Goal: Task Accomplishment & Management: Manage account settings

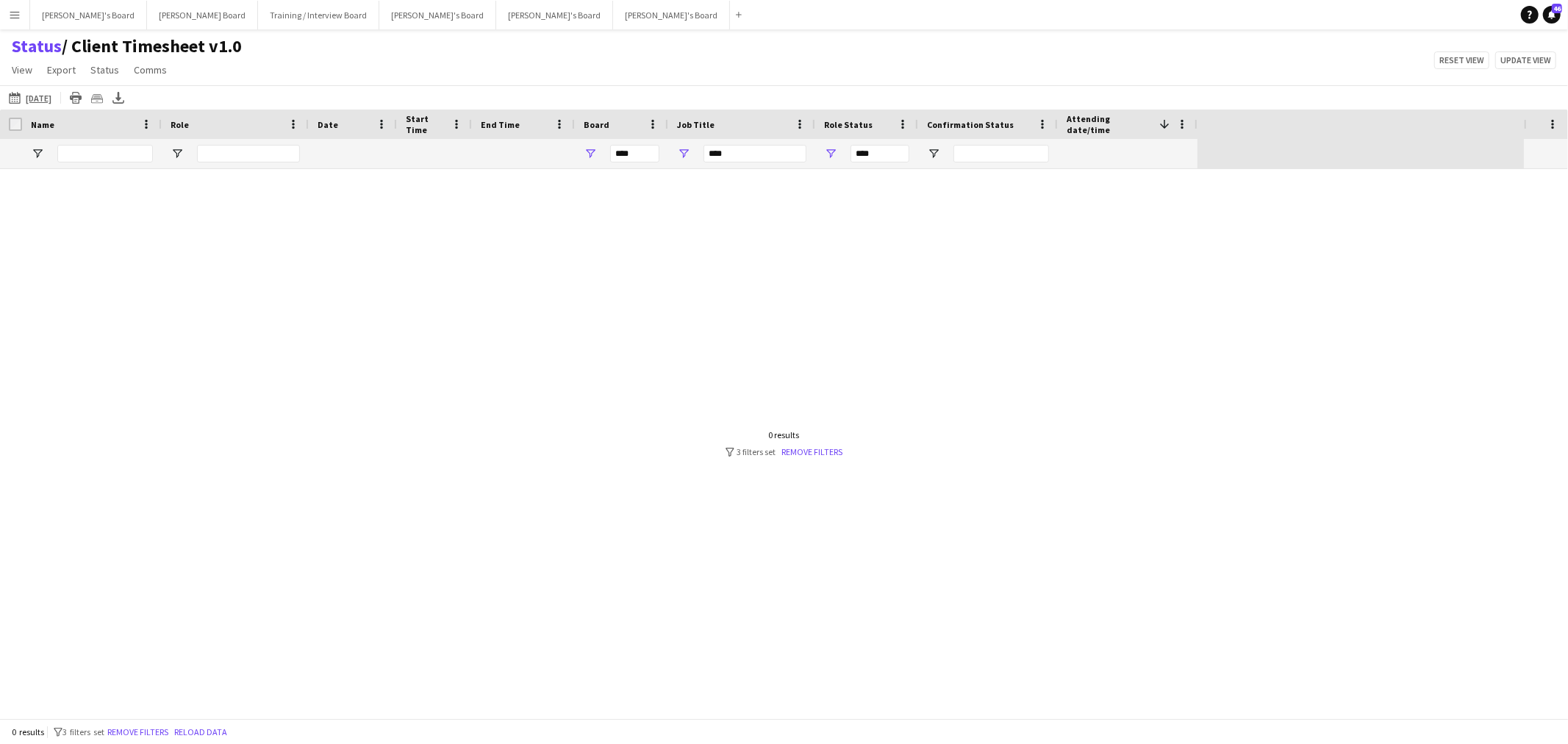
click at [27, 20] on button "Menu" at bounding box center [15, 15] width 29 height 29
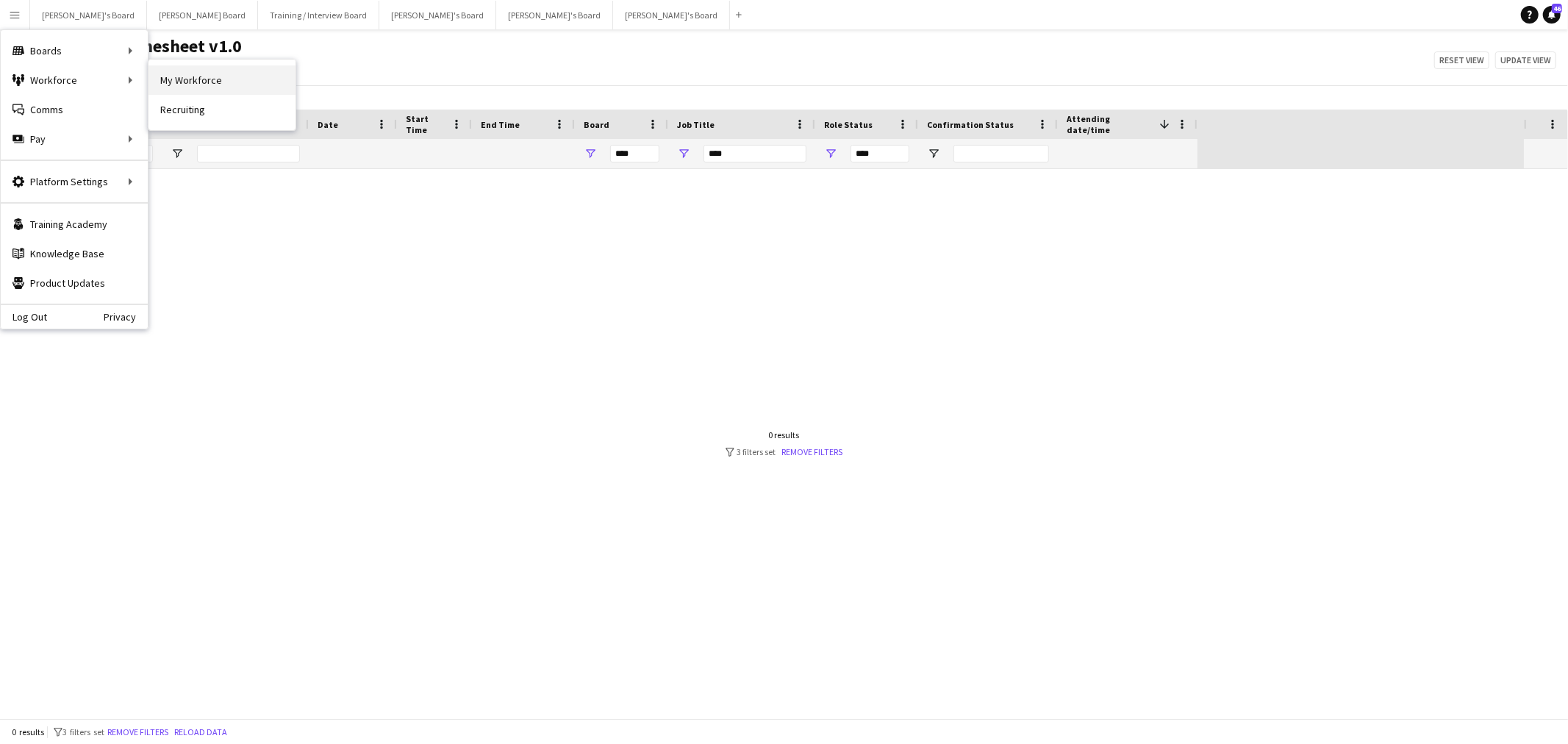
click at [172, 85] on link "My Workforce" at bounding box center [222, 80] width 147 height 29
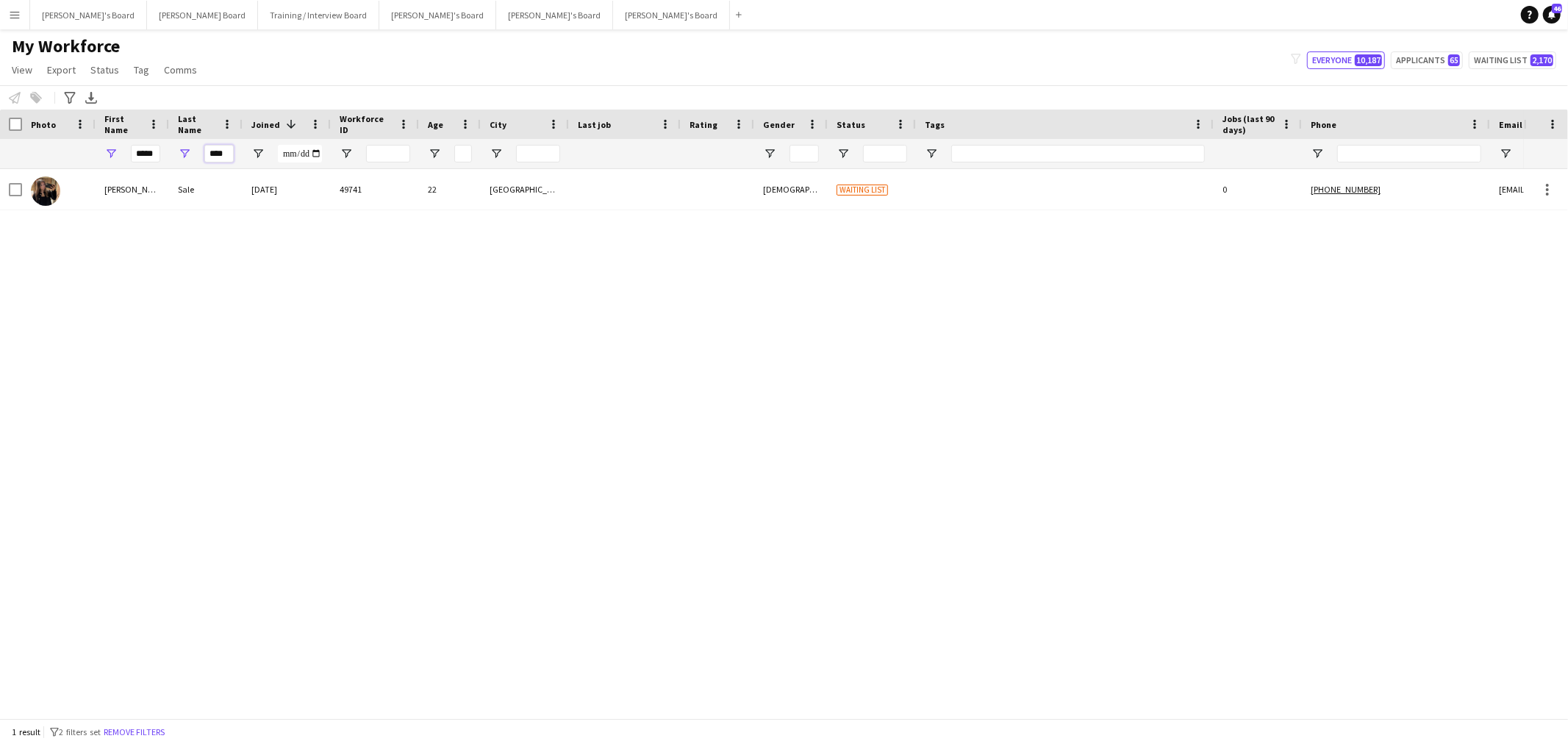
click at [218, 151] on input "****" at bounding box center [219, 153] width 29 height 18
type input "******"
click at [140, 155] on input "*****" at bounding box center [145, 153] width 29 height 18
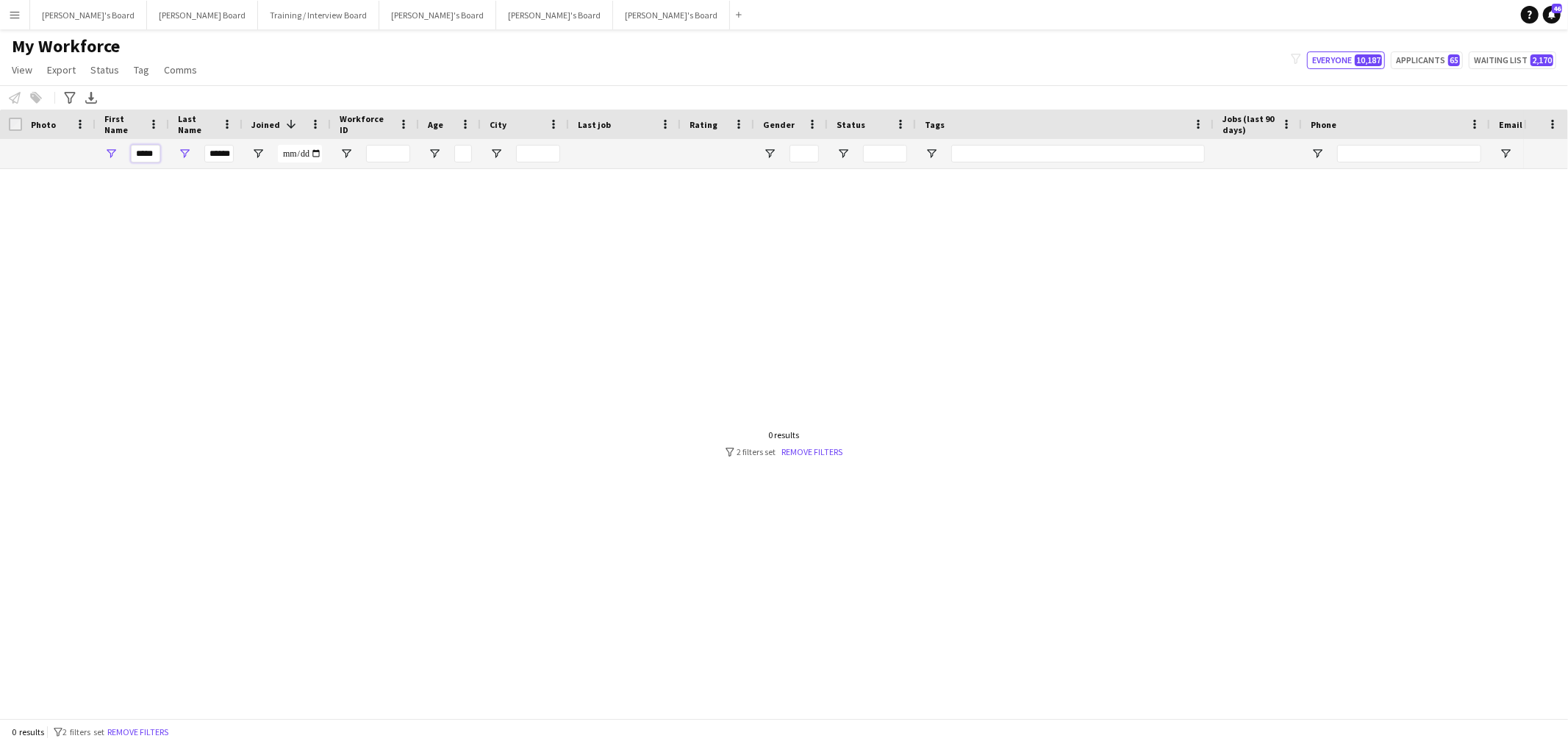
scroll to position [0, 0]
click at [140, 155] on input "*****" at bounding box center [145, 153] width 29 height 18
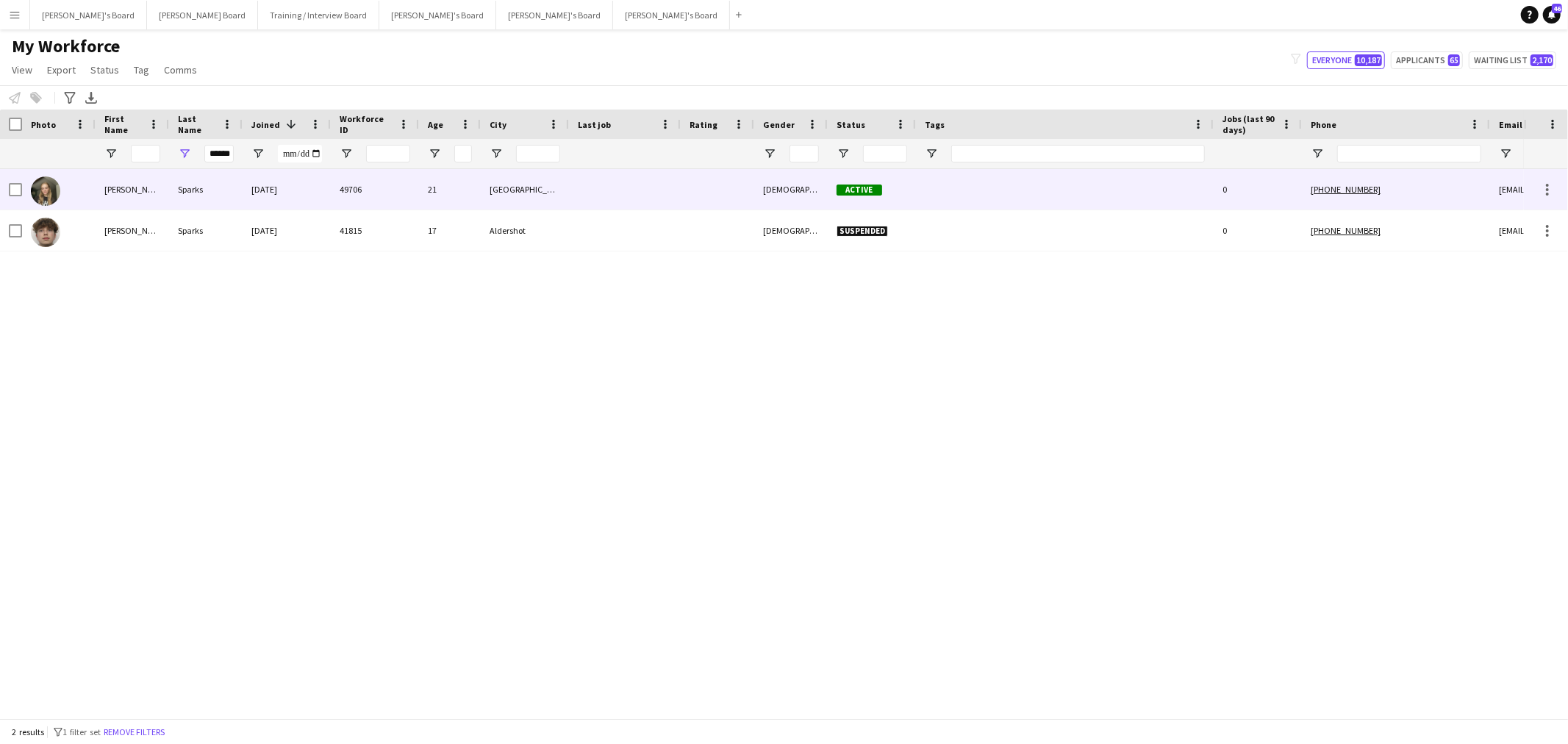
click at [186, 192] on div "Sparks" at bounding box center [206, 189] width 74 height 40
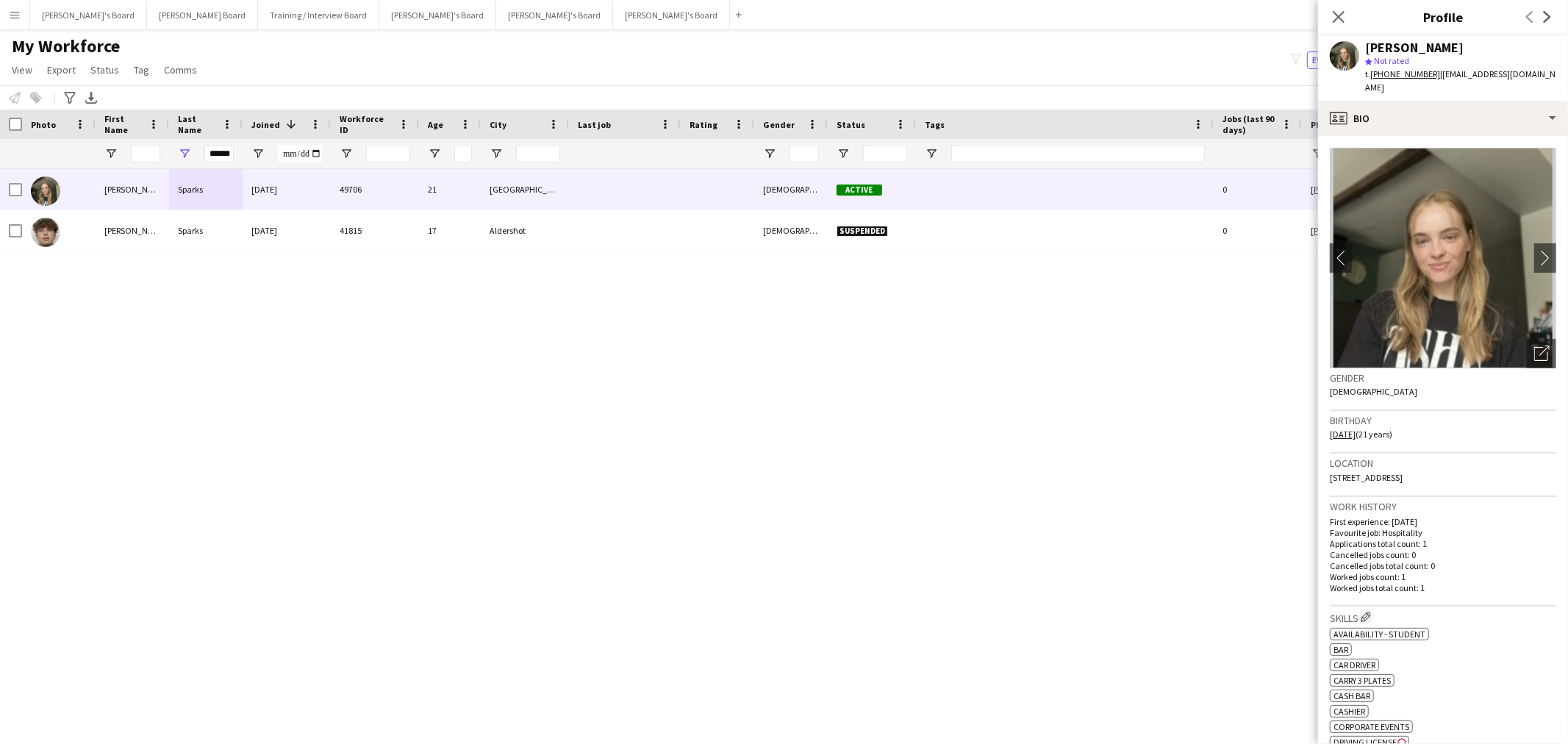
drag, startPoint x: 1537, startPoint y: 68, endPoint x: 1500, endPoint y: 79, distance: 38.6
click at [1500, 79] on div "Amie Sparks star Not rated t. +447427935933 | amiefsparks@outlook.com" at bounding box center [1443, 68] width 250 height 66
click at [1518, 79] on span "| amiefsparks@outlook.com" at bounding box center [1460, 80] width 191 height 24
drag, startPoint x: 1541, startPoint y: 76, endPoint x: 1435, endPoint y: 77, distance: 106.0
click at [1435, 77] on div "Amie Sparks star Not rated t. +447427935933 | amiefsparks@outlook.com" at bounding box center [1443, 68] width 250 height 66
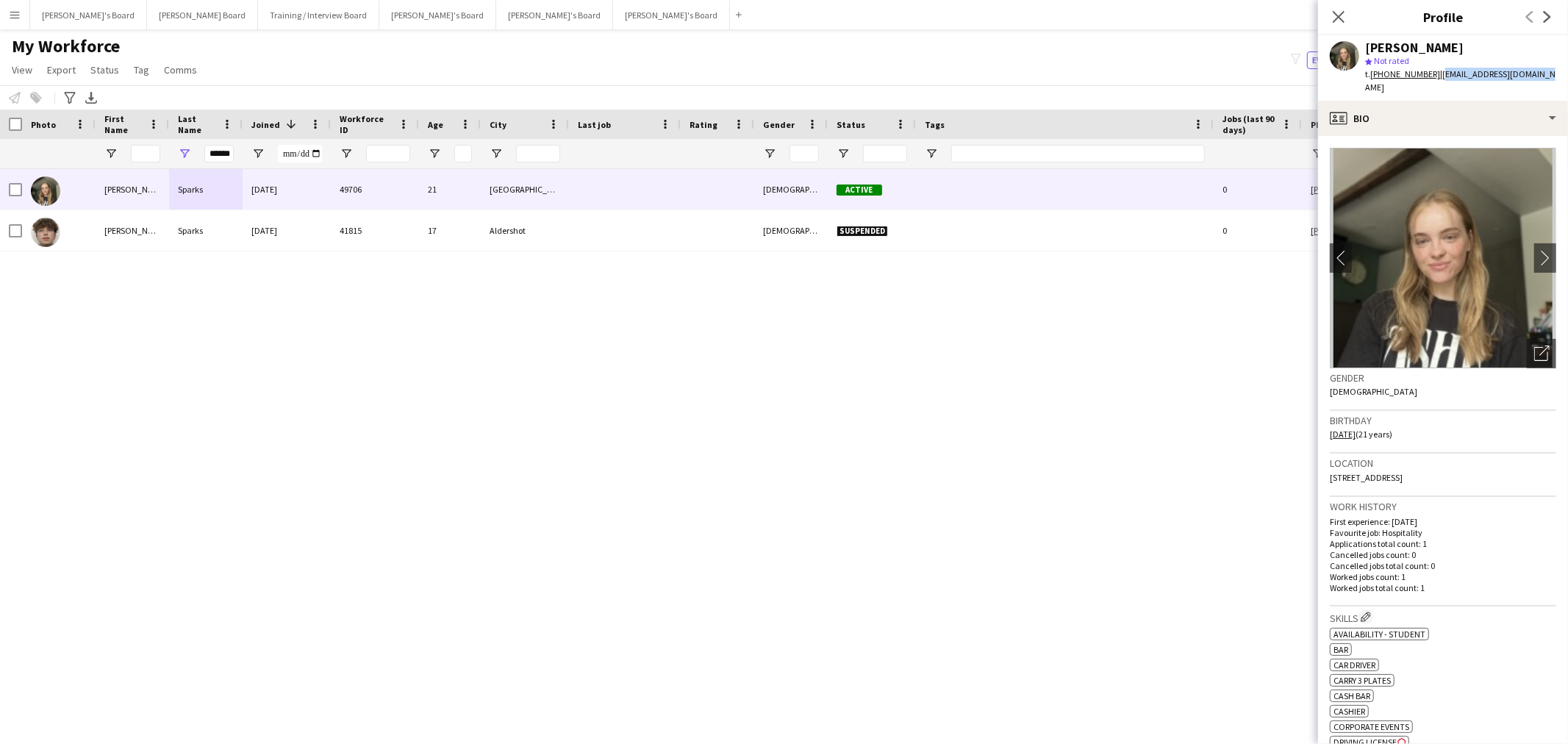
copy span "amiefsparks@outlook.com"
drag, startPoint x: 240, startPoint y: 151, endPoint x: 223, endPoint y: 156, distance: 17.7
click at [240, 151] on div "******" at bounding box center [206, 154] width 74 height 29
click at [237, 150] on div "******" at bounding box center [206, 154] width 74 height 29
click at [226, 150] on input "******" at bounding box center [219, 153] width 29 height 18
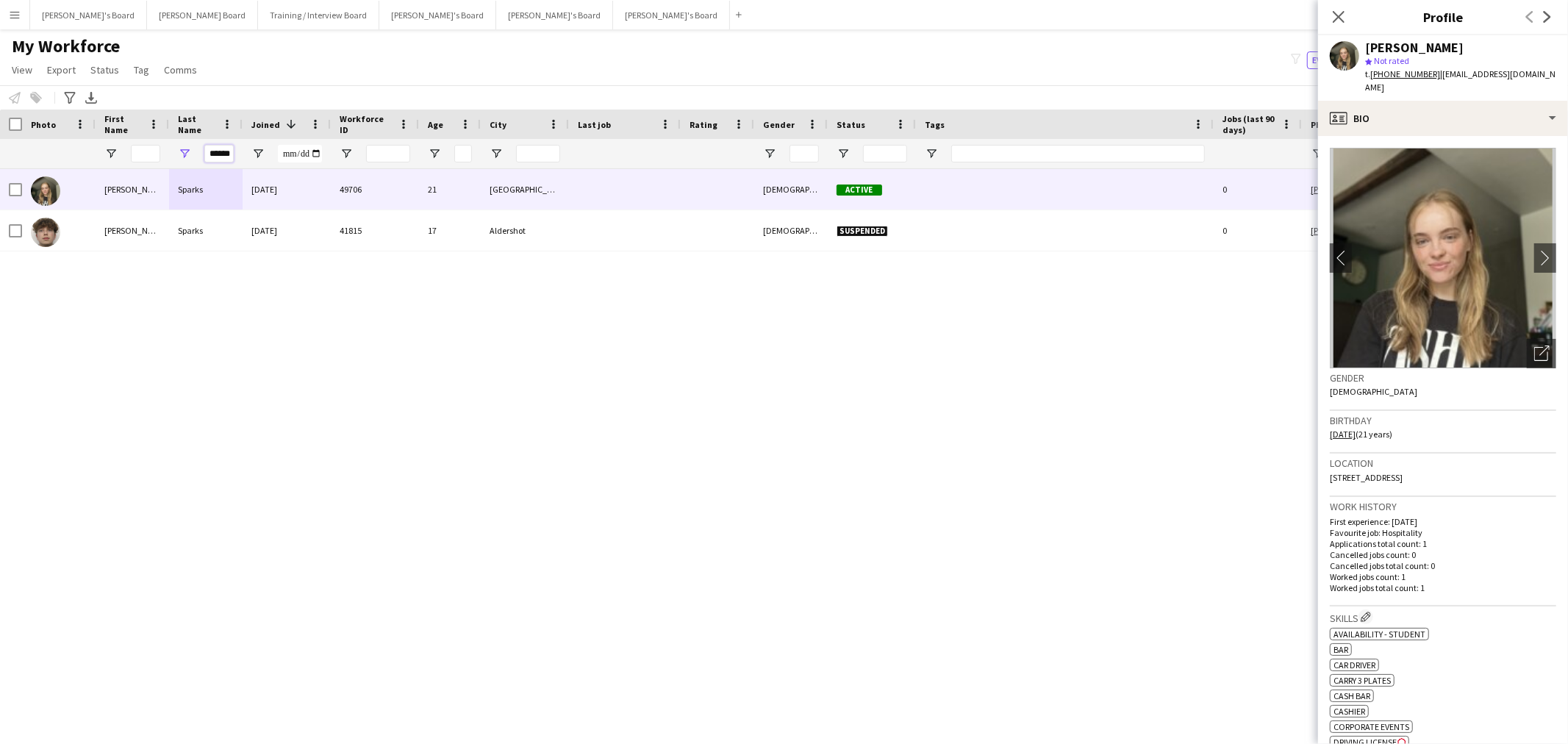
click at [226, 150] on input "******" at bounding box center [219, 153] width 29 height 18
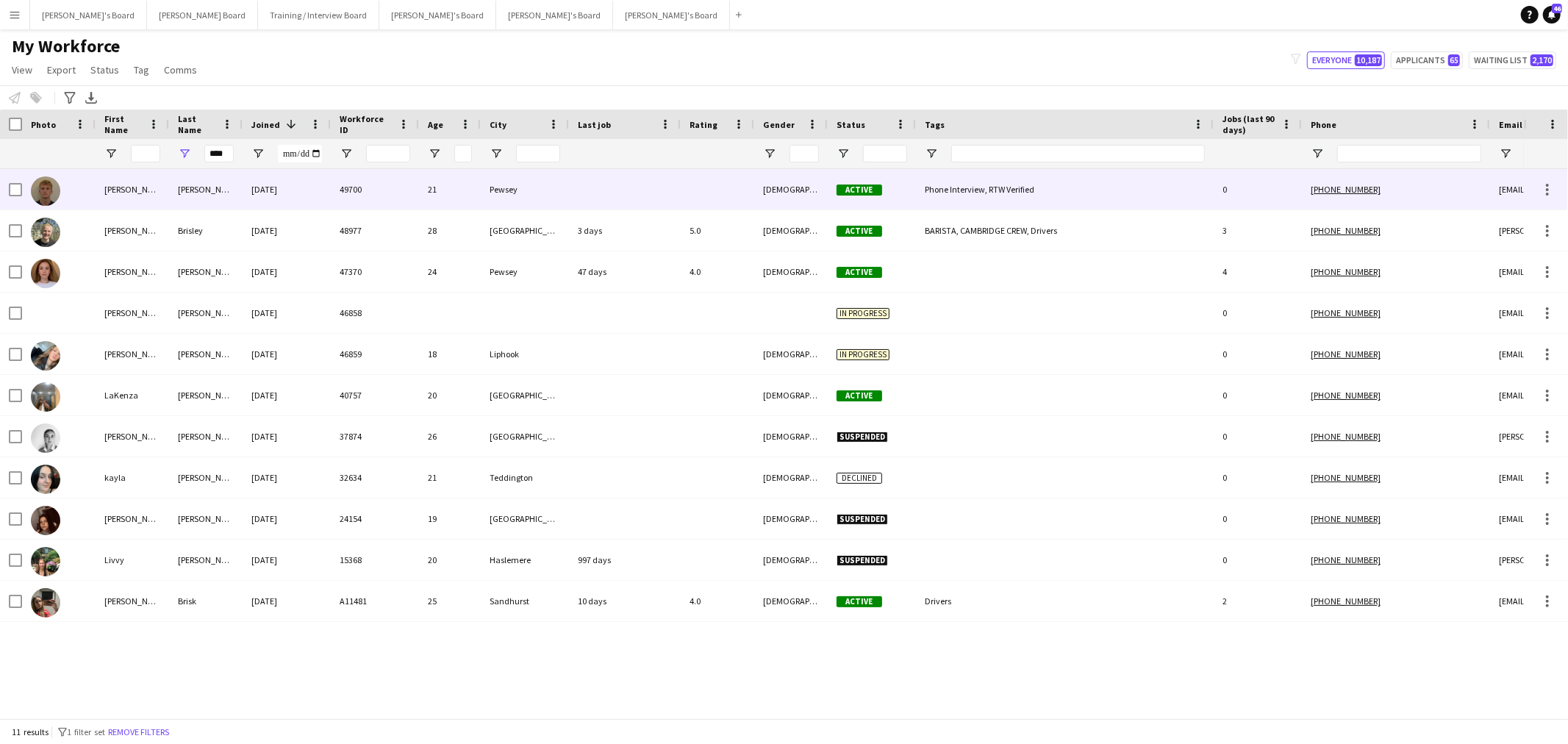
click at [212, 177] on div "Briscoe" at bounding box center [206, 189] width 74 height 40
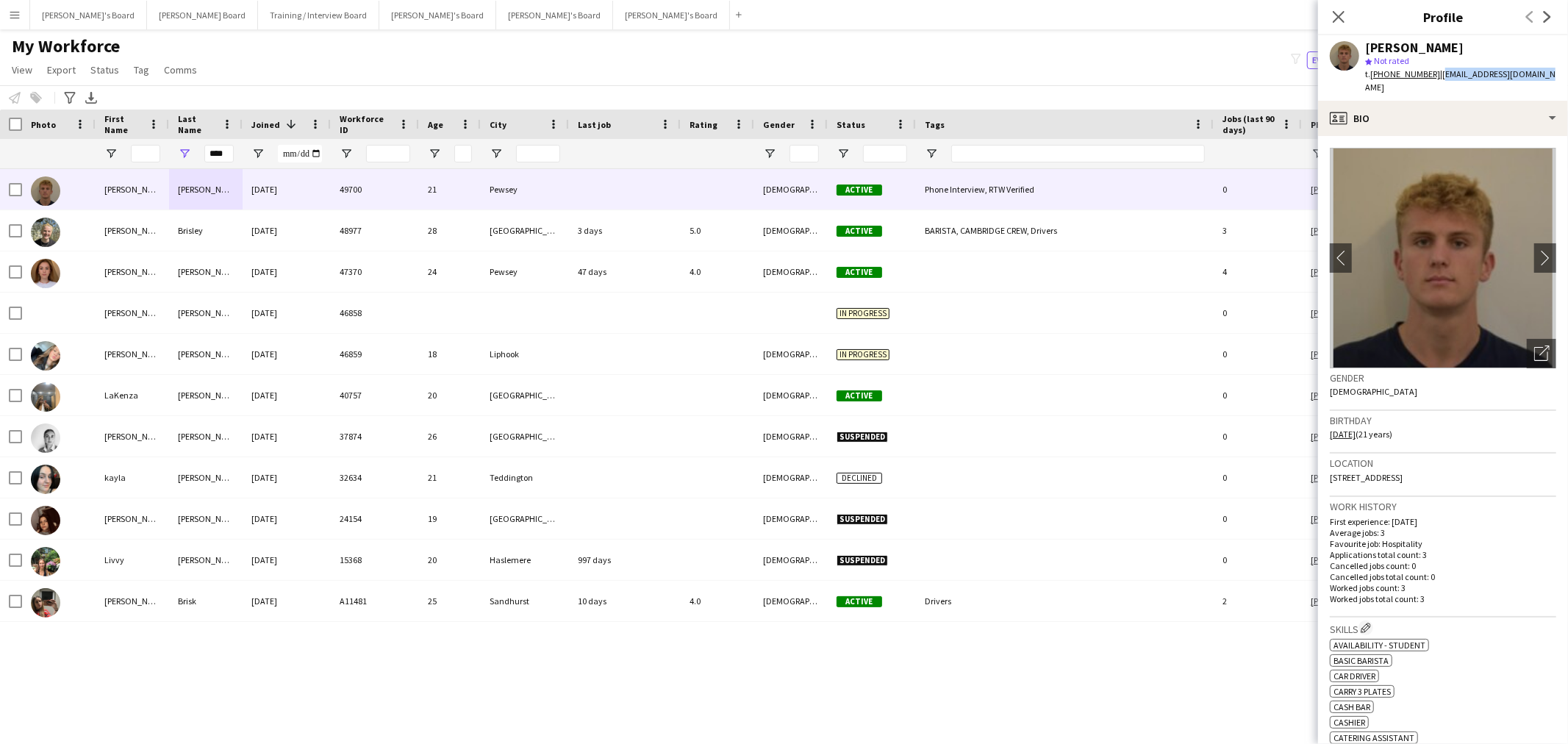
drag, startPoint x: 1538, startPoint y: 71, endPoint x: 1435, endPoint y: 85, distance: 103.9
click at [1435, 85] on div "Benjamin Briscoe star Not rated t. +447391599421 | benjaminb255@icloud.com" at bounding box center [1443, 68] width 250 height 66
copy span "benjaminb255@icloud.com"
click at [230, 151] on input "****" at bounding box center [219, 153] width 29 height 18
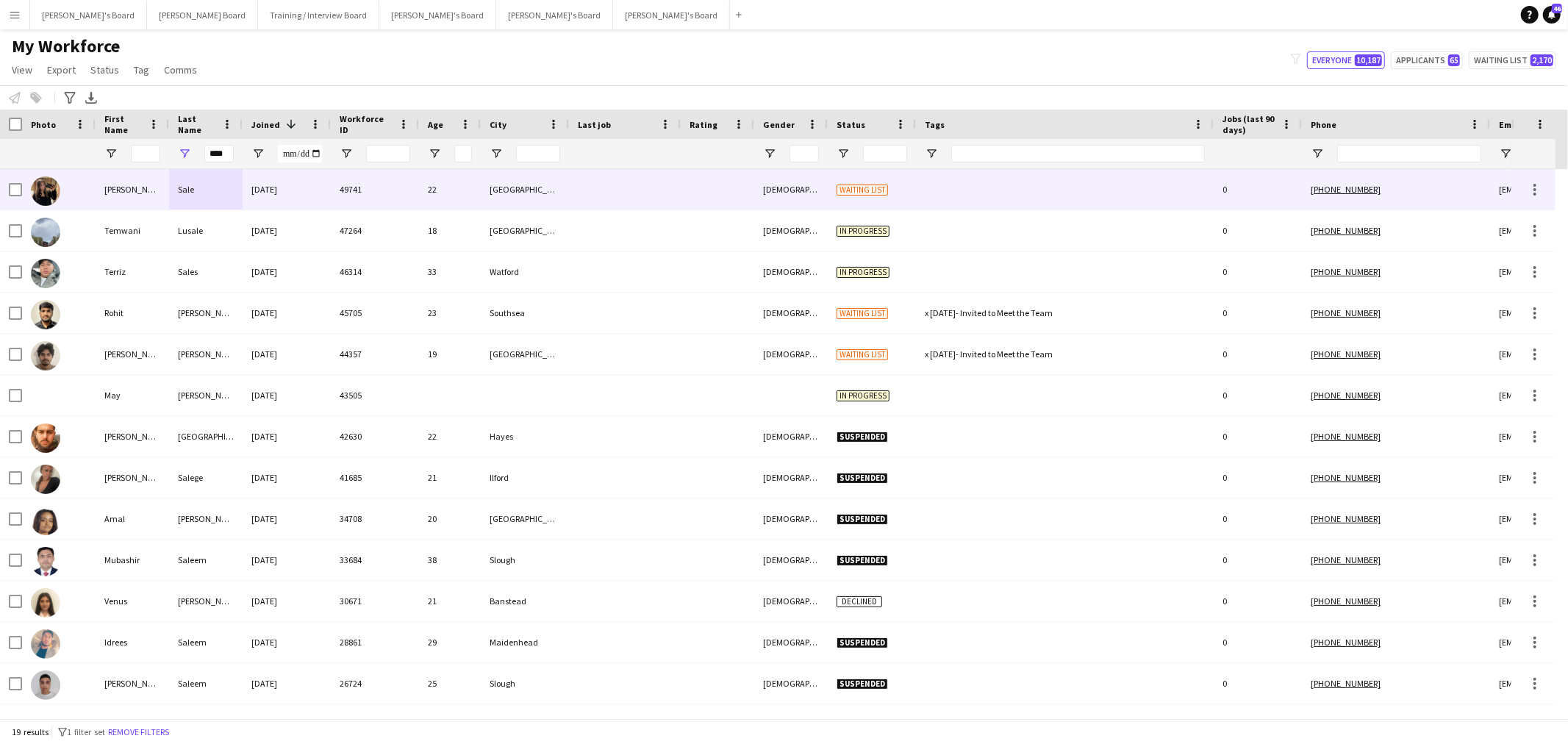
click at [164, 185] on div "Ellie" at bounding box center [133, 189] width 74 height 40
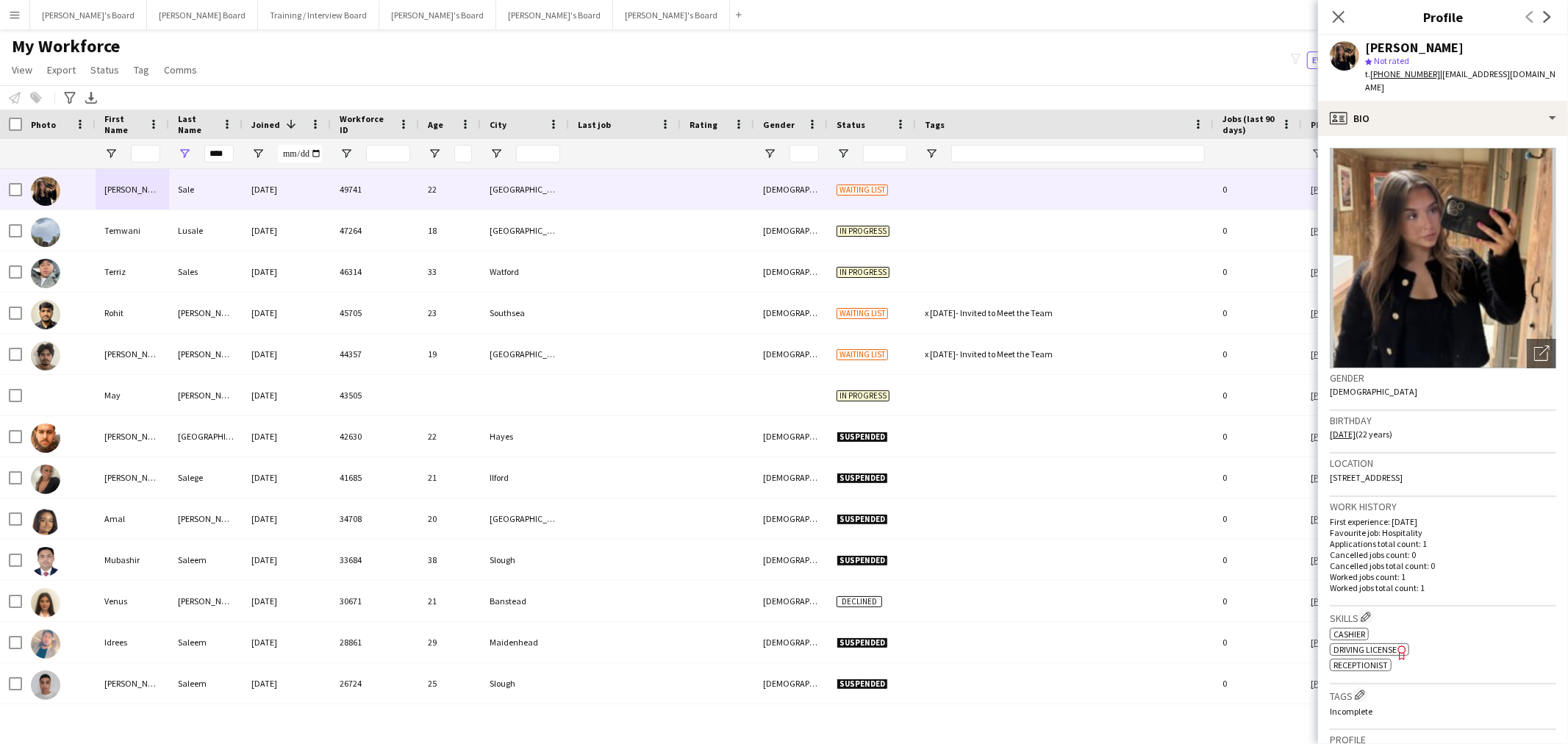
drag, startPoint x: 1517, startPoint y: 67, endPoint x: 1487, endPoint y: 75, distance: 31.0
click at [1482, 75] on div "Ellie Sale star Not rated t. +4407803485522 | saleellie@gmail.com" at bounding box center [1443, 68] width 250 height 66
click at [1514, 72] on span "| saleellie@gmail.com" at bounding box center [1460, 80] width 191 height 24
drag, startPoint x: 1512, startPoint y: 74, endPoint x: 1441, endPoint y: 81, distance: 71.3
click at [1441, 81] on div "Ellie Sale star Not rated t. +4407803485522 | saleellie@gmail.com" at bounding box center [1443, 68] width 250 height 66
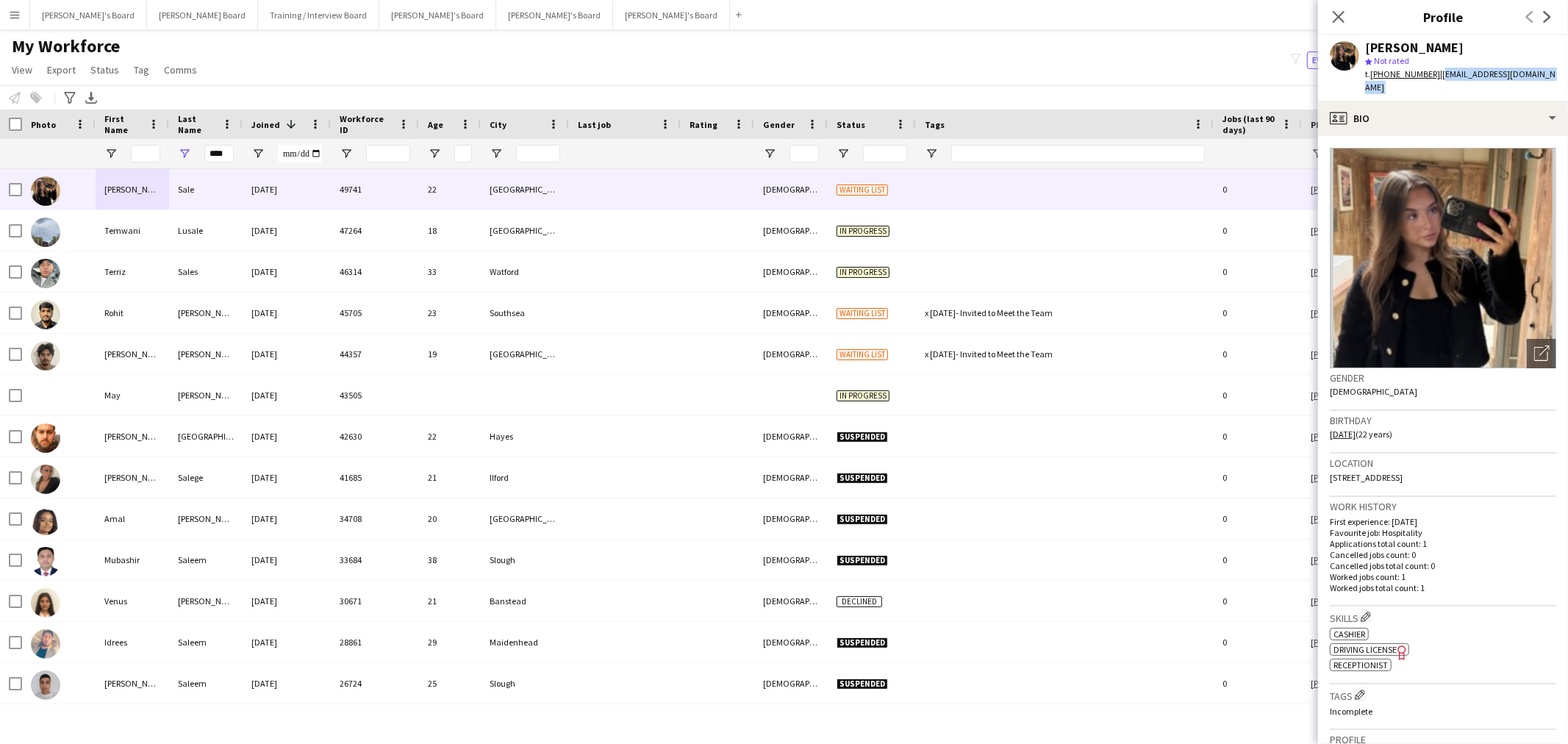
copy app-crew-profile "saleellie@gmail.com profile"
click at [209, 151] on input "****" at bounding box center [219, 153] width 29 height 18
click at [209, 150] on input "****" at bounding box center [219, 153] width 29 height 18
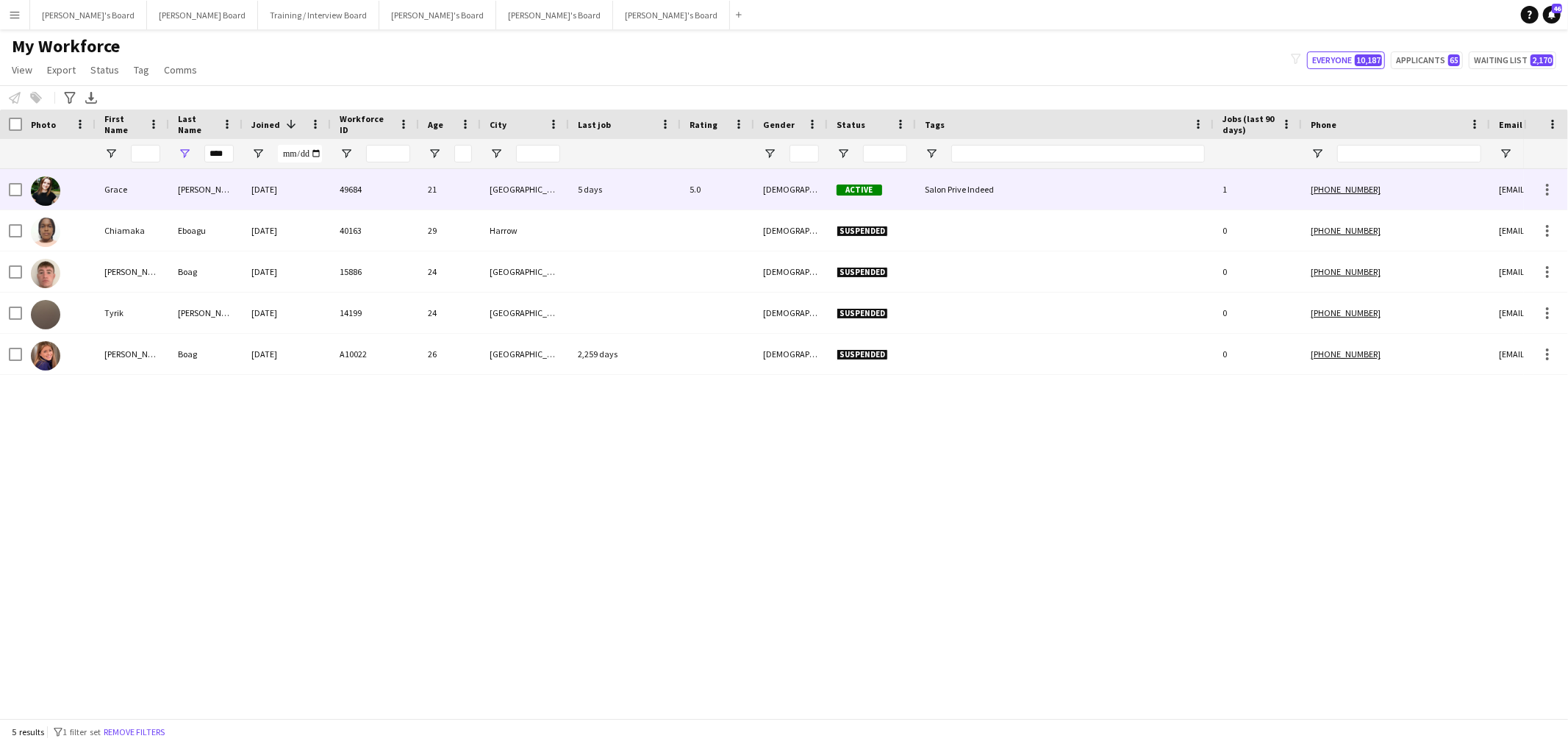
click at [140, 186] on div "Grace" at bounding box center [133, 189] width 74 height 40
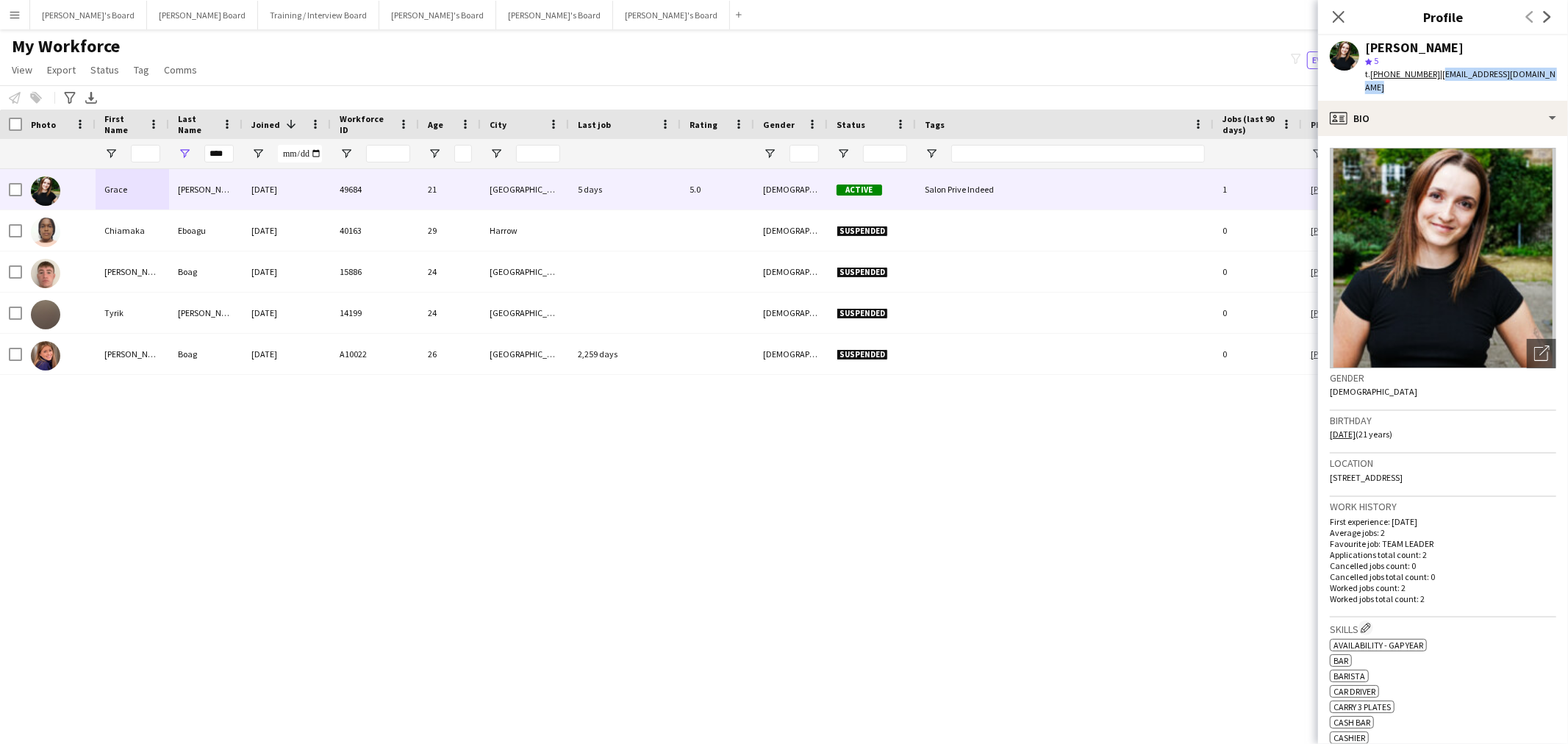
drag, startPoint x: 1557, startPoint y: 74, endPoint x: 1435, endPoint y: 82, distance: 122.3
click at [1435, 82] on div "Grace Boag-Matthews star 5 t. +447799979797 | graceboagmatthews@gmail.com" at bounding box center [1443, 68] width 250 height 66
copy span "graceboagmatthews@gmail.com"
click at [218, 155] on input "****" at bounding box center [219, 153] width 29 height 18
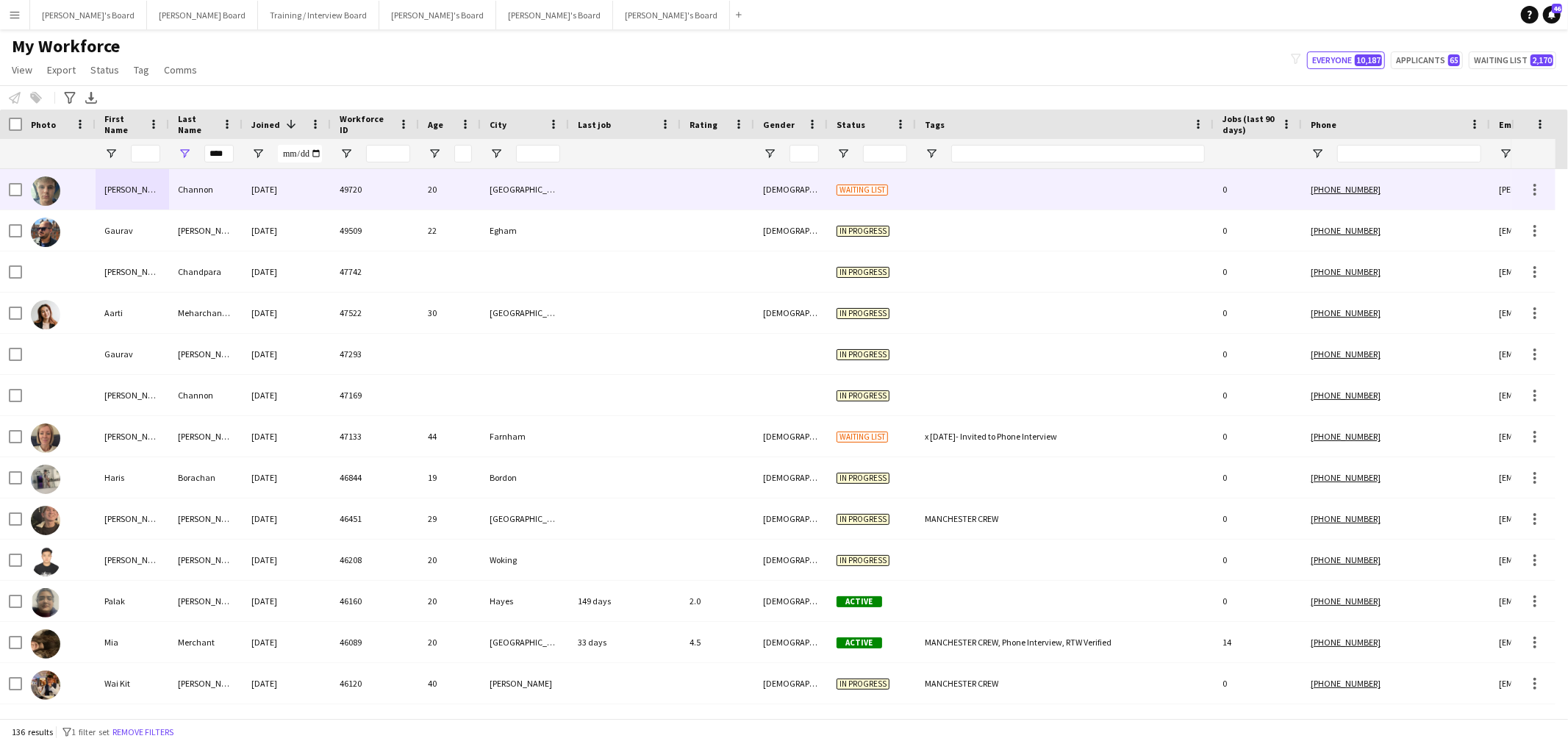
click at [198, 201] on div "Channon" at bounding box center [206, 189] width 74 height 40
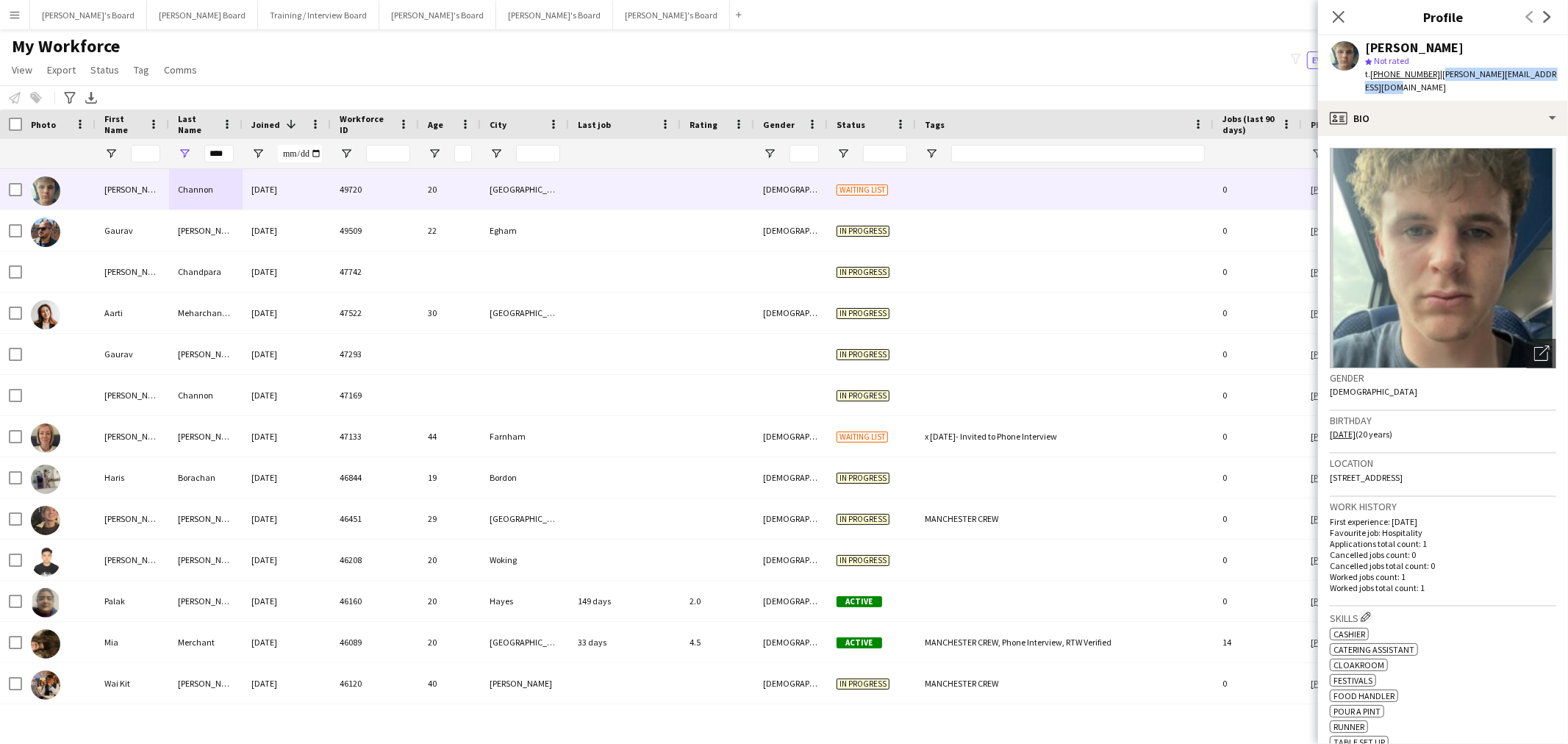
drag, startPoint x: 1463, startPoint y: 86, endPoint x: 1435, endPoint y: 76, distance: 29.7
click at [1435, 76] on div "t. +447391603813 | henry.channonismyname@gmail.com" at bounding box center [1461, 80] width 192 height 27
click at [216, 145] on input "****" at bounding box center [219, 153] width 29 height 18
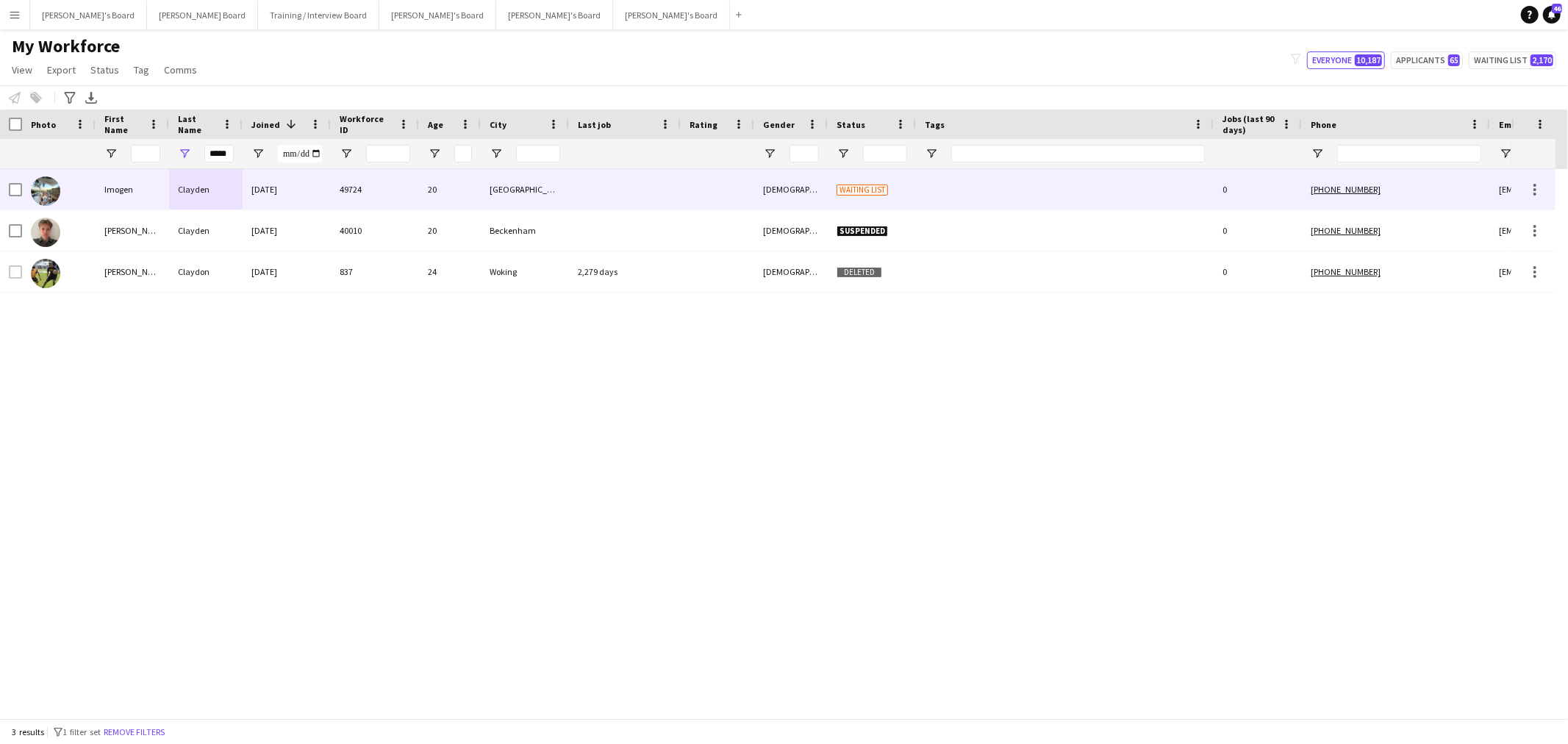
click at [230, 193] on div "Clayden" at bounding box center [206, 189] width 74 height 40
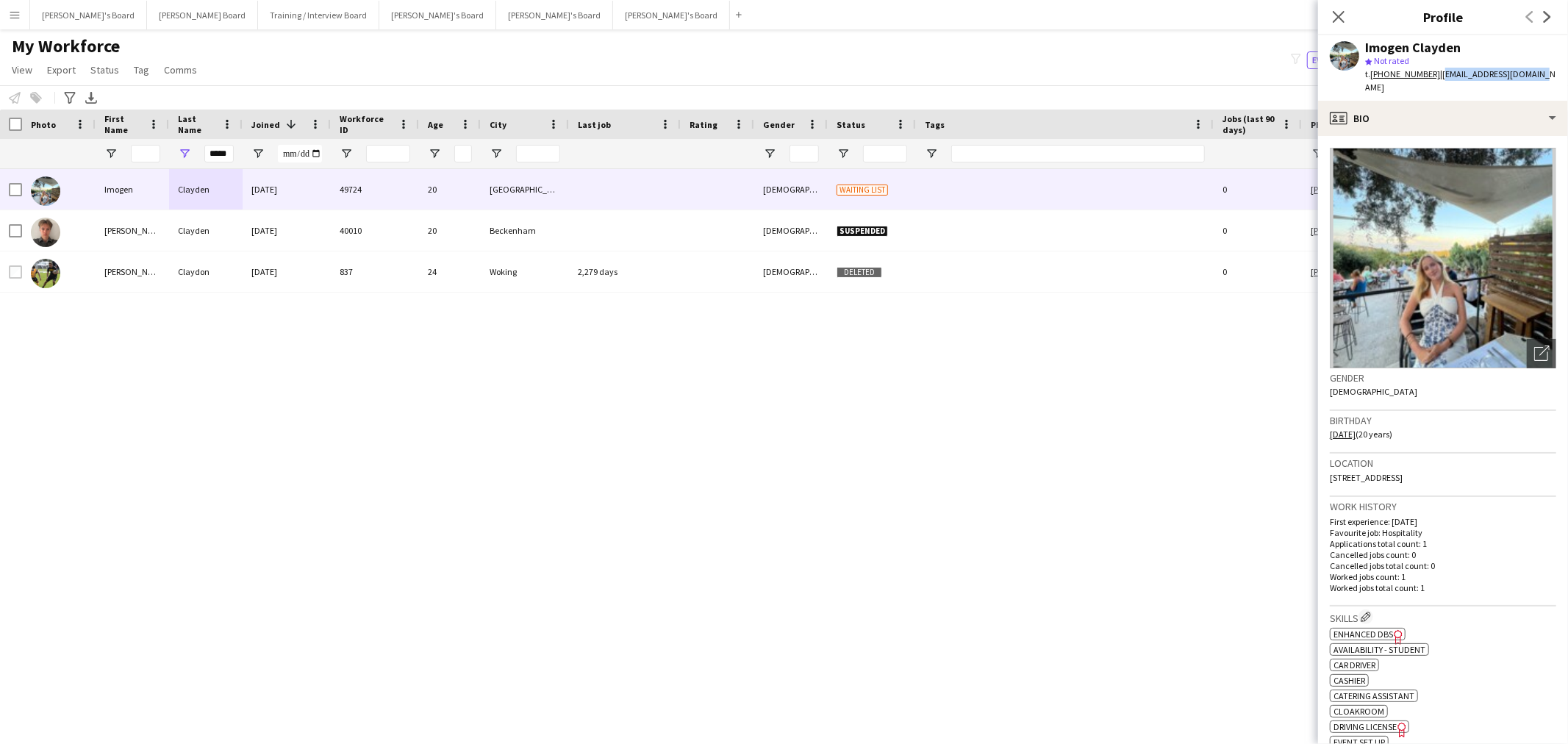
drag, startPoint x: 1546, startPoint y: 72, endPoint x: 1435, endPoint y: 75, distance: 111.0
click at [1435, 75] on app-profile-header "Imogen Clayden star Not rated t. +447543502508 | immyclayden@icloud.com" at bounding box center [1443, 68] width 250 height 66
copy span "immyclayden@icloud.com"
click at [225, 147] on input "*****" at bounding box center [219, 153] width 29 height 18
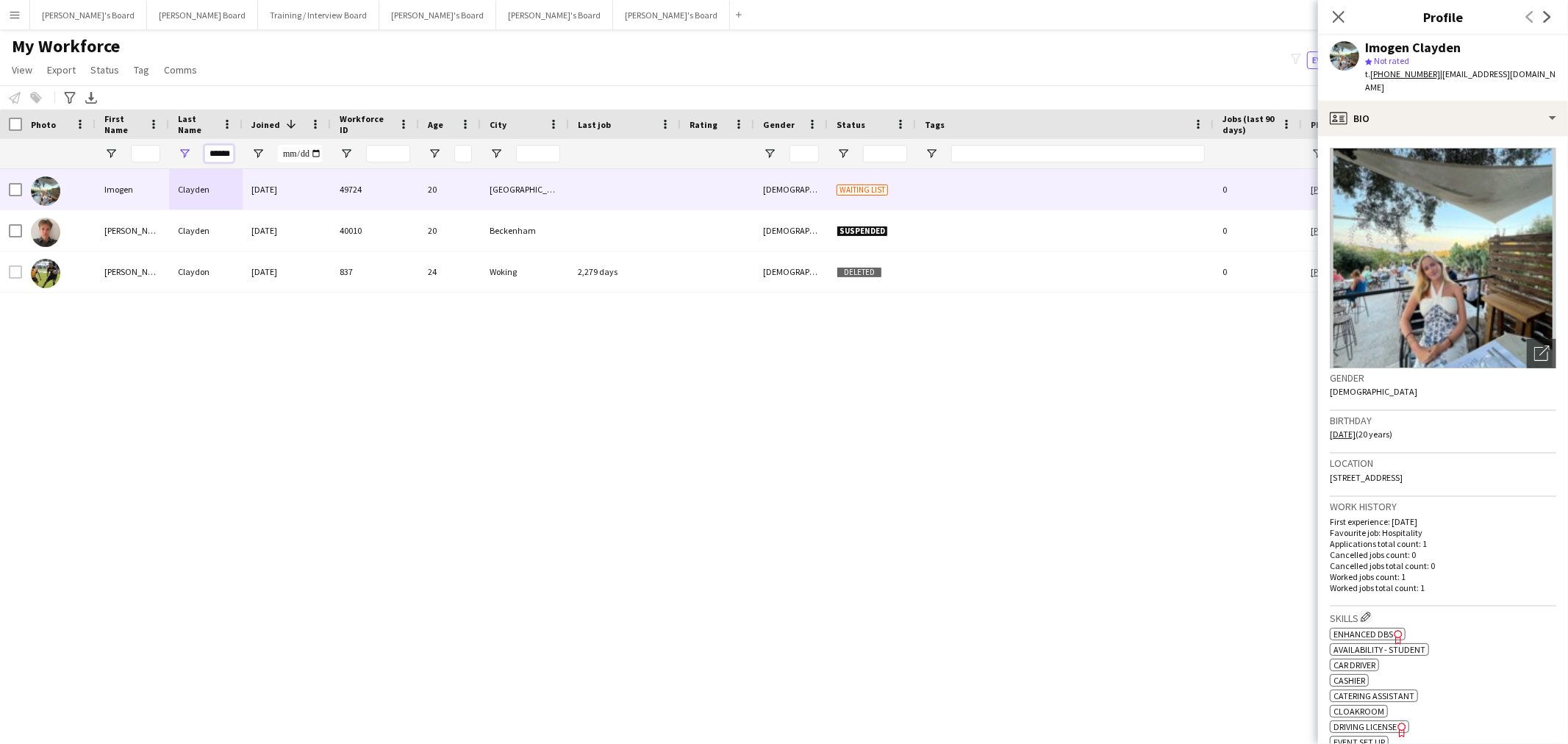
scroll to position [0, 4]
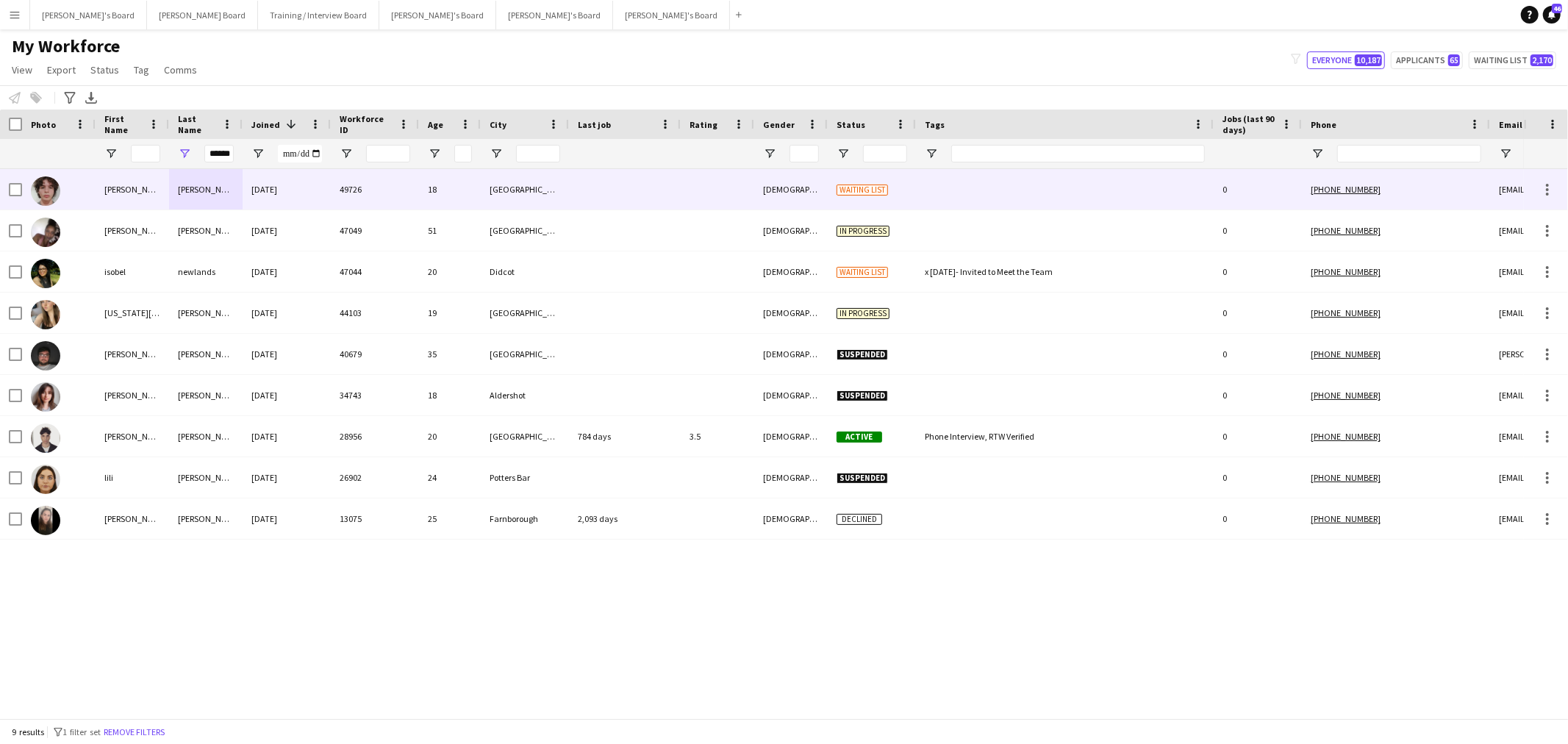
click at [207, 207] on div "Newland" at bounding box center [206, 189] width 74 height 40
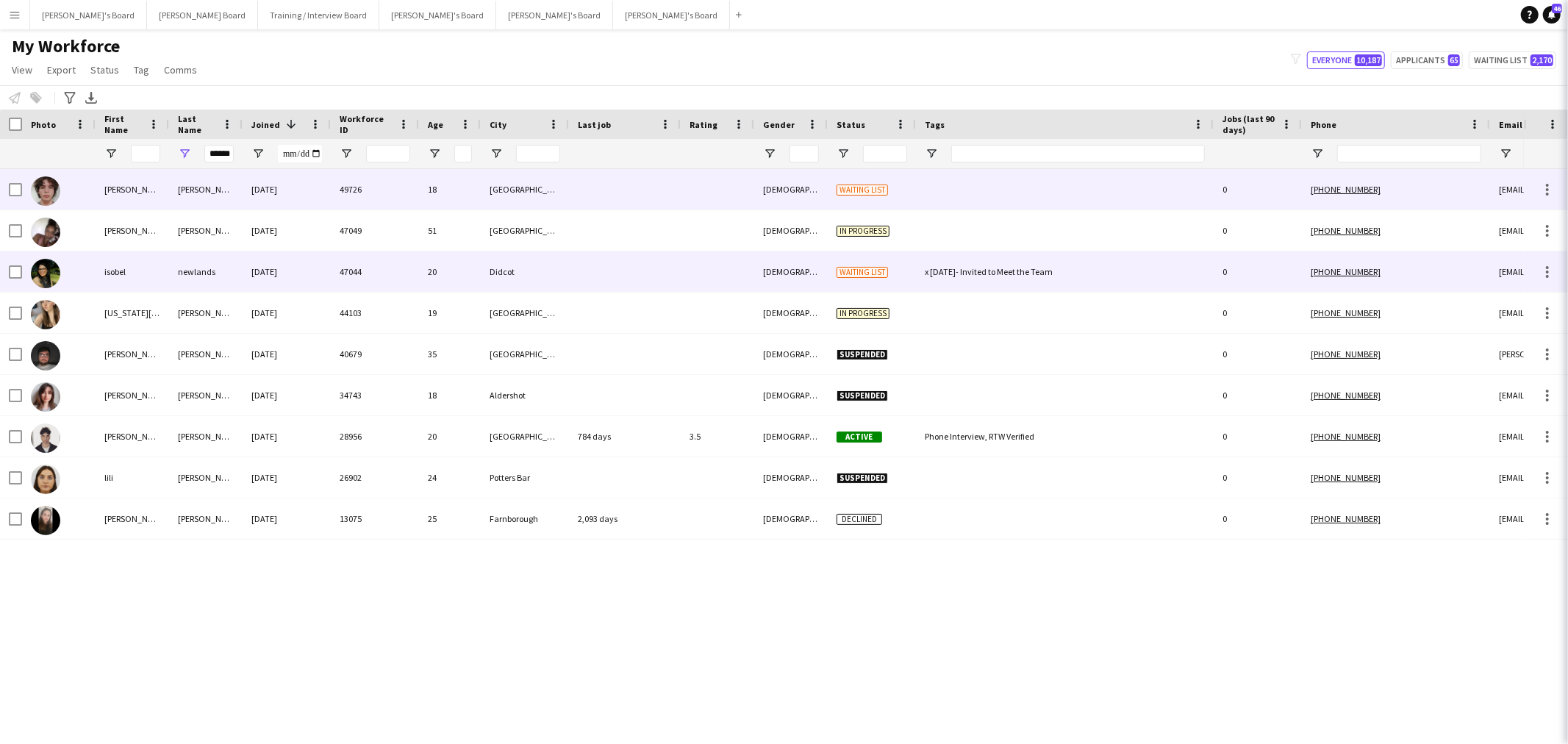
scroll to position [0, 0]
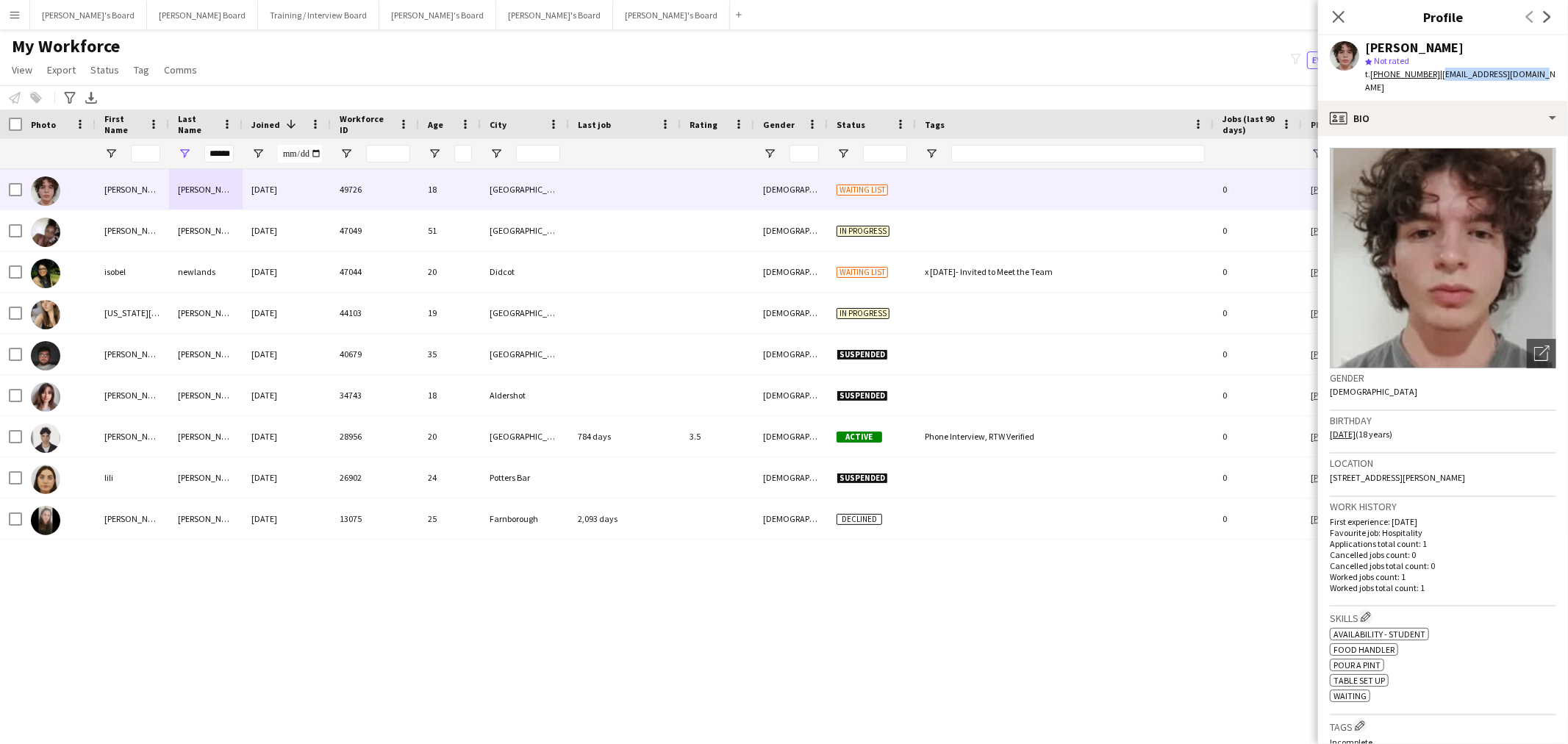
drag, startPoint x: 1541, startPoint y: 71, endPoint x: 1435, endPoint y: 80, distance: 106.4
click at [1435, 80] on div "Luke Newland star Not rated t. +447783346010 | lukefnewland@gmail.com" at bounding box center [1443, 68] width 250 height 66
copy span "lukefnewland@gmail.com"
click at [203, 151] on div "******" at bounding box center [206, 154] width 74 height 29
click at [211, 151] on input "******" at bounding box center [219, 153] width 29 height 18
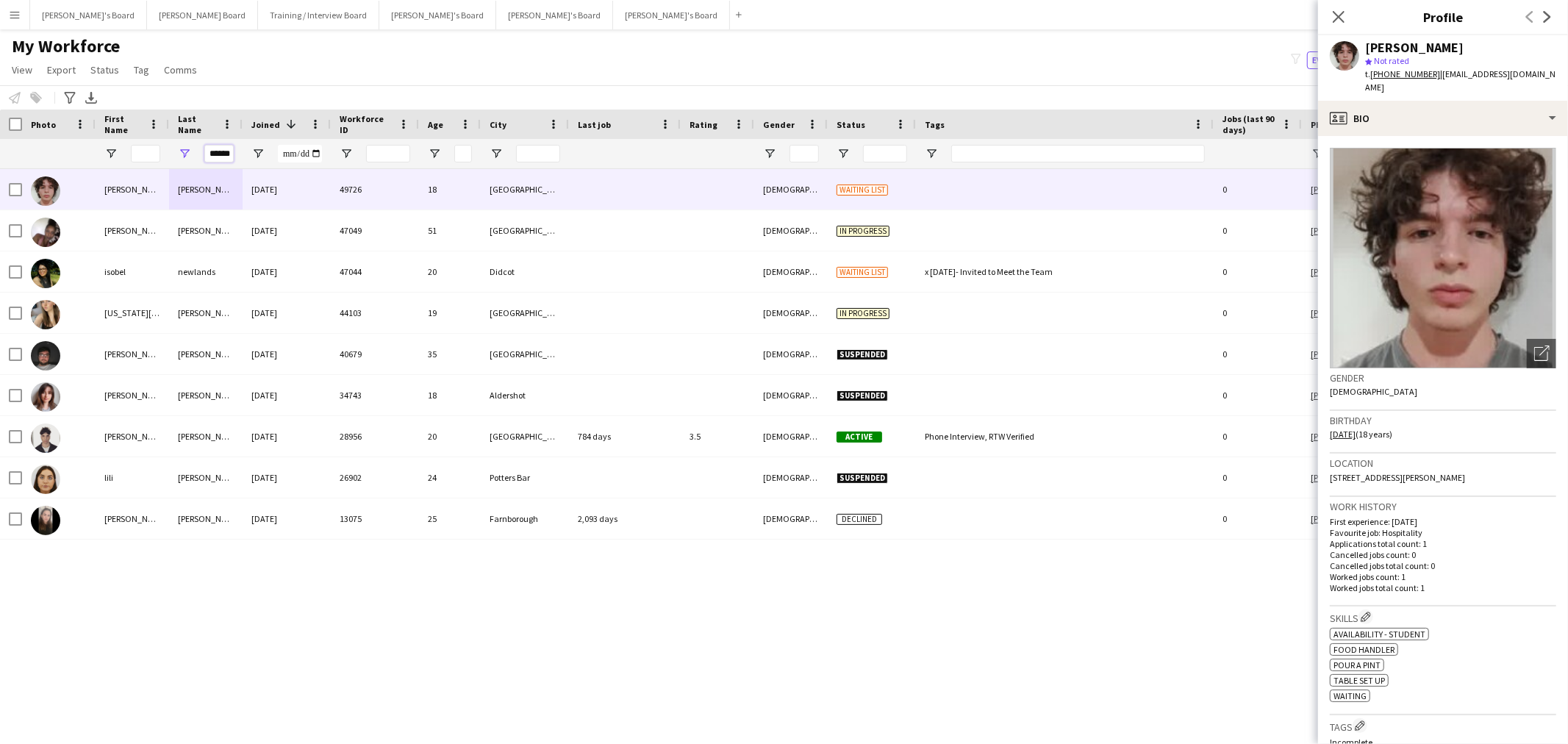
click at [211, 151] on input "******" at bounding box center [219, 153] width 29 height 18
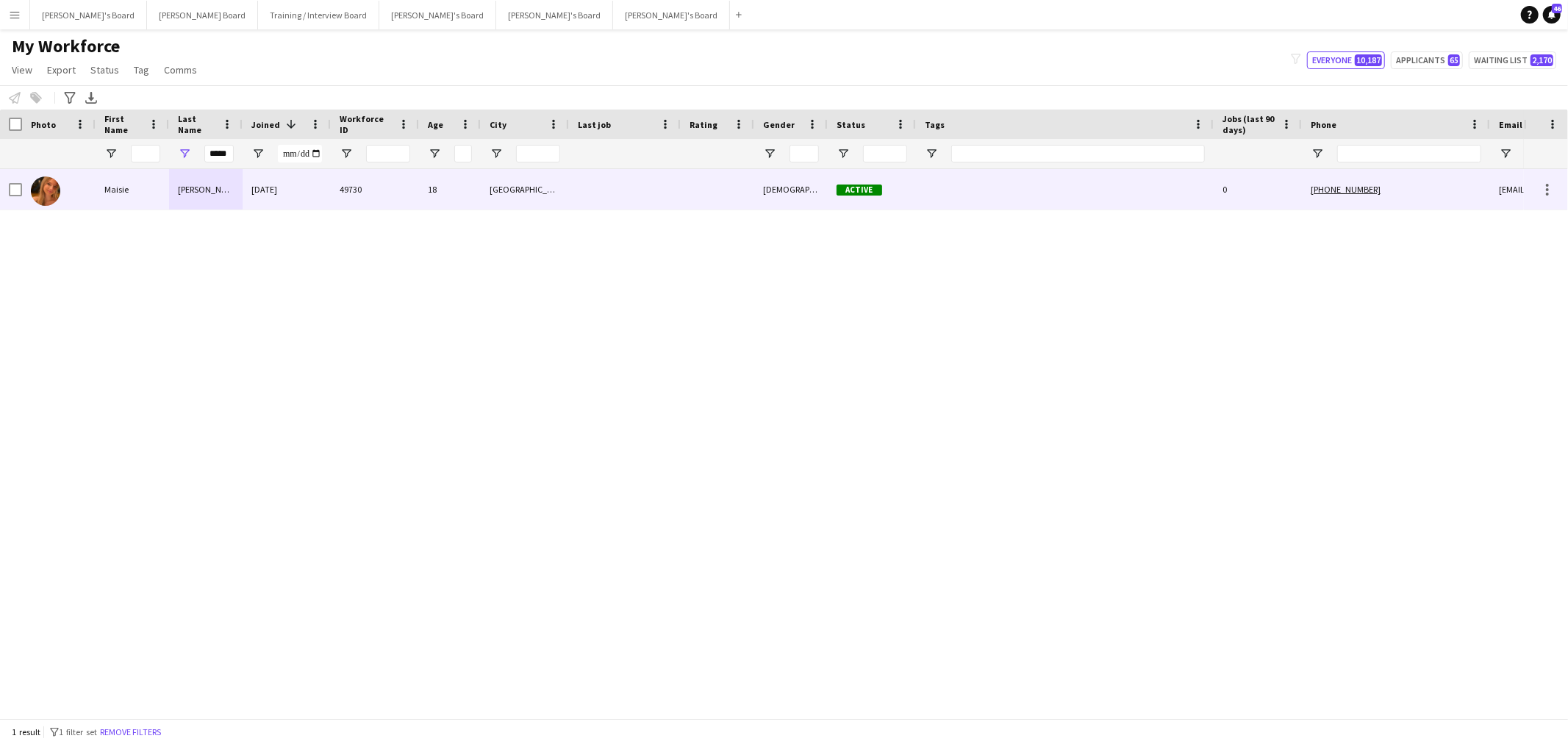
click at [203, 186] on div "Babic" at bounding box center [206, 189] width 74 height 40
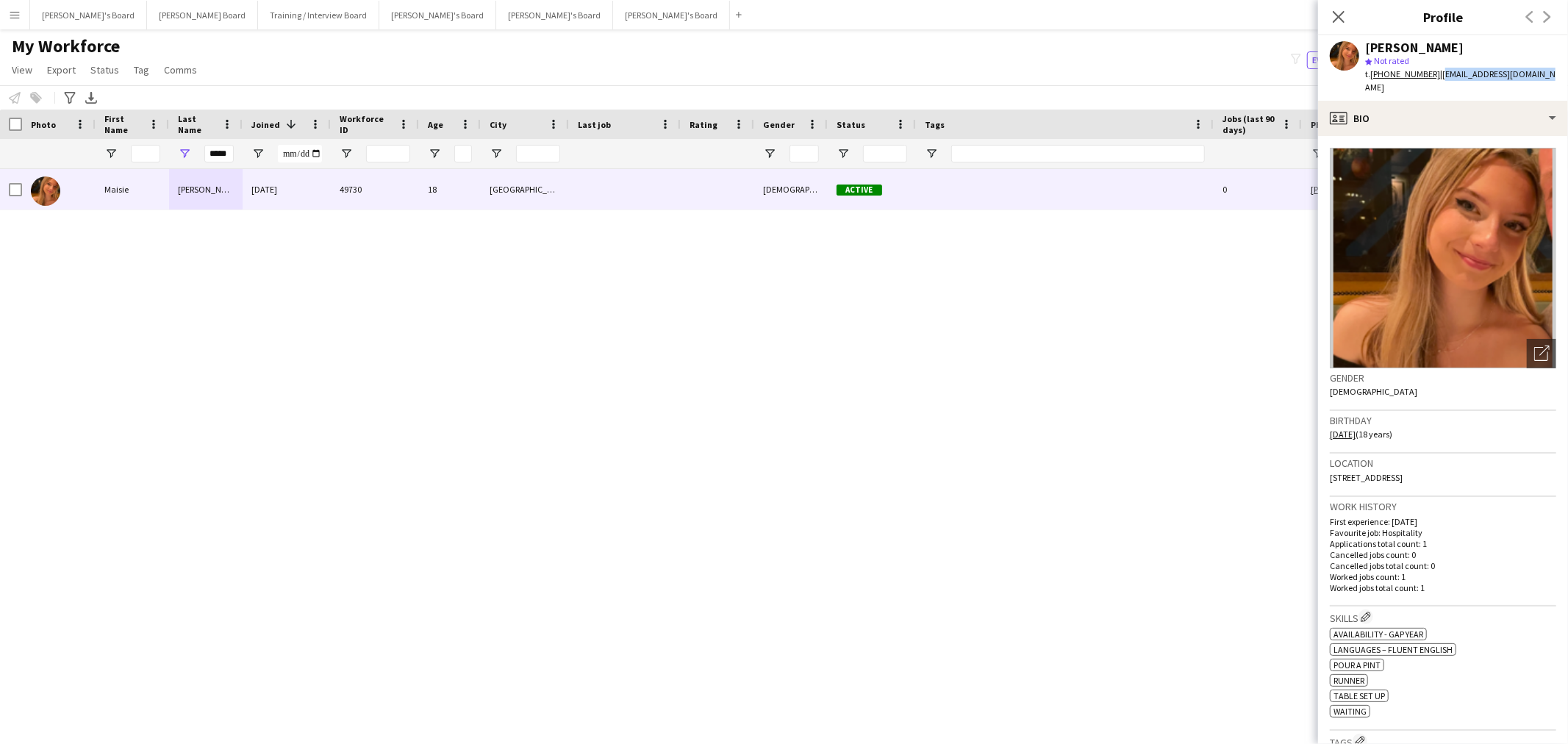
drag, startPoint x: 1539, startPoint y: 68, endPoint x: 1442, endPoint y: 81, distance: 97.9
click at [1442, 81] on div "Maisie Babic star Not rated t. +4407884353985 | maisiebabic01@gmail.com" at bounding box center [1443, 68] width 250 height 66
copy span "maisiebabic01@gmail.com"
click at [230, 156] on input "*****" at bounding box center [219, 153] width 29 height 18
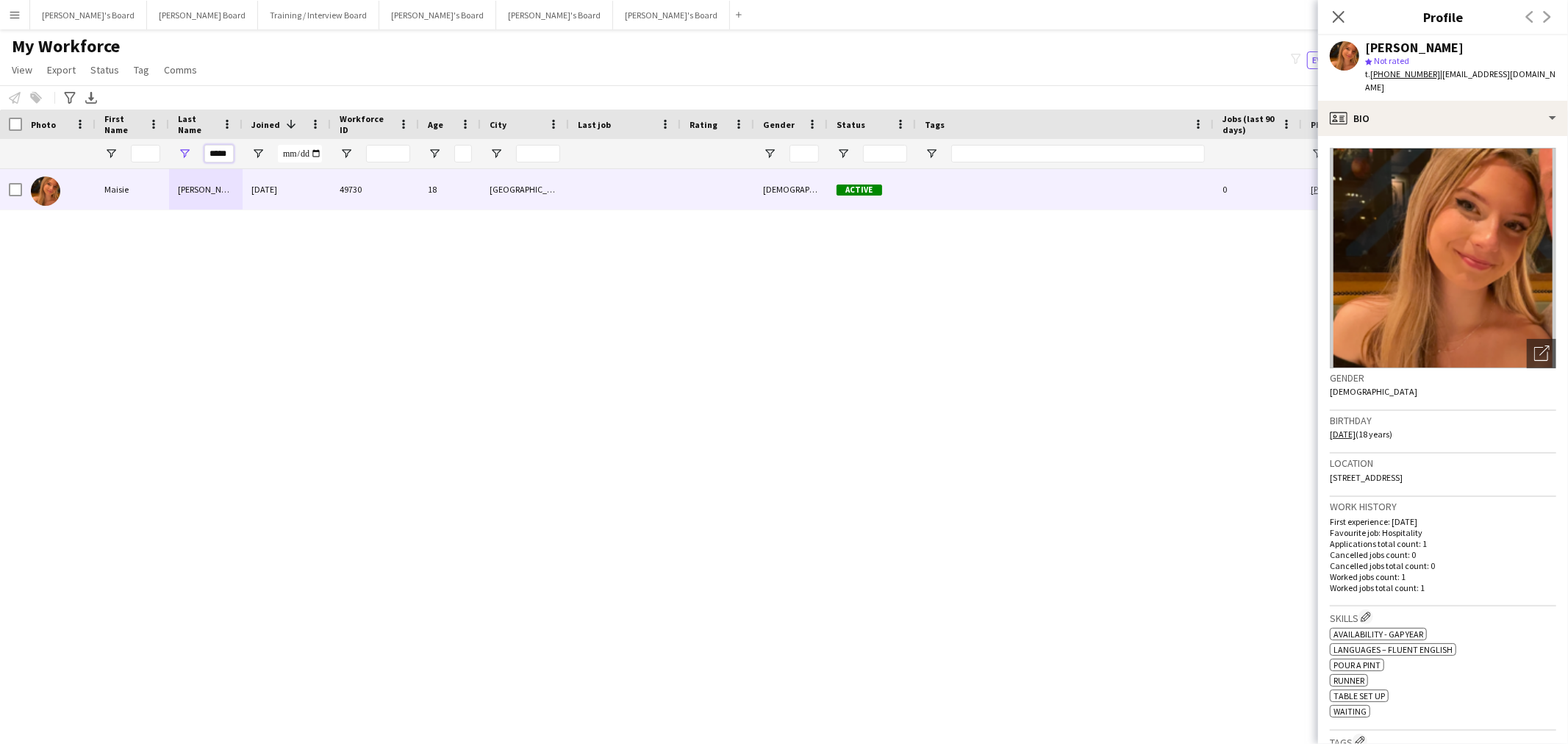
click at [230, 156] on input "*****" at bounding box center [219, 153] width 29 height 18
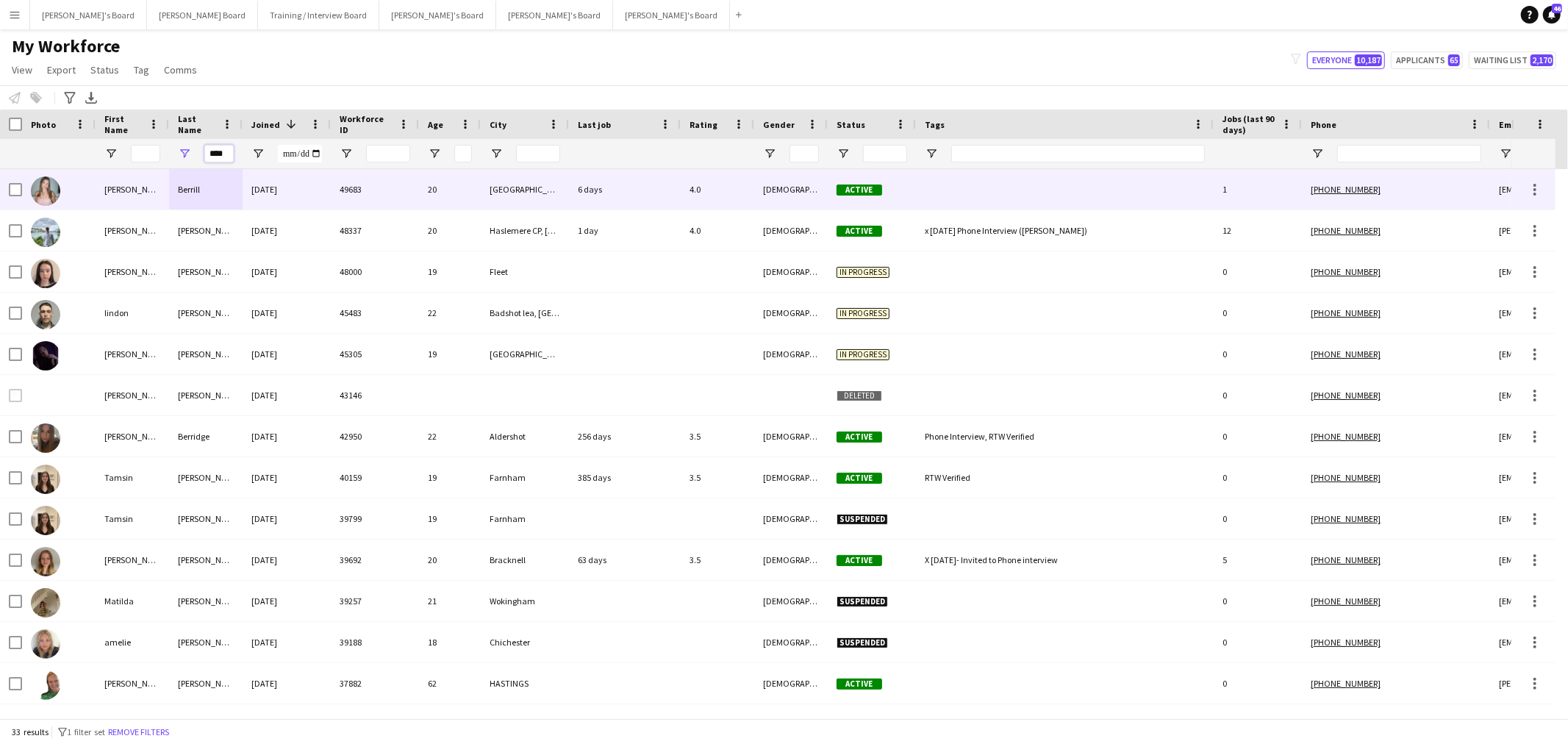
type input "****"
click at [165, 196] on div "[PERSON_NAME]" at bounding box center [133, 189] width 74 height 40
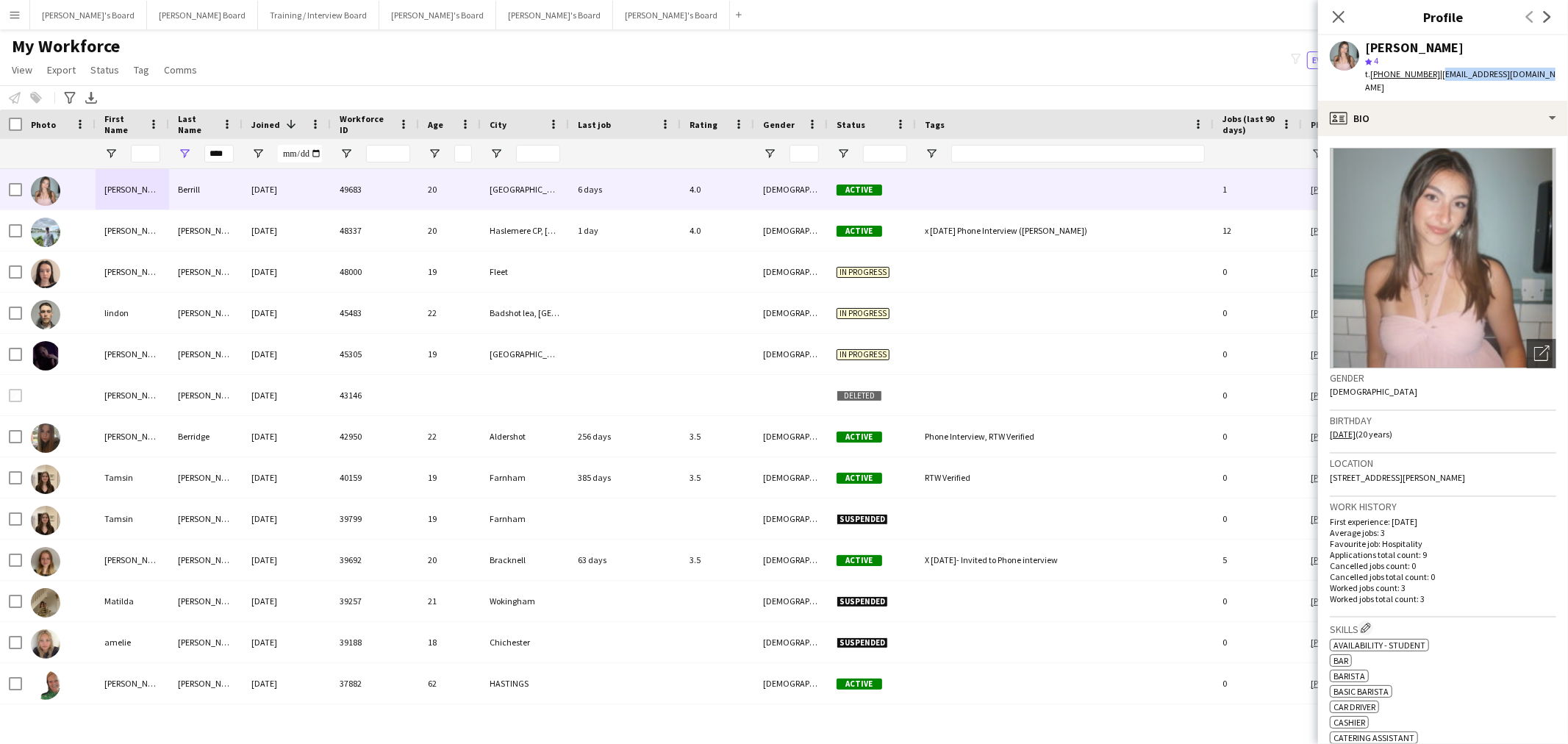
drag, startPoint x: 1533, startPoint y: 74, endPoint x: 1435, endPoint y: 77, distance: 98.0
click at [1435, 77] on div "Olivia Berrill star 4 t. +447731691302 | oliroberrill@icloud.com" at bounding box center [1443, 68] width 250 height 66
copy span "[EMAIL_ADDRESS][DOMAIN_NAME]"
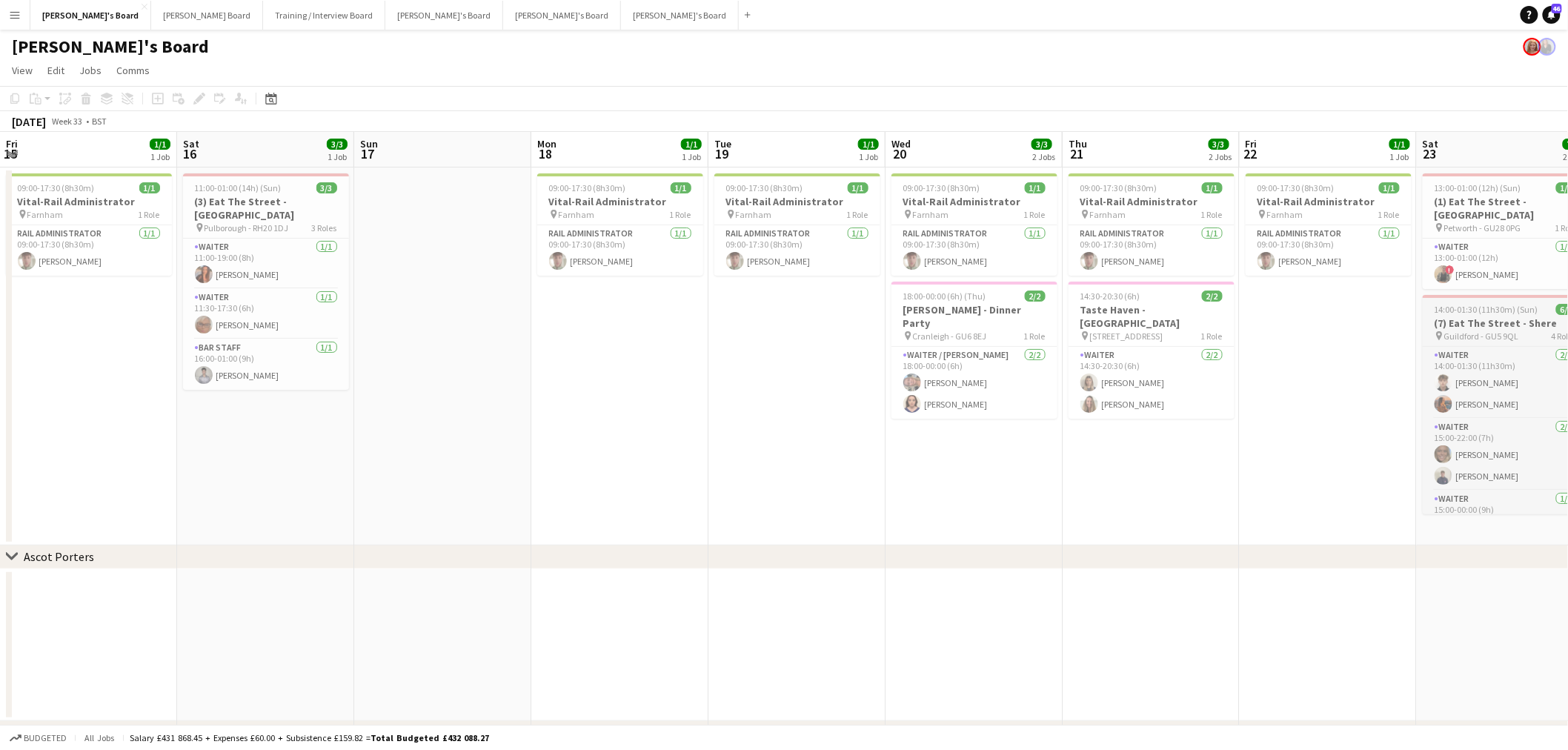
scroll to position [0, 426]
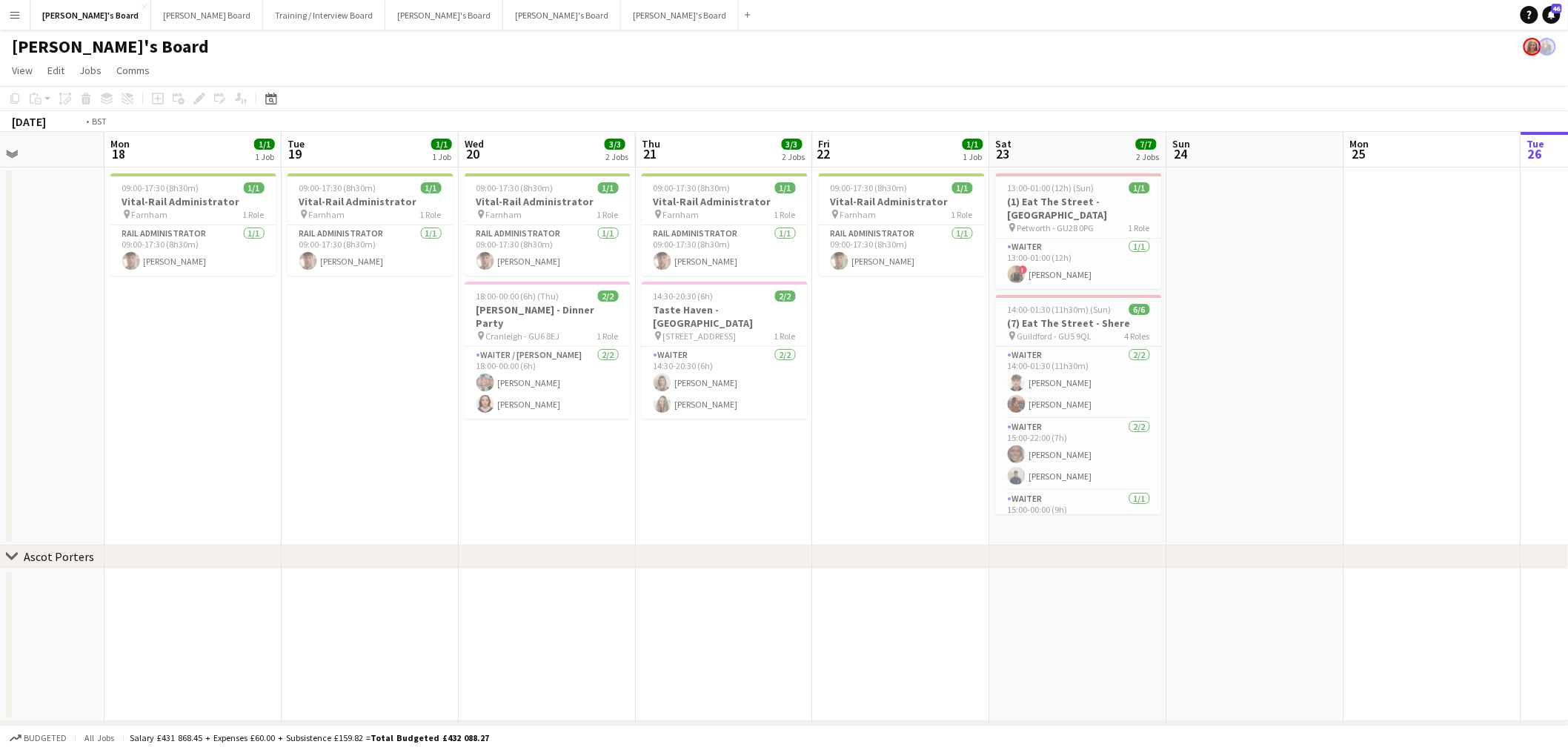
click at [447, 349] on app-calendar-viewport "Fri 15 1/1 1 Job Sat 16 3/3 1 Job Sun 17 Mon 18 1/1 1 Job Tue 19 1/1 1 Job Wed …" at bounding box center [784, 528] width 1568 height 794
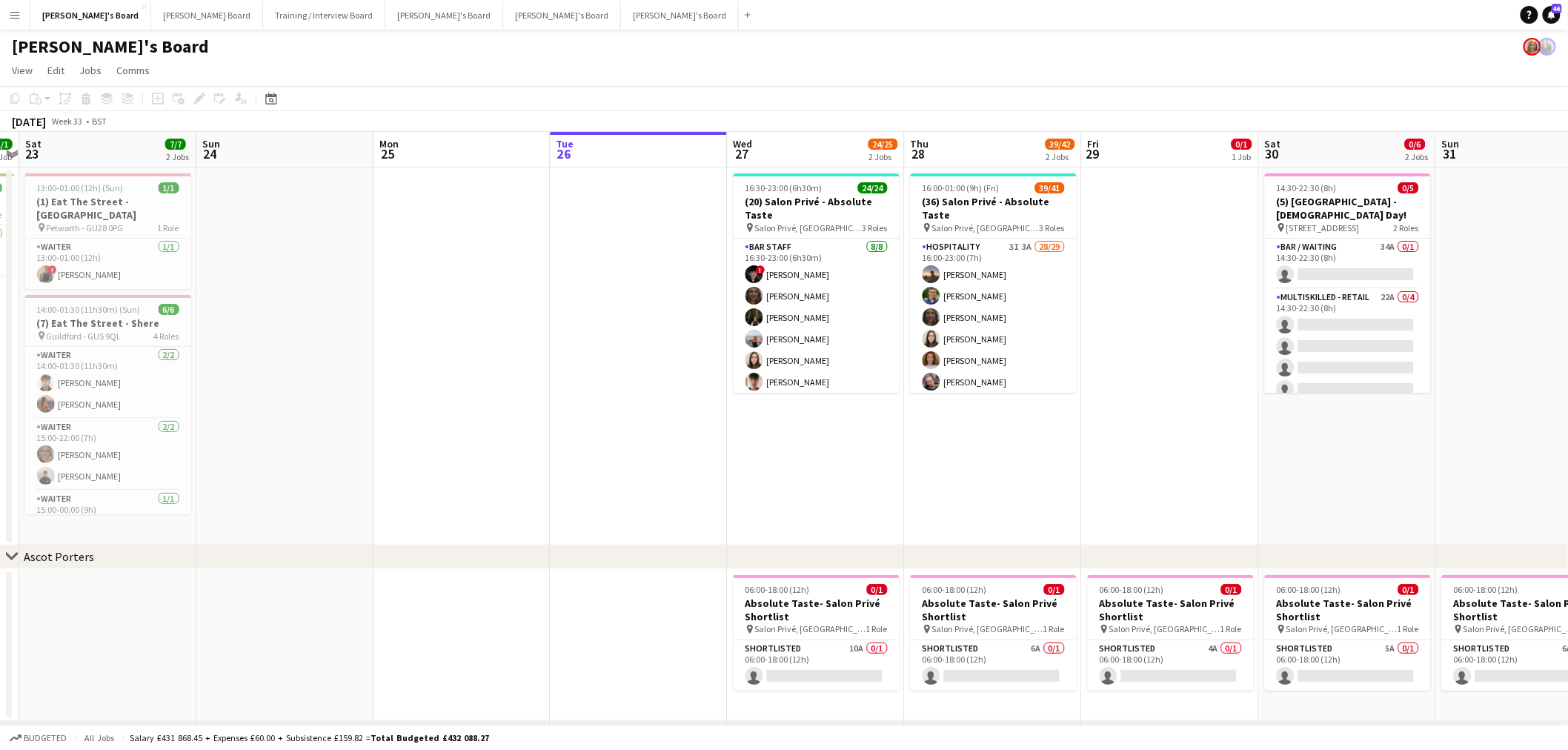
drag, startPoint x: 657, startPoint y: 347, endPoint x: 423, endPoint y: 372, distance: 235.3
click at [409, 378] on app-calendar-viewport "Tue 19 1/1 1 Job Wed 20 3/3 2 Jobs Thu 21 3/3 2 Jobs Fri 22 1/1 1 Job Sat 23 7/…" at bounding box center [784, 528] width 1568 height 794
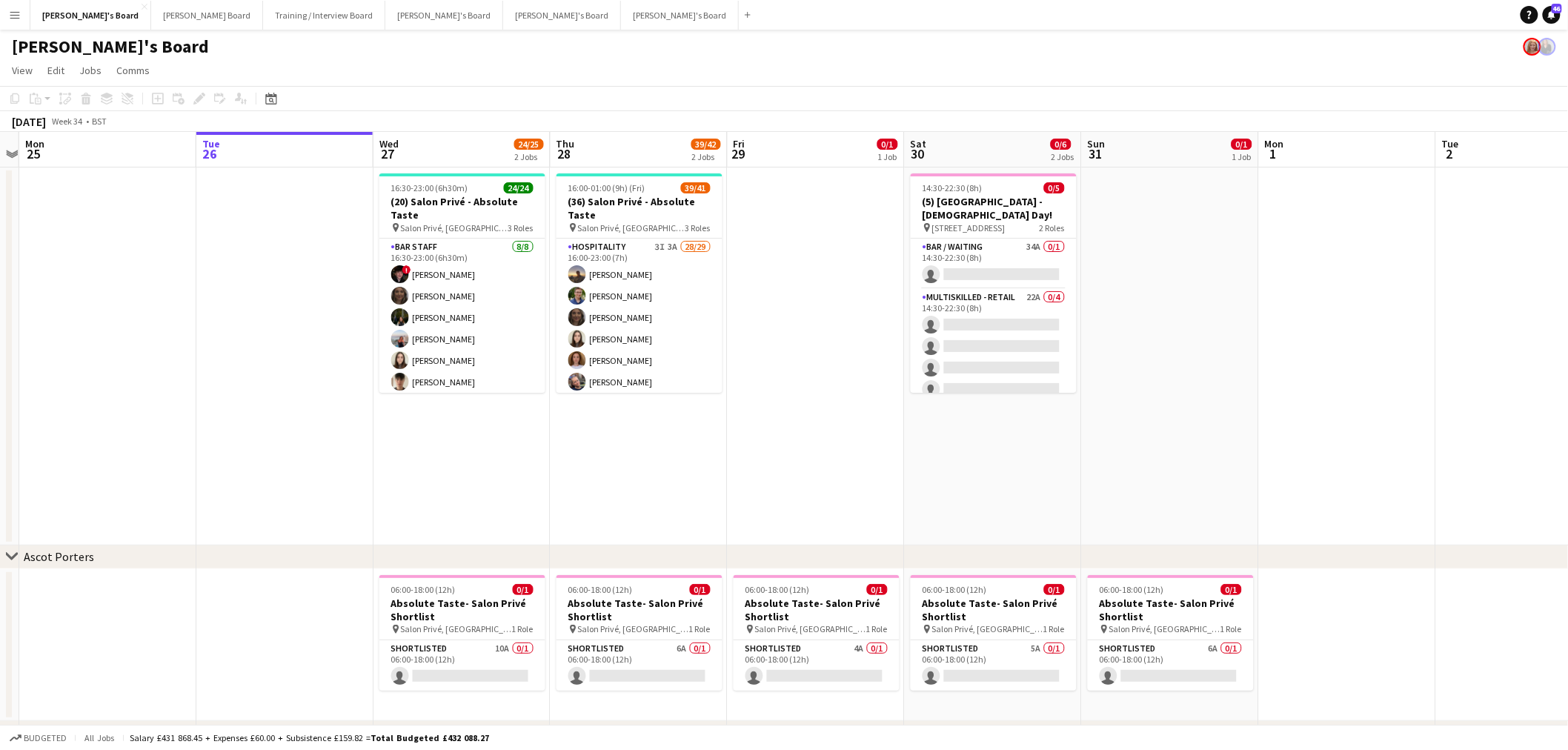
scroll to position [0, 582]
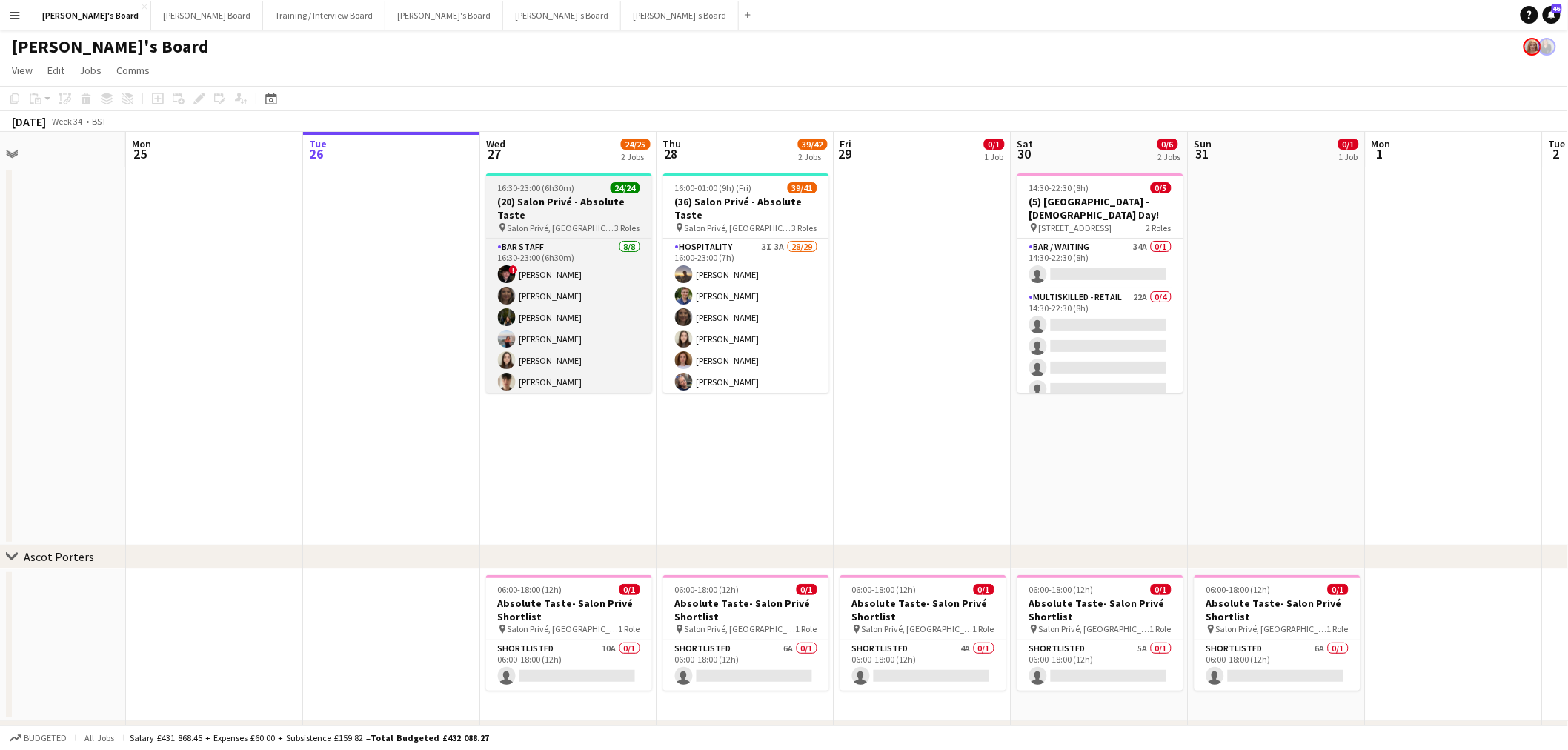
click at [526, 197] on h3 "(20) Salon Privé - Absolute Taste" at bounding box center [569, 208] width 166 height 27
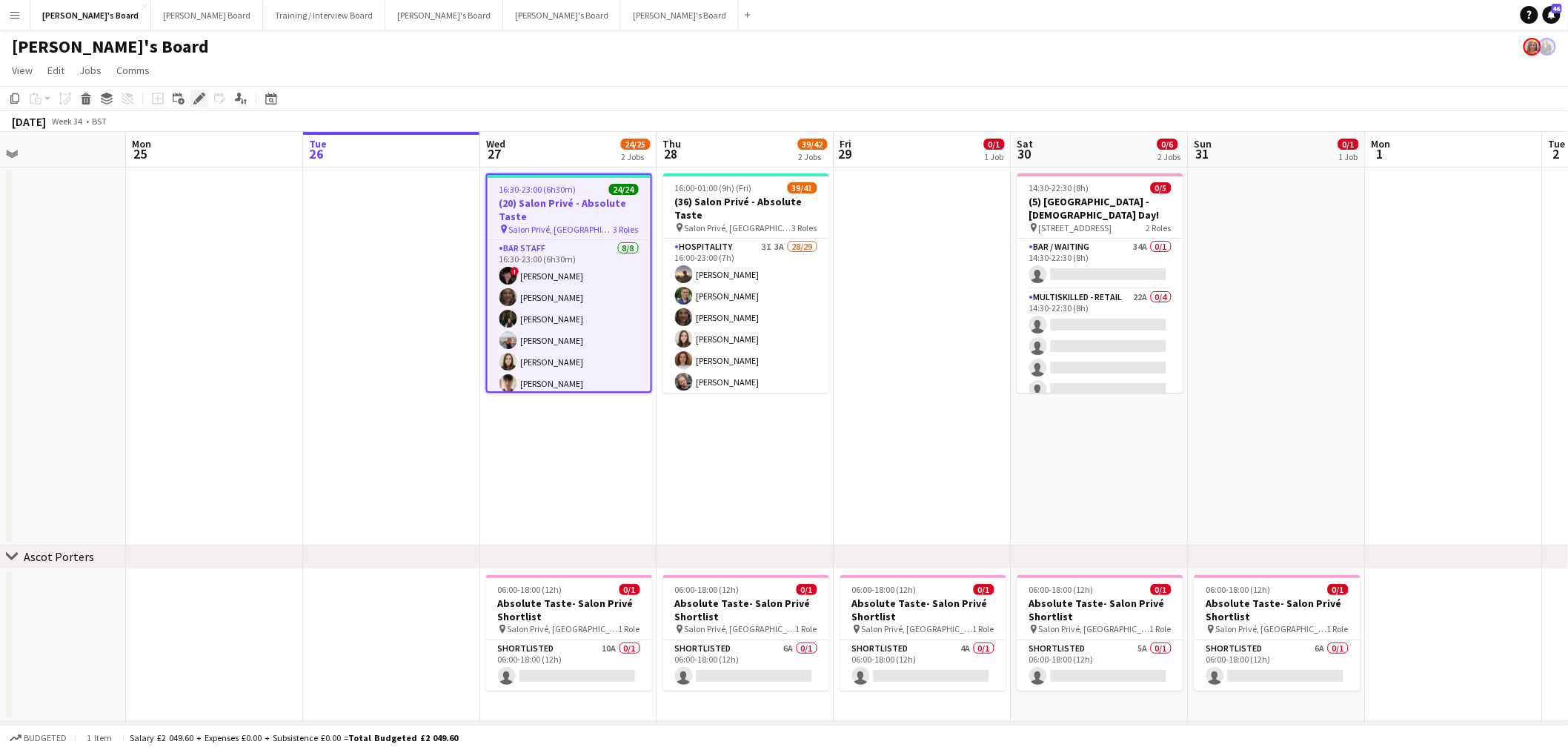
click at [194, 104] on icon "Edit" at bounding box center [199, 98] width 12 height 12
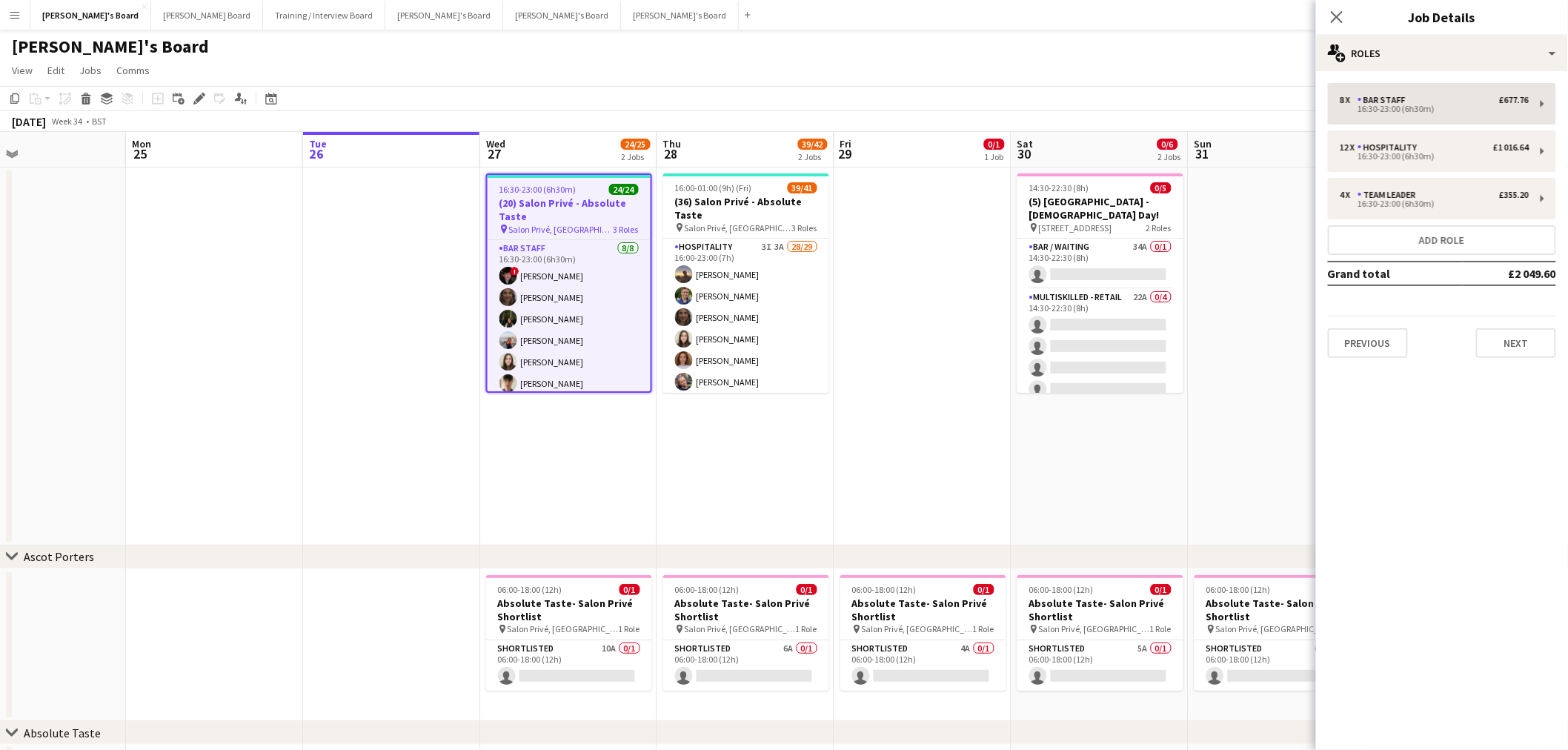
type input "**********"
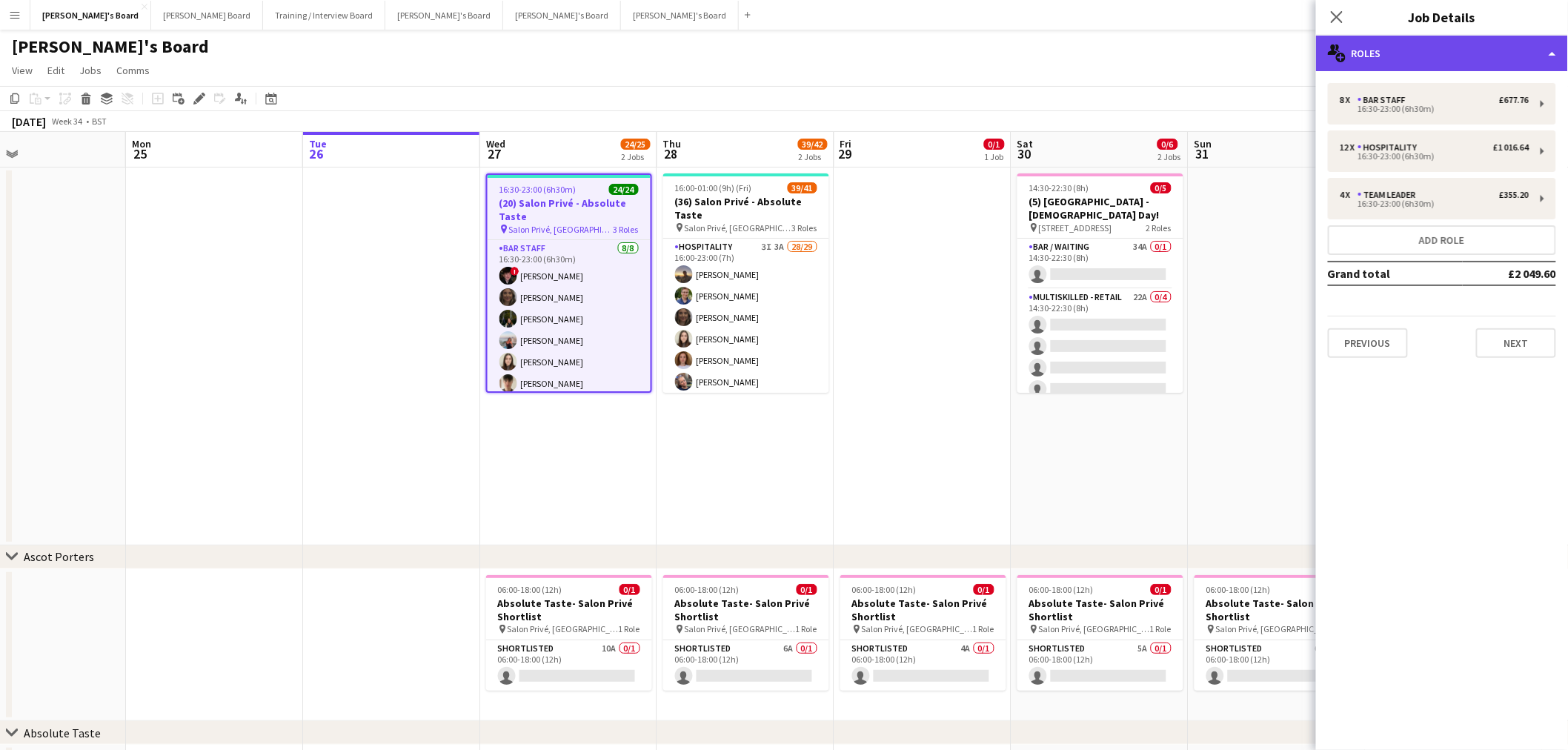
click at [1377, 56] on div "multiple-users-add Roles" at bounding box center [1441, 53] width 252 height 35
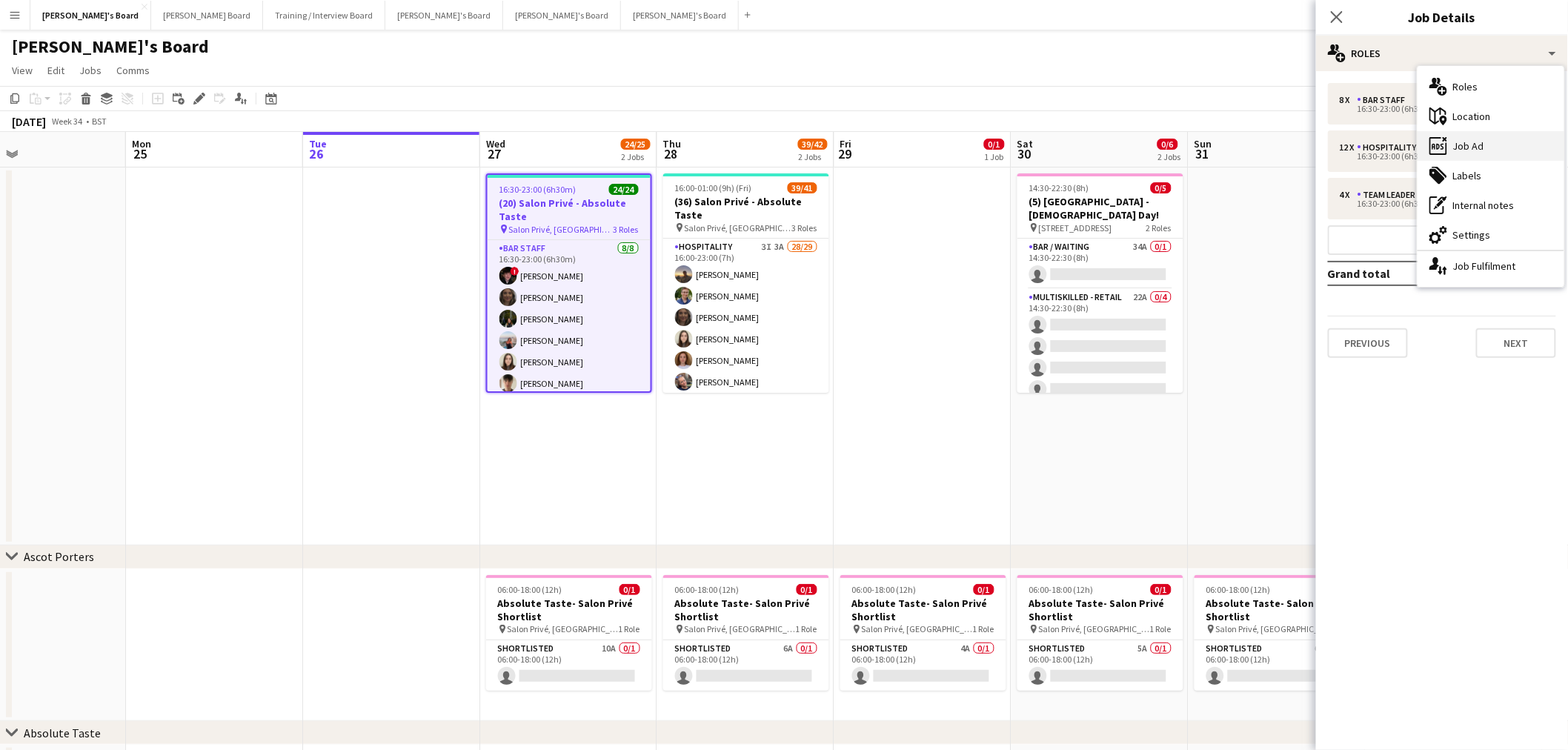
click at [1484, 148] on div "ads-window Job Ad" at bounding box center [1490, 146] width 146 height 29
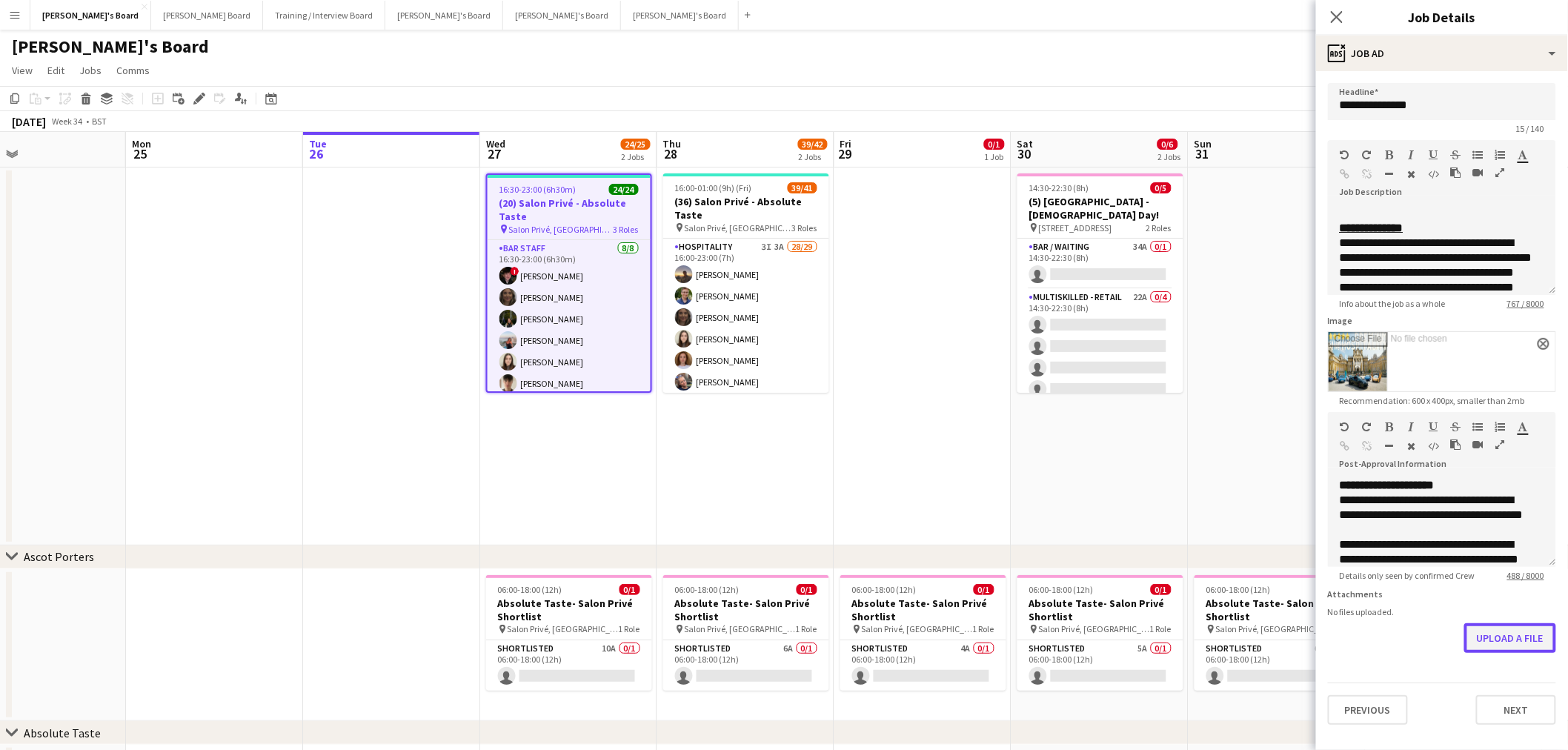
click at [1510, 648] on button "Upload a file" at bounding box center [1509, 638] width 92 height 29
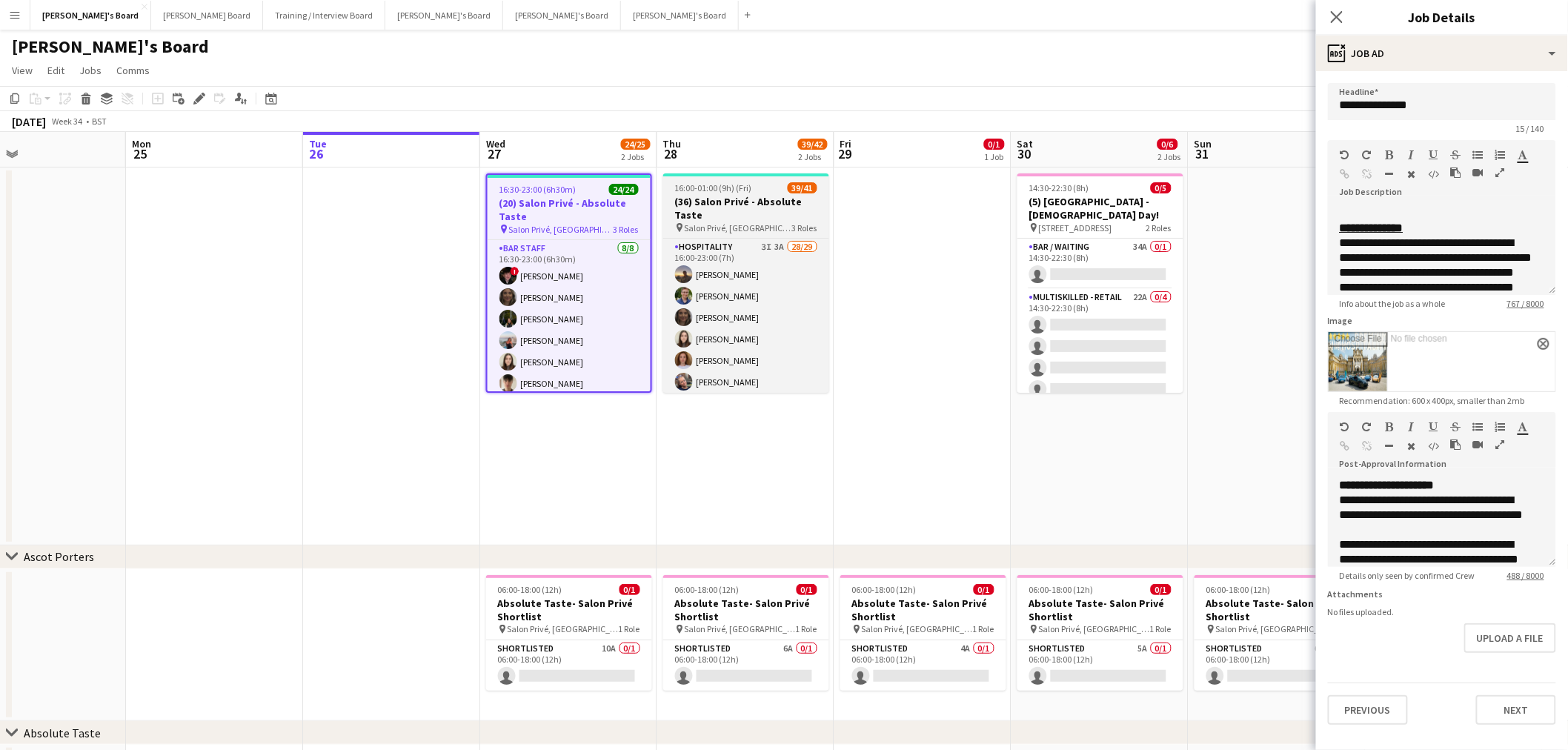
click at [745, 203] on h3 "(36) Salon Privé - Absolute Taste" at bounding box center [746, 208] width 166 height 27
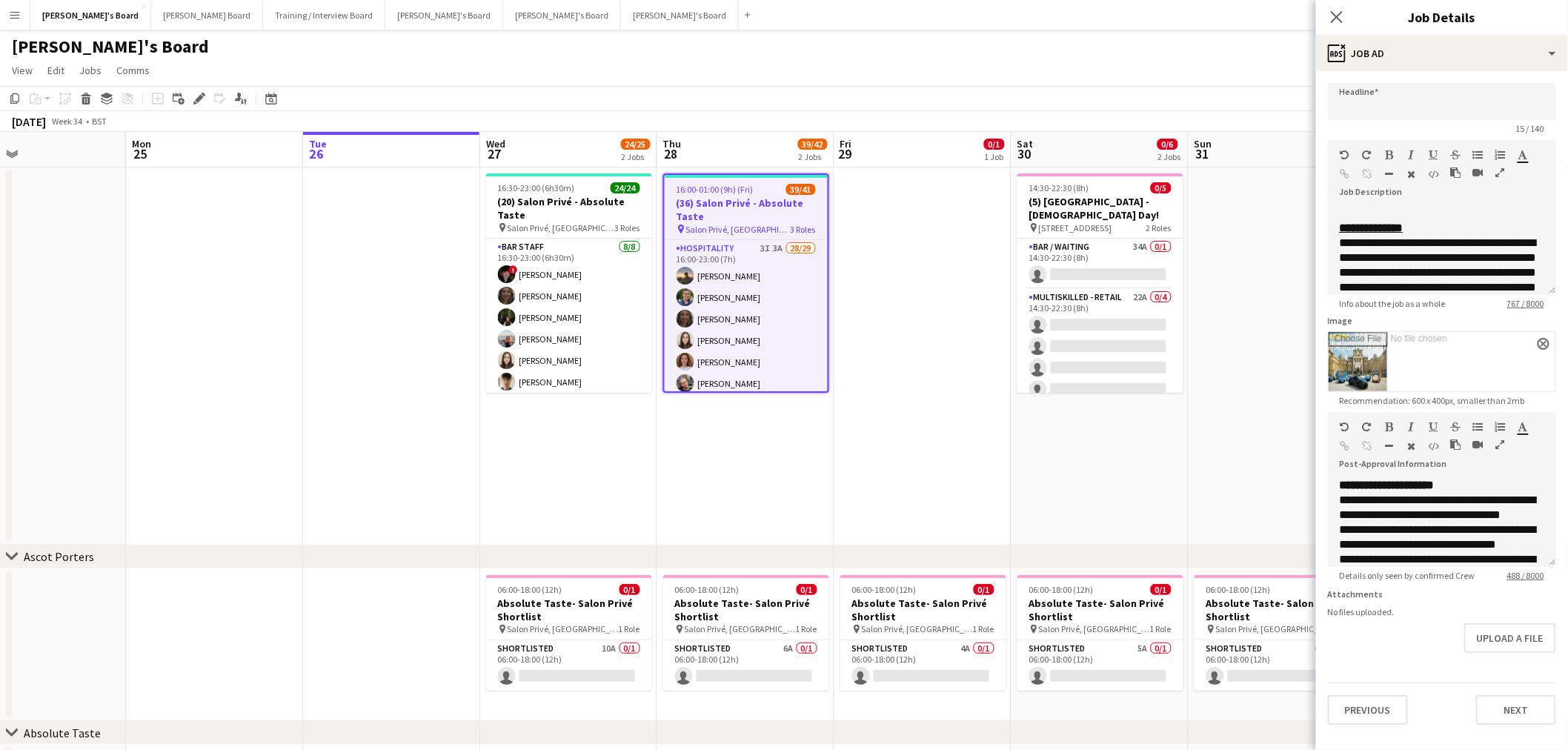
type input "**********"
click at [494, 457] on app-date-cell "16:30-23:00 (6h30m) 24/24 (20) Salon Privé - Absolute Taste pin Salon Privé, Bl…" at bounding box center [569, 356] width 177 height 378
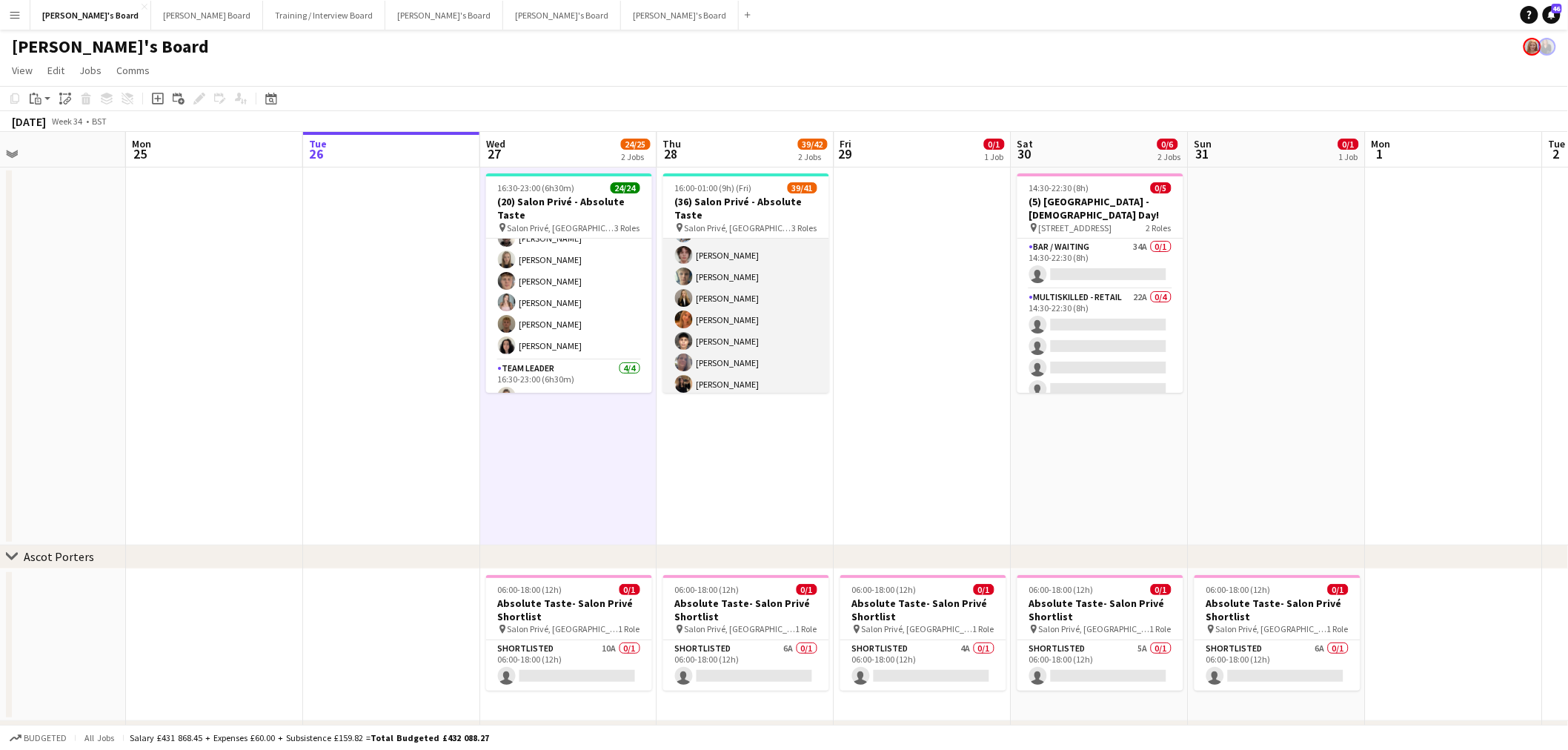
scroll to position [494, 0]
click at [742, 347] on app-card-role "Hospitality 3I 3A 28/29 16:00-23:00 (7h) Harry Thomas Joseph Day shona irvine H…" at bounding box center [746, 71] width 166 height 653
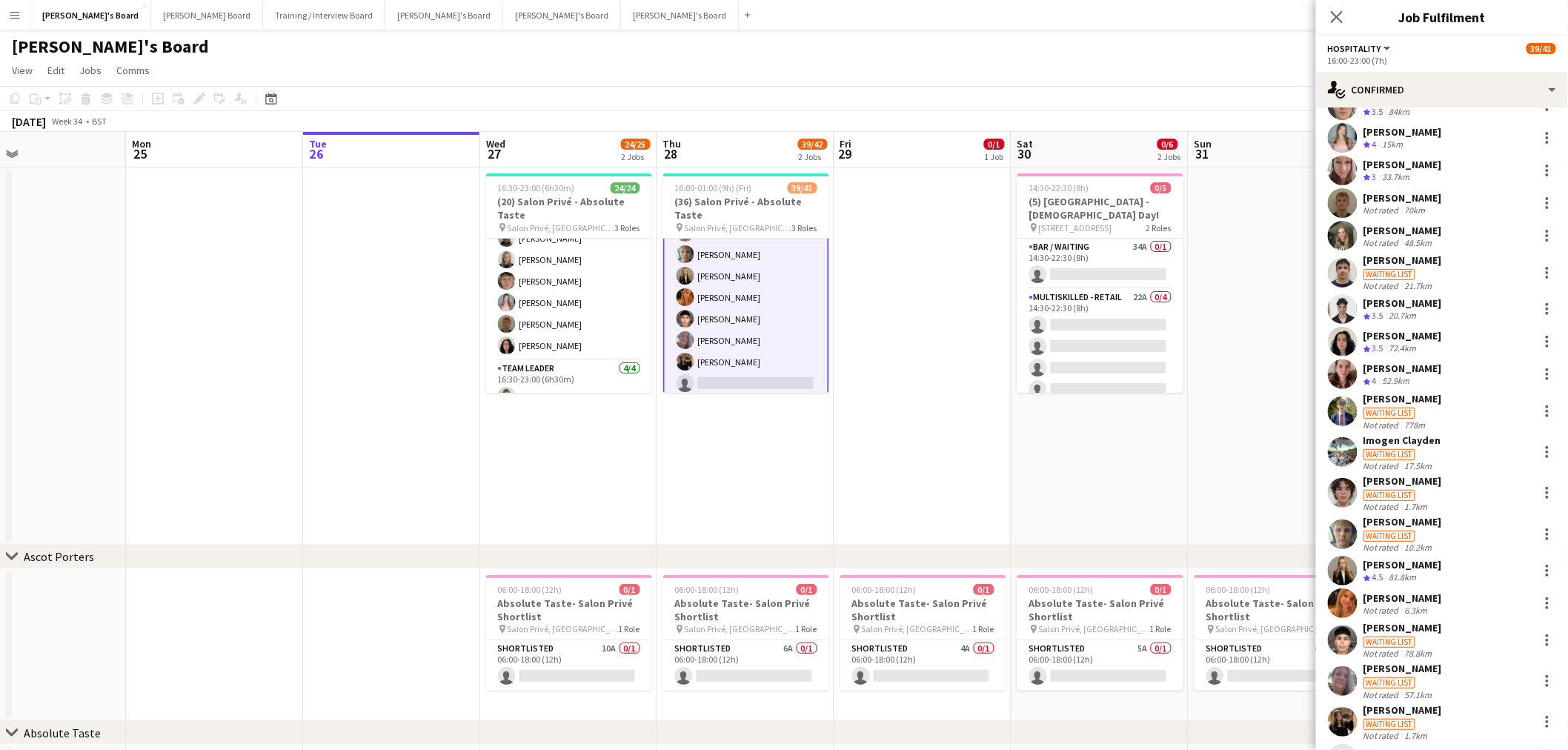
scroll to position [451, 0]
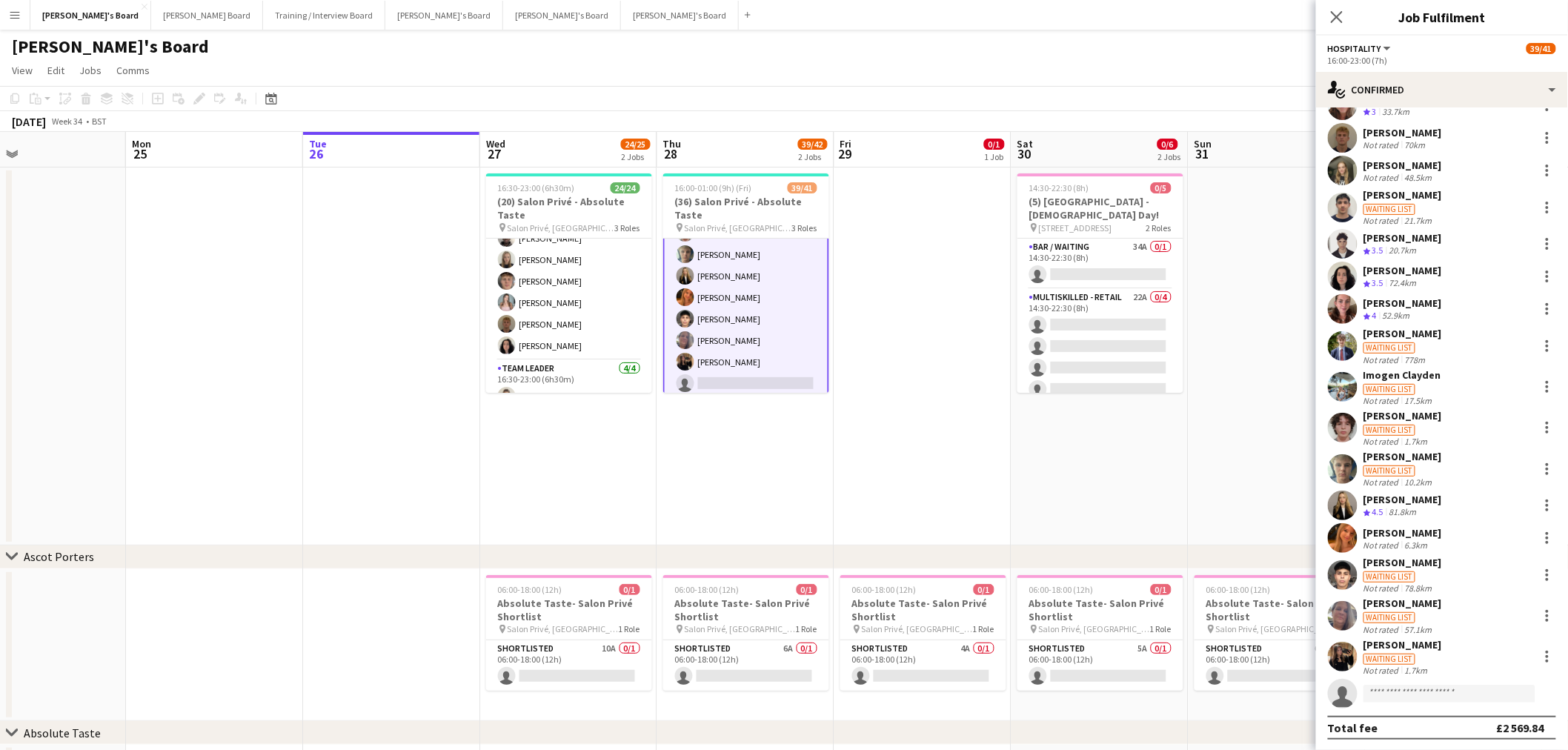
click at [1450, 653] on div "Ellie Sale Waiting list Not rated 1.7km" at bounding box center [1441, 657] width 252 height 38
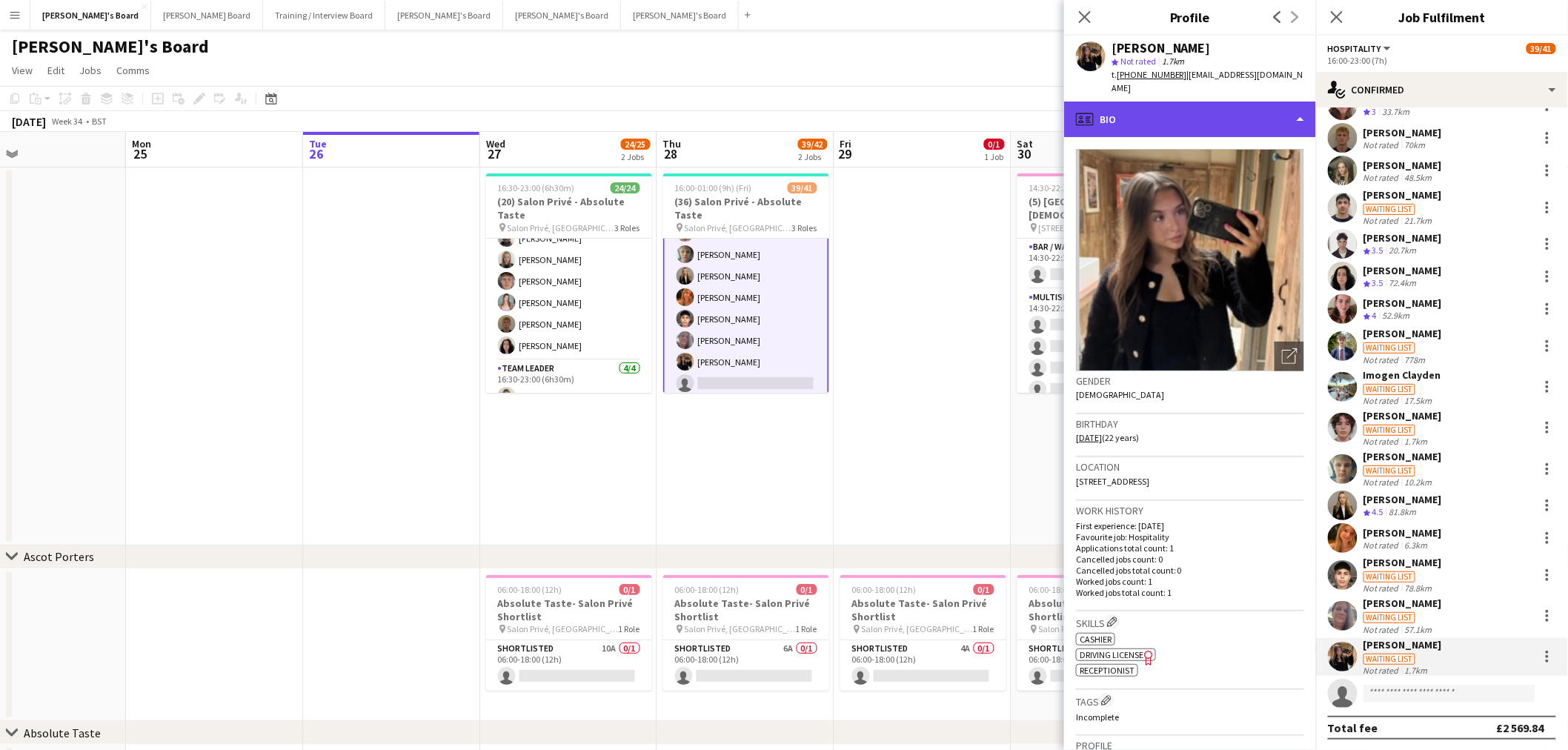
click at [1130, 122] on div "profile Bio" at bounding box center [1190, 119] width 252 height 35
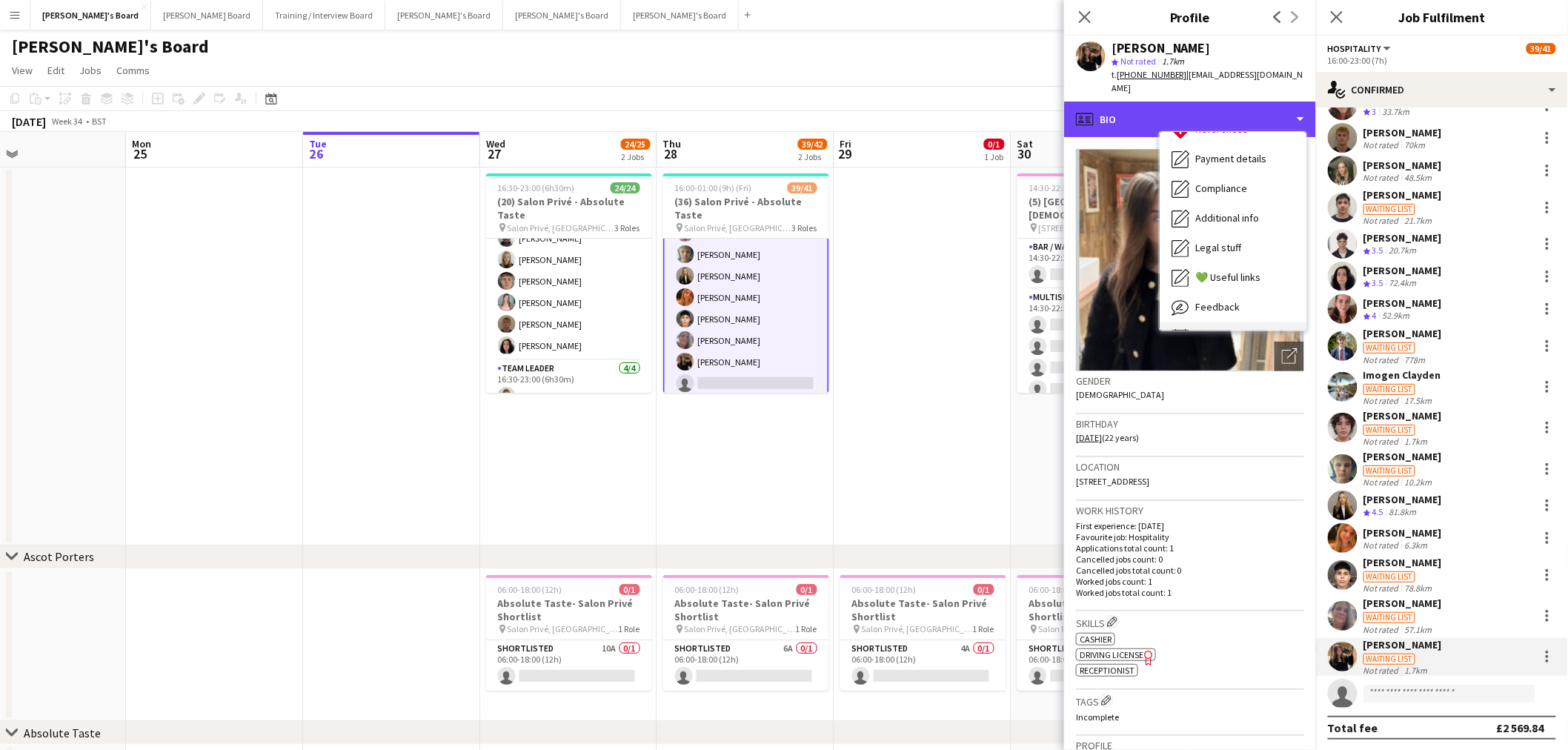
scroll to position [197, 0]
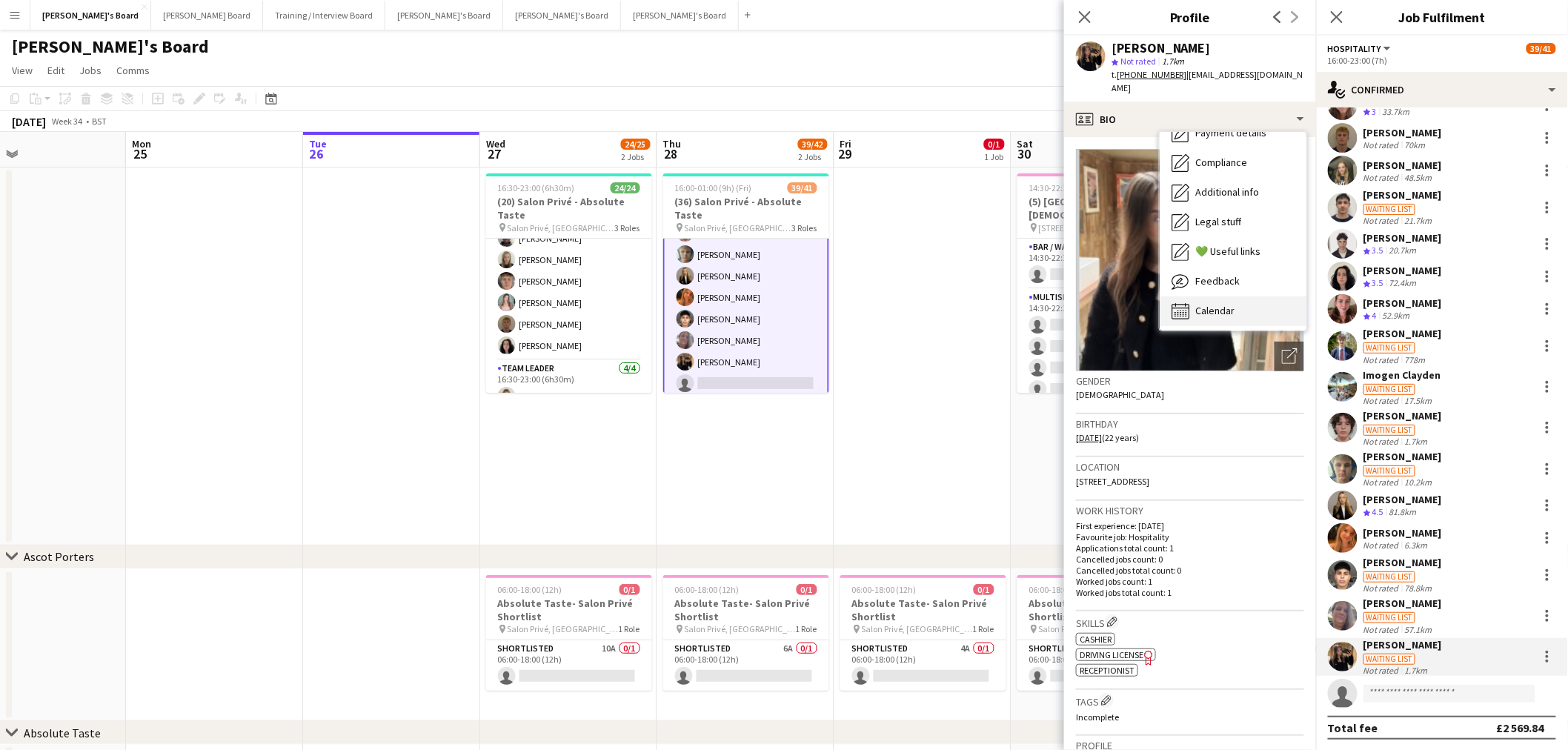
click at [1216, 304] on span "Calendar" at bounding box center [1215, 310] width 40 height 13
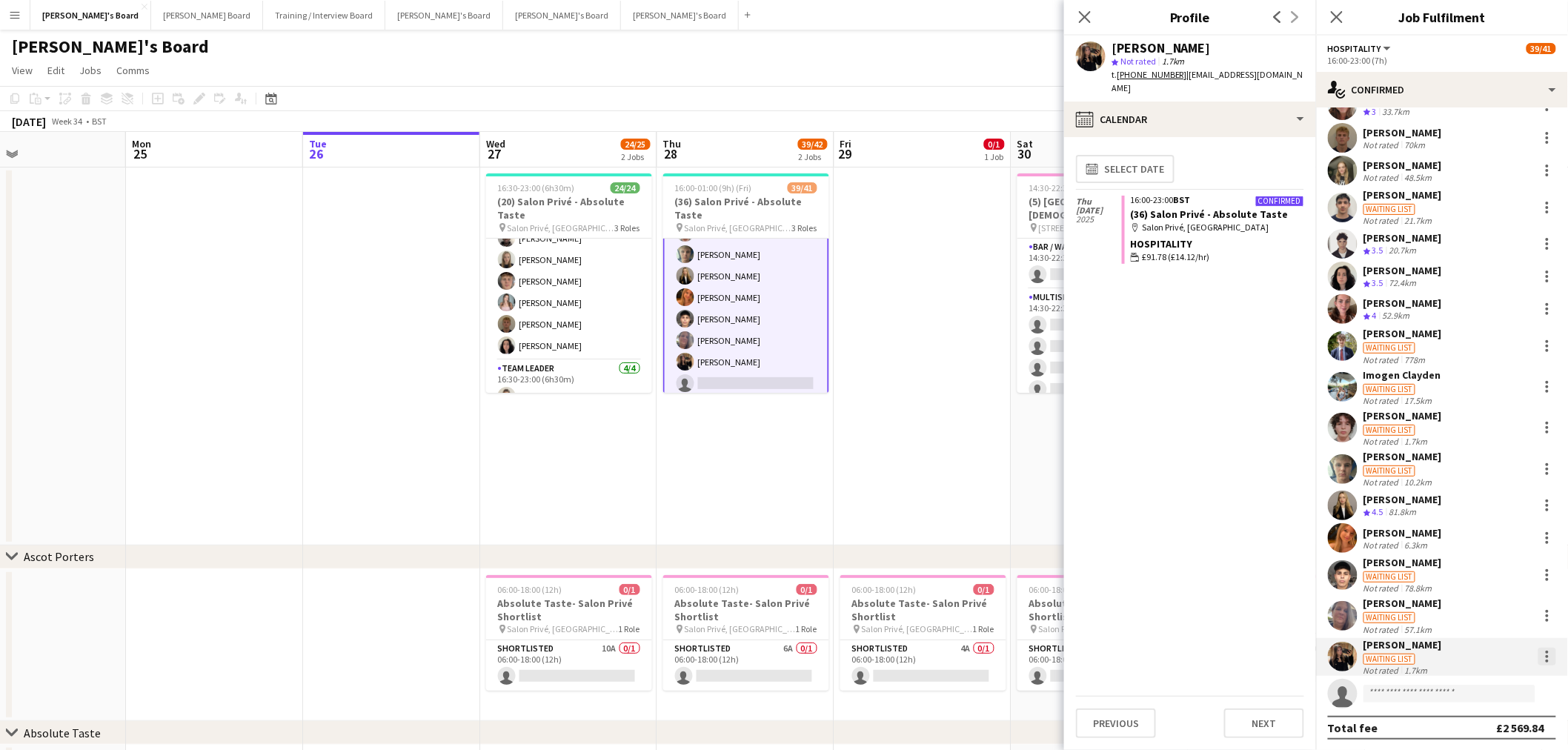
click at [1538, 664] on div at bounding box center [1546, 657] width 18 height 18
click at [1489, 588] on span "Remove" at bounding box center [1486, 592] width 92 height 13
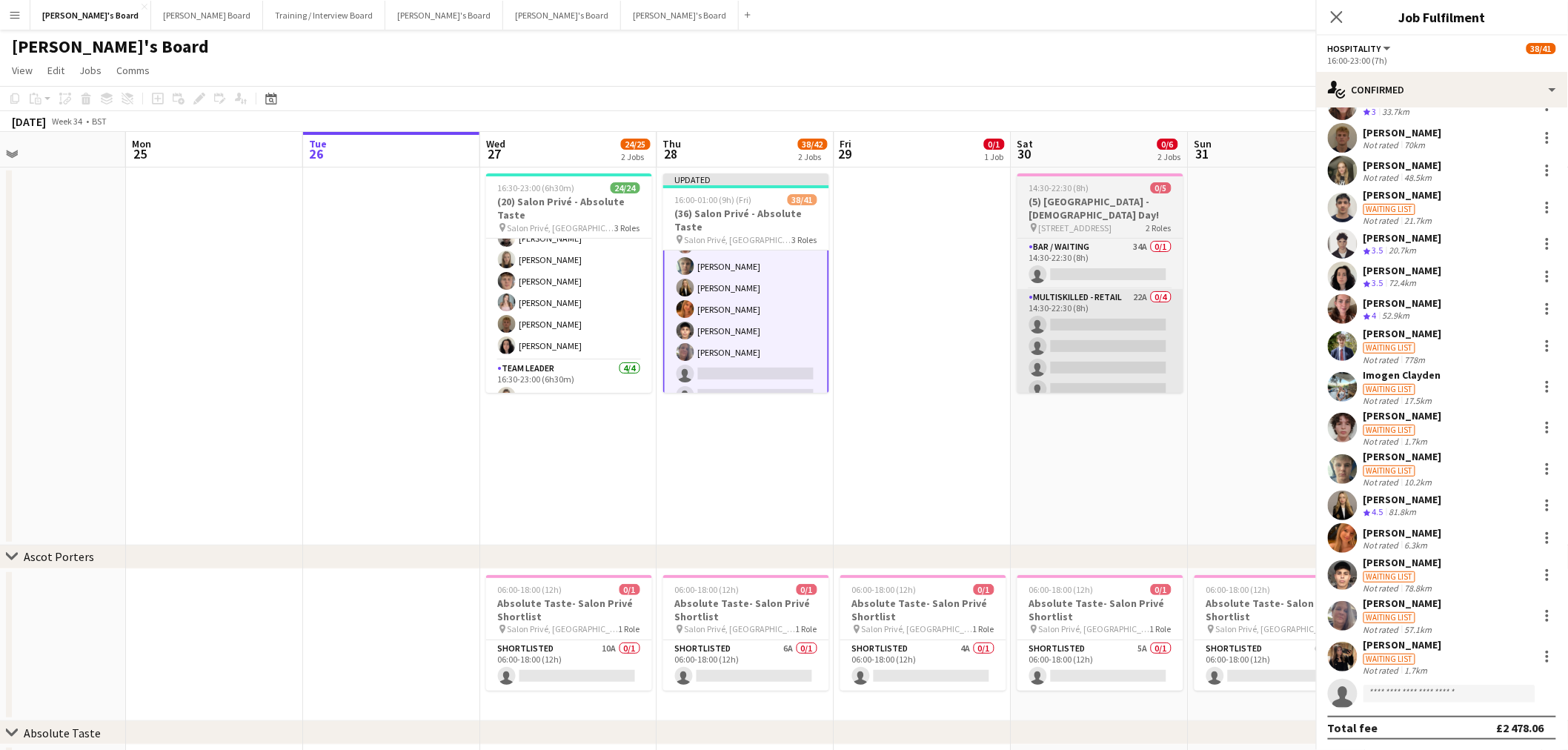
click at [917, 484] on app-date-cell at bounding box center [923, 356] width 177 height 378
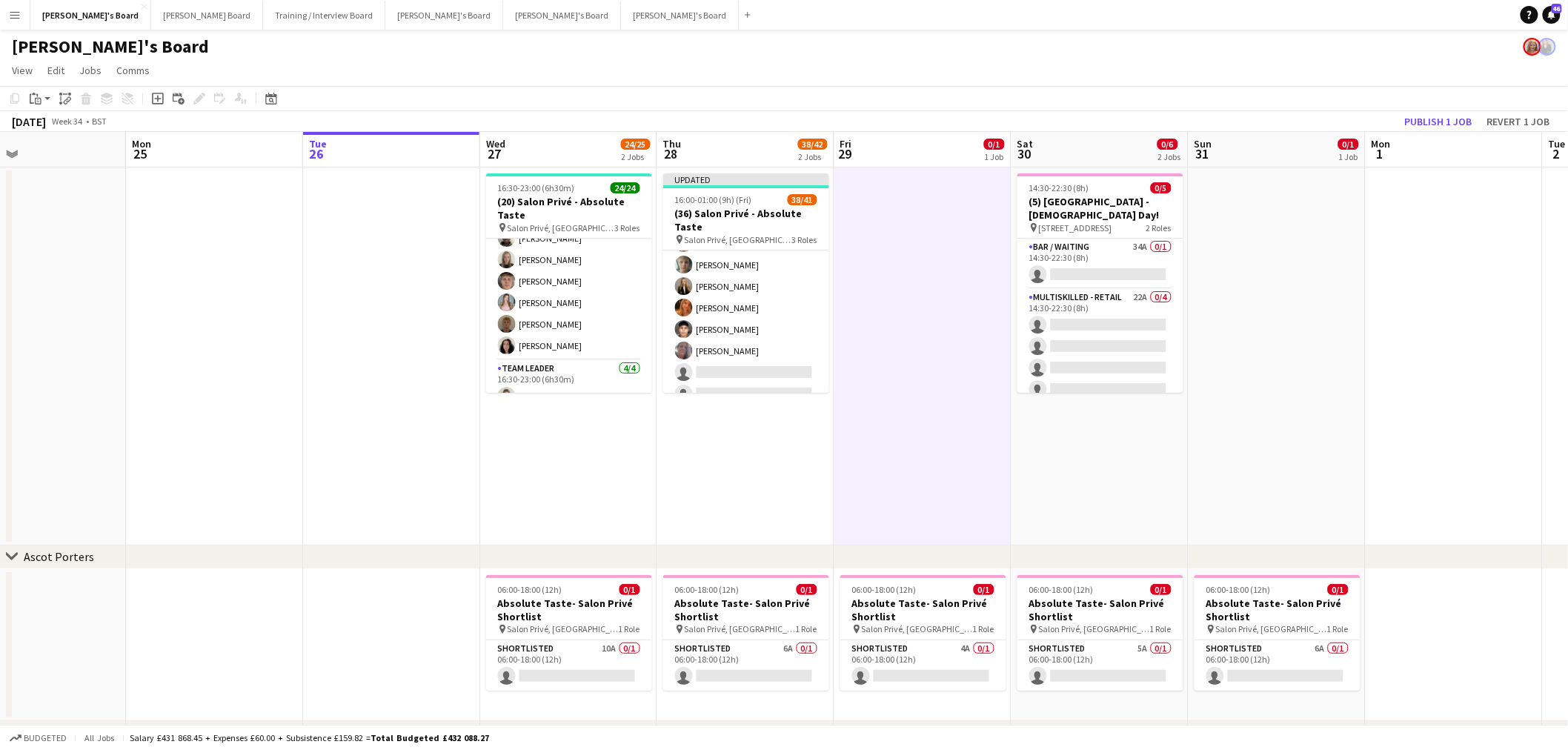
scroll to position [494, 0]
click at [1436, 121] on button "Publish 1 job" at bounding box center [1439, 122] width 79 height 19
drag, startPoint x: 744, startPoint y: 336, endPoint x: 1314, endPoint y: 320, distance: 570.2
click at [744, 336] on app-card-role "Hospitality 3I 3A 27/29 16:00-23:00 (7h) Harry Thomas Joseph Day shona irvine H…" at bounding box center [746, 71] width 166 height 653
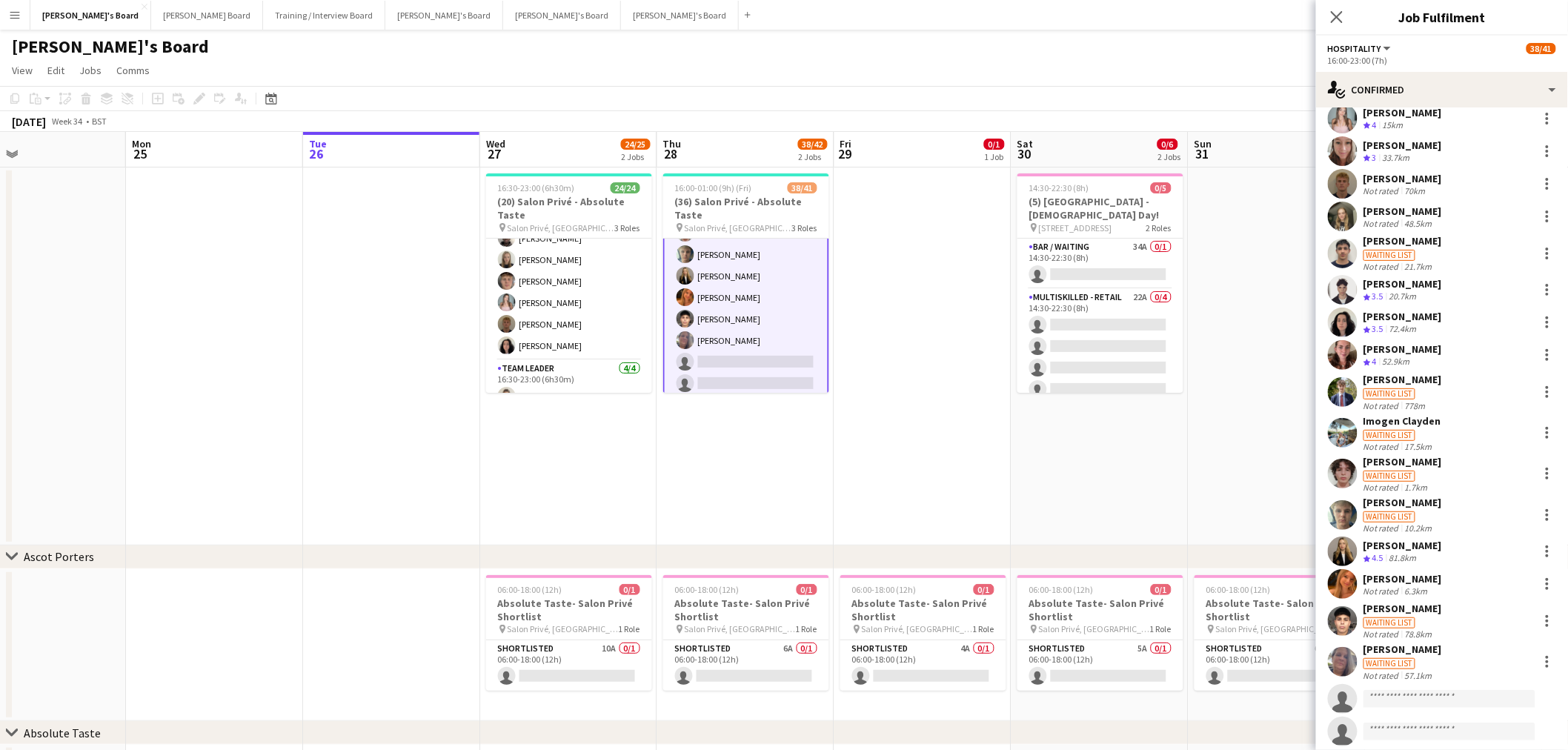
scroll to position [442, 0]
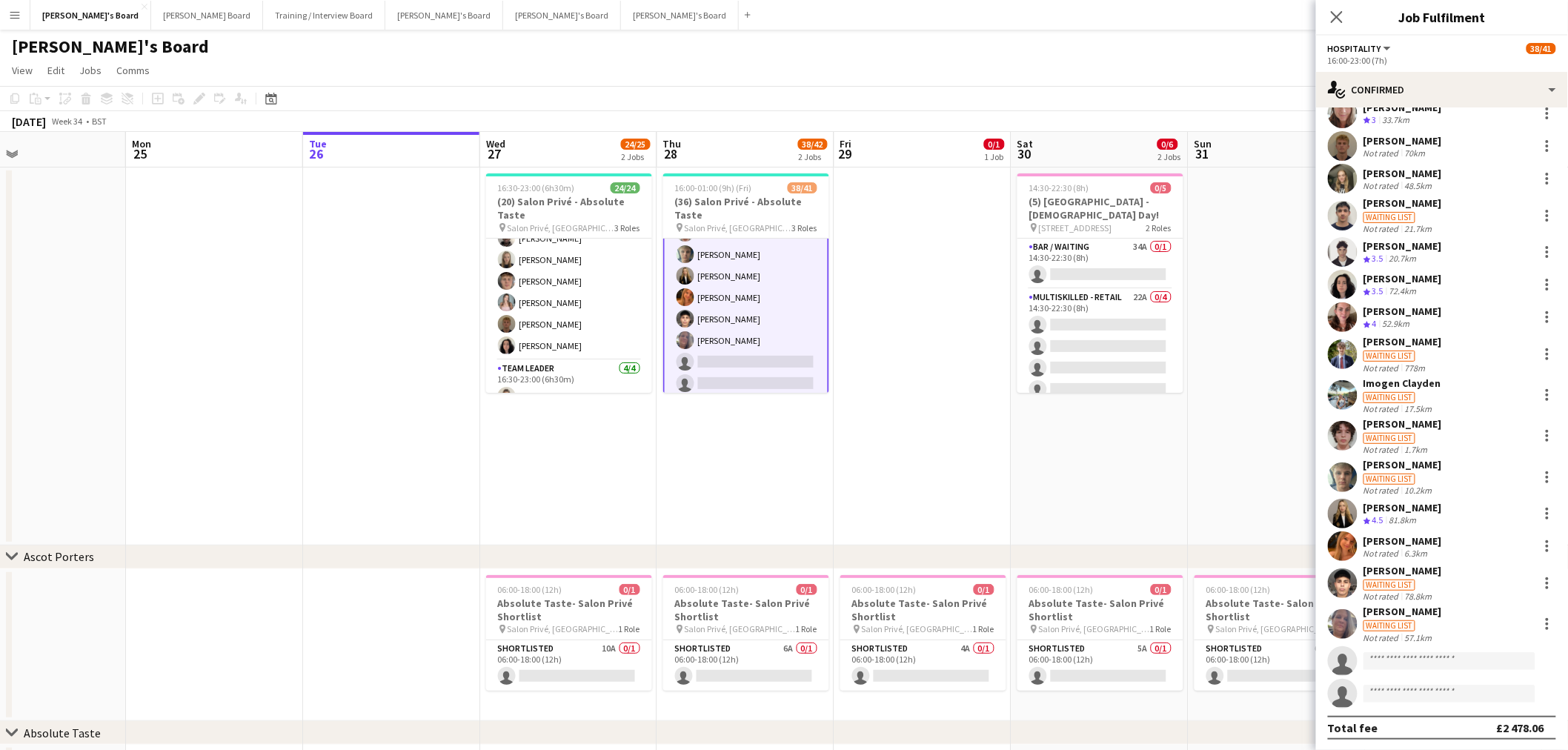
click at [1394, 635] on div "Not rated" at bounding box center [1382, 638] width 39 height 11
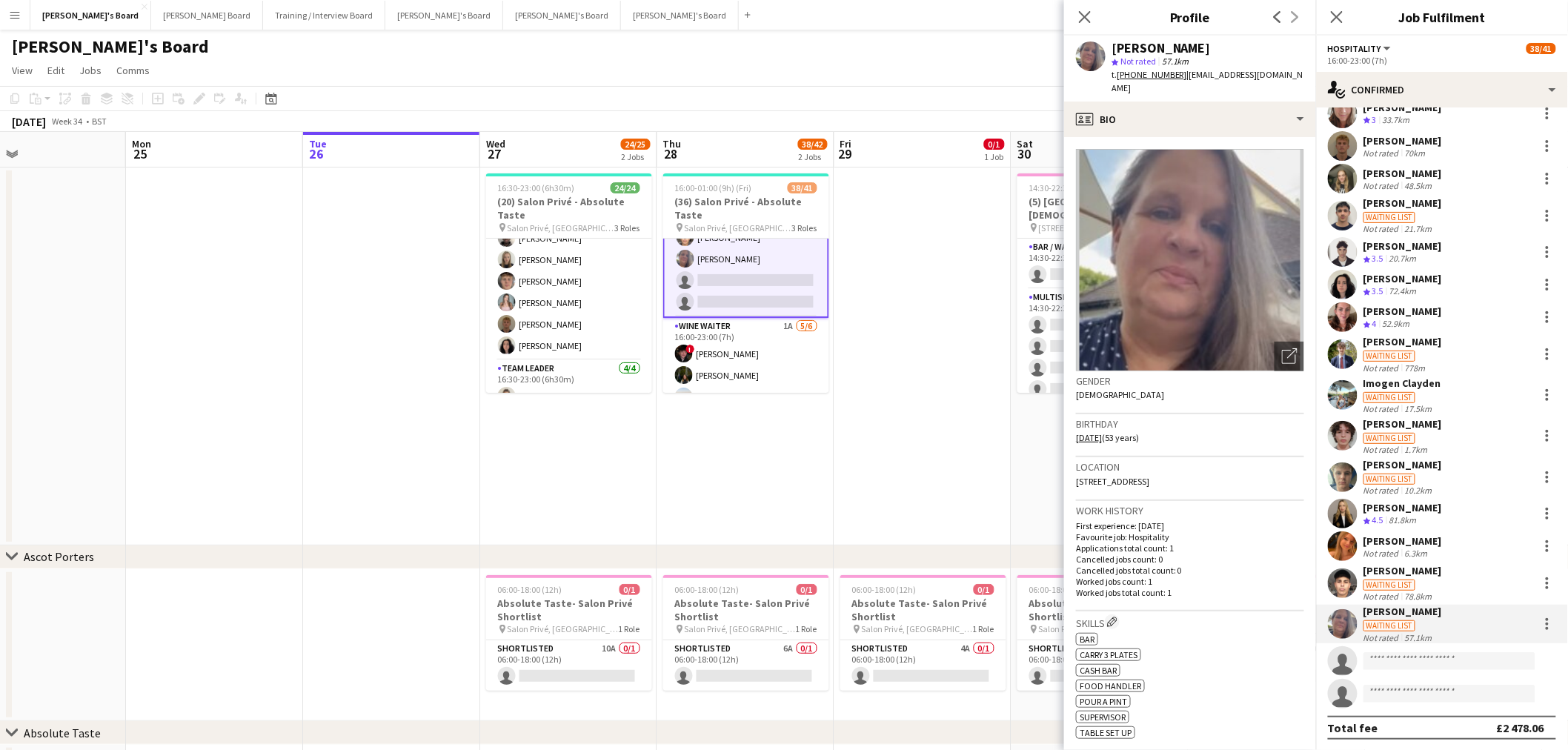
scroll to position [659, 0]
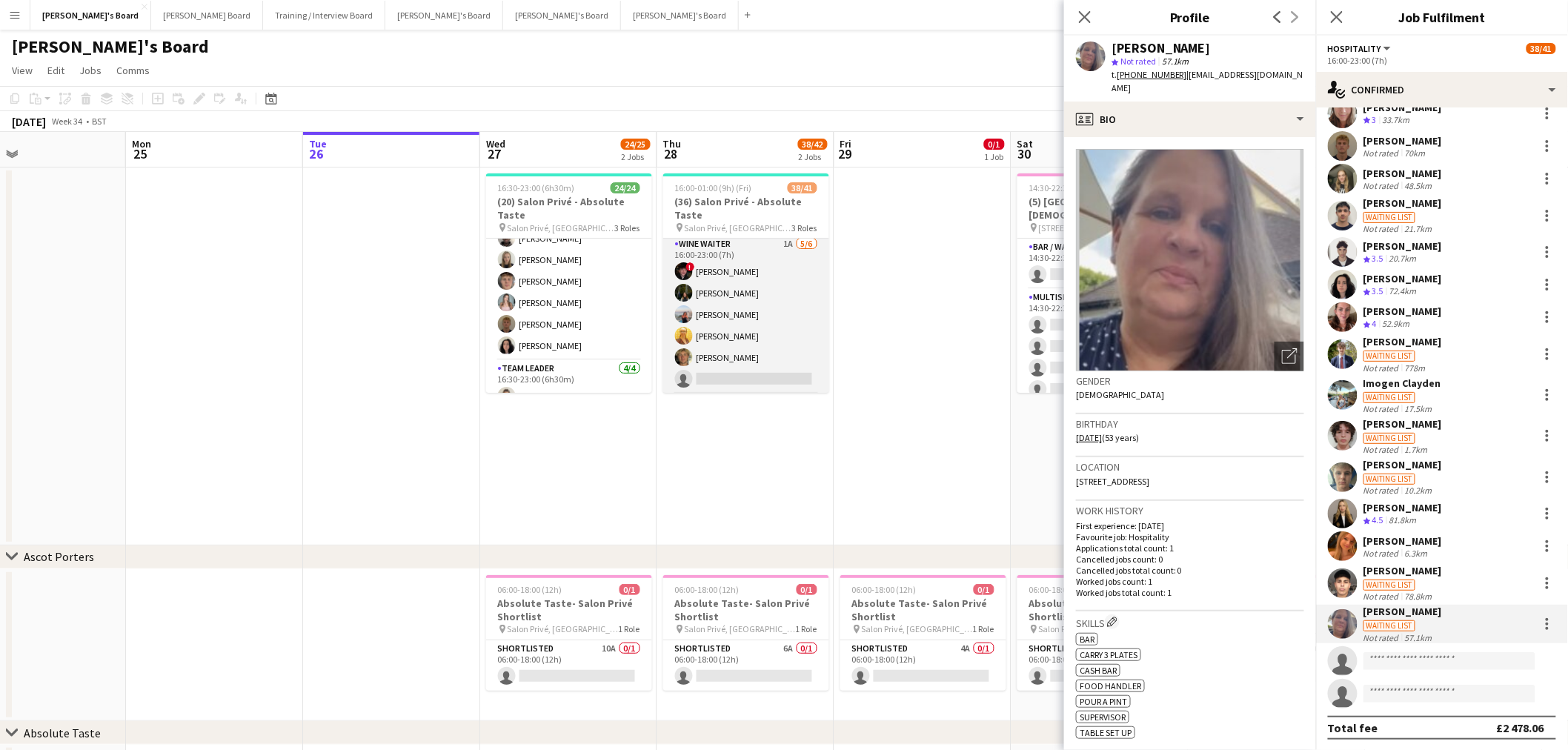
click at [750, 304] on app-card-role "WINE WAITER 1A 5/6 16:00-23:00 (7h) ! Ryan Filkins Jessamie Lindley Ellie Brown…" at bounding box center [746, 314] width 166 height 158
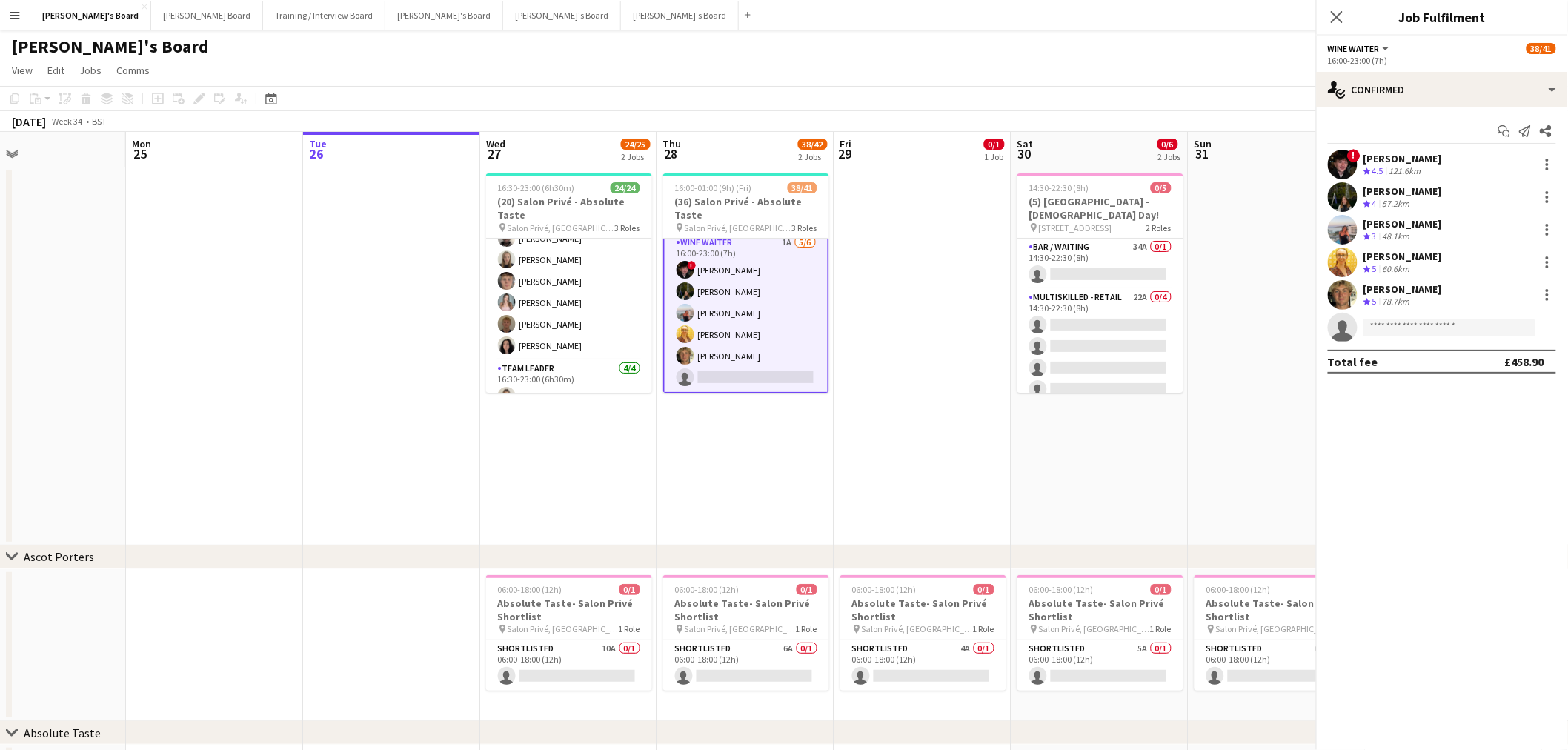
scroll to position [658, 0]
click at [1478, 203] on div "Jessamie Lindley Crew rating 4 57.2km" at bounding box center [1441, 197] width 252 height 29
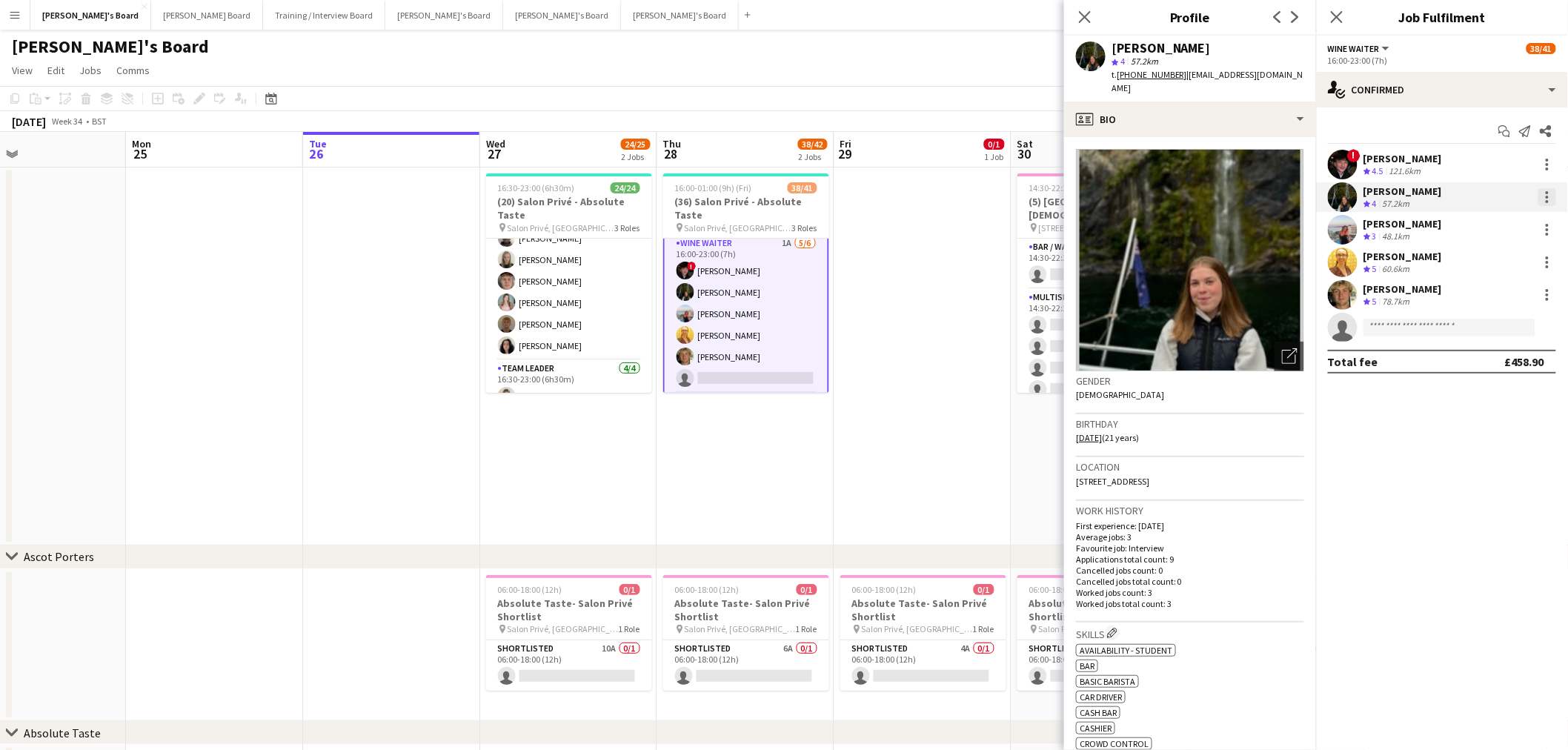
click at [1552, 195] on div at bounding box center [1546, 197] width 18 height 18
click at [1489, 362] on span "Remove" at bounding box center [1475, 366] width 45 height 13
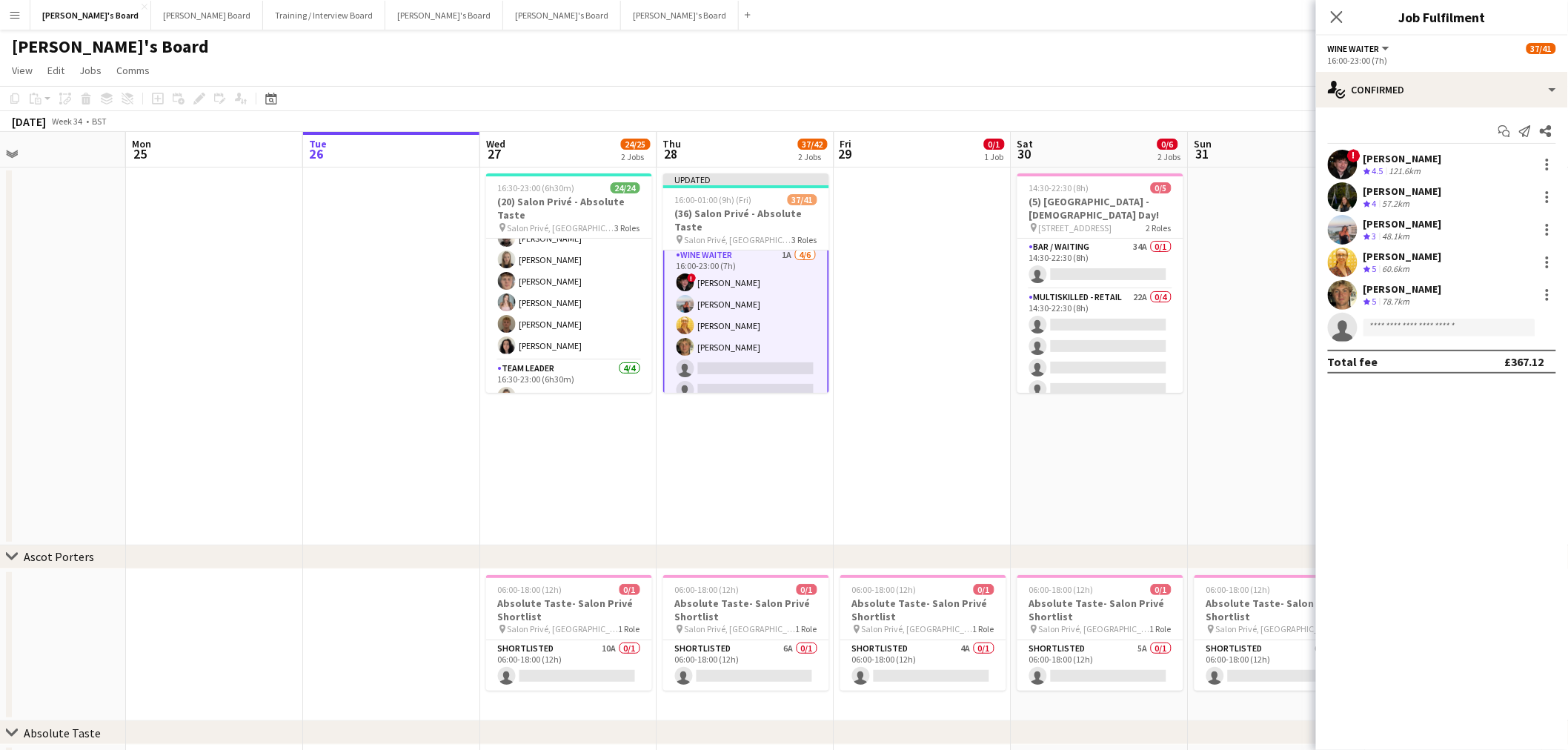
click at [949, 350] on app-date-cell at bounding box center [923, 356] width 177 height 378
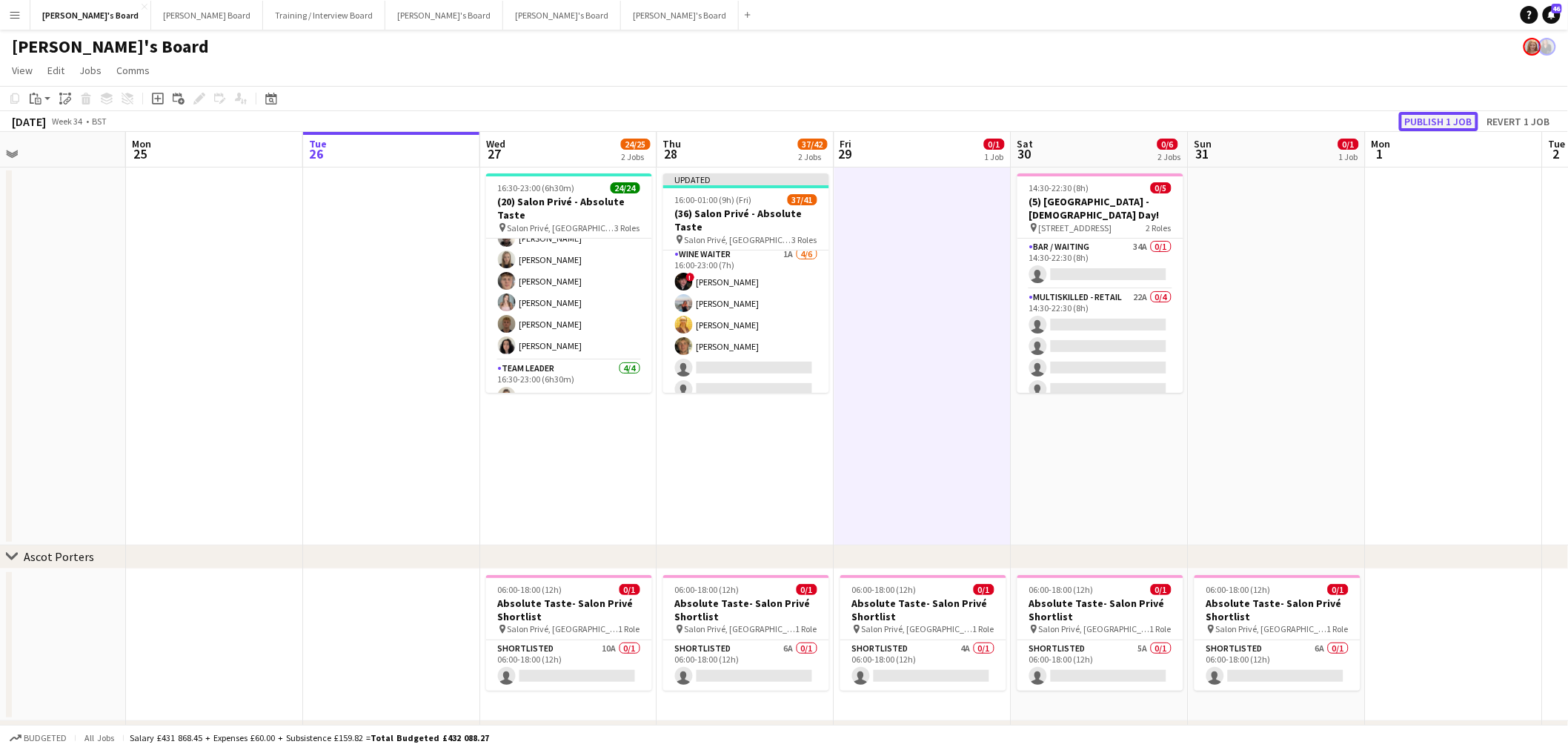
click at [1439, 115] on button "Publish 1 job" at bounding box center [1439, 122] width 79 height 19
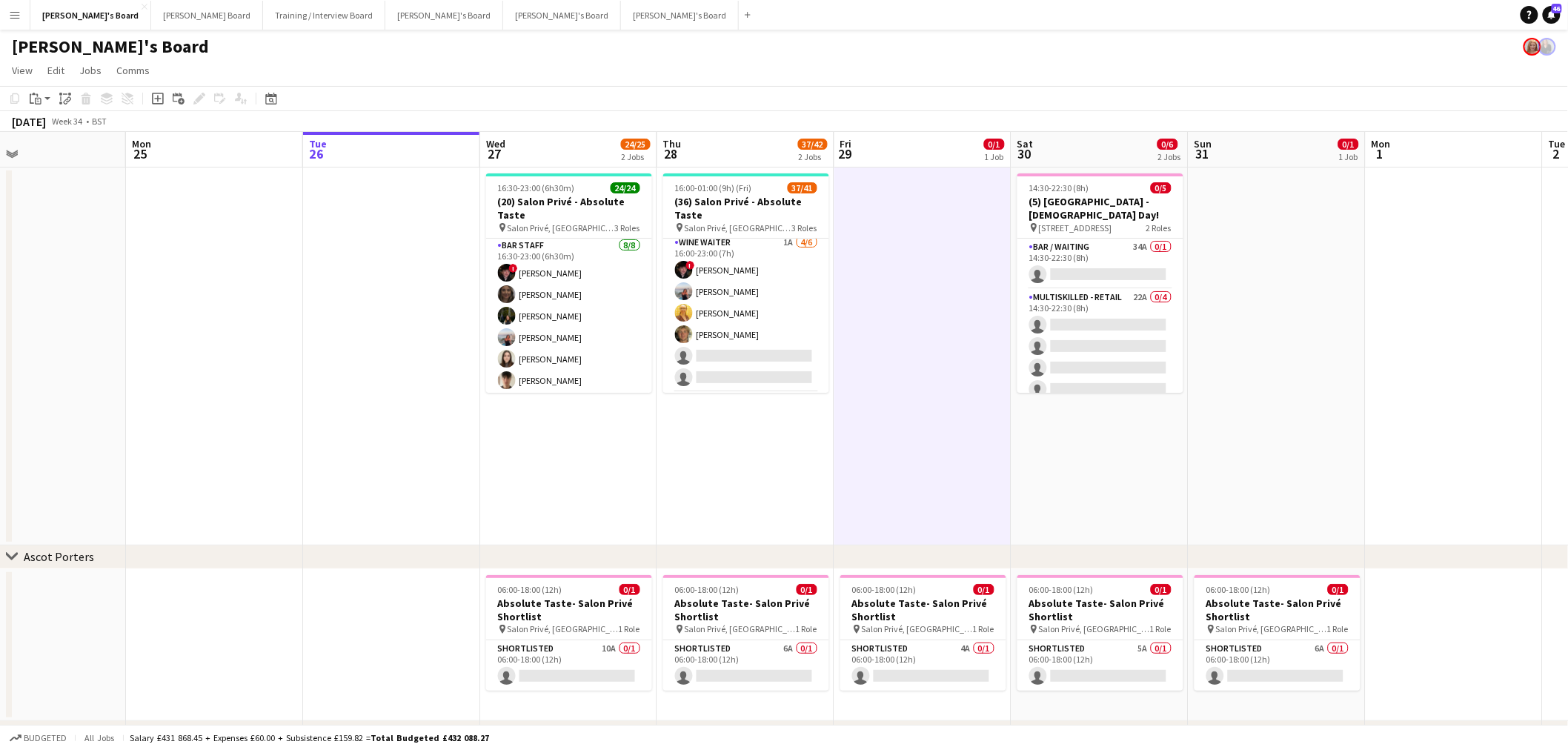
scroll to position [0, 0]
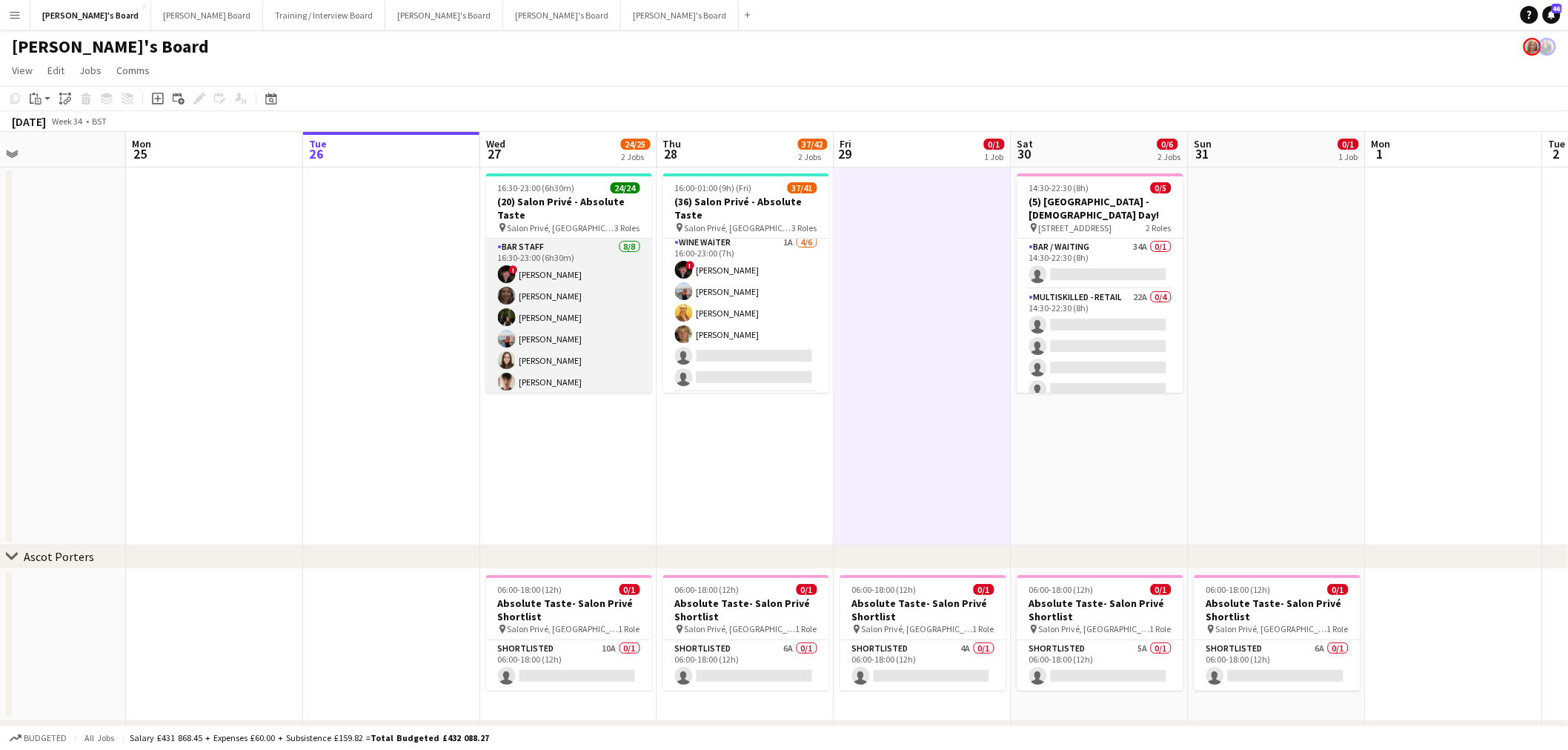
click at [582, 314] on app-card-role "BAR STAFF 8/8 16:30-23:00 (6h30m) ! Ryan Filkins shona irvine Jessamie Lindley …" at bounding box center [569, 339] width 166 height 201
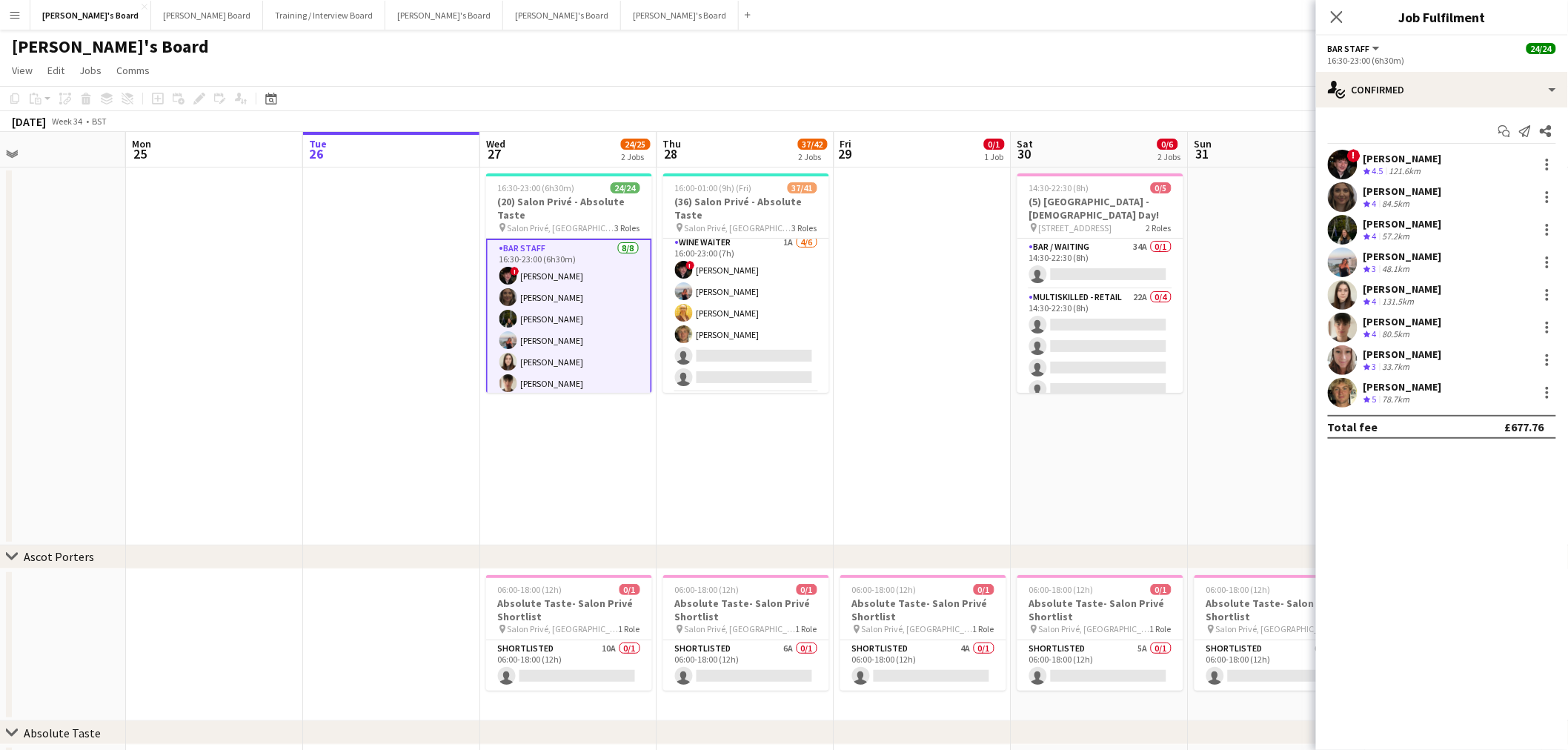
click at [1474, 232] on div "Jessamie Lindley Crew rating 4 57.2km" at bounding box center [1441, 229] width 252 height 29
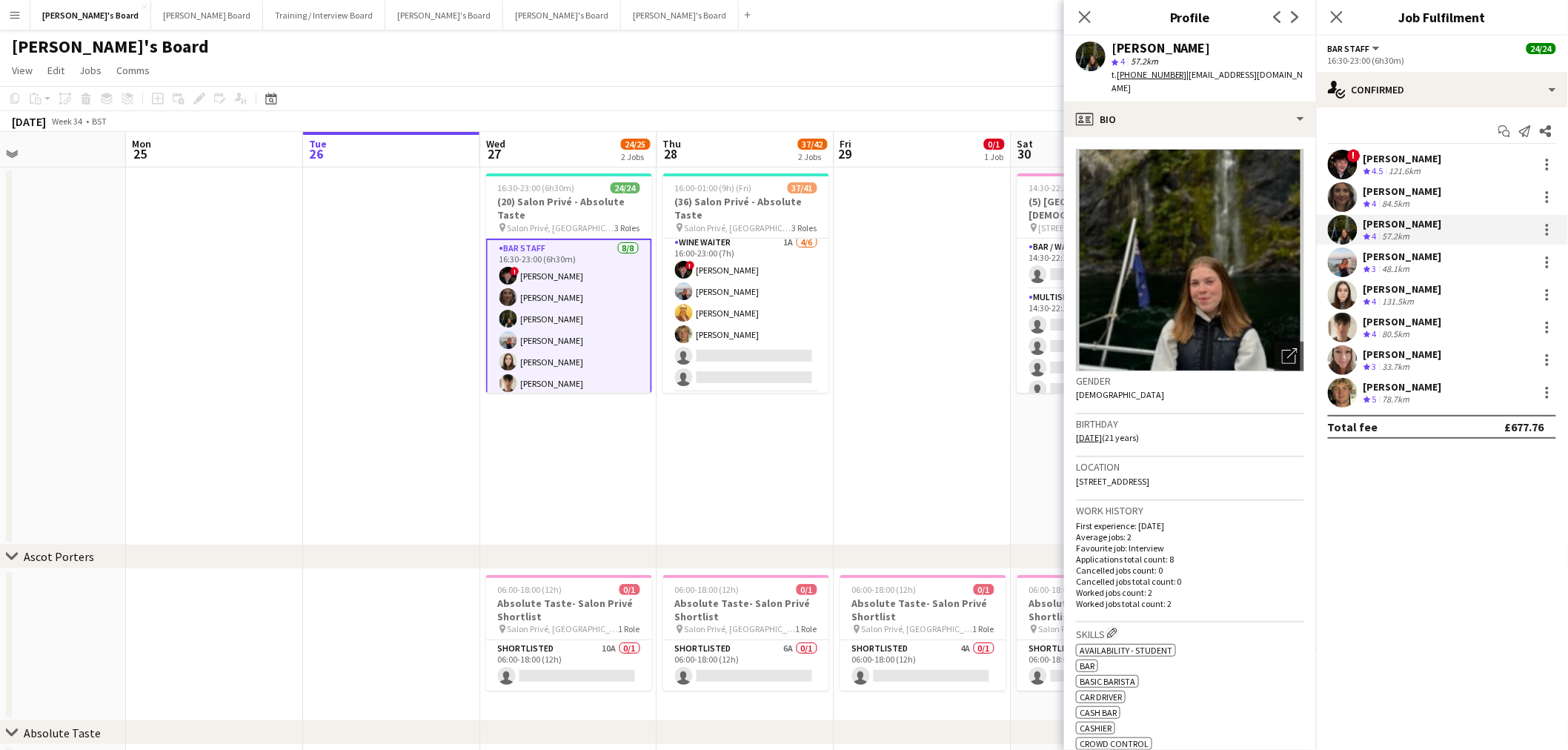
click at [1167, 43] on div "Jessamie Lindley" at bounding box center [1160, 47] width 99 height 13
click at [1547, 227] on div at bounding box center [1546, 229] width 18 height 18
click at [1484, 397] on span "Remove" at bounding box center [1475, 399] width 45 height 13
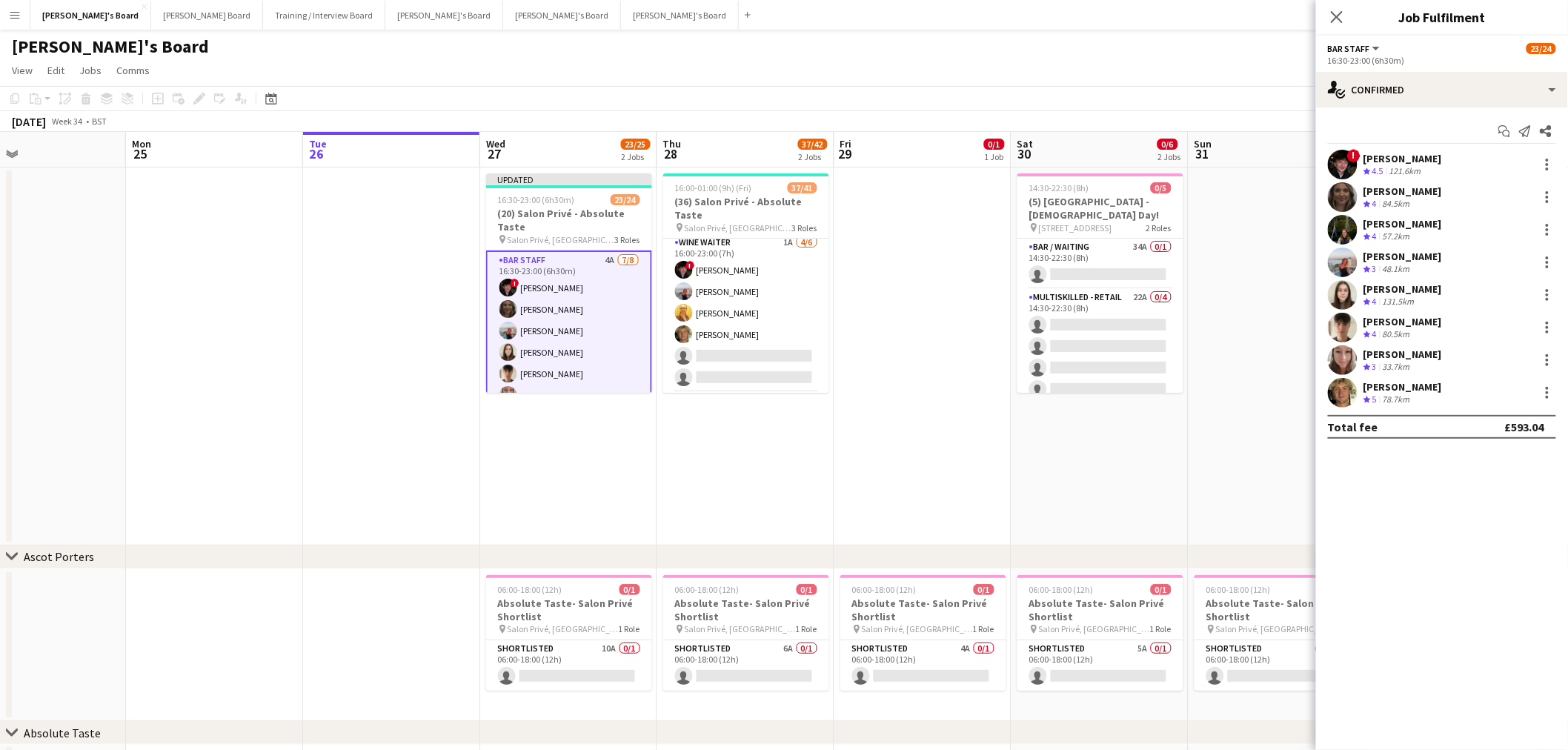
click at [1003, 397] on app-date-cell at bounding box center [923, 356] width 177 height 378
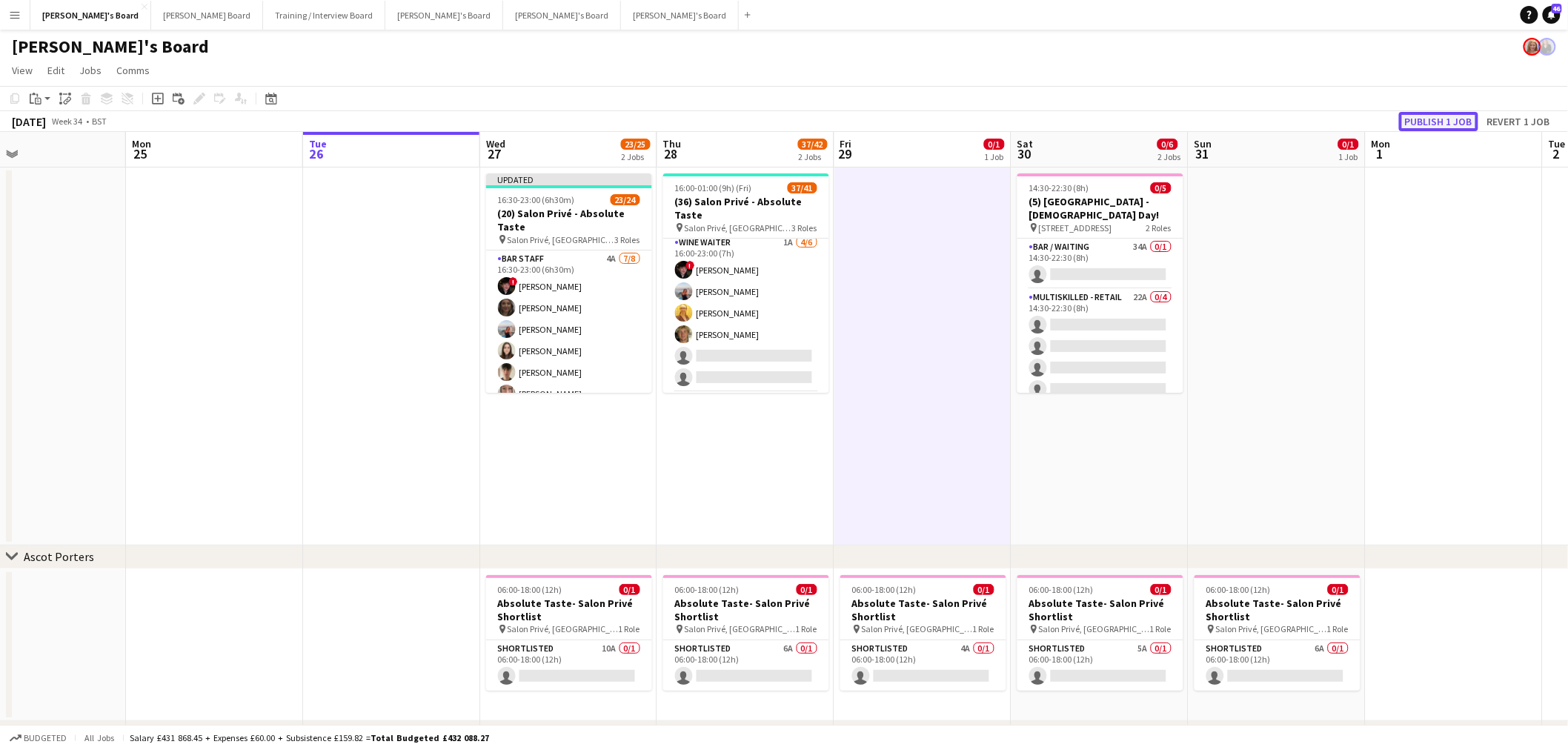
click at [1453, 122] on button "Publish 1 job" at bounding box center [1439, 122] width 79 height 19
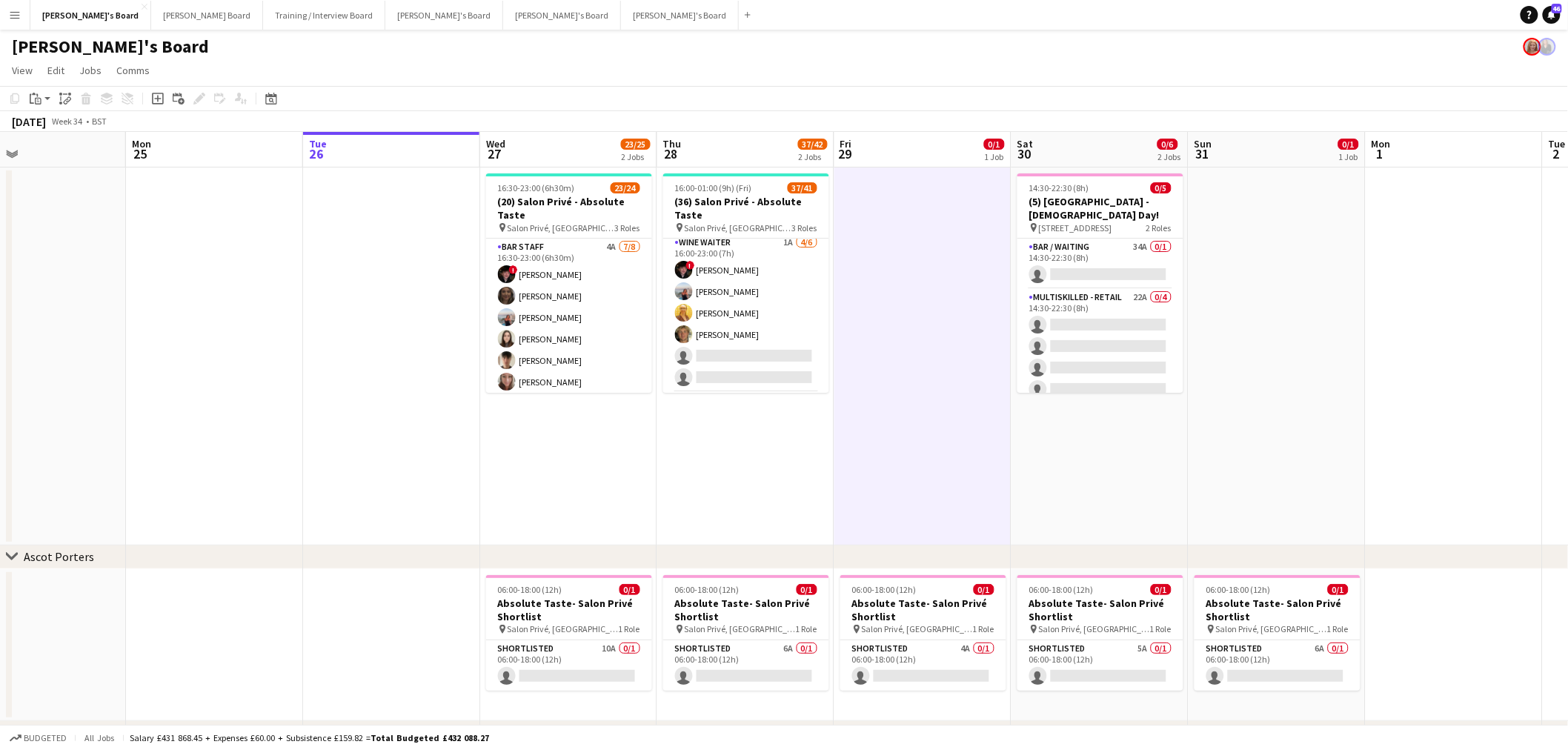
scroll to position [0, 593]
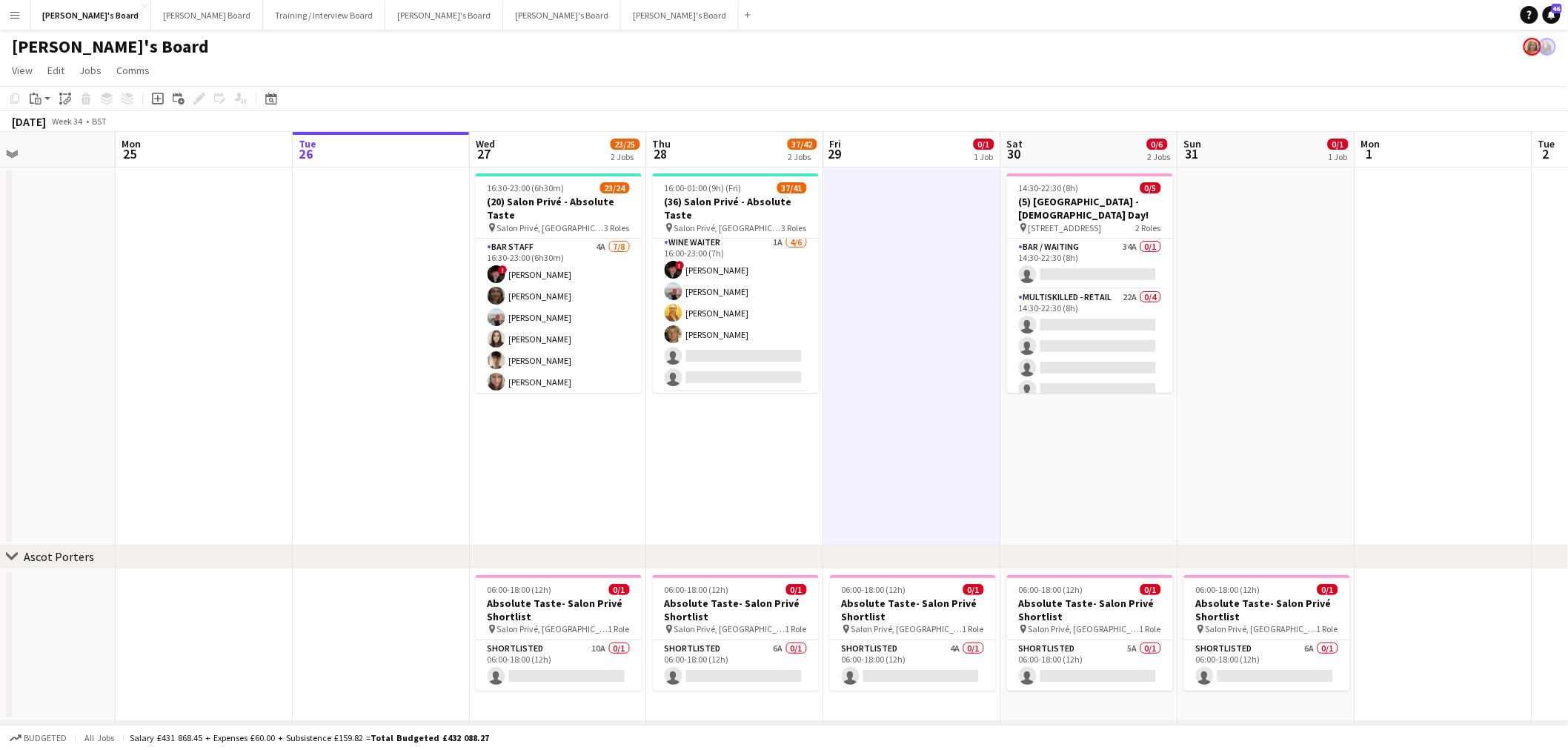
drag, startPoint x: 931, startPoint y: 559, endPoint x: 880, endPoint y: 562, distance: 51.1
click at [880, 562] on div "chevron-right Ascot Porters chevron-right Absolute Taste chevron-right Twickenh…" at bounding box center [784, 528] width 1568 height 794
drag, startPoint x: 742, startPoint y: 472, endPoint x: 499, endPoint y: 505, distance: 245.2
click at [499, 505] on app-calendar-viewport "Thu 21 3/3 2 Jobs Fri 22 1/1 1 Job Sat 23 7/7 2 Jobs Sun 24 Mon 25 Tue 26 Wed 2…" at bounding box center [784, 528] width 1568 height 794
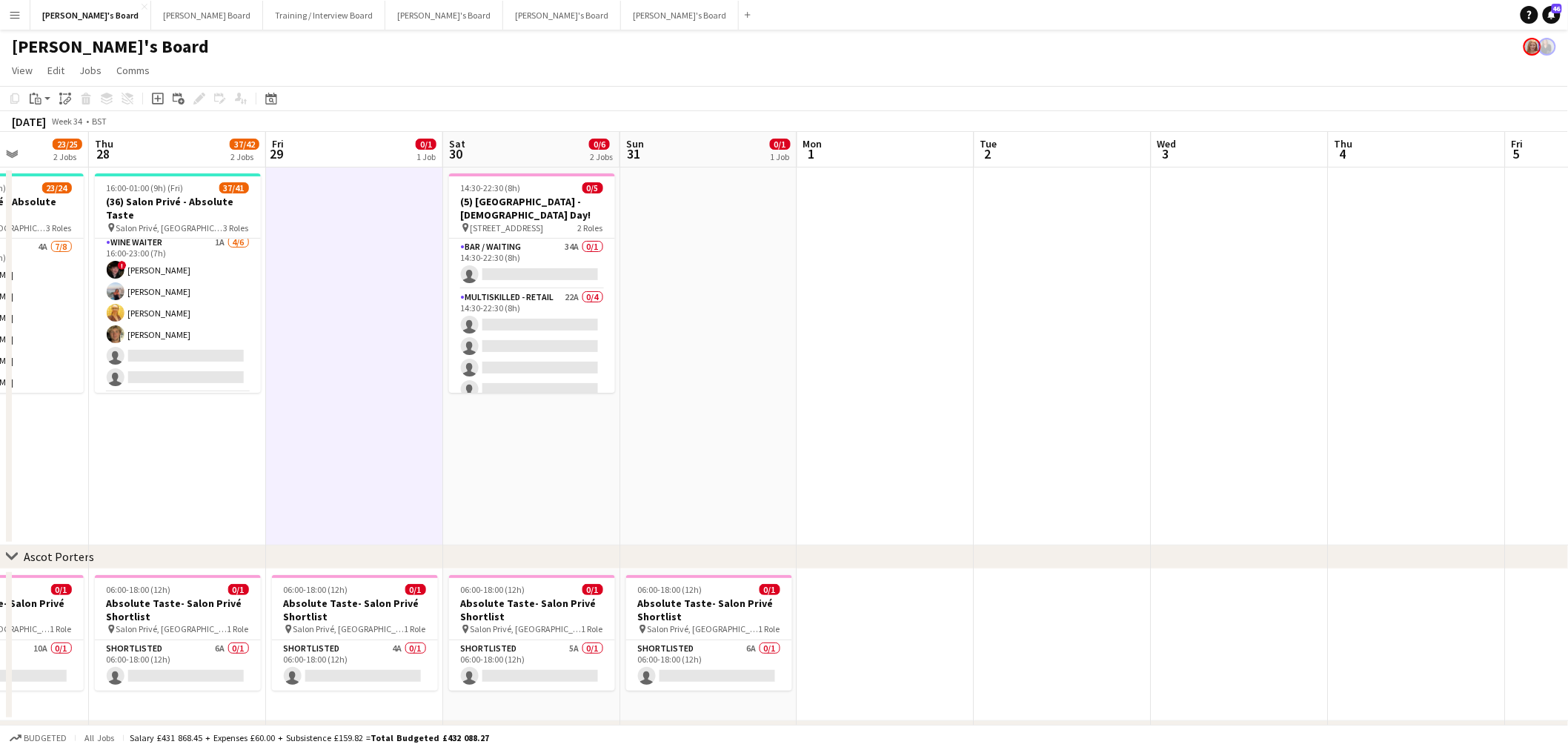
drag, startPoint x: 663, startPoint y: 488, endPoint x: 741, endPoint y: 463, distance: 81.9
click at [648, 490] on app-calendar-viewport "Mon 25 Tue 26 Wed 27 23/25 2 Jobs Thu 28 37/42 2 Jobs Fri 29 0/1 1 Job Sat 30 0…" at bounding box center [784, 528] width 1568 height 794
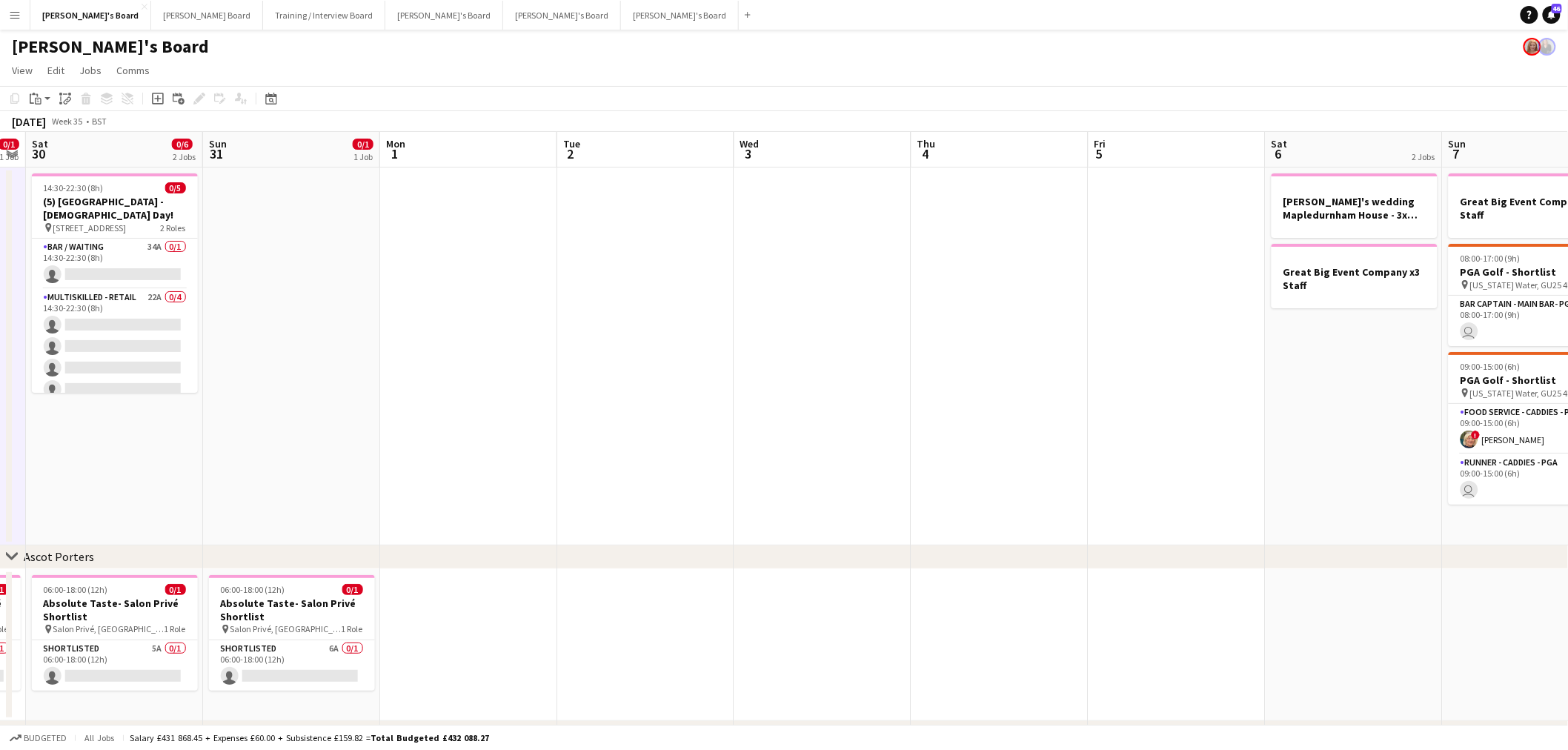
click at [251, 528] on app-calendar-viewport "Wed 27 23/25 2 Jobs Thu 28 37/42 2 Jobs Fri 29 0/1 1 Job Sat 30 0/6 2 Jobs Sun …" at bounding box center [784, 528] width 1568 height 794
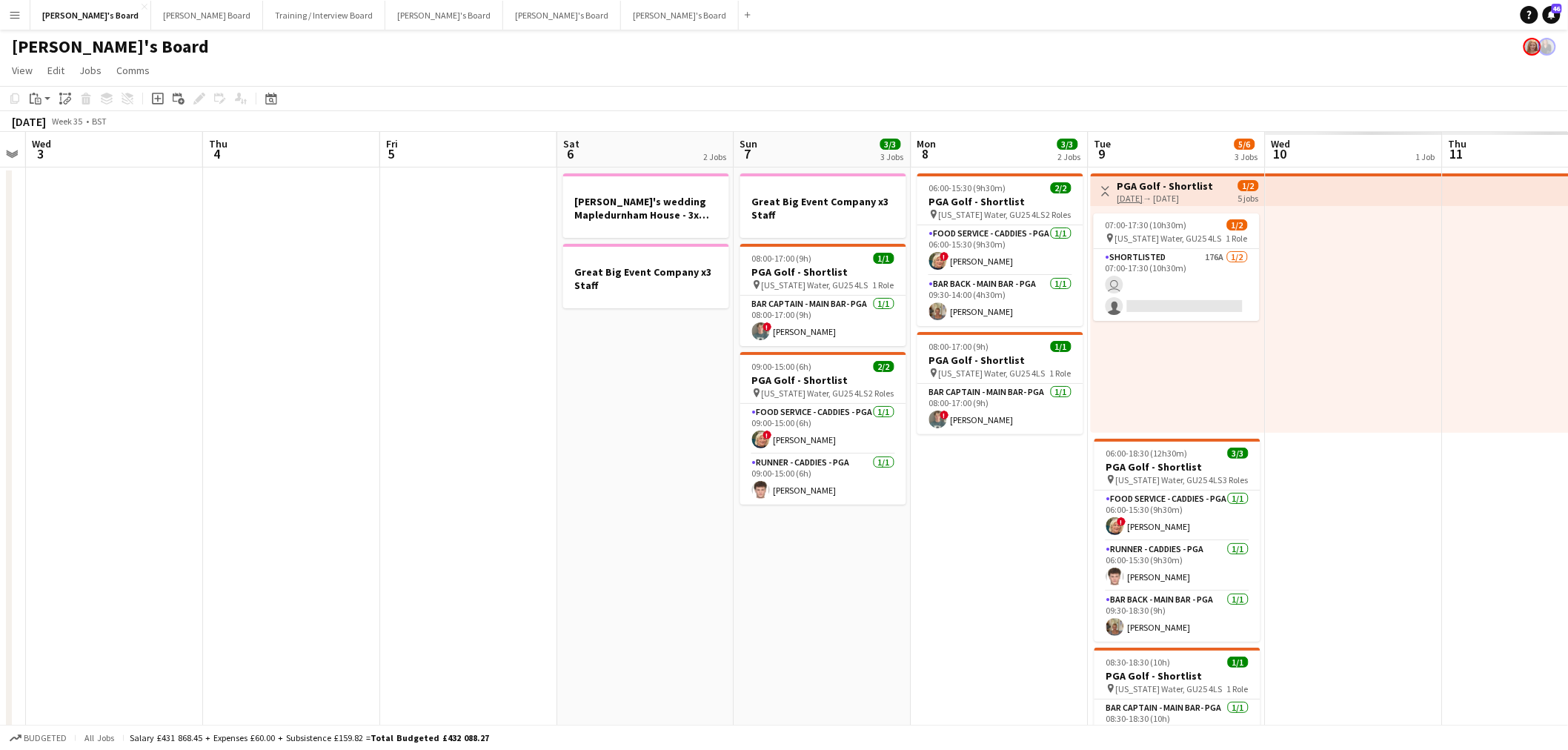
drag, startPoint x: 558, startPoint y: 487, endPoint x: 1006, endPoint y: 425, distance: 452.3
click at [276, 527] on app-calendar-viewport "Sun 31 0/1 1 Job Mon 1 Tue 2 Wed 3 Thu 4 Fri 5 Sat 6 2 Jobs Sun 7 3/3 3 Jobs Mo…" at bounding box center [784, 647] width 1568 height 1031
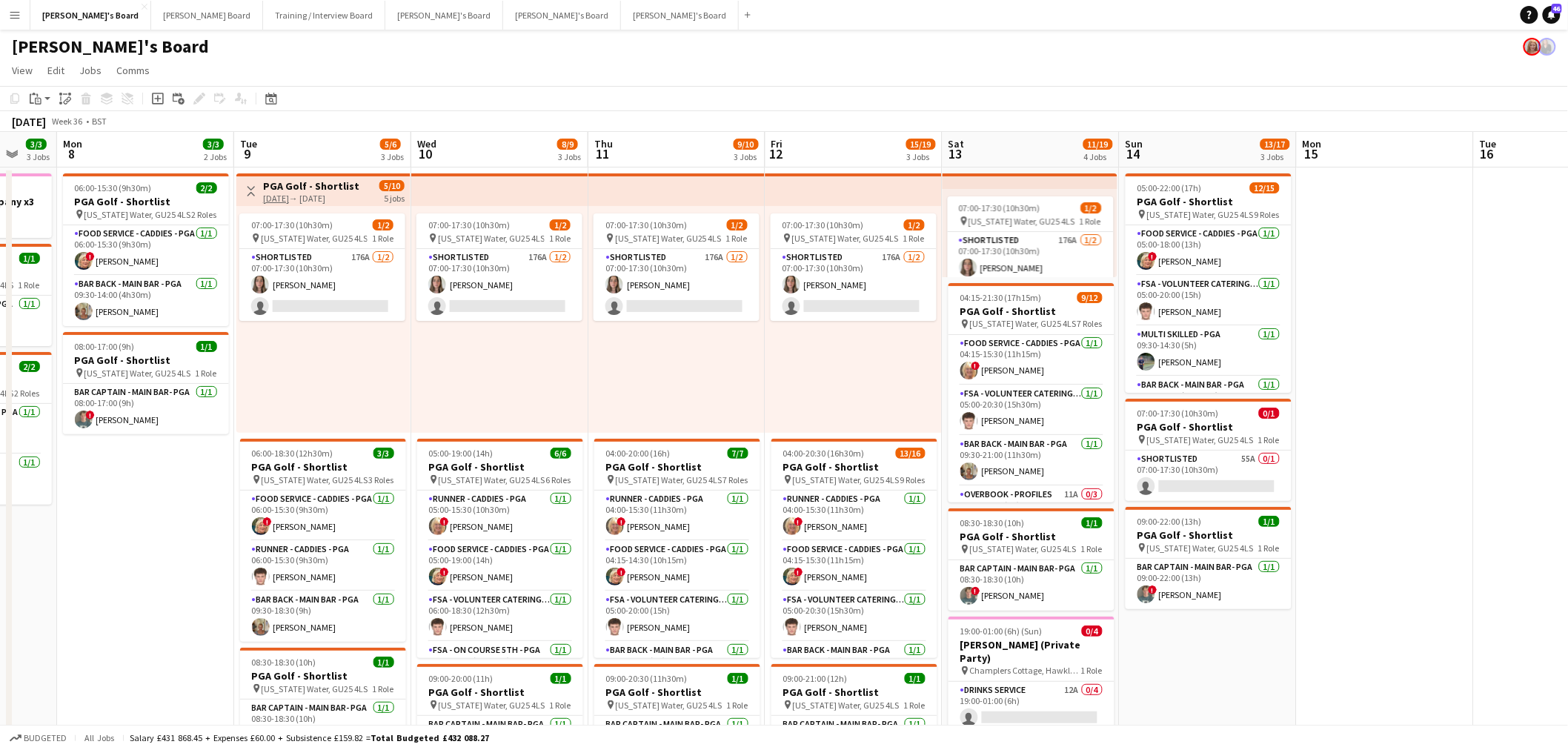
click at [692, 416] on app-calendar-viewport "Fri 5 Sat 6 2 Jobs Sun 7 3/3 3 Jobs Mon 8 3/3 2 Jobs Tue 9 5/6 3 Jobs Wed 10 8/…" at bounding box center [784, 654] width 1568 height 1046
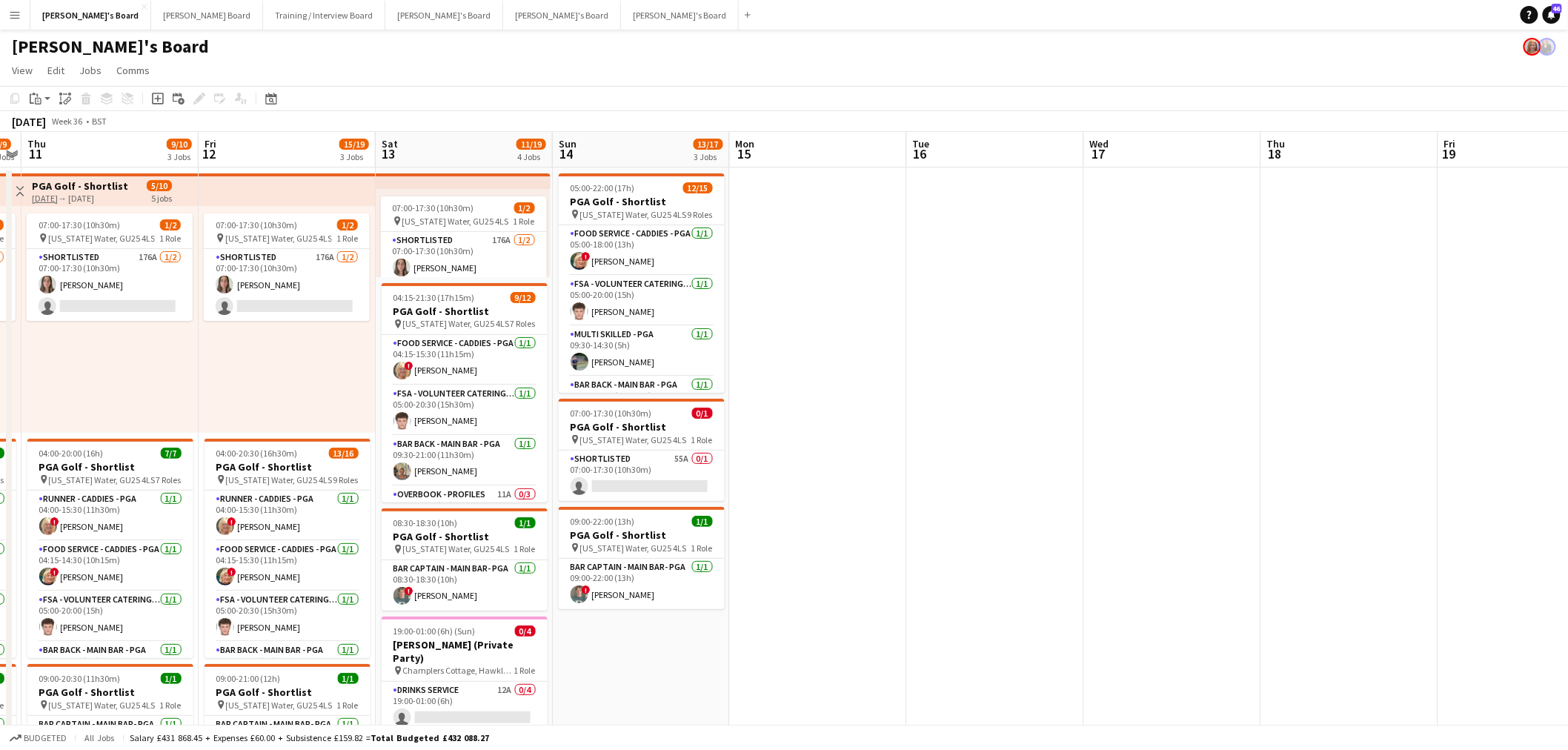
drag, startPoint x: 1067, startPoint y: 414, endPoint x: 1129, endPoint y: 384, distance: 68.9
click at [786, 453] on app-calendar-viewport "Mon 8 3/3 2 Jobs Tue 9 5/6 3 Jobs Wed 10 8/9 3 Jobs Thu 11 9/10 3 Jobs Fri 12 1…" at bounding box center [784, 654] width 1568 height 1046
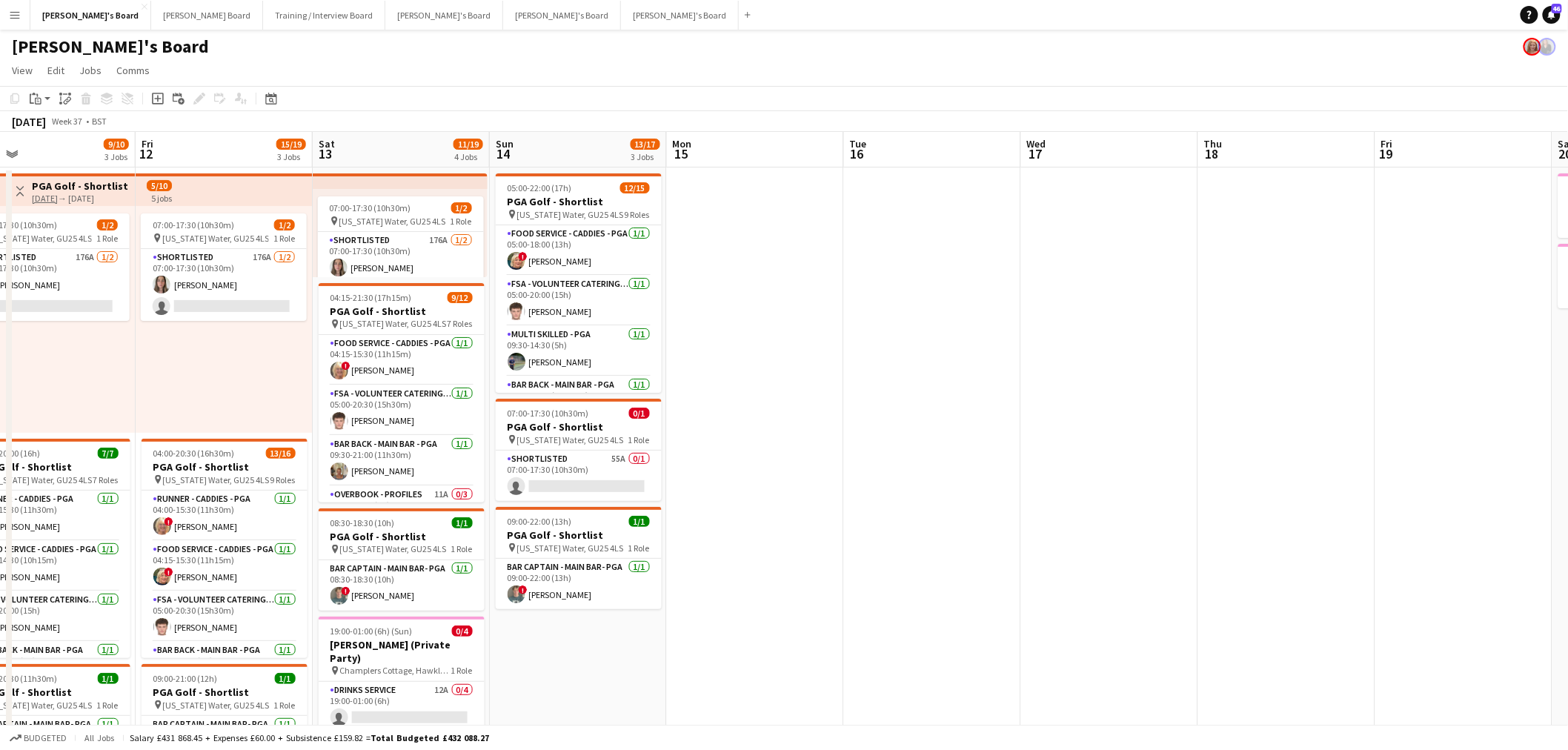
drag, startPoint x: 824, startPoint y: 421, endPoint x: 1010, endPoint y: 410, distance: 186.3
click at [457, 465] on app-calendar-viewport "Mon 8 3/3 2 Jobs Tue 9 5/6 3 Jobs Wed 10 8/9 3 Jobs Thu 11 9/10 3 Jobs Fri 12 1…" at bounding box center [784, 654] width 1568 height 1046
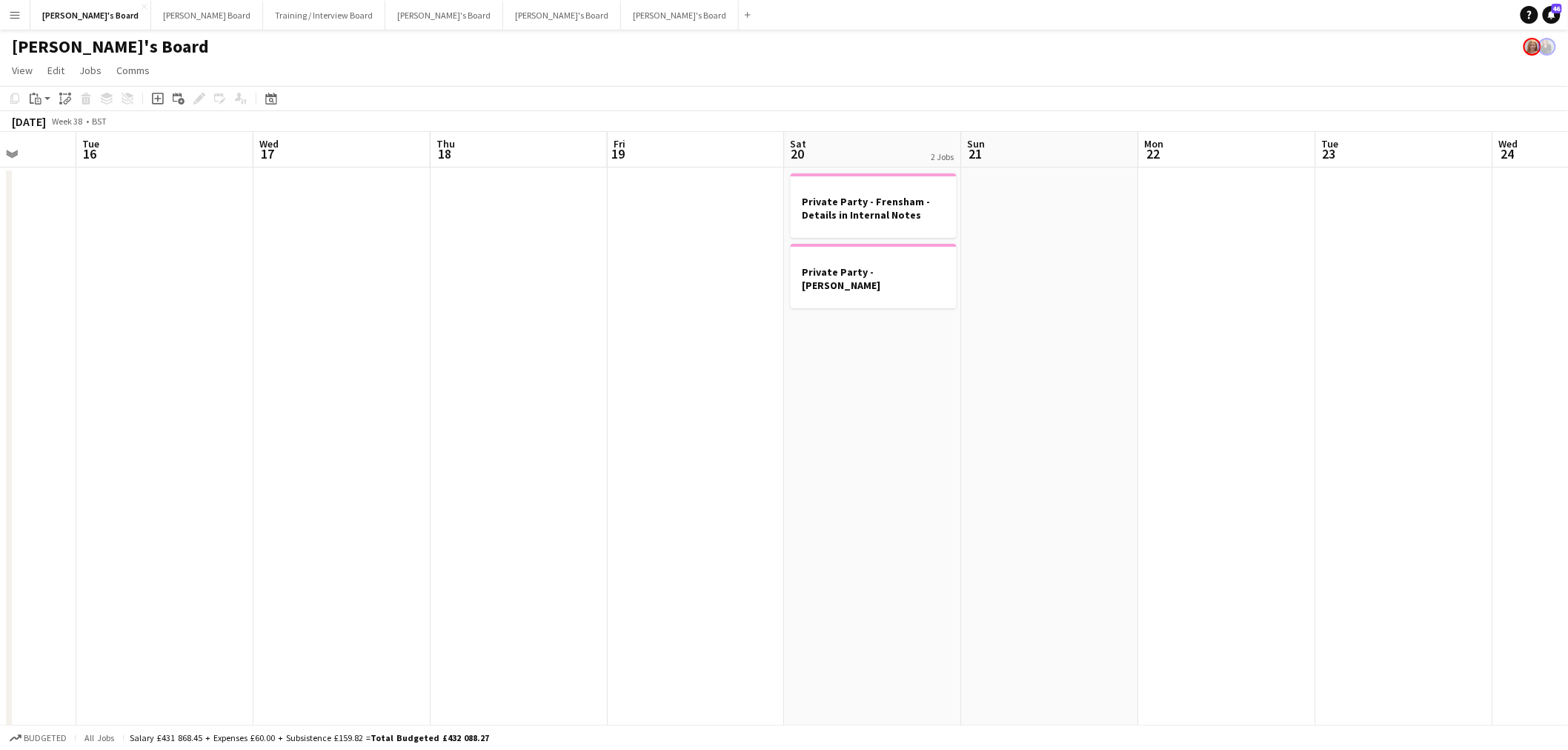
drag, startPoint x: 793, startPoint y: 434, endPoint x: 1018, endPoint y: 398, distance: 227.9
click at [470, 472] on app-calendar-viewport "Sat 13 11/19 4 Jobs Sun 14 13/17 3 Jobs Mon 15 Tue 16 Wed 17 Thu 18 Fri 19 Sat …" at bounding box center [784, 654] width 1568 height 1046
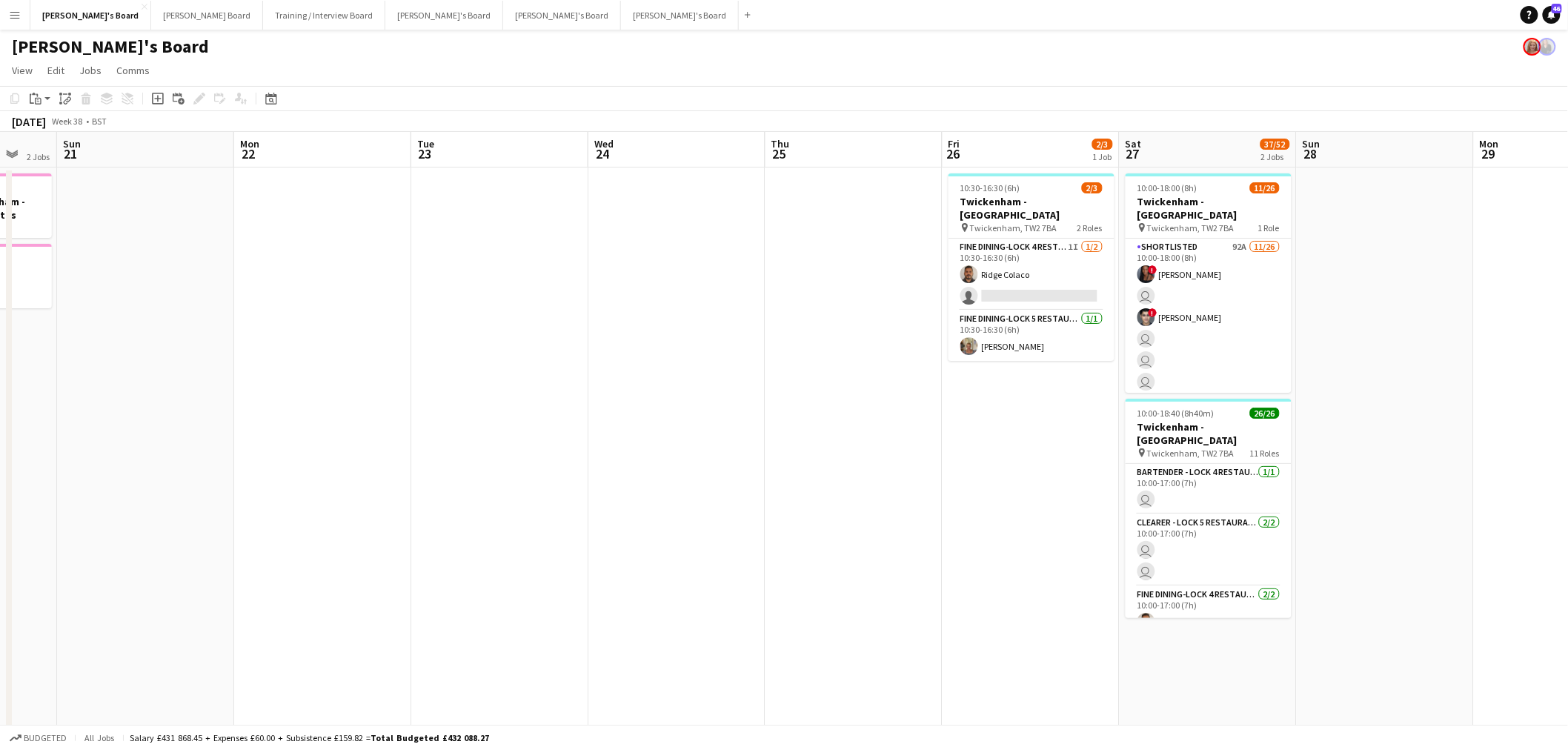
drag, startPoint x: 833, startPoint y: 418, endPoint x: 899, endPoint y: 418, distance: 66.0
click at [280, 522] on app-calendar-viewport "Thu 18 Fri 19 Sat 20 2 Jobs Sun 21 Mon 22 Tue 23 Wed 24 Thu 25 Fri 26 2/3 1 Job…" at bounding box center [784, 654] width 1568 height 1046
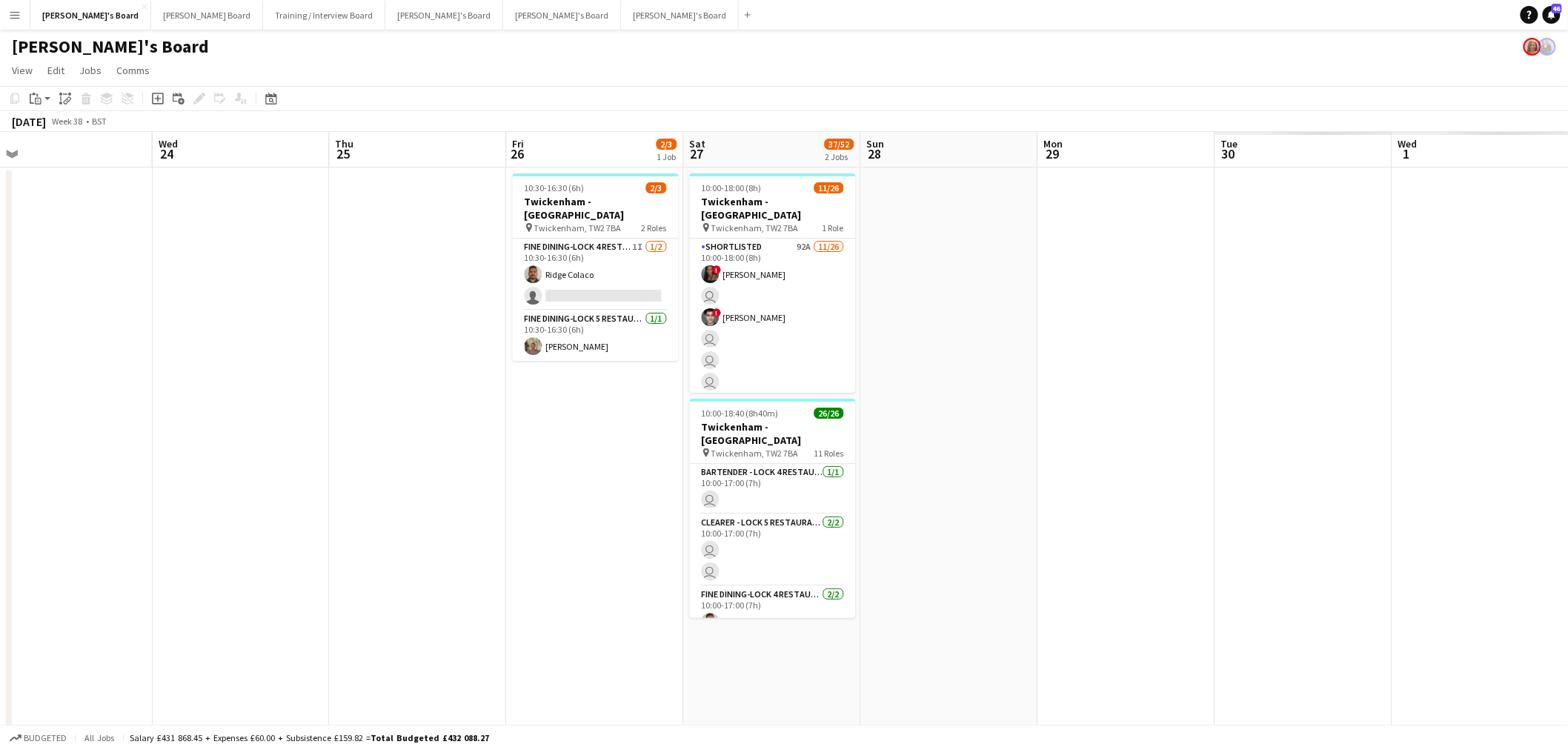
scroll to position [0, 379]
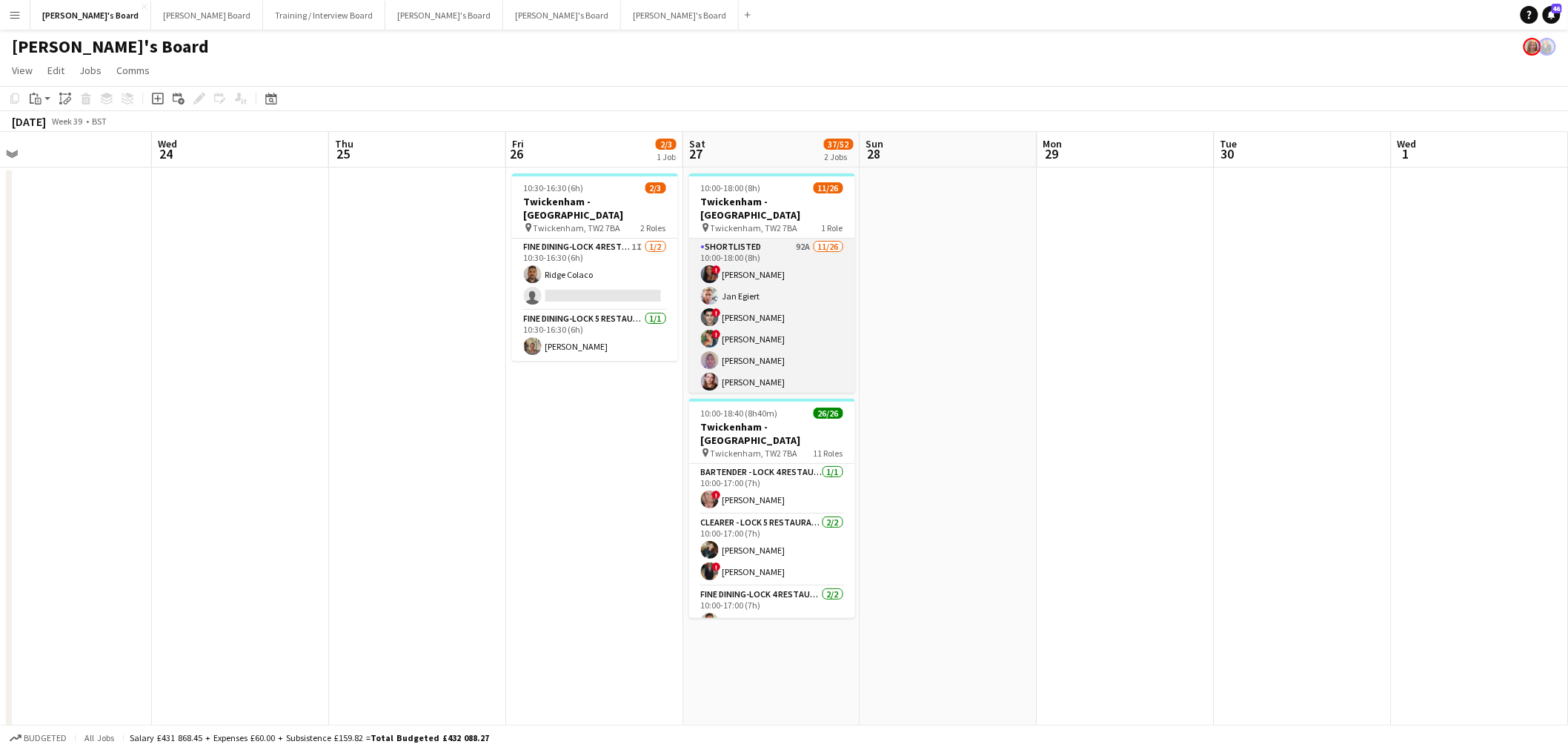
click at [759, 321] on app-card-role "Shortlisted 92A 11/26 10:00-18:00 (8h) ! Cherise Ewhrudjakpor Jan Egiert ! Fedr…" at bounding box center [772, 533] width 166 height 588
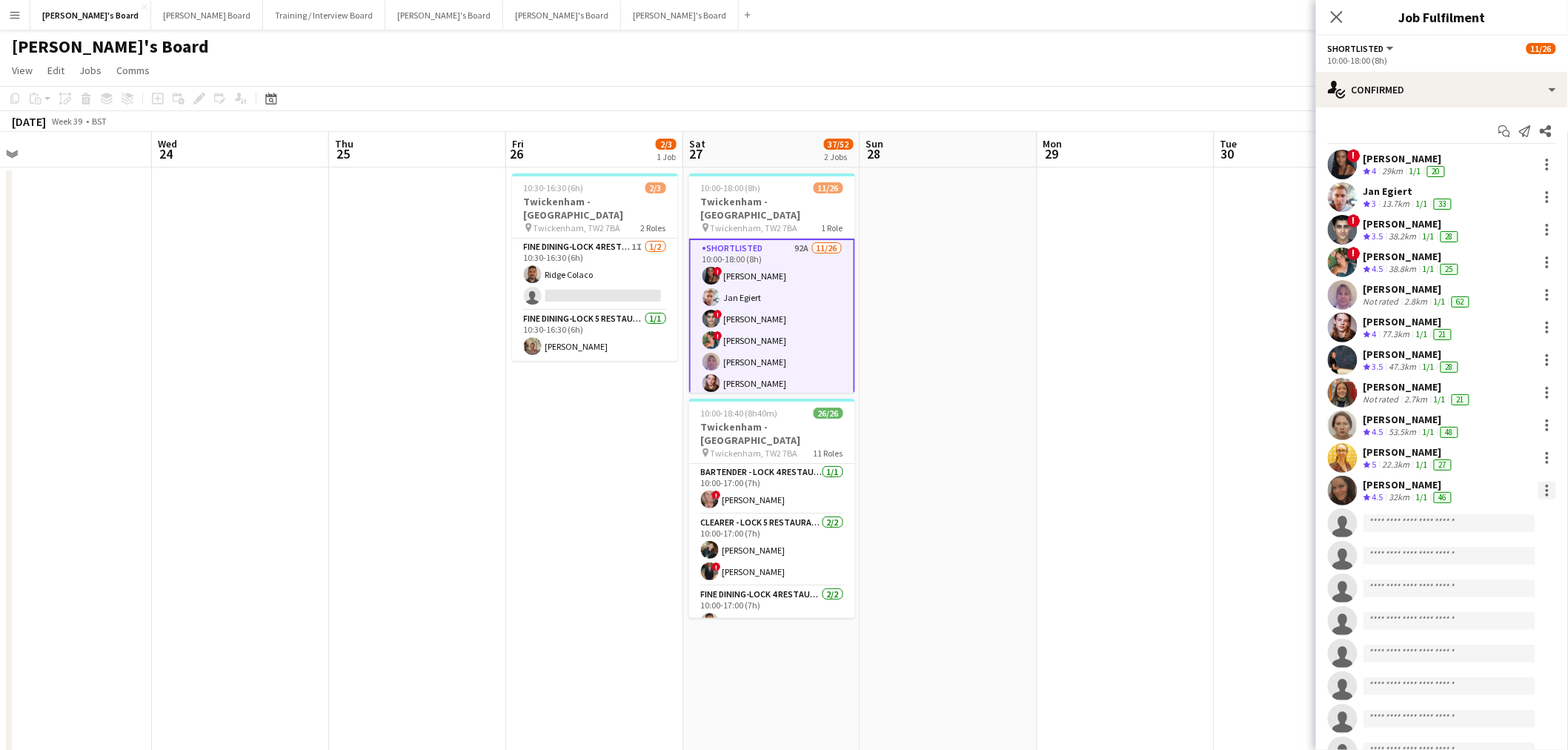
click at [1538, 494] on div at bounding box center [1546, 491] width 18 height 18
click at [1480, 665] on span "Remove" at bounding box center [1463, 659] width 45 height 13
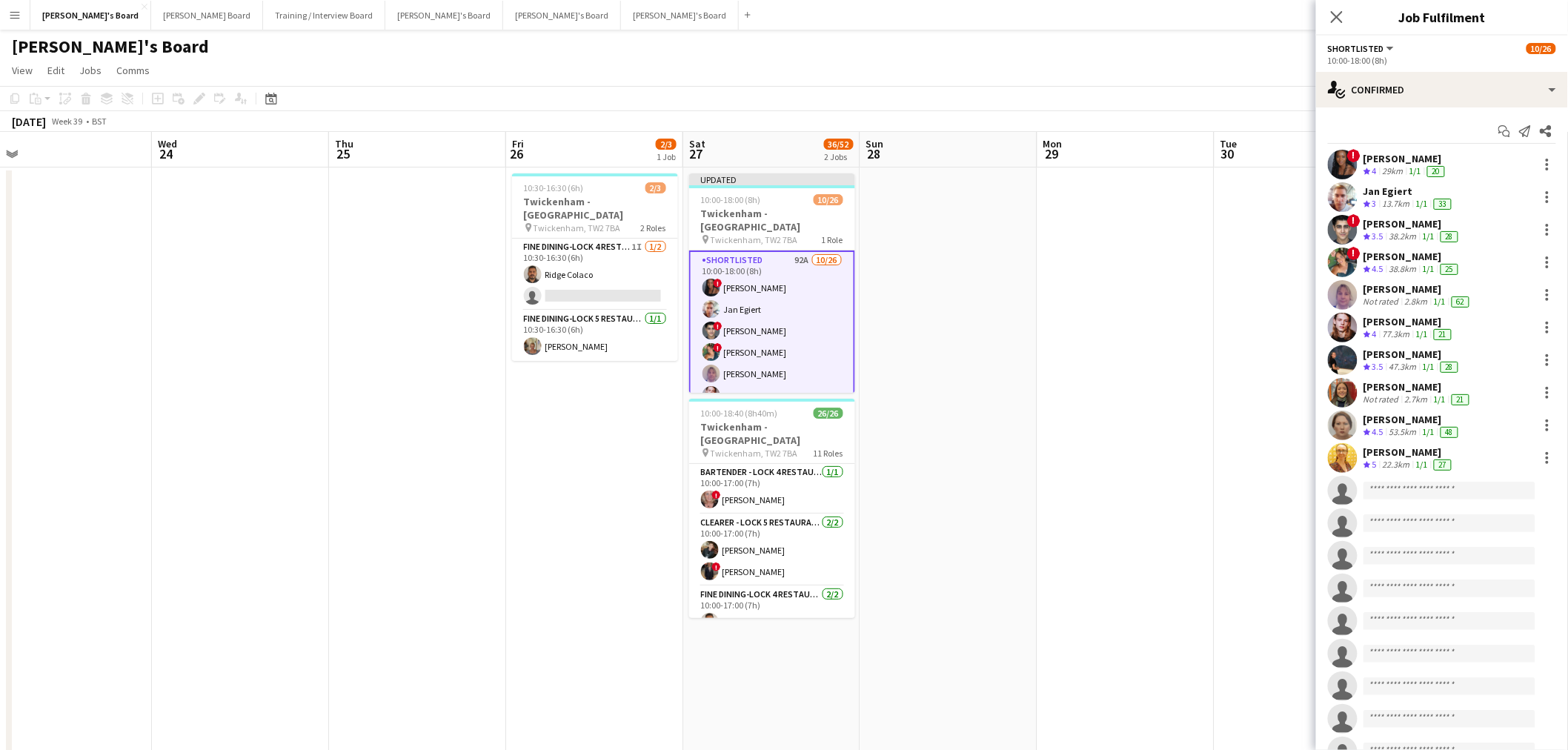
click at [1209, 527] on app-date-cell at bounding box center [1126, 482] width 177 height 630
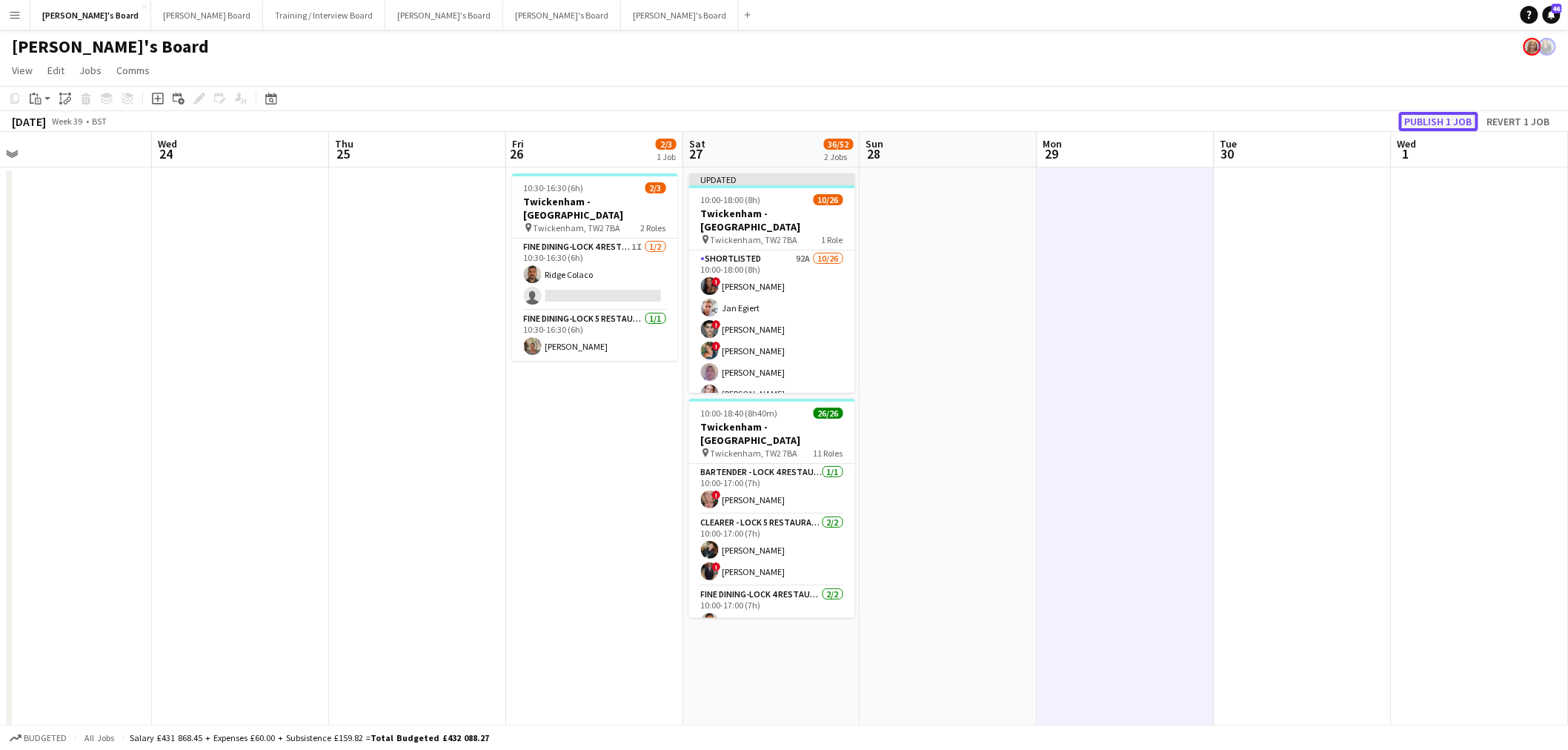
click at [1458, 127] on button "Publish 1 job" at bounding box center [1439, 122] width 79 height 19
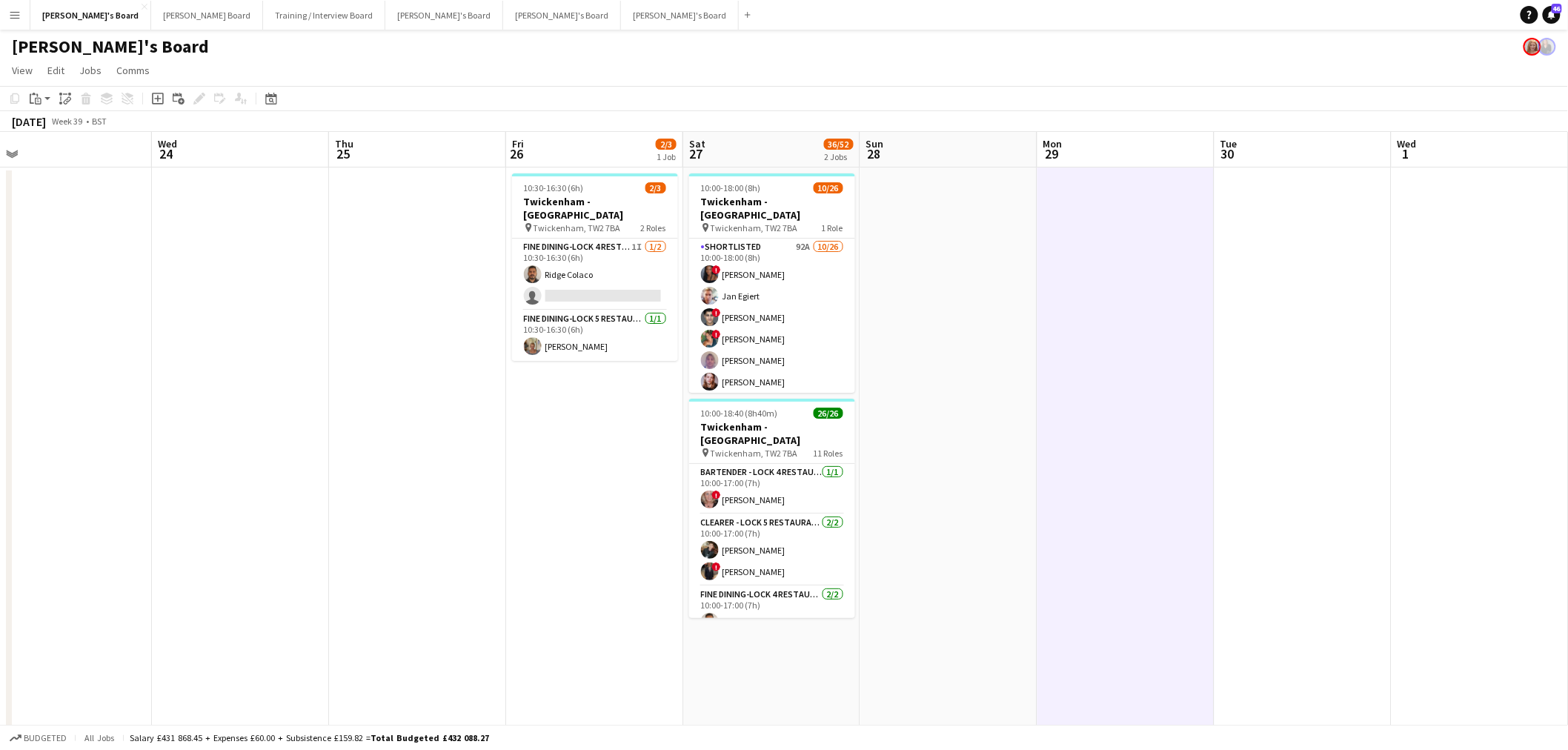
drag, startPoint x: 727, startPoint y: 510, endPoint x: 1087, endPoint y: 474, distance: 361.8
click at [1009, 484] on app-calendar-viewport "Sun 21 Mon 22 Tue 23 Wed 24 Thu 25 Fri 26 2/3 1 Job Sat 27 36/52 2 Jobs Sun 28 …" at bounding box center [784, 654] width 1568 height 1046
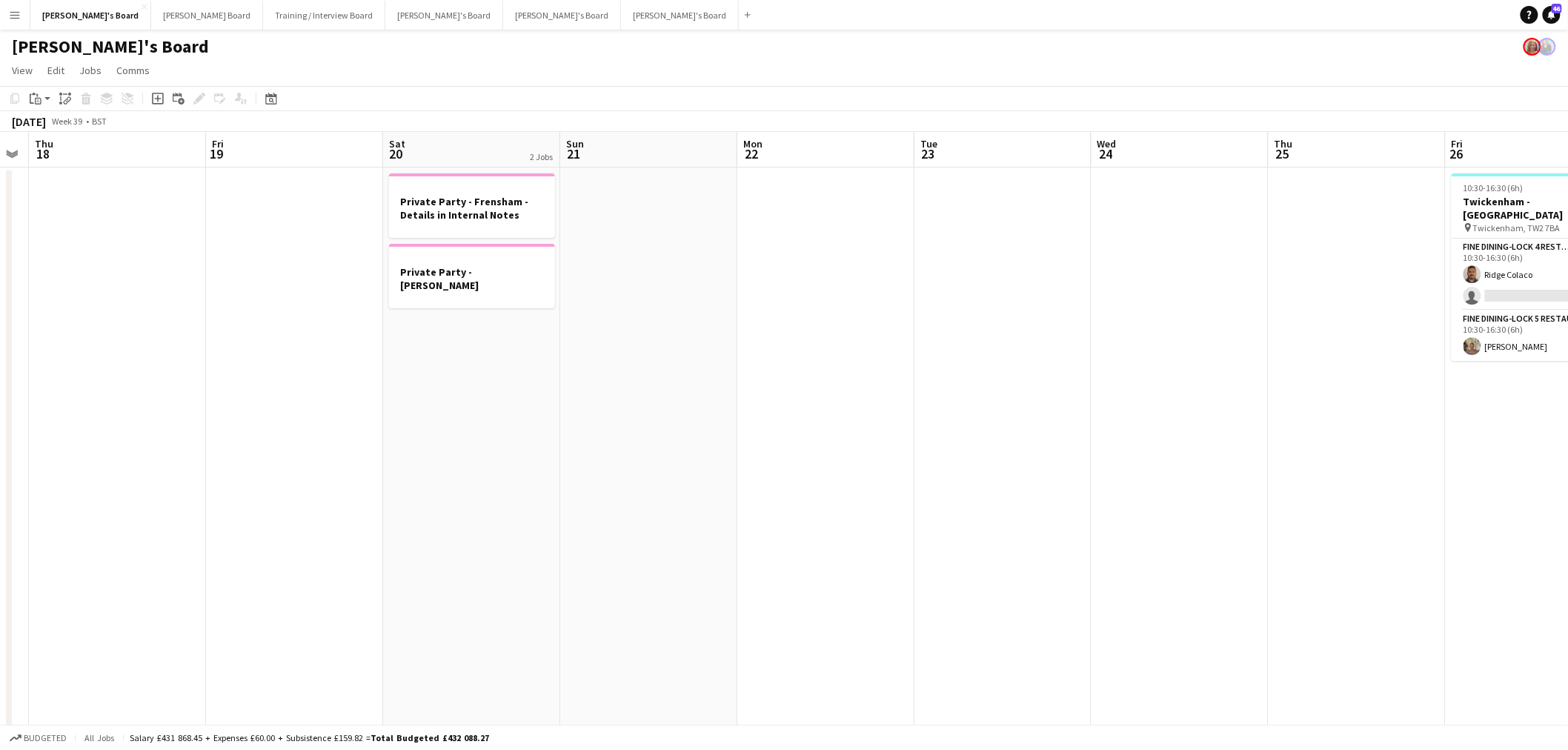
drag, startPoint x: 568, startPoint y: 516, endPoint x: 1157, endPoint y: 456, distance: 592.0
click at [1201, 457] on app-calendar-viewport "Wed 17 Thu 18 Fri 19 Sat 20 2 Jobs Sun 21 Mon 22 Tue 23 Wed 24 Thu 25 Fri 26 2/…" at bounding box center [784, 654] width 1568 height 1046
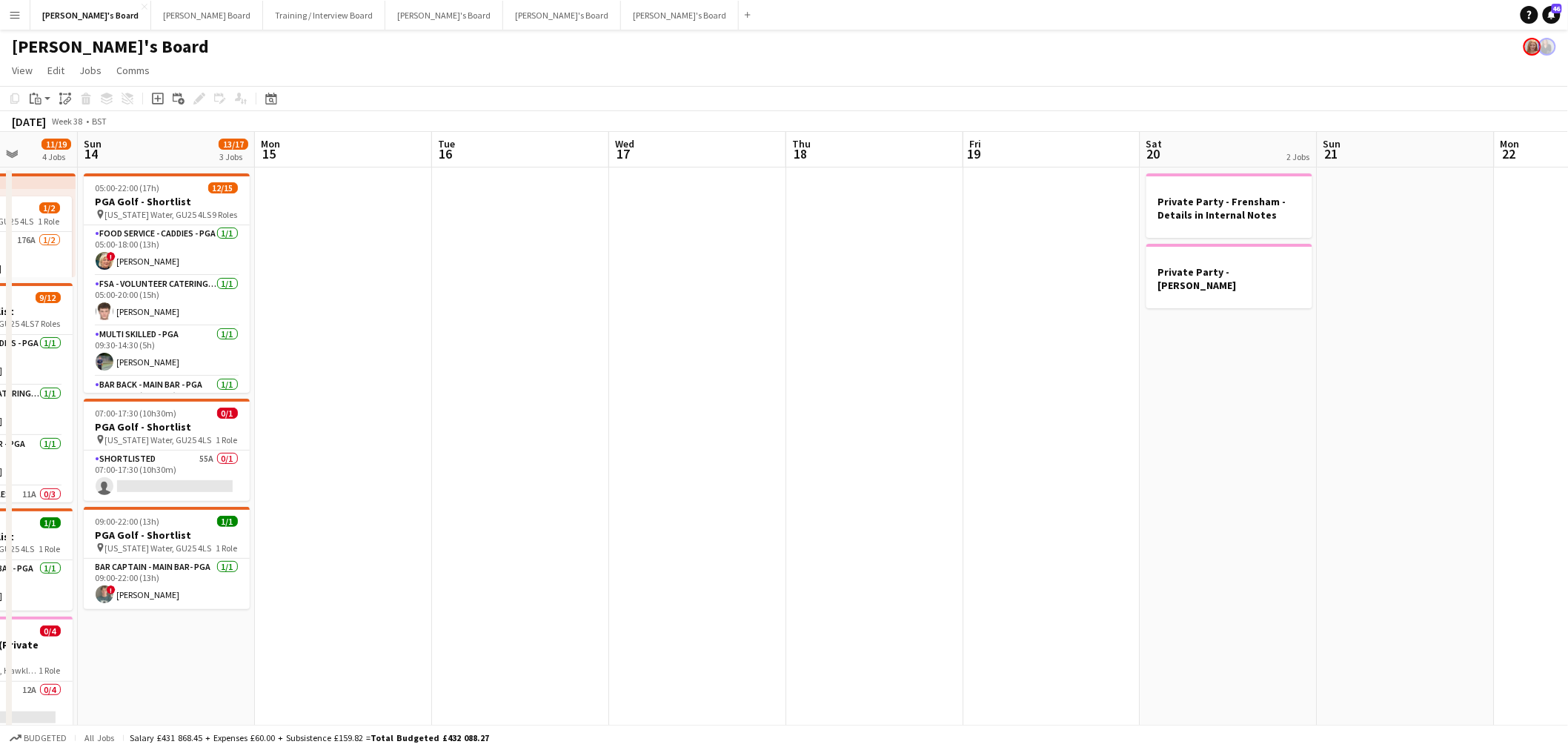
drag, startPoint x: 915, startPoint y: 508, endPoint x: 1083, endPoint y: 509, distance: 168.0
click at [1255, 475] on app-calendar-viewport "Sat 13 11/19 4 Jobs Sun 14 13/17 3 Jobs Mon 15 Tue 16 Wed 17 Thu 18 Fri 19 Sat …" at bounding box center [784, 654] width 1568 height 1046
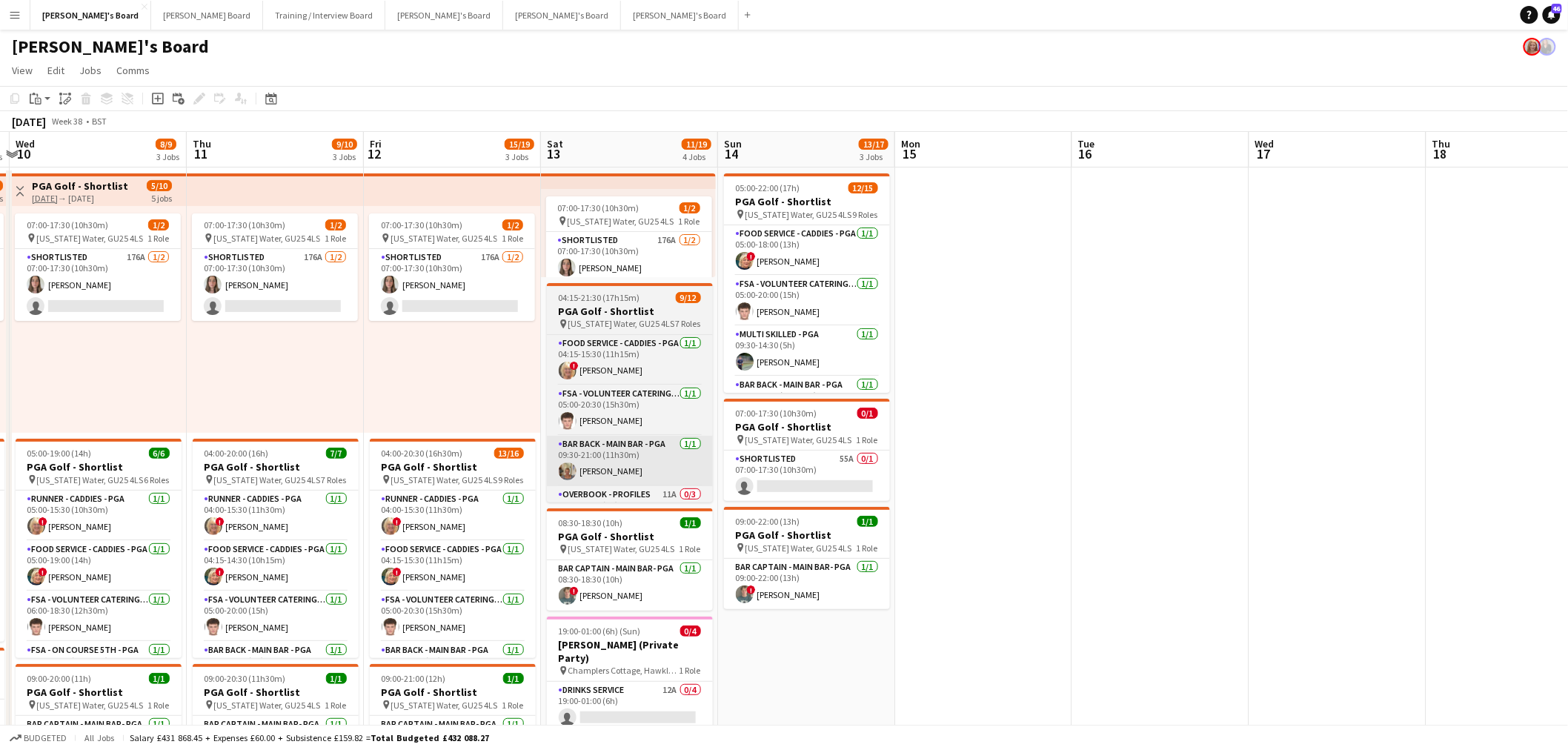
drag, startPoint x: 1083, startPoint y: 509, endPoint x: 871, endPoint y: 495, distance: 212.5
click at [1352, 479] on app-calendar-viewport "Tue 9 5/6 3 Jobs Wed 10 8/9 3 Jobs Thu 11 9/10 3 Jobs Fri 12 15/19 3 Jobs Sat 1…" at bounding box center [784, 654] width 1568 height 1046
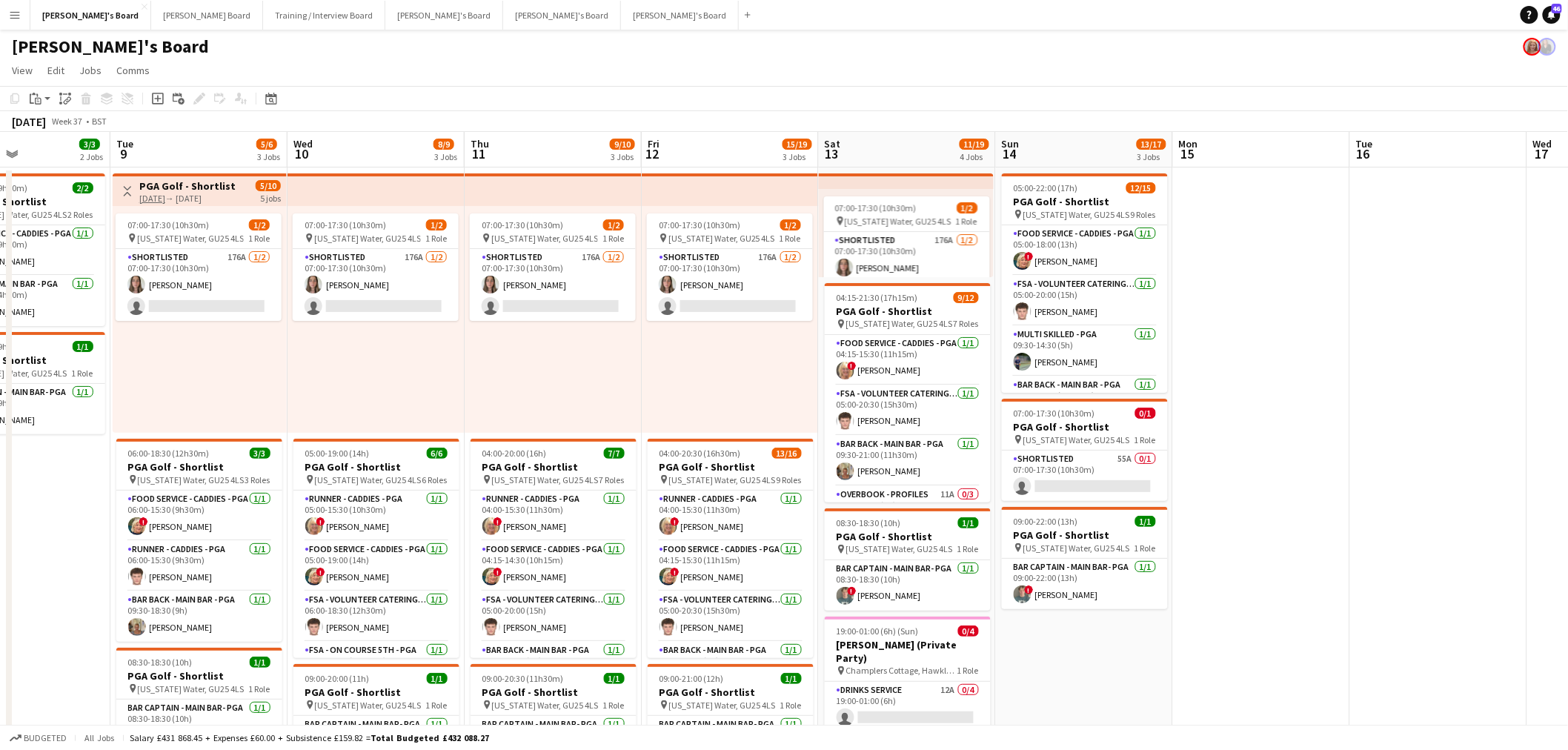
drag, startPoint x: -79, startPoint y: 443, endPoint x: 580, endPoint y: 373, distance: 662.7
click at [0, 497] on html "Menu Boards Boards Boards All jobs Status Workforce Workforce My Workforce Recr…" at bounding box center [784, 602] width 1568 height 1203
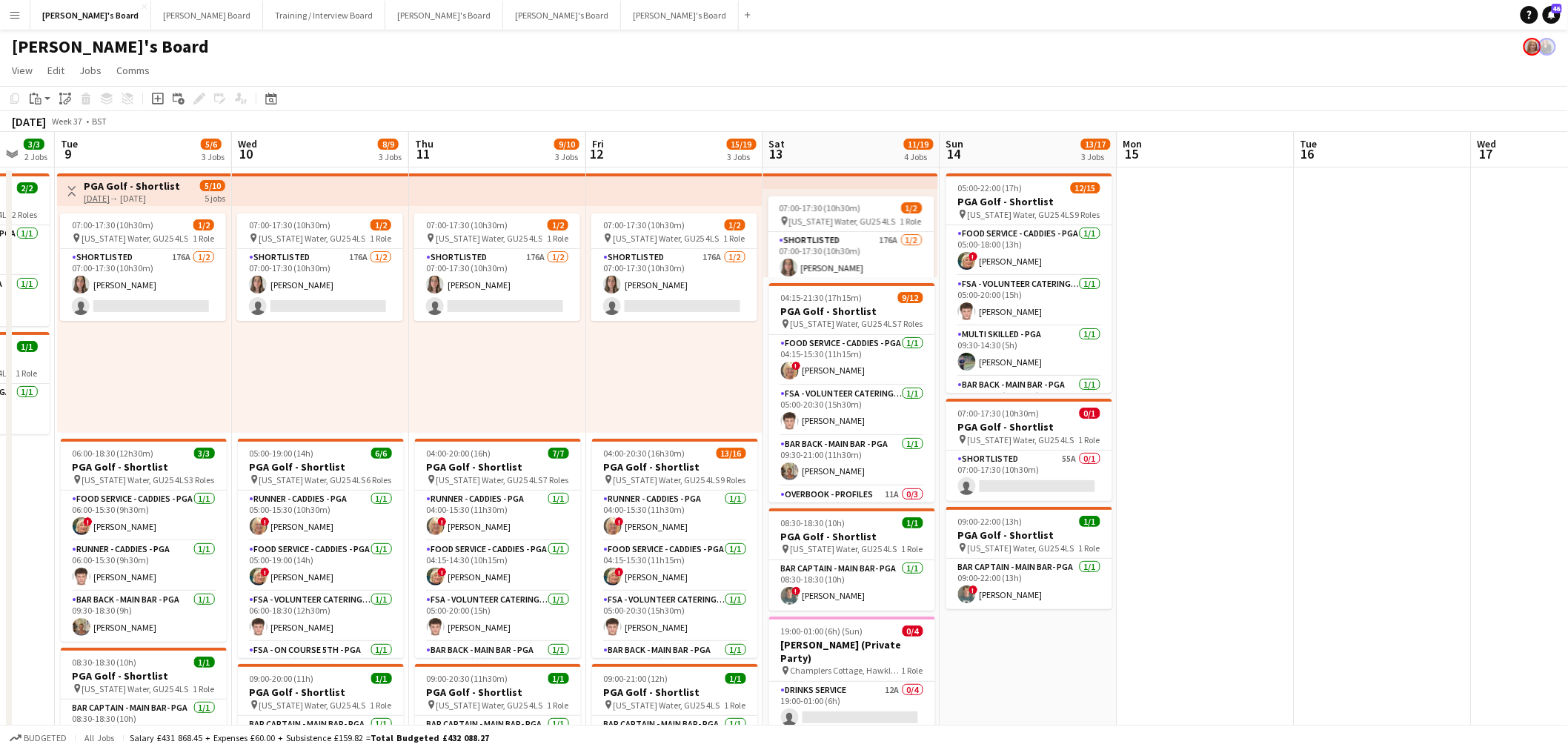
click at [0, 457] on html "Menu Boards Boards Boards All jobs Status Workforce Workforce My Workforce Recr…" at bounding box center [784, 602] width 1568 height 1203
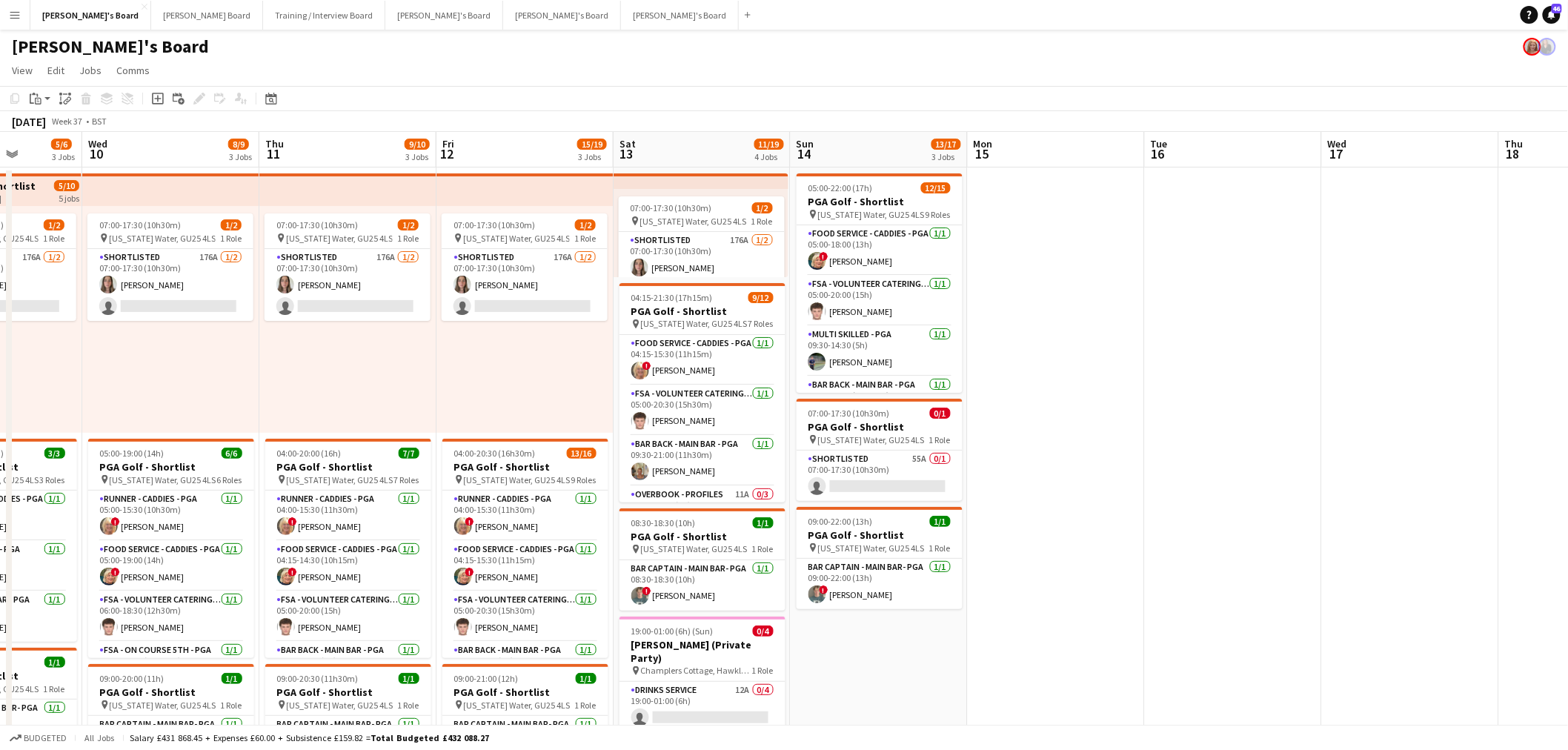
drag, startPoint x: 860, startPoint y: 383, endPoint x: 395, endPoint y: 400, distance: 465.3
click at [1150, 359] on app-calendar-viewport "Sun 7 3/3 3 Jobs Mon 8 3/3 2 Jobs Tue 9 5/6 3 Jobs Wed 10 8/9 3 Jobs Thu 11 9/1…" at bounding box center [784, 654] width 1568 height 1046
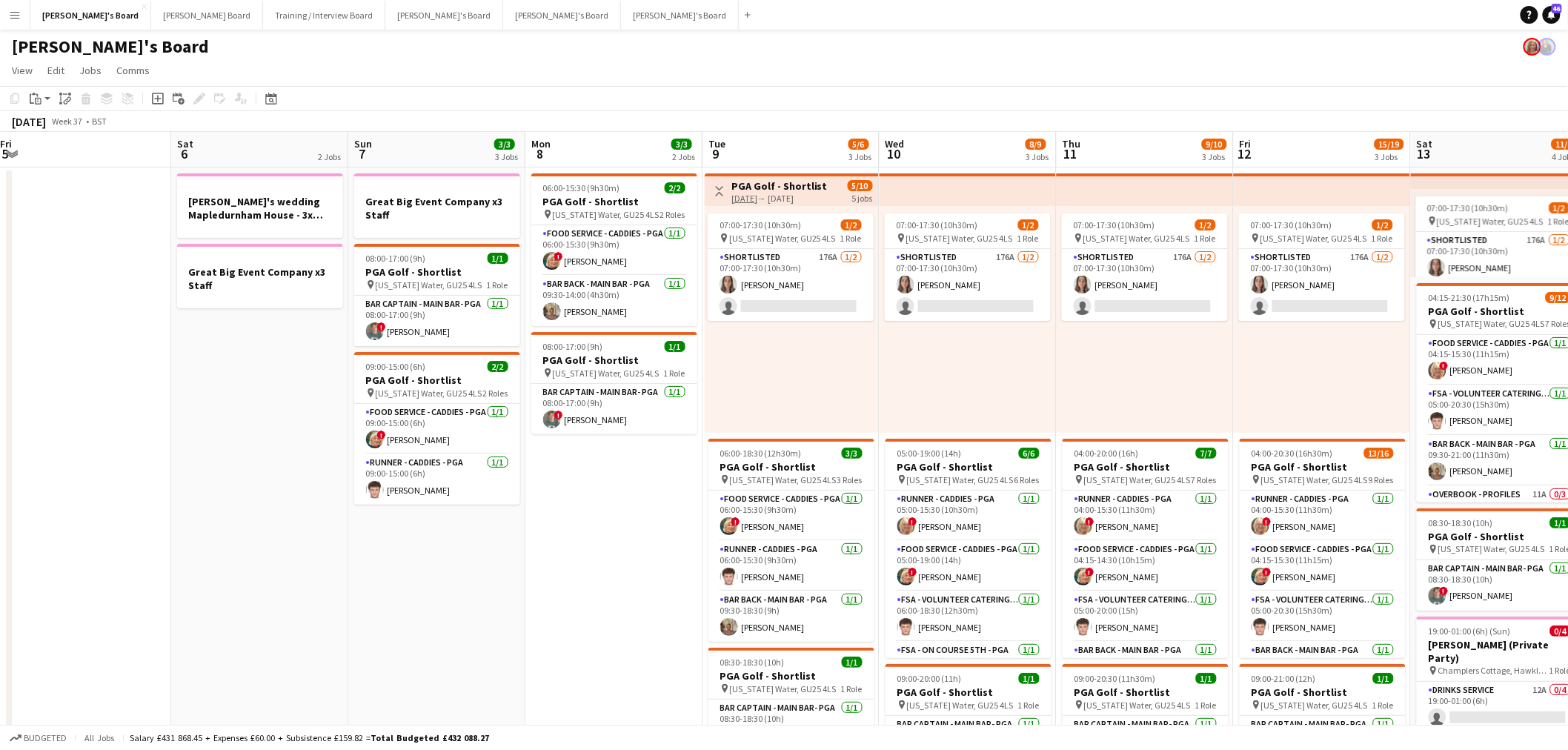
click at [934, 431] on app-calendar-viewport "Wed 3 Thu 4 Fri 5 Sat 6 2 Jobs Sun 7 3/3 3 Jobs Mon 8 3/3 2 Jobs Tue 9 5/6 3 Jo…" at bounding box center [784, 654] width 1568 height 1046
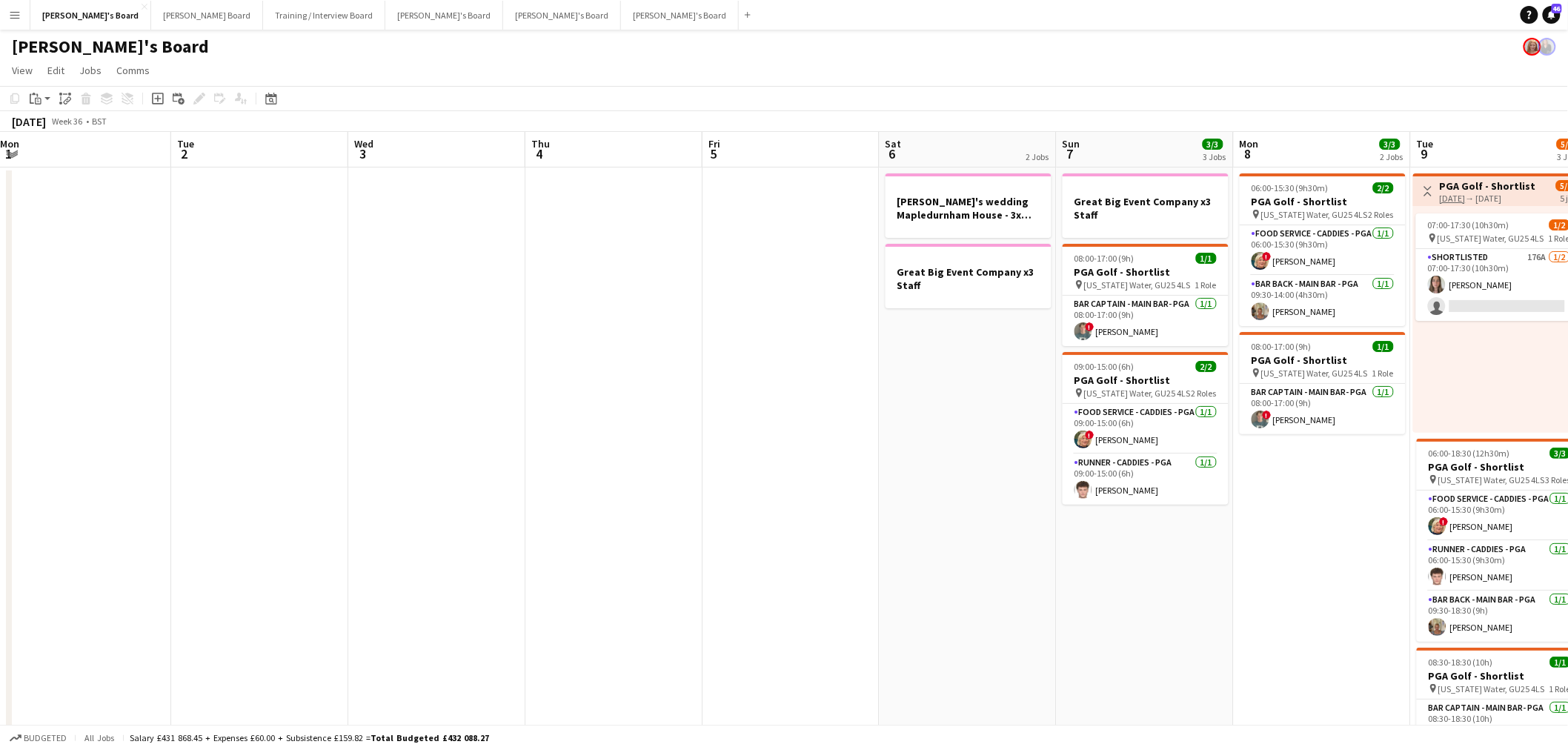
scroll to position [0, 0]
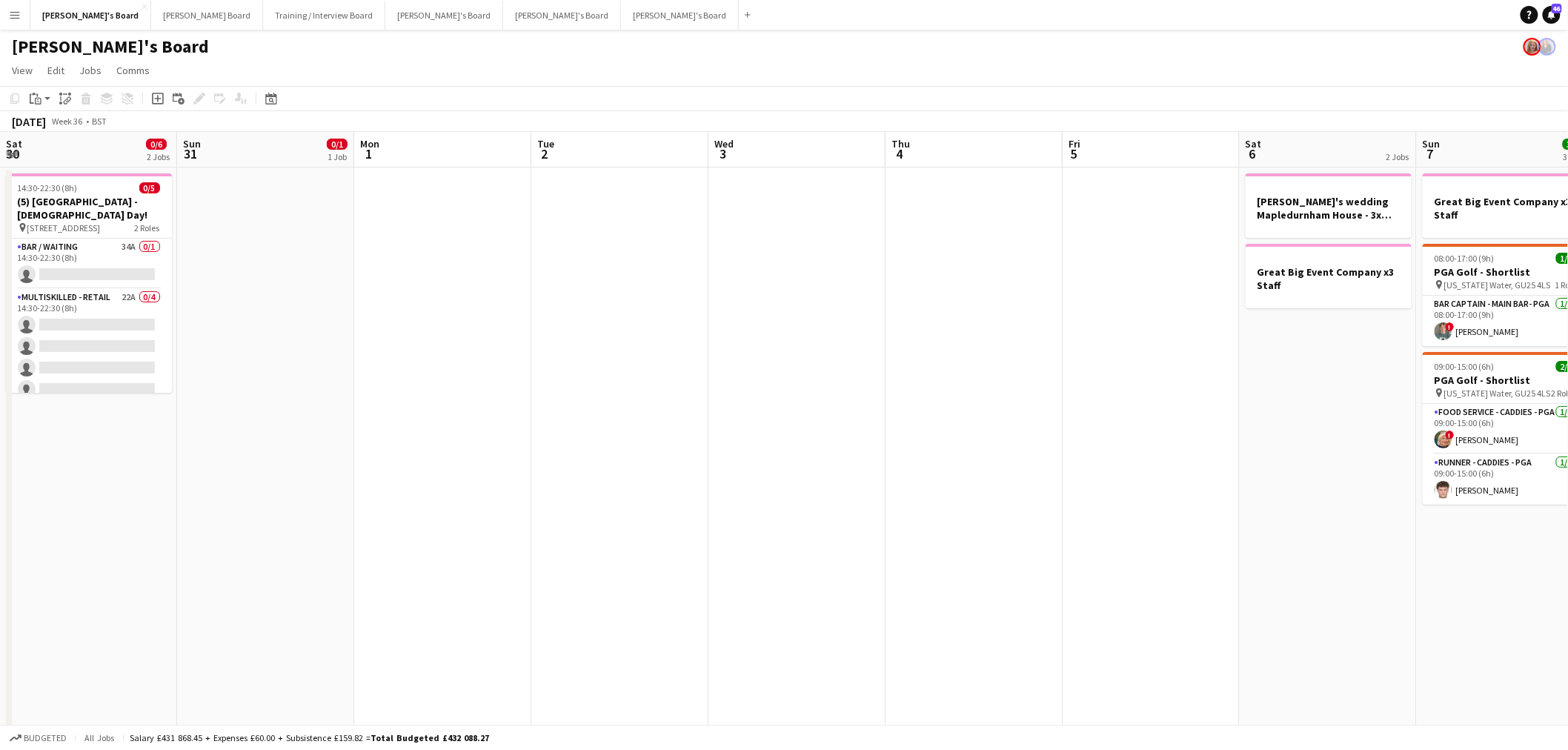
click at [1070, 472] on app-calendar-viewport "Sat 30 0/6 2 Jobs Sun 31 0/1 1 Job Mon 1 Tue 2 Wed 3 Thu 4 Fri 5 Sat 6 2 Jobs S…" at bounding box center [784, 654] width 1568 height 1046
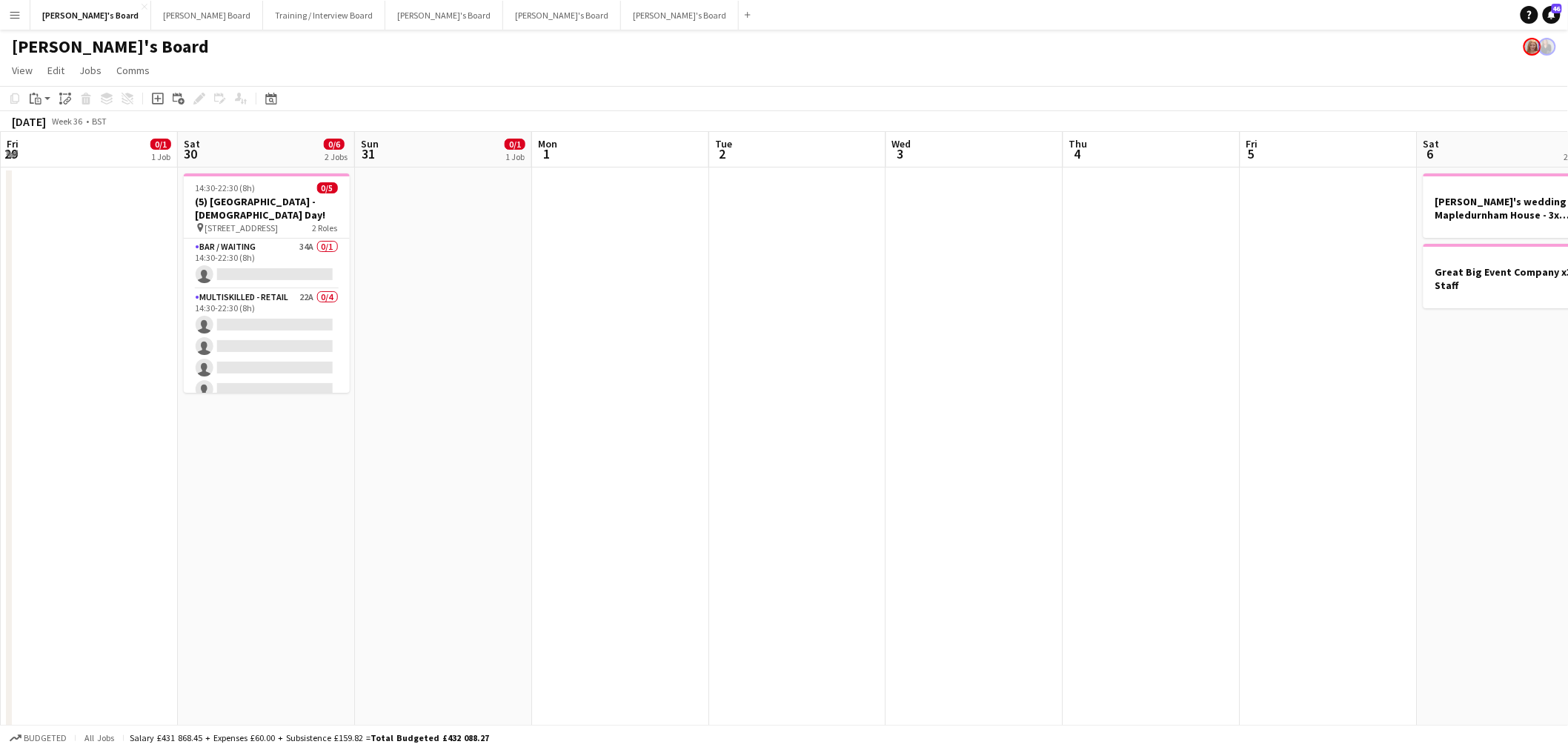
click at [935, 531] on app-calendar-viewport "Wed 27 23/25 2 Jobs Thu 28 37/42 2 Jobs Fri 29 0/1 1 Job Sat 30 0/6 2 Jobs Sun …" at bounding box center [784, 654] width 1568 height 1046
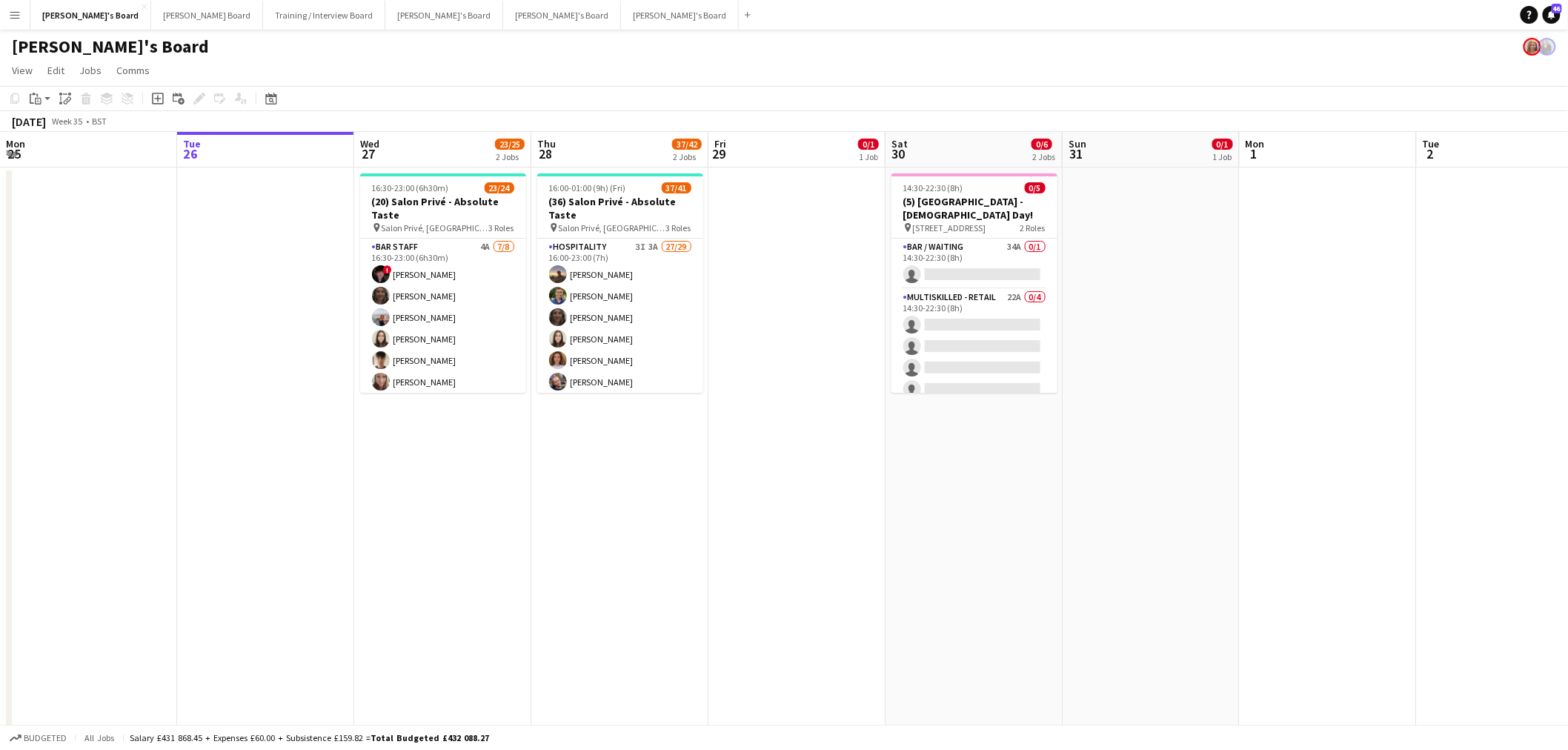
drag, startPoint x: 1154, startPoint y: 514, endPoint x: 1066, endPoint y: 485, distance: 92.7
click at [1173, 510] on app-calendar-viewport "Mon 25 Tue 26 Wed 27 23/25 2 Jobs Thu 28 37/42 2 Jobs Fri 29 0/1 1 Job Sat 30 0…" at bounding box center [784, 654] width 1568 height 1046
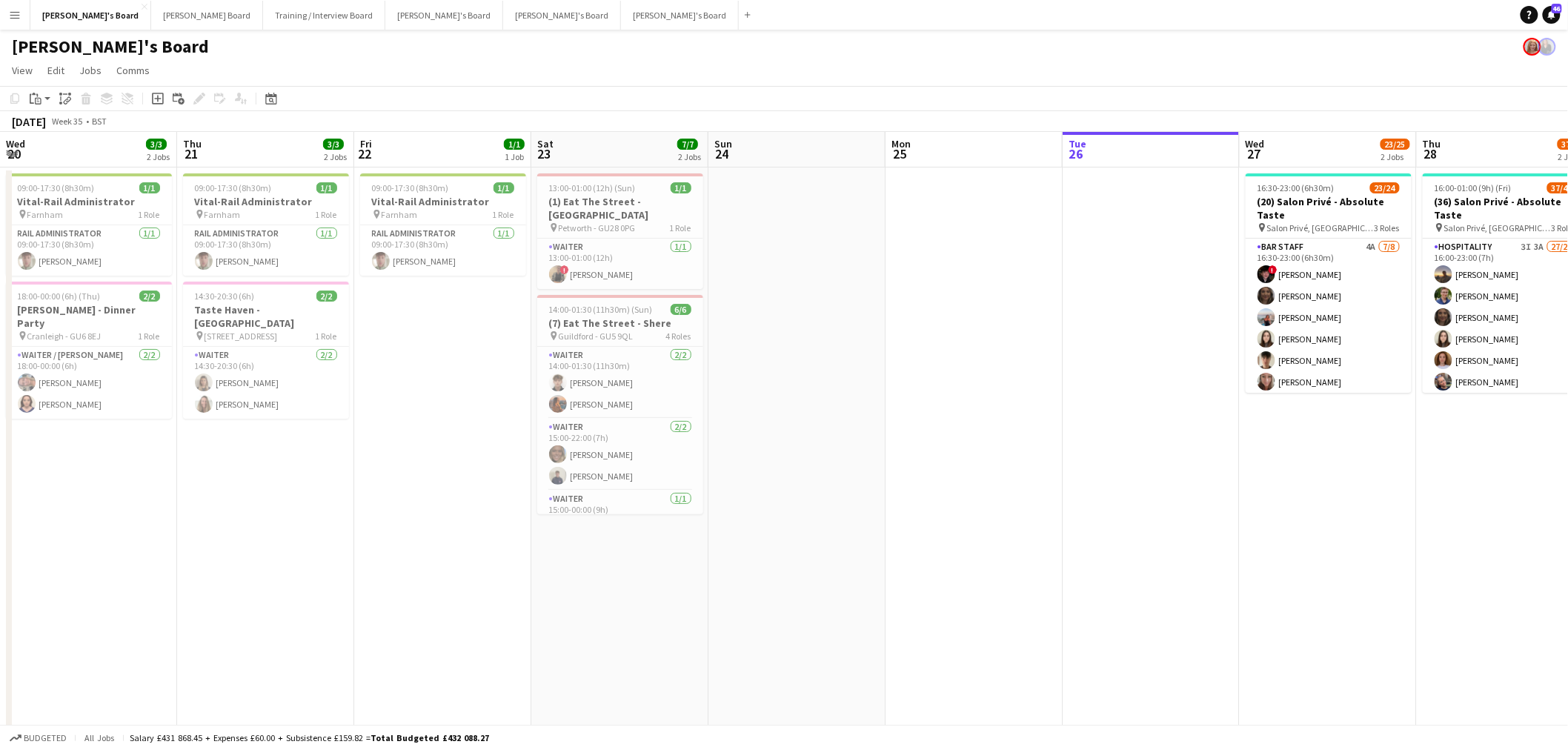
scroll to position [0, 353]
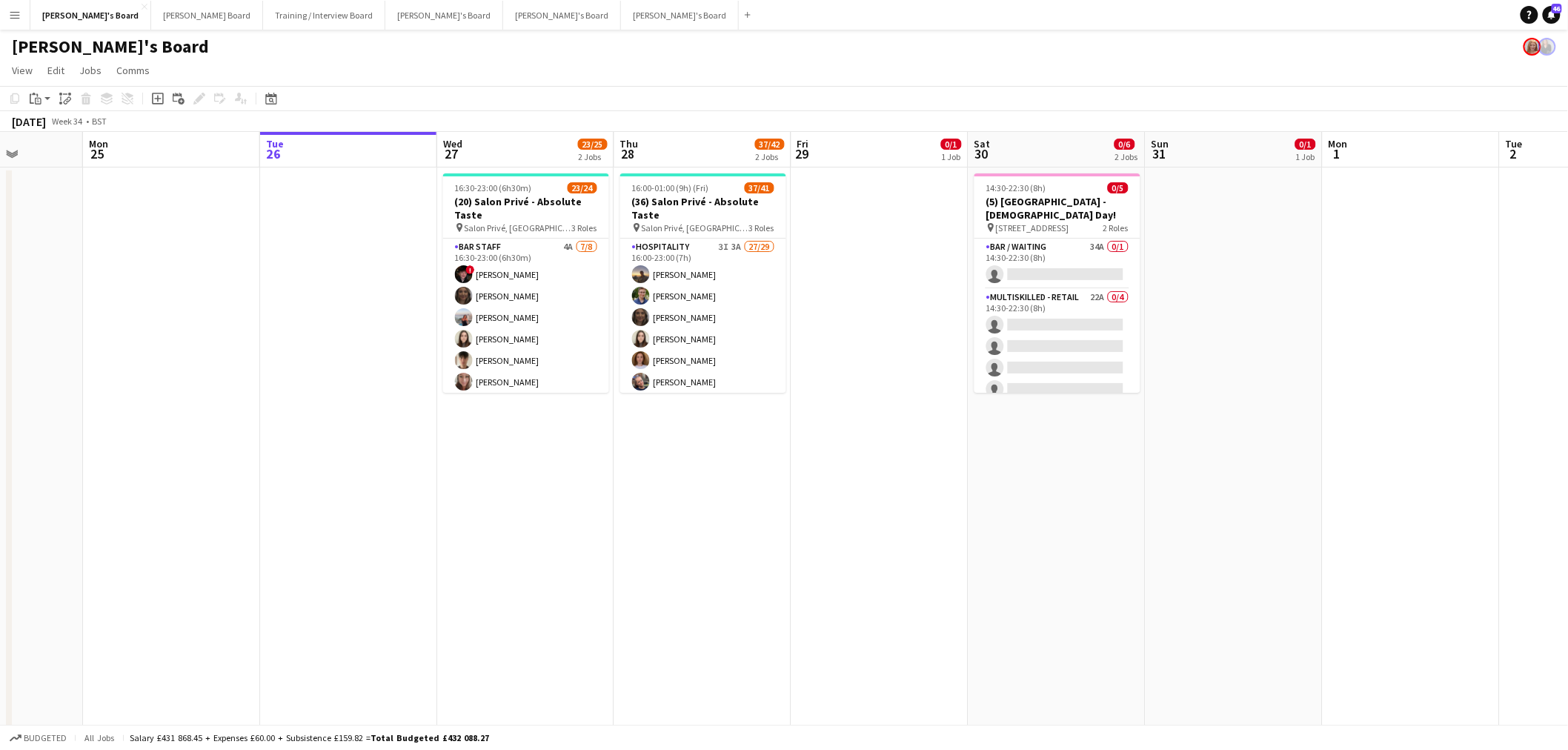
drag, startPoint x: 823, startPoint y: 434, endPoint x: 195, endPoint y: 474, distance: 629.3
click at [195, 474] on app-calendar-viewport "Thu 21 3/3 2 Jobs Fri 22 1/1 1 Job Sat 23 7/7 2 Jobs Sun 24 Mon 25 Tue 26 Wed 2…" at bounding box center [784, 654] width 1568 height 1046
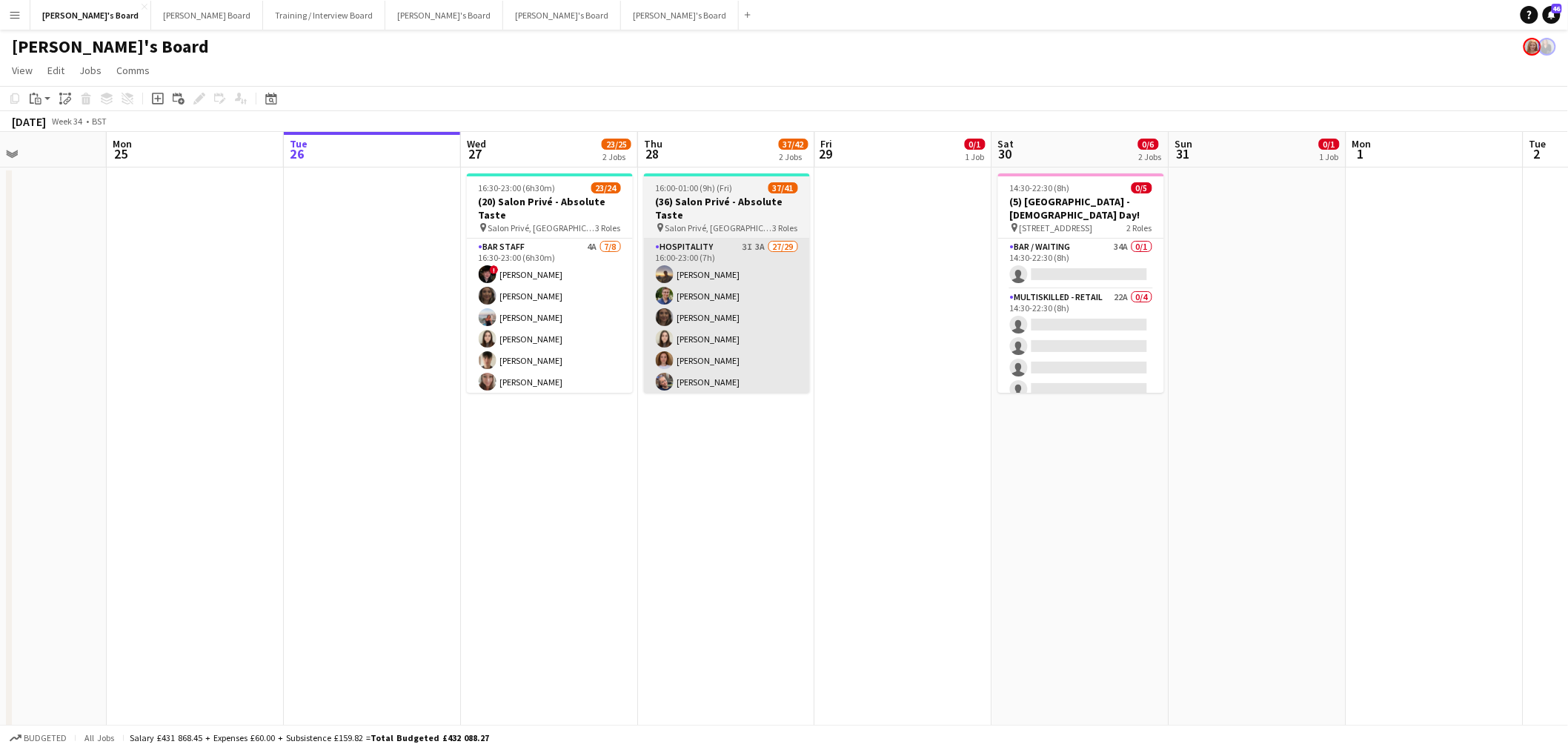
click at [527, 324] on app-card-role "BAR STAFF 4A 7/8 16:30-23:00 (6h30m) ! Ryan Filkins shona irvine Ellie Brown Ha…" at bounding box center [550, 339] width 166 height 201
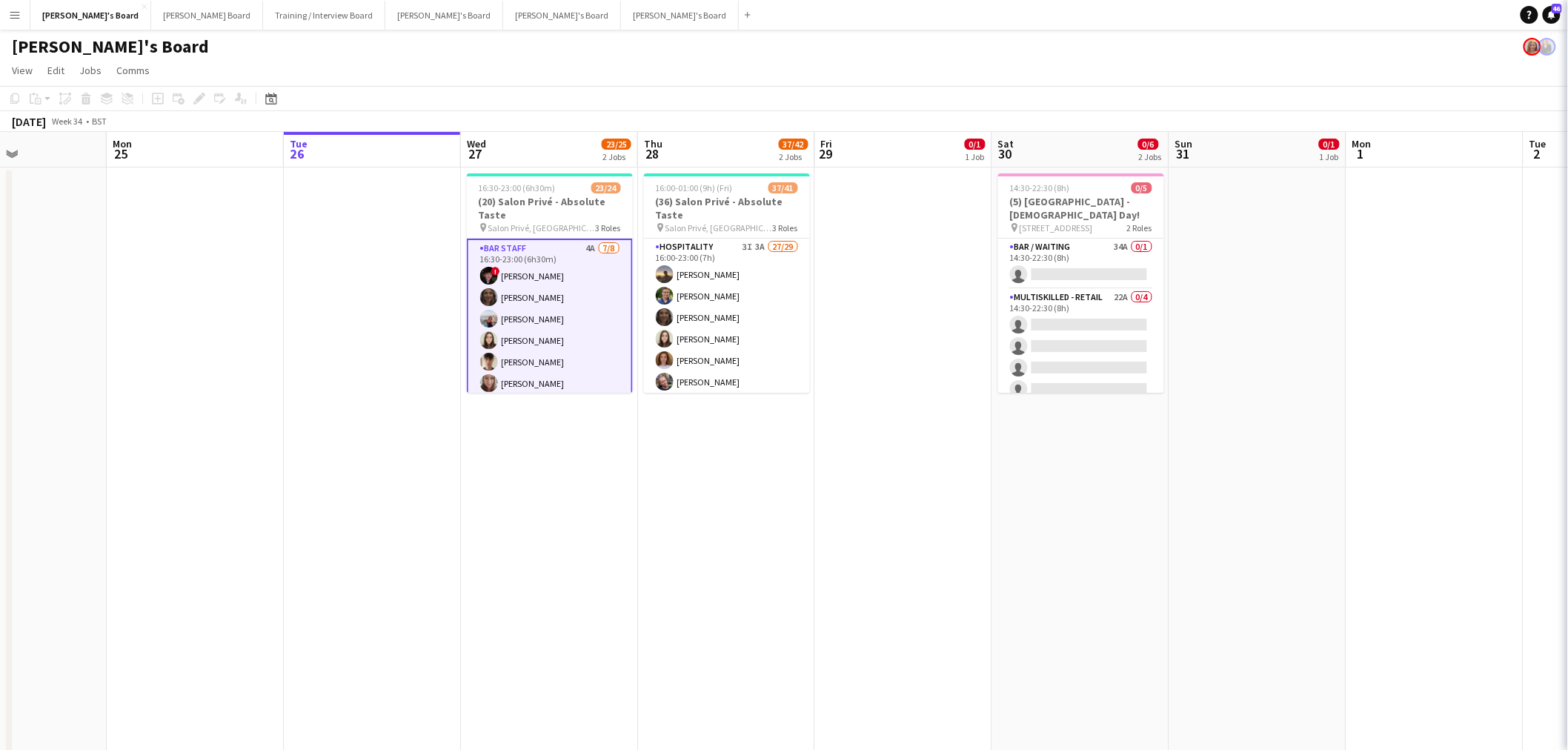
scroll to position [0, 424]
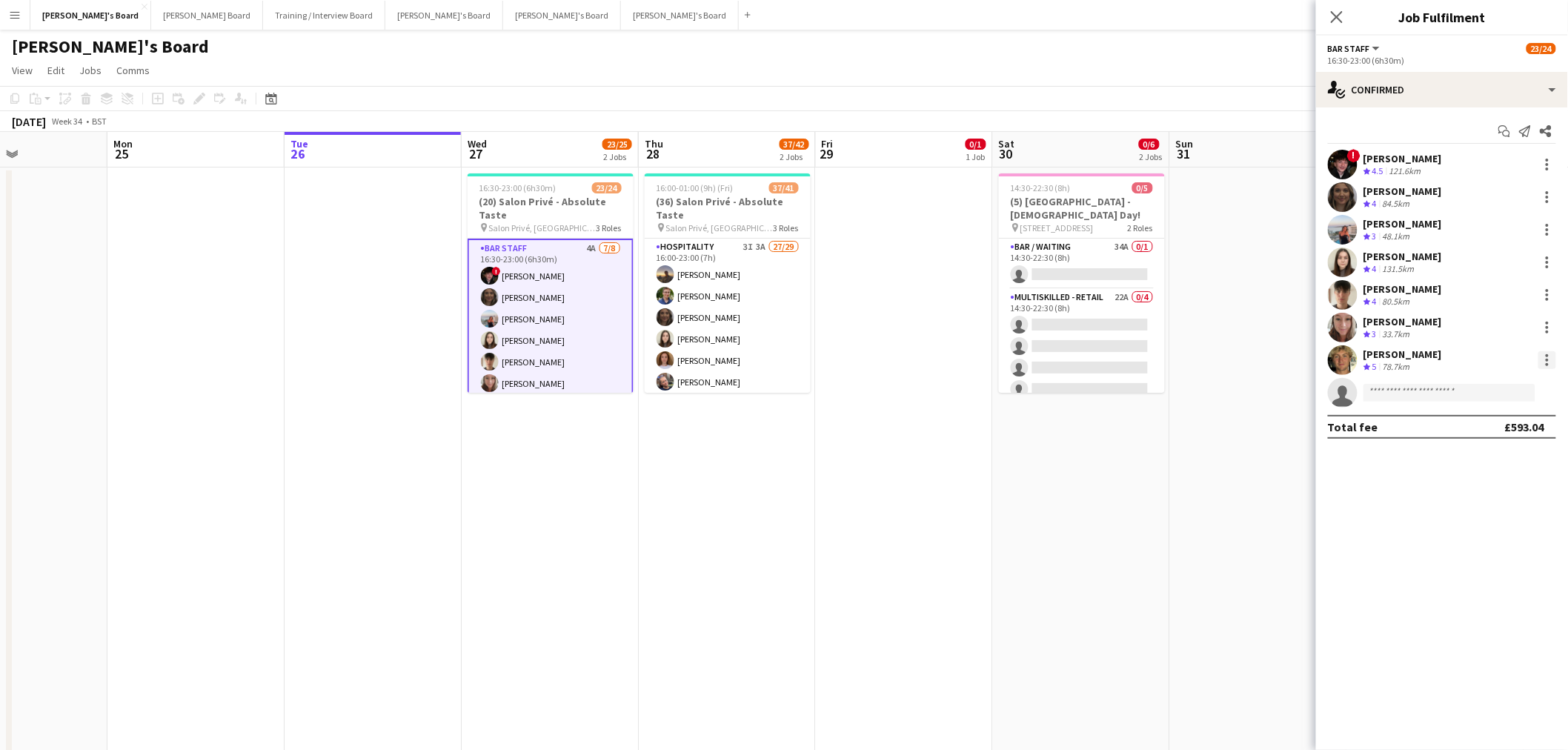
click at [1547, 360] on div at bounding box center [1546, 359] width 3 height 3
click at [1499, 524] on span "Remove" at bounding box center [1498, 529] width 92 height 13
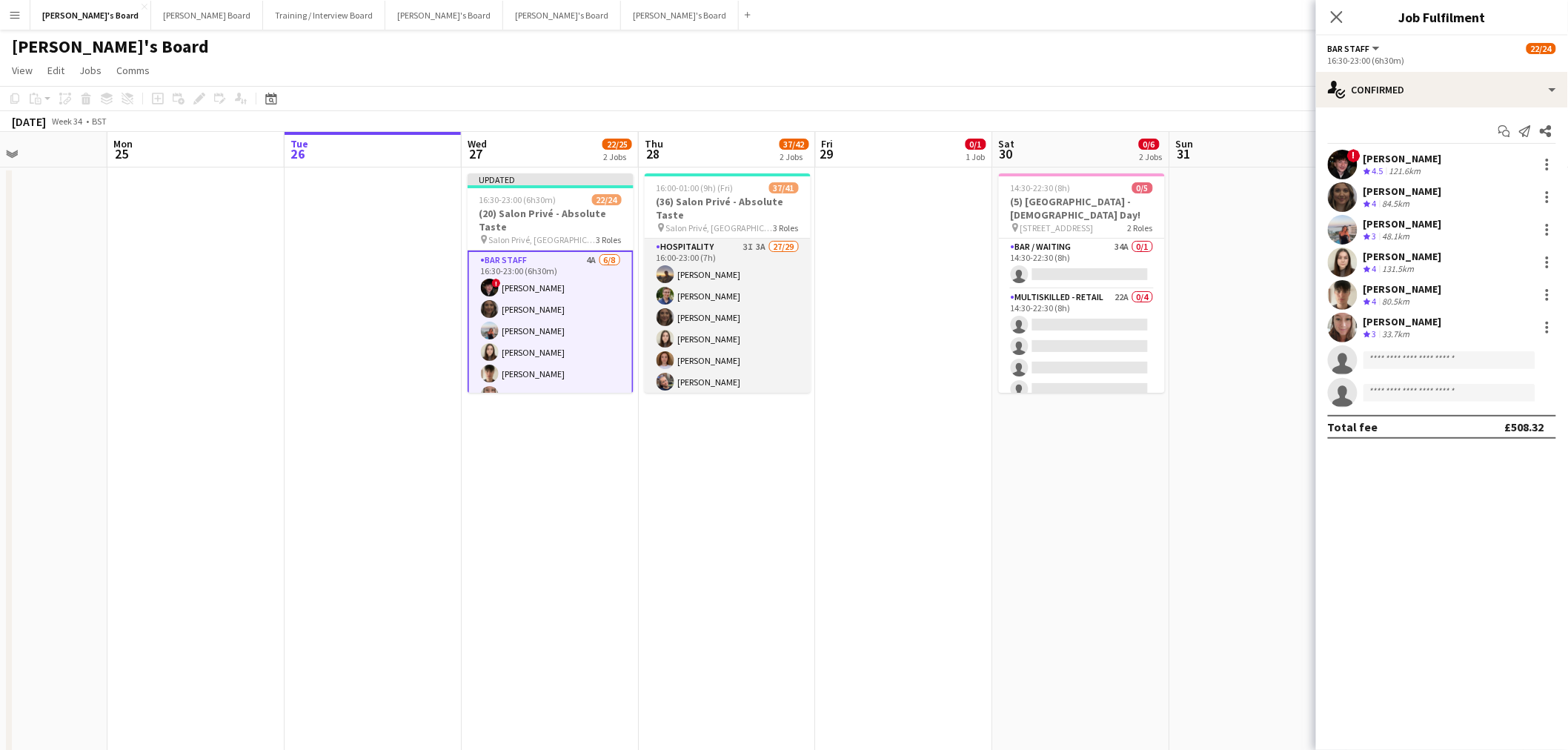
click at [715, 307] on app-card-role "Hospitality 3I 3A 27/29 16:00-23:00 (7h) Harry Thomas Joseph Day shona irvine H…" at bounding box center [727, 565] width 166 height 653
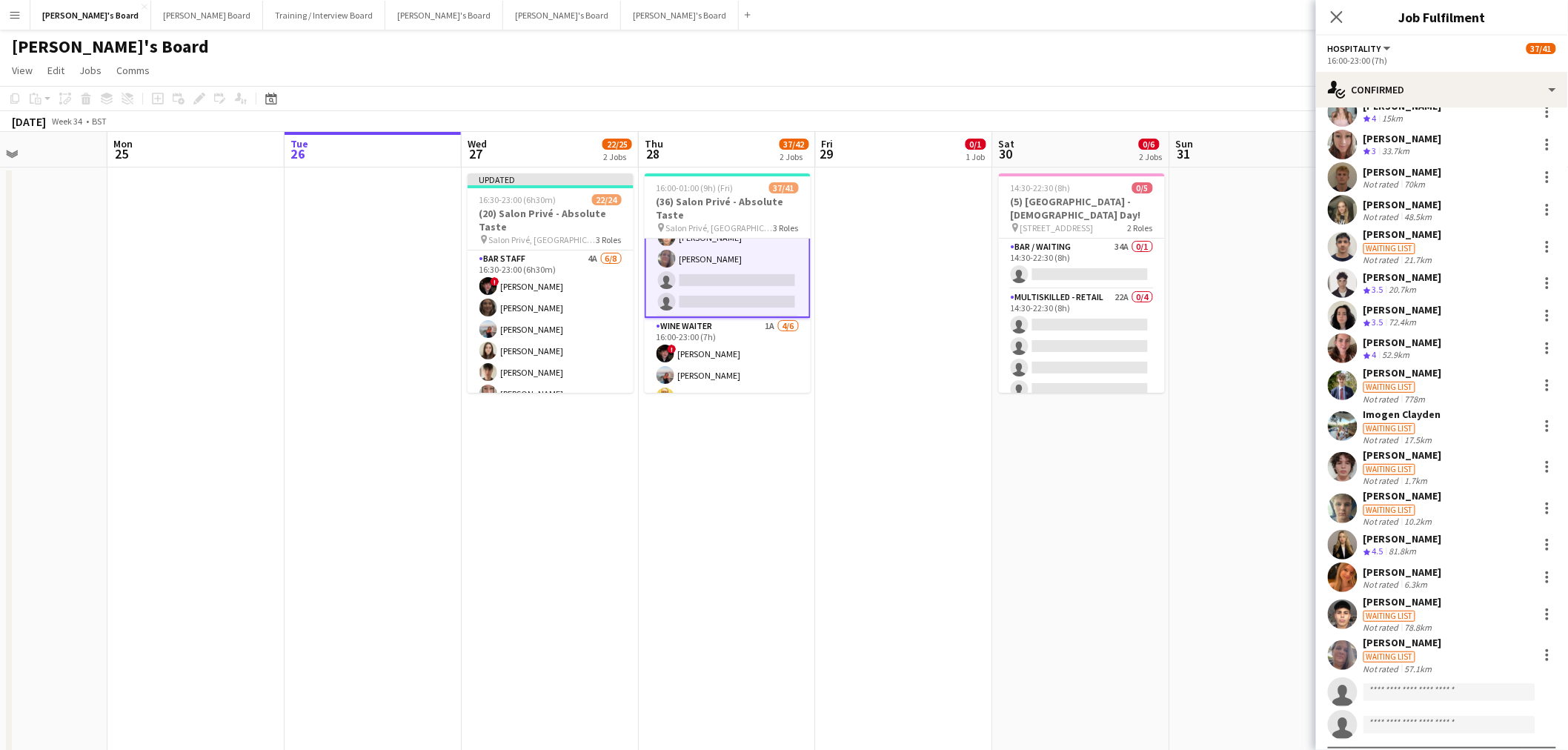
scroll to position [659, 0]
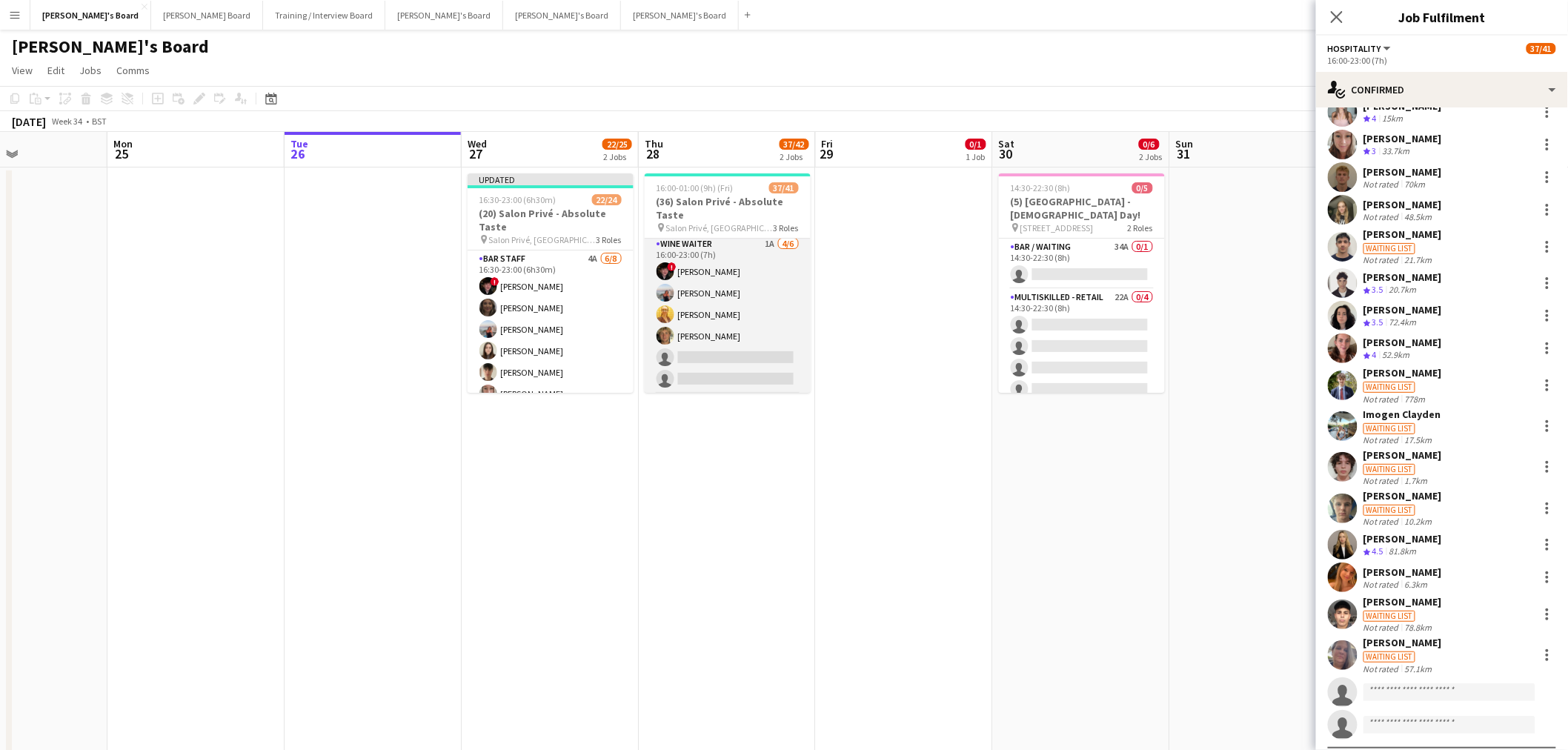
click at [722, 321] on app-card-role "WINE WAITER 1A 4/6 16:00-23:00 (7h) ! Ryan Filkins Ellie Brown Caitlin Bracken …" at bounding box center [727, 314] width 166 height 158
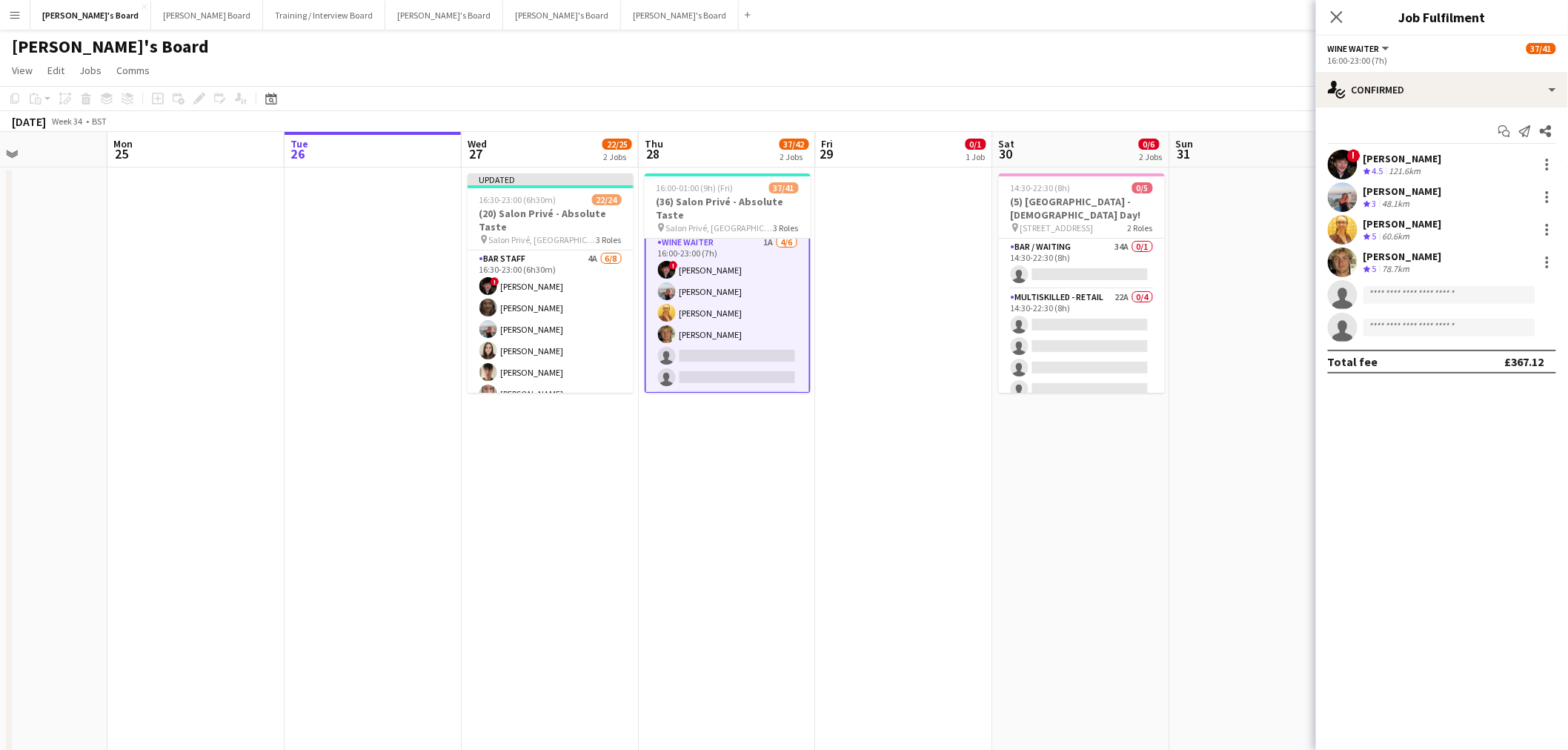
scroll to position [658, 0]
click at [1552, 262] on div at bounding box center [1546, 262] width 18 height 18
click at [1472, 436] on span "Remove" at bounding box center [1475, 432] width 45 height 13
click at [934, 543] on app-date-cell at bounding box center [905, 482] width 177 height 630
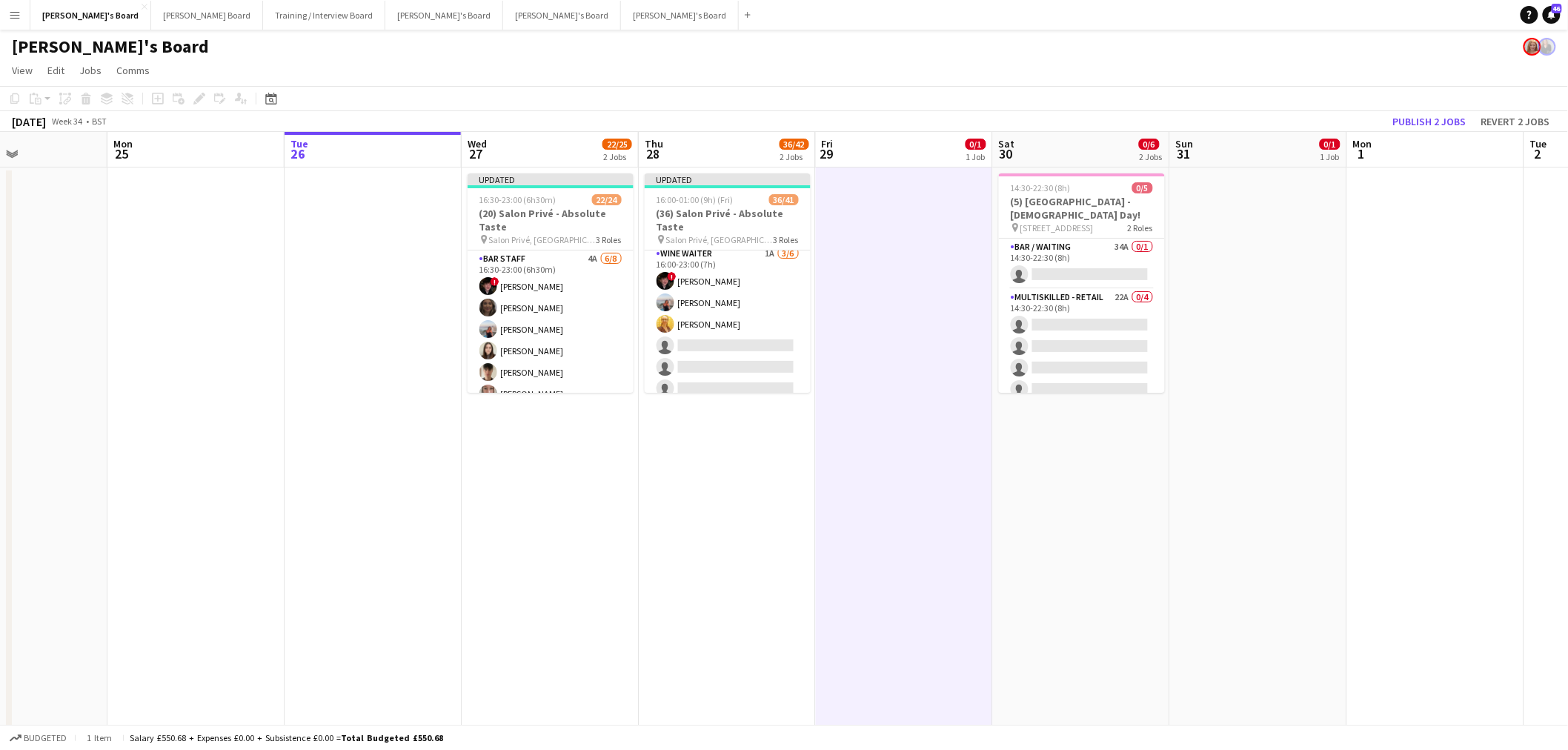
scroll to position [657, 0]
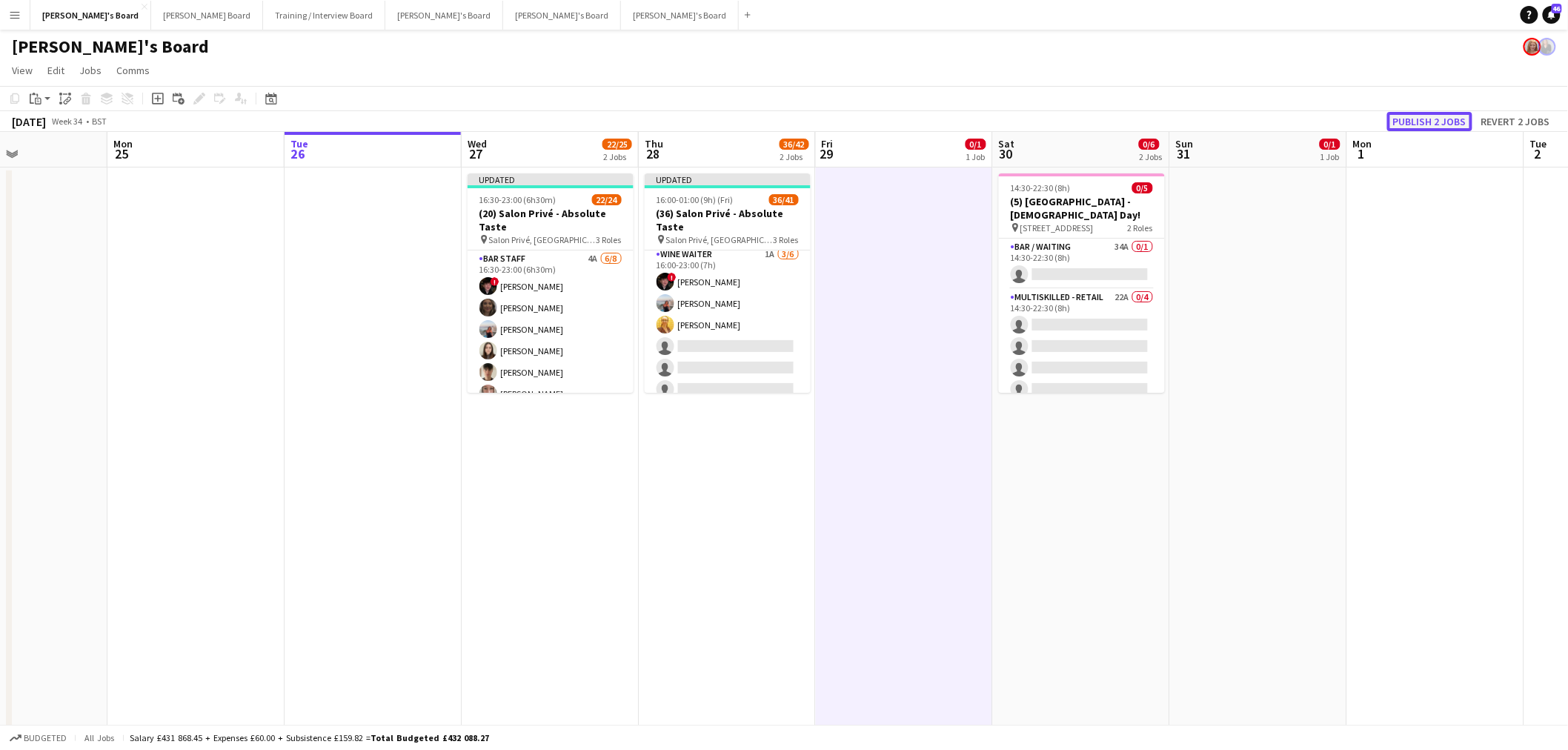
click at [1441, 126] on button "Publish 2 jobs" at bounding box center [1429, 122] width 85 height 19
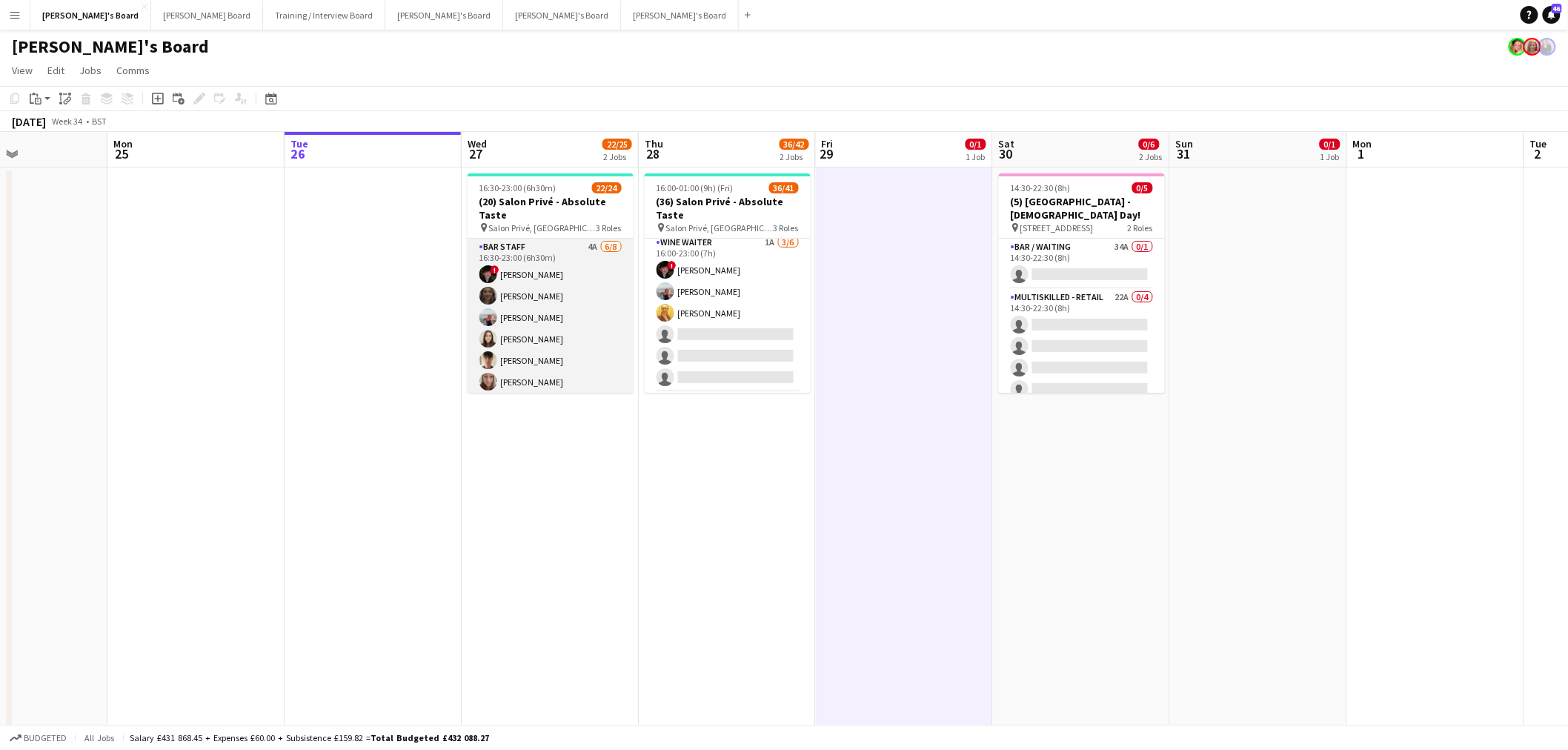
click at [547, 302] on app-card-role "BAR STAFF 4A 6/8 16:30-23:00 (6h30m) ! Ryan Filkins shona irvine Ellie Brown Ha…" at bounding box center [551, 339] width 166 height 201
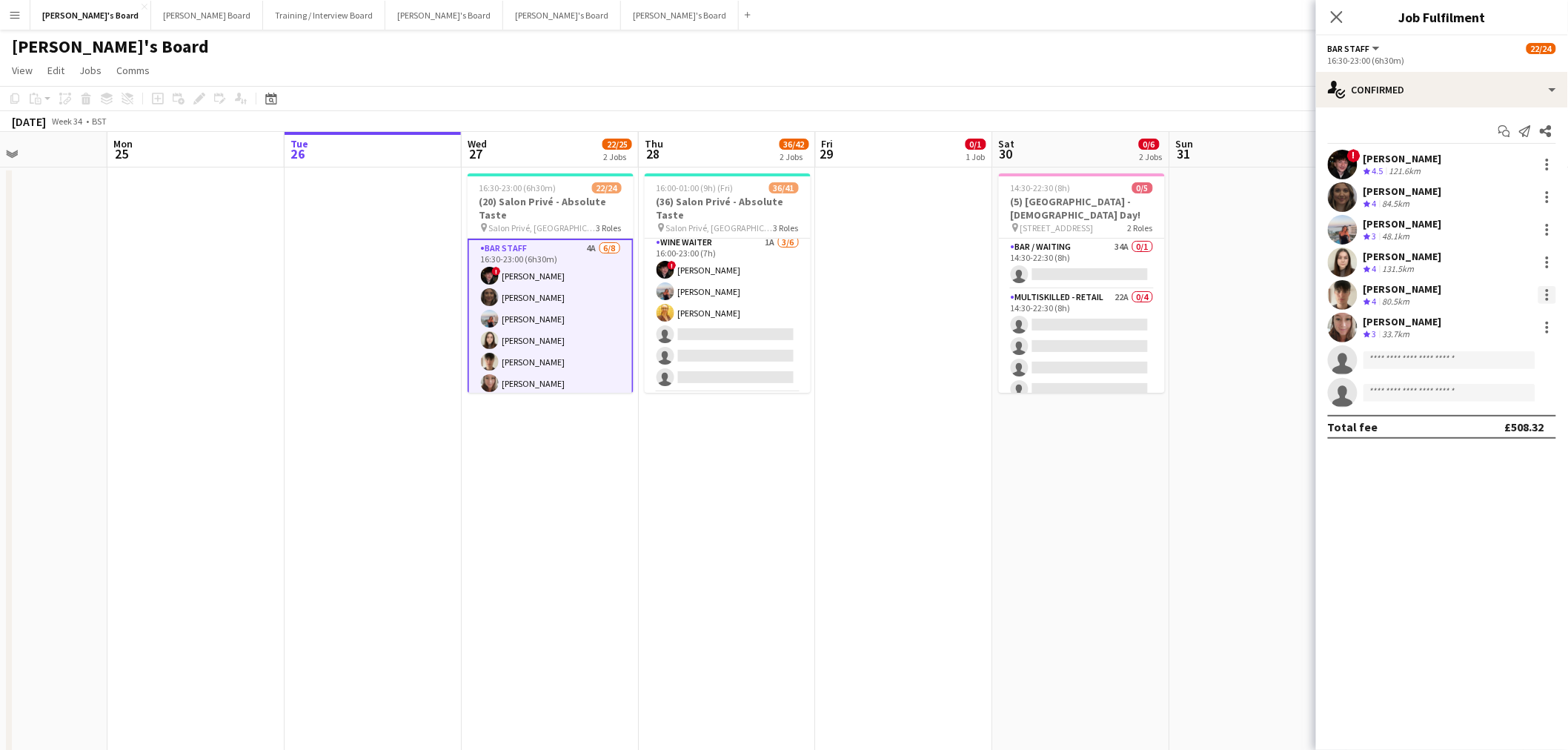
click at [1550, 294] on div at bounding box center [1546, 295] width 18 height 18
click at [1501, 453] on button "Remove" at bounding box center [1499, 465] width 115 height 35
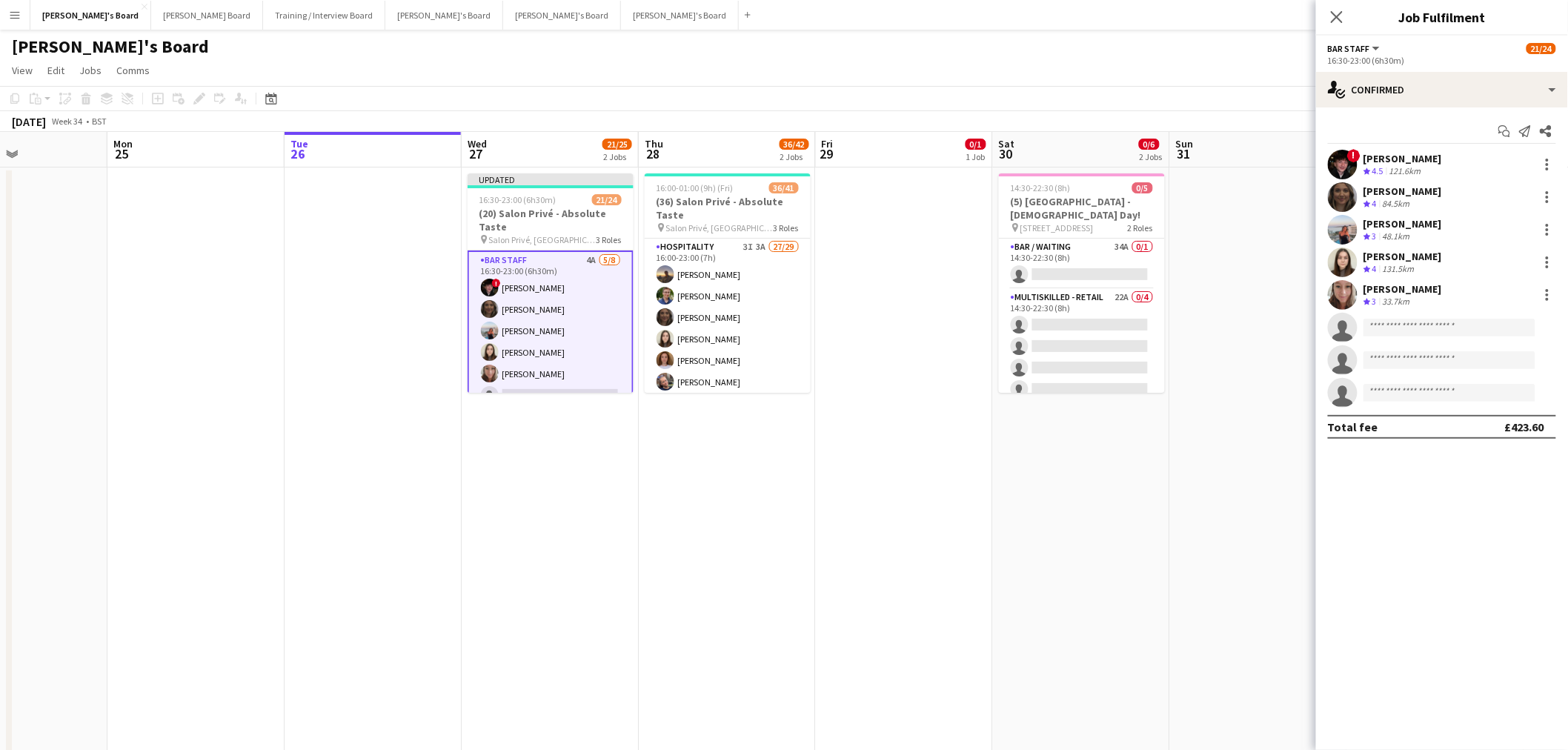
scroll to position [82, 0]
click at [722, 309] on app-card-role "Hospitality 3I 3A 27/29 16:00-23:00 (7h) Harry Thomas Joseph Day shona irvine H…" at bounding box center [727, 482] width 166 height 653
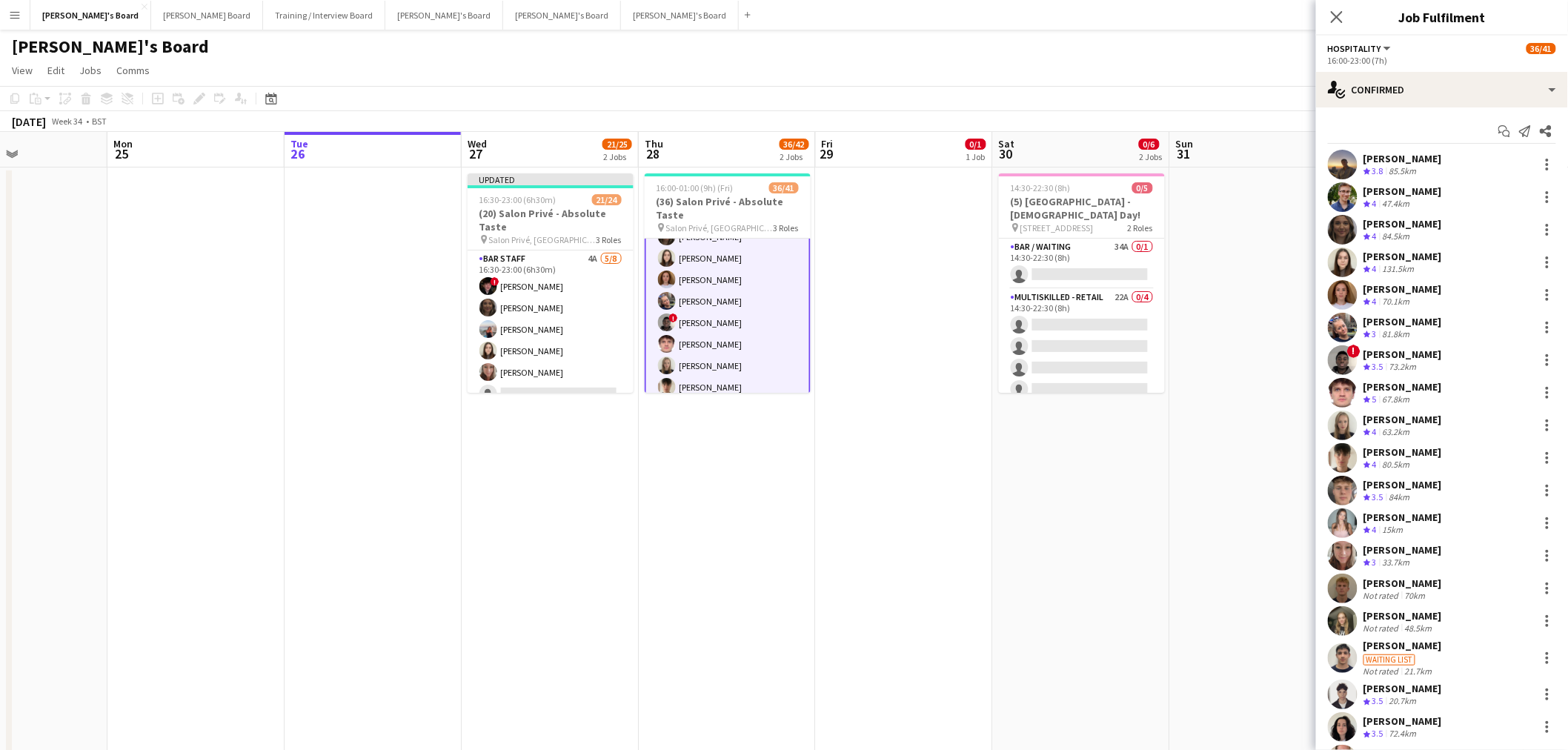
scroll to position [83, 0]
click at [1541, 459] on div at bounding box center [1546, 458] width 18 height 18
click at [1464, 619] on button "Remove" at bounding box center [1486, 628] width 115 height 35
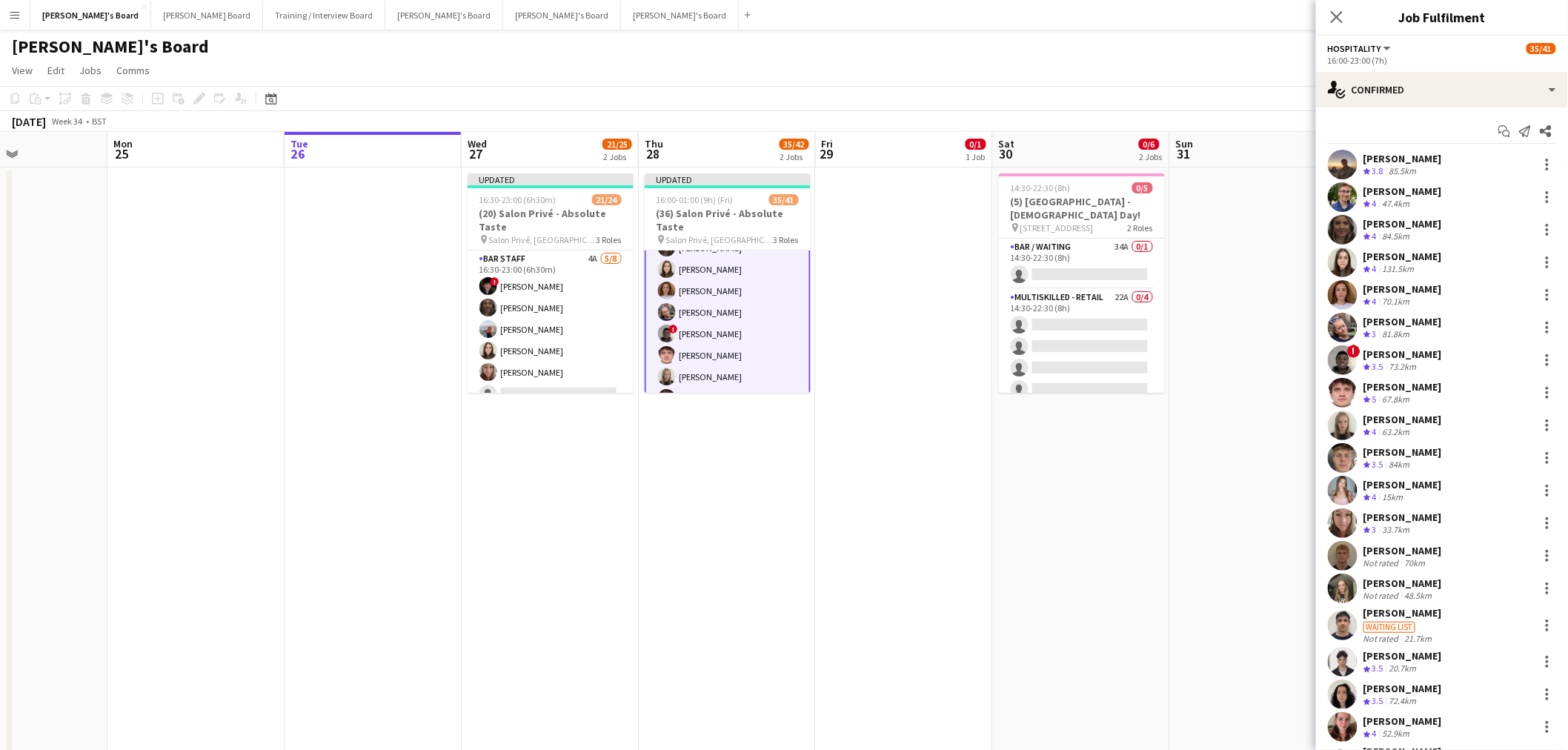
click at [902, 532] on app-date-cell at bounding box center [905, 482] width 177 height 630
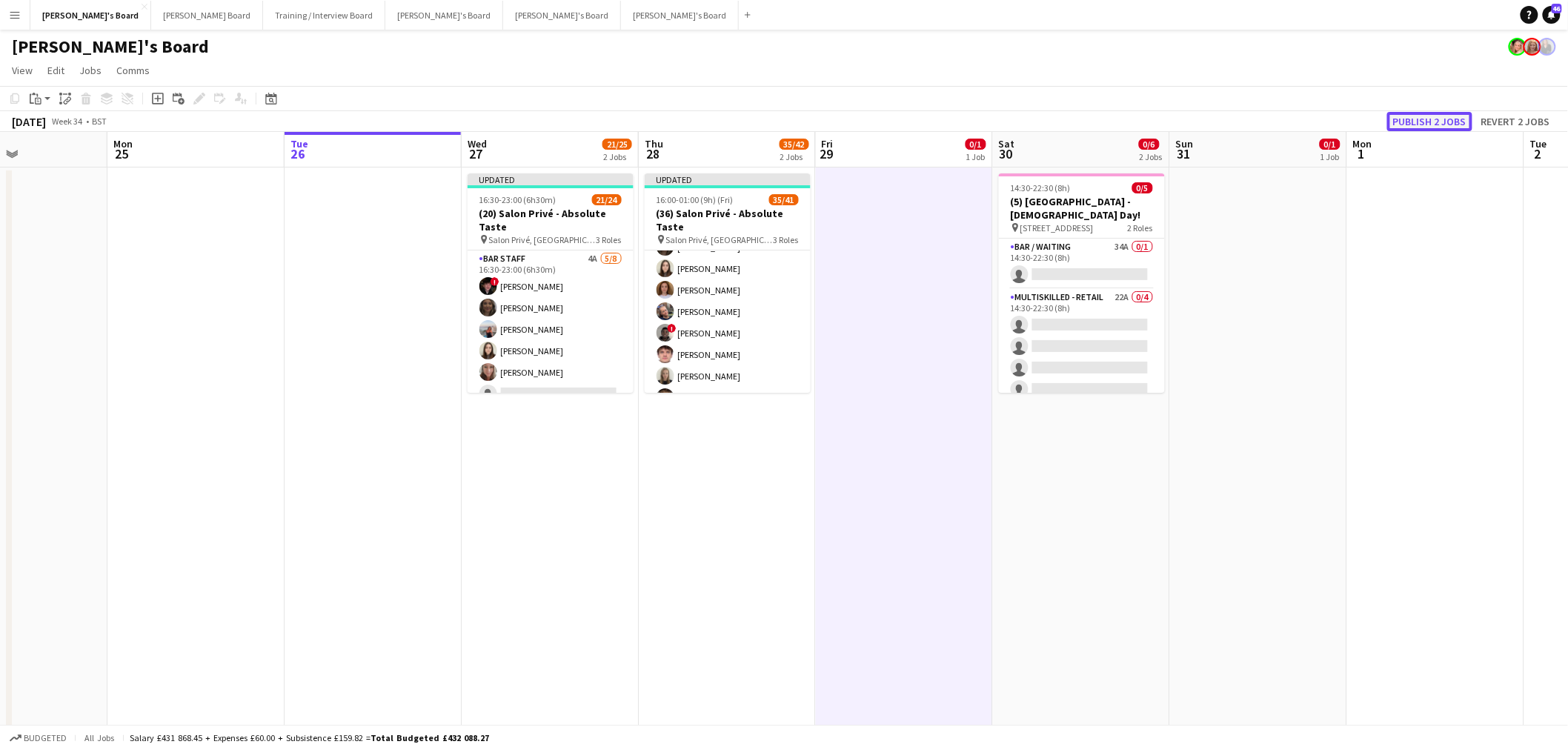
click at [1447, 117] on button "Publish 2 jobs" at bounding box center [1429, 122] width 85 height 19
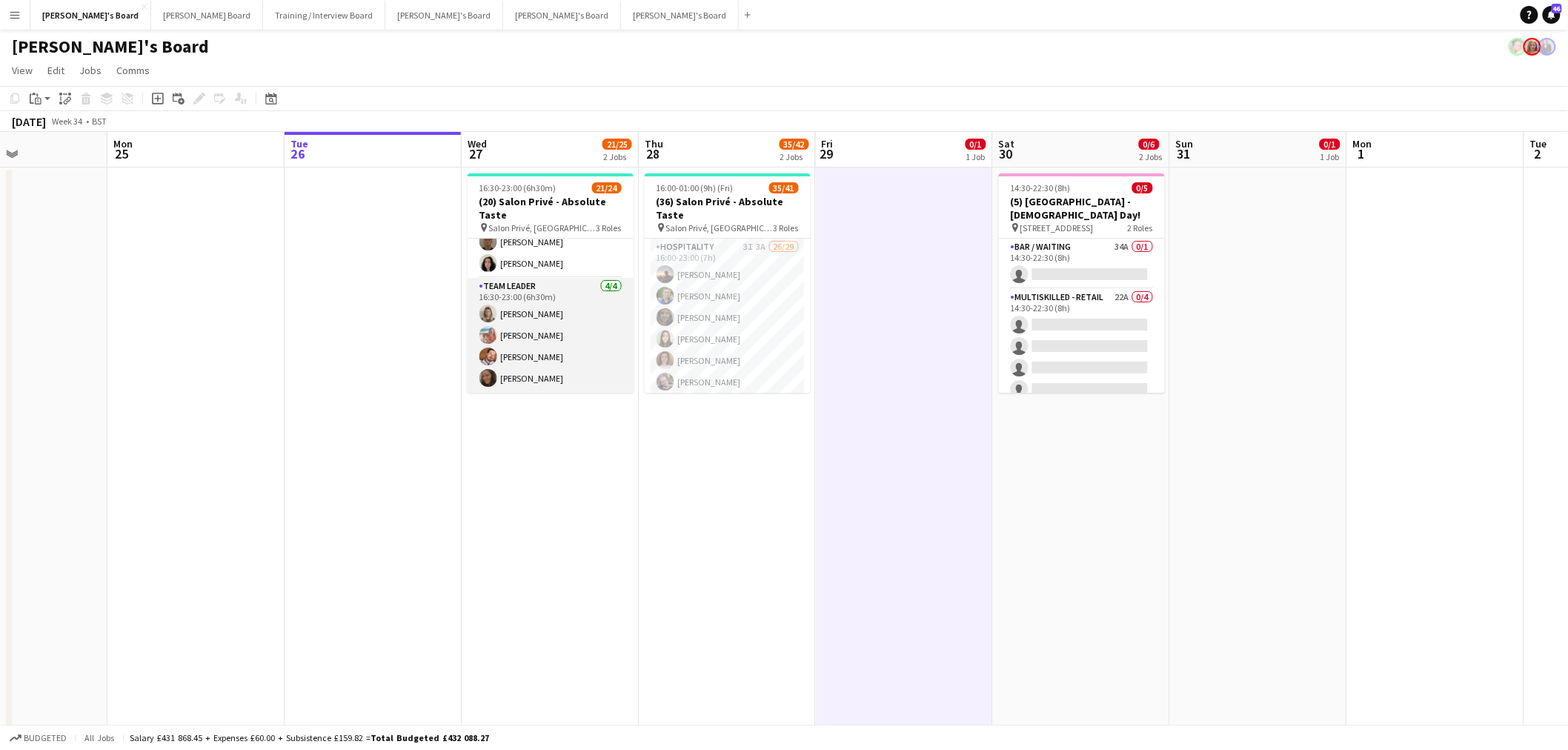
scroll to position [0, 0]
click at [553, 299] on app-card-role "BAR STAFF 4A 5/8 16:30-23:00 (6h30m) ! Ryan Filkins shona irvine Ellie Brown Ha…" at bounding box center [551, 339] width 166 height 201
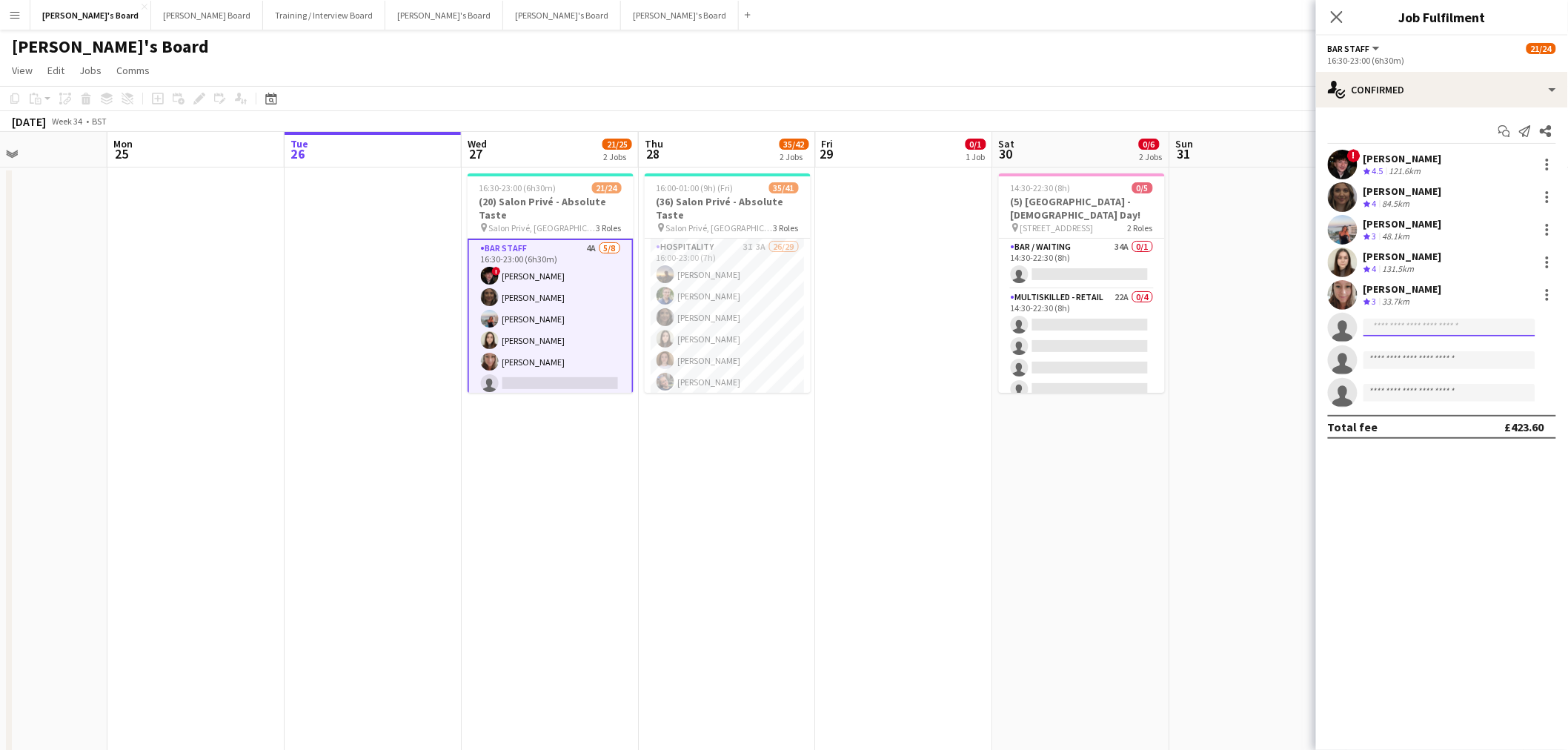
click at [1413, 327] on input at bounding box center [1449, 328] width 172 height 18
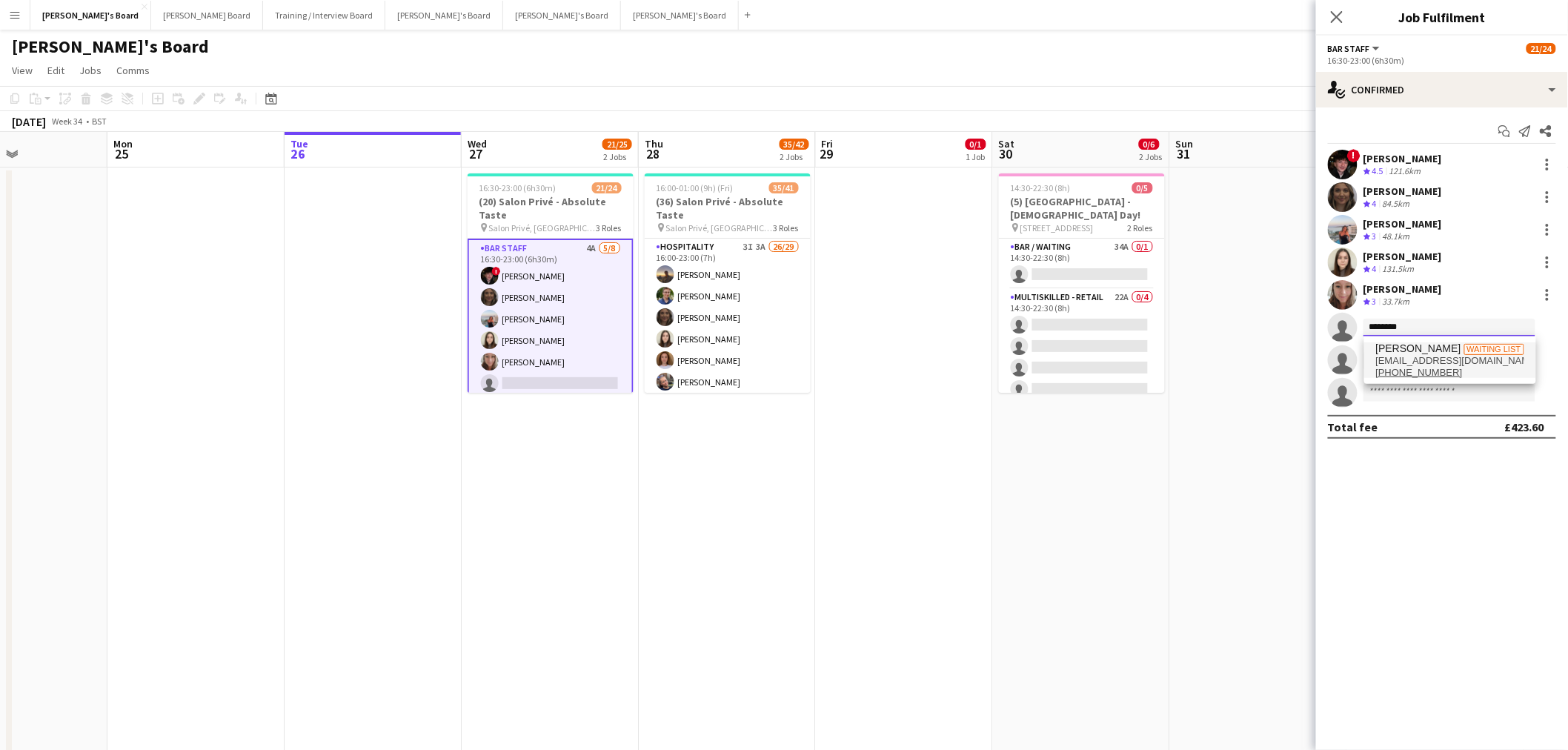
type input "********"
click at [1448, 353] on span "Max Siriwardene" at bounding box center [1418, 348] width 85 height 13
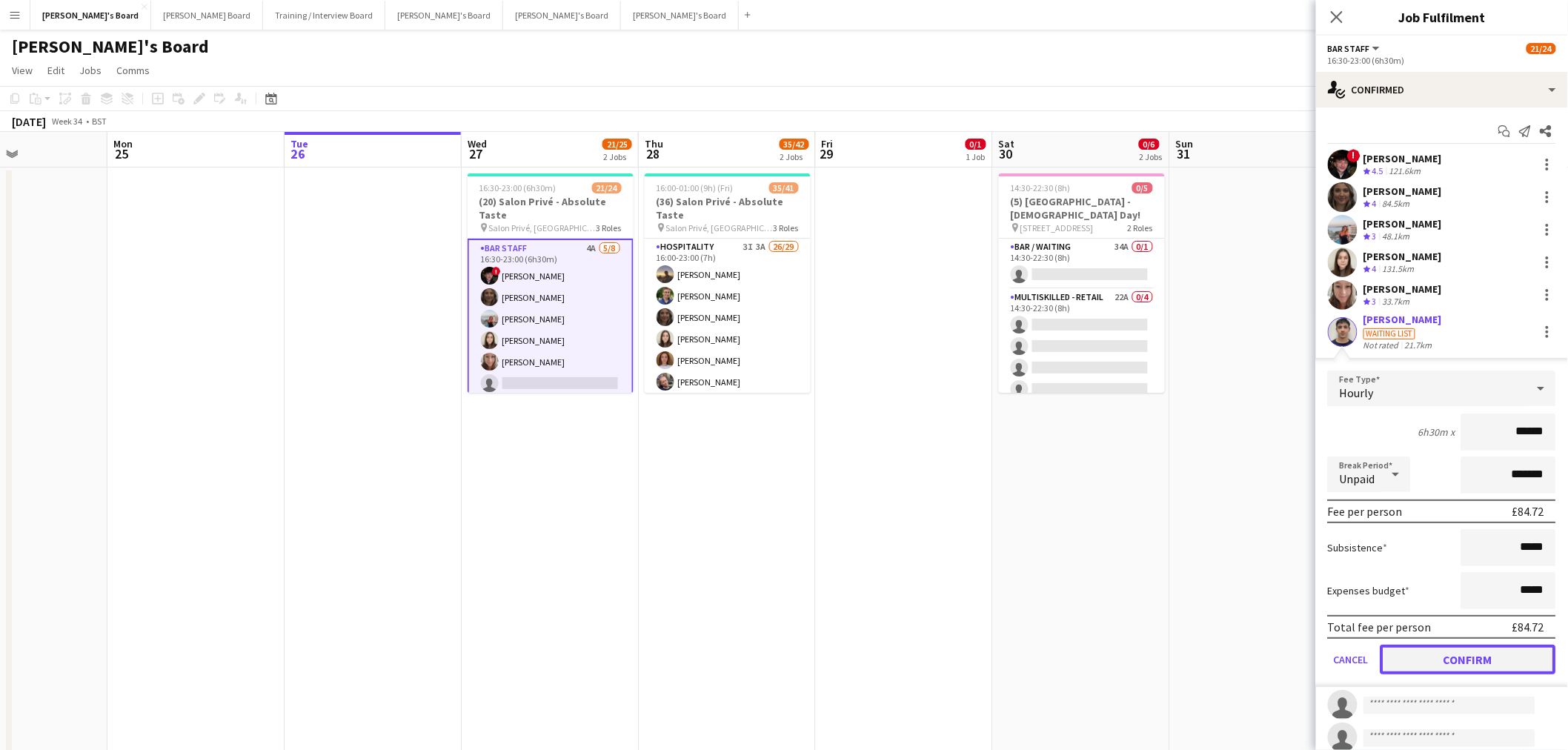
click at [1490, 659] on button "Confirm" at bounding box center [1468, 659] width 176 height 29
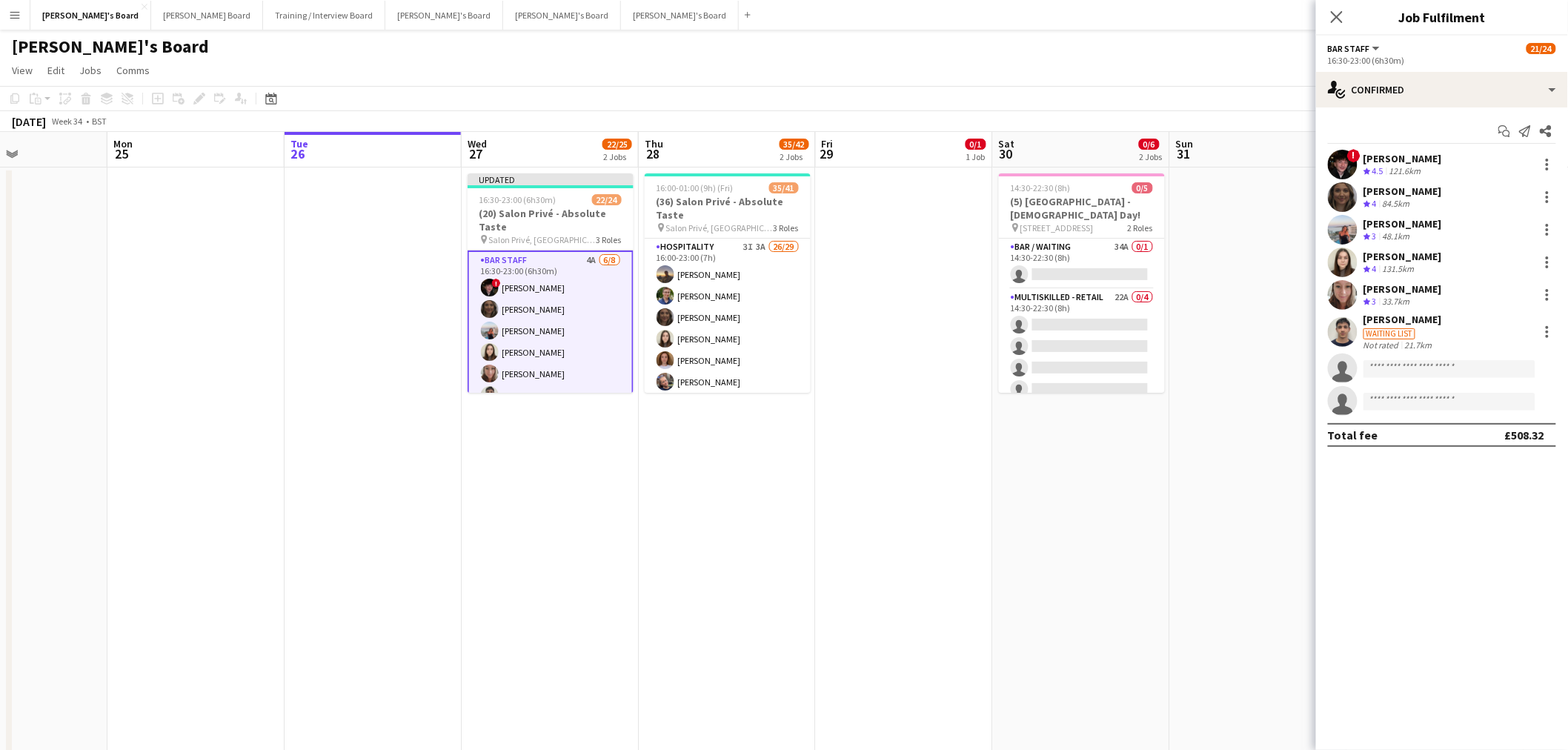
click at [939, 528] on app-date-cell at bounding box center [905, 482] width 177 height 630
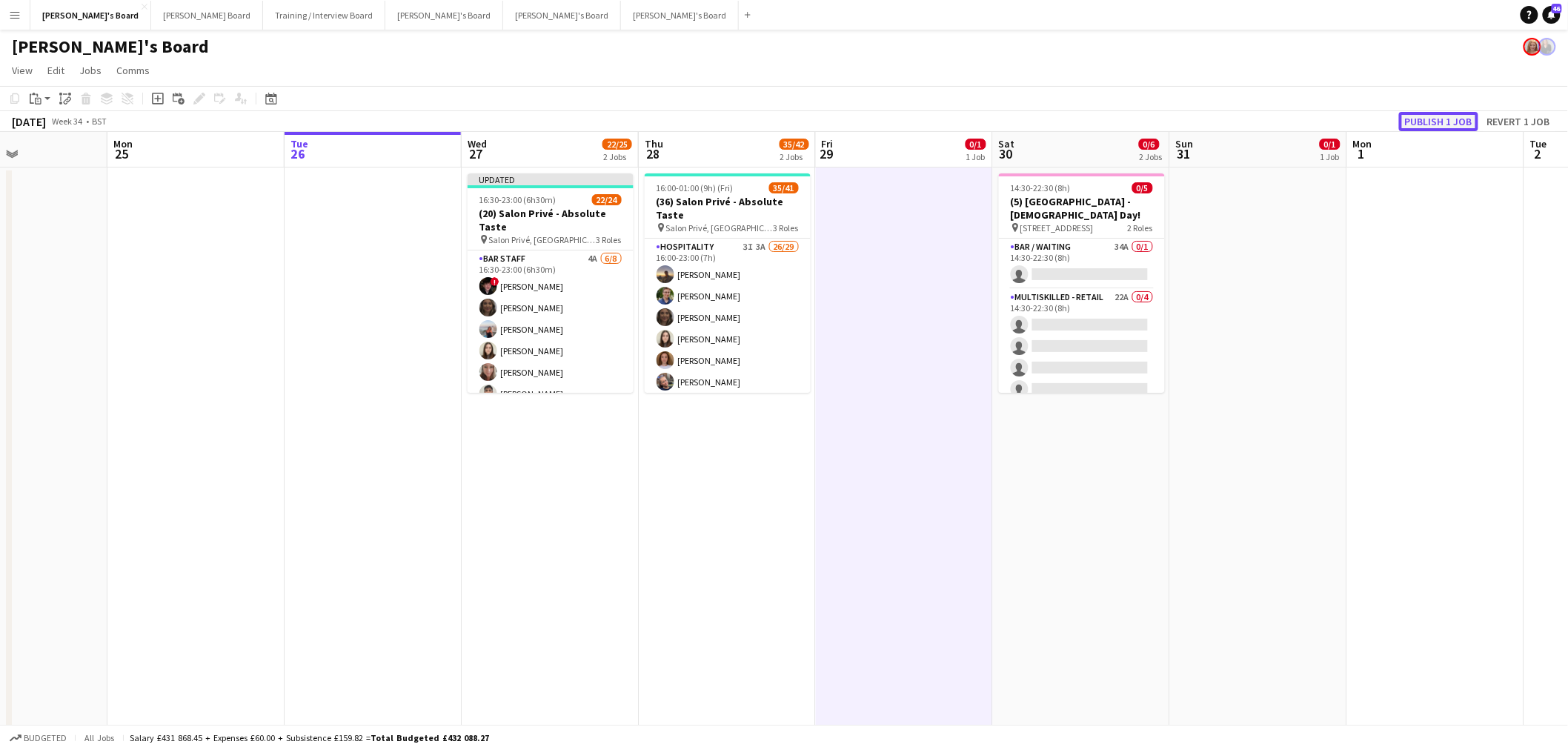
click at [1452, 114] on button "Publish 1 job" at bounding box center [1439, 122] width 79 height 19
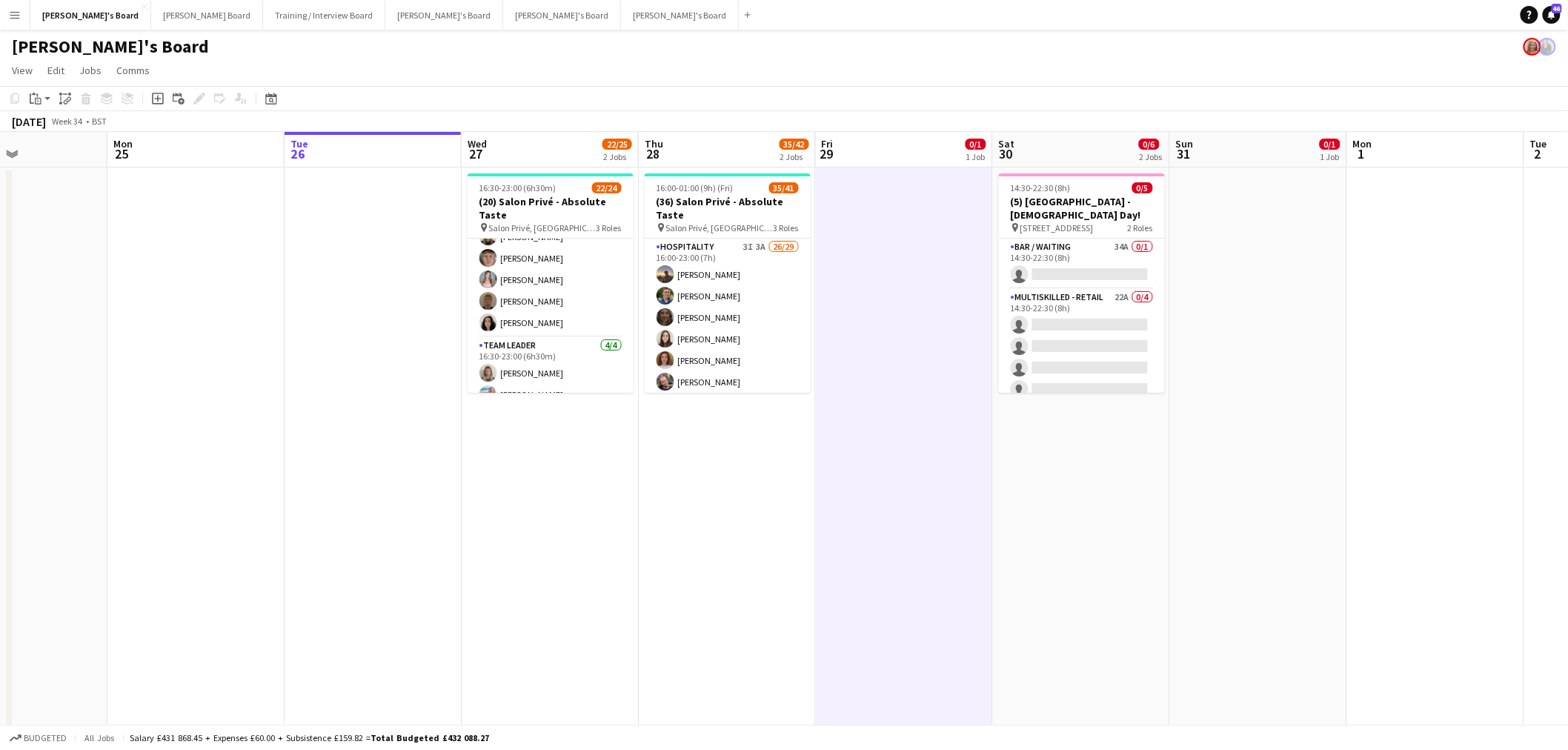
scroll to position [448, 0]
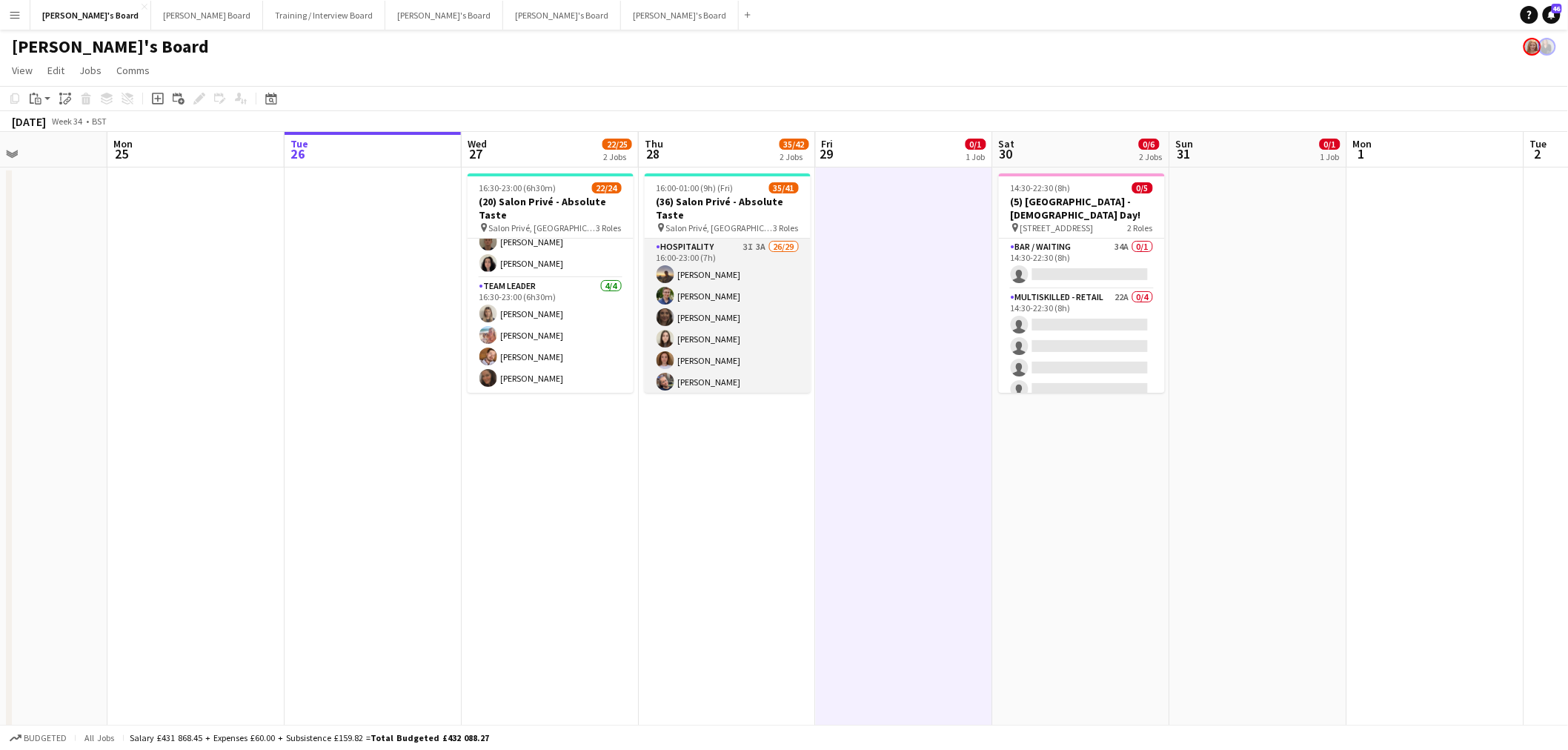
click at [706, 290] on app-card-role "Hospitality 3I 3A 26/29 16:00-23:00 (7h) Harry Thomas Joseph Day shona irvine H…" at bounding box center [727, 565] width 166 height 653
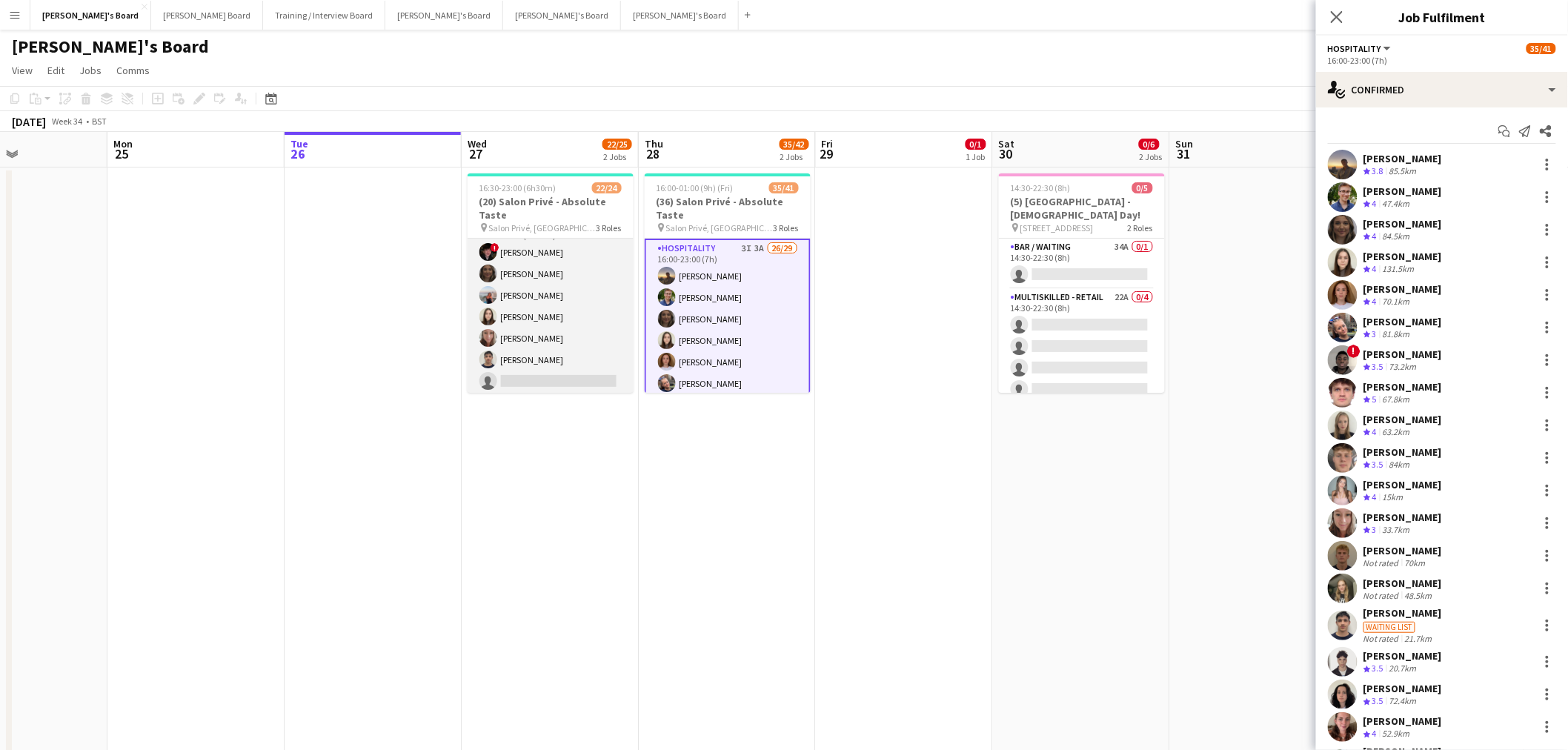
scroll to position [0, 0]
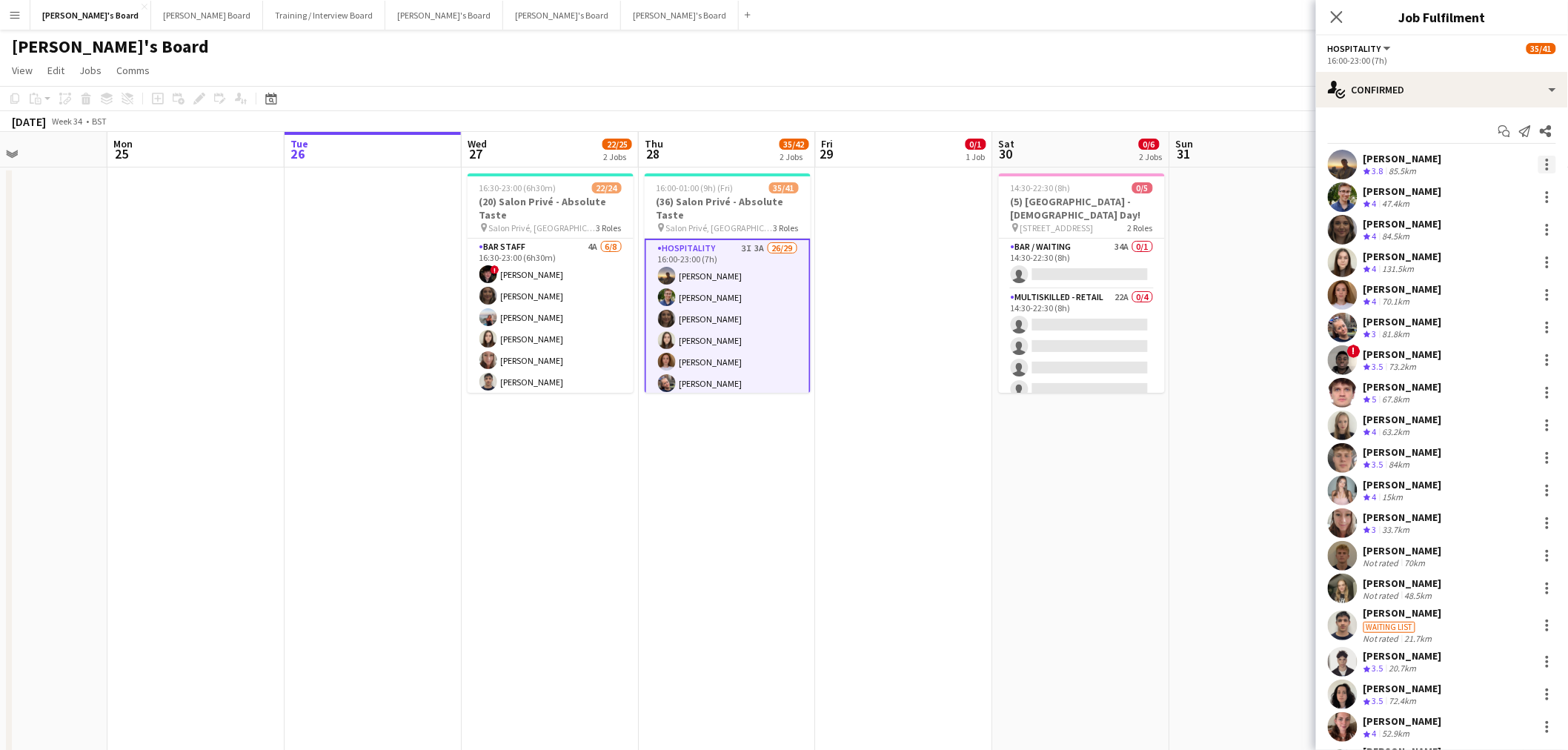
click at [1538, 158] on div at bounding box center [1546, 165] width 18 height 18
click at [1352, 161] on div at bounding box center [784, 375] width 1568 height 750
click at [1342, 172] on app-user-avatar at bounding box center [1342, 165] width 29 height 29
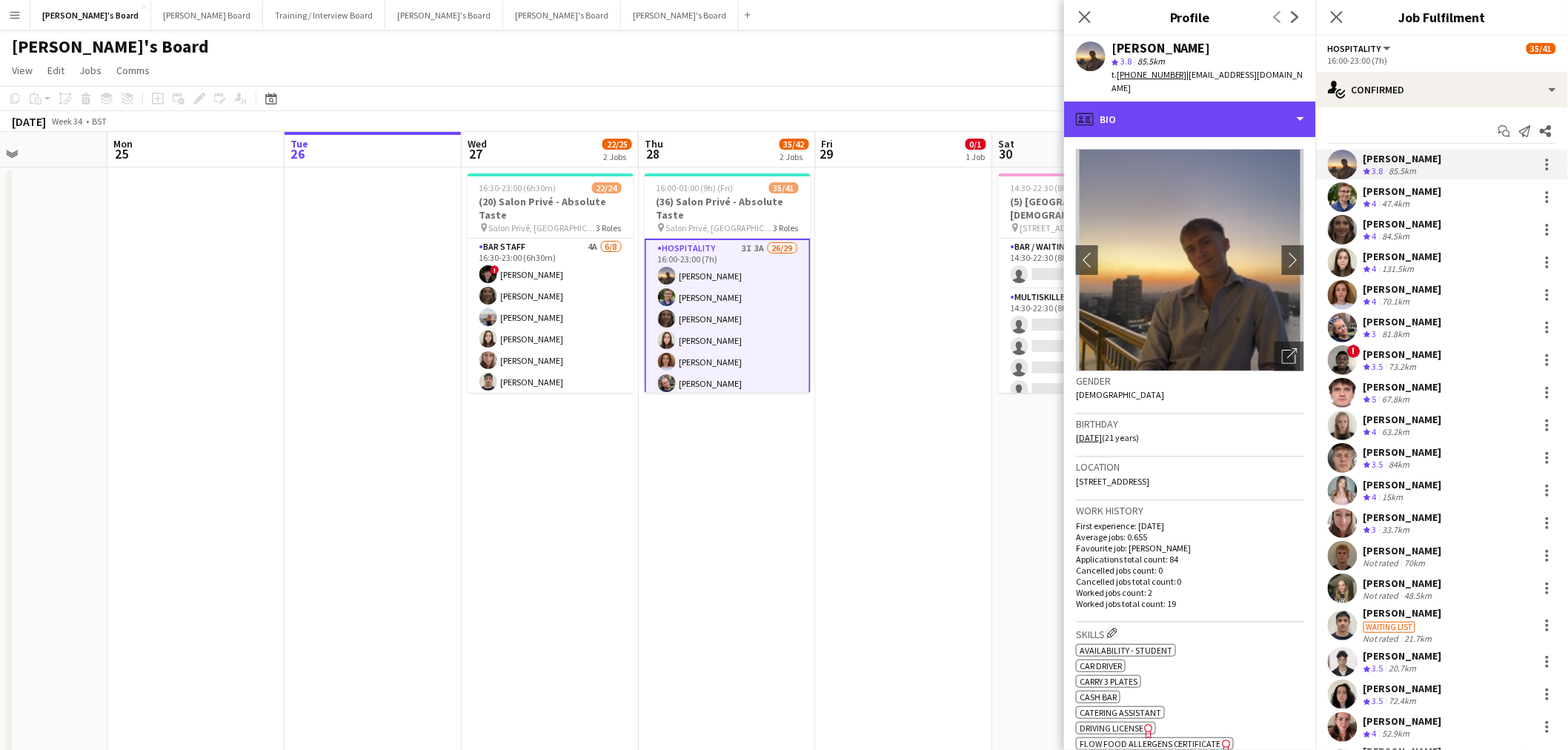
drag, startPoint x: 1197, startPoint y: 93, endPoint x: 1211, endPoint y: 153, distance: 61.6
click at [1196, 102] on div "profile Bio" at bounding box center [1190, 119] width 252 height 35
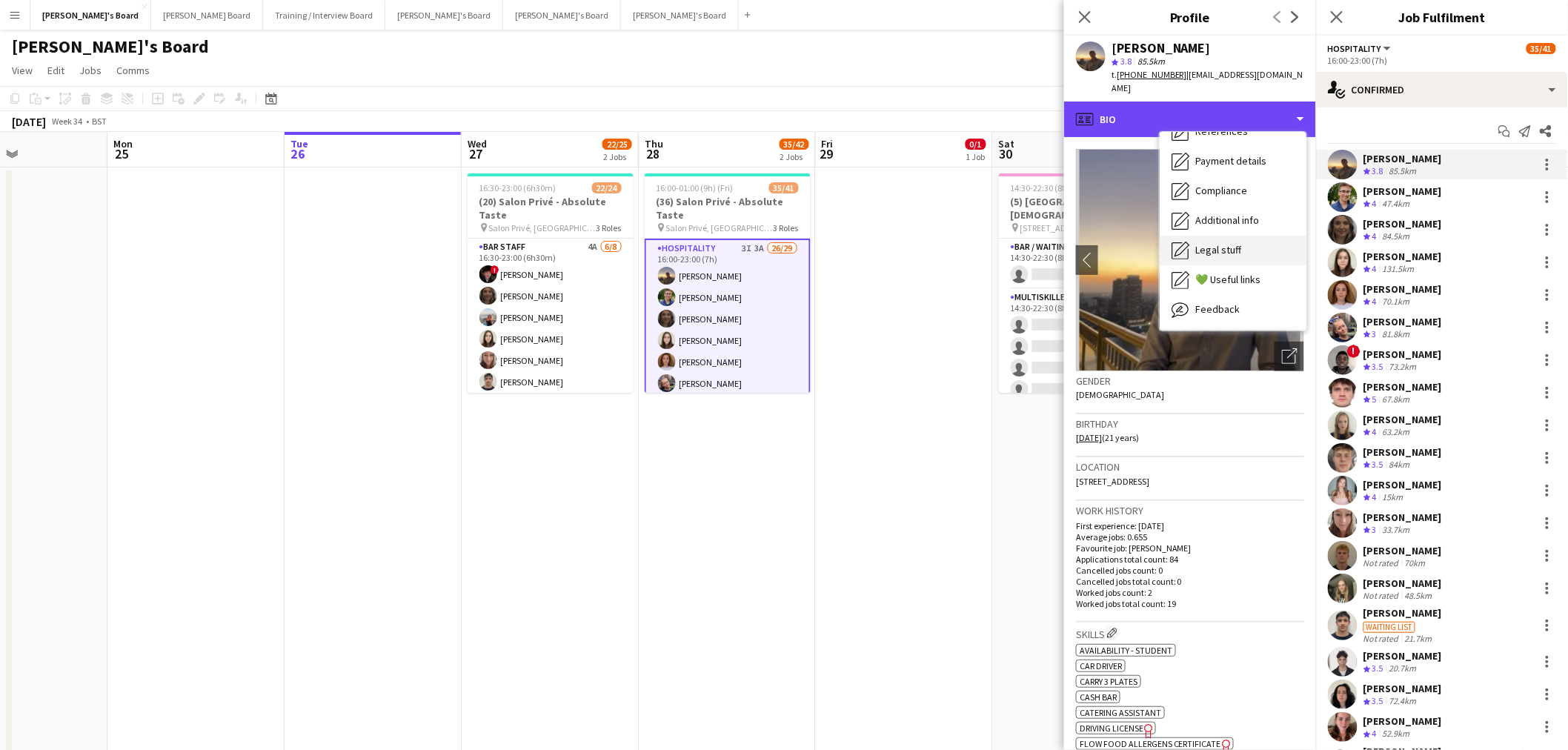
scroll to position [197, 0]
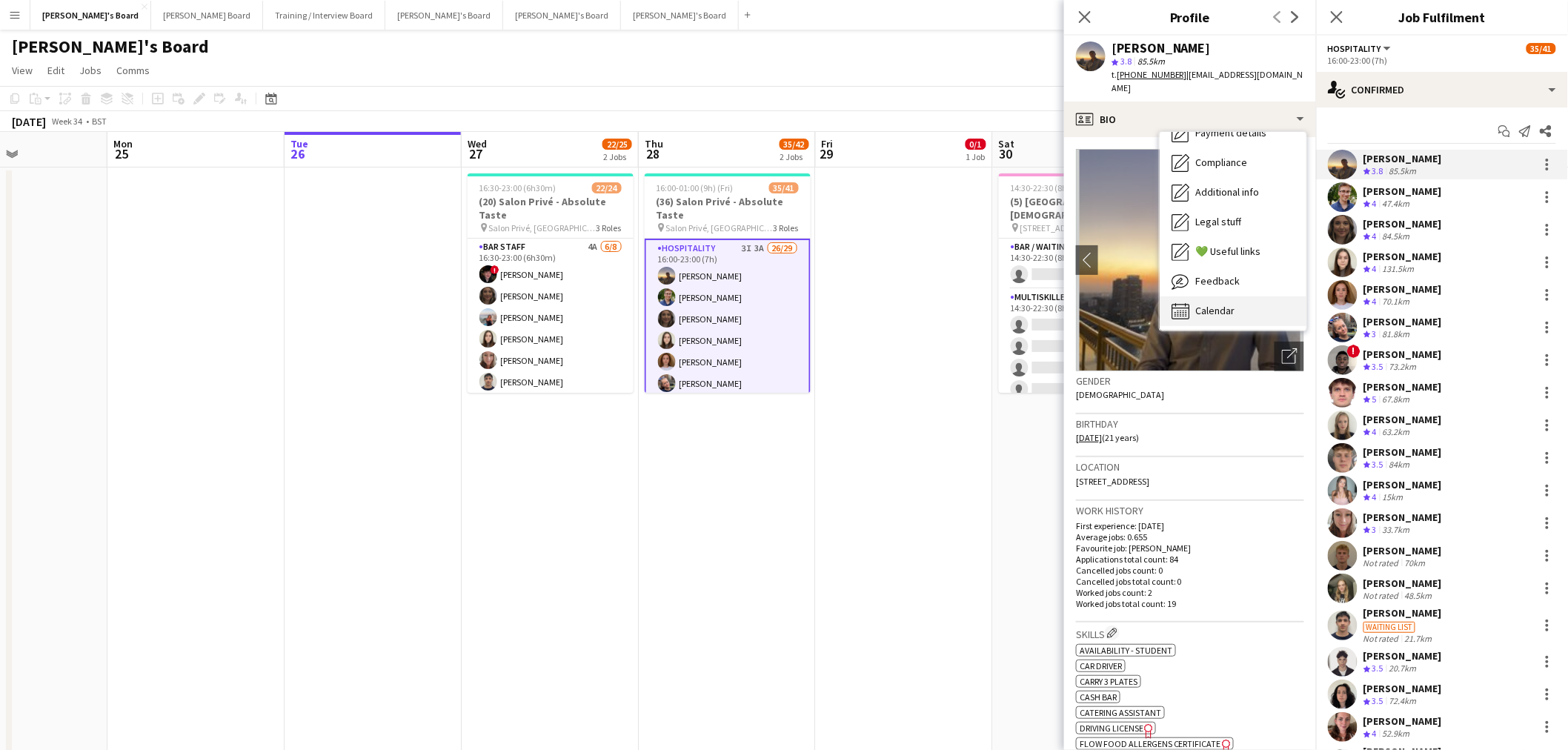
click at [1213, 304] on span "Calendar" at bounding box center [1215, 310] width 40 height 13
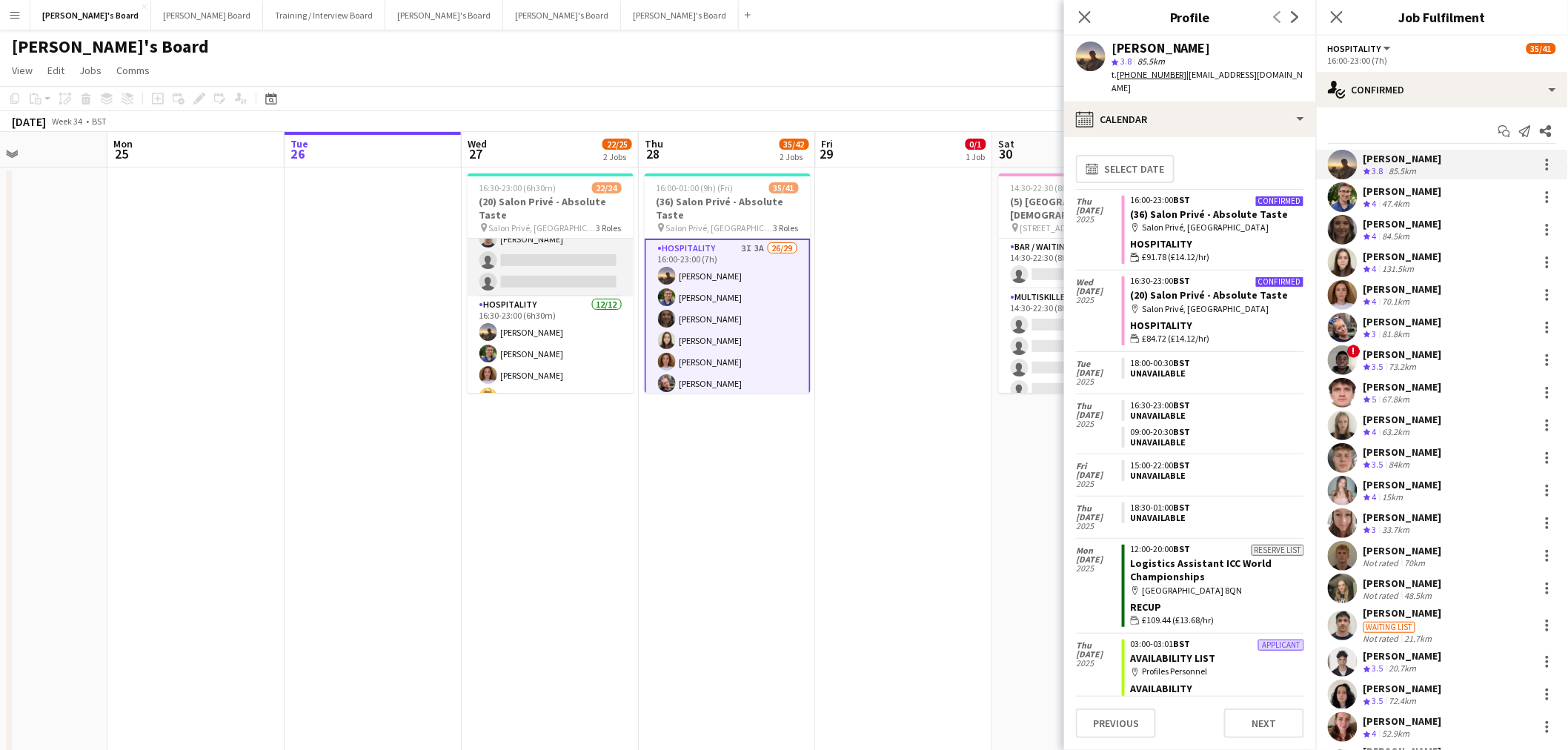
scroll to position [165, 0]
click at [1538, 166] on div at bounding box center [1546, 165] width 18 height 18
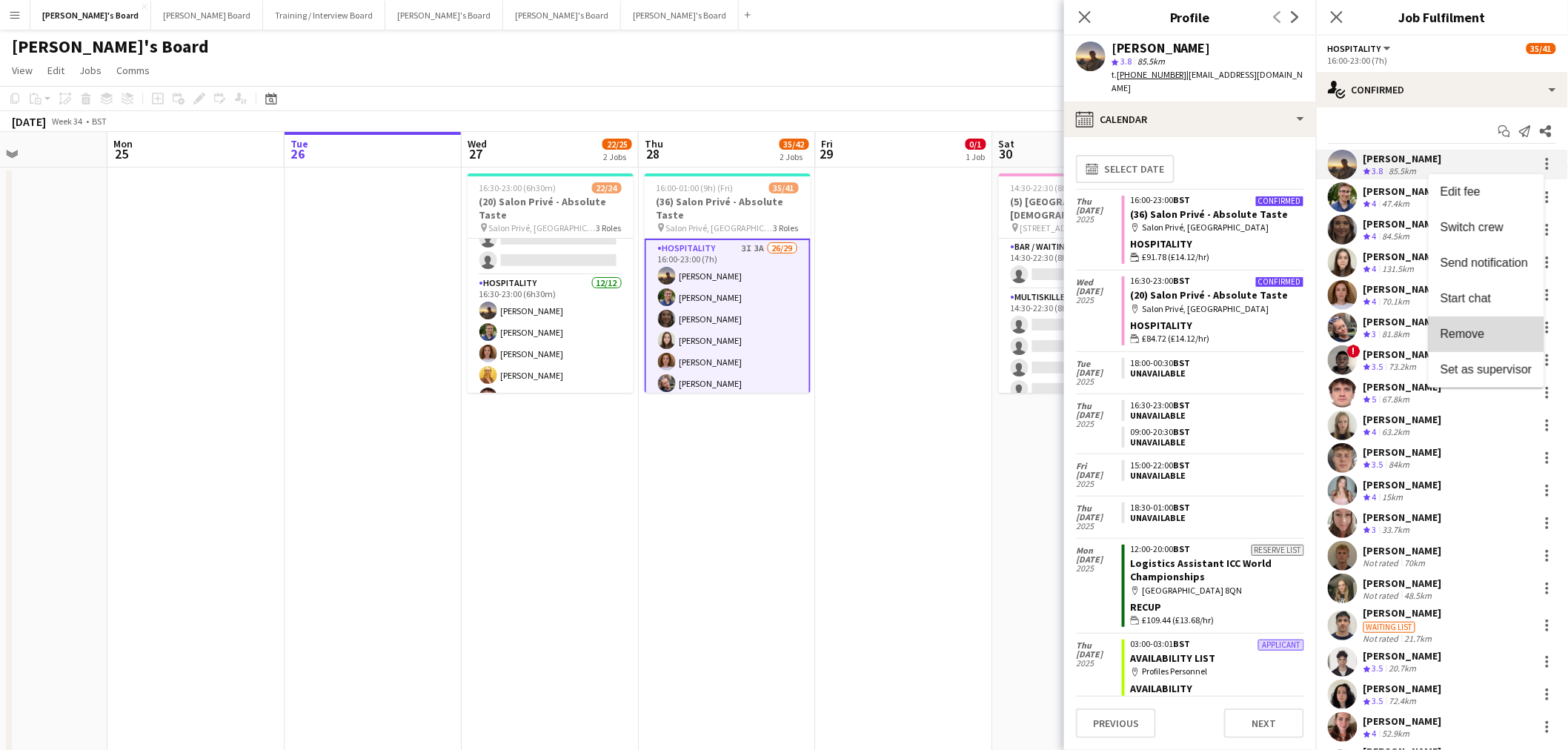
click at [1469, 331] on span "Remove" at bounding box center [1463, 334] width 45 height 13
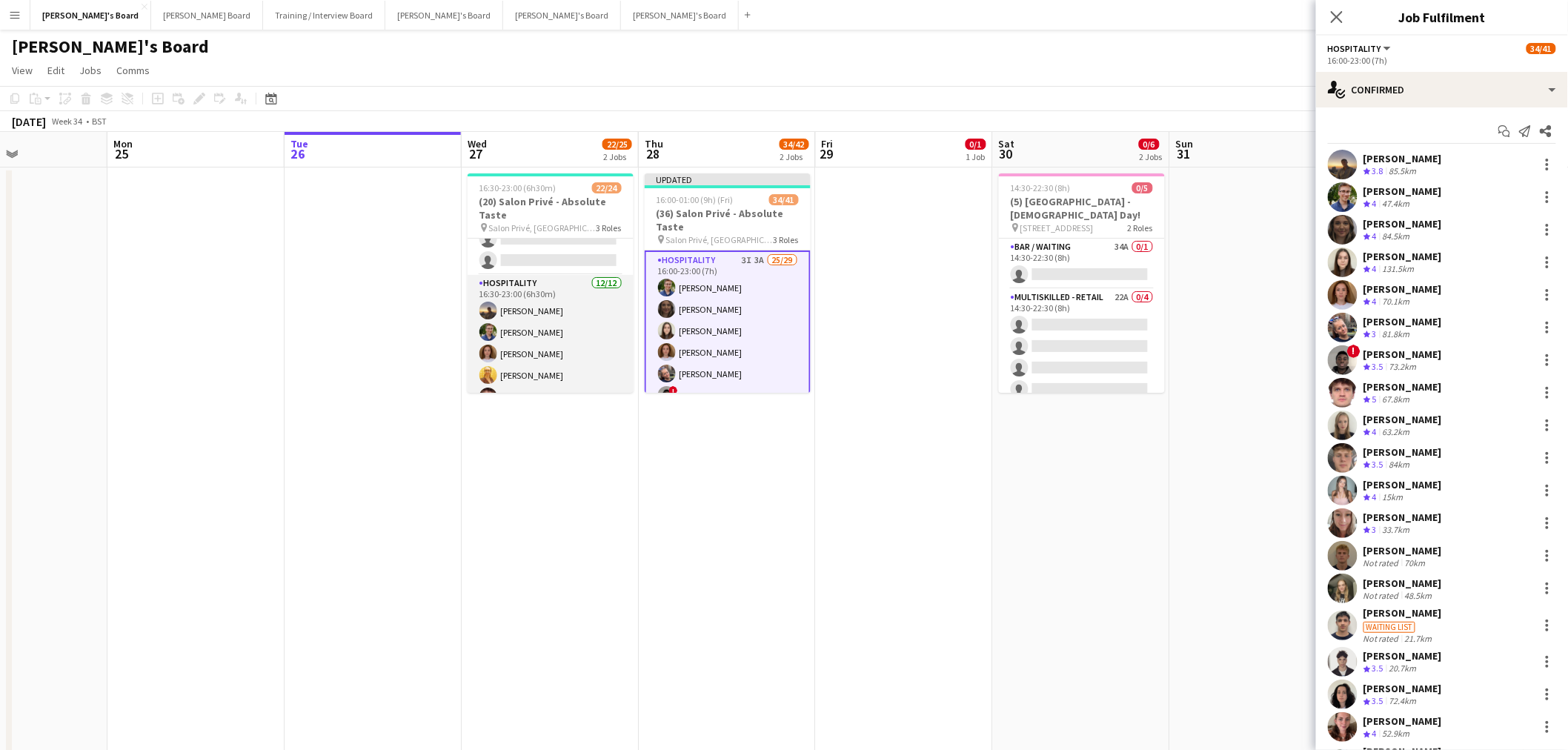
click at [558, 321] on app-card-role "Hospitality 12/12 16:30-23:00 (6h30m) Harry Thomas Joseph Day Sophie Briscoe Ca…" at bounding box center [551, 418] width 166 height 287
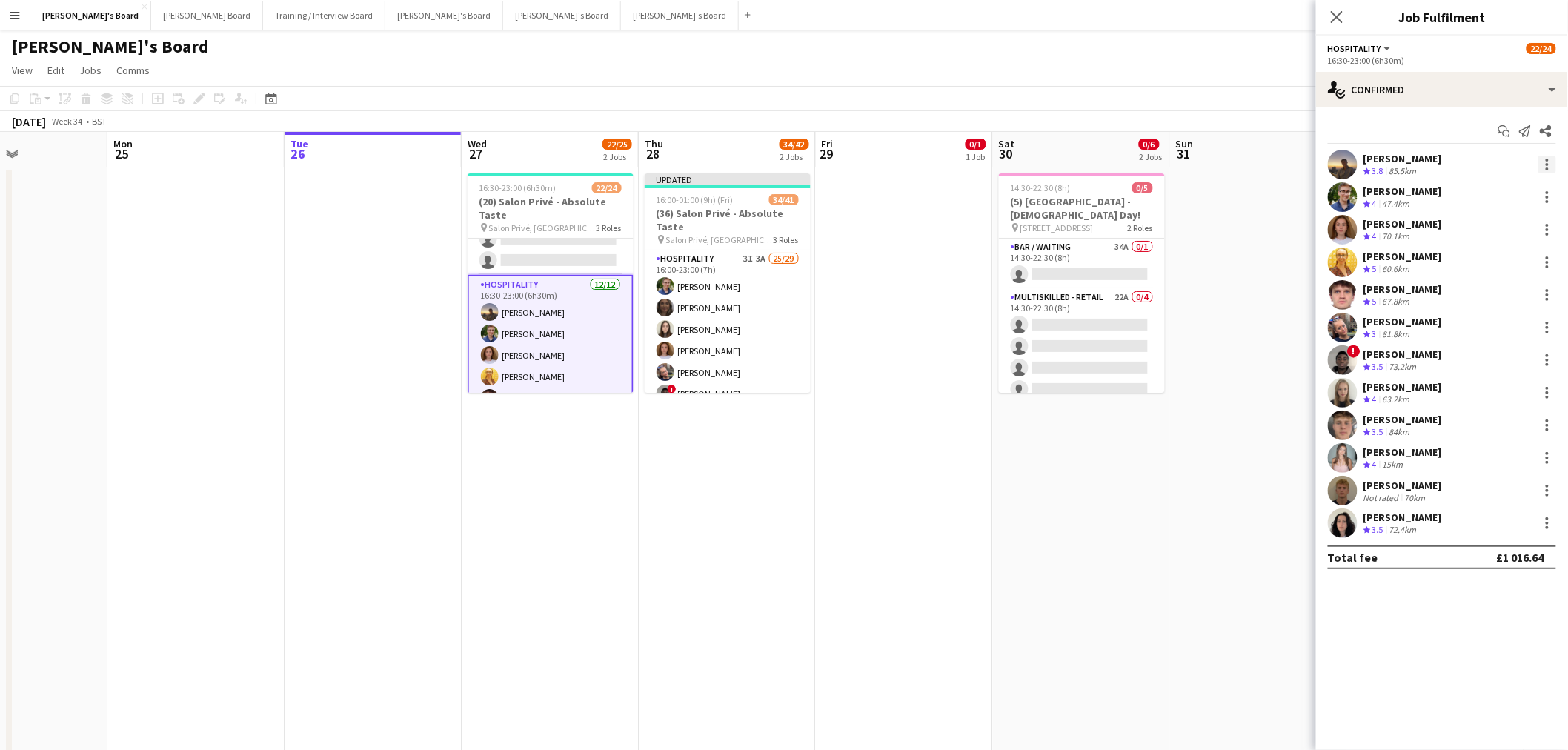
click at [1544, 166] on div at bounding box center [1546, 165] width 18 height 18
click at [1484, 322] on button "Remove" at bounding box center [1499, 334] width 115 height 35
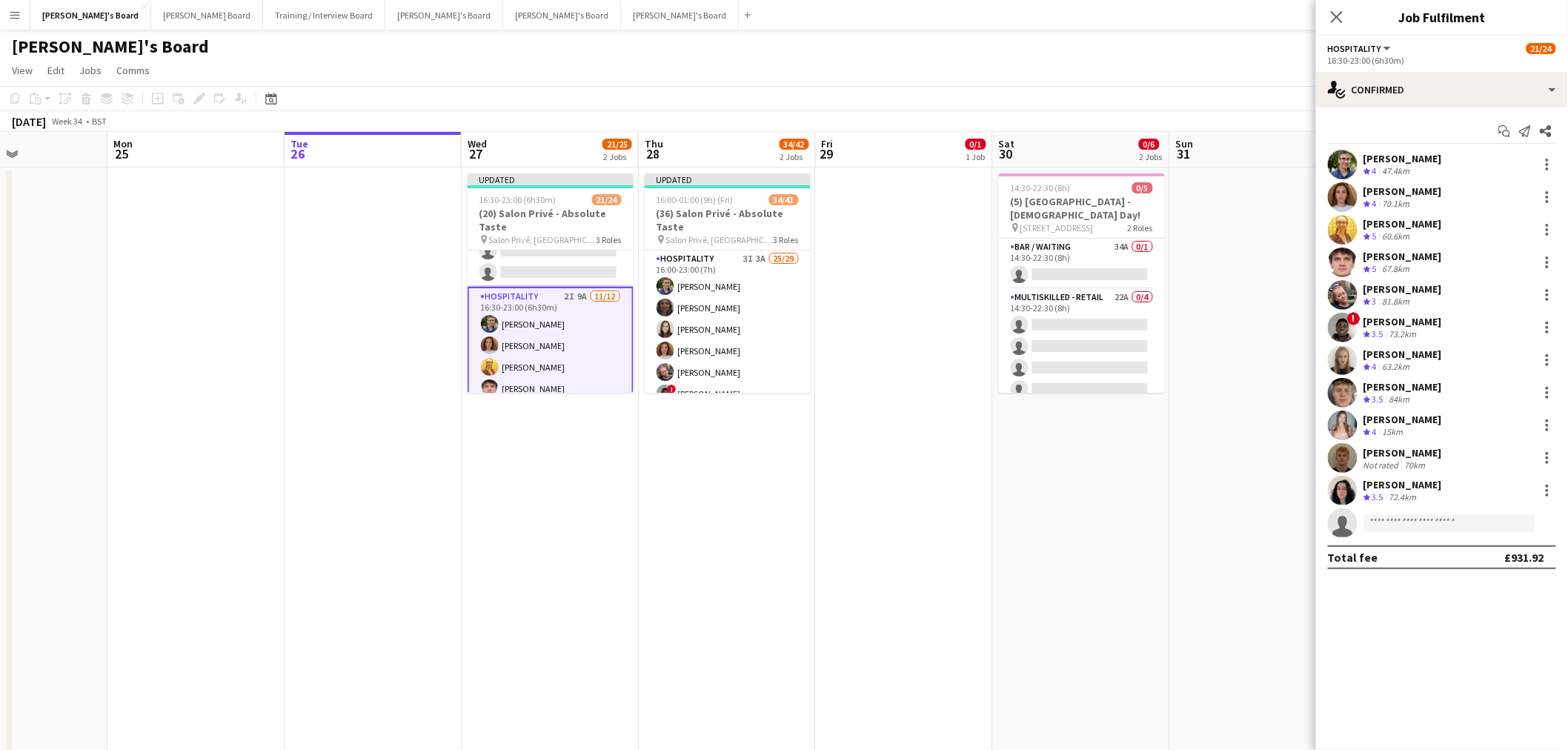
drag, startPoint x: 912, startPoint y: 451, endPoint x: 1294, endPoint y: 147, distance: 488.2
click at [912, 451] on app-date-cell at bounding box center [905, 482] width 177 height 630
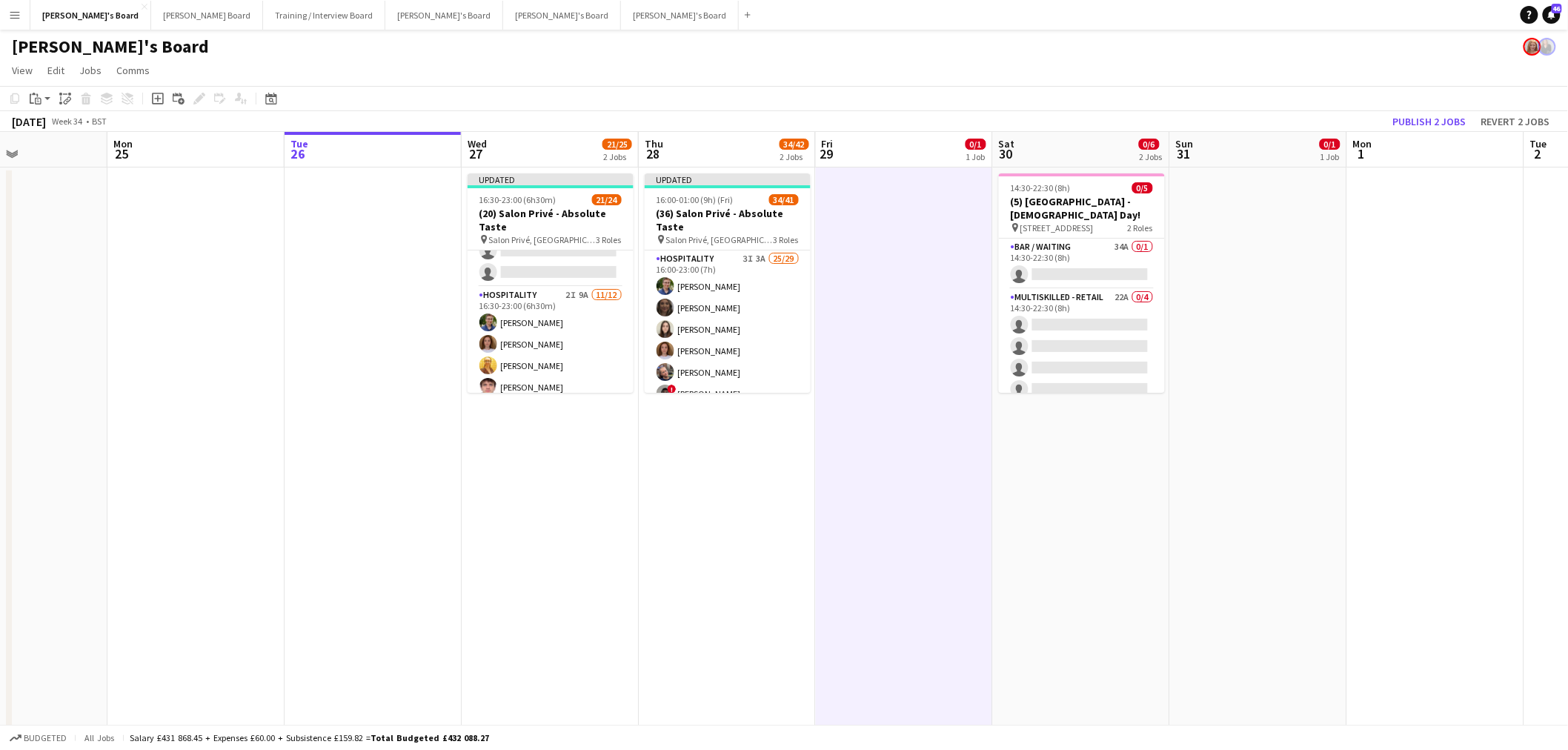
scroll to position [0, 425]
click at [1426, 126] on button "Publish 2 jobs" at bounding box center [1429, 122] width 85 height 19
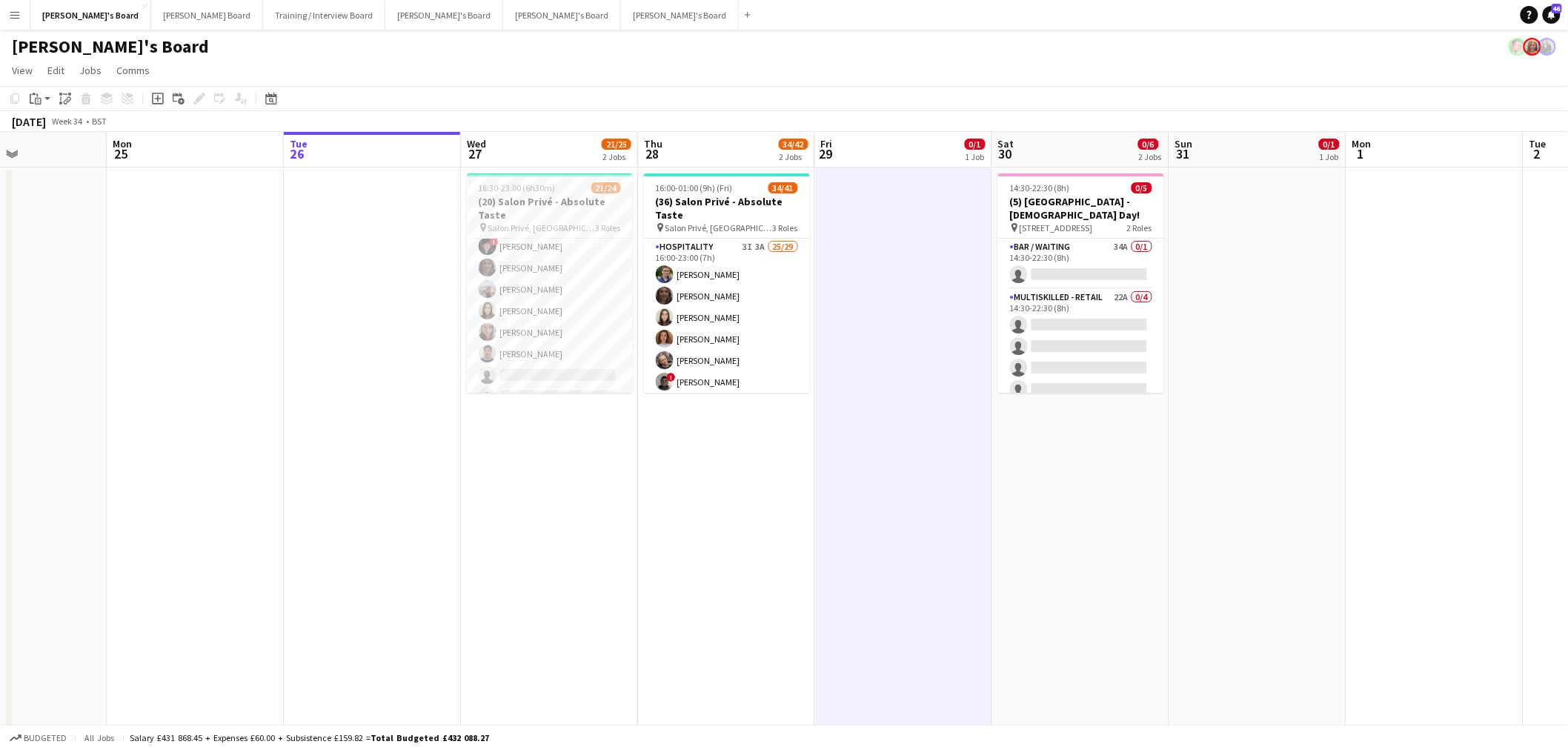
scroll to position [0, 0]
click at [590, 294] on app-card-role "BAR STAFF 4A 6/8 16:30-23:00 (6h30m) ! Ryan Filkins shona irvine Ellie Brown Ha…" at bounding box center [550, 339] width 166 height 201
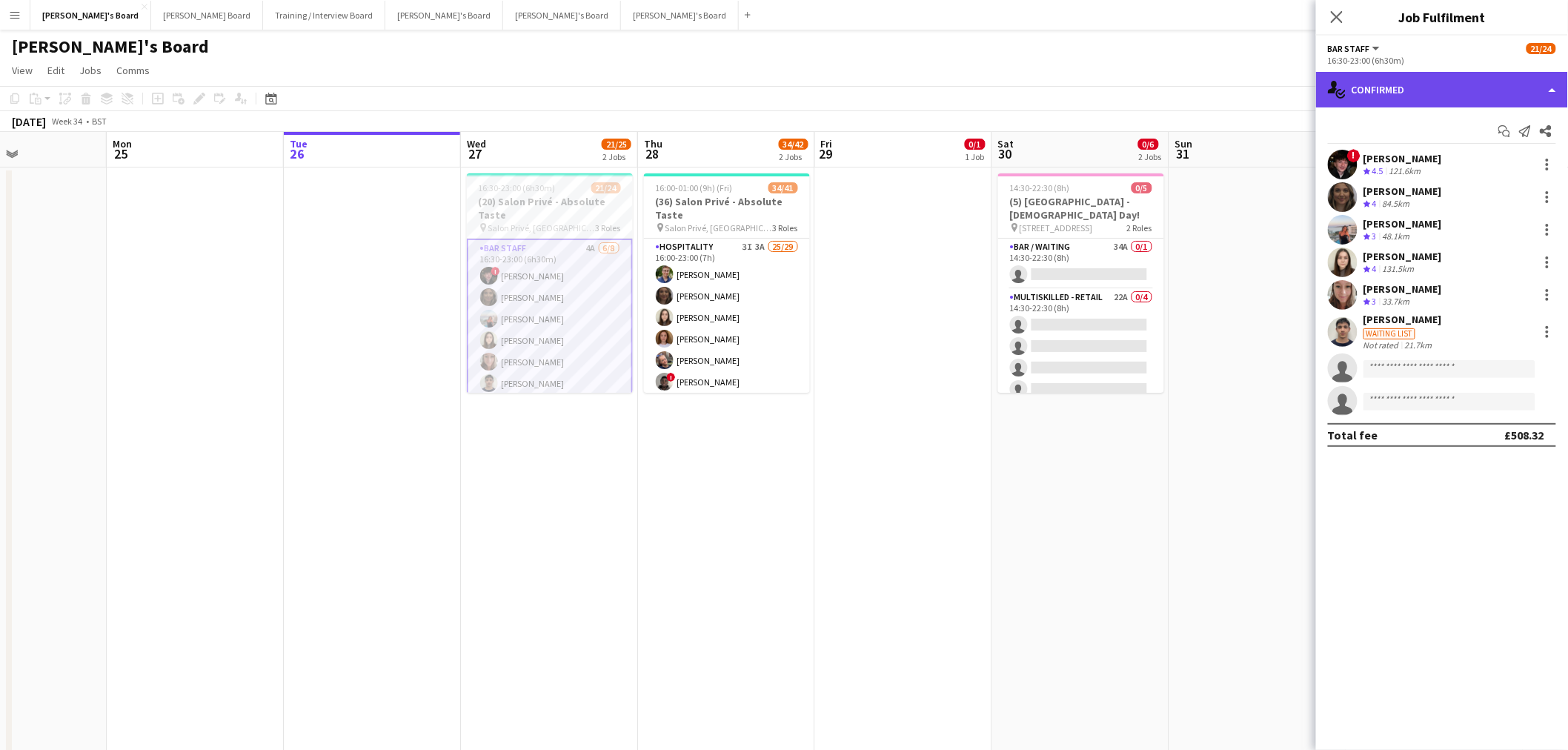
click at [1421, 91] on div "single-neutral-actions-check-2 Confirmed" at bounding box center [1441, 89] width 252 height 35
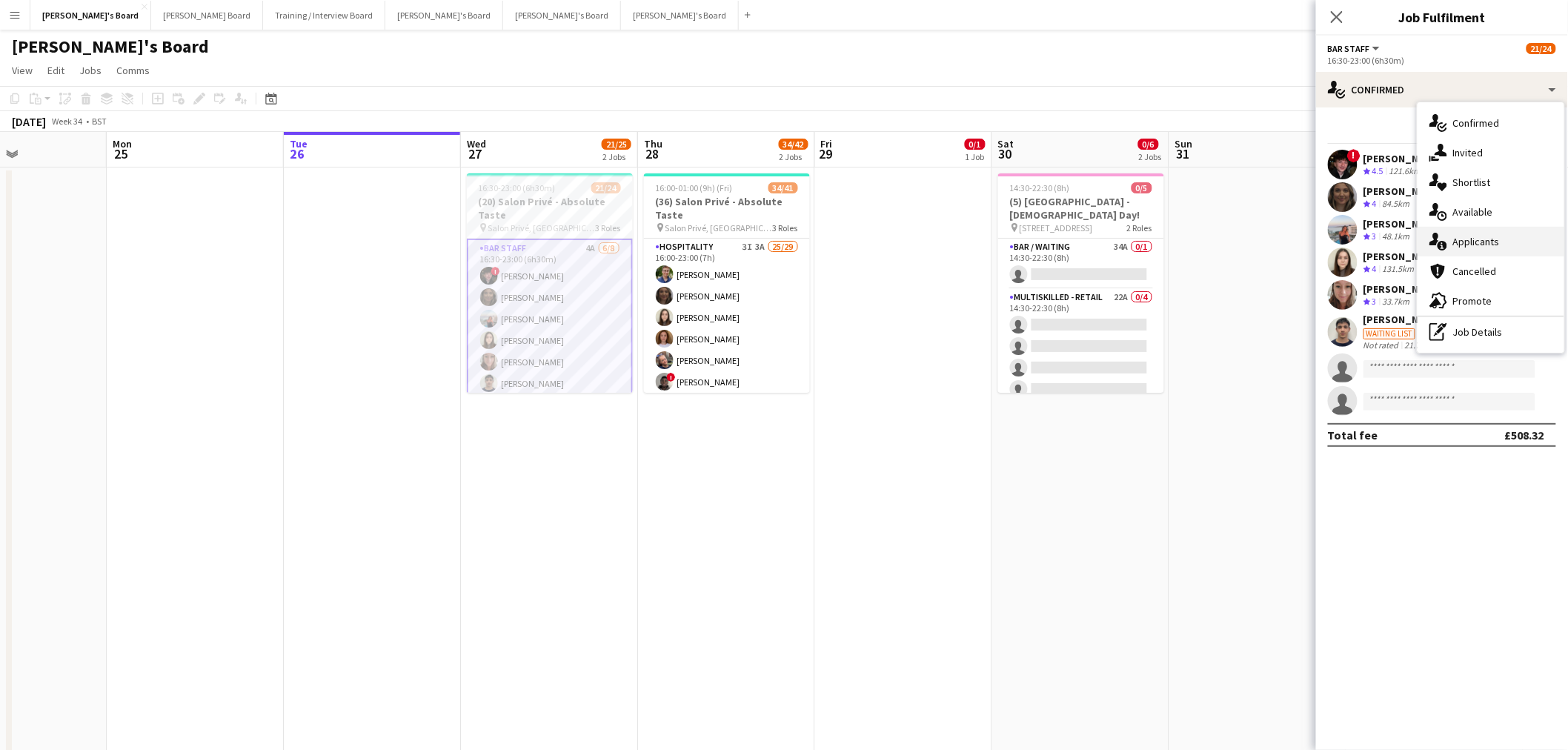
click at [1498, 241] on div "single-neutral-actions-information Applicants" at bounding box center [1490, 241] width 146 height 29
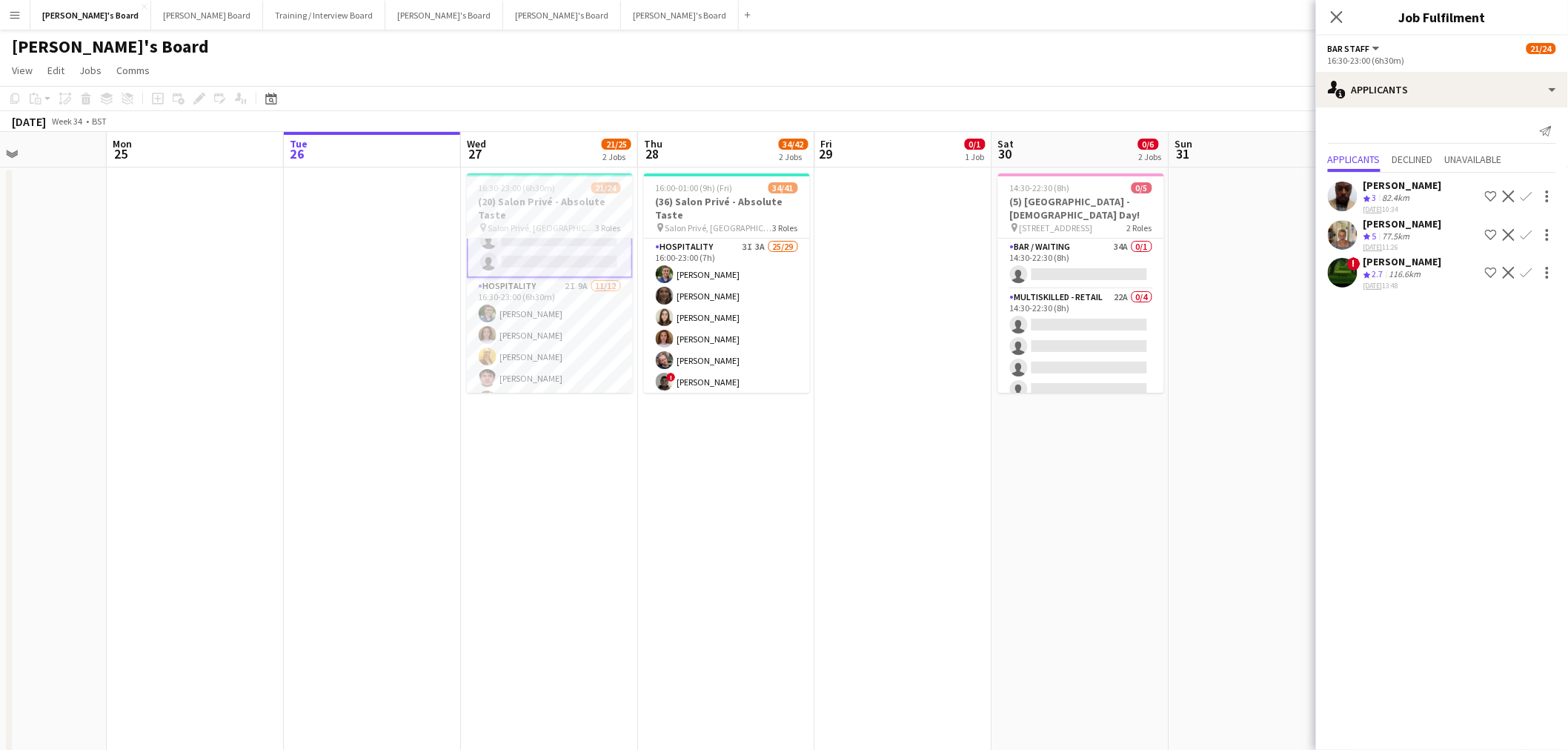
click at [550, 334] on app-card-role "Hospitality 2I 9A 11/12 16:30-23:00 (6h30m) Joseph Day Sophie Briscoe Caitlin B…" at bounding box center [550, 421] width 166 height 287
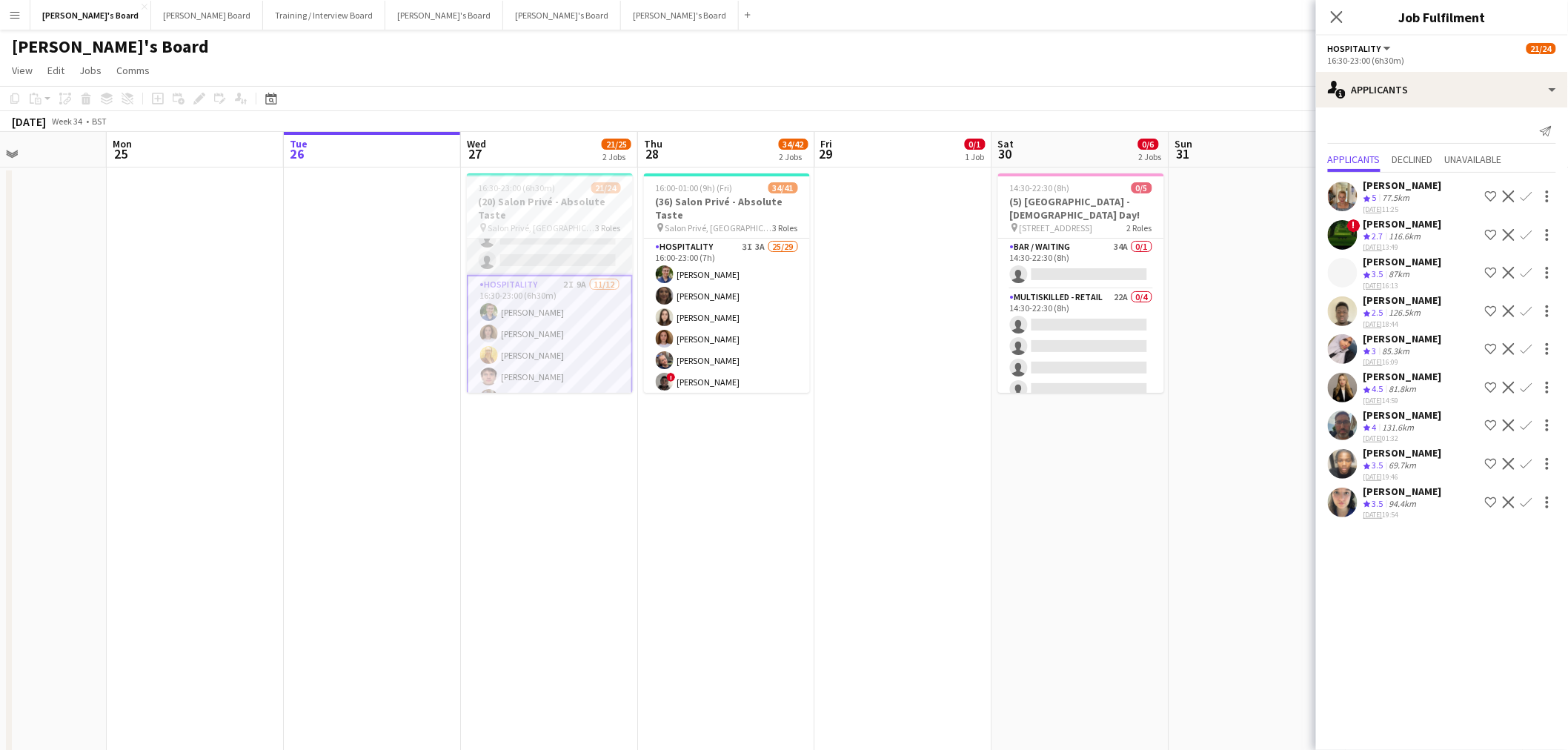
scroll to position [164, 0]
click at [1417, 510] on div "94.4km" at bounding box center [1403, 504] width 34 height 13
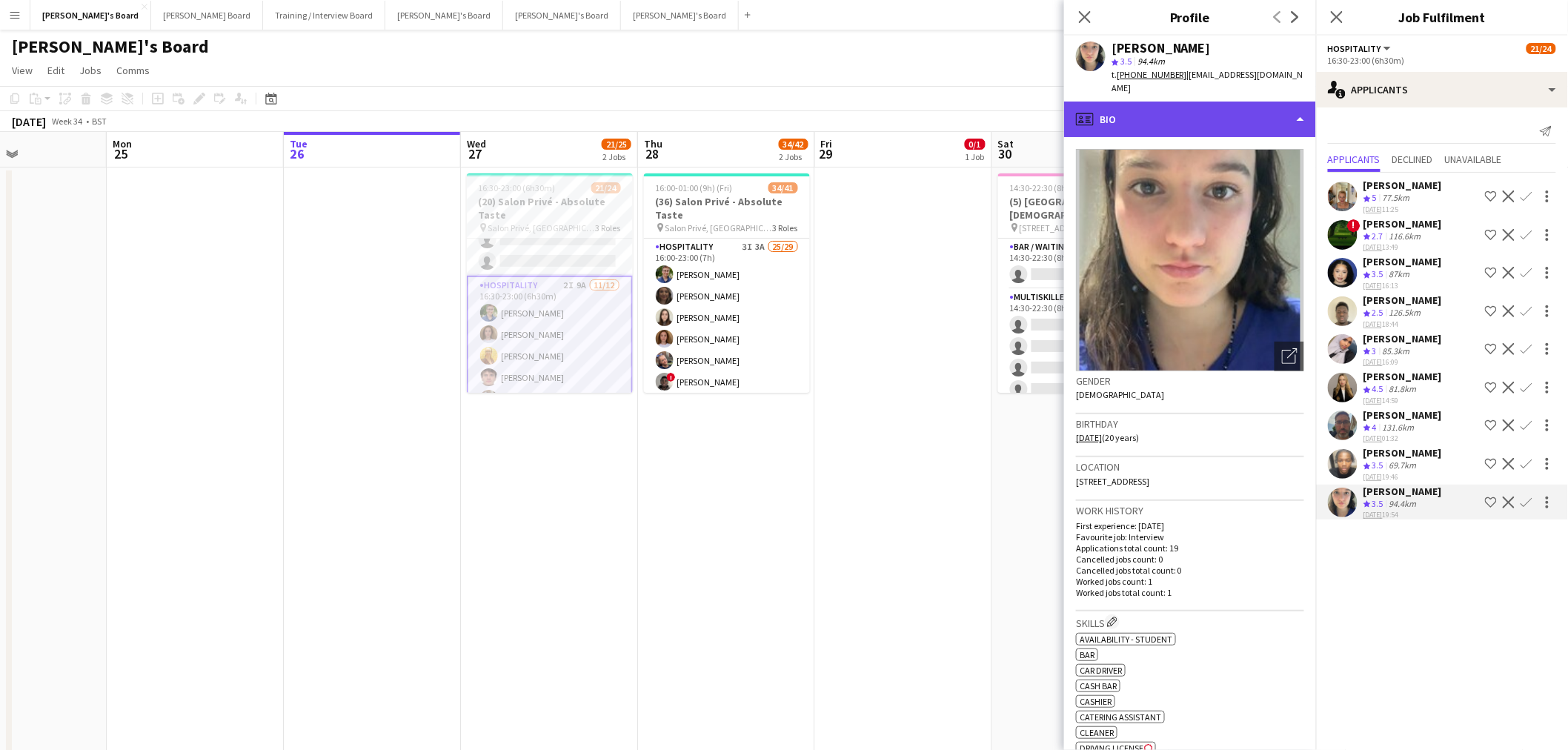
click at [1173, 106] on div "profile Bio" at bounding box center [1190, 119] width 252 height 35
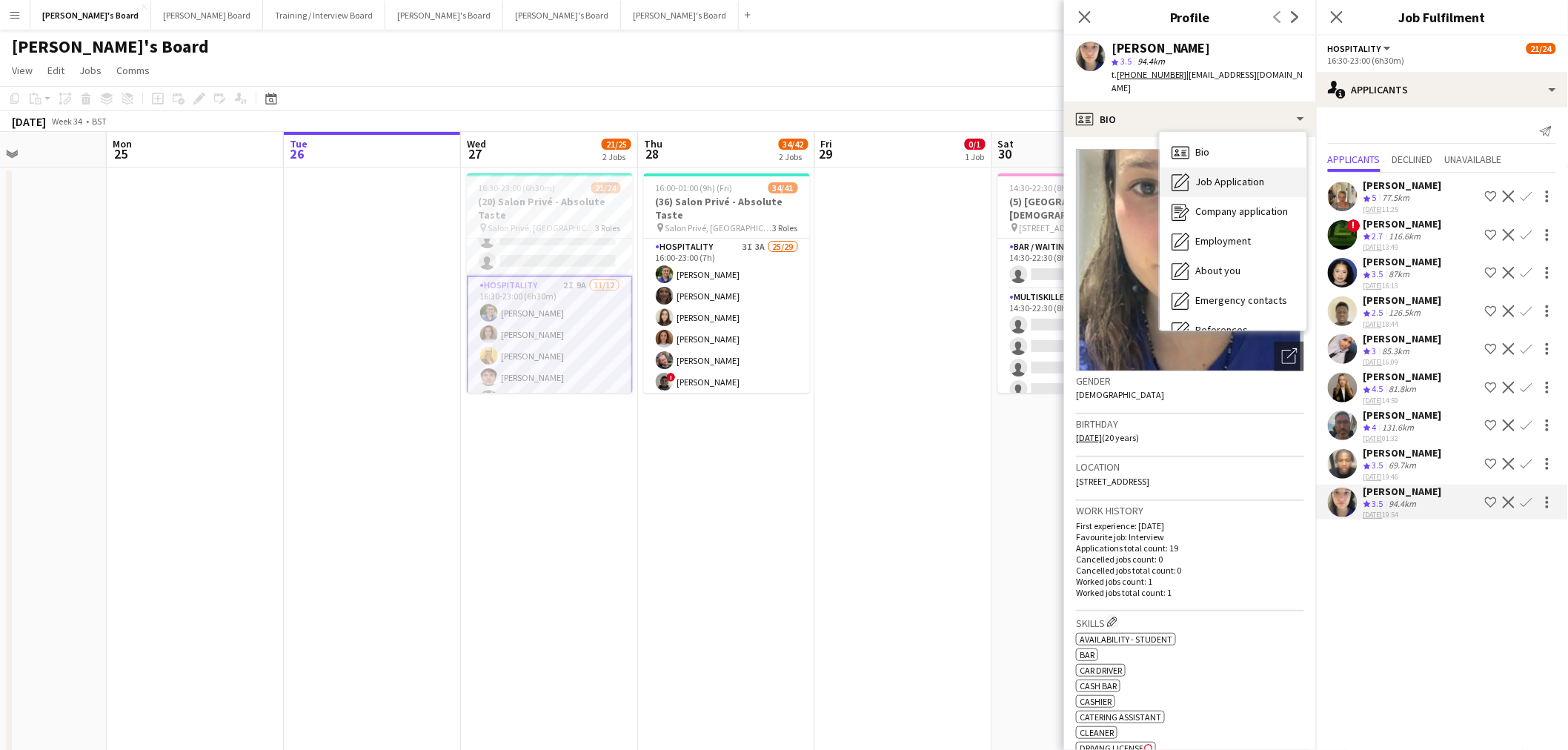
click at [1227, 175] on span "Job Application" at bounding box center [1229, 181] width 69 height 13
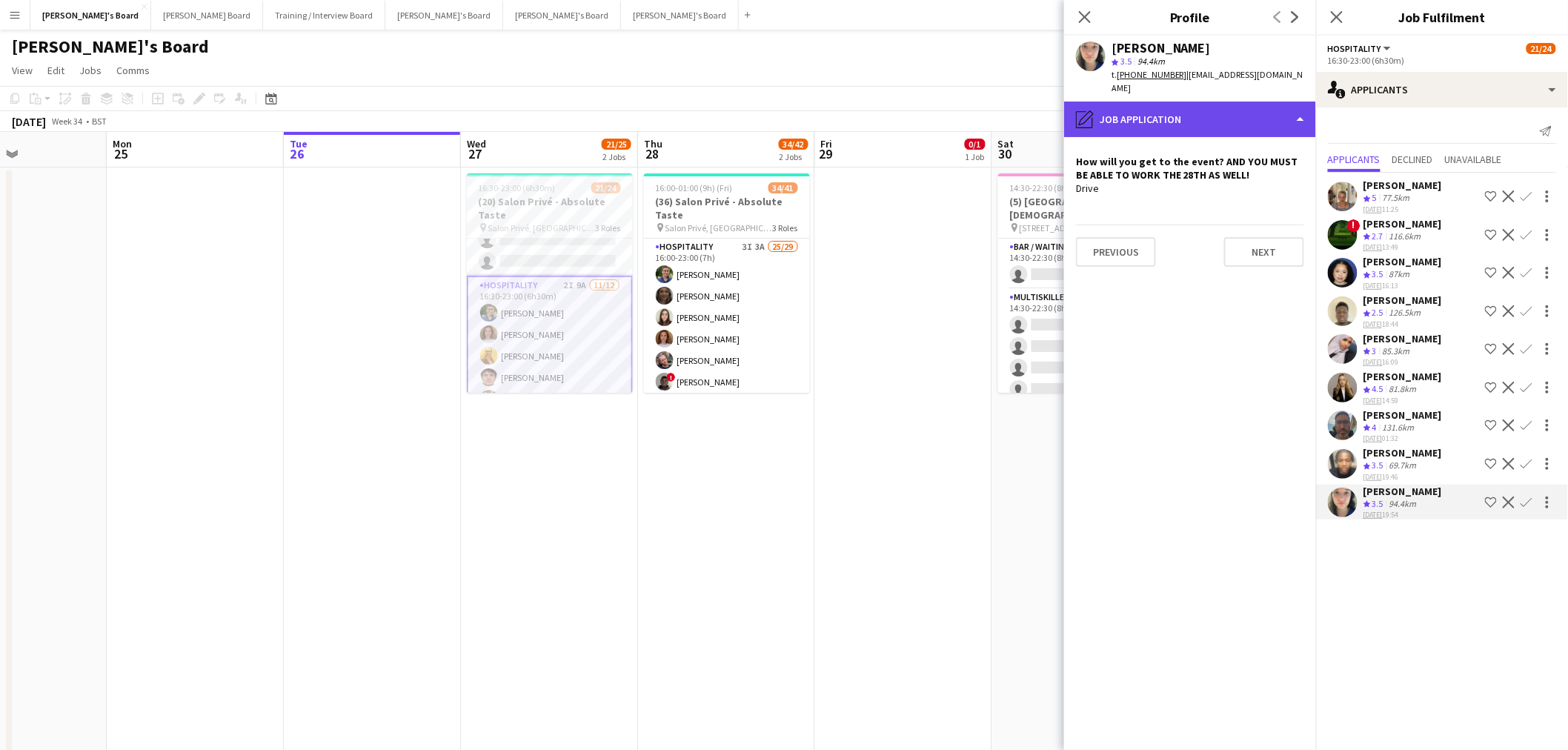
click at [1179, 112] on div "pencil4 Job Application" at bounding box center [1190, 119] width 252 height 35
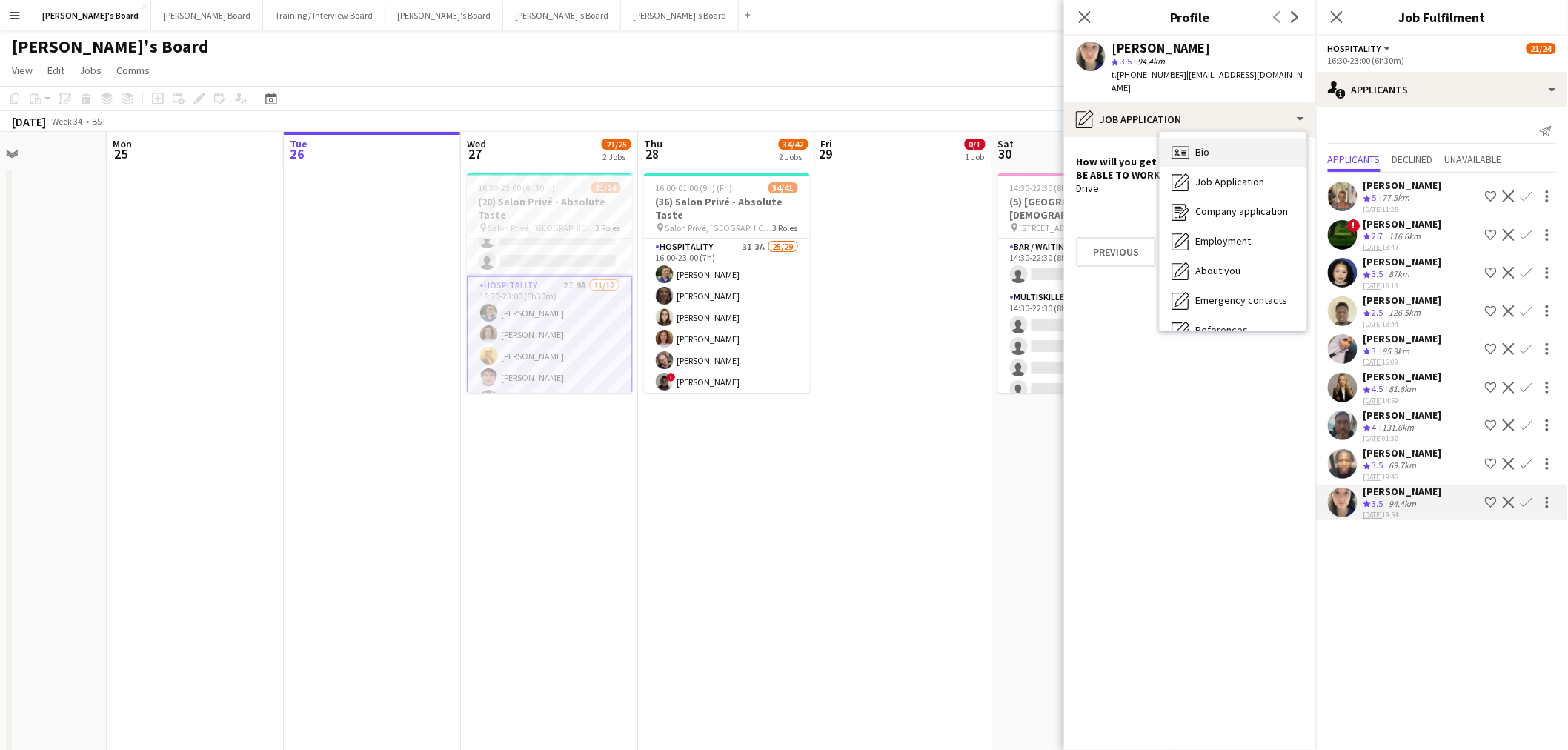
click at [1210, 148] on div "Bio Bio" at bounding box center [1233, 153] width 146 height 29
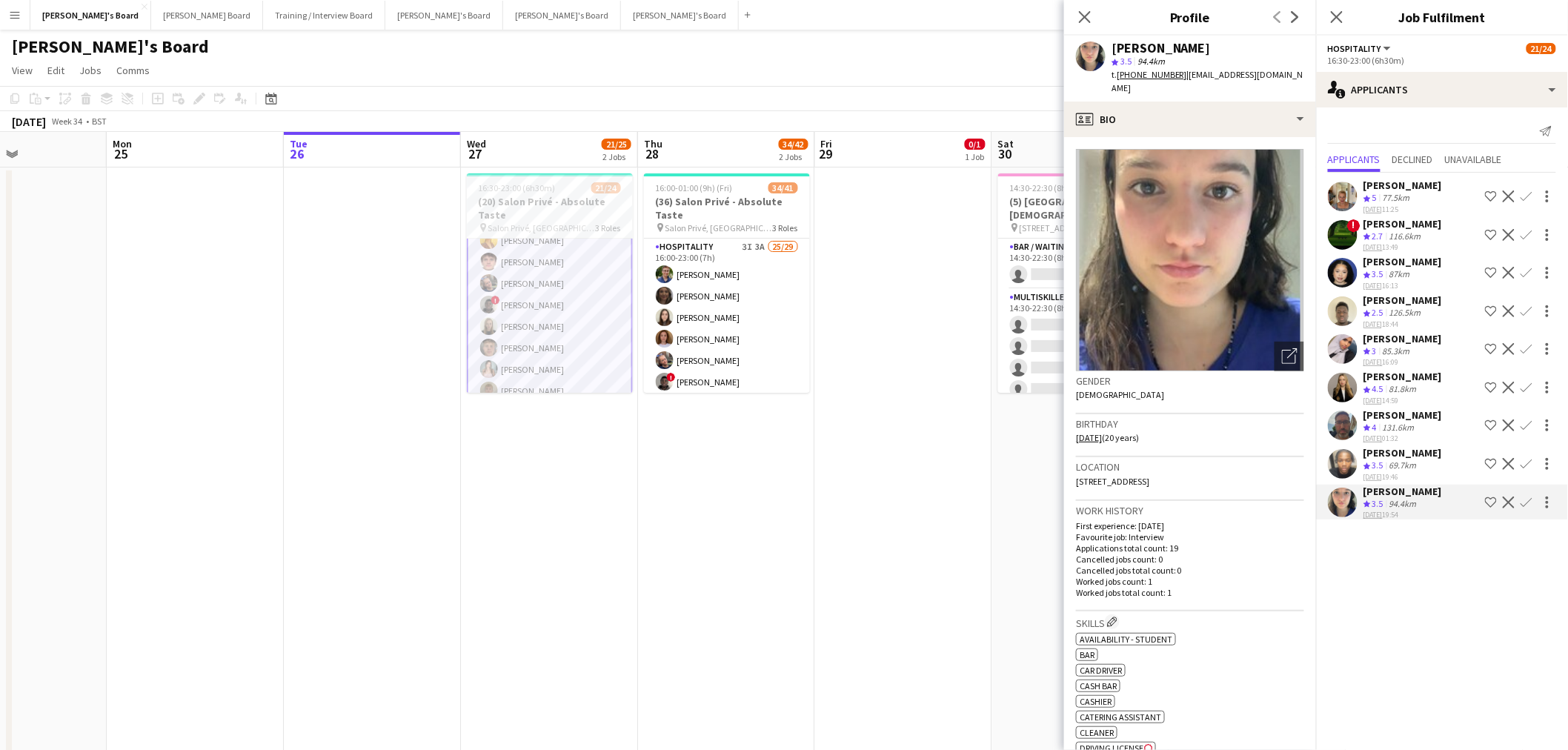
scroll to position [410, 0]
drag, startPoint x: 508, startPoint y: 202, endPoint x: 230, endPoint y: 89, distance: 300.1
click at [508, 202] on h3 "(20) Salon Privé - Absolute Taste" at bounding box center [550, 208] width 166 height 27
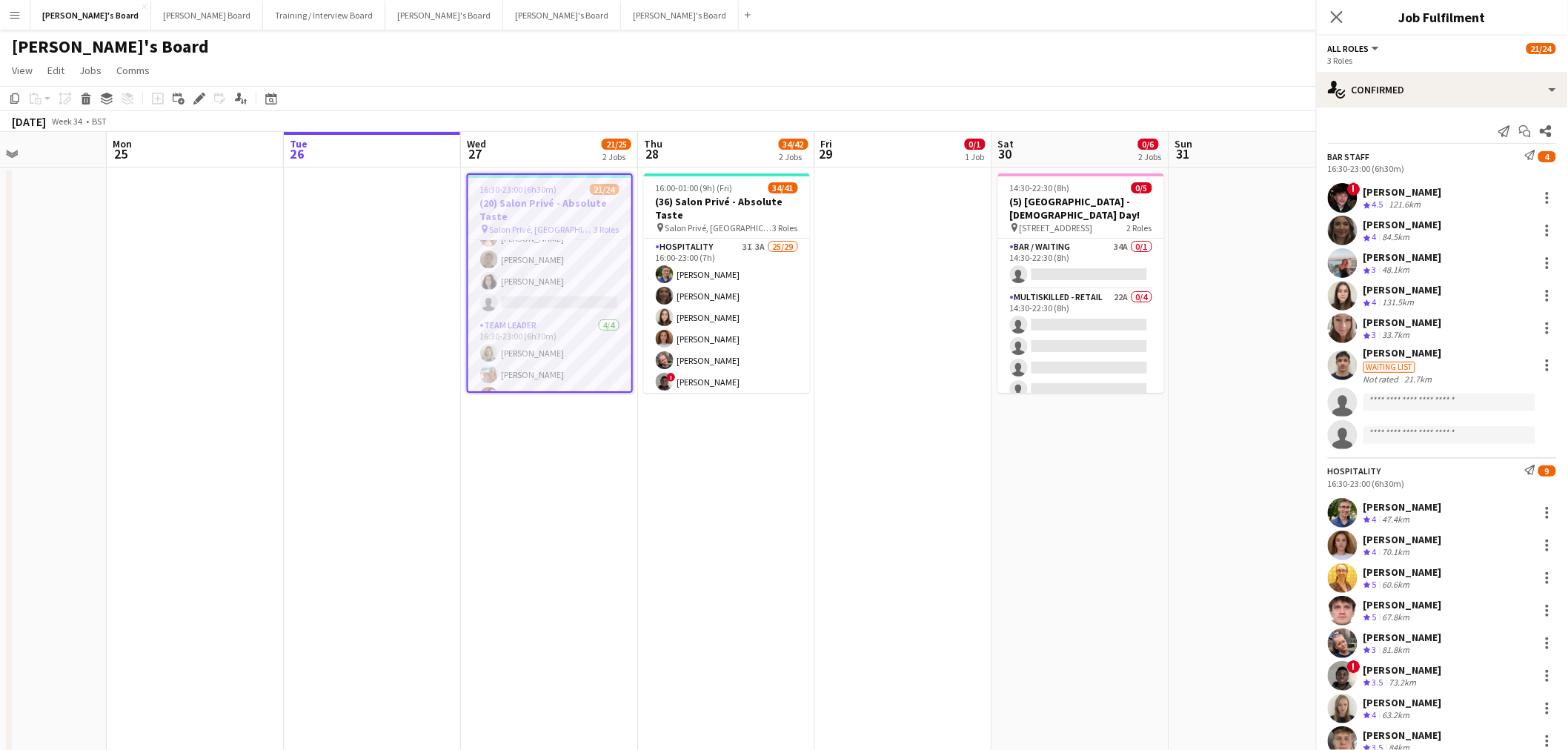
scroll to position [410, 0]
click at [196, 98] on icon "Edit" at bounding box center [199, 98] width 12 height 12
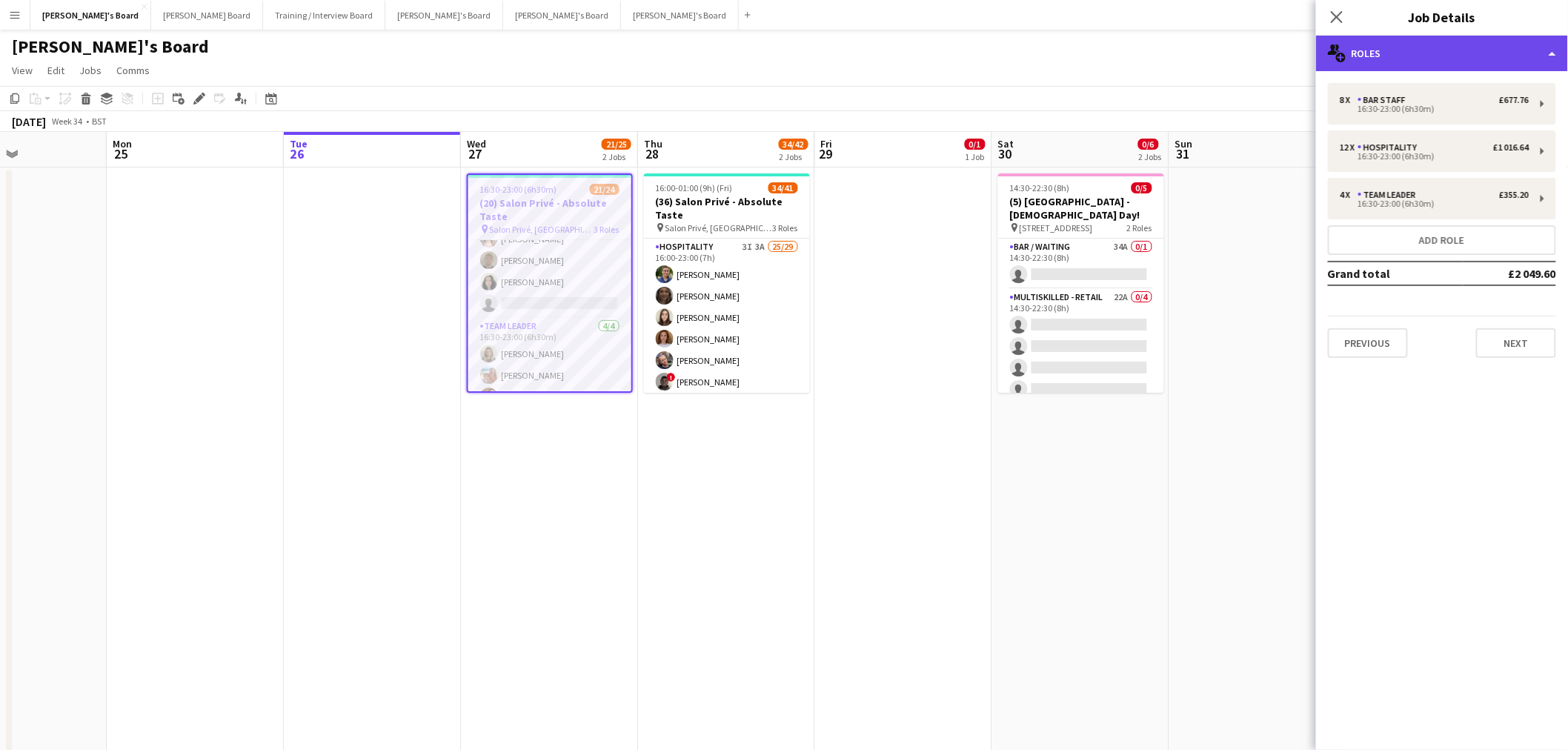
click at [1404, 60] on div "multiple-users-add Roles" at bounding box center [1441, 53] width 252 height 35
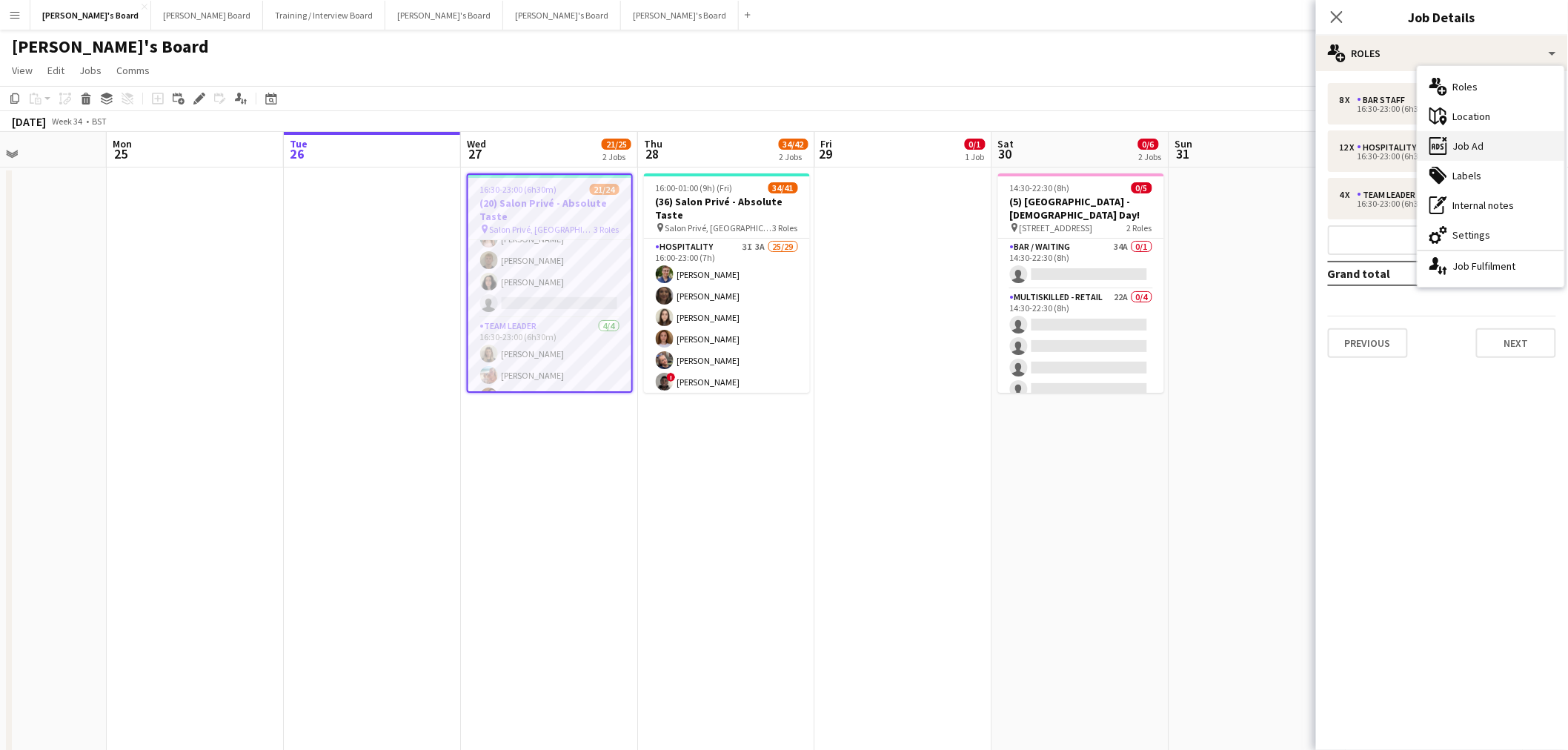
click at [1478, 148] on div "ads-window Job Ad" at bounding box center [1490, 146] width 146 height 29
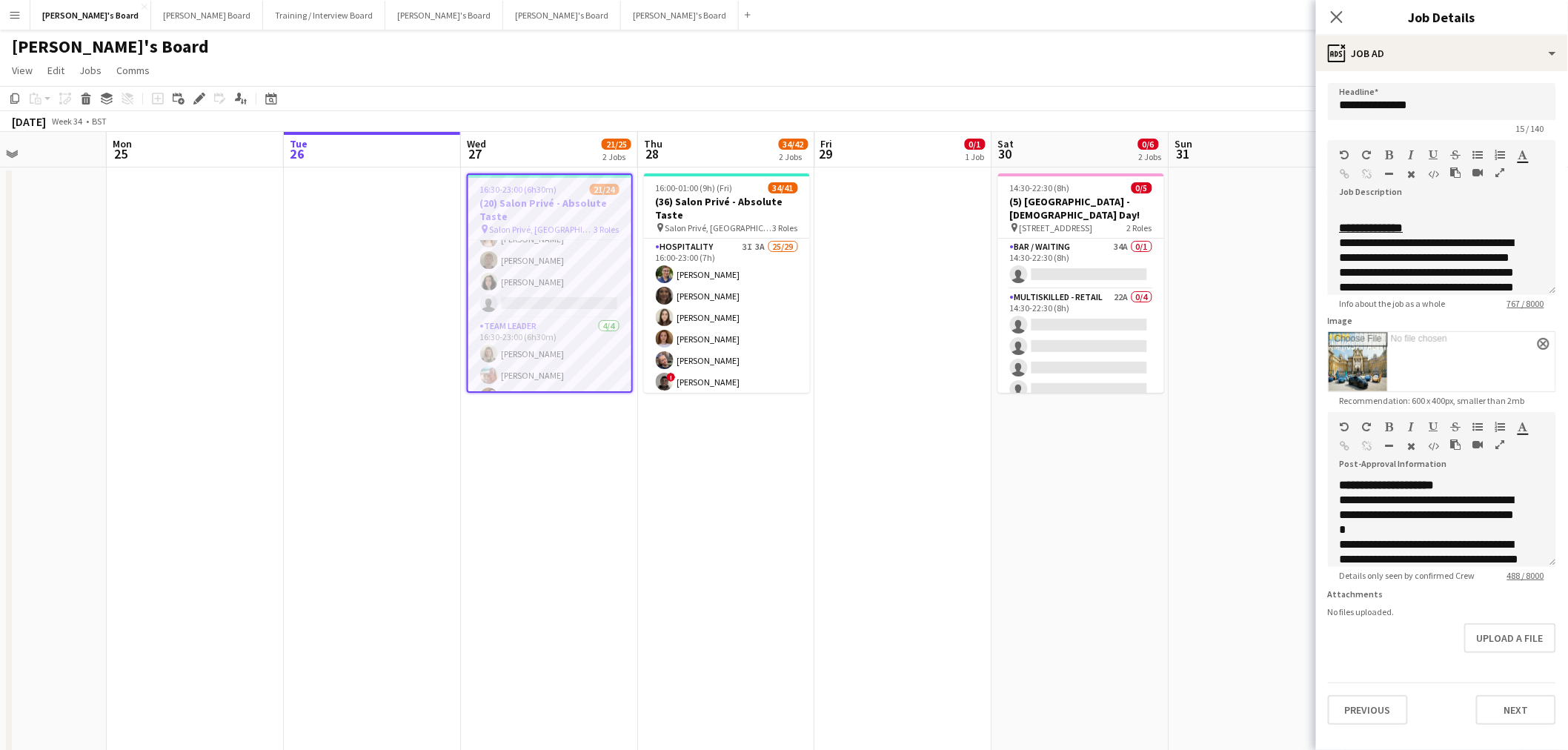
scroll to position [10, 0]
click at [1490, 640] on button "Upload a file" at bounding box center [1509, 638] width 92 height 29
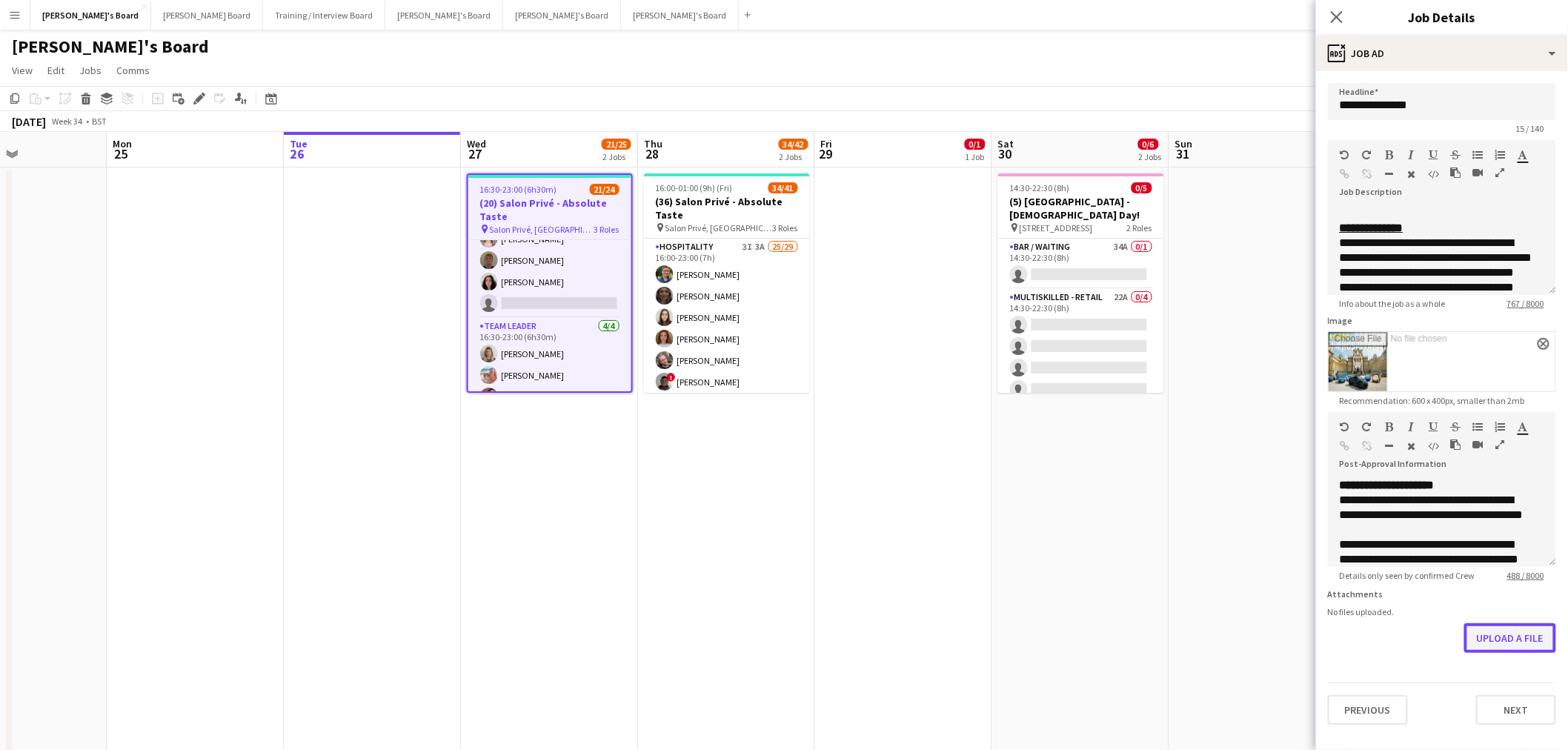
click at [1490, 634] on button "Upload a file" at bounding box center [1509, 638] width 92 height 29
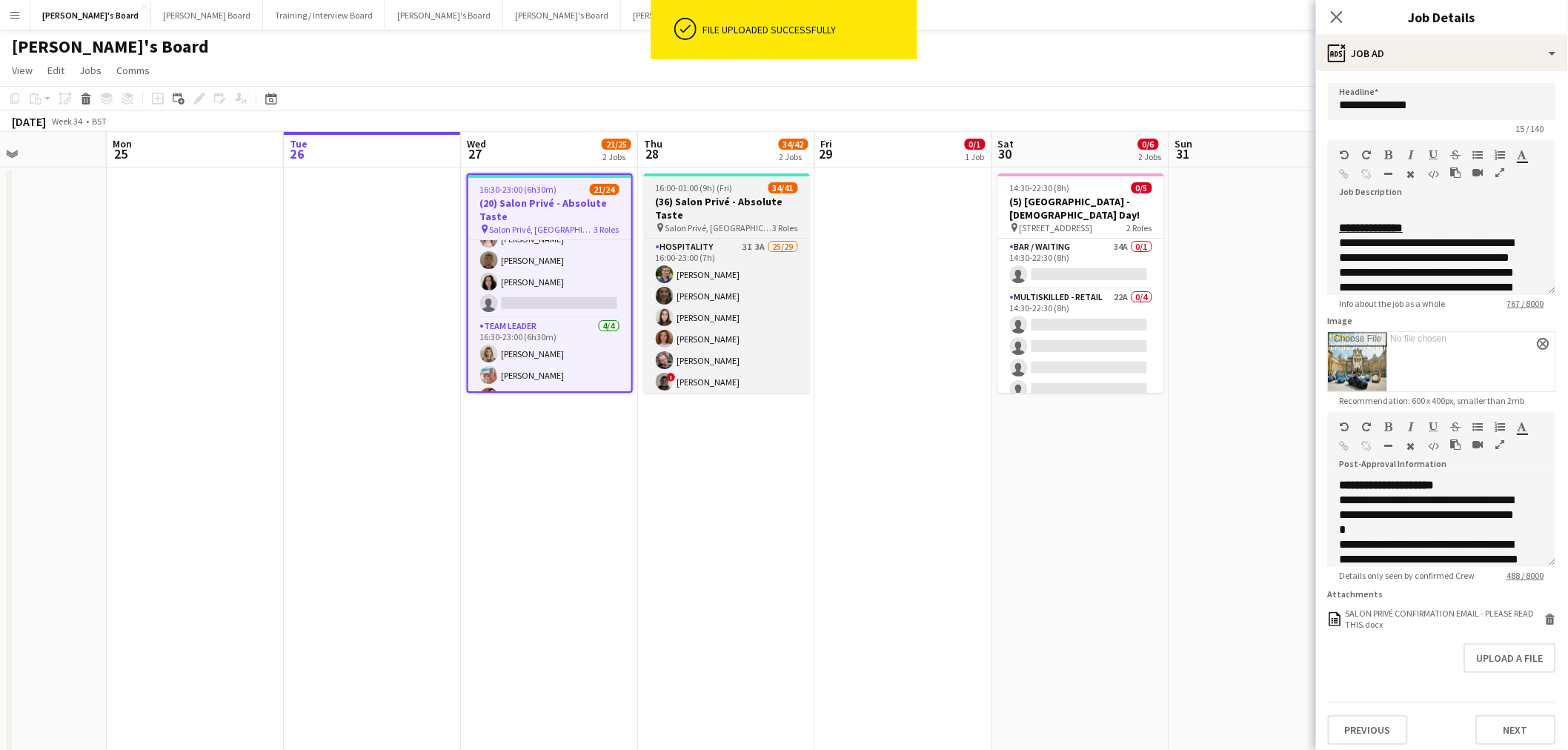
click at [706, 195] on h3 "(36) Salon Privé - Absolute Taste" at bounding box center [726, 208] width 166 height 27
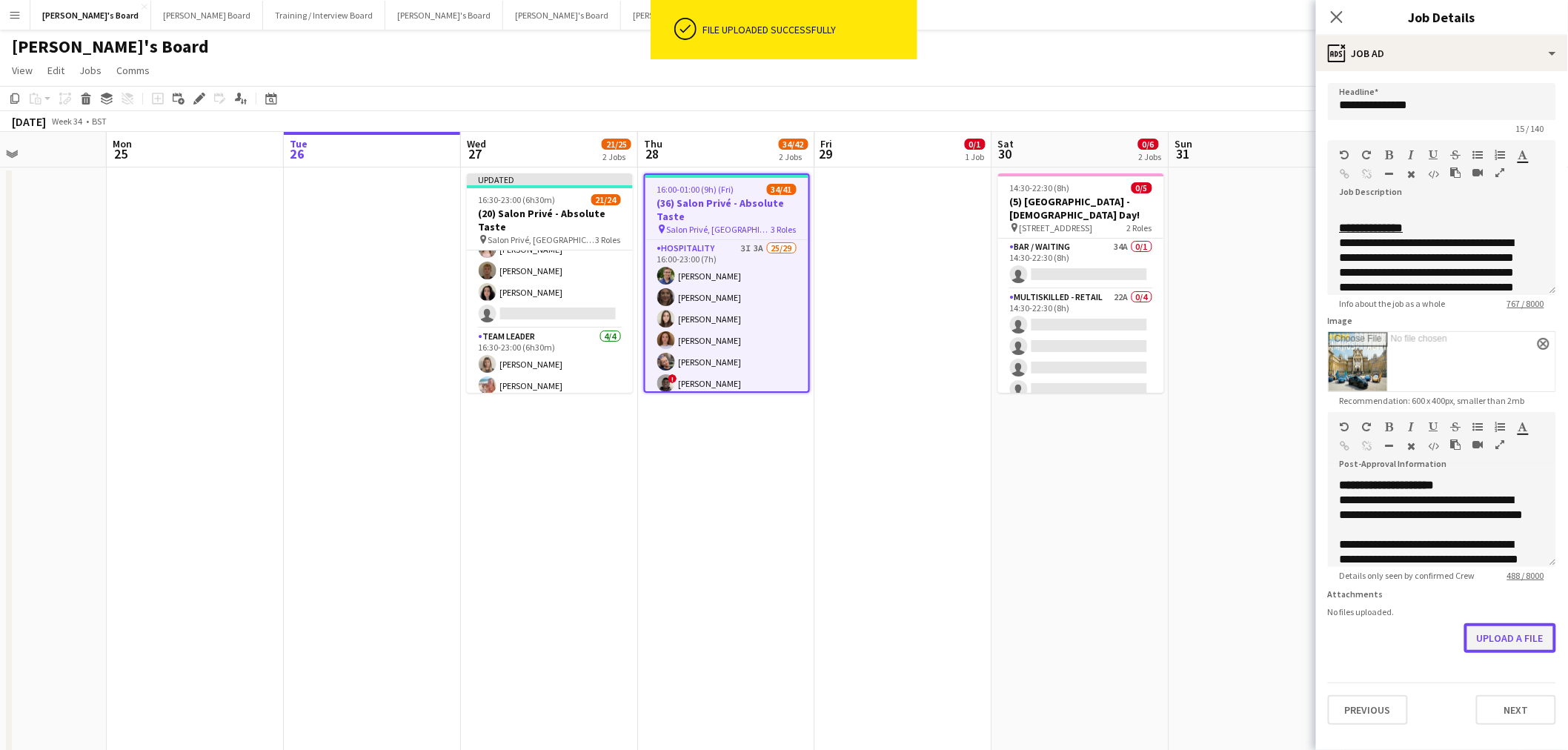
click at [1534, 643] on button "Upload a file" at bounding box center [1509, 638] width 92 height 29
click at [786, 583] on app-date-cell "16:00-01:00 (9h) (Fri) 34/41 (36) Salon Privé - Absolute Taste pin Salon Privé,…" at bounding box center [726, 482] width 177 height 630
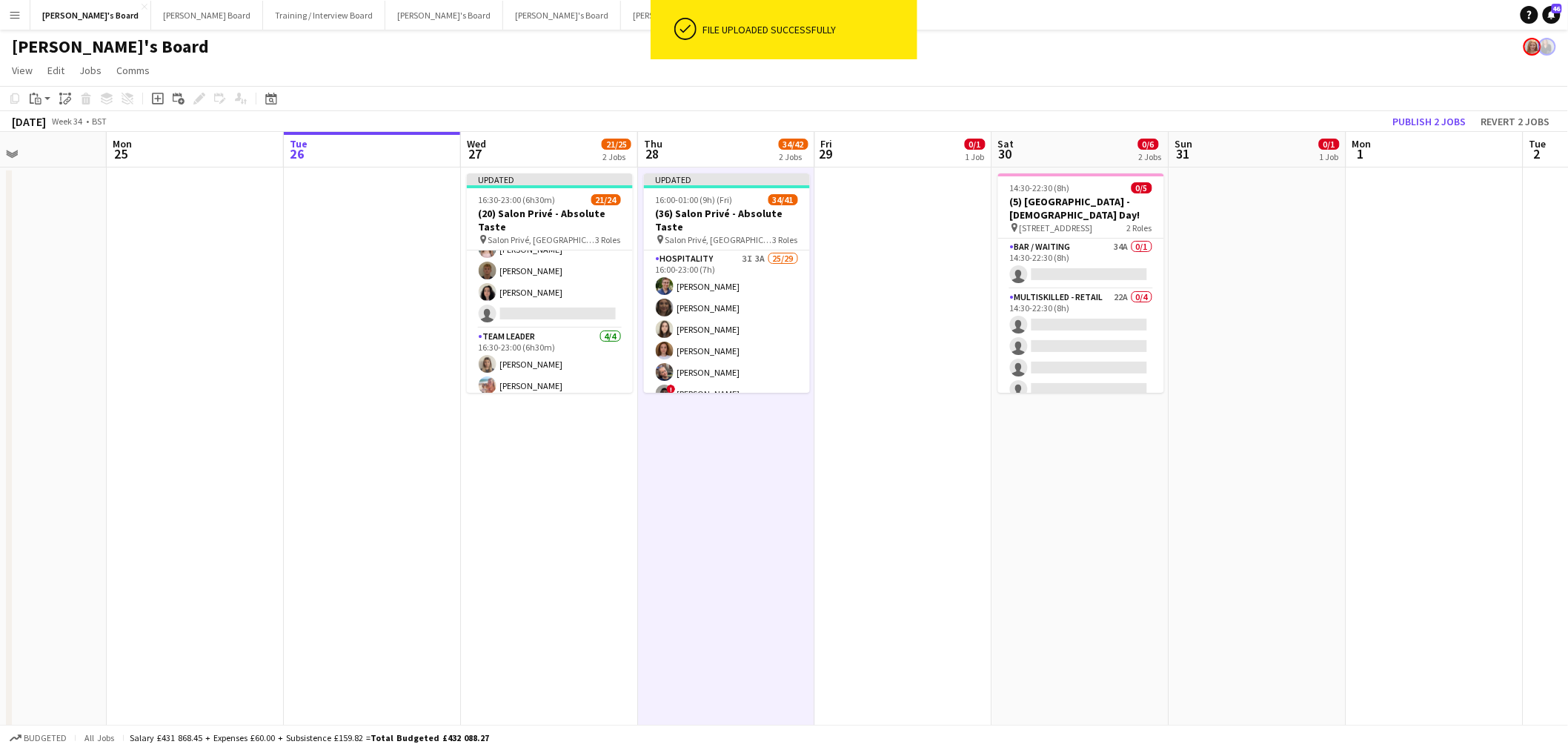
click at [1421, 134] on app-board-header-date "Mon 1" at bounding box center [1435, 149] width 177 height 35
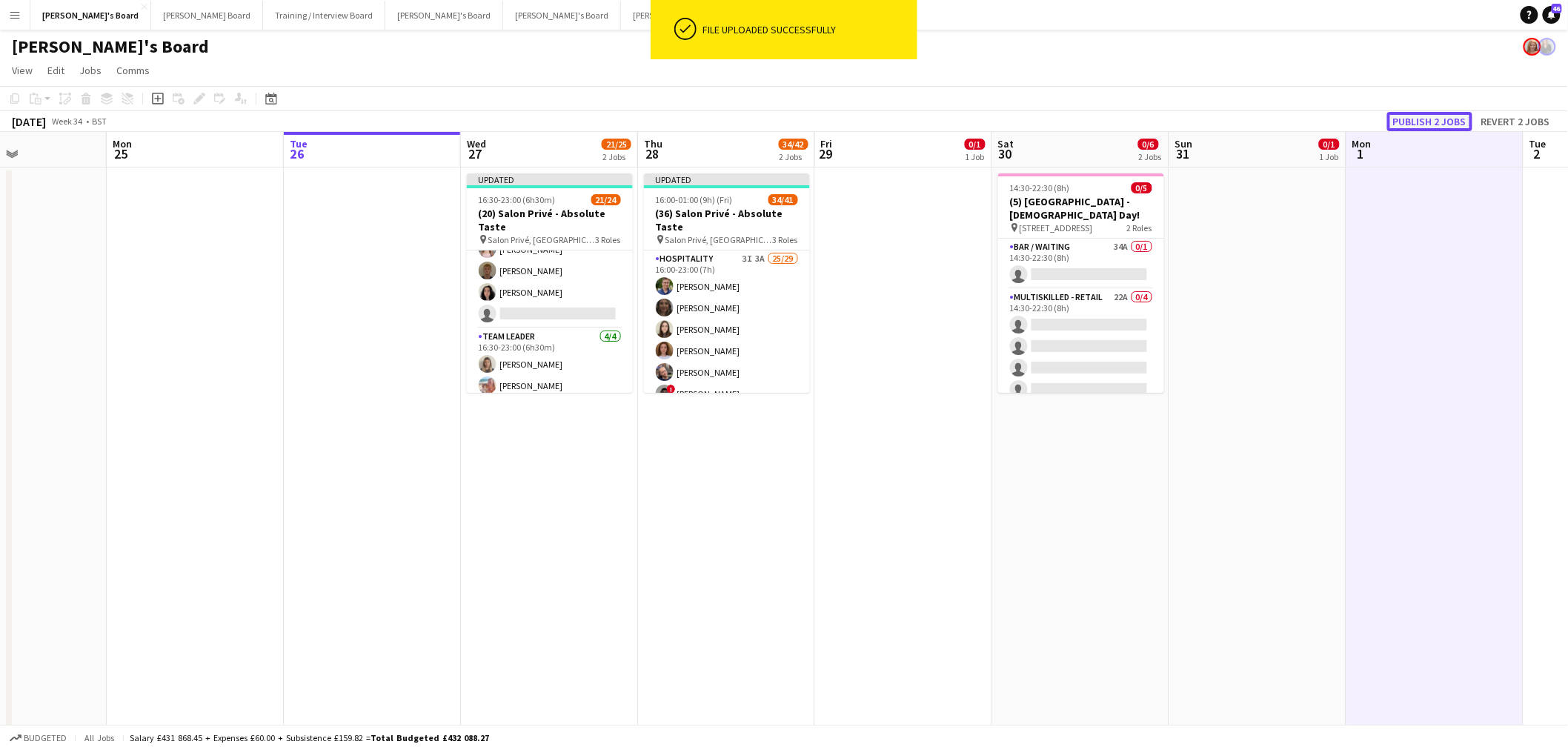
drag, startPoint x: 1433, startPoint y: 119, endPoint x: 1426, endPoint y: 123, distance: 8.1
click at [1433, 119] on button "Publish 2 jobs" at bounding box center [1429, 122] width 85 height 19
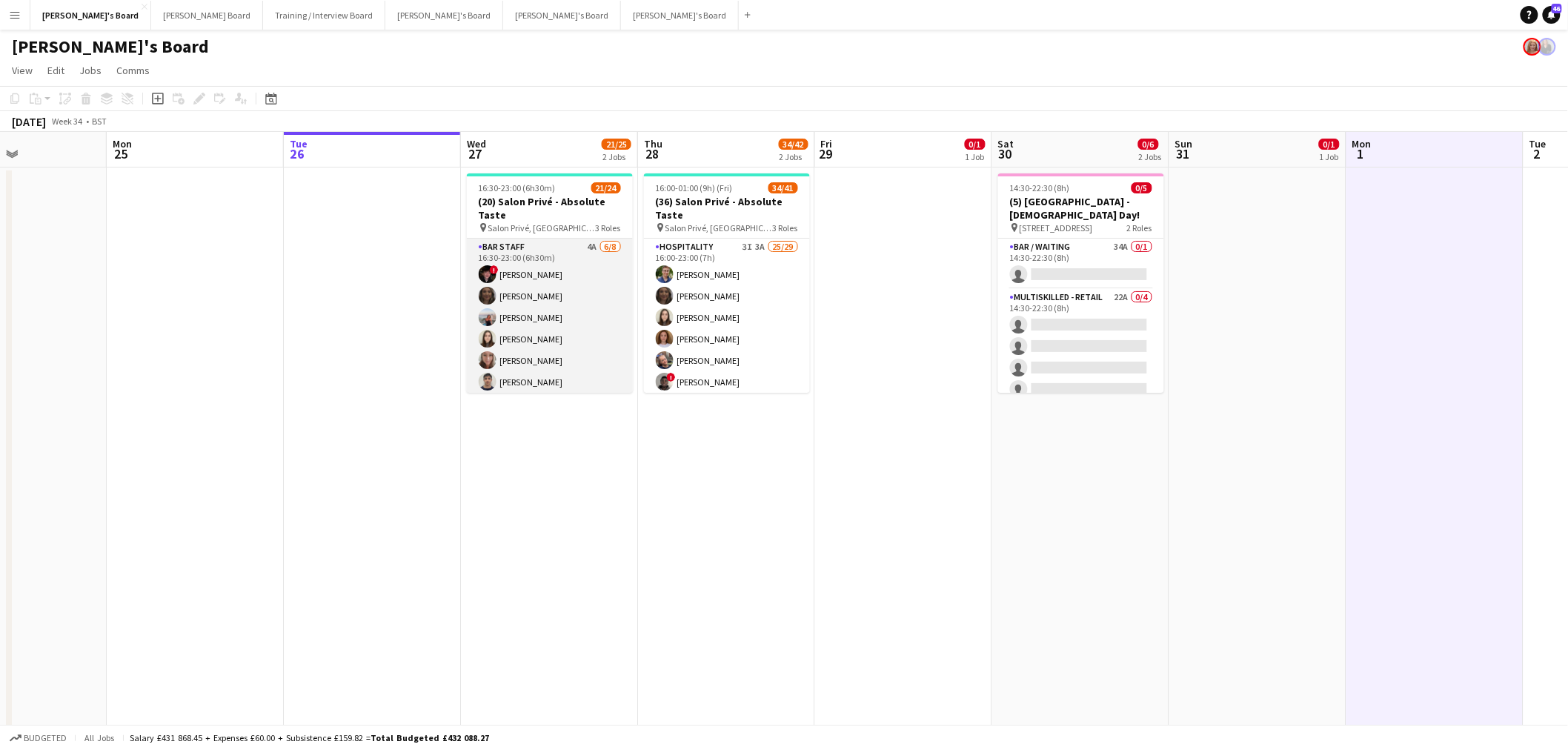
click at [547, 274] on app-card-role "BAR STAFF 4A 6/8 16:30-23:00 (6h30m) ! Ryan Filkins shona irvine Ellie Brown Ha…" at bounding box center [550, 339] width 166 height 201
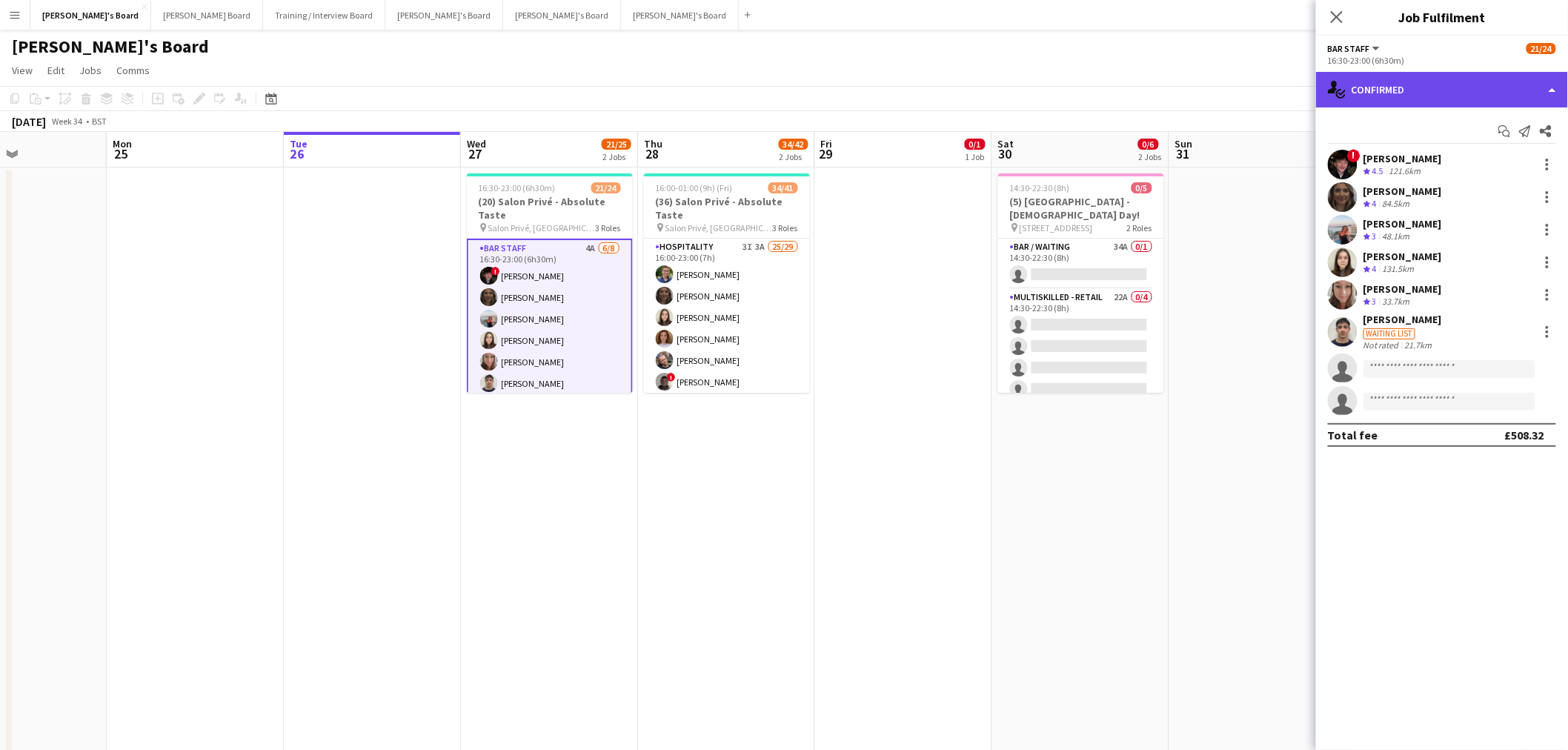
click at [1359, 85] on div "single-neutral-actions-check-2 Confirmed" at bounding box center [1441, 89] width 252 height 35
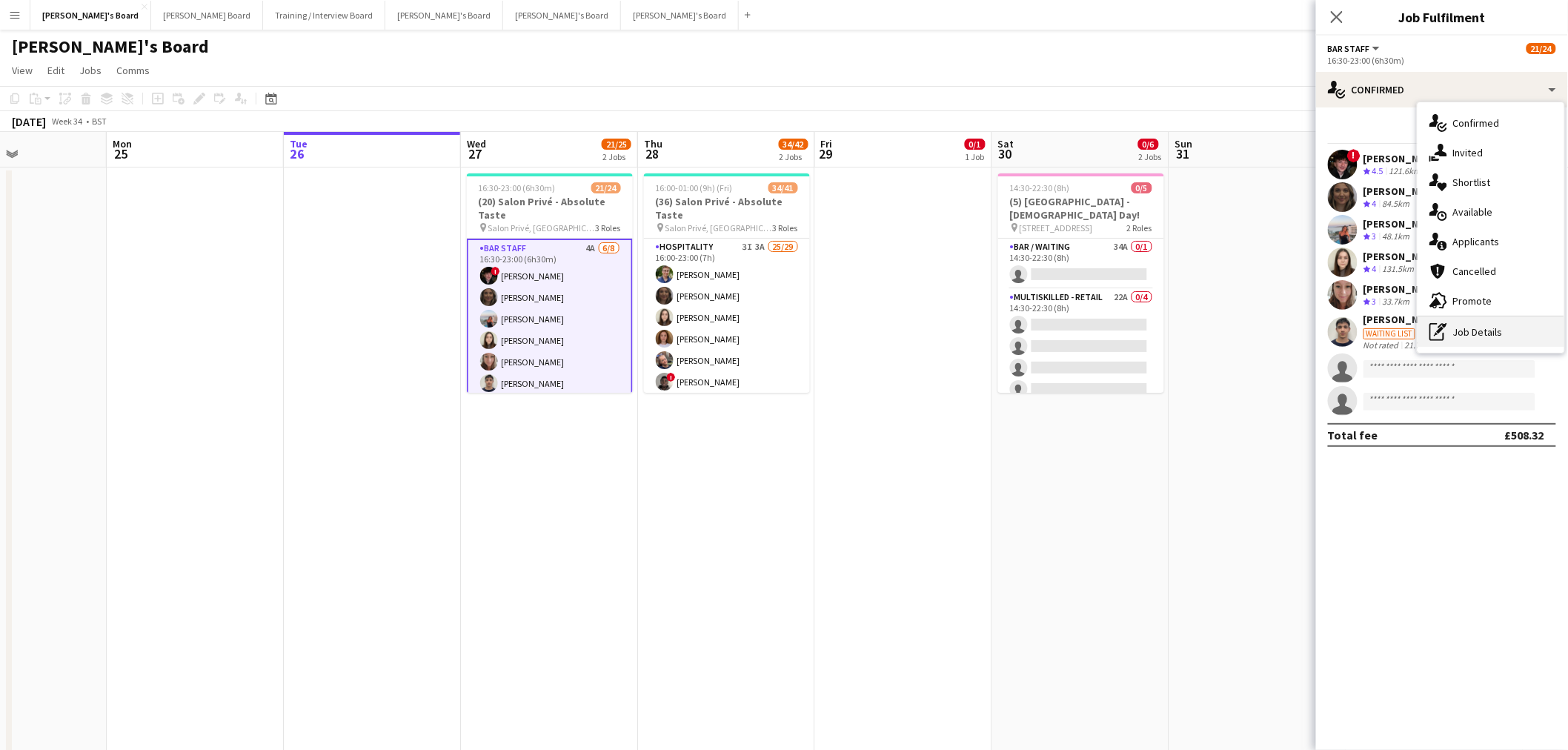
click at [1472, 336] on div "pen-write Job Details" at bounding box center [1490, 332] width 146 height 29
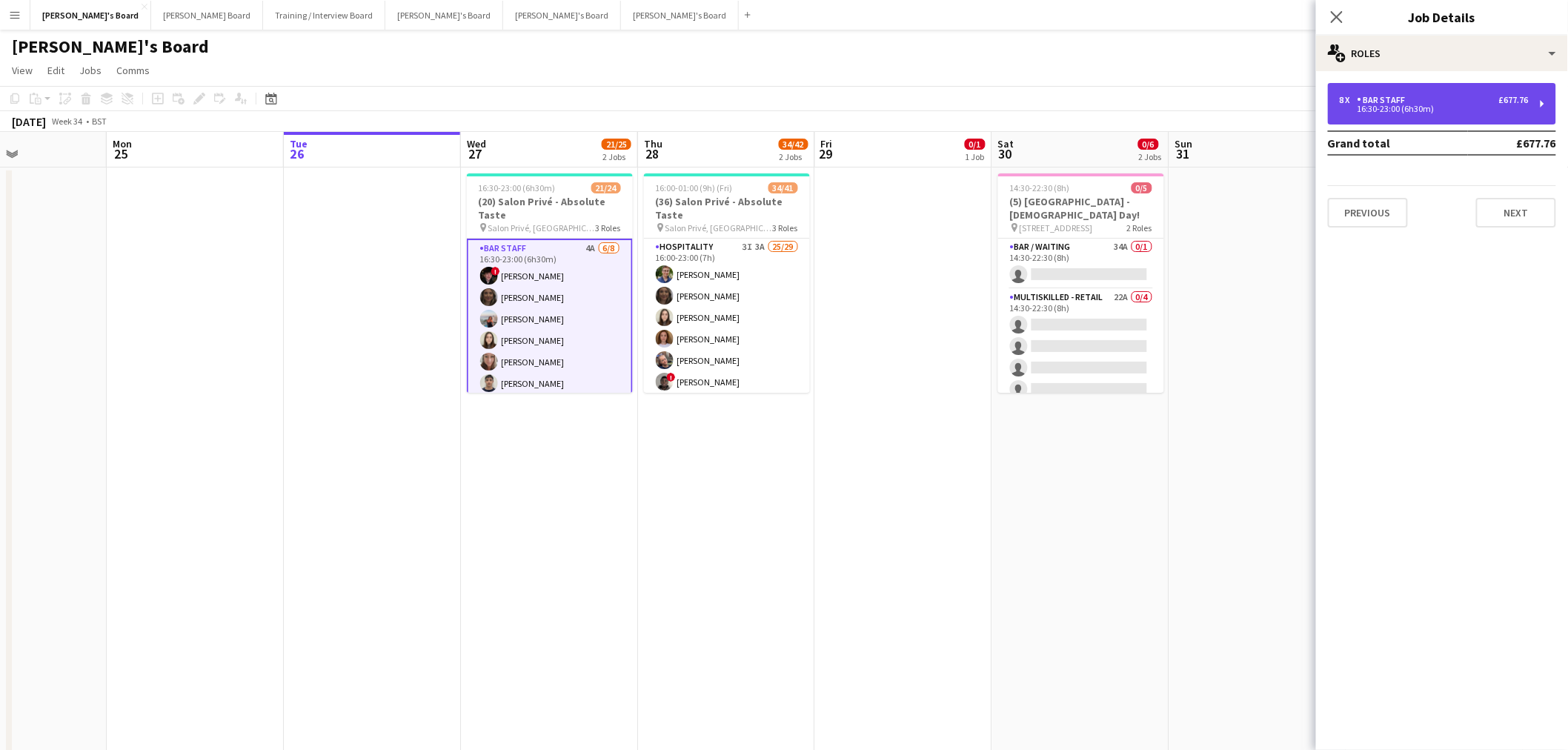
click at [1343, 114] on div "8 x BAR STAFF £677.76 16:30-23:00 (6h30m)" at bounding box center [1441, 103] width 228 height 41
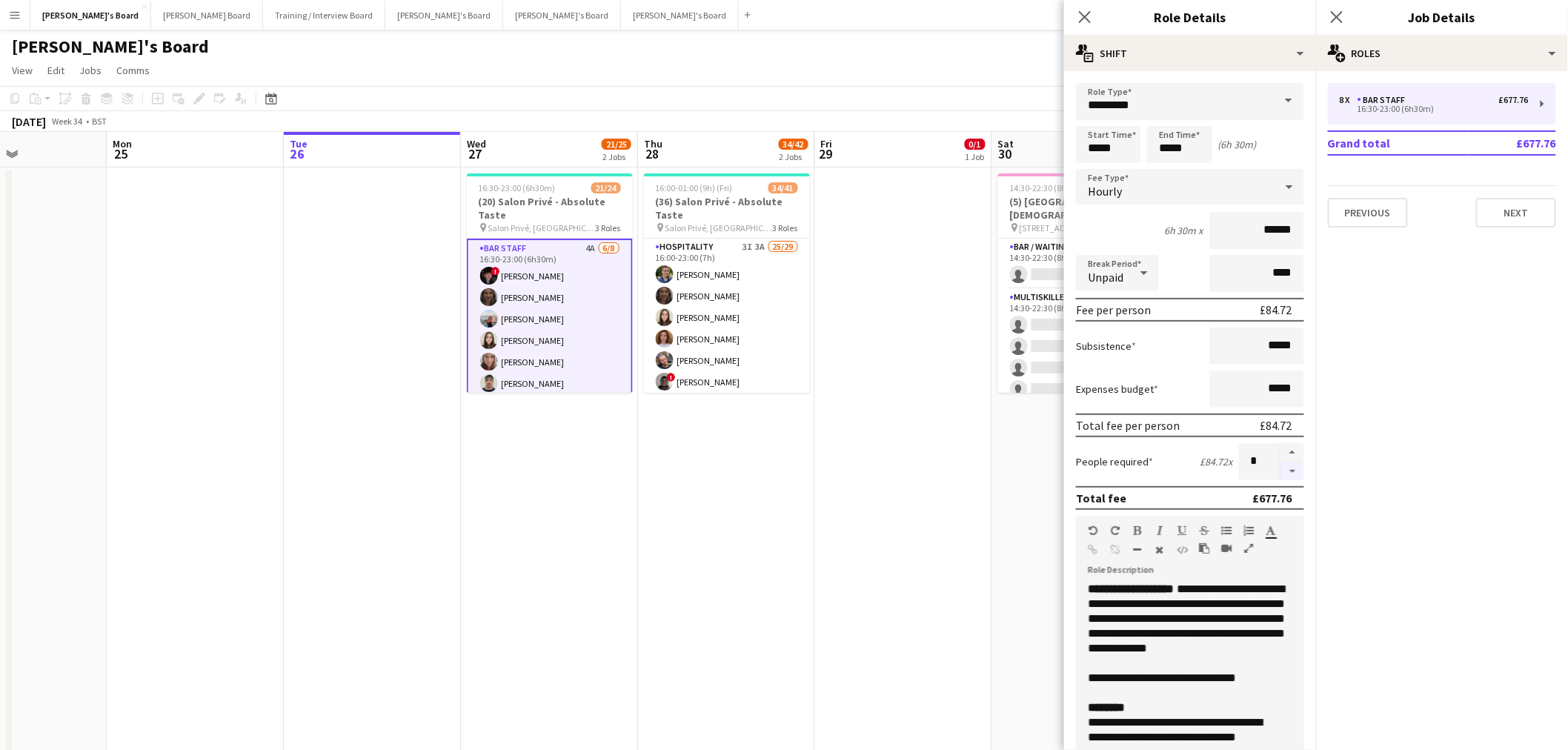
click at [1280, 465] on button "button" at bounding box center [1292, 472] width 24 height 18
type input "*"
click at [832, 549] on app-date-cell at bounding box center [904, 482] width 177 height 630
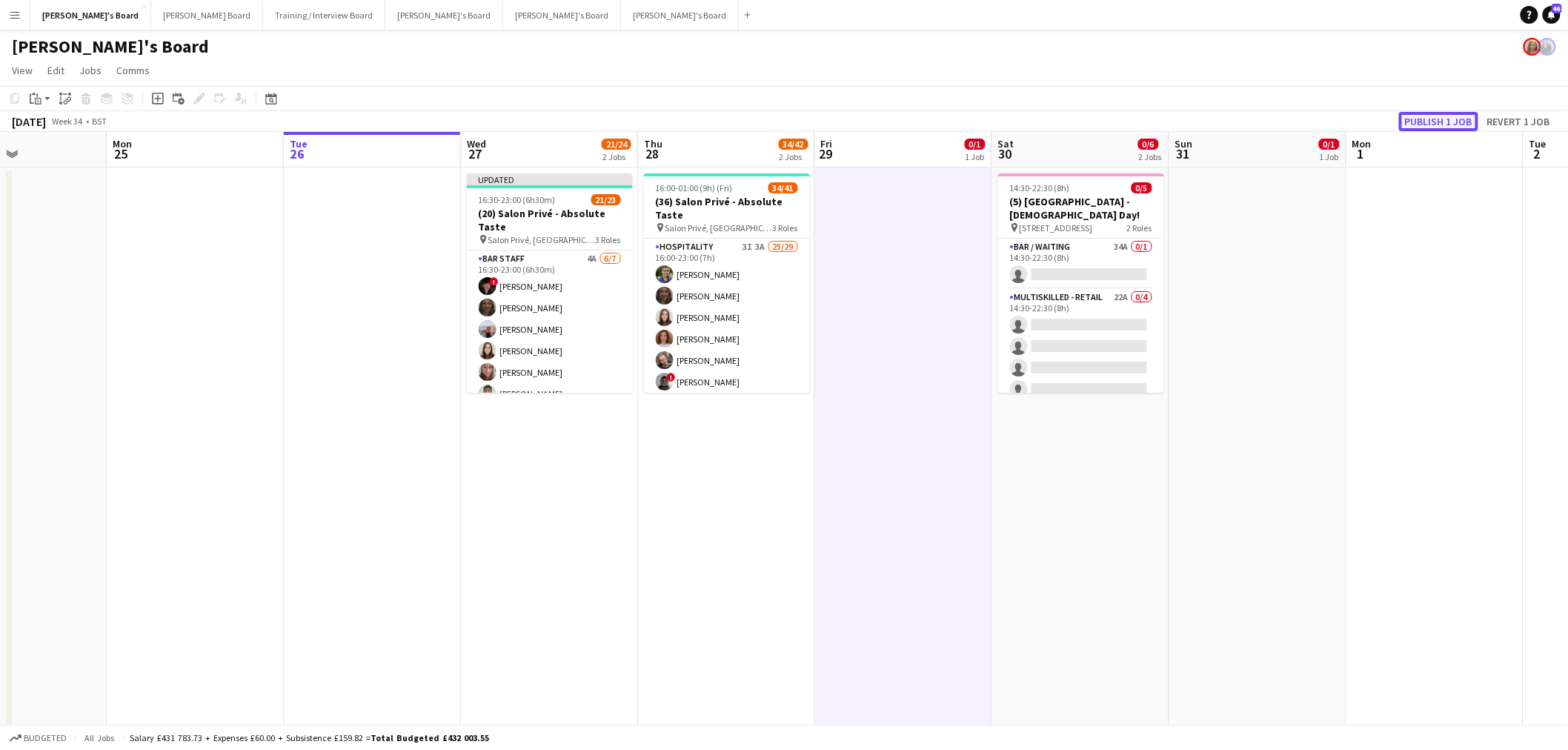
click at [1446, 116] on button "Publish 1 job" at bounding box center [1439, 122] width 79 height 19
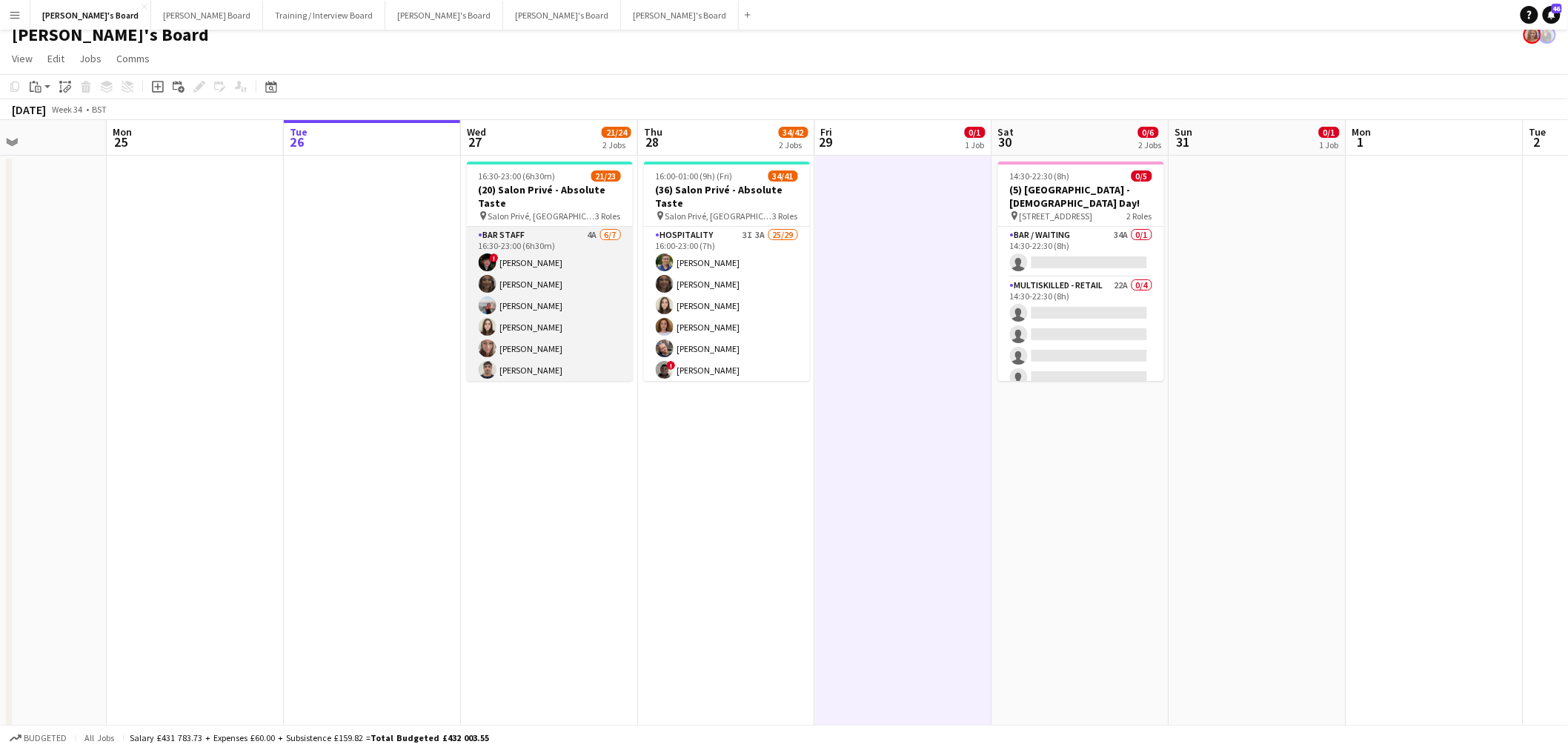
click at [582, 278] on app-card-role "BAR STAFF 4A 6/7 16:30-23:00 (6h30m) ! Ryan Filkins shona irvine Ellie Brown Ha…" at bounding box center [550, 316] width 166 height 179
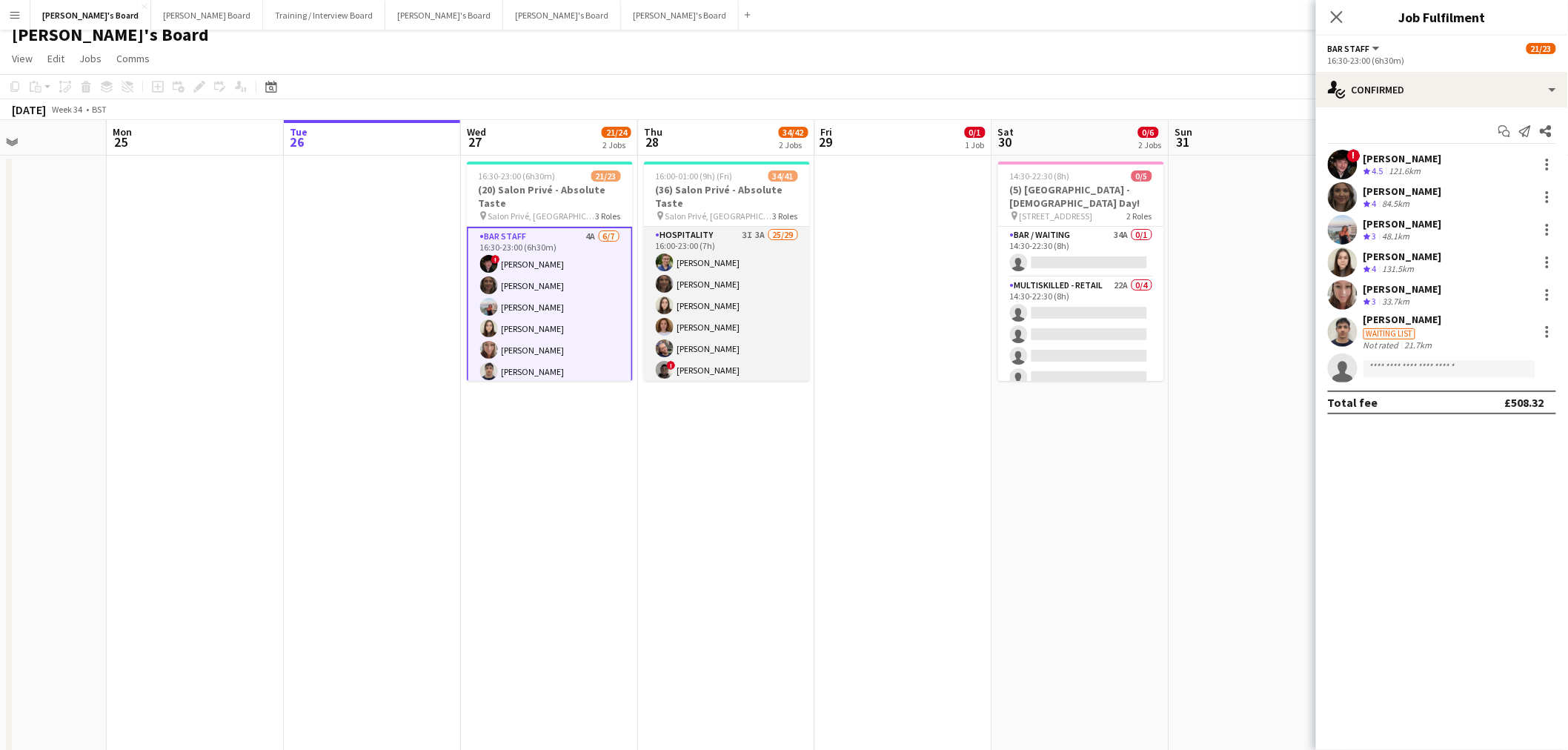
click at [721, 277] on app-card-role "Hospitality 3I 3A 25/29 16:00-23:00 (7h) Joseph Day shona irvine Hannah William…" at bounding box center [726, 553] width 166 height 653
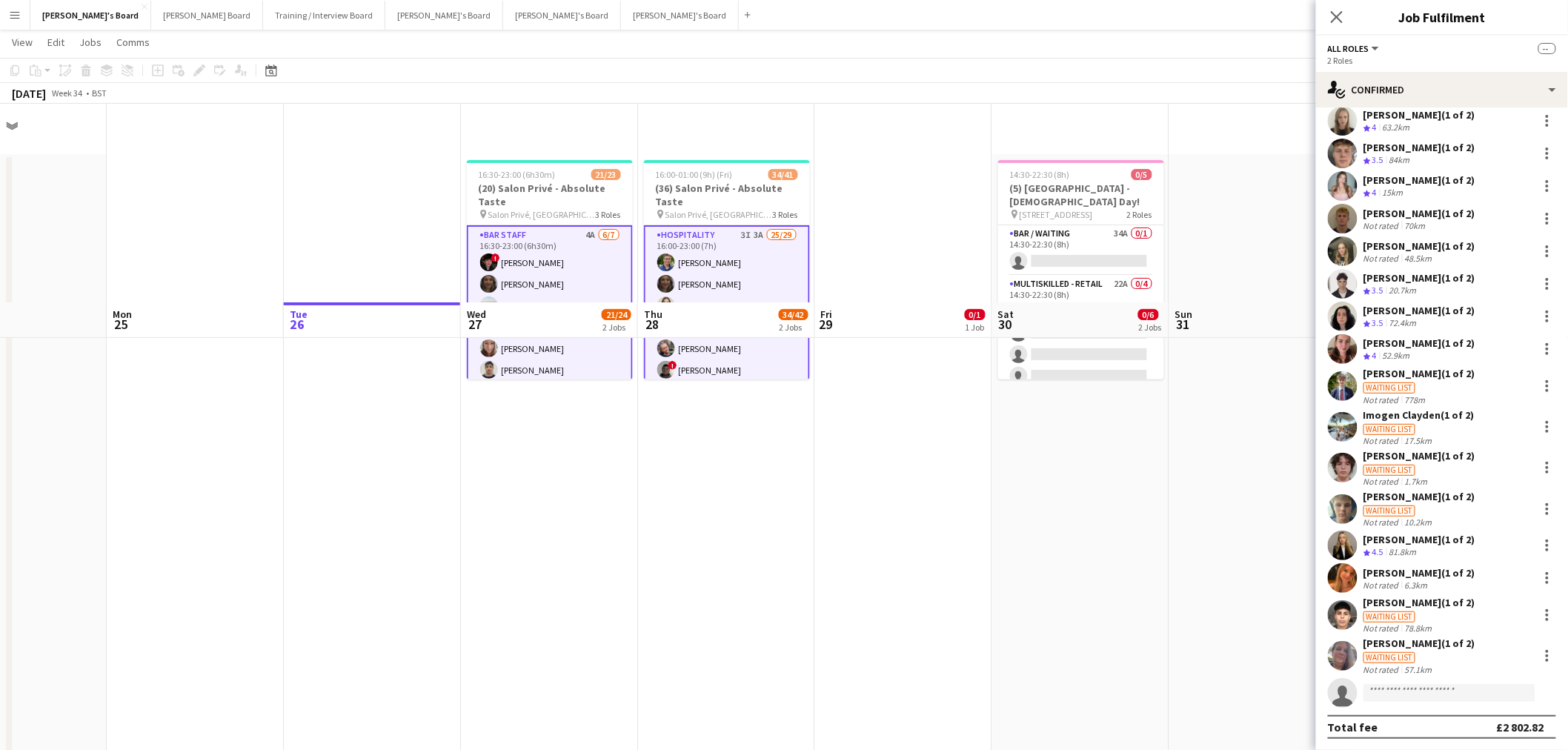
scroll to position [259, 0]
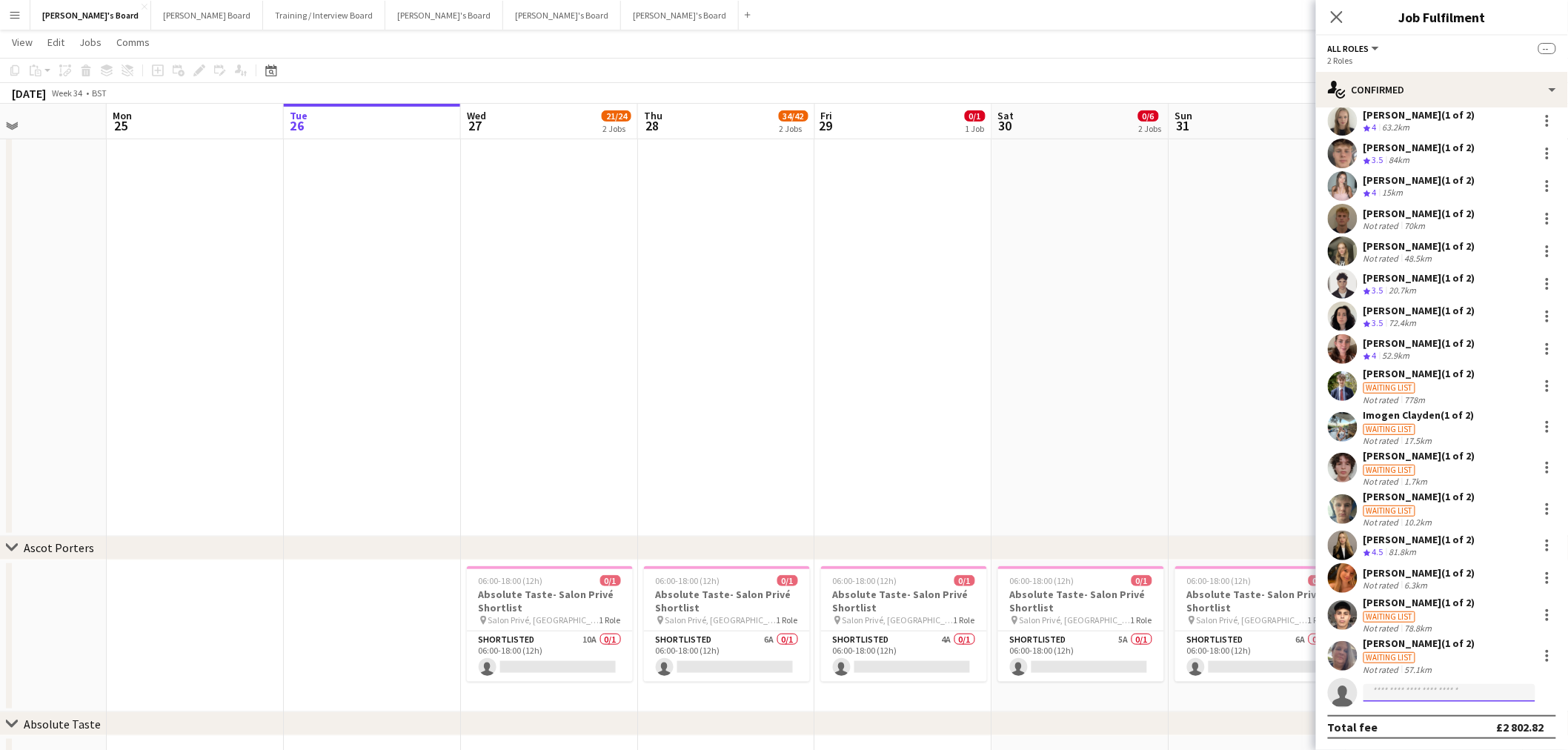
click at [1415, 691] on input at bounding box center [1449, 693] width 172 height 18
type input "**********"
click at [1426, 717] on span "Caitlin Simpson-Hodson" at bounding box center [1418, 713] width 85 height 13
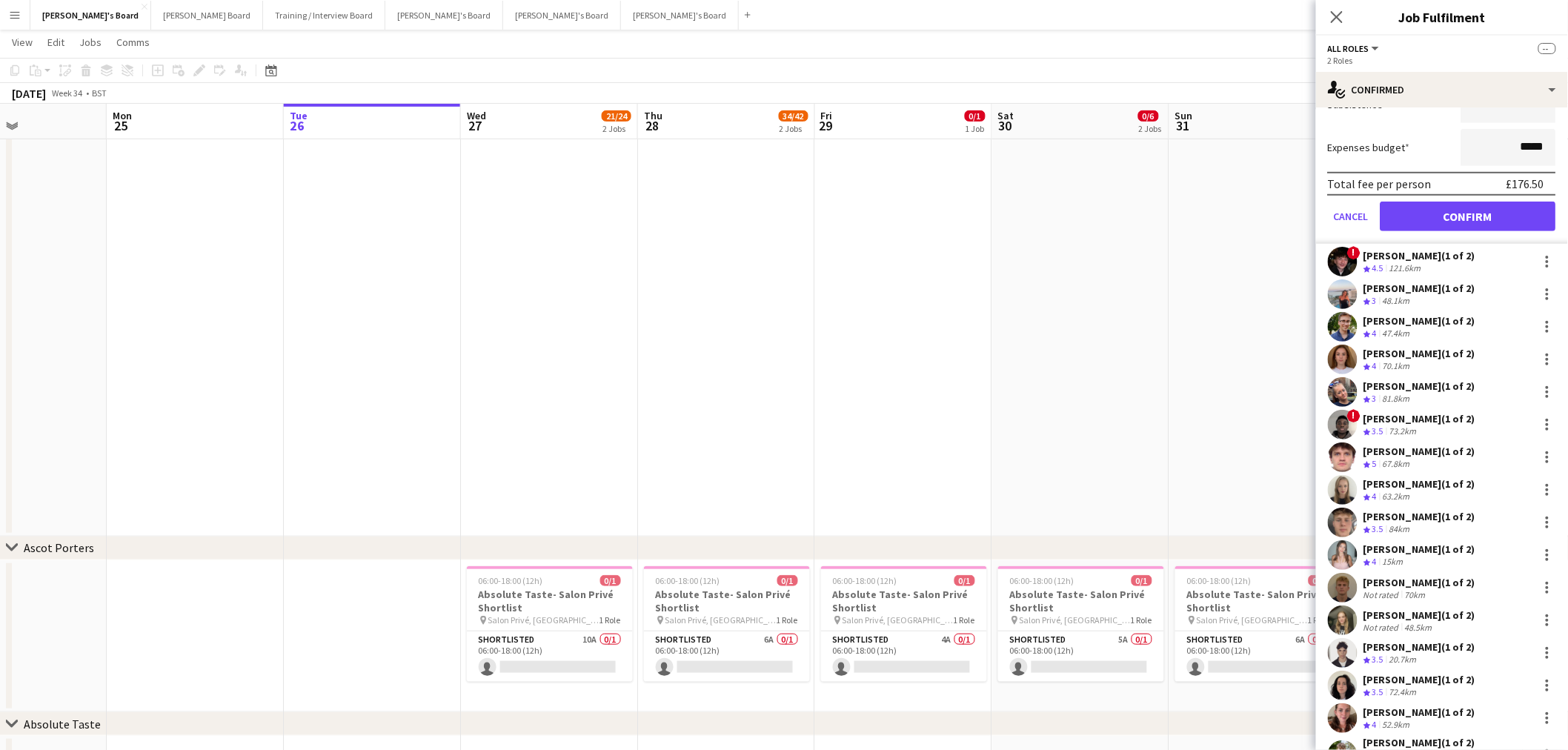
scroll to position [0, 0]
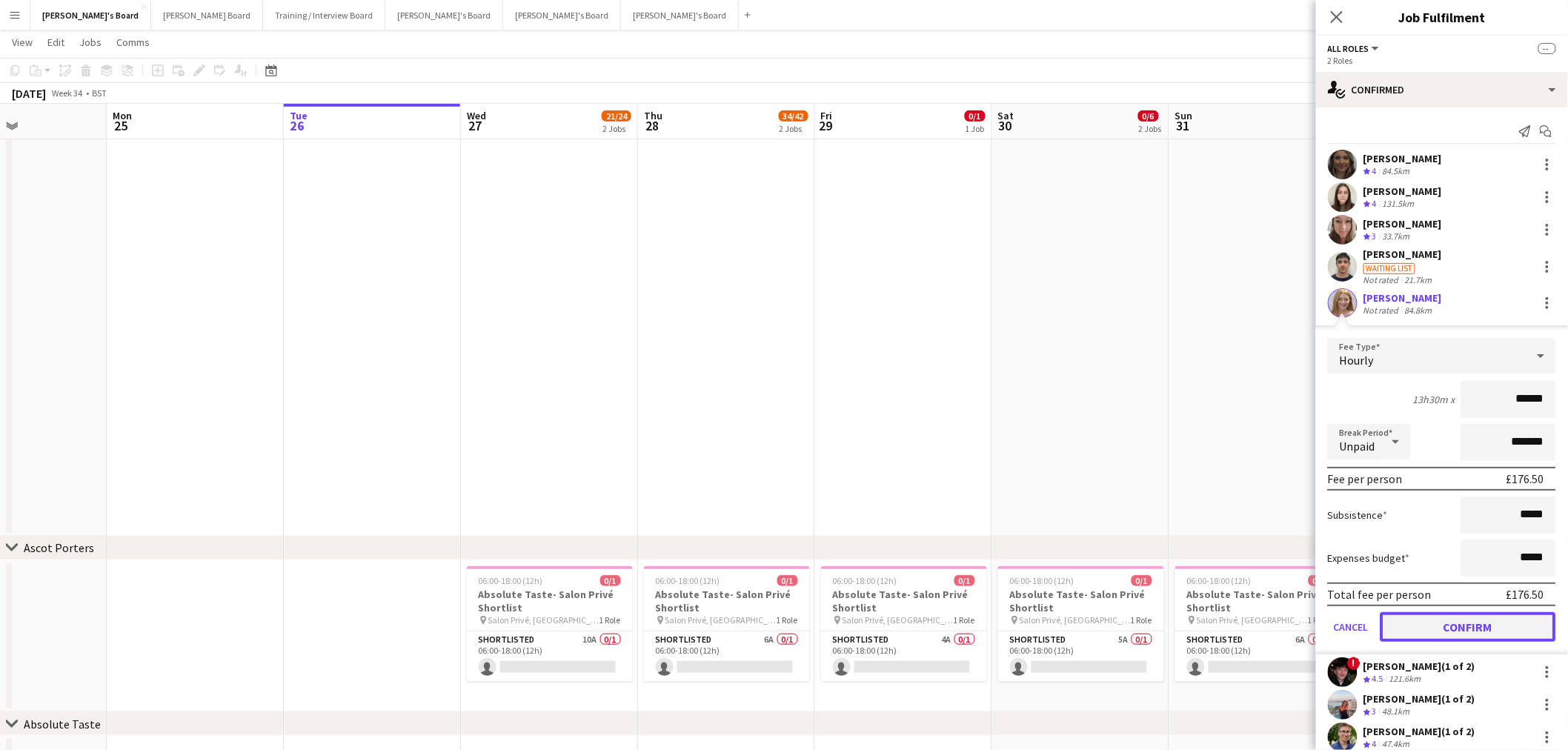
click at [1449, 621] on button "Confirm" at bounding box center [1468, 627] width 176 height 29
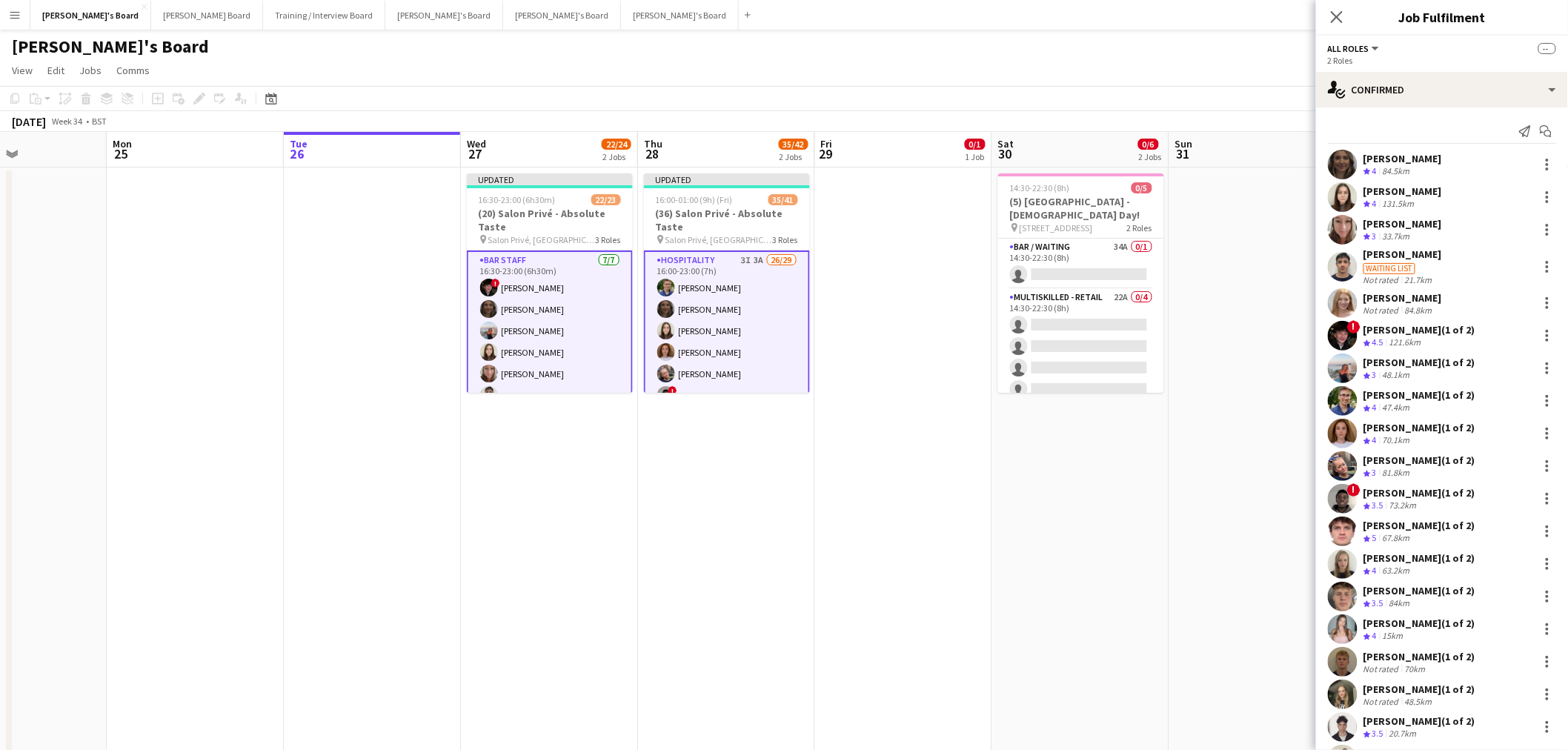
click at [801, 516] on app-date-cell "Updated 16:00-01:00 (9h) (Fri) 35/41 (36) Salon Privé - Absolute Taste pin Salo…" at bounding box center [726, 482] width 177 height 630
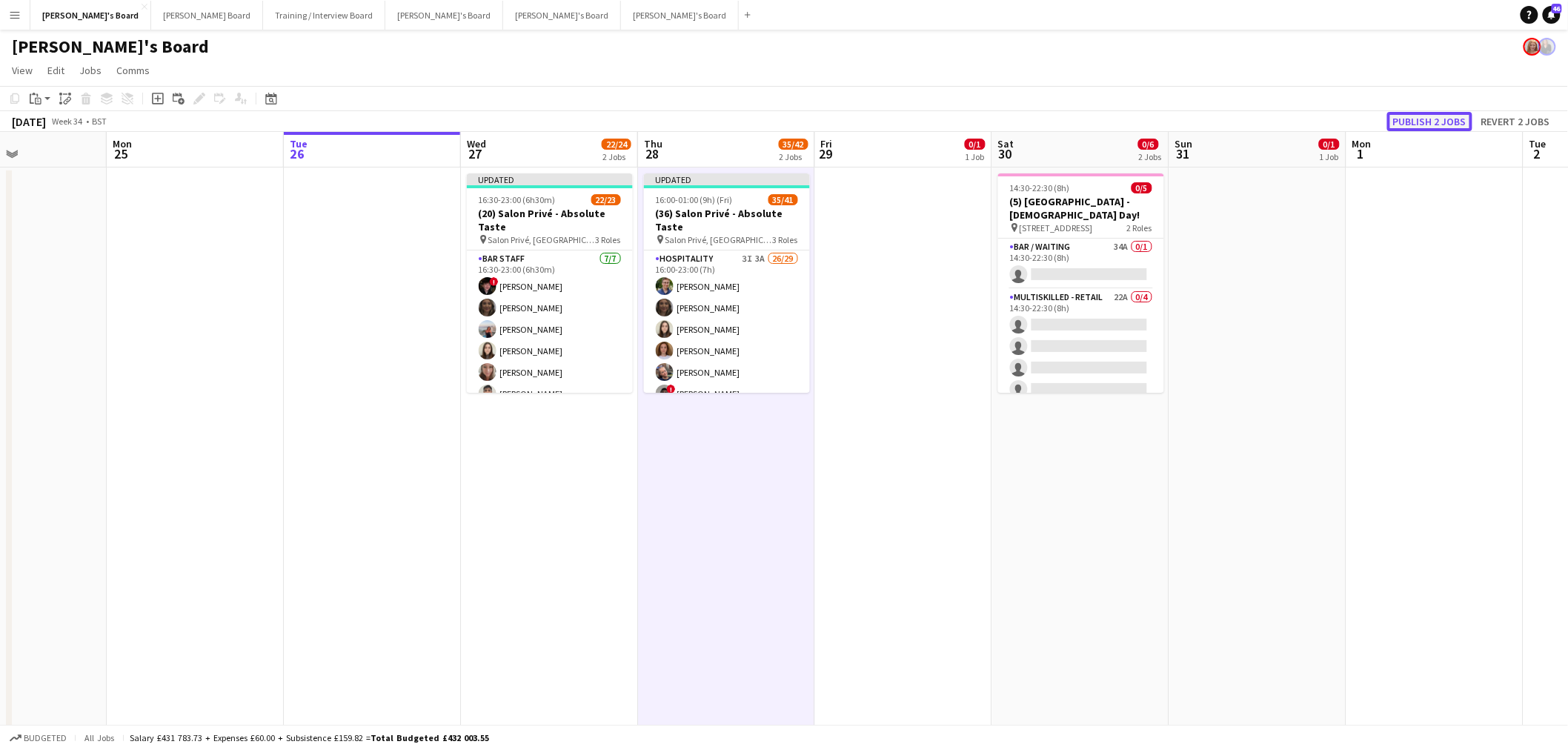
drag, startPoint x: 1438, startPoint y: 128, endPoint x: 1393, endPoint y: 134, distance: 45.4
click at [1436, 128] on button "Publish 2 jobs" at bounding box center [1429, 122] width 85 height 19
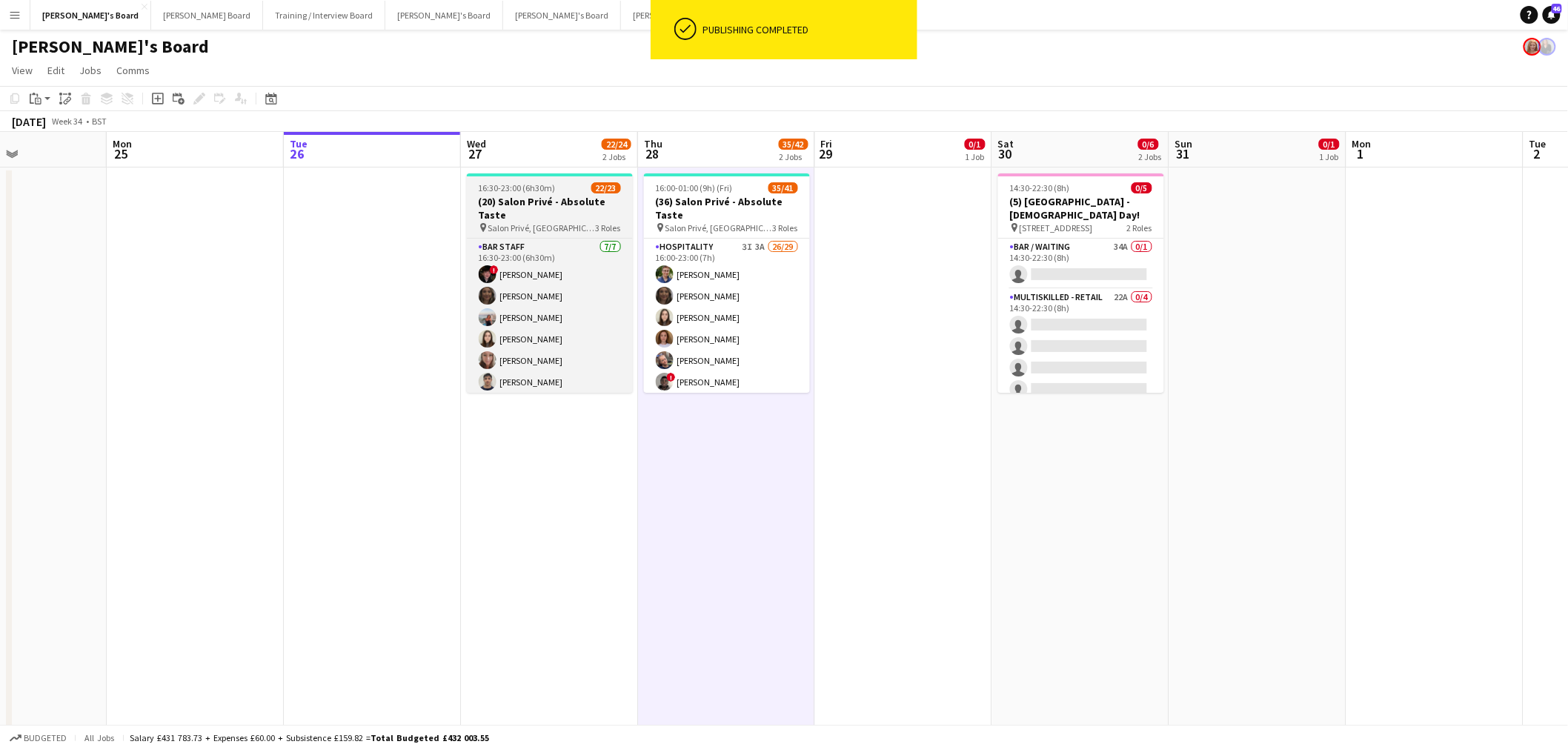
click at [544, 193] on app-job-card "16:30-23:00 (6h30m) 22/23 (20) Salon Privé - Absolute Taste pin Salon Privé, Bl…" at bounding box center [550, 283] width 166 height 220
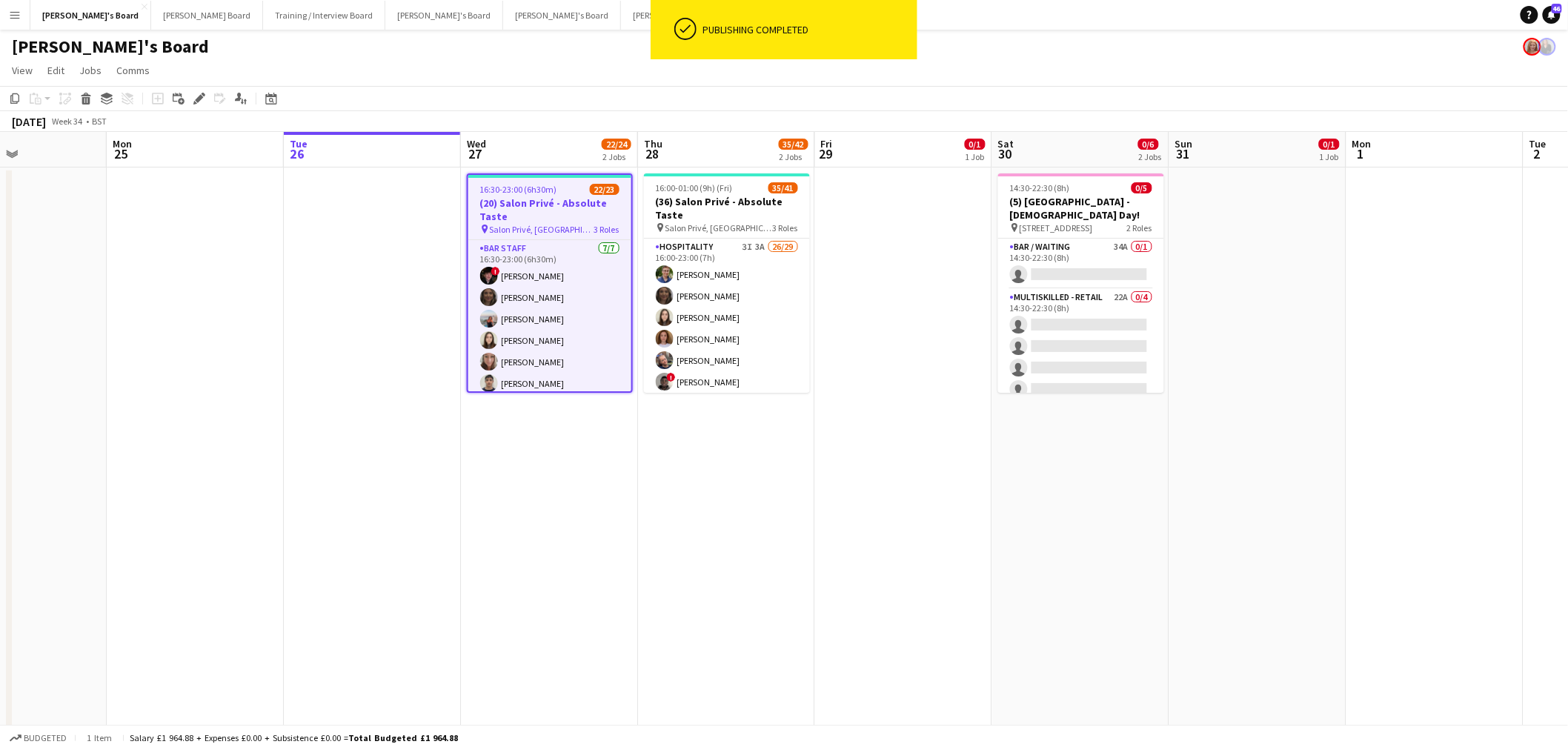
click at [203, 93] on div "Edit" at bounding box center [199, 98] width 18 height 18
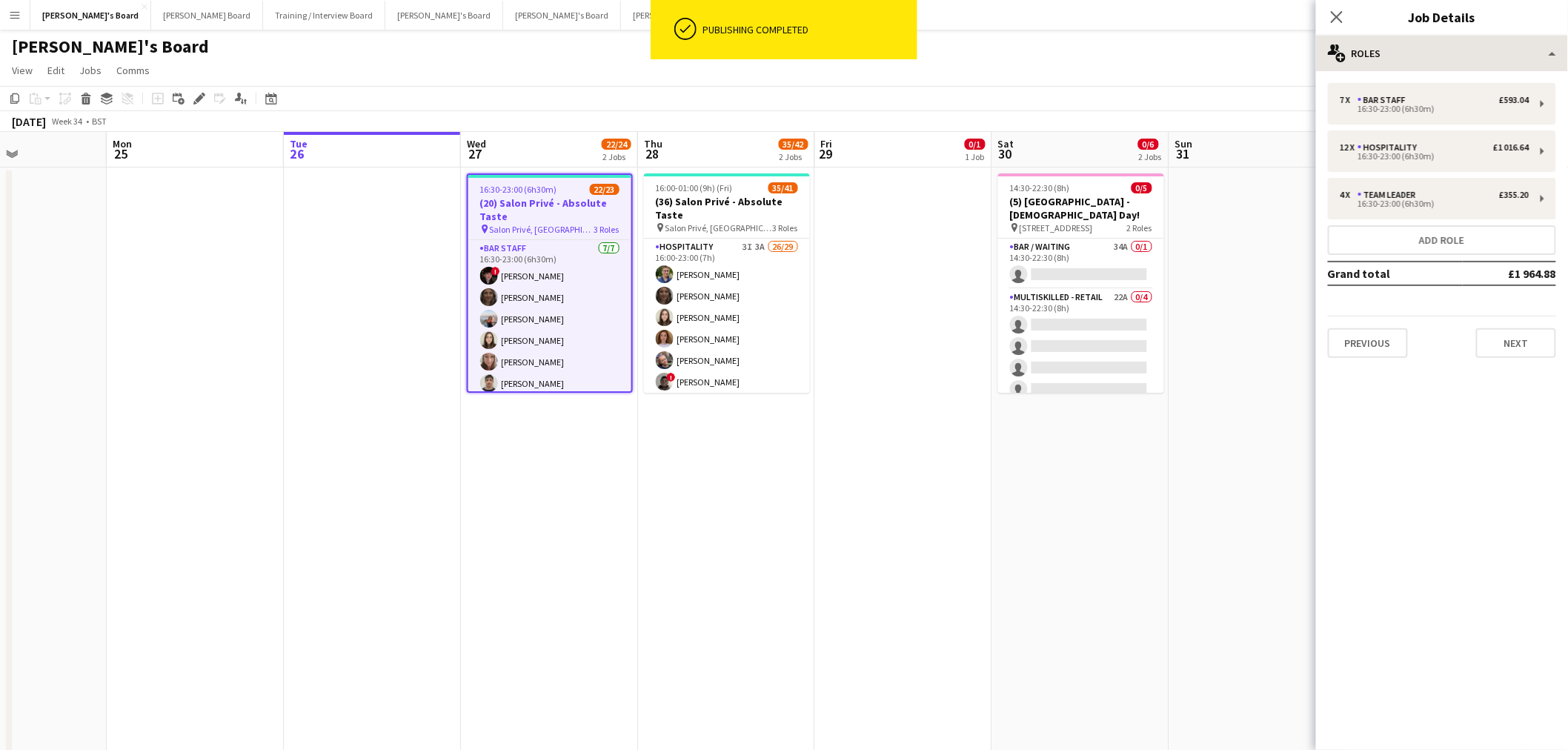
click at [1484, 30] on div "Close pop-in Job Details" at bounding box center [1441, 17] width 252 height 35
click at [1478, 49] on div "multiple-users-add Roles" at bounding box center [1441, 53] width 252 height 35
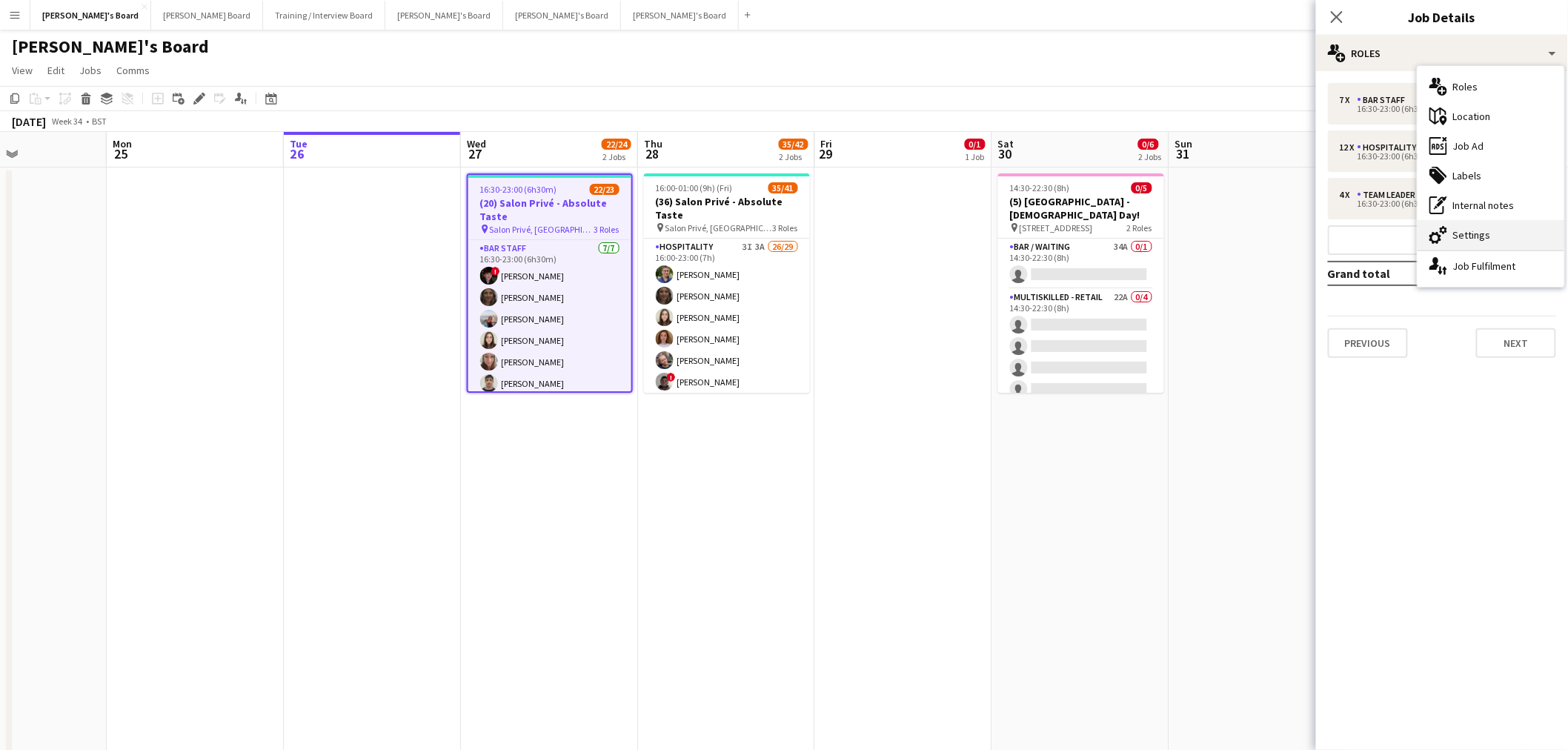
click at [1499, 242] on div "cog-double-3 Settings" at bounding box center [1490, 234] width 146 height 29
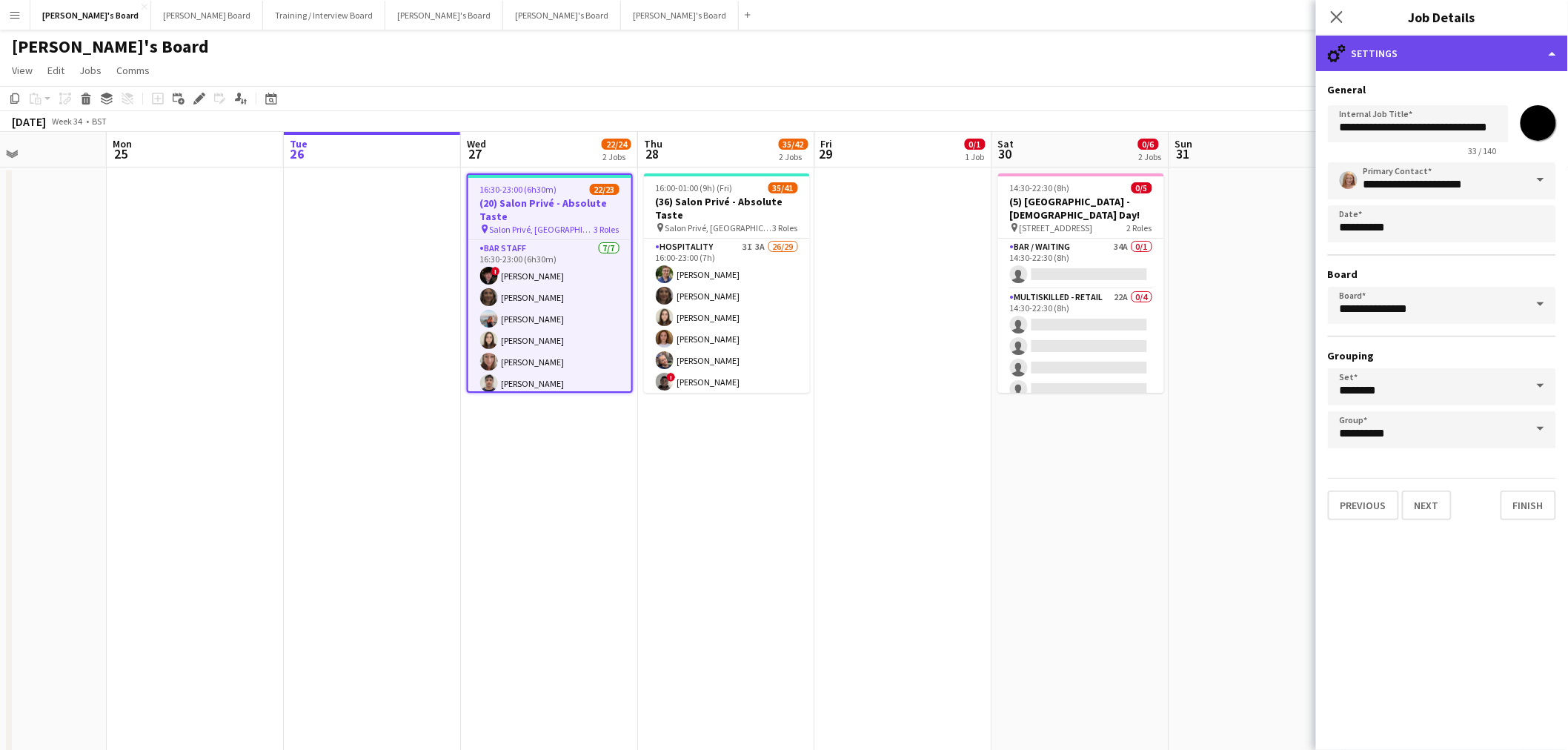
click at [1464, 49] on div "cog-double-3 Settings" at bounding box center [1441, 53] width 252 height 35
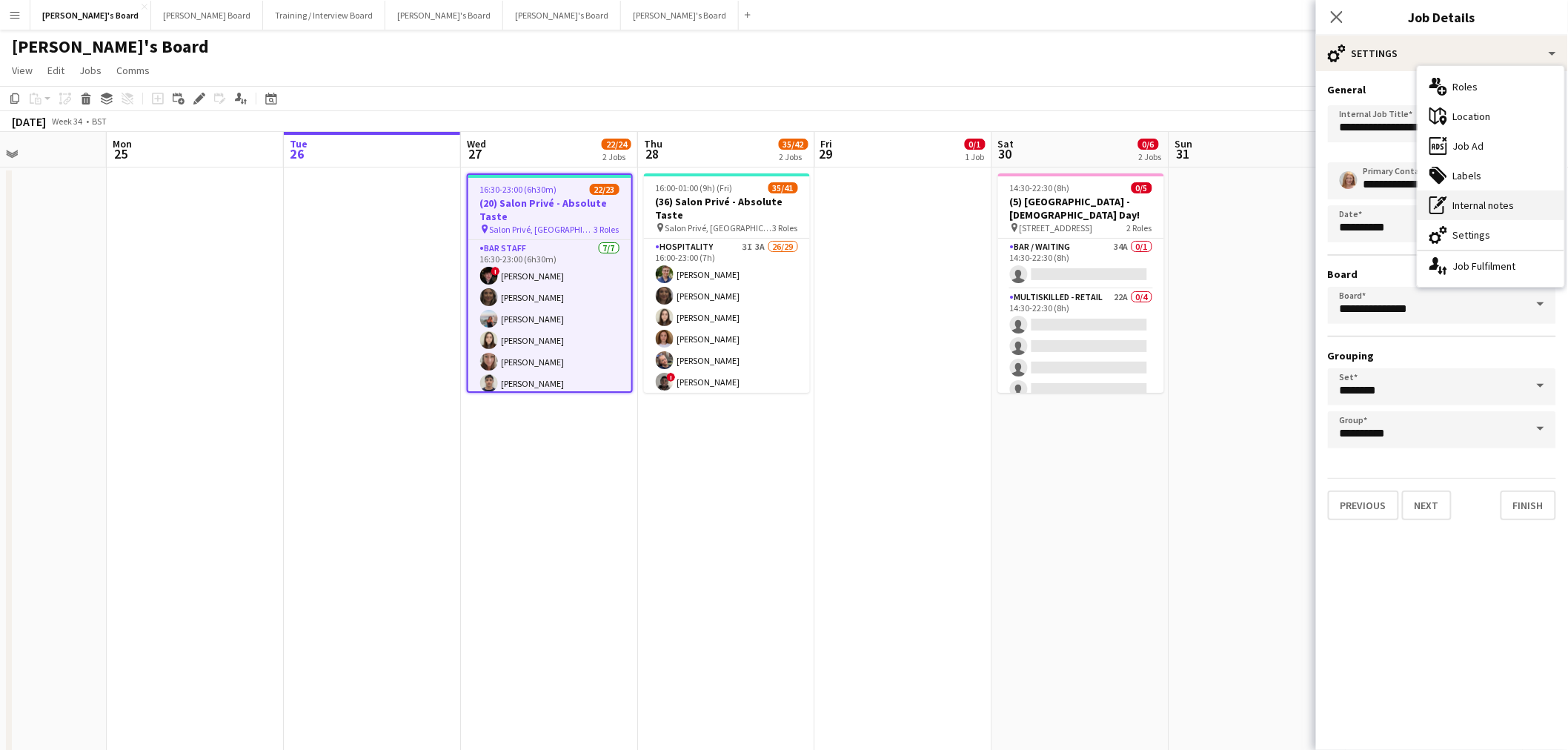
click at [1474, 197] on div "pen-write Internal notes" at bounding box center [1490, 205] width 146 height 29
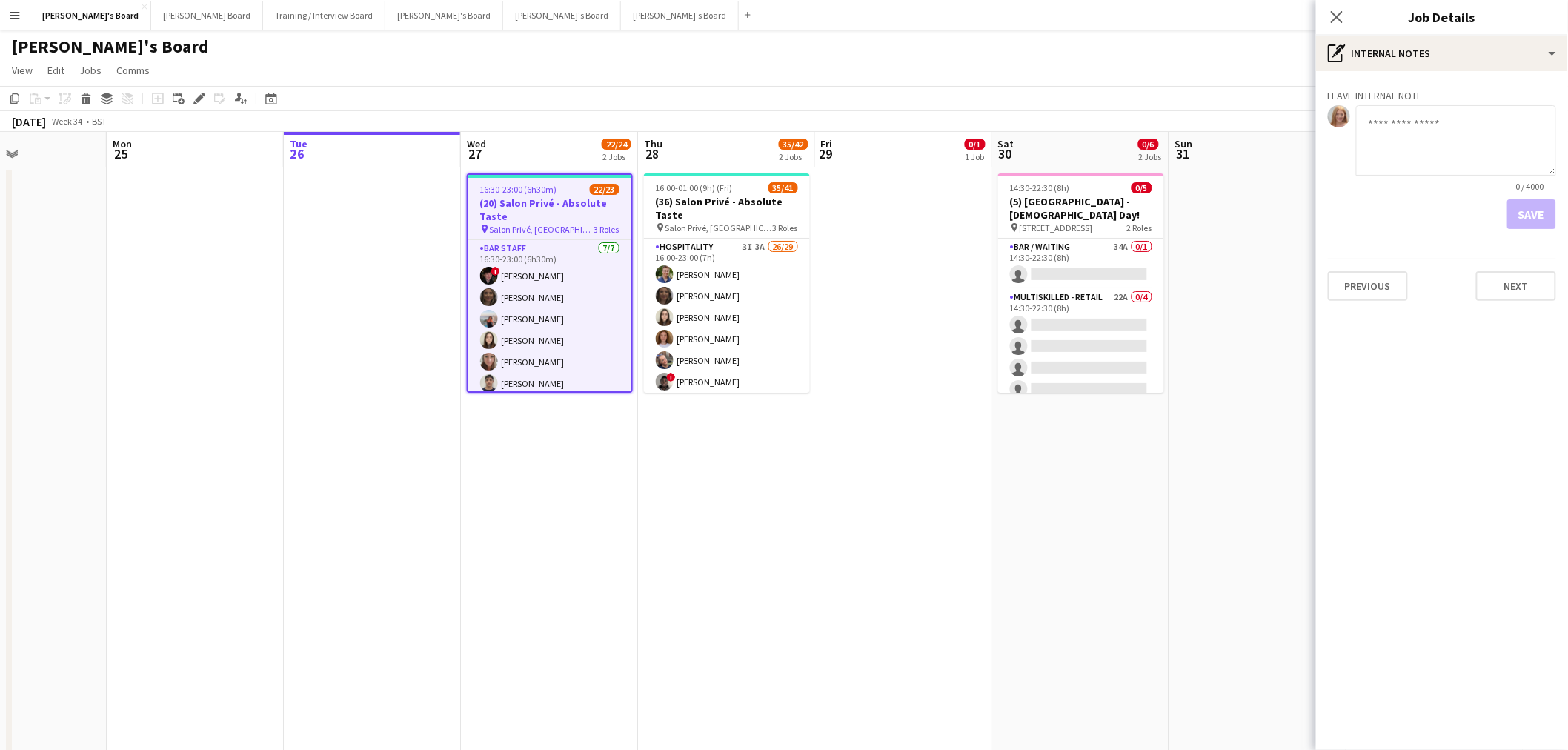
click at [1417, 164] on textarea at bounding box center [1456, 141] width 200 height 71
drag, startPoint x: 1539, startPoint y: 112, endPoint x: 901, endPoint y: 177, distance: 641.3
click at [900, 177] on body "Menu Boards Boards Boards All jobs Status Workforce Workforce My Workforce Recr…" at bounding box center [784, 602] width 1568 height 1203
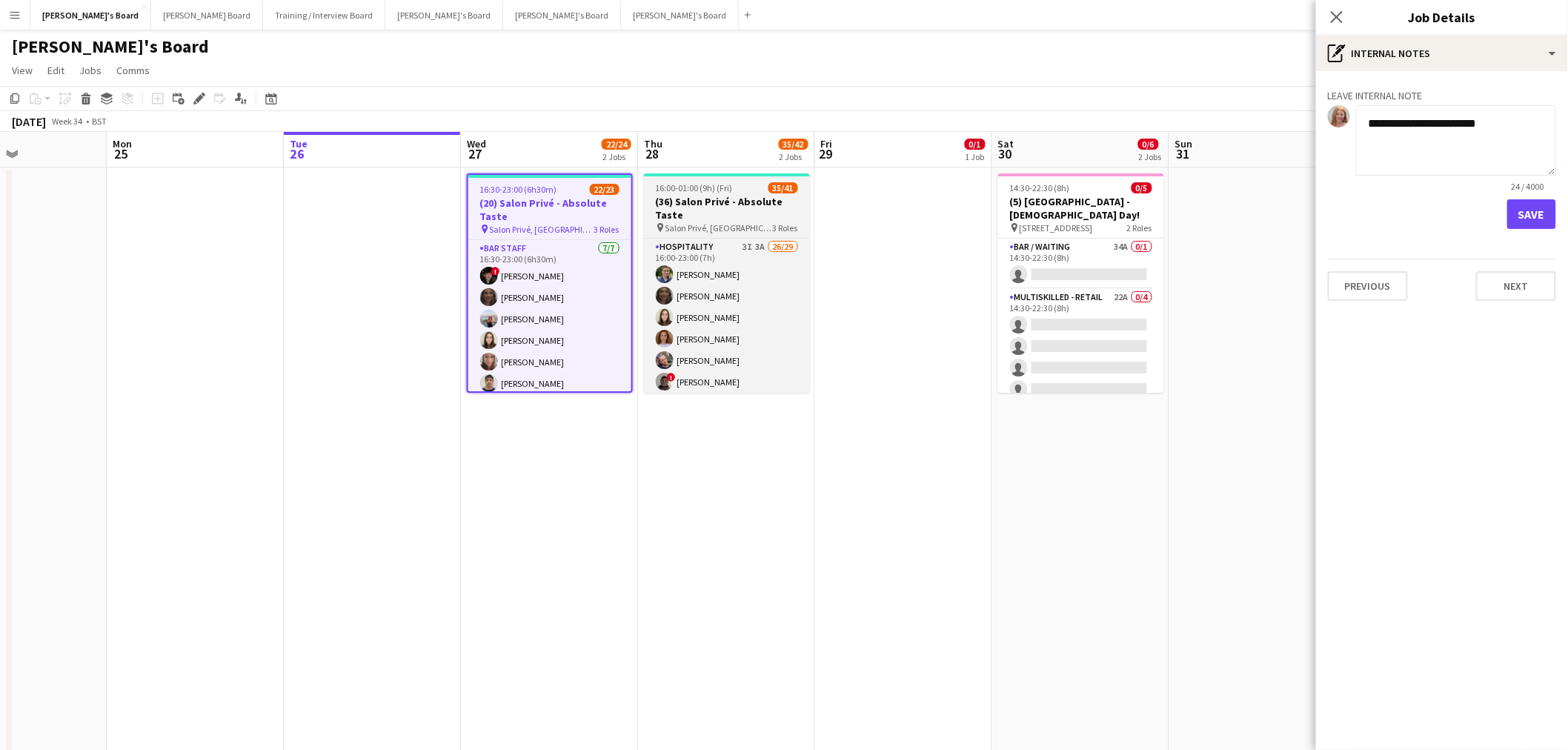
type textarea "**********"
click at [760, 190] on div "16:00-01:00 (9h) (Fri) 35/41" at bounding box center [726, 188] width 166 height 11
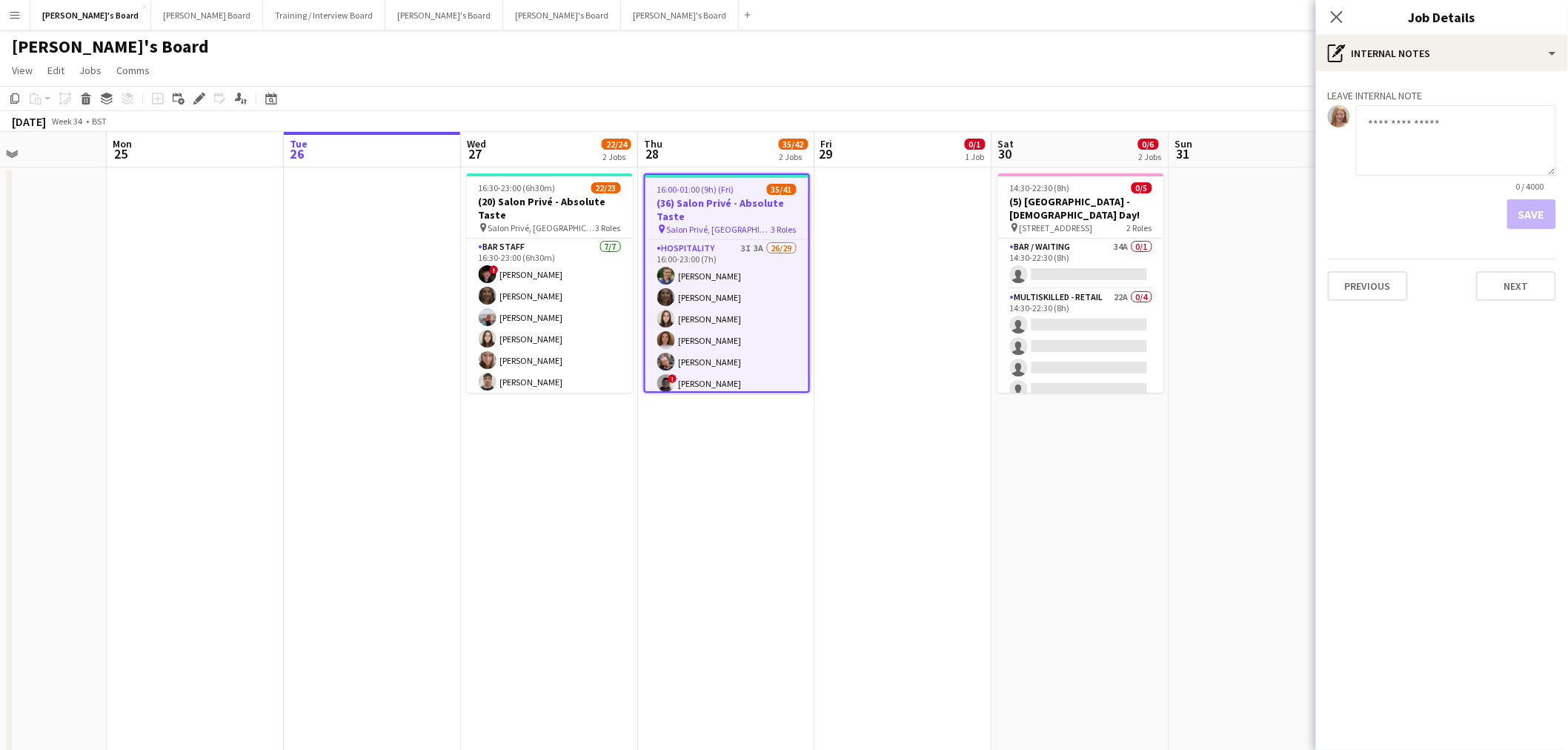
click at [1387, 138] on textarea at bounding box center [1456, 141] width 200 height 71
paste textarea "**********"
type textarea "**********"
click at [1546, 202] on button "Save" at bounding box center [1531, 214] width 49 height 29
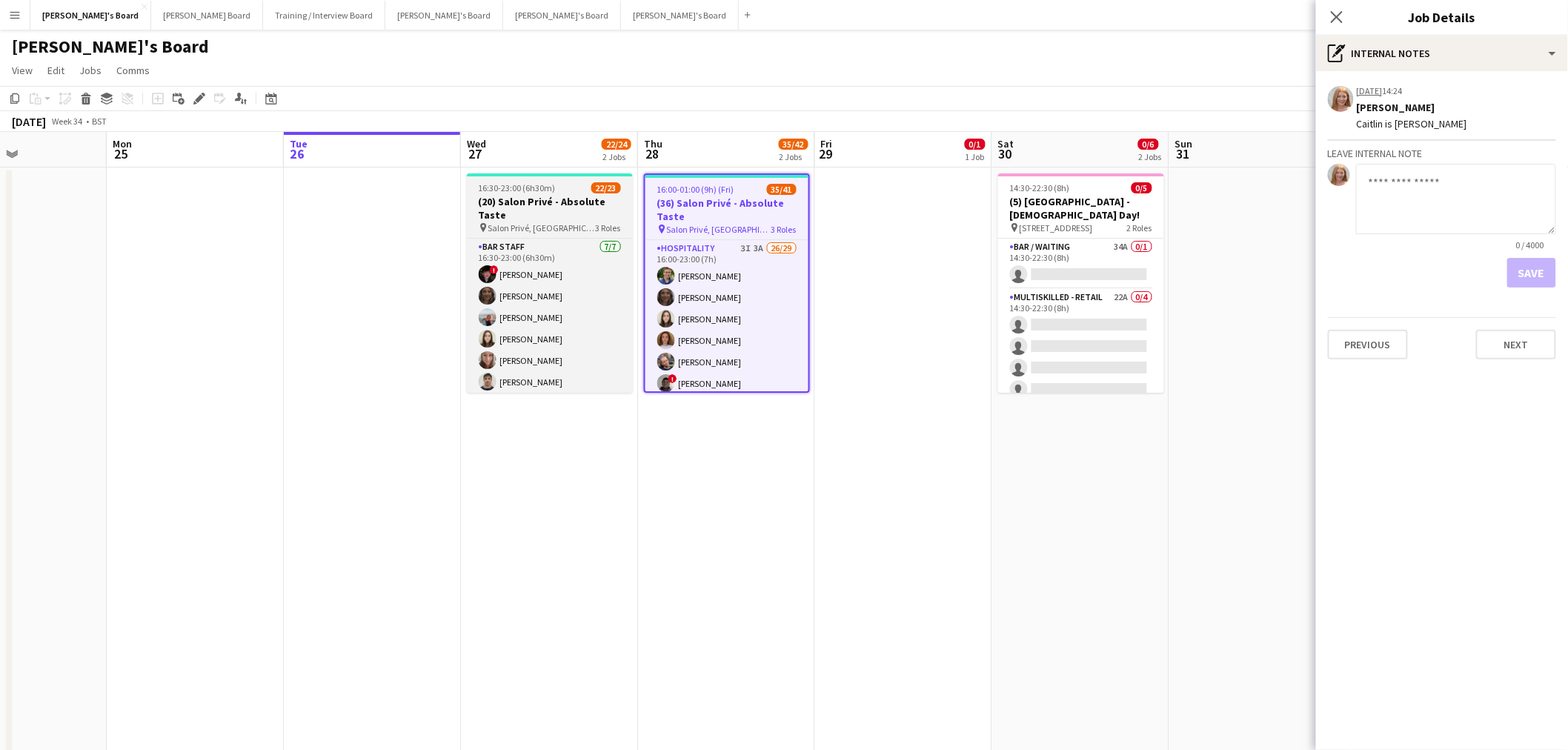
click at [565, 202] on h3 "(20) Salon Privé - Absolute Taste" at bounding box center [550, 208] width 166 height 27
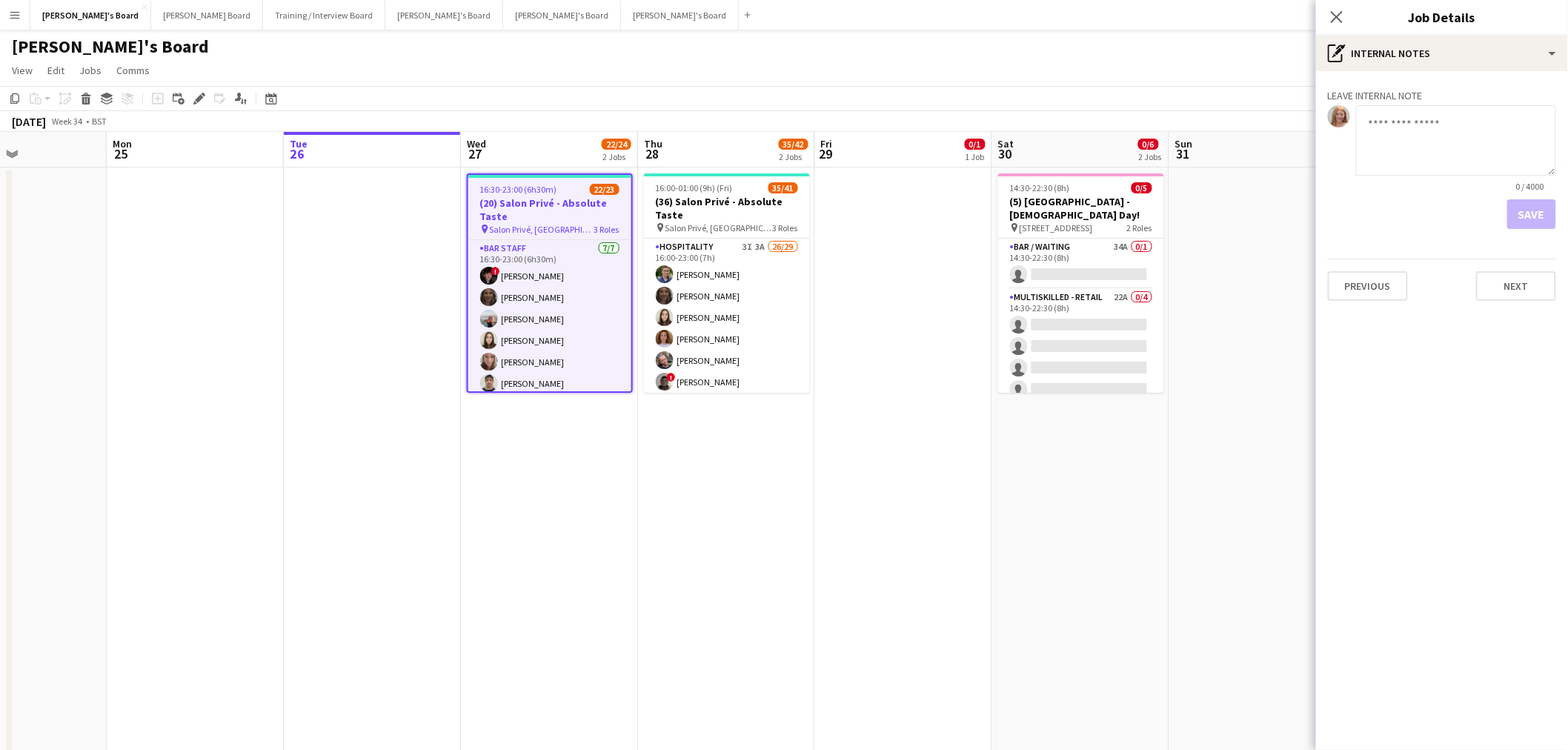
click at [1447, 135] on textarea at bounding box center [1456, 141] width 200 height 71
paste textarea "**********"
type textarea "**********"
click at [1517, 194] on form "**********" at bounding box center [1441, 167] width 228 height 124
click at [1531, 217] on button "Save" at bounding box center [1531, 214] width 49 height 29
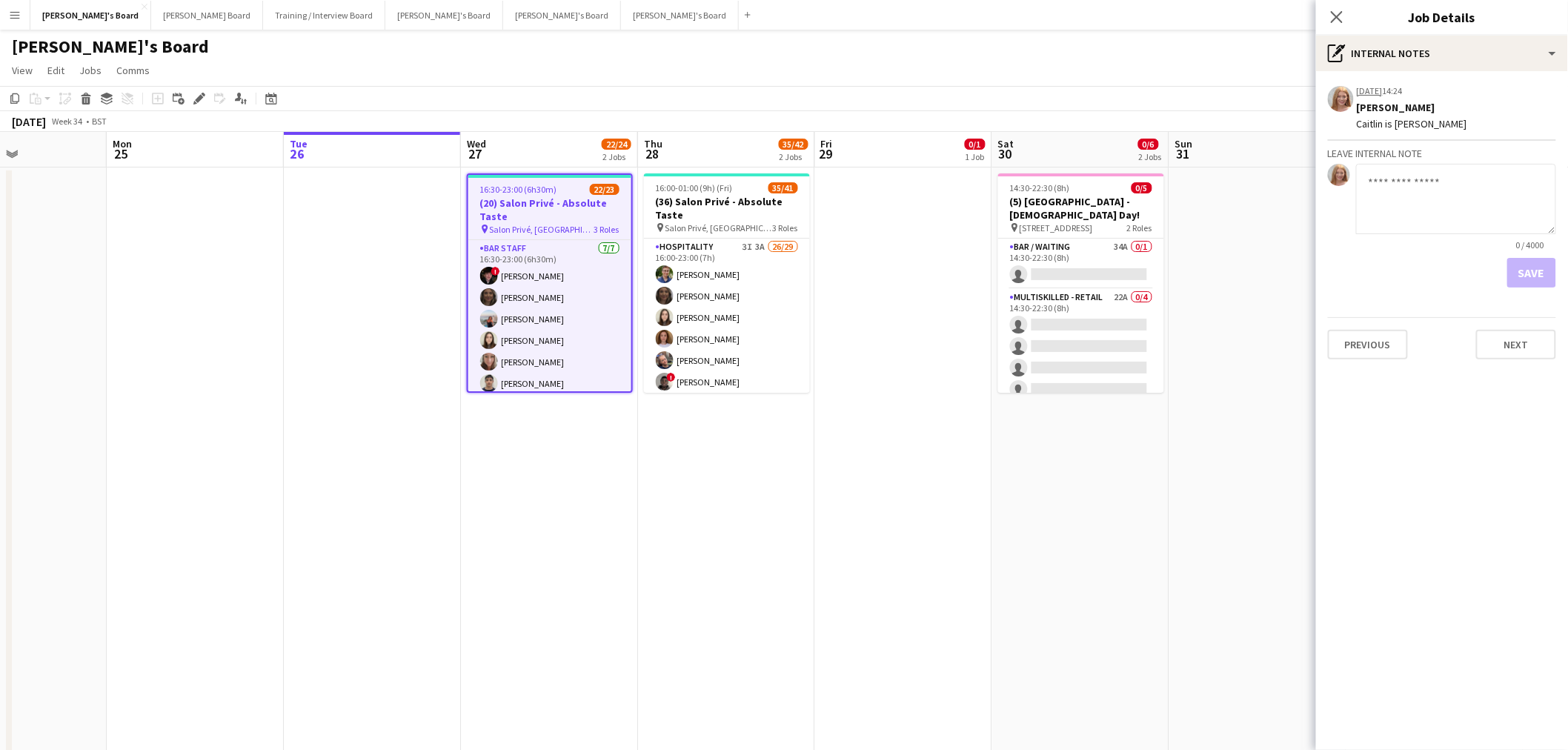
click at [1061, 516] on app-date-cell "14:30-22:30 (8h) 0/5 (5) Lingfield Park Racecourse - Ladies Day! pin Lingfield …" at bounding box center [1080, 482] width 177 height 630
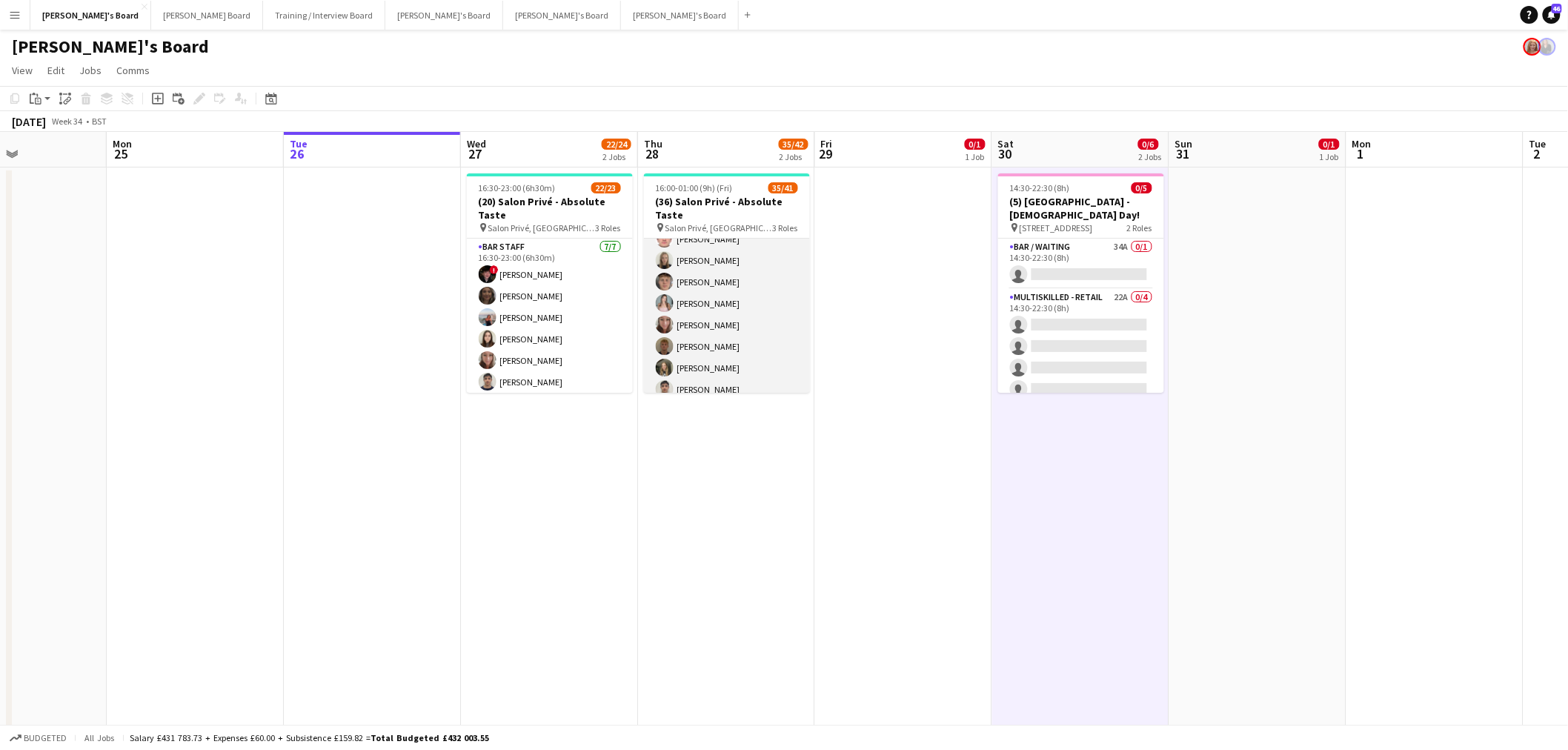
click at [722, 297] on app-card-role "Hospitality 3I 3A 26/29 16:00-23:00 (7h) Joseph Day shona irvine Hannah William…" at bounding box center [726, 400] width 166 height 653
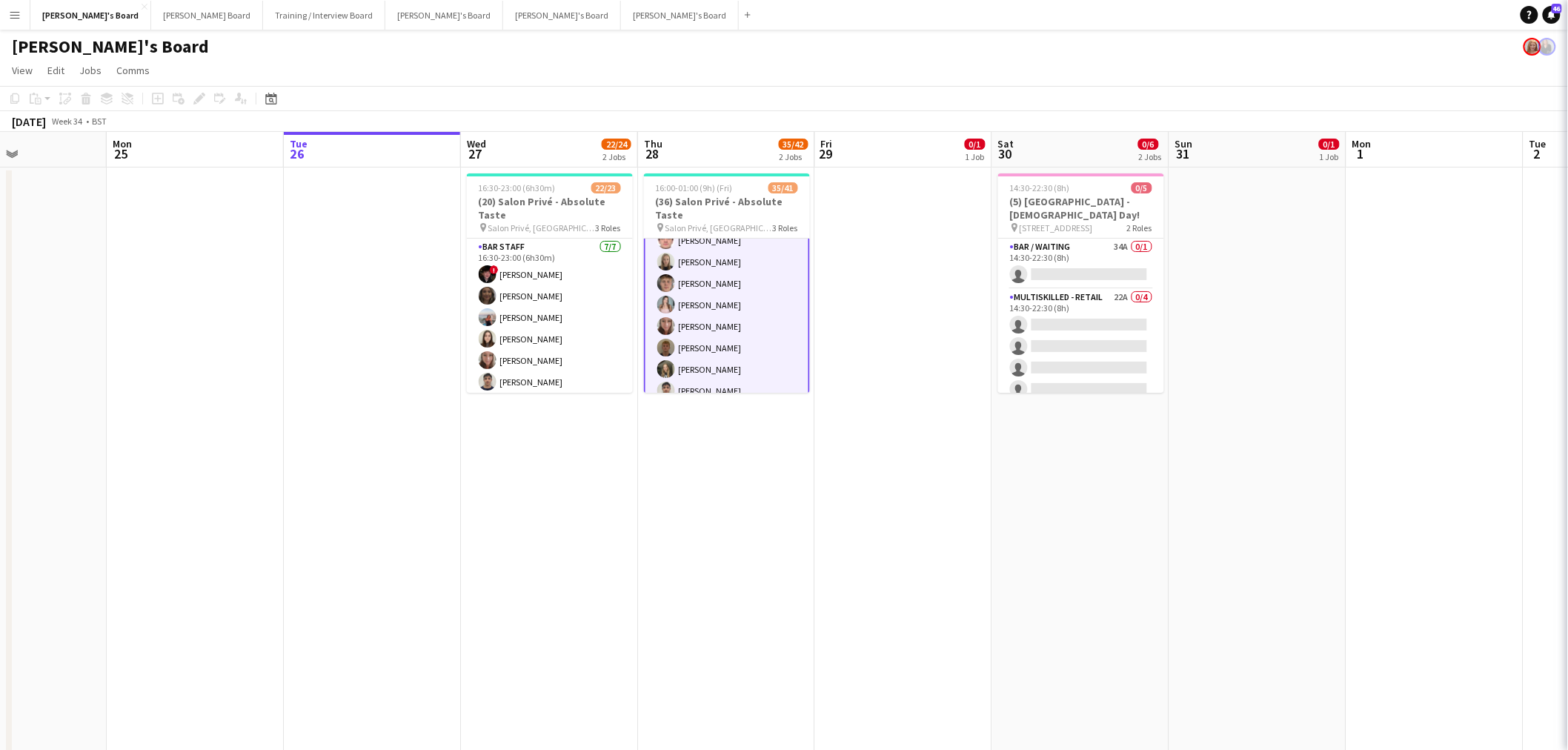
scroll to position [166, 0]
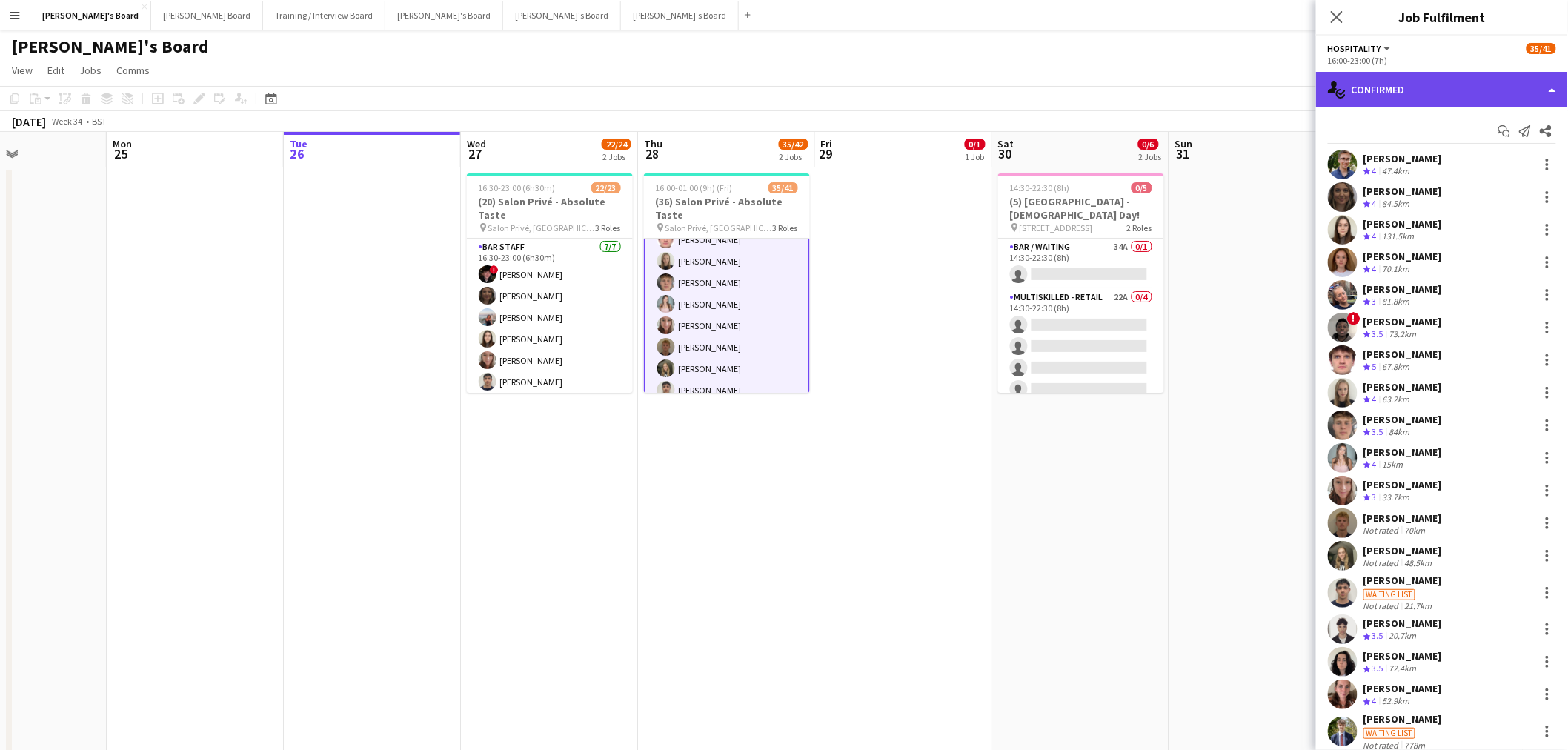
click at [1510, 94] on div "single-neutral-actions-check-2 Confirmed" at bounding box center [1441, 89] width 252 height 35
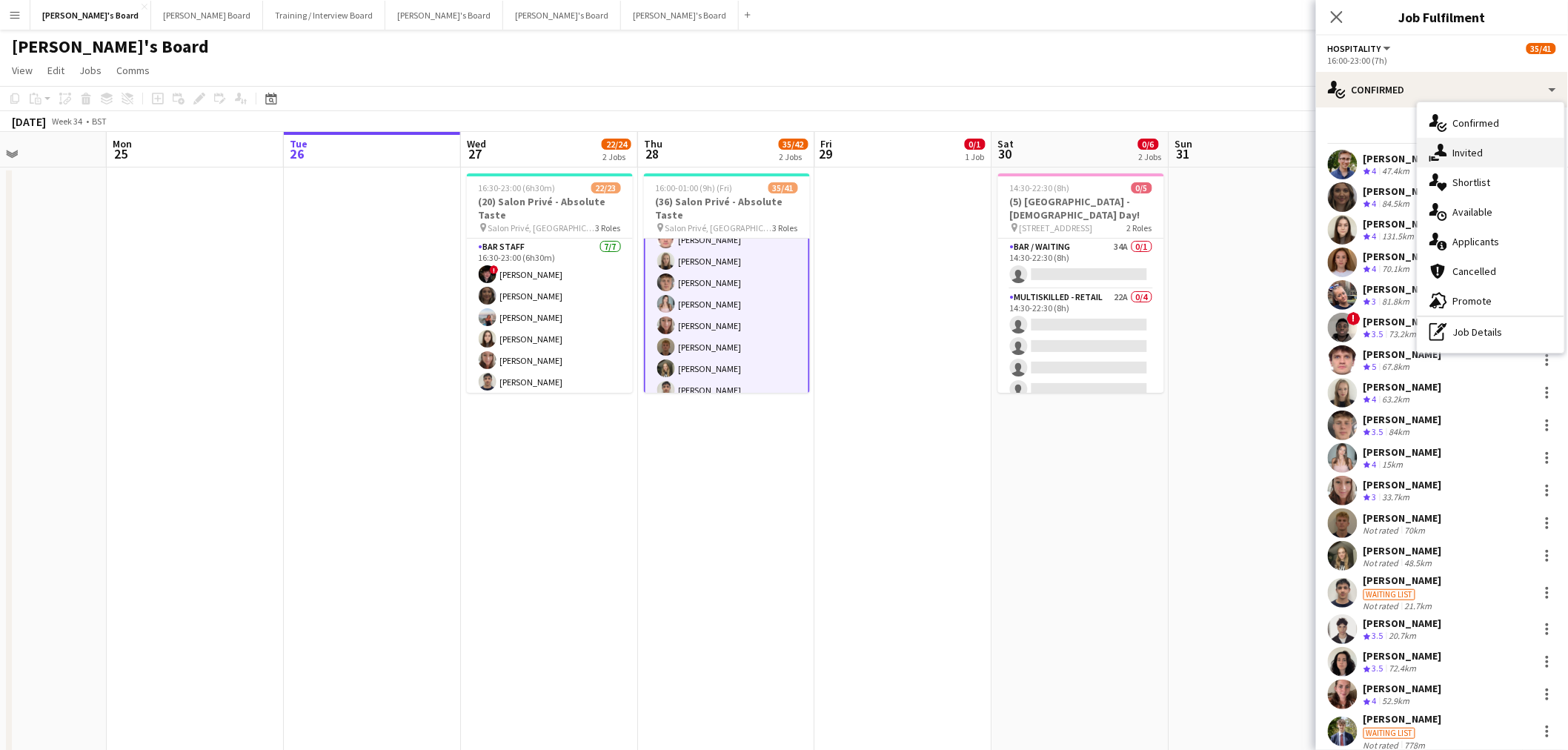
click at [1449, 165] on div "single-neutral-actions-share-1 Invited" at bounding box center [1490, 153] width 146 height 29
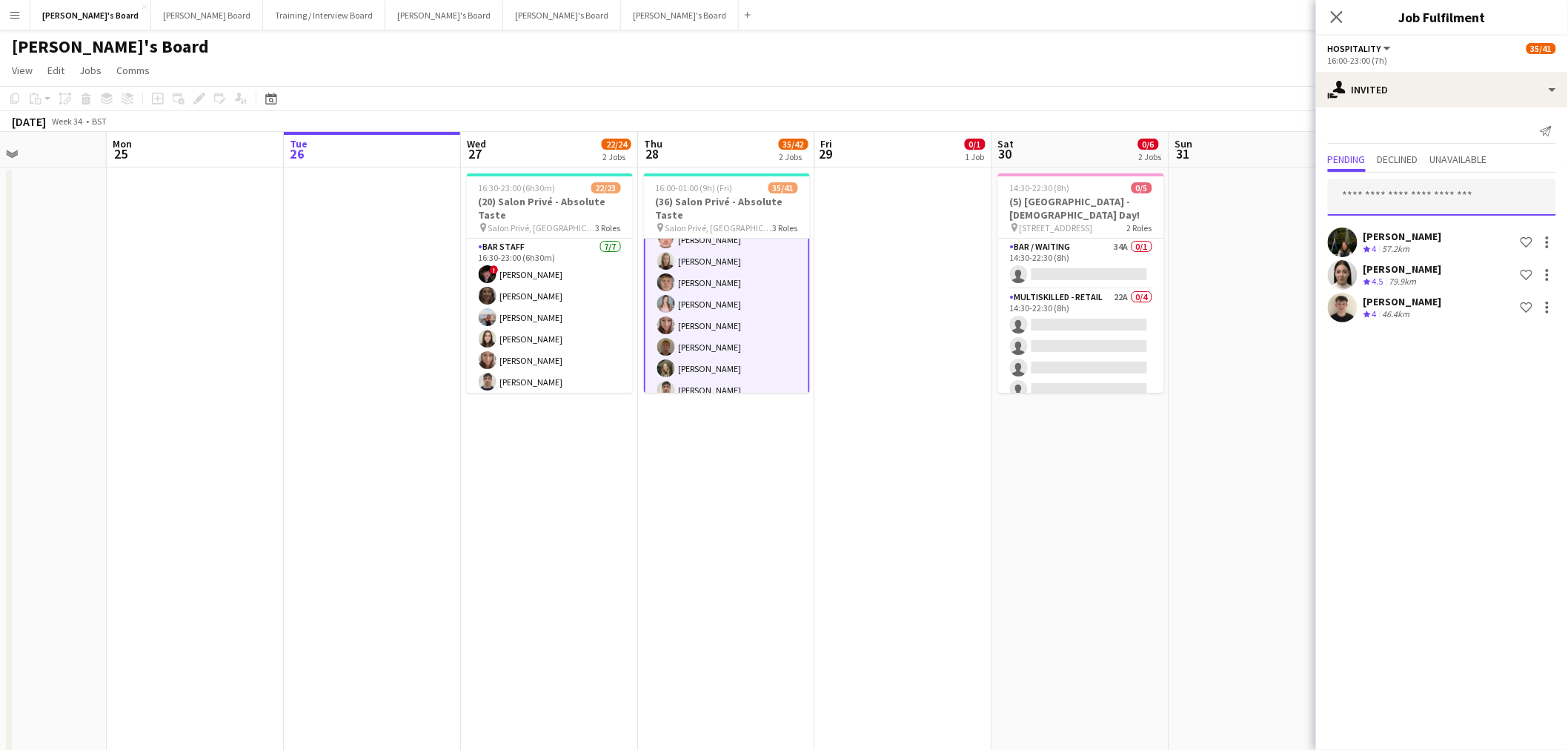
click at [1395, 188] on input "text" at bounding box center [1441, 197] width 228 height 37
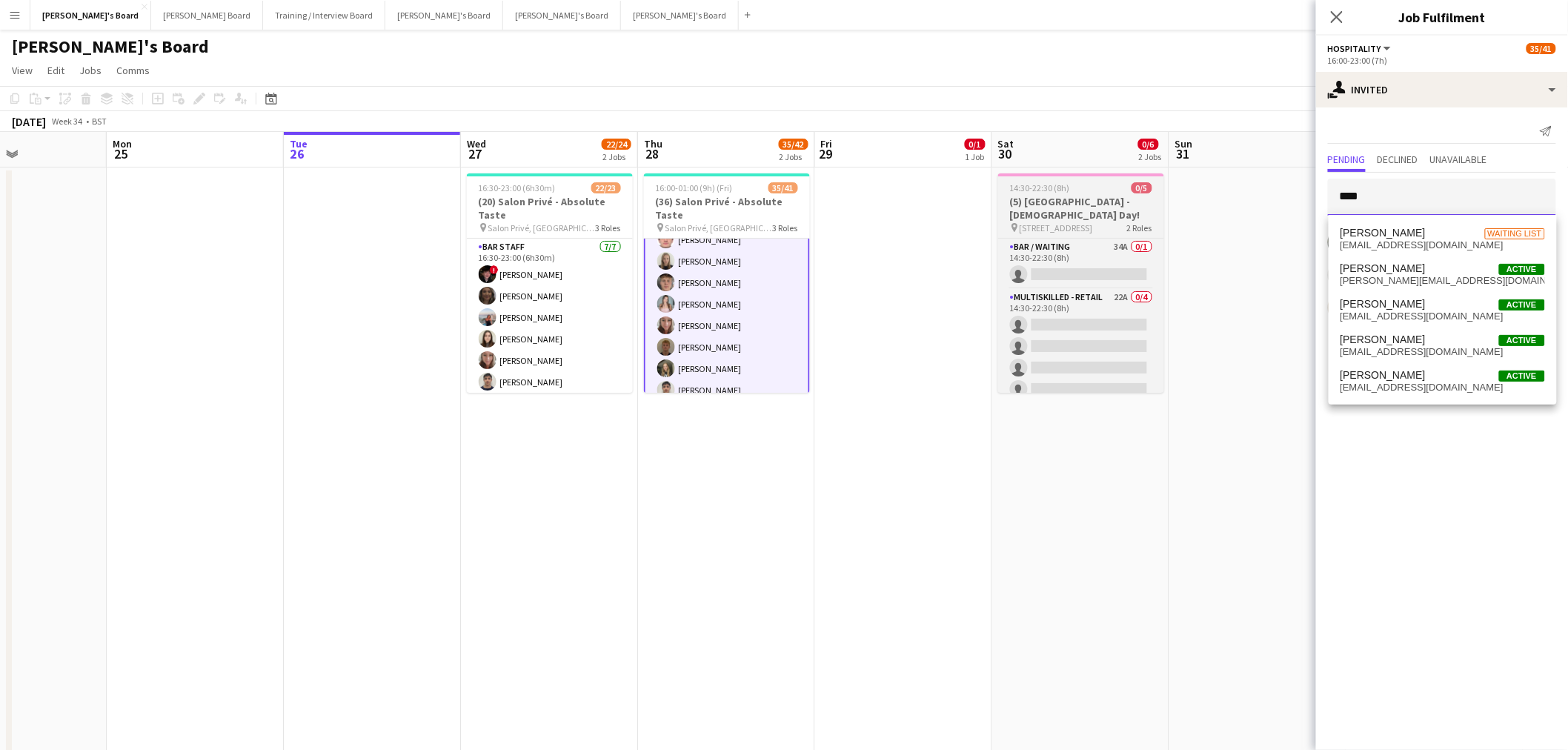
drag, startPoint x: 1412, startPoint y: 205, endPoint x: 1055, endPoint y: 193, distance: 357.2
click at [1075, 194] on body "Menu Boards Boards Boards All jobs Status Workforce Workforce My Workforce Recr…" at bounding box center [784, 602] width 1568 height 1203
type input "********"
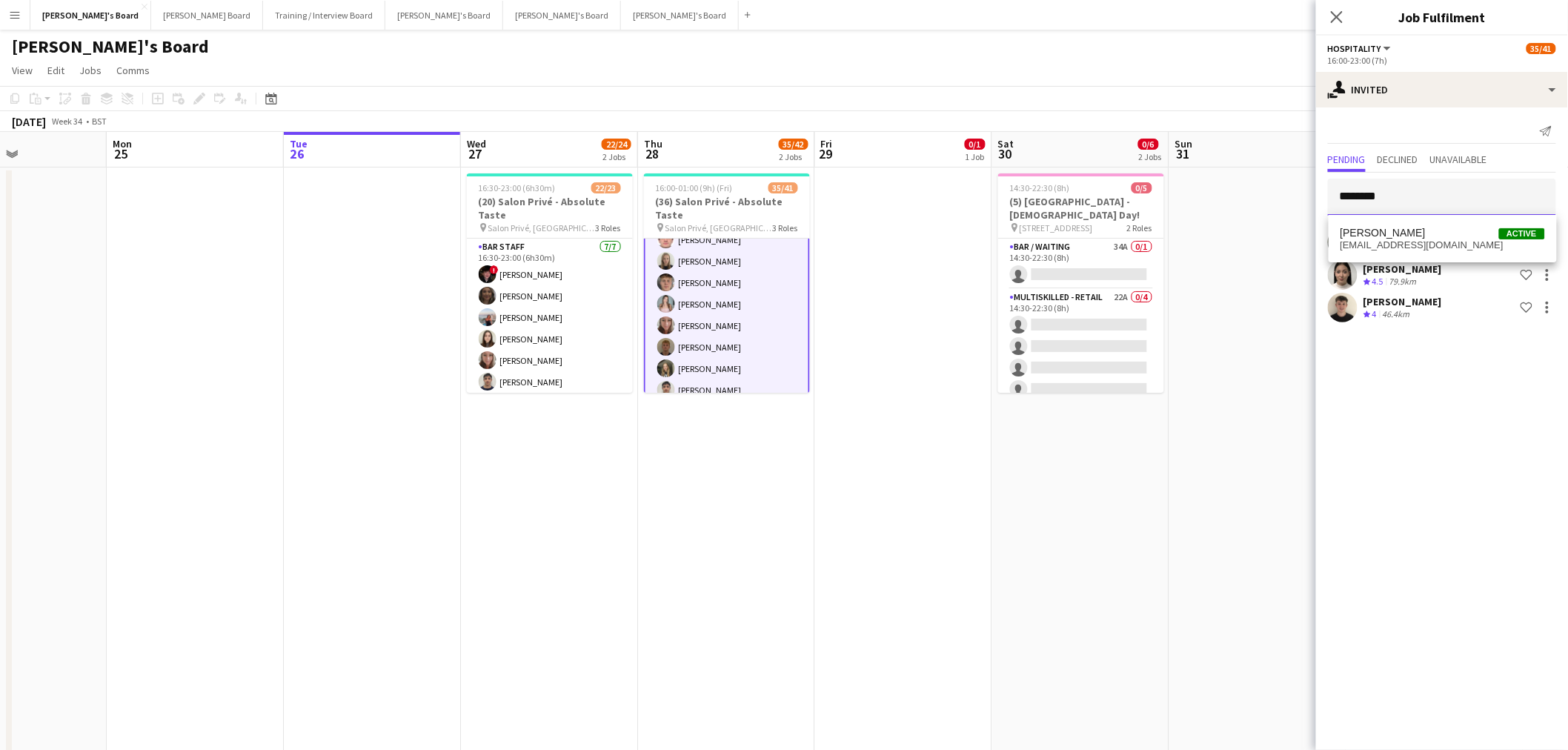
drag, startPoint x: 1443, startPoint y: 197, endPoint x: 208, endPoint y: 299, distance: 1239.2
click at [648, 223] on body "Menu Boards Boards Boards All jobs Status Workforce Workforce My Workforce Recr…" at bounding box center [784, 602] width 1568 height 1203
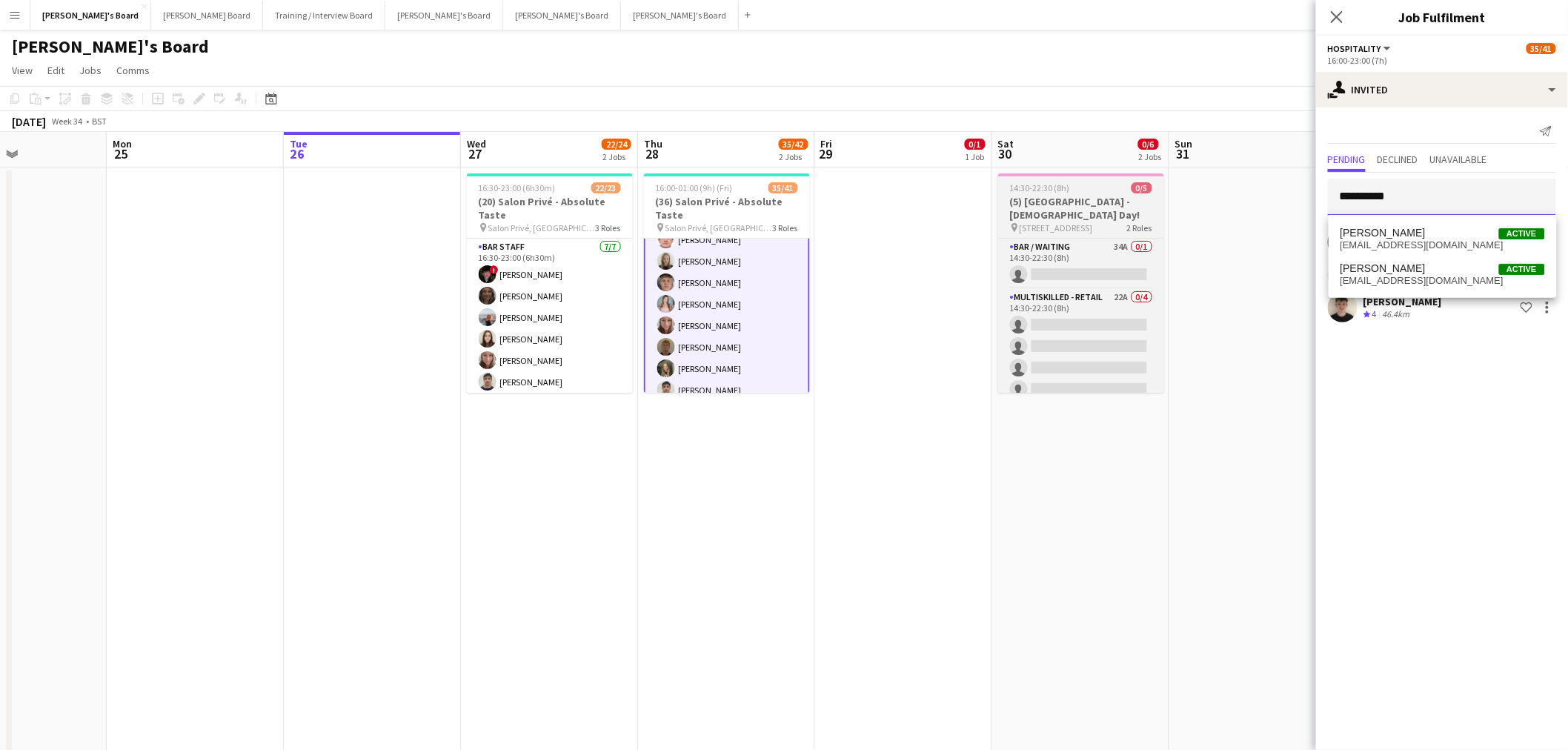
drag, startPoint x: 1422, startPoint y: 205, endPoint x: 1143, endPoint y: 203, distance: 279.0
click at [1158, 203] on body "Menu Boards Boards Boards All jobs Status Workforce Workforce My Workforce Recr…" at bounding box center [784, 602] width 1568 height 1203
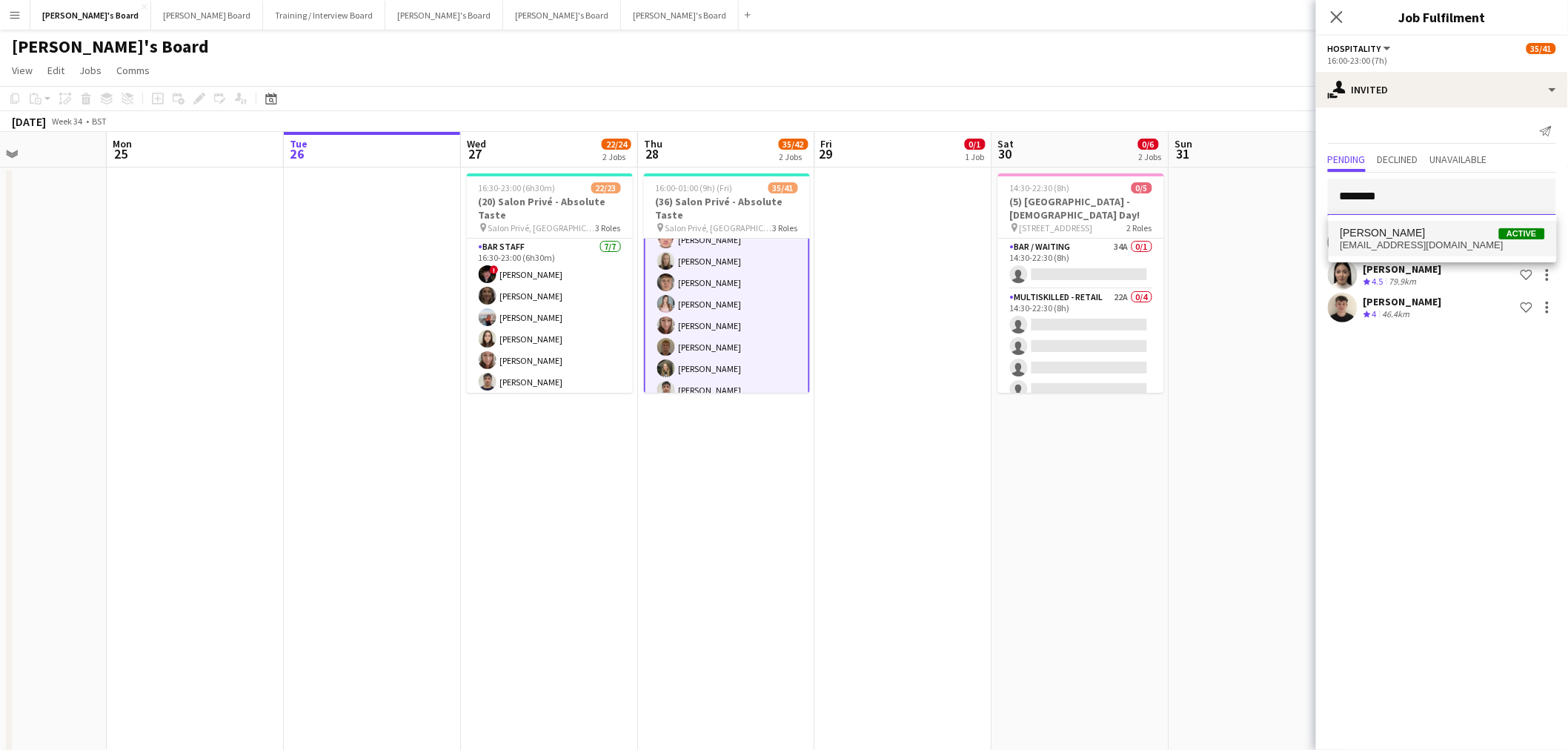
type input "********"
click at [1409, 237] on span "henry hinchliffe" at bounding box center [1383, 233] width 85 height 13
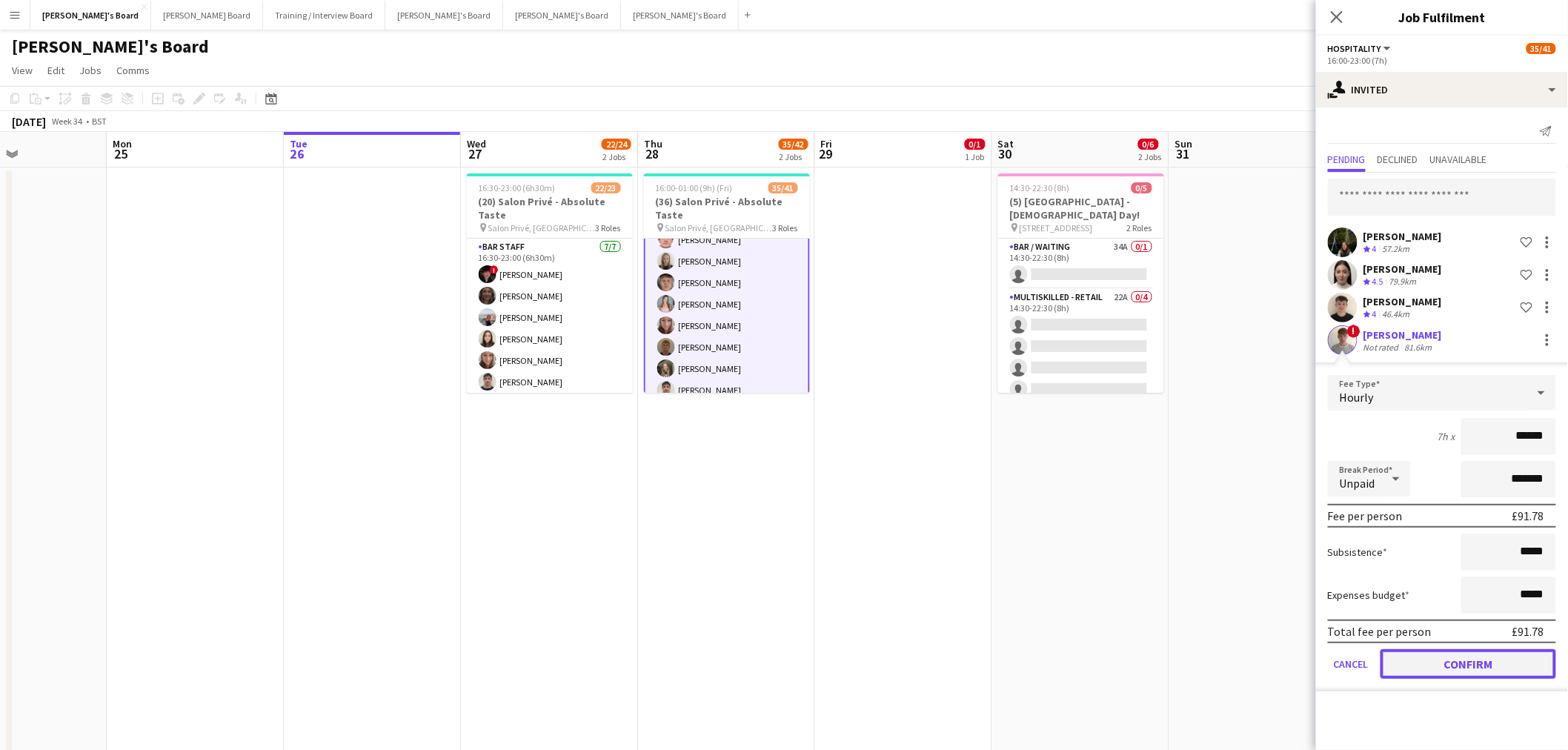
click at [1449, 655] on button "Confirm" at bounding box center [1468, 664] width 176 height 29
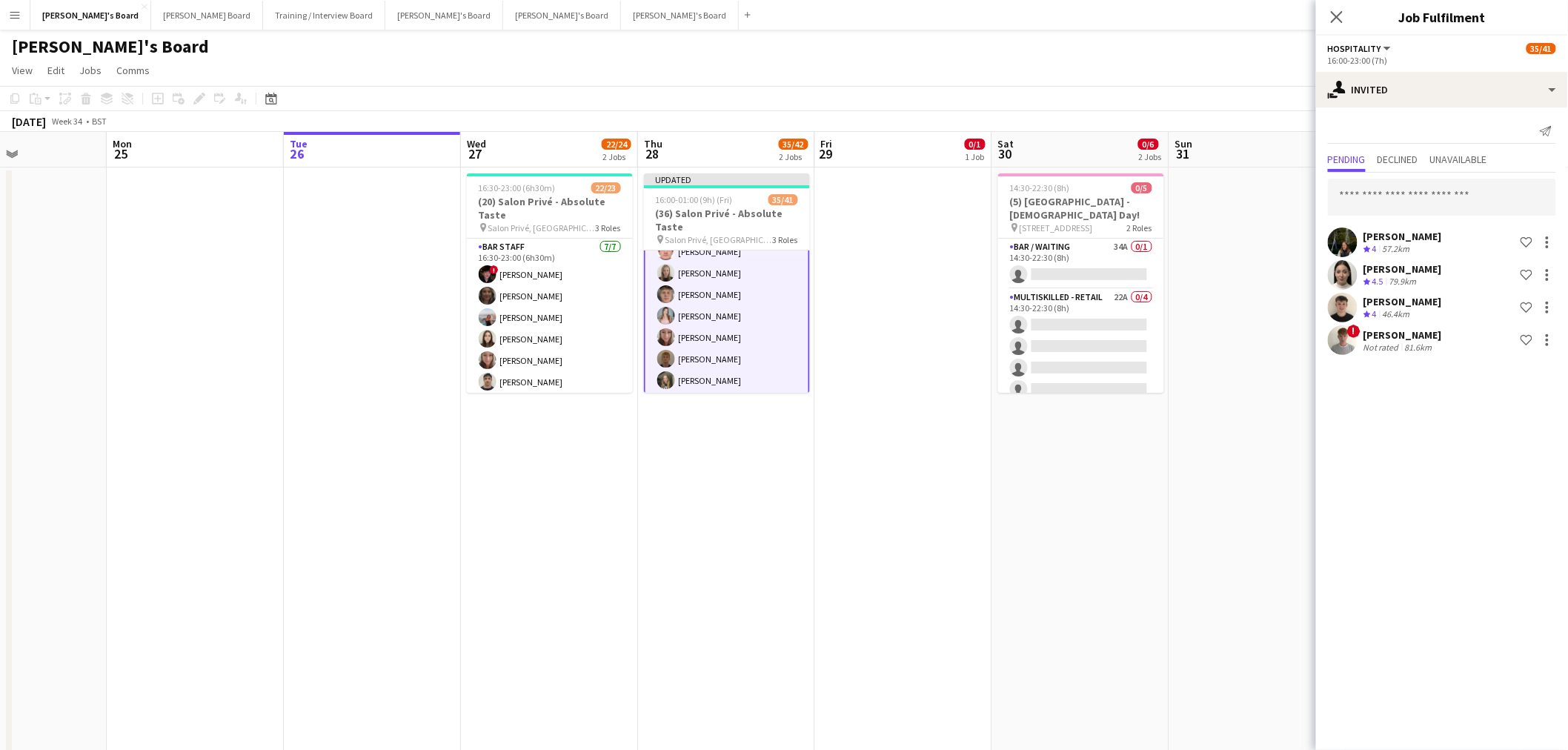
click at [982, 537] on app-date-cell at bounding box center [904, 482] width 177 height 630
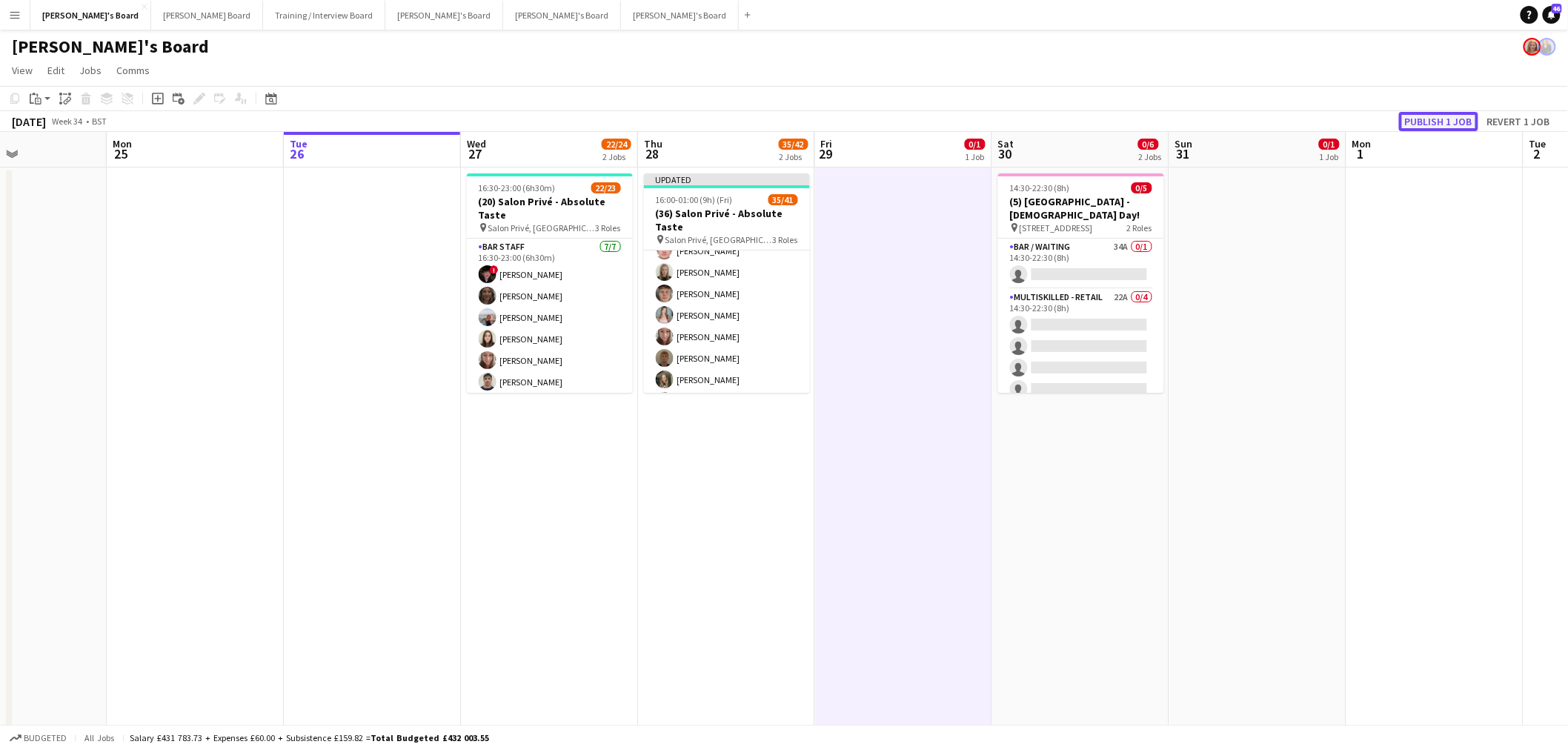
click at [1449, 115] on button "Publish 1 job" at bounding box center [1439, 122] width 79 height 19
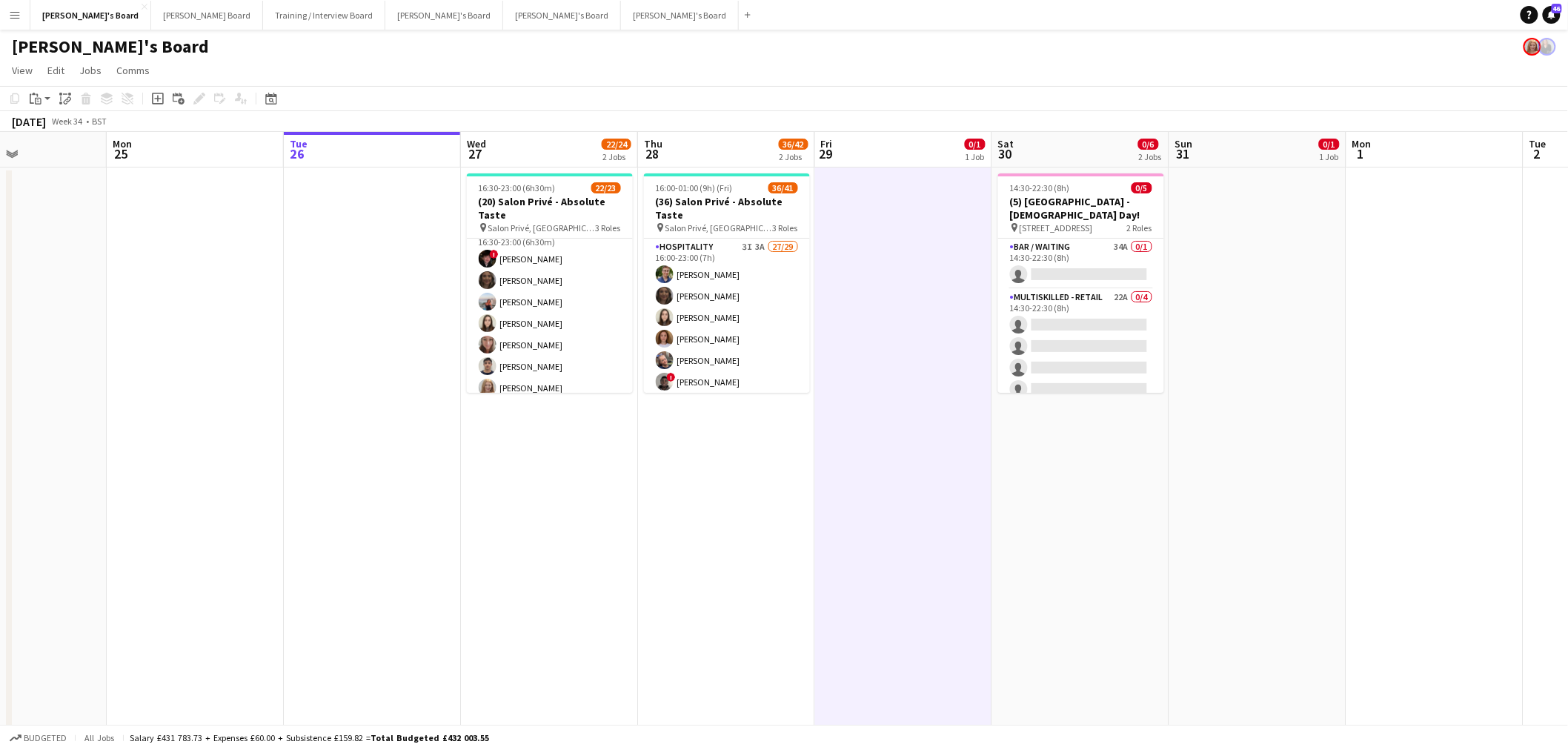
scroll to position [98, 0]
click at [573, 309] on app-card-role "BAR STAFF 7/7 16:30-23:00 (6h30m) ! Ryan Filkins shona irvine Ellie Brown Hanna…" at bounding box center [550, 230] width 166 height 179
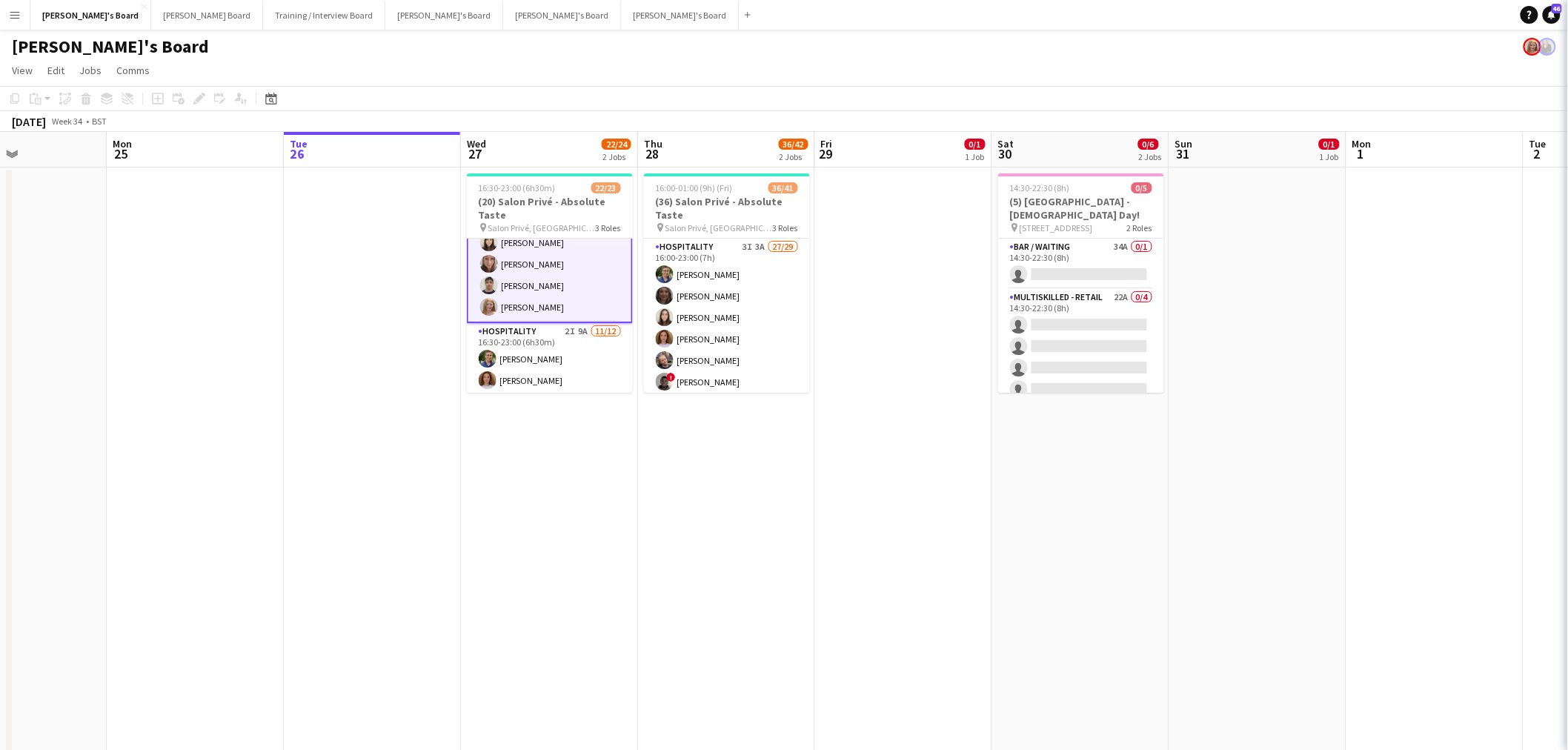
scroll to position [98, 0]
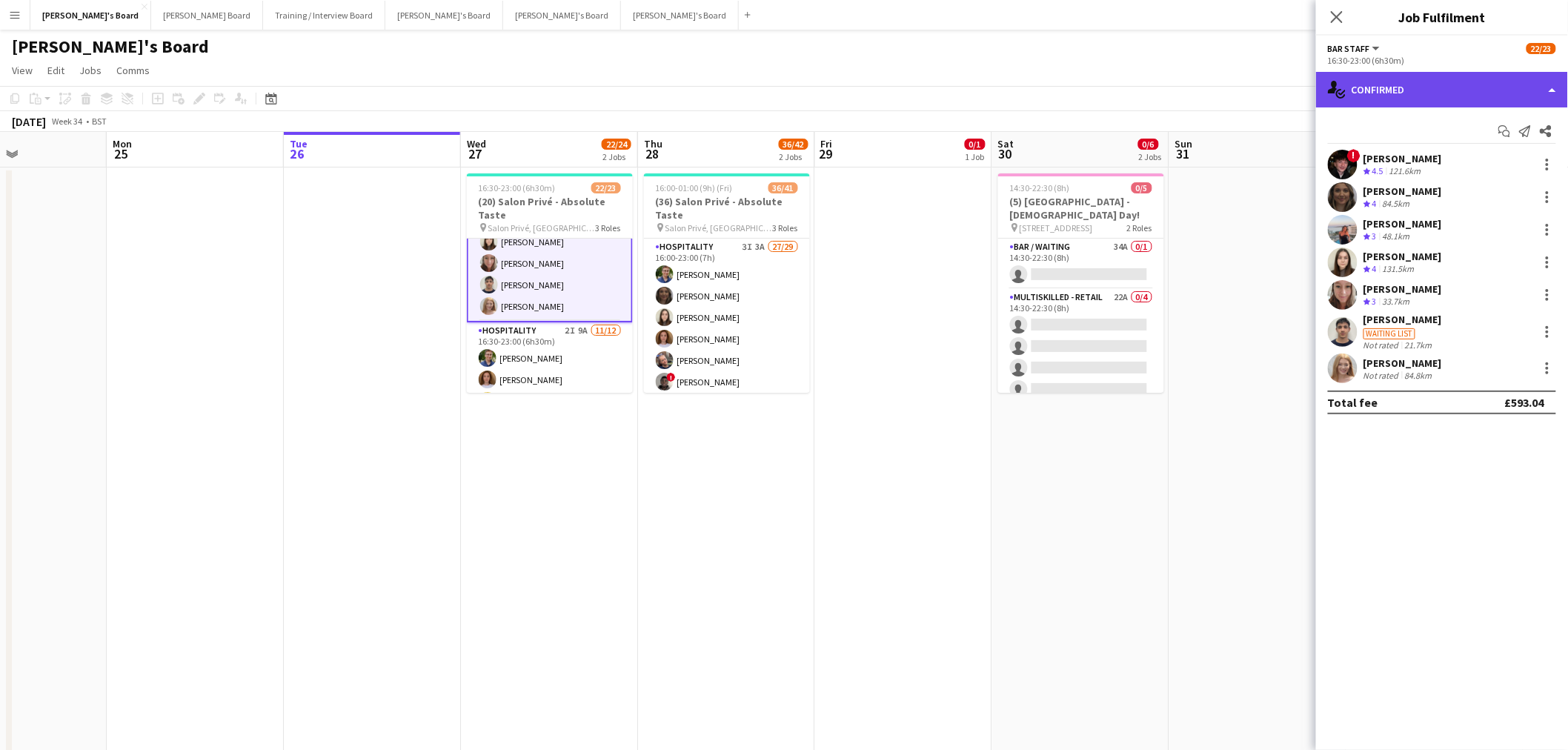
click at [1374, 77] on div "single-neutral-actions-check-2 Confirmed" at bounding box center [1441, 89] width 252 height 35
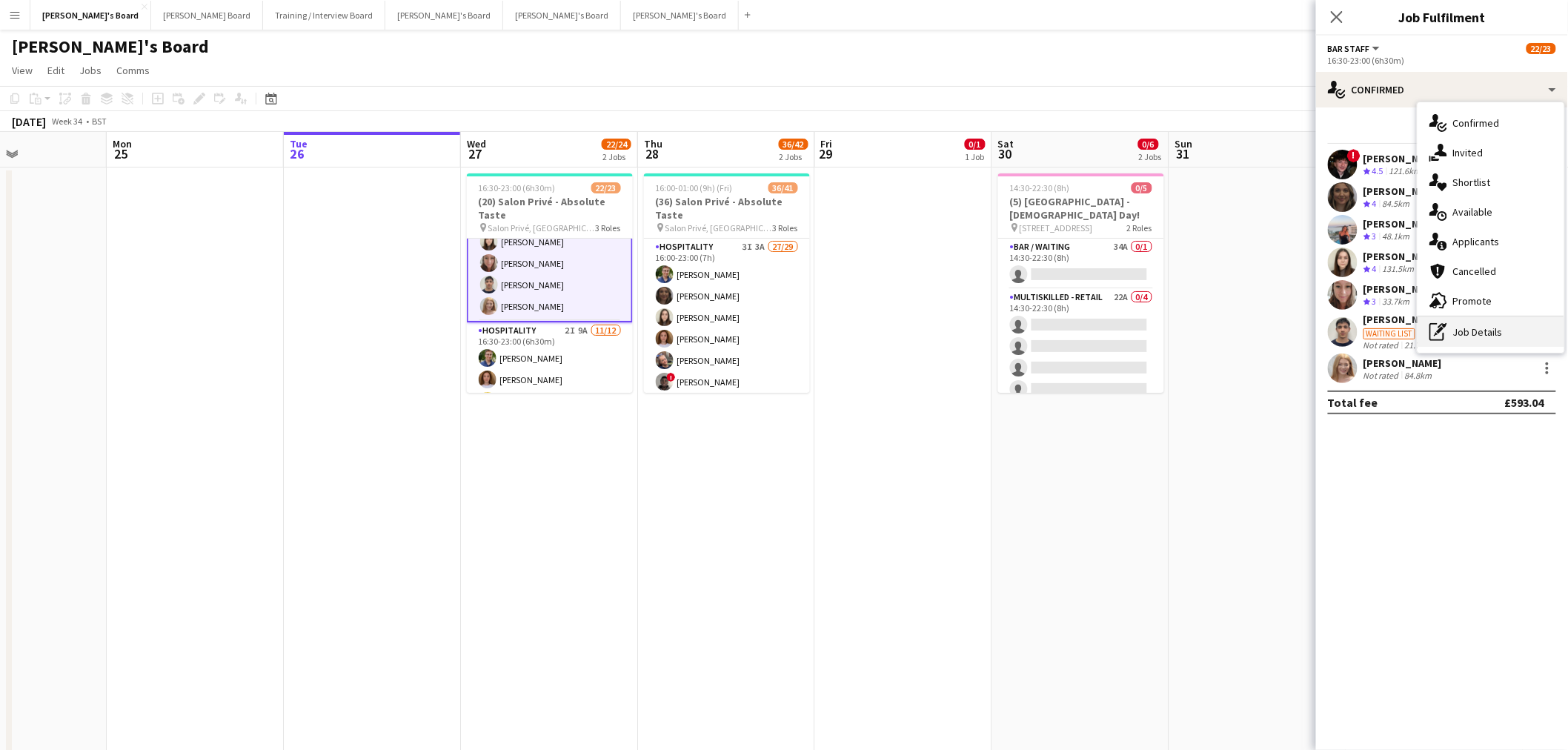
click at [1468, 329] on div "pen-write Job Details" at bounding box center [1490, 332] width 146 height 29
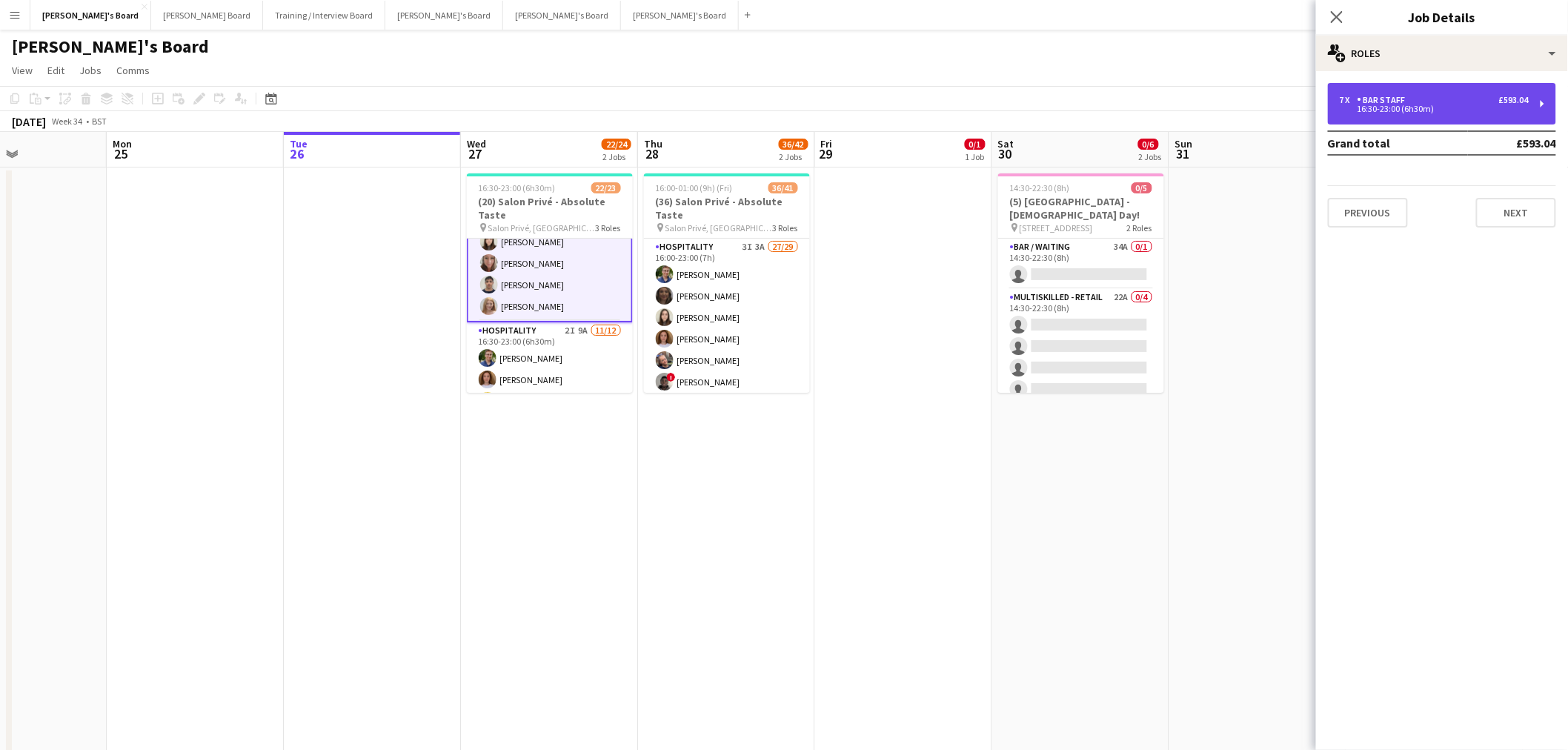
click at [1417, 105] on div "16:30-23:00 (6h30m)" at bounding box center [1434, 109] width 189 height 8
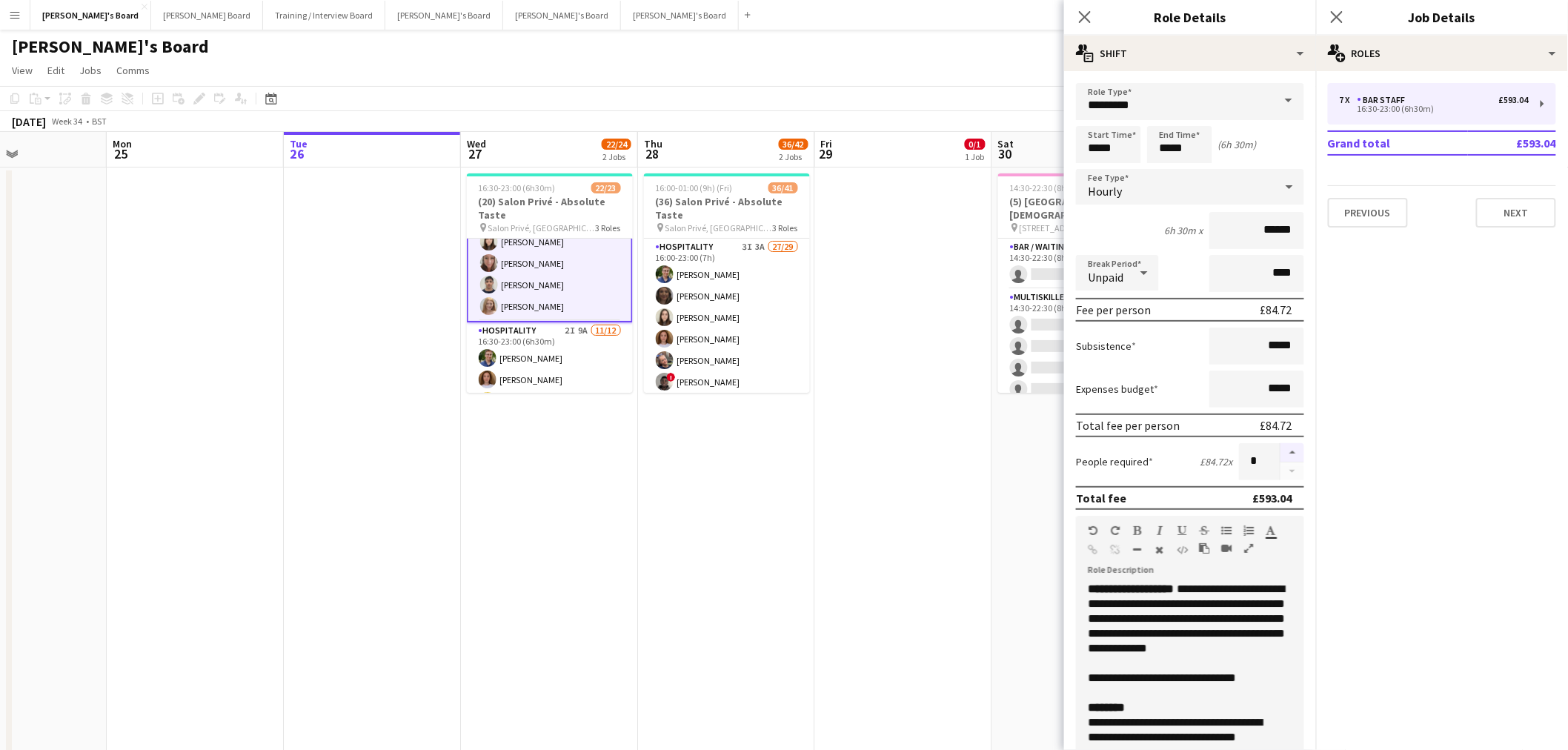
click at [1280, 445] on button "button" at bounding box center [1292, 453] width 24 height 19
type input "*"
click at [619, 514] on app-date-cell "16:30-23:00 (6h30m) 22/23 (20) Salon Privé - Absolute Taste pin Salon Privé, Bl…" at bounding box center [550, 482] width 177 height 630
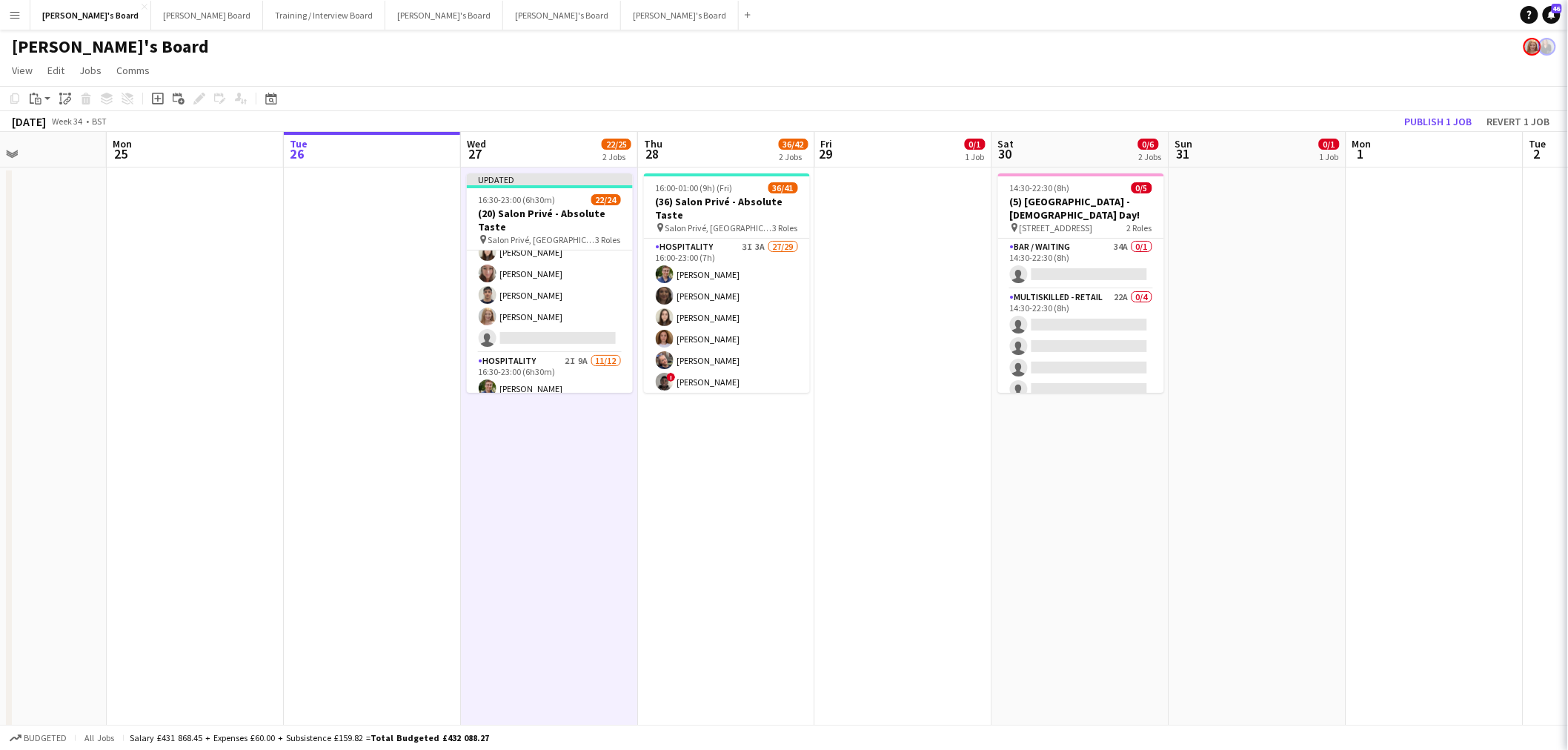
scroll to position [98, 0]
click at [1453, 119] on button "Publish 1 job" at bounding box center [1439, 122] width 79 height 19
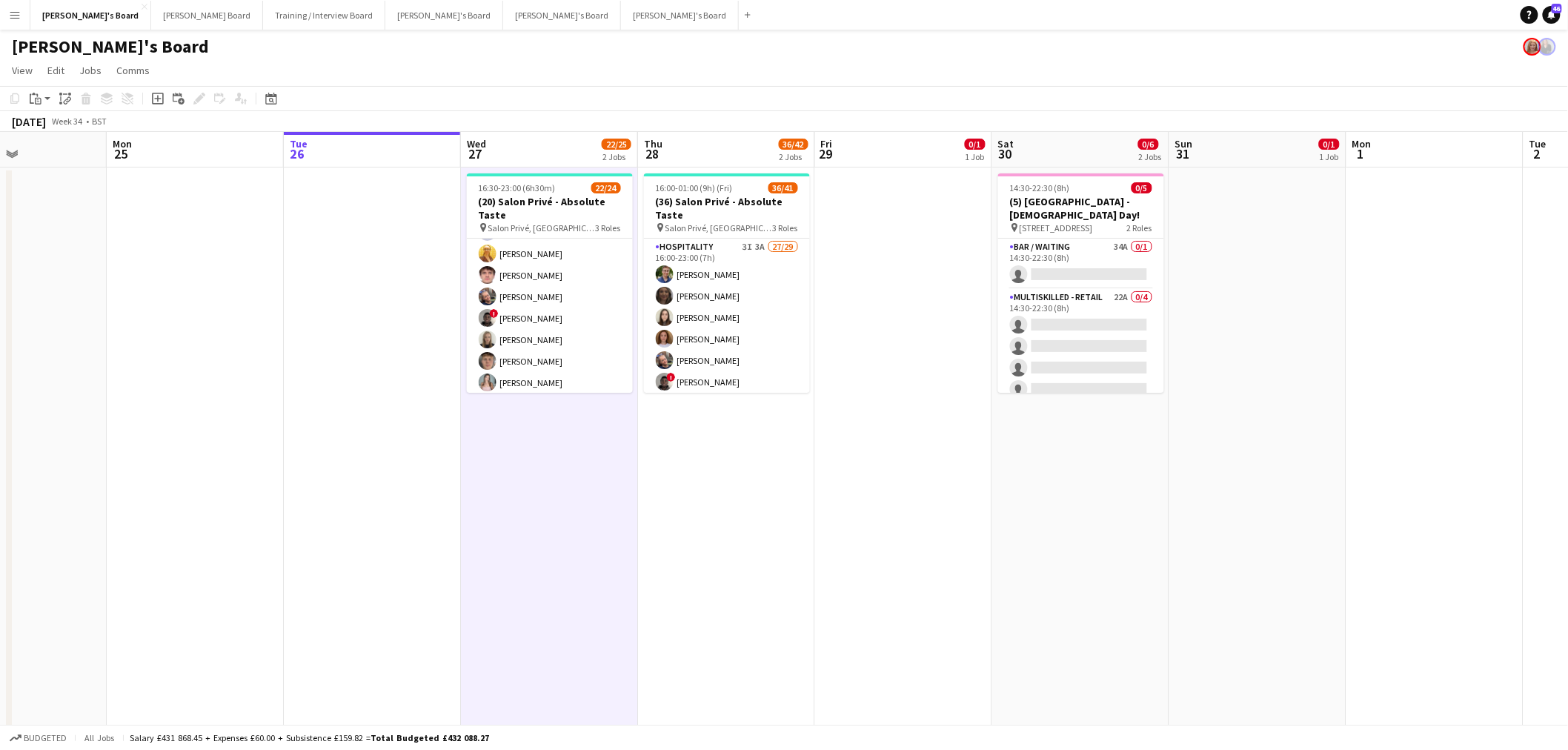
scroll to position [448, 0]
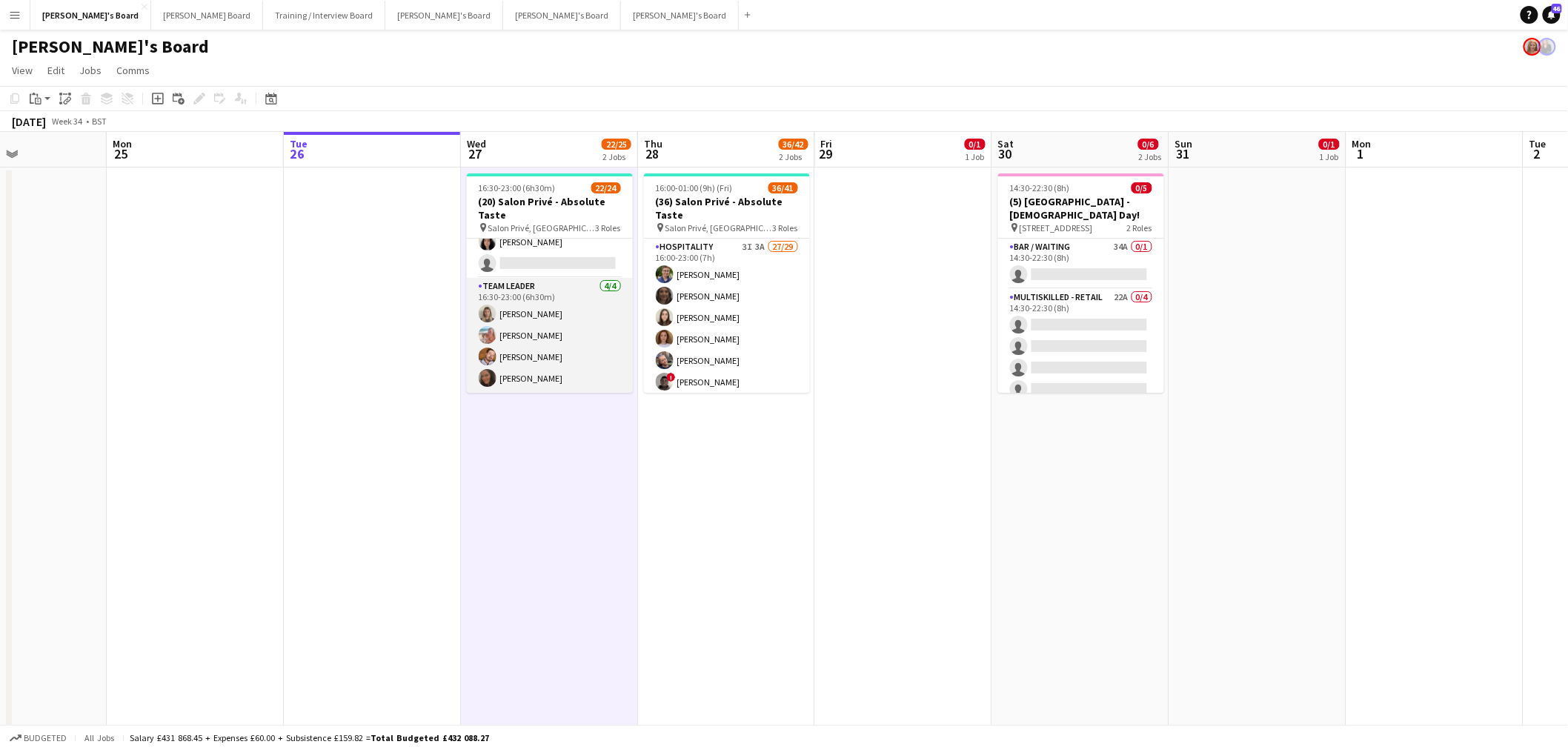
click at [531, 353] on app-card-role "TEAM LEADER 4/4 16:30-23:00 (6h30m) Mathilde Wilkie Freya Lillywhite Harry Watt…" at bounding box center [550, 334] width 166 height 115
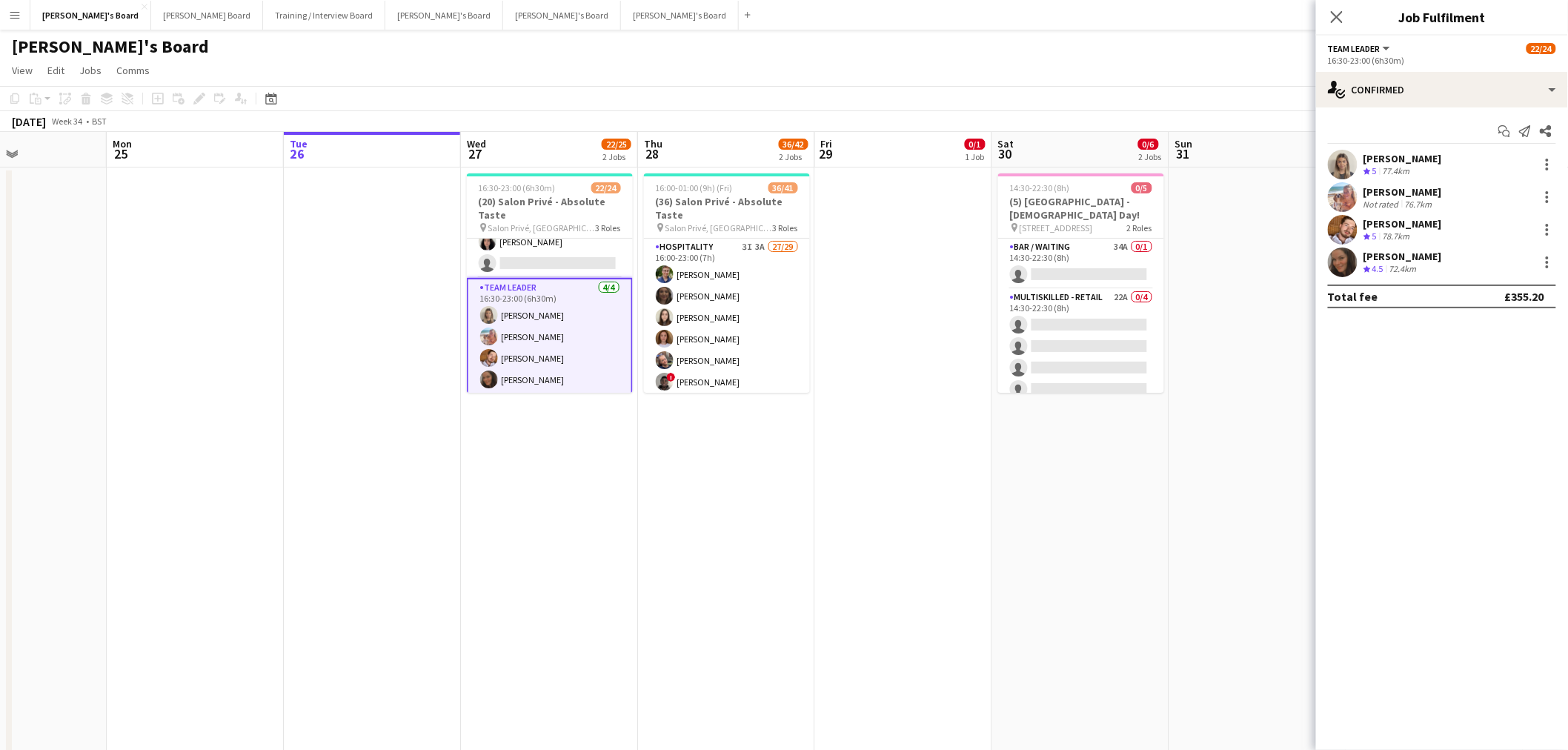
click at [1393, 233] on div "78.7km" at bounding box center [1396, 236] width 34 height 13
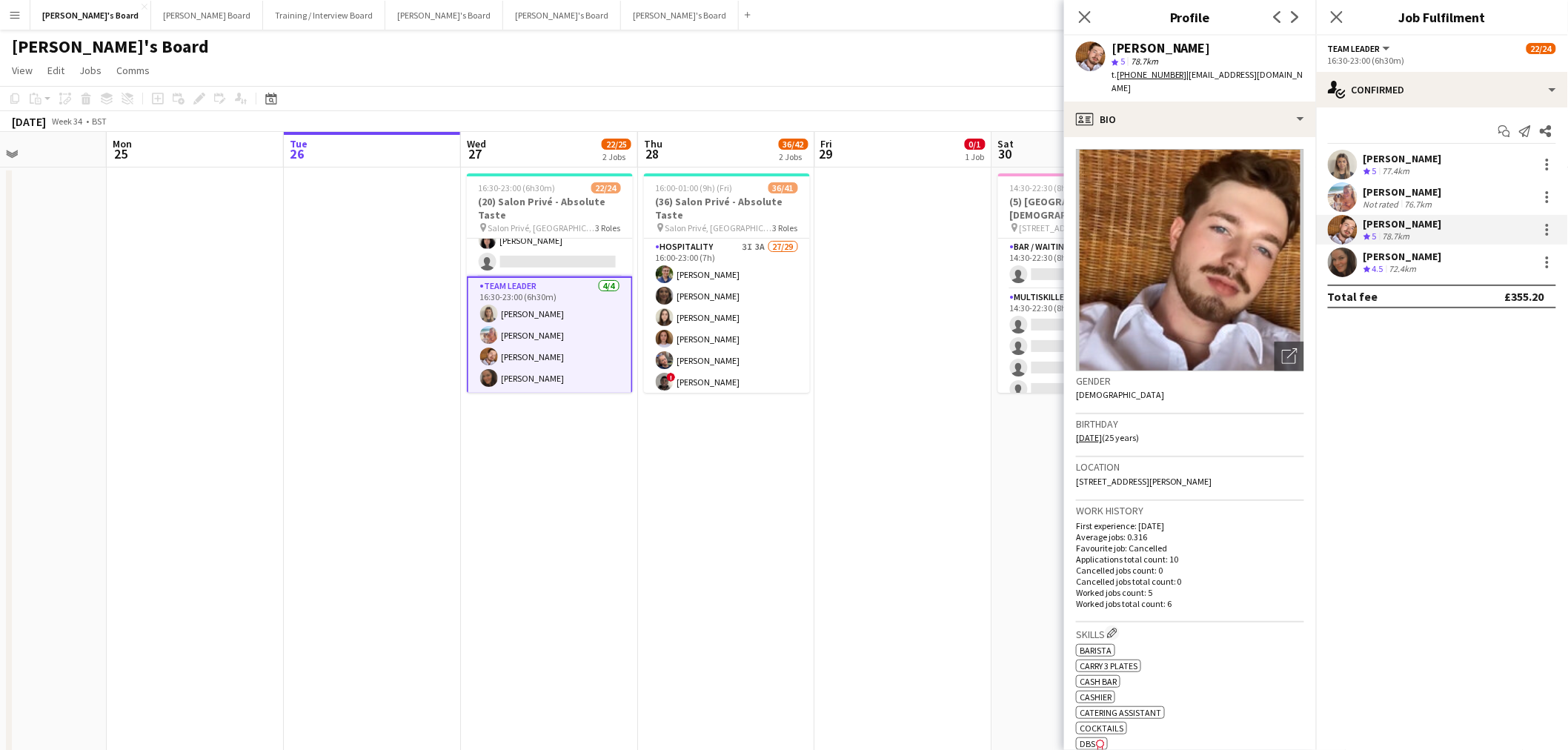
scroll to position [368, 0]
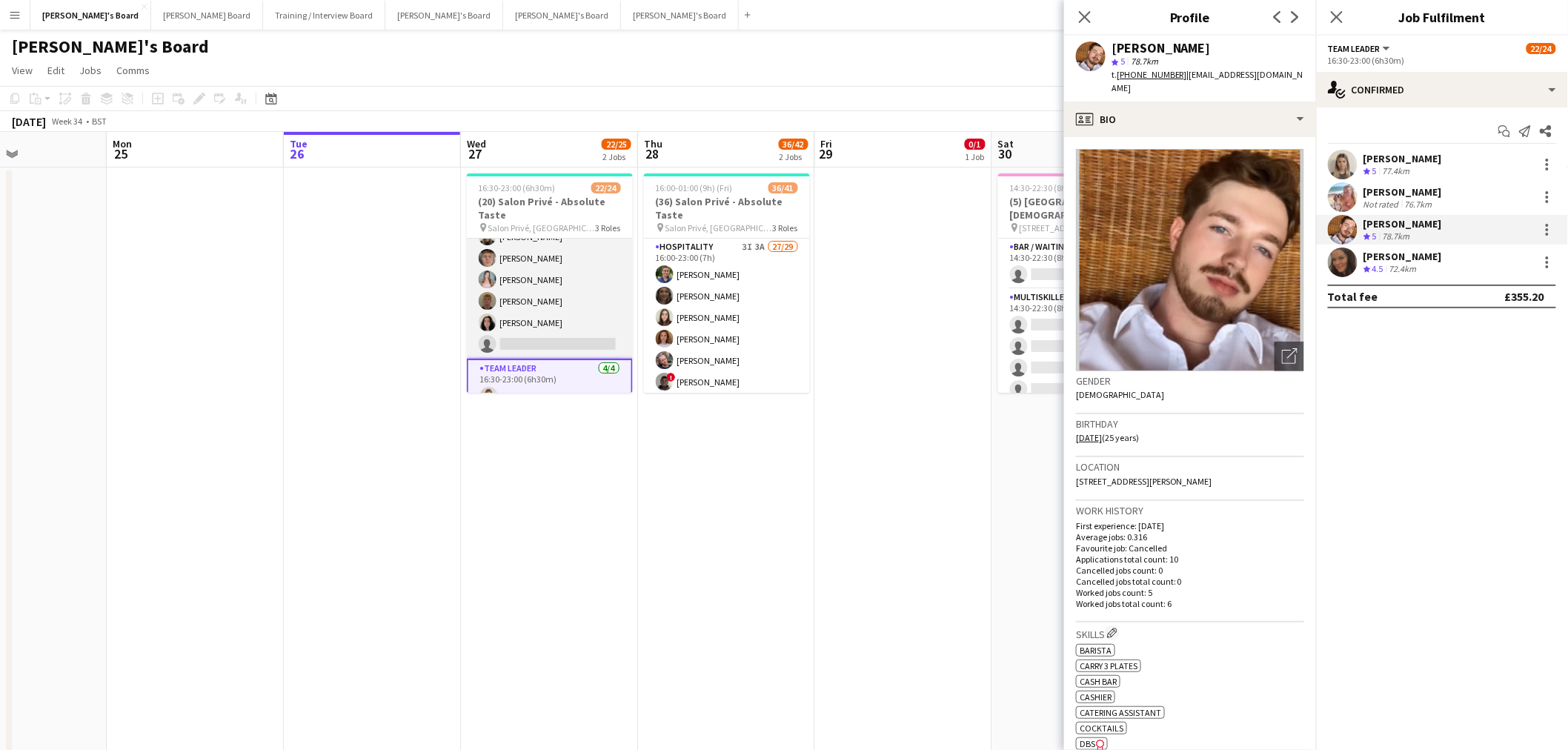
click at [551, 297] on app-card-role "Hospitality 2I 9A 11/12 16:30-23:00 (6h30m) Joseph Day Sophie Briscoe Caitlin B…" at bounding box center [550, 215] width 166 height 287
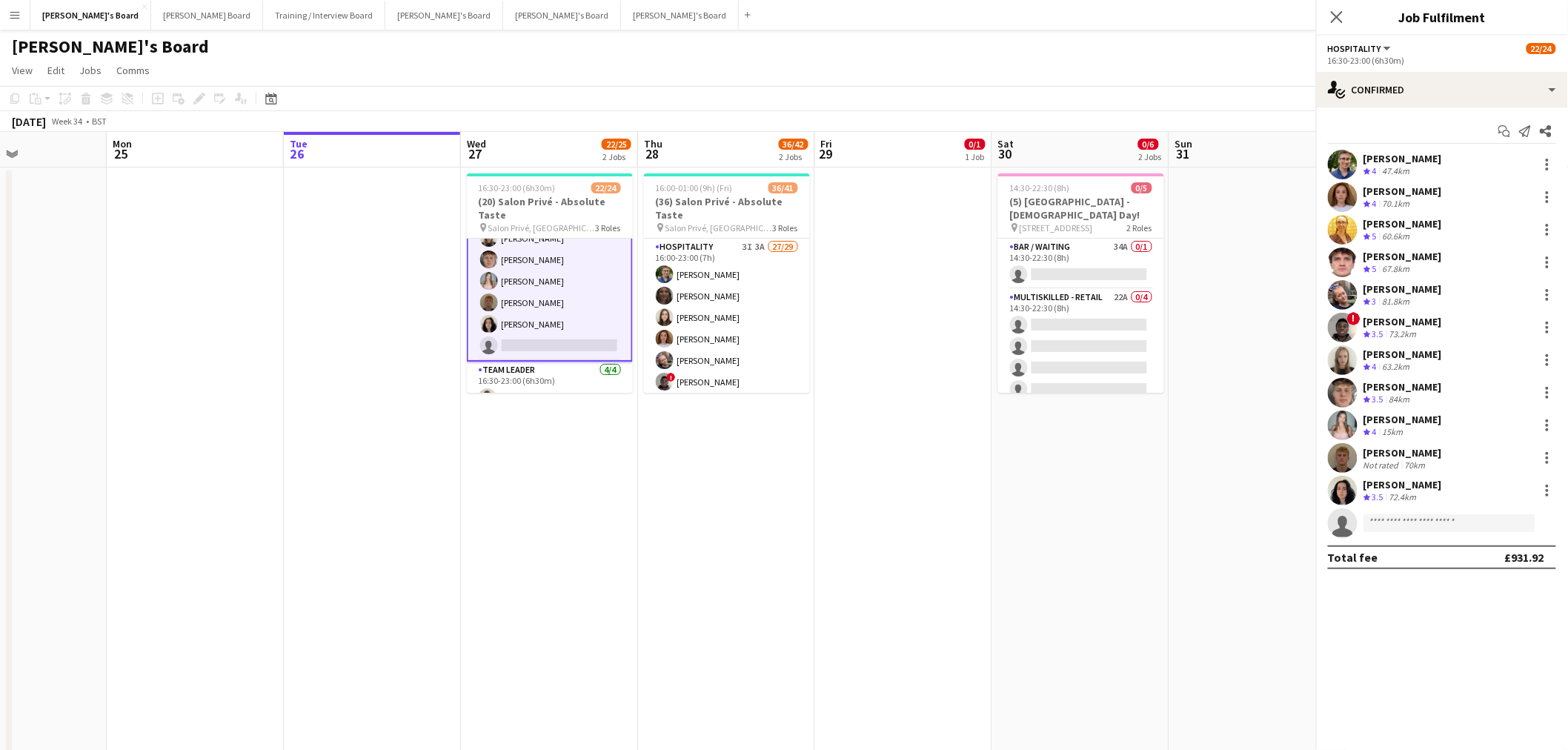
scroll to position [368, 0]
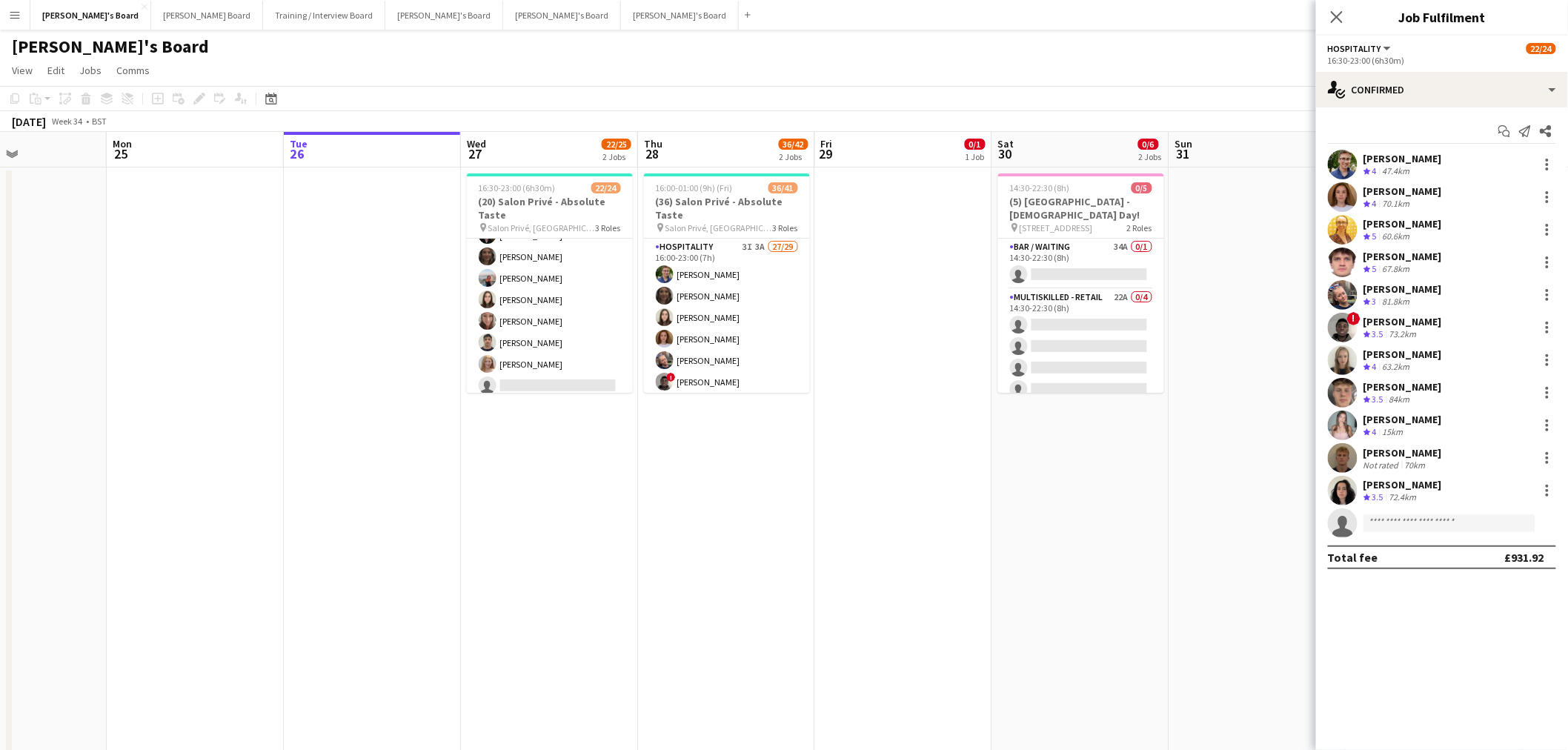
click at [581, 294] on app-card-role "BAR STAFF 4A 7/8 16:30-23:00 (6h30m) ! Ryan Filkins shona irvine Ellie Brown Ha…" at bounding box center [550, 299] width 166 height 201
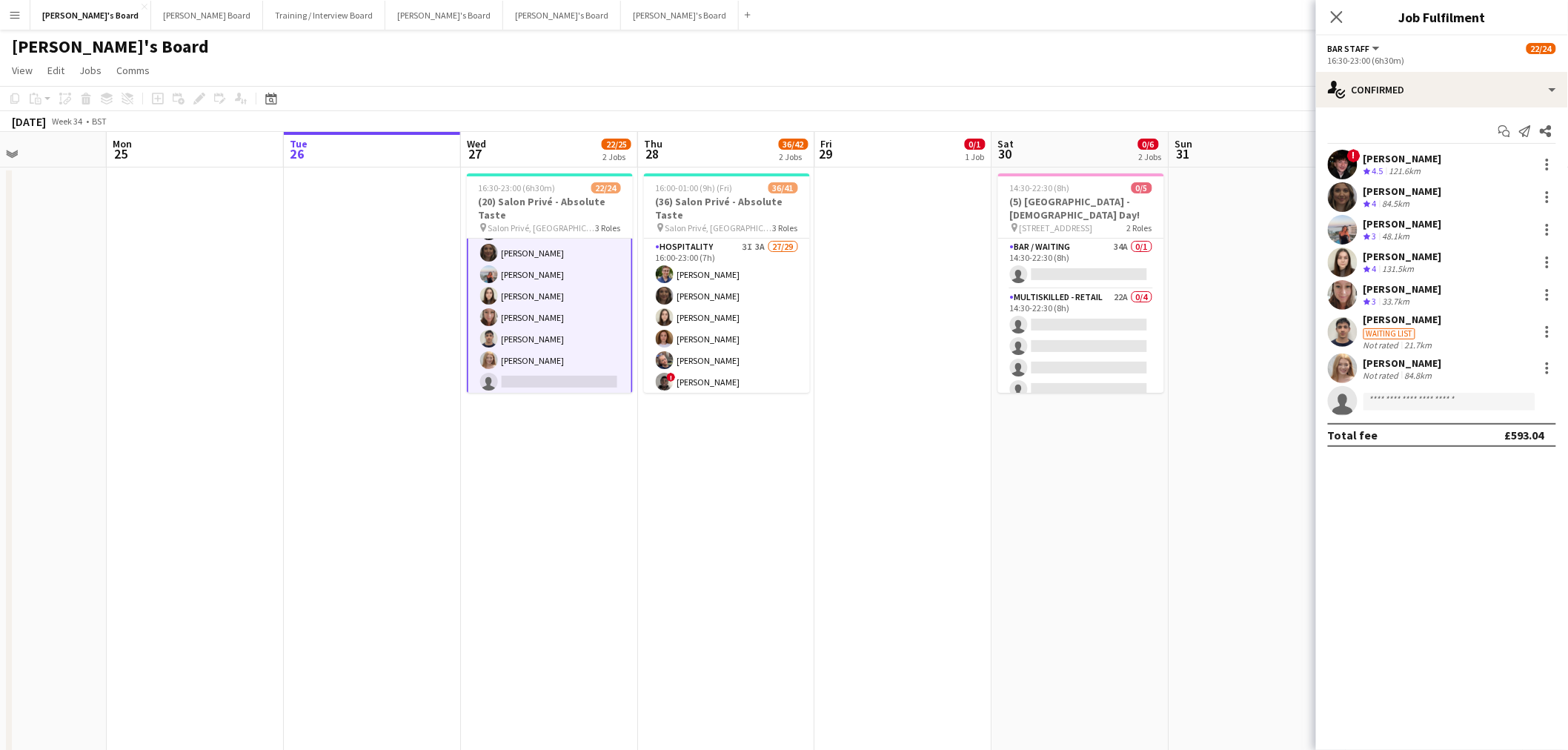
scroll to position [0, 0]
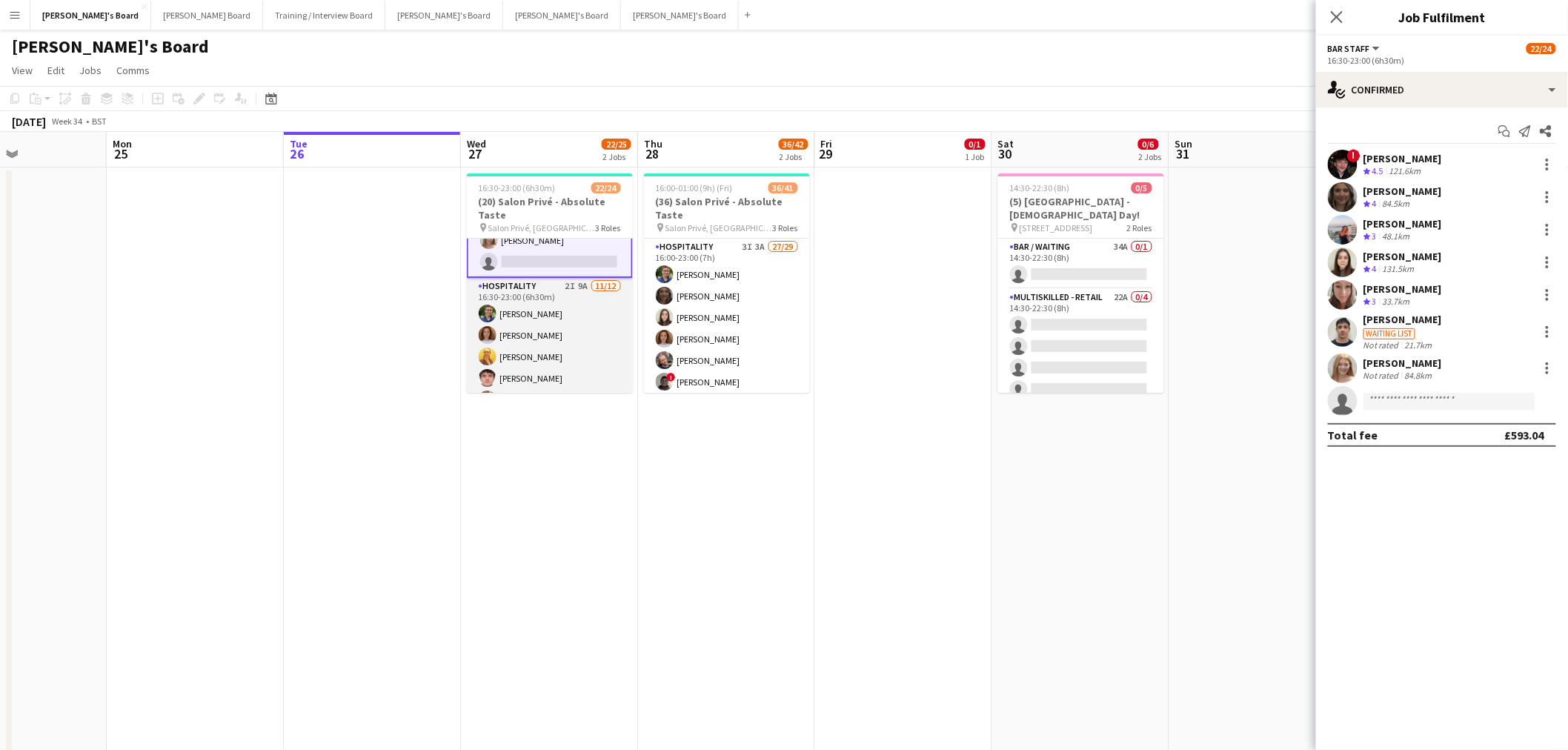
click at [547, 320] on app-card-role "Hospitality 2I 9A 11/12 16:30-23:00 (6h30m) Joseph Day Sophie Briscoe Caitlin B…" at bounding box center [550, 421] width 166 height 287
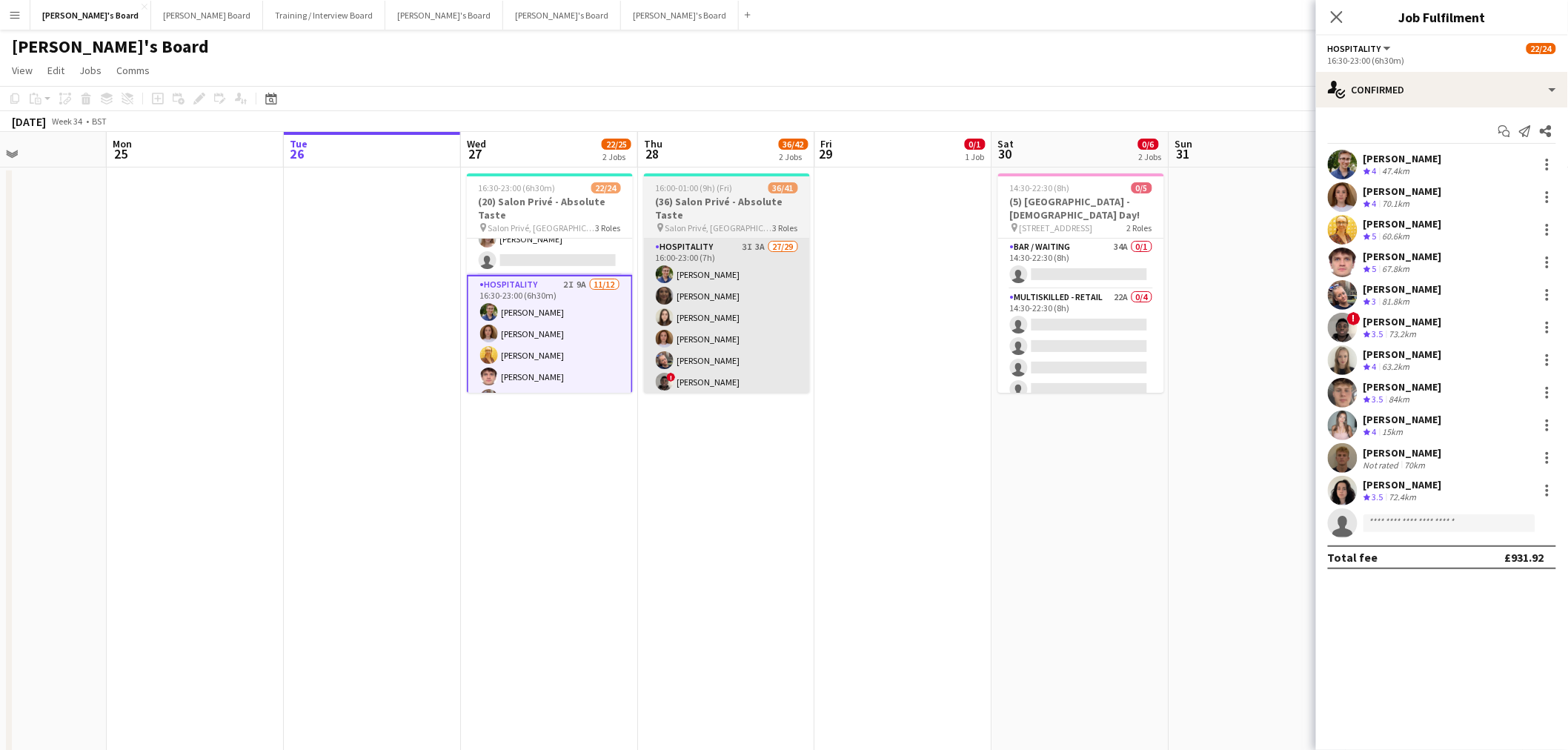
scroll to position [164, 0]
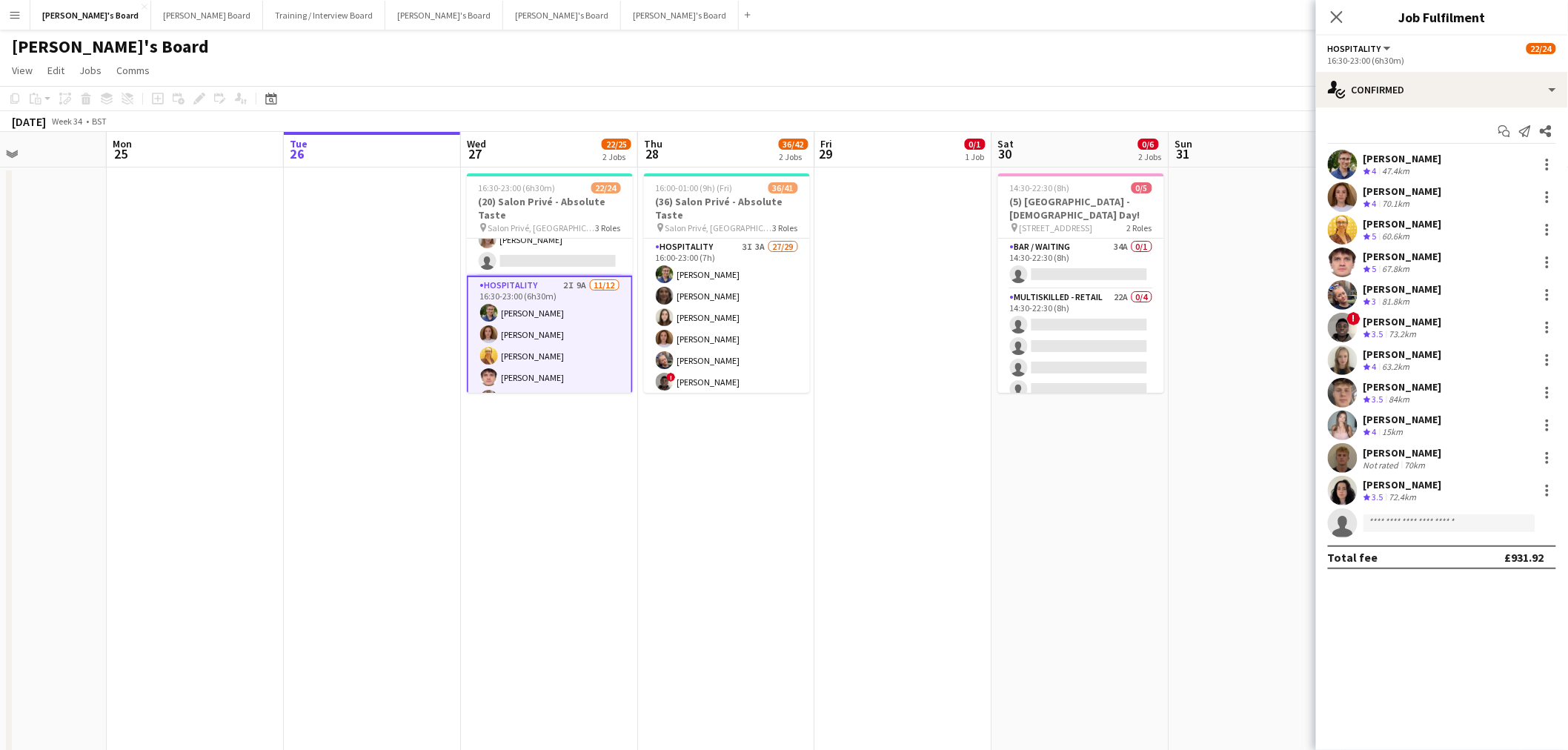
click at [1439, 253] on div "James Cox Crew rating 5 67.8km" at bounding box center [1441, 262] width 252 height 29
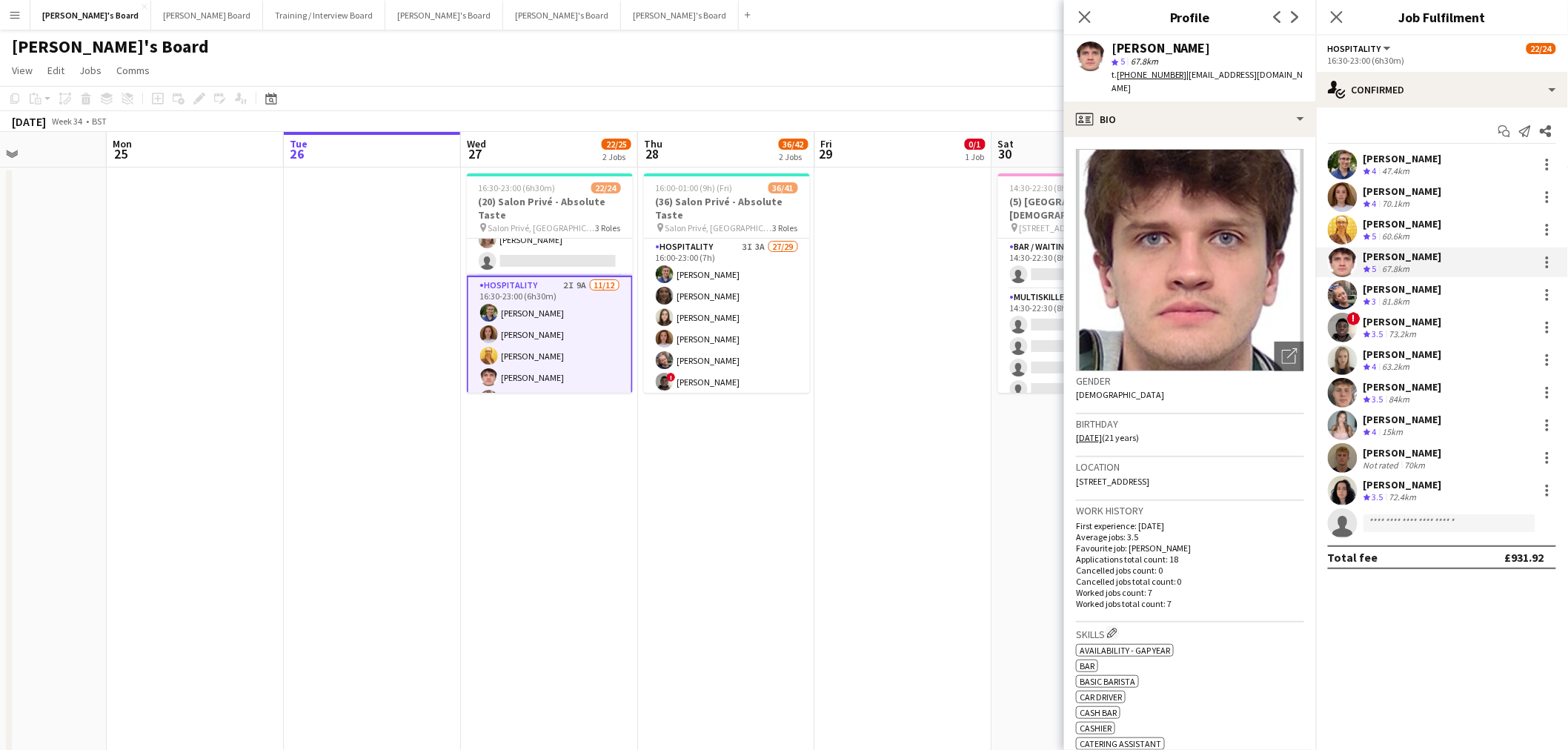
click at [1416, 391] on div "Hugo Carroll" at bounding box center [1402, 386] width 78 height 13
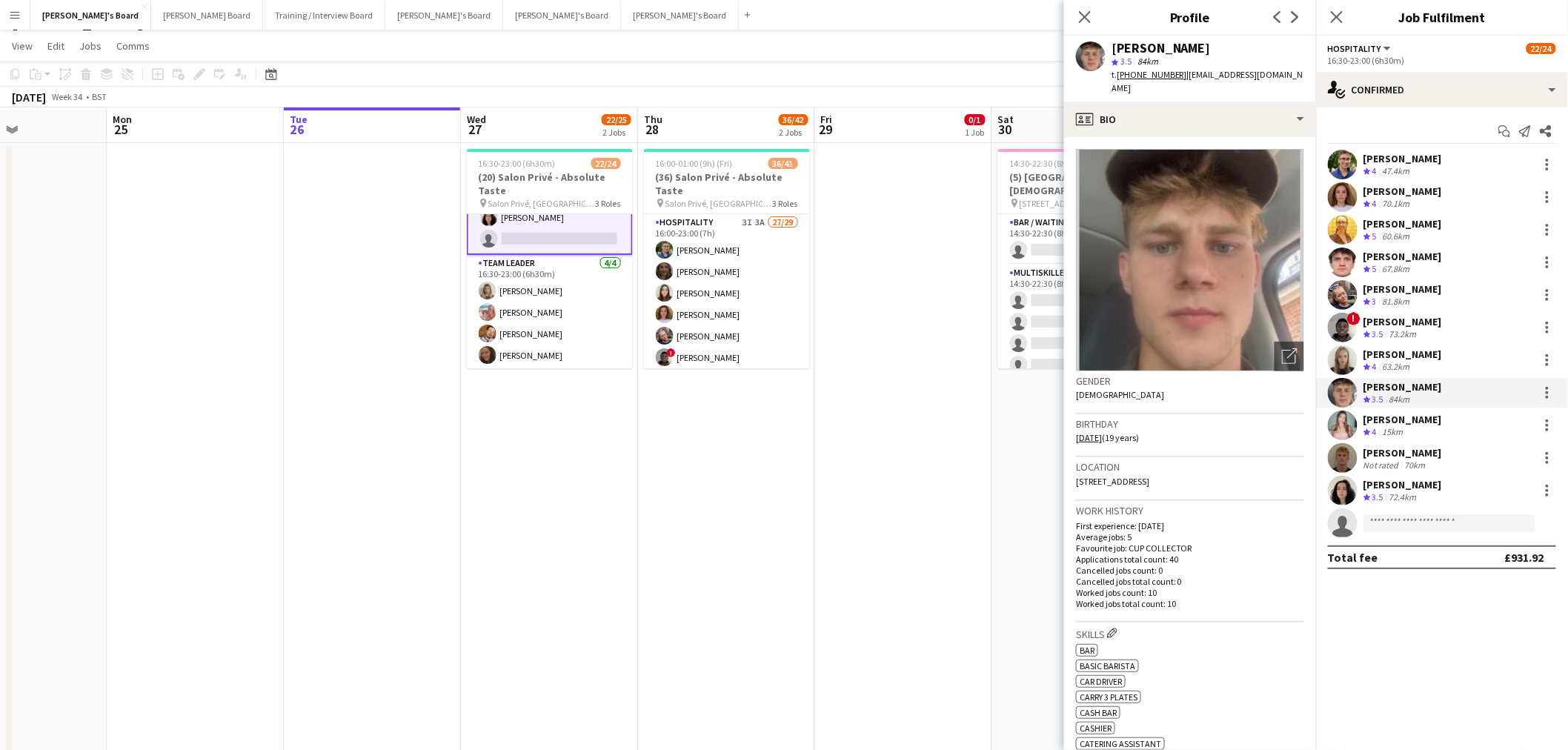
scroll to position [0, 0]
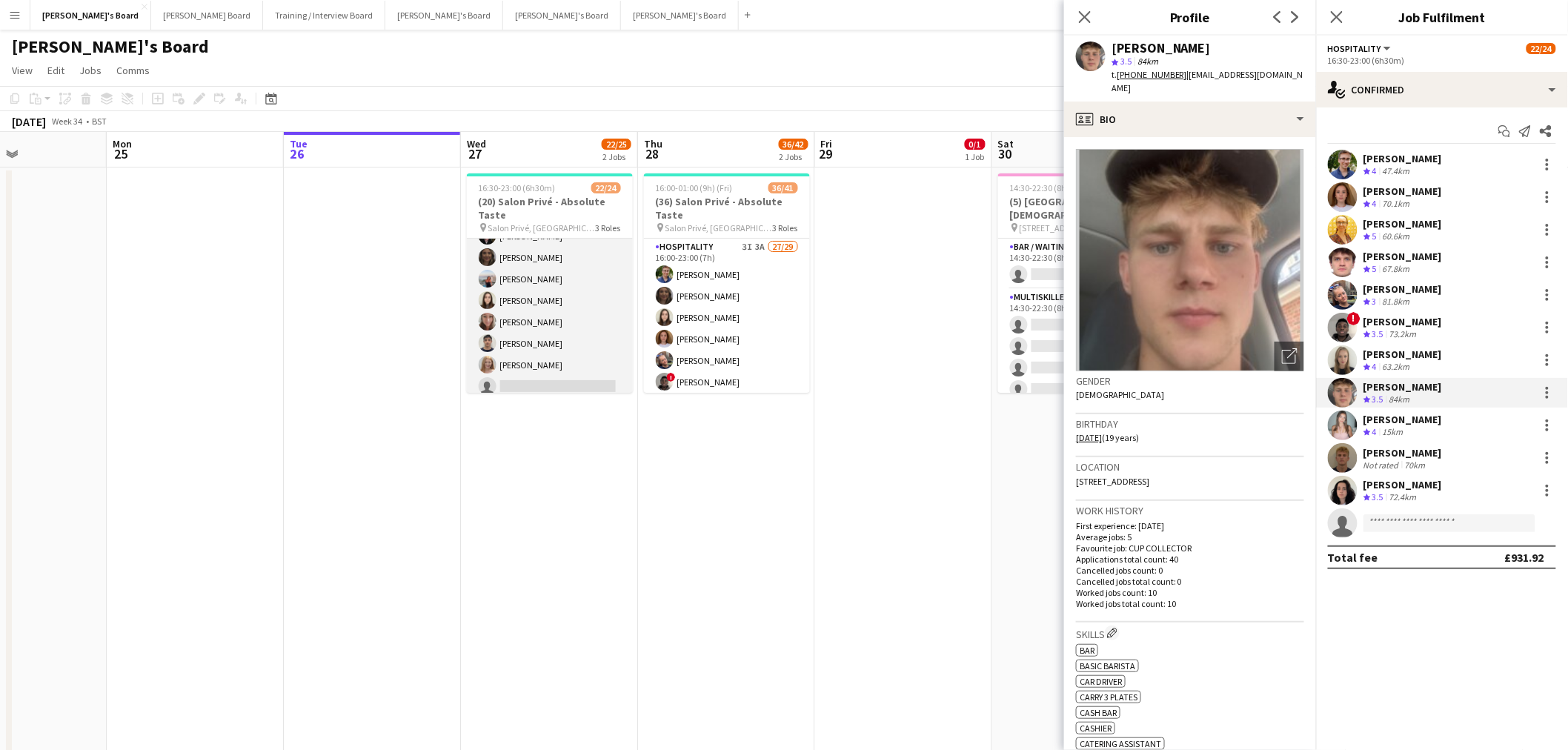
click at [582, 317] on app-card-role "BAR STAFF 4A 7/8 16:30-23:00 (6h30m) ! Ryan Filkins shona irvine Ellie Brown Ha…" at bounding box center [550, 300] width 166 height 201
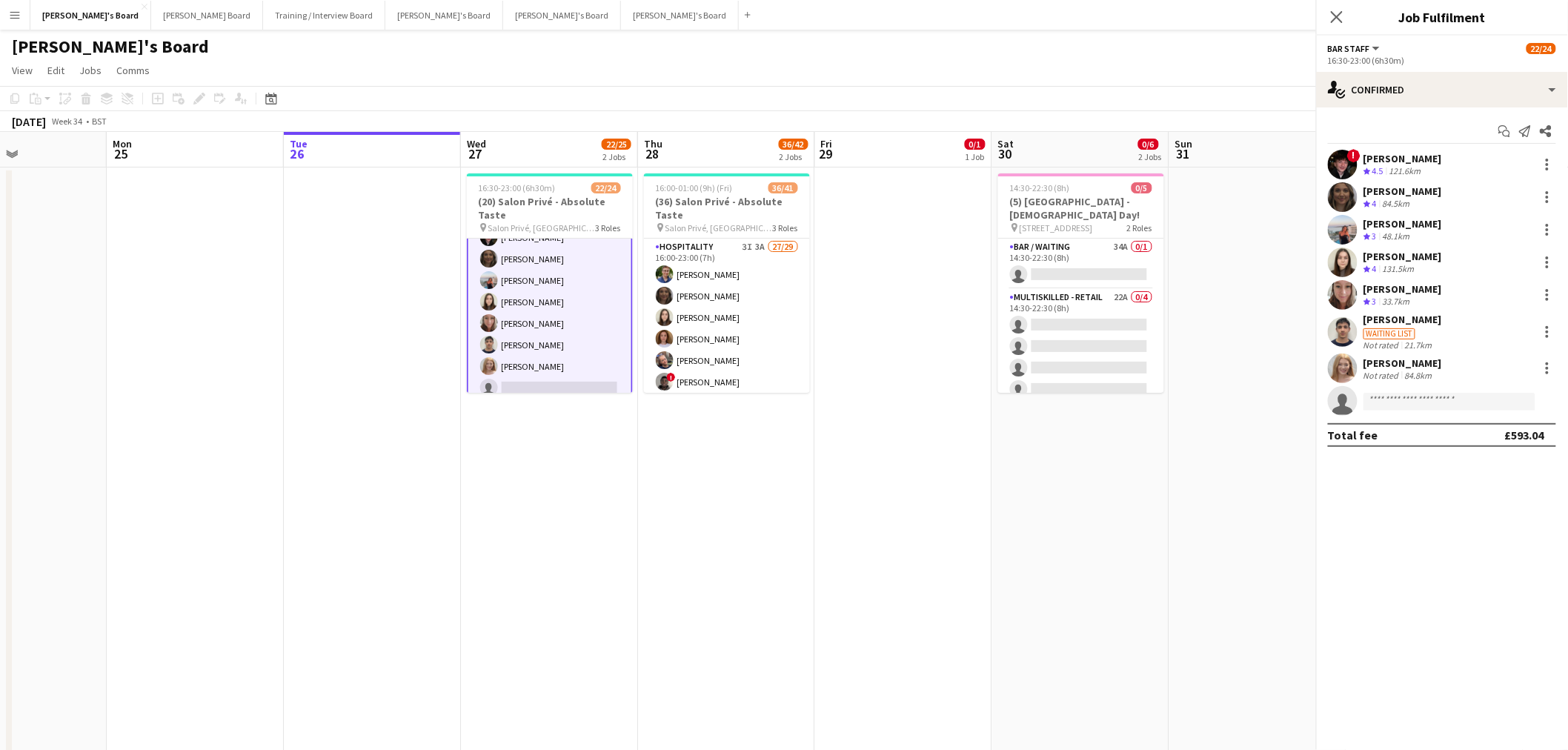
scroll to position [40, 0]
click at [1374, 203] on span "4" at bounding box center [1374, 203] width 4 height 11
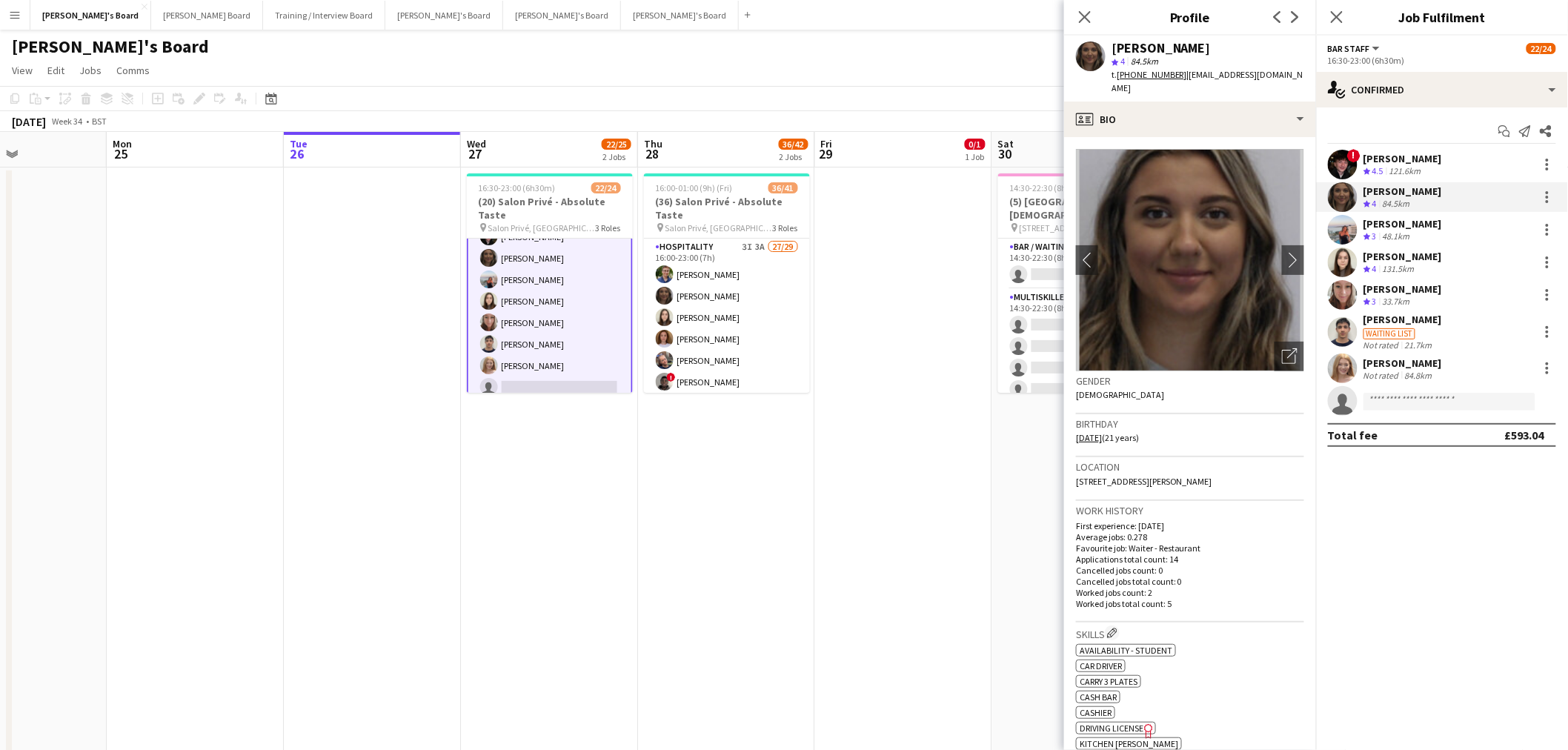
click at [1415, 284] on div "Lauren Hayes" at bounding box center [1402, 289] width 78 height 13
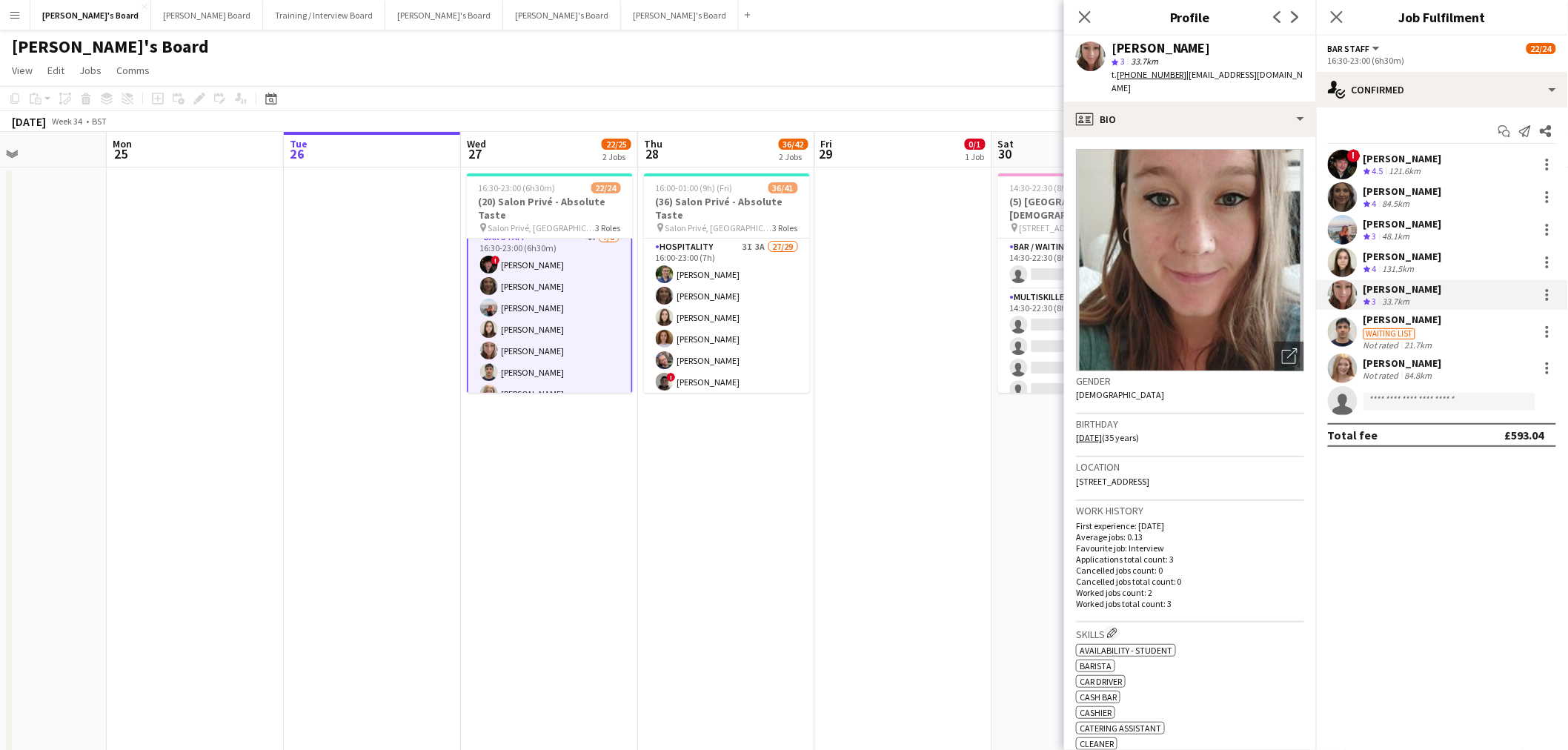
scroll to position [0, 0]
click at [542, 458] on app-date-cell "16:30-23:00 (6h30m) 22/24 (20) Salon Privé - Absolute Taste pin Salon Privé, Bl…" at bounding box center [550, 482] width 177 height 630
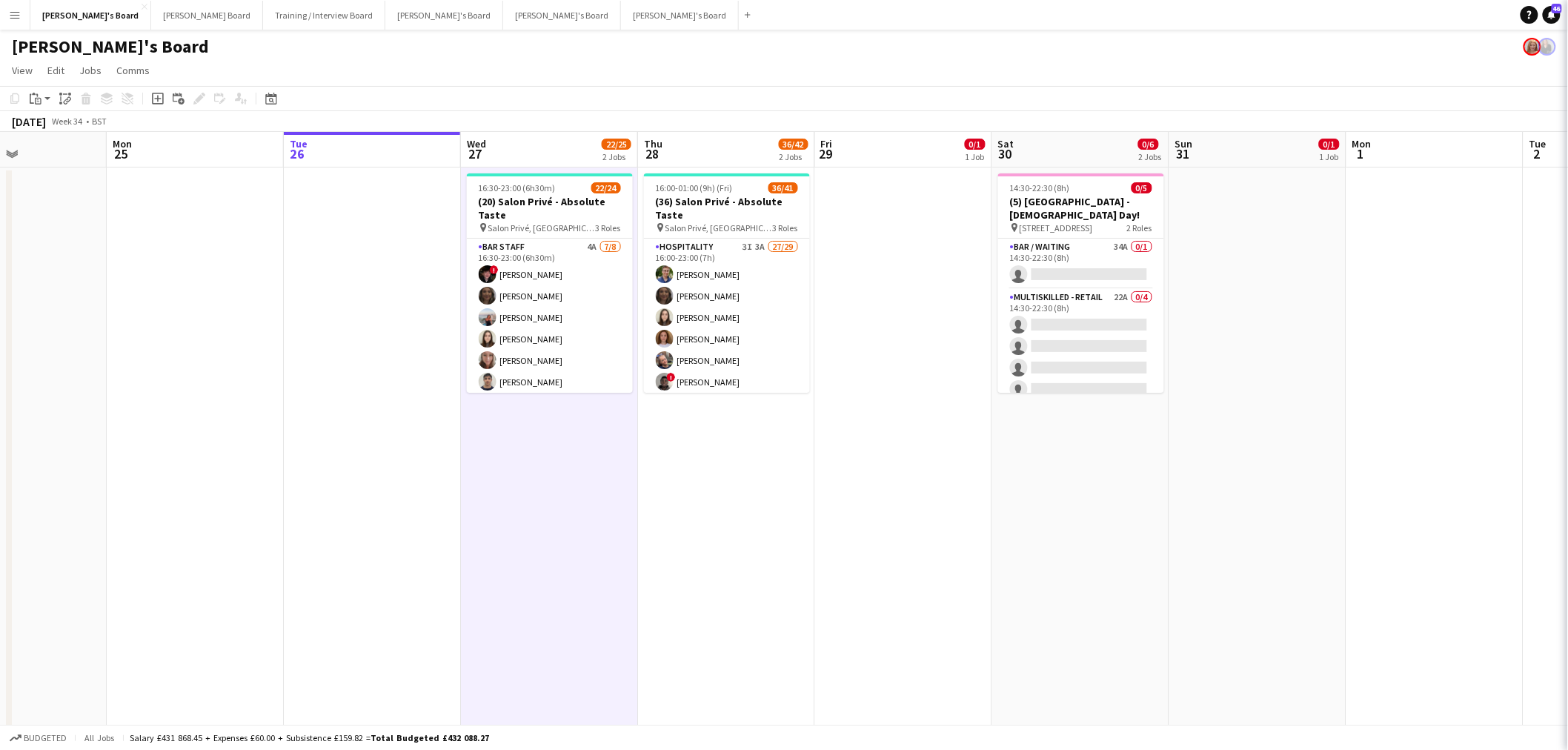
click at [542, 458] on app-date-cell "16:30-23:00 (6h30m) 22/24 (20) Salon Privé - Absolute Taste pin Salon Privé, Bl…" at bounding box center [550, 482] width 177 height 630
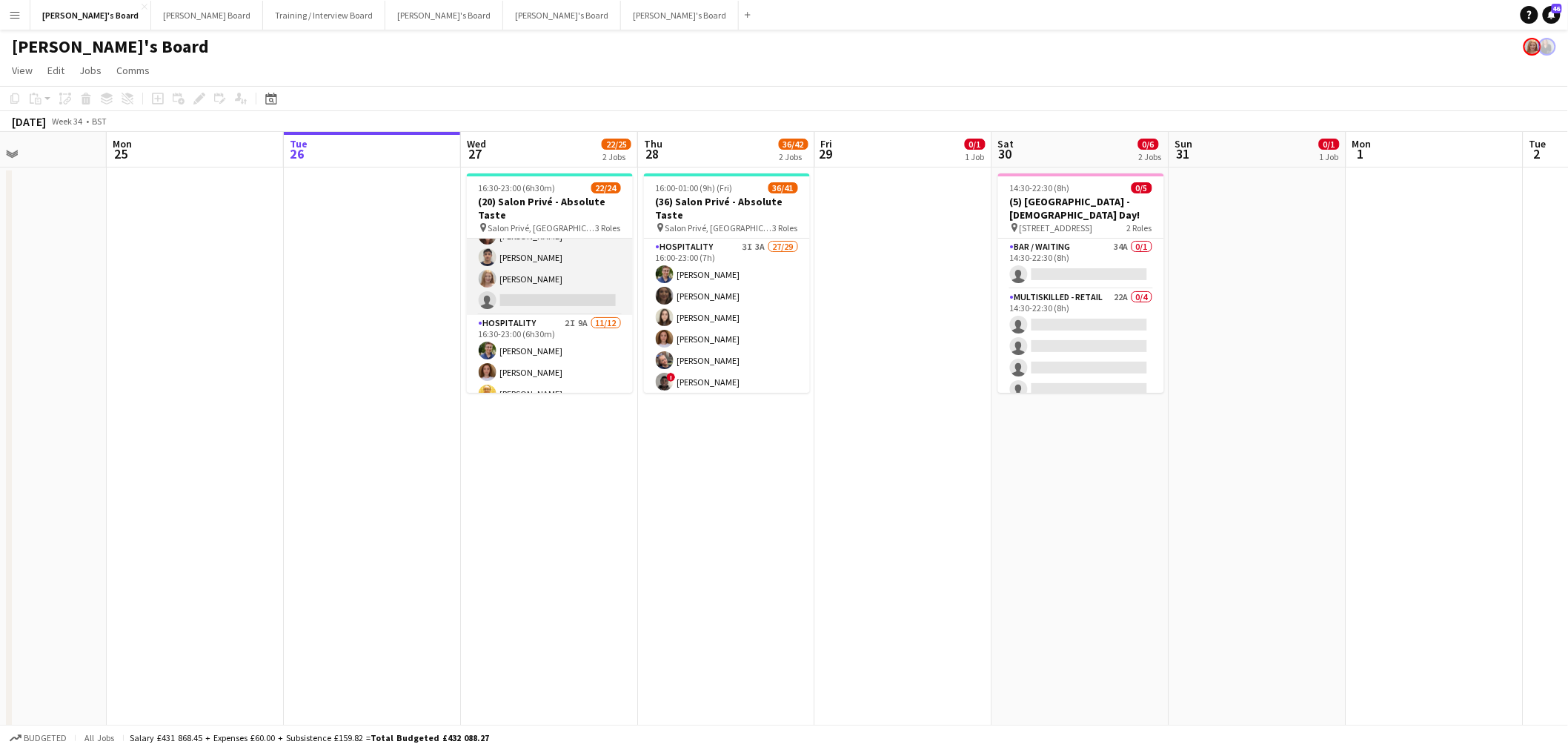
scroll to position [202, 0]
click at [553, 279] on app-card-role "Hospitality 2I 9A 11/12 16:30-23:00 (6h30m) Joseph Day Sophie Briscoe Caitlin B…" at bounding box center [550, 381] width 166 height 287
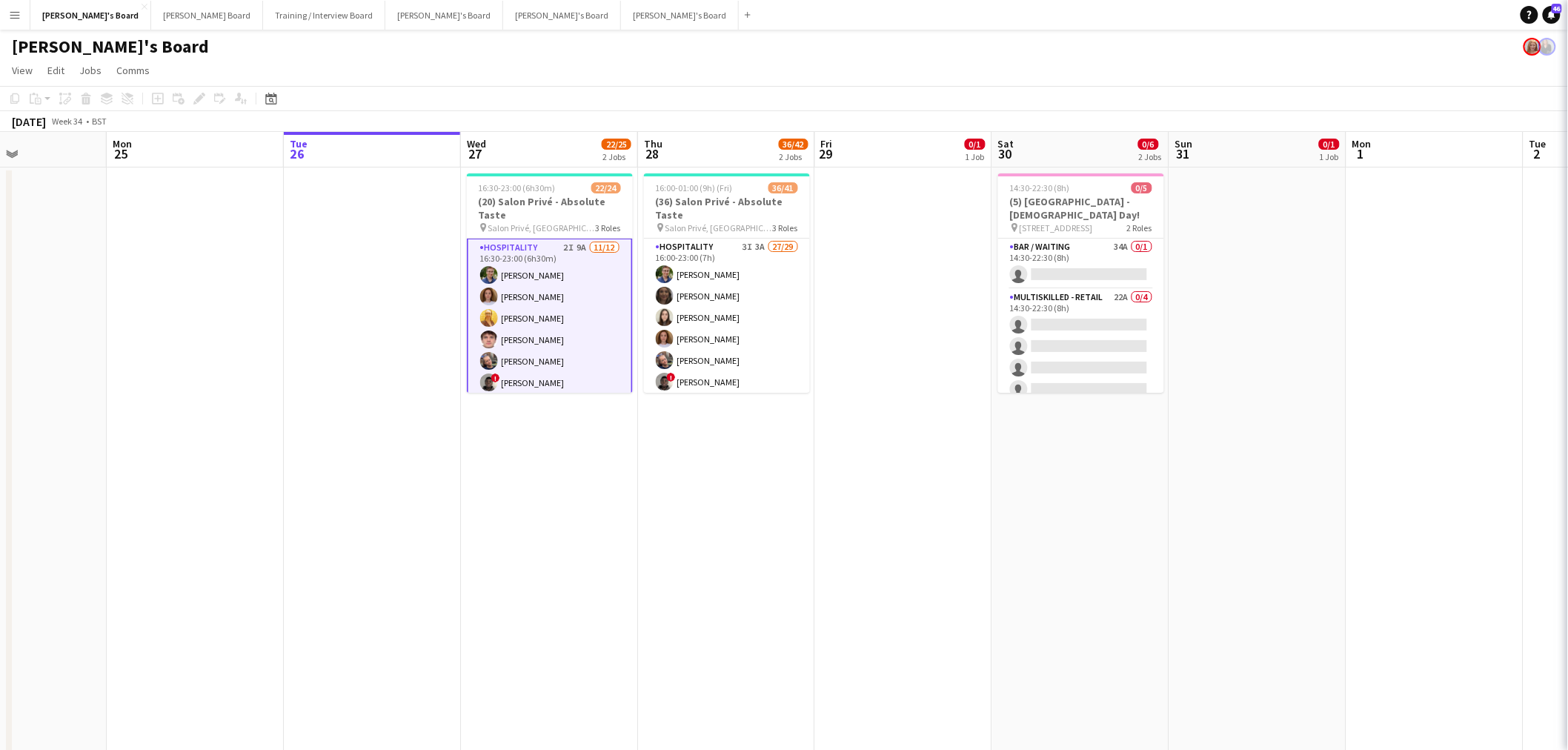
scroll to position [203, 0]
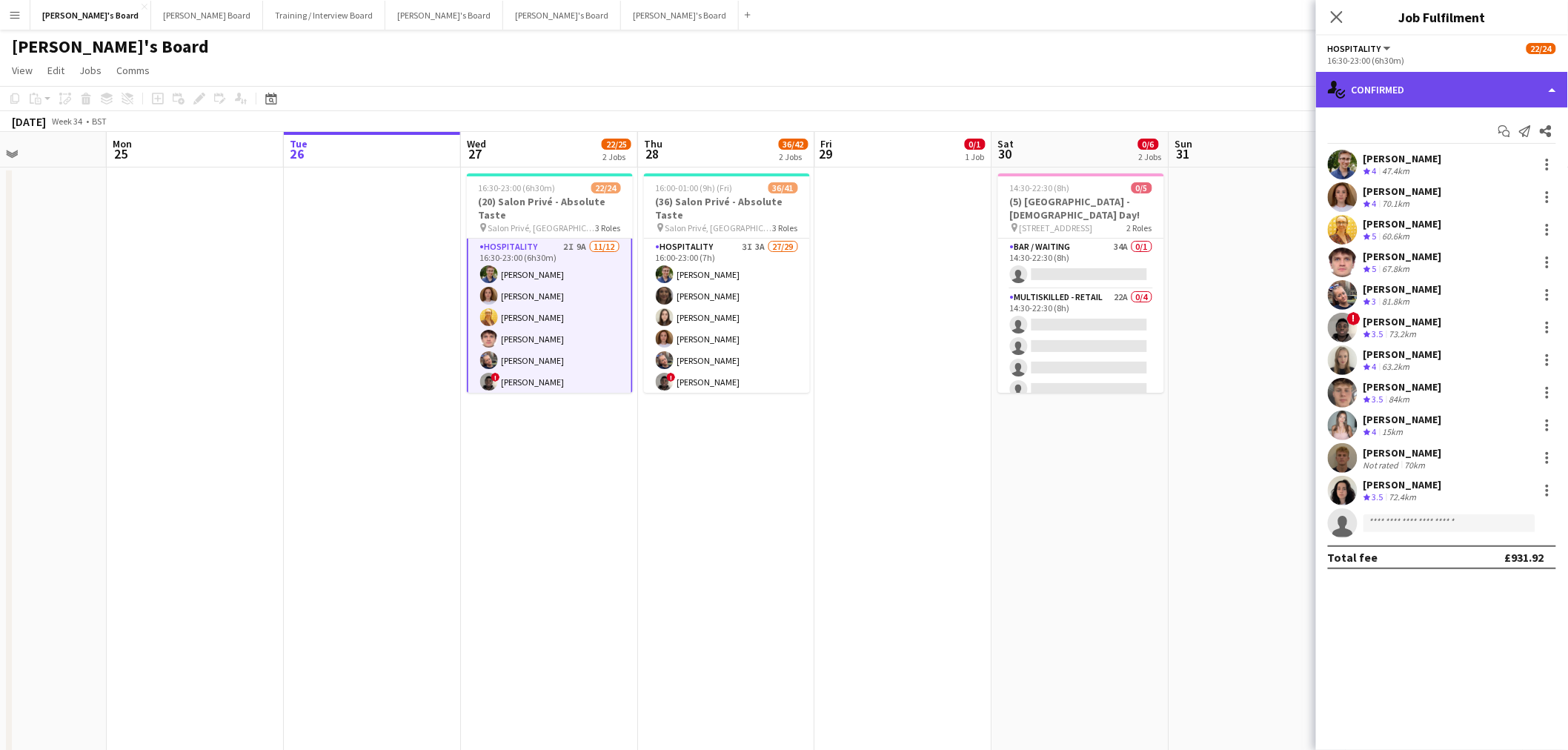
click at [1396, 77] on div "single-neutral-actions-check-2 Confirmed" at bounding box center [1441, 89] width 252 height 35
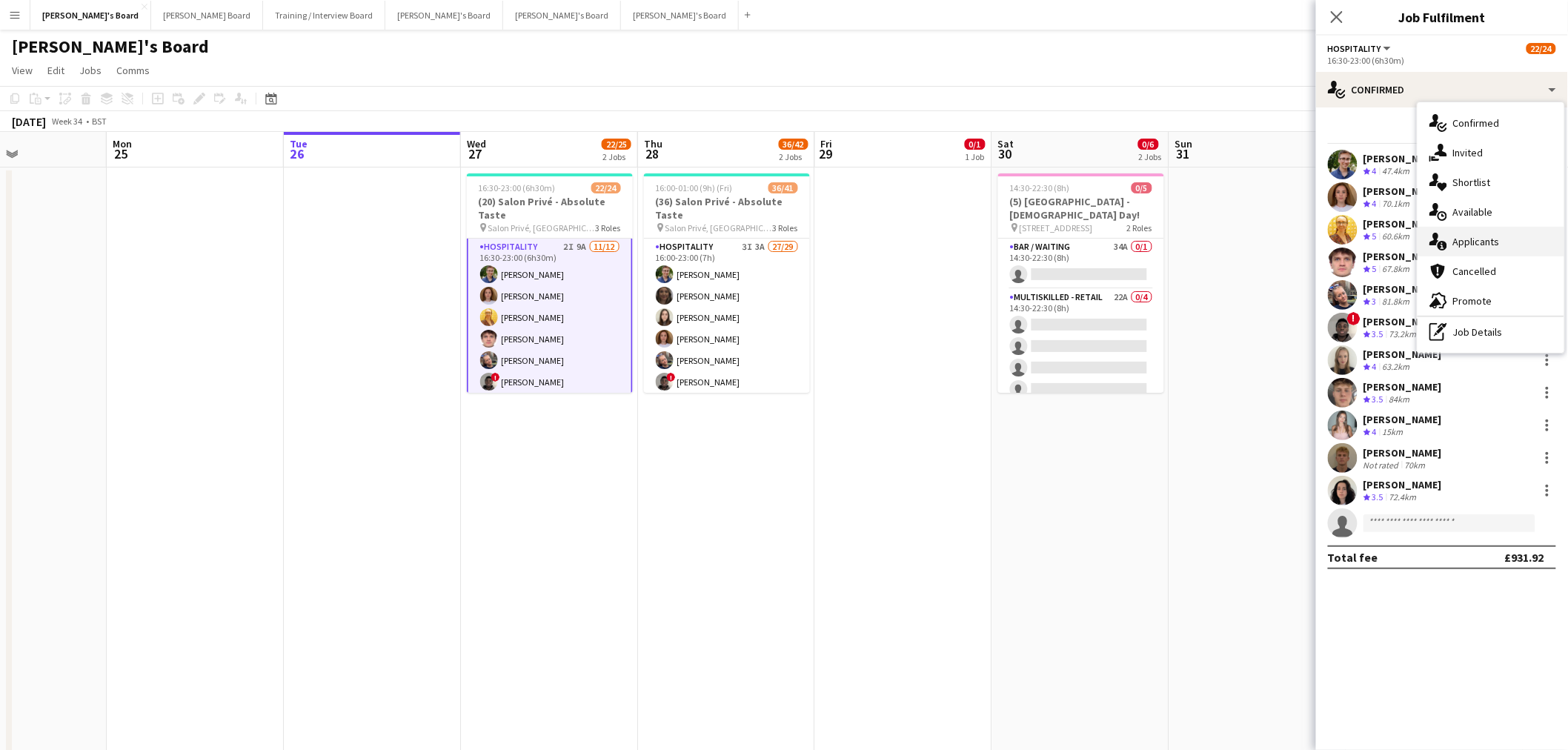
click at [1462, 242] on div "single-neutral-actions-information Applicants" at bounding box center [1490, 241] width 146 height 29
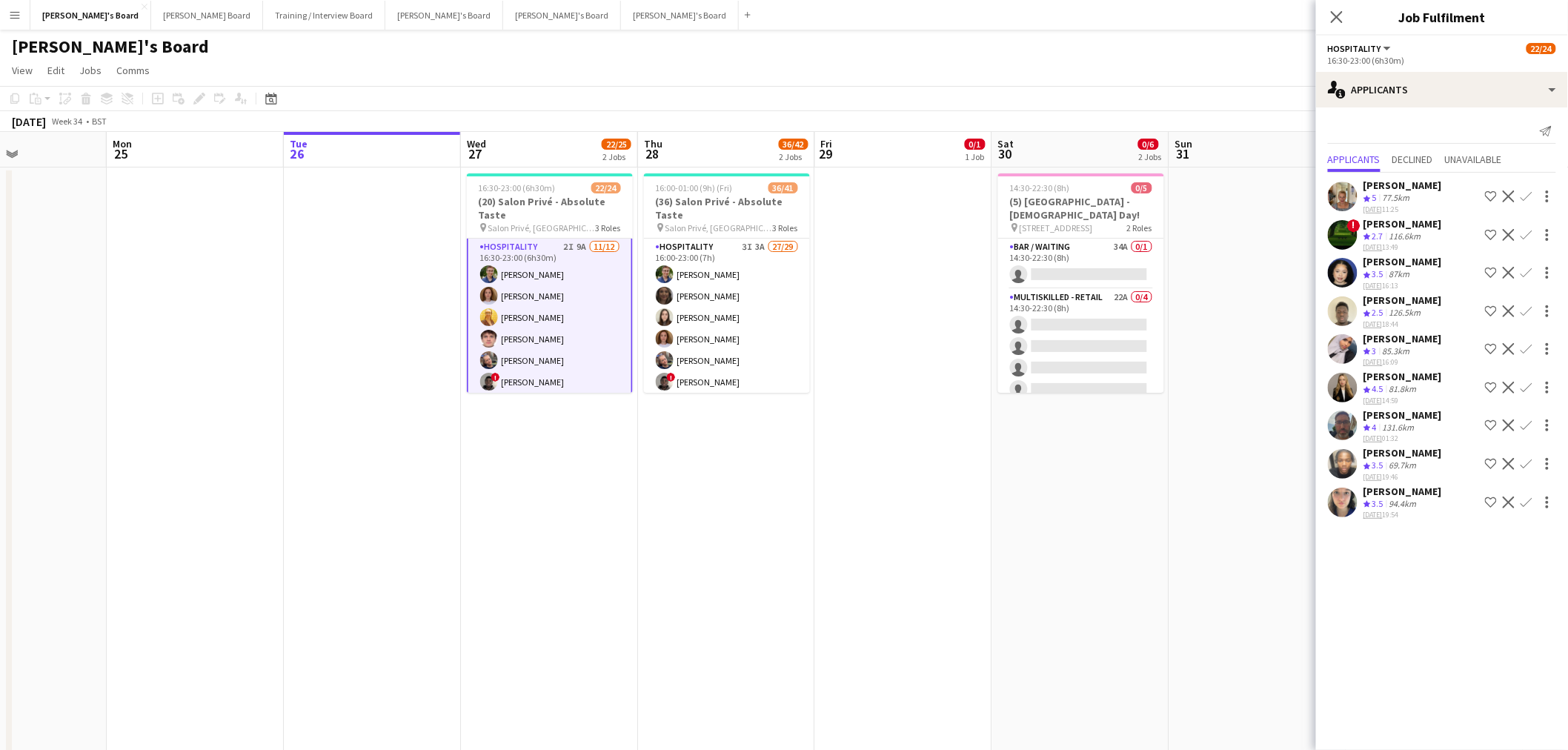
click at [1409, 511] on div "94.4km" at bounding box center [1403, 504] width 34 height 13
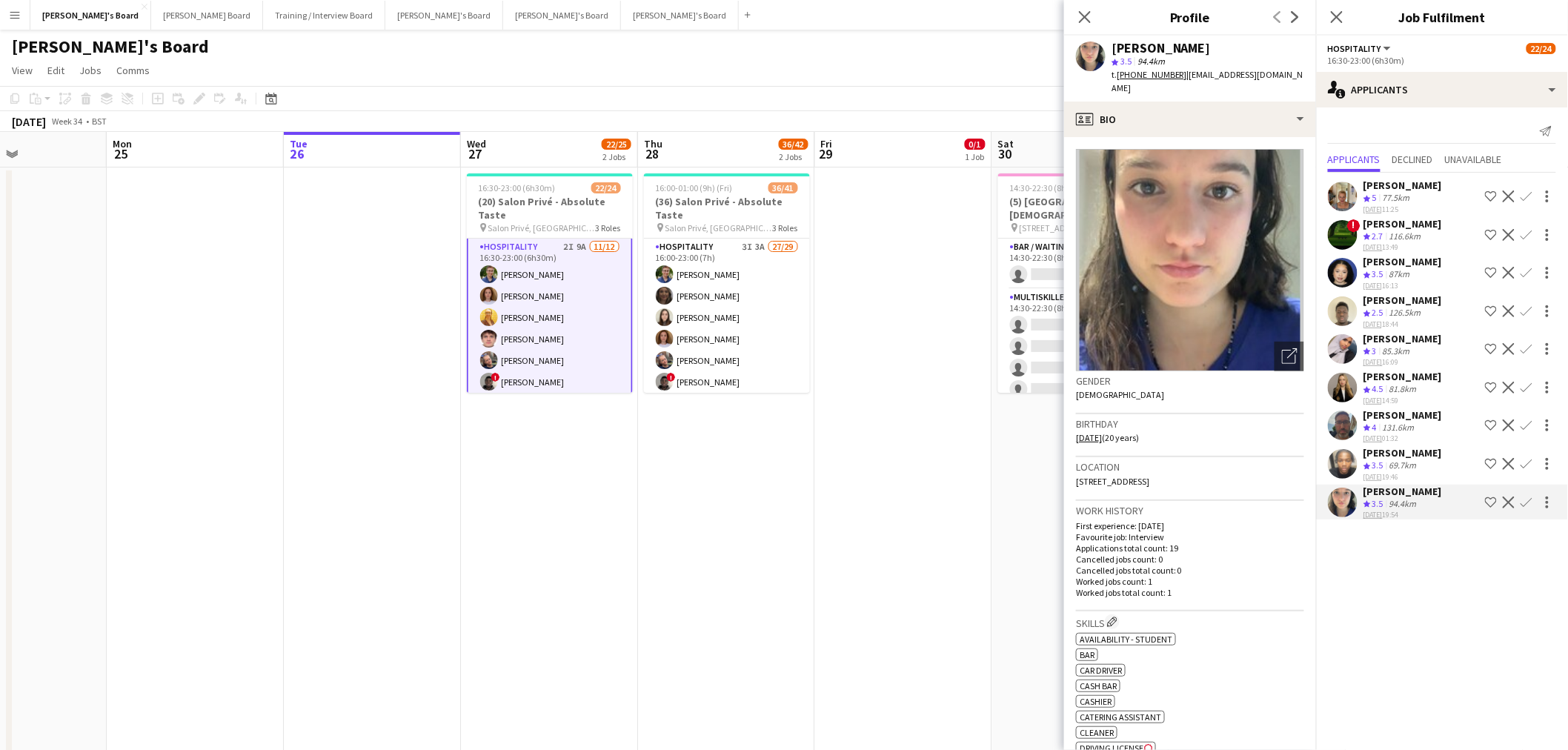
click at [1412, 472] on div "69.7km" at bounding box center [1403, 466] width 34 height 13
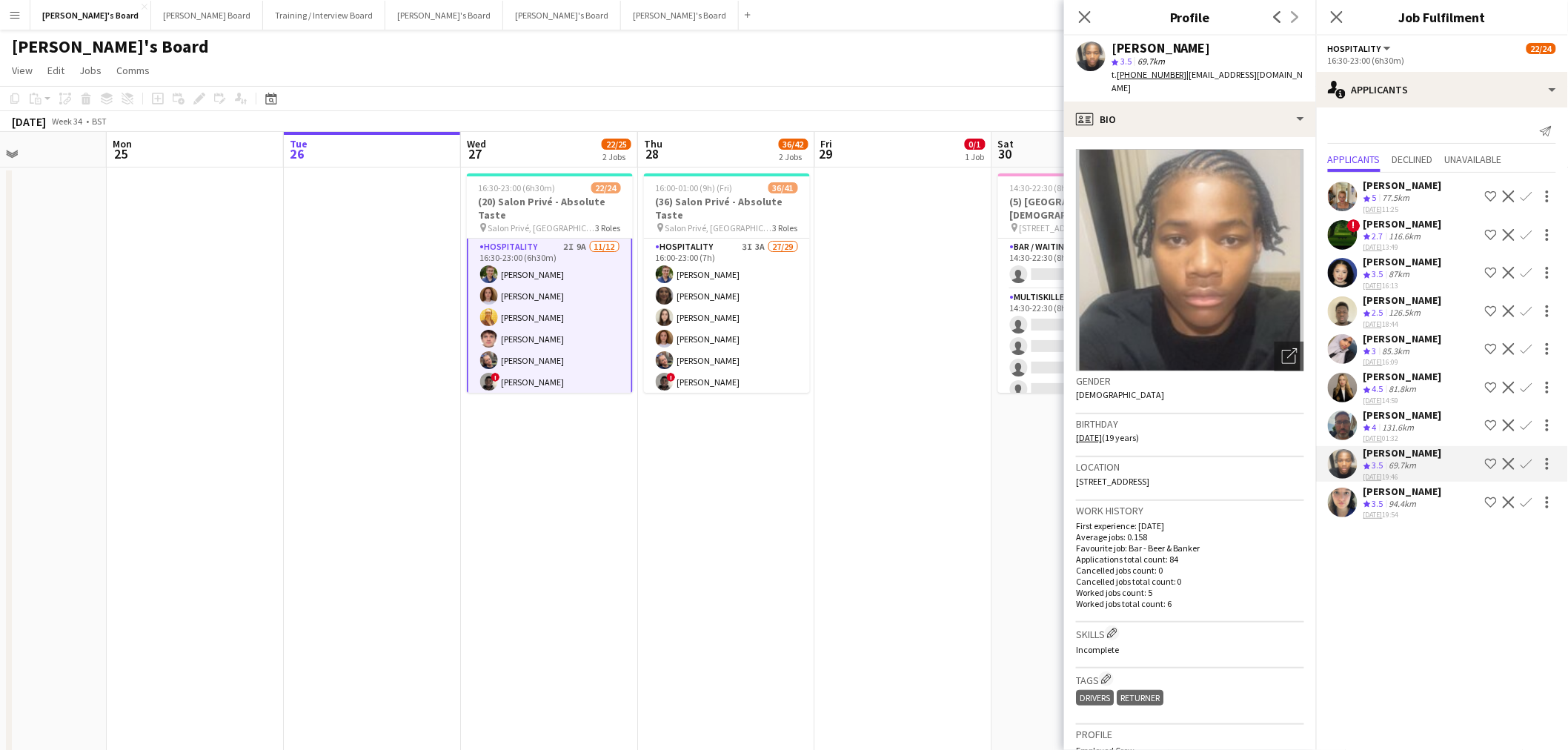
click at [1435, 444] on div "Samuel Bell Crew rating 4 131.6km 23-08-2025 01:32 Shortlist crew Decline Confi…" at bounding box center [1441, 426] width 252 height 35
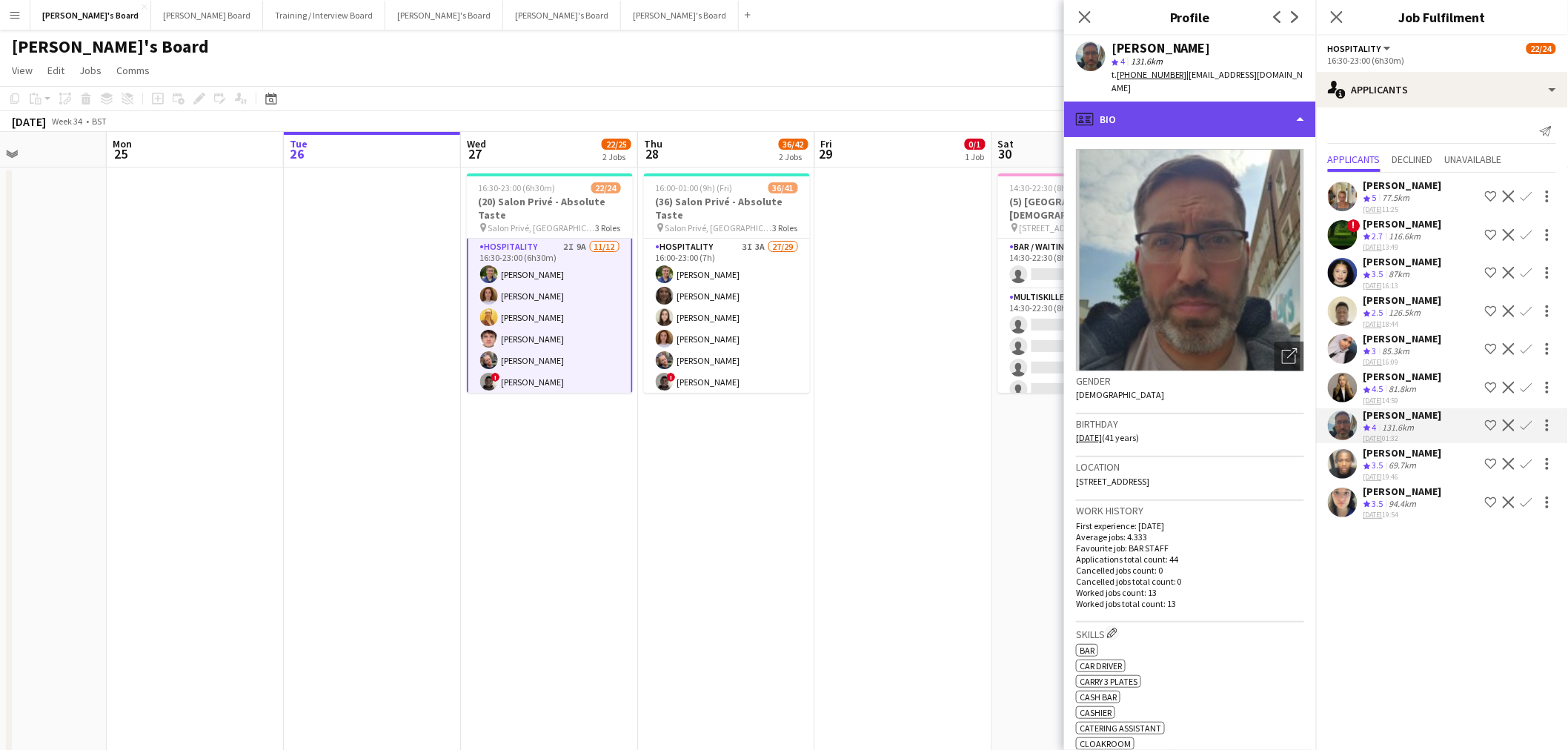
click at [1272, 116] on div "profile Bio" at bounding box center [1190, 119] width 252 height 35
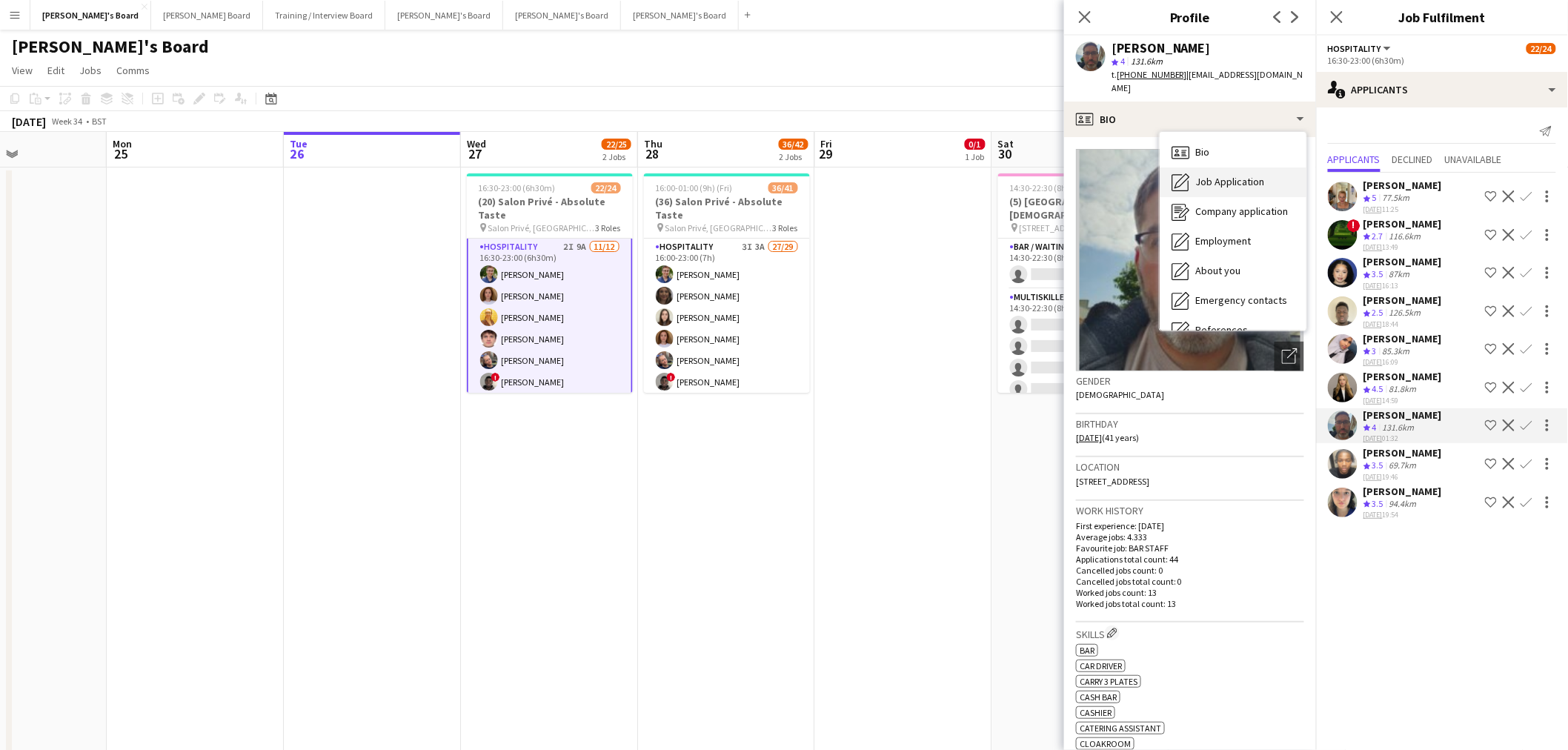
click at [1262, 175] on span "Job Application" at bounding box center [1229, 181] width 69 height 13
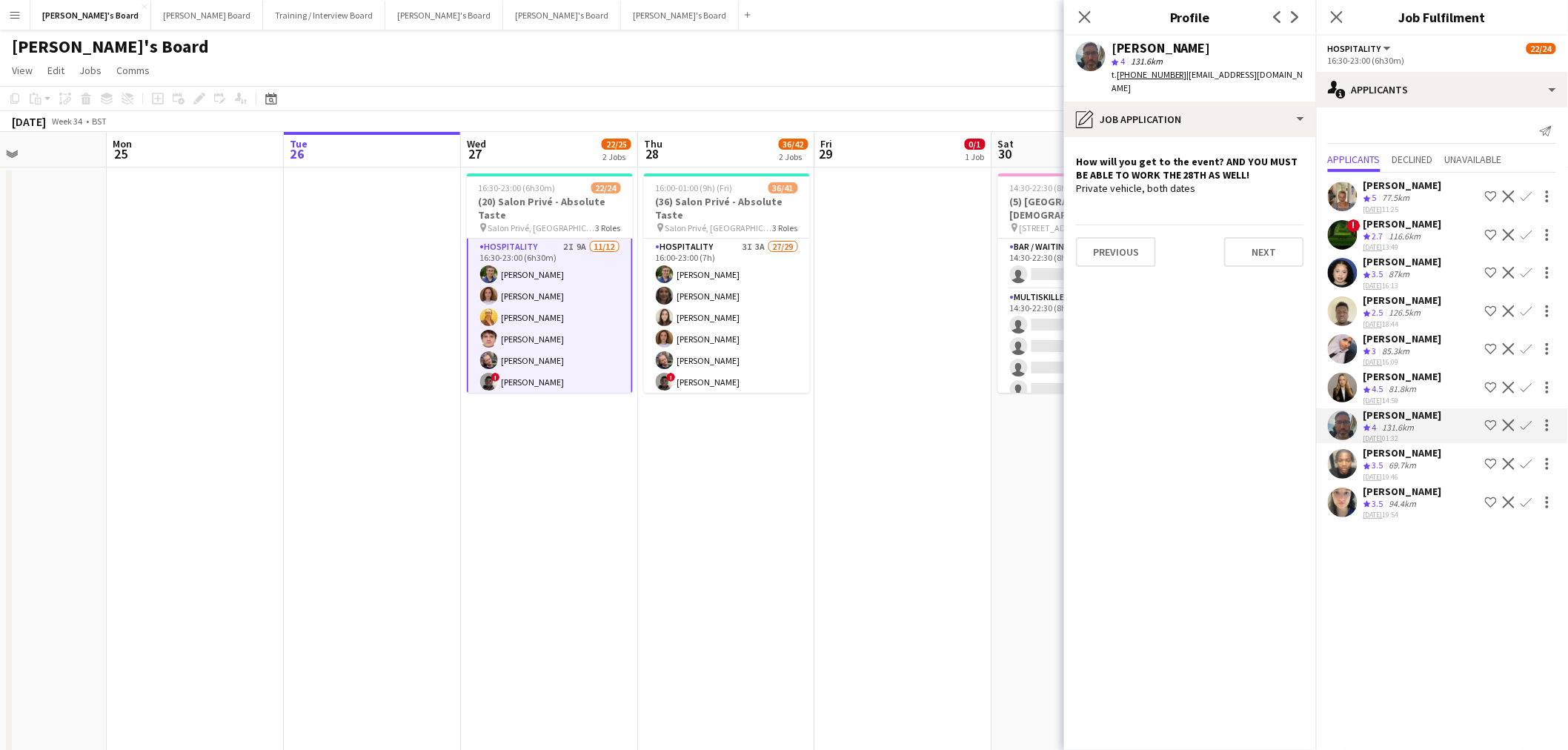
click at [1426, 498] on div "[PERSON_NAME]" at bounding box center [1402, 491] width 78 height 13
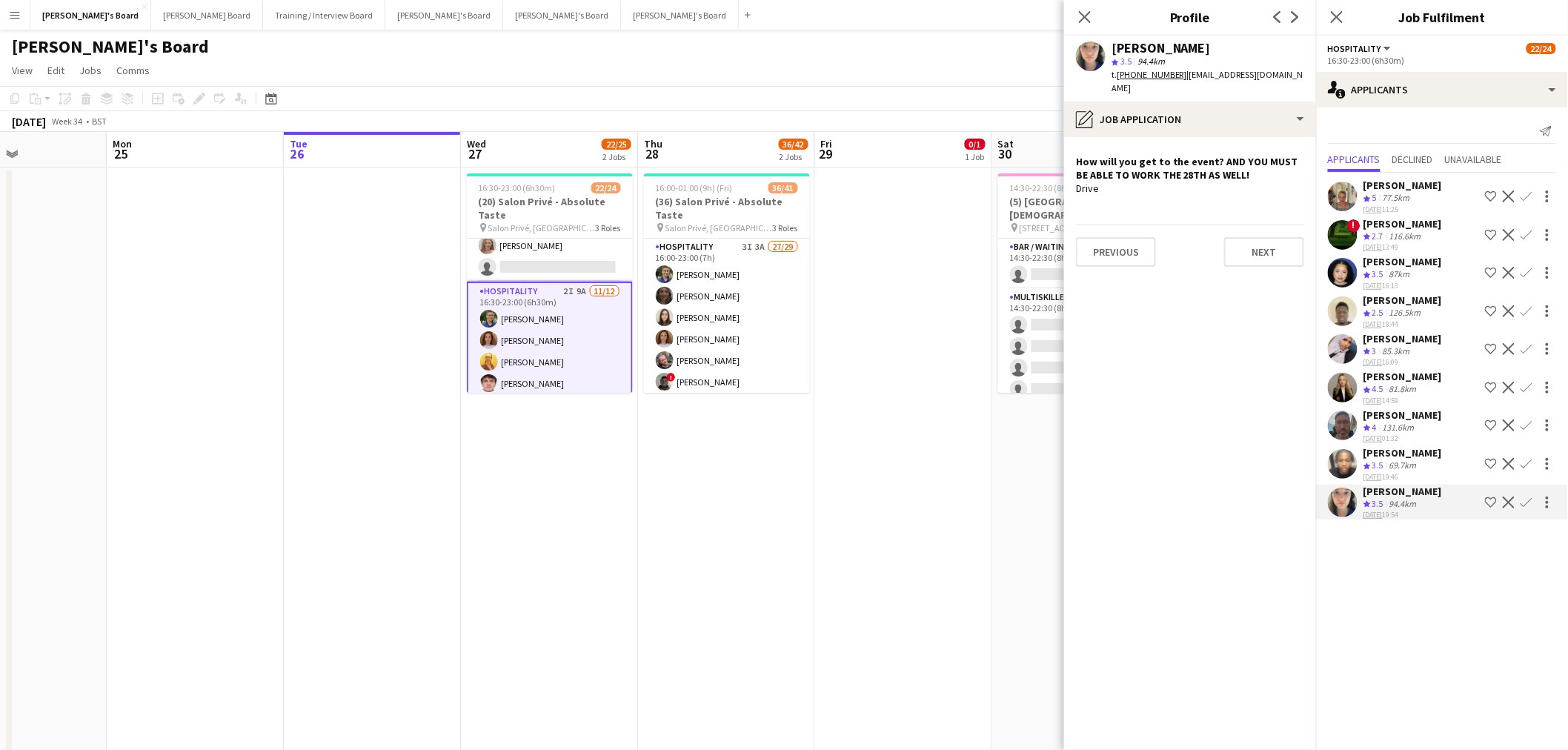
scroll to position [165, 0]
click at [532, 561] on app-date-cell "16:30-23:00 (6h30m) 22/24 (20) Salon Privé - Absolute Taste pin Salon Privé, Bl…" at bounding box center [550, 482] width 177 height 630
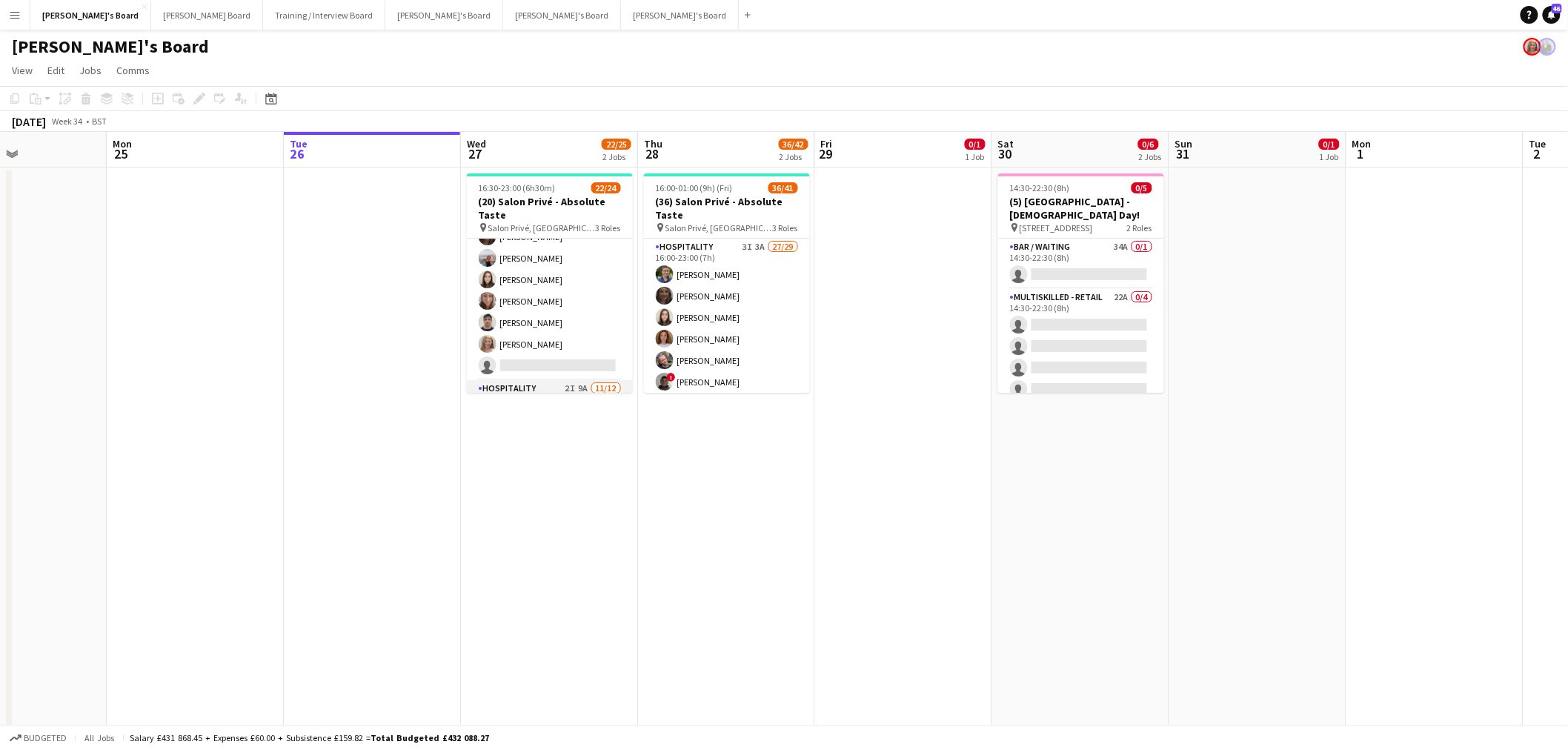
scroll to position [0, 0]
click at [557, 259] on app-card-role "BAR STAFF 4A 7/8 16:30-23:00 (6h30m) ! Ryan Filkins shona irvine Ellie Brown Ha…" at bounding box center [550, 339] width 166 height 201
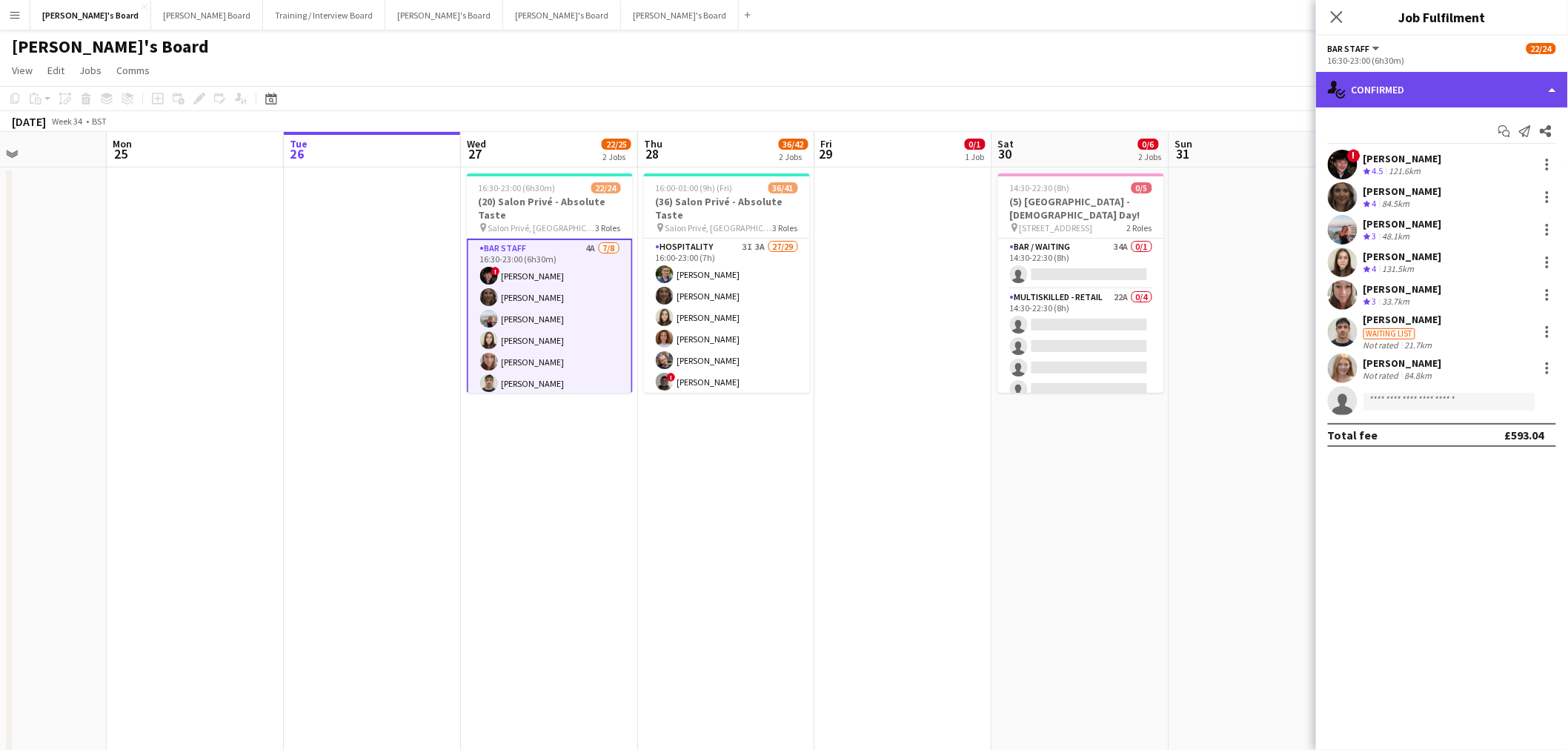
click at [1440, 78] on div "single-neutral-actions-check-2 Confirmed" at bounding box center [1441, 89] width 252 height 35
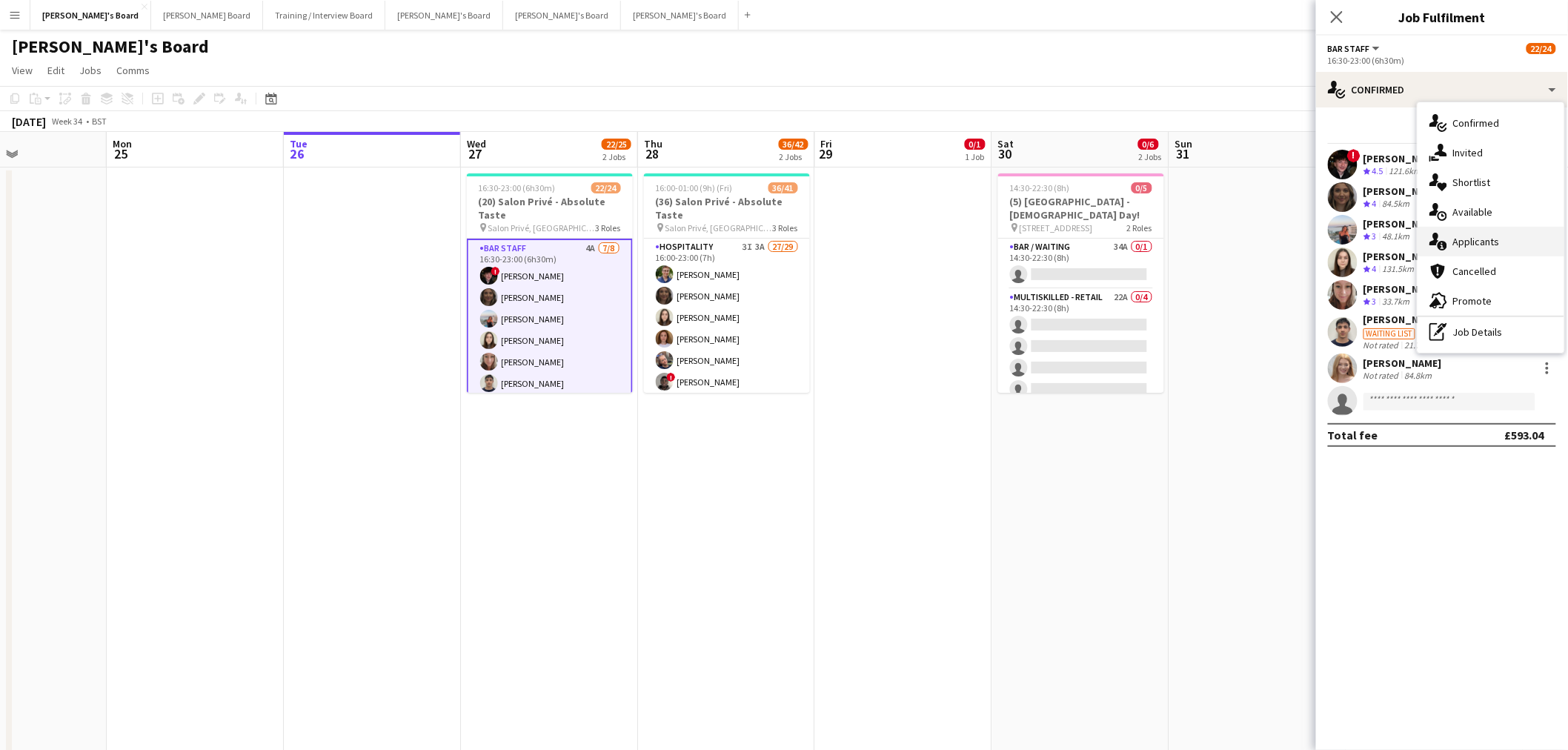
click at [1515, 247] on div "single-neutral-actions-information Applicants" at bounding box center [1490, 241] width 146 height 29
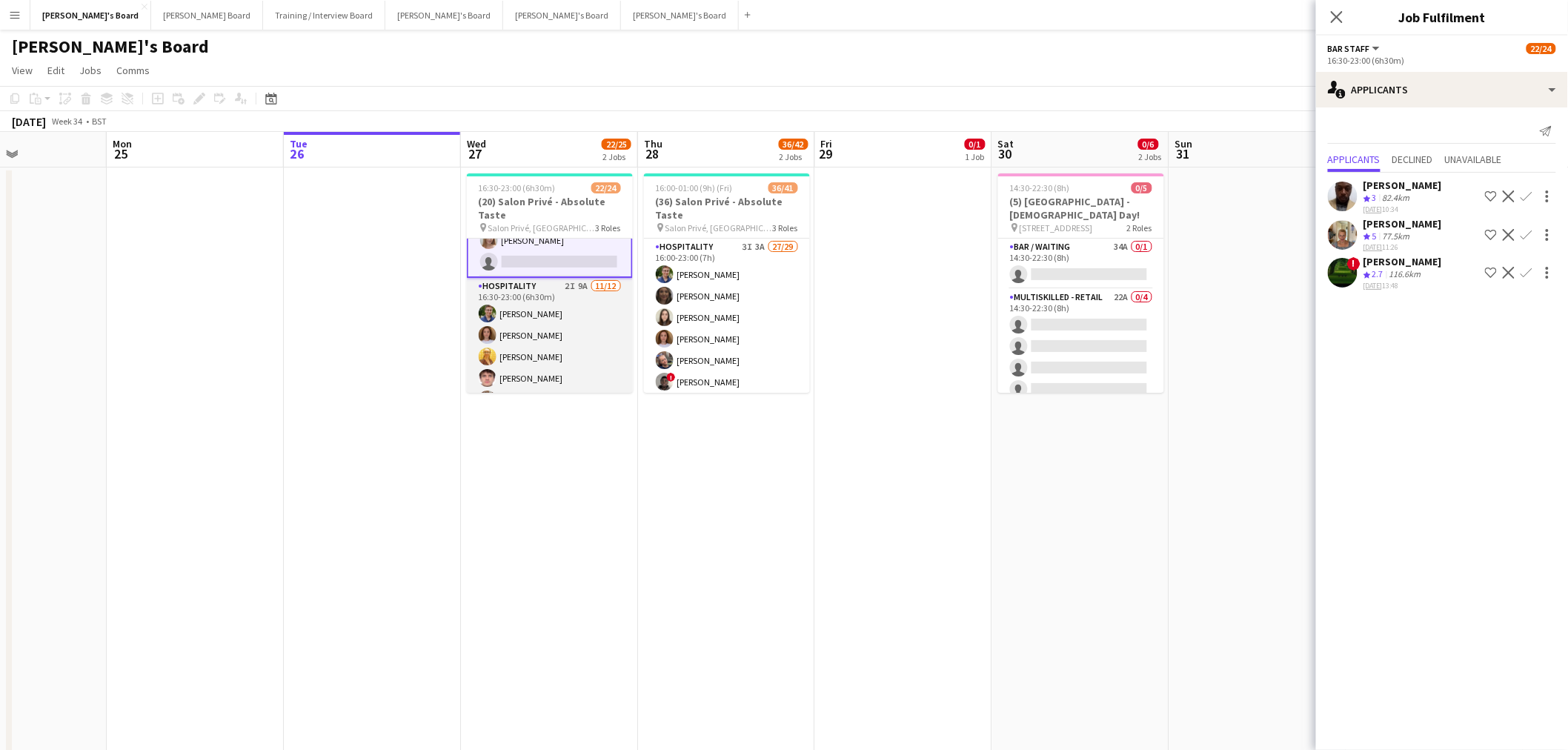
click at [546, 331] on app-card-role "Hospitality 2I 9A 11/12 16:30-23:00 (6h30m) Joseph Day Sophie Briscoe Caitlin B…" at bounding box center [550, 421] width 166 height 287
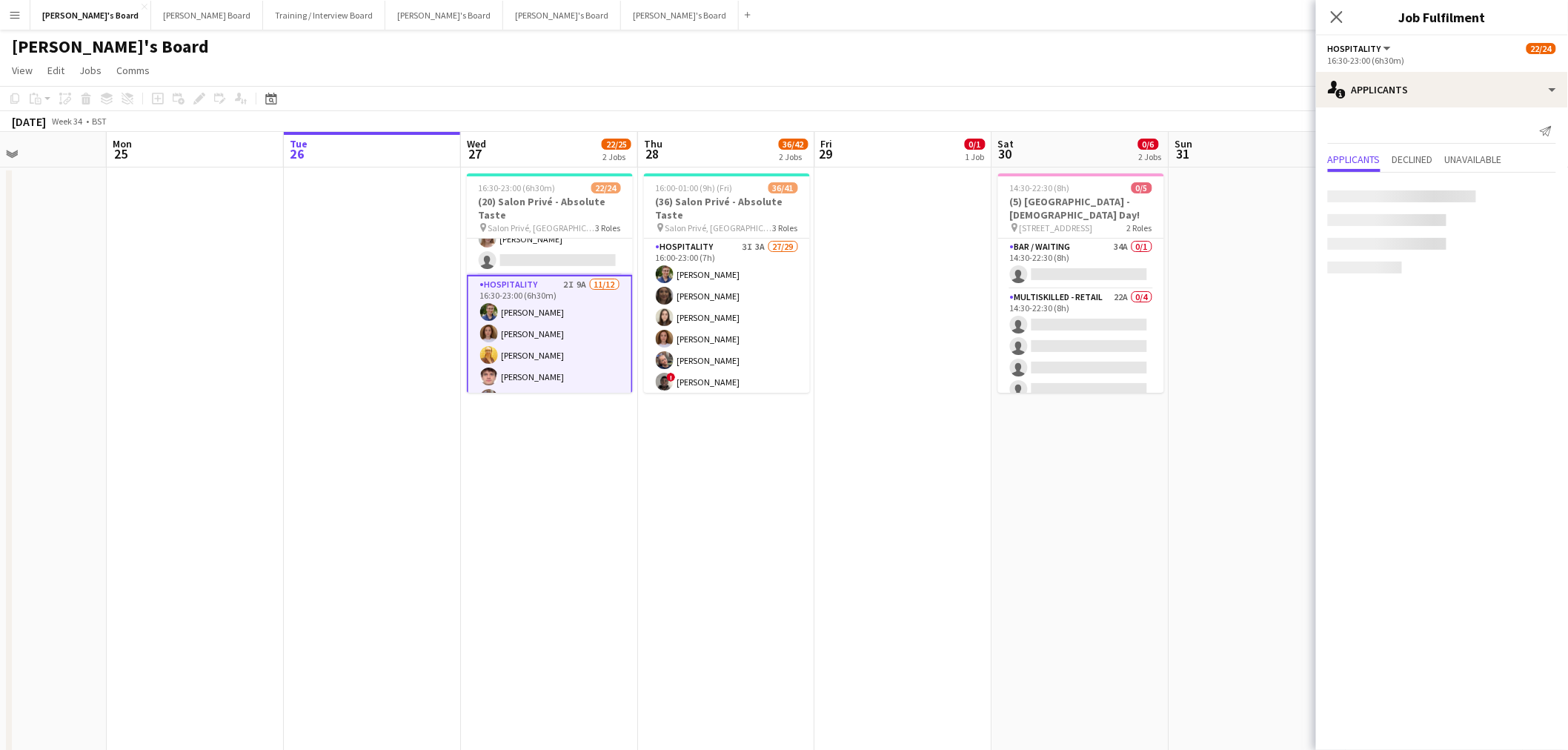
scroll to position [164, 0]
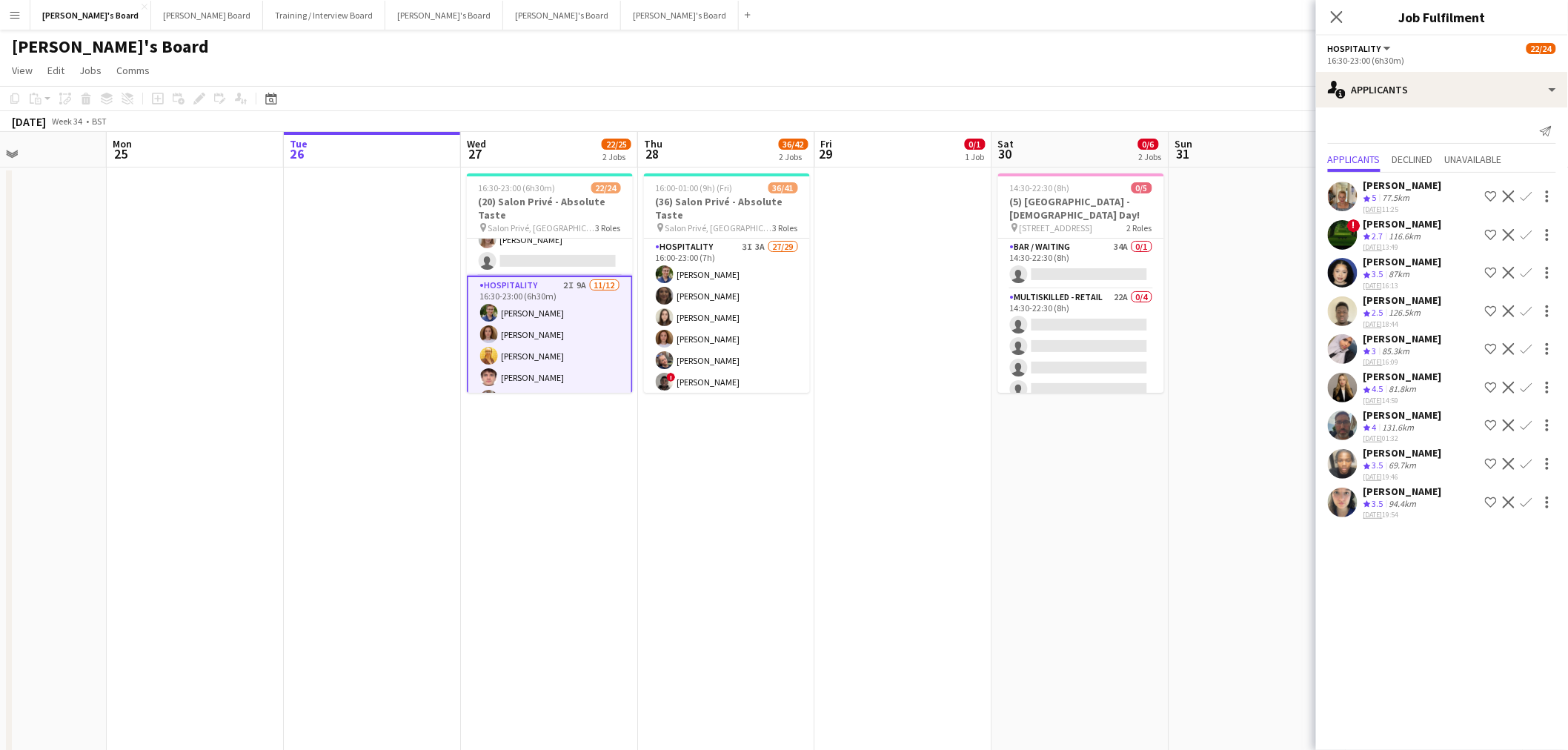
click at [1418, 384] on div "[PERSON_NAME]" at bounding box center [1402, 376] width 78 height 13
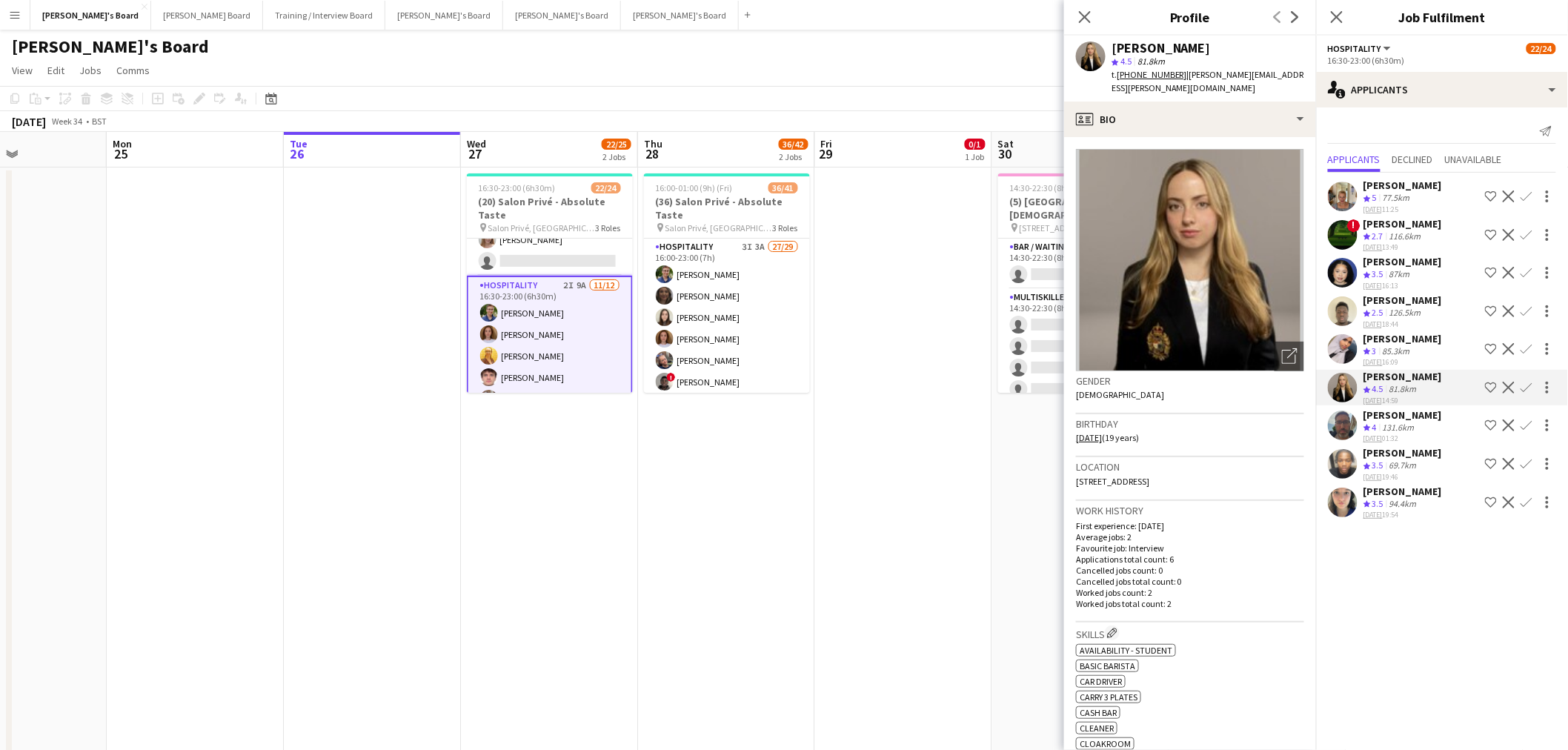
click at [510, 530] on app-date-cell "16:30-23:00 (6h30m) 22/24 (20) Salon Privé - Absolute Taste pin Salon Privé, Bl…" at bounding box center [550, 482] width 177 height 630
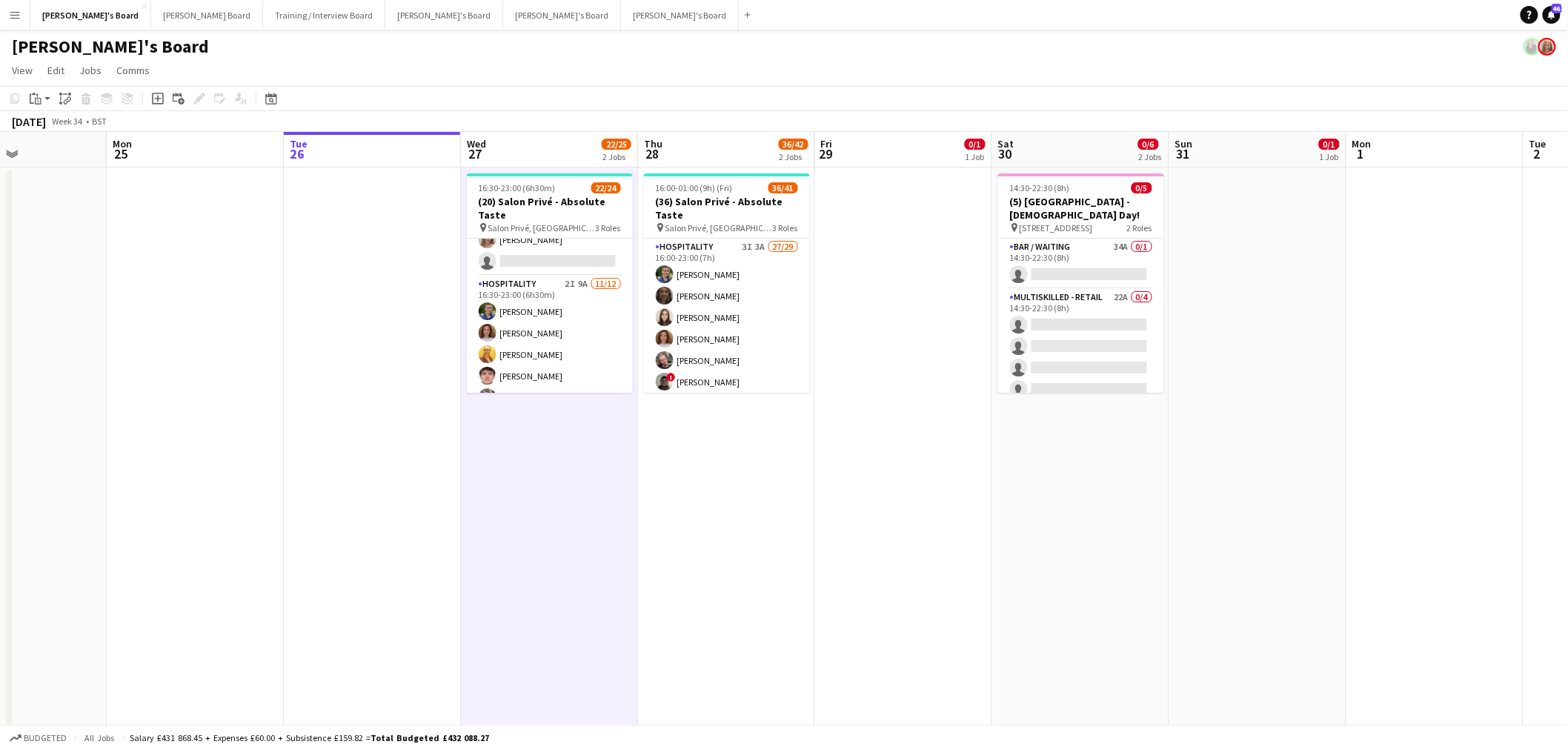
click at [510, 530] on app-date-cell "16:30-23:00 (6h30m) 22/24 (20) Salon Privé - Absolute Taste pin Salon Privé, Bl…" at bounding box center [550, 482] width 177 height 630
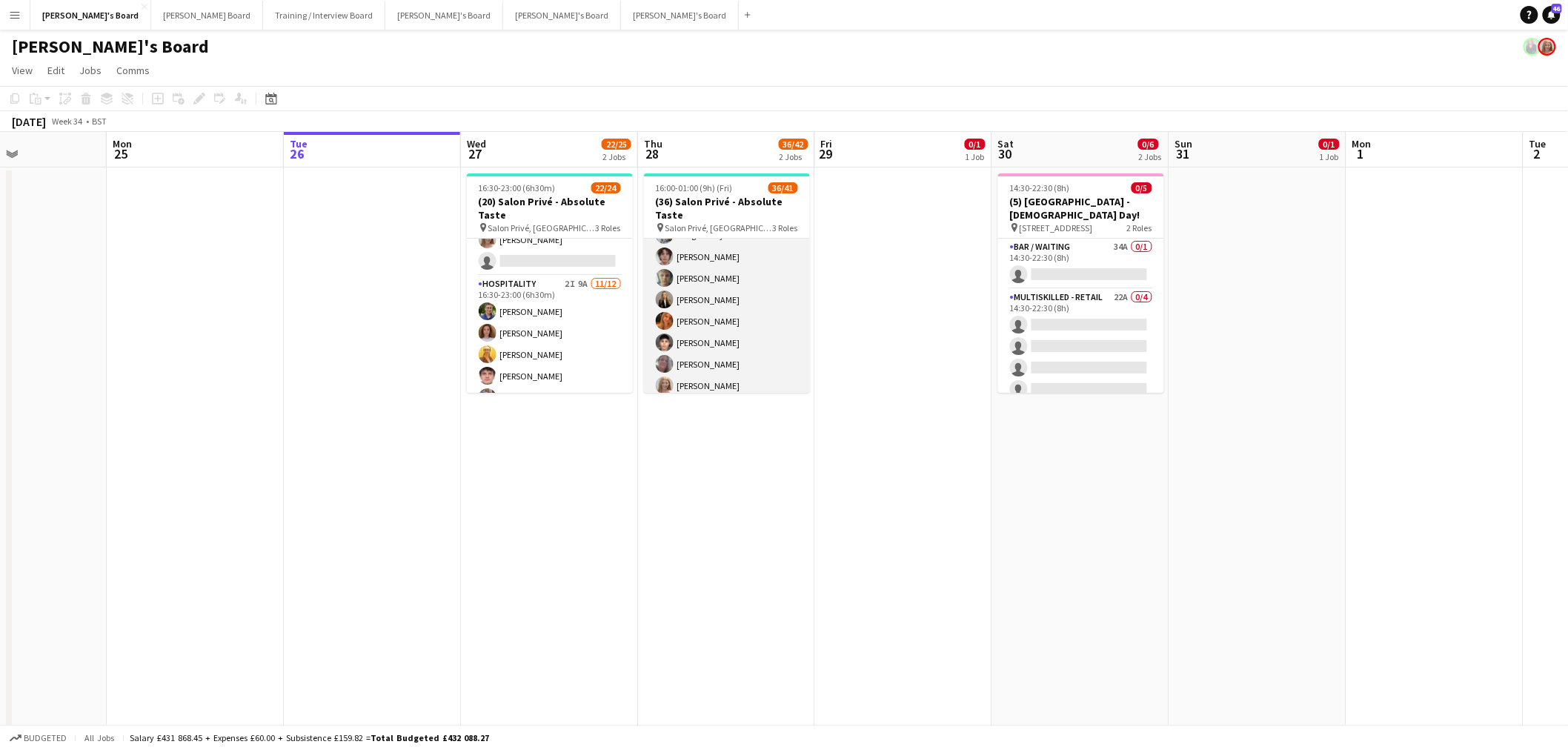
scroll to position [402, 0]
click at [750, 324] on app-card-role "Hospitality 3I 3A 27/29 16:00-23:00 (7h) Joseph Day shona irvine Hannah William…" at bounding box center [726, 163] width 166 height 653
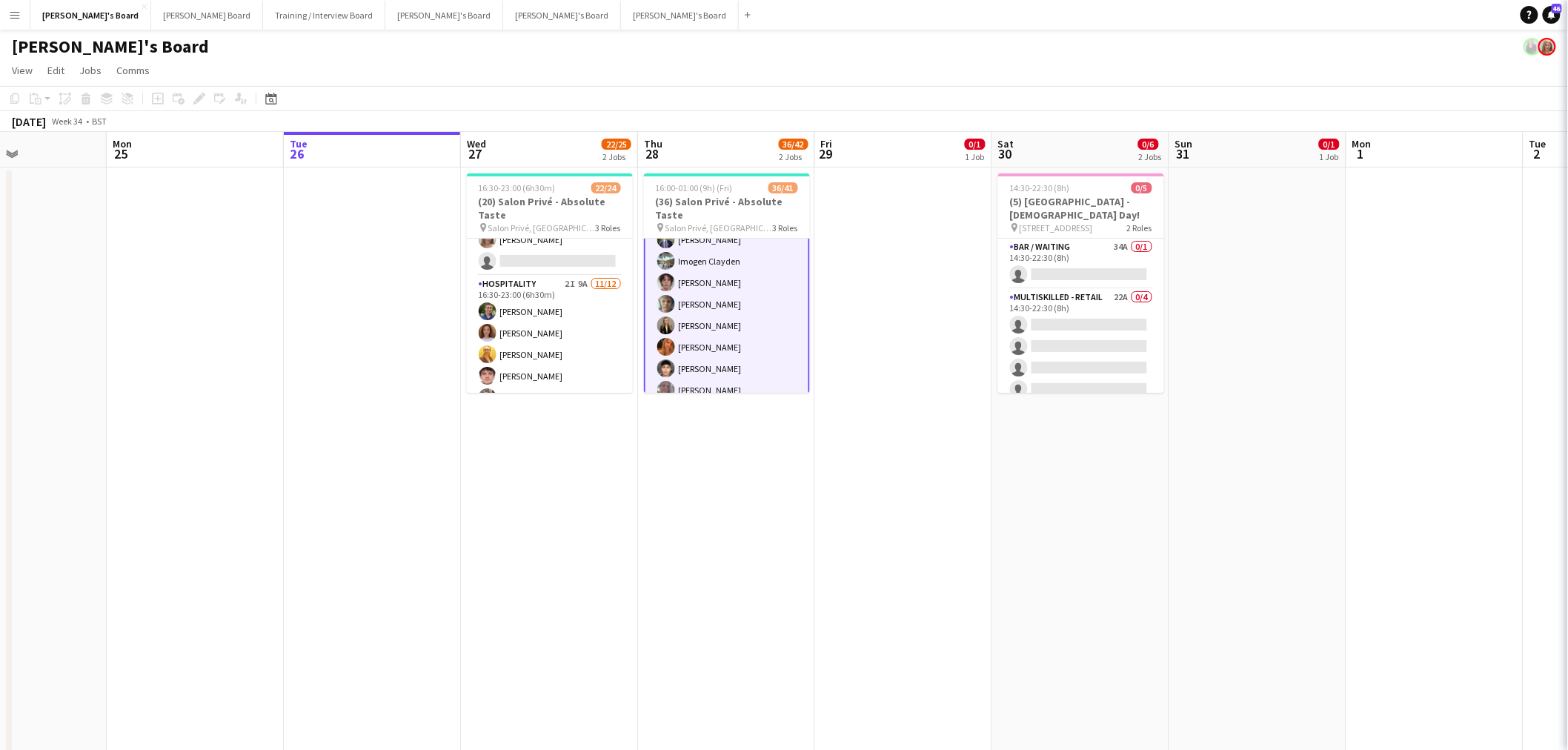
scroll to position [403, 0]
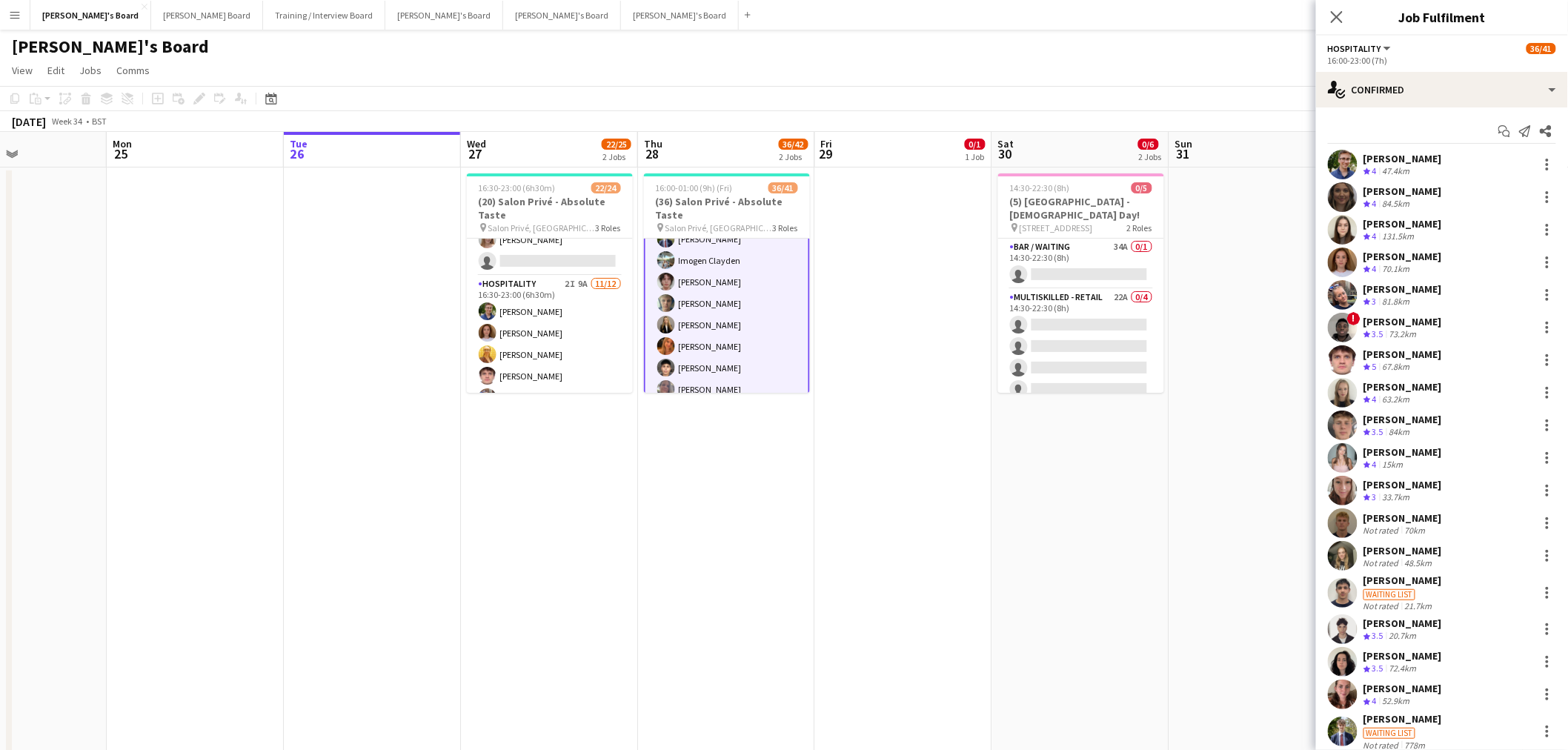
click at [717, 501] on app-date-cell "16:00-01:00 (9h) (Fri) 36/41 (36) Salon Privé - Absolute Taste pin Salon Privé,…" at bounding box center [726, 482] width 177 height 630
click at [705, 508] on app-date-cell "16:00-01:00 (9h) (Fri) 36/41 (36) Salon Privé - Absolute Taste pin Salon Privé,…" at bounding box center [726, 482] width 177 height 630
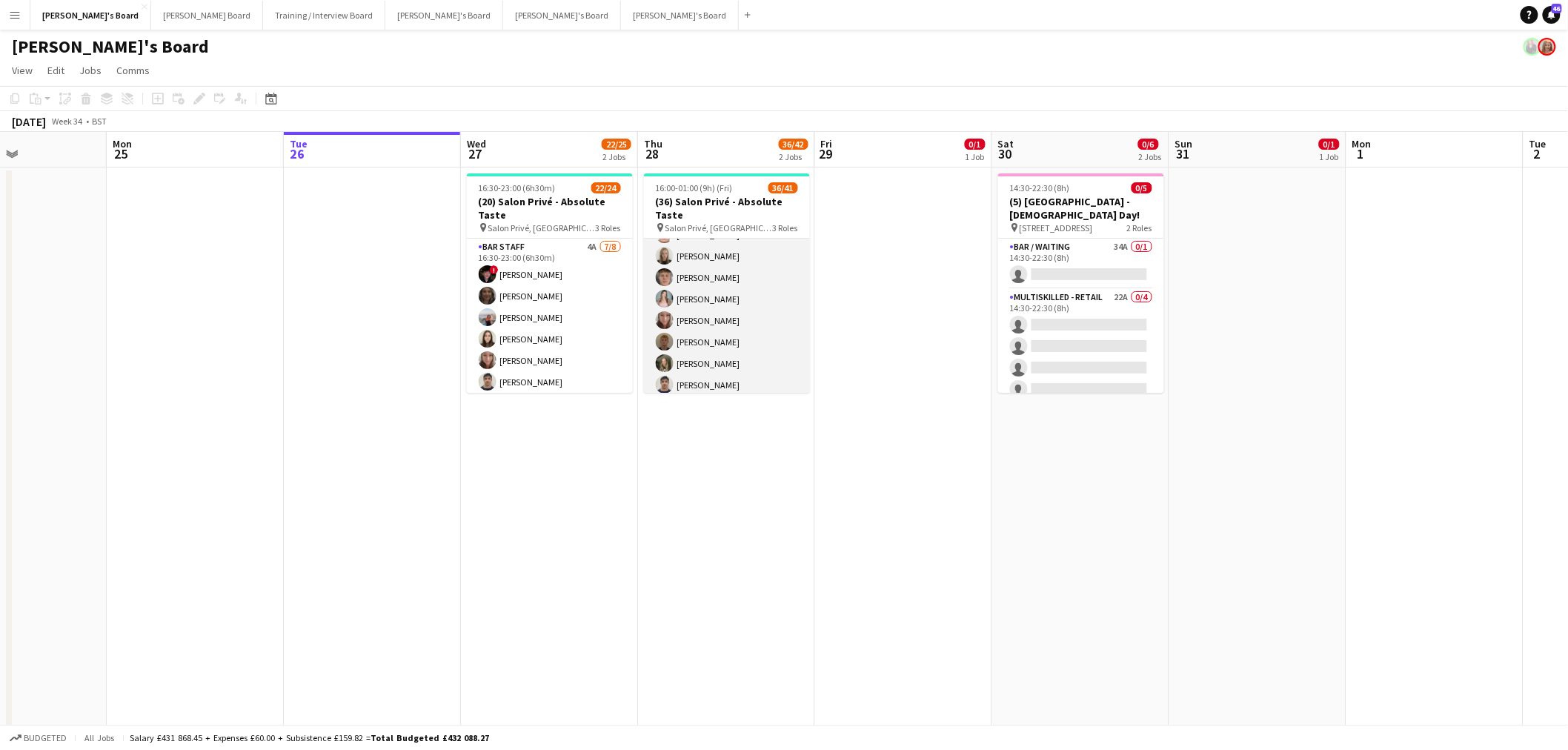
scroll to position [0, 0]
click at [716, 315] on app-card-role "Hospitality 3I 3A 27/29 16:00-23:00 (7h) Joseph Day shona irvine Hannah William…" at bounding box center [726, 565] width 166 height 653
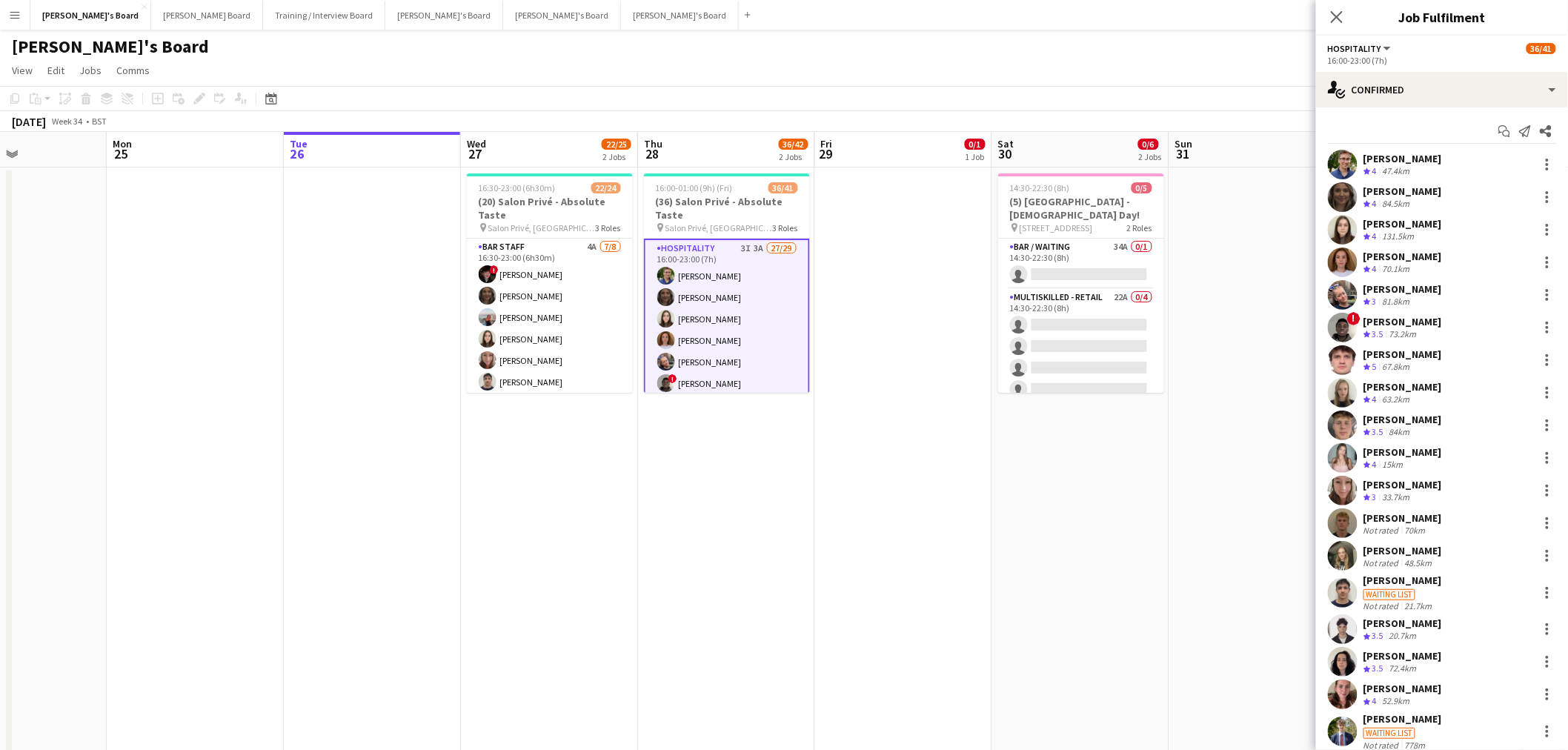
click at [1404, 150] on div "Joseph Day Crew rating 4 47.4km" at bounding box center [1441, 165] width 252 height 29
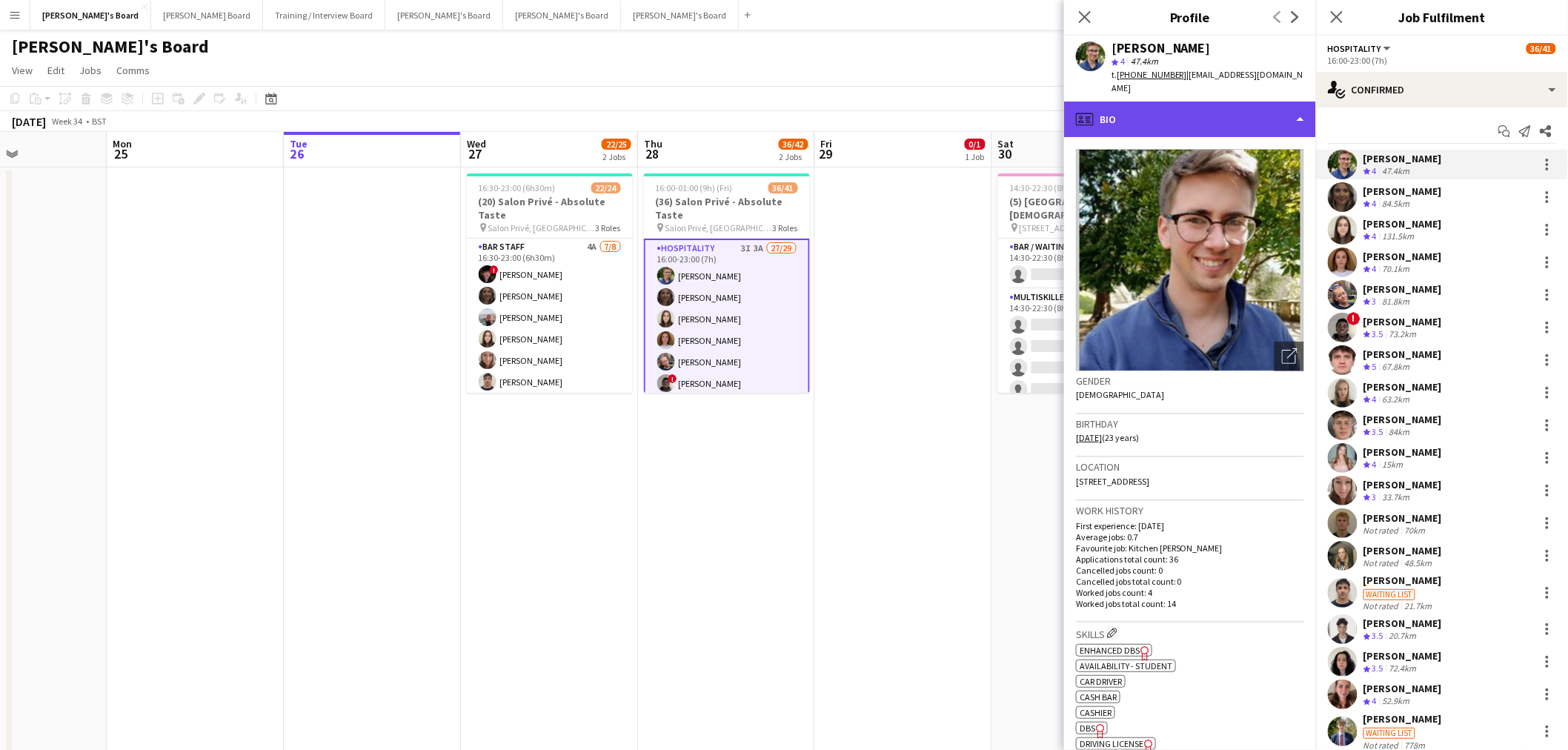
click at [1215, 109] on div "profile Bio" at bounding box center [1190, 119] width 252 height 35
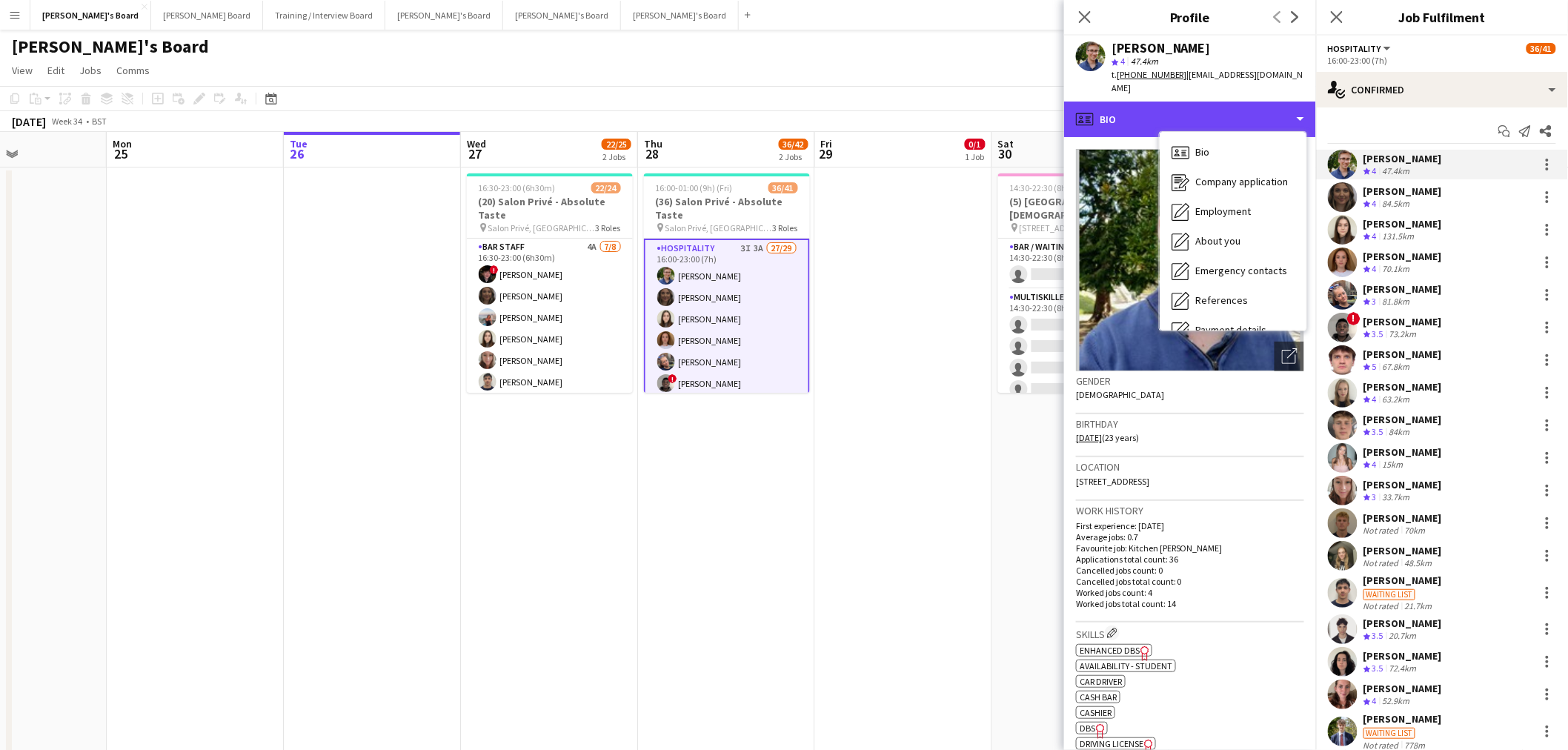
scroll to position [197, 0]
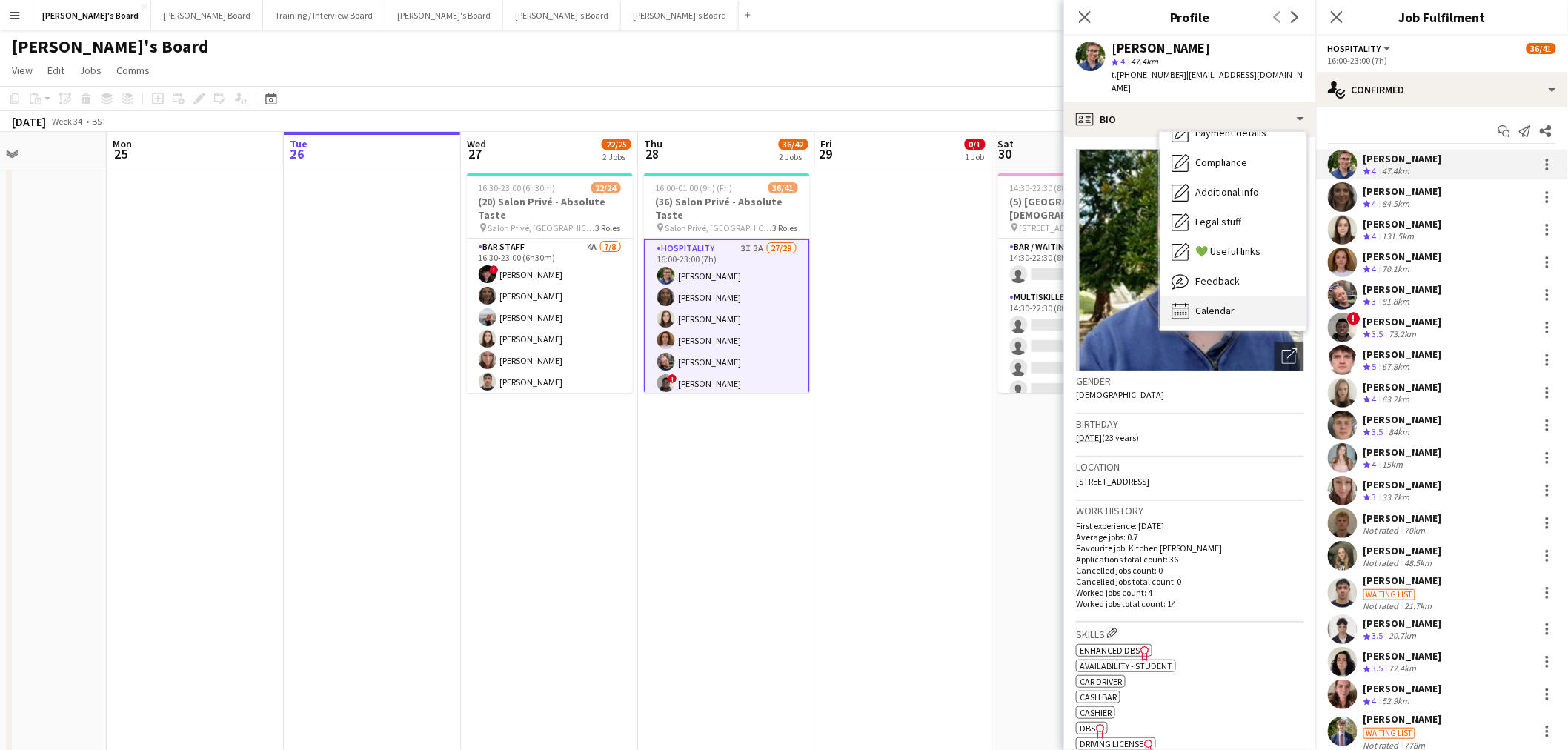
click at [1258, 297] on div "Calendar Calendar" at bounding box center [1233, 311] width 146 height 29
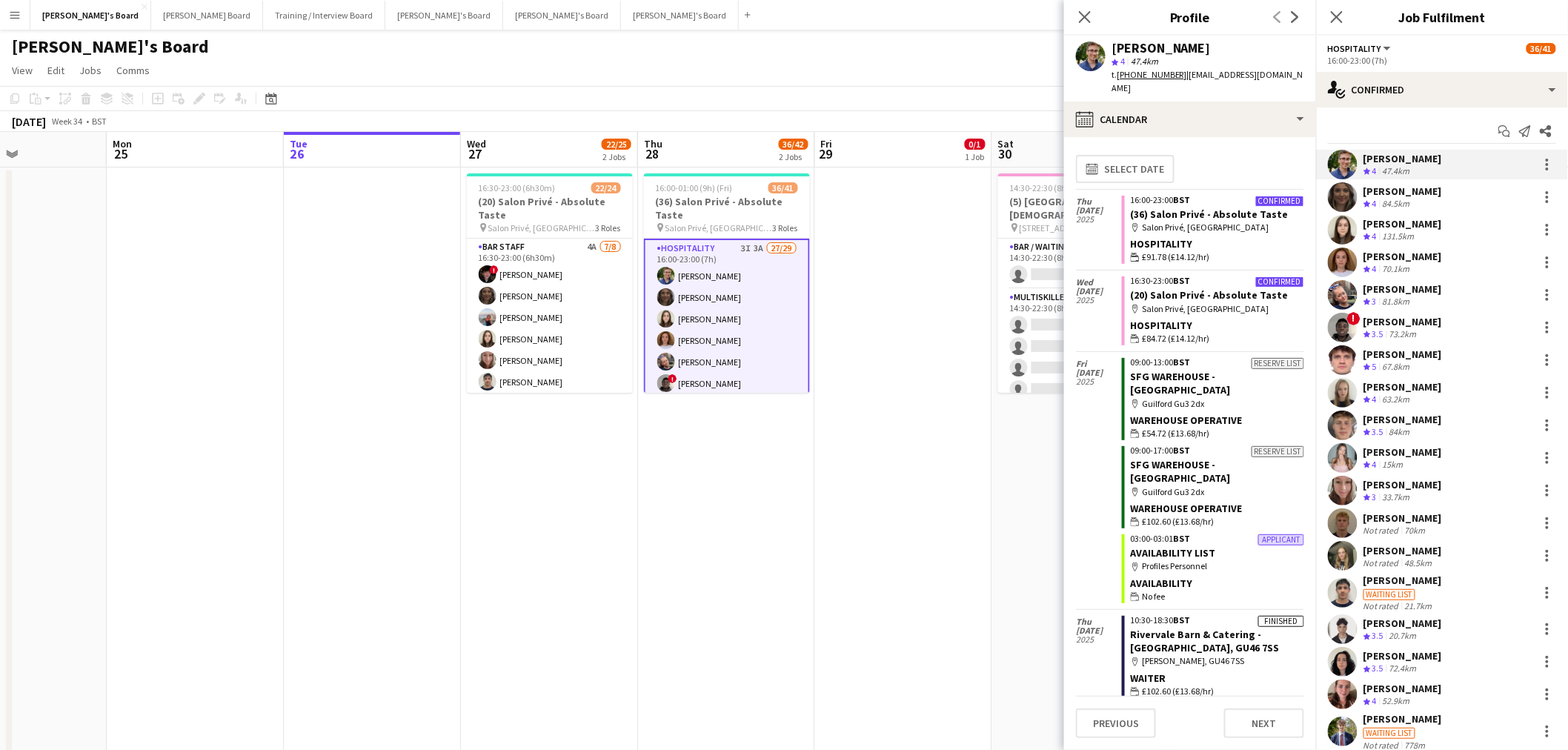
click at [936, 336] on app-date-cell at bounding box center [904, 482] width 177 height 630
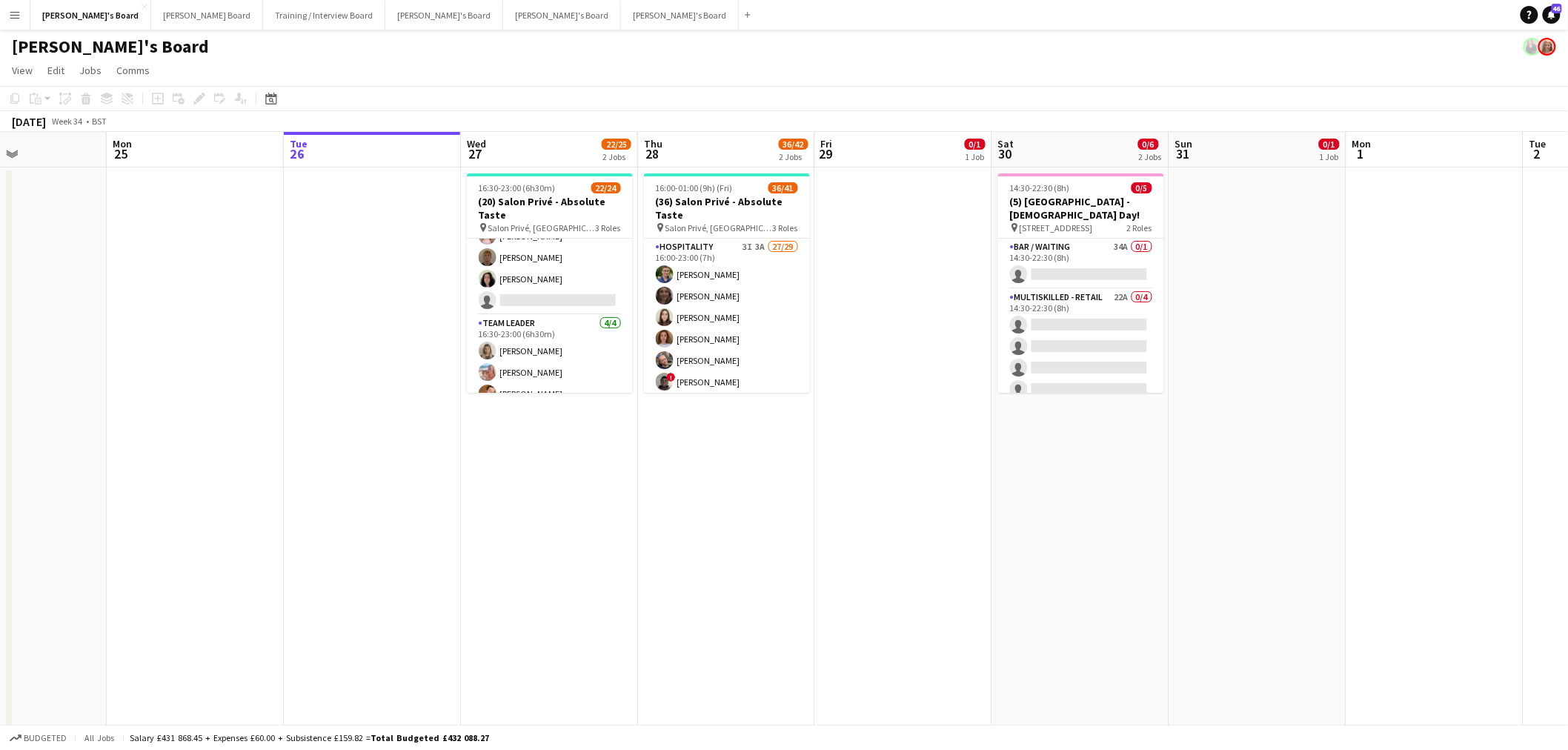
scroll to position [0, 0]
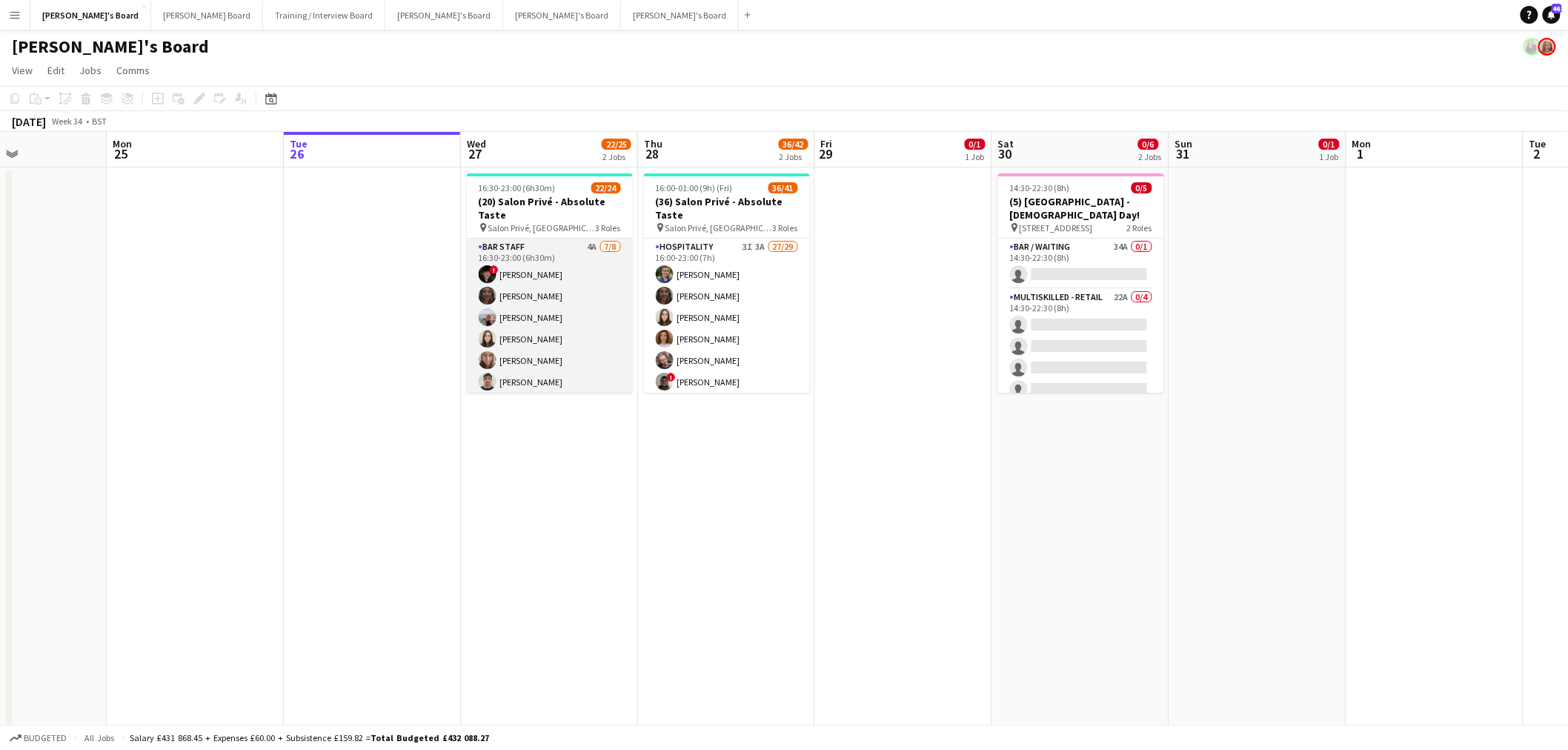
click at [571, 305] on app-card-role "BAR STAFF 4A 7/8 16:30-23:00 (6h30m) ! Ryan Filkins shona irvine Ellie Brown Ha…" at bounding box center [550, 339] width 166 height 201
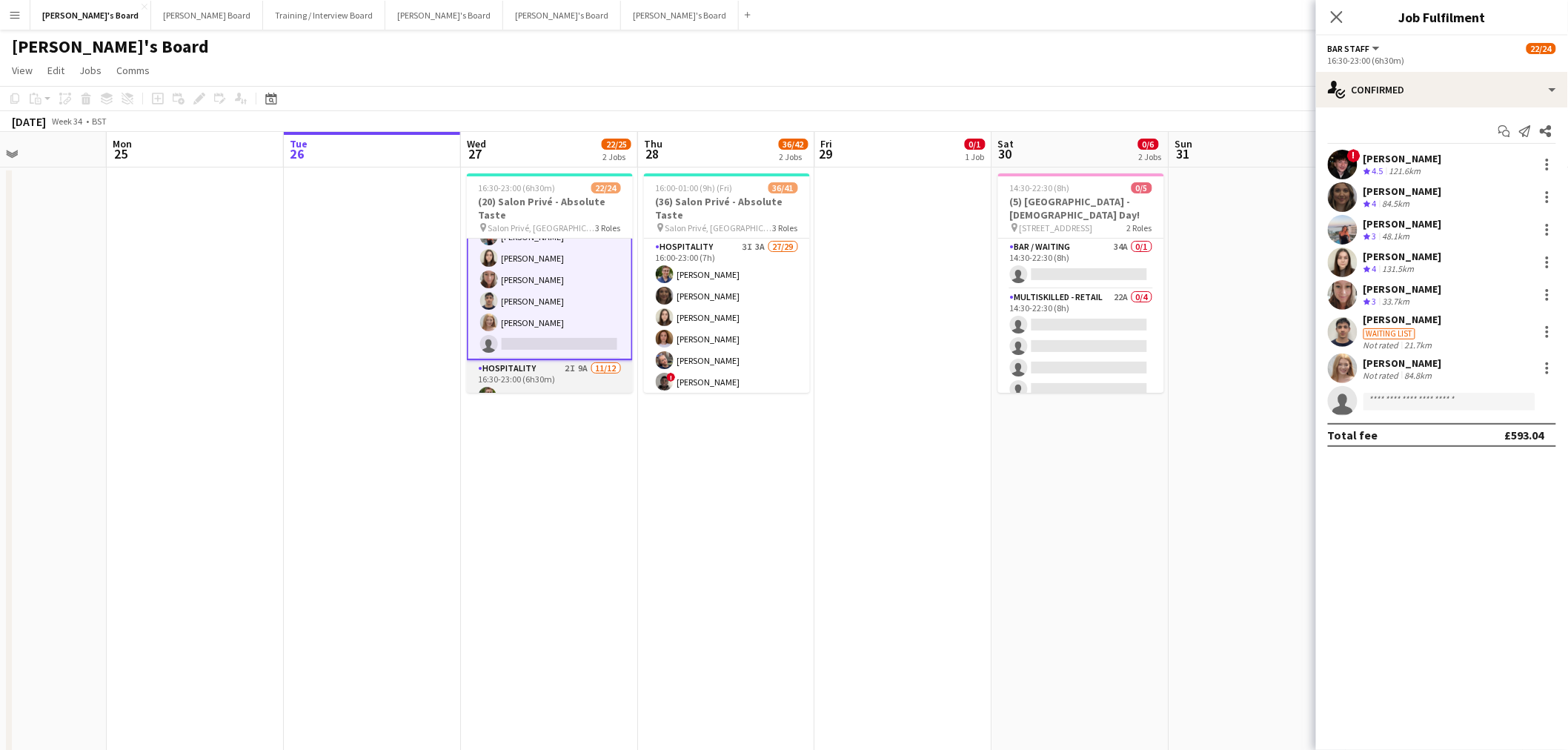
scroll to position [247, 0]
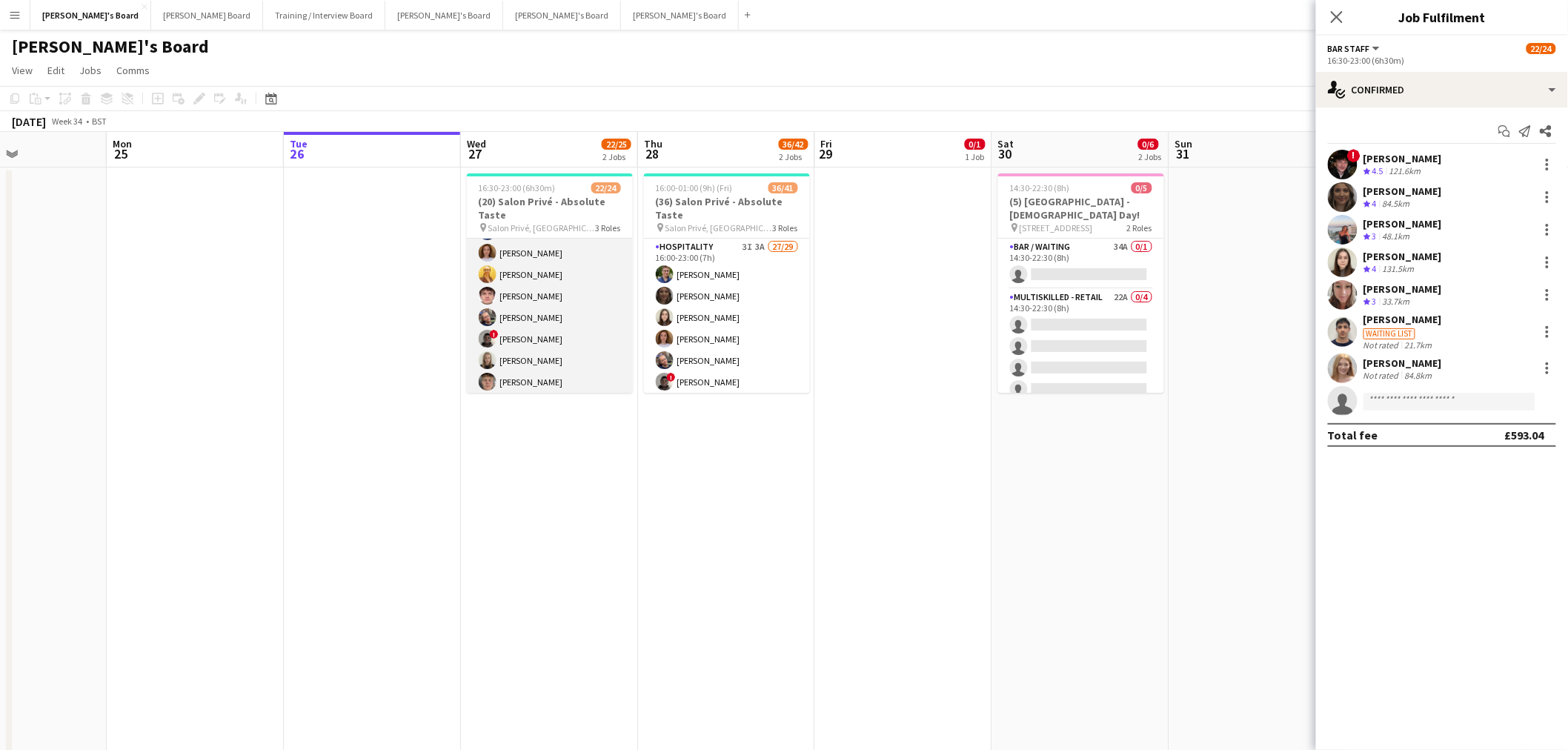
click at [538, 313] on app-card-role "Hospitality 2I 9A 11/12 16:30-23:00 (6h30m) Joseph Day Sophie Briscoe Caitlin B…" at bounding box center [550, 339] width 166 height 287
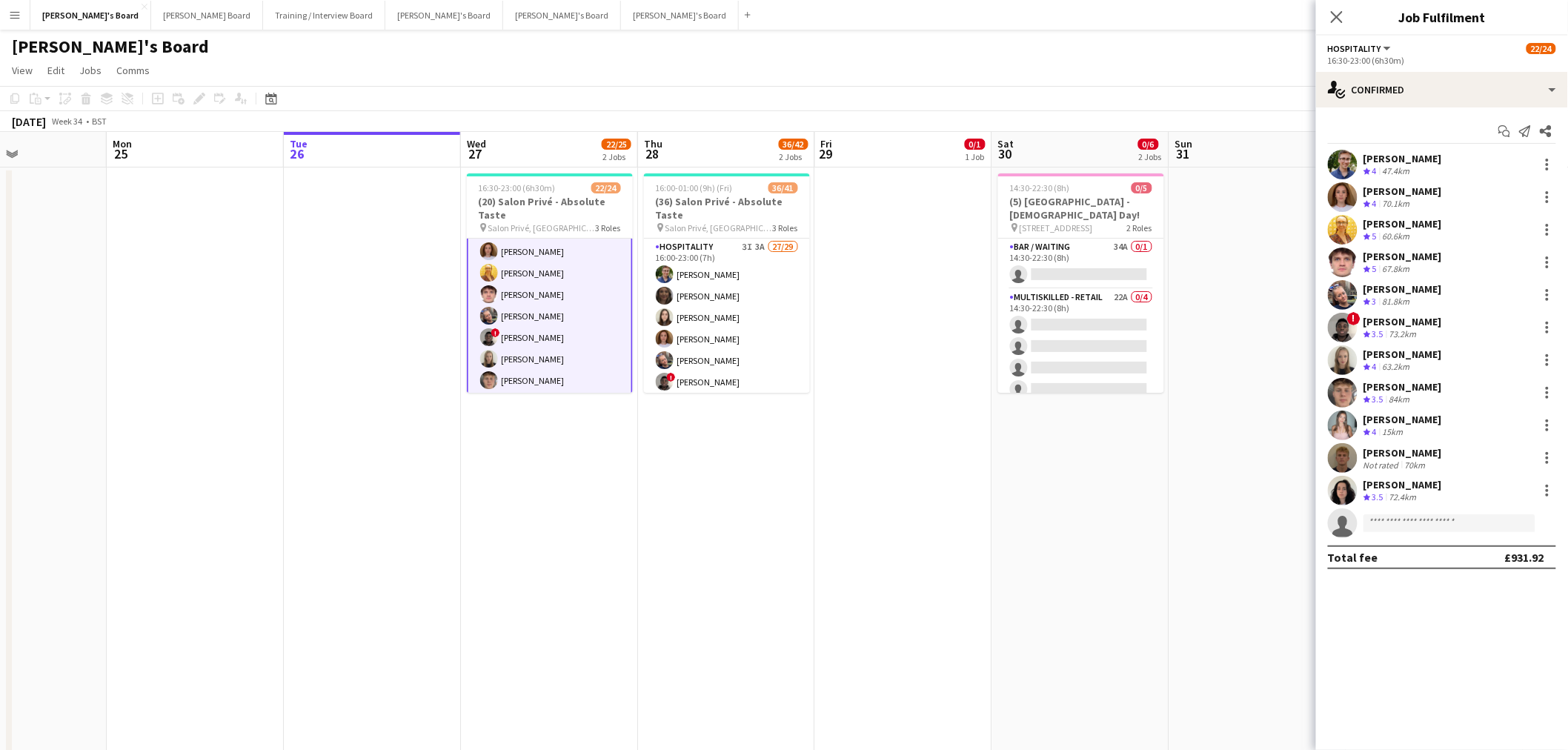
scroll to position [247, 0]
click at [1546, 391] on div at bounding box center [1546, 392] width 3 height 3
click at [1509, 569] on span "Remove" at bounding box center [1498, 562] width 92 height 13
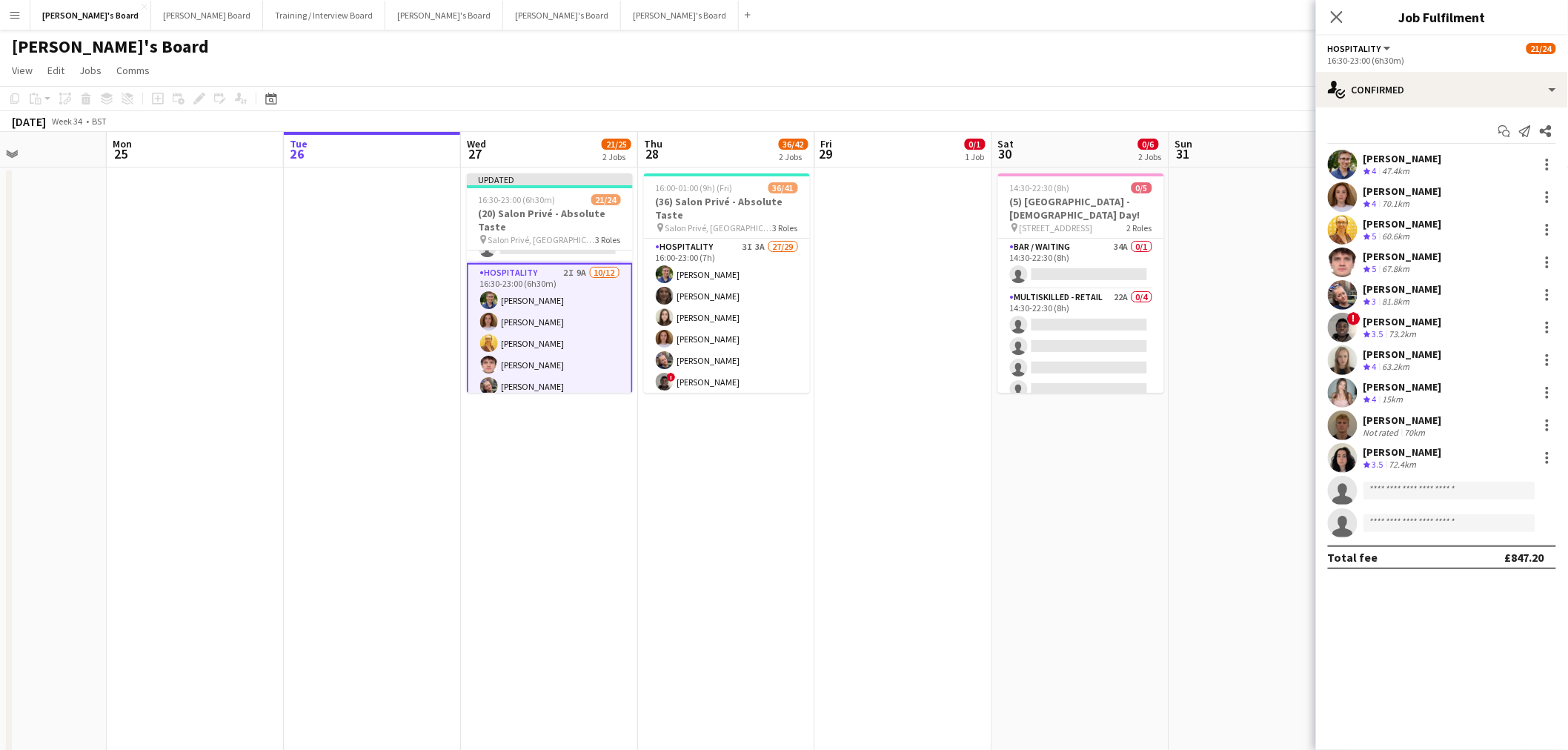
scroll to position [164, 0]
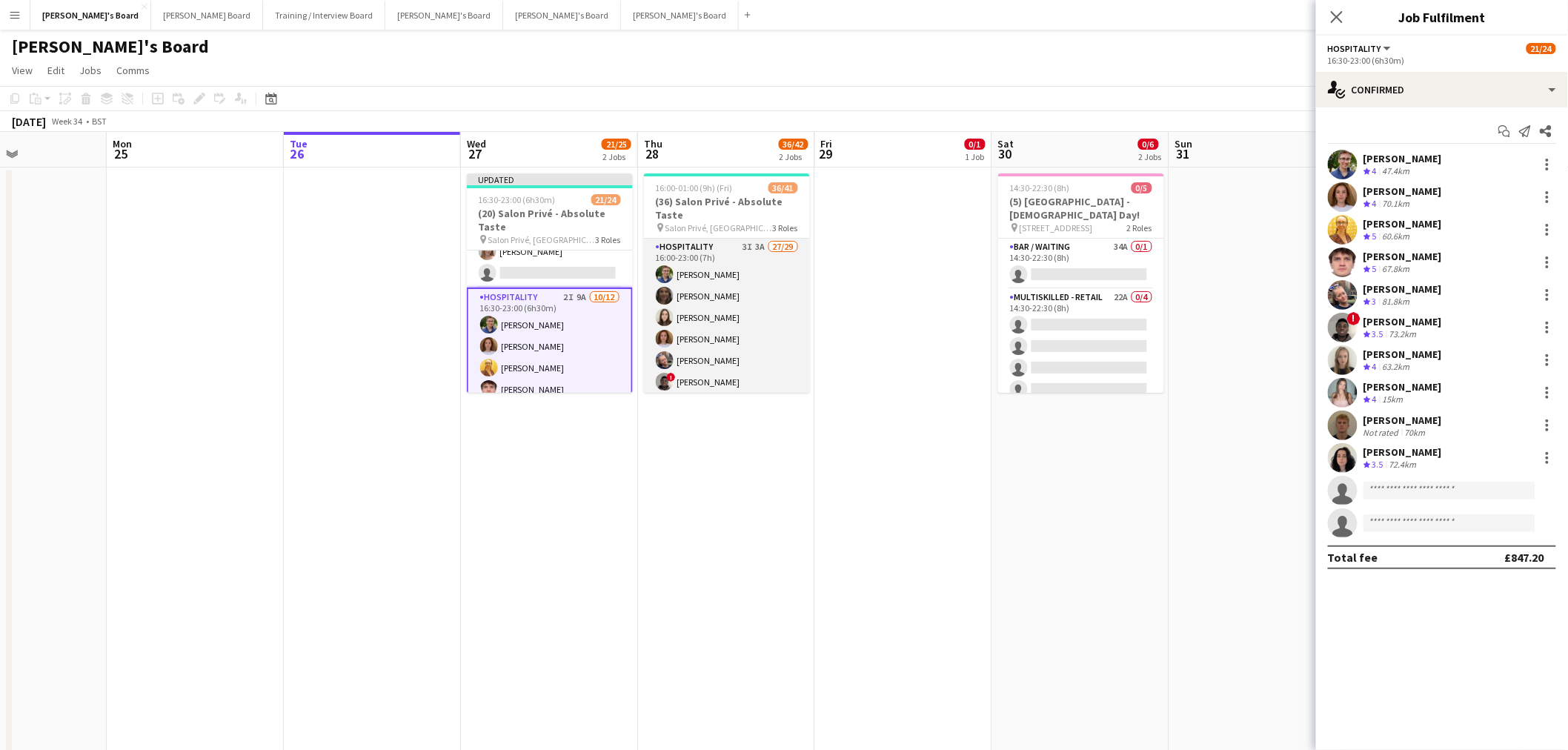
click at [680, 306] on app-card-role "Hospitality 3I 3A 27/29 16:00-23:00 (7h) Joseph Day shona irvine Hannah William…" at bounding box center [726, 565] width 166 height 653
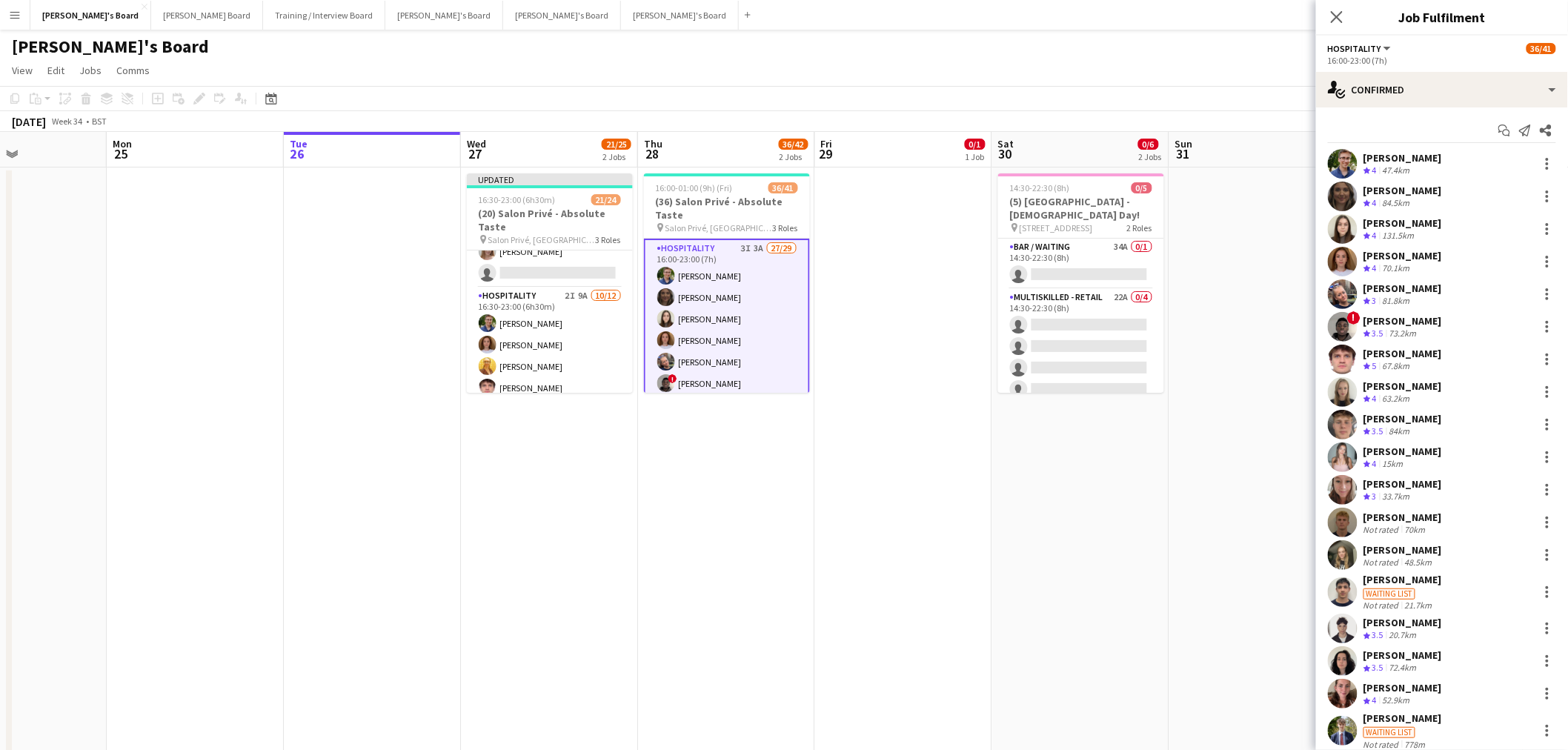
scroll to position [0, 0]
click at [1390, 421] on div "Hugo Carroll" at bounding box center [1402, 419] width 78 height 13
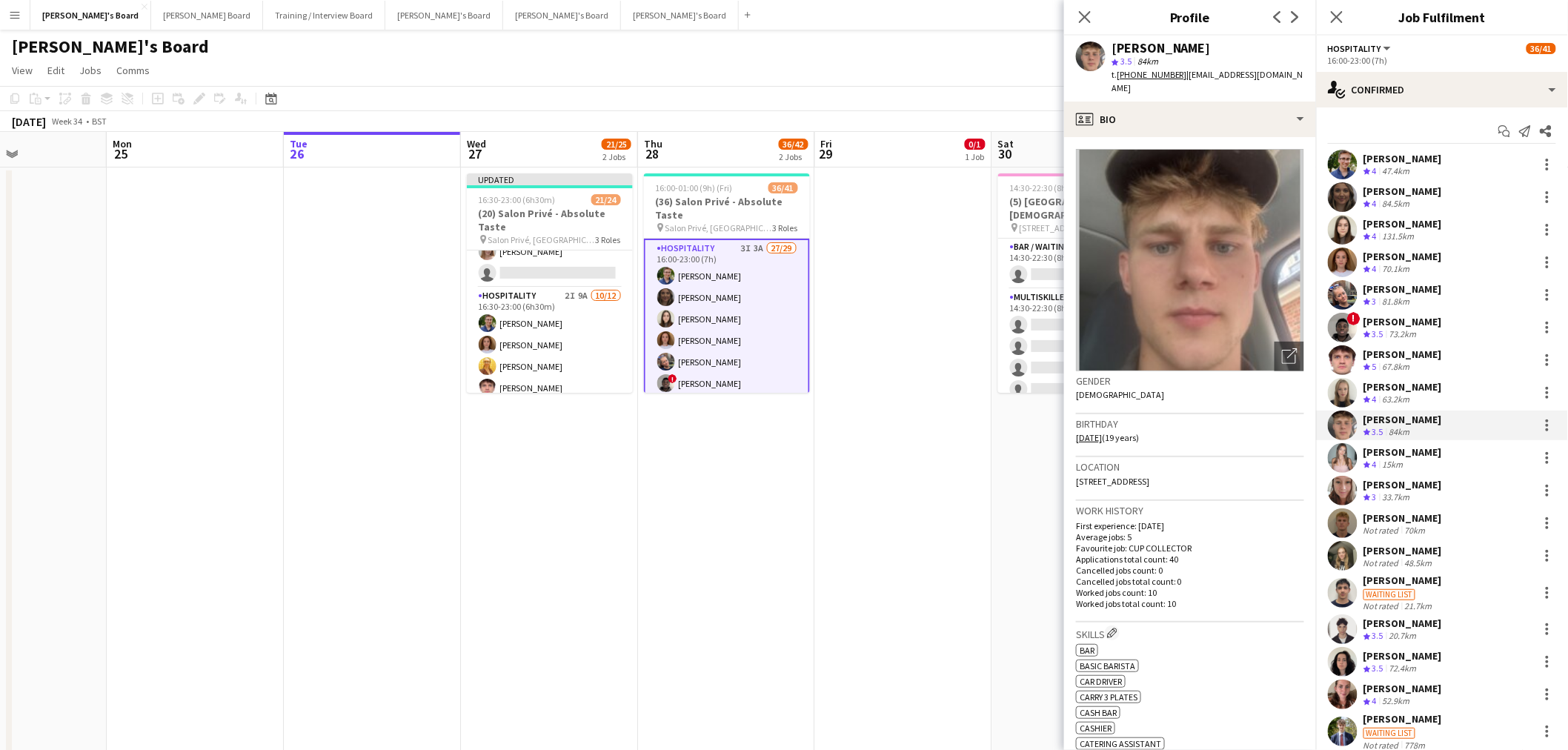
click at [1158, 137] on app-crew-profile-bio "Open photos pop-in Gender Male Birthday 13-12-2005 (19 years) Location 11 Littl…" at bounding box center [1190, 443] width 252 height 613
click at [1181, 109] on div "profile Bio" at bounding box center [1190, 119] width 252 height 35
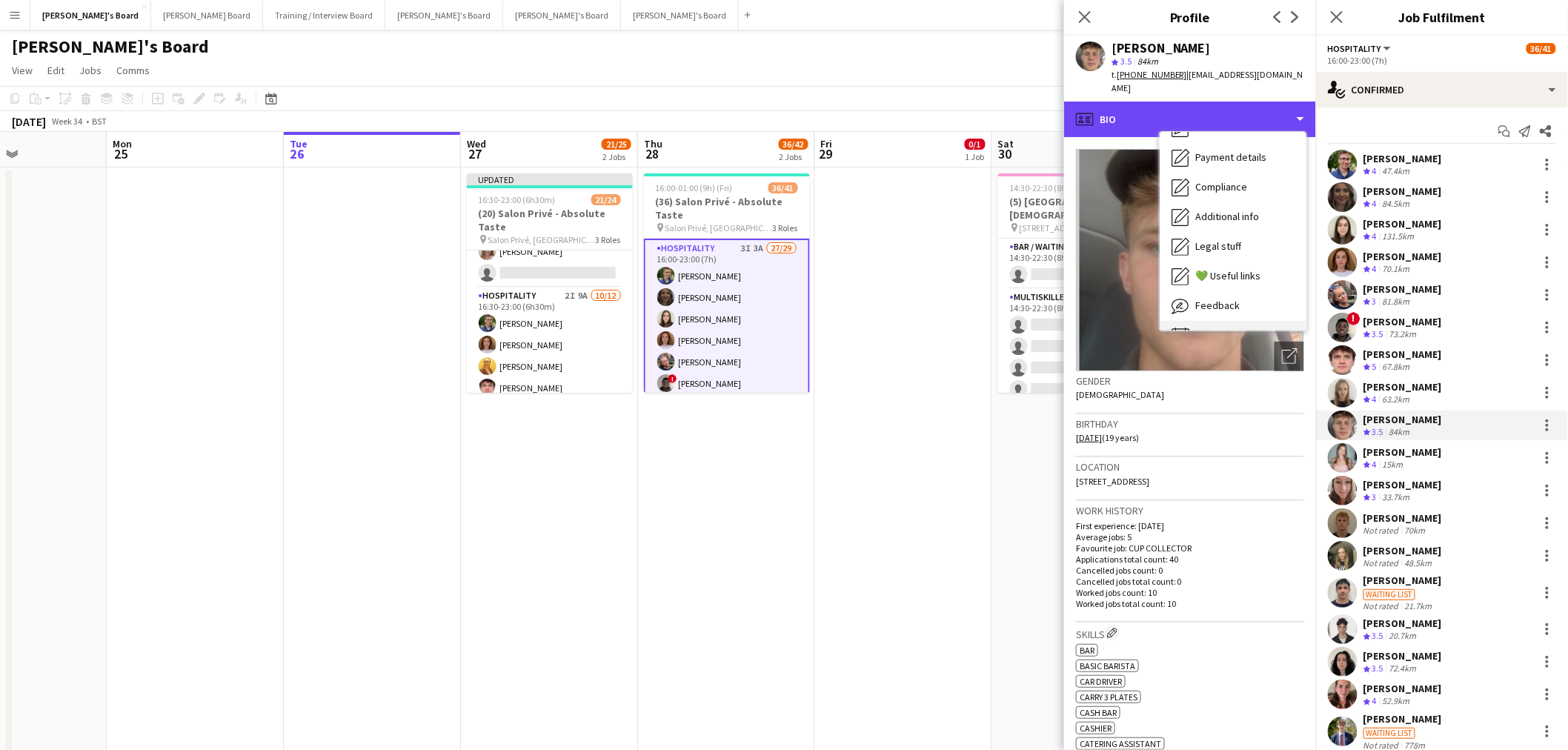
scroll to position [197, 0]
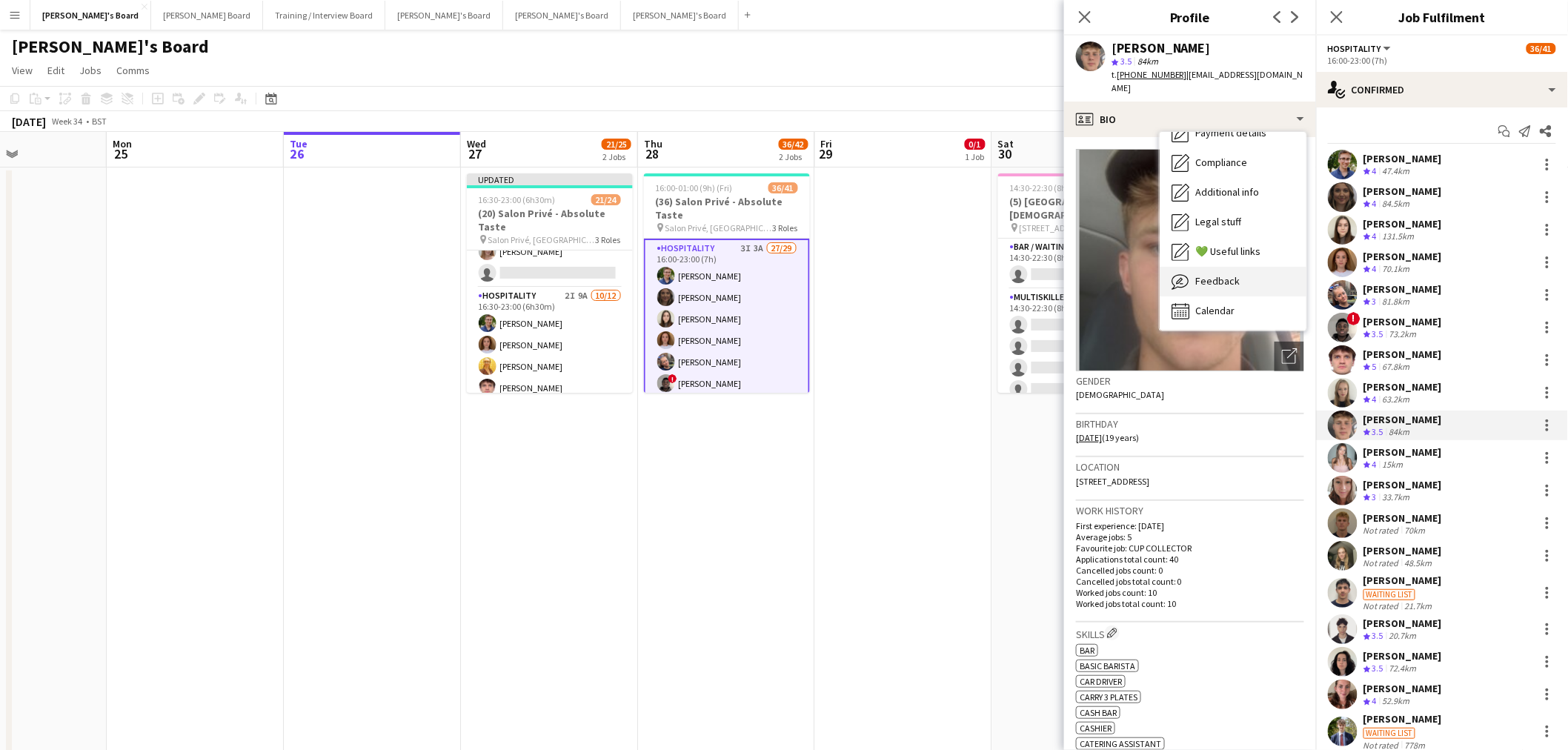
click at [1219, 267] on div "Feedback Feedback" at bounding box center [1233, 282] width 146 height 29
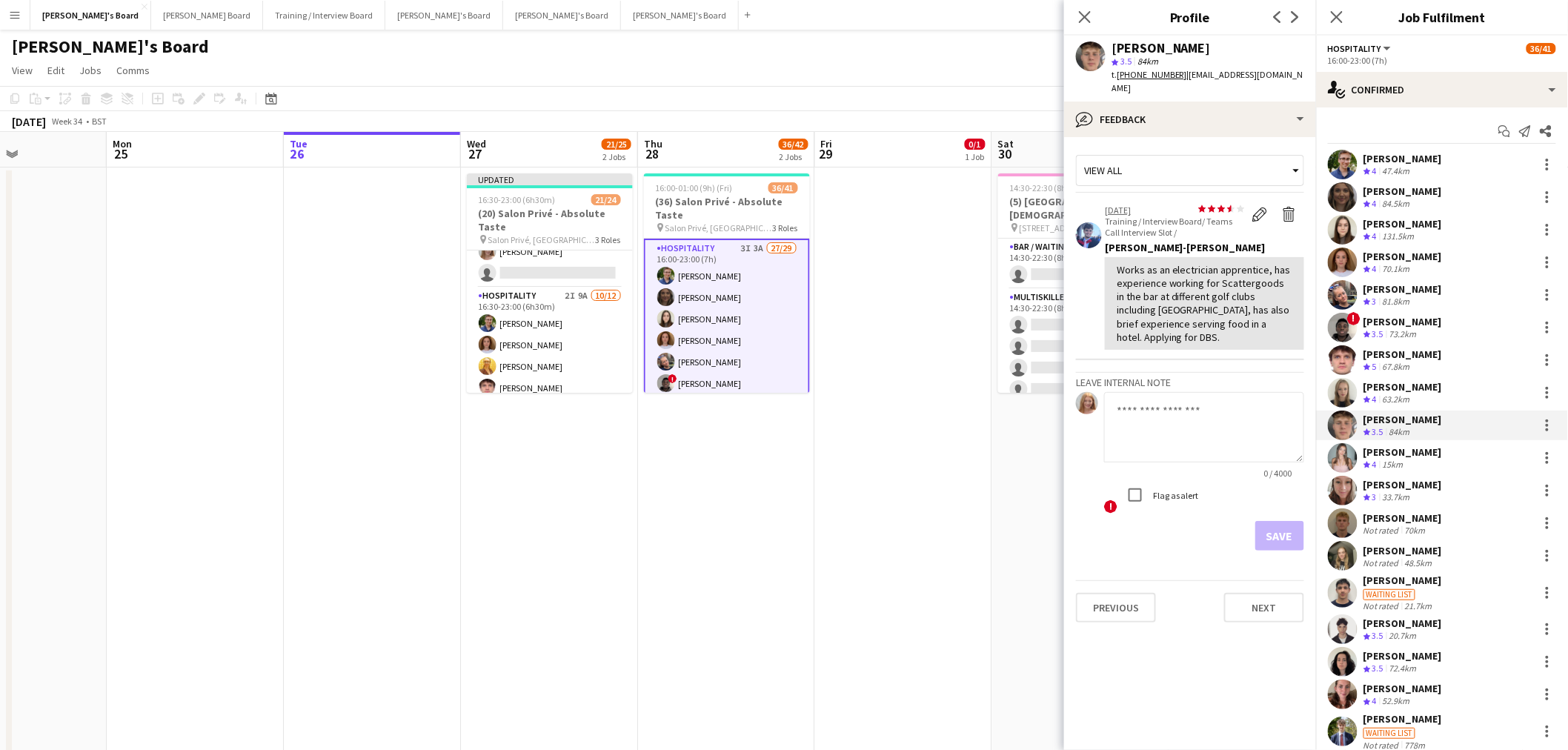
click at [1181, 392] on textarea at bounding box center [1204, 428] width 200 height 71
type textarea "**********"
click at [1235, 522] on div "Save" at bounding box center [1190, 536] width 228 height 29
click at [1284, 522] on button "Save" at bounding box center [1279, 536] width 49 height 29
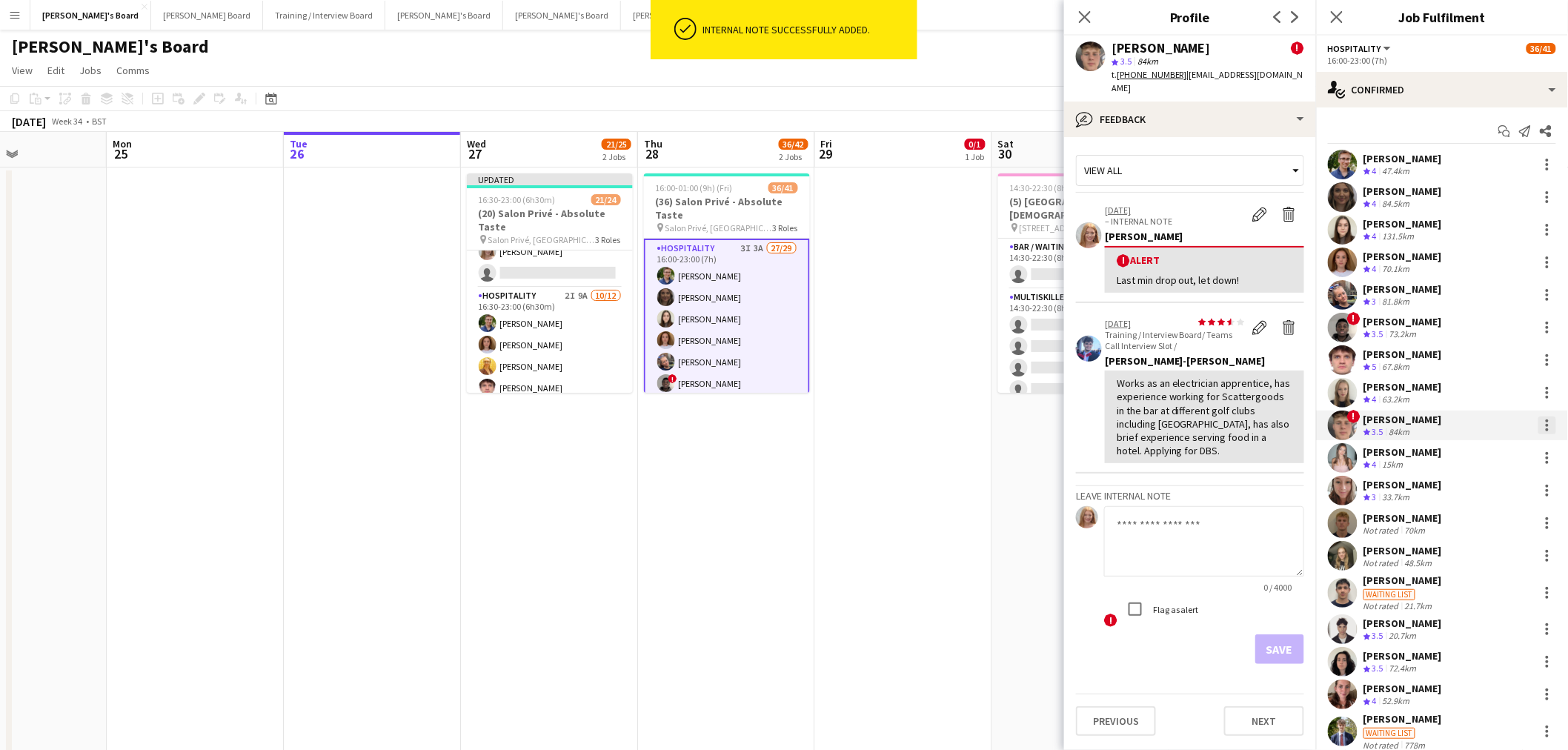
click at [1546, 426] on div at bounding box center [1546, 425] width 3 height 3
click at [1467, 585] on button "Remove" at bounding box center [1486, 595] width 115 height 35
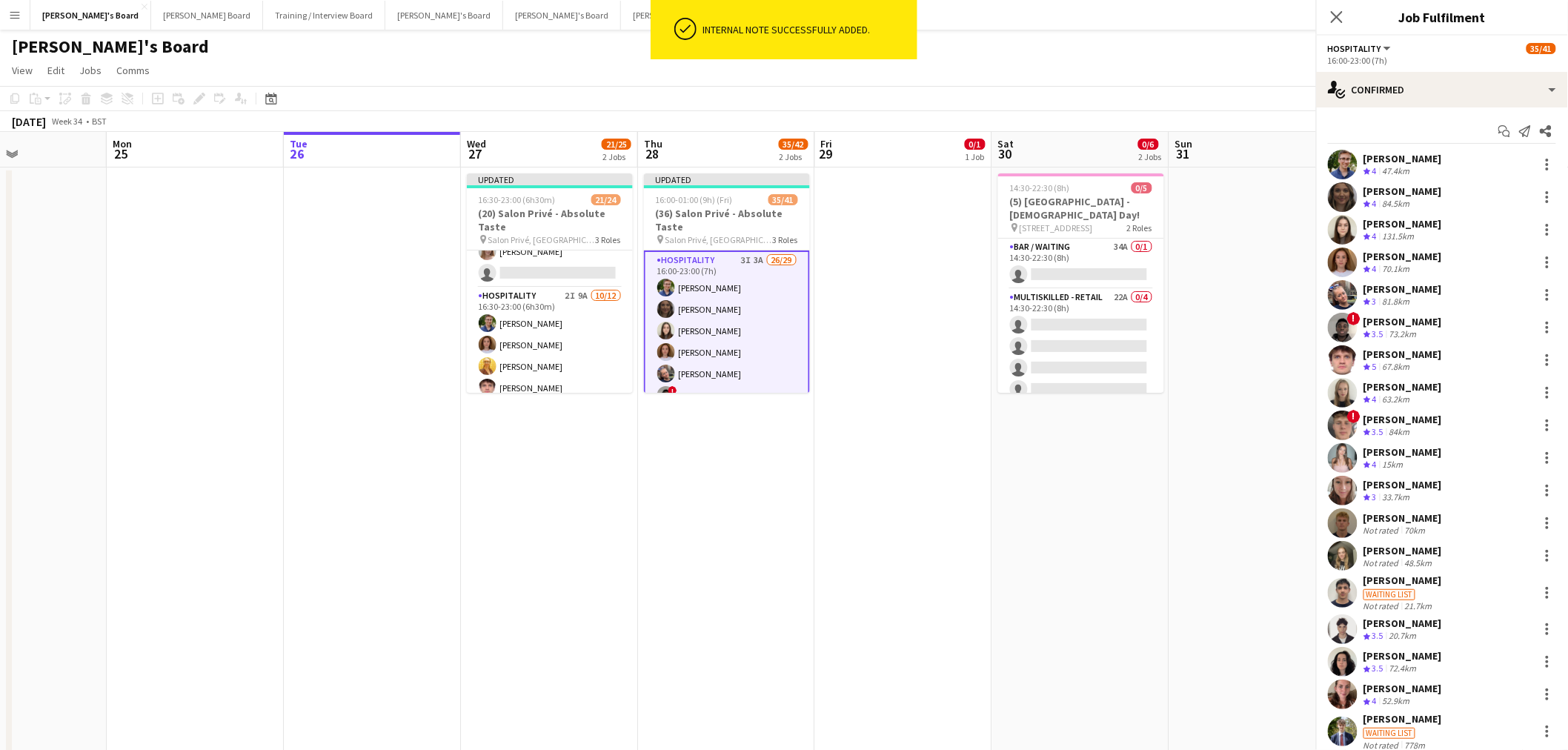
click at [694, 539] on app-date-cell "Updated 16:00-01:00 (9h) (Fri) 35/41 (36) Salon Privé - Absolute Taste pin Salo…" at bounding box center [726, 482] width 177 height 630
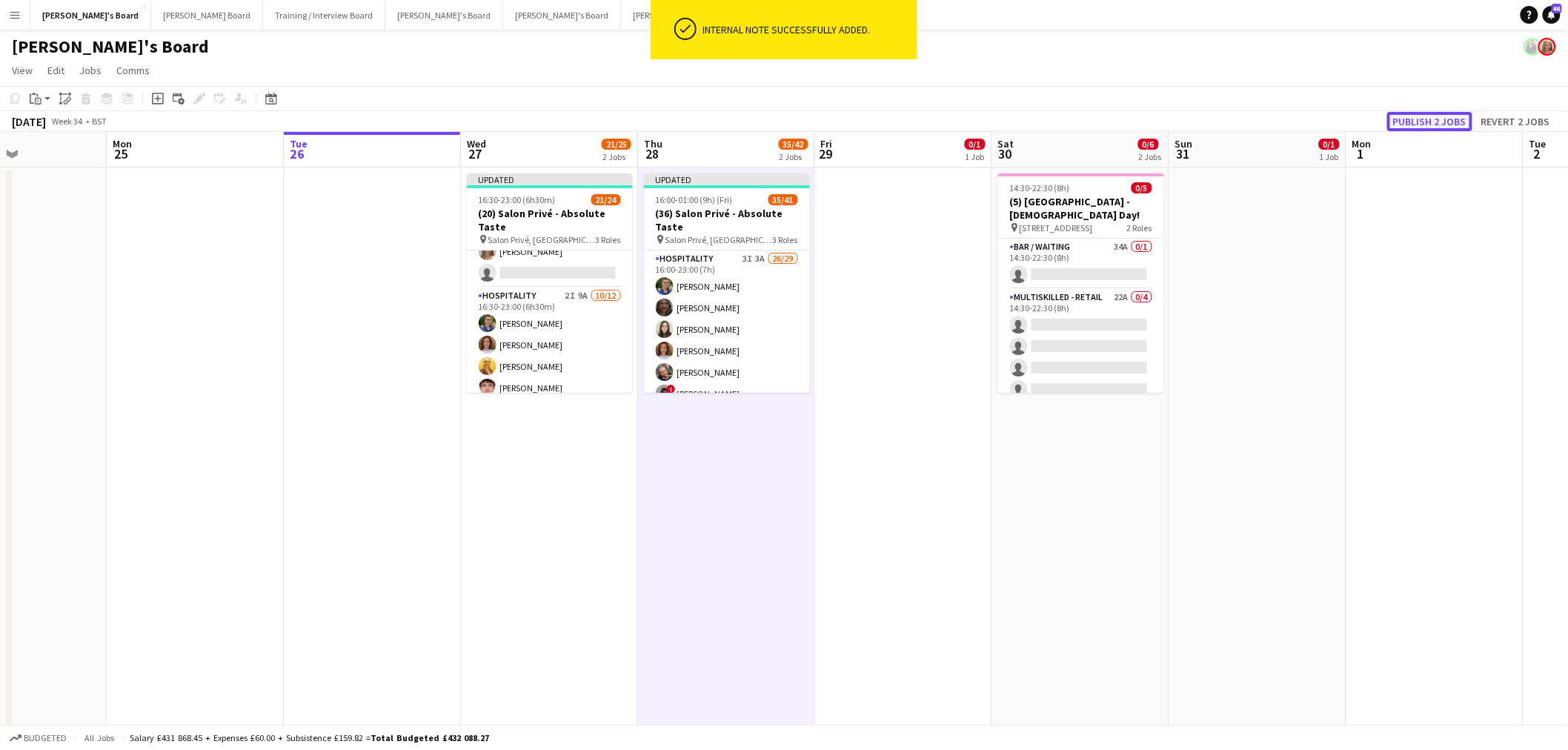
click at [1432, 120] on button "Publish 2 jobs" at bounding box center [1429, 122] width 85 height 19
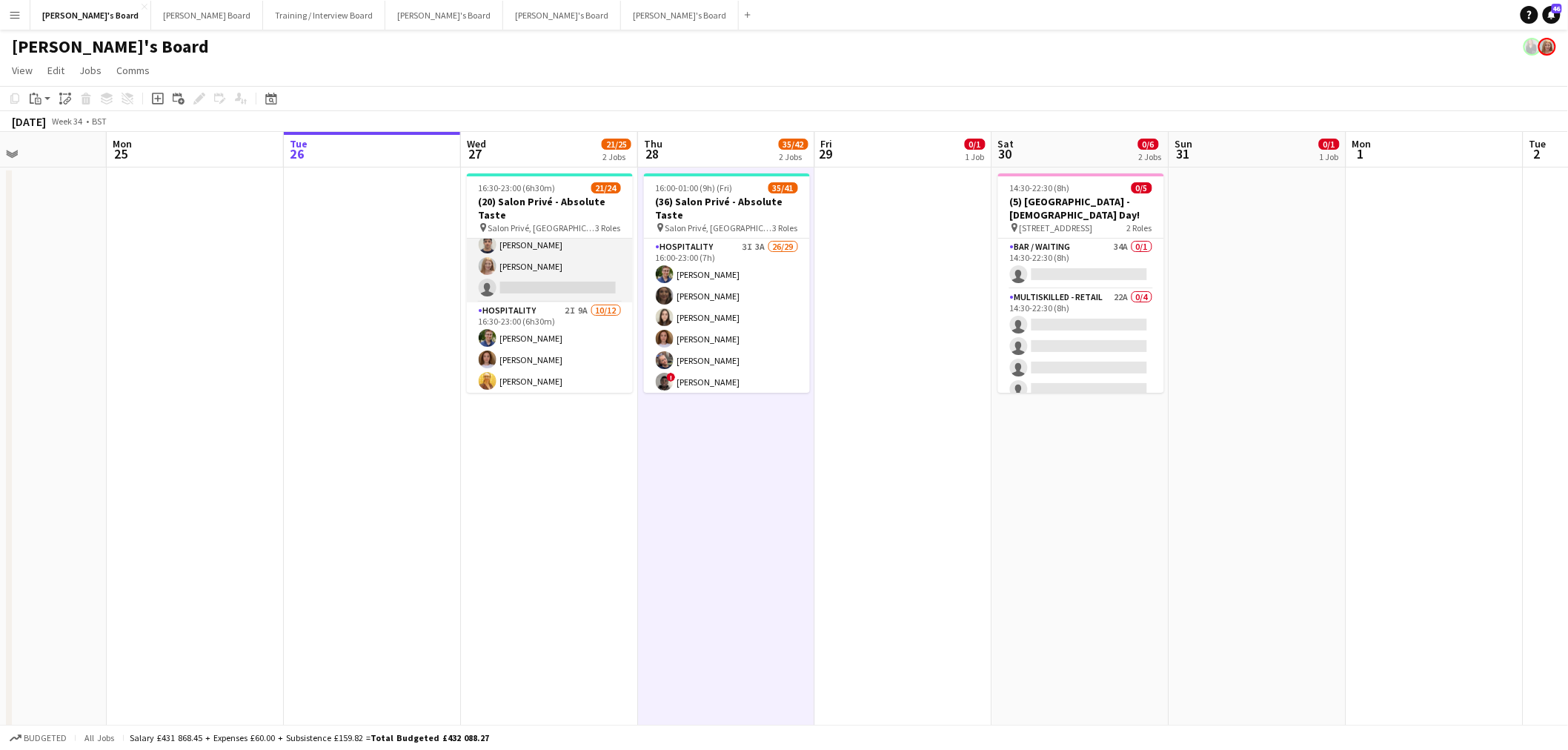
scroll to position [165, 0]
drag, startPoint x: 553, startPoint y: 348, endPoint x: 1421, endPoint y: 368, distance: 868.2
click at [553, 348] on app-card-role "Hospitality 2I 9A 10/12 16:30-23:00 (6h30m) Joseph Day Sophie Briscoe Caitlin B…" at bounding box center [550, 418] width 166 height 287
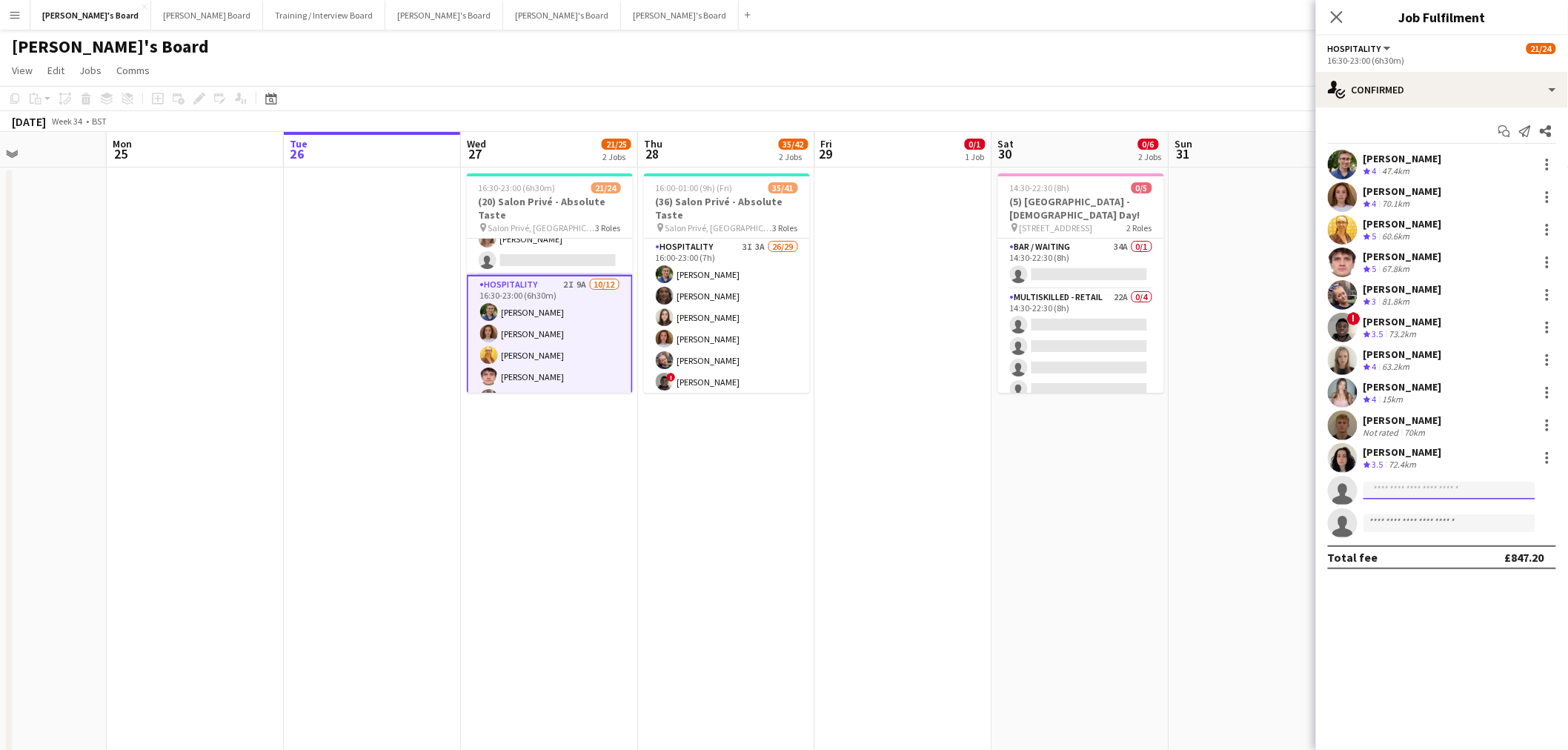
click at [1430, 495] on input at bounding box center [1449, 491] width 172 height 18
paste input "*********"
type input "**********"
click at [1440, 518] on span "madeleine.rapley-smith@st-hildas.ox.ac.uk" at bounding box center [1450, 524] width 148 height 12
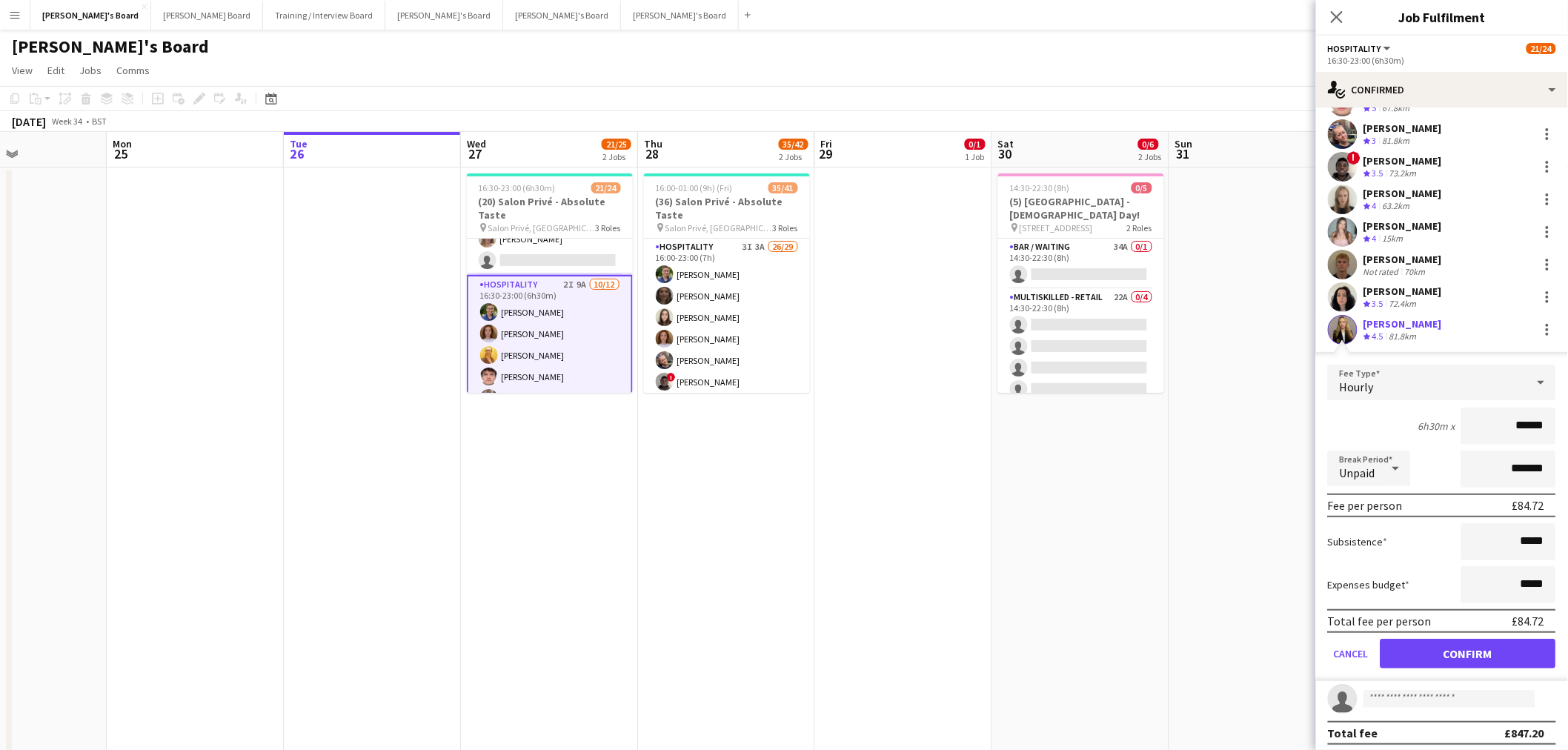
scroll to position [163, 0]
click at [1458, 643] on button "Confirm" at bounding box center [1468, 652] width 176 height 29
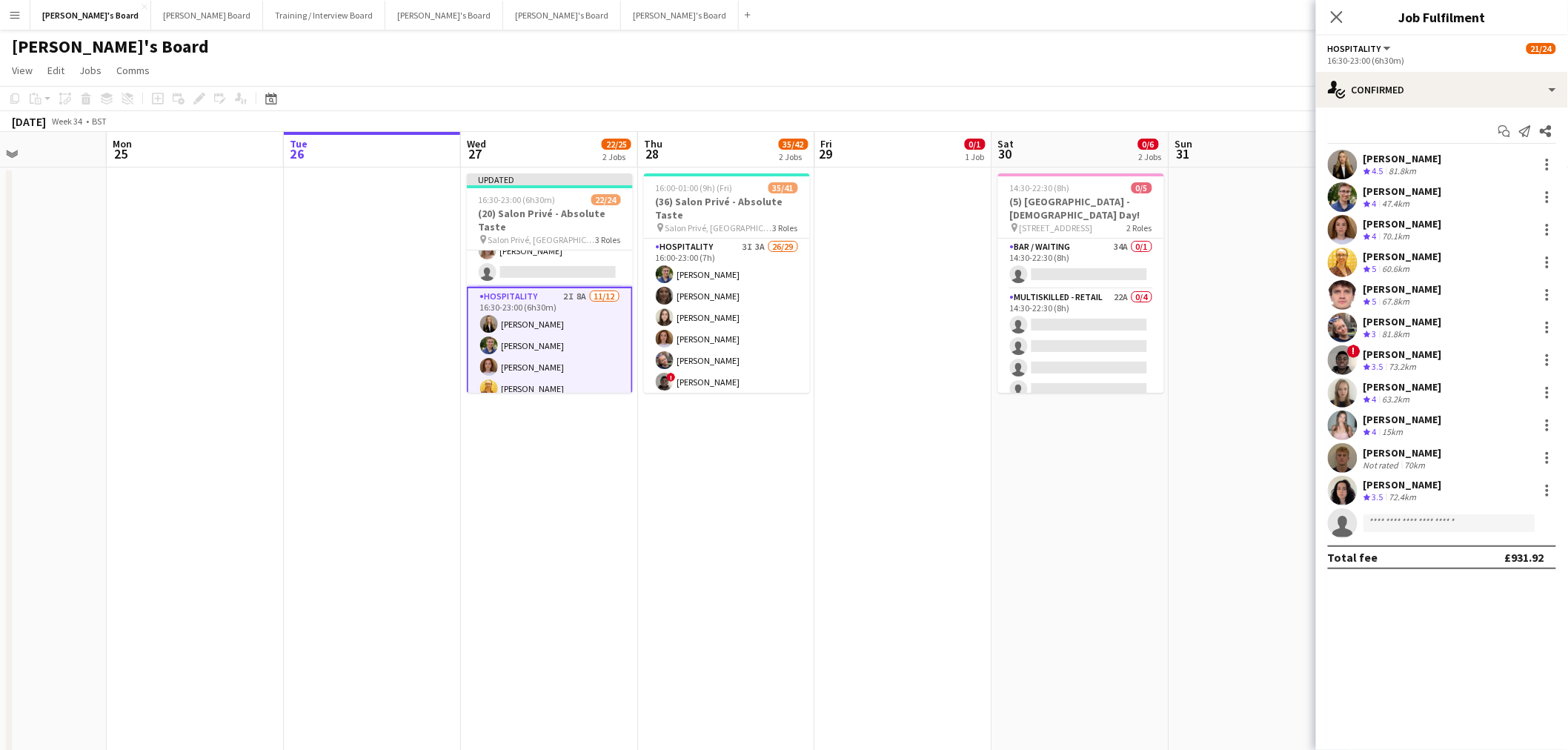
scroll to position [0, 0]
click at [769, 490] on app-date-cell "16:00-01:00 (9h) (Fri) 35/41 (36) Salon Privé - Absolute Taste pin Salon Privé,…" at bounding box center [726, 482] width 177 height 630
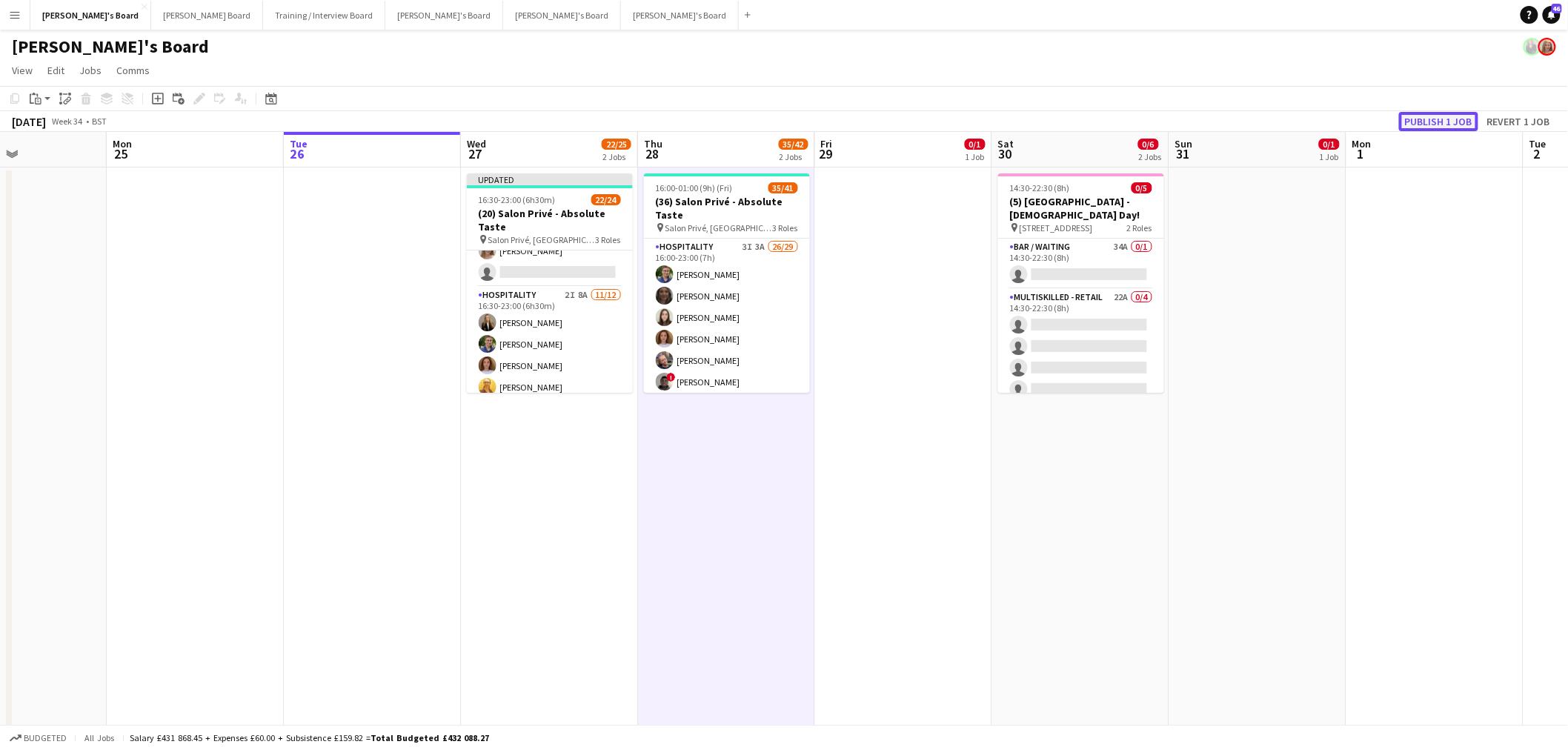
click at [1440, 119] on button "Publish 1 job" at bounding box center [1439, 122] width 79 height 19
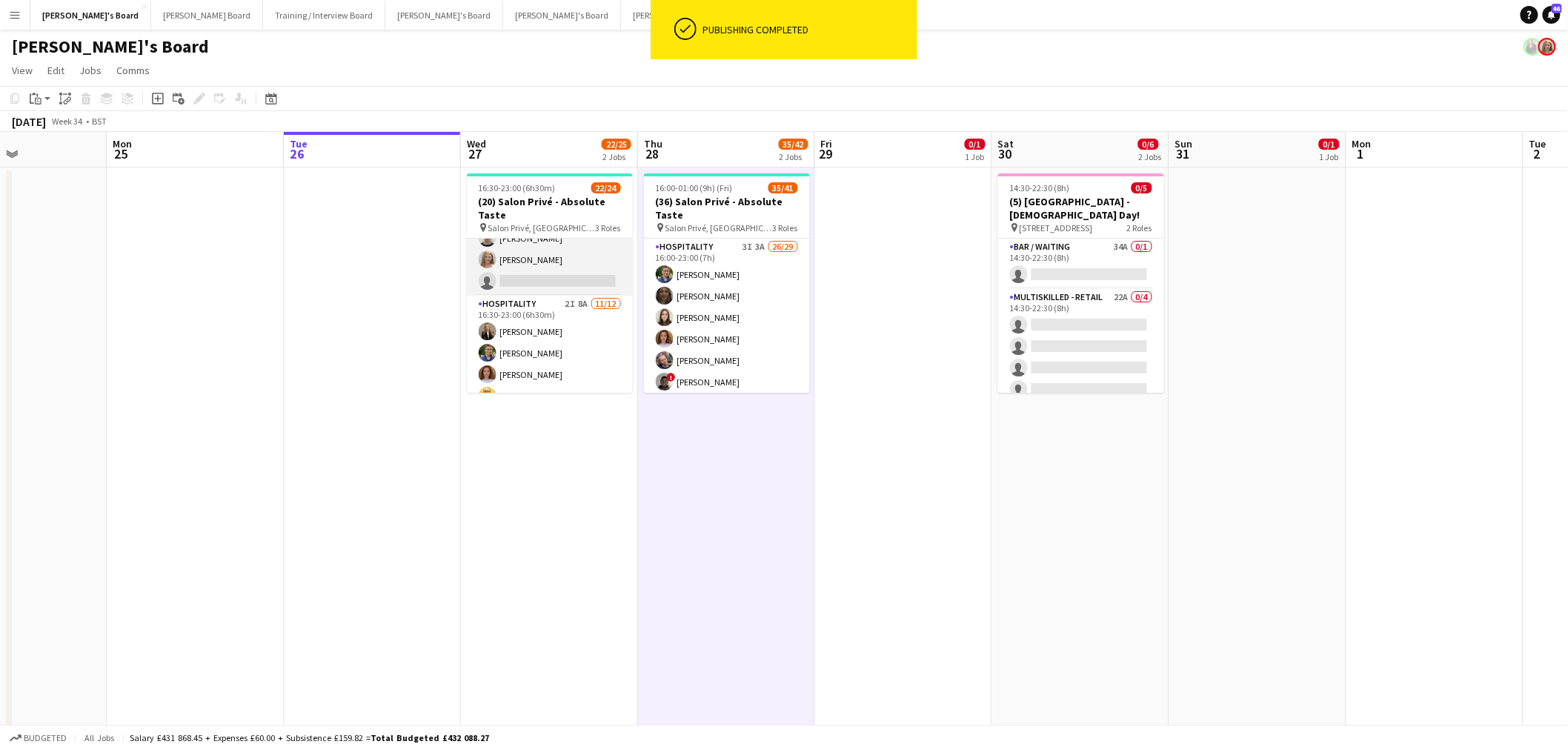
scroll to position [165, 0]
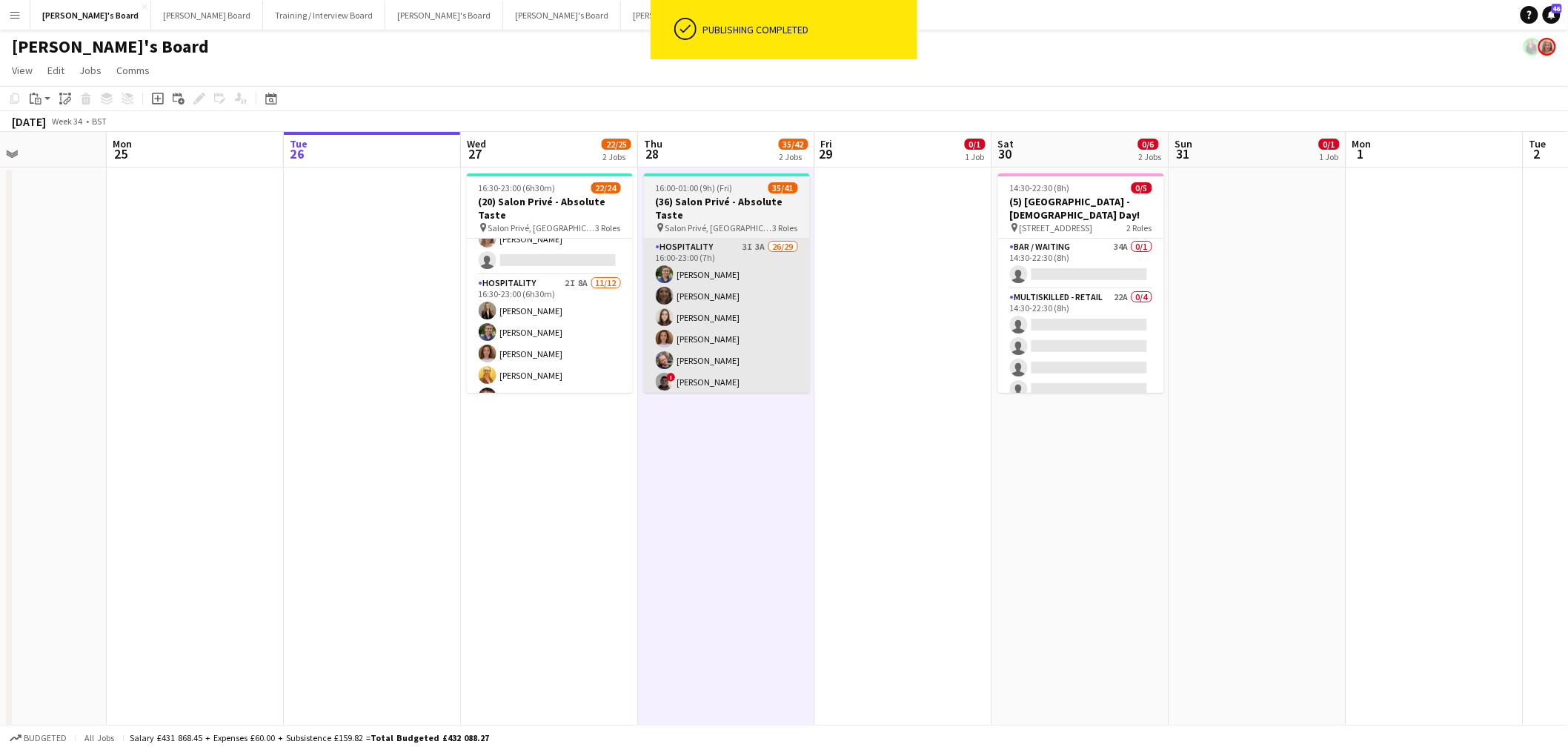
click at [550, 322] on app-card-role "Hospitality 2I 8A 11/12 16:30-23:00 (6h30m) Madeleine Rapley-Smith Joseph Day S…" at bounding box center [550, 418] width 166 height 287
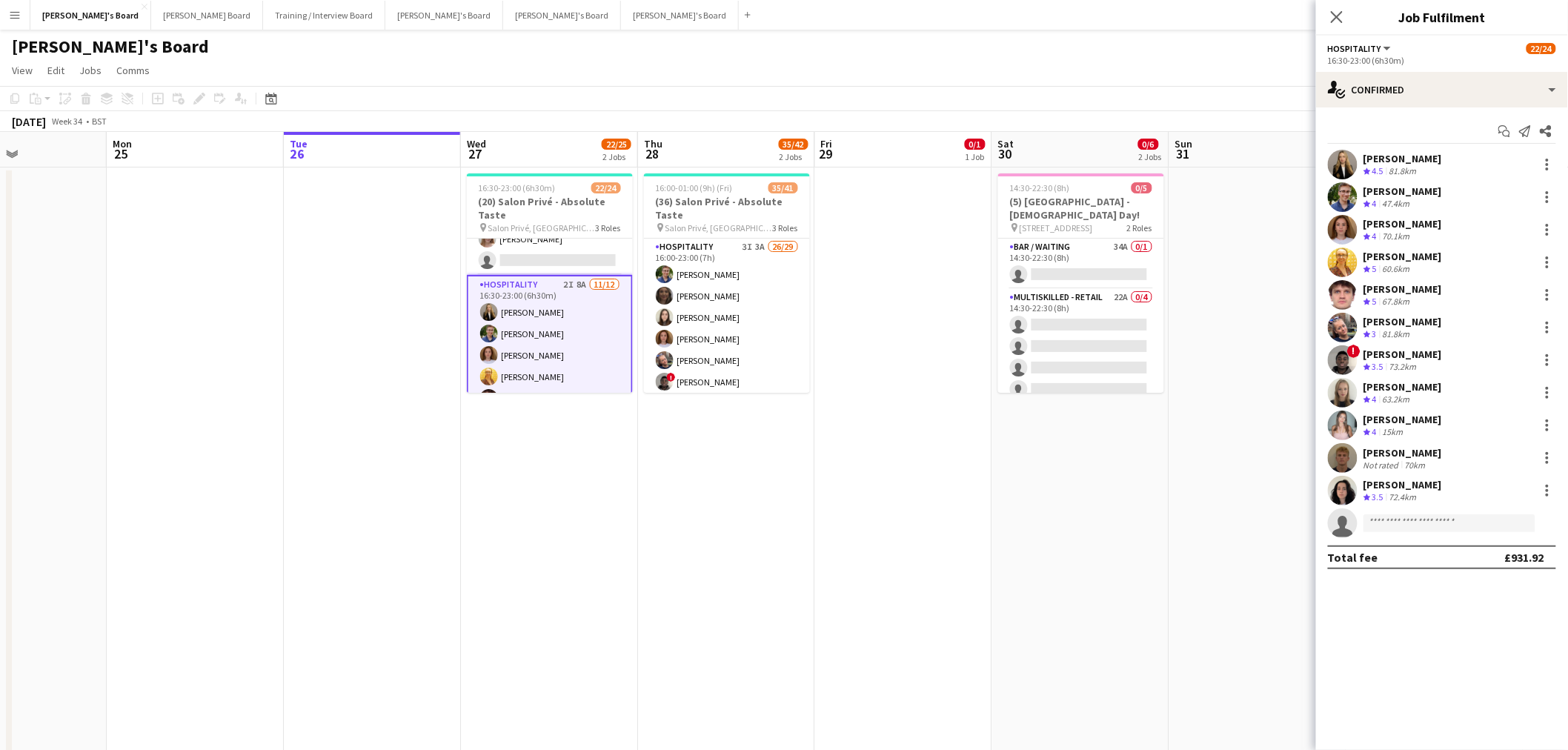
click at [1401, 280] on div "James Cox Crew rating 5 67.8km" at bounding box center [1441, 295] width 252 height 29
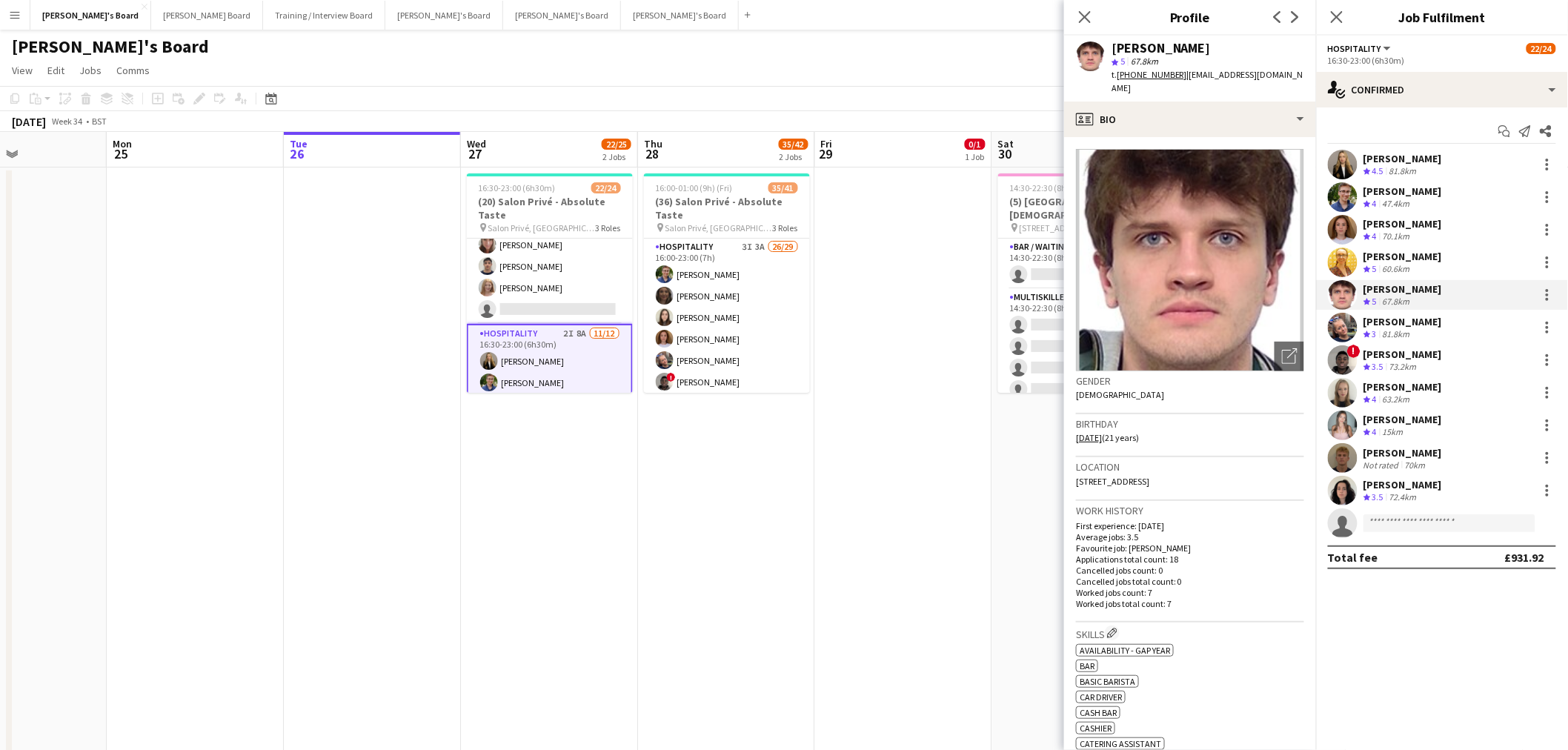
scroll to position [0, 0]
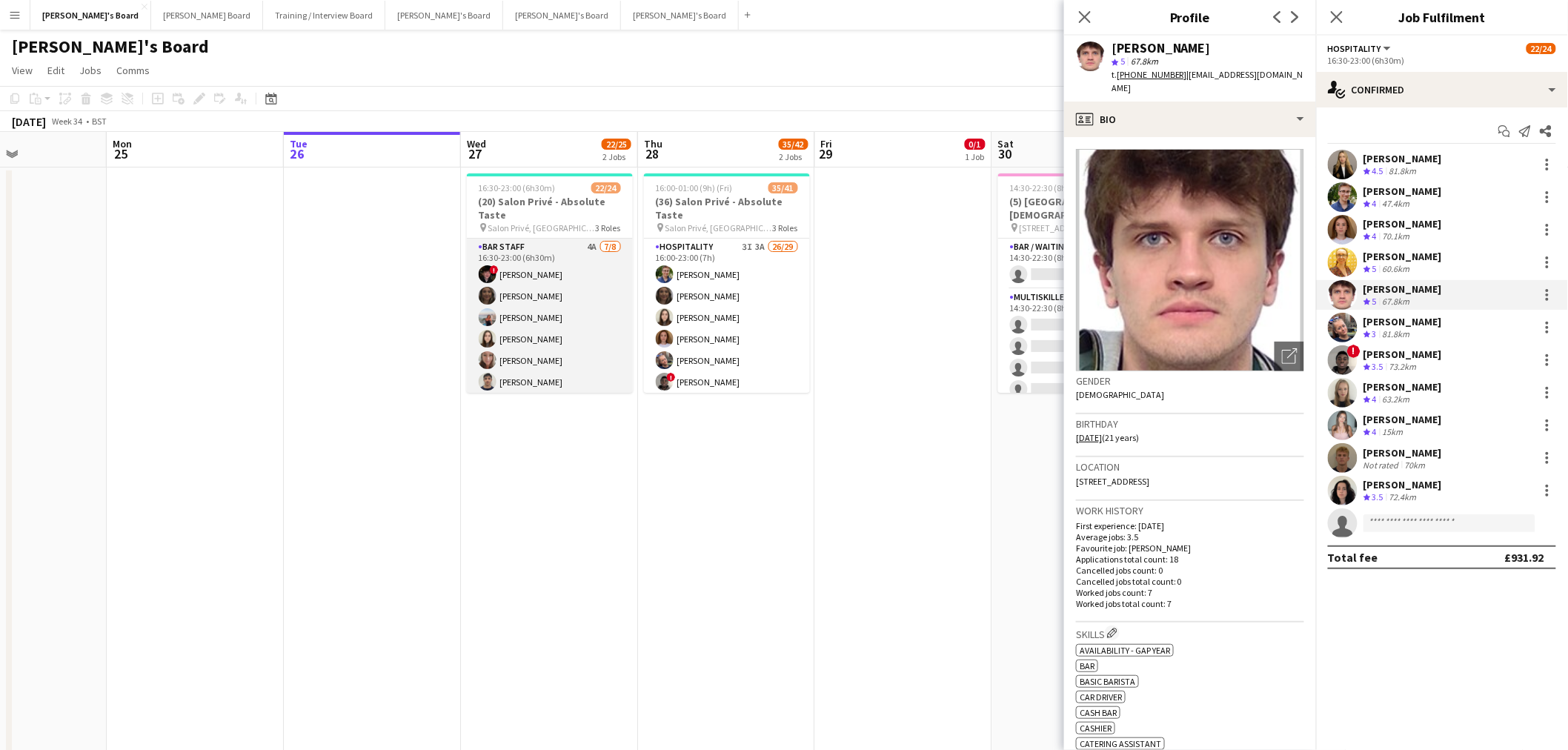
click at [559, 287] on app-card-role "BAR STAFF 4A 7/8 16:30-23:00 (6h30m) ! Ryan Filkins shona irvine Ellie Brown Ha…" at bounding box center [550, 339] width 166 height 201
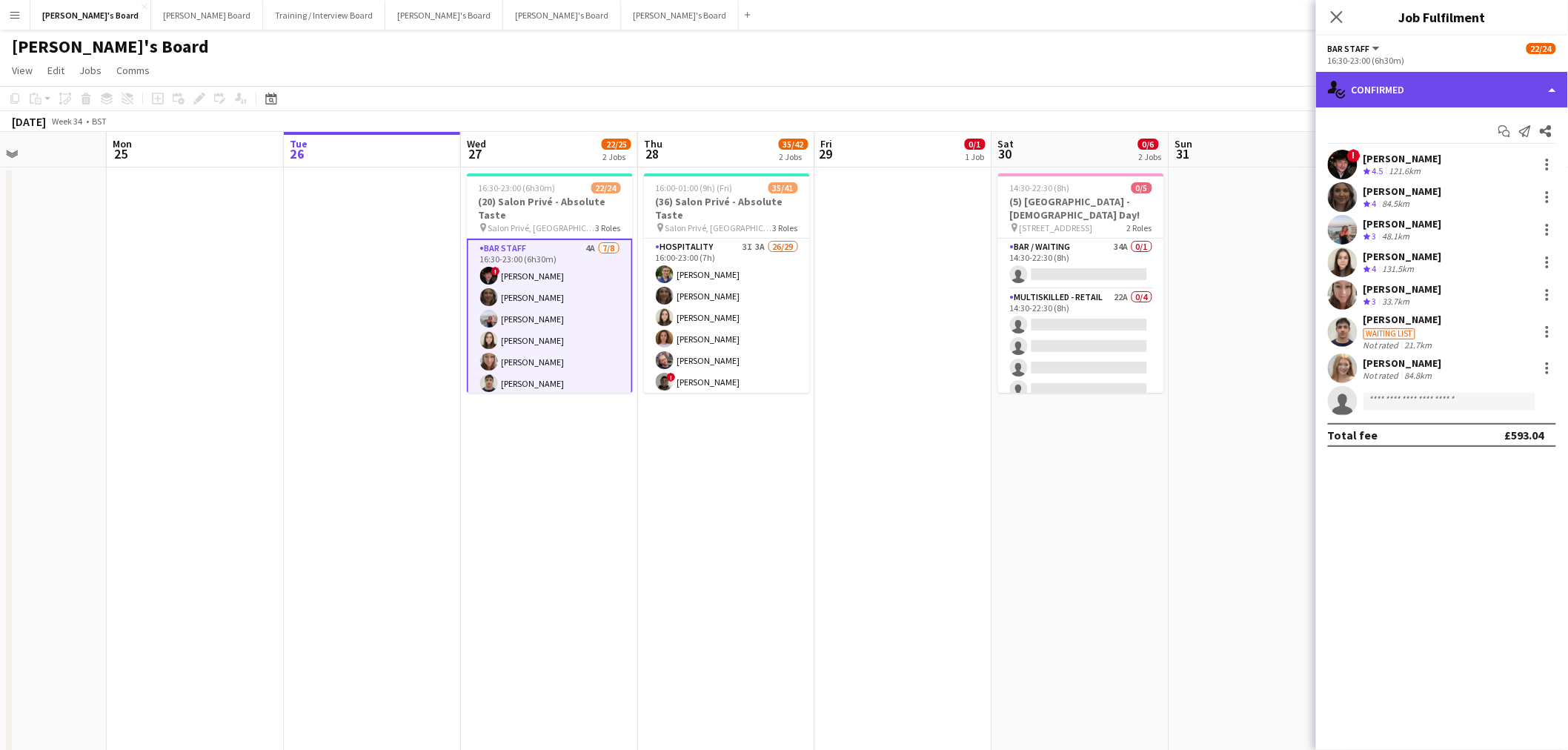
click at [1422, 82] on div "single-neutral-actions-check-2 Confirmed" at bounding box center [1441, 89] width 252 height 35
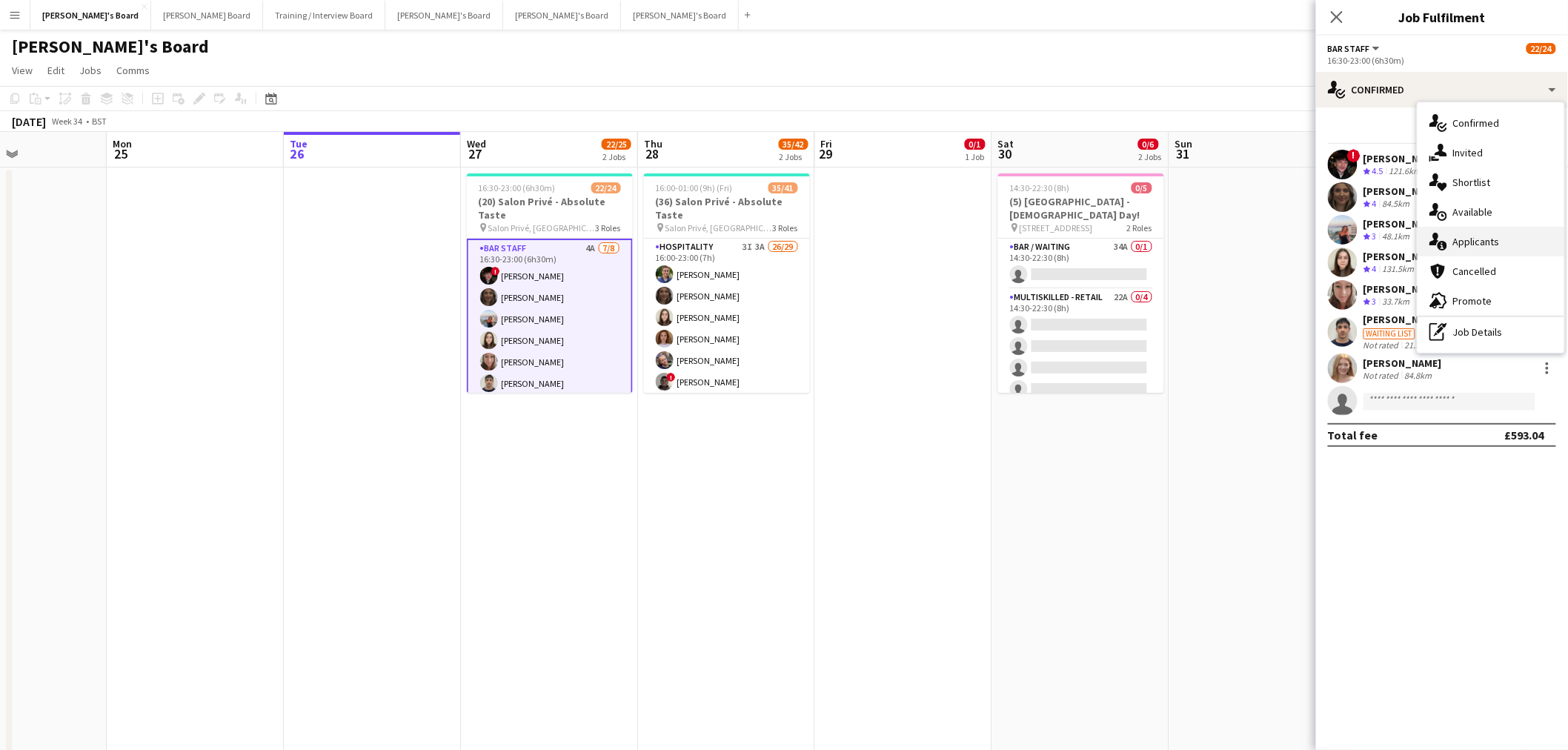
click at [1484, 235] on div "single-neutral-actions-information Applicants" at bounding box center [1490, 241] width 146 height 29
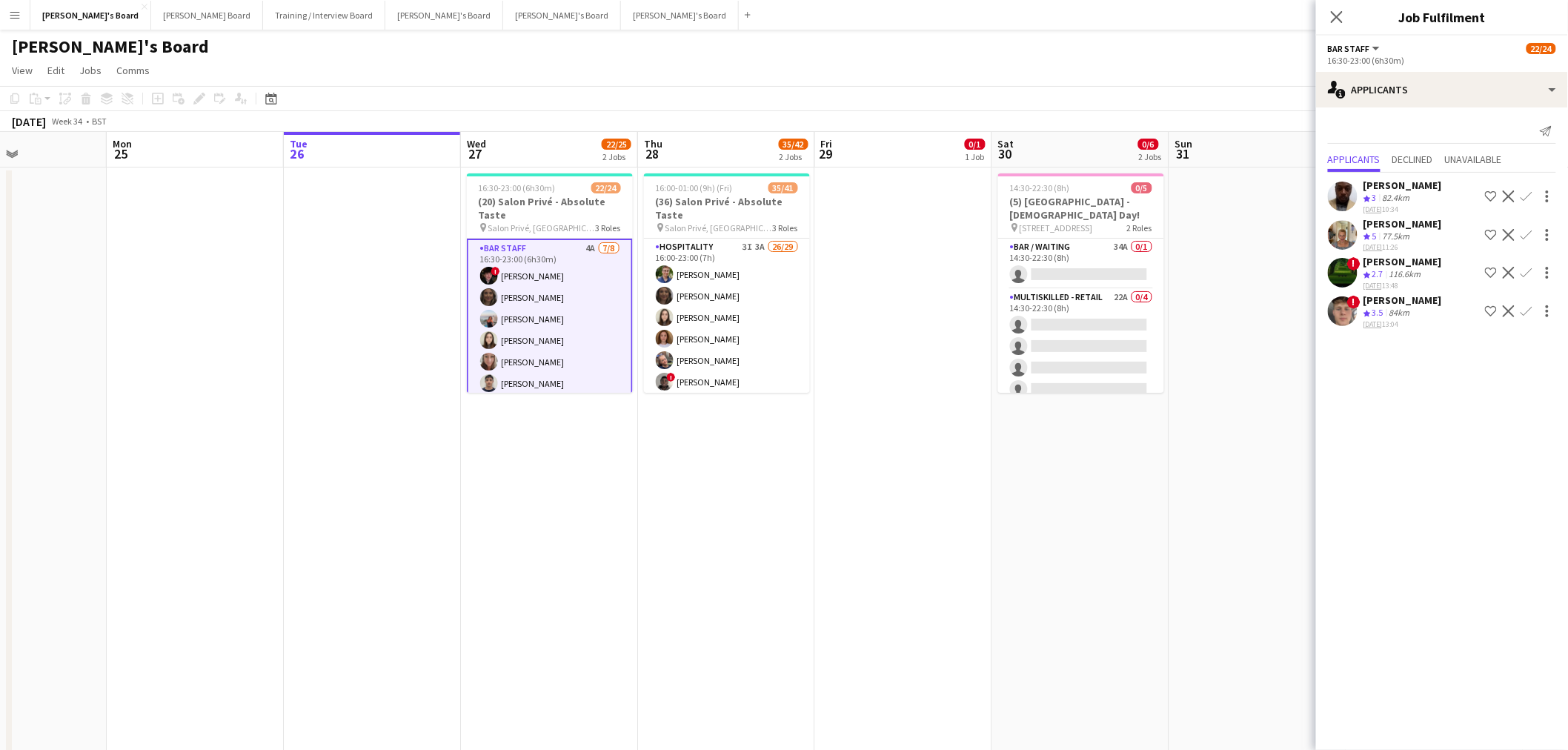
scroll to position [450, 0]
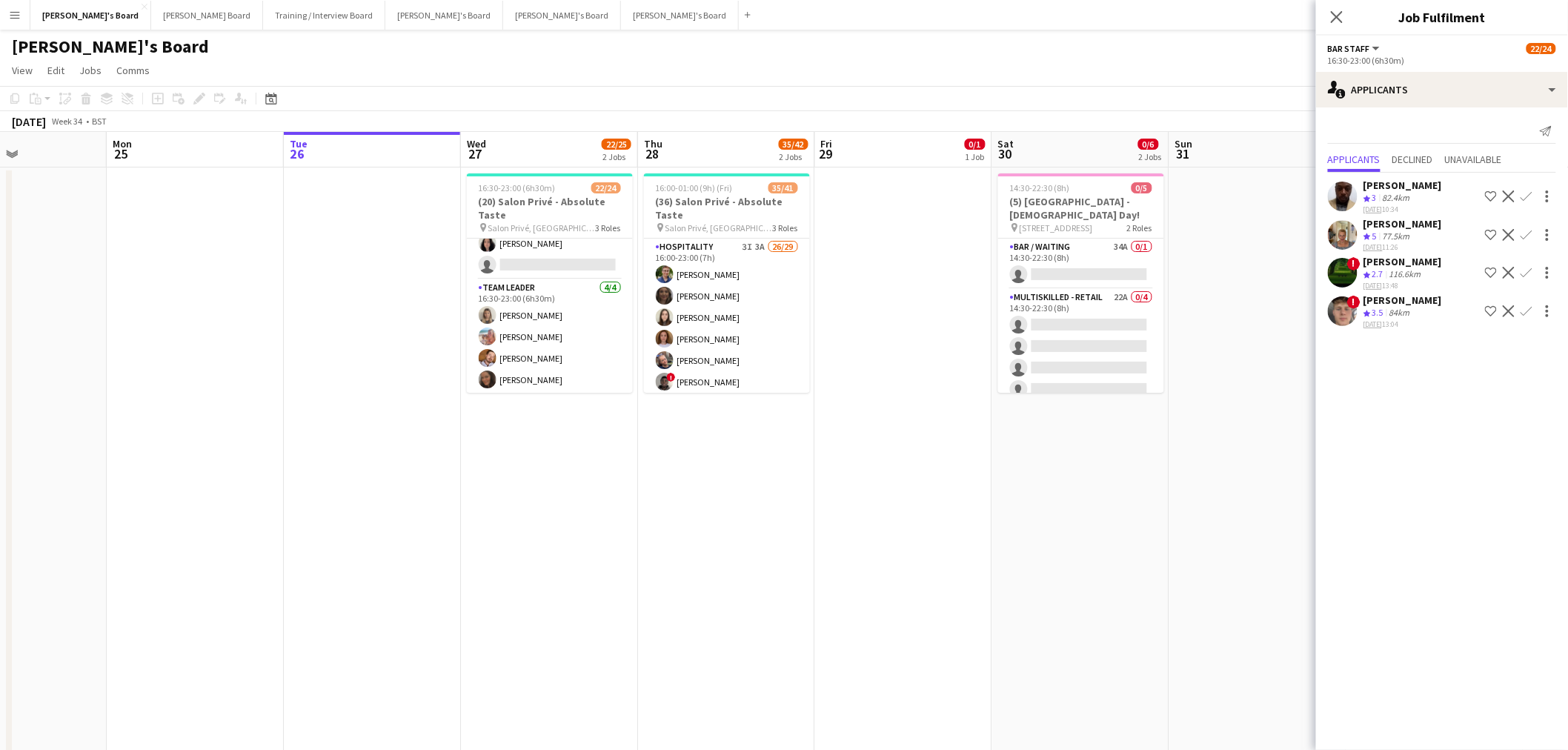
click at [1507, 317] on app-icon "Decline" at bounding box center [1509, 311] width 12 height 12
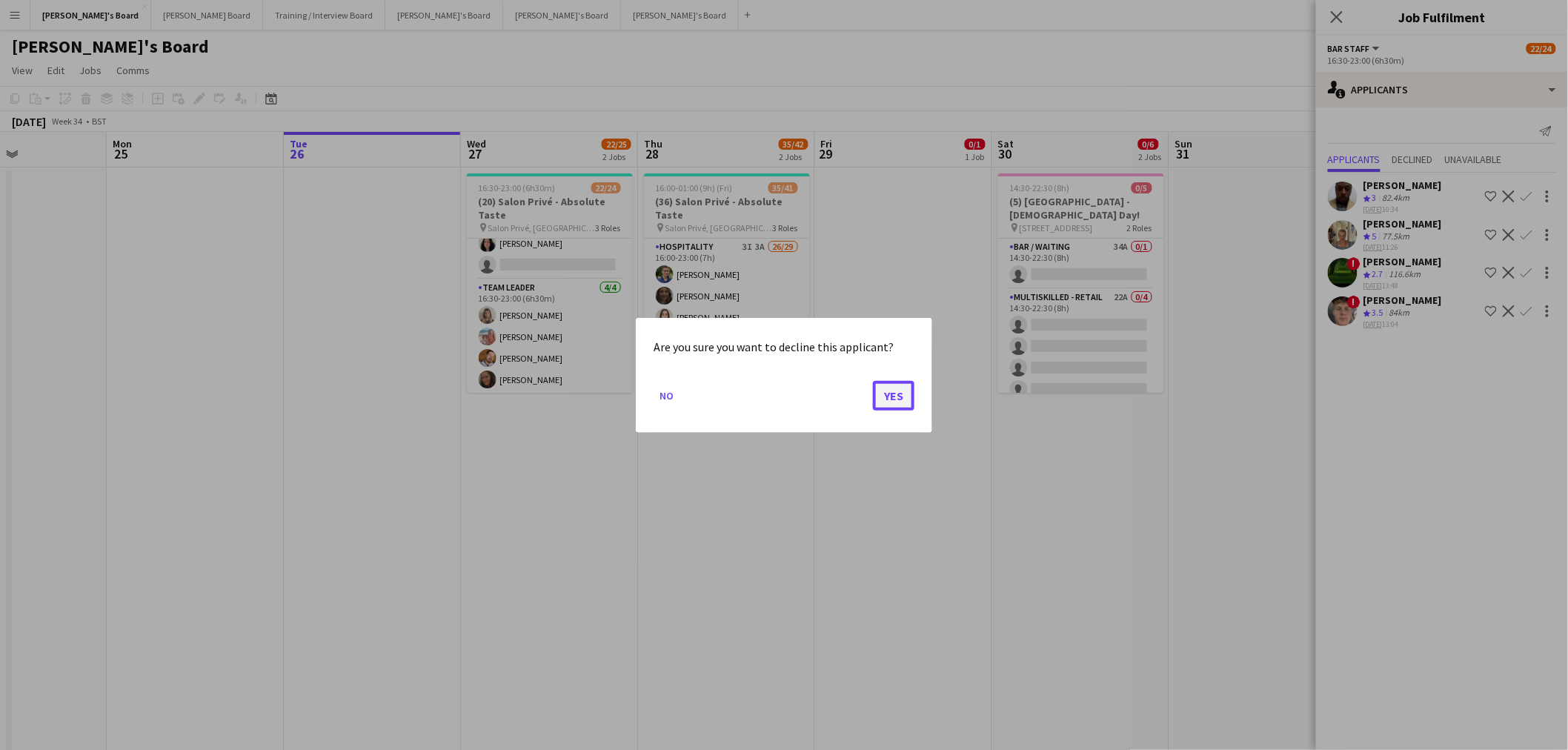
click at [882, 391] on button "Yes" at bounding box center [893, 395] width 41 height 29
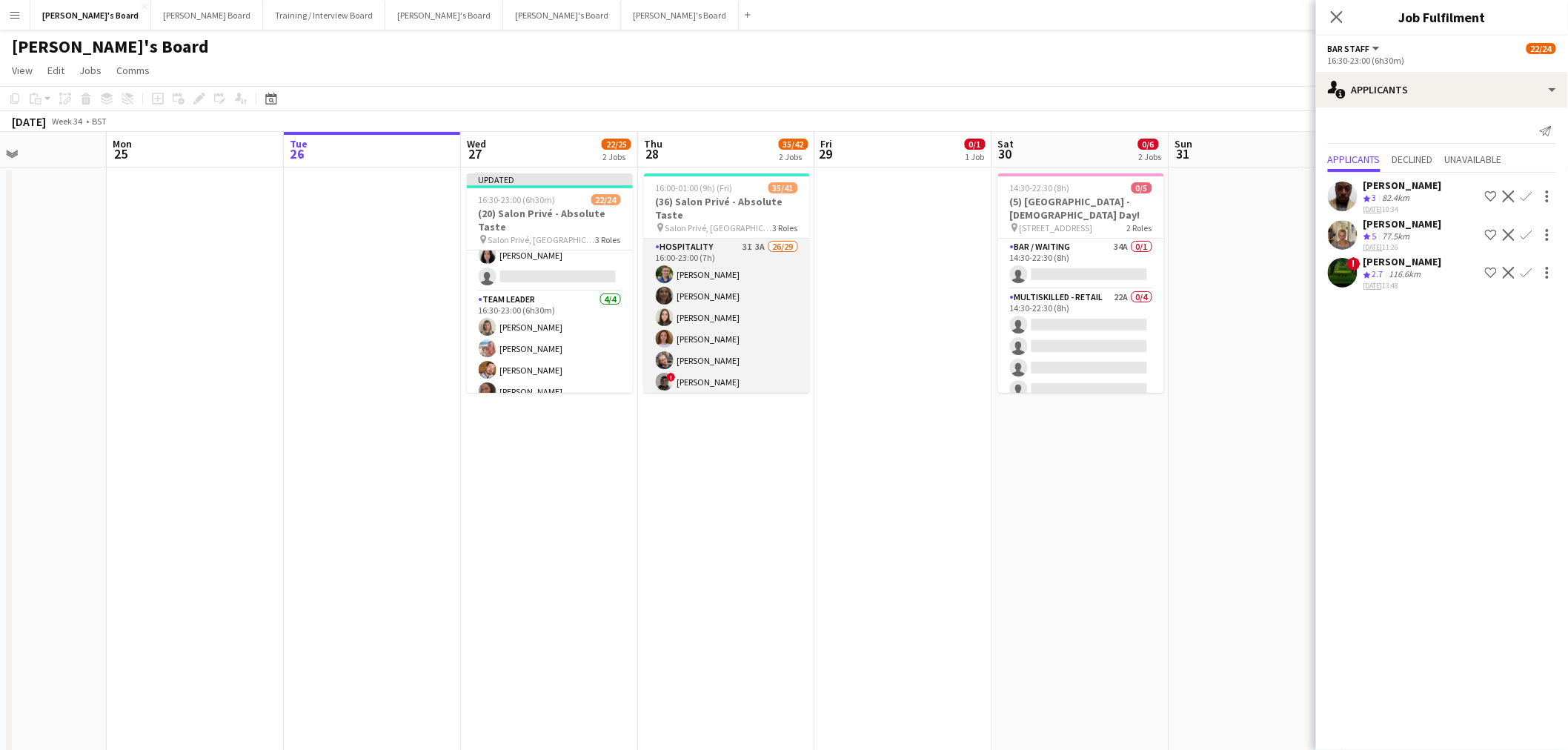
click at [712, 283] on app-card-role "Hospitality 3I 3A 26/29 16:00-23:00 (7h) Joseph Day shona irvine Hannah William…" at bounding box center [726, 565] width 166 height 653
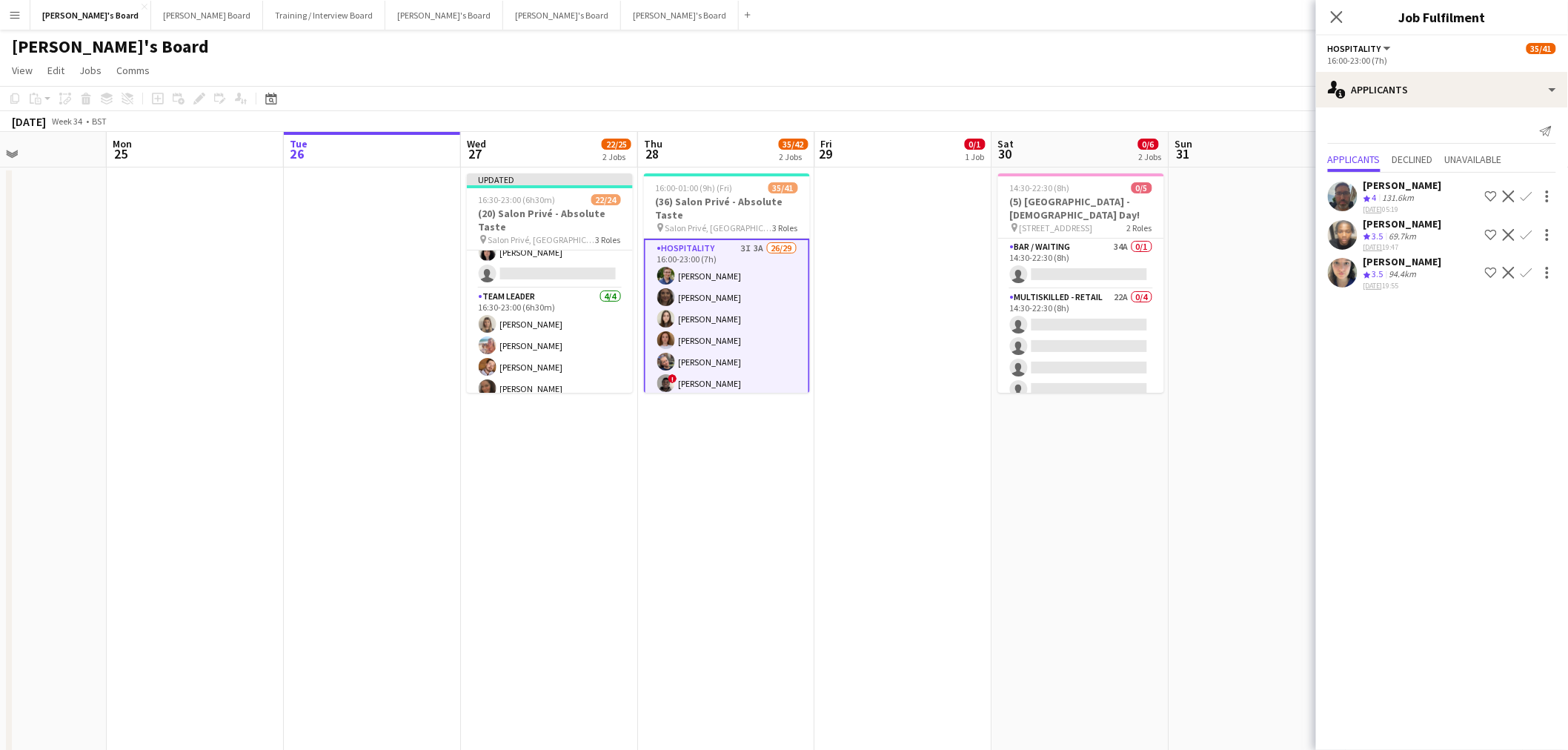
scroll to position [448, 0]
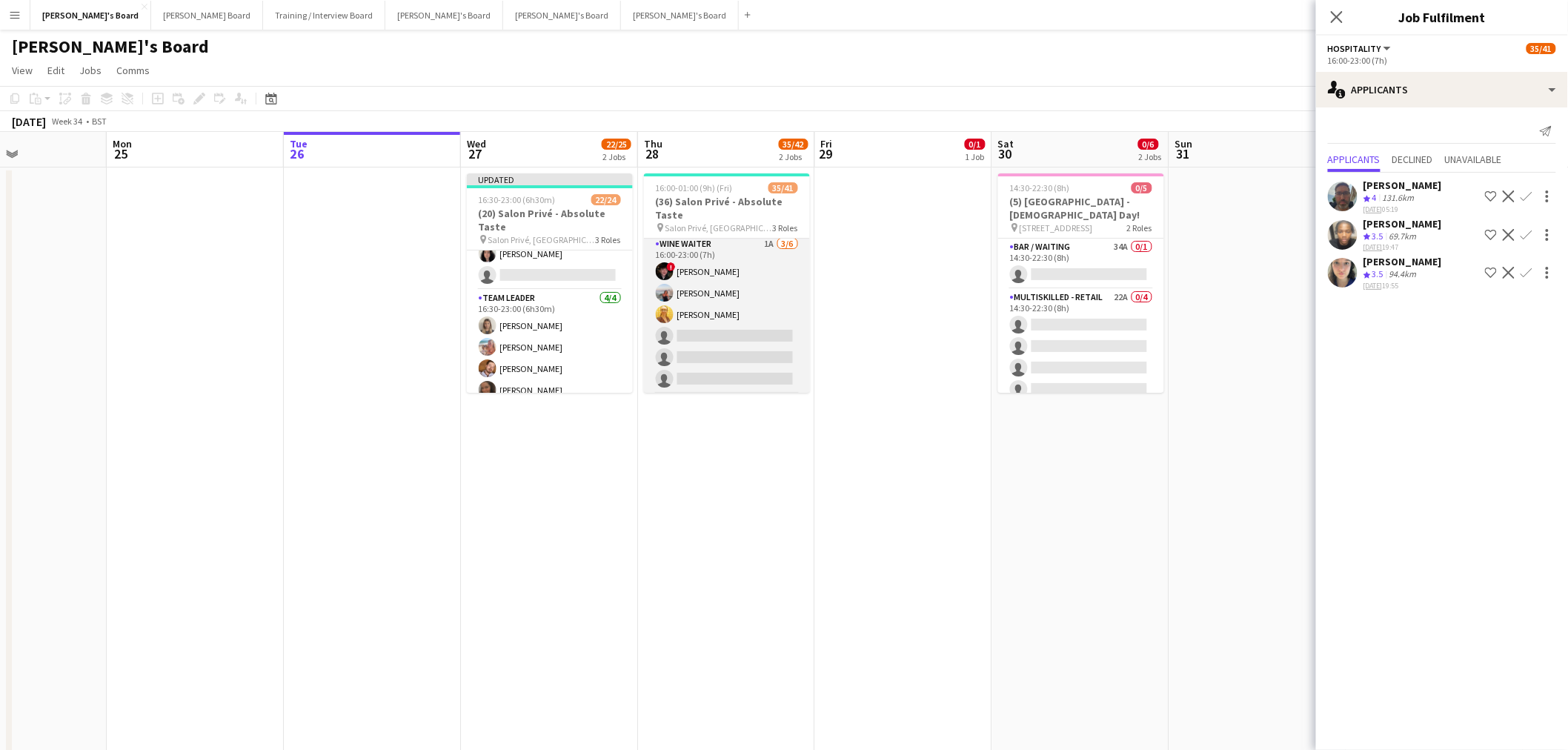
click at [739, 307] on app-card-role "WINE WAITER 1A 3/6 16:00-23:00 (7h) ! Ryan Filkins Ellie Brown Caitlin Bracken …" at bounding box center [726, 314] width 166 height 158
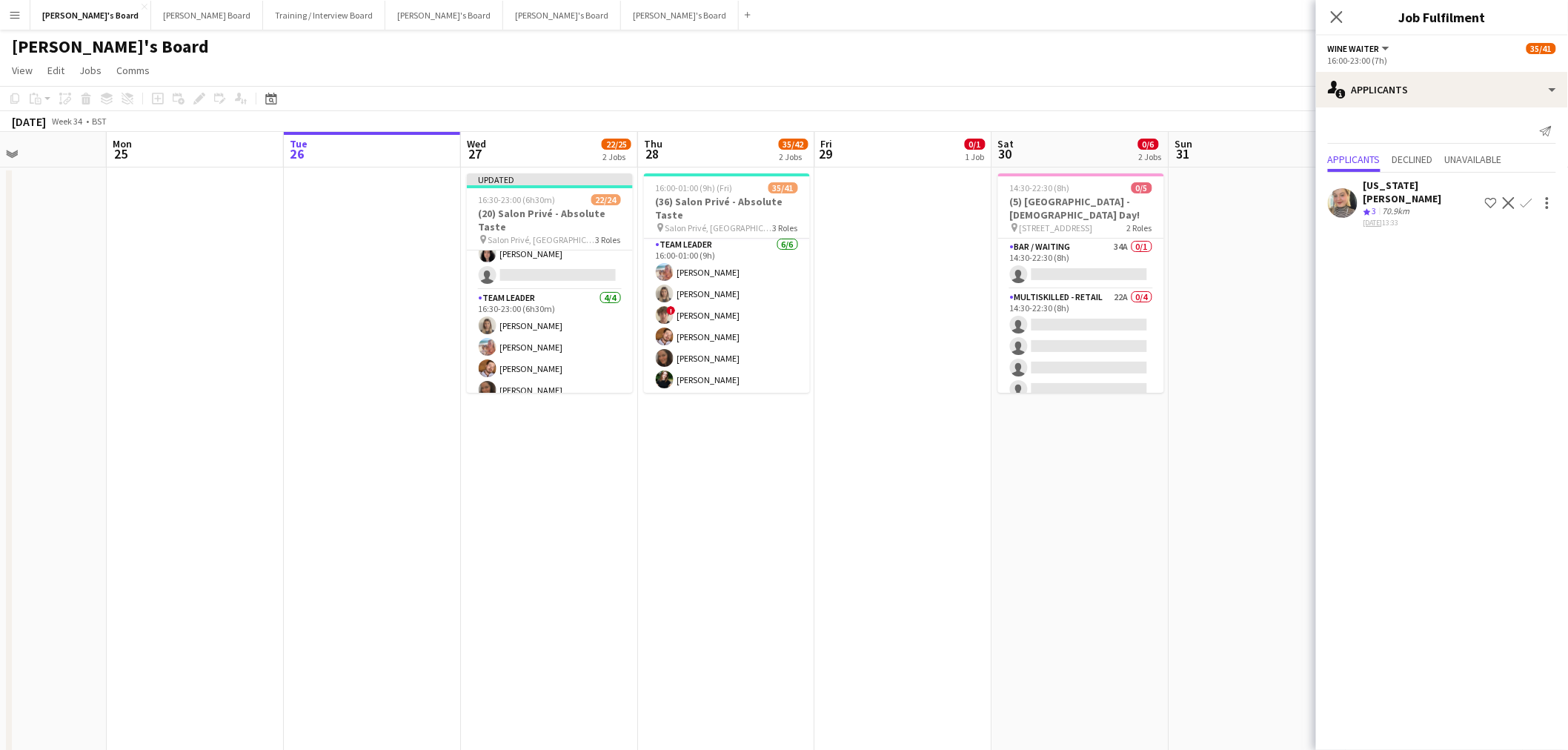
click at [739, 307] on app-card-role "TEAM LEADER [DATE] 16:00-01:00 (9h) [PERSON_NAME] [PERSON_NAME] ! [PERSON_NAME]…" at bounding box center [726, 315] width 166 height 158
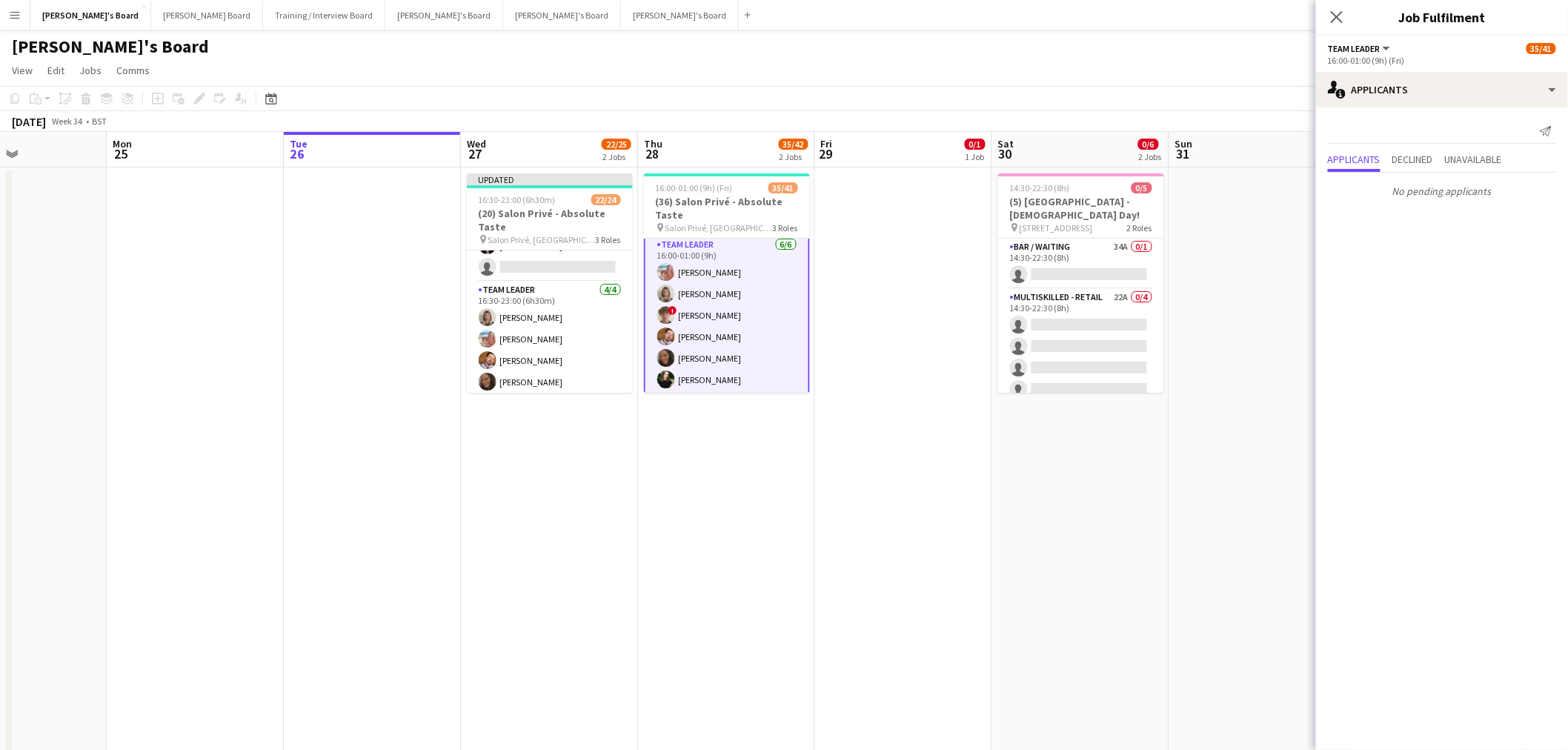
scroll to position [460, 0]
click at [611, 491] on app-date-cell "Updated 16:30-23:00 (6h30m) 22/24 (20) Salon Privé - Absolute Taste pin Salon P…" at bounding box center [550, 482] width 177 height 630
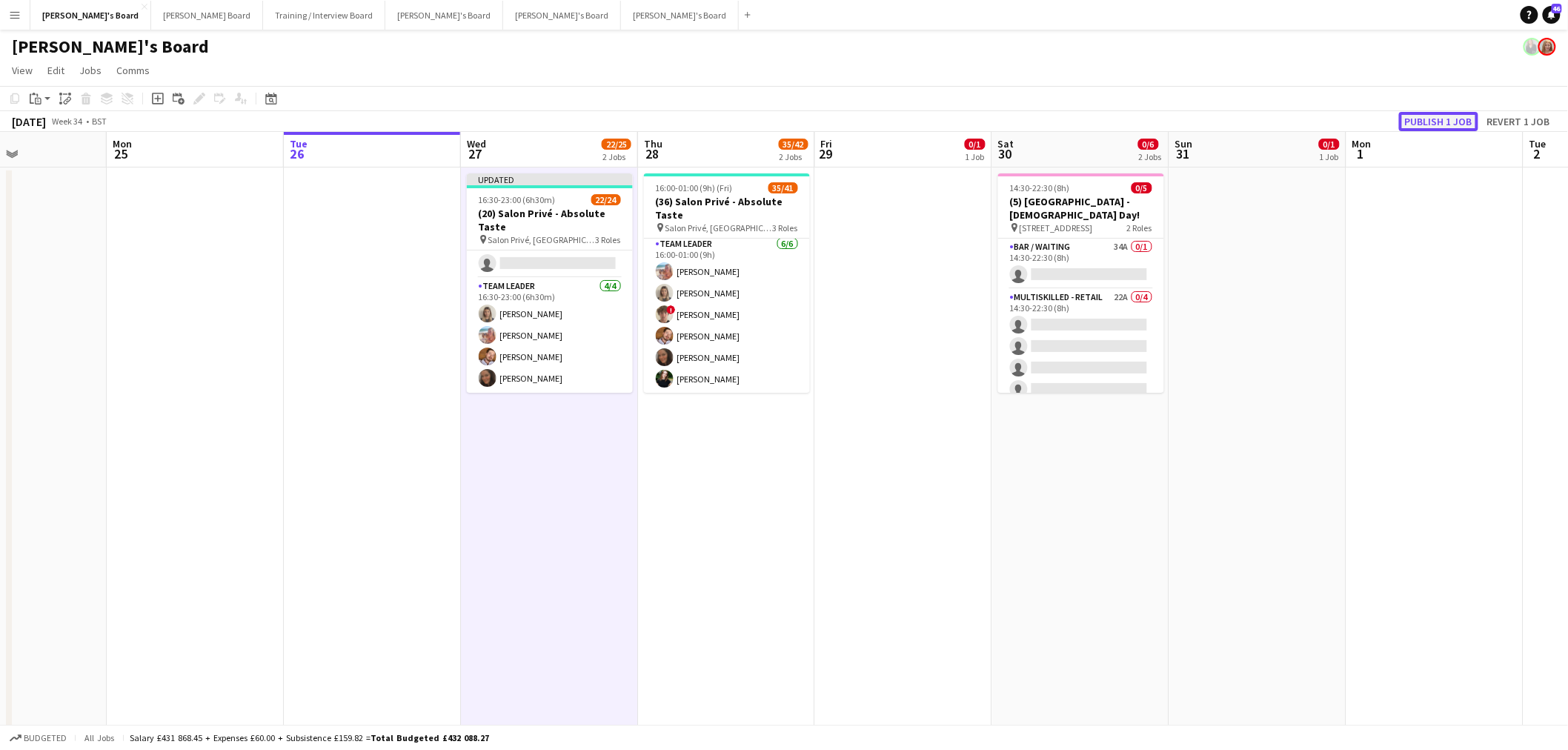
click at [1437, 123] on button "Publish 1 job" at bounding box center [1439, 122] width 79 height 19
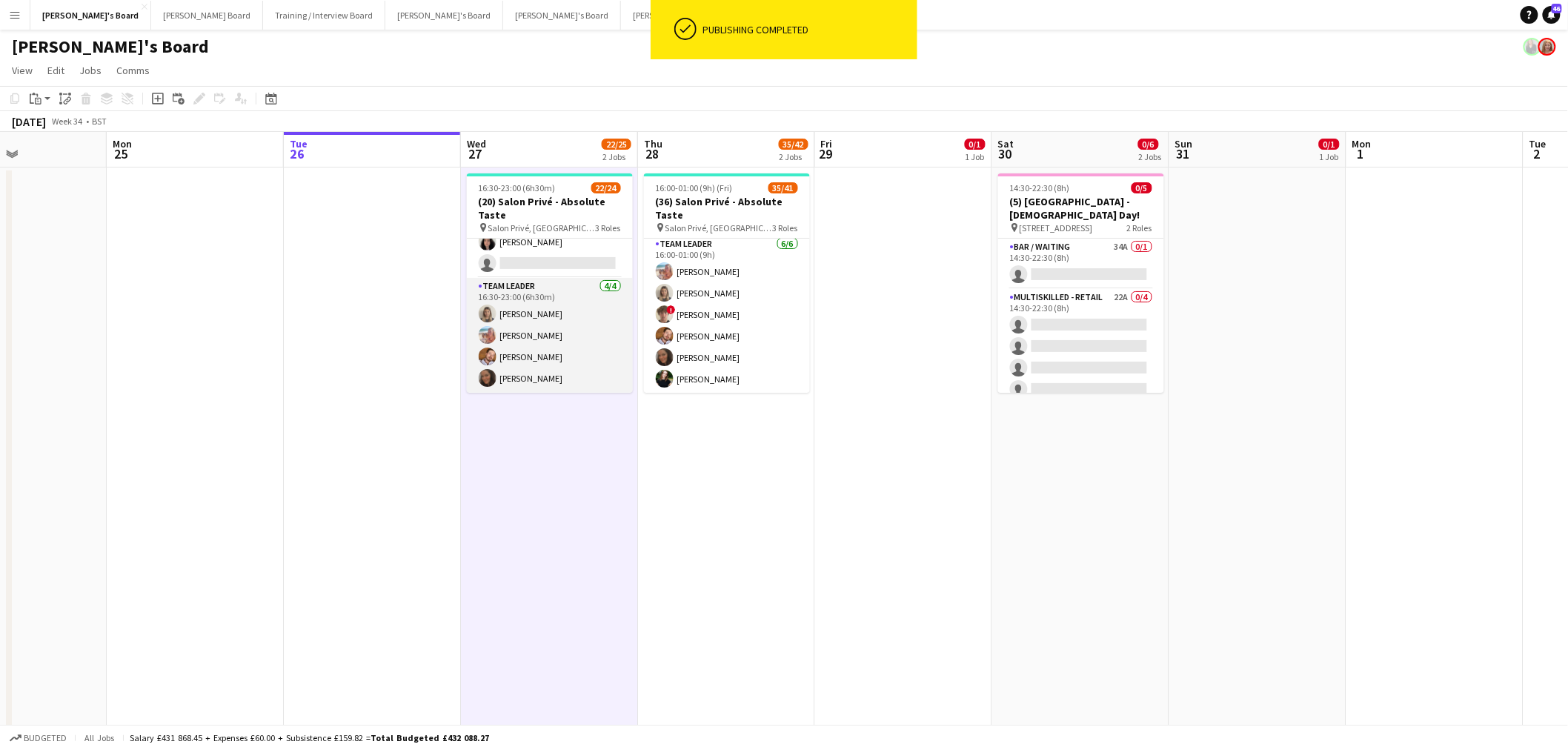
scroll to position [0, 0]
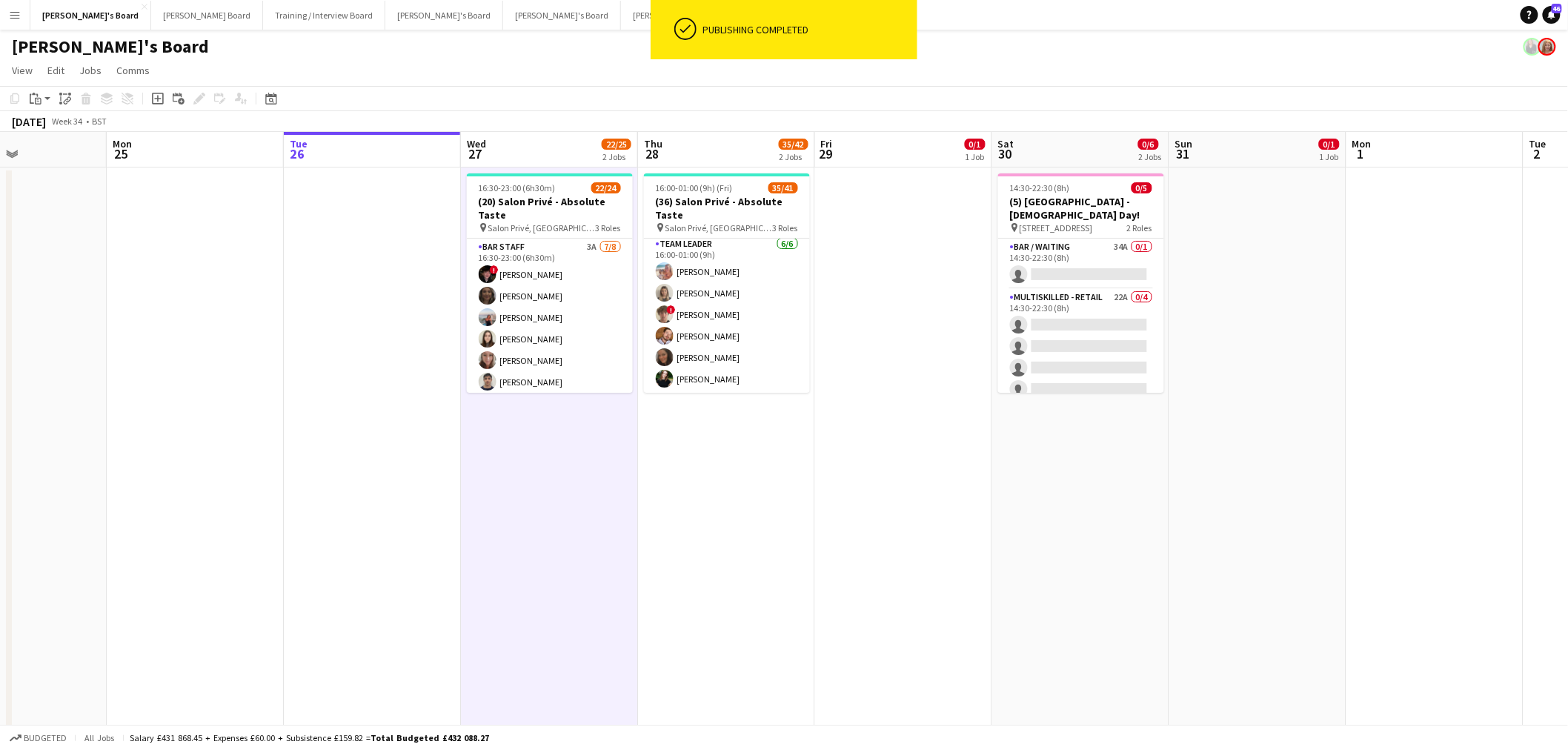
click at [520, 325] on app-card-role "BAR STAFF 3A 7/8 16:30-23:00 (6h30m) ! Ryan Filkins shona irvine Ellie Brown Ha…" at bounding box center [550, 339] width 166 height 201
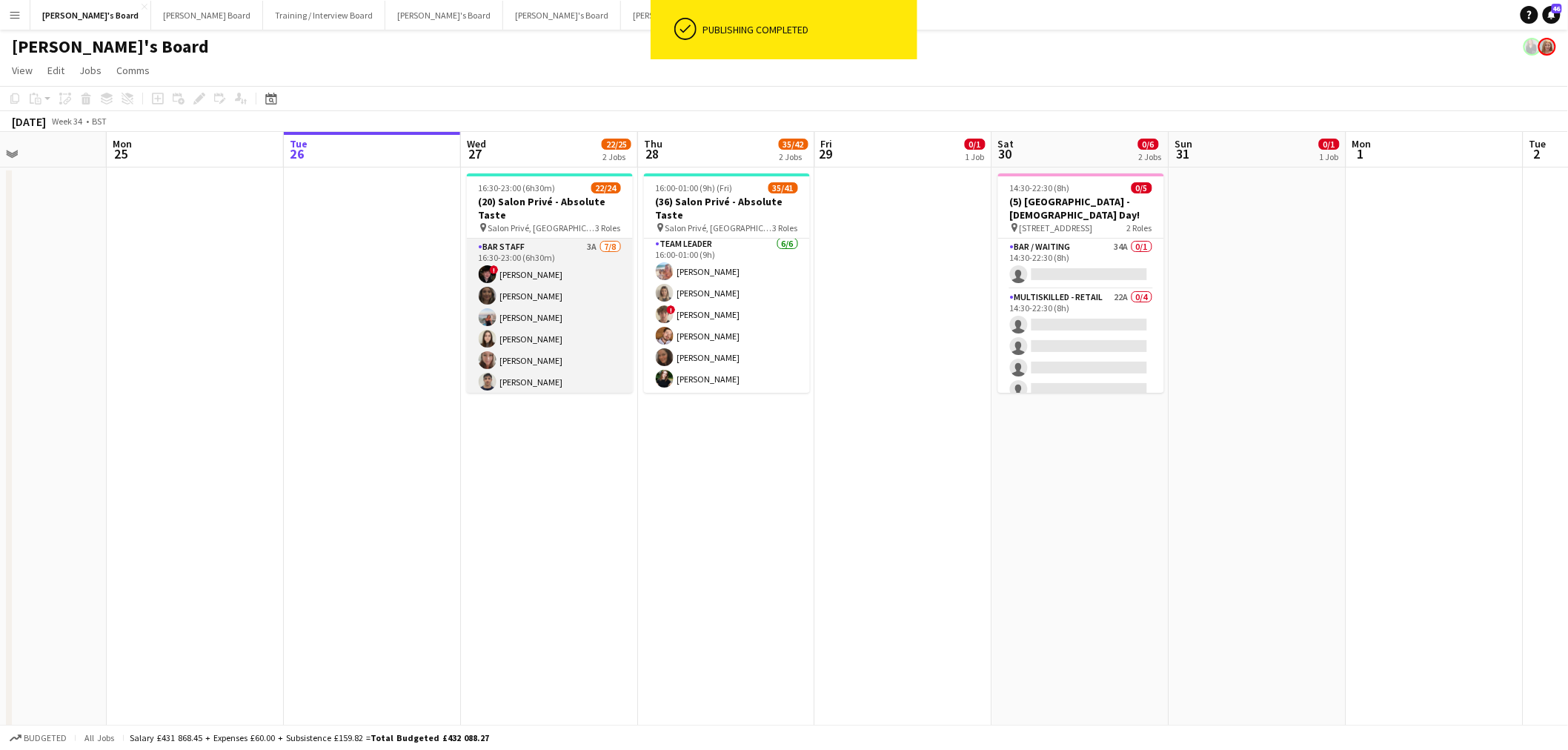
click at [544, 305] on app-card-role "BAR STAFF 3A 7/8 16:30-23:00 (6h30m) ! Ryan Filkins shona irvine Ellie Brown Ha…" at bounding box center [550, 339] width 166 height 201
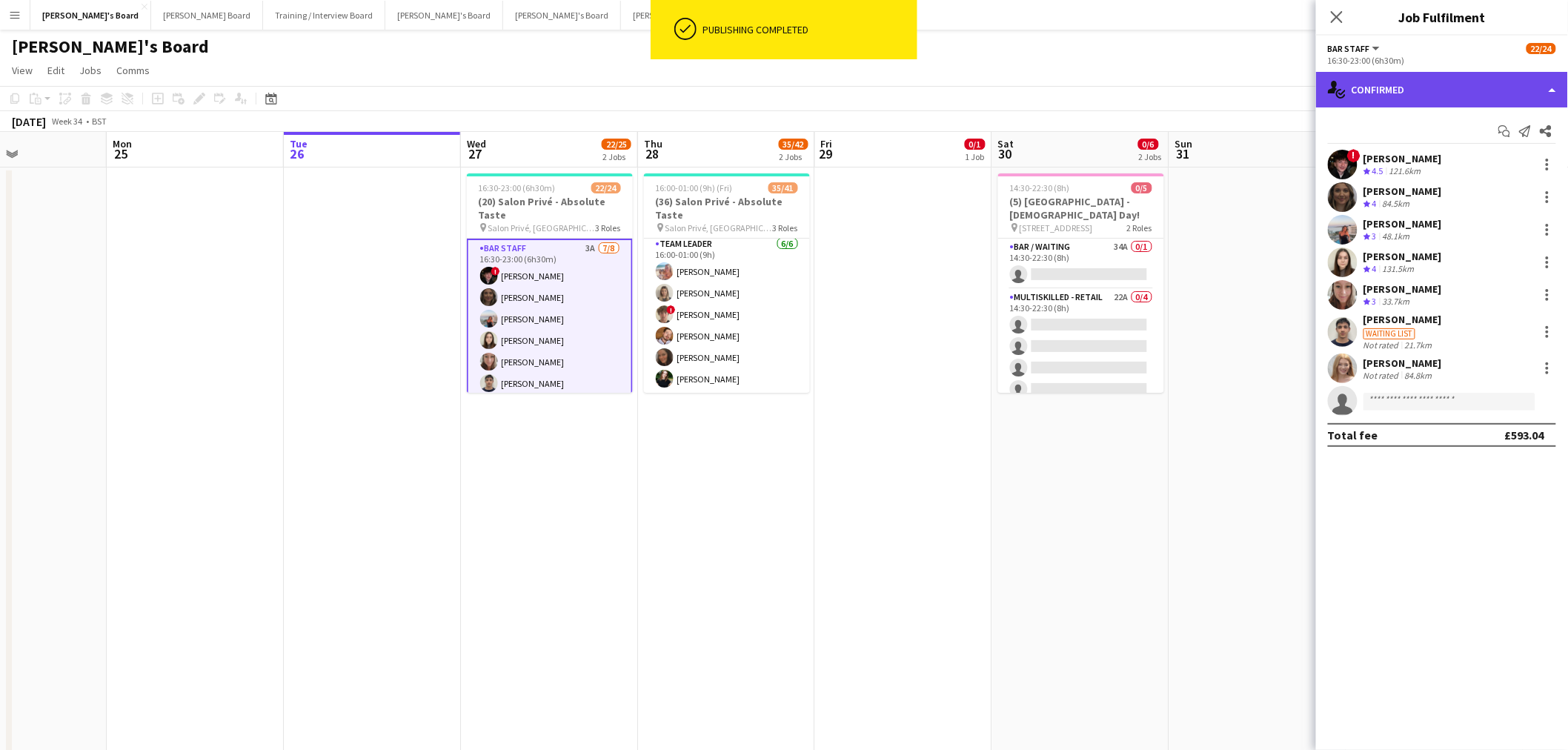
click at [1465, 87] on div "single-neutral-actions-check-2 Confirmed" at bounding box center [1441, 89] width 252 height 35
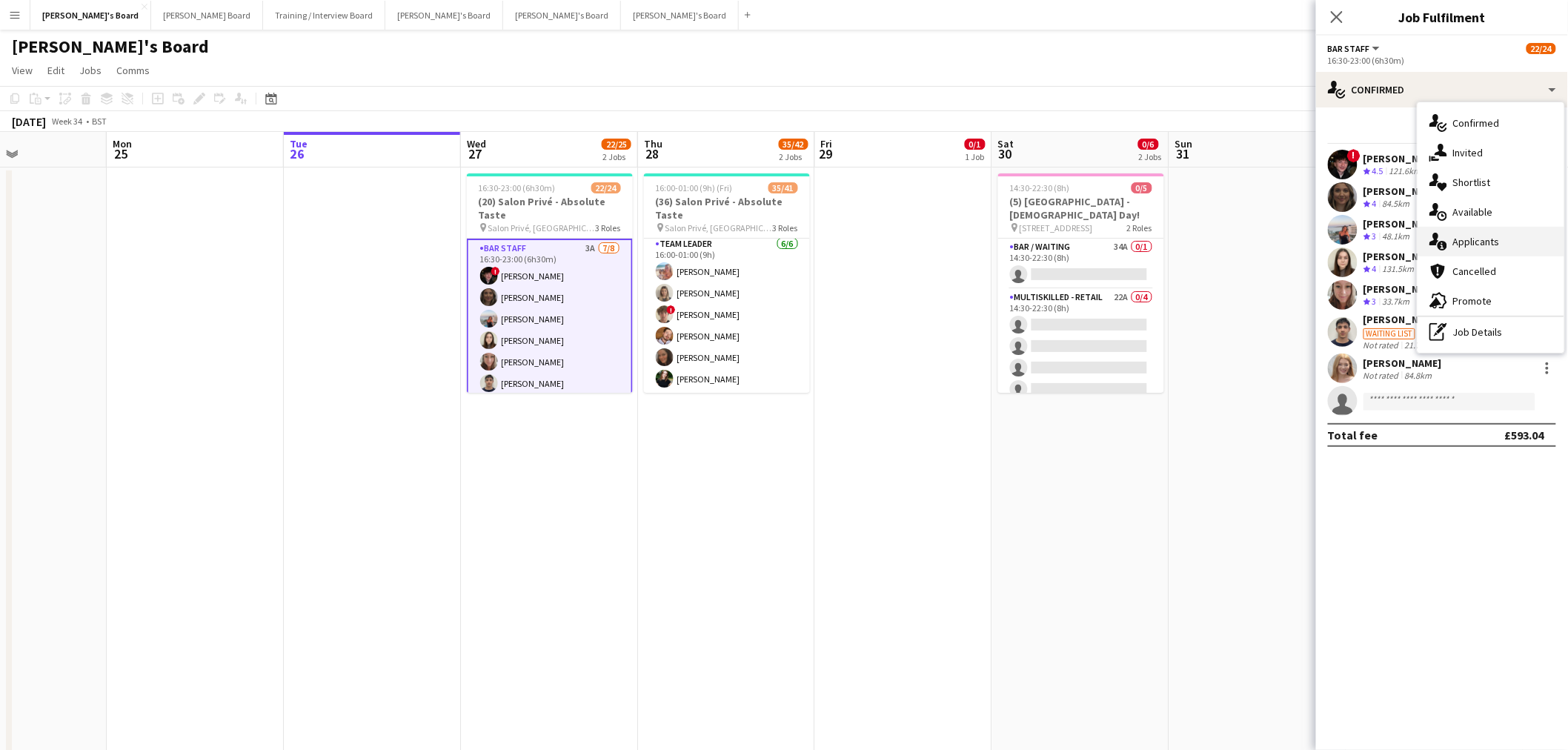
click at [1480, 233] on div "single-neutral-actions-information Applicants" at bounding box center [1490, 241] width 146 height 29
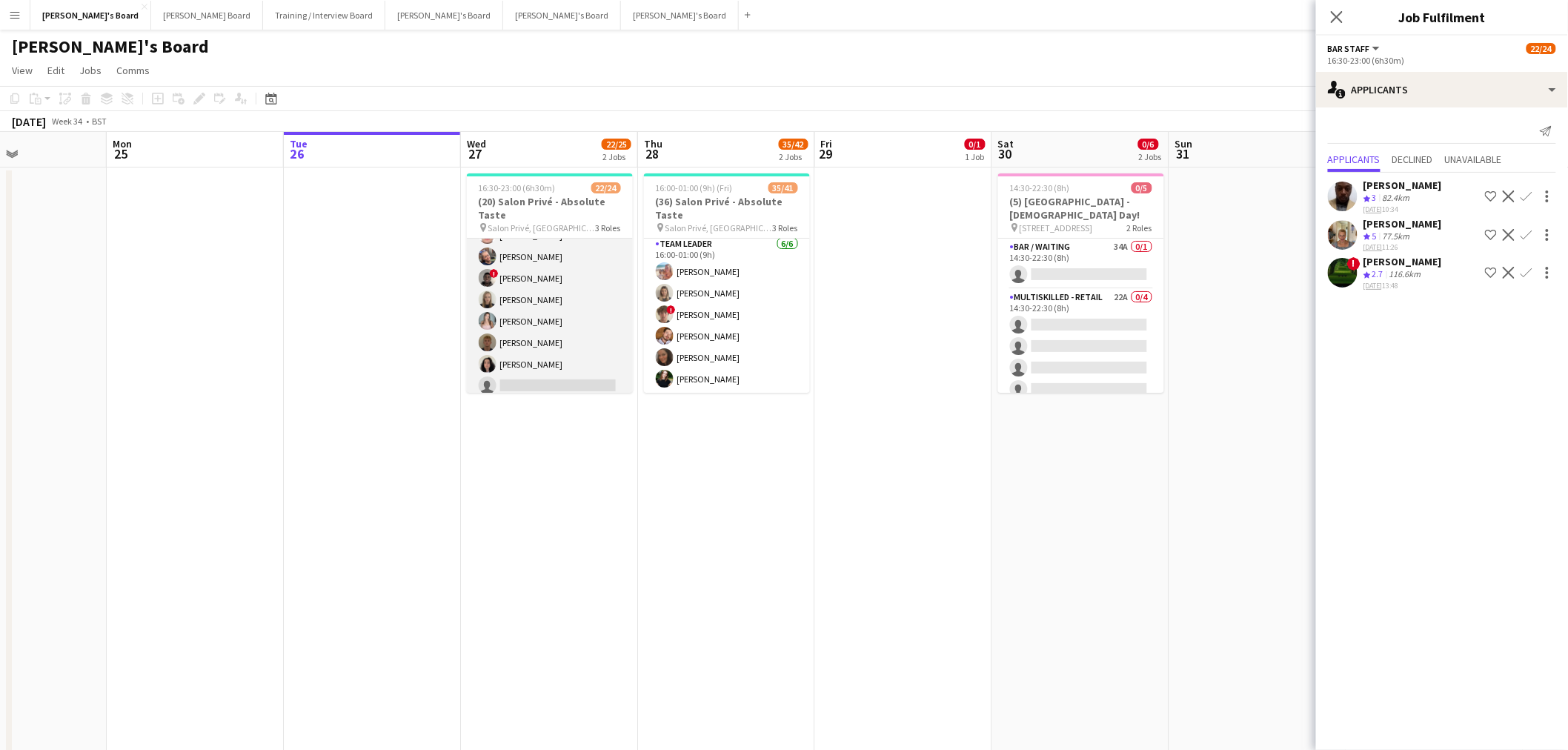
click at [556, 305] on app-card-role "Hospitality 2I 8A 11/12 16:30-23:00 (6h30m) Madeleine Rapley-Smith Joseph Day S…" at bounding box center [550, 257] width 166 height 287
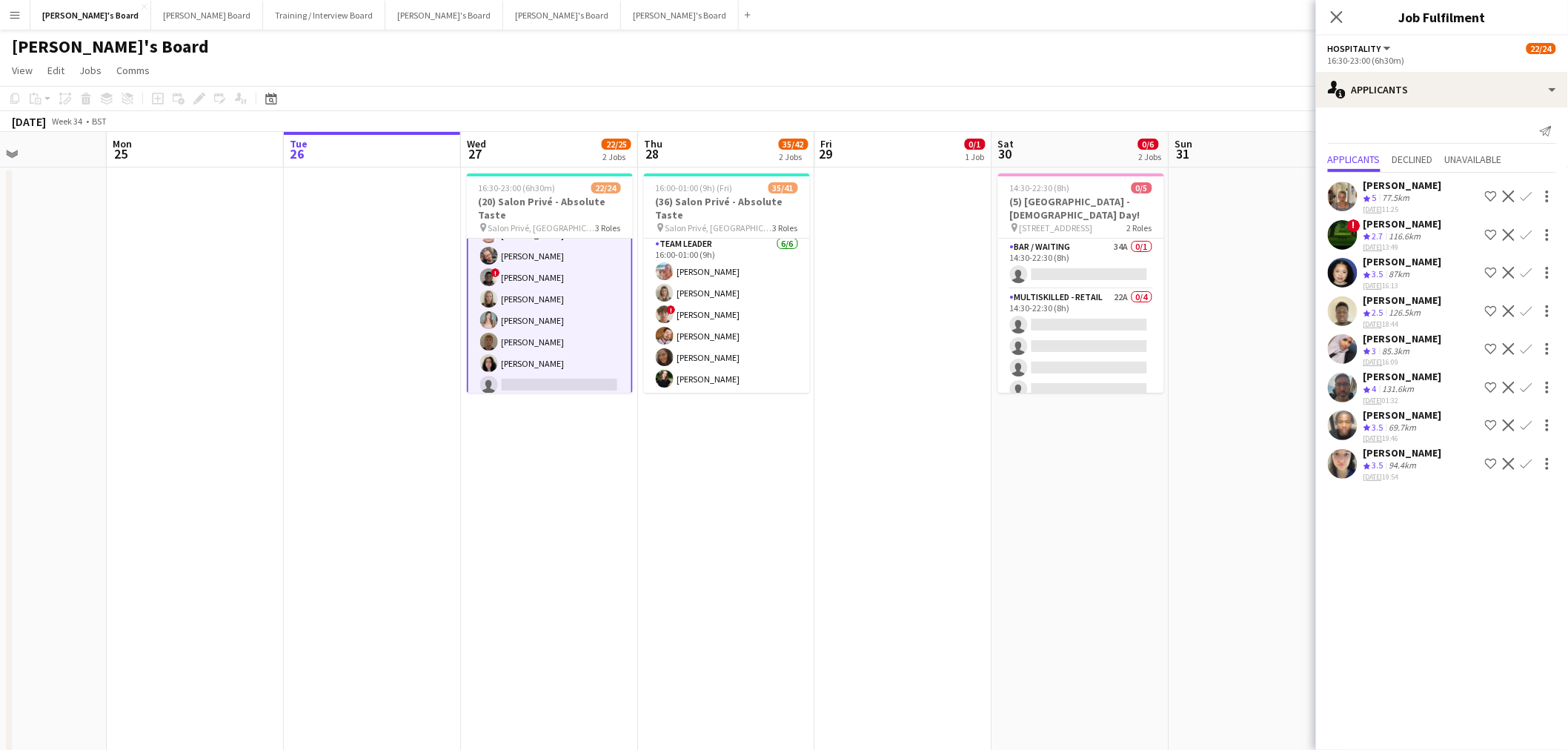
scroll to position [450, 0]
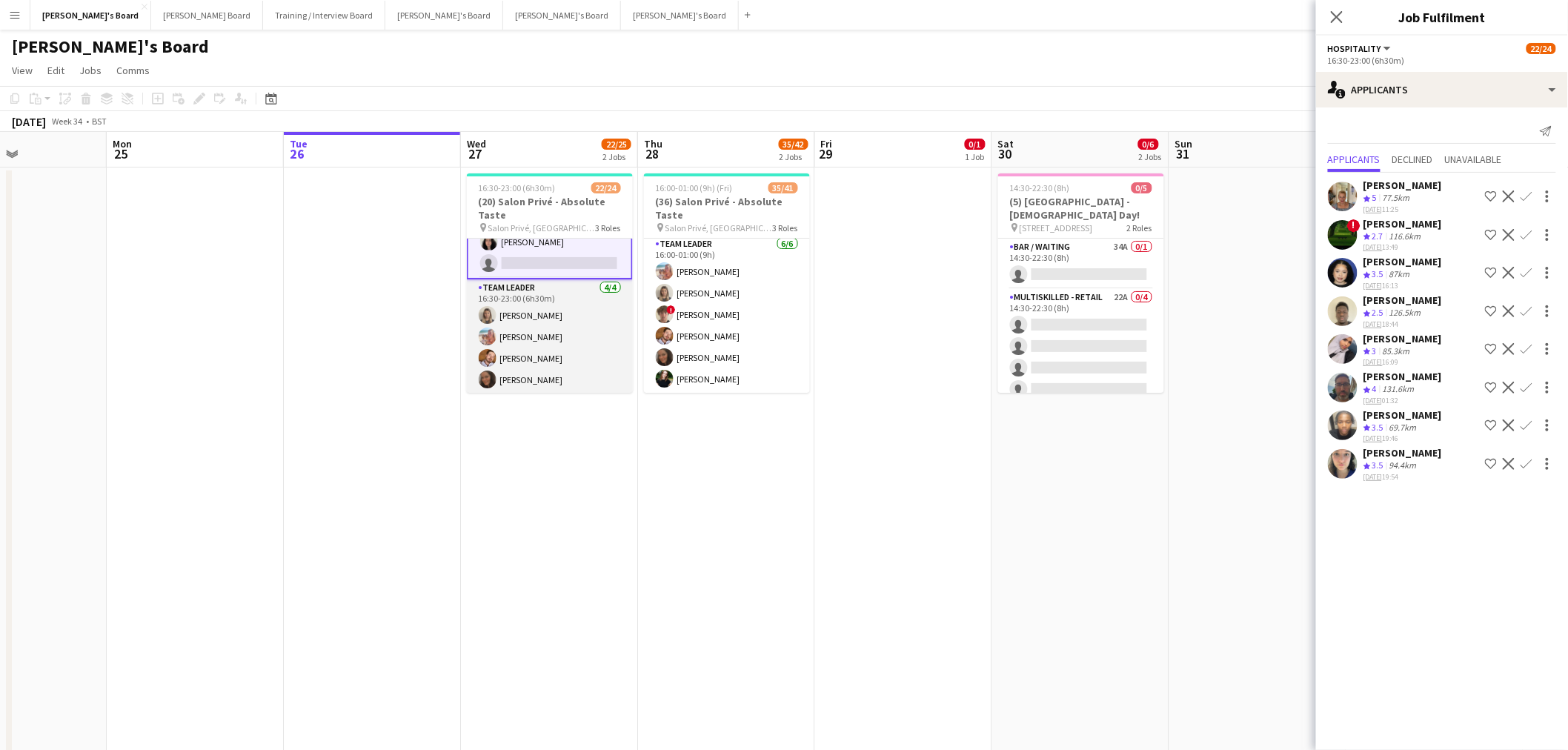
click at [548, 312] on app-card-role "TEAM LEADER 4/4 16:30-23:00 (6h30m) Mathilde Wilkie Freya Lillywhite Harry Watt…" at bounding box center [550, 336] width 166 height 115
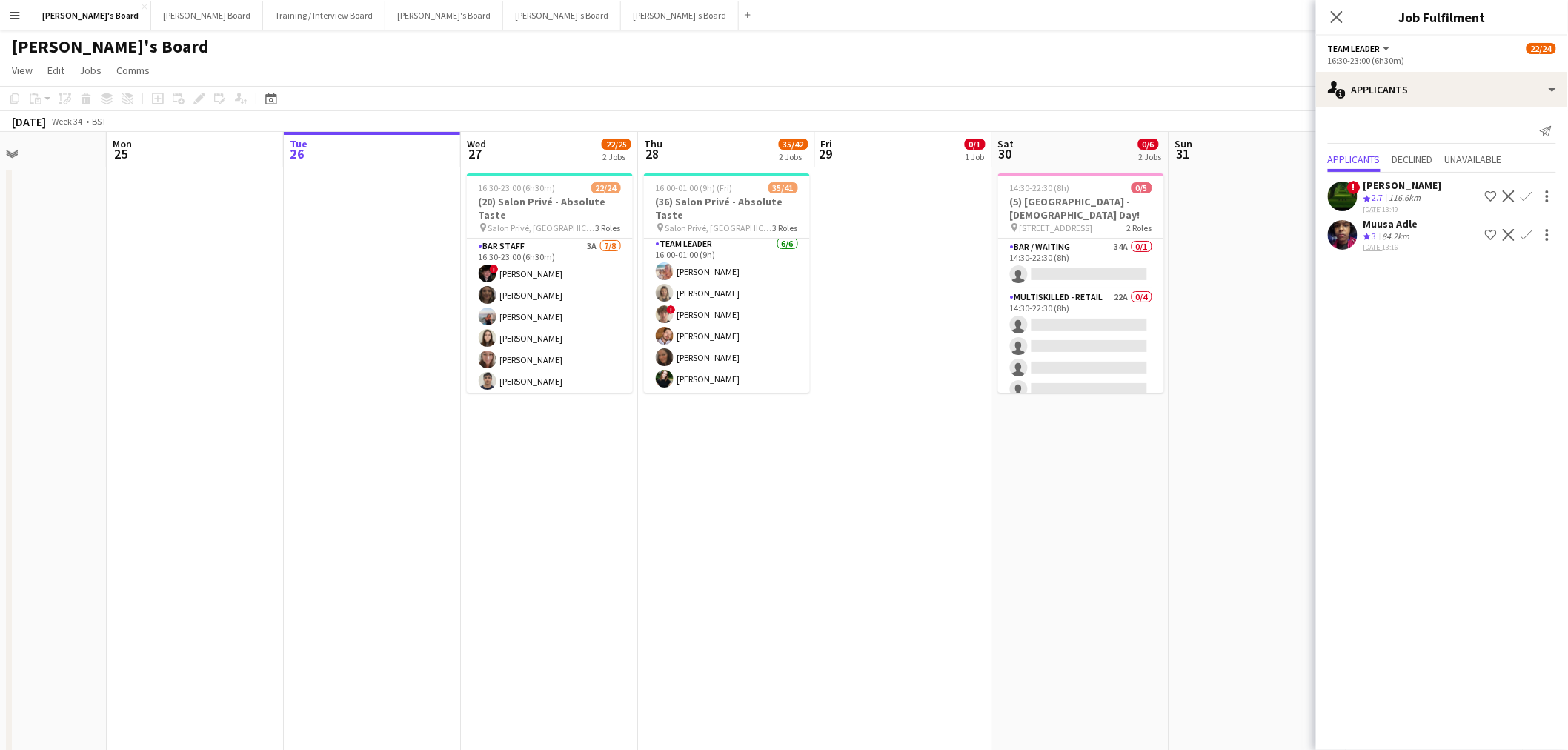
scroll to position [0, 0]
click at [589, 317] on app-card-role "BAR STAFF 3A 7/8 16:30-23:00 (6h30m) ! Ryan Filkins shona irvine Ellie Brown Ha…" at bounding box center [550, 339] width 166 height 201
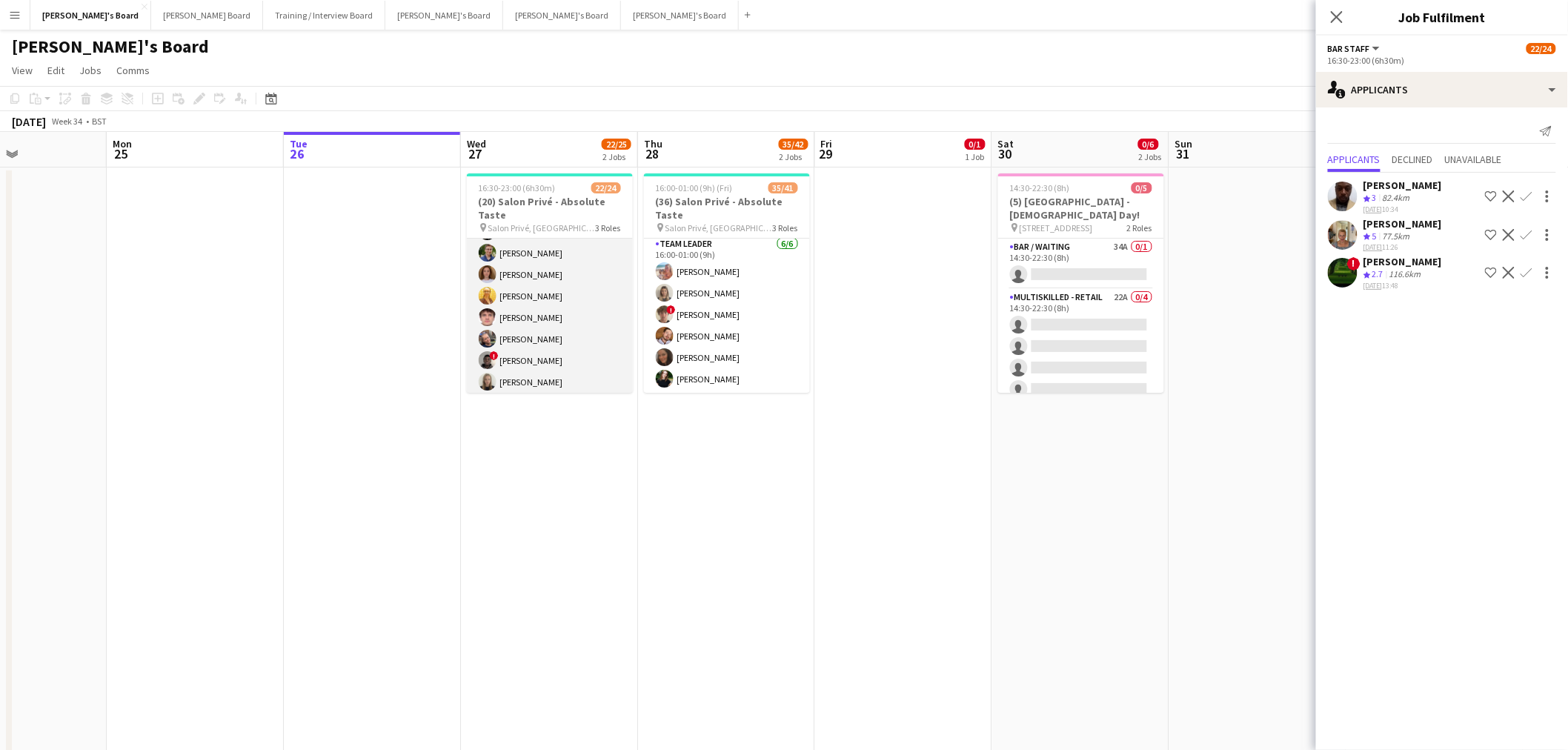
click at [587, 321] on app-card-role "Hospitality 2I 8A 11/12 16:30-23:00 (6h30m) Madeleine Rapley-Smith Joseph Day S…" at bounding box center [550, 339] width 166 height 287
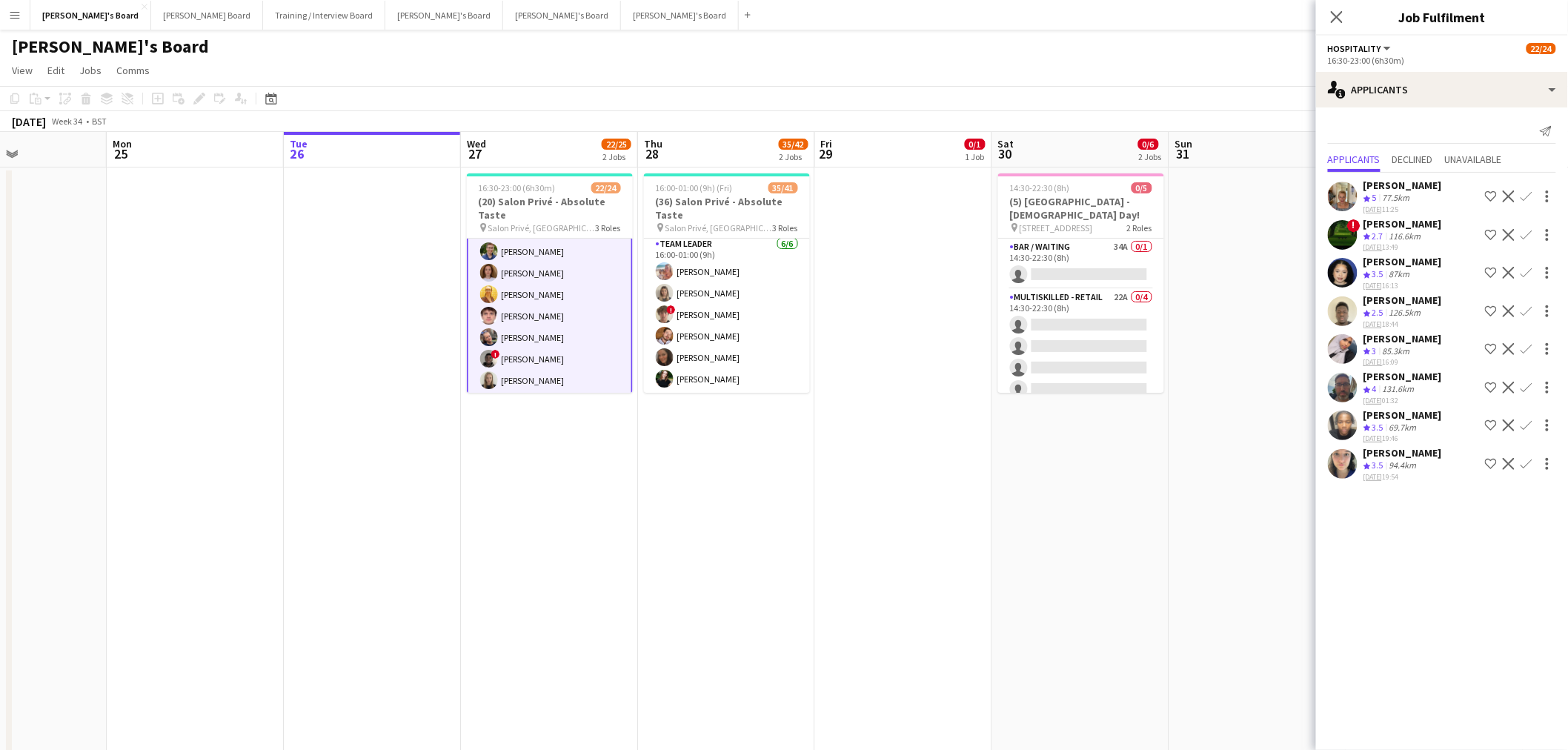
scroll to position [247, 0]
click at [890, 582] on app-date-cell at bounding box center [904, 482] width 177 height 630
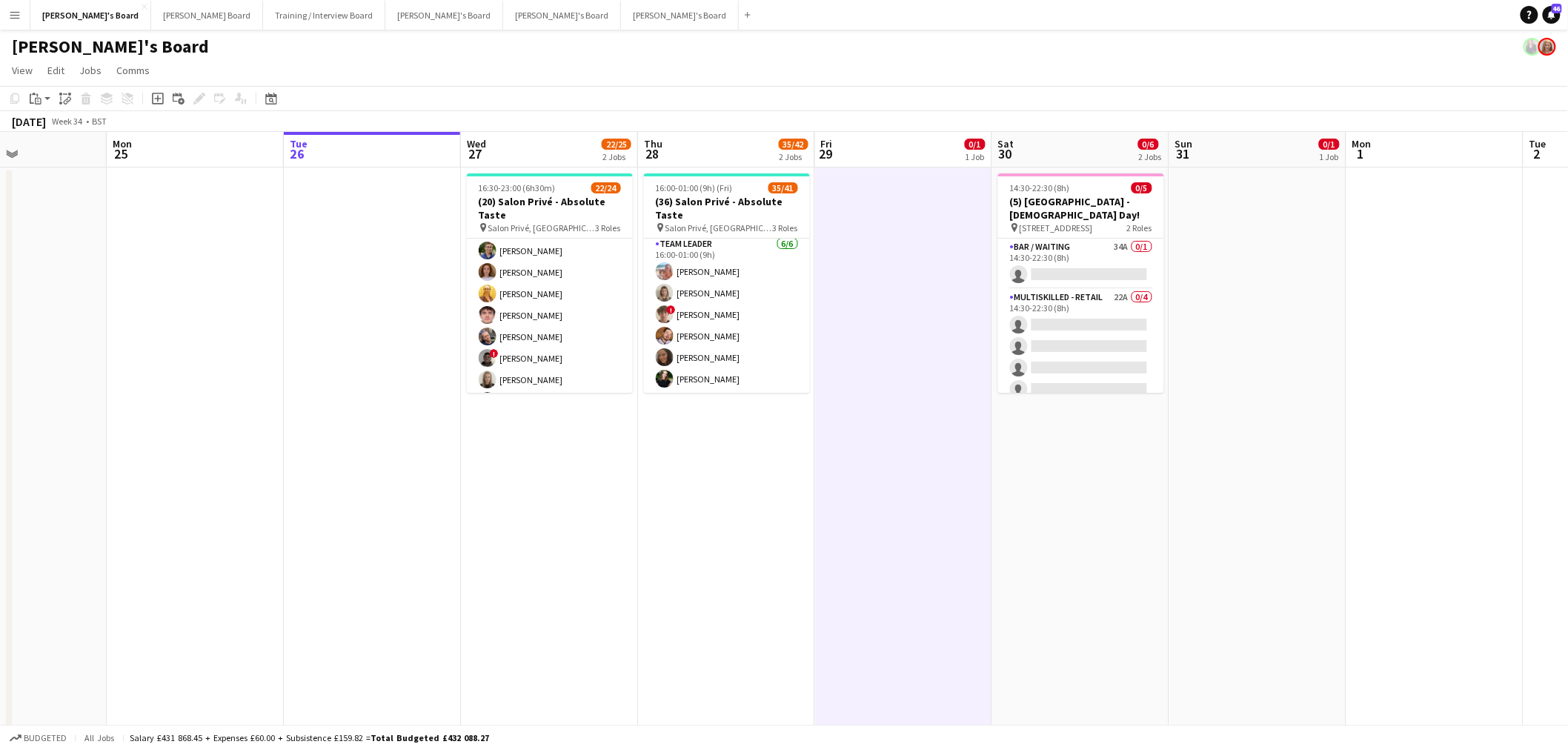
click at [890, 582] on app-date-cell at bounding box center [904, 482] width 177 height 630
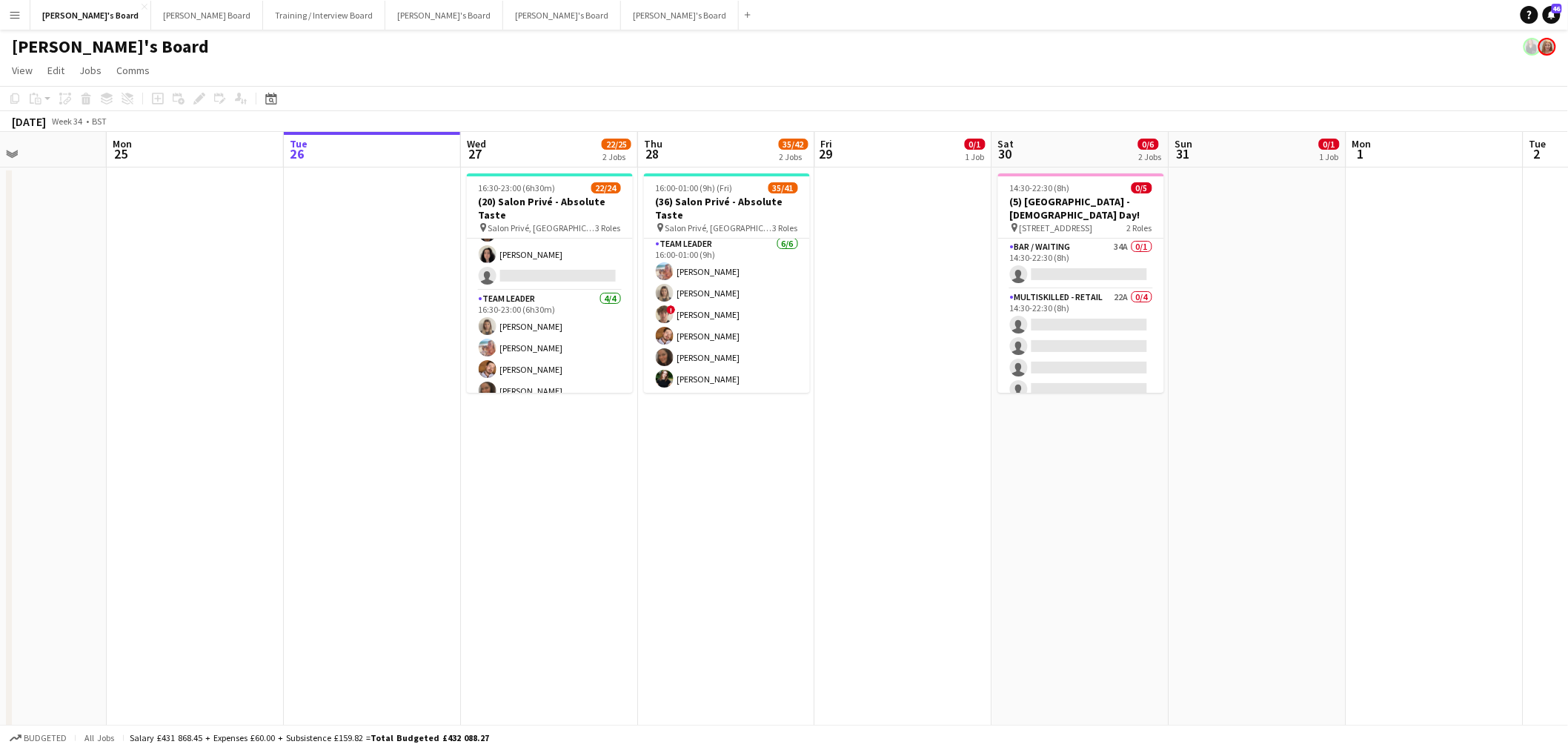
scroll to position [448, 0]
click at [551, 309] on app-card-role "TEAM LEADER 4/4 16:30-23:00 (6h30m) Mathilde Wilkie Freya Lillywhite Harry Watt…" at bounding box center [550, 334] width 166 height 115
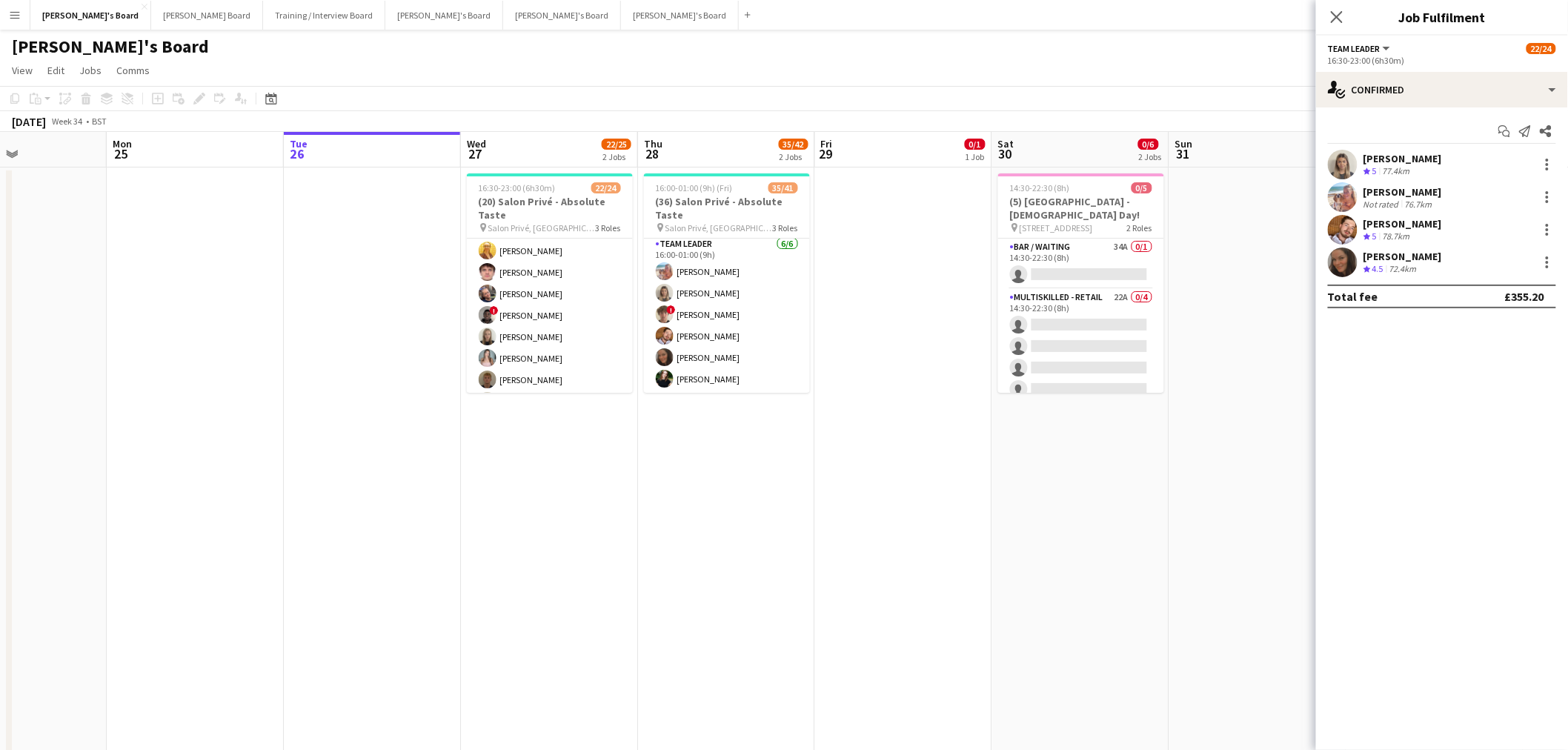
scroll to position [284, 0]
click at [1358, 224] on div "Harry Watts Crew rating 5 78.7km" at bounding box center [1441, 229] width 252 height 29
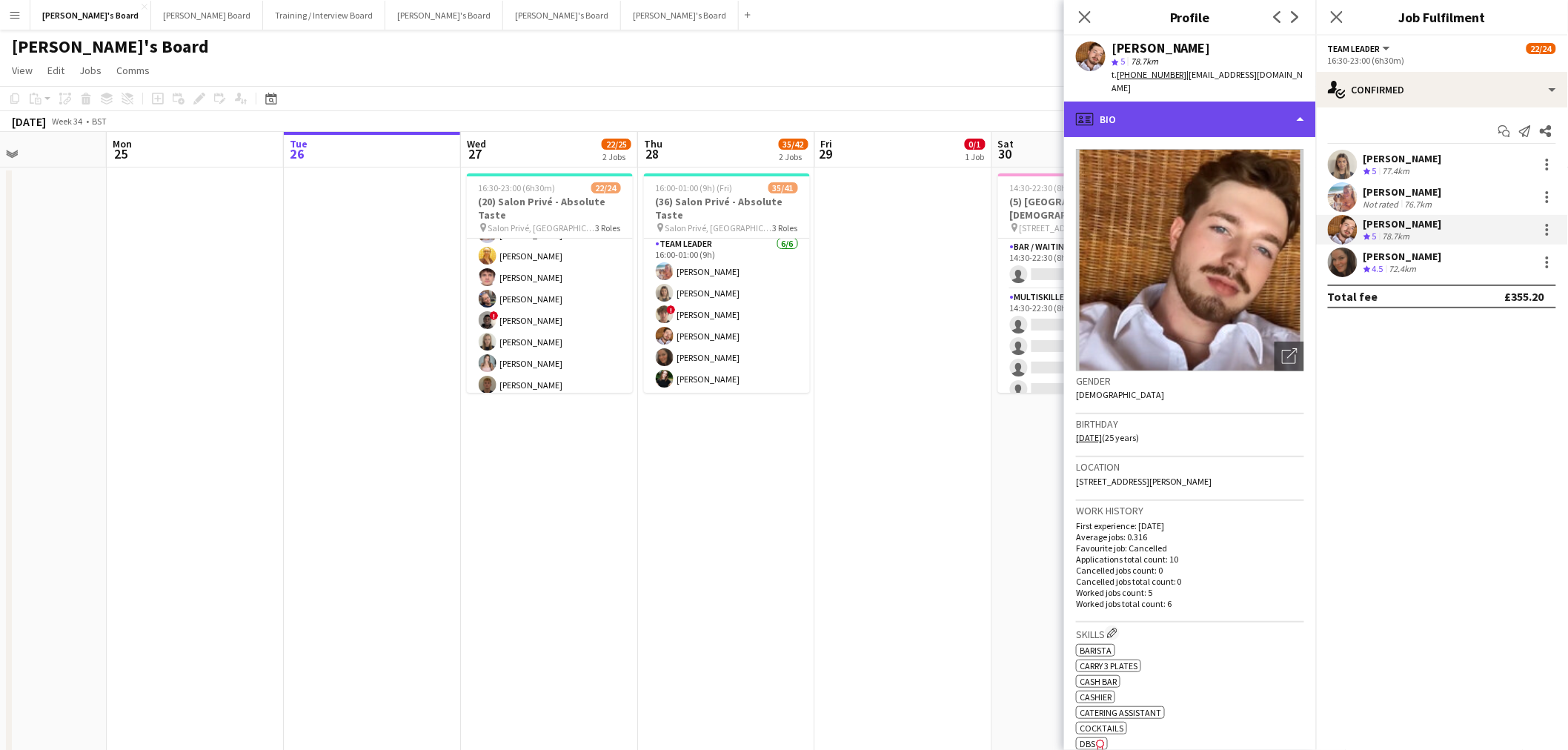
click at [1201, 108] on div "profile Bio" at bounding box center [1190, 119] width 252 height 35
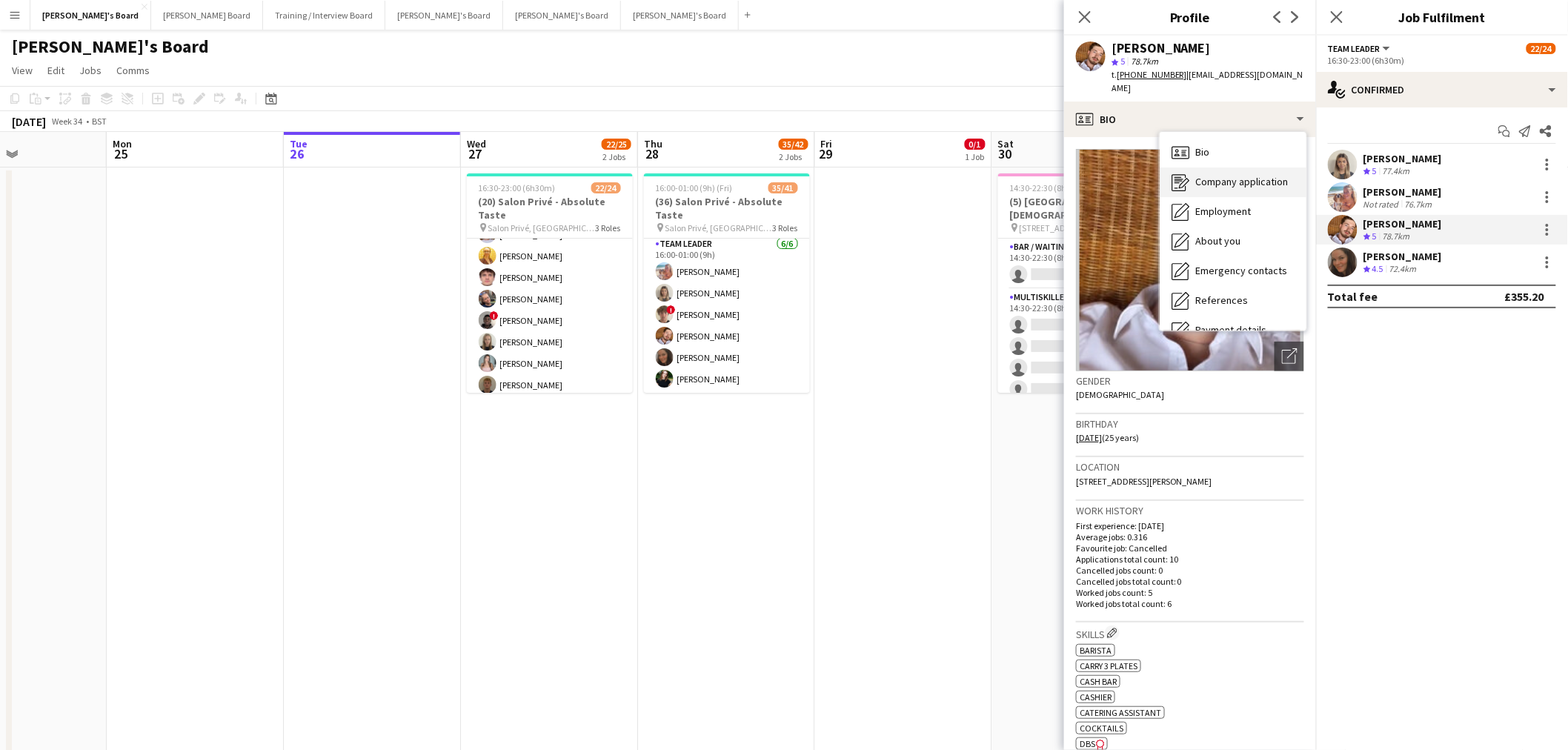
click at [1204, 167] on div "Company application Company application" at bounding box center [1233, 182] width 146 height 29
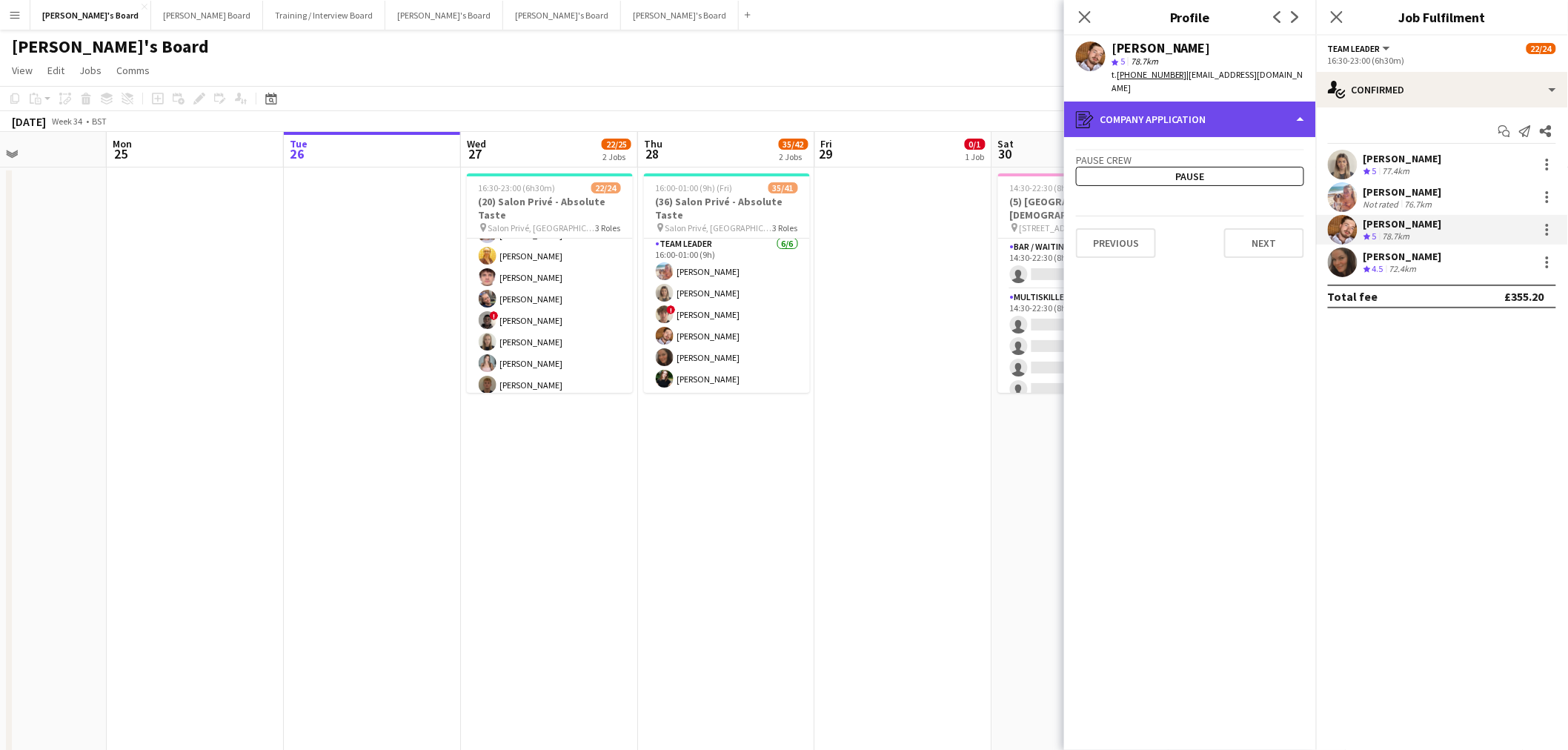
click at [1189, 108] on div "register Company application" at bounding box center [1190, 119] width 252 height 35
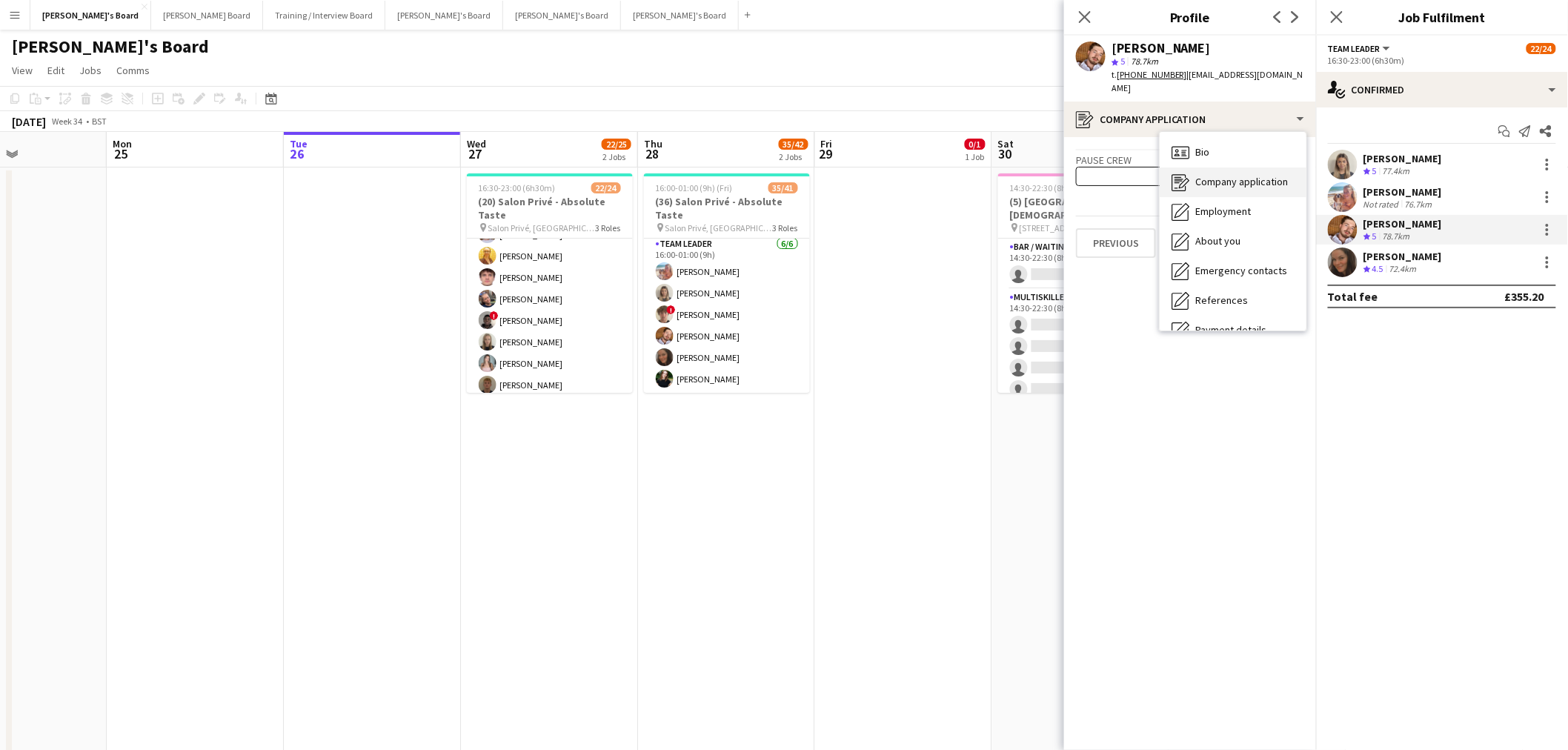
click at [1194, 167] on div "Company application Company application" at bounding box center [1233, 182] width 146 height 29
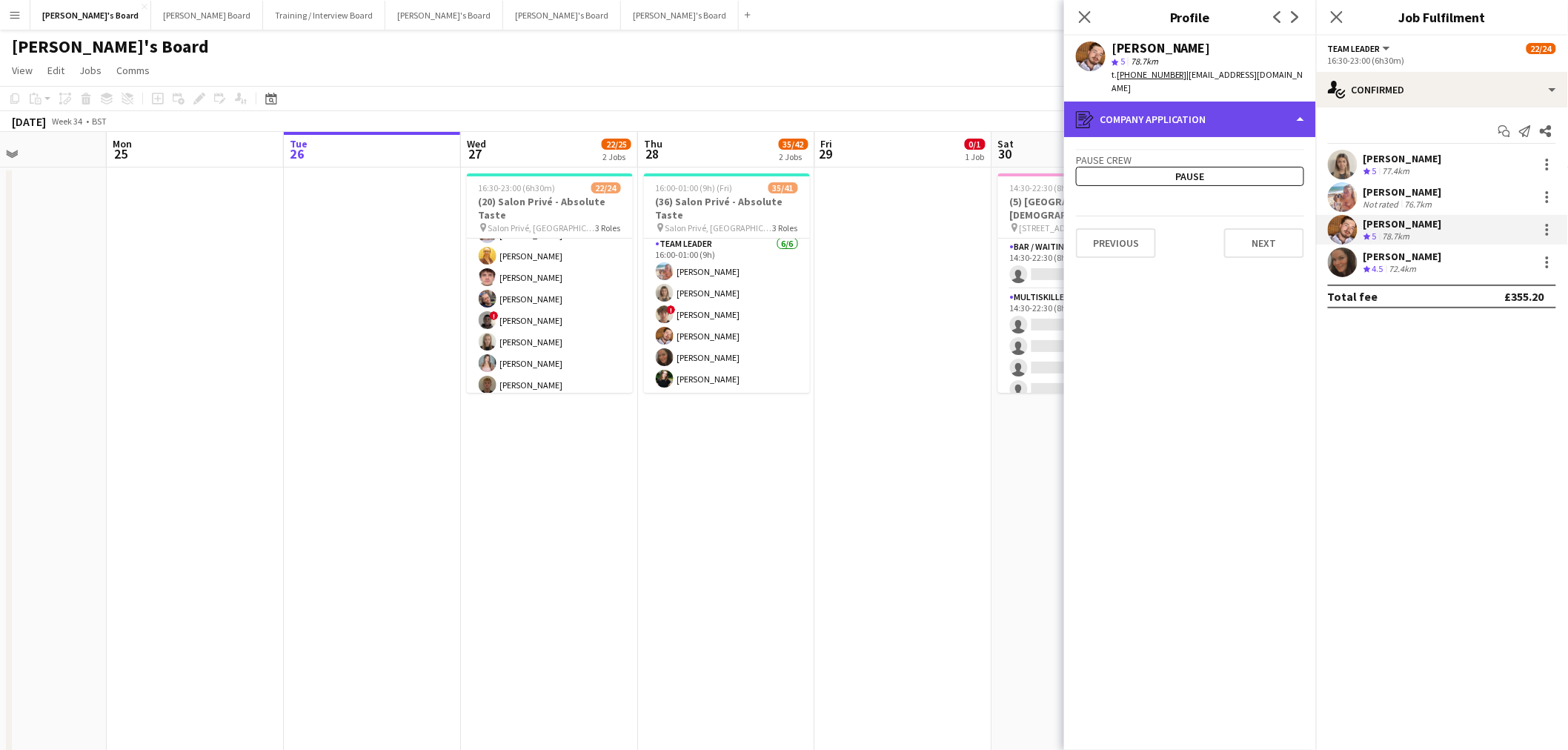
click at [1190, 119] on div "register Company application" at bounding box center [1190, 119] width 252 height 35
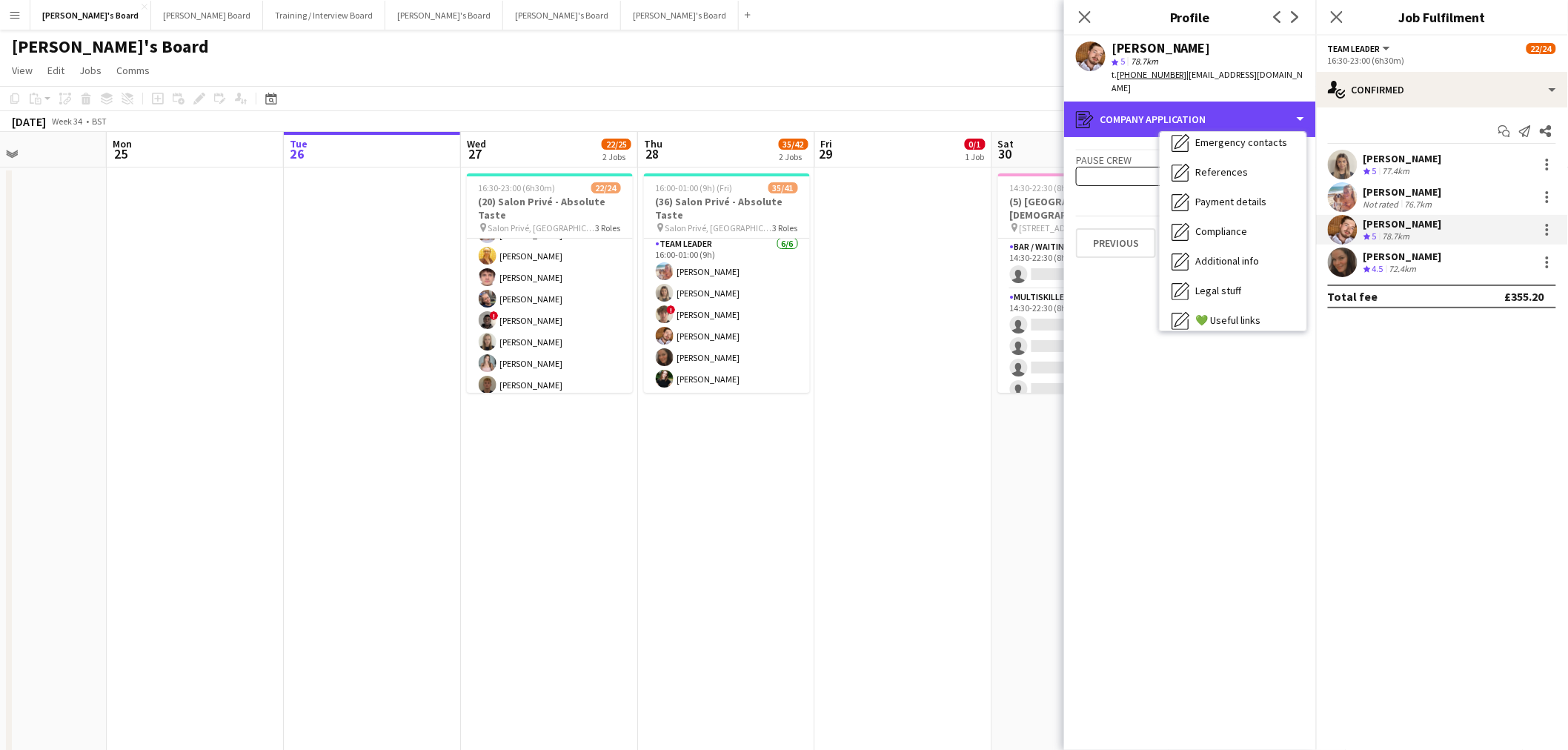
scroll to position [197, 0]
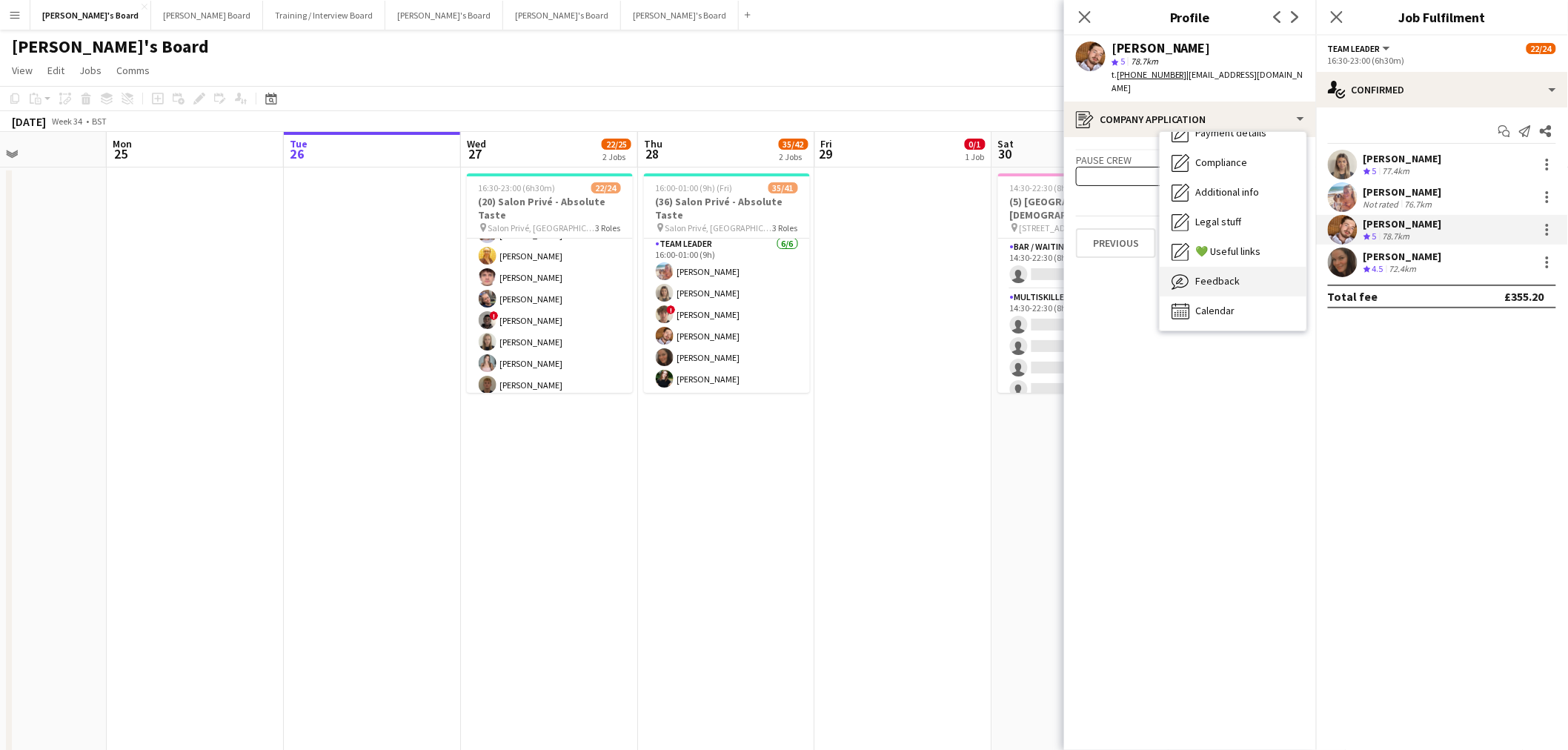
click at [1214, 274] on span "Feedback" at bounding box center [1217, 280] width 45 height 13
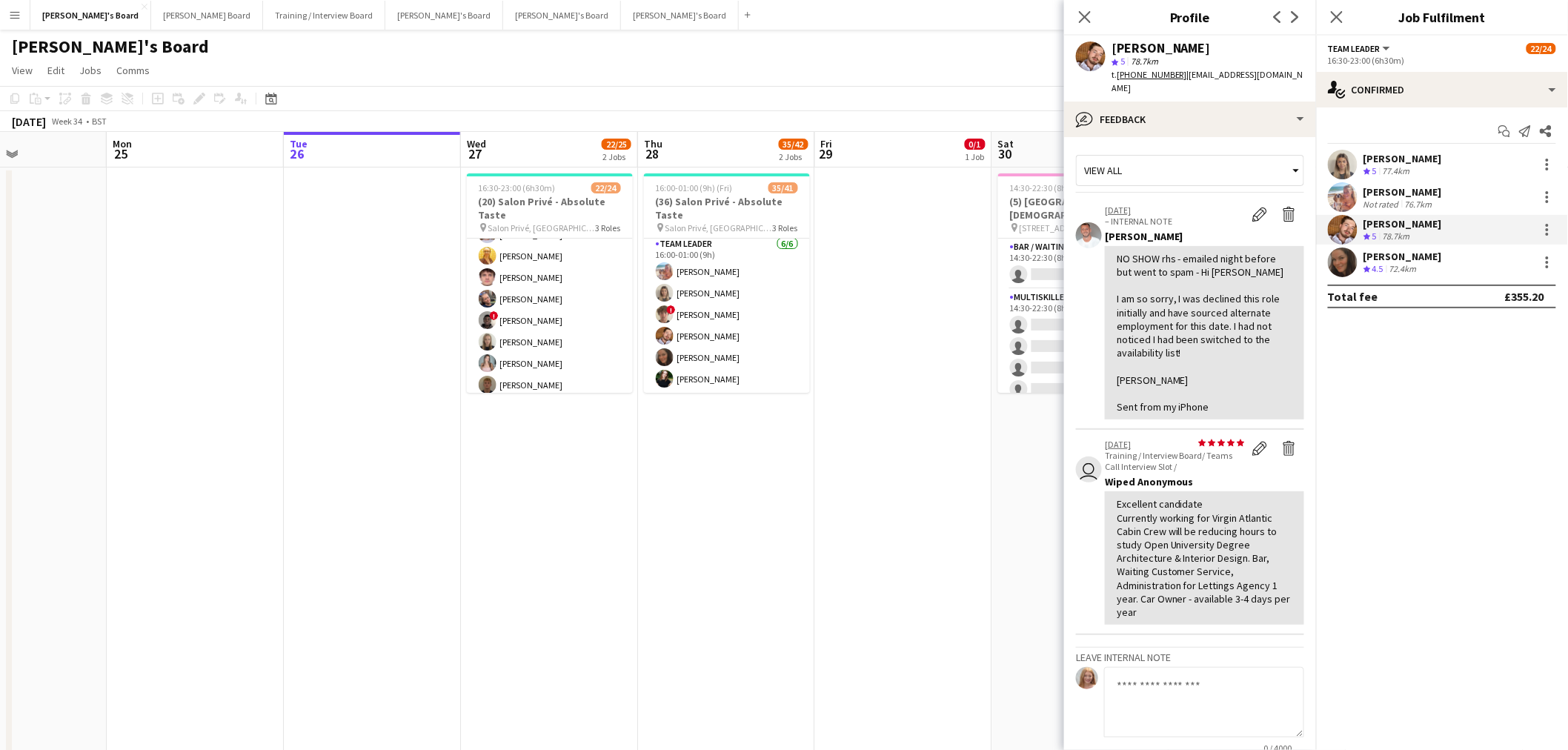
click at [388, 303] on app-date-cell at bounding box center [372, 482] width 177 height 630
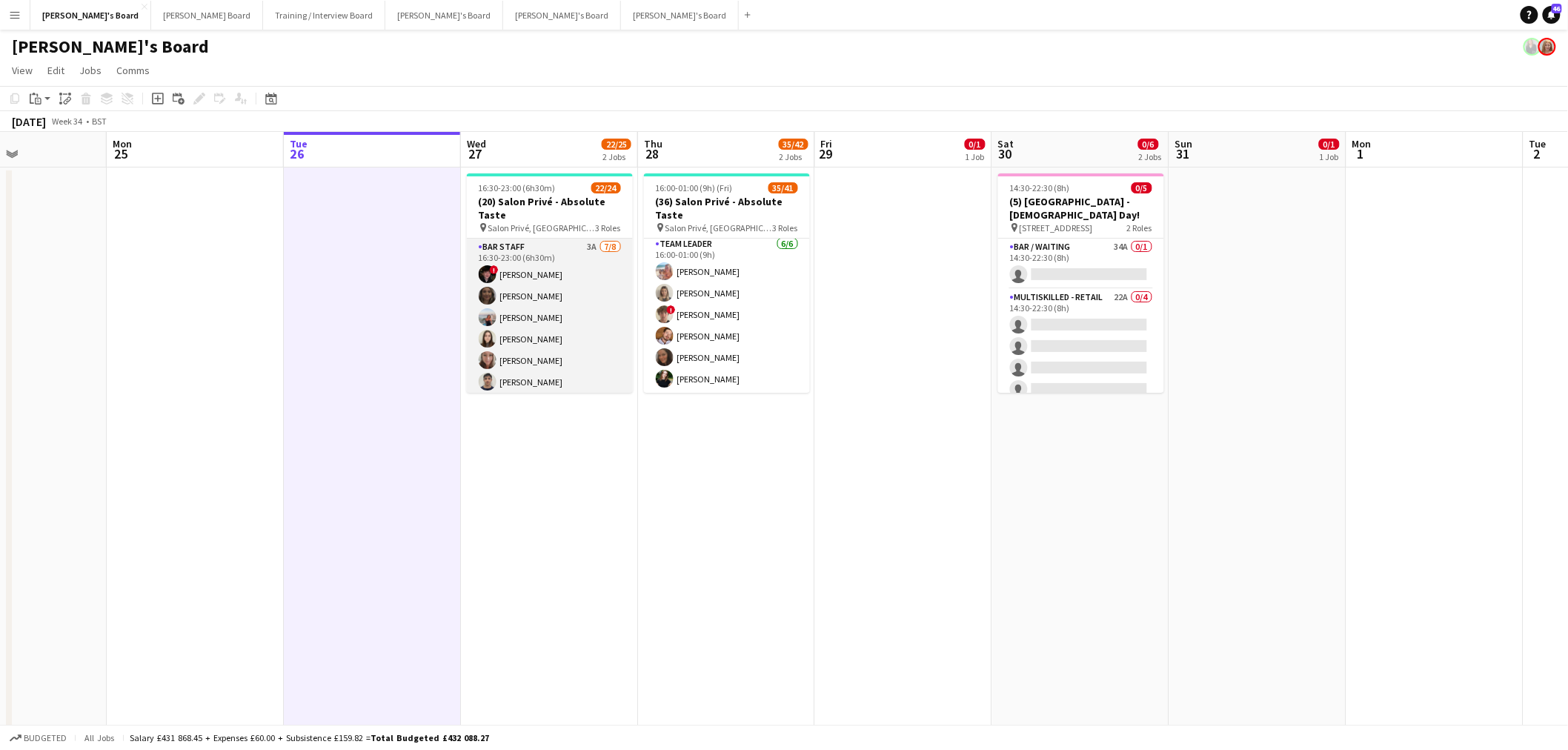
scroll to position [82, 0]
click at [533, 321] on app-card-role "BAR STAFF 3A 7/8 16:30-23:00 (6h30m) ! Ryan Filkins shona irvine Ellie Brown Ha…" at bounding box center [550, 256] width 166 height 201
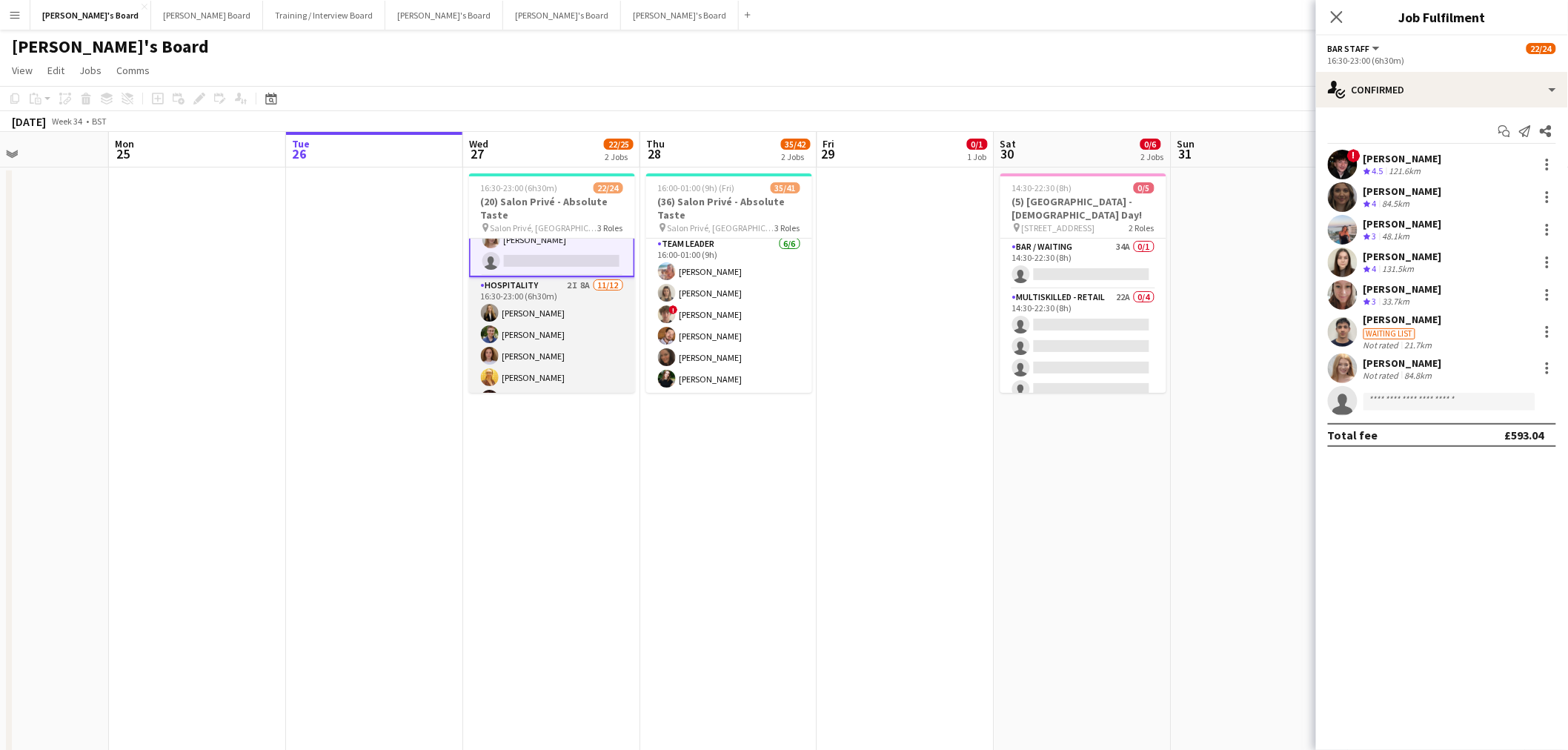
scroll to position [83, 0]
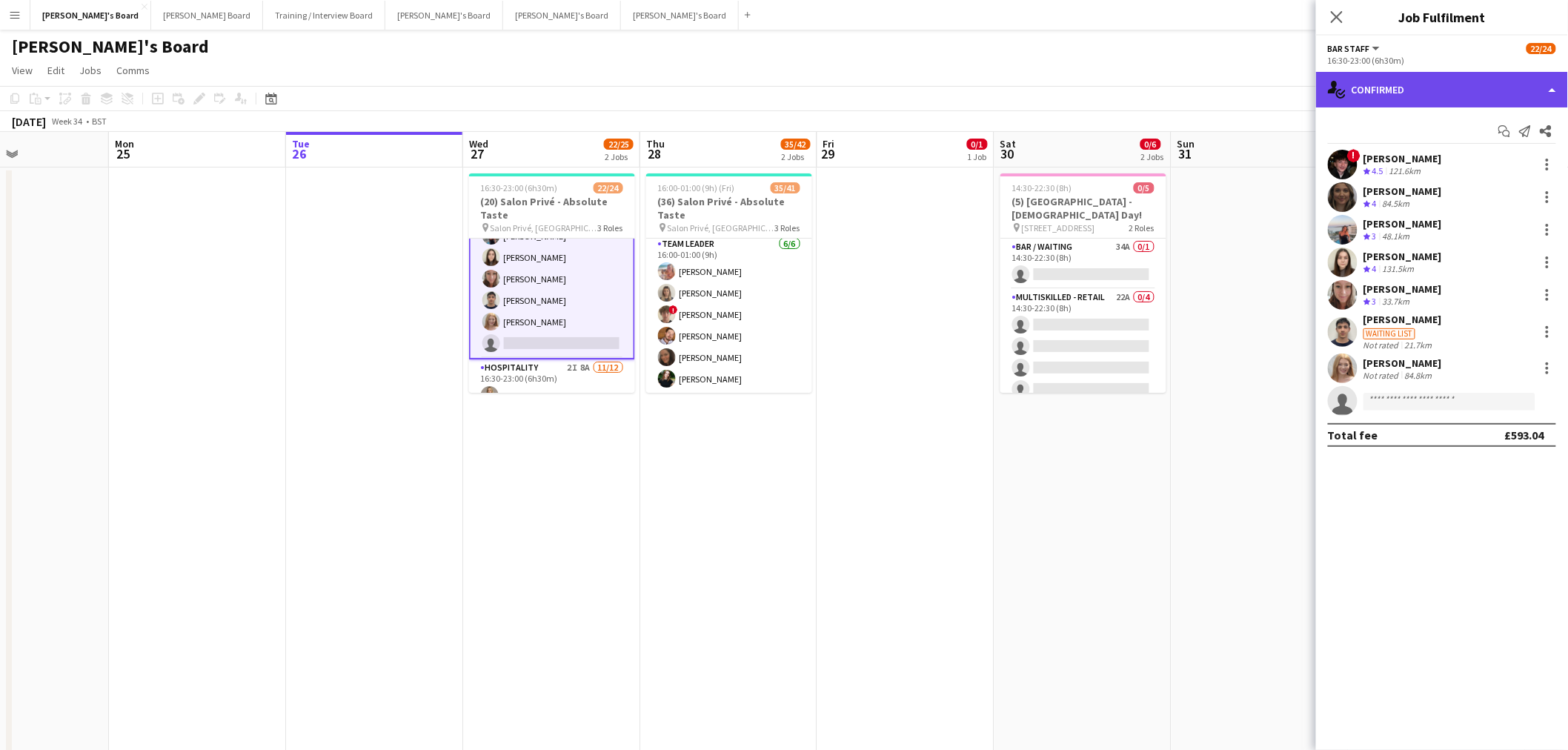
click at [1364, 91] on div "single-neutral-actions-check-2 Confirmed" at bounding box center [1441, 89] width 252 height 35
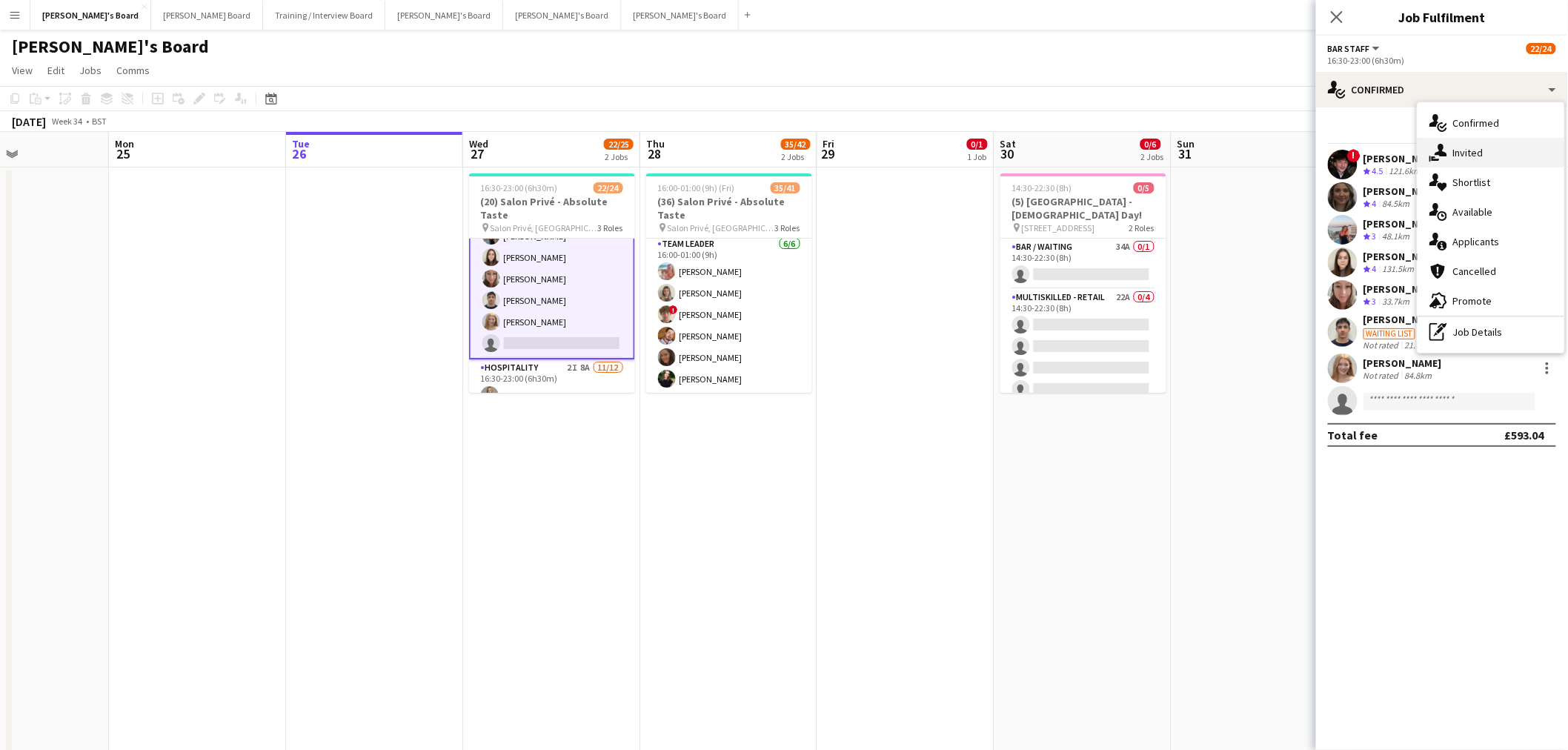
click at [1441, 146] on icon at bounding box center [1440, 150] width 13 height 13
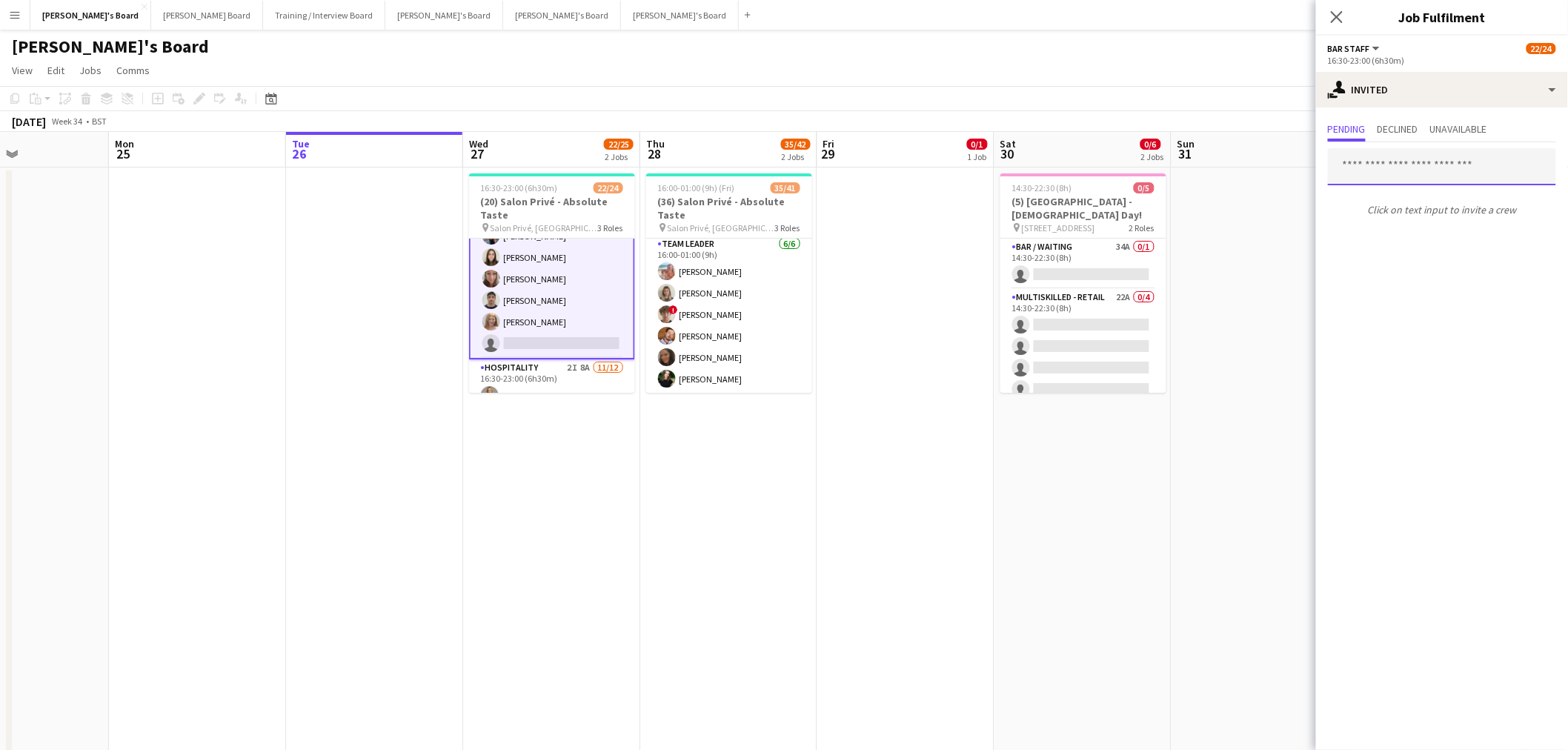
click at [1402, 178] on input "text" at bounding box center [1441, 166] width 228 height 37
paste input "**********"
type input "**********"
click at [1381, 205] on span "[PERSON_NAME]" at bounding box center [1383, 203] width 85 height 13
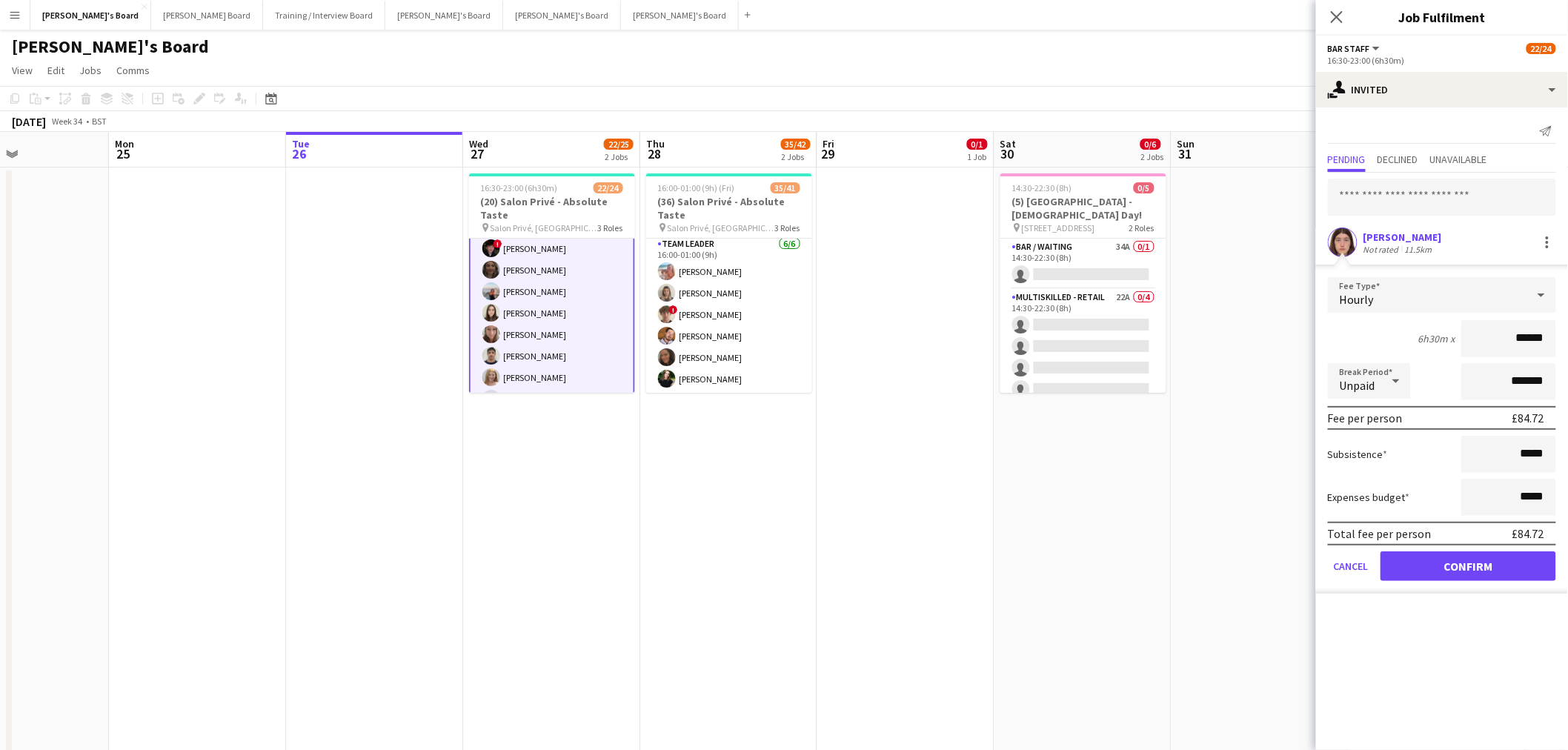
scroll to position [0, 0]
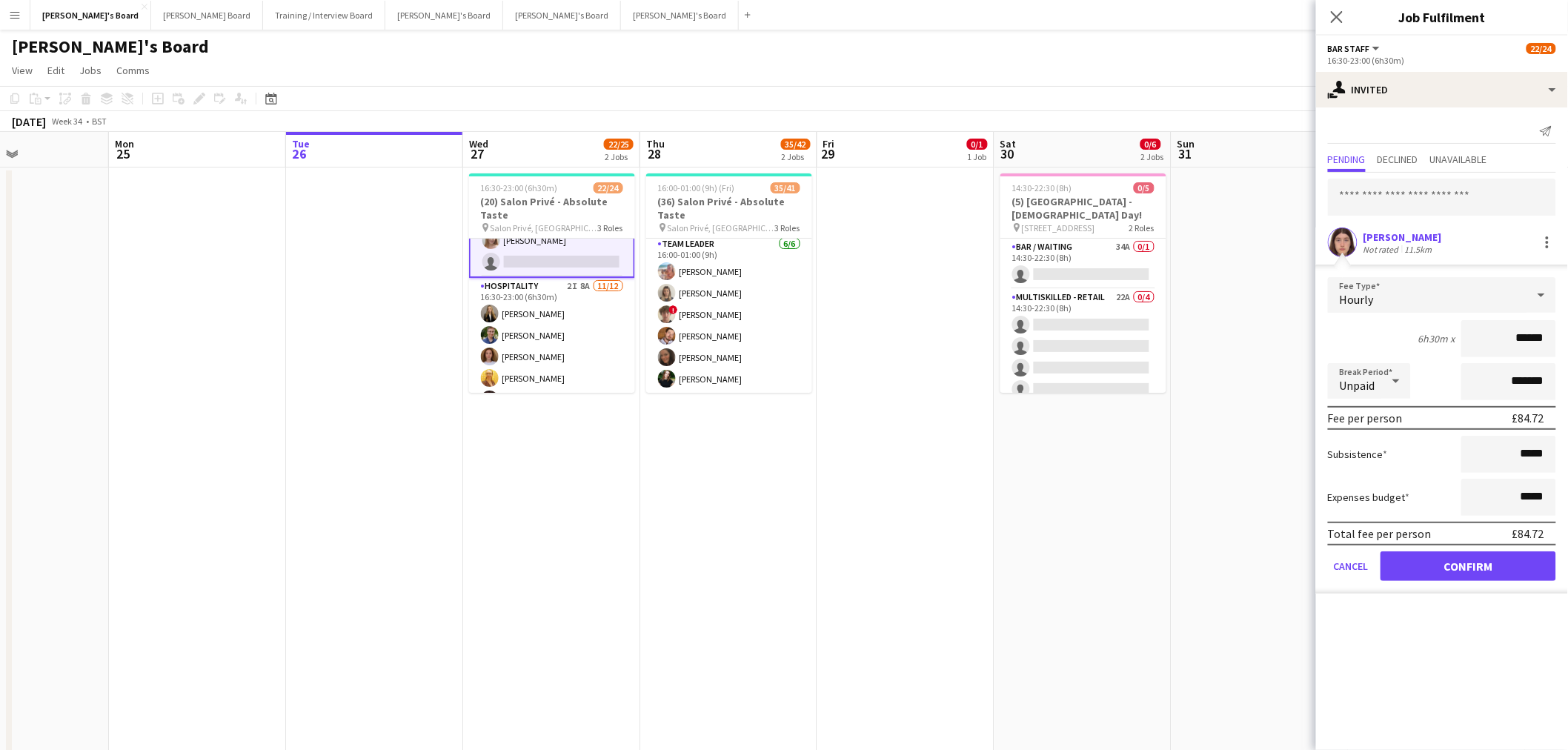
click at [1312, 560] on app-date-cell at bounding box center [1260, 482] width 177 height 630
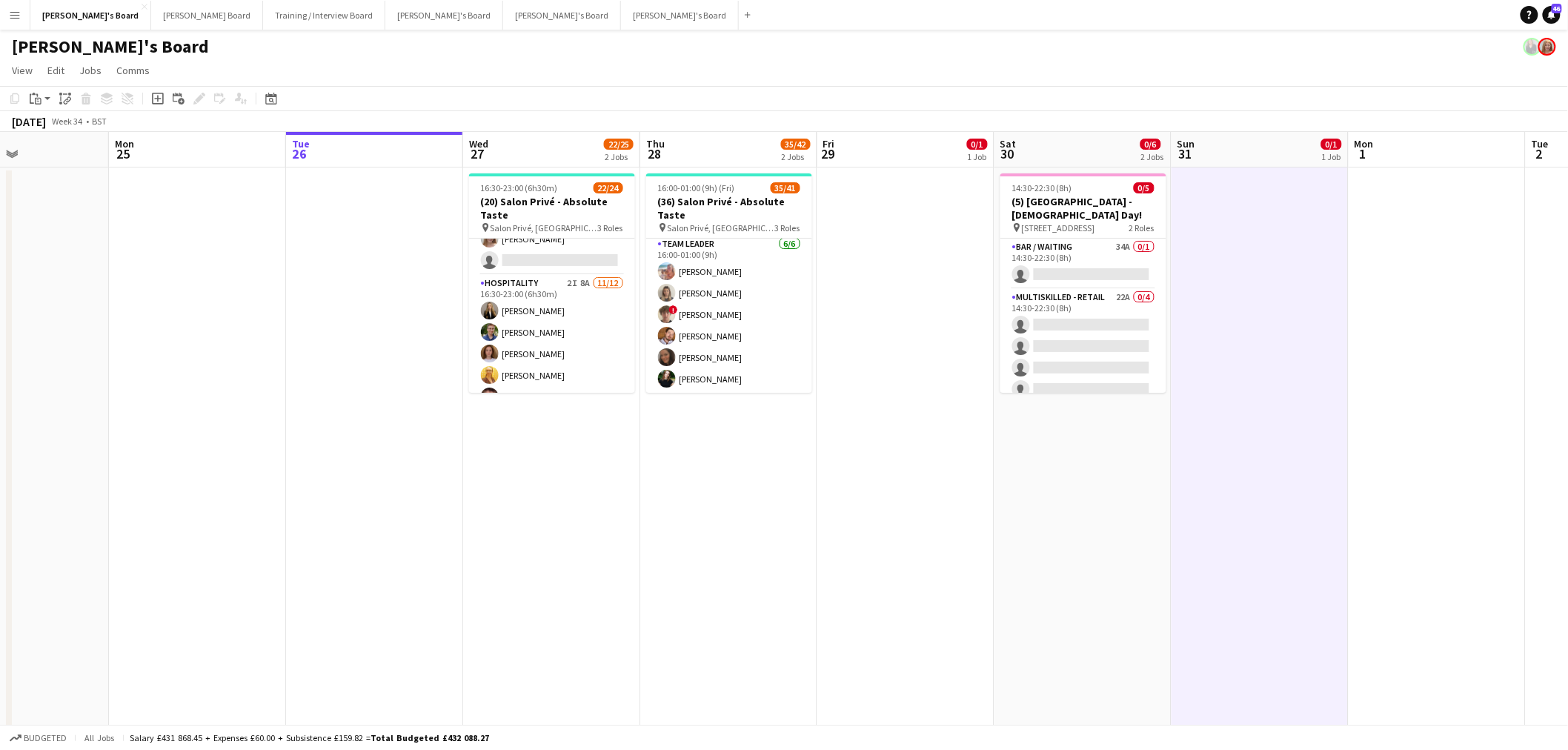
scroll to position [164, 0]
click at [1335, 559] on app-date-cell at bounding box center [1260, 482] width 177 height 630
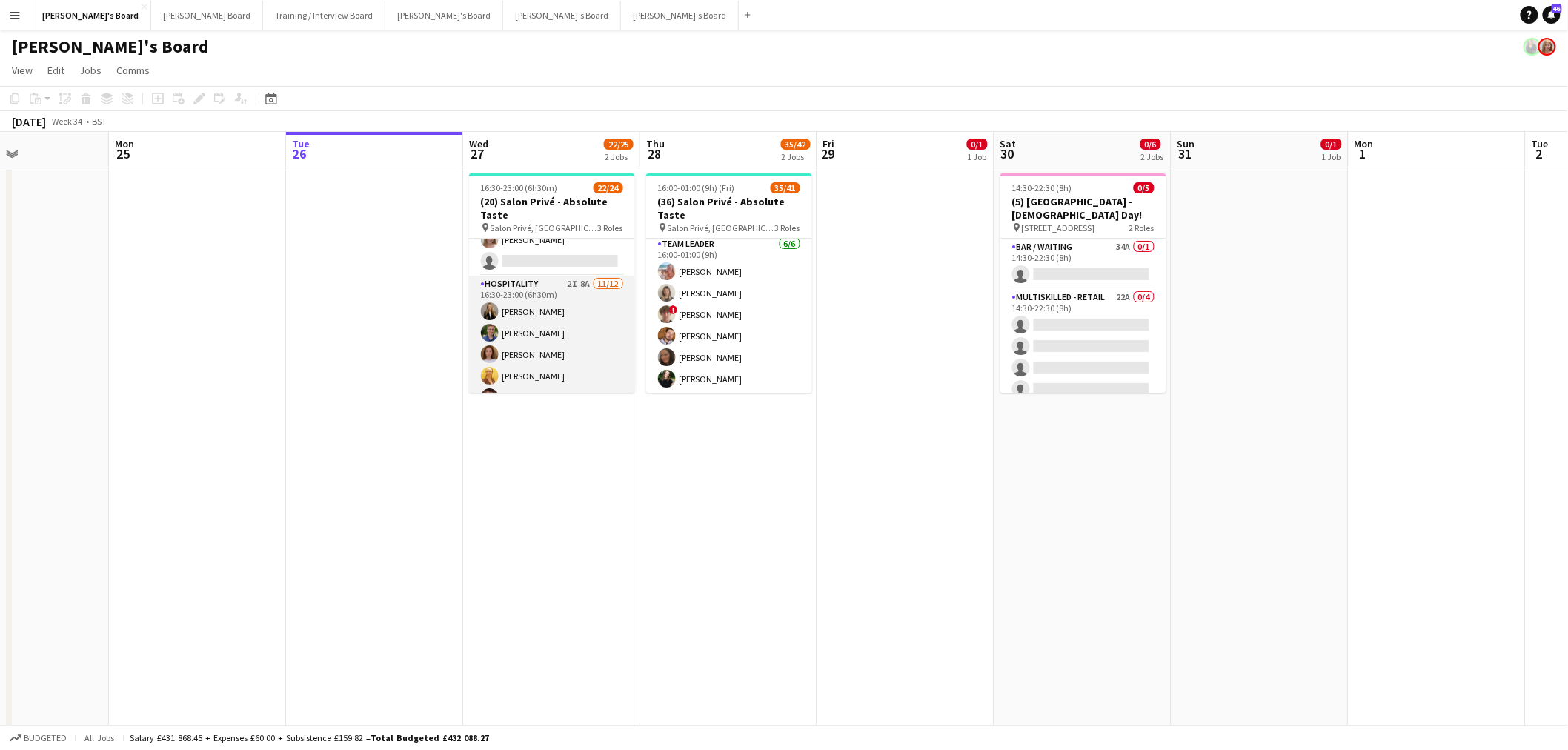
click at [563, 305] on app-card-role "Hospitality 2I 8A 11/12 16:30-23:00 (6h30m) Madeleine Rapley-Smith Joseph Day S…" at bounding box center [551, 419] width 166 height 287
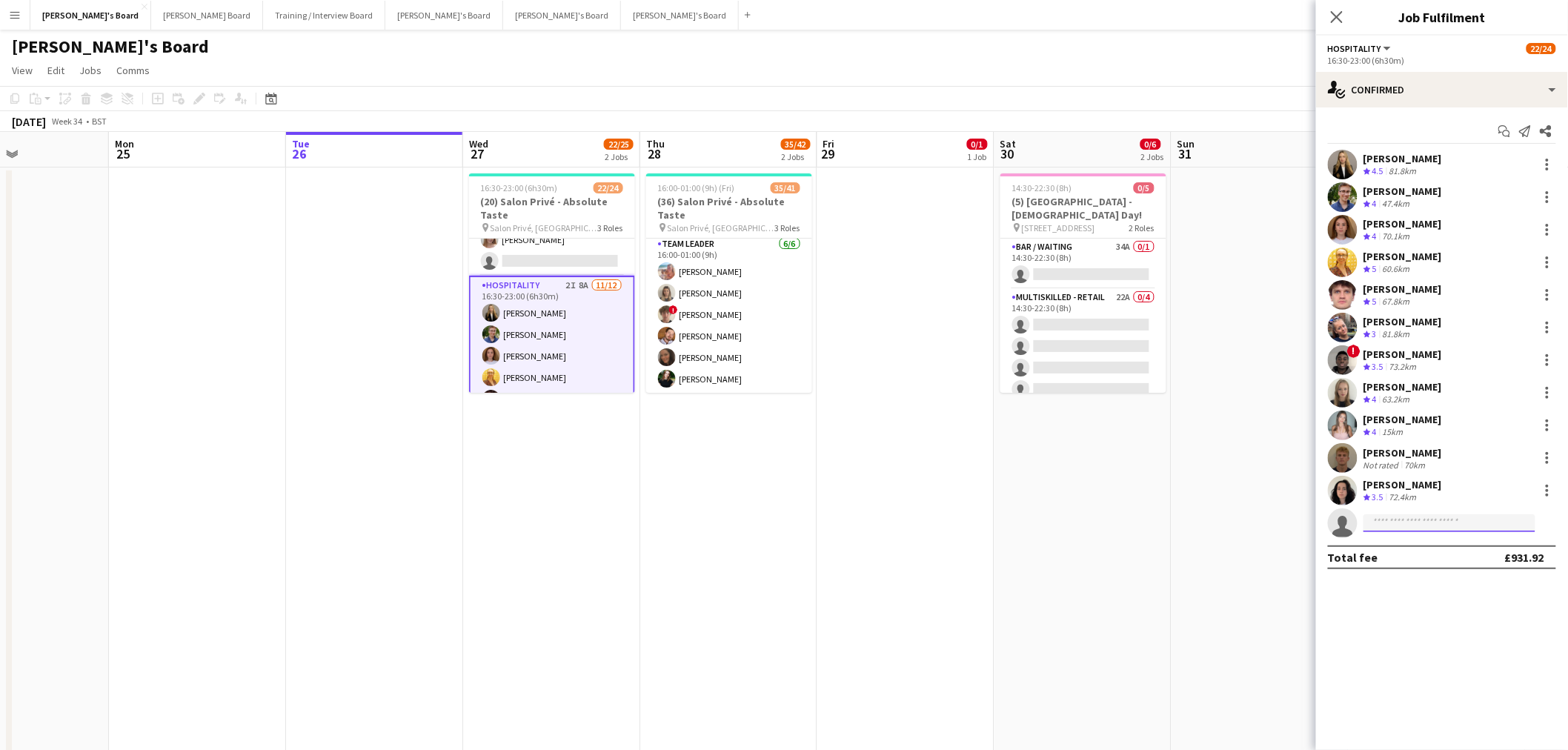
click at [1404, 519] on input at bounding box center [1449, 523] width 172 height 18
paste input "**********"
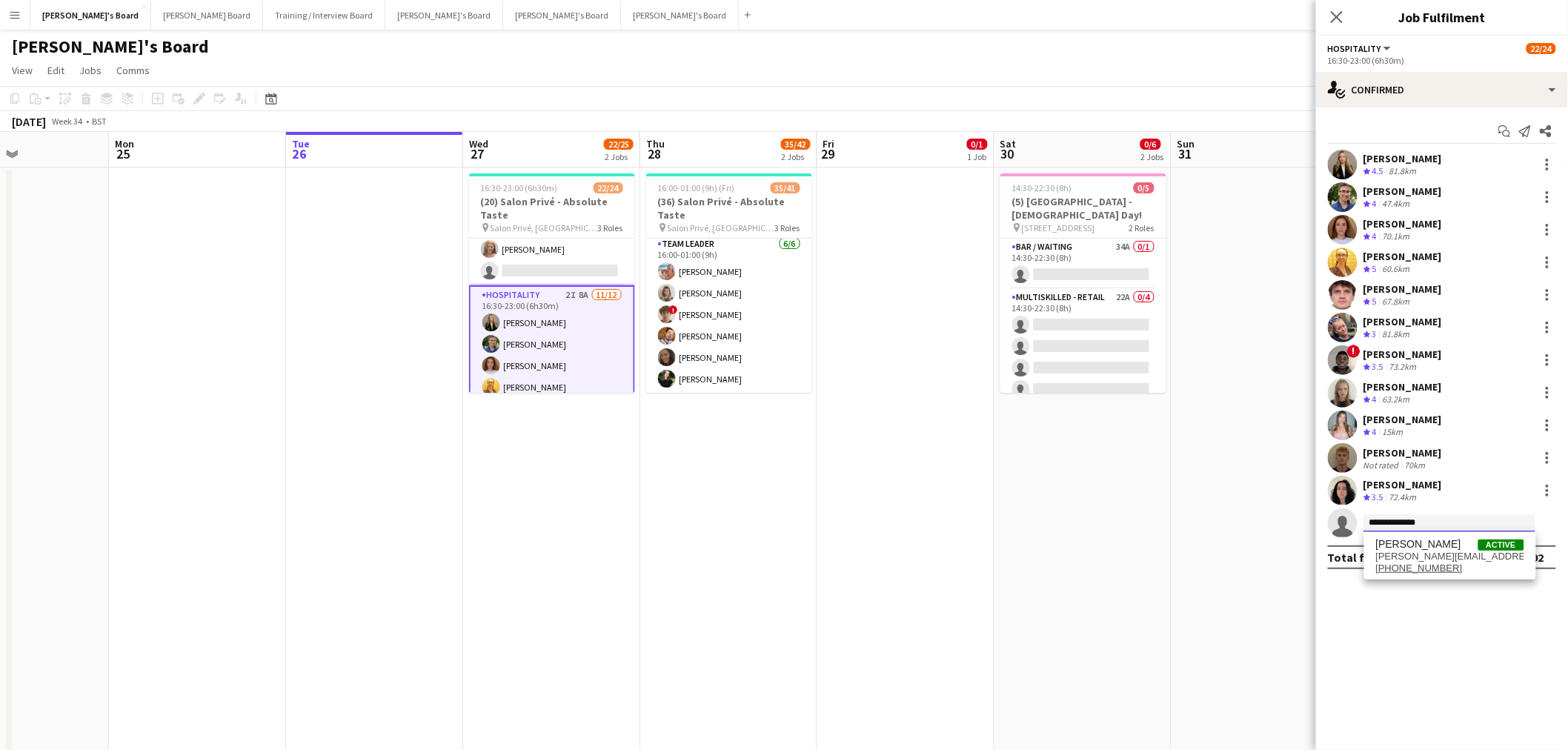
scroll to position [165, 0]
type input "**********"
click at [1433, 556] on span "lucy.desitter@gmail.com" at bounding box center [1450, 557] width 148 height 12
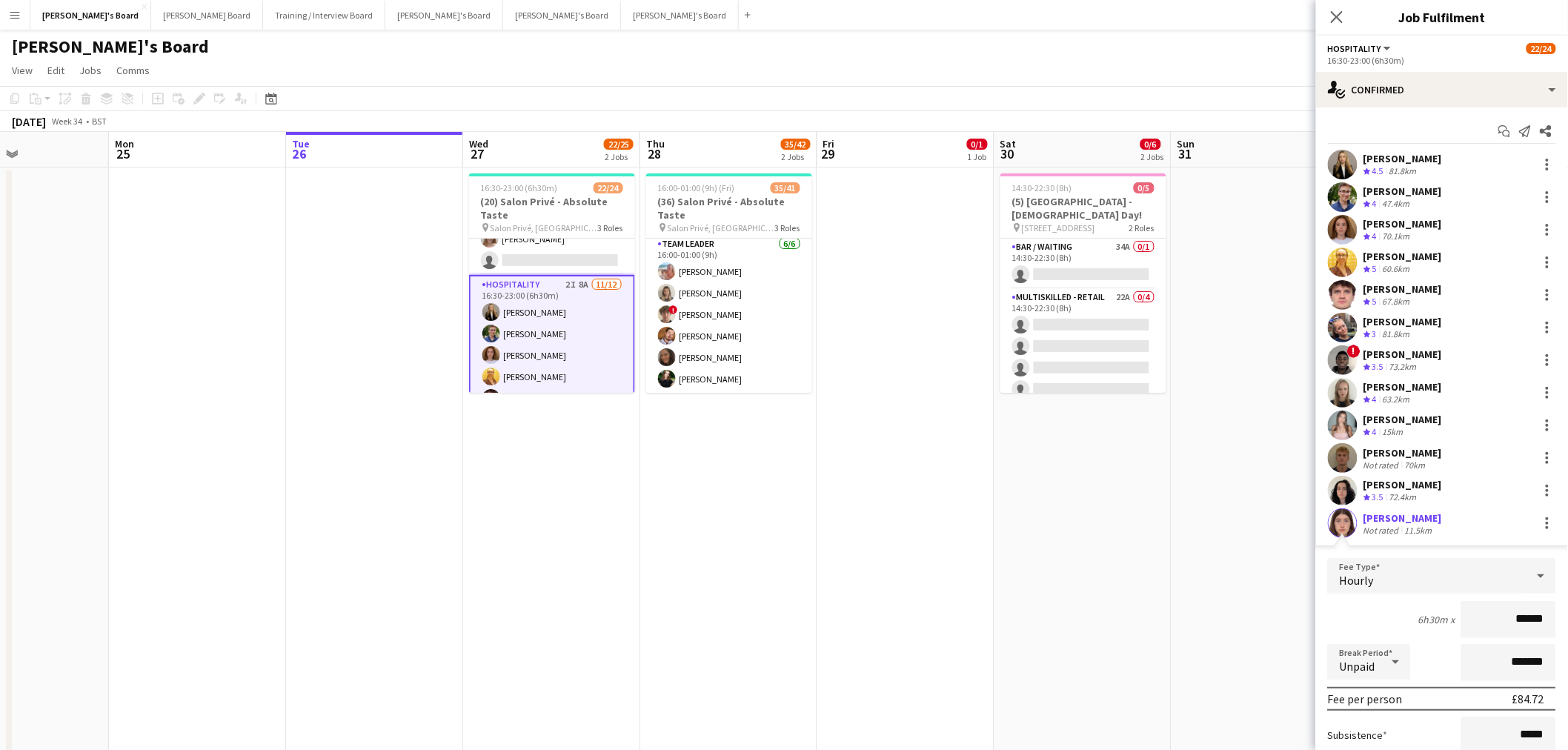
scroll to position [163, 0]
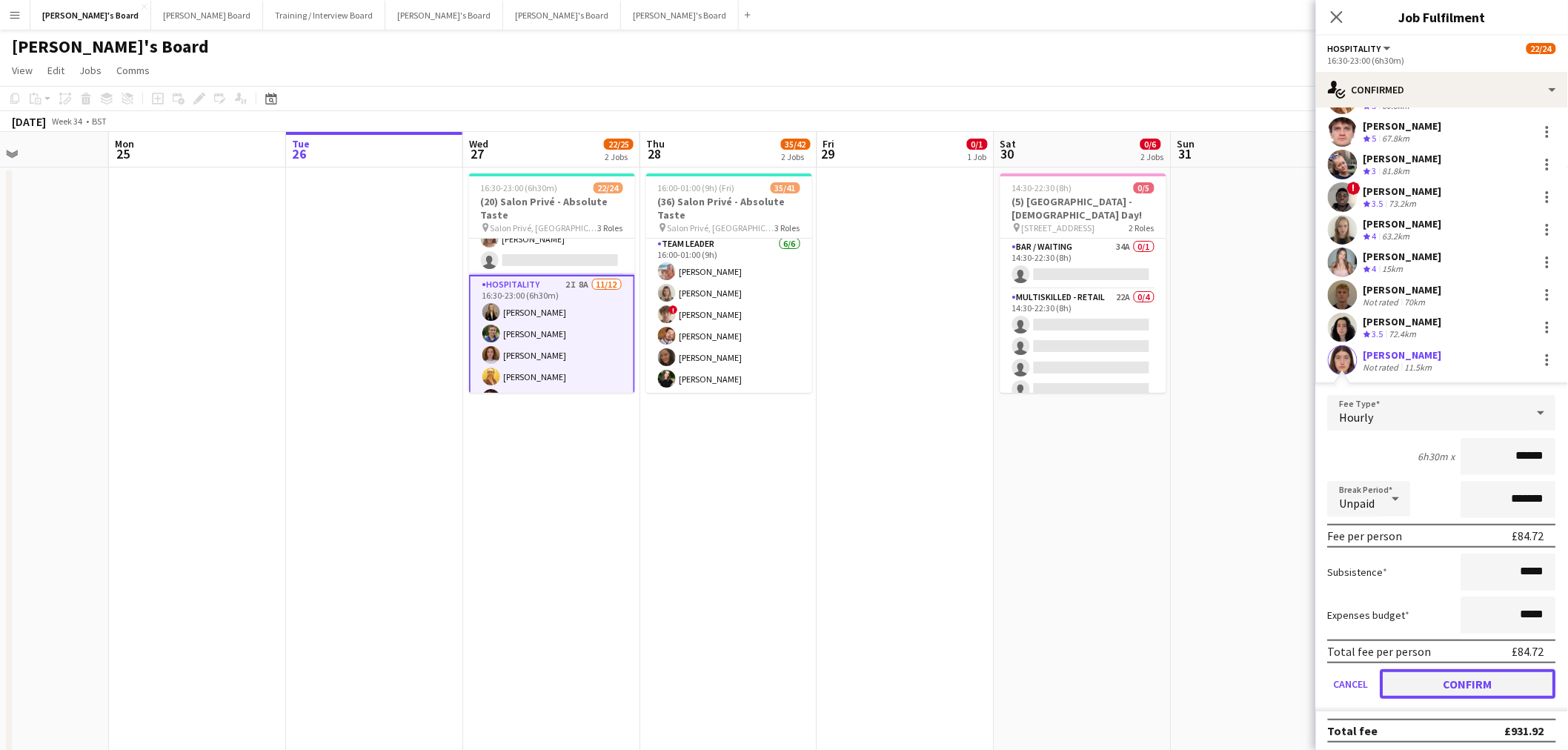
click at [1441, 675] on button "Confirm" at bounding box center [1468, 684] width 176 height 29
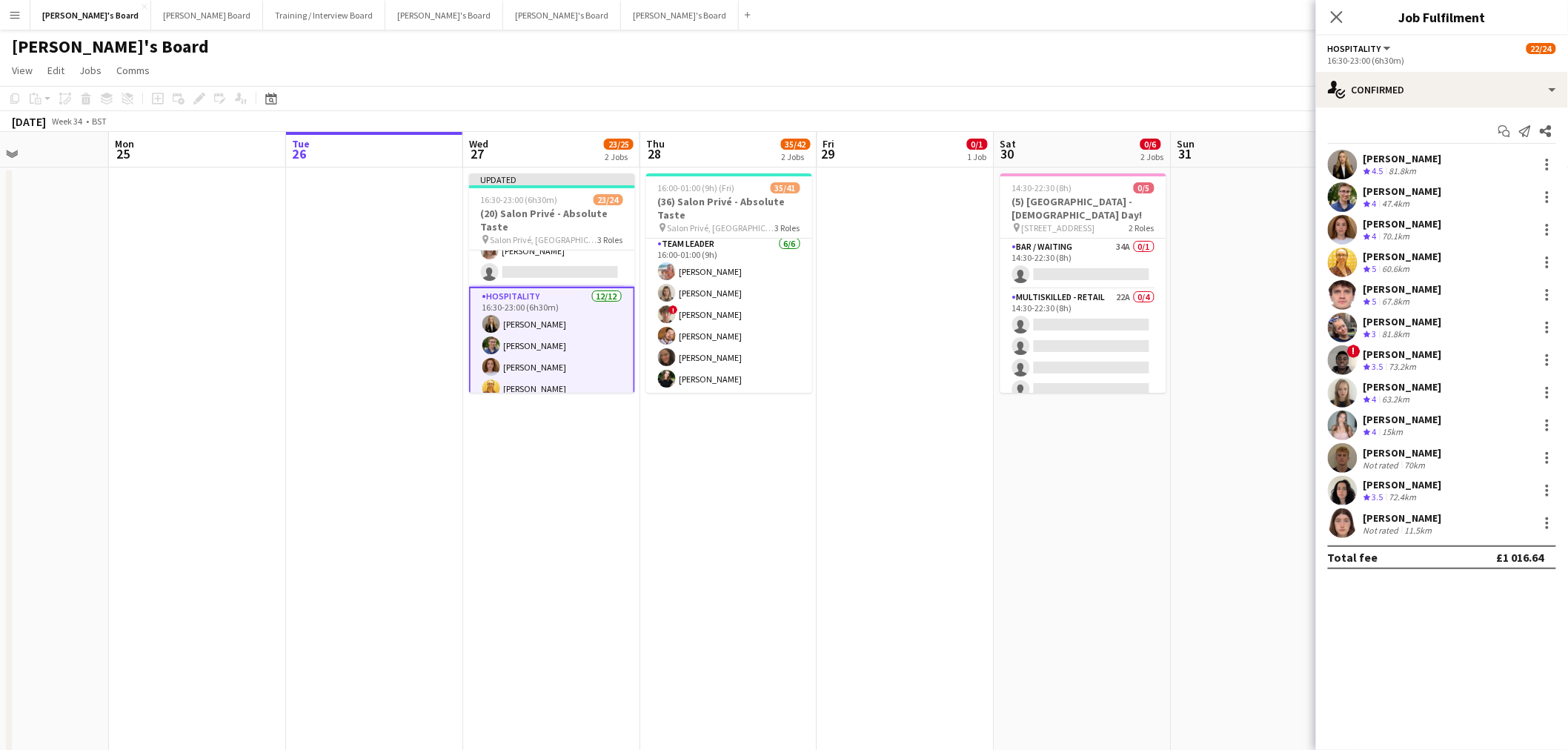
scroll to position [0, 0]
click at [827, 609] on app-date-cell at bounding box center [906, 482] width 177 height 630
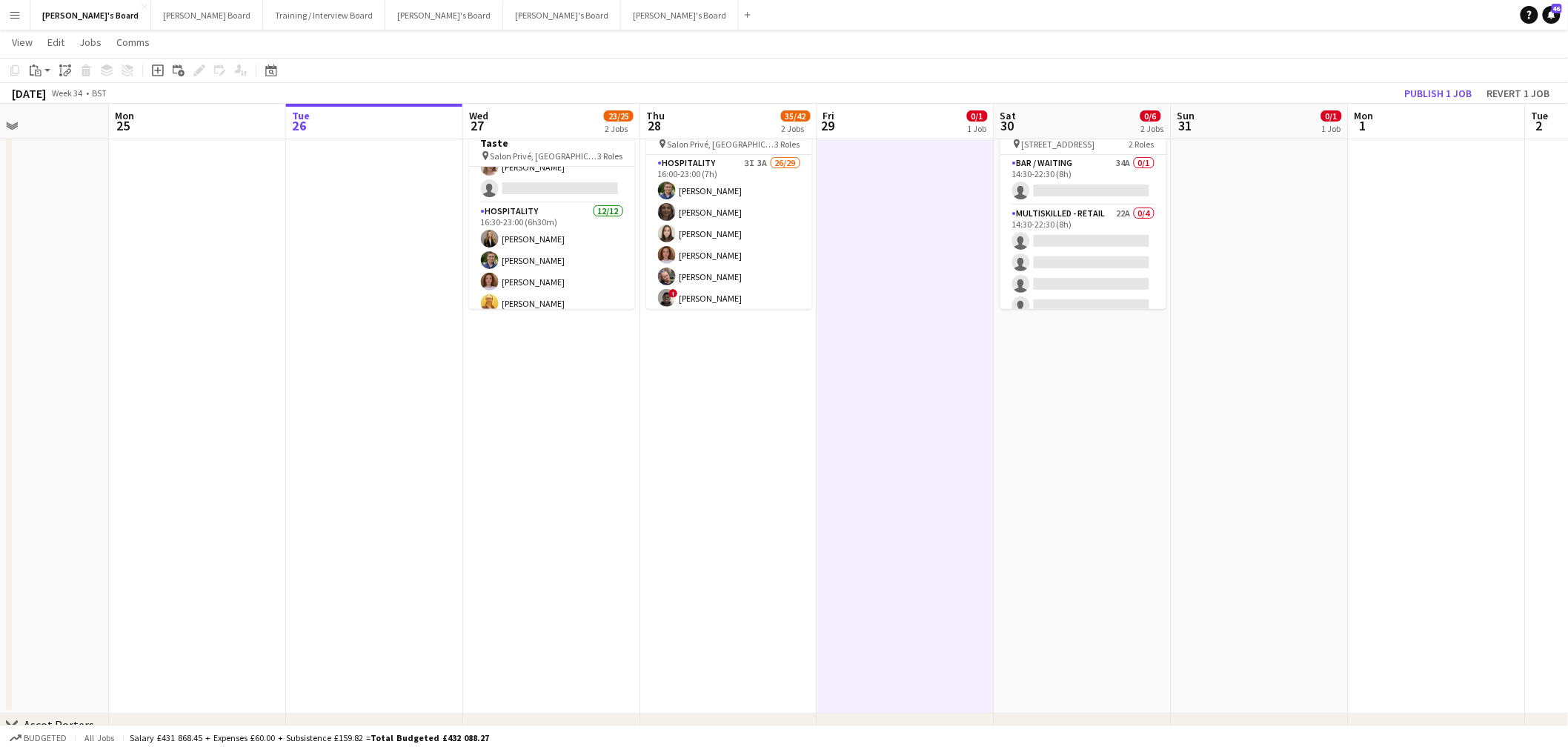
click at [746, 233] on app-card-role "Hospitality 3I 3A 26/29 16:00-23:00 (7h) Joseph Day shona irvine Hannah William…" at bounding box center [729, 481] width 166 height 653
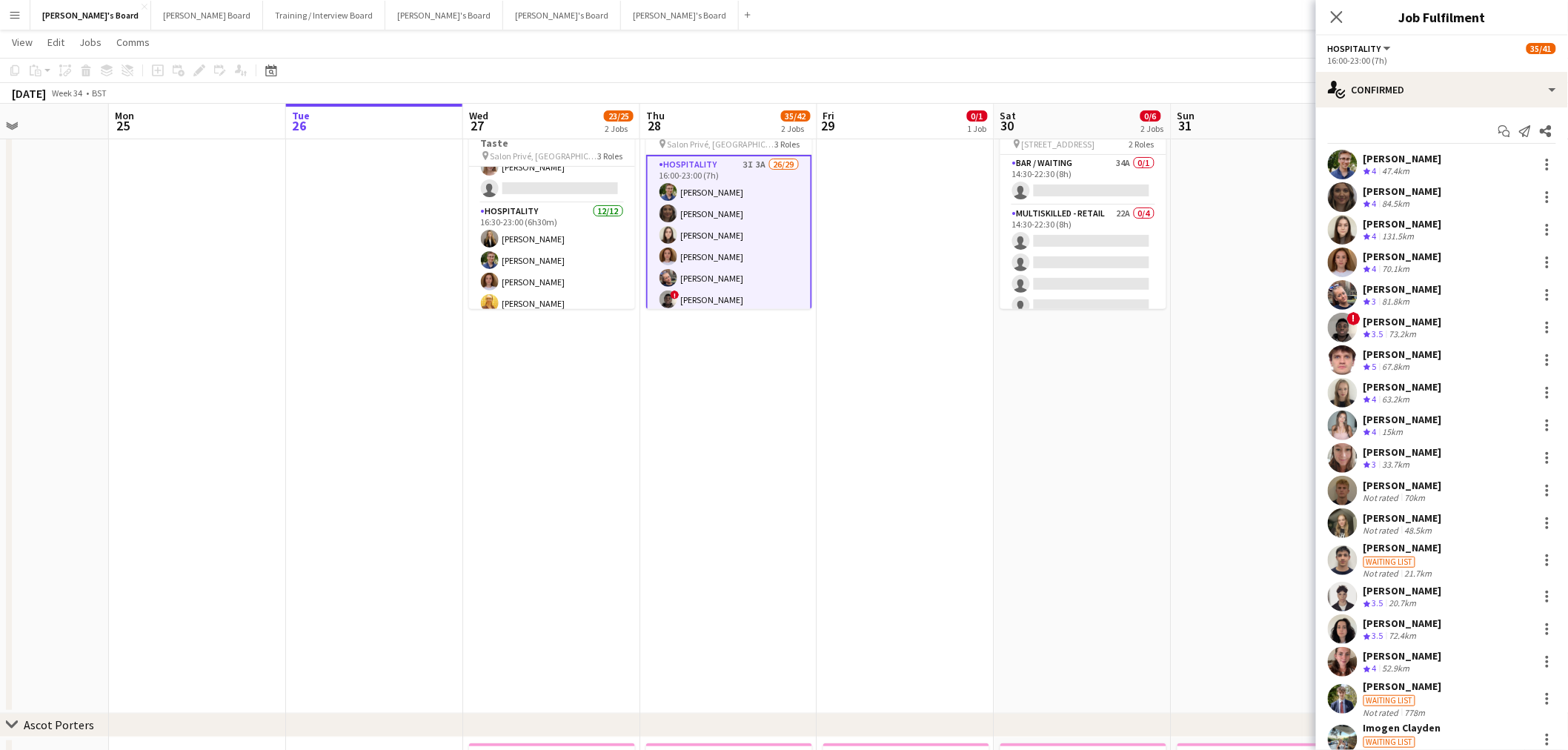
scroll to position [442, 0]
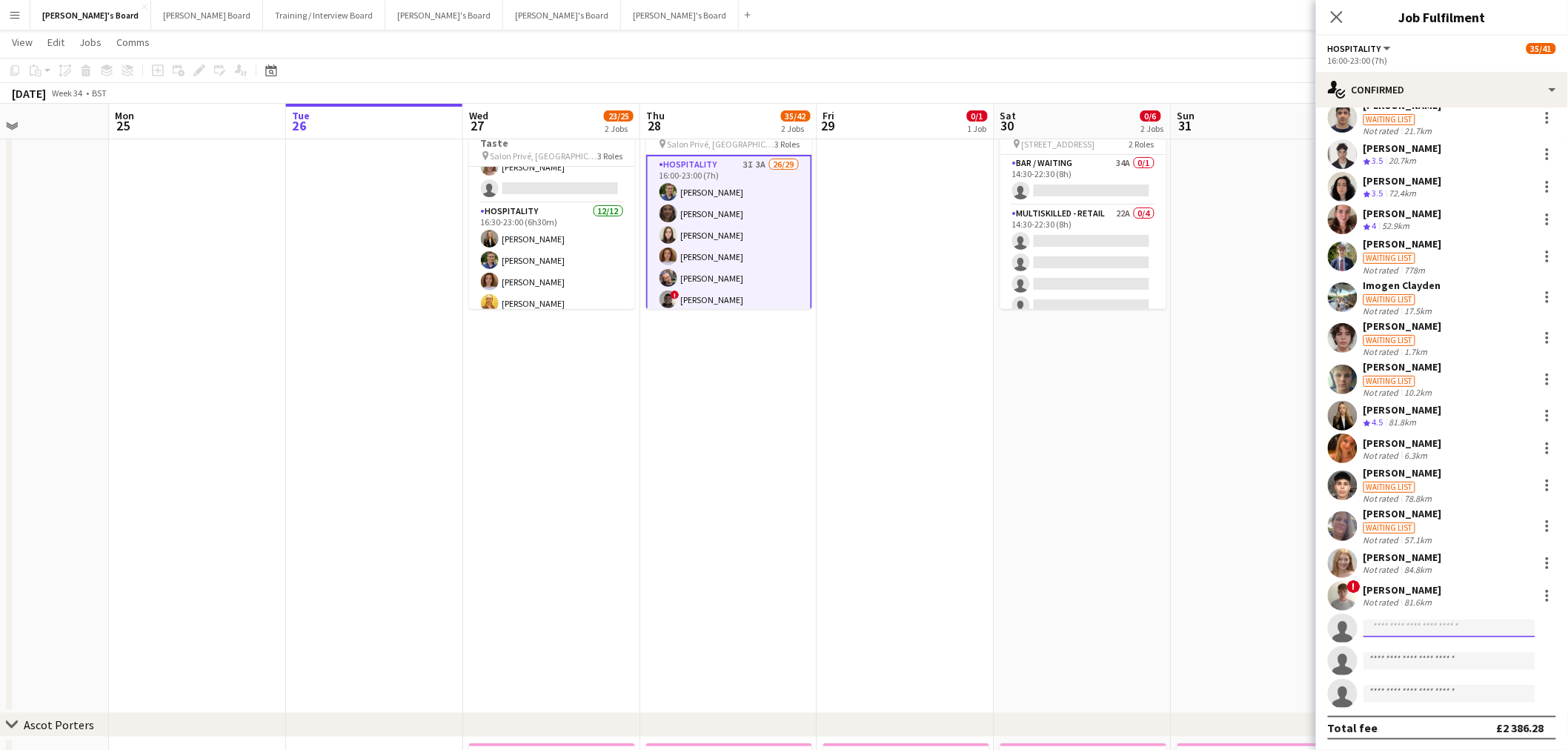
click at [1409, 620] on input at bounding box center [1449, 628] width 172 height 18
paste input "**********"
type input "**********"
click at [1440, 643] on span "Lucy Desitter Active" at bounding box center [1450, 649] width 148 height 13
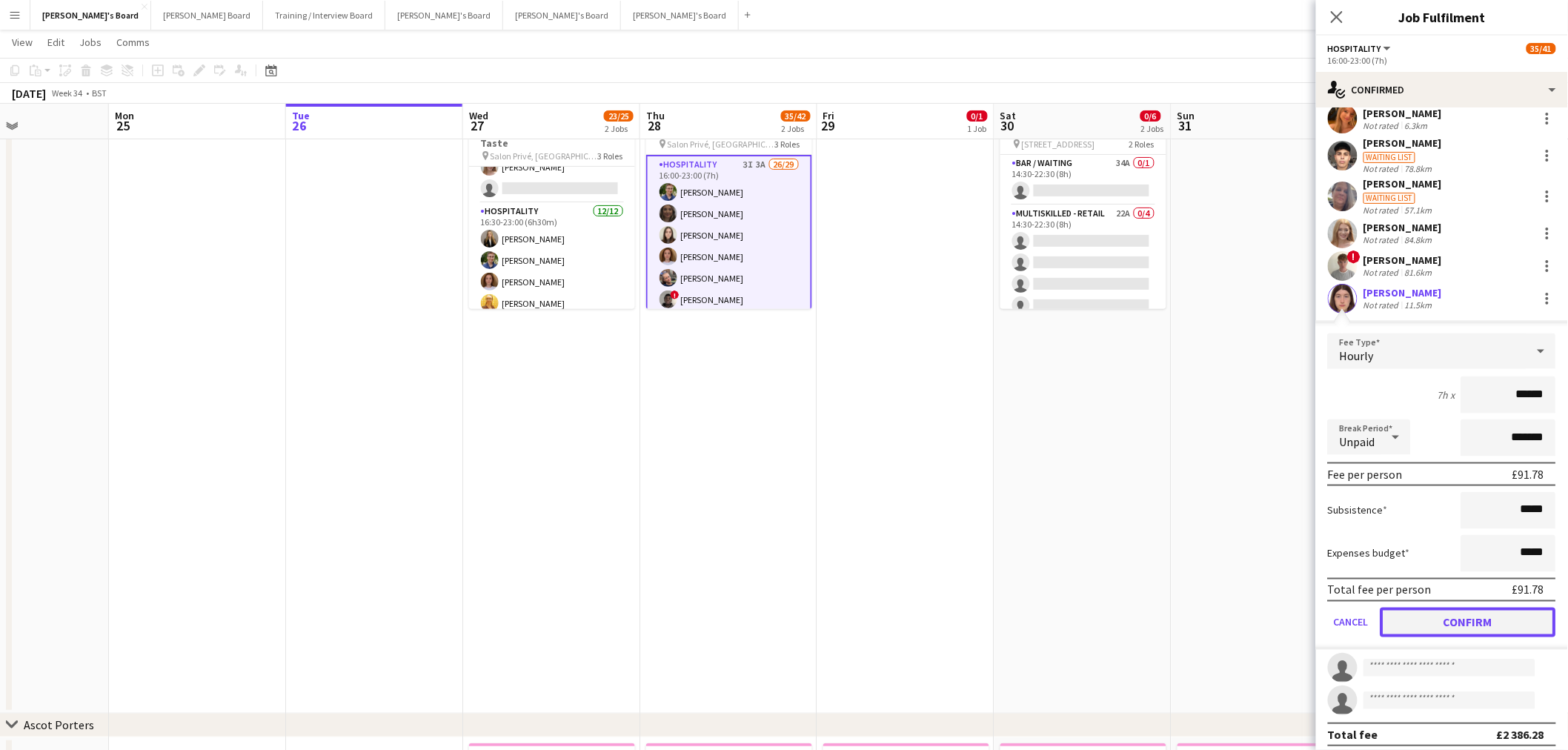
click at [1421, 614] on button "Confirm" at bounding box center [1468, 622] width 176 height 29
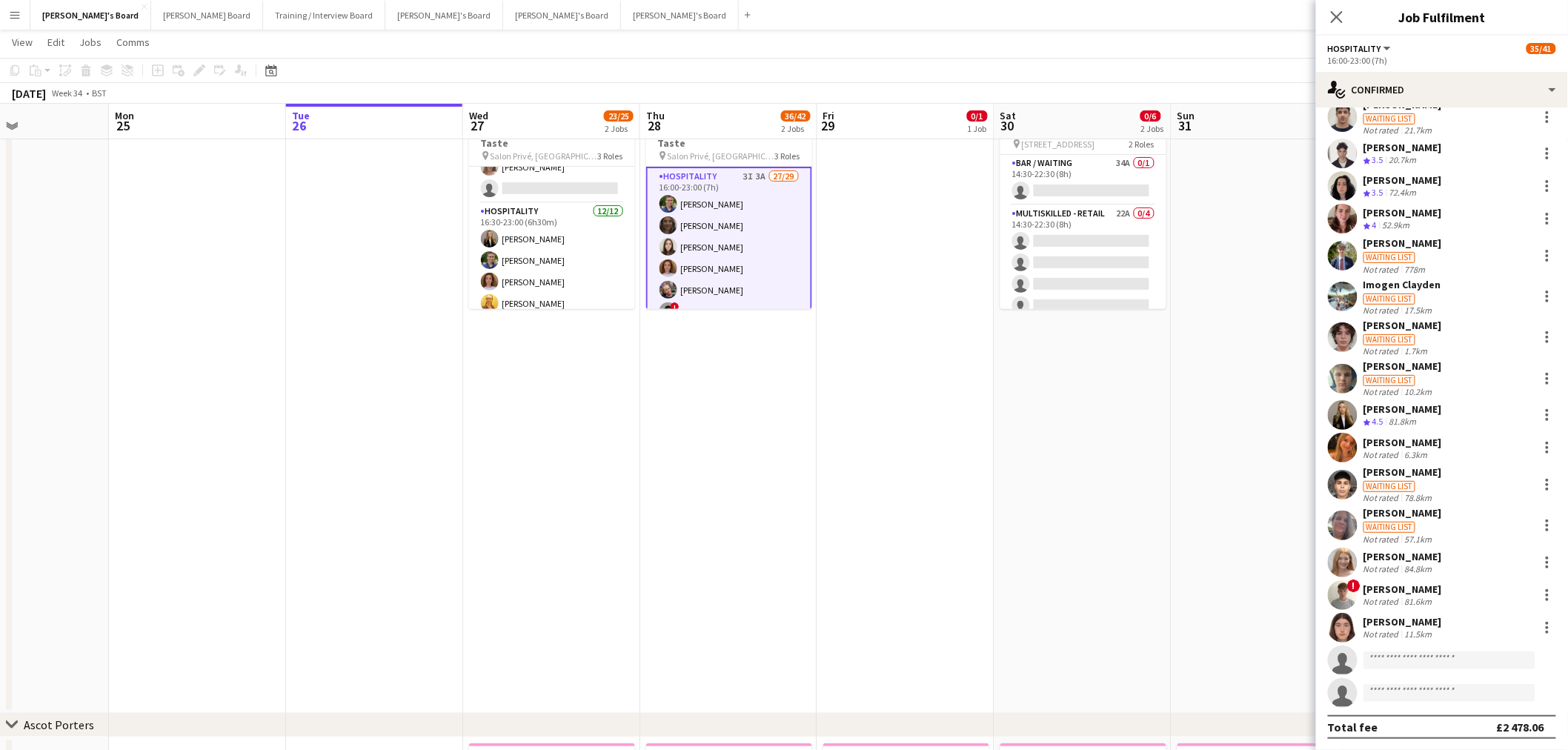
scroll to position [443, 0]
click at [853, 497] on app-date-cell at bounding box center [906, 398] width 177 height 630
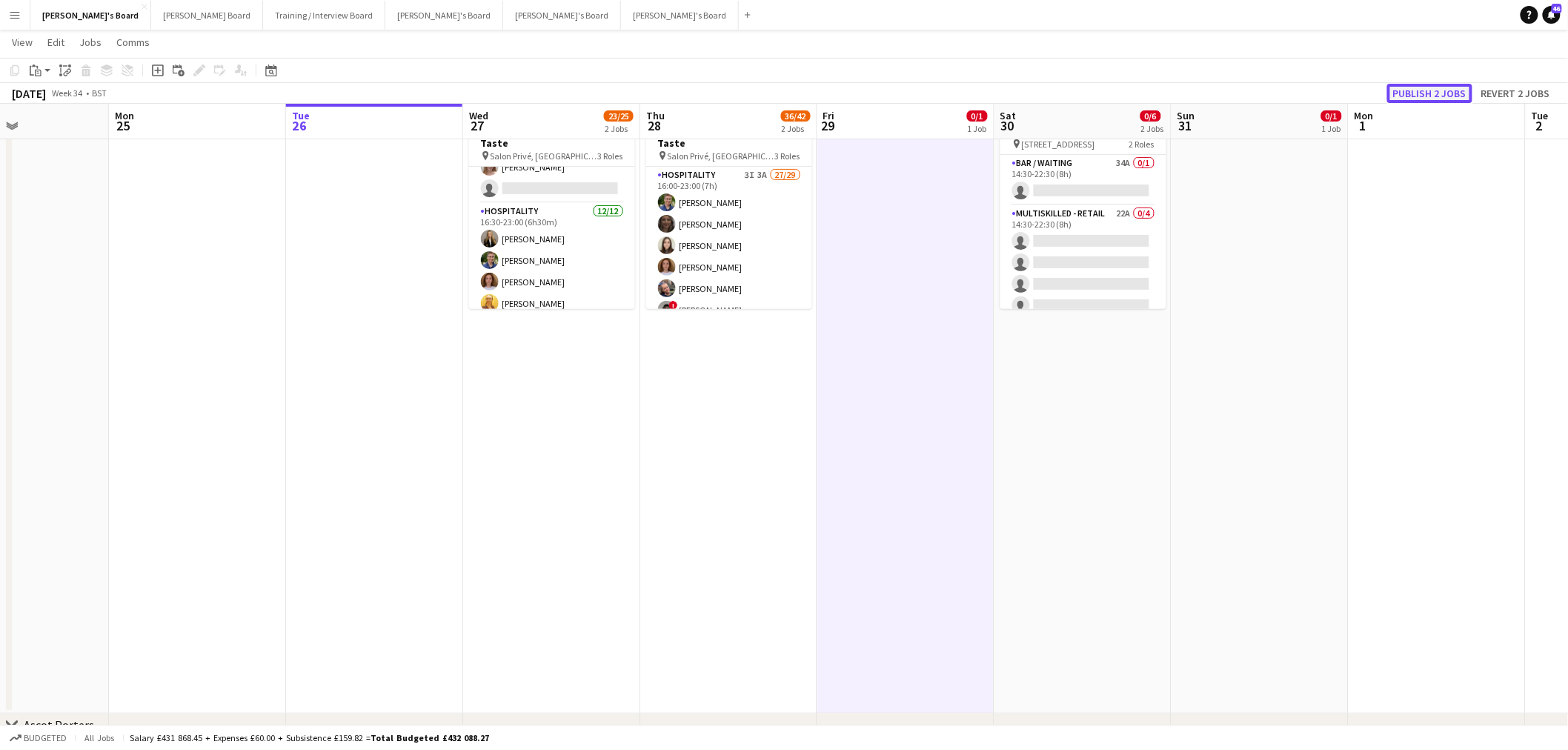
click at [1442, 89] on button "Publish 2 jobs" at bounding box center [1429, 93] width 85 height 19
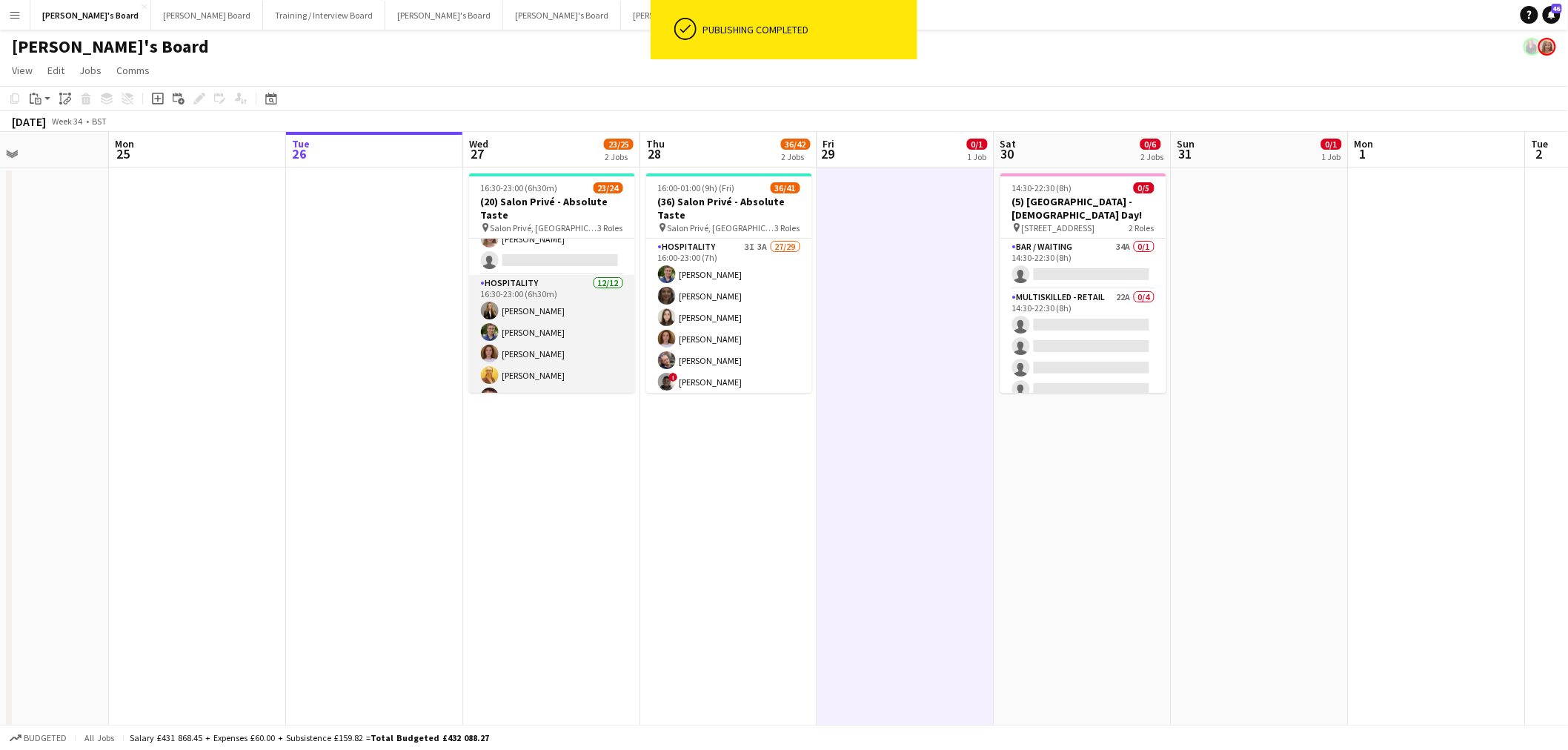
scroll to position [0, 0]
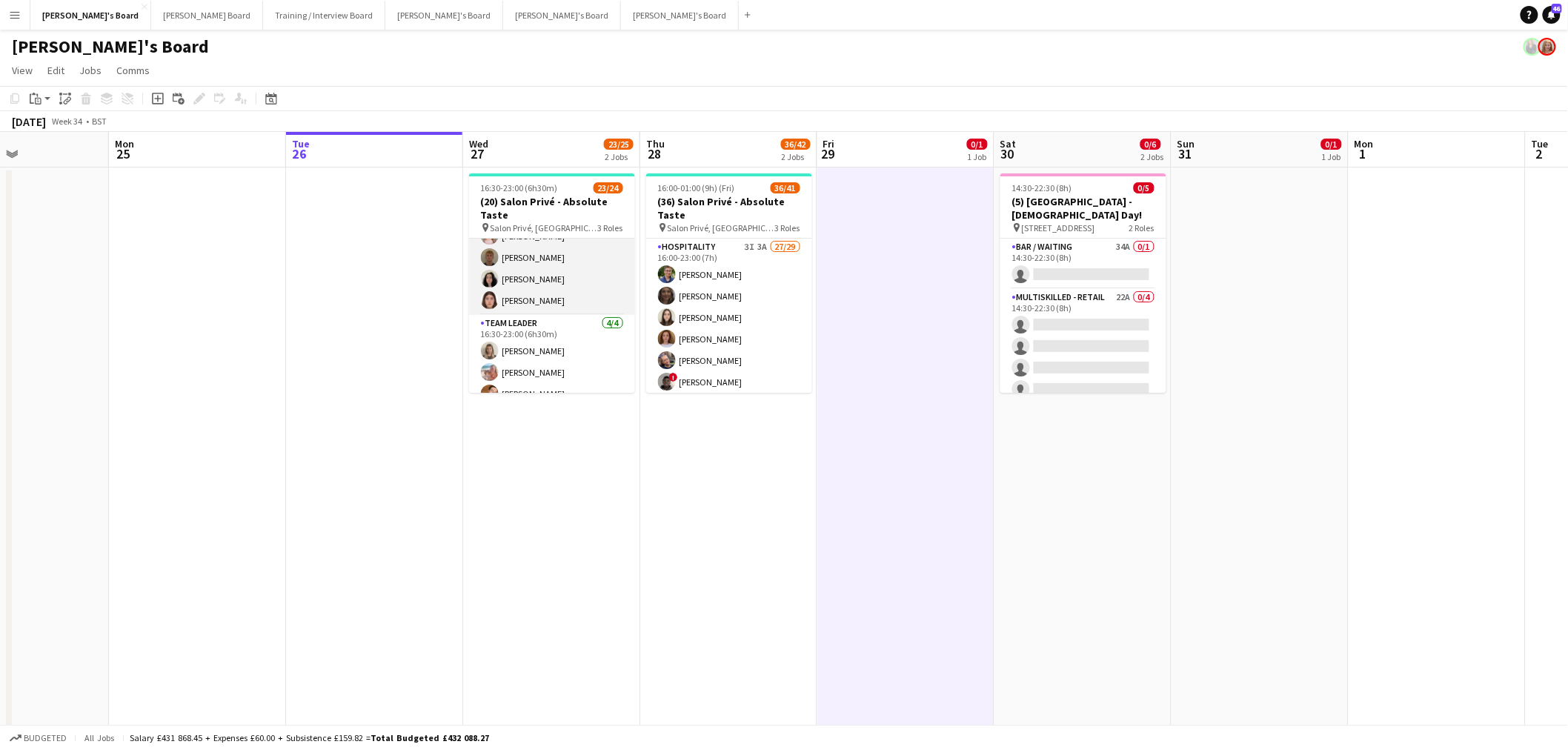
click at [560, 274] on app-card-role "Hospitality 12/12 16:30-23:00 (6h30m) Madeleine Rapley-Smith Joseph Day Sophie …" at bounding box center [551, 172] width 166 height 287
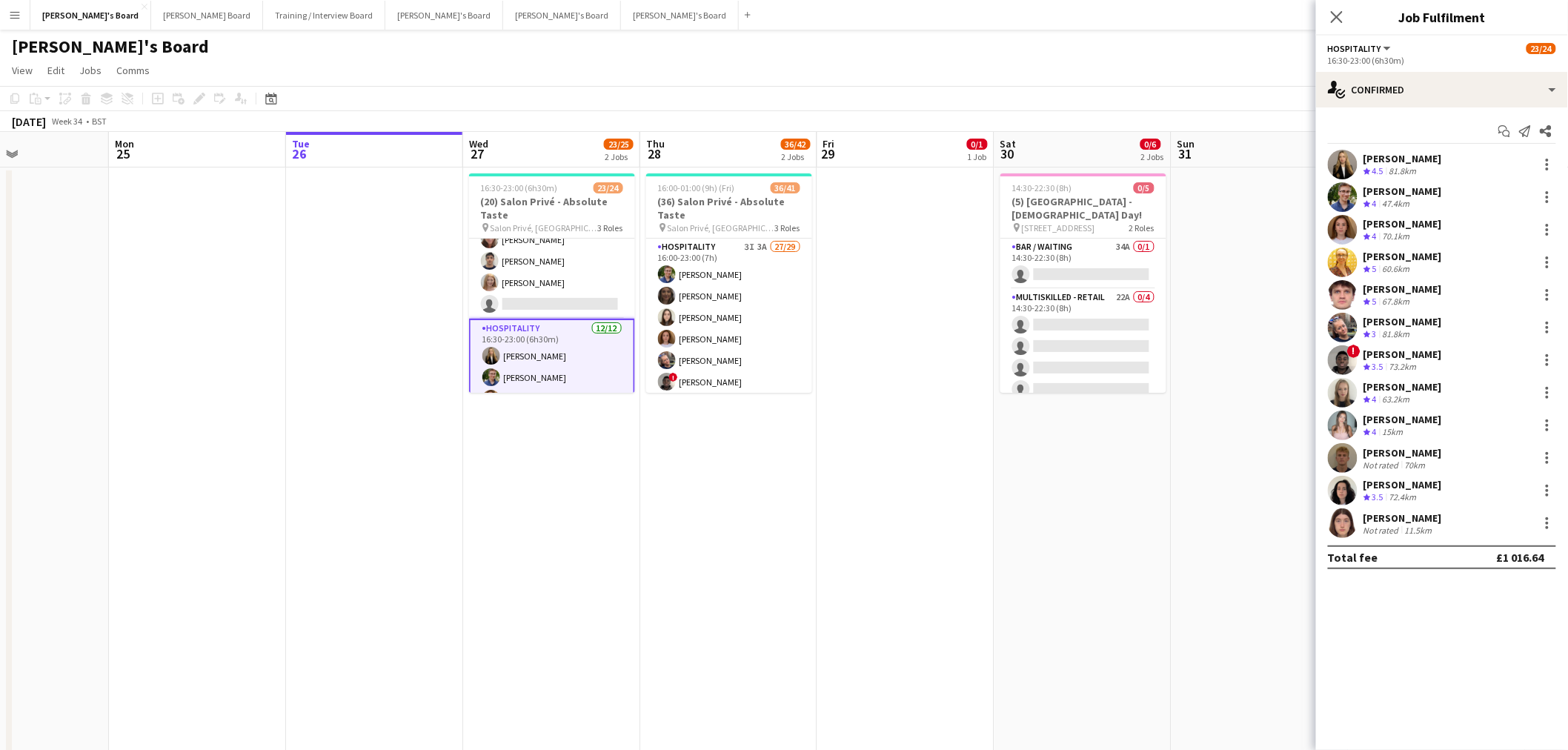
scroll to position [39, 0]
click at [1418, 519] on div "[PERSON_NAME]" at bounding box center [1402, 517] width 78 height 13
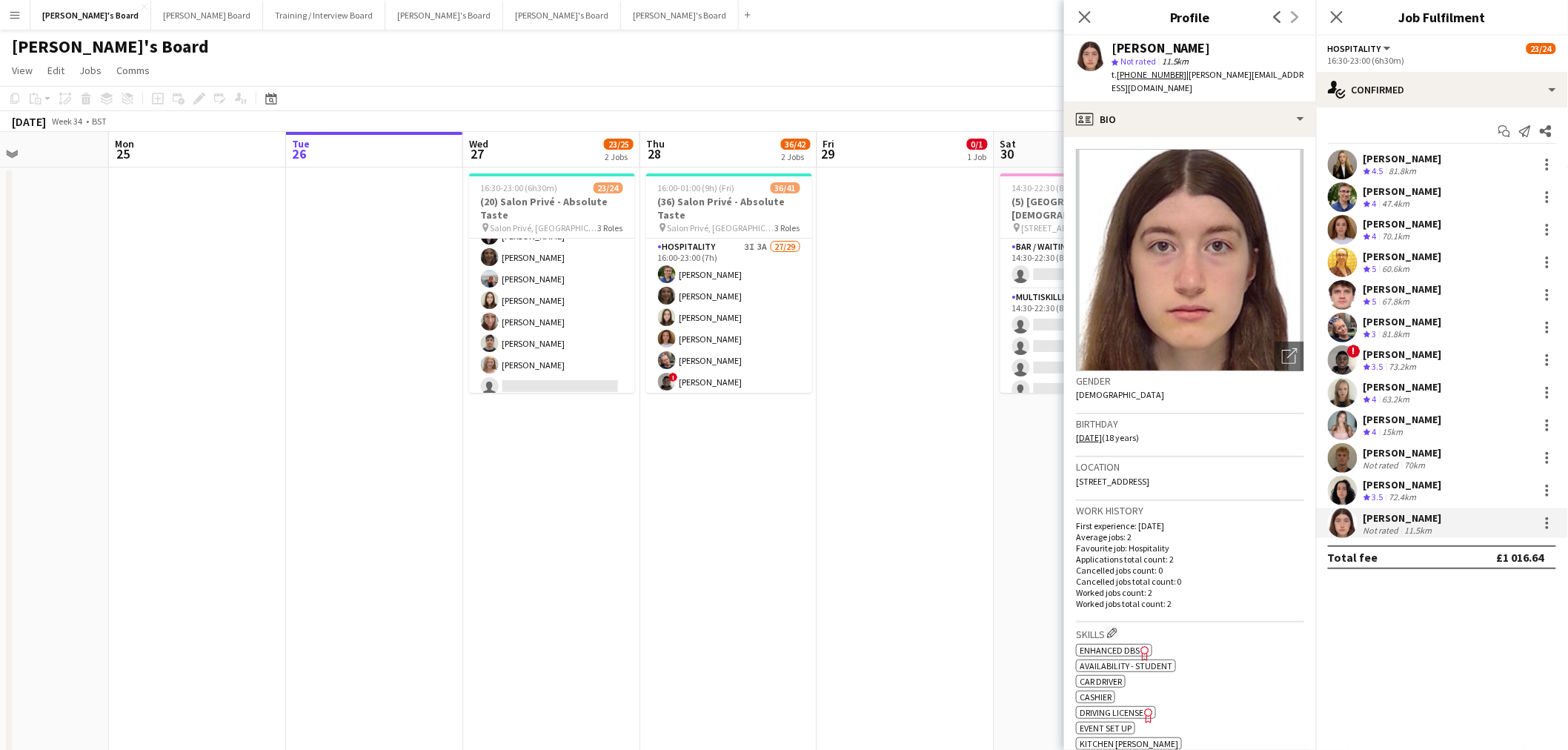
click at [1176, 39] on div "Lucy Desitter star Not rated 11.5km t. +447786925478 | lucy.desitter@gmail.com" at bounding box center [1190, 68] width 252 height 66
click at [1167, 47] on div "[PERSON_NAME]" at bounding box center [1160, 47] width 99 height 13
copy div "[PERSON_NAME]"
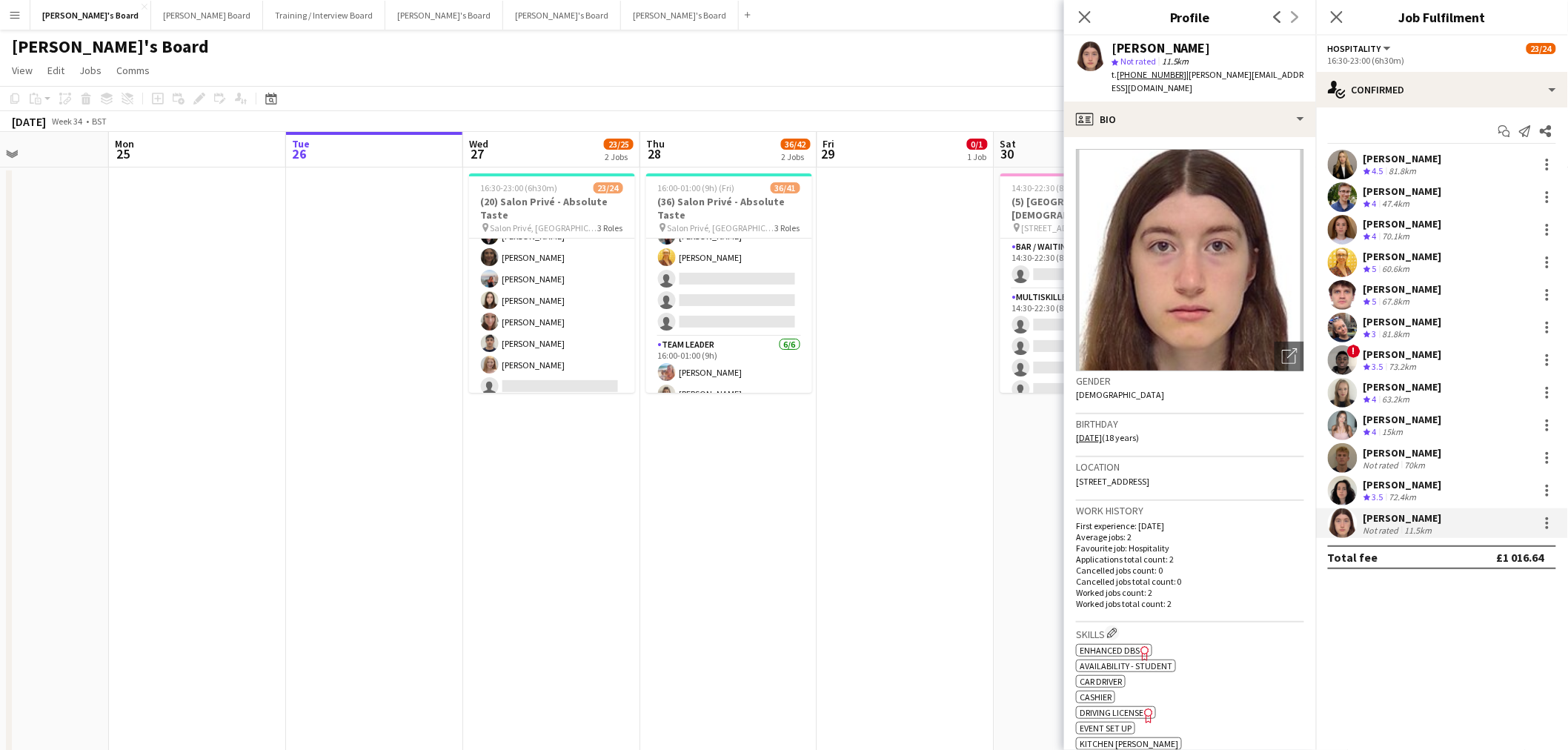
scroll to position [813, 0]
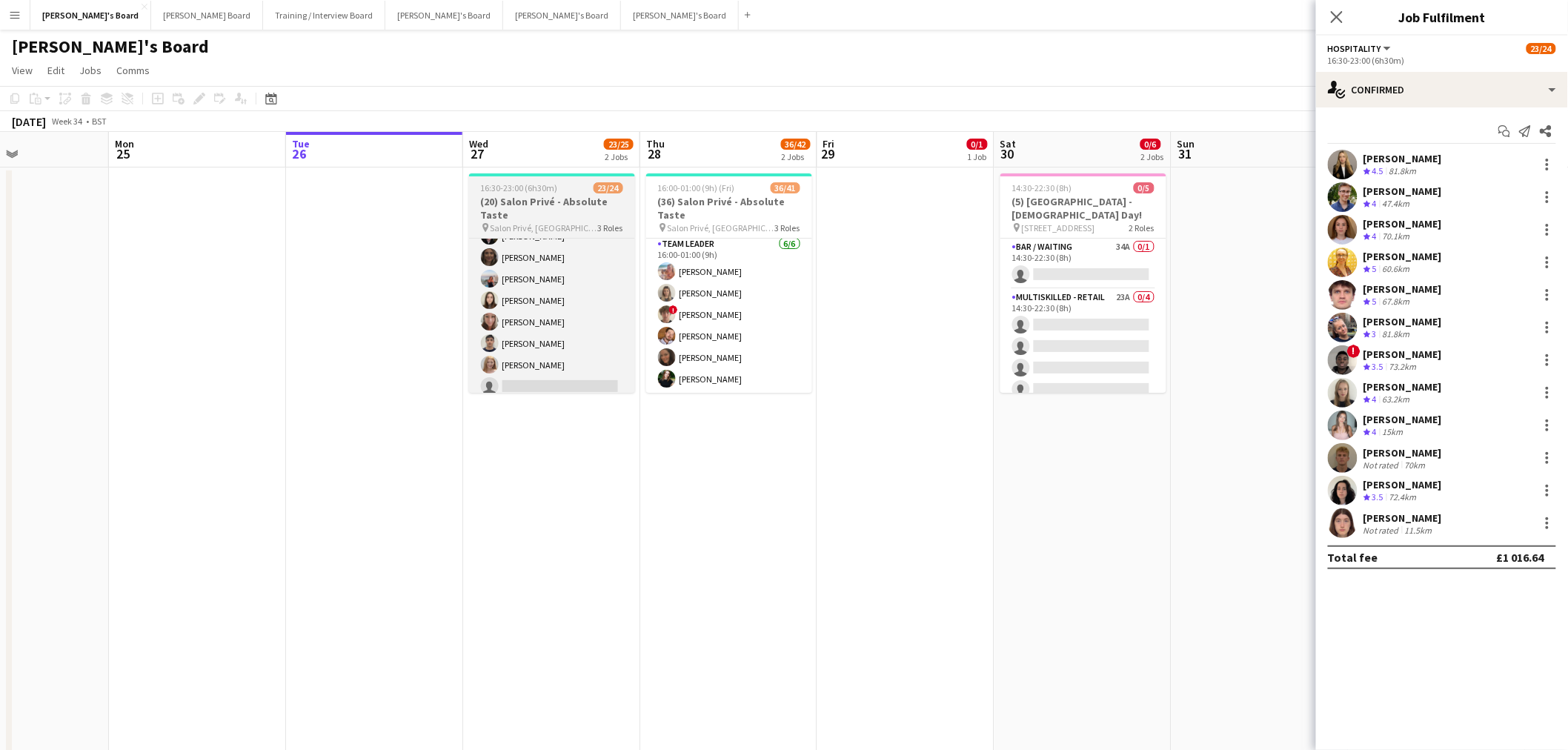
click at [563, 193] on app-job-card "16:30-23:00 (6h30m) 23/24 (20) Salon Privé - Absolute Taste pin Salon Privé, Bl…" at bounding box center [551, 283] width 166 height 220
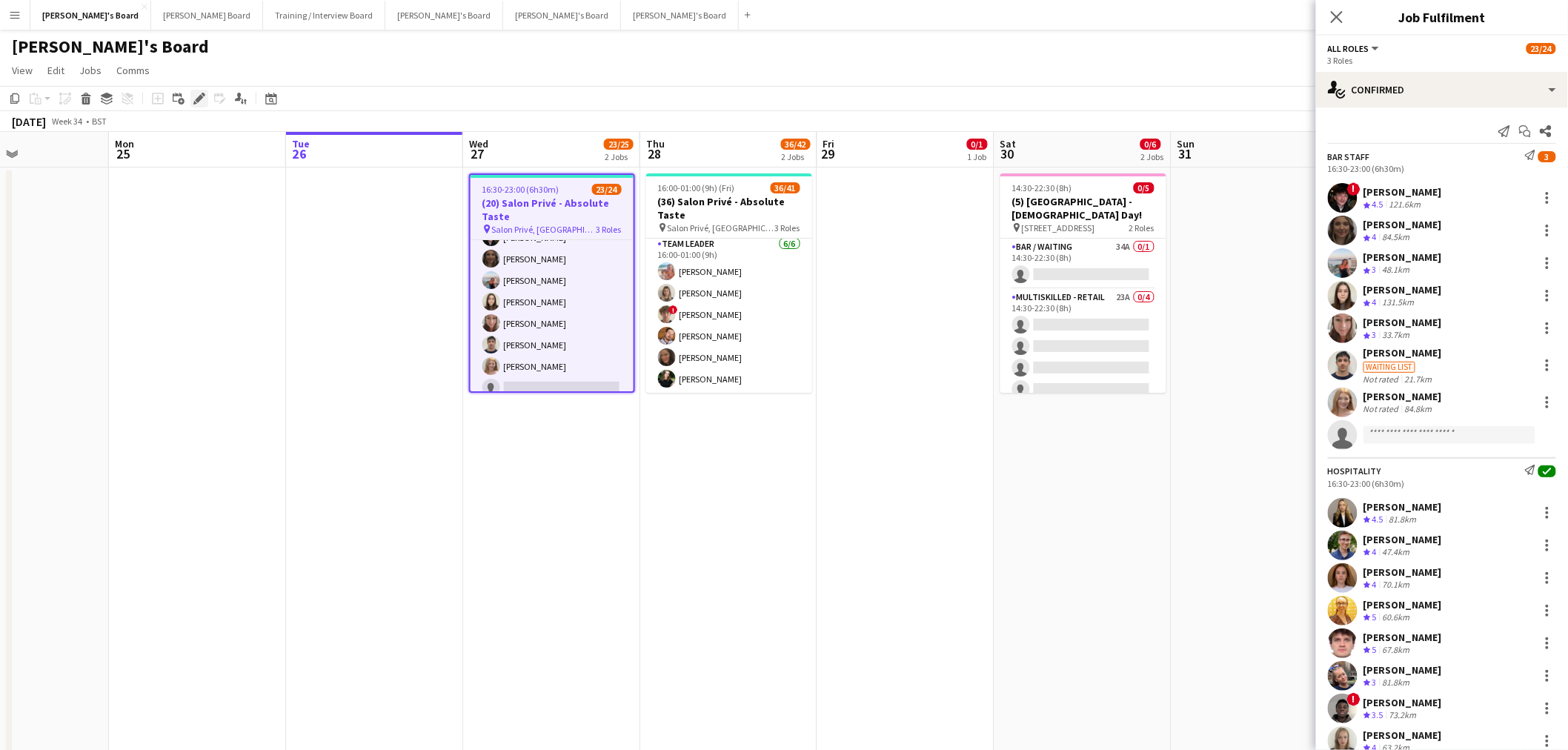
click at [198, 105] on div "Edit" at bounding box center [199, 98] width 18 height 18
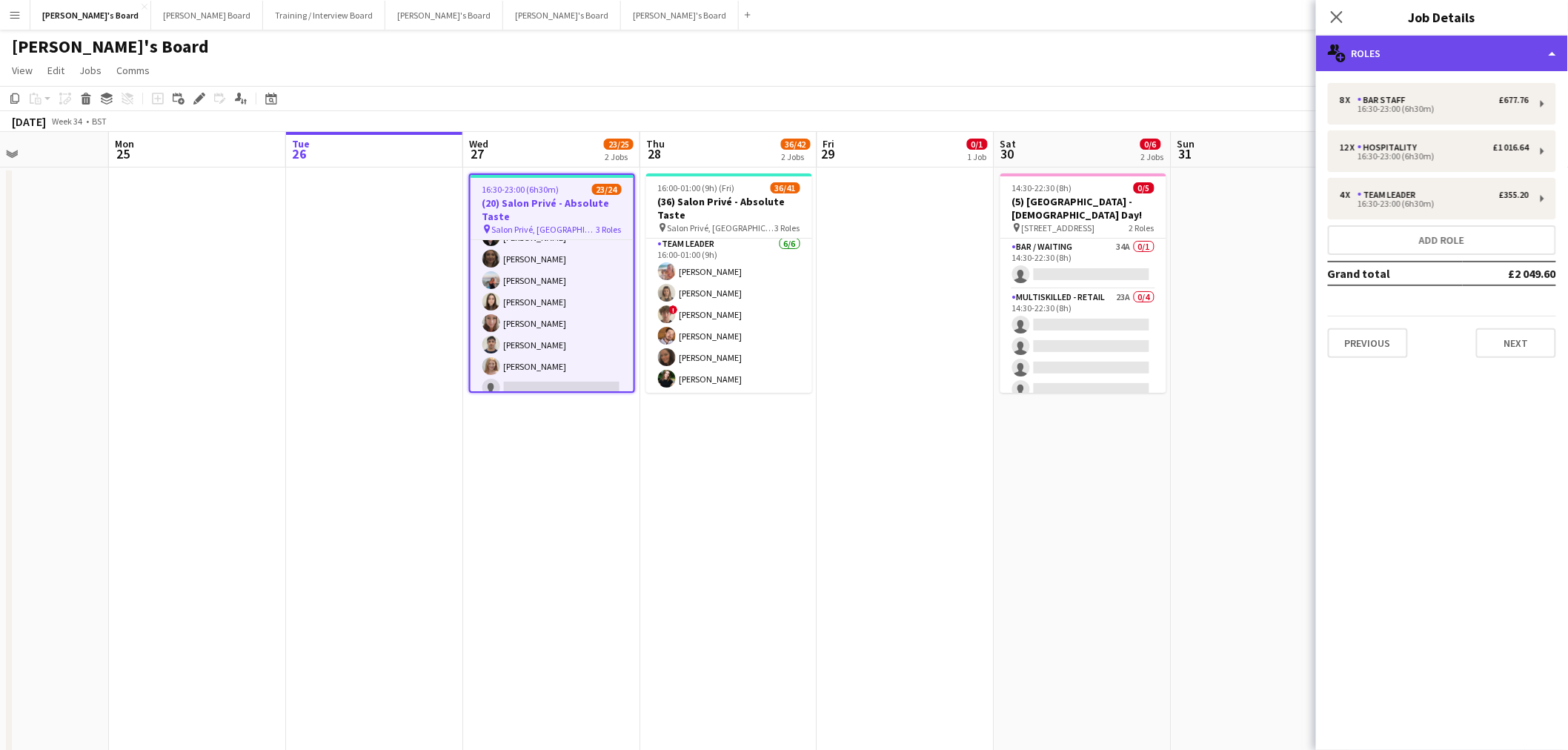
click at [1439, 63] on div "multiple-users-add Roles" at bounding box center [1441, 53] width 252 height 35
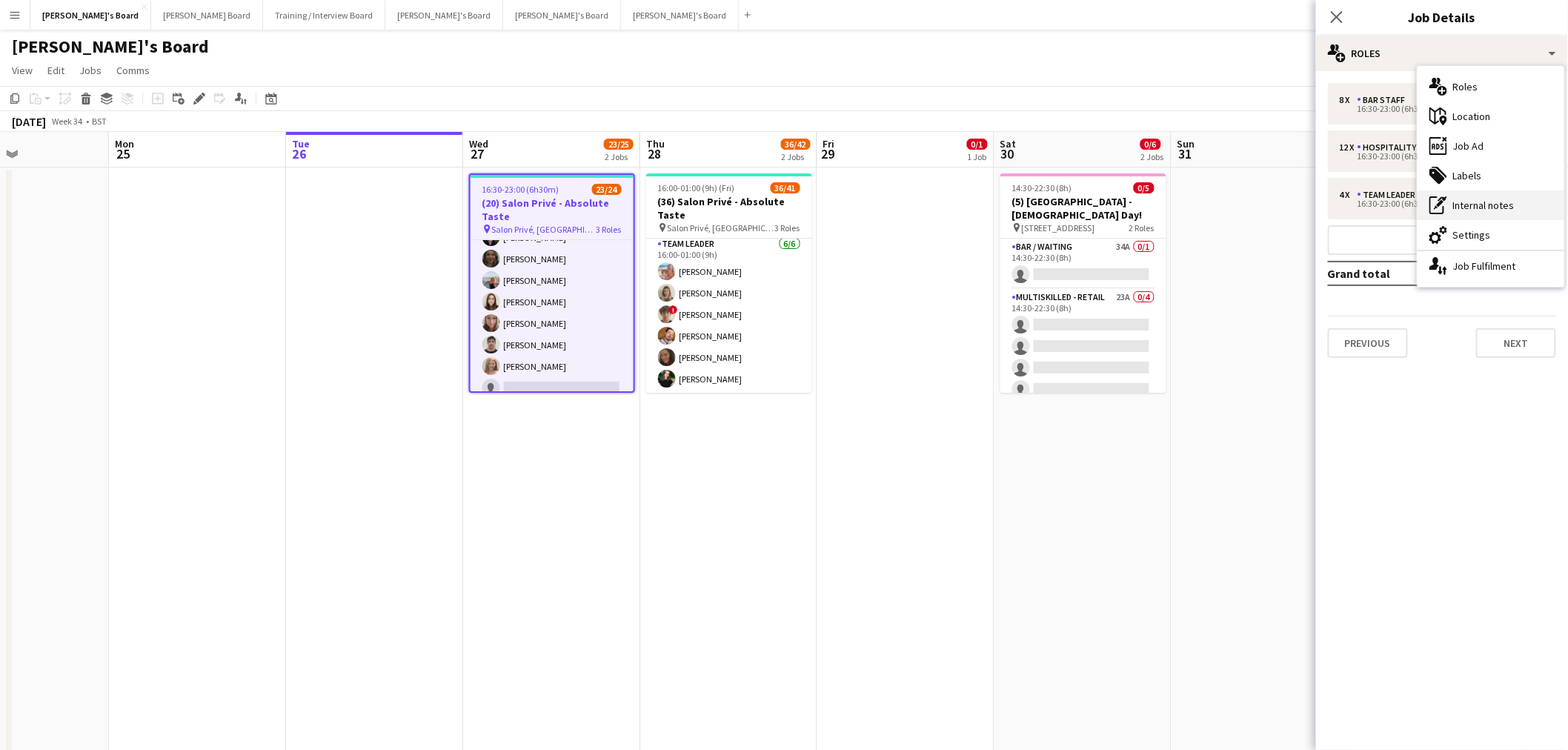
click at [1496, 212] on div "pen-write Internal notes" at bounding box center [1490, 205] width 146 height 29
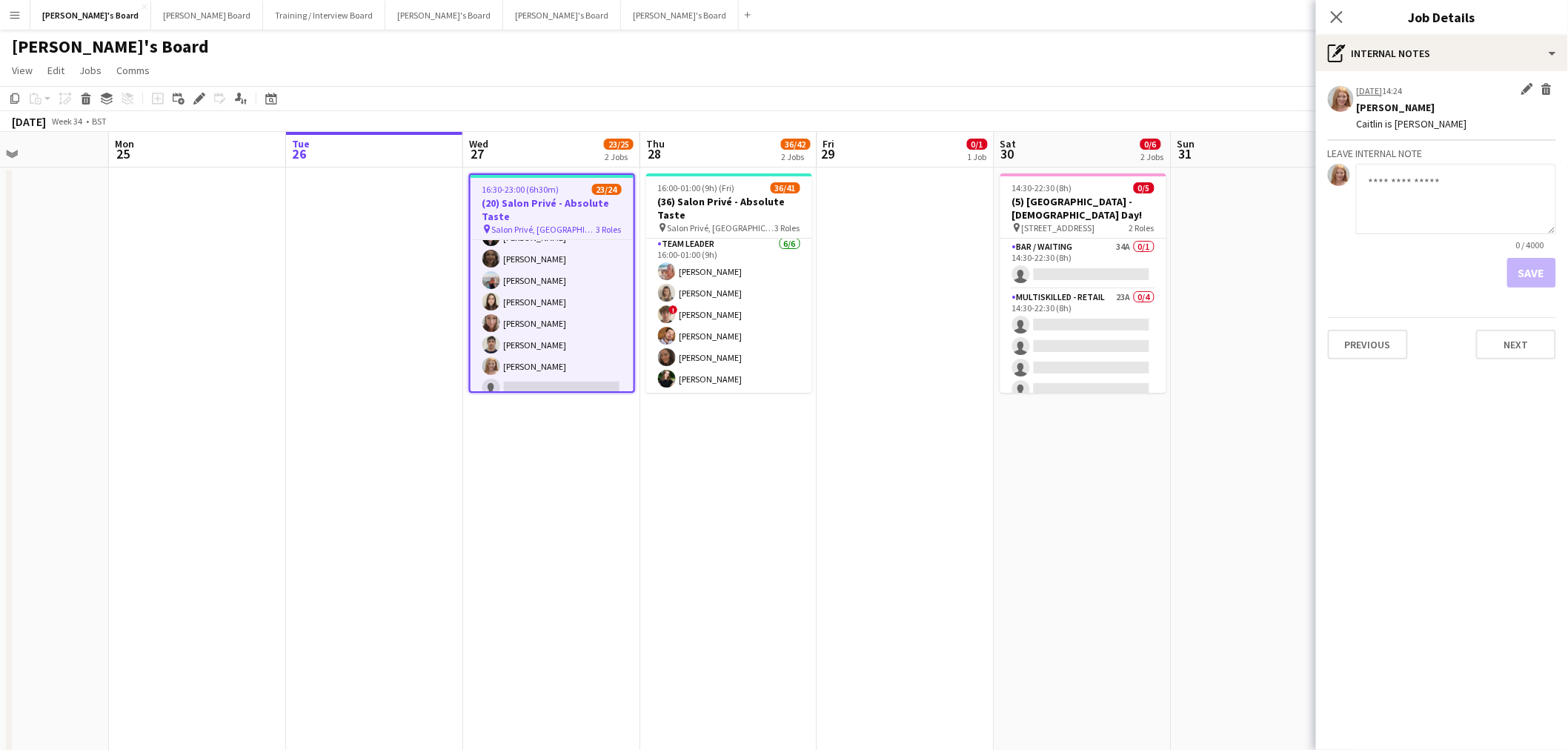
drag, startPoint x: 1469, startPoint y: 131, endPoint x: 1398, endPoint y: 128, distance: 71.1
click at [1398, 128] on app-board-job-note-item "26-08-2025 14:24 Edit internal note Delete internal note Caitlin Simpson-Hodson…" at bounding box center [1441, 111] width 228 height 58
copy div "Georgie Pack"
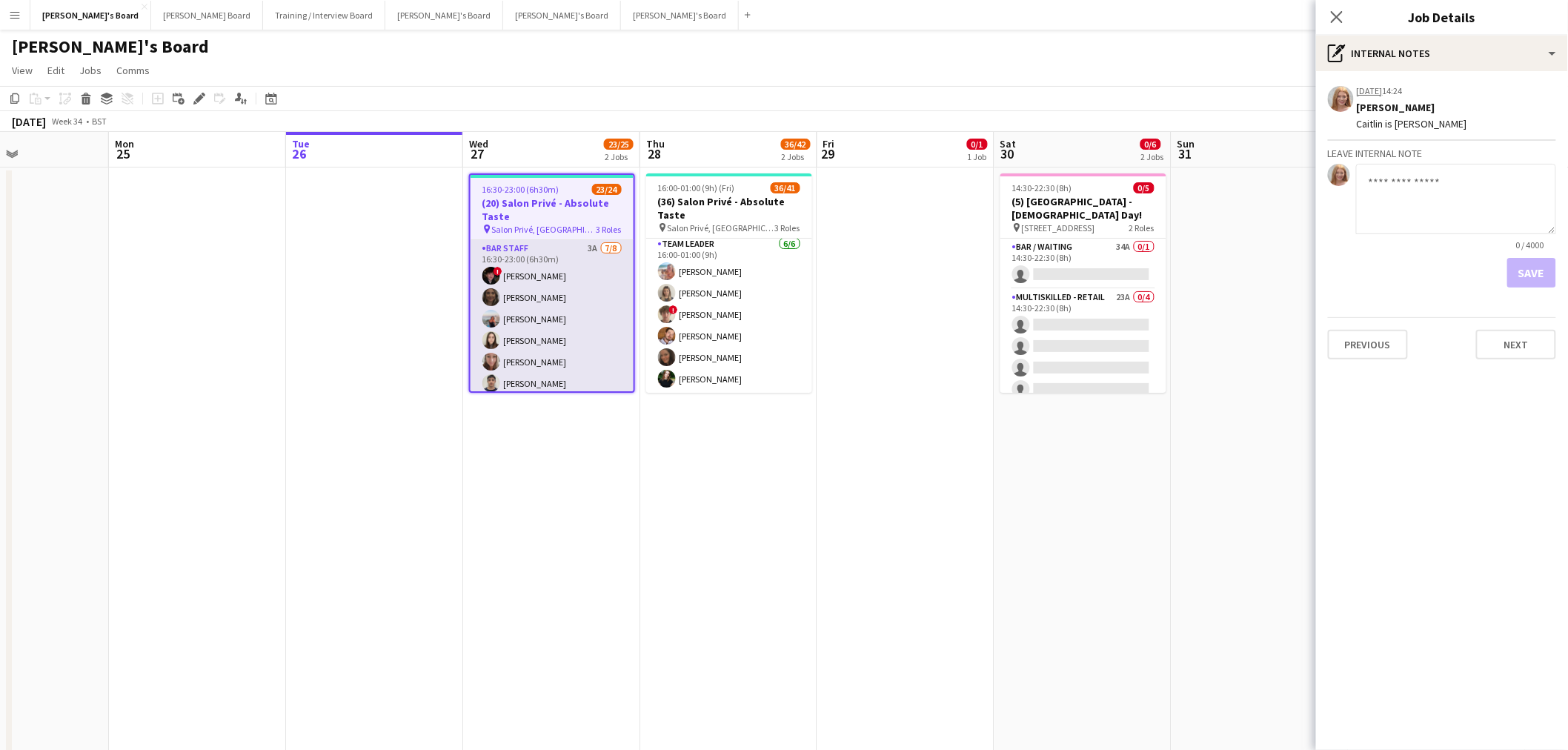
drag, startPoint x: 487, startPoint y: 580, endPoint x: 573, endPoint y: 272, distance: 319.8
click at [487, 580] on app-date-cell "16:30-23:00 (6h30m) 23/24 (20) Salon Privé - Absolute Taste pin Salon Privé, Bl…" at bounding box center [551, 482] width 177 height 630
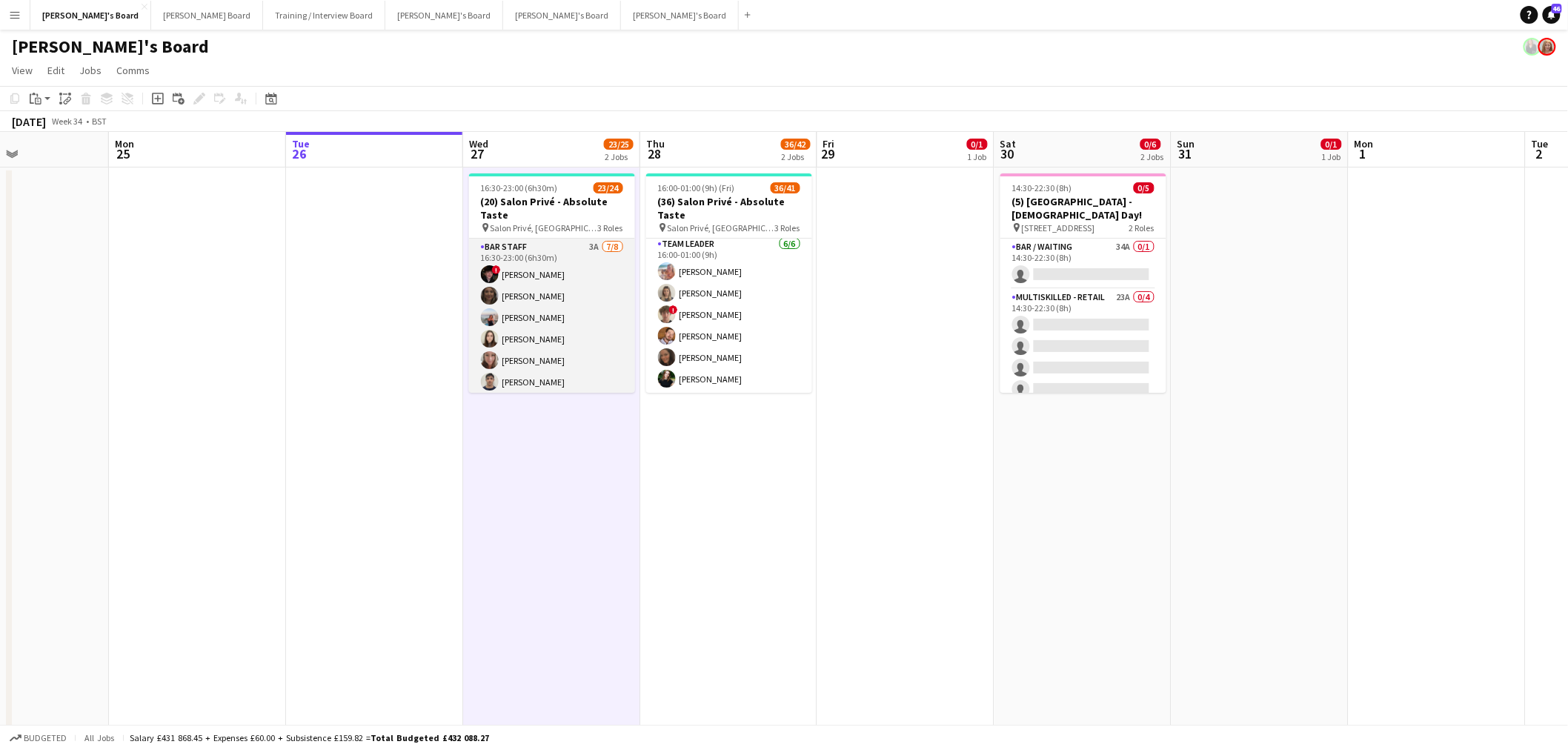
click at [504, 294] on app-card-role "BAR STAFF 3A 7/8 16:30-23:00 (6h30m) ! Ryan Filkins shona irvine Ellie Brown Ha…" at bounding box center [551, 339] width 166 height 201
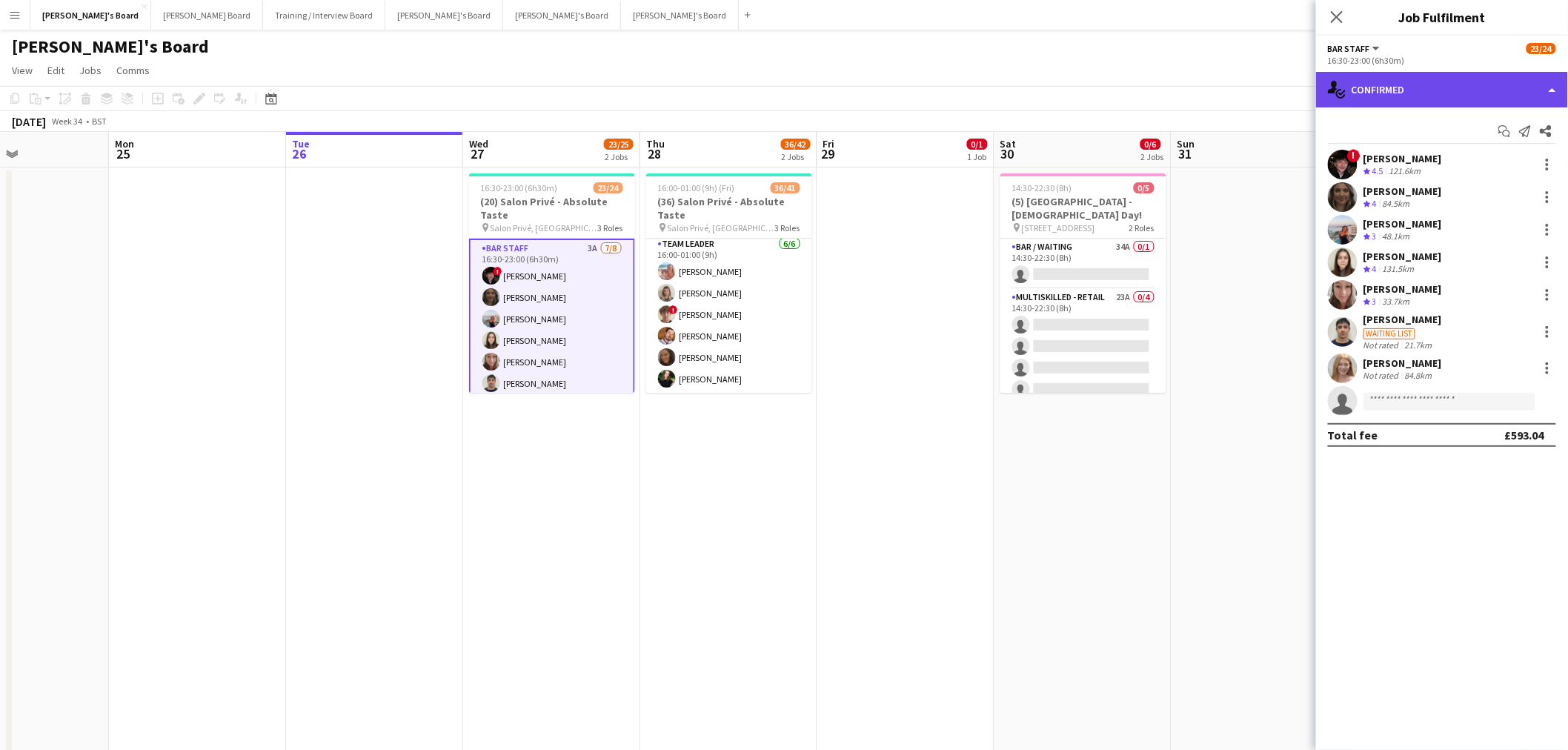
click at [1380, 93] on div "single-neutral-actions-check-2 Confirmed" at bounding box center [1441, 89] width 252 height 35
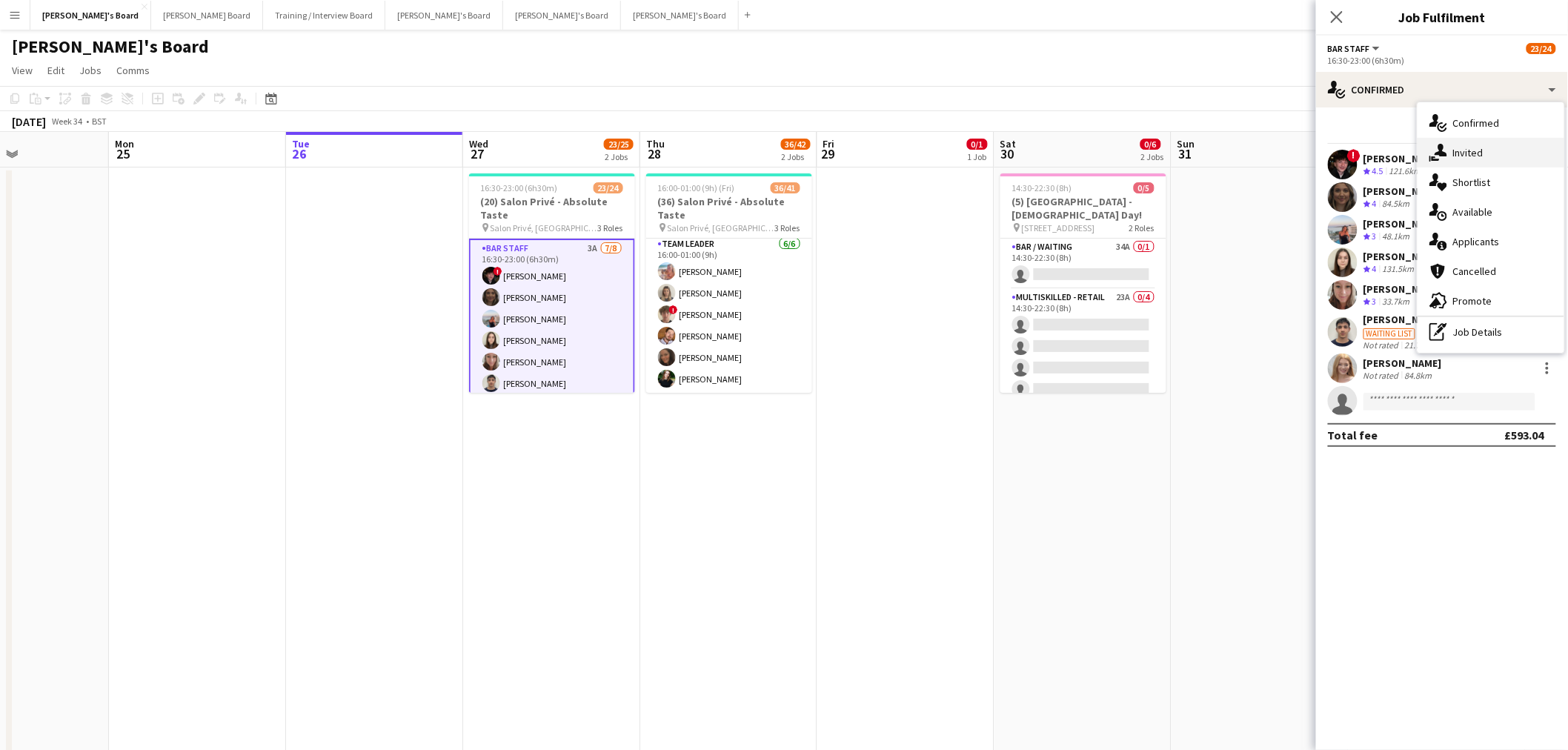
click at [1447, 153] on div "single-neutral-actions-share-1 Invited" at bounding box center [1490, 153] width 146 height 29
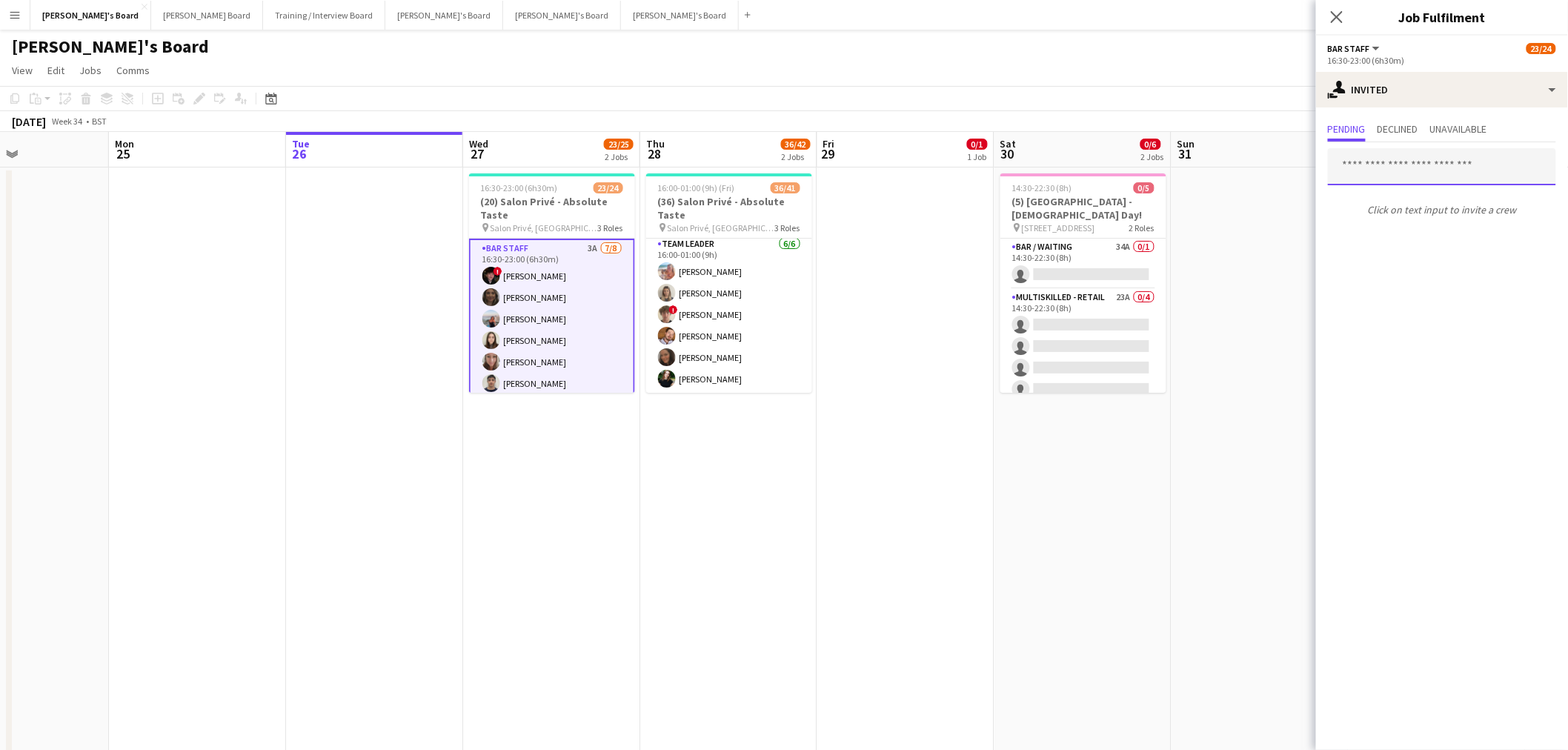
click at [1383, 167] on input "text" at bounding box center [1441, 166] width 228 height 37
paste input "**********"
type input "**********"
click at [1406, 194] on mat-option "Georgina Pack Waiting list georgie.pack@icloud.com" at bounding box center [1442, 208] width 228 height 35
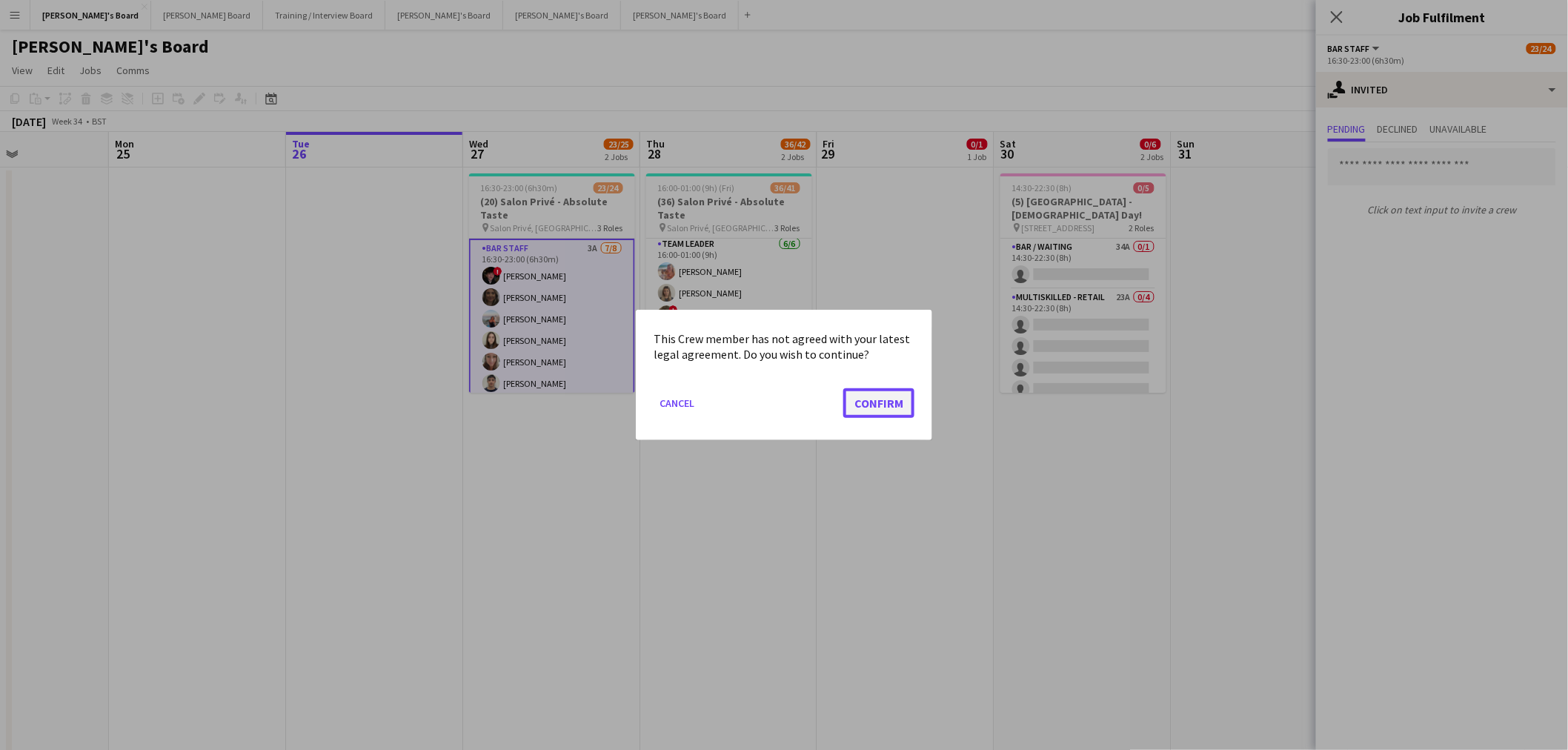
click at [878, 394] on button "Confirm" at bounding box center [879, 403] width 72 height 29
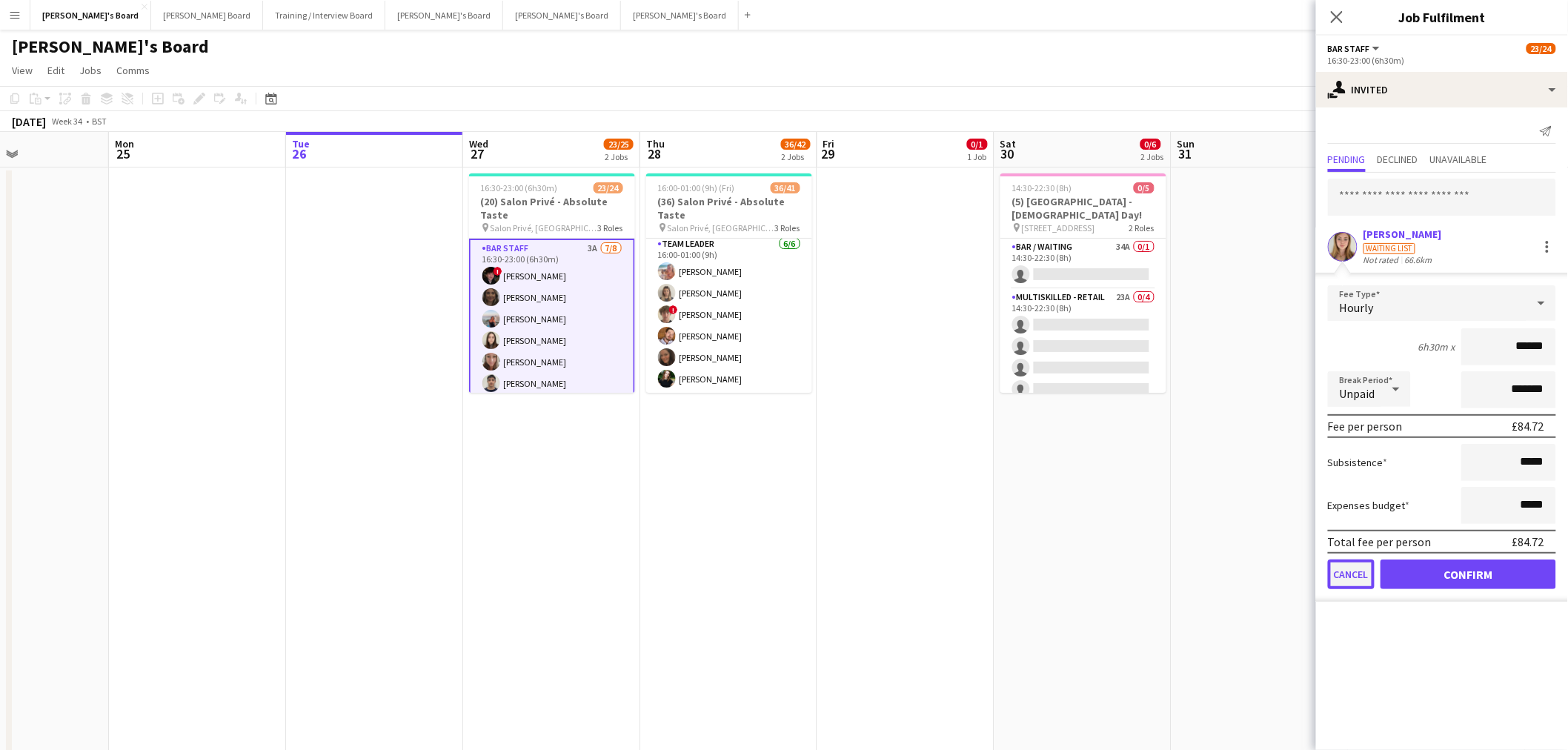
click at [1350, 567] on button "Cancel" at bounding box center [1351, 574] width 47 height 29
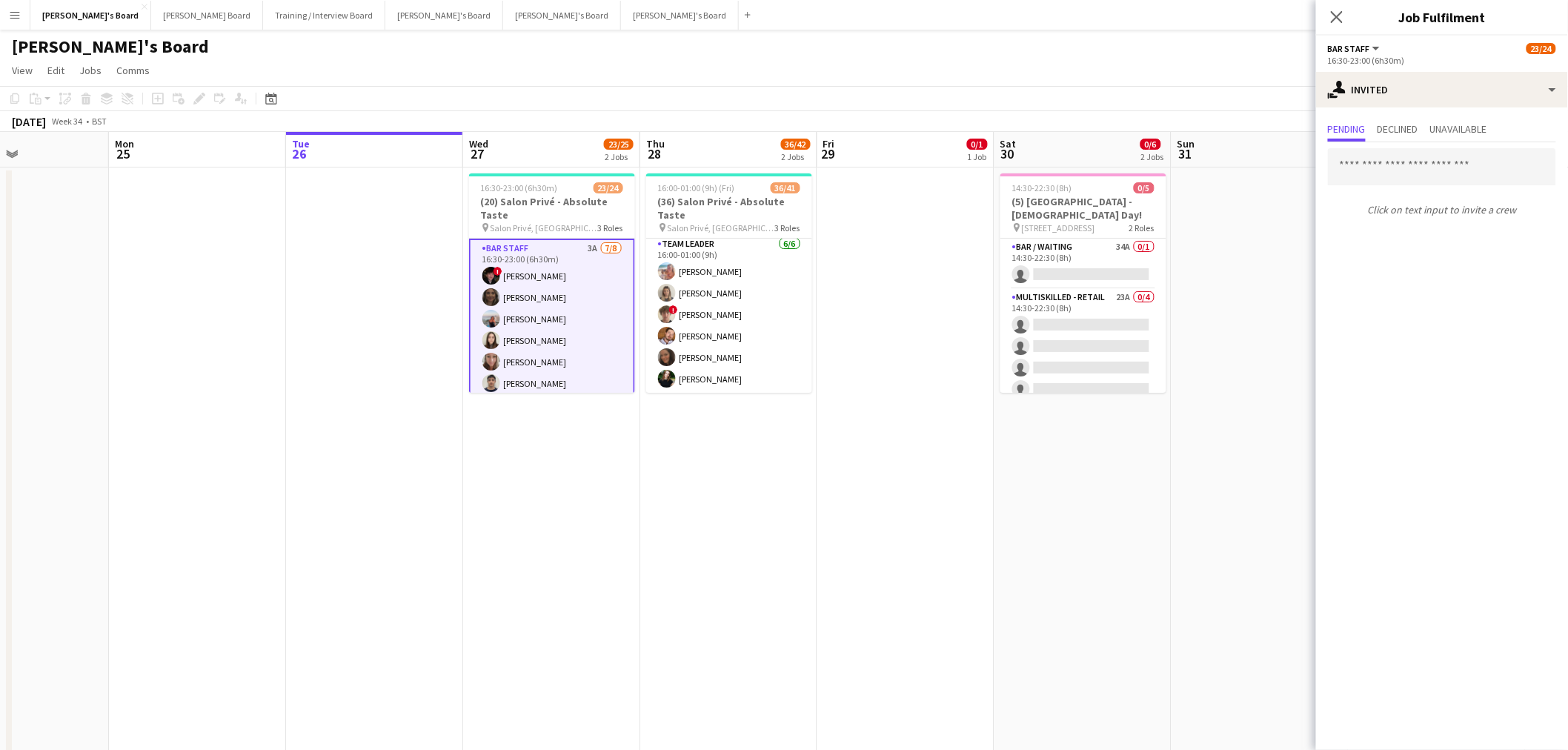
click at [857, 597] on app-date-cell at bounding box center [906, 482] width 177 height 630
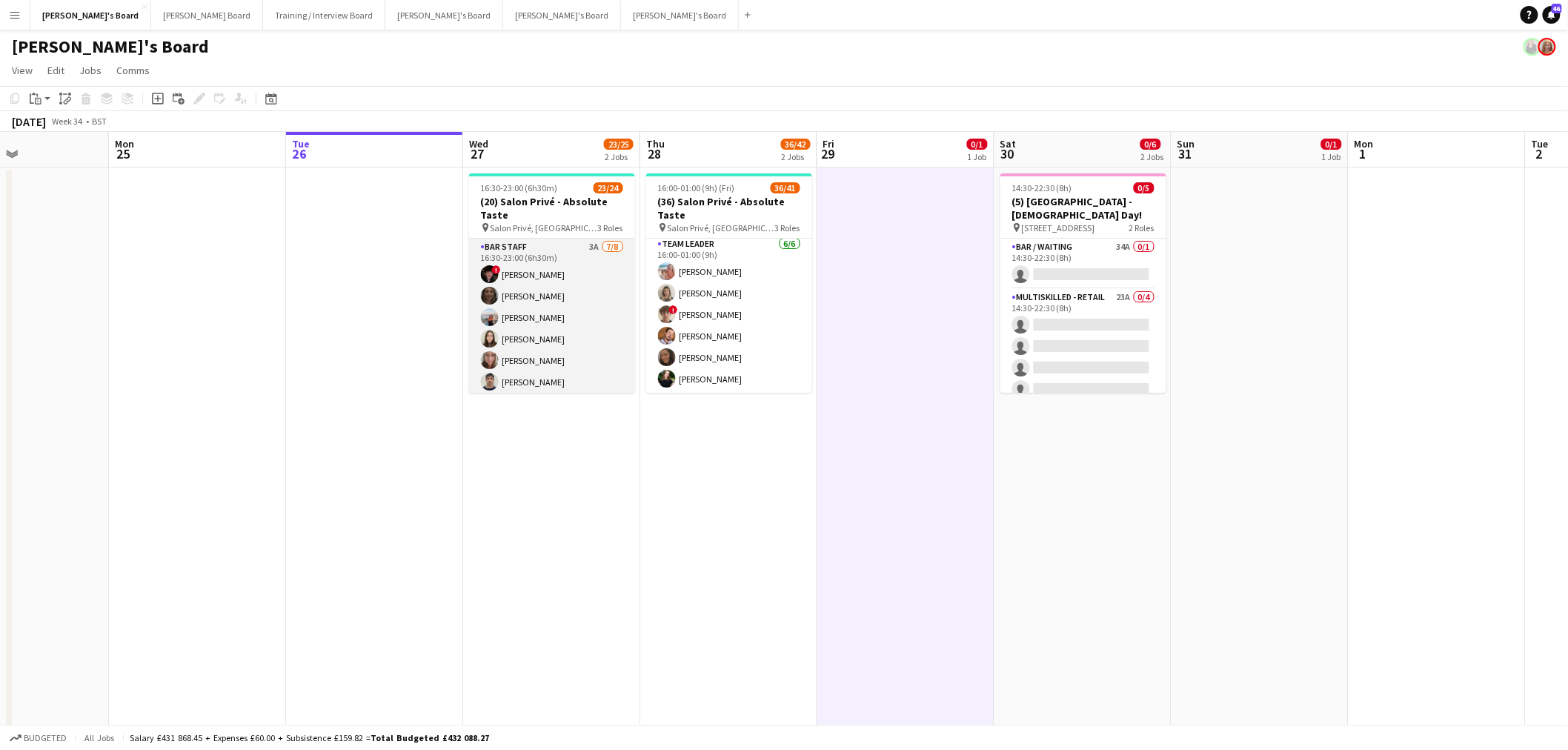
click at [489, 306] on app-card-role "BAR STAFF 3A 7/8 16:30-23:00 (6h30m) ! Ryan Filkins shona irvine Ellie Brown Ha…" at bounding box center [551, 339] width 166 height 201
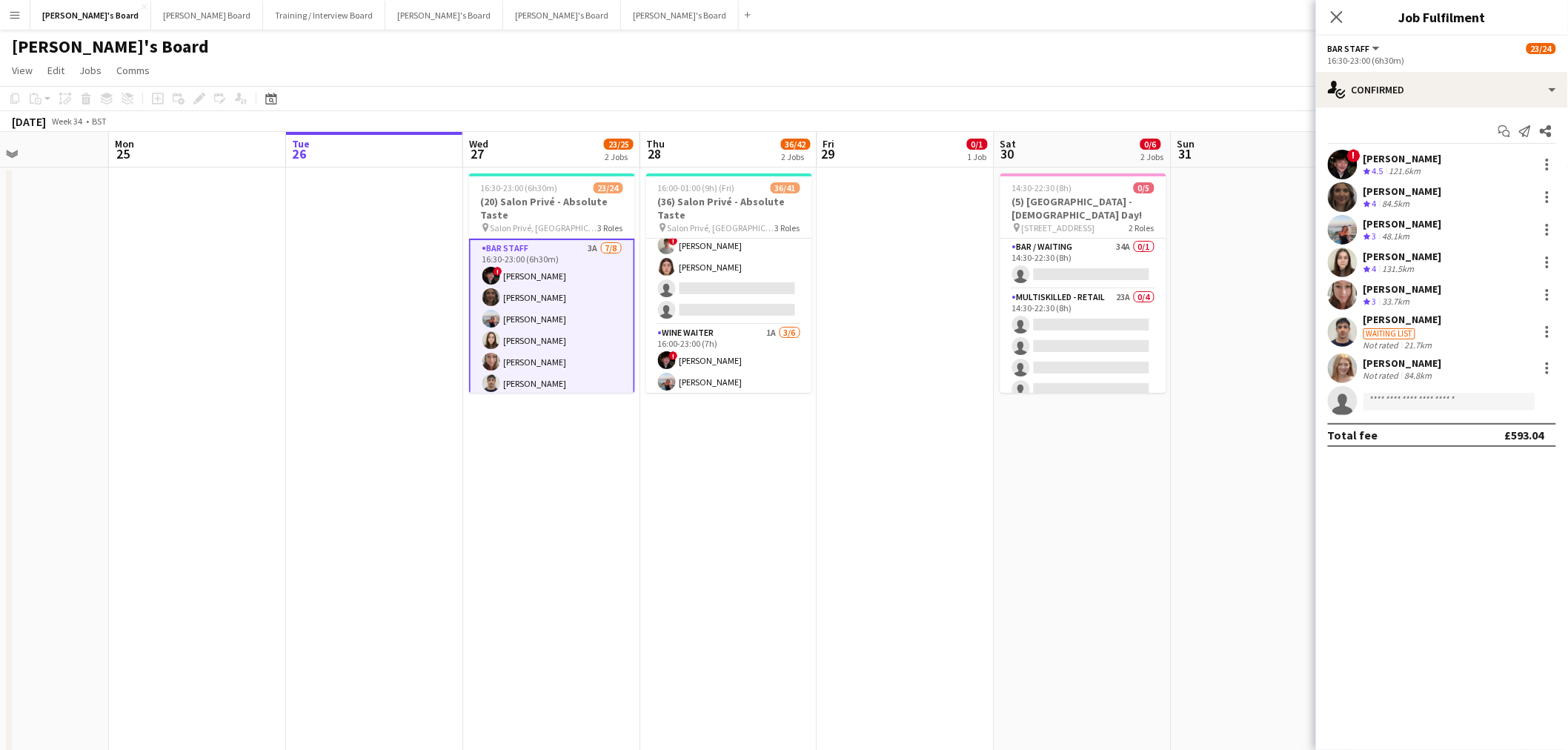
scroll to position [648, 0]
click at [681, 317] on app-card-role "WINE WAITER 1A 3/6 16:00-23:00 (7h) ! Ryan Filkins Ellie Brown Caitlin Bracken …" at bounding box center [729, 321] width 166 height 158
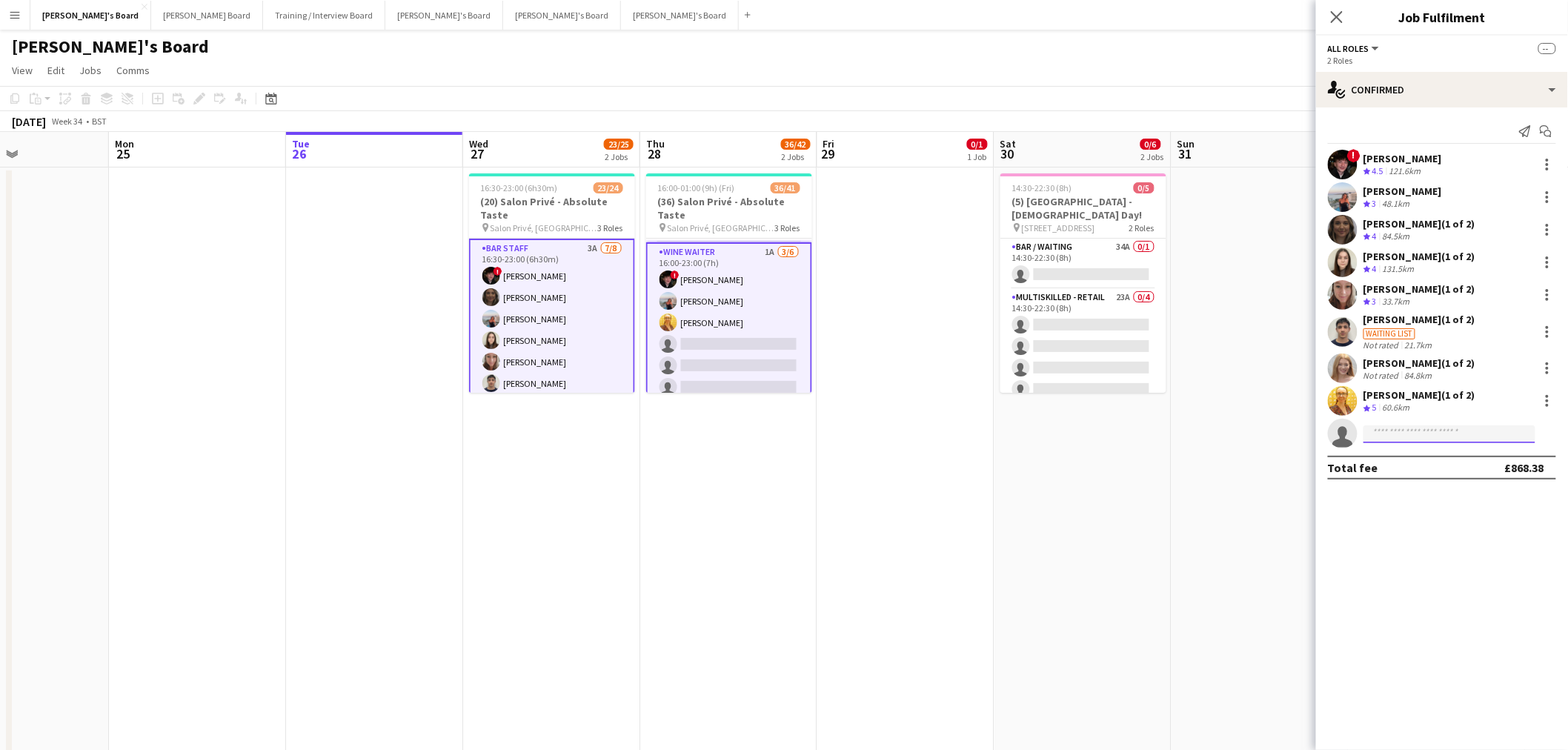
click at [1420, 434] on input at bounding box center [1449, 434] width 172 height 18
paste input "**********"
type input "**********"
click at [1441, 453] on span "Georgina Pack" at bounding box center [1418, 454] width 85 height 13
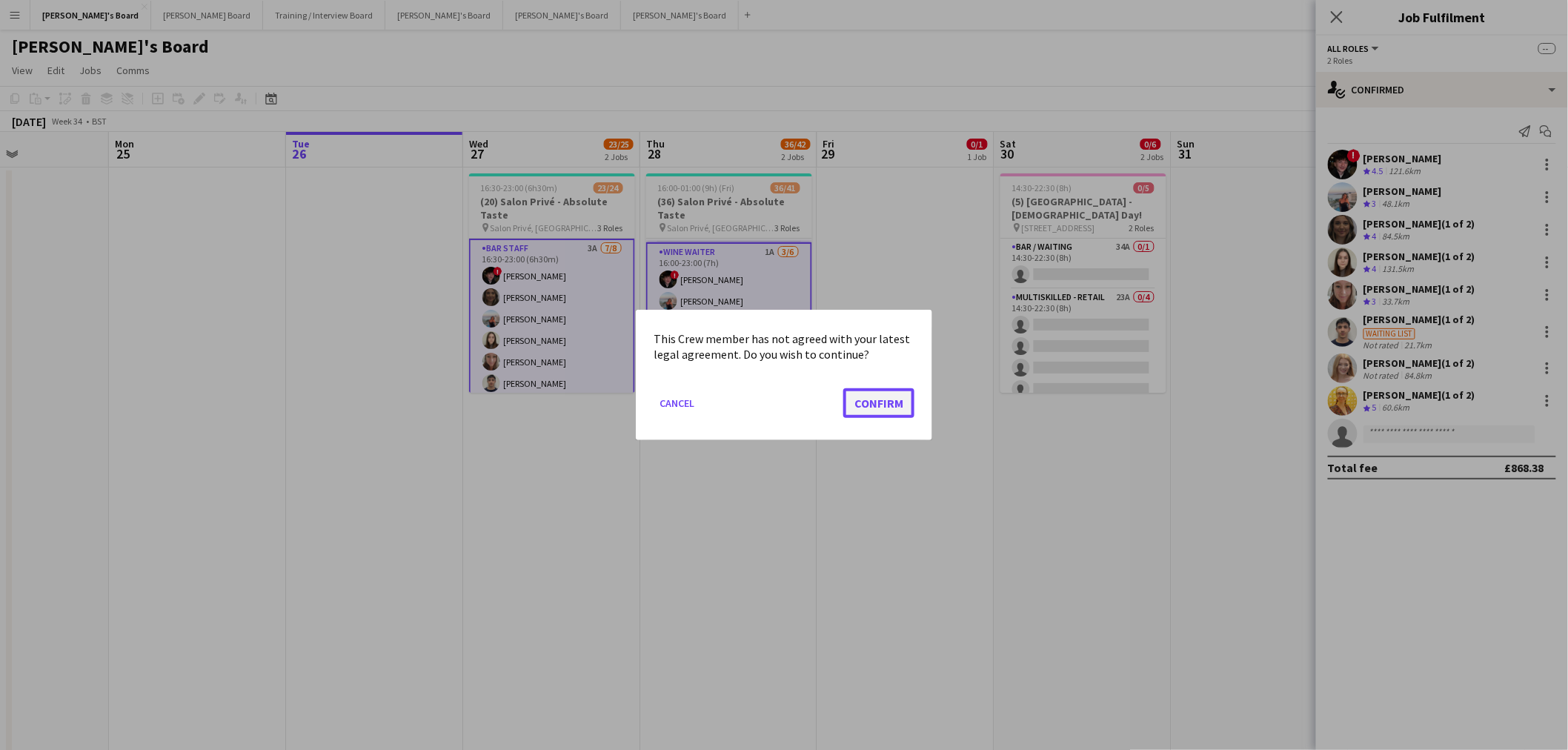
click at [885, 405] on button "Confirm" at bounding box center [879, 403] width 72 height 29
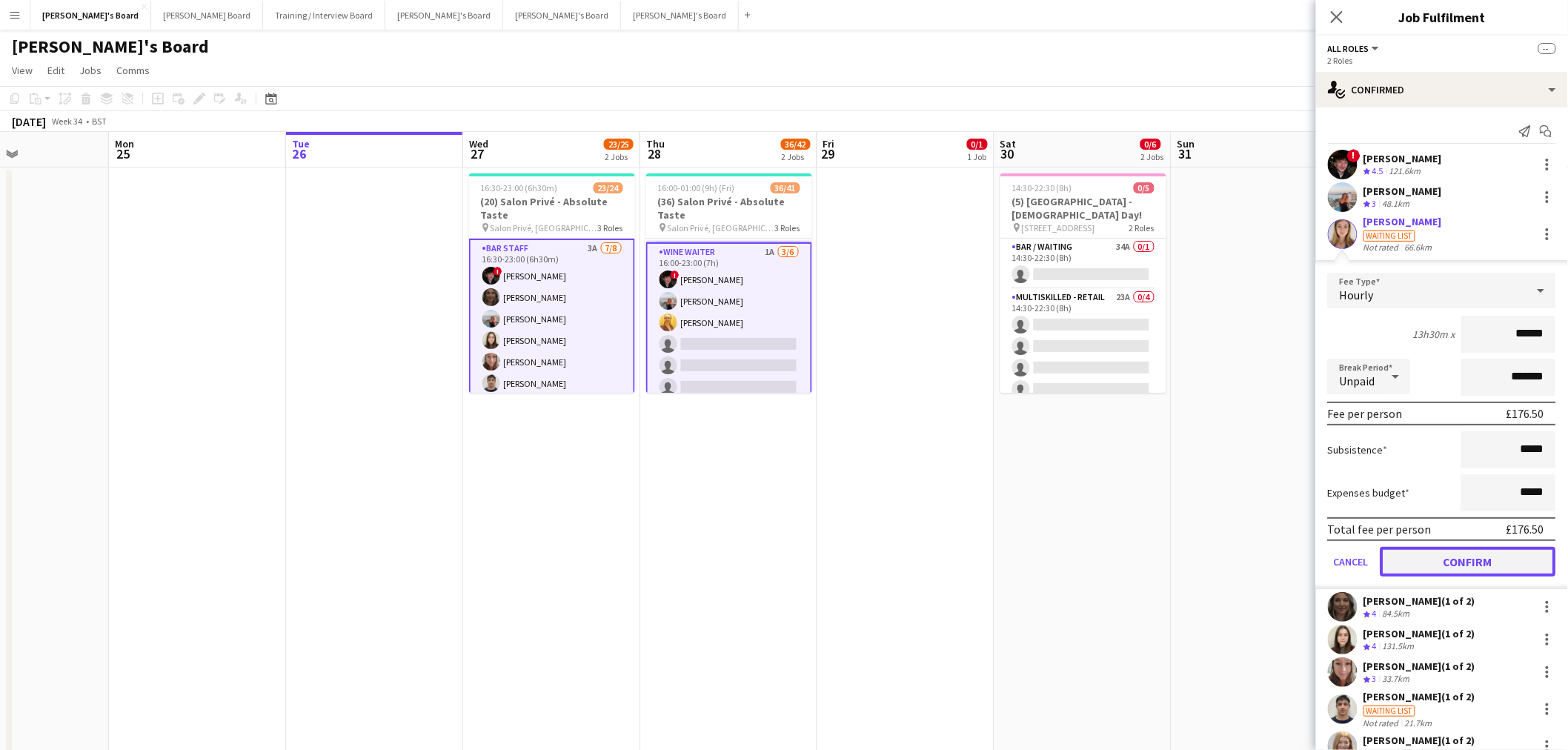
click at [1440, 547] on button "Confirm" at bounding box center [1468, 562] width 176 height 29
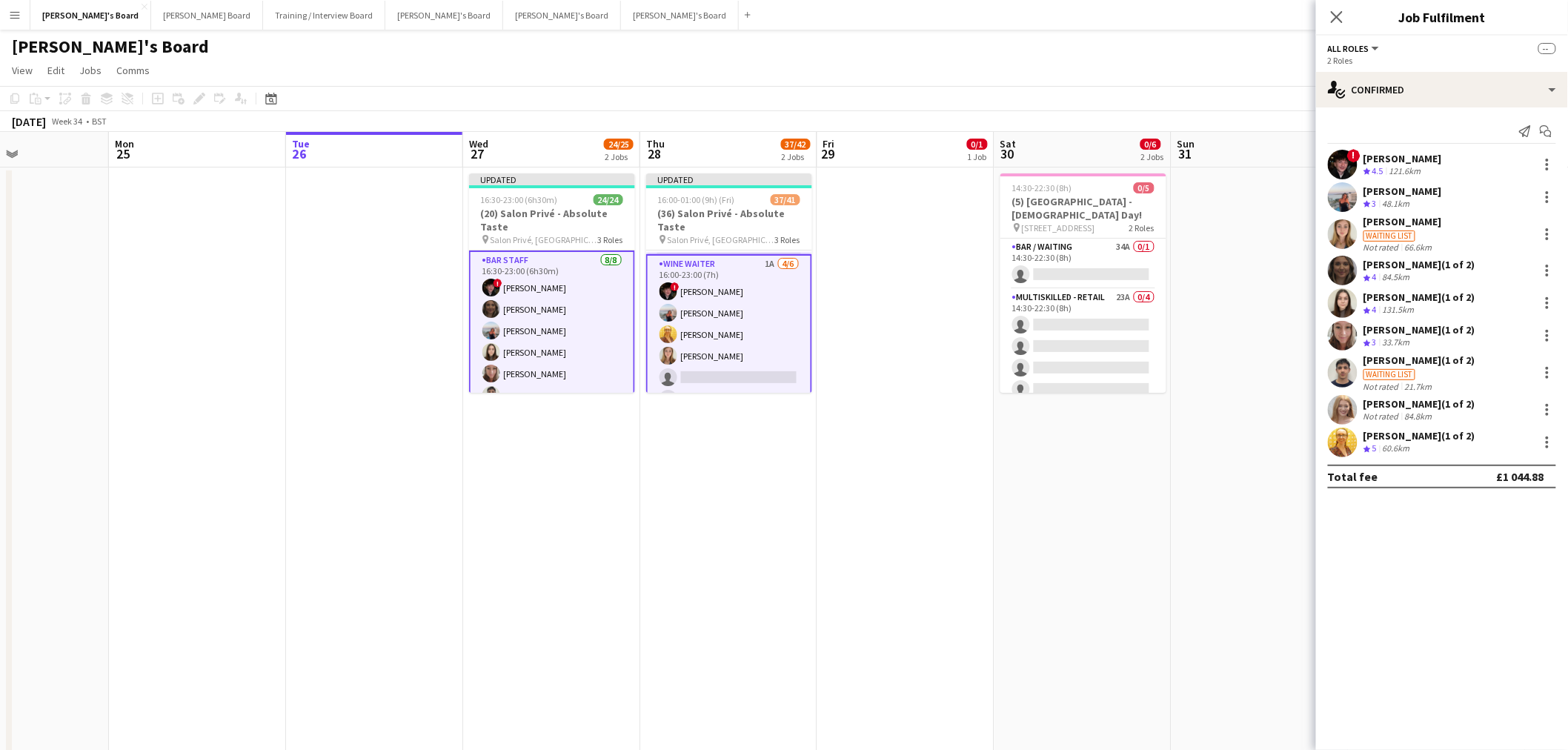
click at [731, 553] on app-date-cell "Updated 16:00-01:00 (9h) (Fri) 37/41 (36) Salon Privé - Absolute Taste pin Salo…" at bounding box center [729, 482] width 177 height 630
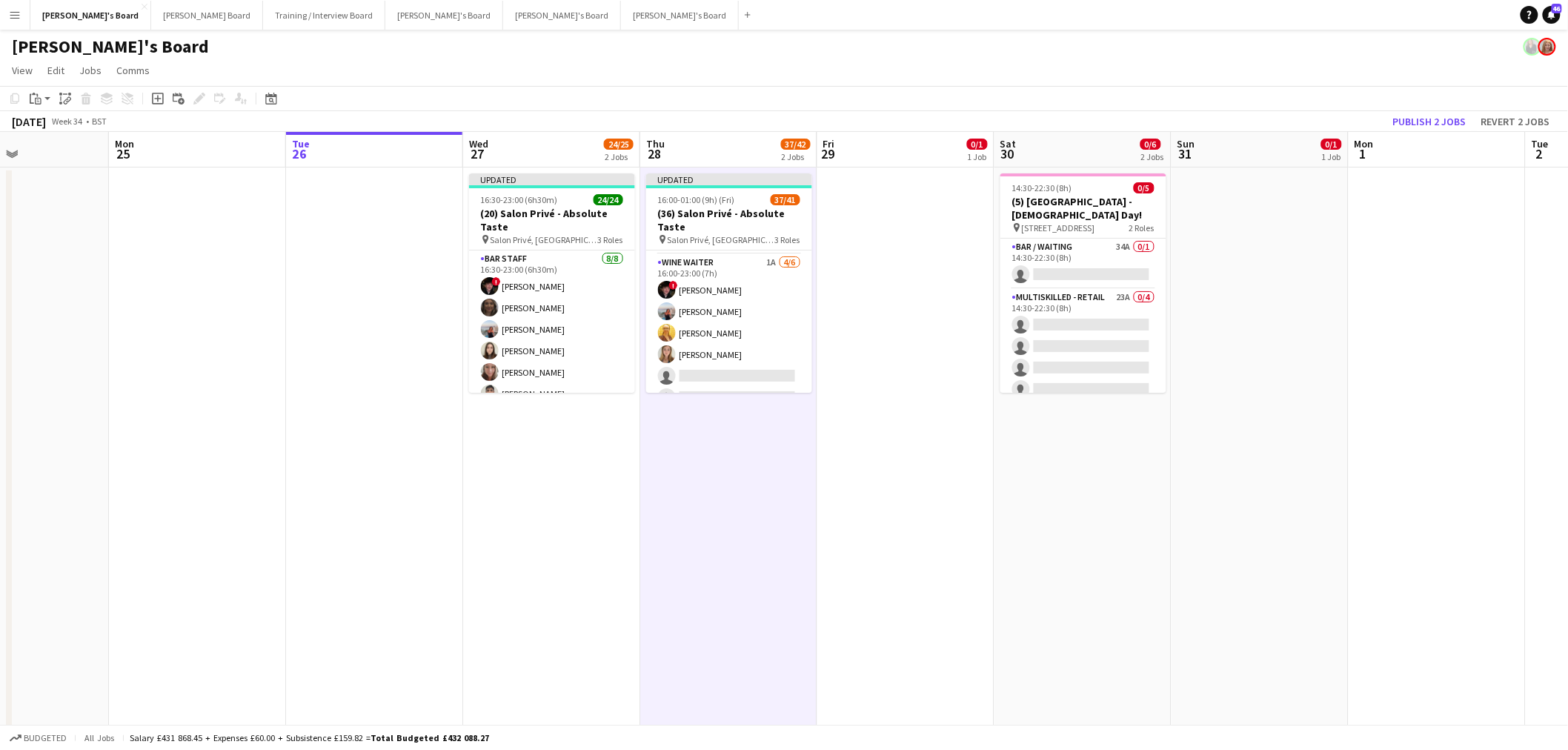
click at [1427, 109] on app-toolbar "Copy Paste Paste Ctrl+V Paste with crew Ctrl+Shift+V Paste linked Job Delete Gr…" at bounding box center [784, 98] width 1568 height 25
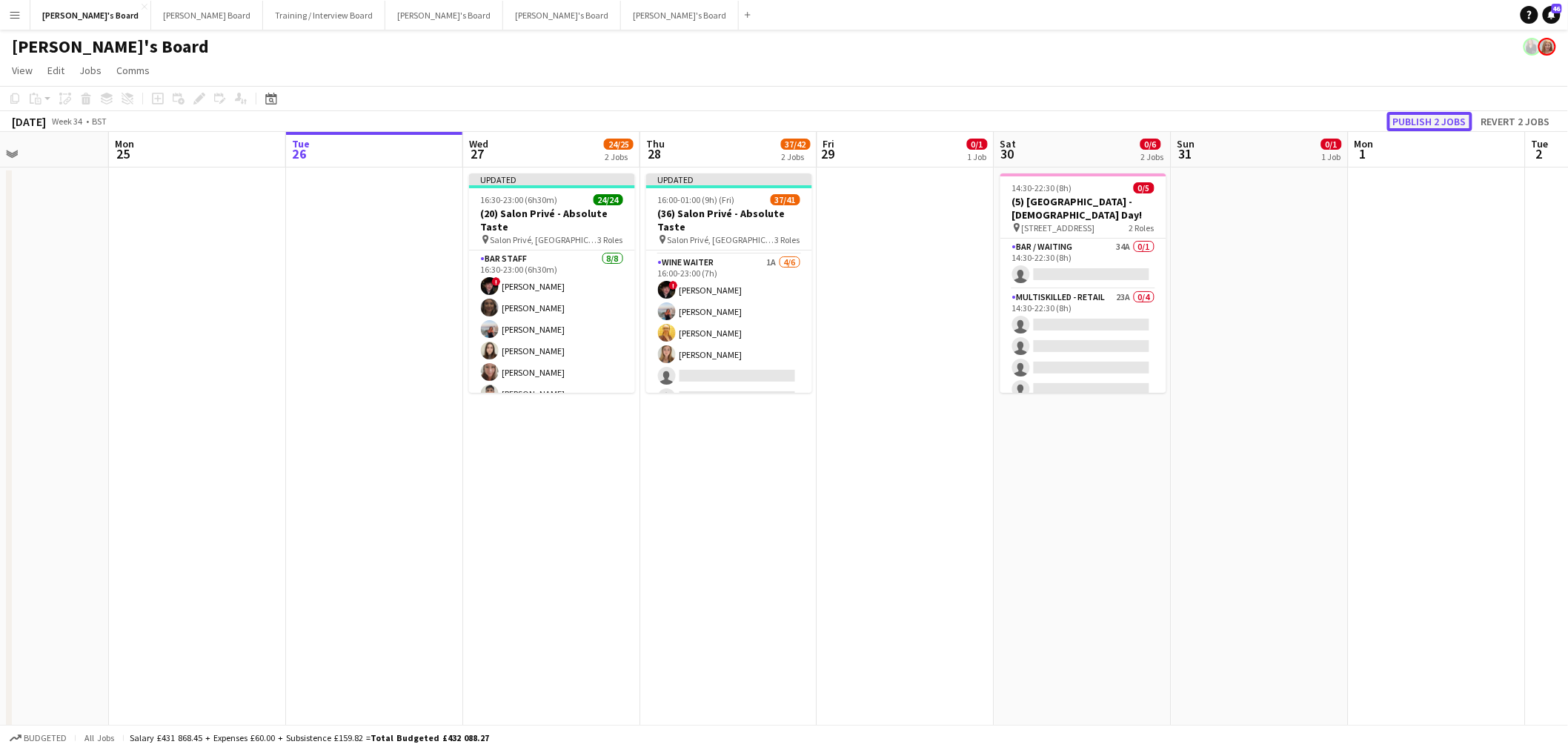
click at [1404, 120] on button "Publish 2 jobs" at bounding box center [1429, 122] width 85 height 19
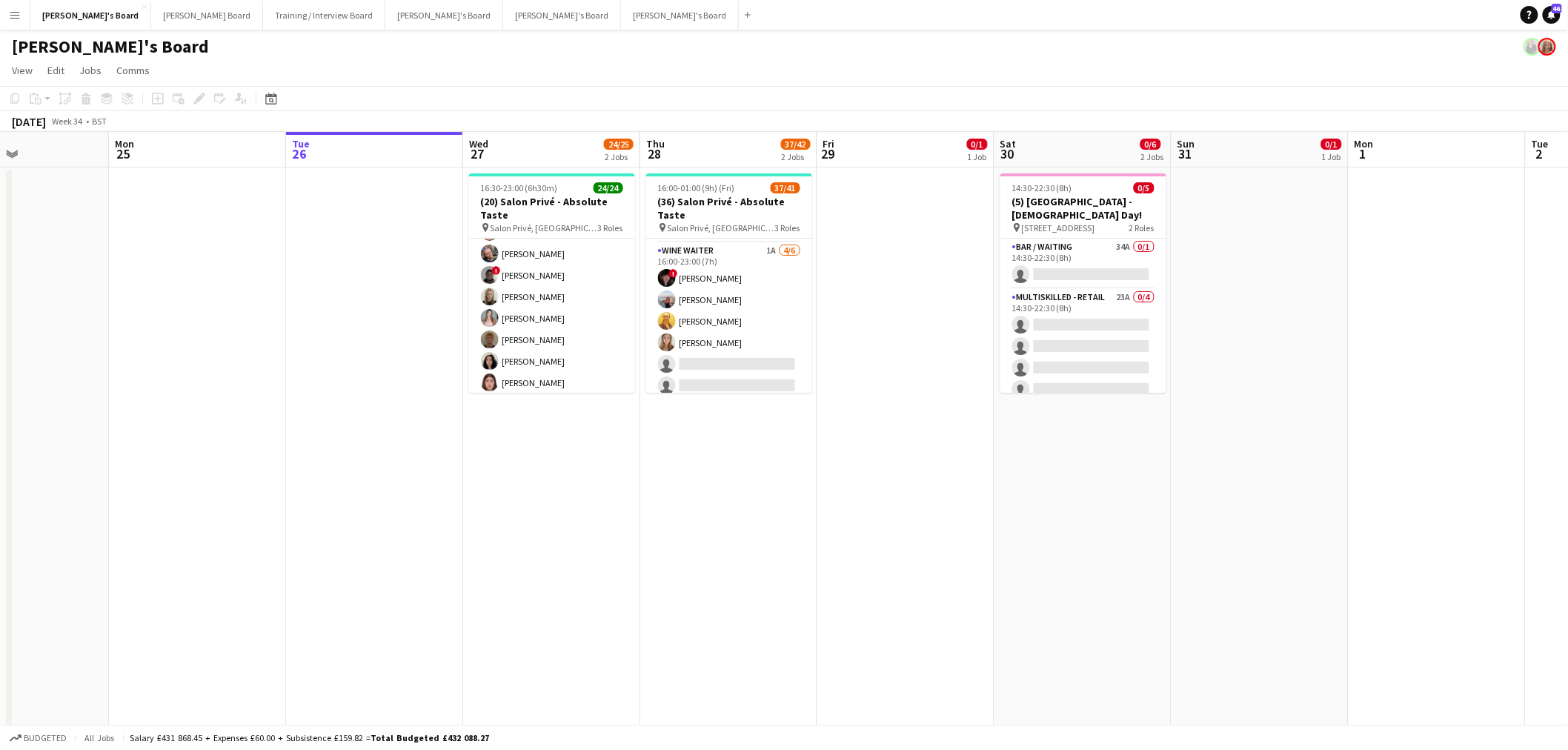
scroll to position [411, 0]
click at [576, 319] on app-card-role "Hospitality 12/12 16:30-23:00 (6h30m) Madeleine Rapley-Smith Joseph Day Sophie …" at bounding box center [551, 336] width 166 height 287
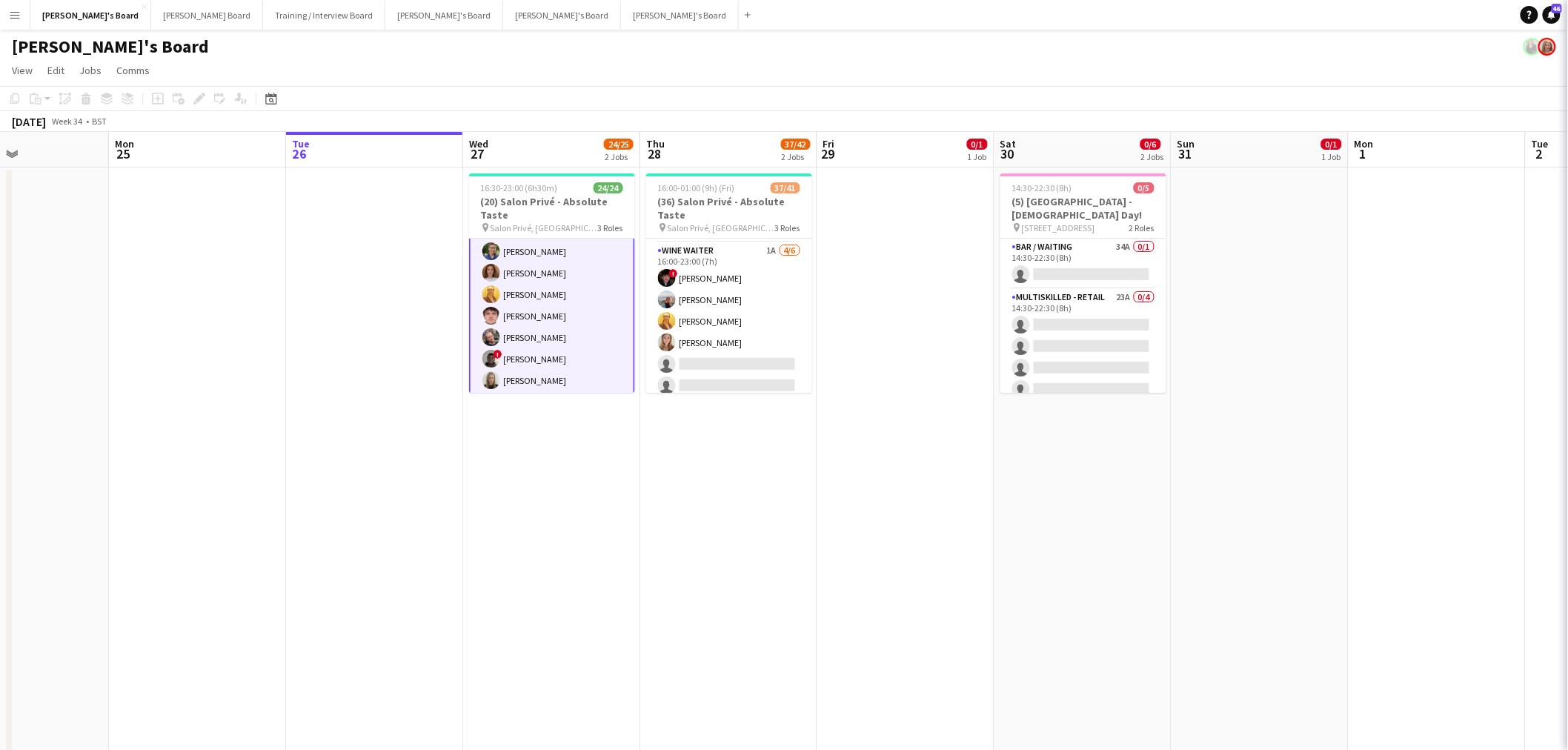
scroll to position [247, 0]
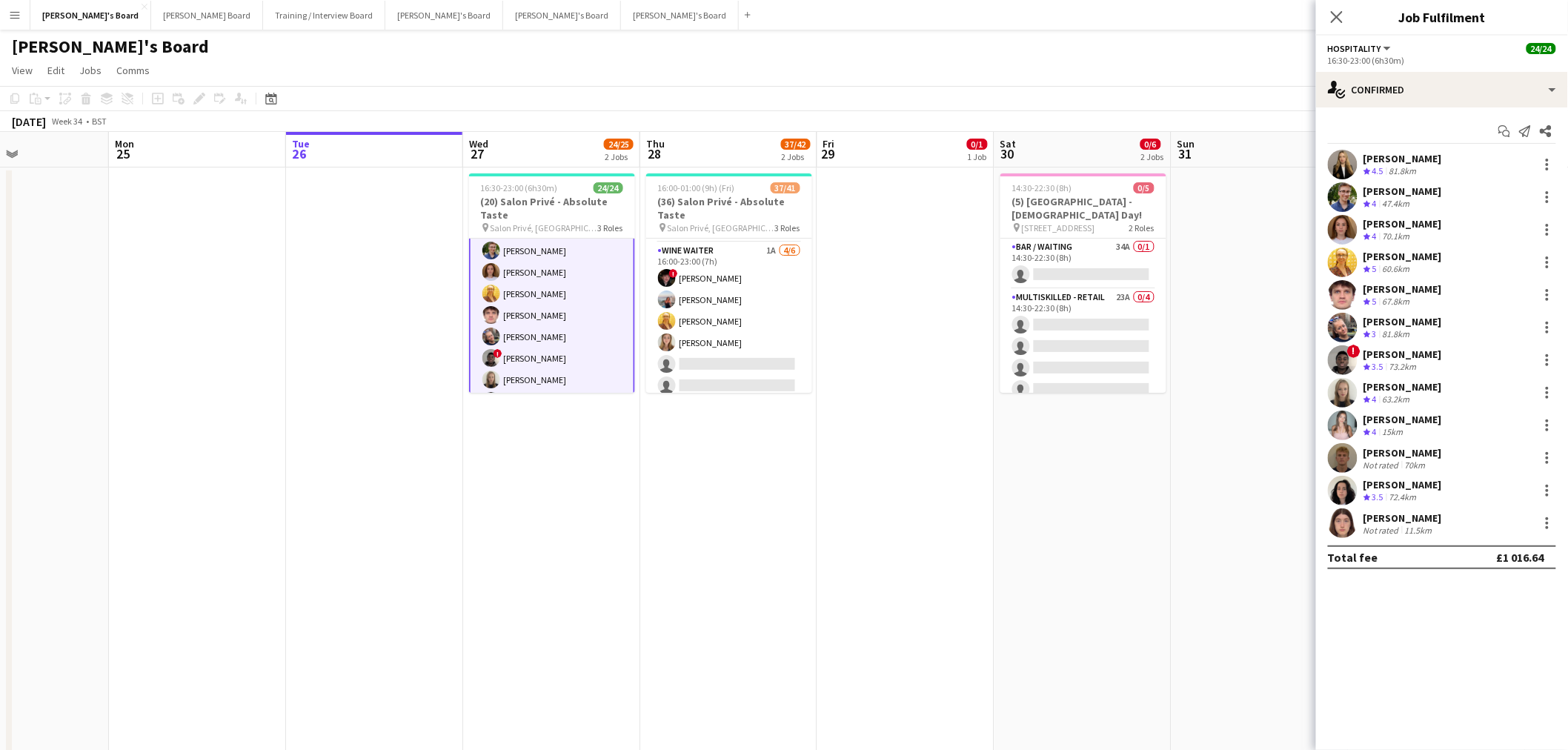
click at [1422, 527] on div "11.5km" at bounding box center [1418, 530] width 34 height 11
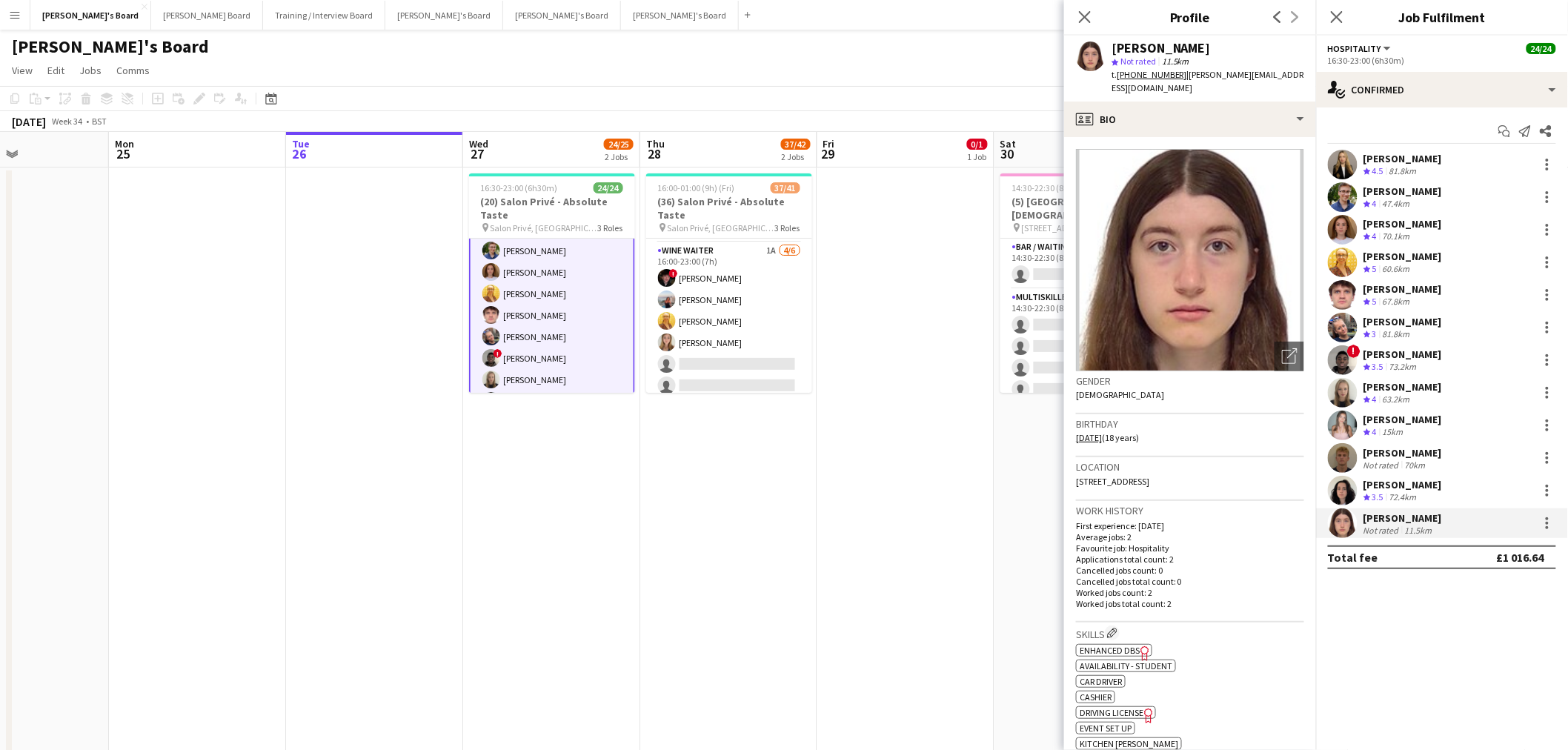
click at [378, 466] on app-date-cell at bounding box center [375, 482] width 177 height 630
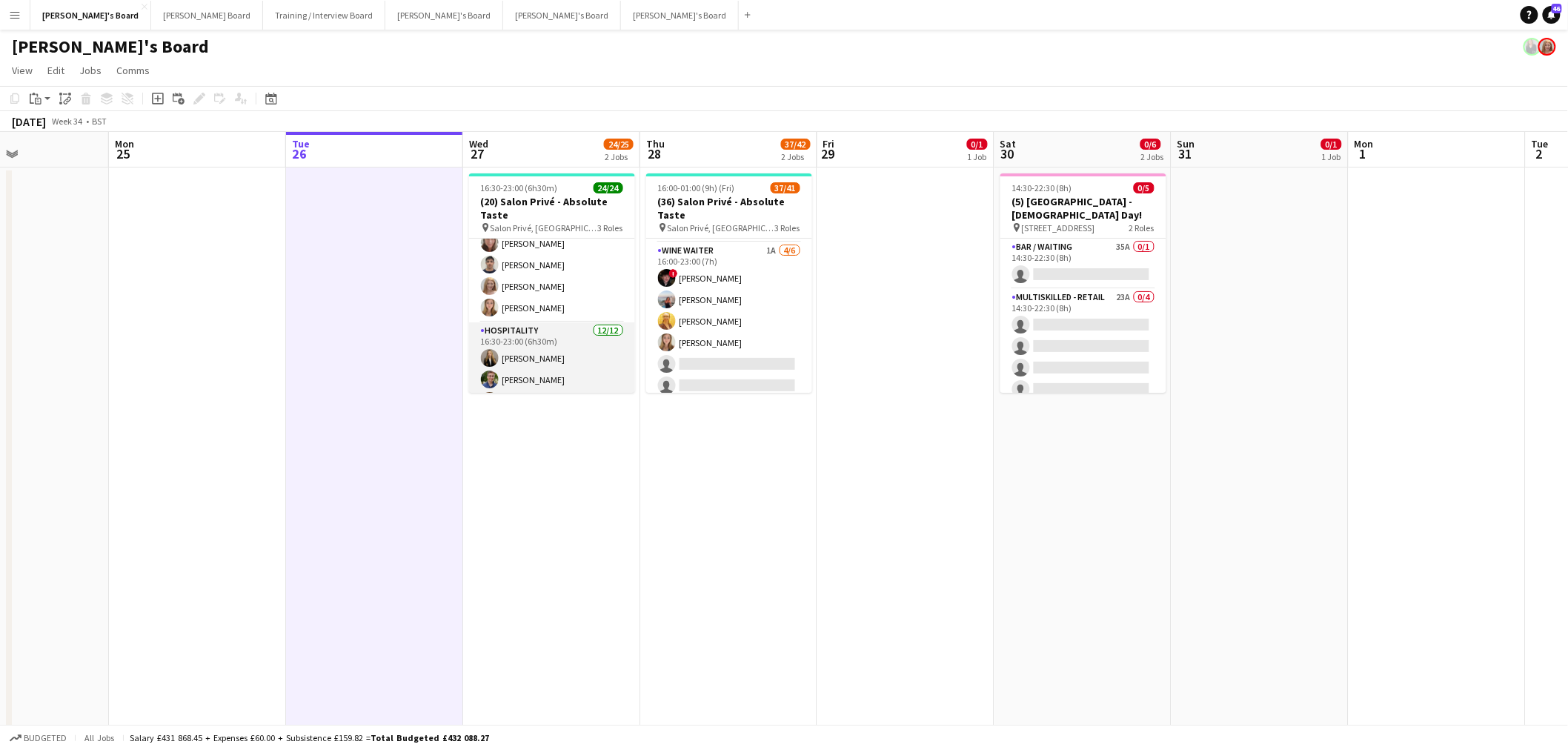
scroll to position [0, 0]
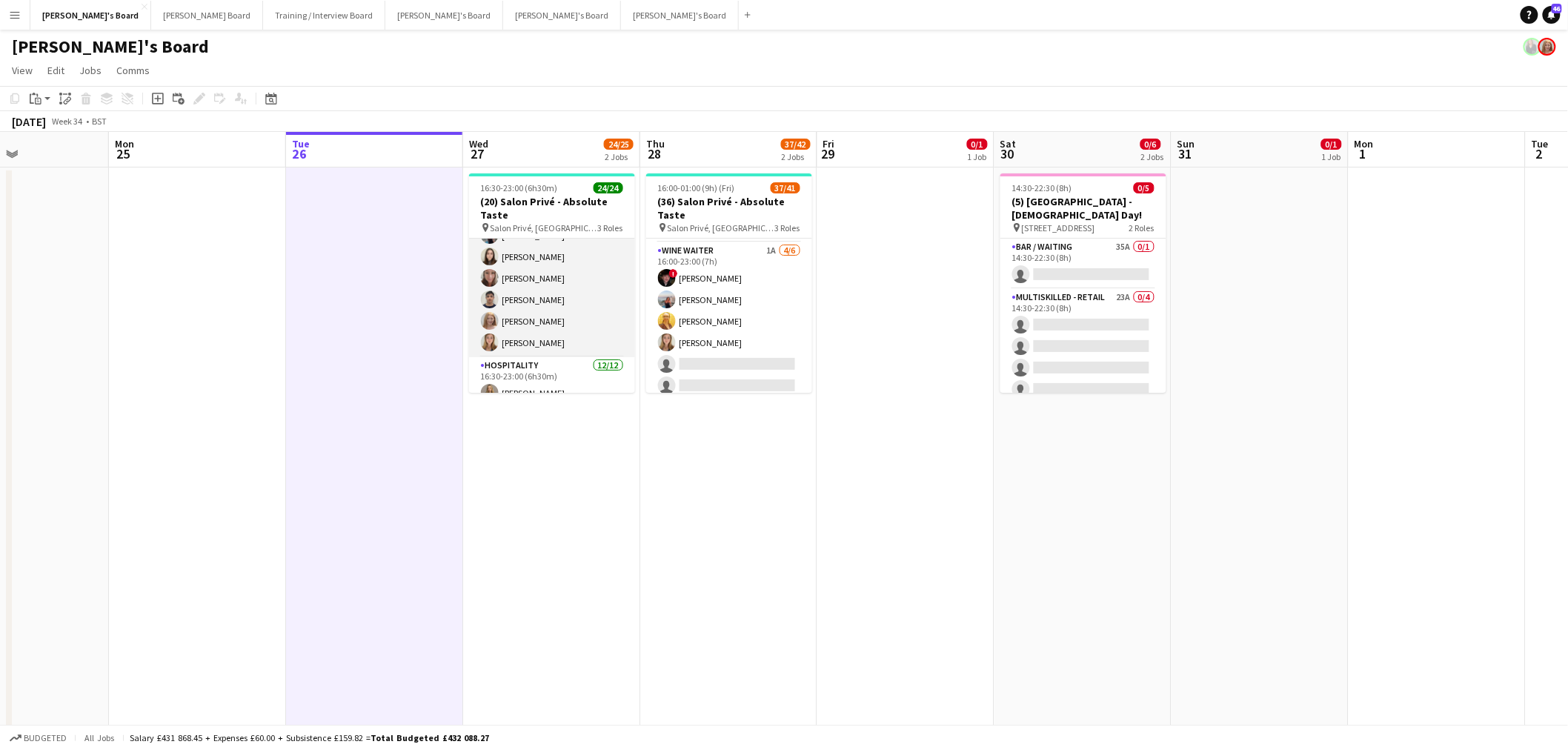
click at [542, 307] on app-card-role "BAR STAFF 8/8 16:30-23:00 (6h30m) ! Ryan Filkins shona irvine Ellie Brown Hanna…" at bounding box center [551, 256] width 166 height 201
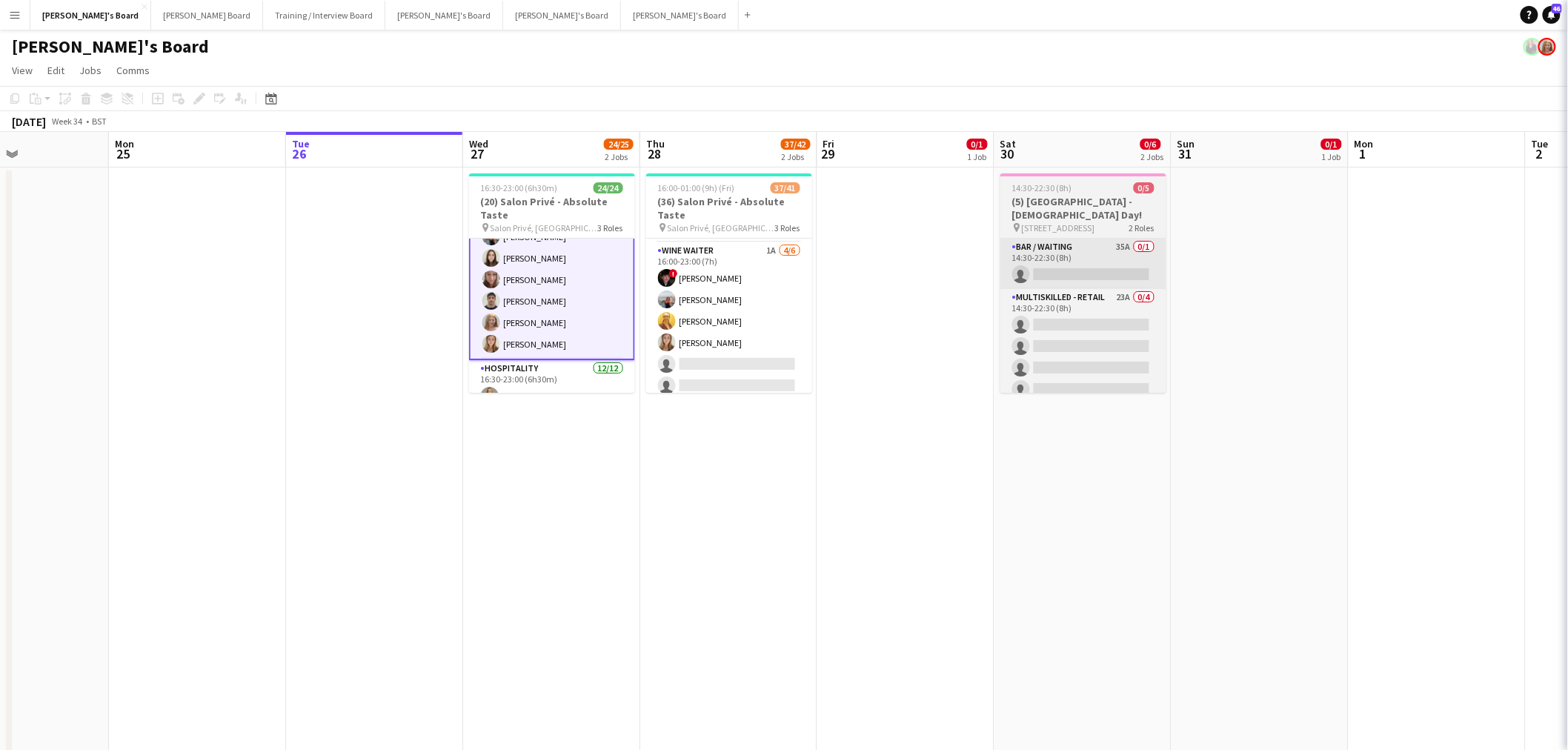
scroll to position [83, 0]
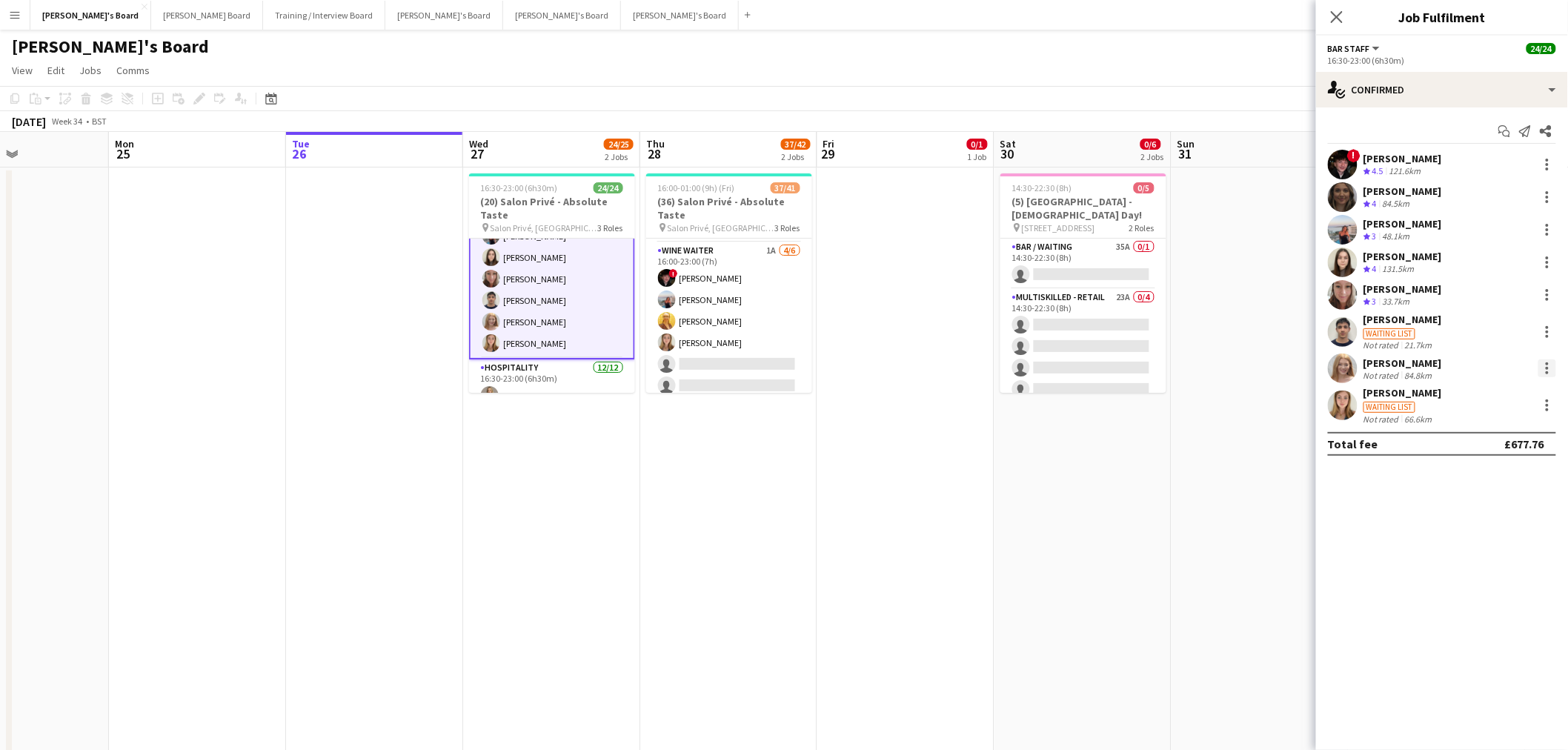
click at [1546, 361] on div at bounding box center [1546, 368] width 18 height 18
click at [1496, 536] on span "Remove" at bounding box center [1475, 538] width 45 height 13
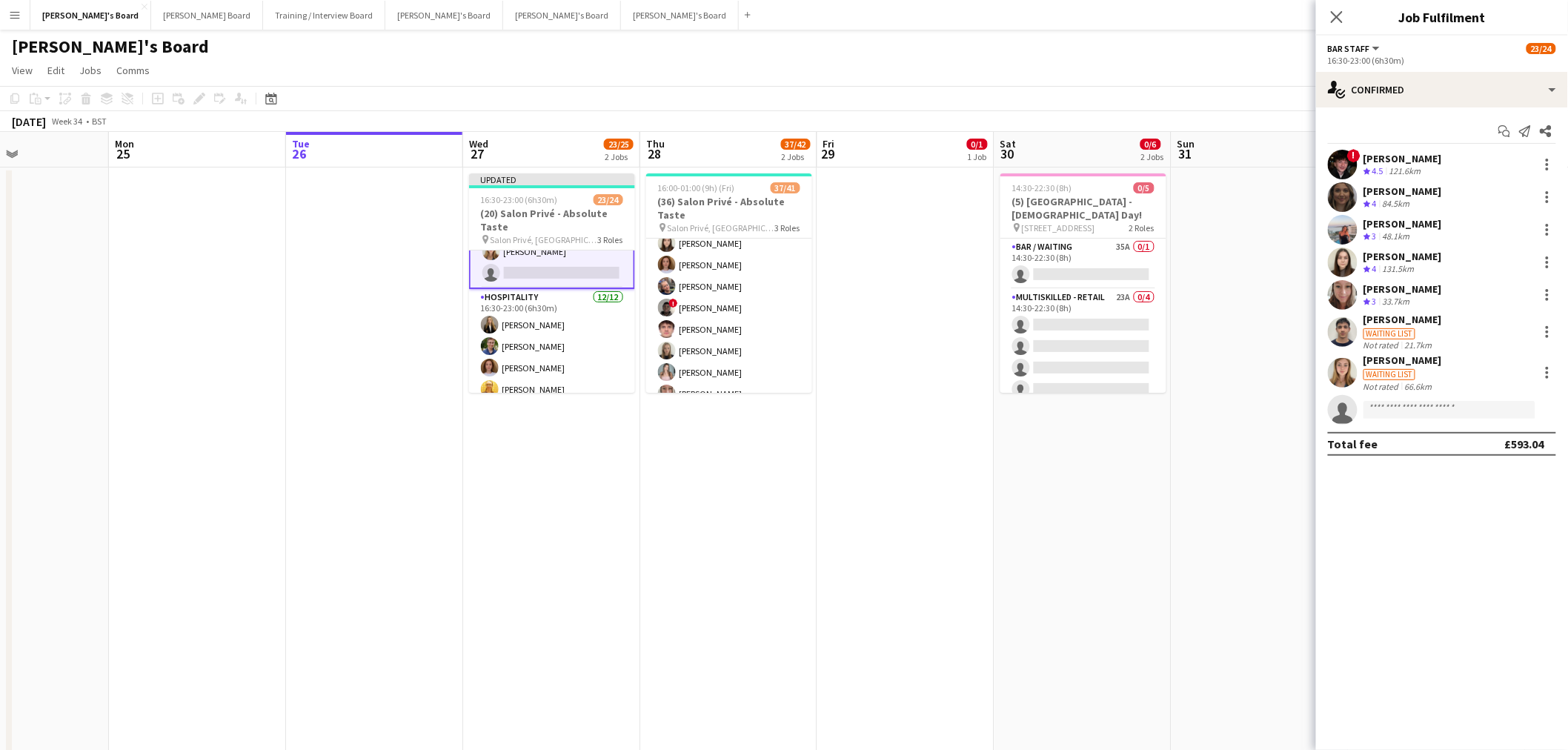
scroll to position [165, 0]
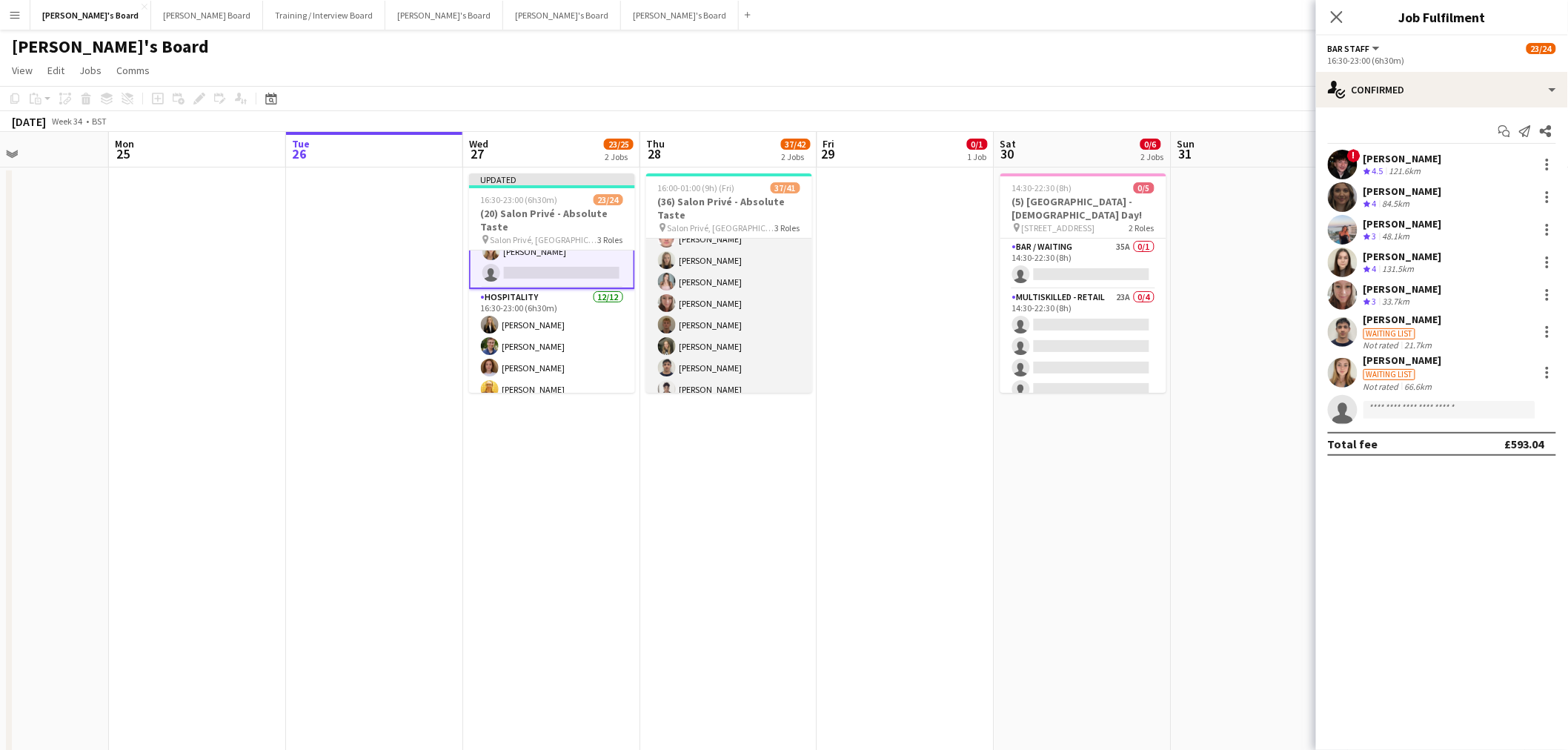
click at [728, 309] on app-card-role "Hospitality 3I 3A 27/29 16:00-23:00 (7h) Joseph Day shona irvine Hannah William…" at bounding box center [729, 400] width 166 height 653
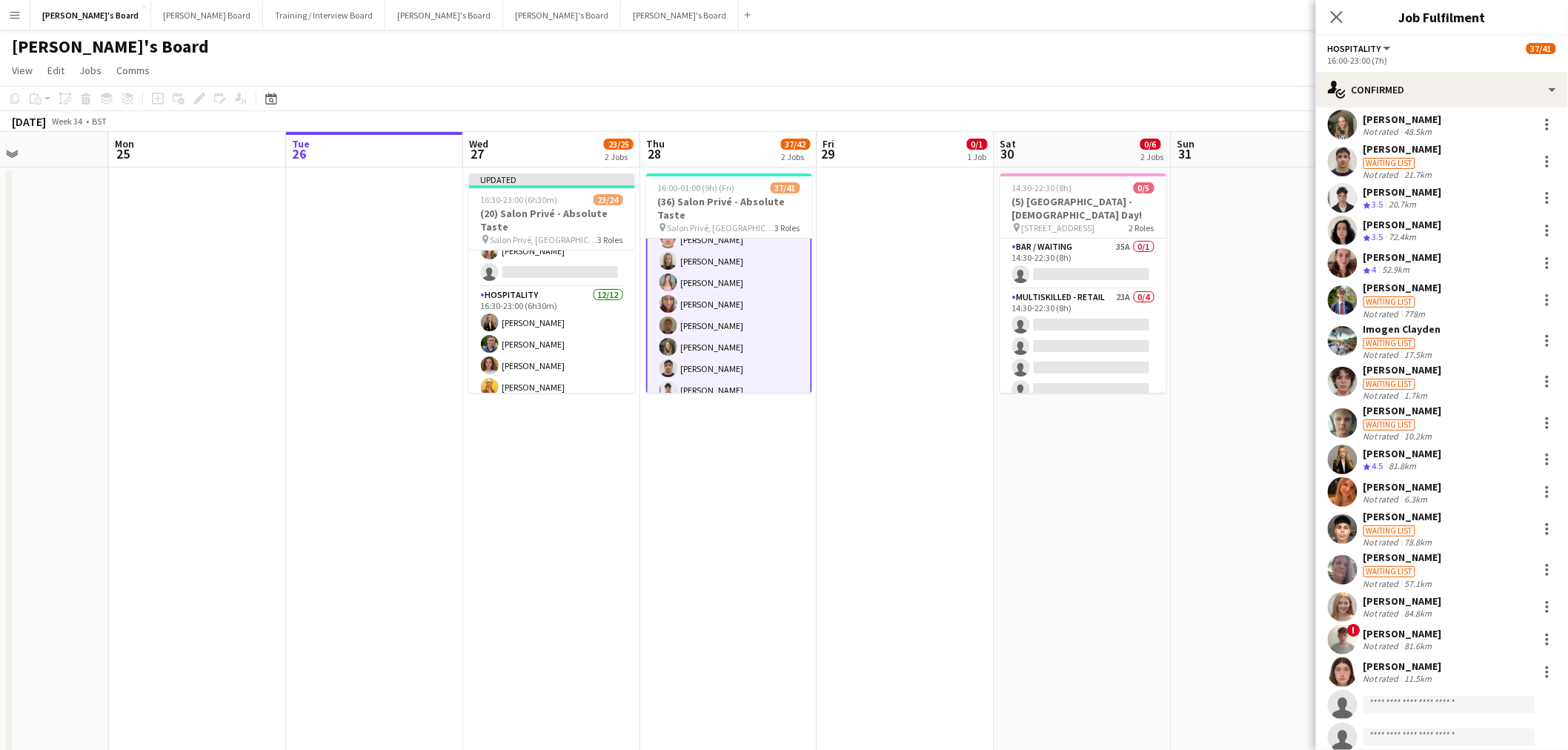
scroll to position [411, 0]
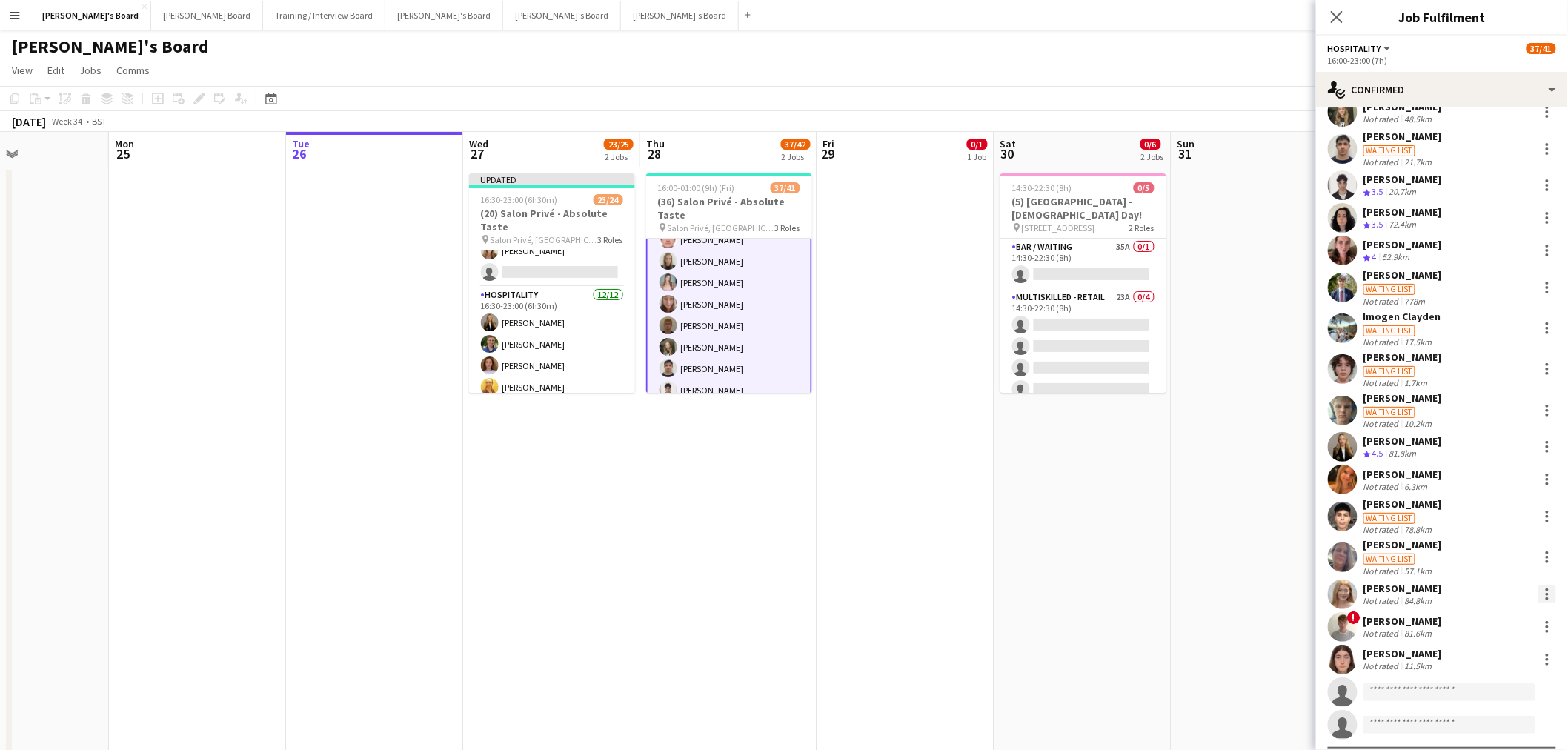
click at [1546, 594] on div at bounding box center [1546, 594] width 3 height 3
click at [1472, 534] on span "Remove" at bounding box center [1463, 530] width 45 height 13
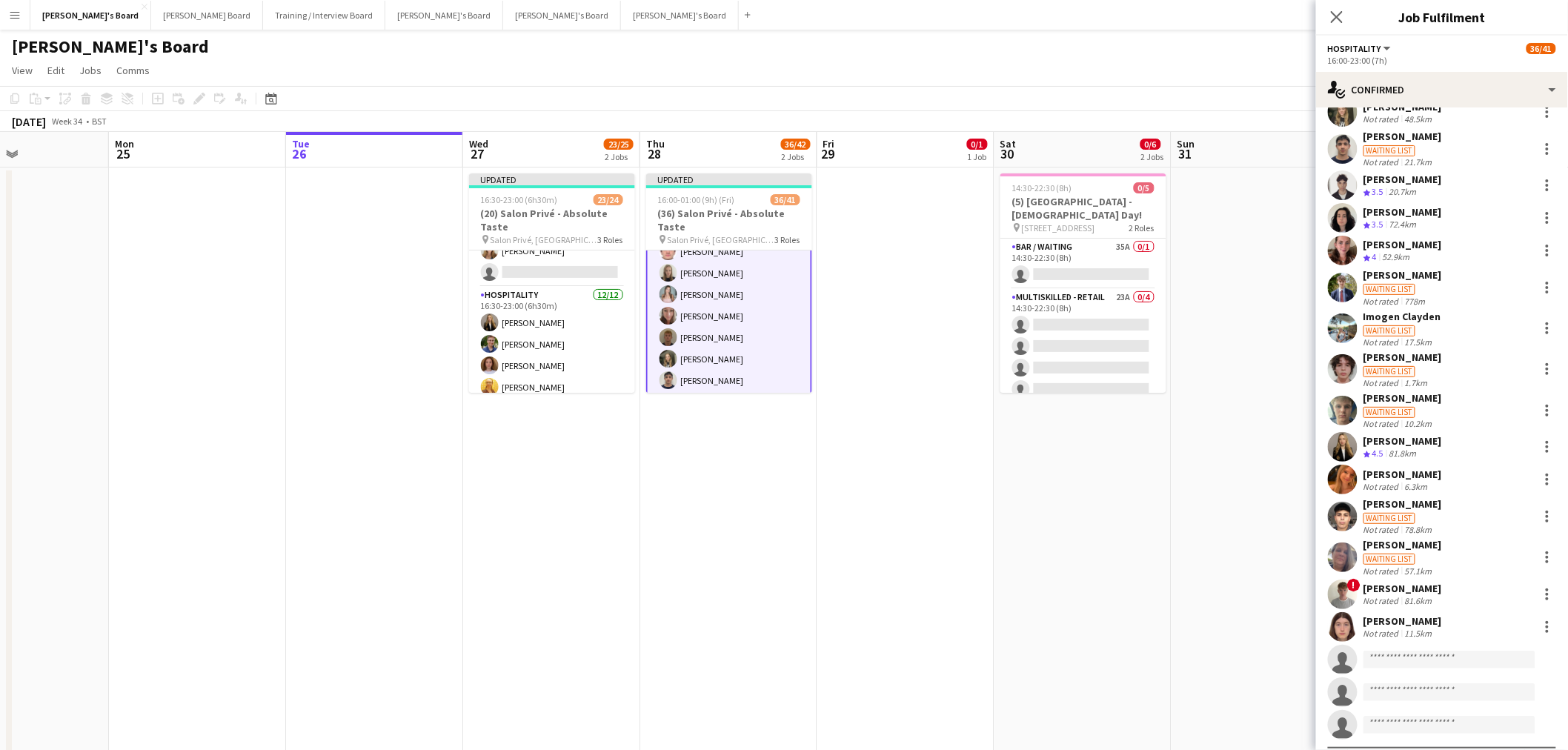
click at [858, 589] on app-date-cell at bounding box center [906, 482] width 177 height 630
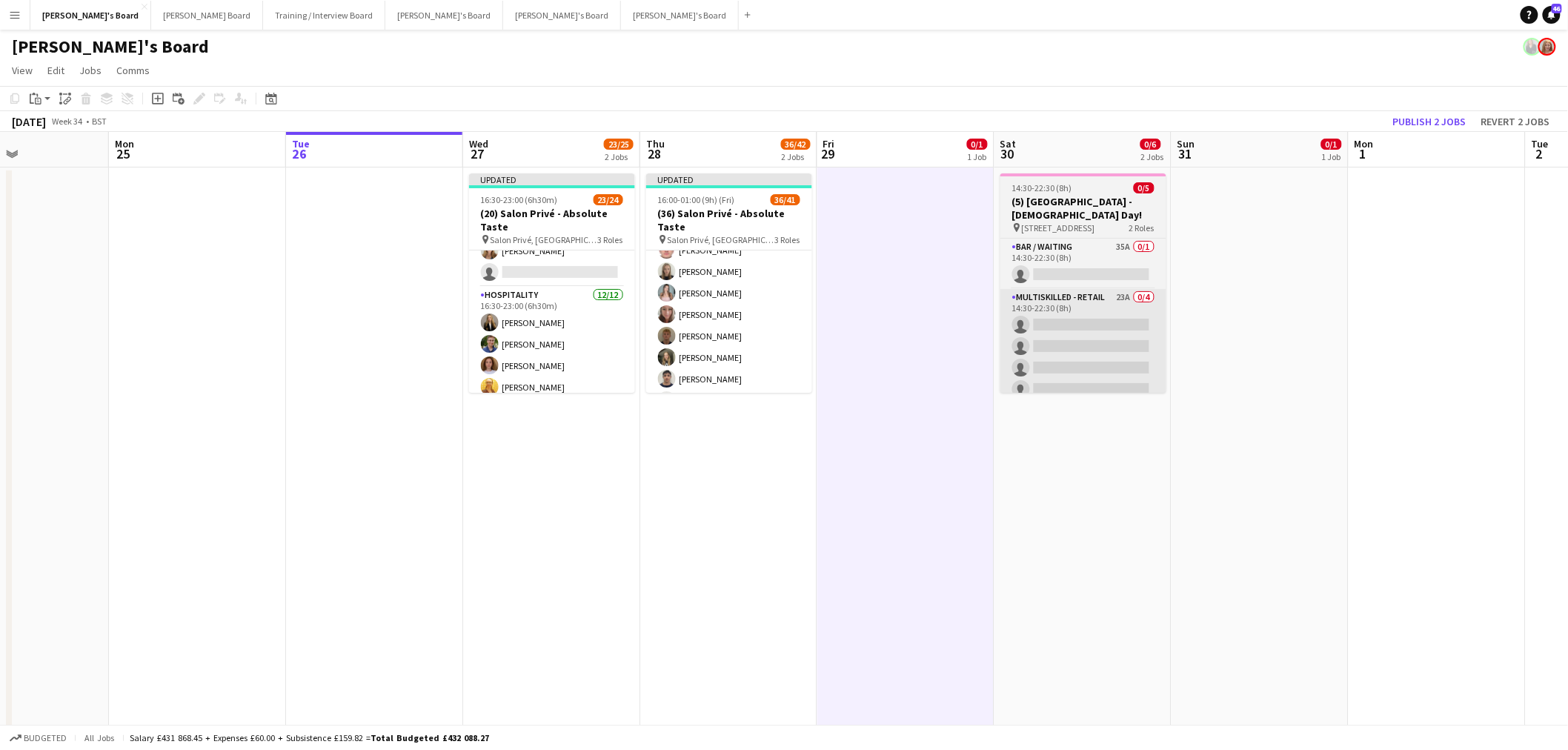
scroll to position [165, 0]
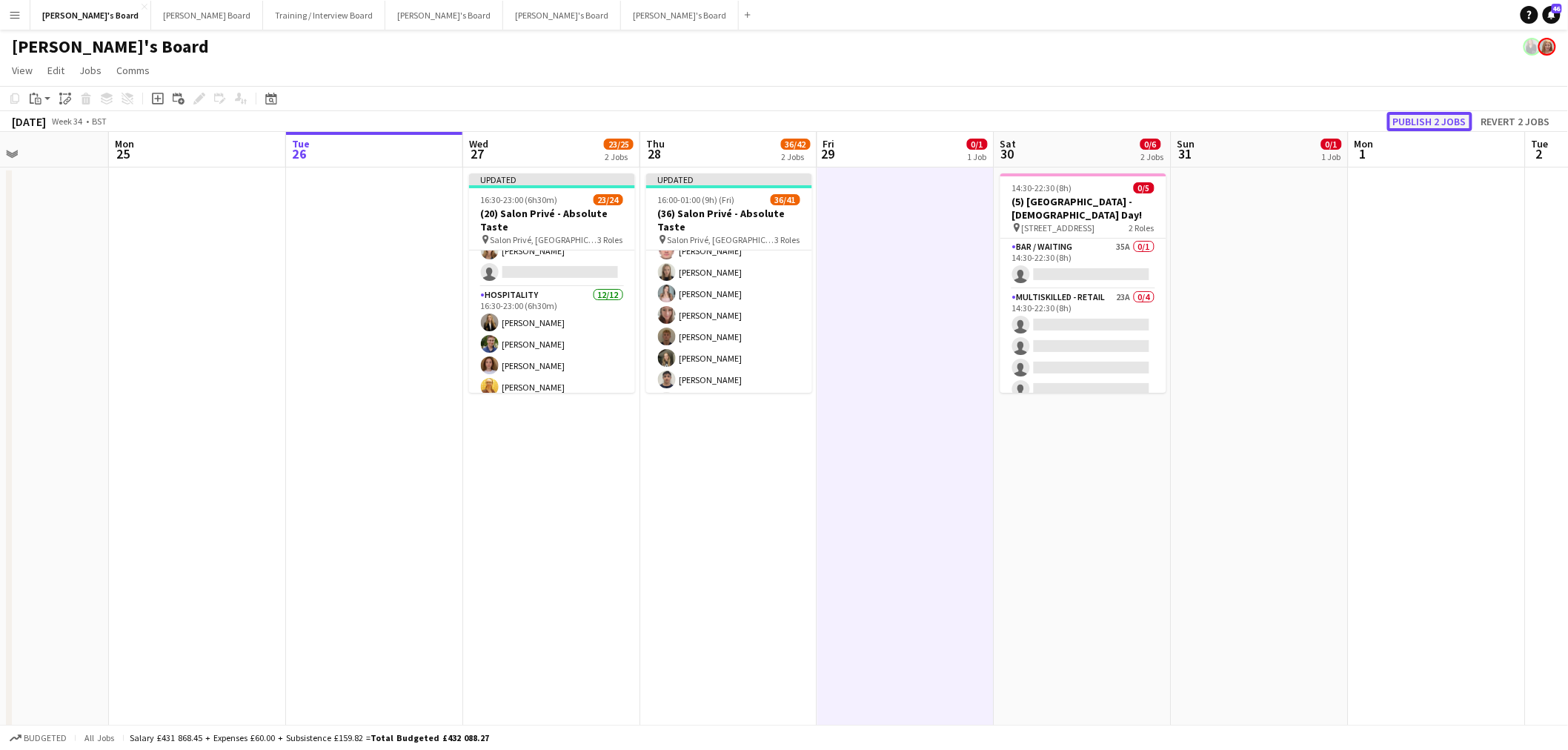
click at [1439, 113] on button "Publish 2 jobs" at bounding box center [1429, 122] width 85 height 19
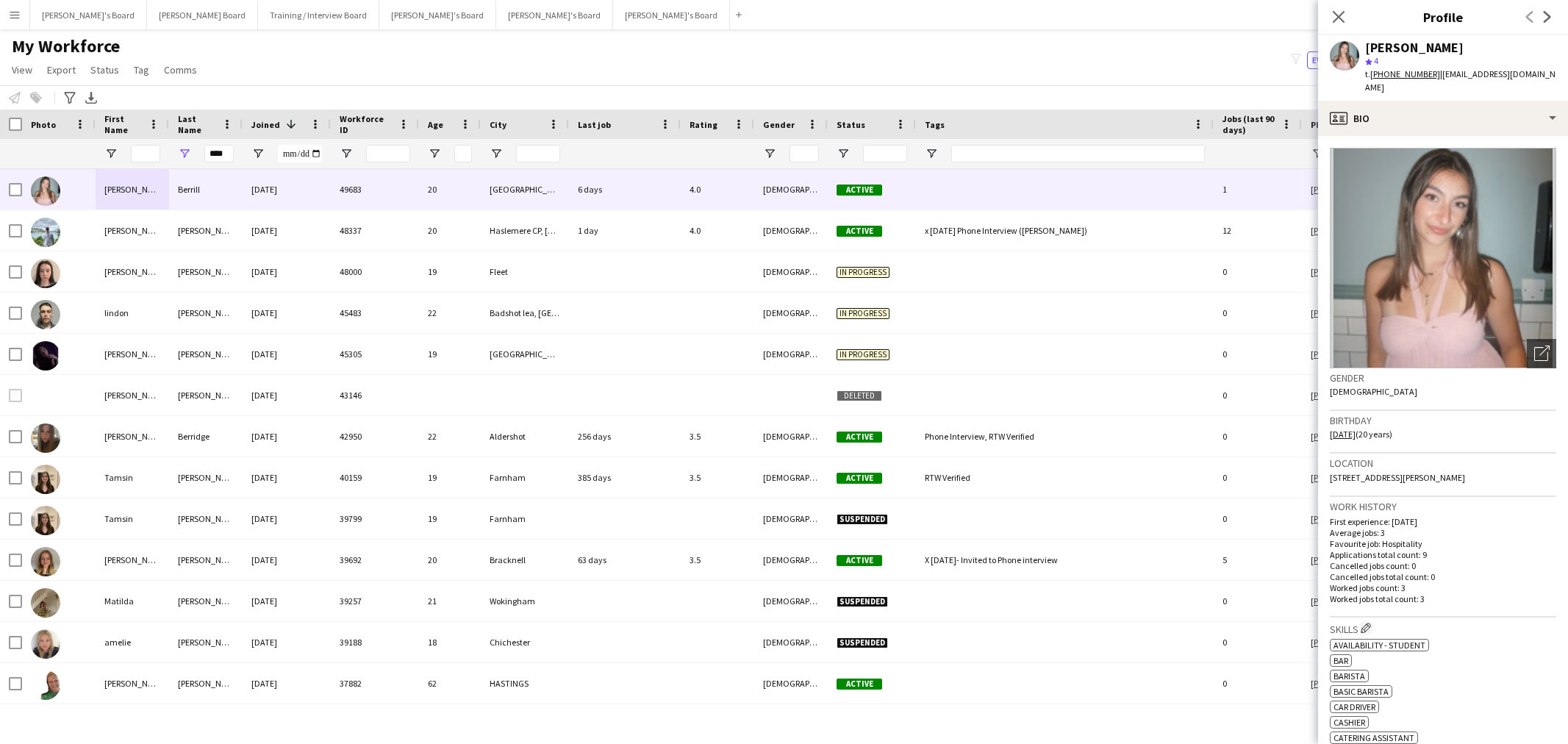
click at [18, 13] on app-icon "Menu" at bounding box center [15, 15] width 12 height 12
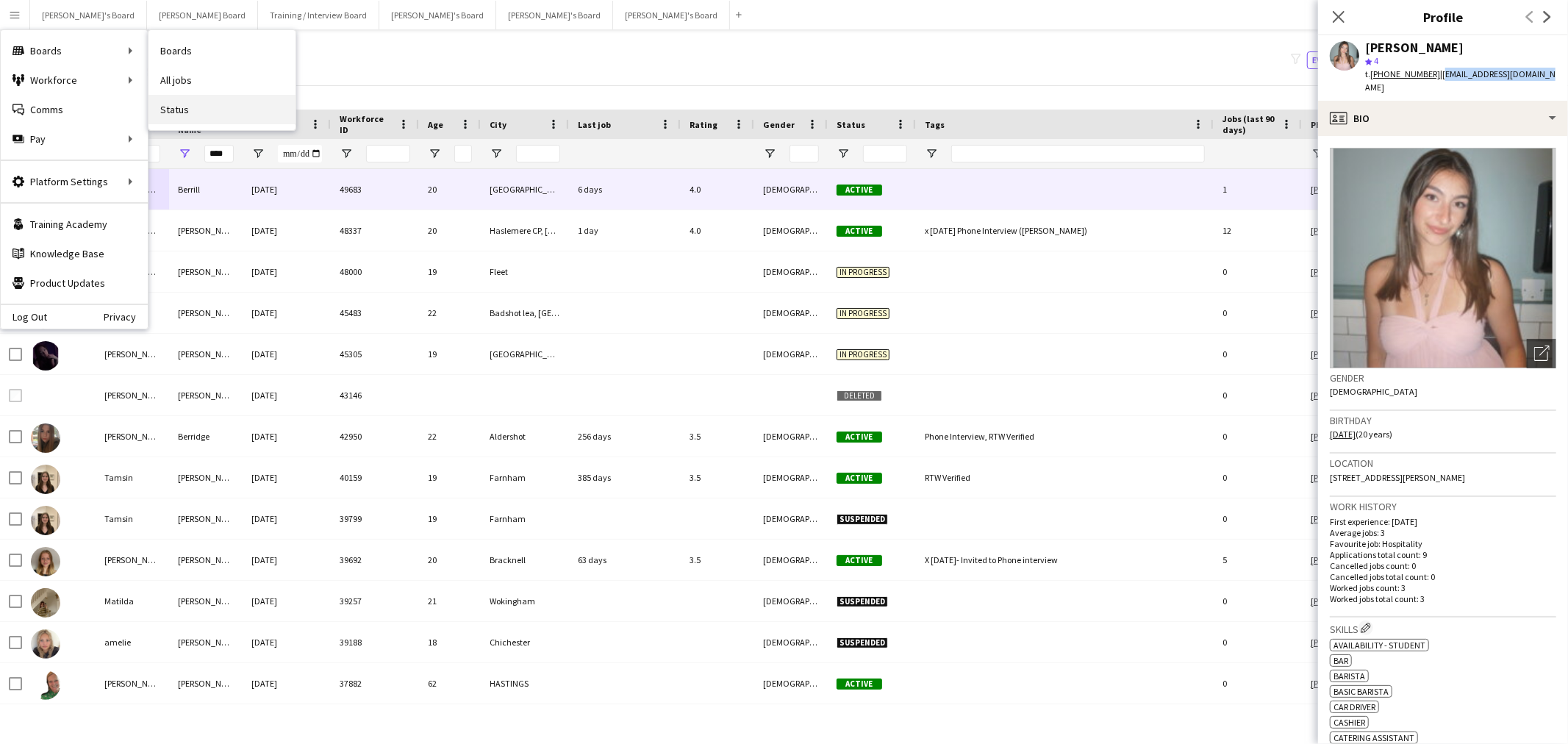
click at [184, 115] on link "Status" at bounding box center [222, 109] width 147 height 29
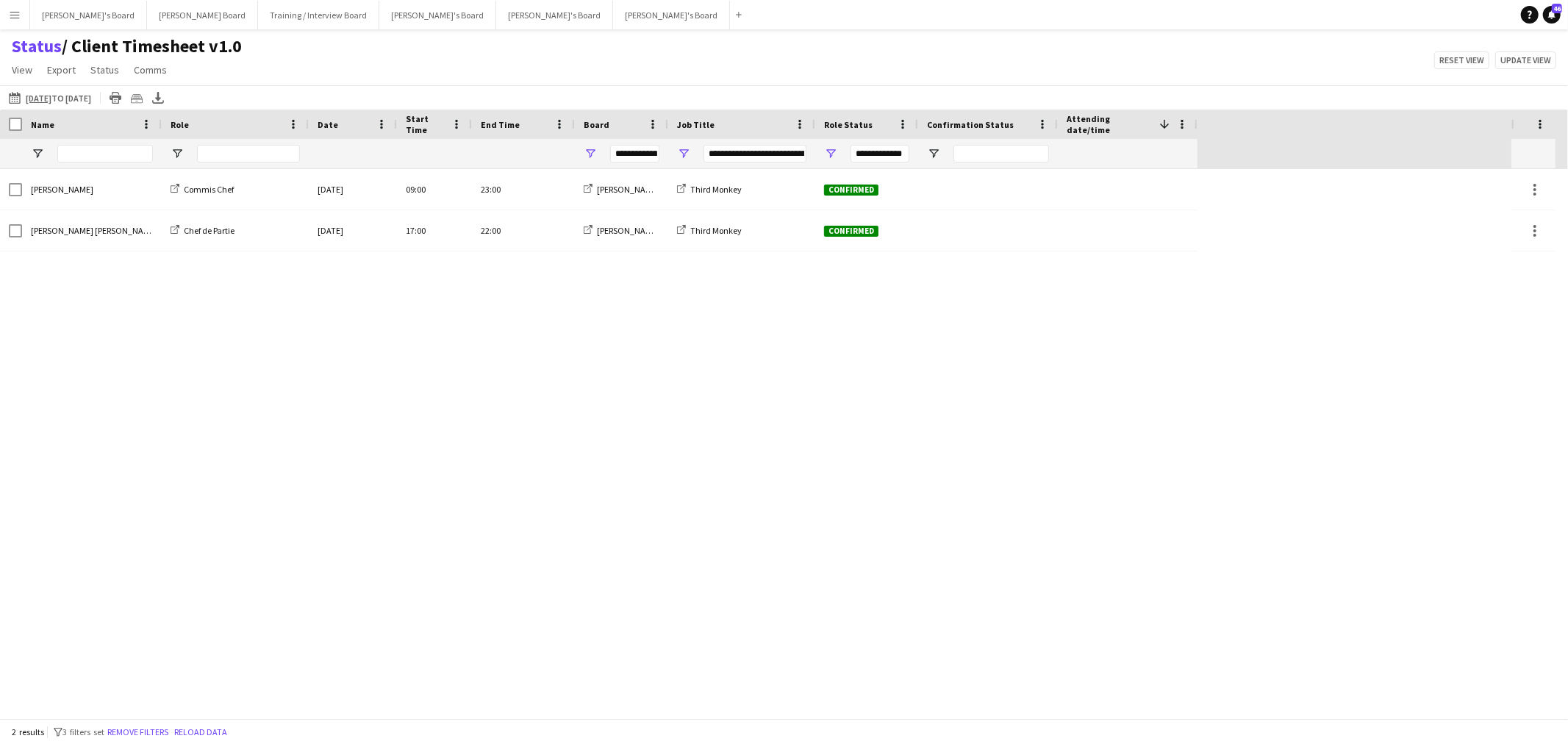
type input "**********"
click at [12, 97] on app-icon "[DATE] to [DATE]" at bounding box center [17, 97] width 17 height 12
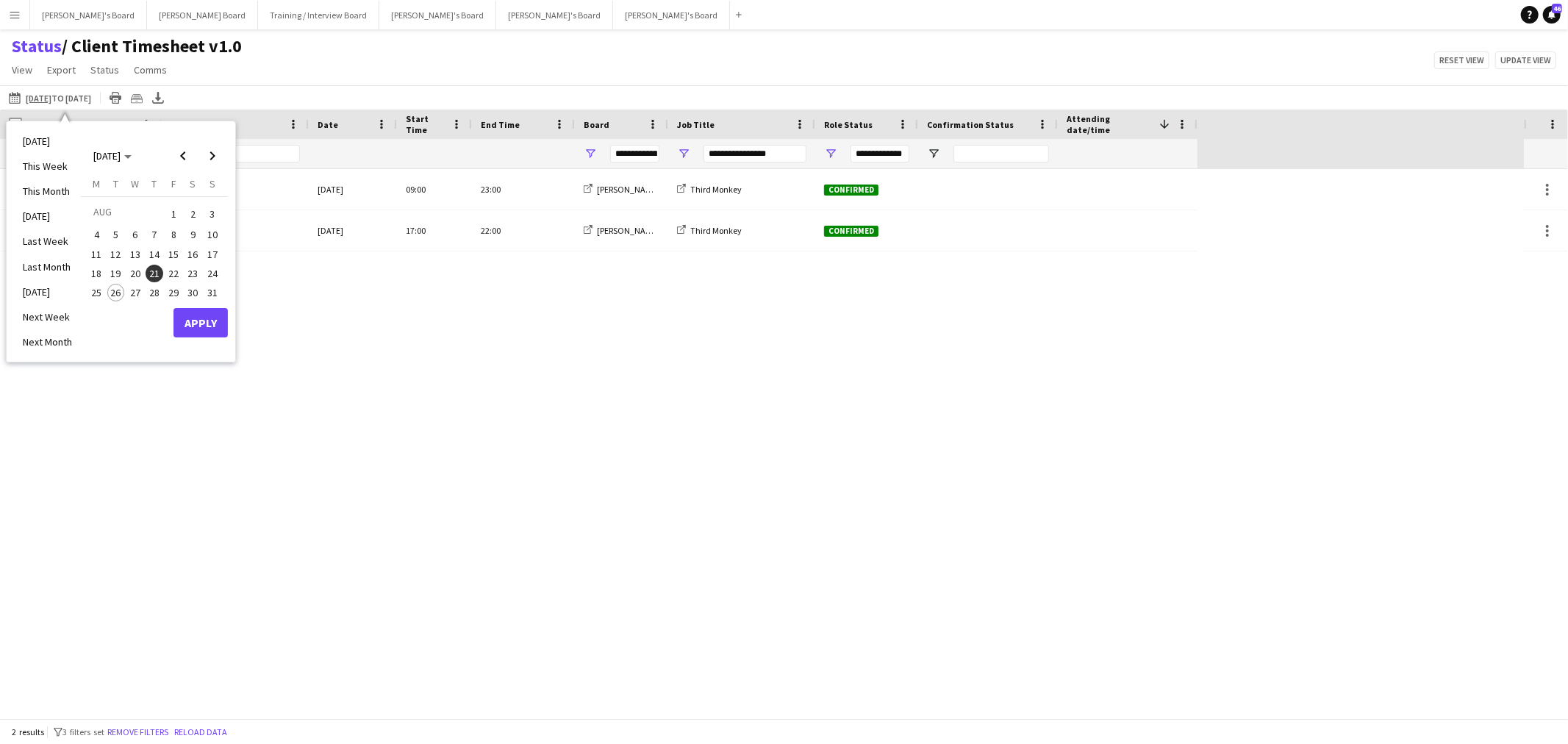
click at [139, 290] on span "27" at bounding box center [135, 292] width 18 height 18
click at [212, 317] on button "Apply" at bounding box center [201, 322] width 55 height 29
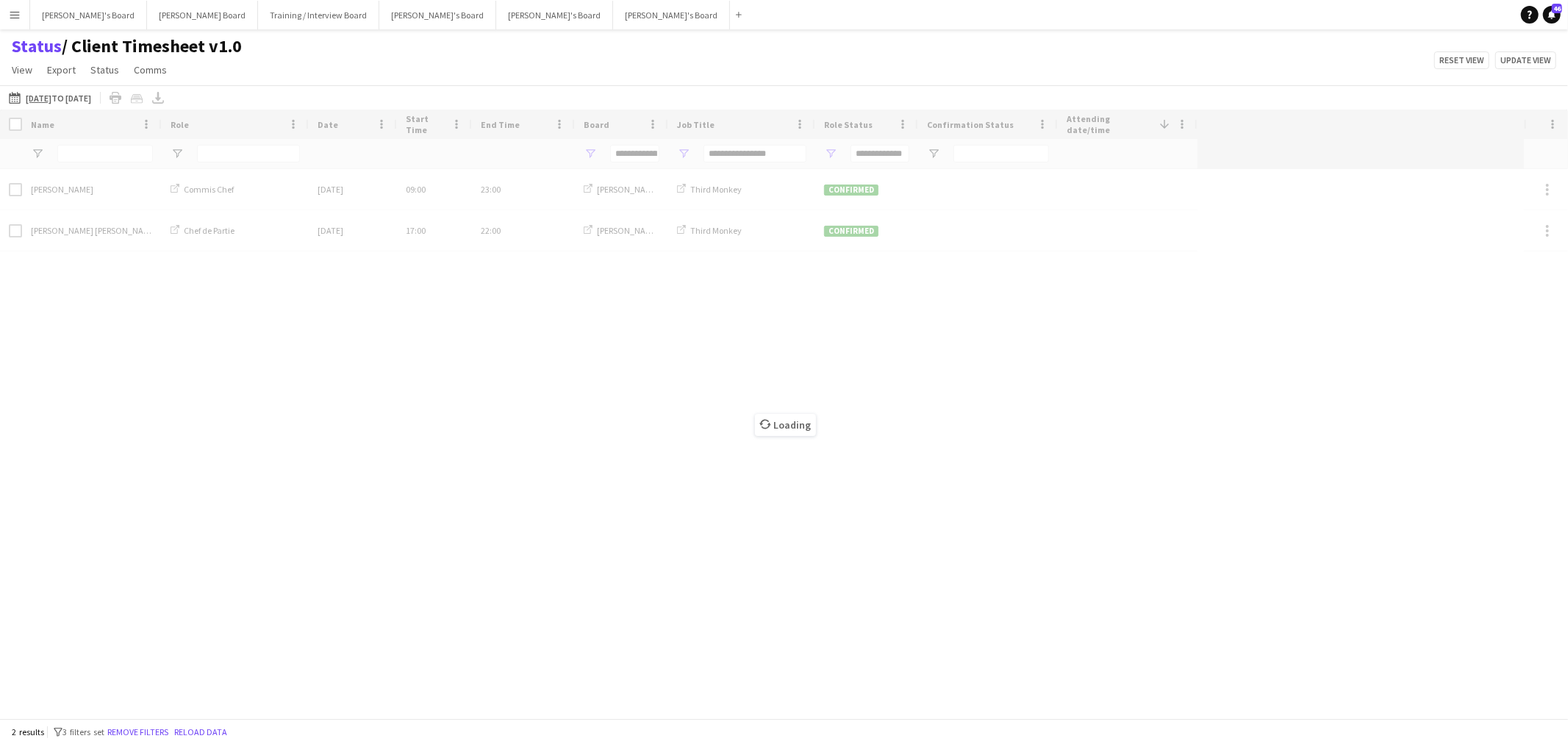
type input "***"
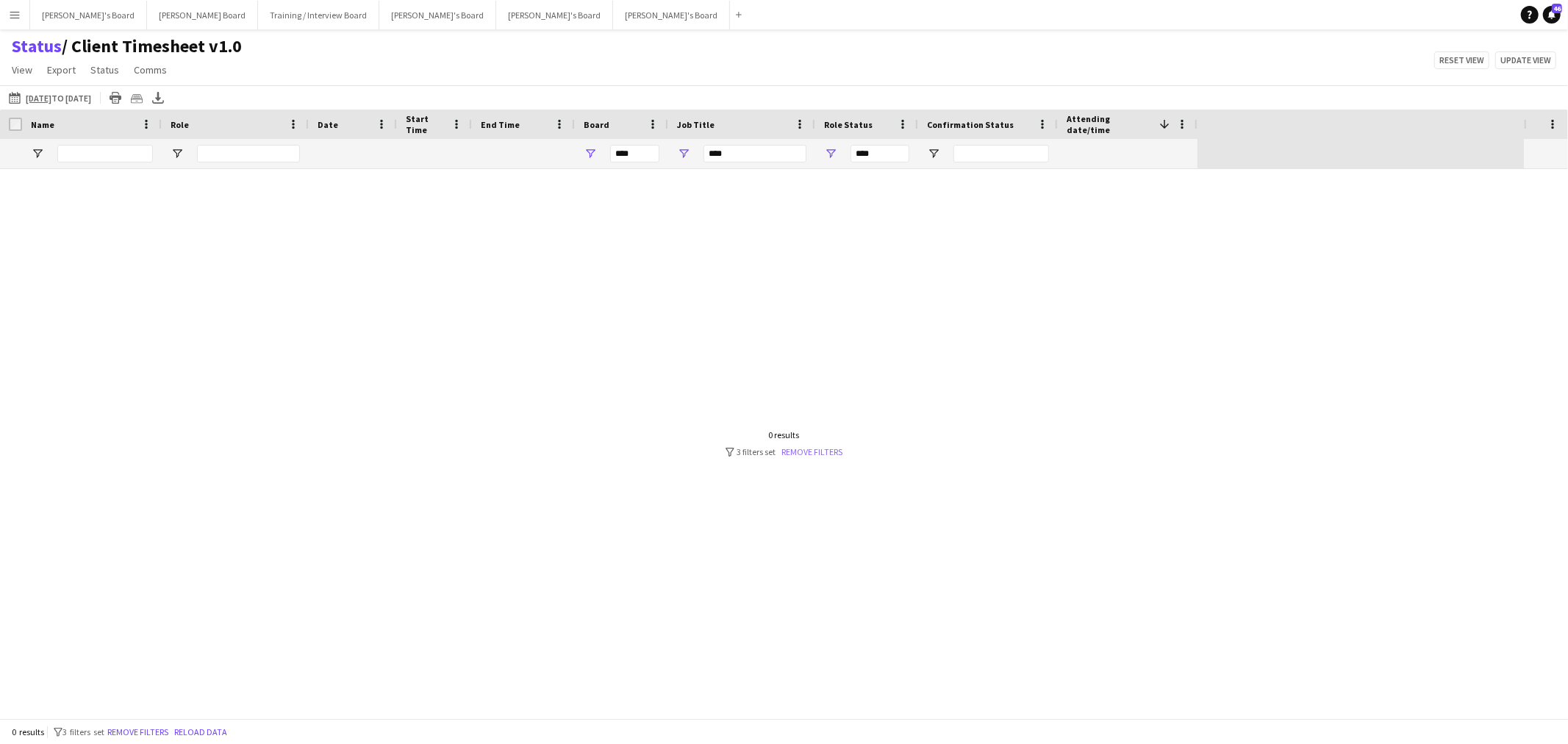
click at [817, 454] on link "Remove filters" at bounding box center [812, 452] width 61 height 11
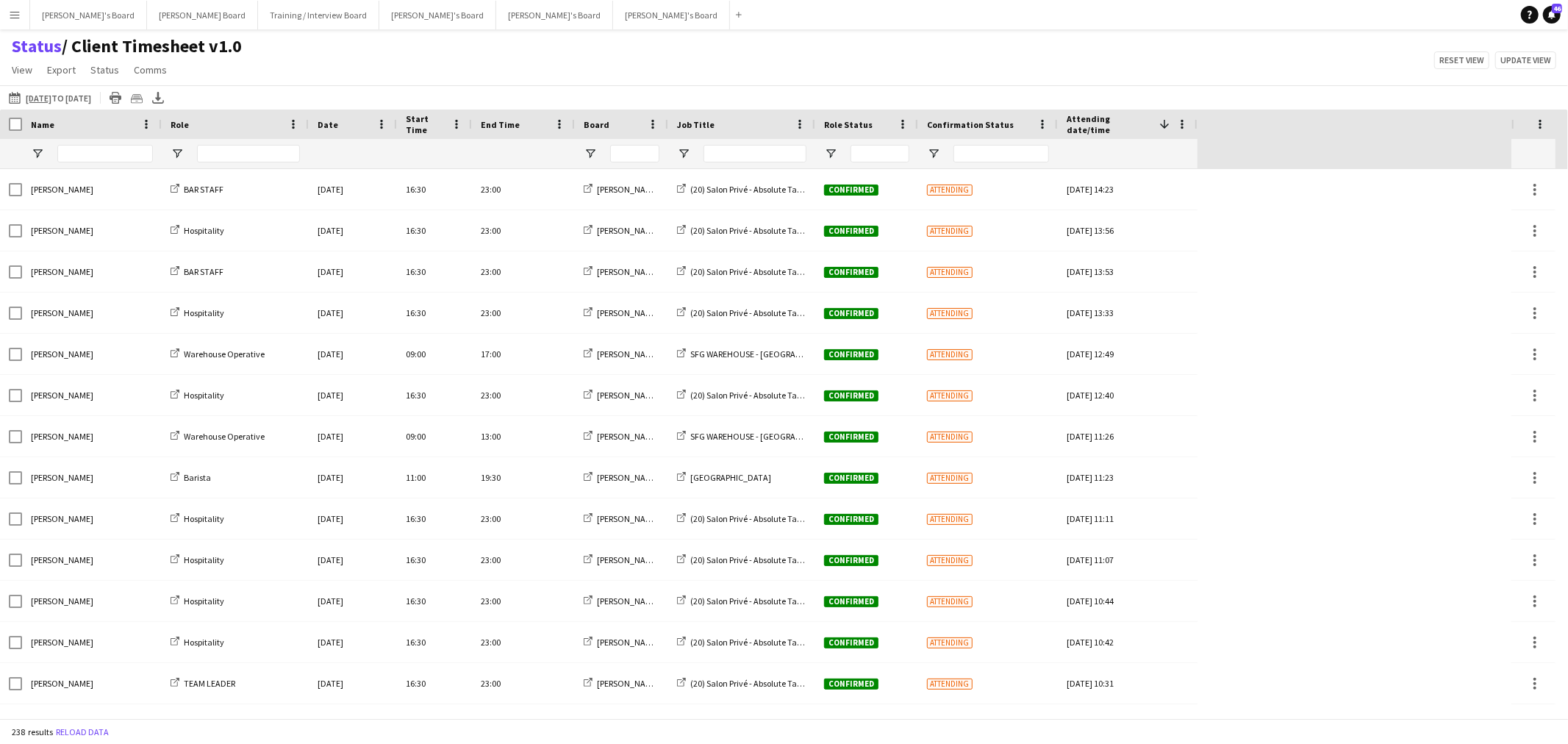
click at [600, 155] on div at bounding box center [621, 154] width 93 height 29
click at [592, 153] on span "Open Filter Menu" at bounding box center [590, 153] width 13 height 13
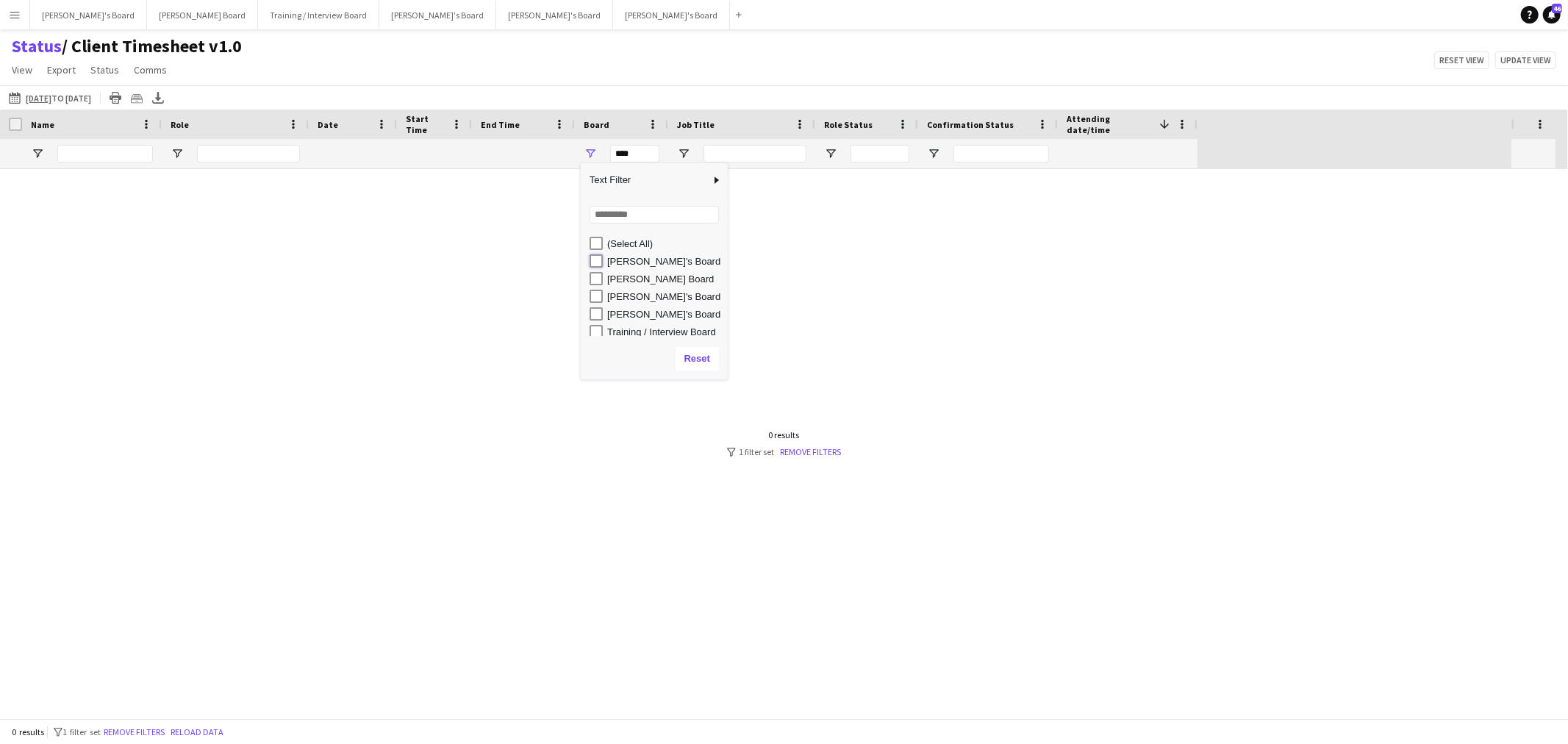
type input "**********"
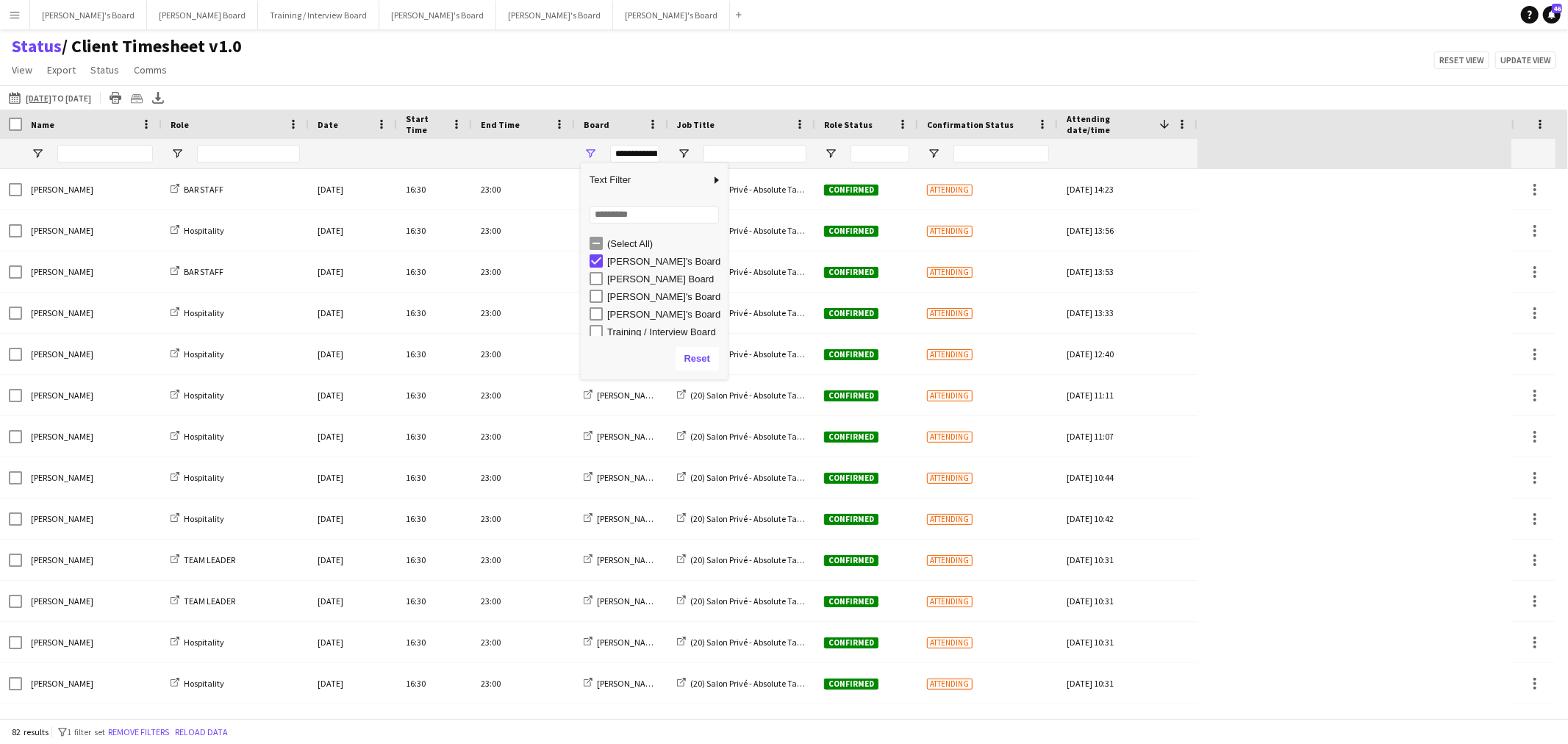
click at [553, 86] on div "27-08-2025 to 28-08-2025 27-08-2025 to 28-08-2025 Today This Week This Month Ye…" at bounding box center [784, 97] width 1568 height 24
click at [681, 151] on span "Open Filter Menu" at bounding box center [683, 153] width 13 height 13
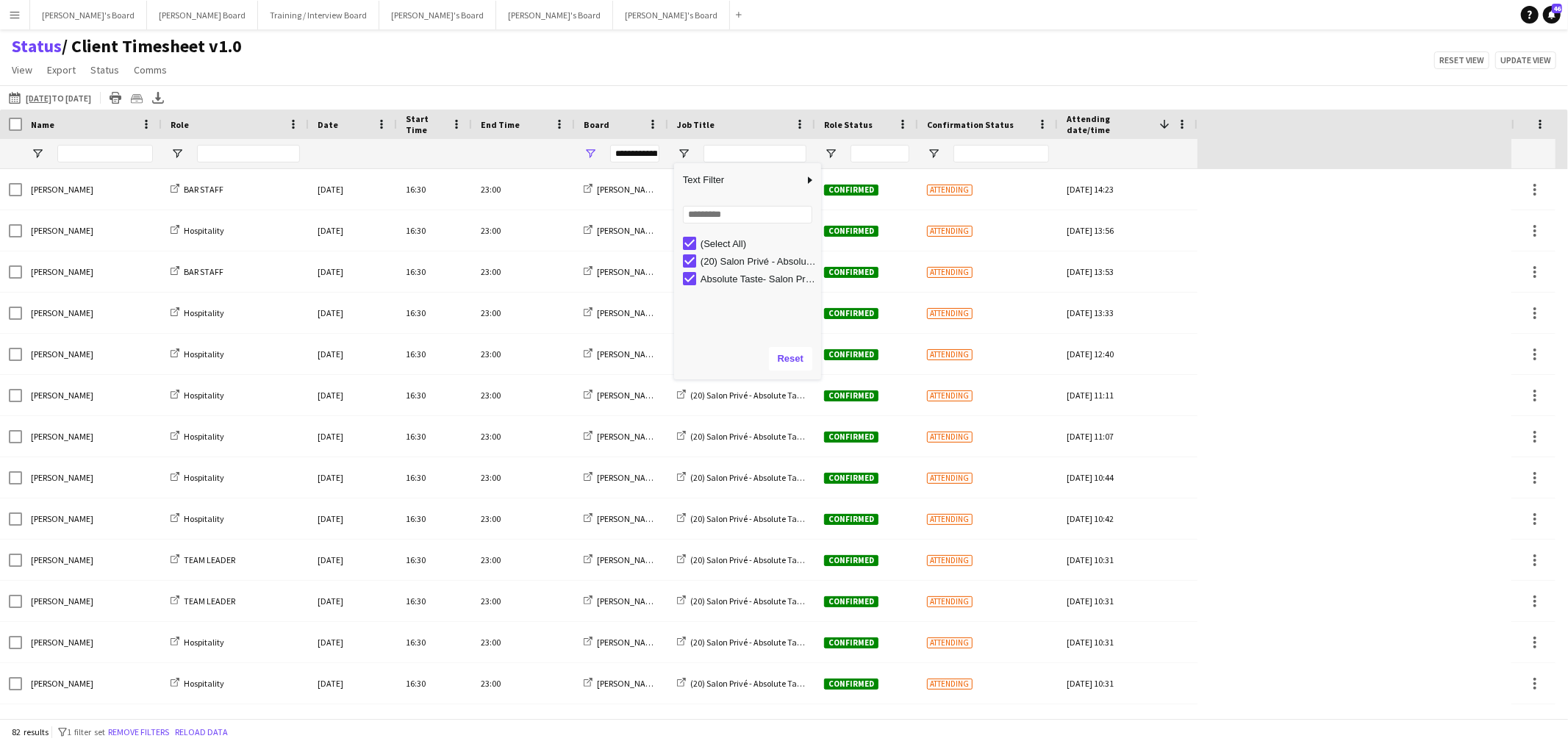
click at [644, 75] on div "Status / Client Timesheet v1.0 View Views Default view Airshow Accreditation Ai…" at bounding box center [784, 60] width 1568 height 50
click at [15, 102] on app-icon "27-08-2025 to 28-08-2025" at bounding box center [17, 97] width 17 height 12
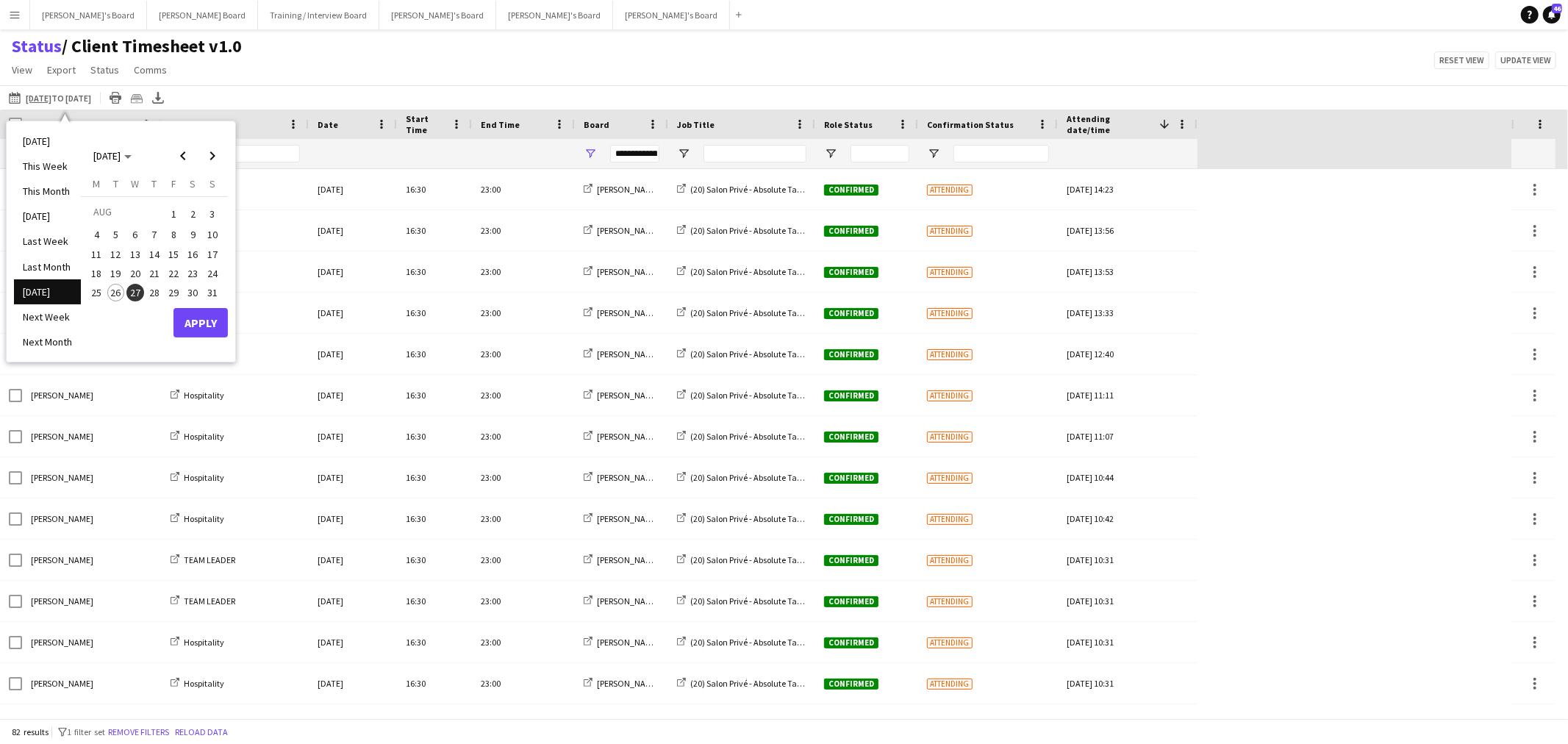
click at [134, 291] on span "27" at bounding box center [135, 292] width 18 height 18
click at [216, 324] on button "Apply" at bounding box center [201, 322] width 55 height 29
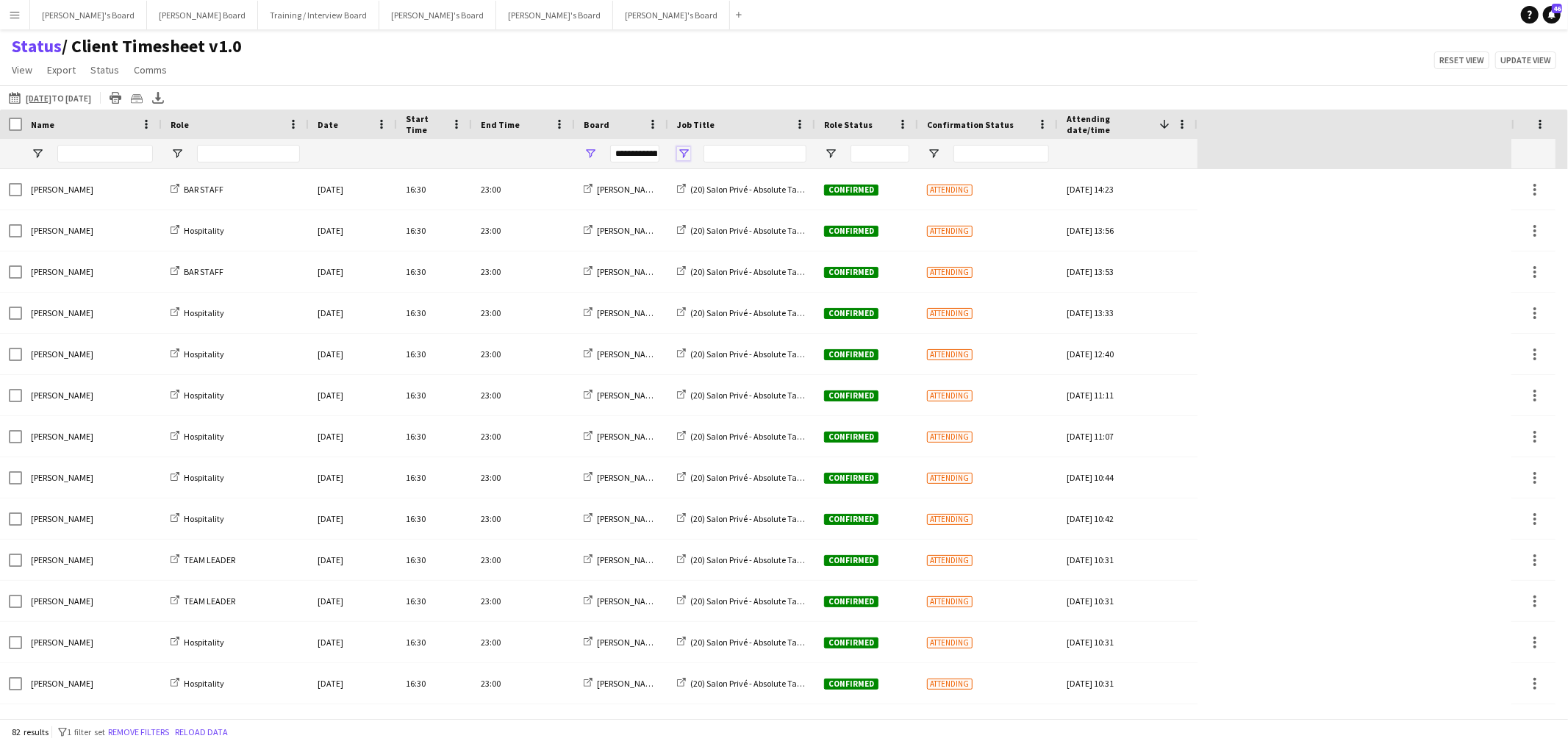
click at [687, 151] on span "Open Filter Menu" at bounding box center [683, 153] width 13 height 13
click at [695, 86] on div "27-08-2025 to 28-08-2025 27-08-2025 to 28-08-2025 Today This Week This Month Ye…" at bounding box center [784, 97] width 1568 height 24
click at [174, 155] on span "Open Filter Menu" at bounding box center [177, 153] width 13 height 13
click at [357, 92] on div "27-08-2025 to 28-08-2025 27-08-2025 to 28-08-2025 Today This Week This Month Ye…" at bounding box center [784, 97] width 1568 height 24
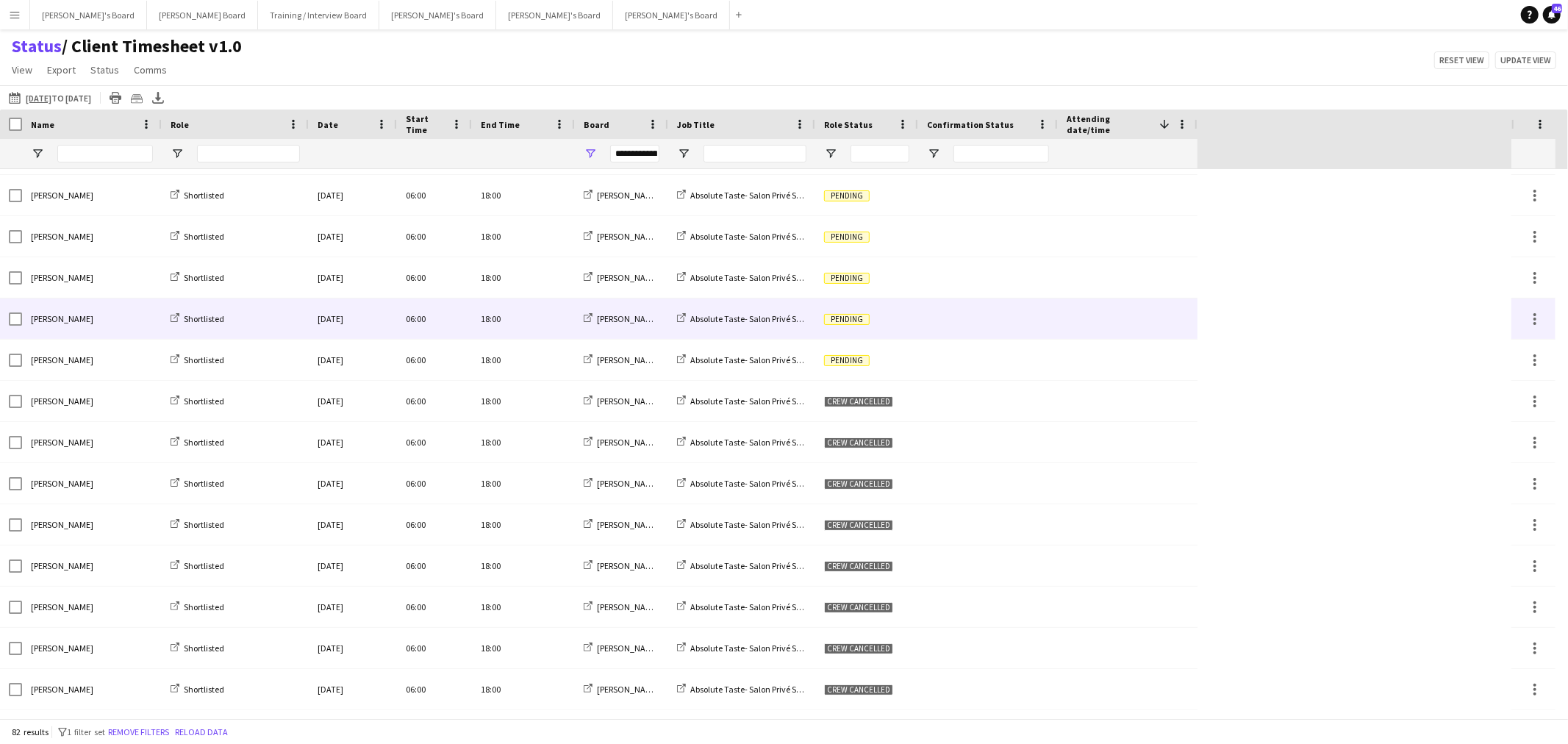
scroll to position [571, 0]
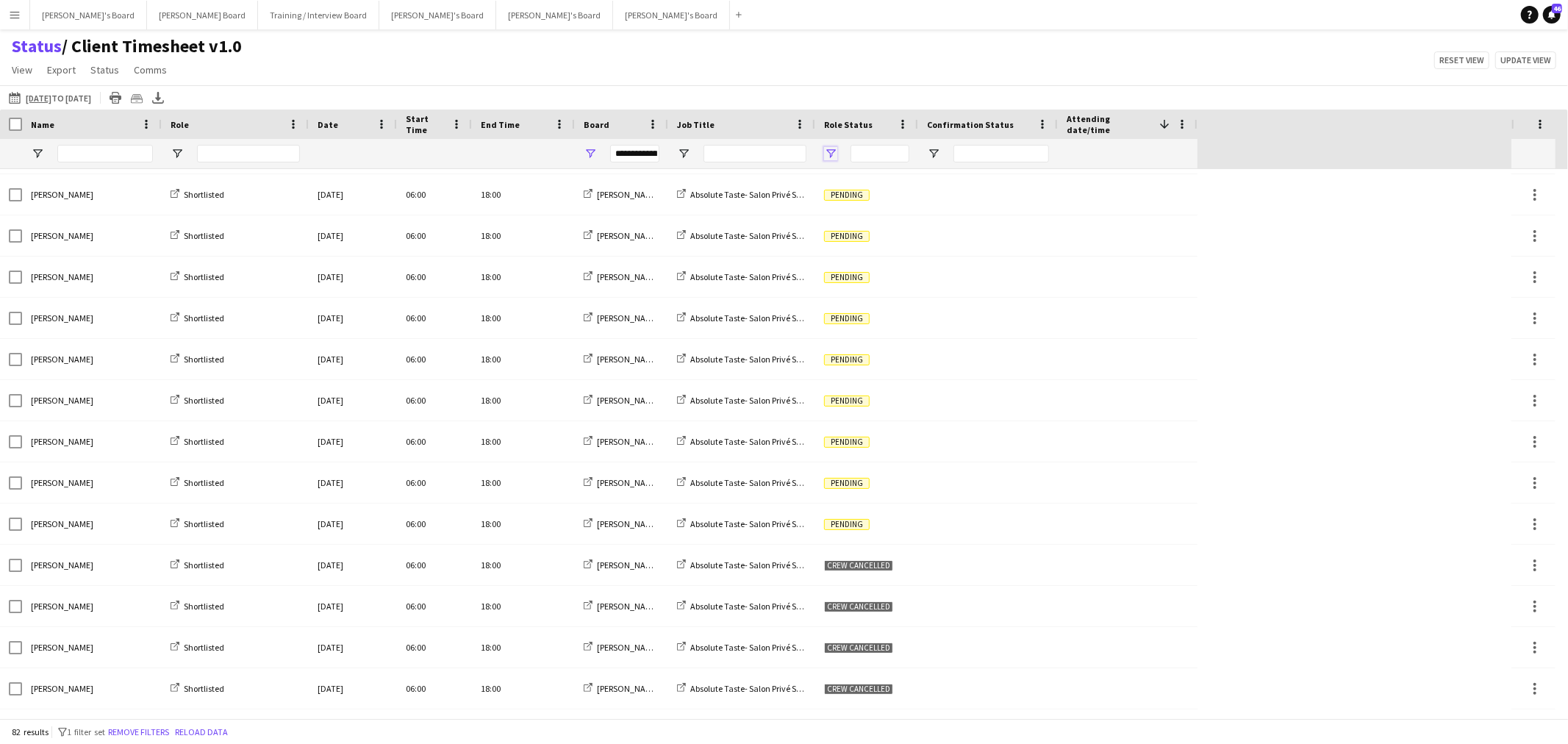
click at [824, 155] on span "Open Filter Menu" at bounding box center [830, 153] width 13 height 13
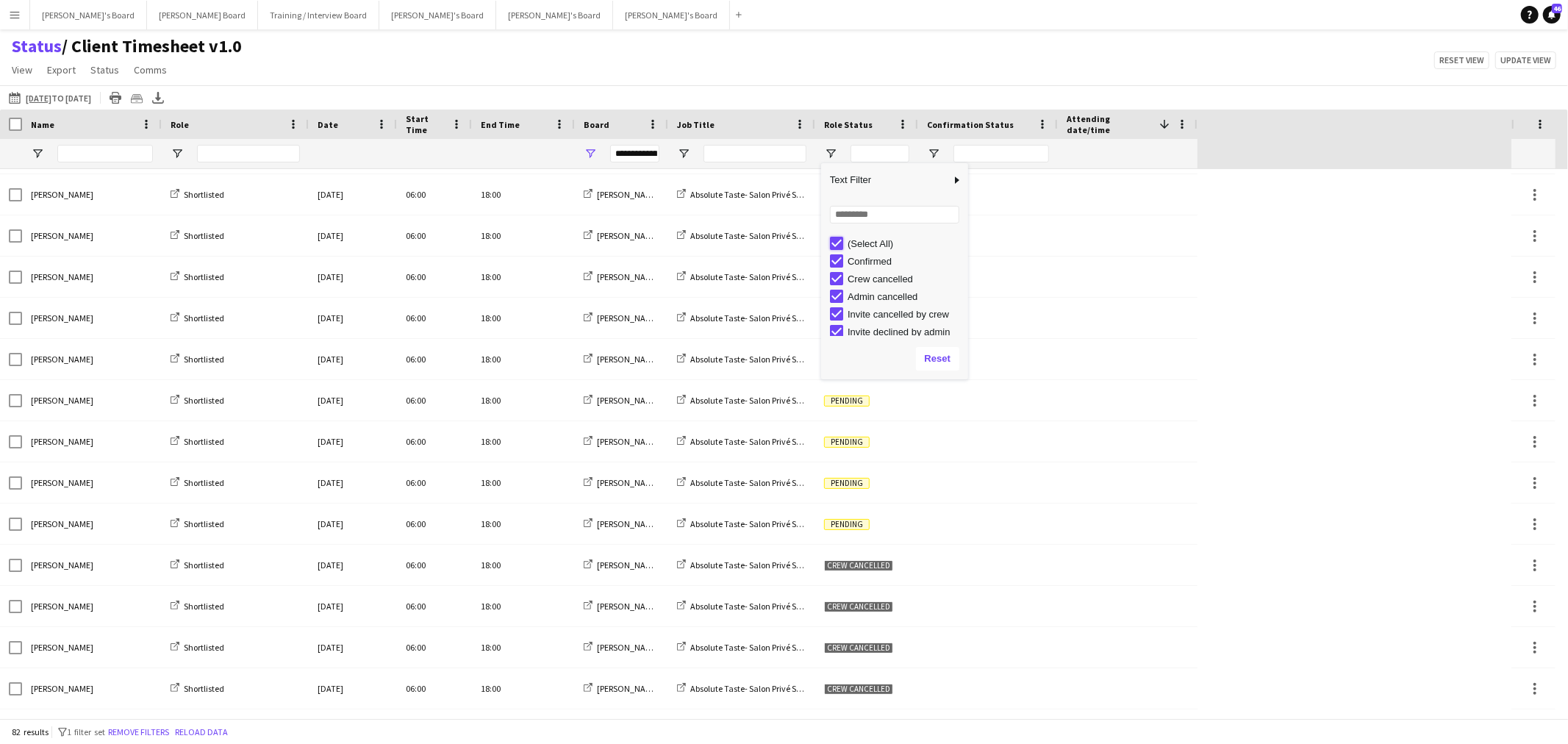
type input "***"
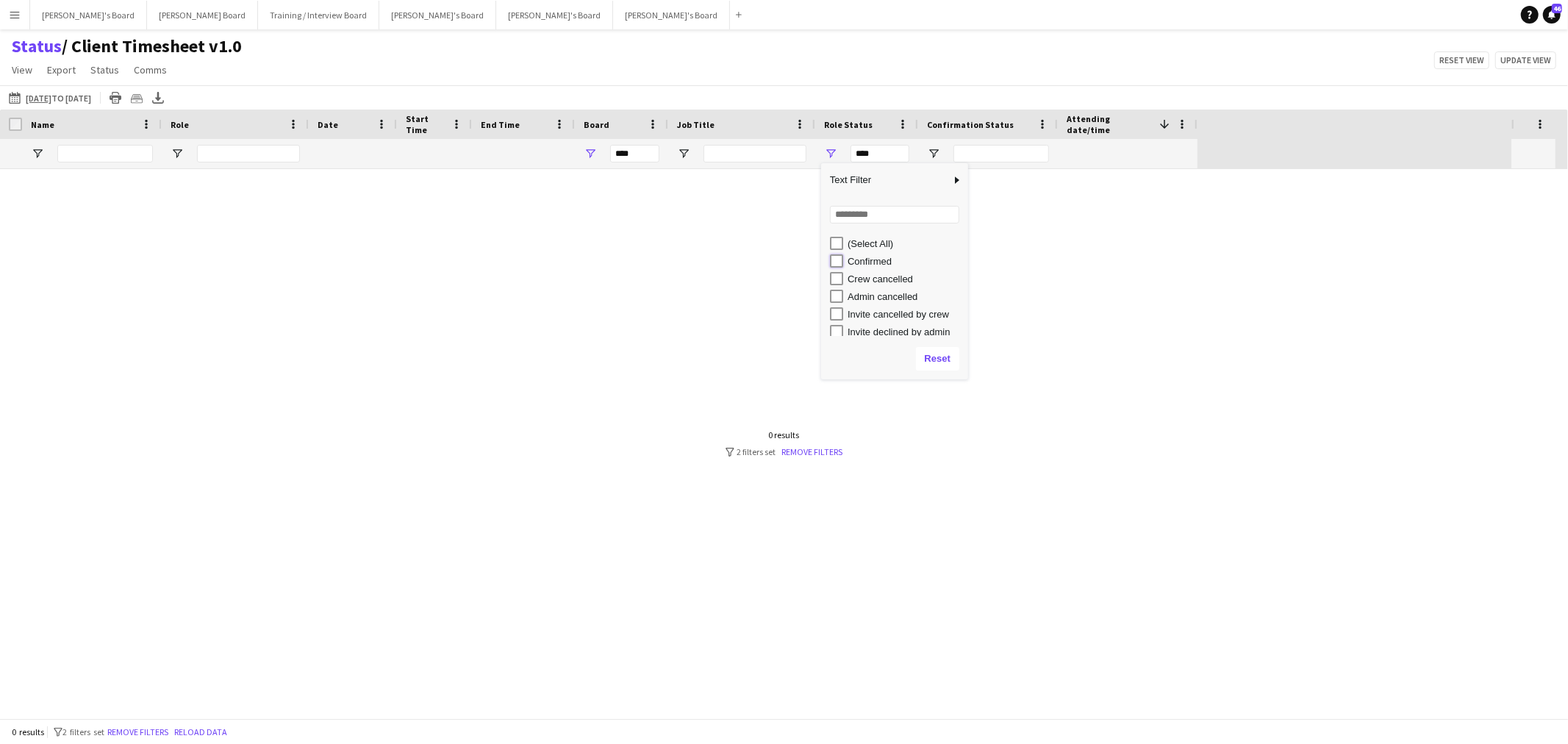
type input "**********"
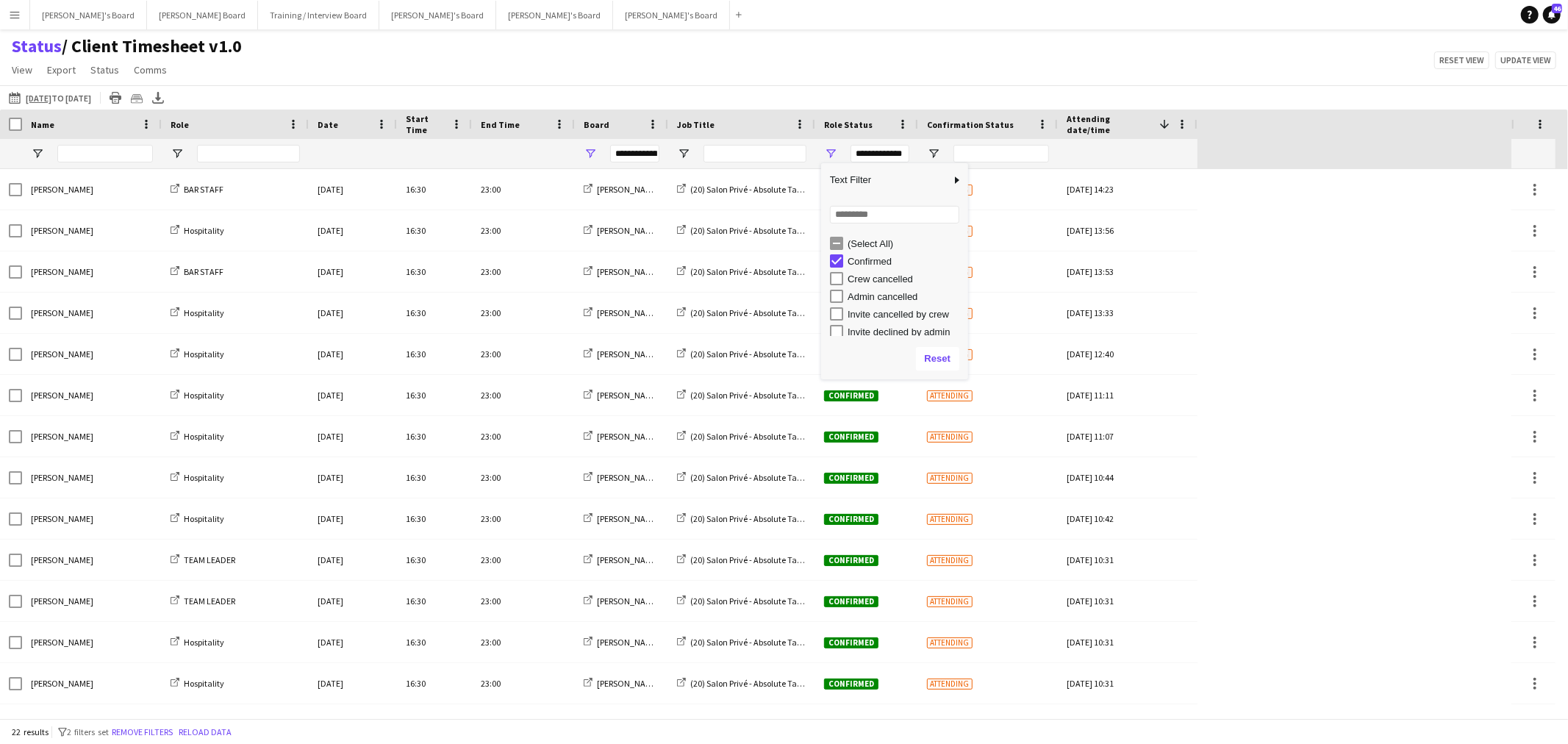
click at [737, 70] on div "Status / Client Timesheet v1.0 View Views Default view Airshow Accreditation Ai…" at bounding box center [784, 60] width 1568 height 50
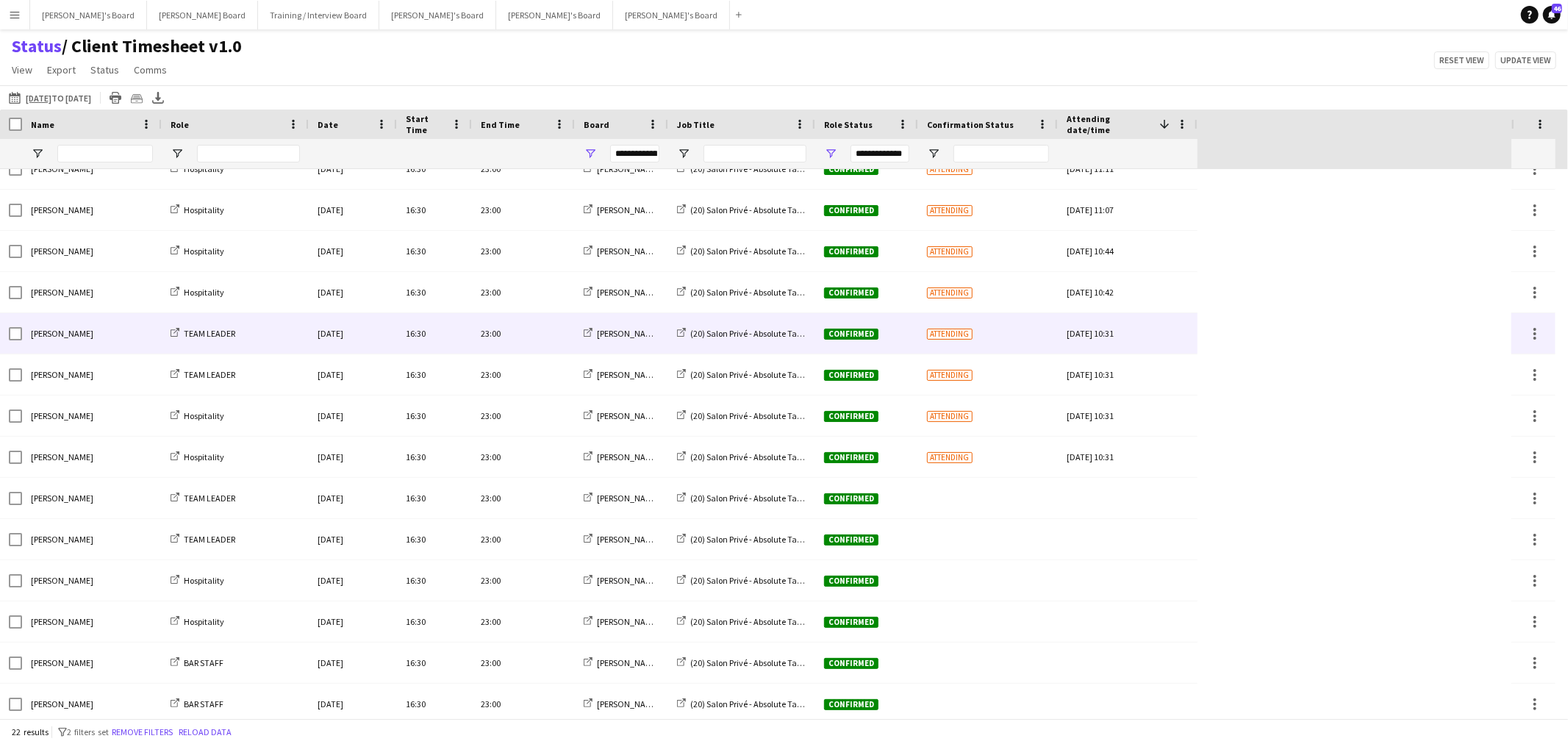
scroll to position [356, 0]
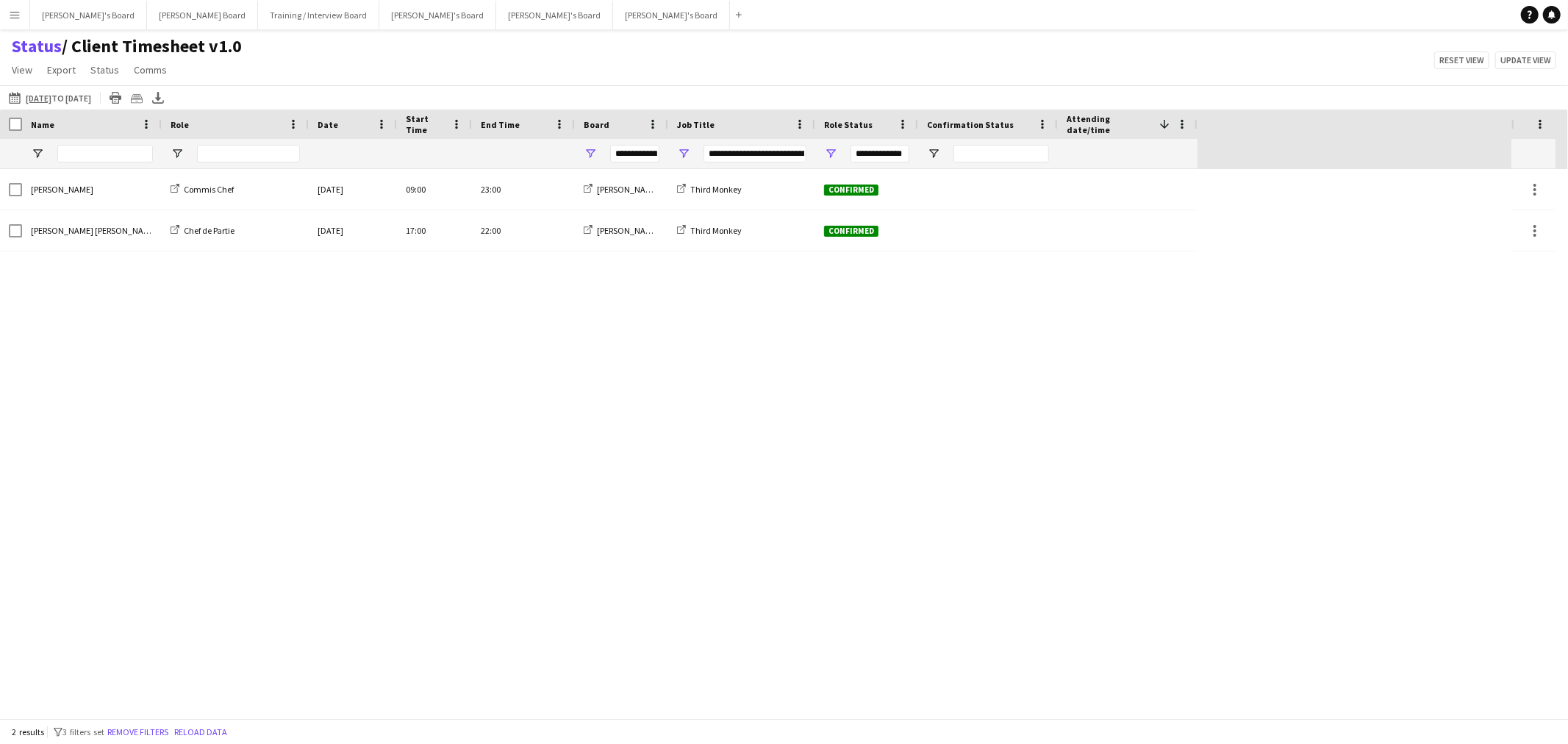
type input "**********"
drag, startPoint x: 17, startPoint y: 92, endPoint x: 54, endPoint y: 111, distance: 41.6
click at [17, 92] on app-icon "26-08-2025 to 01-09-2025" at bounding box center [17, 97] width 17 height 12
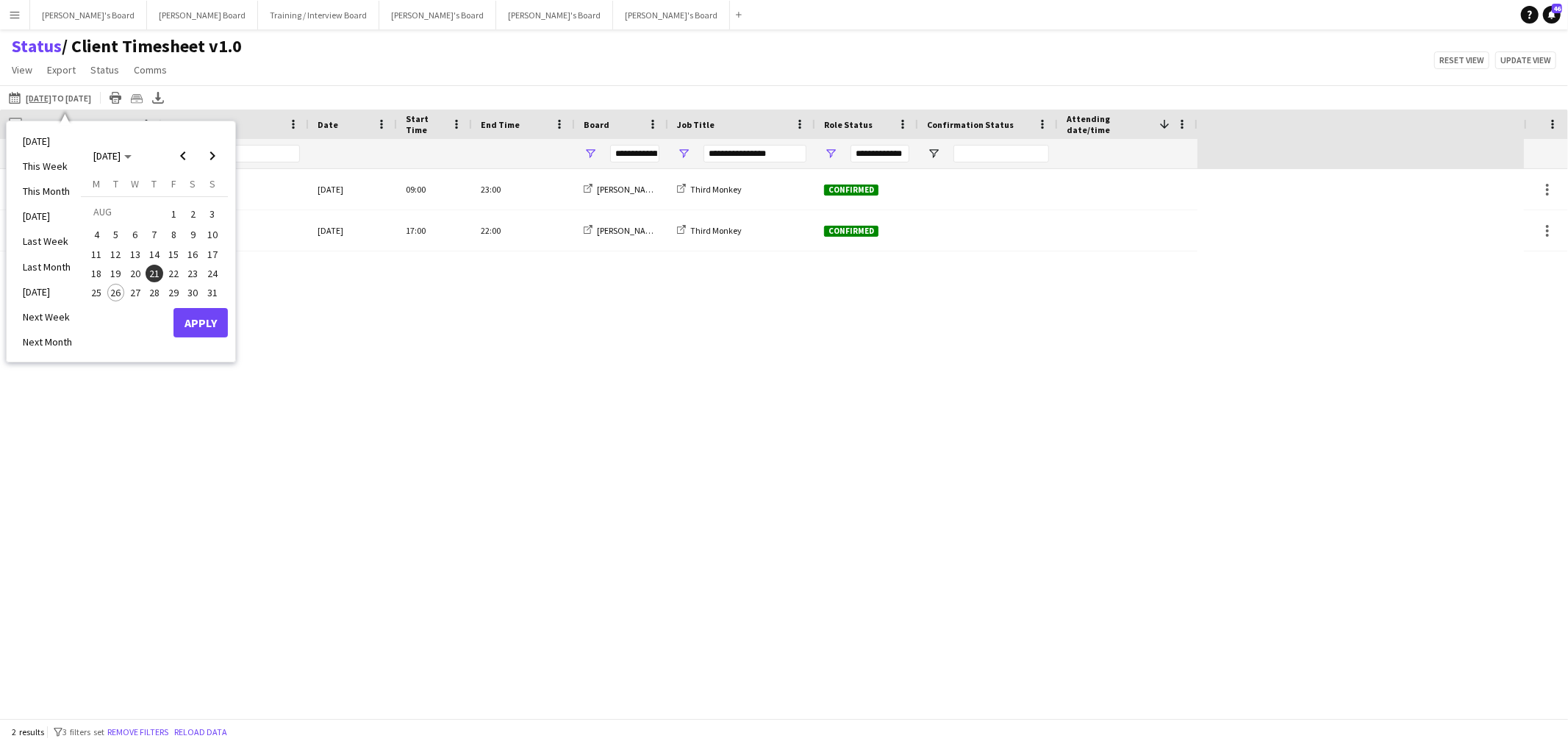
click at [133, 295] on span "27" at bounding box center [135, 292] width 18 height 18
click at [216, 318] on button "Apply" at bounding box center [201, 322] width 55 height 29
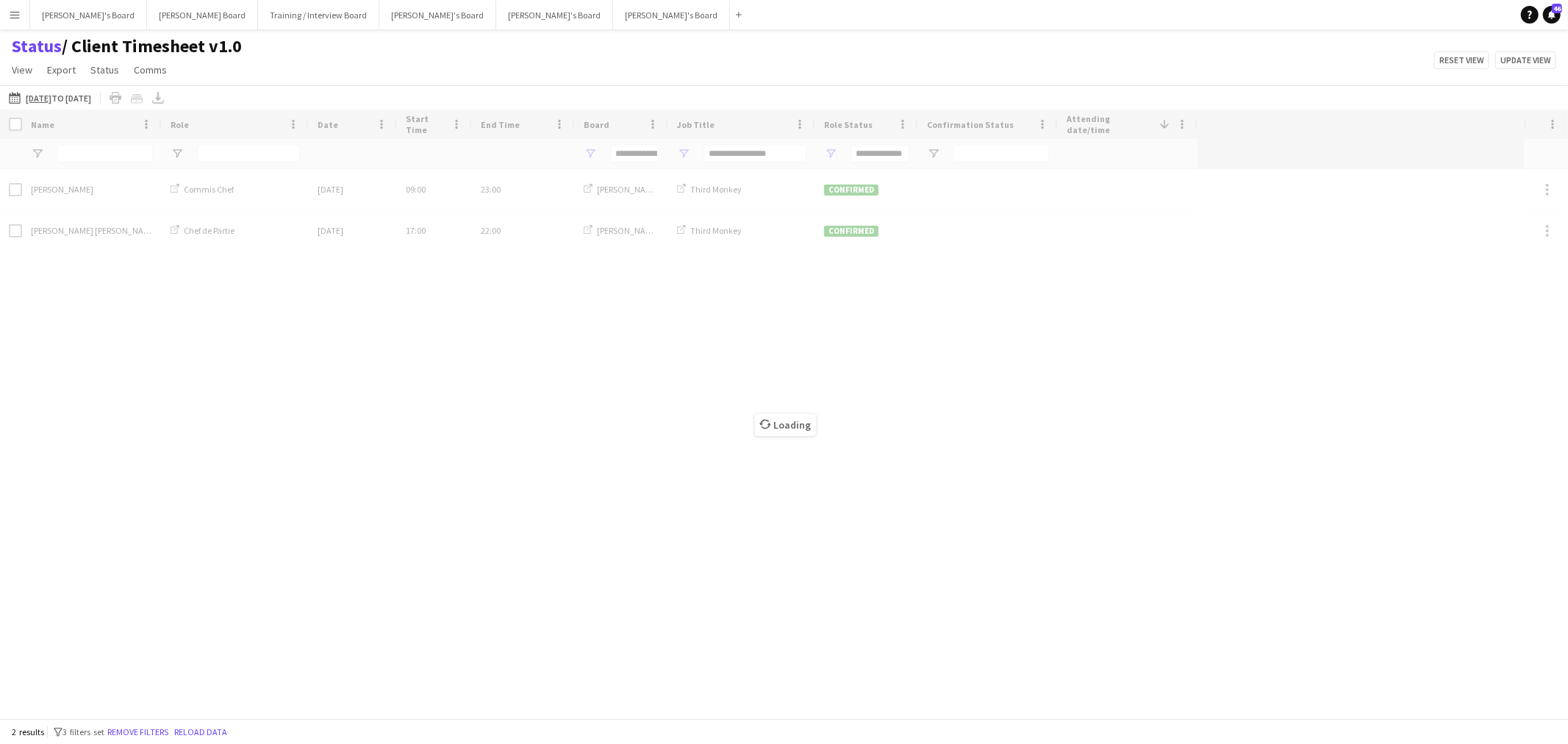
type input "***"
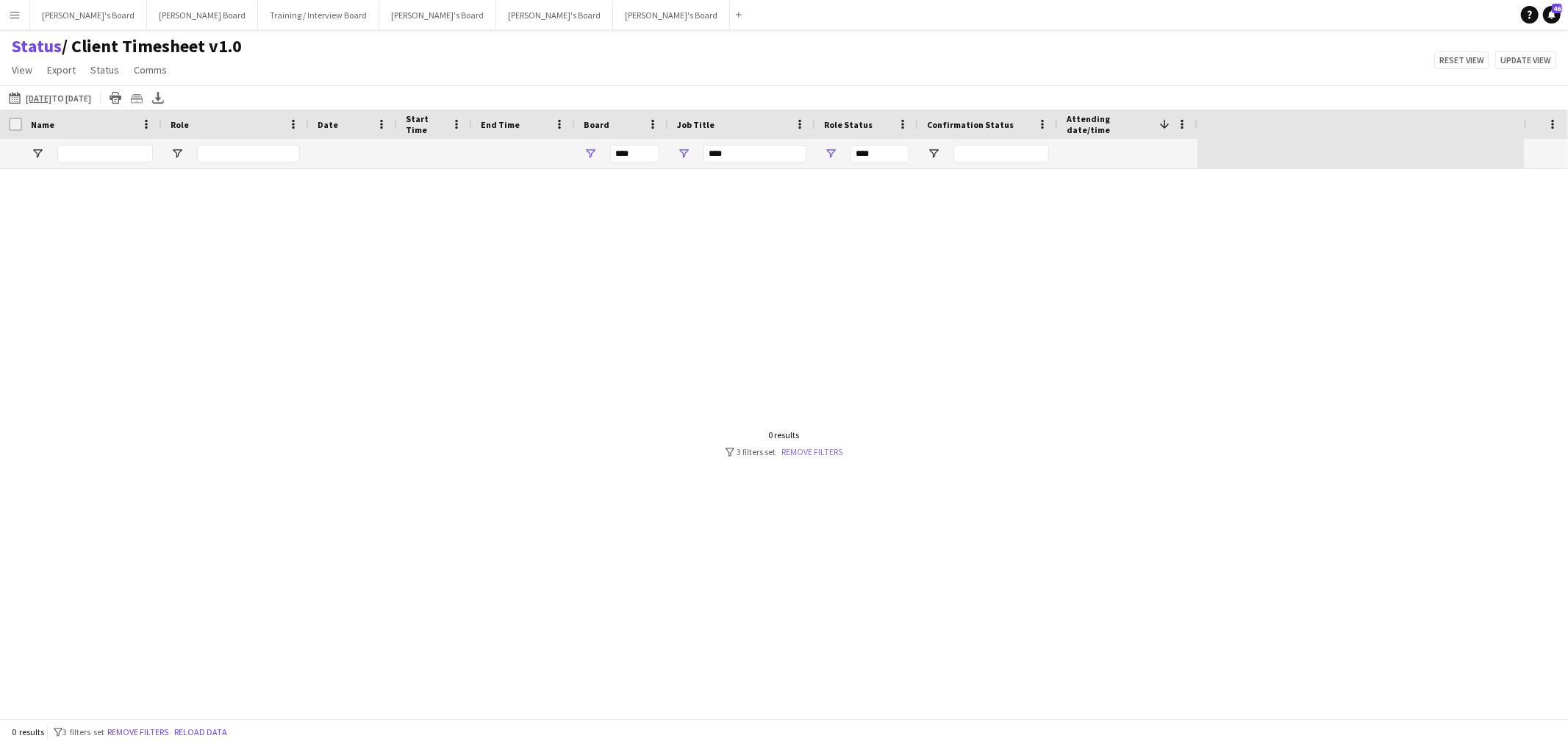
click at [816, 446] on link "Remove filters" at bounding box center [812, 452] width 61 height 11
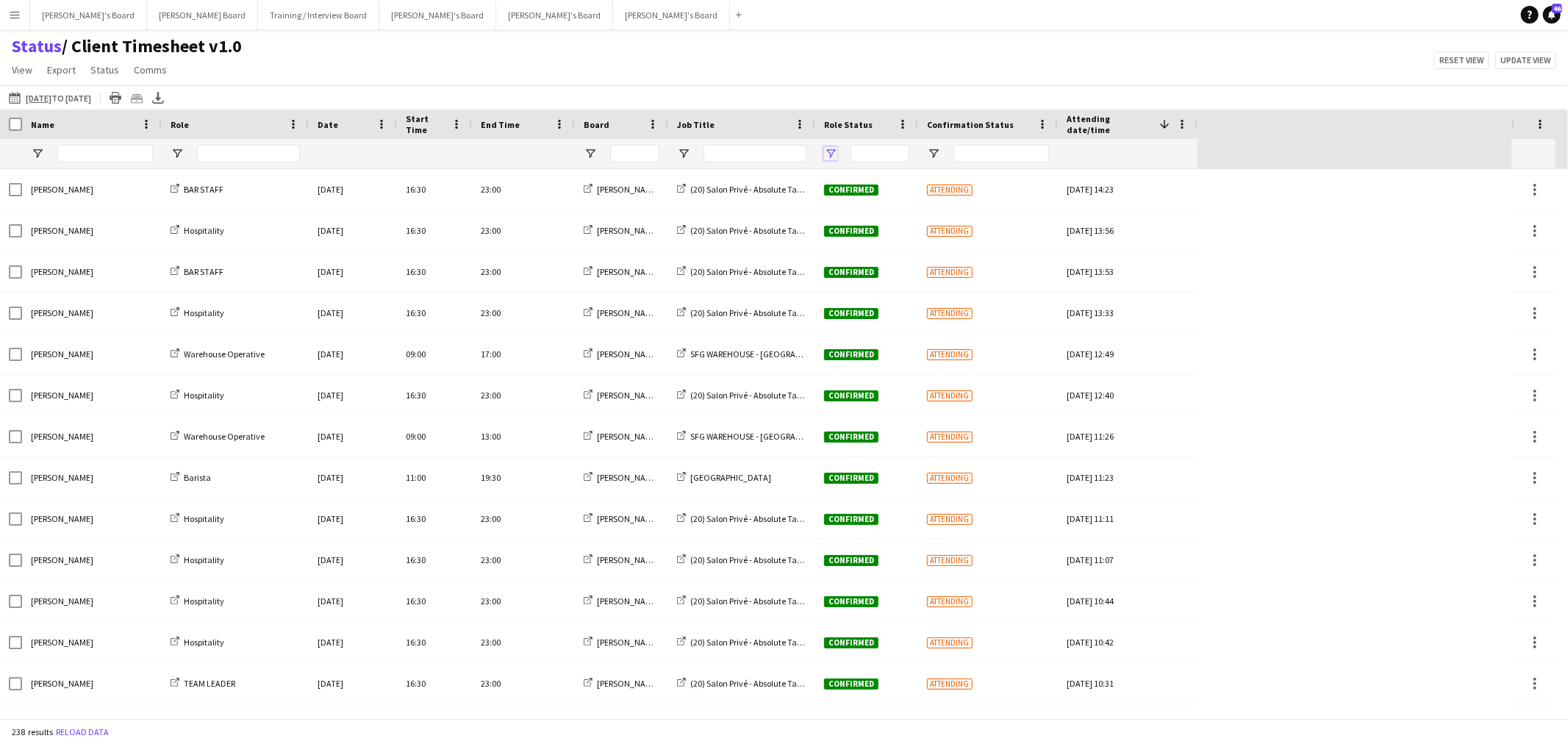
click at [834, 151] on span "Open Filter Menu" at bounding box center [830, 153] width 13 height 13
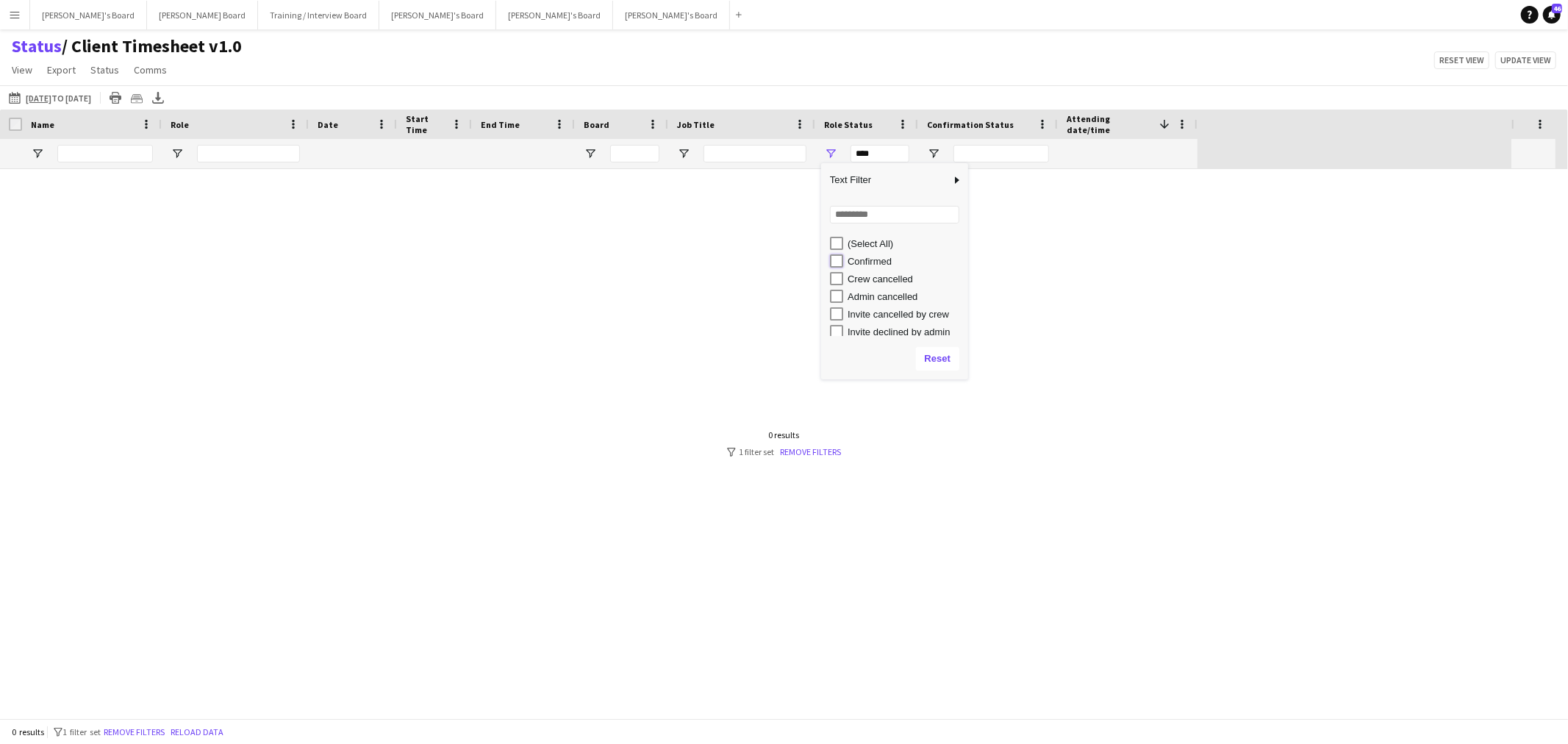
type input "**********"
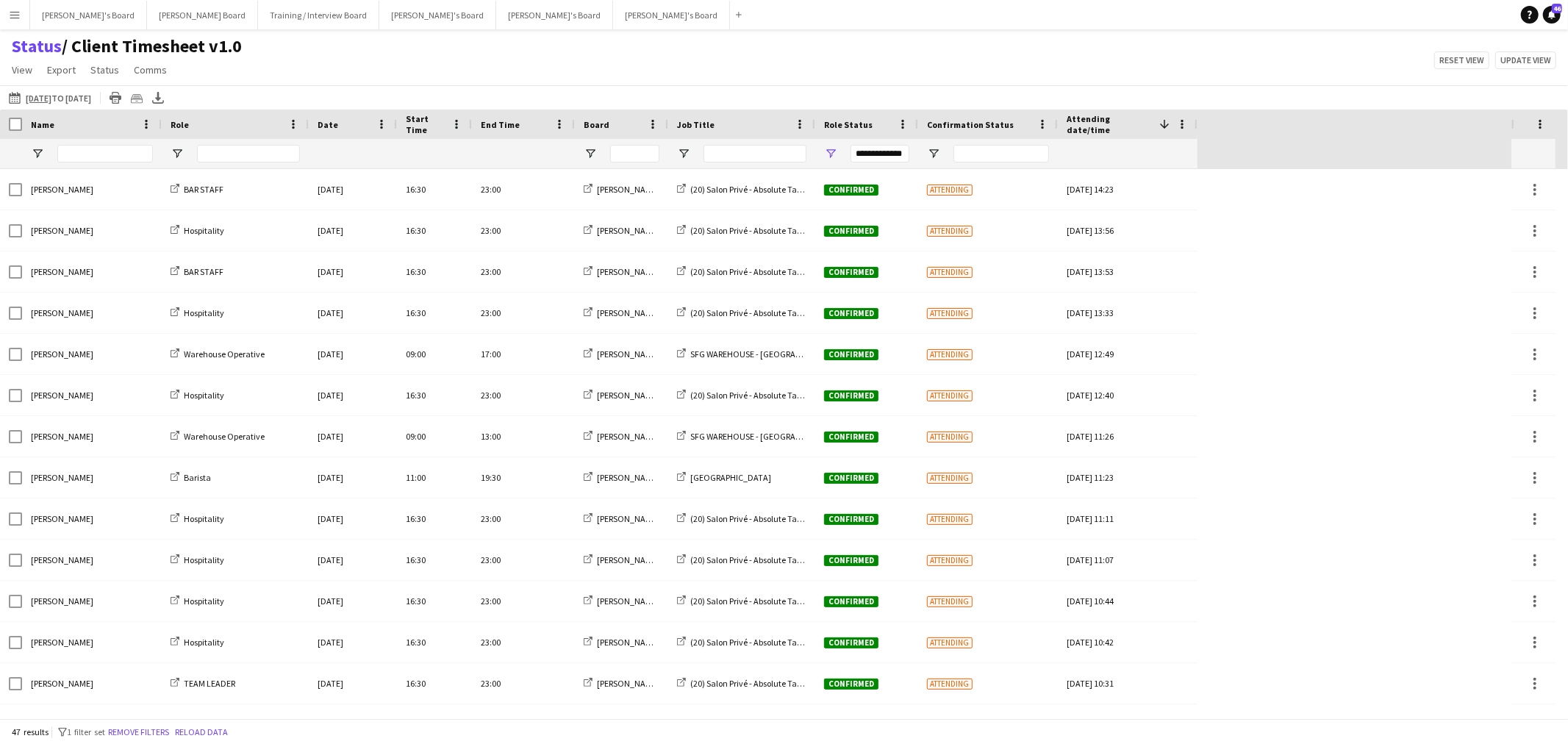
click at [755, 106] on div "26-08-2025 to 01-09-2025 26-08-2025 to 01-09-2025 Today This Week This Month Ye…" at bounding box center [784, 97] width 1568 height 24
click at [685, 157] on span "Open Filter Menu" at bounding box center [683, 153] width 13 height 13
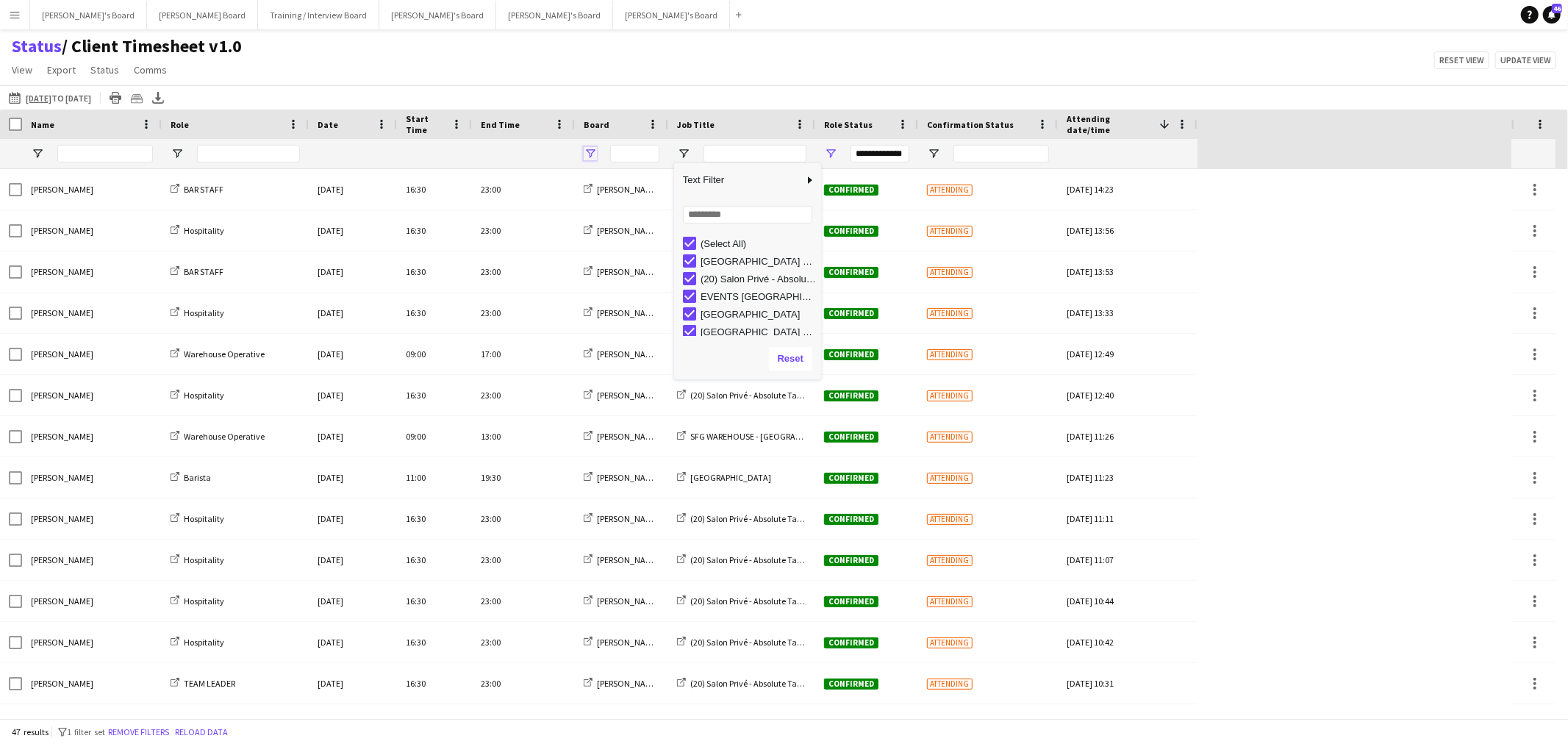
click at [586, 156] on span "Open Filter Menu" at bounding box center [590, 153] width 13 height 13
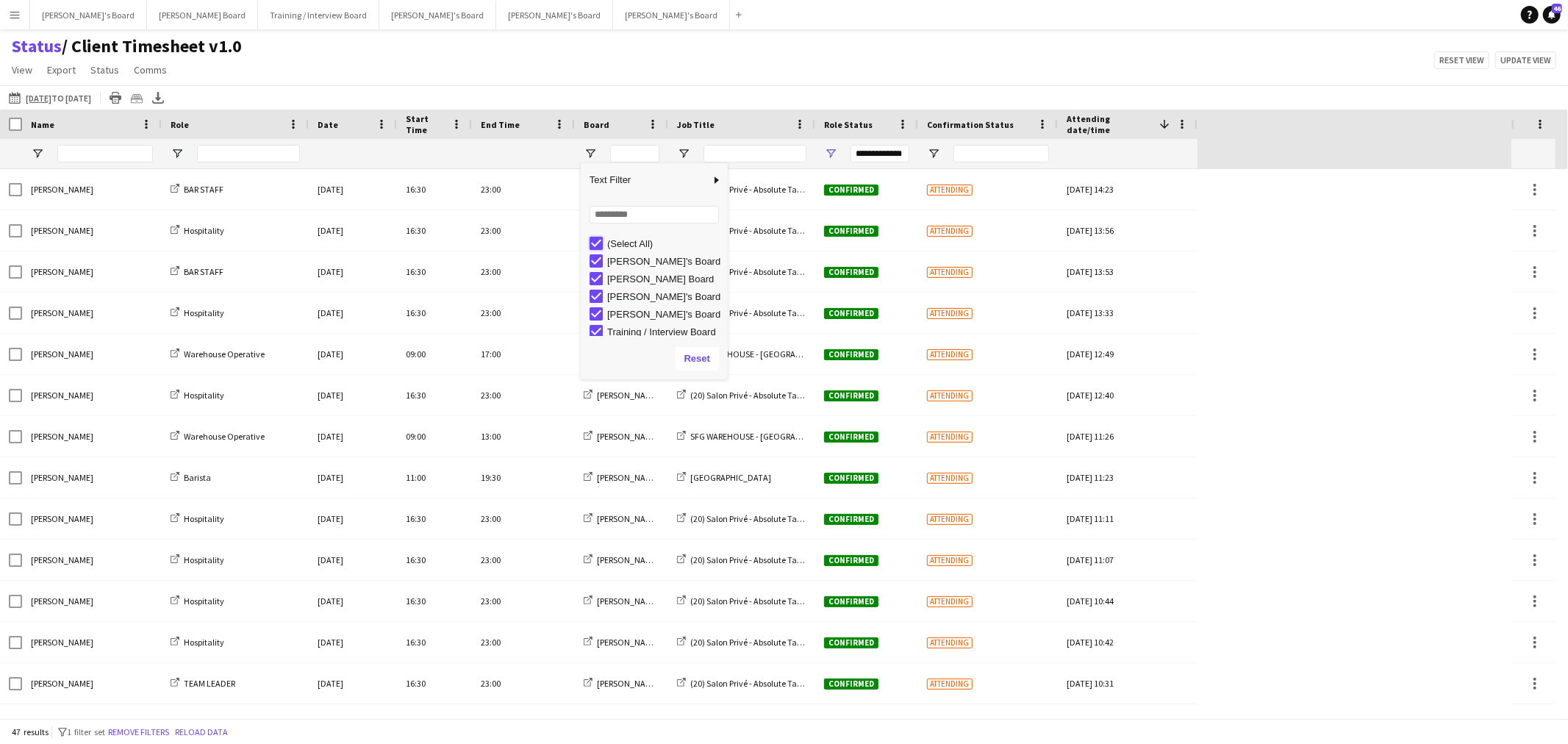
type input "***"
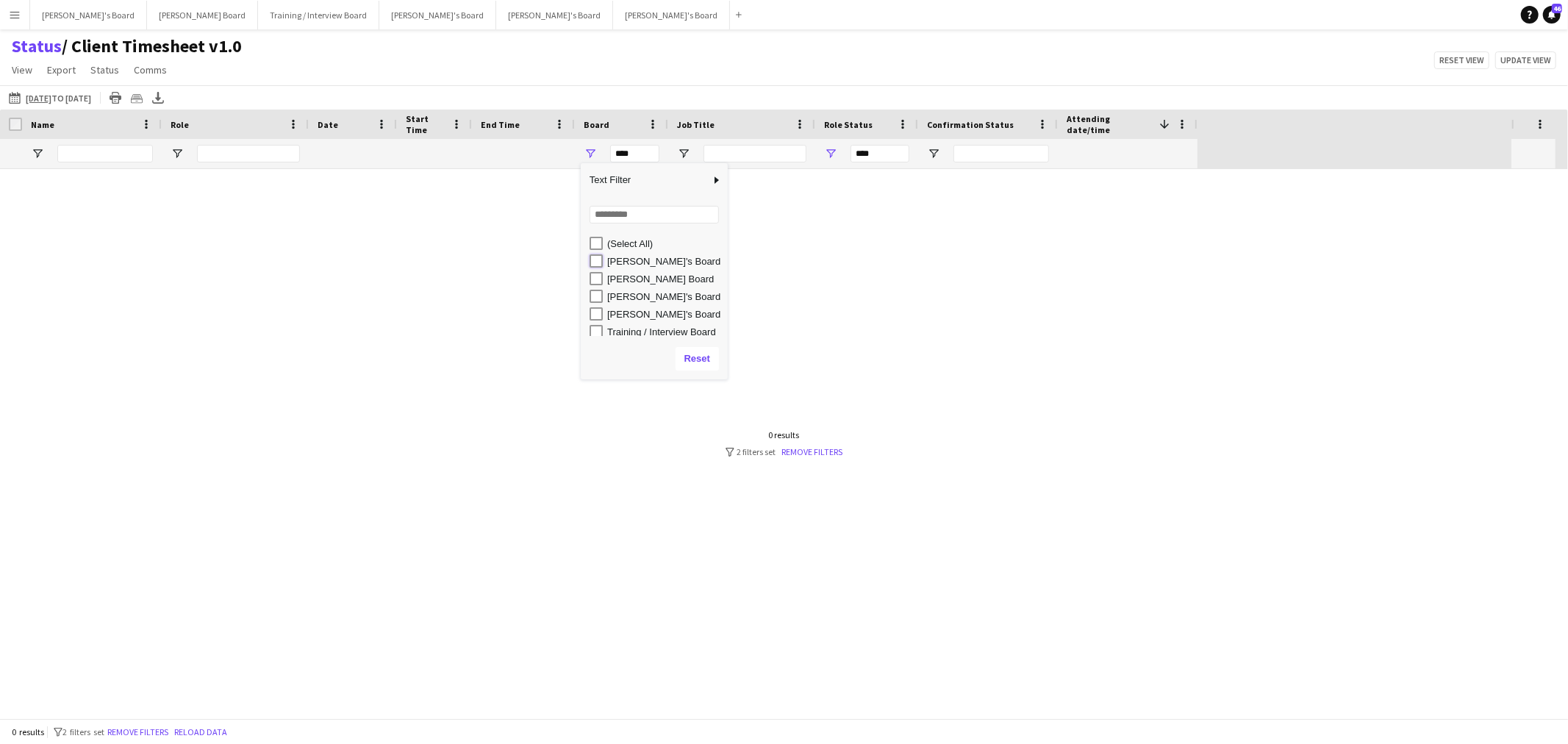
type input "**********"
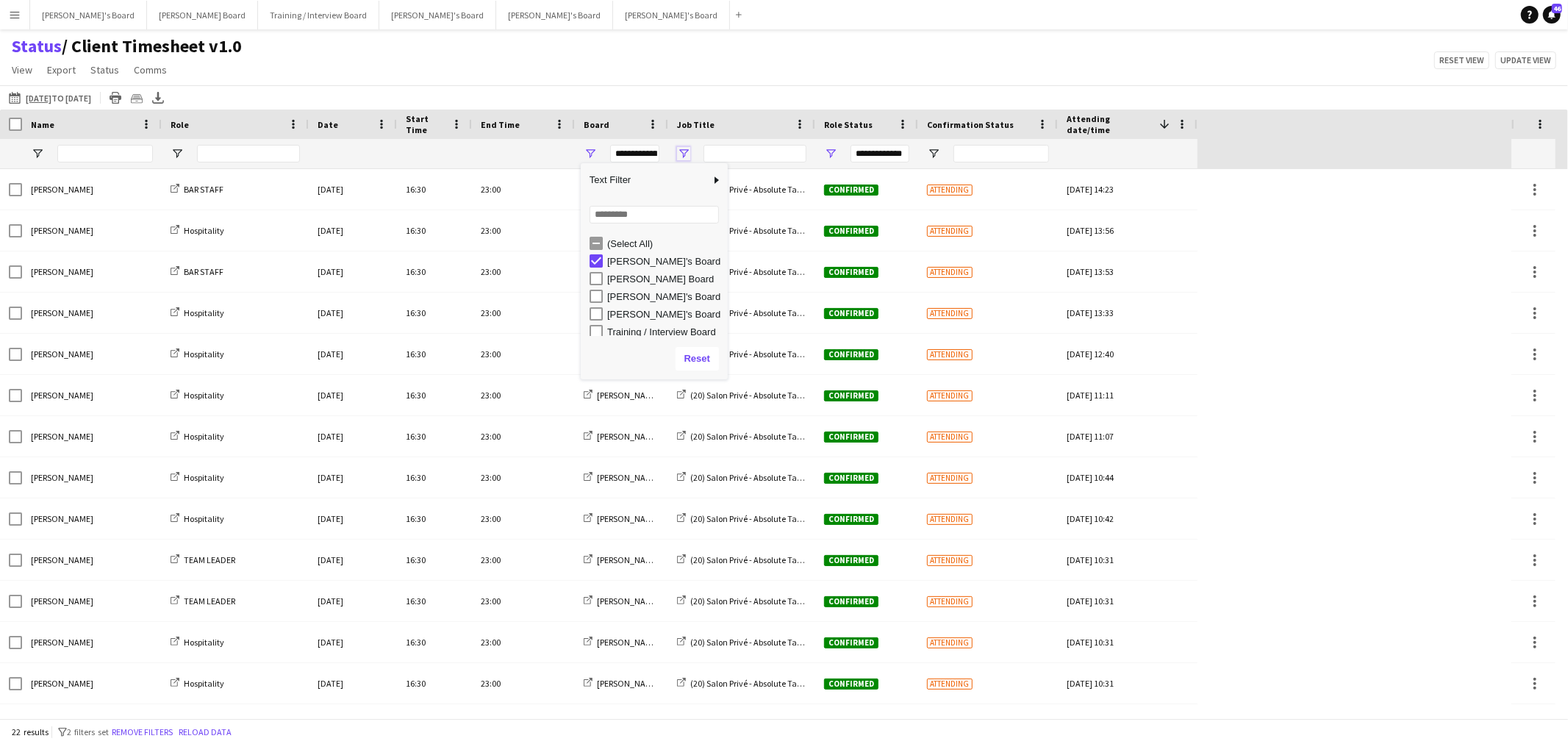
click at [686, 150] on span "Open Filter Menu" at bounding box center [683, 153] width 13 height 13
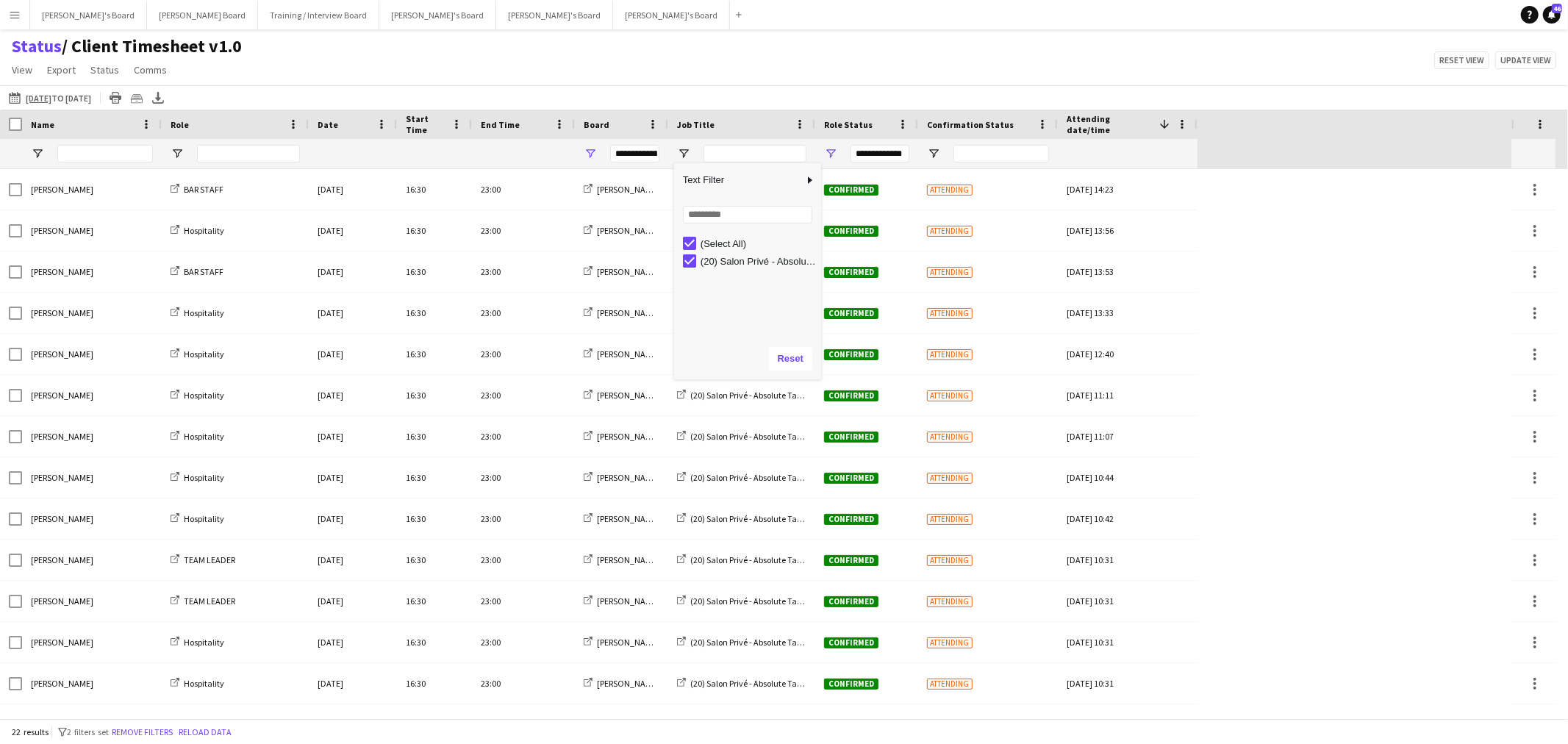
click at [688, 62] on div "Status / Client Timesheet v1.0 View Views Default view Airshow Accreditation Ai…" at bounding box center [784, 60] width 1568 height 50
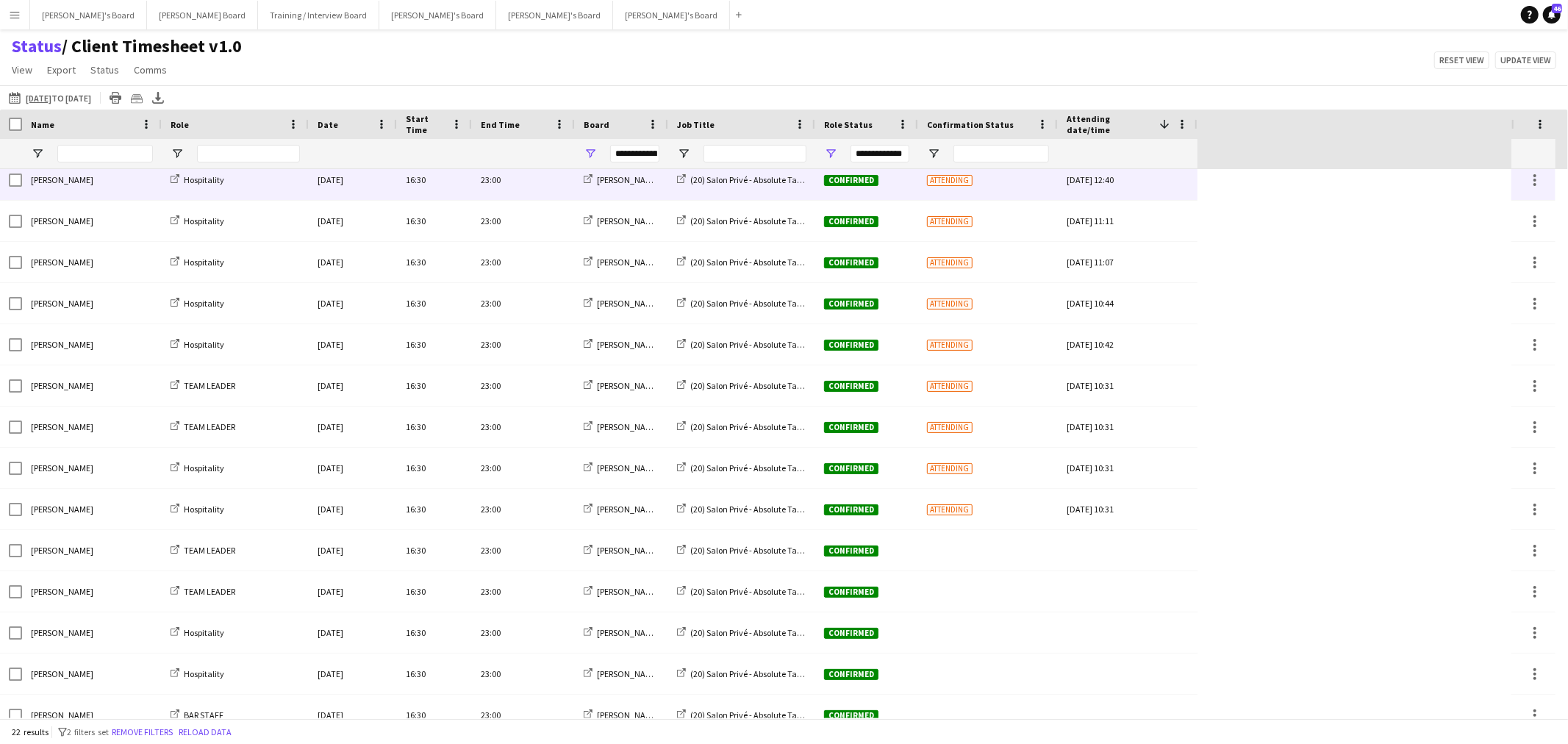
scroll to position [356, 0]
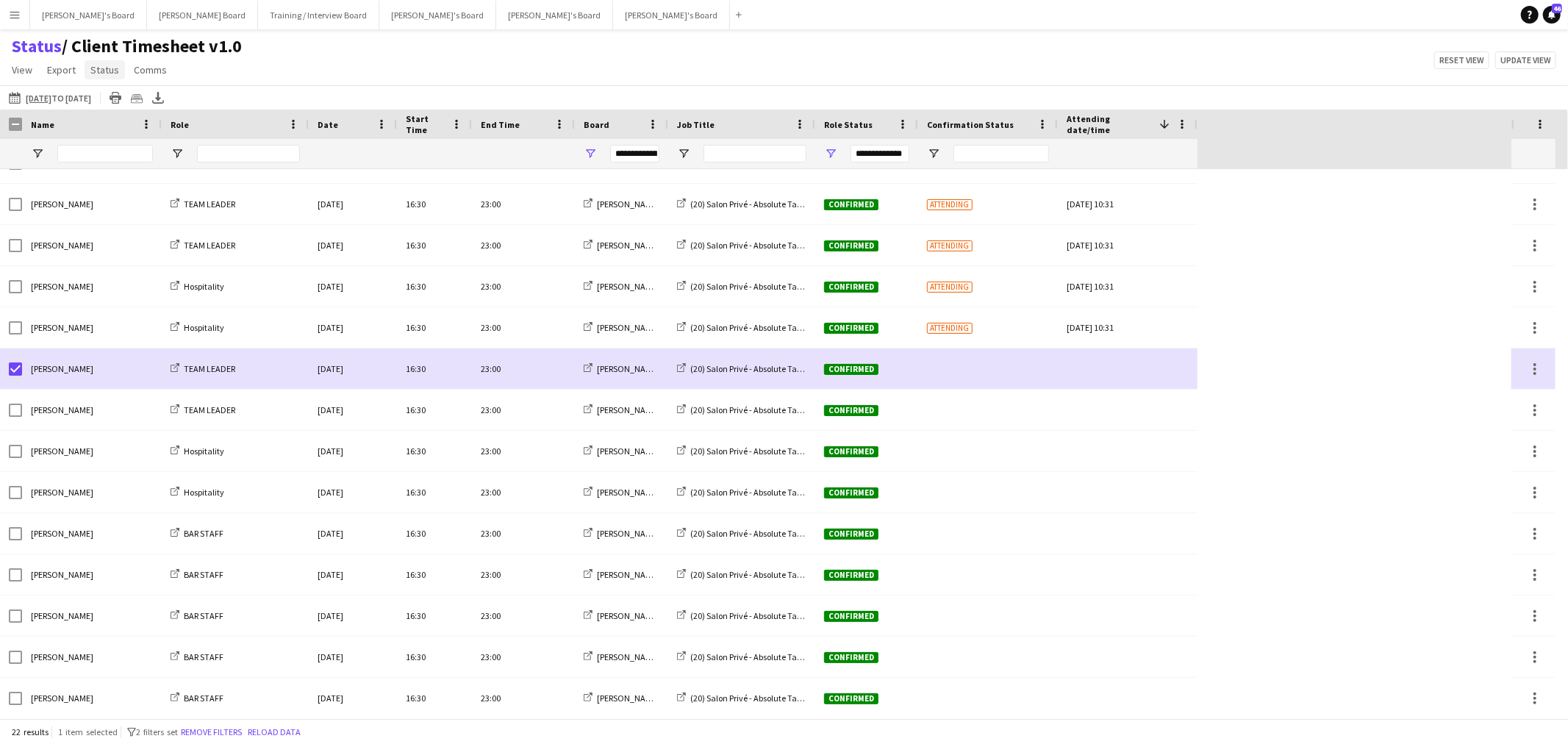
click at [112, 69] on span "Status" at bounding box center [105, 69] width 29 height 13
click at [150, 106] on span "Confirm attendance" at bounding box center [140, 101] width 87 height 13
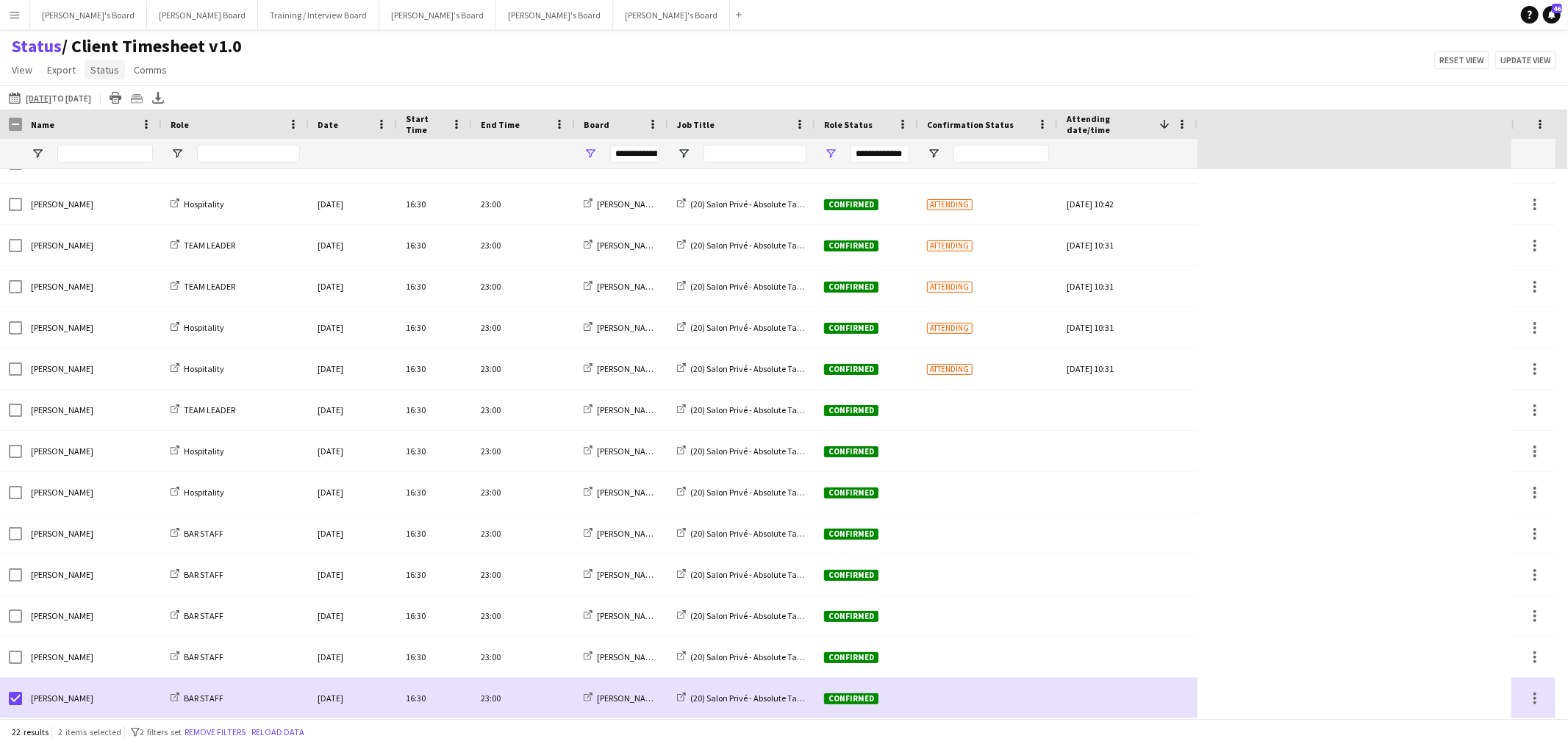
click at [108, 68] on span "Status" at bounding box center [105, 69] width 29 height 13
click at [134, 101] on span "Confirm attendance" at bounding box center [140, 101] width 87 height 13
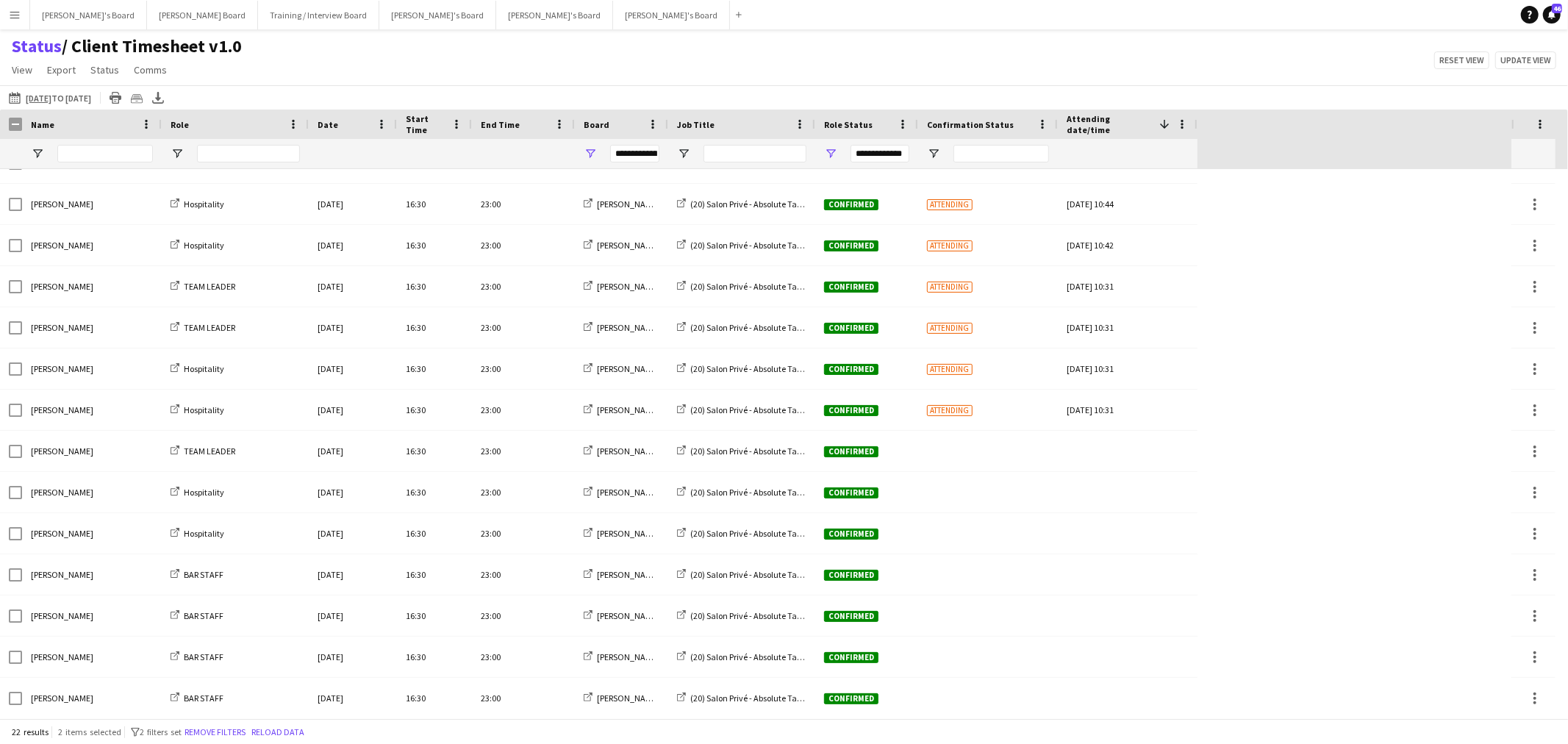
click at [292, 729] on button "Reload data" at bounding box center [278, 732] width 59 height 16
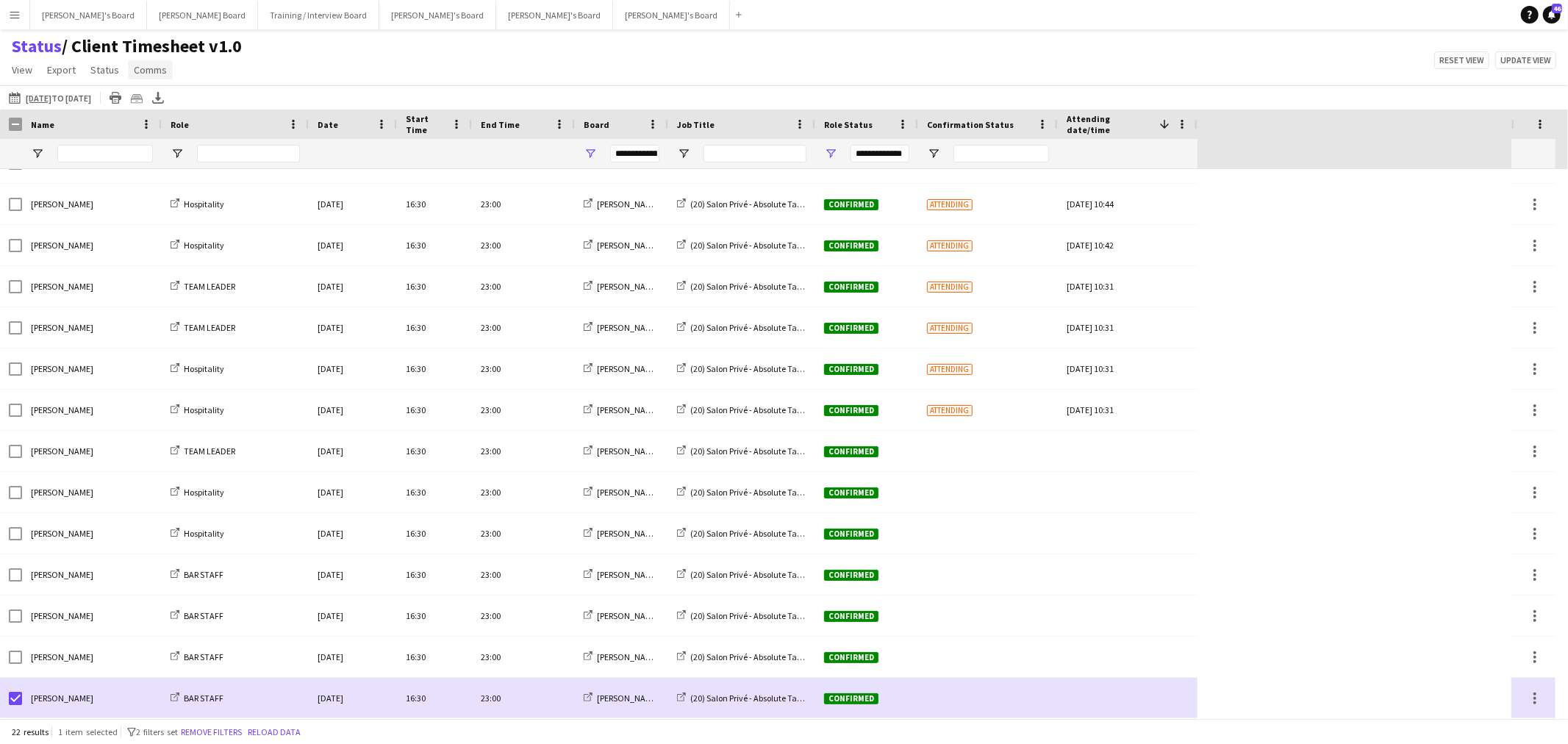
click at [155, 65] on span "Comms" at bounding box center [150, 69] width 33 height 13
click at [81, 65] on app-page-menu "View Views Default view Airshow Accreditation Airshow Check In Attending BPE Im…" at bounding box center [127, 71] width 254 height 28
click at [99, 68] on span "Status" at bounding box center [105, 69] width 29 height 13
click at [155, 103] on span "Confirm attendance" at bounding box center [140, 101] width 87 height 13
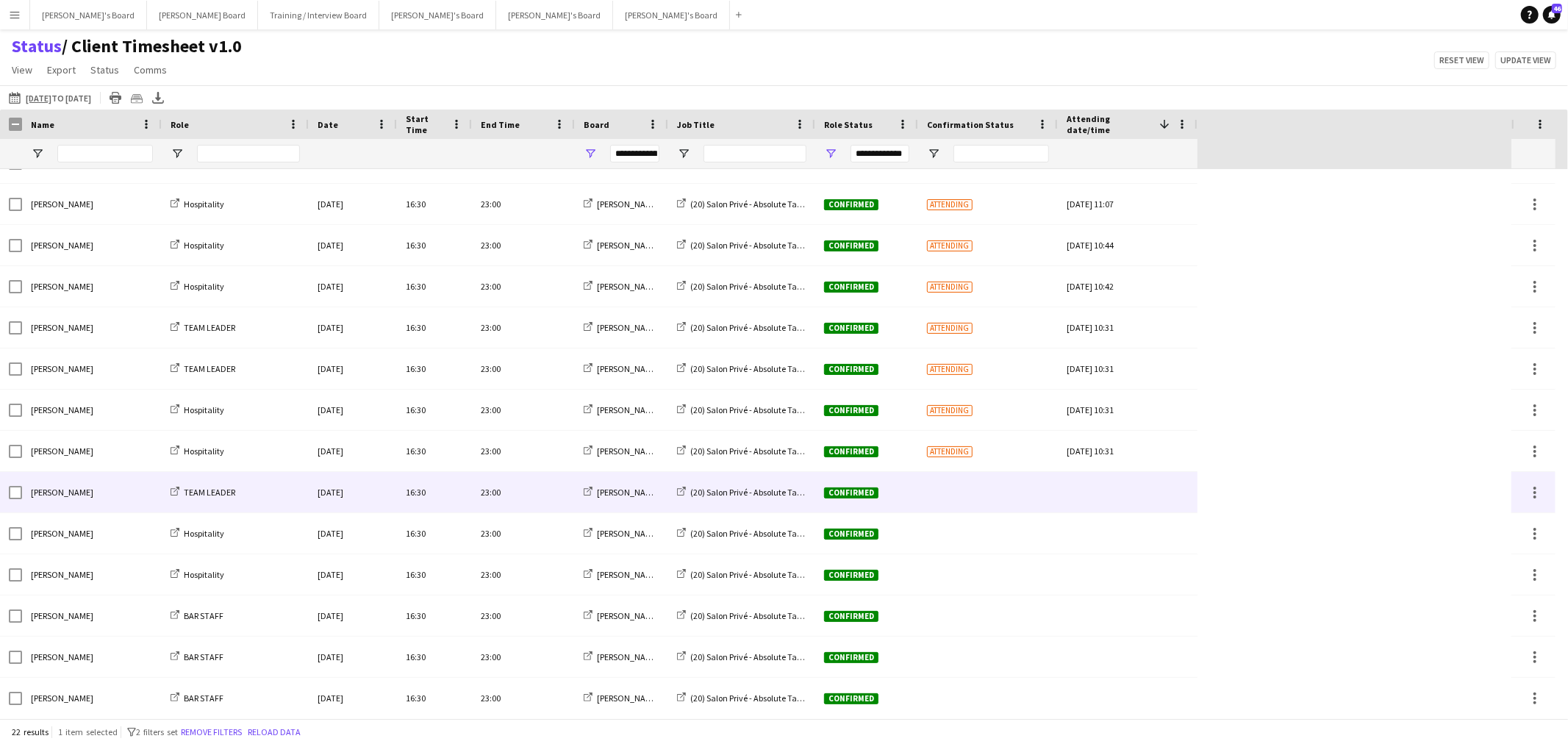
click at [97, 501] on div "[PERSON_NAME]" at bounding box center [91, 492] width 139 height 40
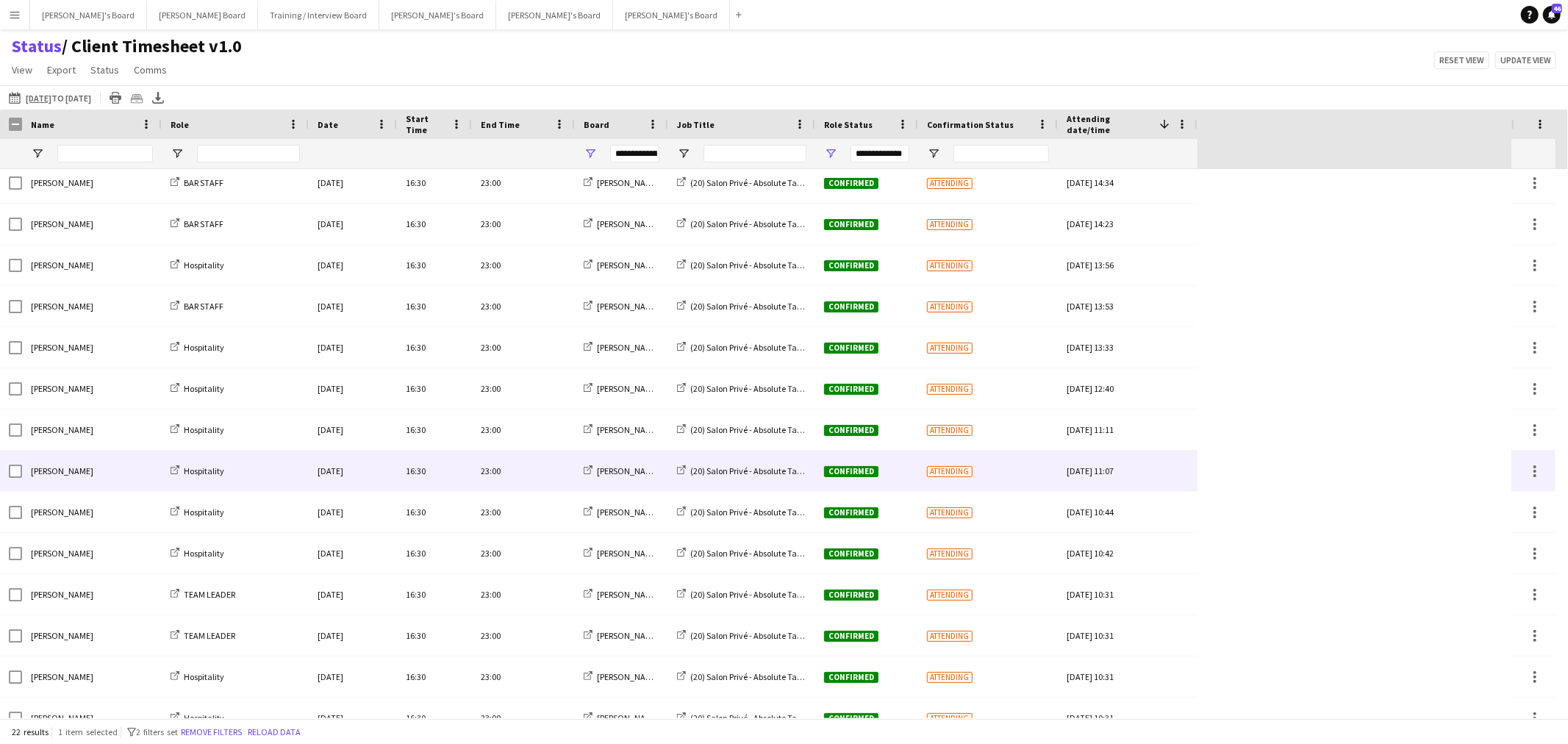
scroll to position [0, 0]
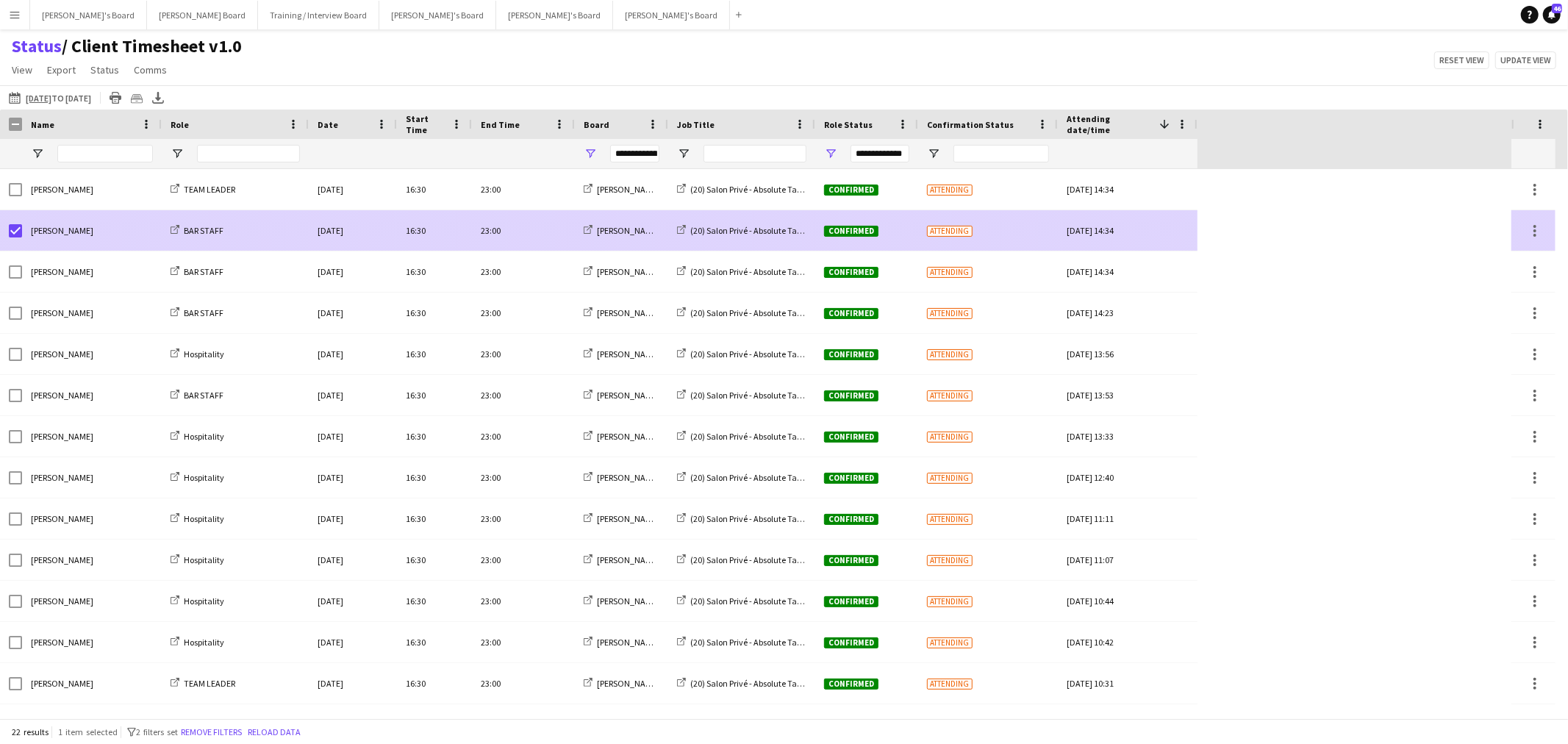
click at [23, 228] on div "[PERSON_NAME]" at bounding box center [91, 230] width 139 height 40
click at [23, 233] on div "[PERSON_NAME]" at bounding box center [91, 230] width 139 height 40
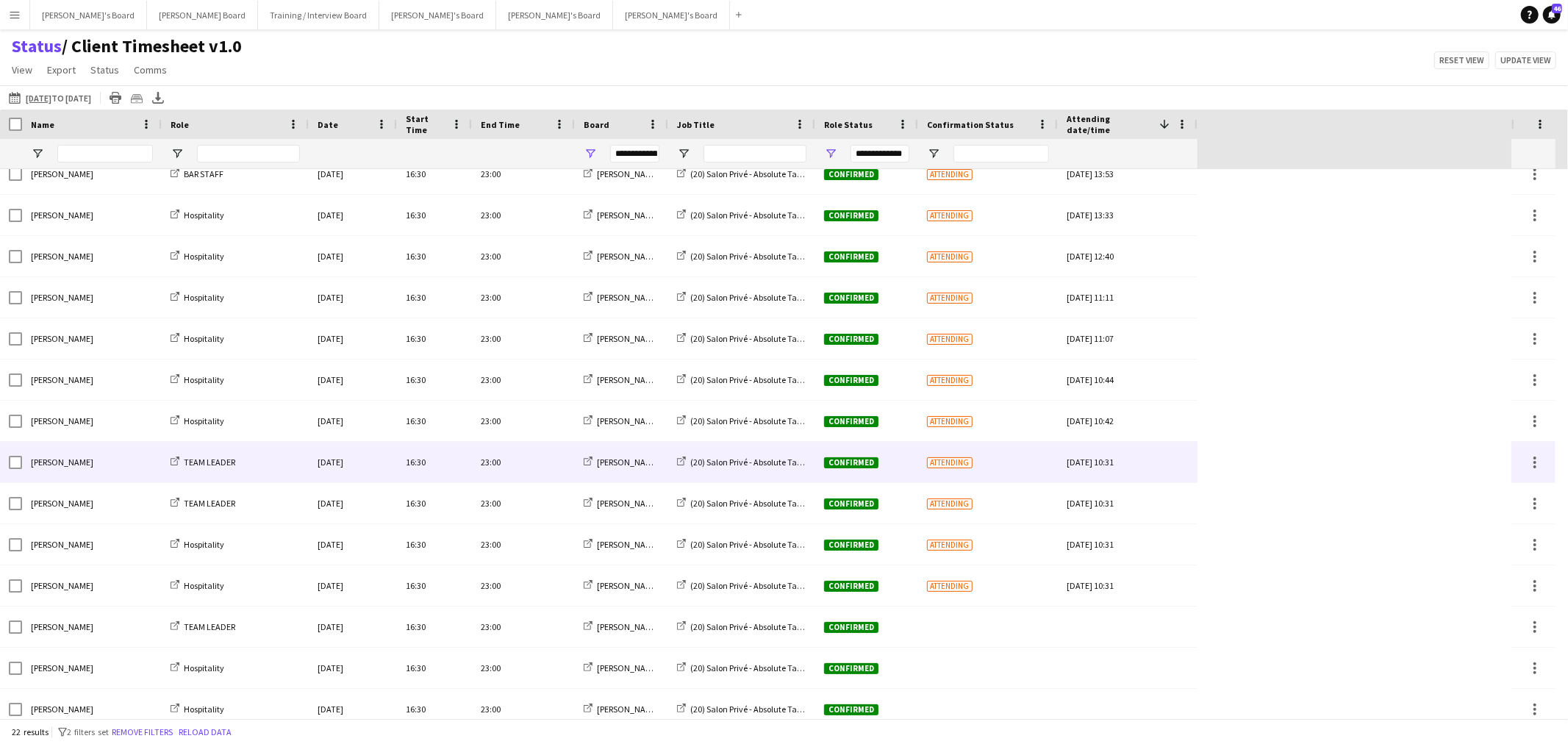
scroll to position [356, 0]
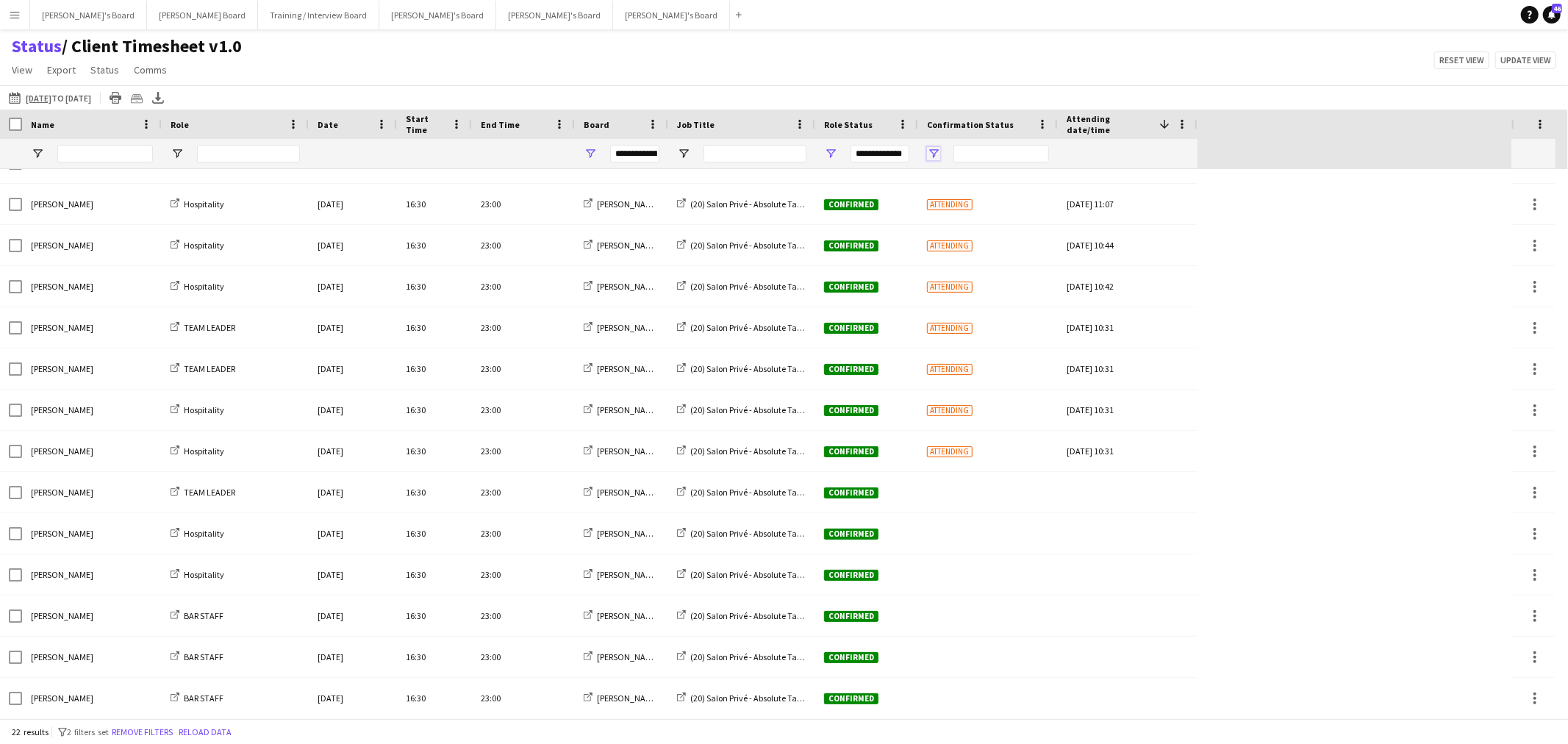
click at [937, 151] on span "Open Filter Menu" at bounding box center [933, 153] width 13 height 13
type input "***"
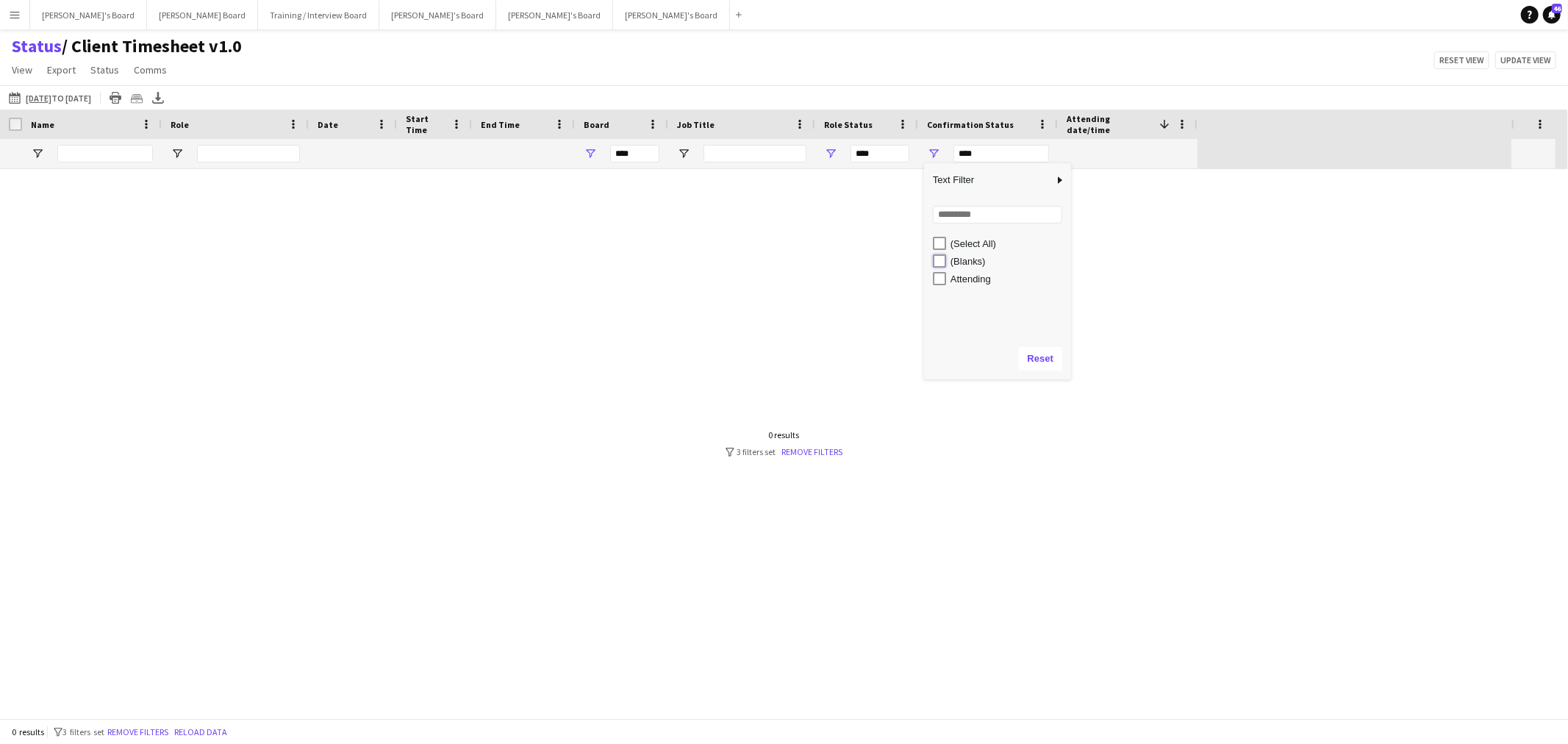
type input "**********"
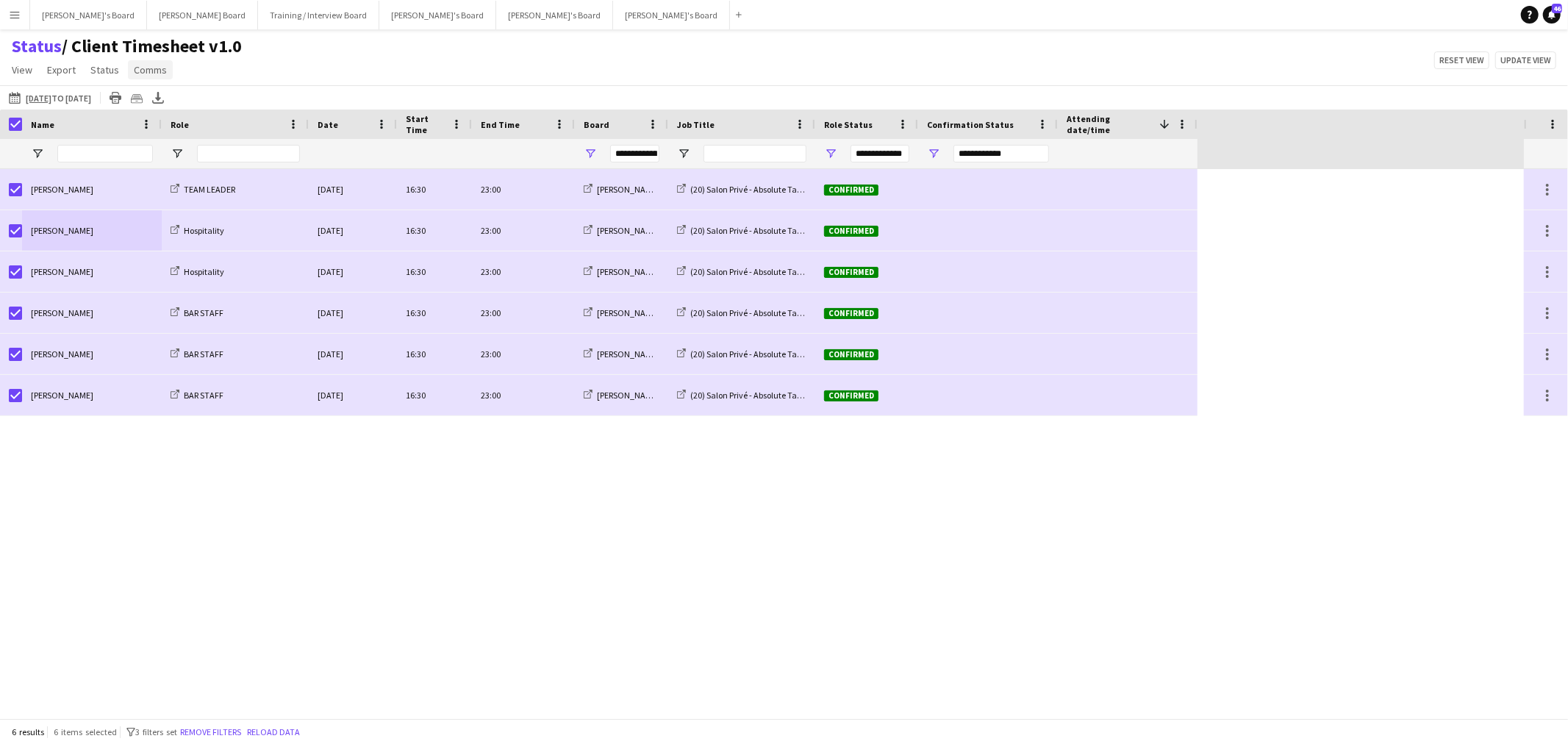
click at [155, 67] on span "Comms" at bounding box center [150, 69] width 33 height 13
click at [178, 110] on link "Send notification" at bounding box center [177, 102] width 103 height 31
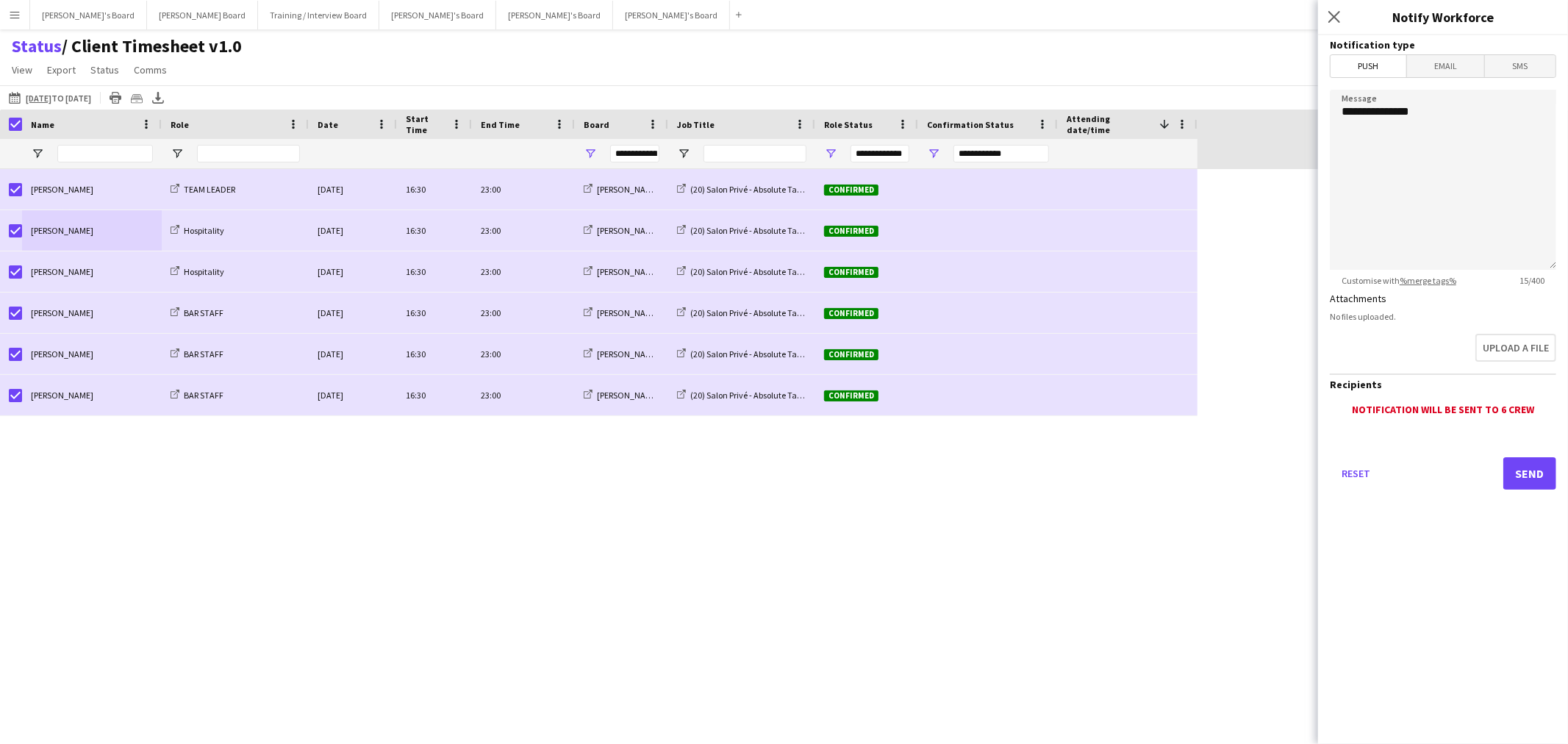
click at [1516, 70] on span "SMS" at bounding box center [1520, 66] width 71 height 22
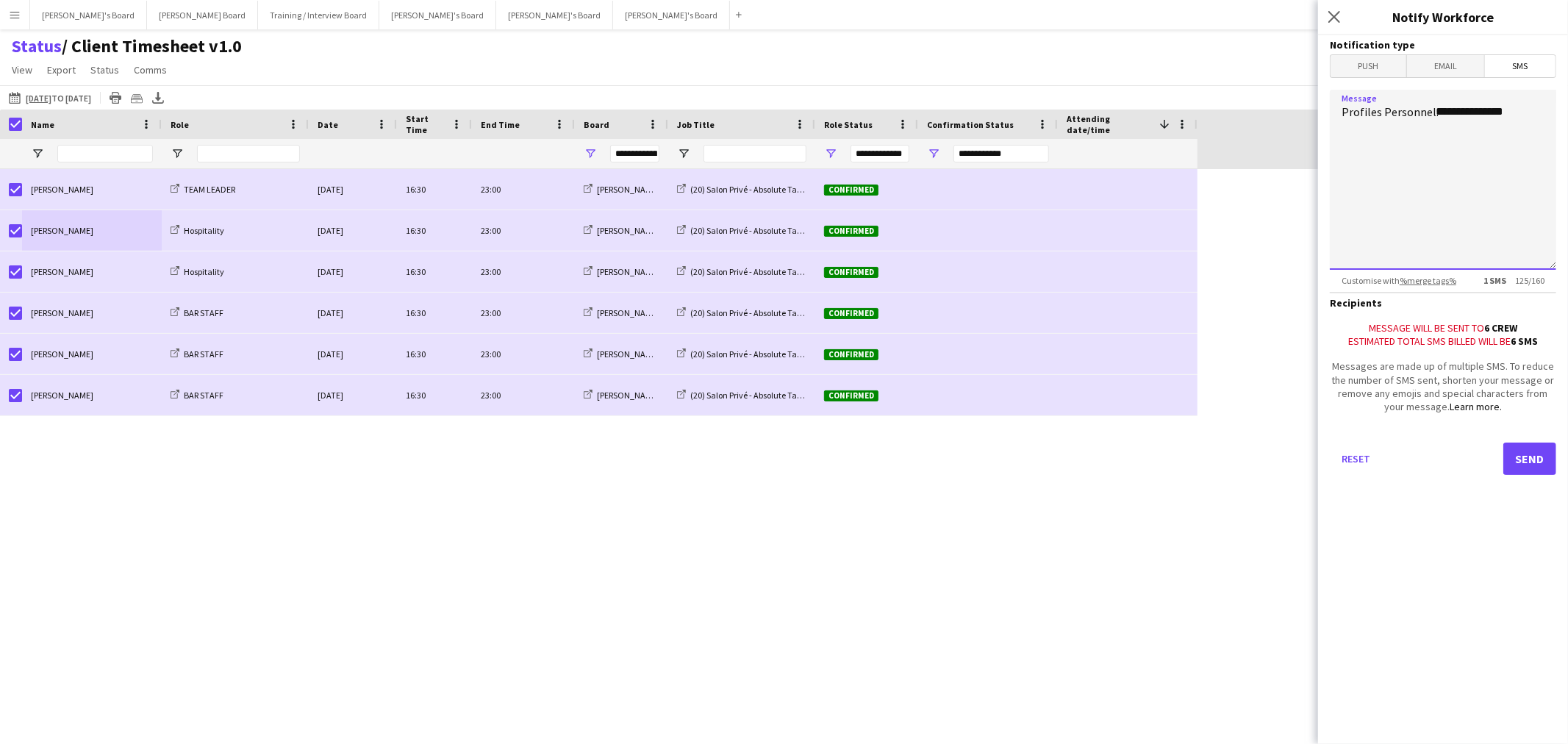
drag, startPoint x: 1524, startPoint y: 118, endPoint x: 1567, endPoint y: 145, distance: 50.8
click at [1524, 118] on textarea "**********" at bounding box center [1443, 180] width 227 height 180
type textarea "**********"
click at [1541, 452] on button "Send" at bounding box center [1530, 459] width 53 height 32
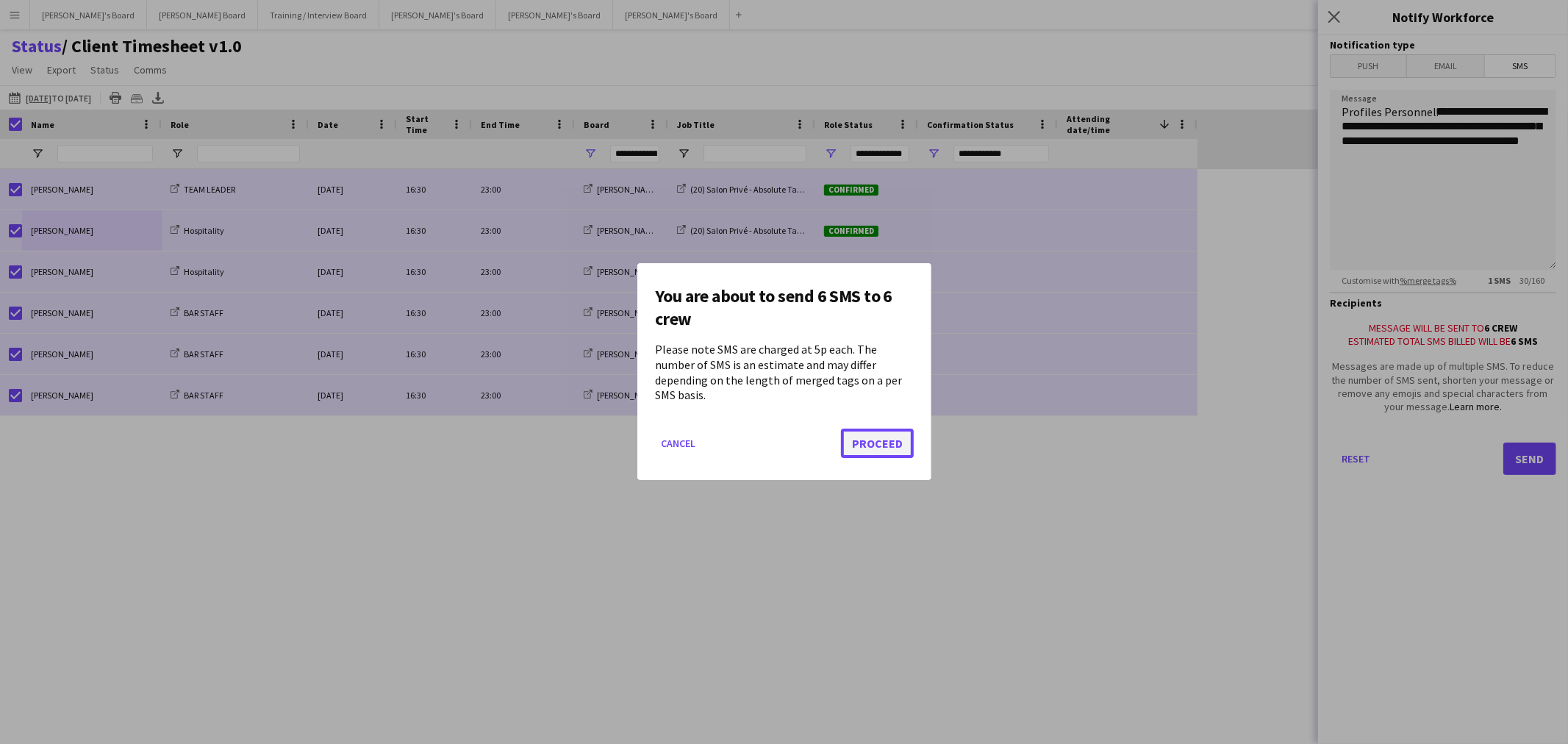
click at [862, 434] on button "Proceed" at bounding box center [877, 444] width 73 height 29
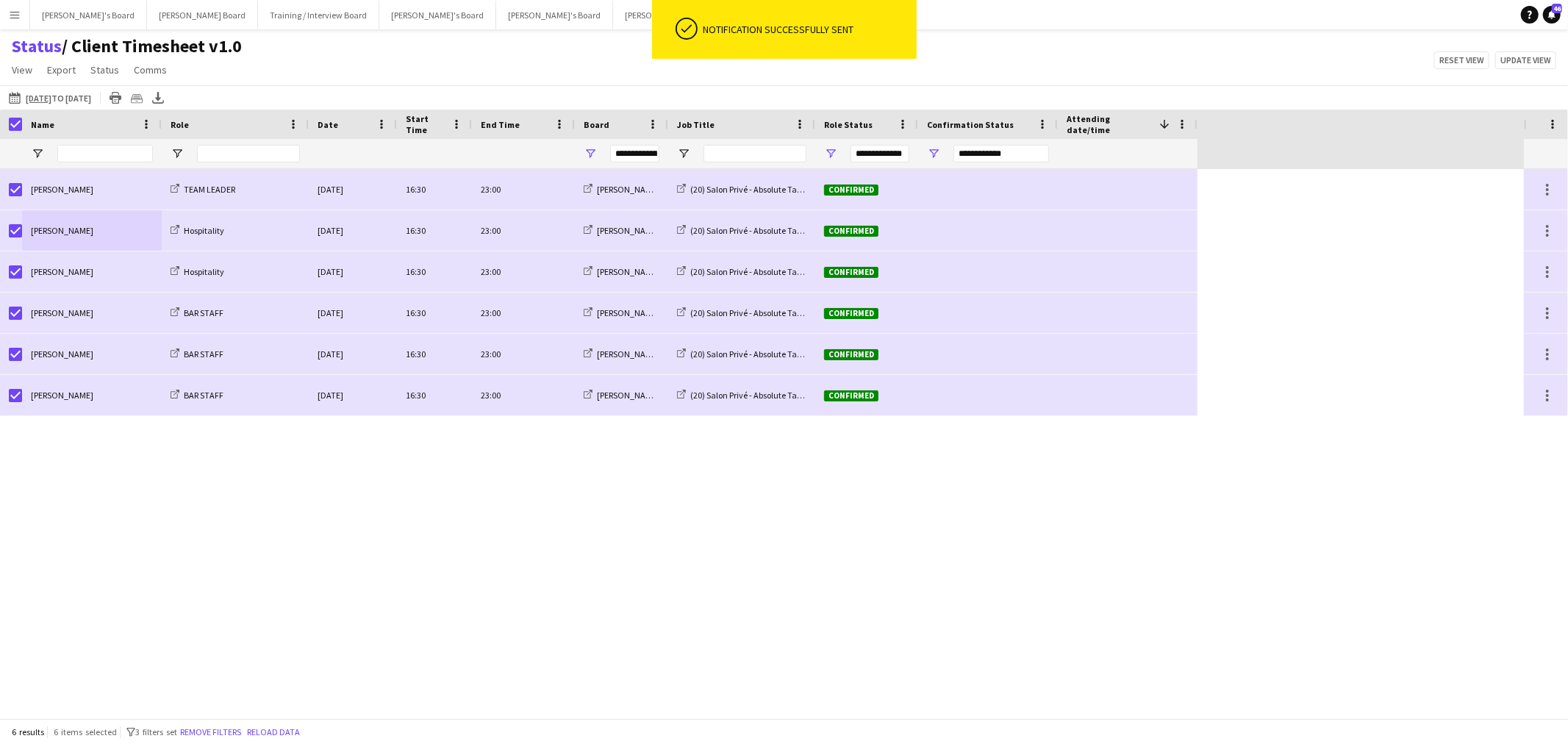
click at [136, 659] on div "Harry Watts TEAM LEADER Wed, 27 Aug 2025 16:30 23:00 Caitlin's Board (20) Salon…" at bounding box center [762, 444] width 1524 height 549
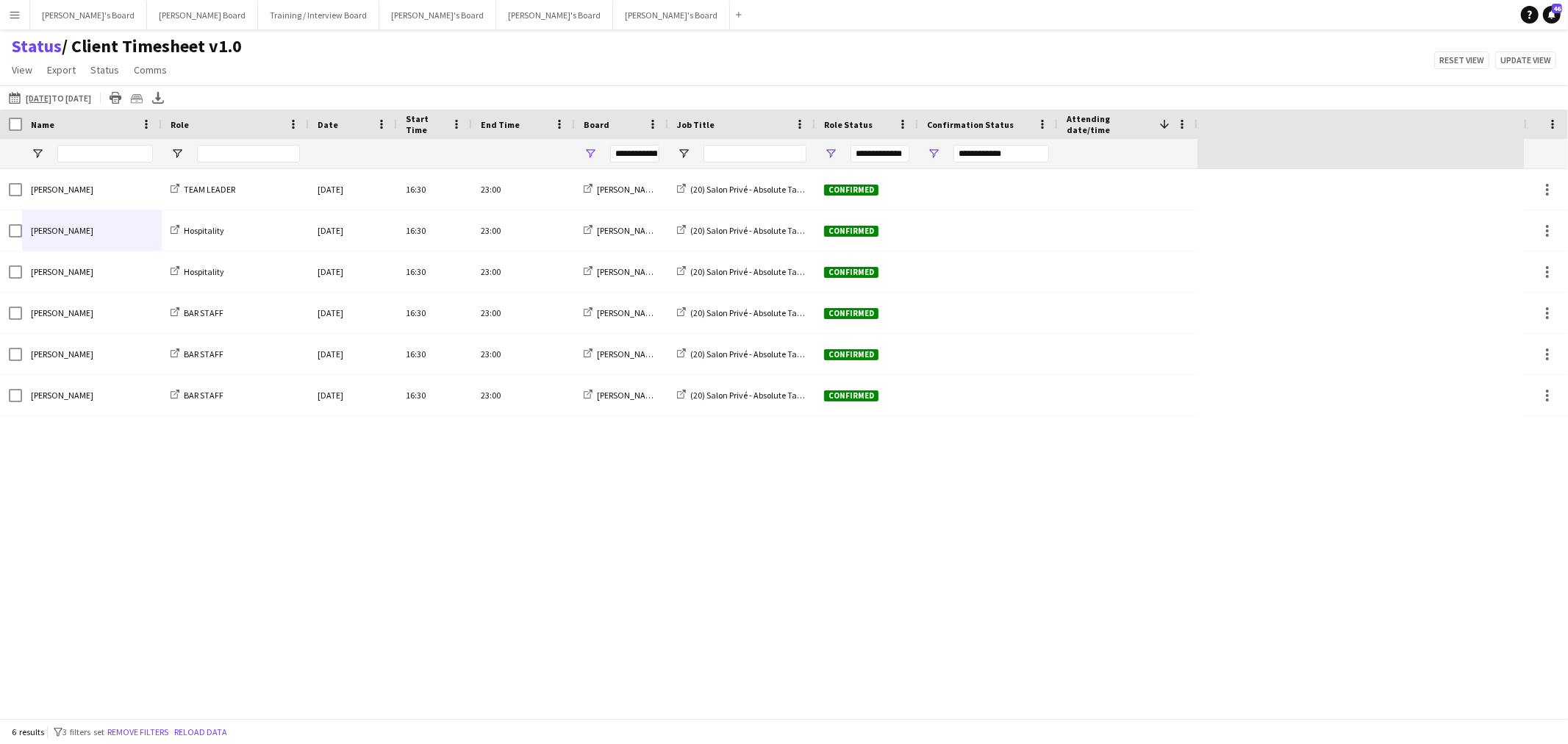
click at [671, 542] on div "Harry Watts TEAM LEADER Wed, 27 Aug 2025 16:30 23:00 Caitlin's Board (20) Salon…" at bounding box center [762, 444] width 1524 height 549
click at [932, 151] on span "Open Filter Menu" at bounding box center [933, 153] width 13 height 13
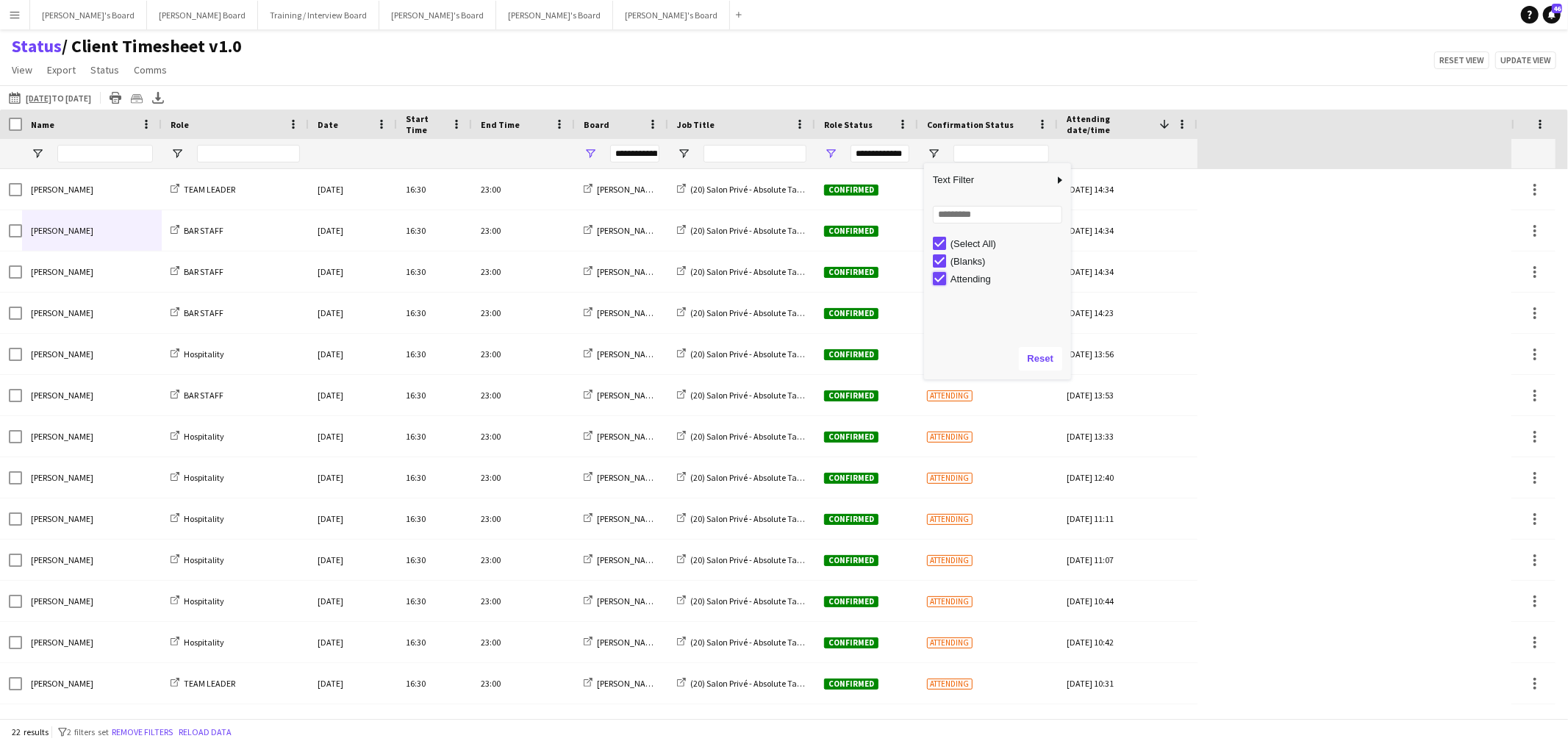
type input "**********"
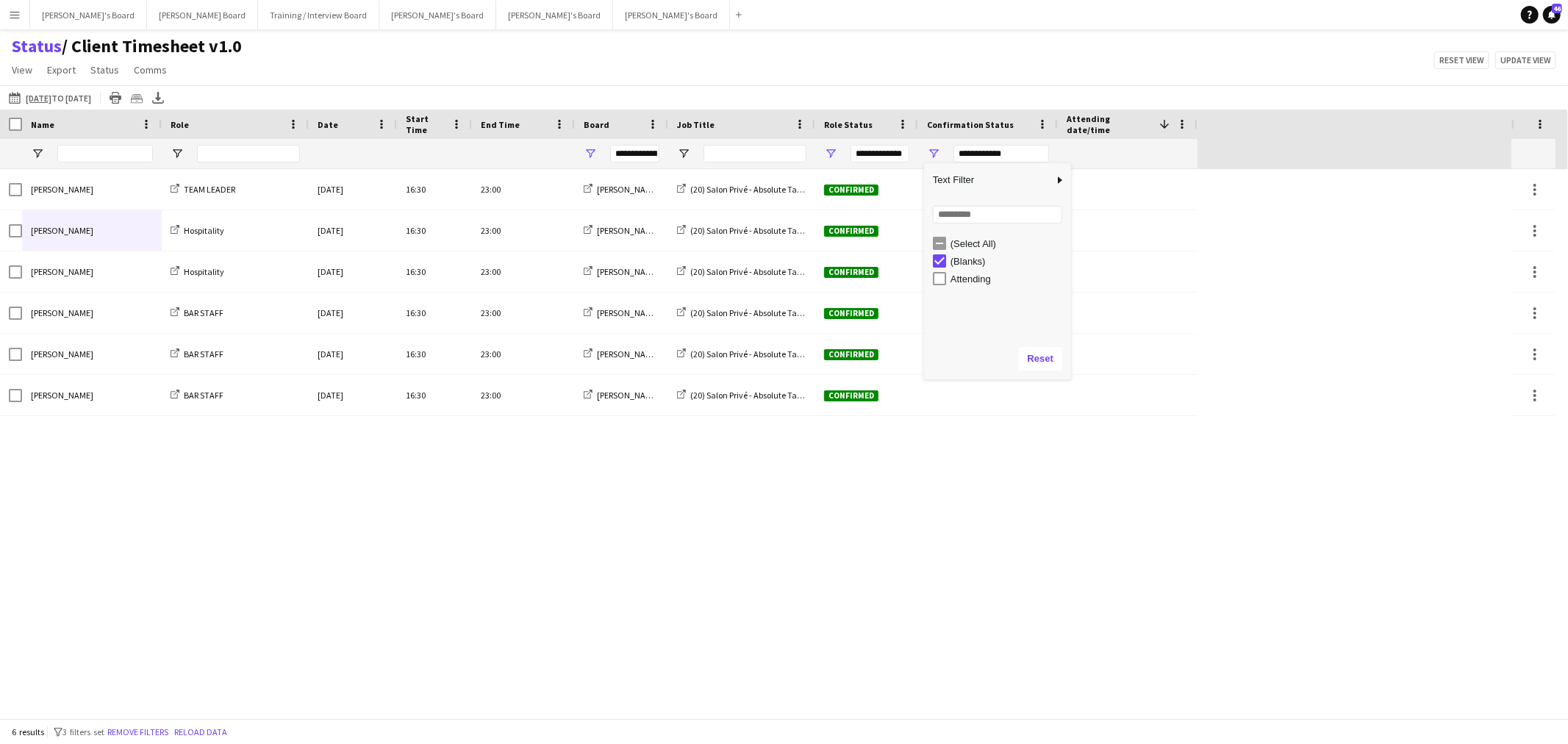
click at [355, 588] on div "Harry Watts TEAM LEADER Wed, 27 Aug 2025 16:30 23:00 Caitlin's Board (20) Salon…" at bounding box center [756, 444] width 1512 height 549
click at [210, 732] on button "Reload data" at bounding box center [200, 732] width 59 height 16
click at [203, 729] on button "Reload data" at bounding box center [200, 732] width 59 height 16
click at [197, 730] on button "Reload data" at bounding box center [200, 732] width 59 height 16
click at [207, 736] on button "Reload data" at bounding box center [200, 732] width 59 height 16
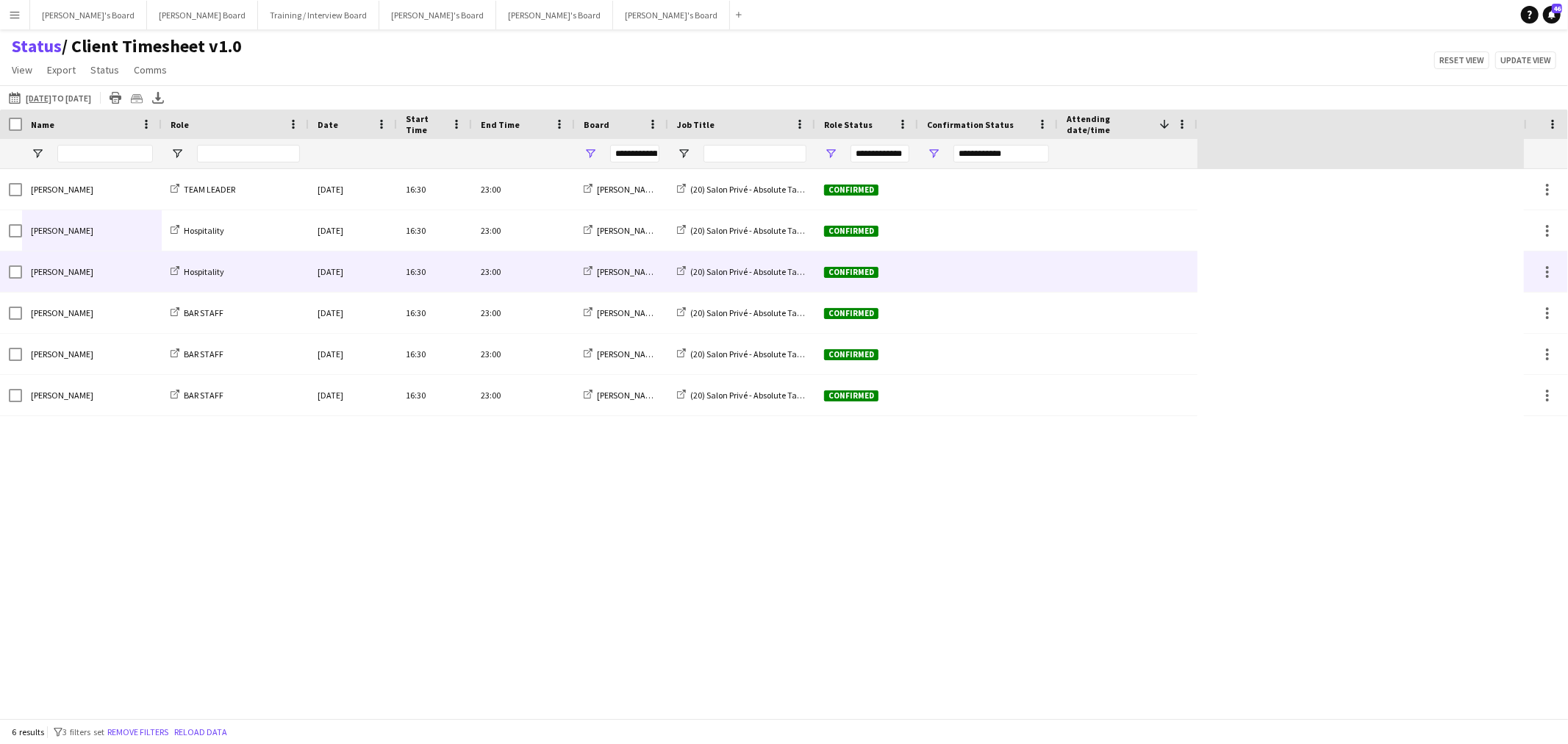
click at [150, 259] on div "[PERSON_NAME]" at bounding box center [91, 271] width 139 height 40
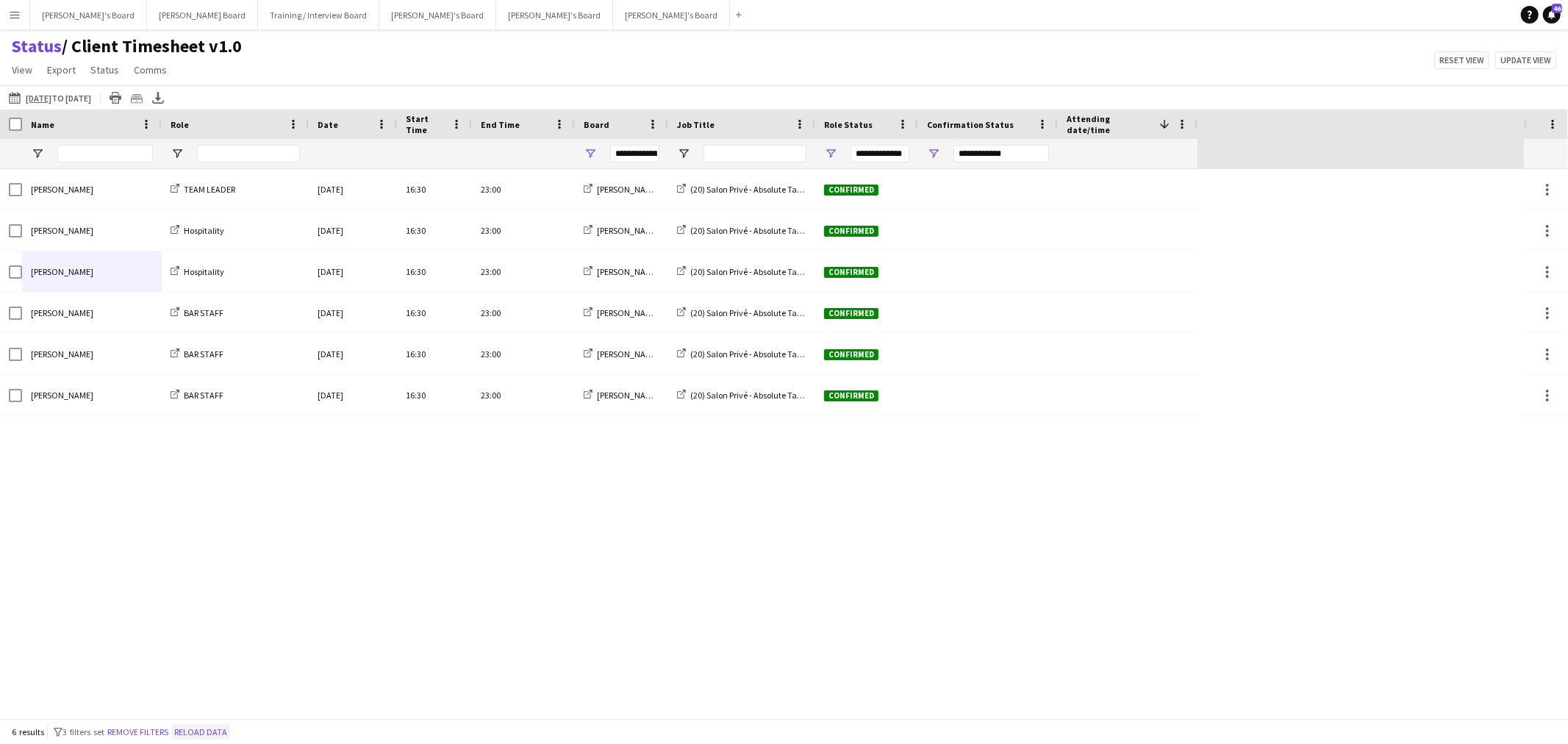
click at [190, 731] on button "Reload data" at bounding box center [200, 732] width 59 height 16
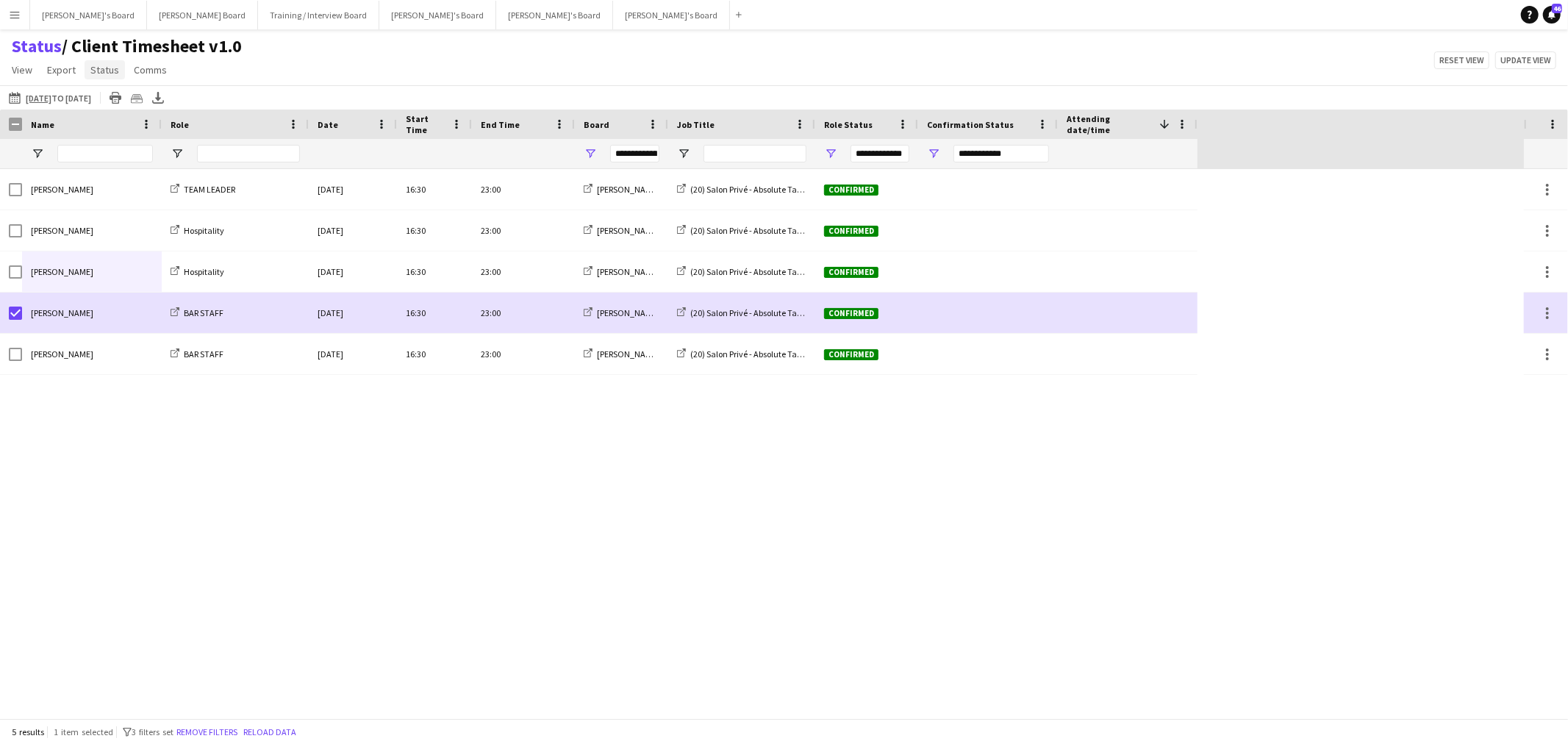
click at [99, 68] on span "Status" at bounding box center [105, 69] width 29 height 13
click at [139, 96] on span "Confirm attendance" at bounding box center [140, 101] width 87 height 13
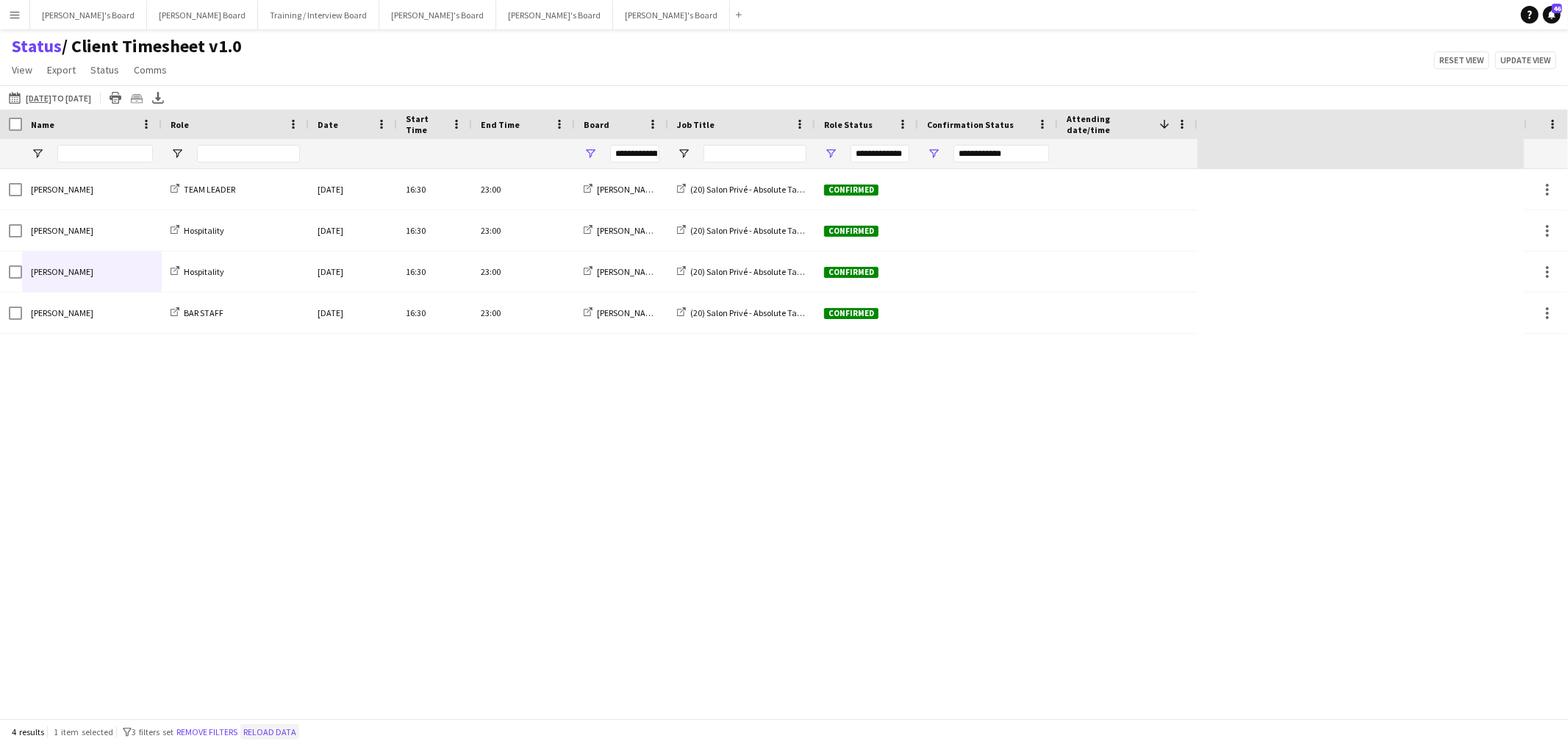
click at [290, 737] on button "Reload data" at bounding box center [269, 732] width 59 height 16
click at [202, 736] on button "Reload data" at bounding box center [200, 732] width 59 height 16
click at [221, 730] on button "Reload data" at bounding box center [200, 732] width 59 height 16
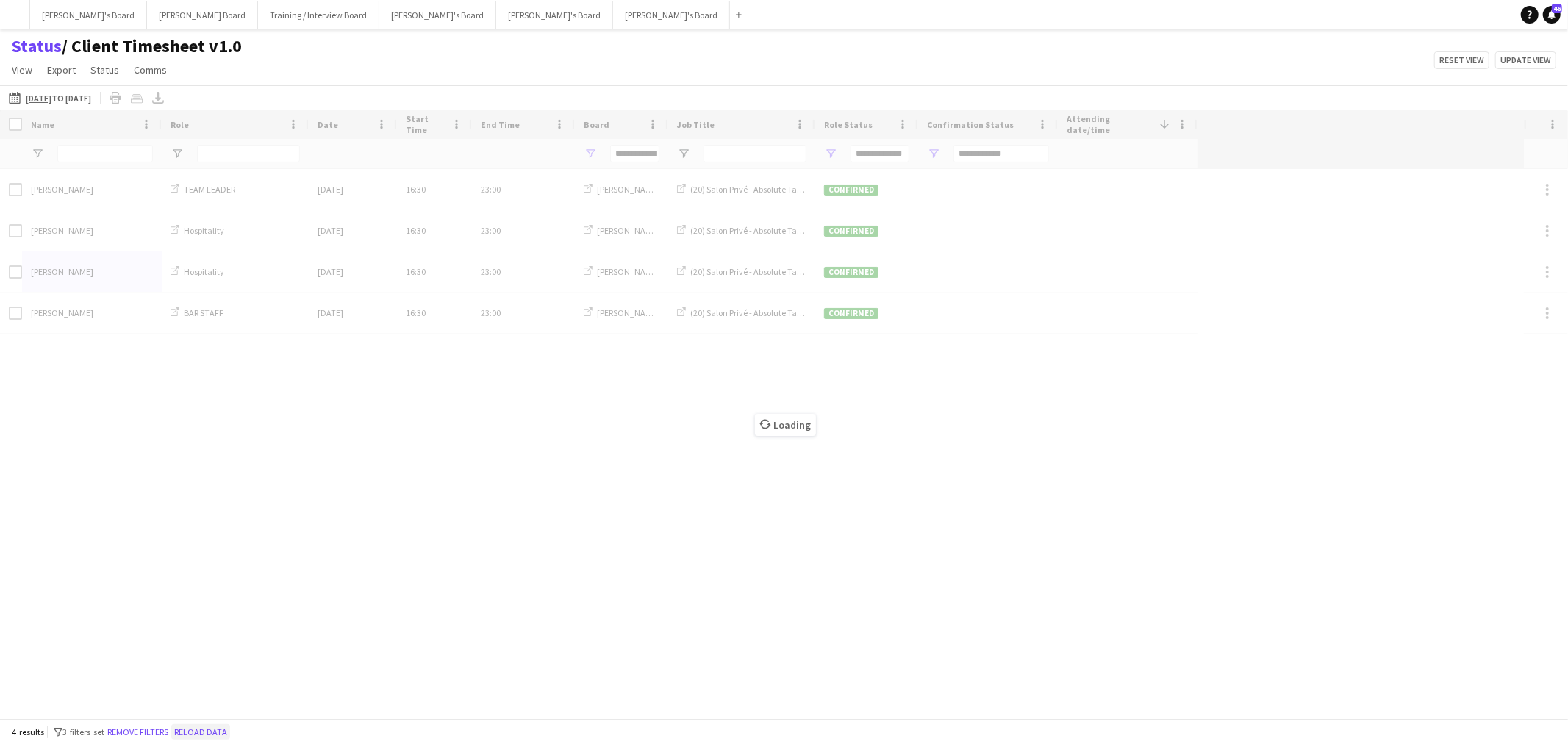
click at [222, 730] on button "Reload data" at bounding box center [200, 732] width 59 height 16
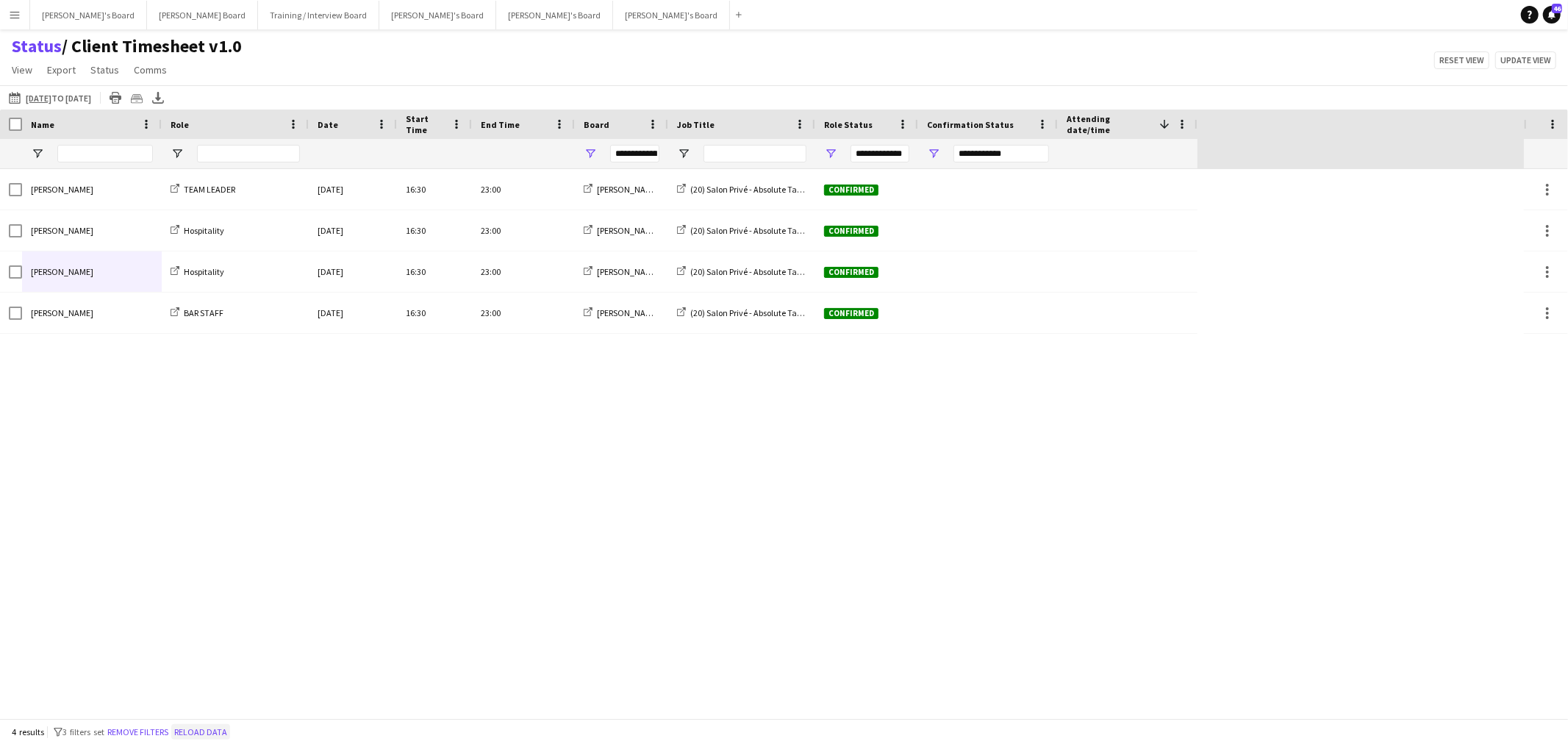
click at [219, 727] on button "Reload data" at bounding box center [200, 732] width 59 height 16
click at [214, 738] on button "Reload data" at bounding box center [200, 732] width 59 height 16
click at [206, 731] on button "Reload data" at bounding box center [200, 732] width 59 height 16
click at [209, 732] on button "Reload data" at bounding box center [200, 732] width 59 height 16
click at [218, 733] on button "Reload data" at bounding box center [200, 732] width 59 height 16
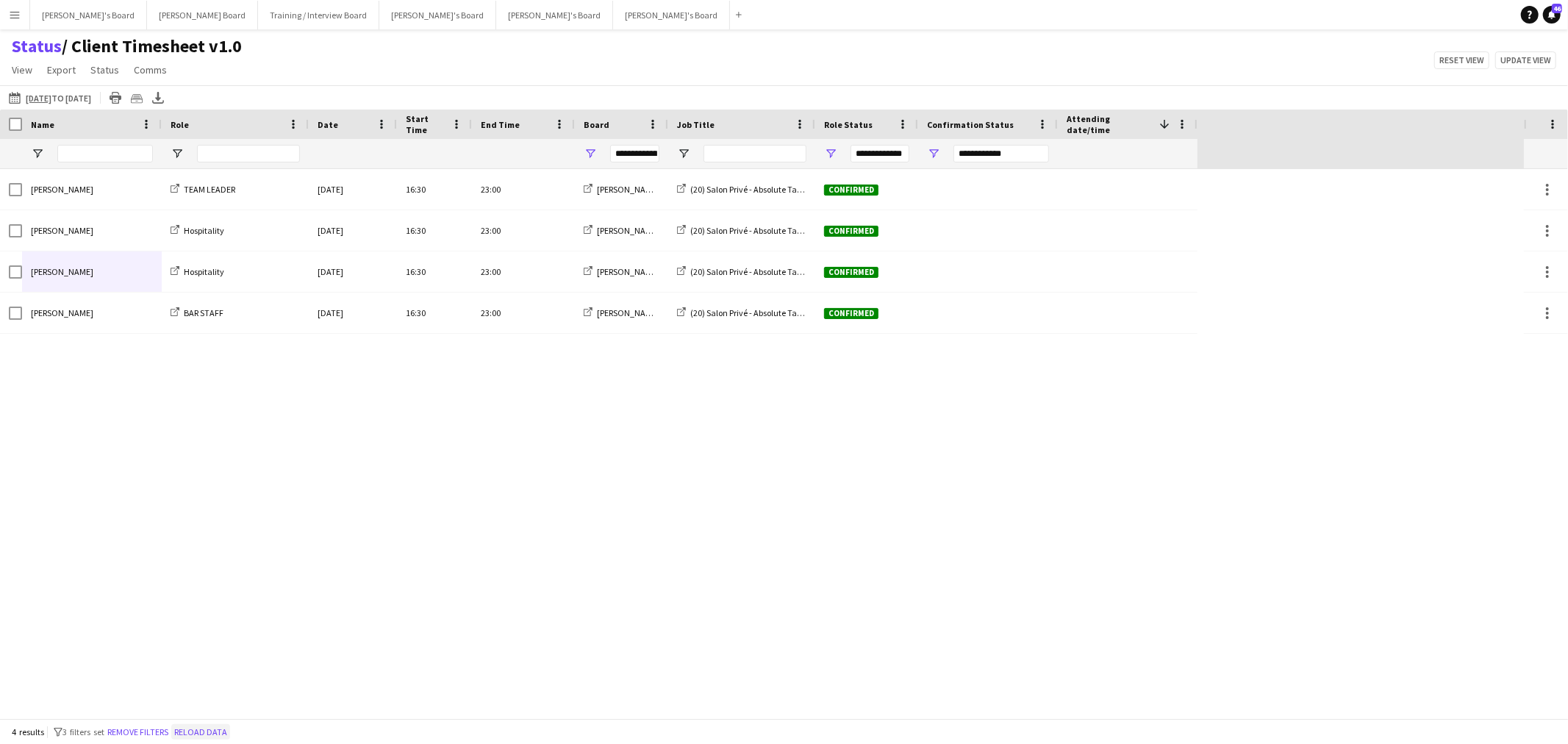
click at [208, 729] on button "Reload data" at bounding box center [200, 732] width 59 height 16
click at [228, 738] on button "Reload data" at bounding box center [200, 732] width 59 height 16
click at [202, 736] on button "Reload data" at bounding box center [200, 732] width 59 height 16
click at [210, 738] on button "Reload data" at bounding box center [200, 732] width 59 height 16
click at [210, 729] on button "Reload data" at bounding box center [200, 732] width 59 height 16
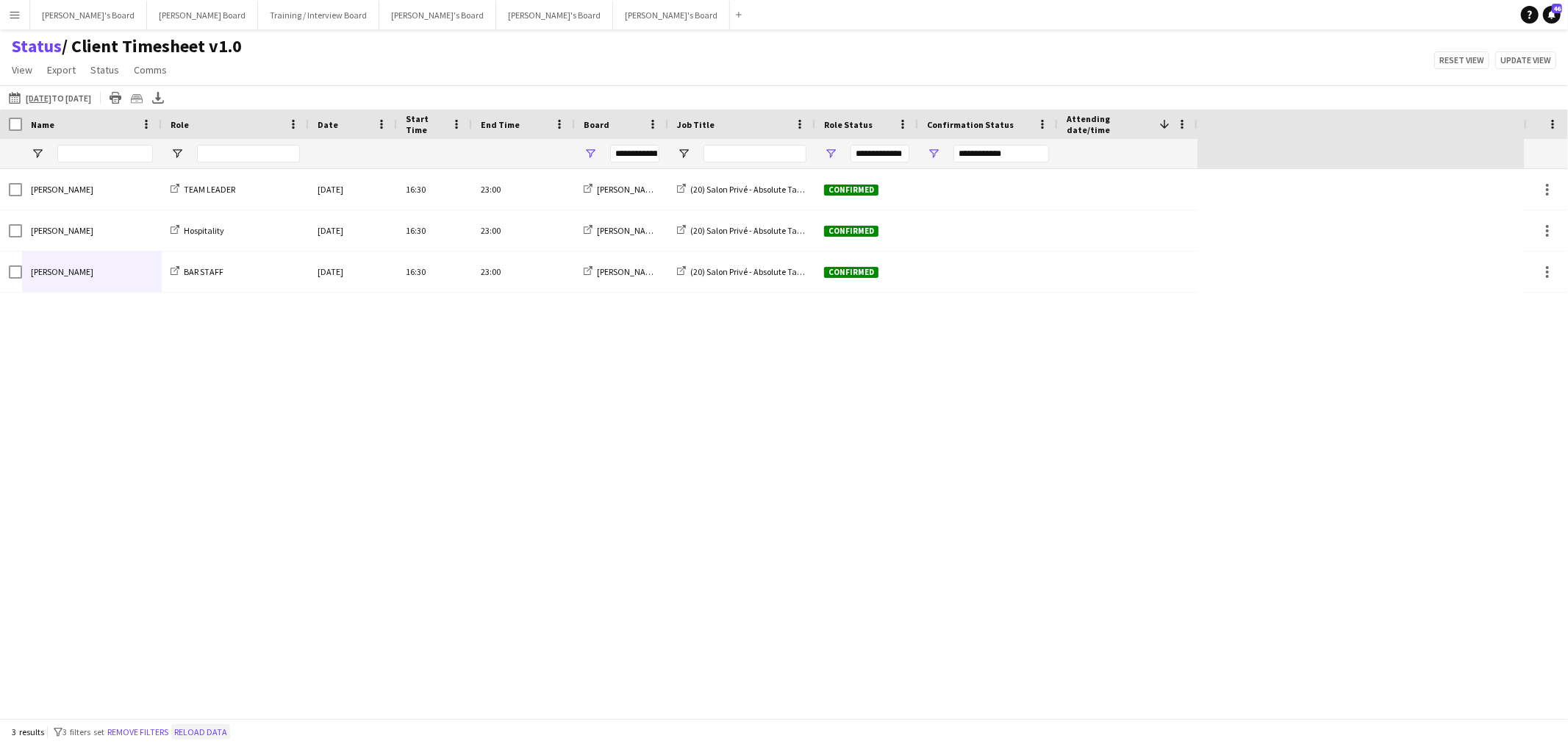
click at [219, 726] on button "Reload data" at bounding box center [200, 732] width 59 height 16
click at [165, 724] on button "Remove filters" at bounding box center [138, 732] width 67 height 16
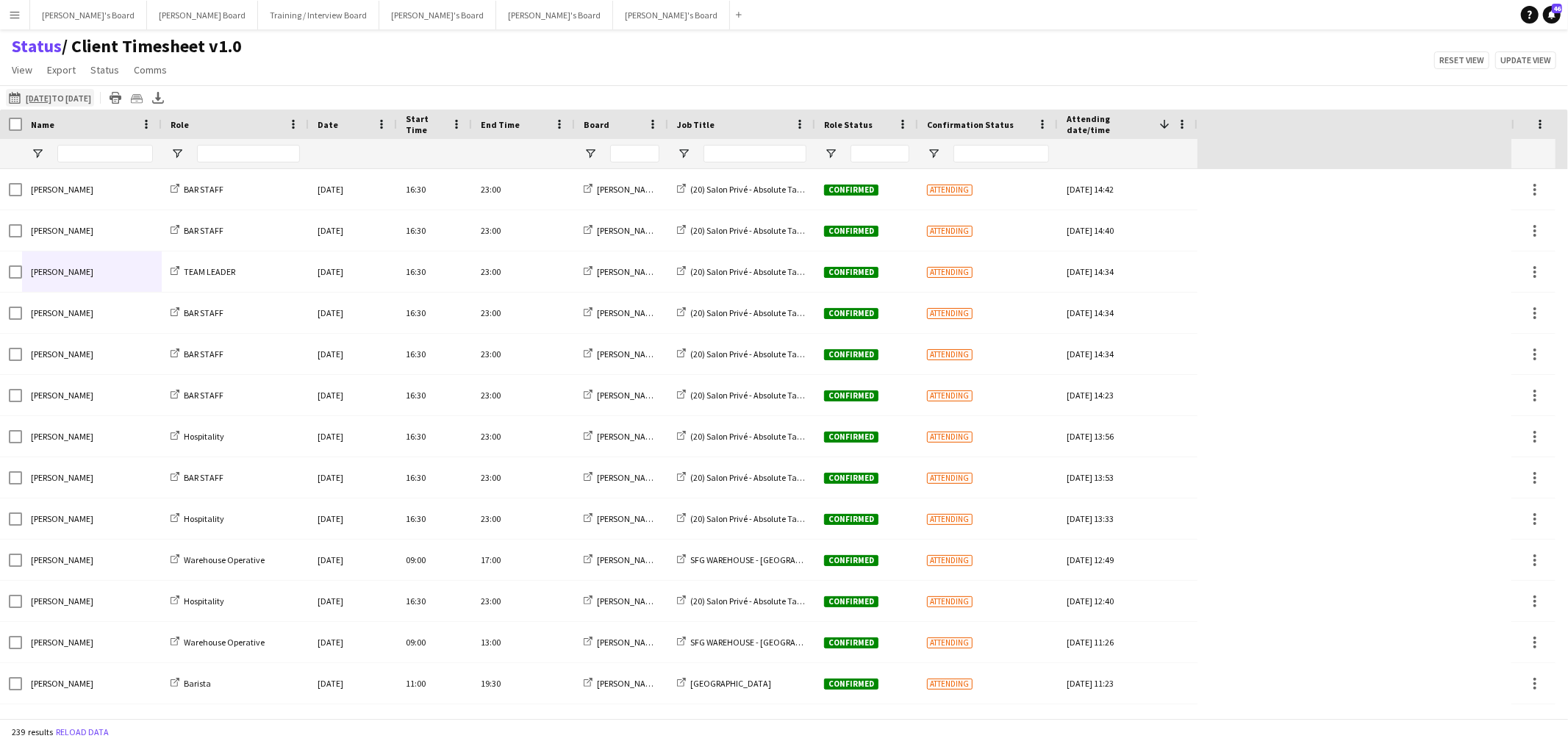
click at [10, 97] on app-icon "26-08-2025 to 01-09-2025" at bounding box center [17, 97] width 17 height 12
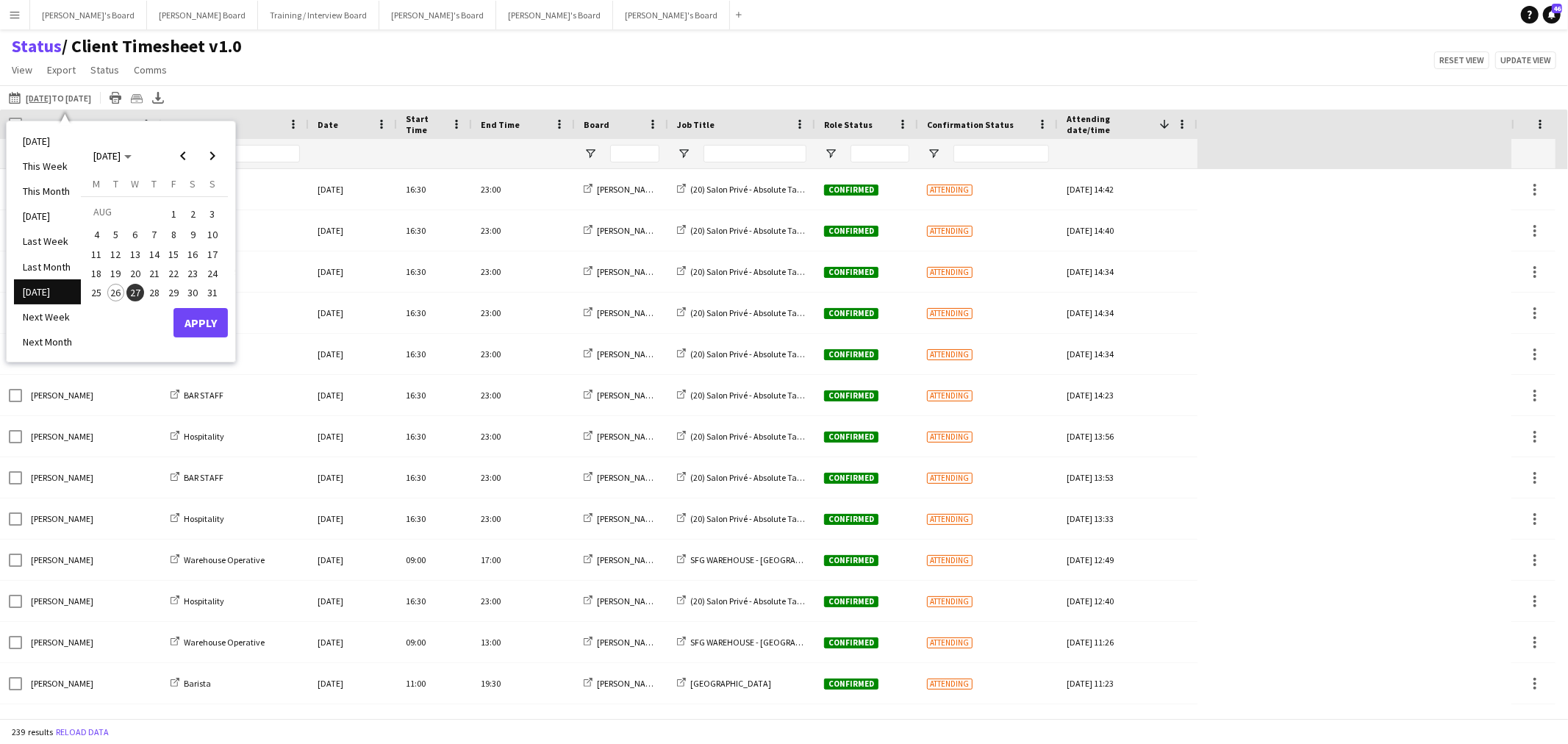
click at [137, 289] on span "27" at bounding box center [135, 292] width 18 height 18
click at [150, 295] on span "28" at bounding box center [154, 292] width 18 height 18
click at [209, 323] on button "Apply" at bounding box center [201, 322] width 55 height 29
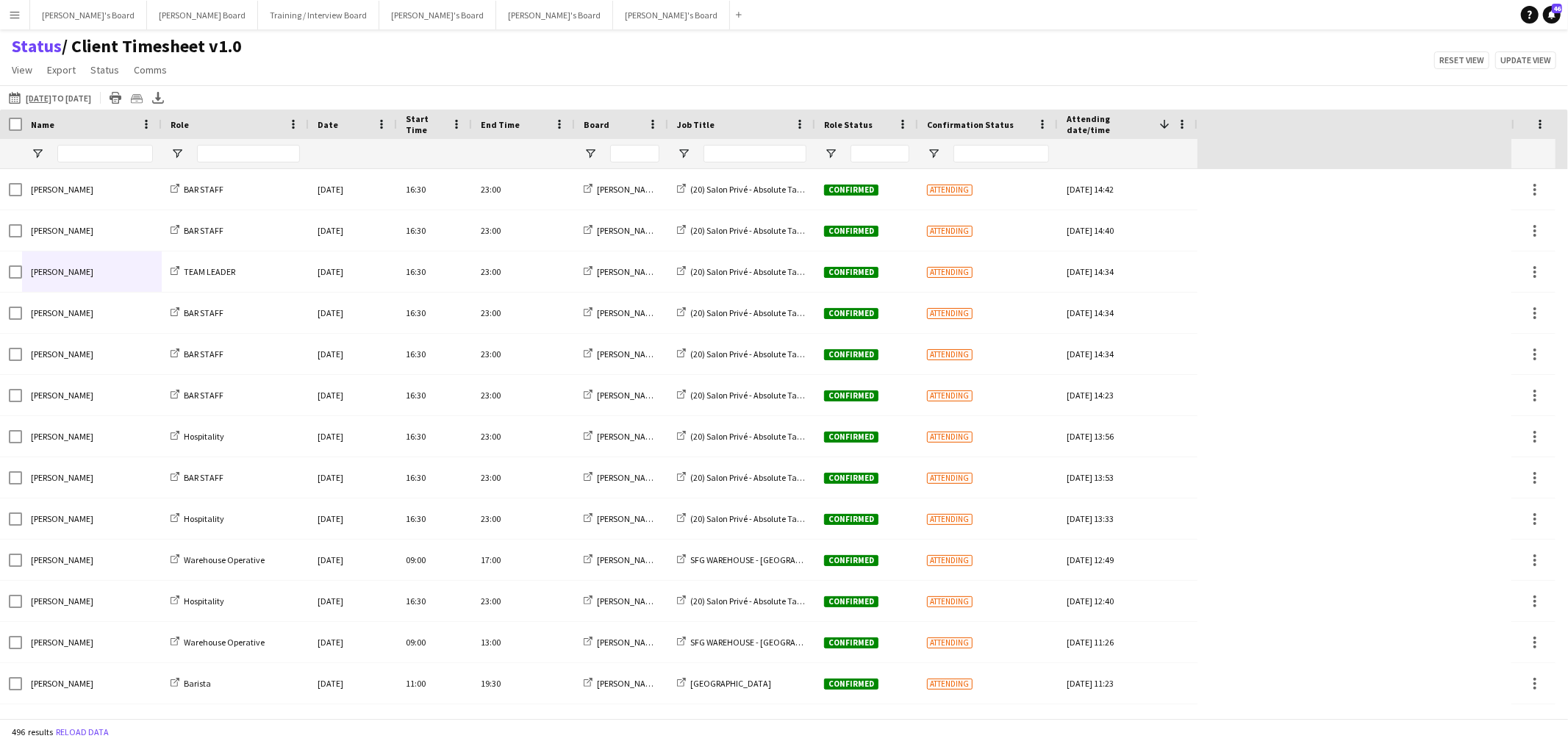
click at [98, 113] on div "Name" at bounding box center [91, 124] width 122 height 29
click at [78, 103] on button "26-08-2025 to 01-09-2025 26-08-2025 to 01-09-2025" at bounding box center [50, 97] width 88 height 18
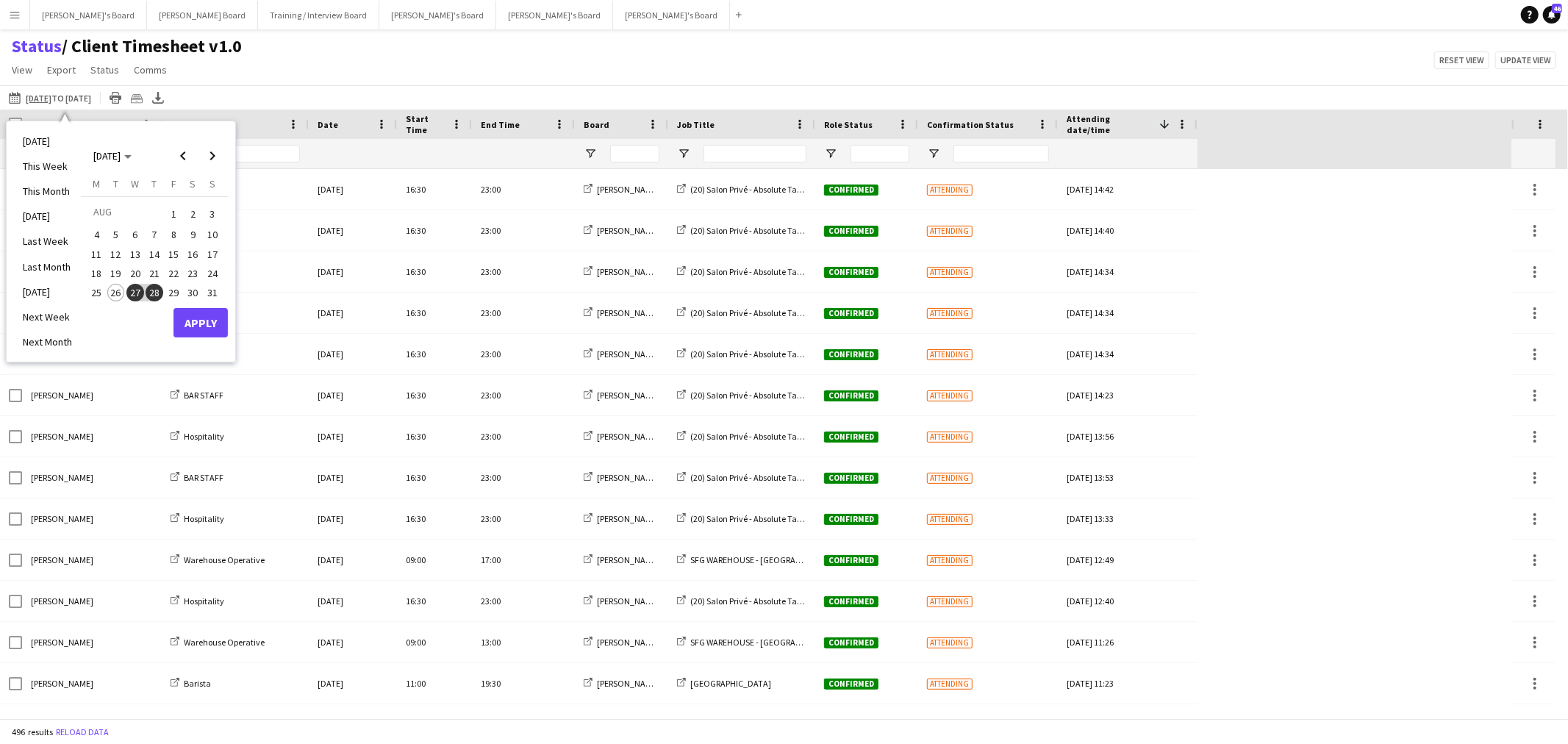
click at [300, 93] on div "26-08-2025 to 01-09-2025 26-08-2025 to 01-09-2025 Today This Week This Month Ye…" at bounding box center [784, 97] width 1568 height 24
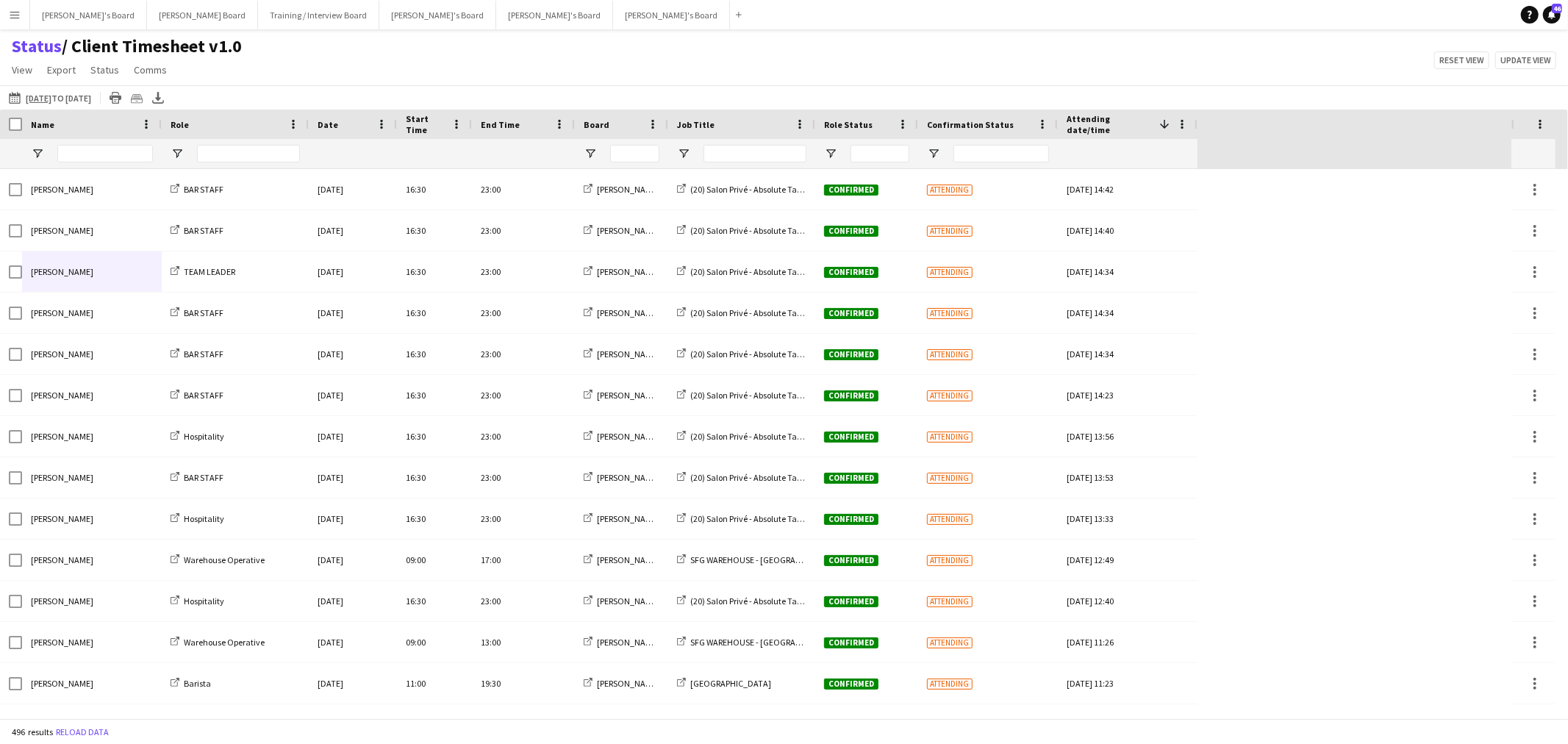
click at [84, 123] on div "Name" at bounding box center [83, 124] width 104 height 22
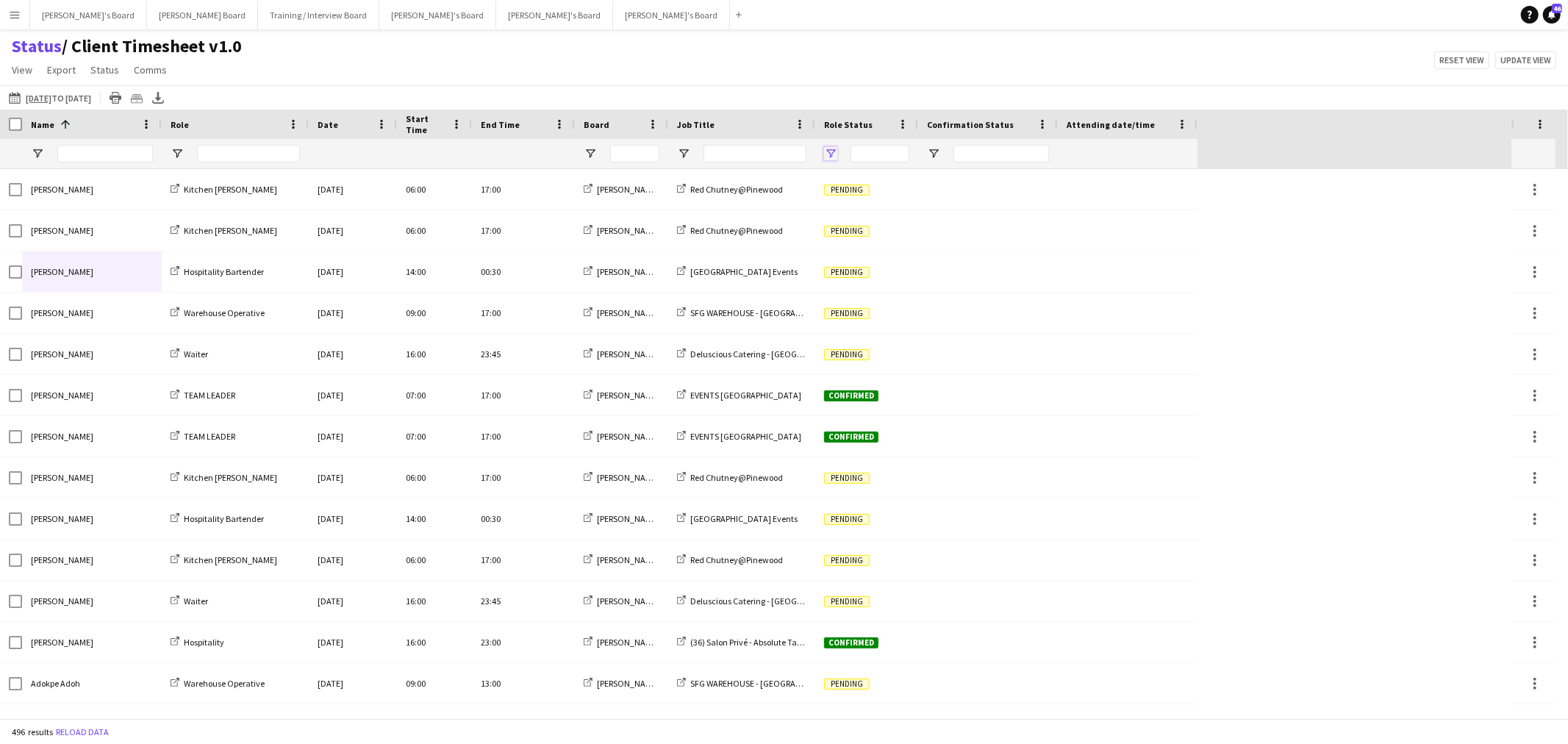
click at [827, 150] on span "Open Filter Menu" at bounding box center [830, 153] width 13 height 13
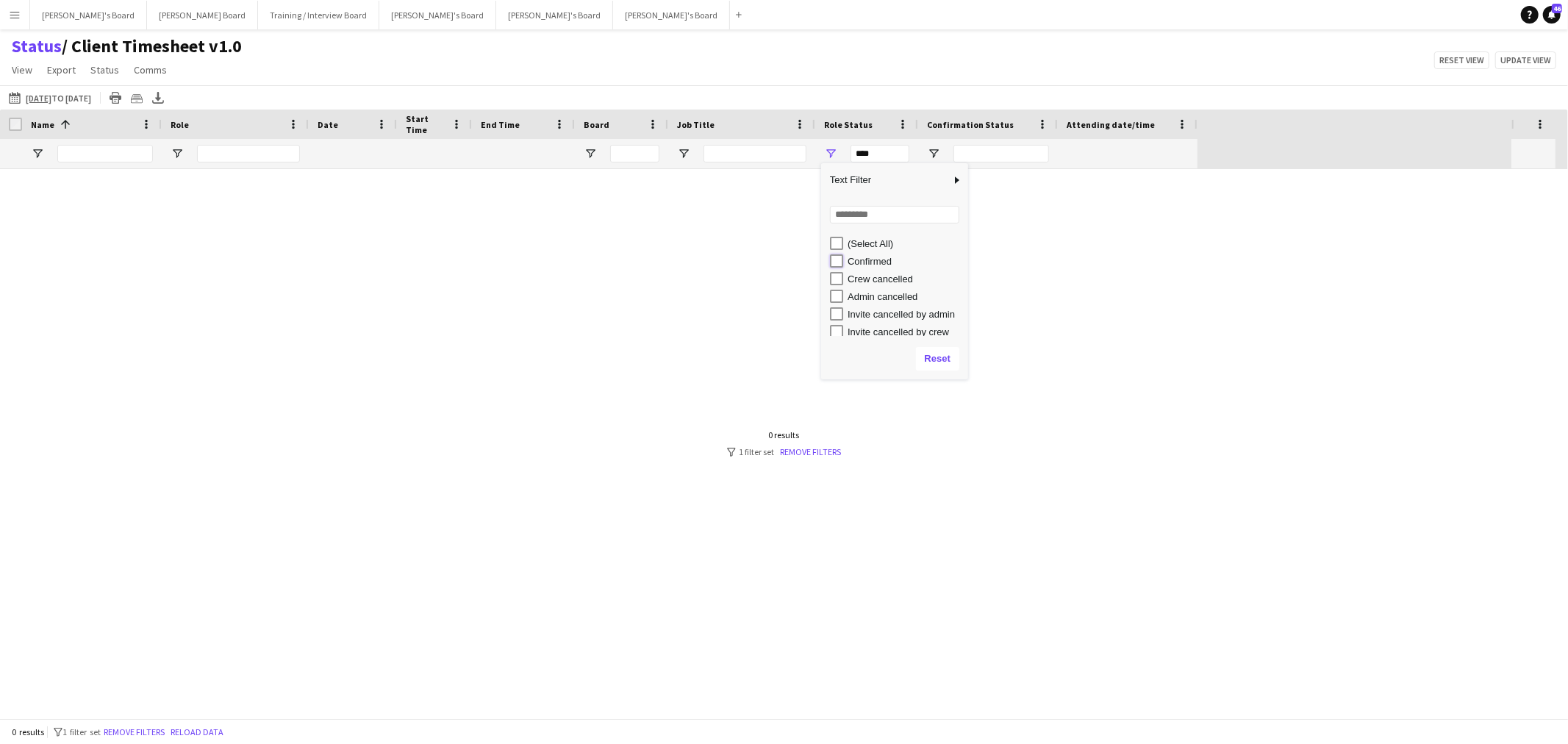
type input "**********"
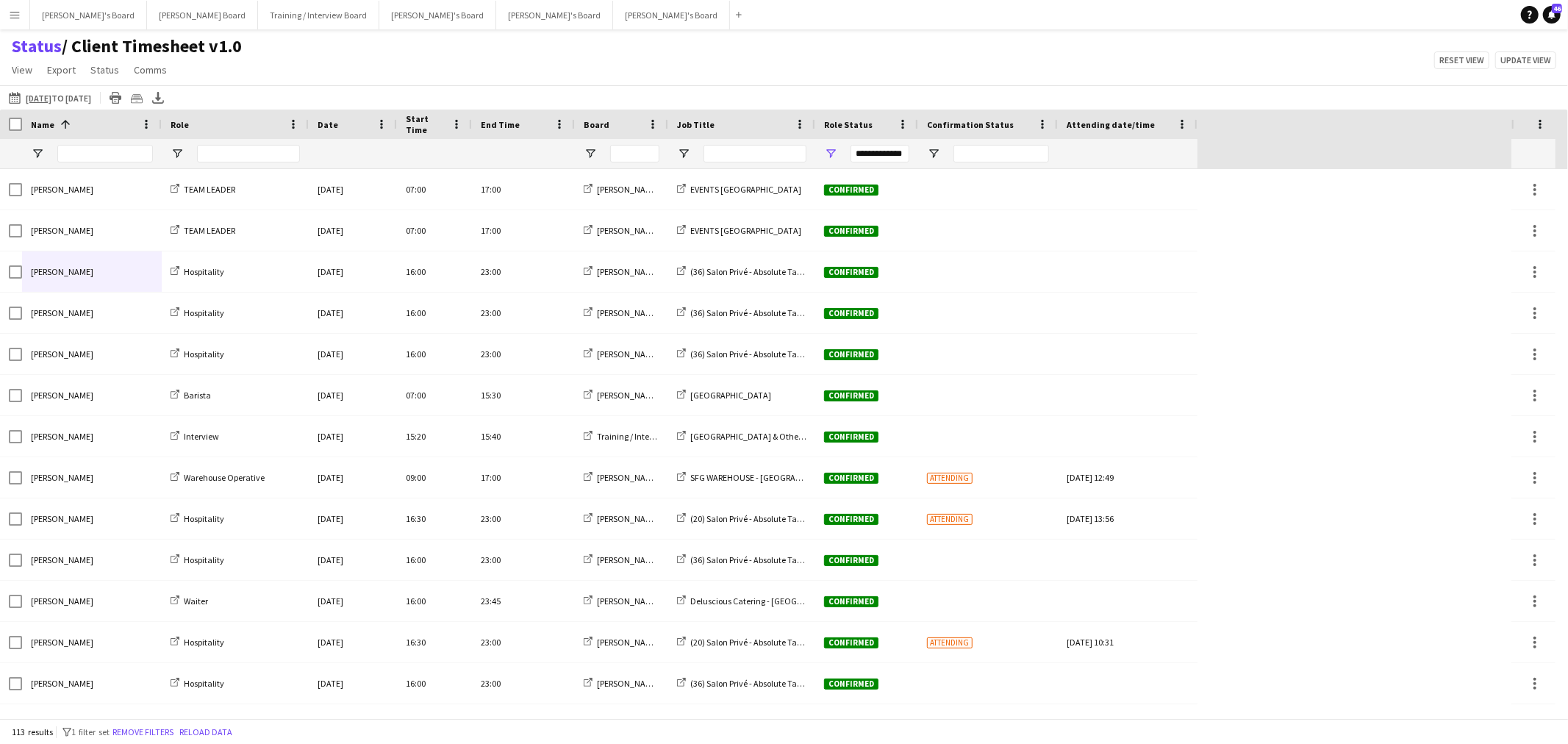
click at [734, 46] on div "Status / Client Timesheet v1.0 View Views Default view Airshow Accreditation Ai…" at bounding box center [784, 60] width 1568 height 50
click at [594, 156] on span "Open Filter Menu" at bounding box center [590, 153] width 13 height 13
type input "***"
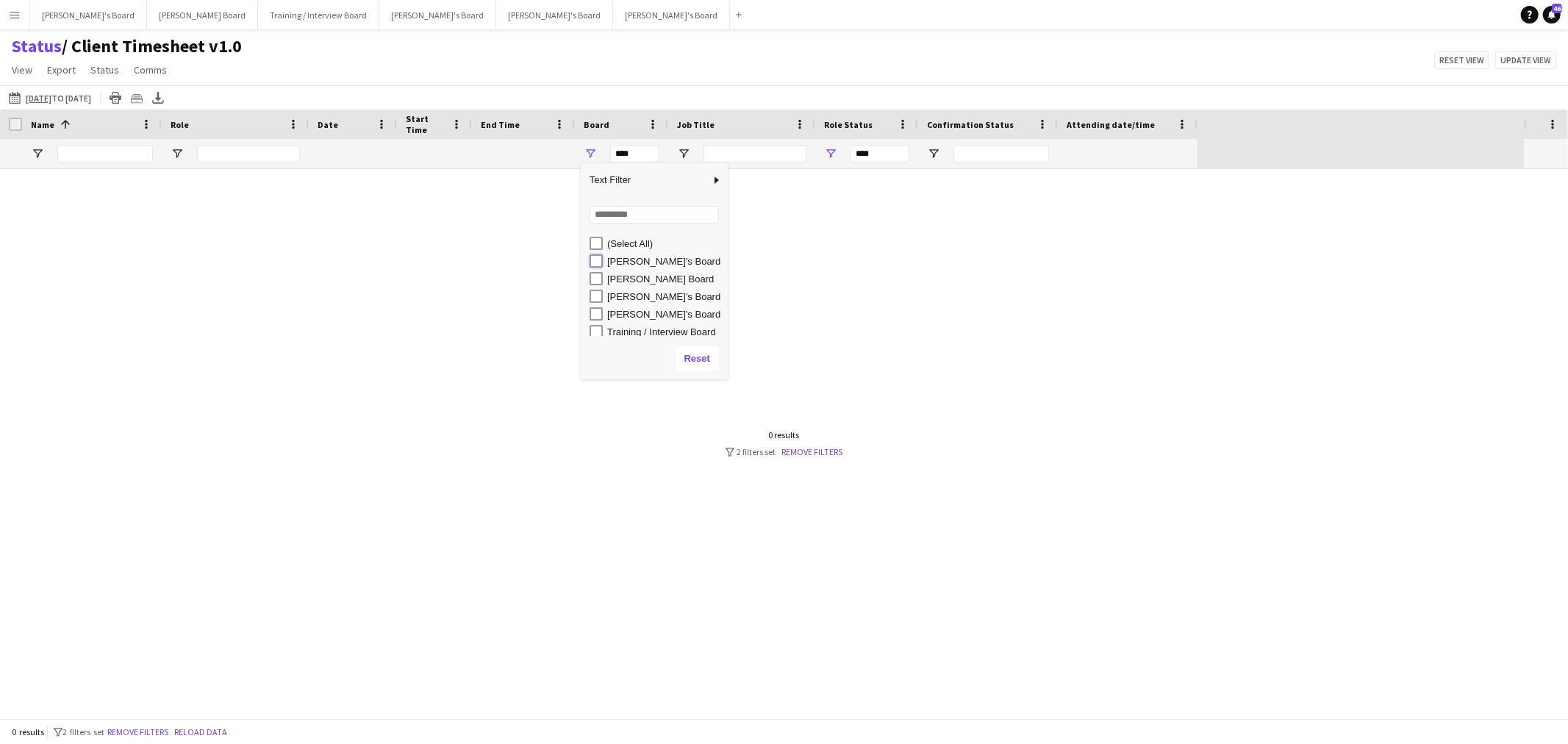
type input "**********"
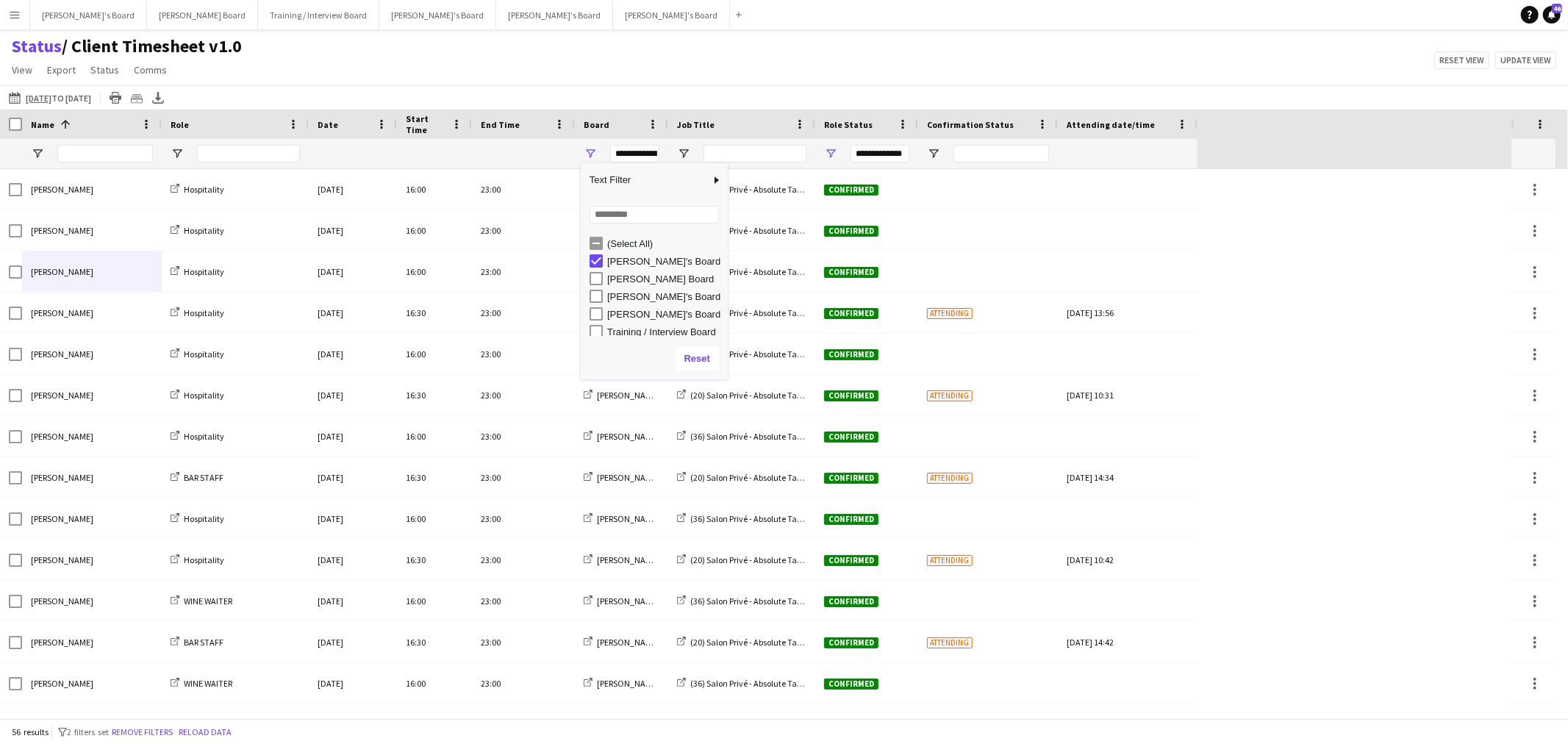
click at [556, 44] on div "Status / Client Timesheet v1.0 View Views Default view Airshow Accreditation Ai…" at bounding box center [784, 60] width 1568 height 50
click at [680, 153] on span "Open Filter Menu" at bounding box center [683, 153] width 13 height 13
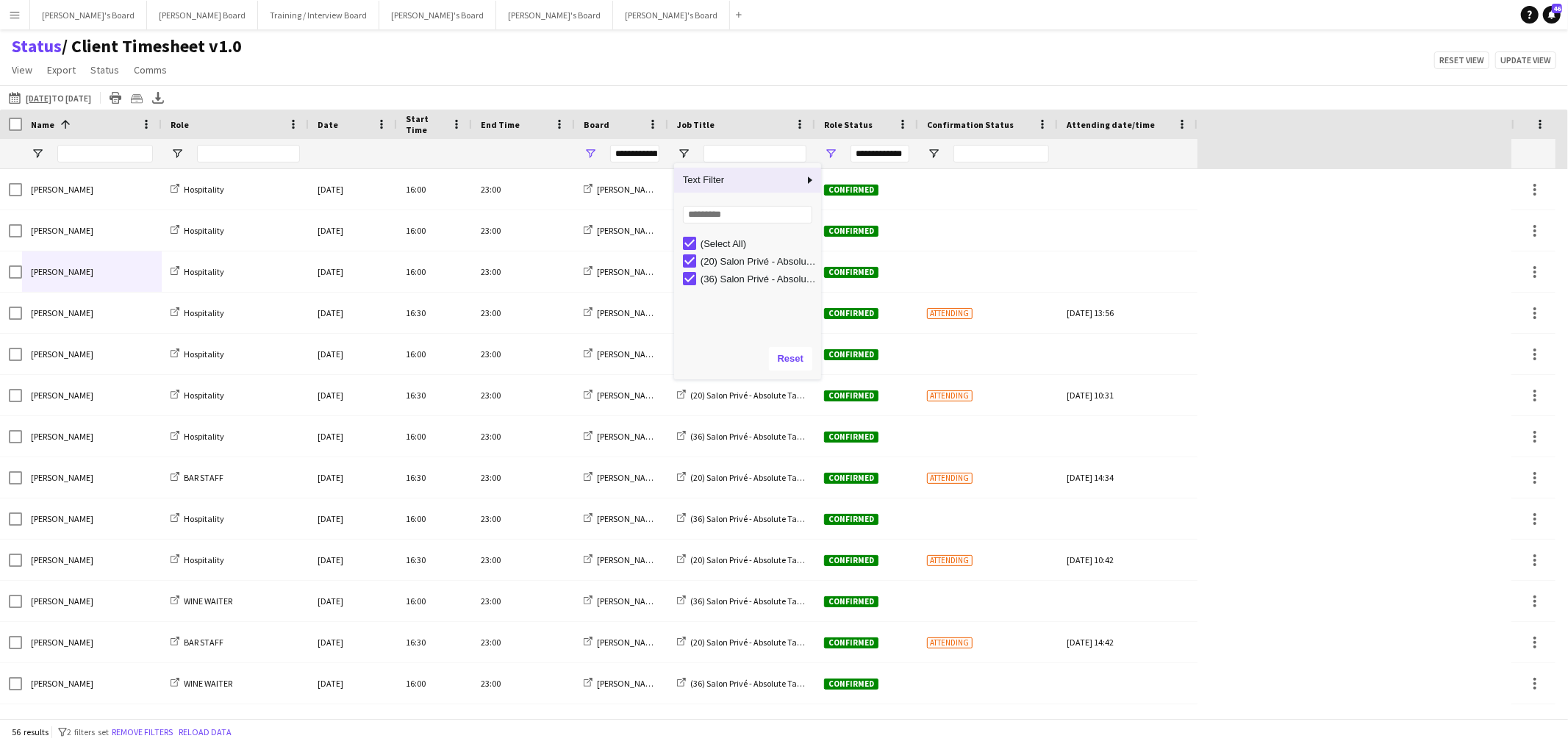
click at [650, 84] on div "Status / Client Timesheet v1.0 View Views Default view Airshow Accreditation Ai…" at bounding box center [784, 60] width 1568 height 50
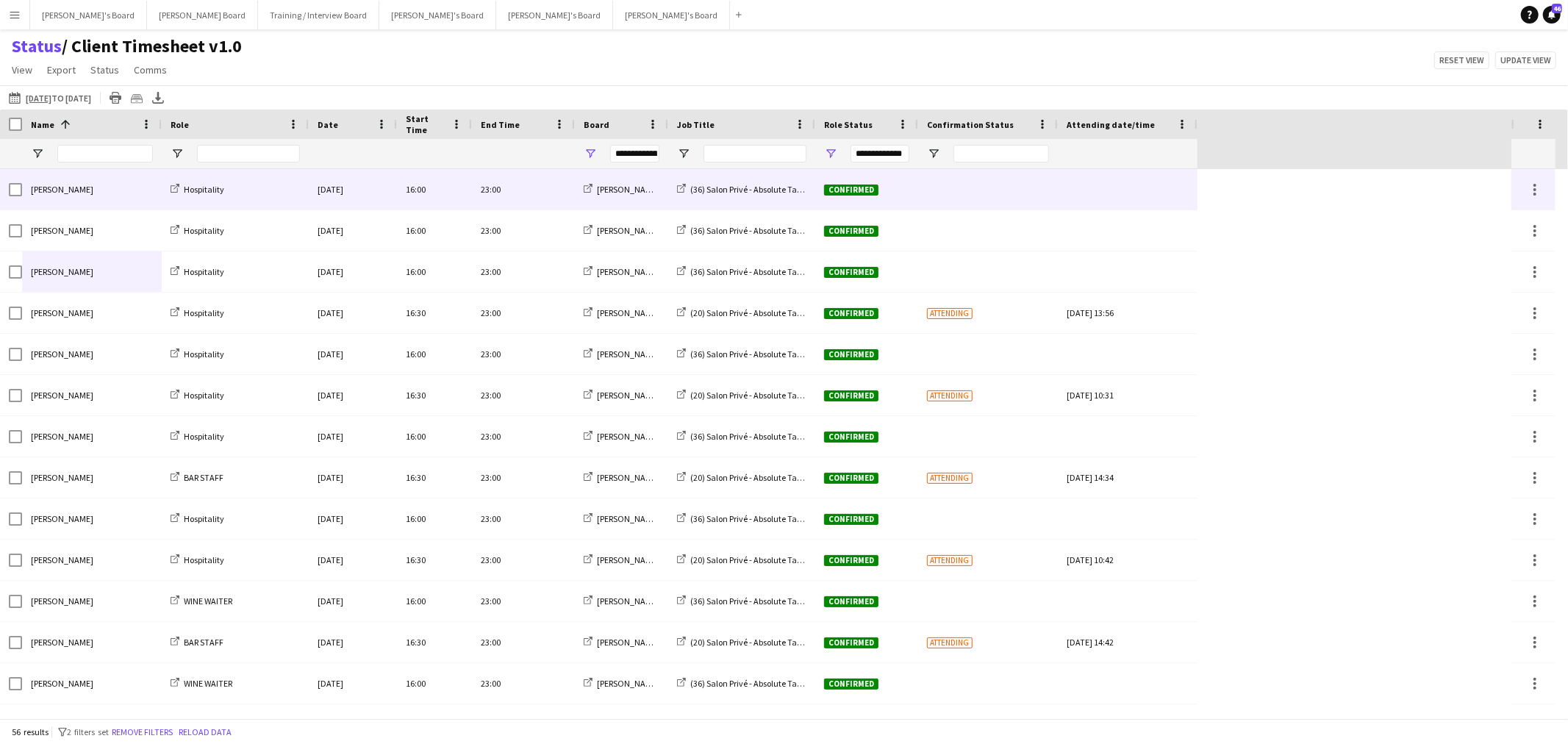
click at [22, 190] on div "Adam Winn" at bounding box center [91, 189] width 139 height 40
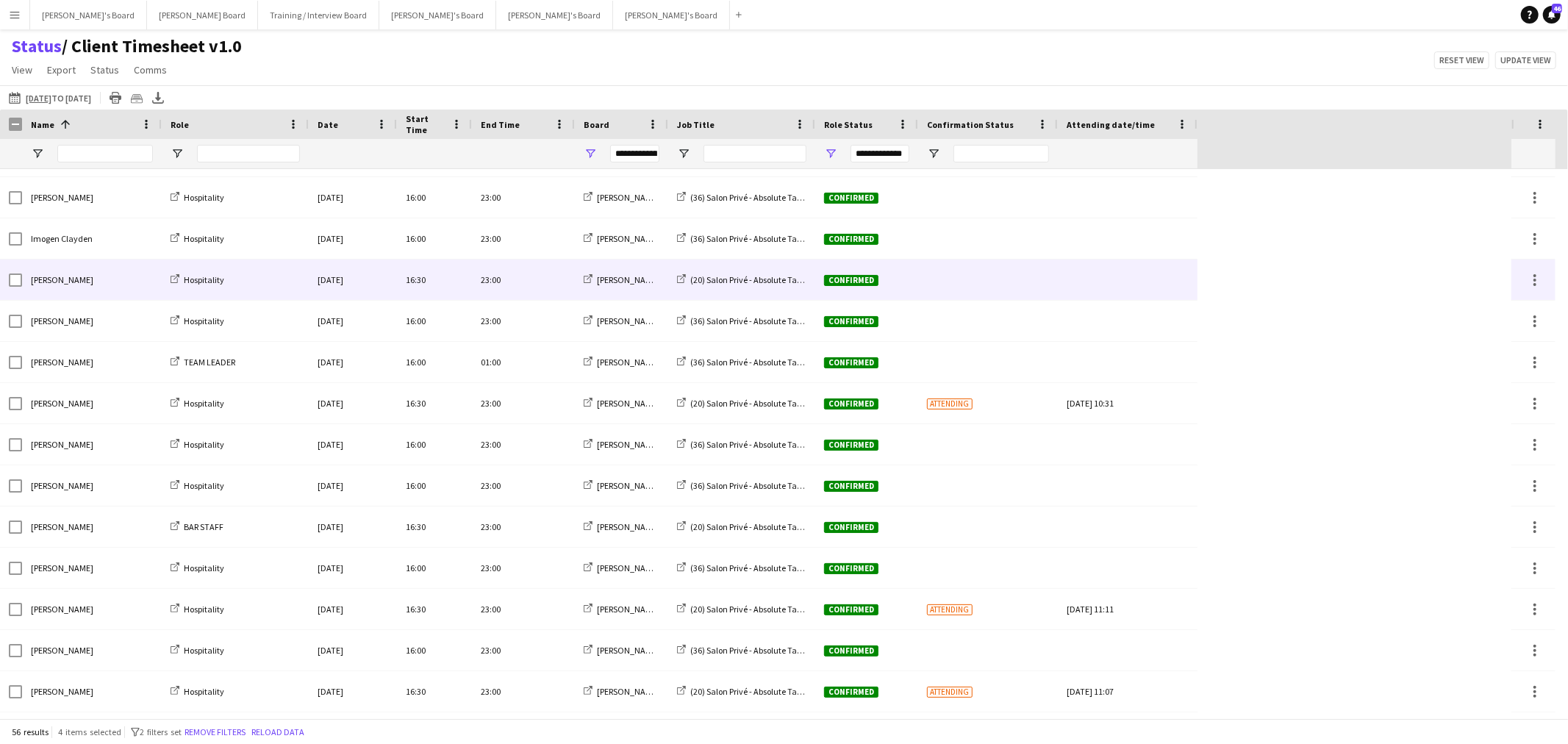
scroll to position [980, 0]
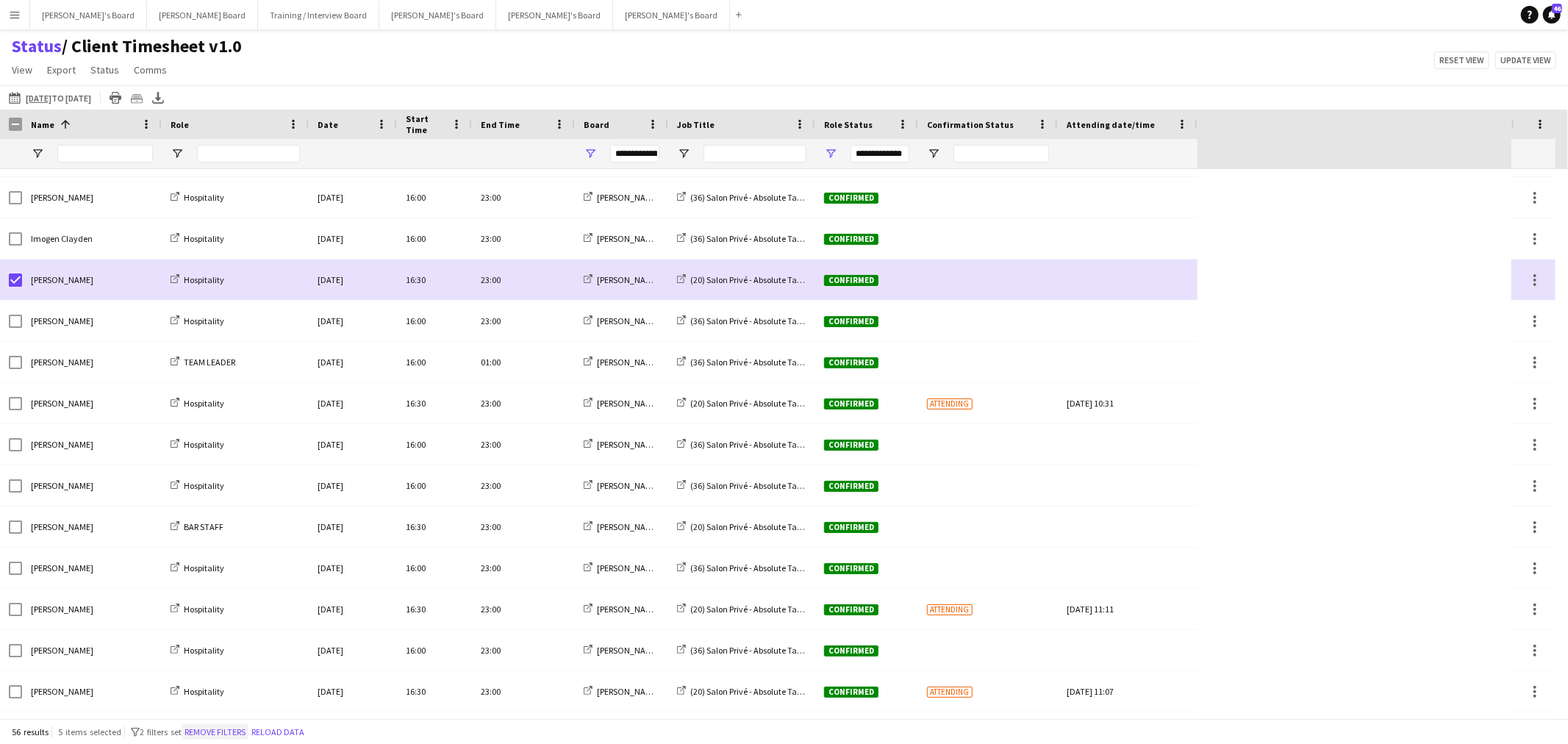
click at [222, 731] on button "Remove filters" at bounding box center [215, 732] width 67 height 16
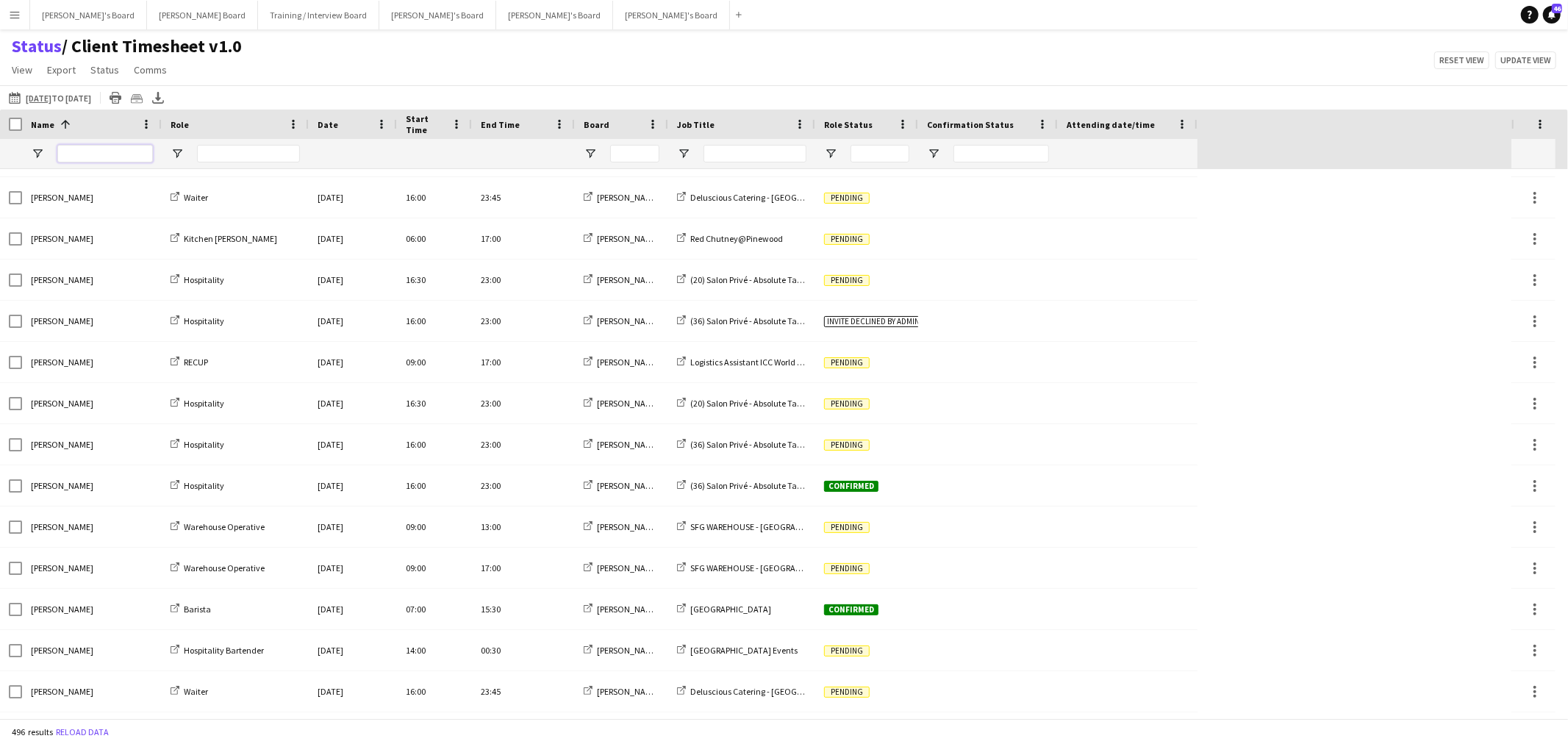
click at [79, 155] on input "Name Filter Input" at bounding box center [105, 153] width 96 height 18
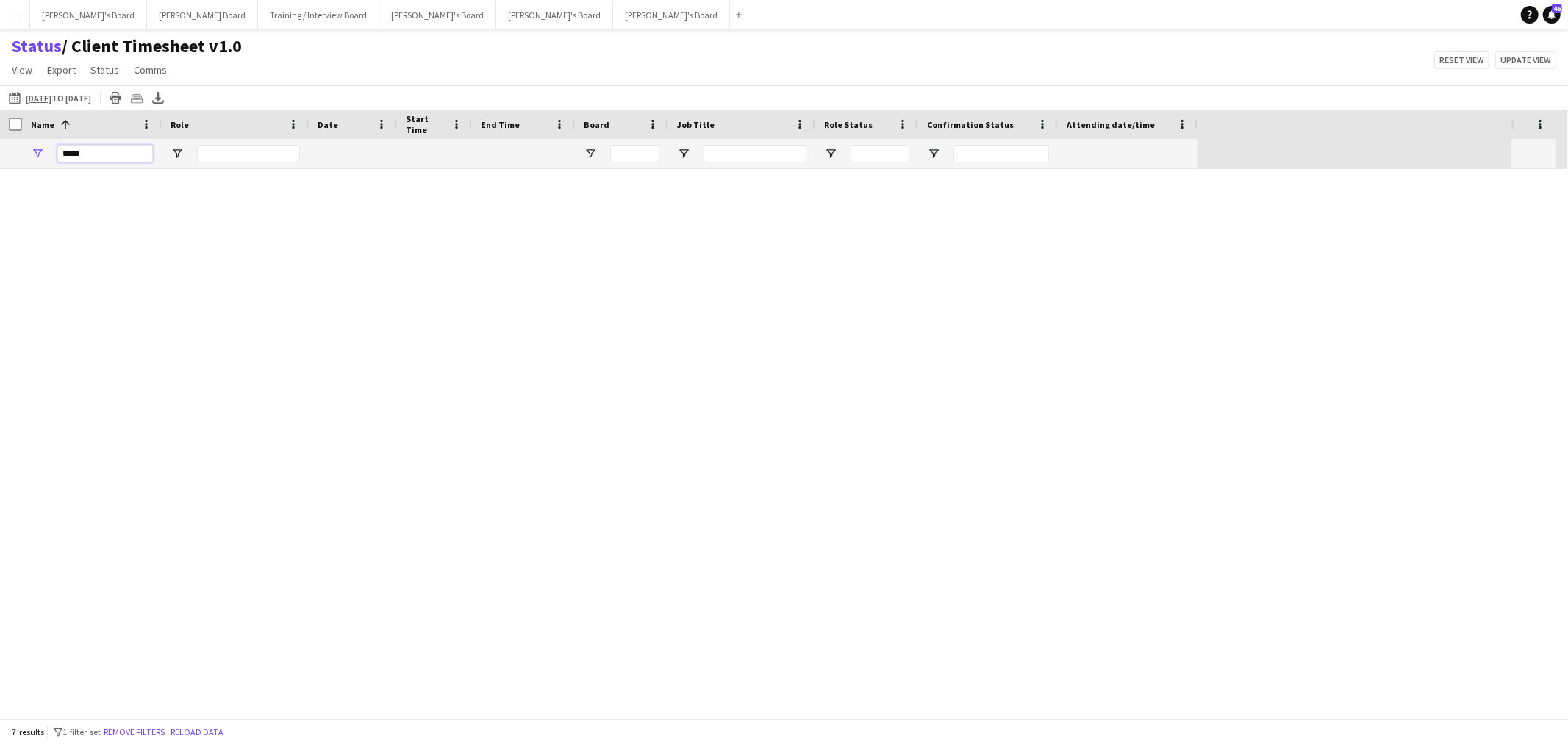
scroll to position [0, 0]
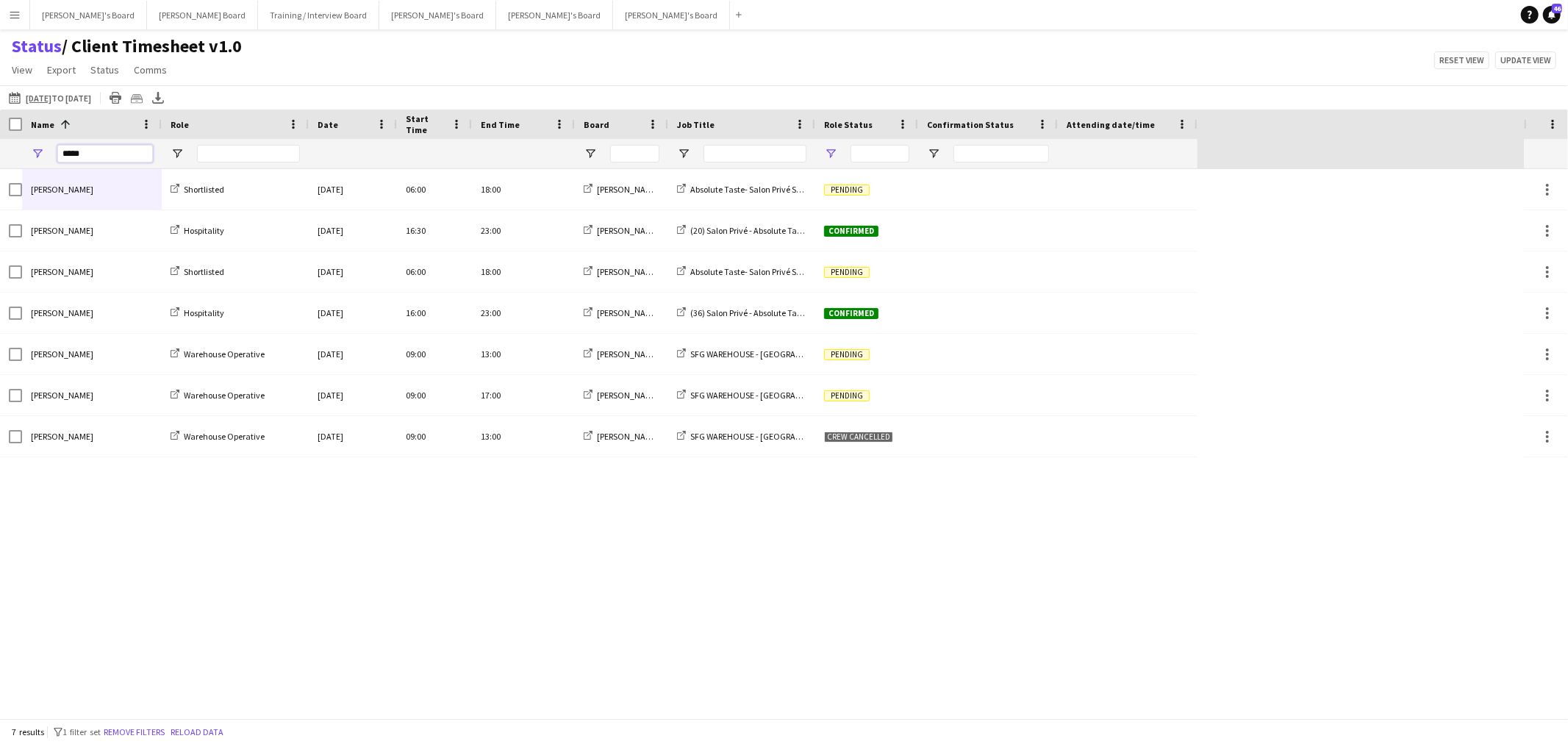
type input "*****"
click at [824, 149] on span "Open Filter Menu" at bounding box center [830, 153] width 13 height 13
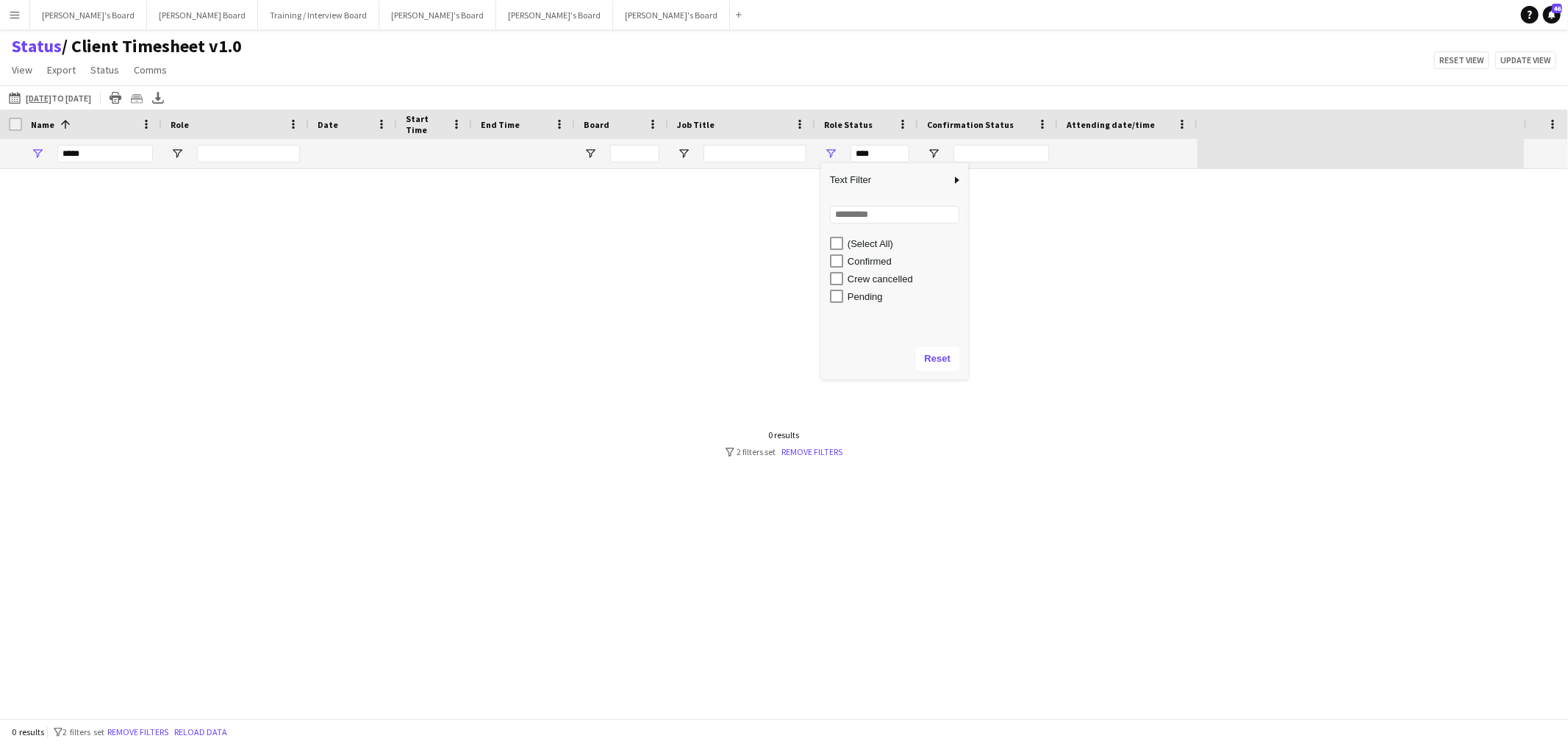
click at [839, 252] on div "Confirmed" at bounding box center [899, 261] width 139 height 18
type input "**********"
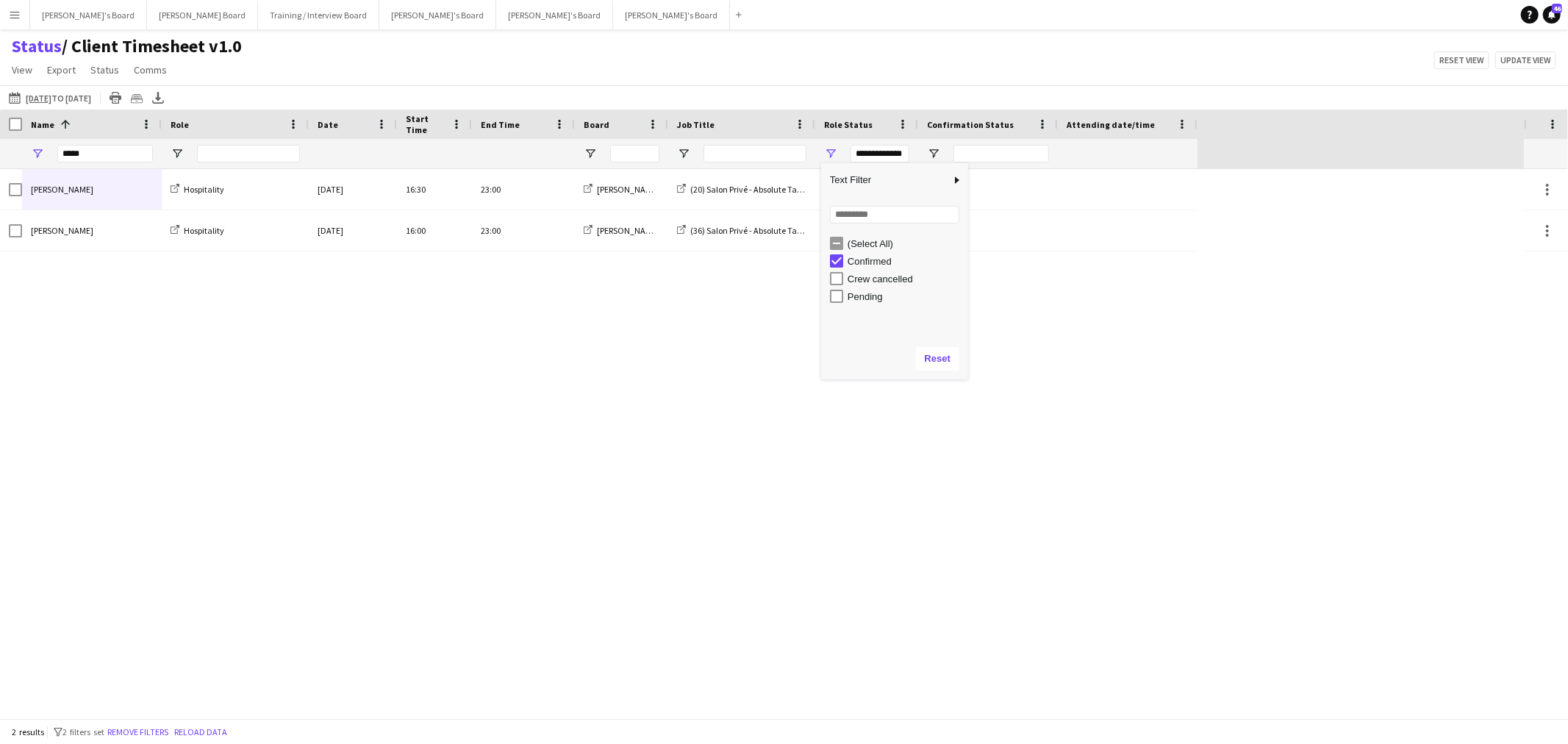
click at [644, 65] on div "Status / Client Timesheet v1.0 View Views Default view Airshow Accreditation Ai…" at bounding box center [784, 60] width 1568 height 50
click at [647, 378] on div "James Cox Hospitality Wed, 27 Aug 2025 16:30 23:00 Caitlin's Board (20) Salon P…" at bounding box center [762, 444] width 1524 height 549
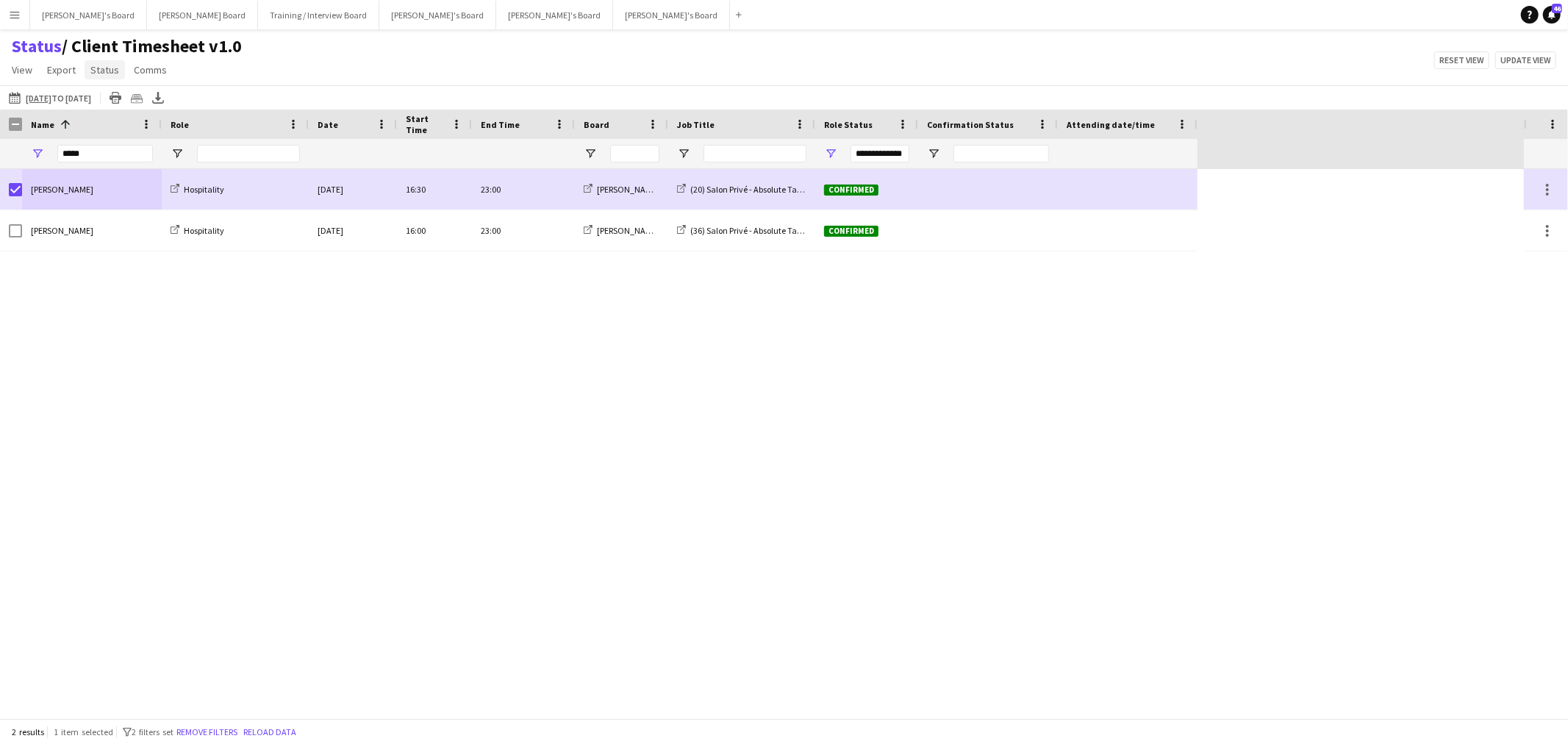
click at [108, 66] on span "Status" at bounding box center [105, 69] width 29 height 13
drag, startPoint x: 139, startPoint y: 105, endPoint x: 167, endPoint y: 111, distance: 28.6
click at [139, 104] on span "Confirm attendance" at bounding box center [140, 101] width 87 height 13
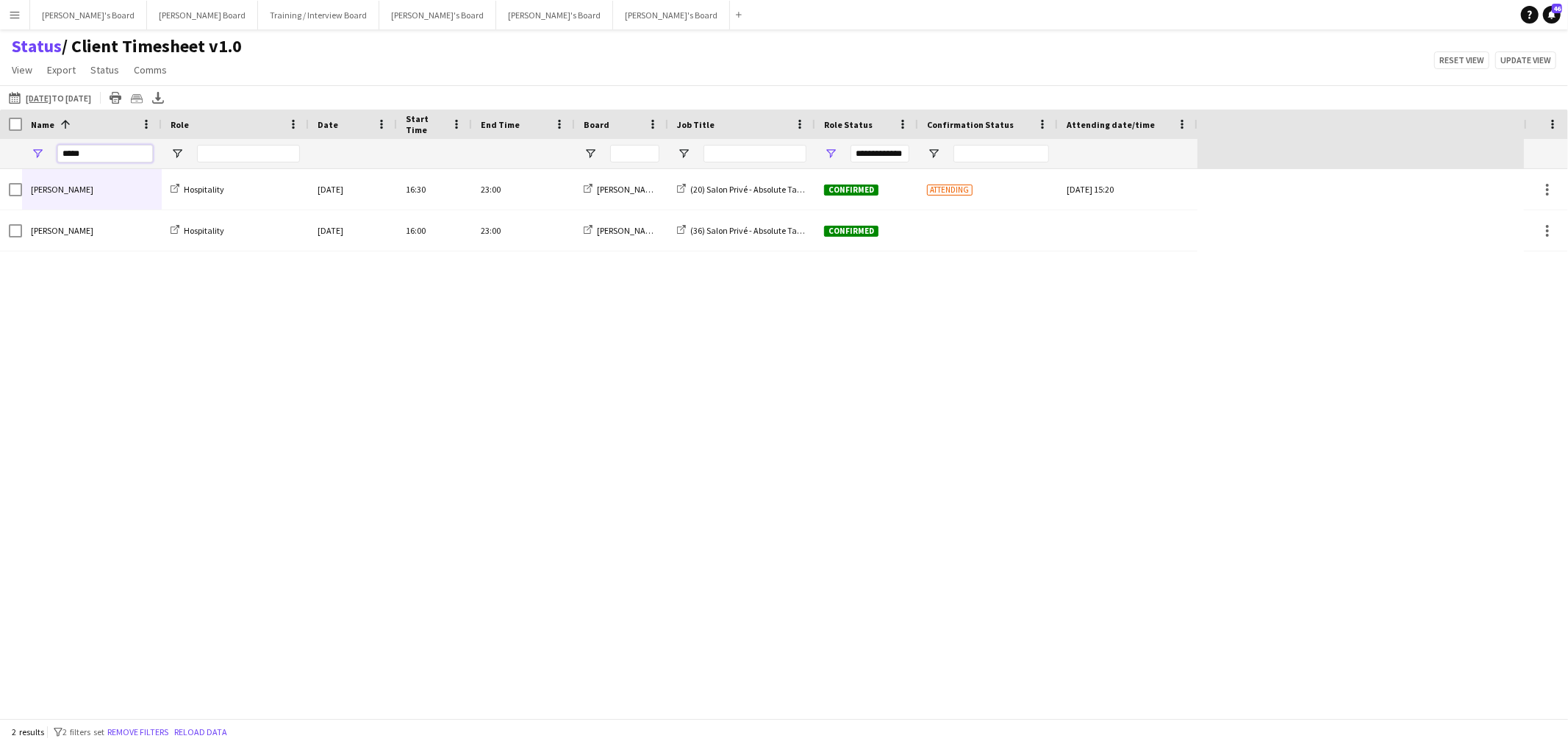
drag, startPoint x: 99, startPoint y: 159, endPoint x: 323, endPoint y: 164, distance: 224.1
click at [0, 166] on html "Menu Boards Boards Boards All jobs Status Workforce Workforce My Workforce Recr…" at bounding box center [784, 372] width 1568 height 744
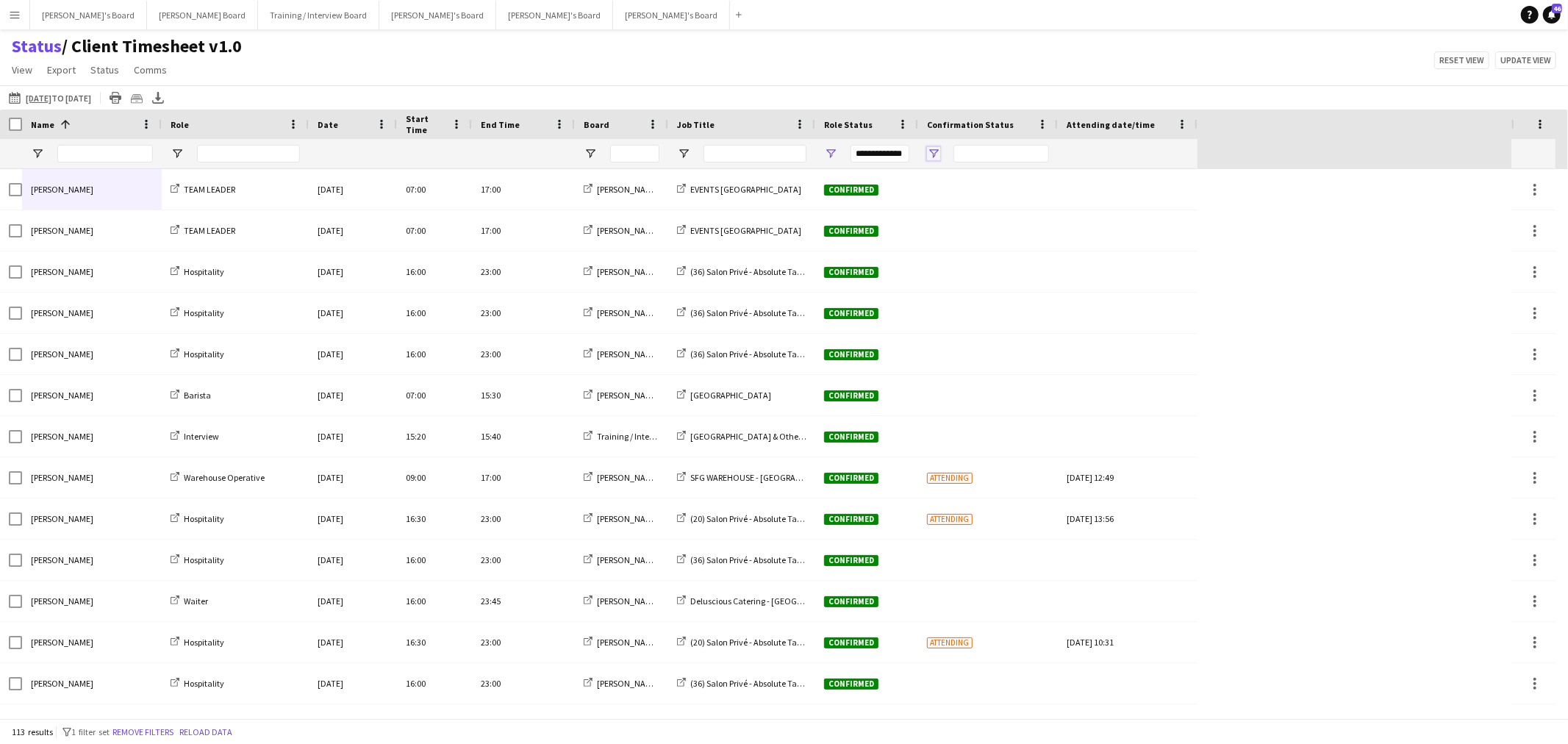
click at [935, 155] on span "Open Filter Menu" at bounding box center [933, 153] width 13 height 13
type input "**********"
click at [366, 72] on div "Status / Client Timesheet v1.0 View Views Default view Airshow Accreditation Ai…" at bounding box center [784, 60] width 1568 height 50
click at [16, 92] on app-icon "26-08-2025 to 01-09-2025" at bounding box center [17, 97] width 17 height 12
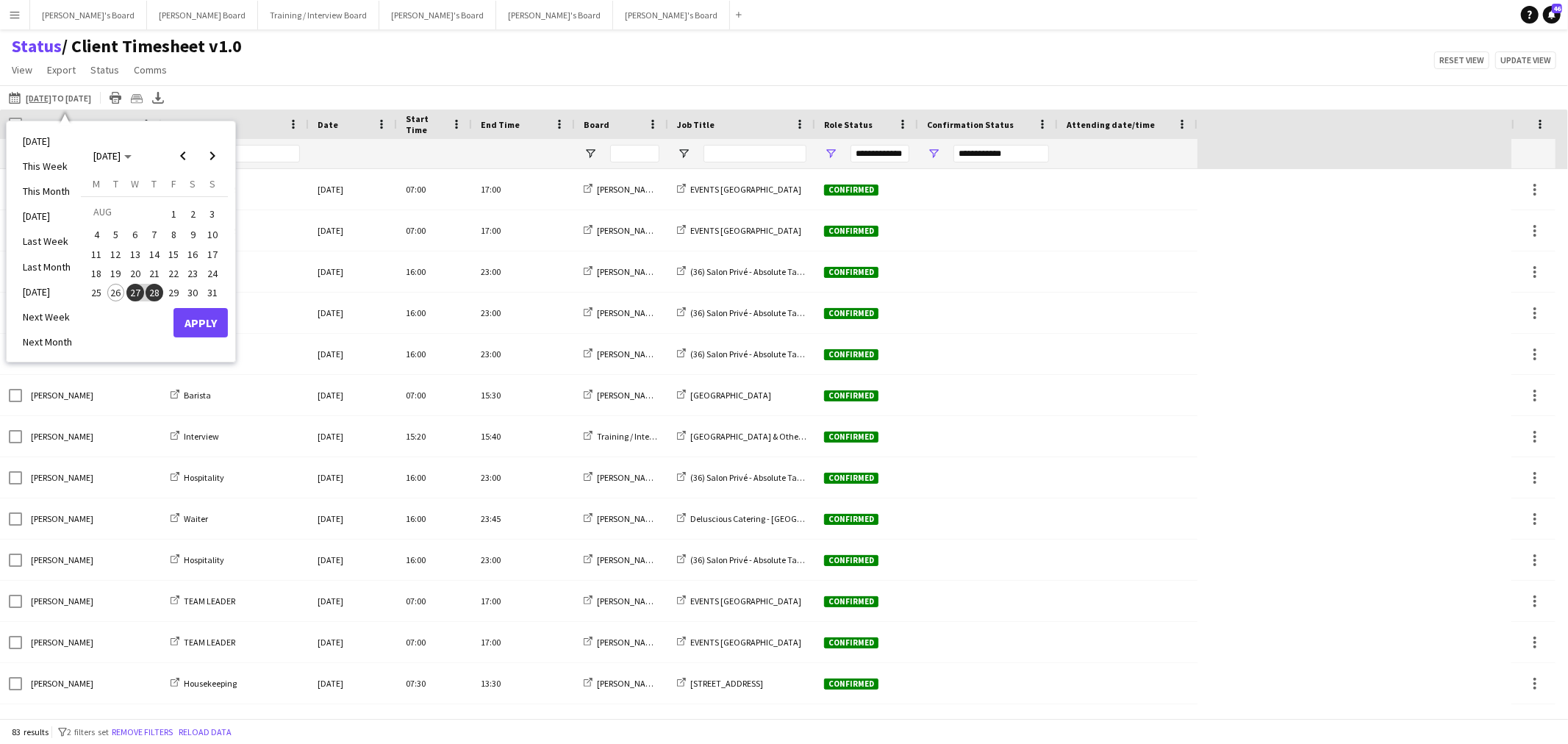
click at [139, 287] on span "27" at bounding box center [135, 292] width 18 height 18
click at [207, 323] on button "Apply" at bounding box center [201, 322] width 55 height 29
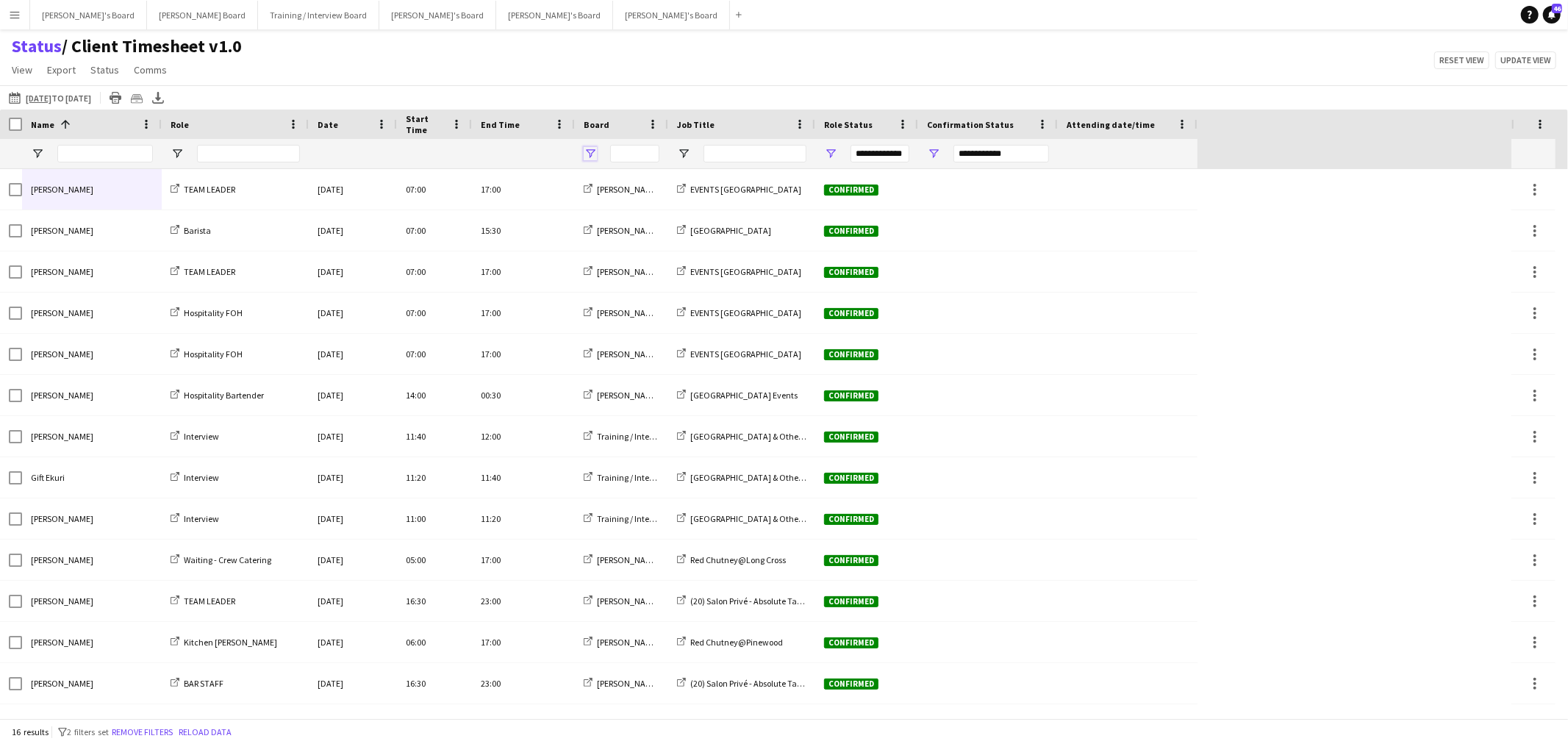
click at [593, 156] on span "Open Filter Menu" at bounding box center [590, 153] width 13 height 13
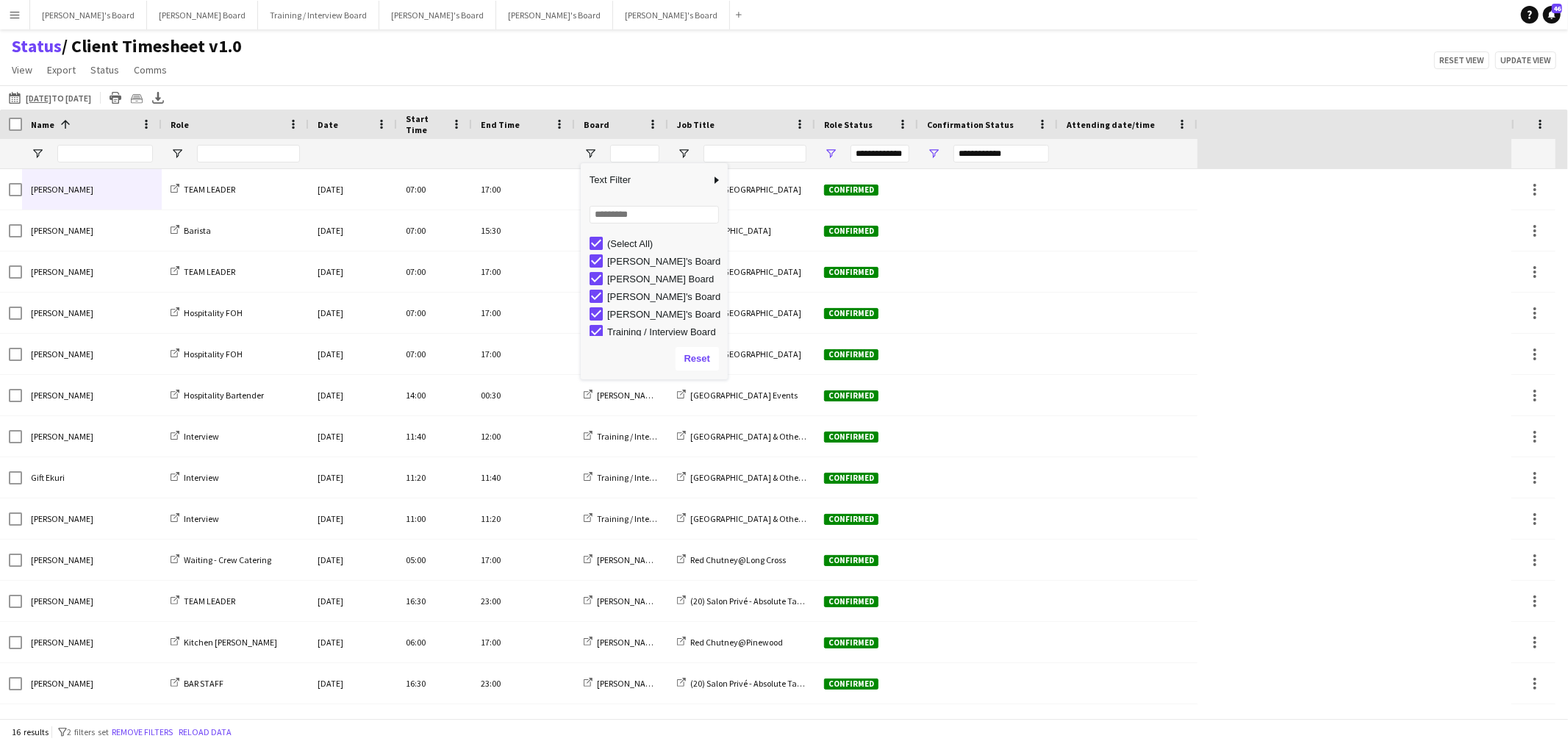
click at [594, 250] on div "Filter List" at bounding box center [596, 243] width 13 height 13
type input "***"
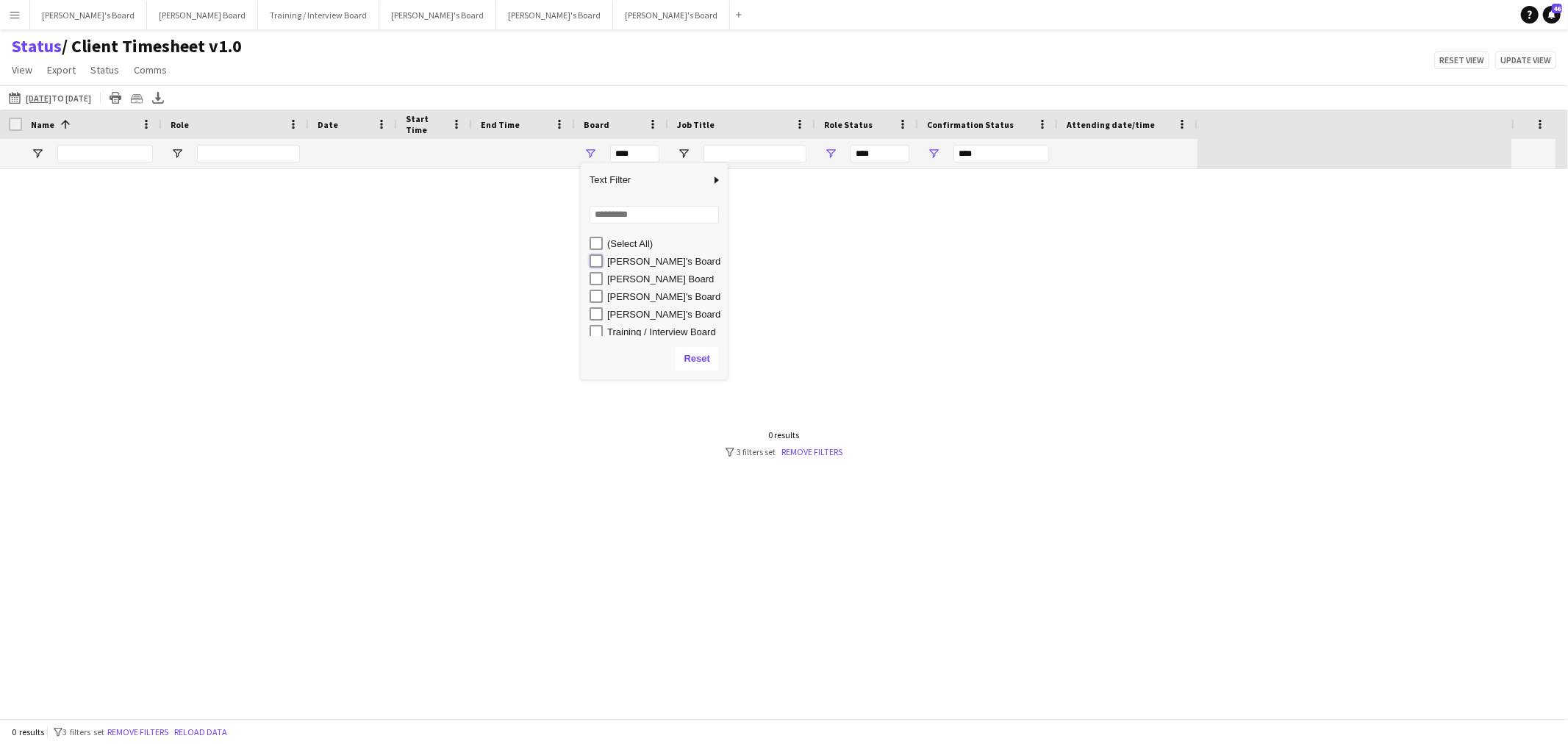
type input "**********"
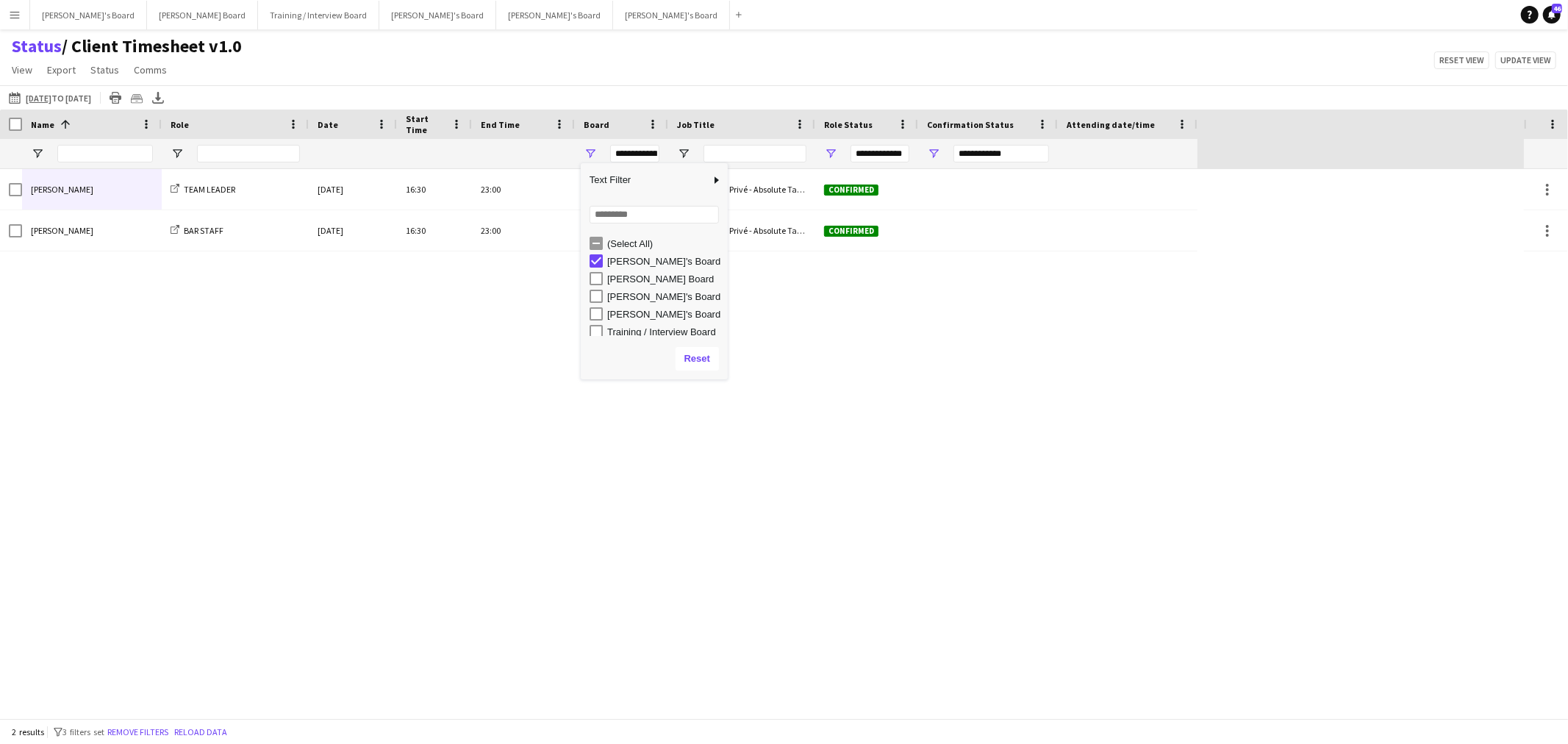
click at [598, 78] on div "Status / Client Timesheet v1.0 View Views Default view Airshow Accreditation Ai…" at bounding box center [784, 60] width 1568 height 50
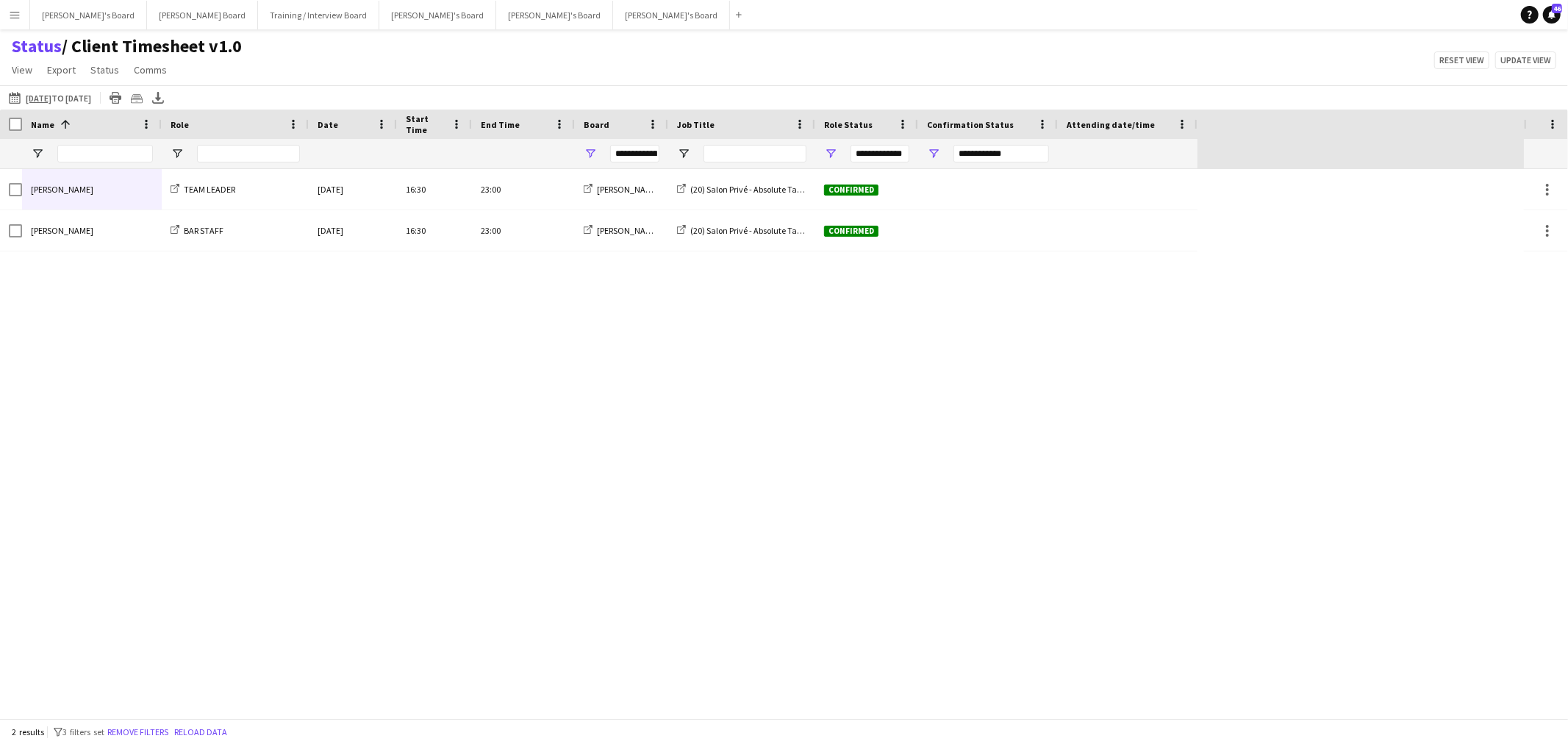
click at [197, 743] on div "2 results filter-1 3 filters set Remove filters Reload data" at bounding box center [784, 731] width 1568 height 25
click at [207, 726] on button "Reload data" at bounding box center [200, 732] width 59 height 16
click at [201, 741] on div "2 results filter-1 3 filters set Remove filters Reload data" at bounding box center [784, 731] width 1568 height 25
click at [203, 733] on button "Reload data" at bounding box center [200, 732] width 59 height 16
click at [218, 733] on button "Reload data" at bounding box center [200, 732] width 59 height 16
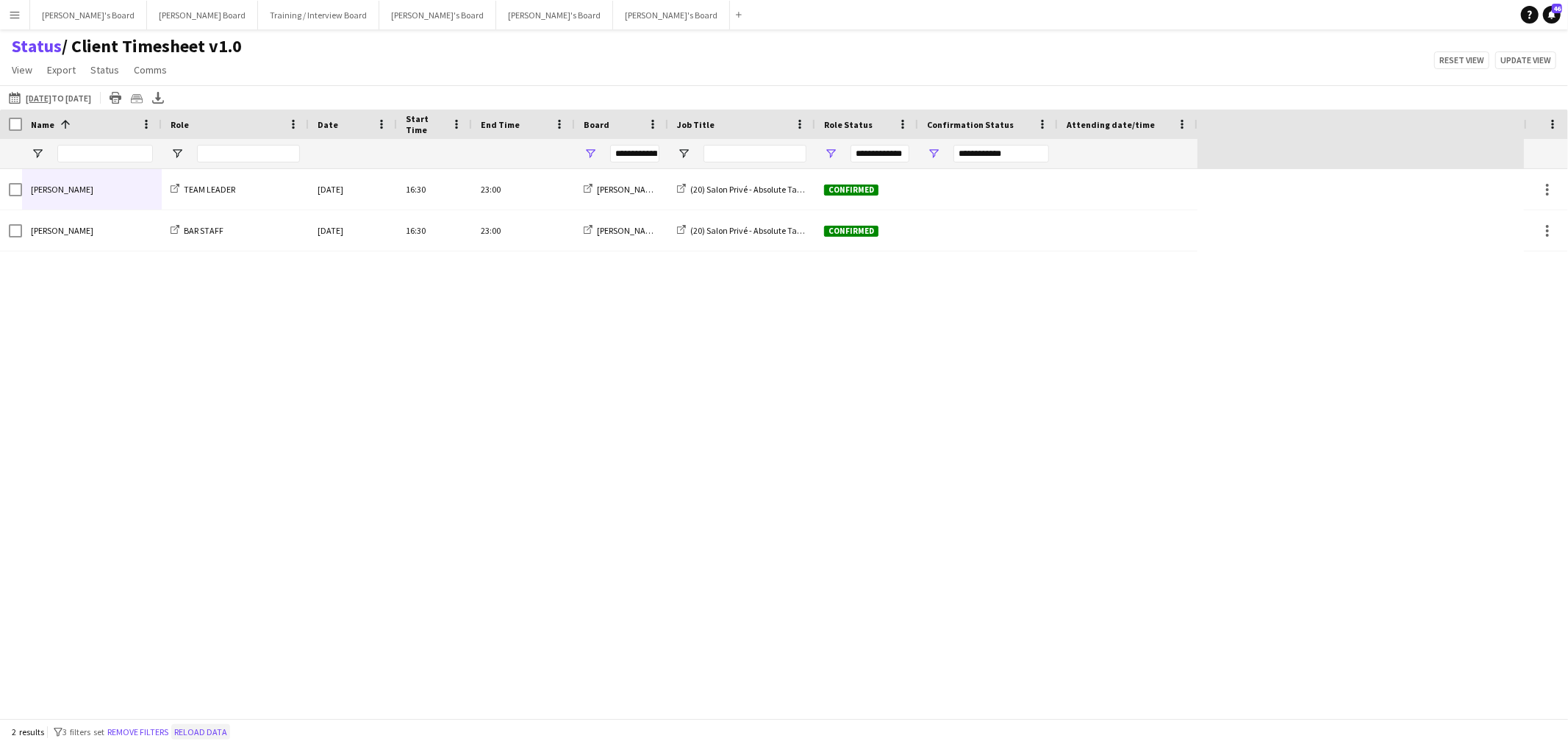
click at [223, 736] on button "Reload data" at bounding box center [200, 732] width 59 height 16
click at [204, 732] on button "Reload data" at bounding box center [200, 732] width 59 height 16
click at [219, 743] on div "2 results filter-1 3 filters set Remove filters Reload data" at bounding box center [784, 731] width 1568 height 25
click at [221, 729] on button "Reload data" at bounding box center [200, 732] width 59 height 16
click at [228, 741] on div "3 results filter-1 3 filters set Remove filters Reload data" at bounding box center [784, 731] width 1568 height 25
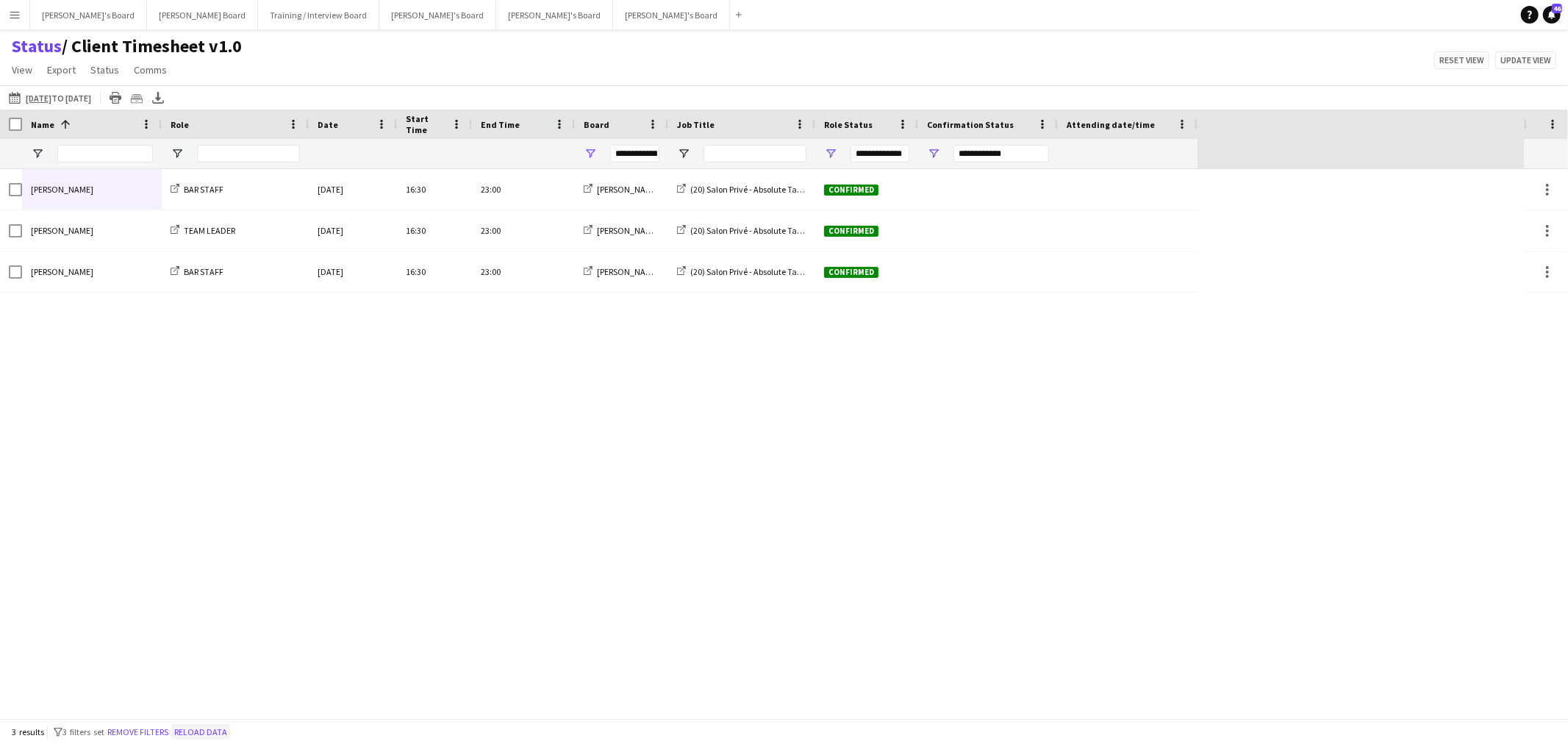
click at [224, 738] on button "Reload data" at bounding box center [200, 732] width 59 height 16
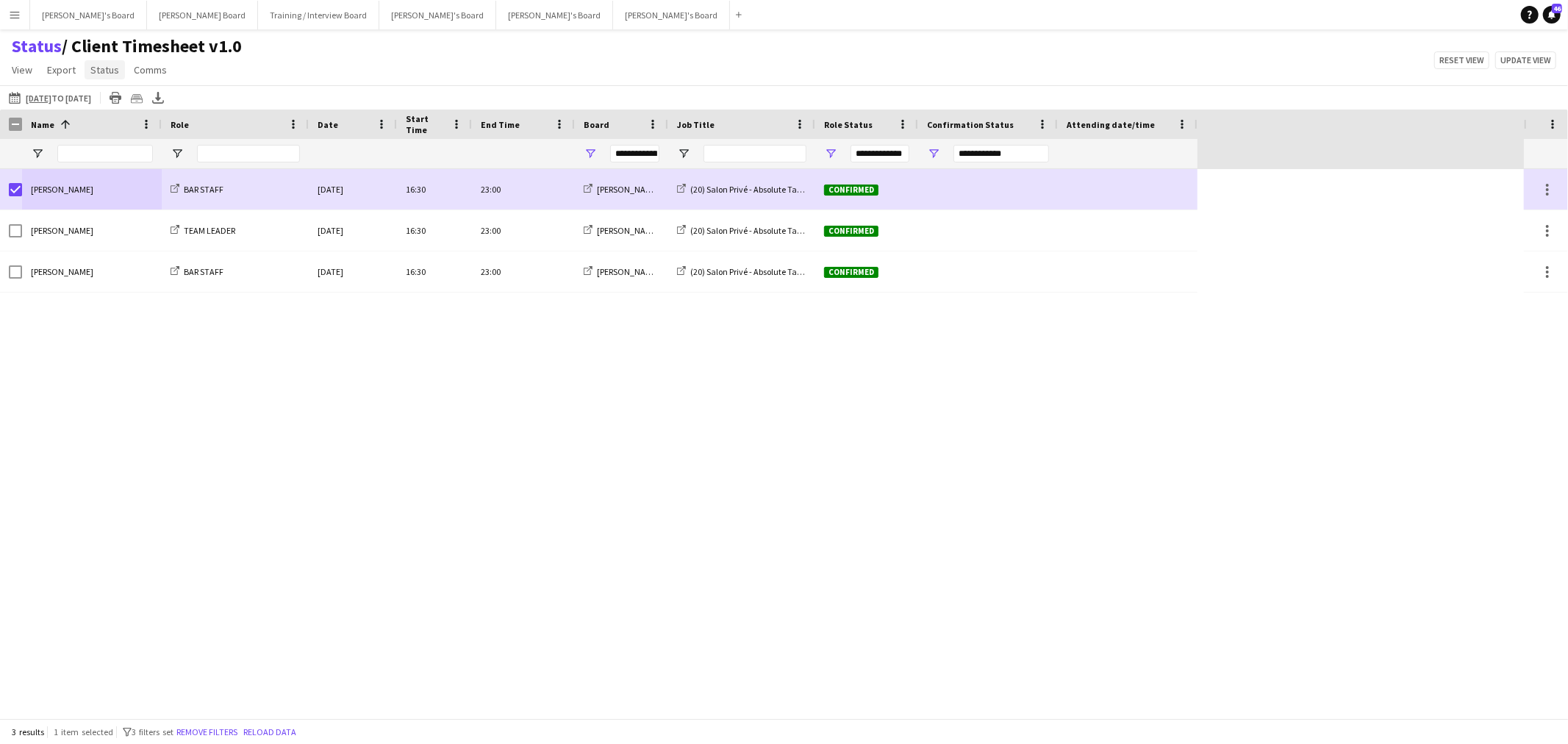
click at [107, 72] on span "Status" at bounding box center [105, 69] width 29 height 13
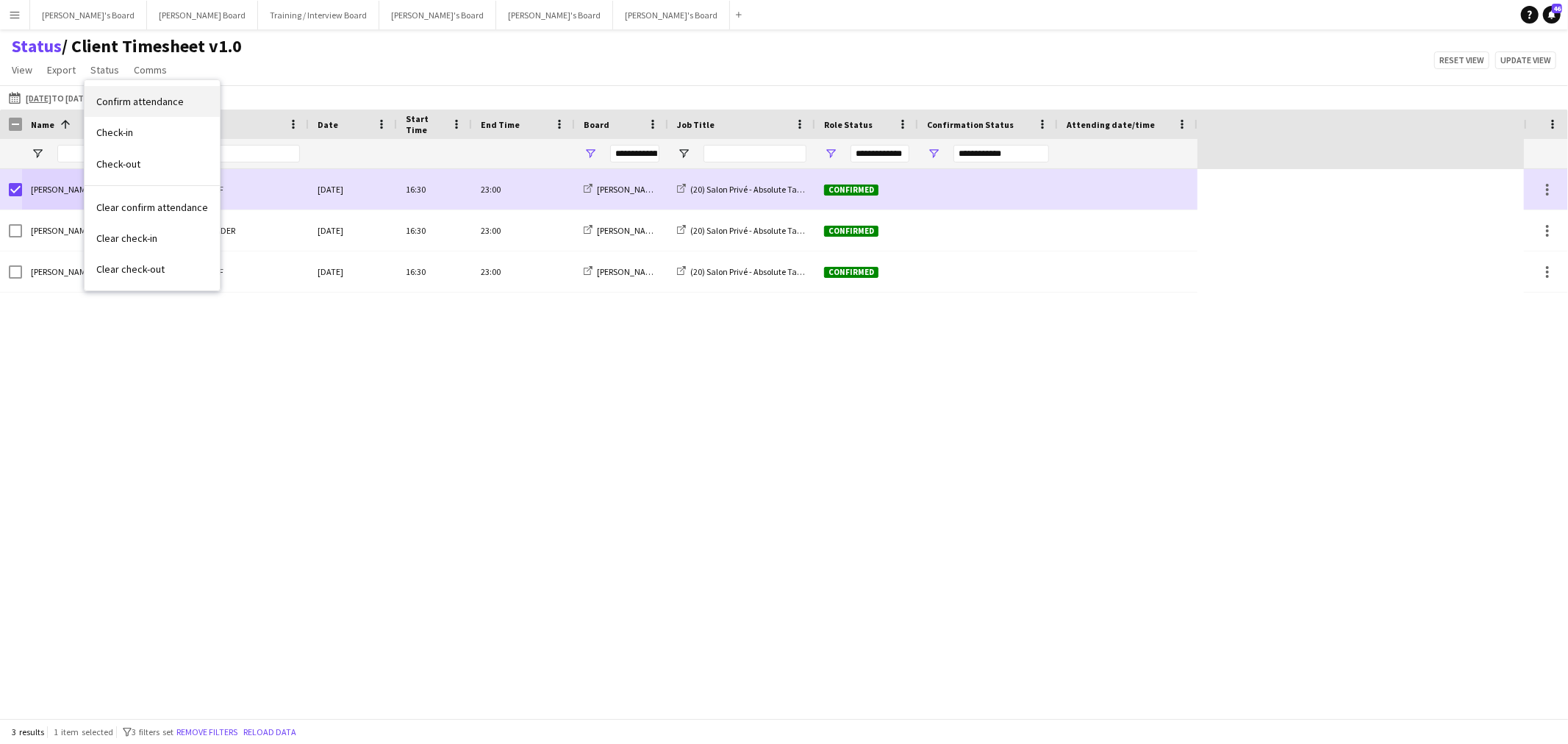
click at [163, 96] on span "Confirm attendance" at bounding box center [140, 101] width 87 height 13
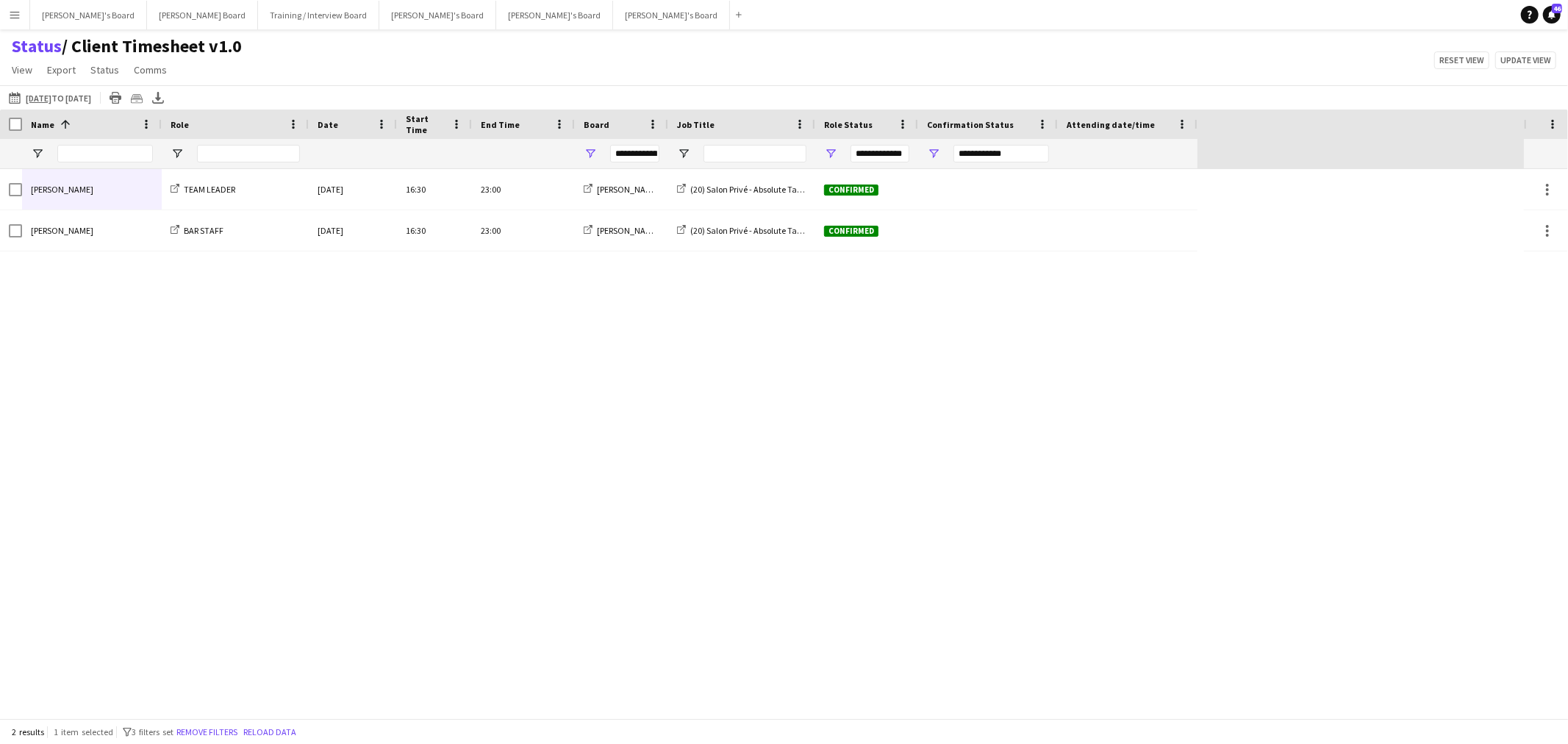
click at [305, 740] on div "2 results 1 item selected filter-1 3 filters set Remove filters Reload data" at bounding box center [784, 731] width 1568 height 25
click at [276, 734] on button "Reload data" at bounding box center [269, 732] width 59 height 16
click at [227, 727] on button "Reload data" at bounding box center [200, 732] width 59 height 16
click at [153, 730] on button "Remove filters" at bounding box center [138, 732] width 67 height 16
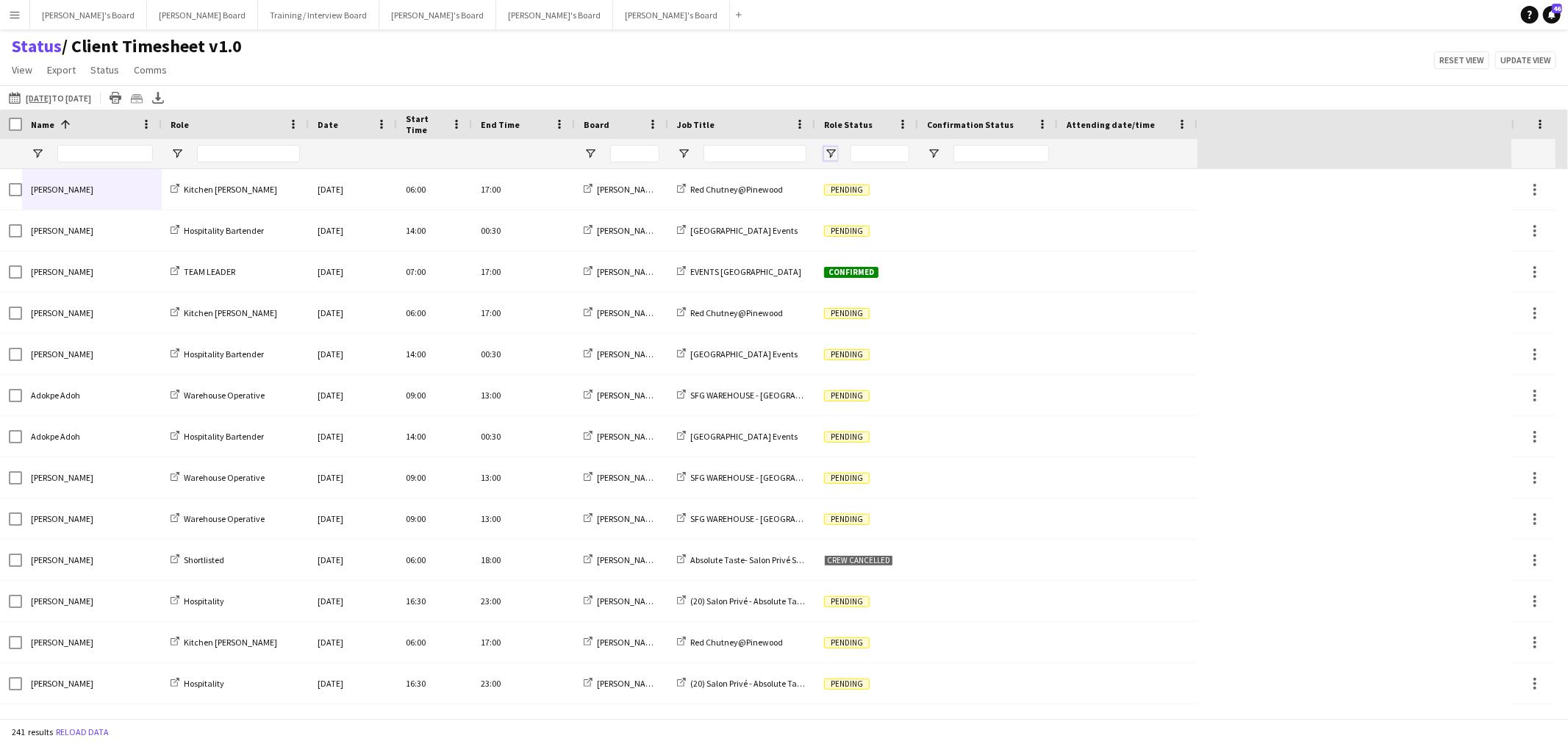
click at [837, 153] on span "Open Filter Menu" at bounding box center [830, 153] width 13 height 13
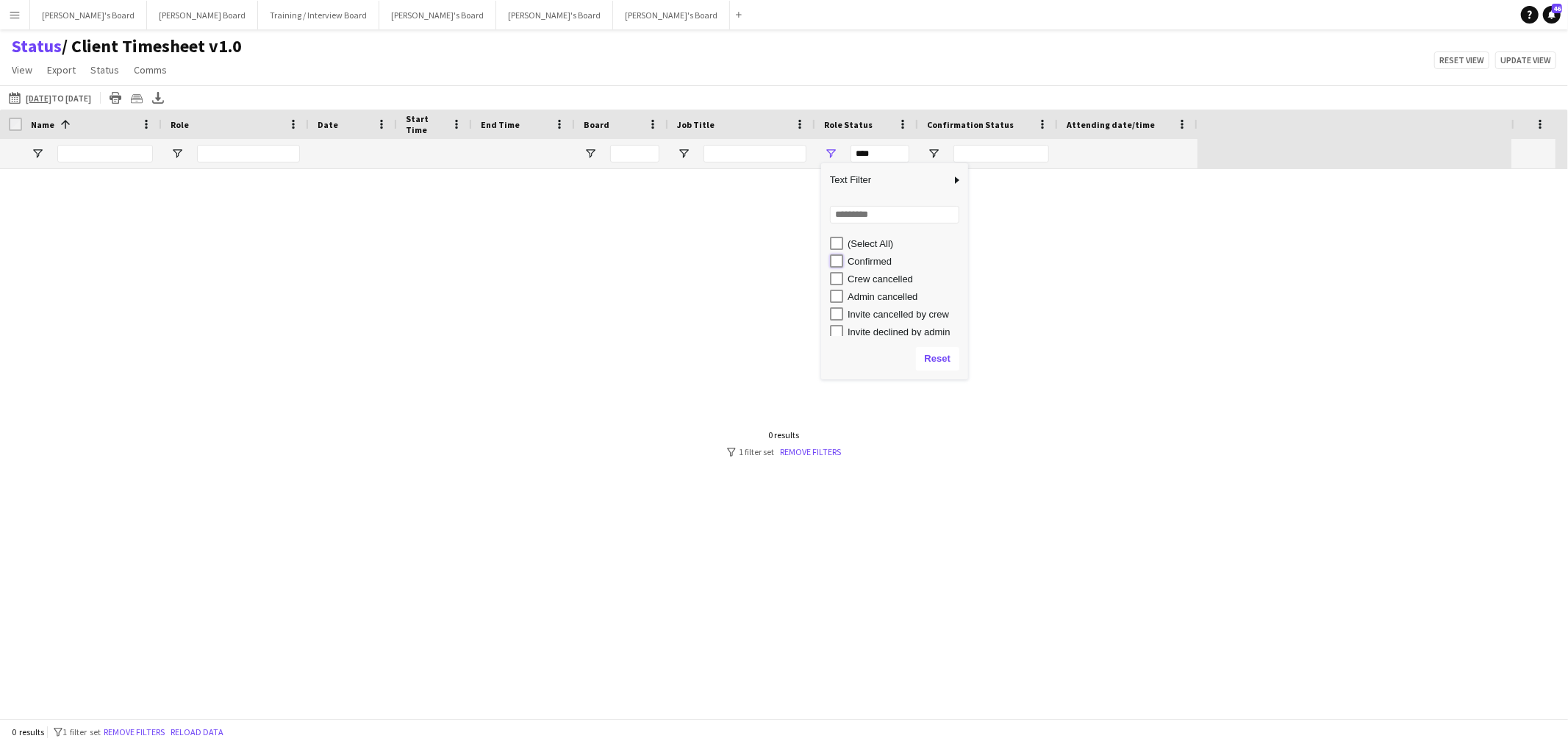
type input "**********"
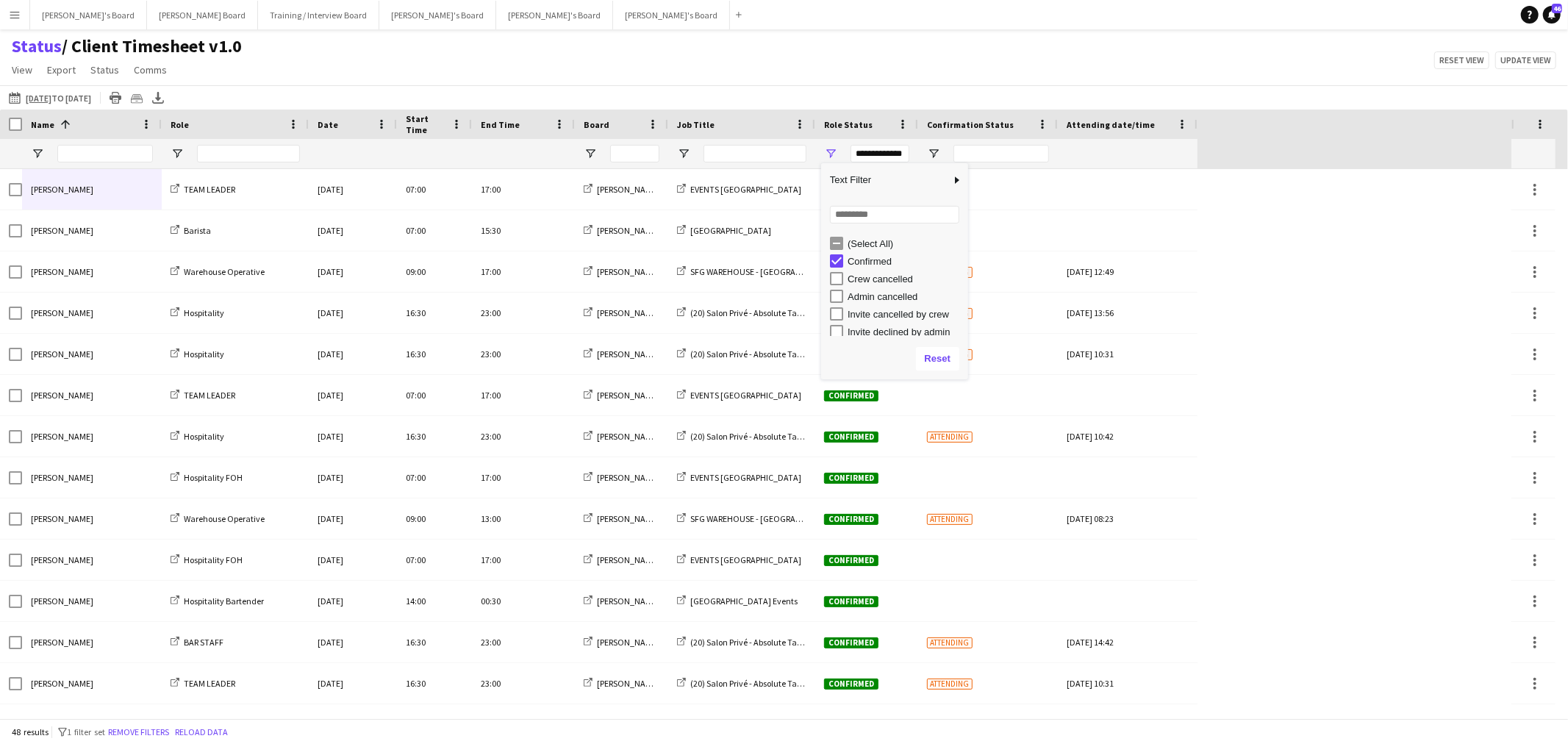
click at [746, 67] on div "Status / Client Timesheet v1.0 View Views Default view Airshow Accreditation Ai…" at bounding box center [784, 60] width 1568 height 50
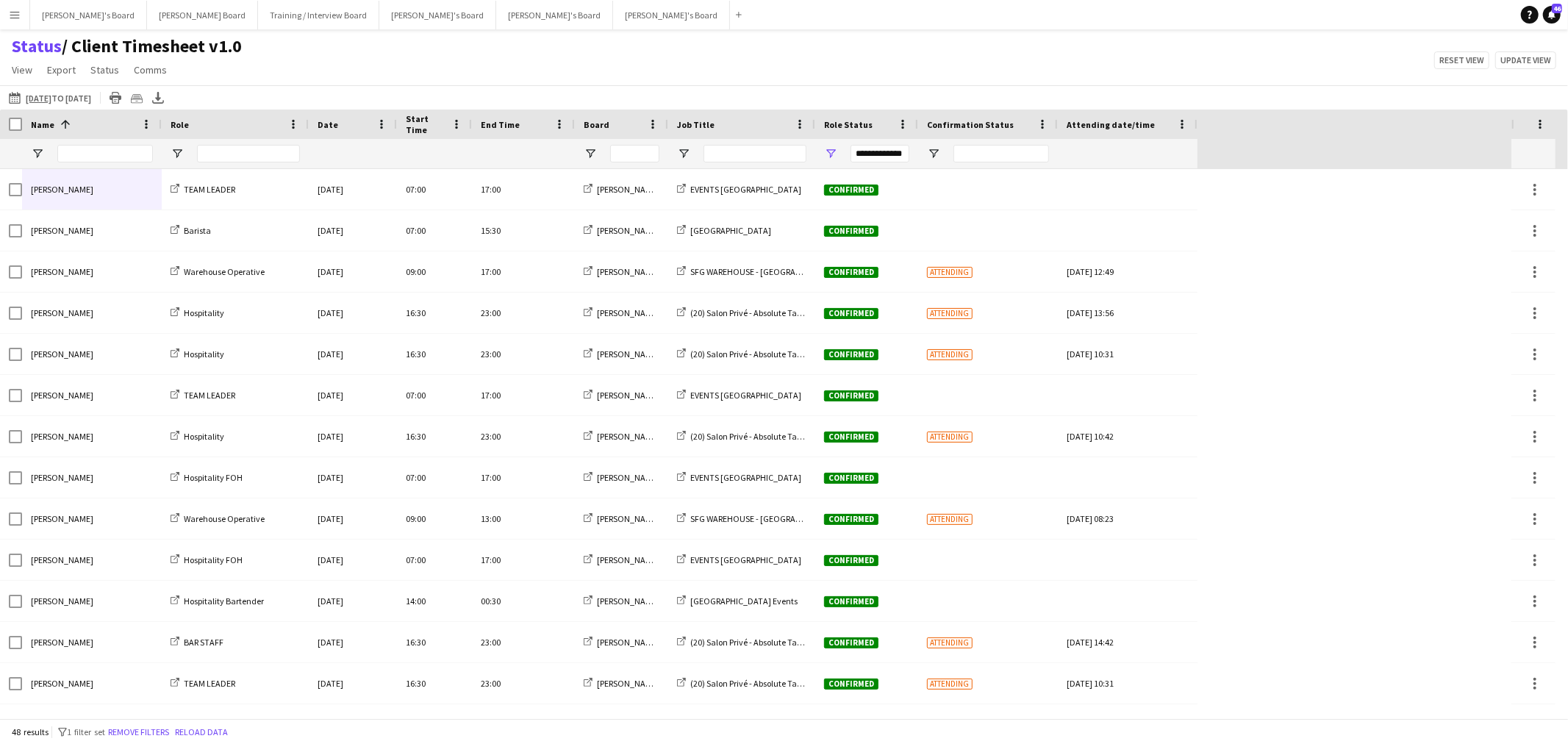
click at [583, 162] on div at bounding box center [621, 154] width 93 height 29
click at [594, 142] on div at bounding box center [621, 154] width 93 height 29
click at [590, 150] on span "Open Filter Menu" at bounding box center [590, 153] width 13 height 13
type input "***"
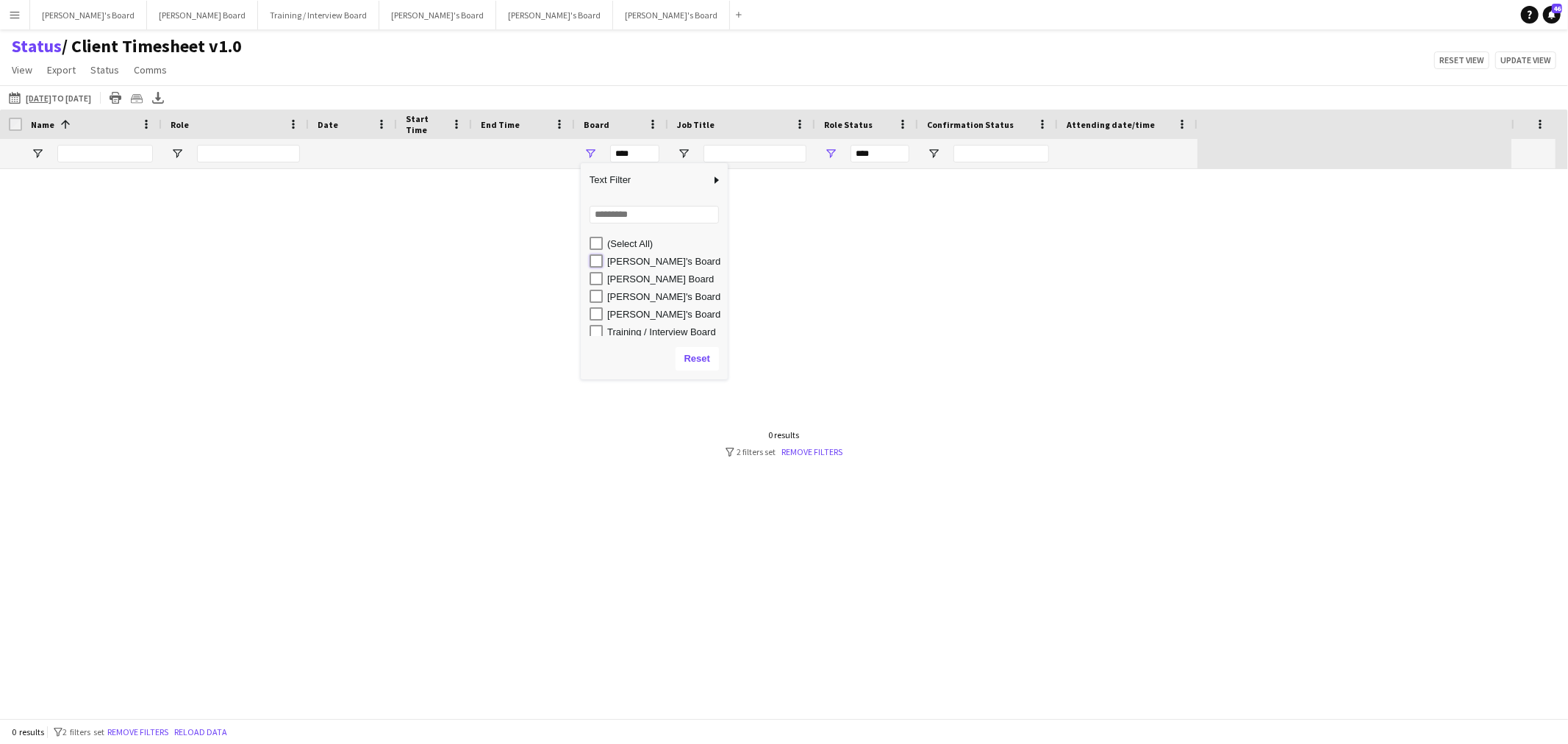
type input "**********"
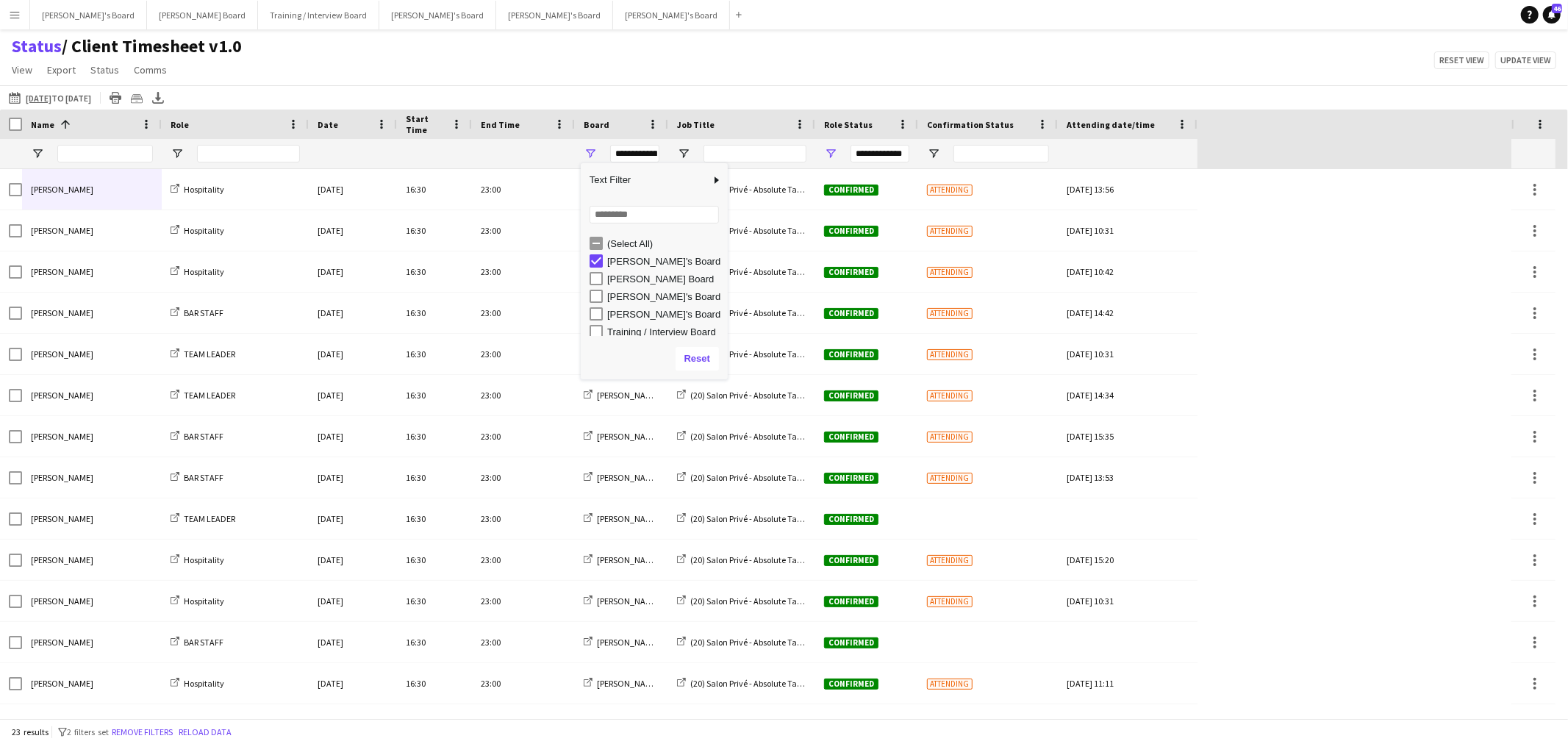
click at [640, 88] on div "26-08-2025 to 01-09-2025 26-08-2025 to 01-09-2025 Today This Week This Month Ye…" at bounding box center [784, 97] width 1568 height 24
click at [684, 153] on span "Open Filter Menu" at bounding box center [683, 153] width 13 height 13
click at [688, 71] on div "Status / Client Timesheet v1.0 View Views Default view Airshow Accreditation Ai…" at bounding box center [784, 60] width 1568 height 50
click at [91, 128] on div "Name 1" at bounding box center [83, 124] width 104 height 22
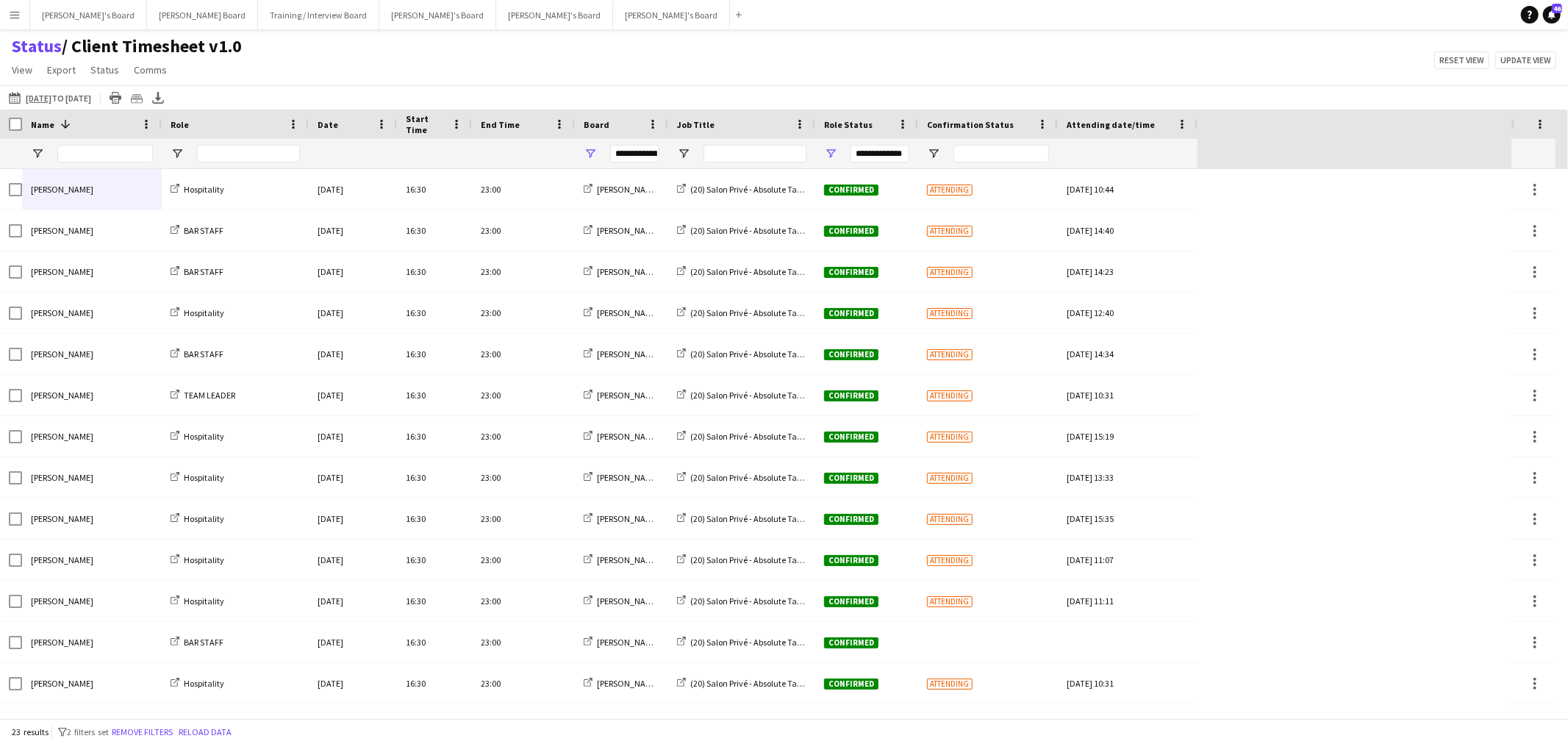
click at [84, 133] on div "Name 1" at bounding box center [83, 124] width 104 height 22
click at [91, 109] on div "26-08-2025 to 01-09-2025 26-08-2025 to 01-09-2025 Today This Week This Month Ye…" at bounding box center [784, 97] width 1568 height 24
click at [81, 114] on div "Name" at bounding box center [83, 124] width 104 height 22
click at [21, 98] on app-icon "26-08-2025 to 01-09-2025" at bounding box center [17, 97] width 17 height 12
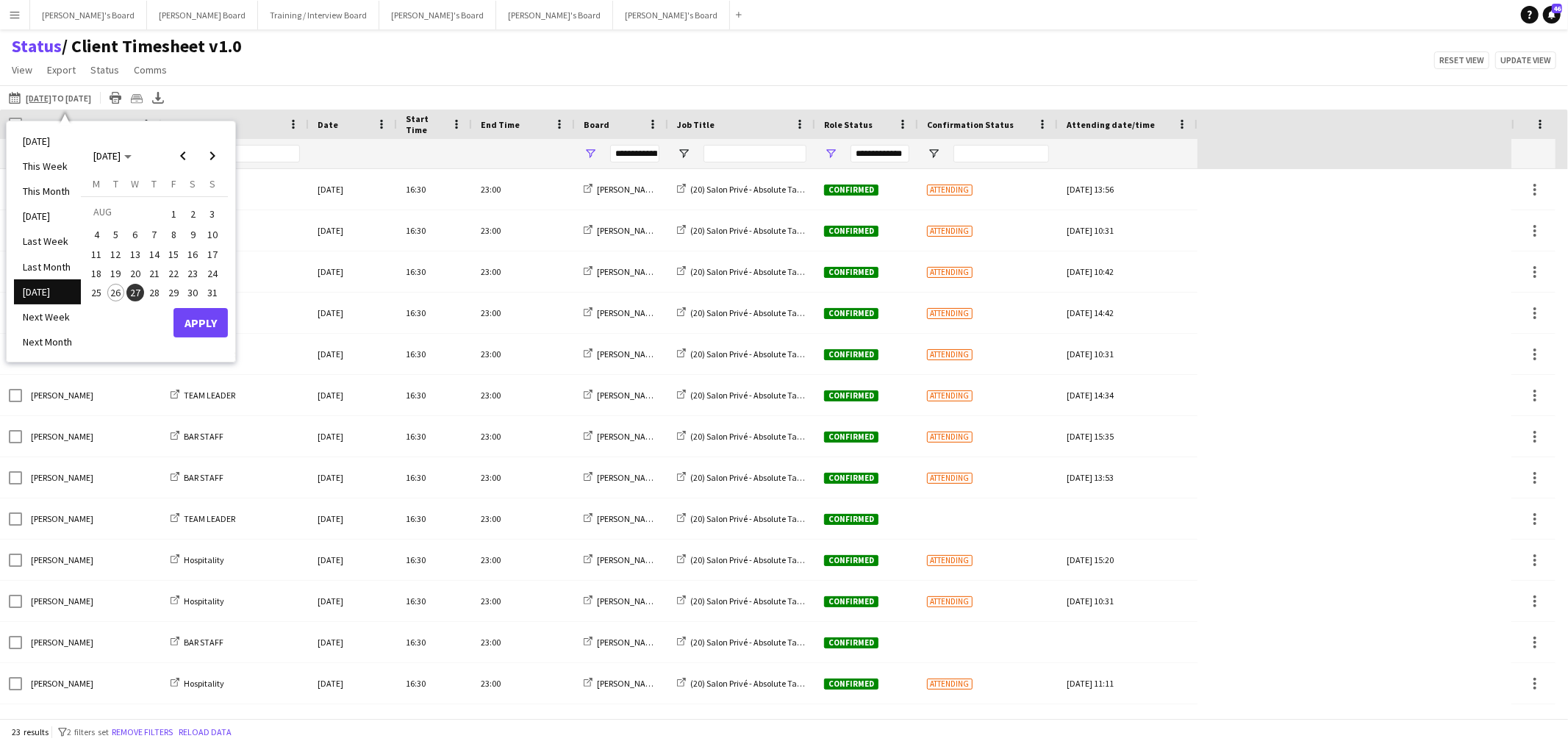
click at [150, 286] on span "28" at bounding box center [154, 292] width 18 height 18
click at [137, 284] on span "27" at bounding box center [135, 292] width 18 height 18
click at [128, 289] on span "27" at bounding box center [135, 292] width 18 height 18
click at [150, 291] on span "28" at bounding box center [154, 292] width 18 height 18
click at [209, 322] on button "Apply" at bounding box center [201, 322] width 55 height 29
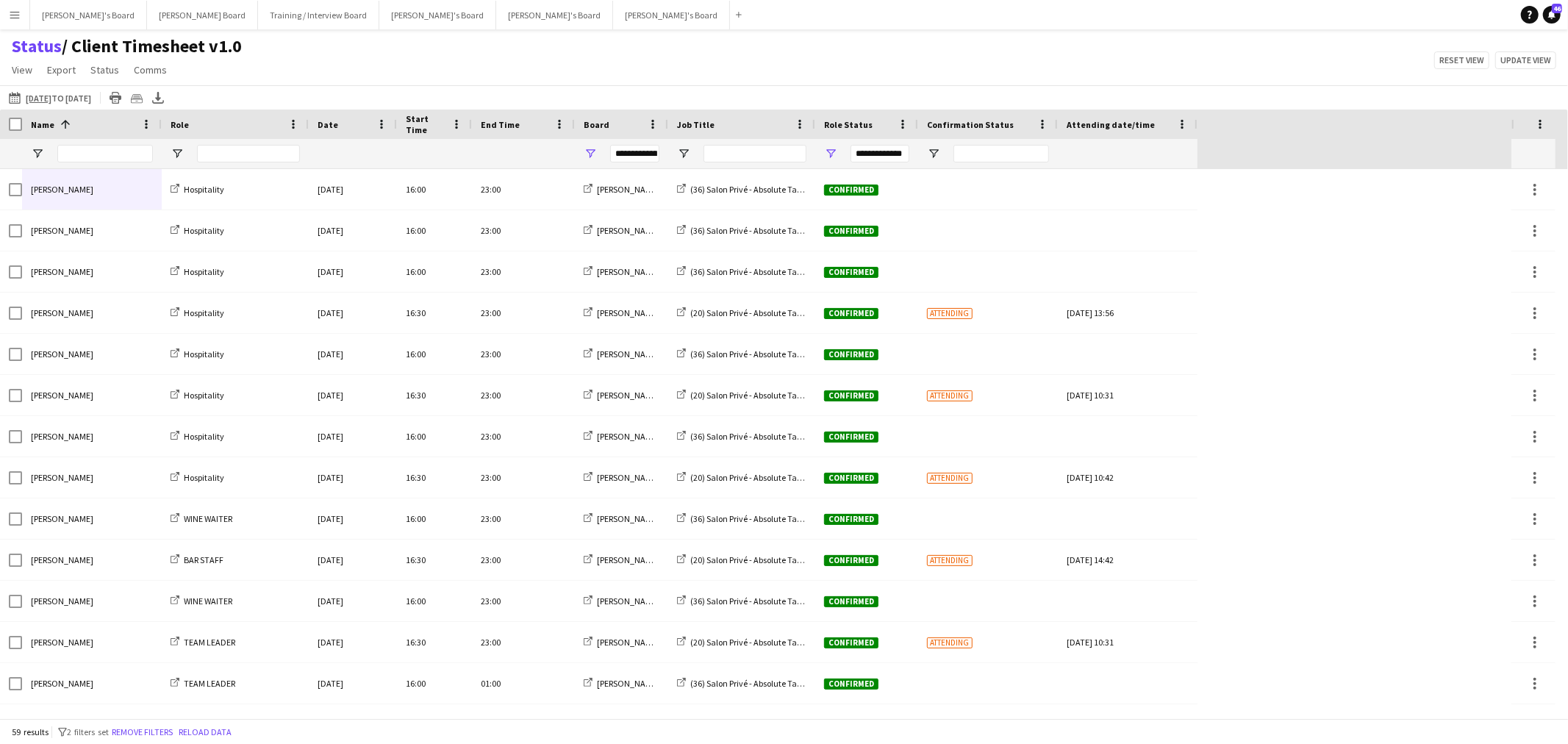
click at [67, 127] on span at bounding box center [65, 124] width 13 height 13
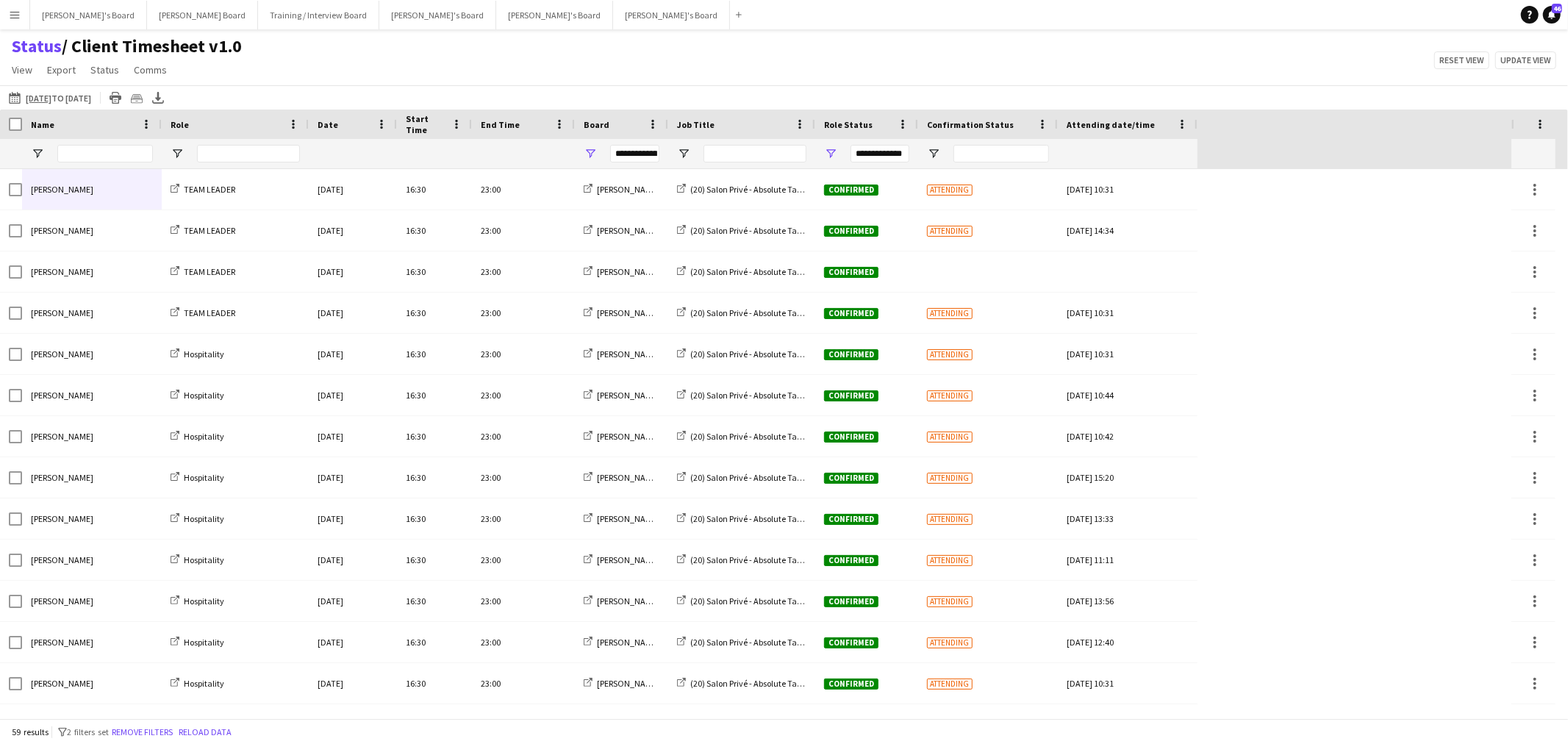
click at [77, 121] on div "Name" at bounding box center [83, 124] width 104 height 22
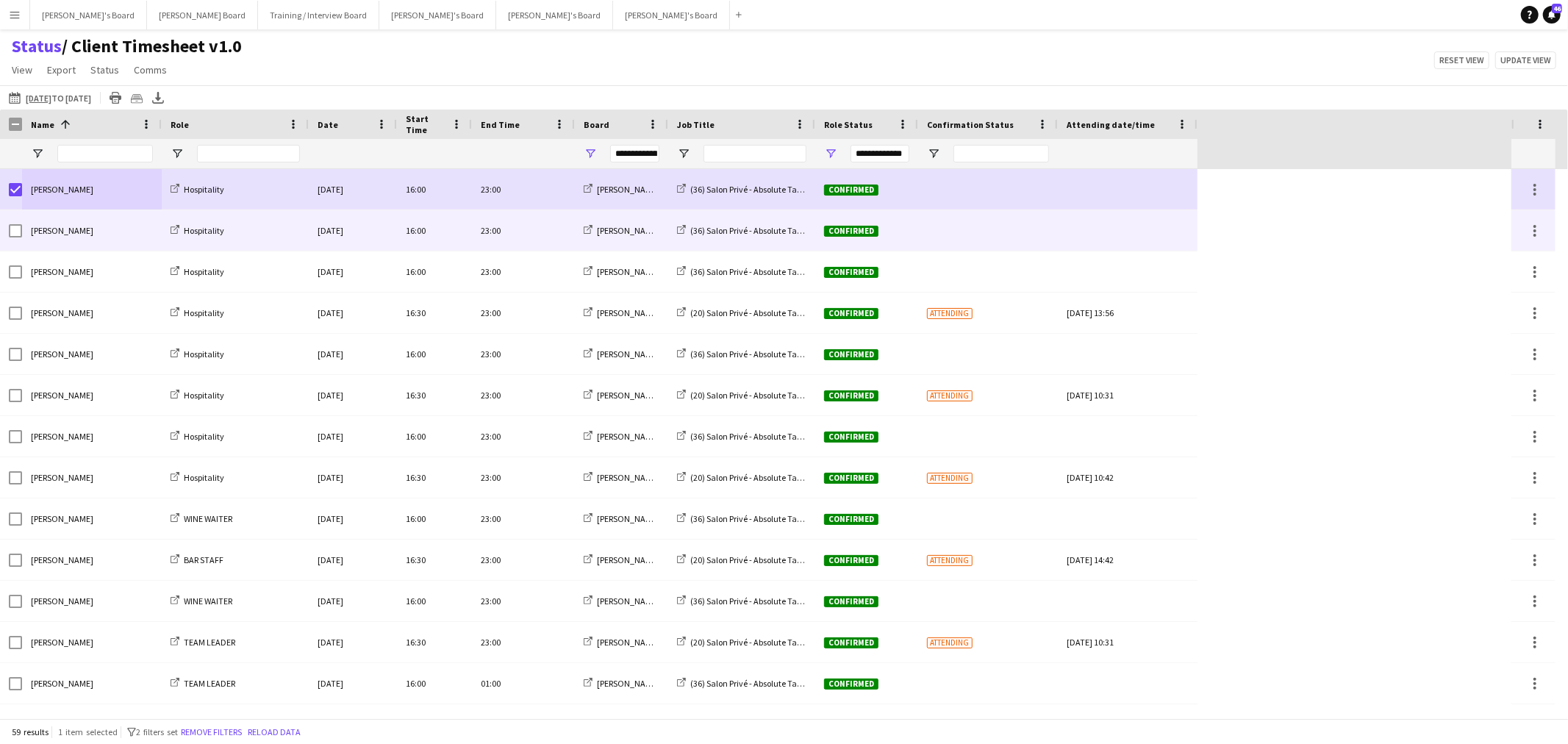
click at [15, 239] on div at bounding box center [15, 231] width 13 height 41
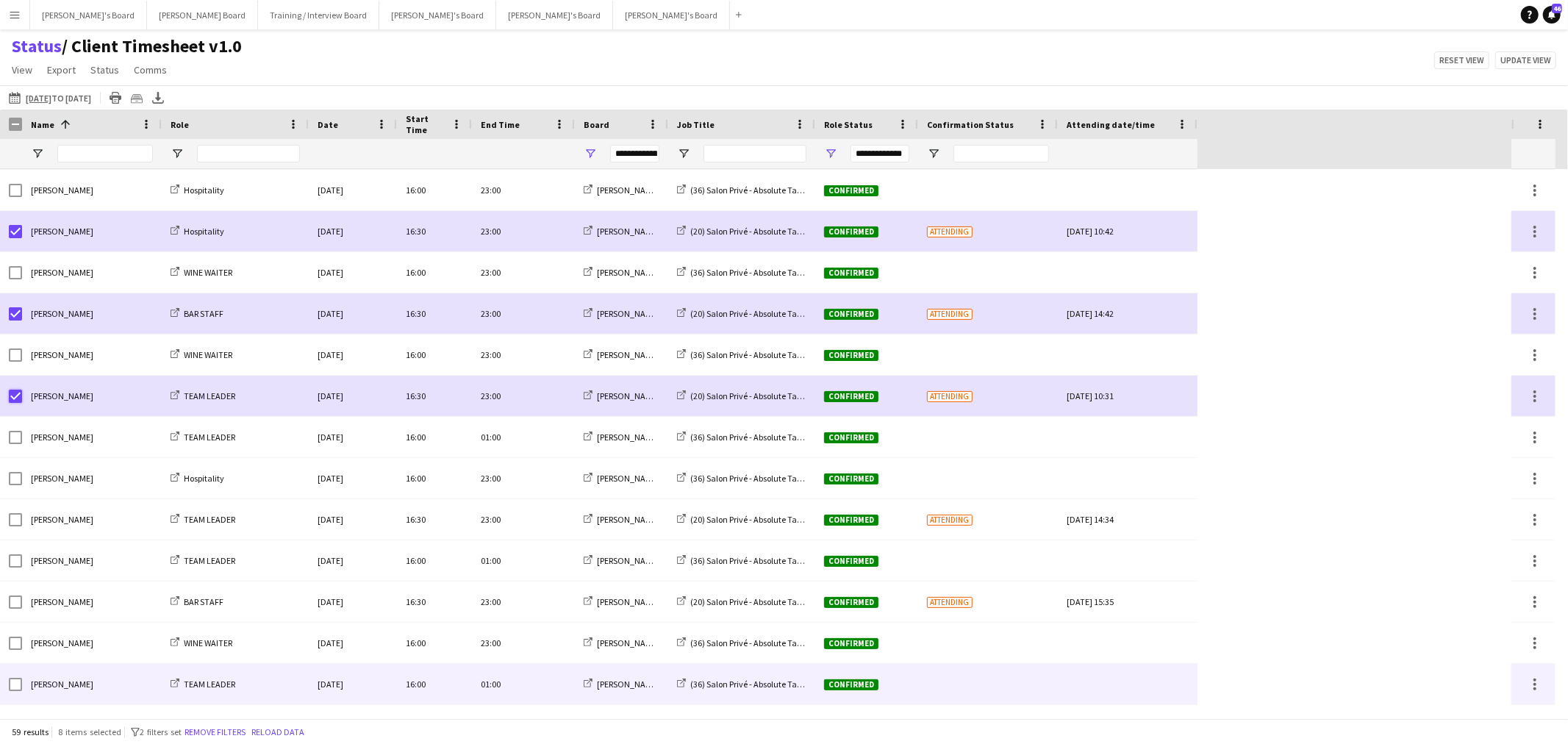
scroll to position [327, 0]
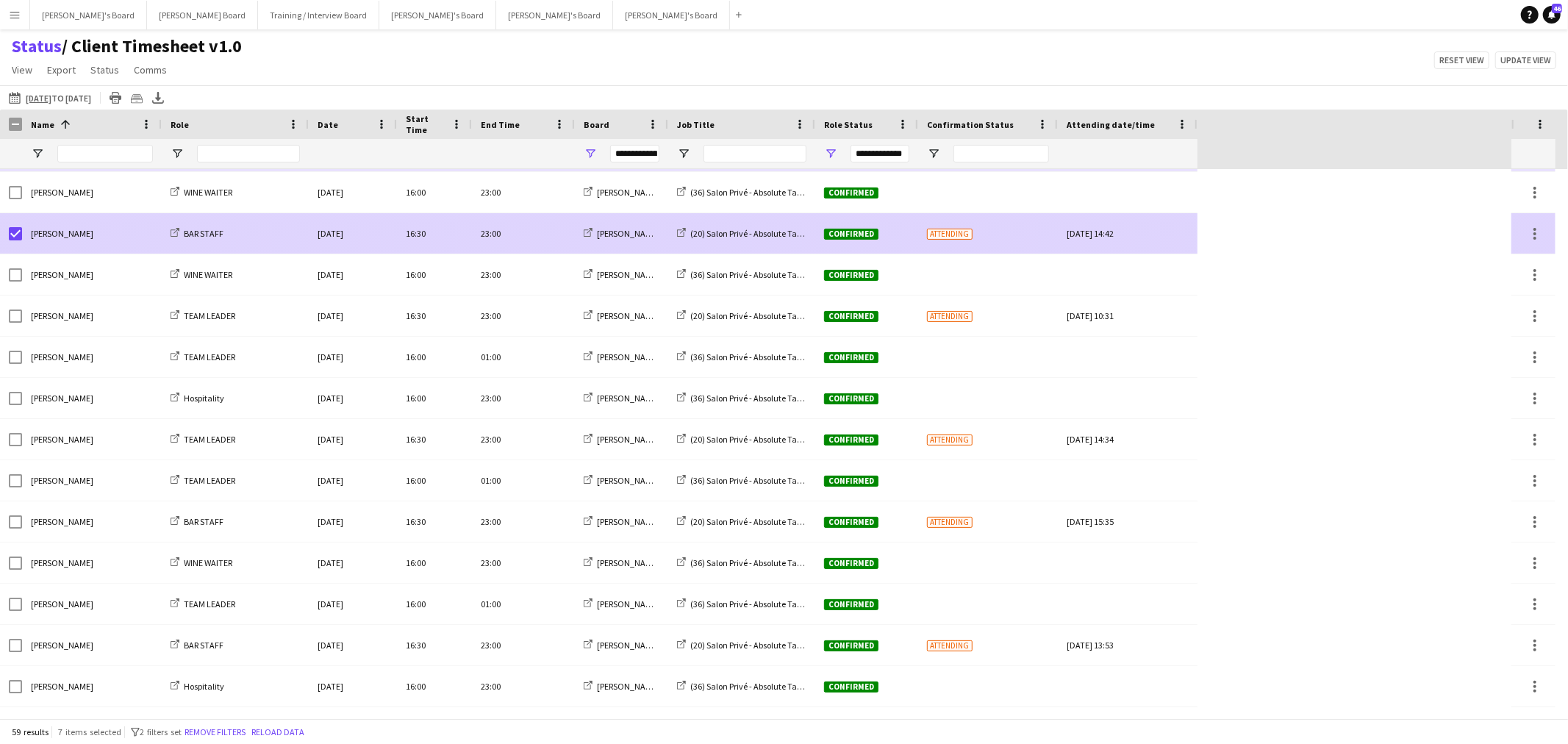
click at [23, 225] on div "Ellie Brown" at bounding box center [91, 233] width 139 height 40
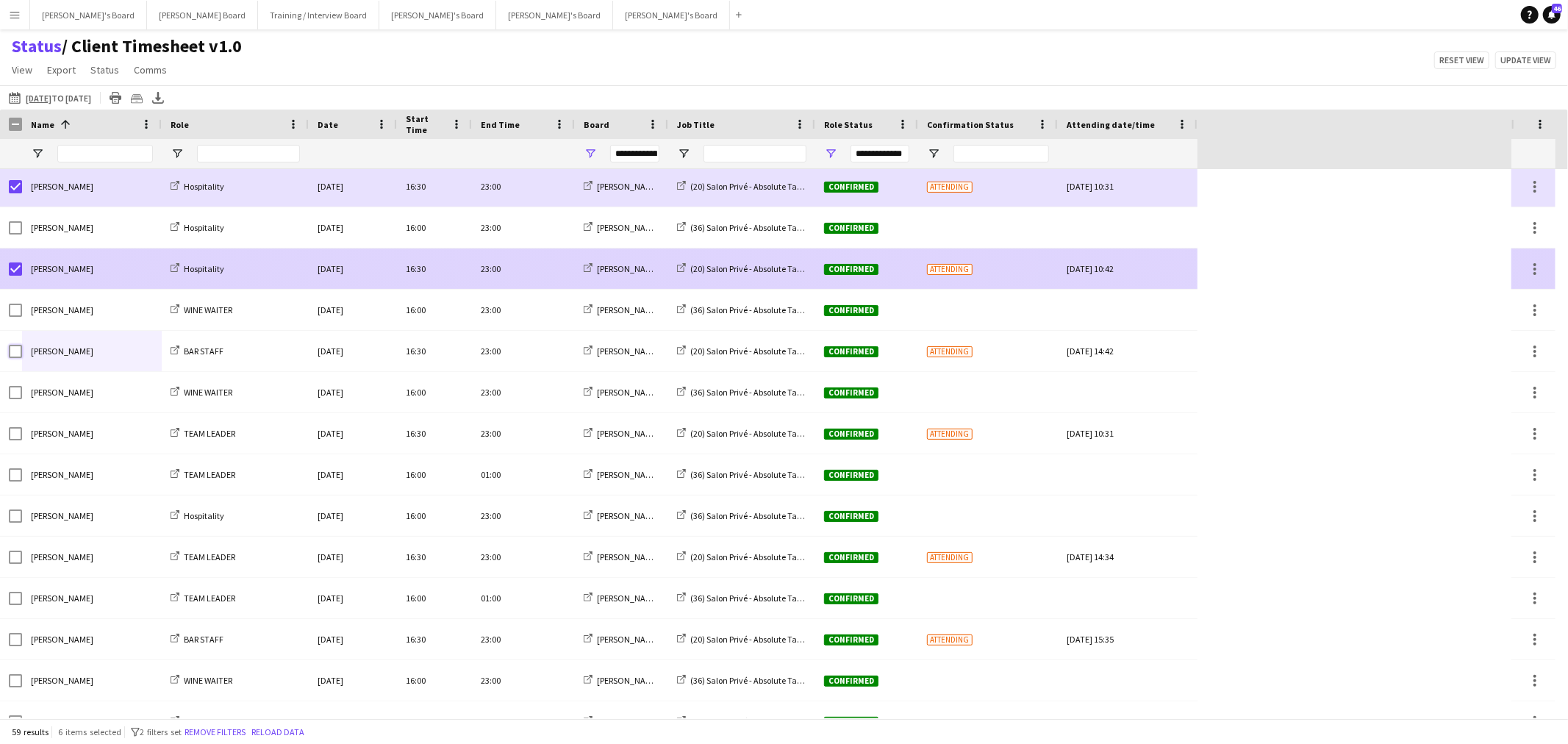
scroll to position [81, 0]
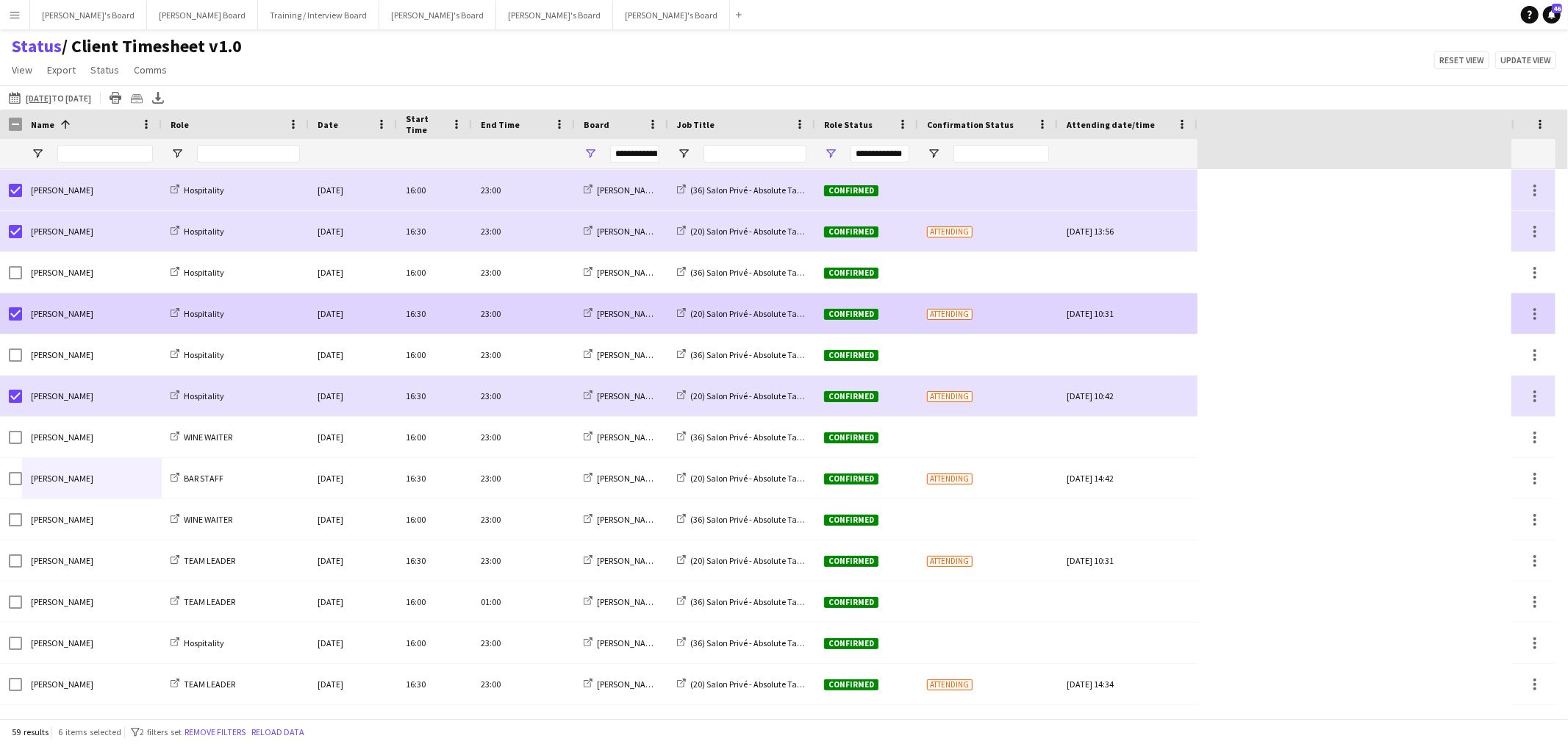
click at [11, 307] on div at bounding box center [15, 314] width 13 height 41
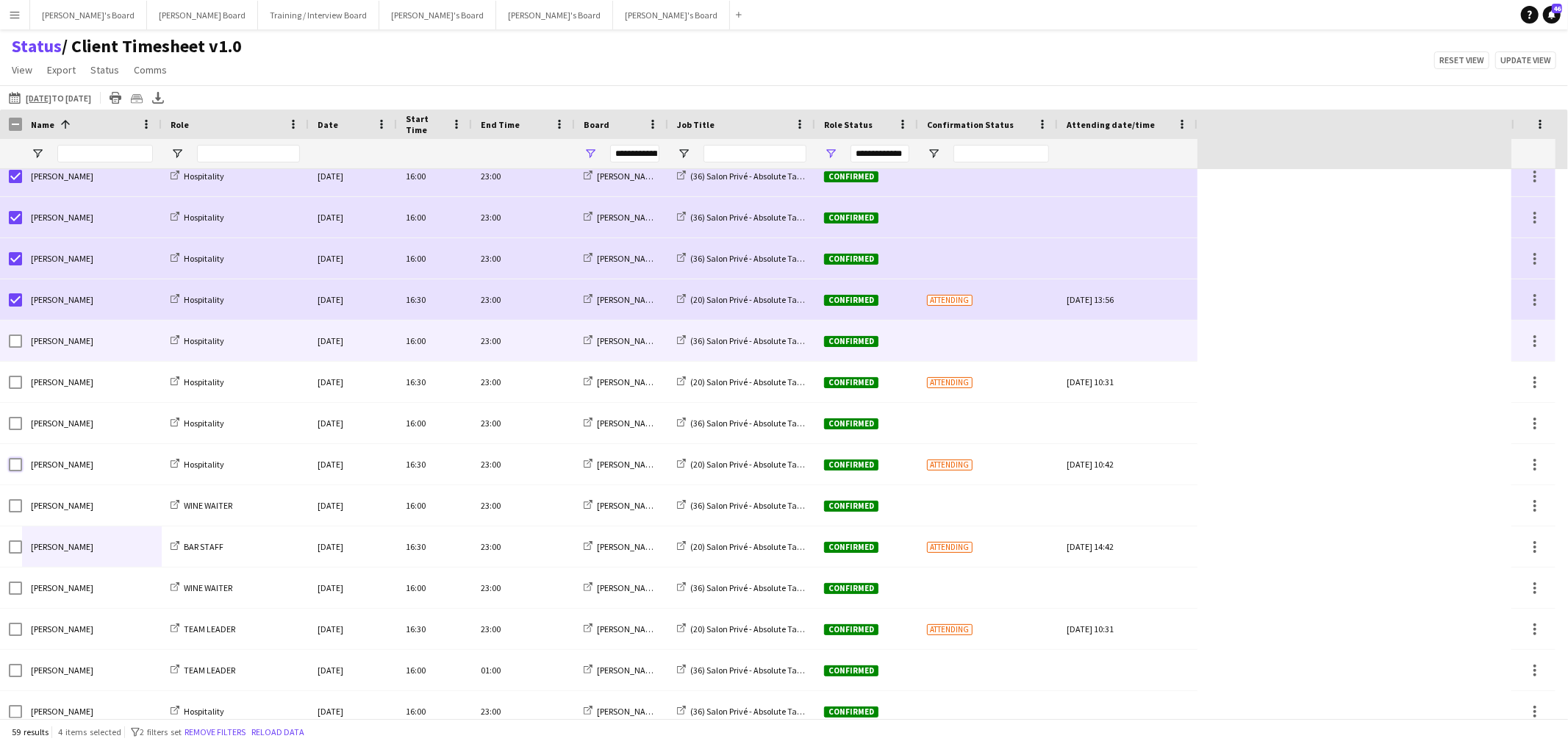
scroll to position [0, 0]
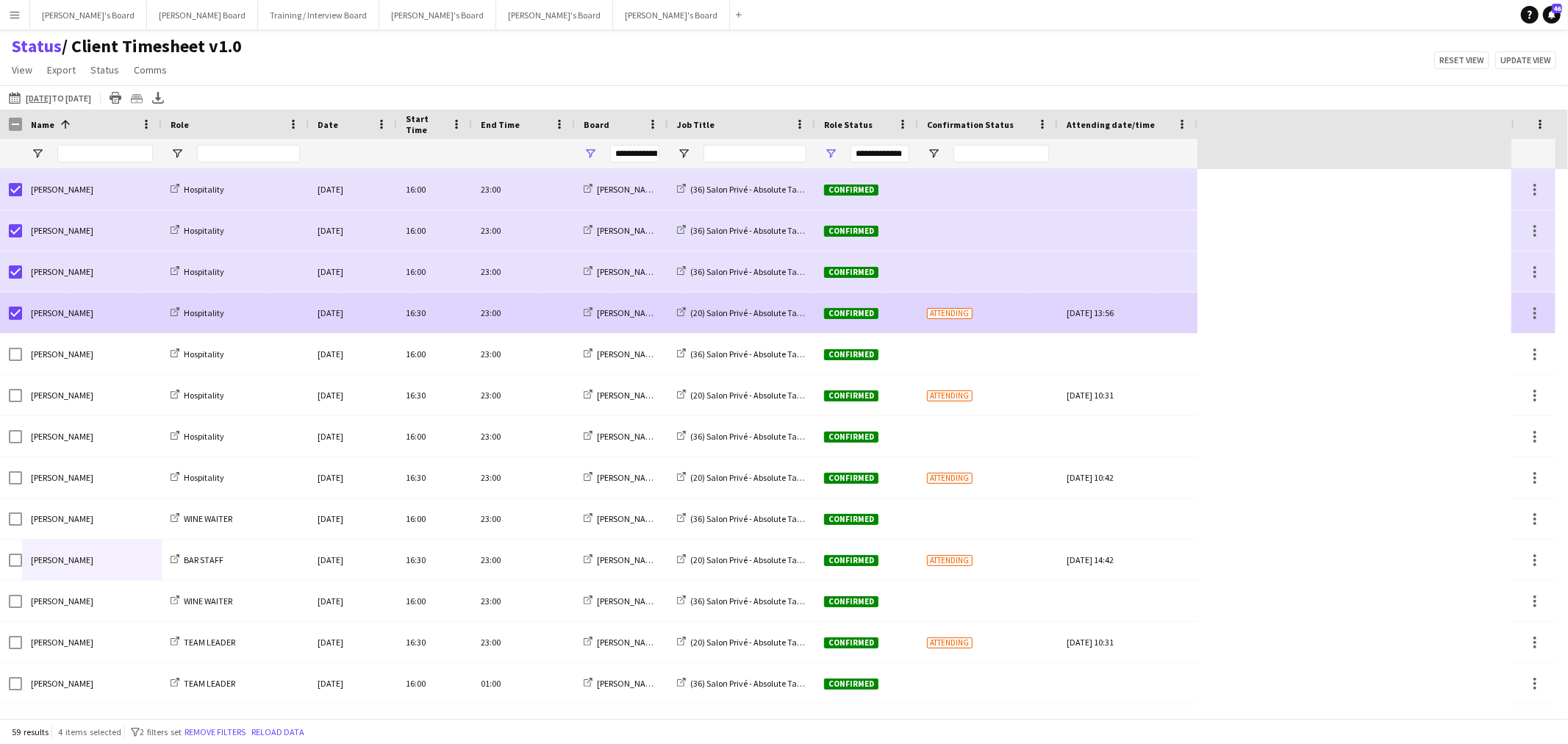
click at [13, 322] on div at bounding box center [15, 313] width 13 height 41
click at [4, 318] on div at bounding box center [11, 312] width 22 height 40
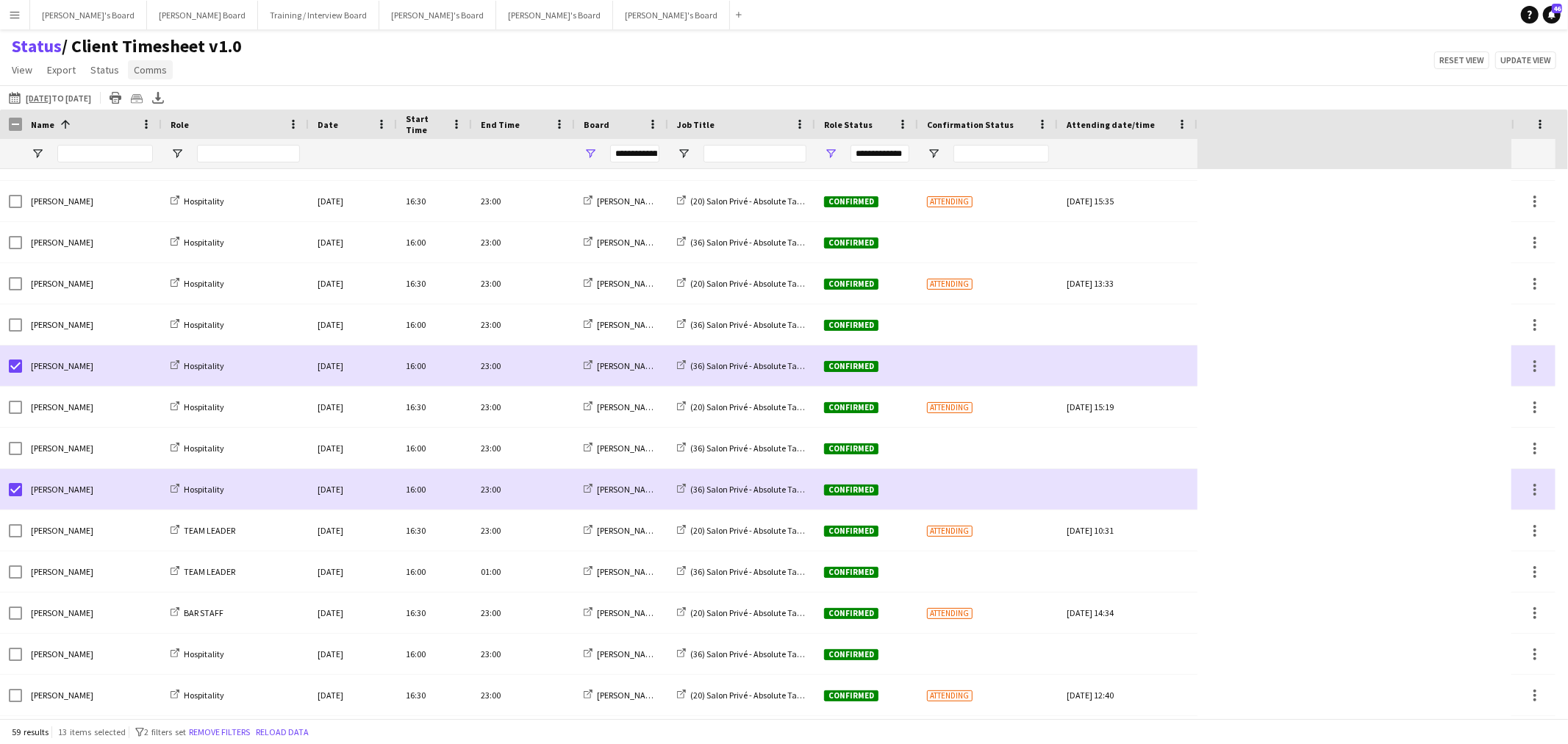
click at [141, 69] on span "Comms" at bounding box center [150, 69] width 33 height 13
click at [197, 107] on span "Send notification" at bounding box center [175, 101] width 75 height 13
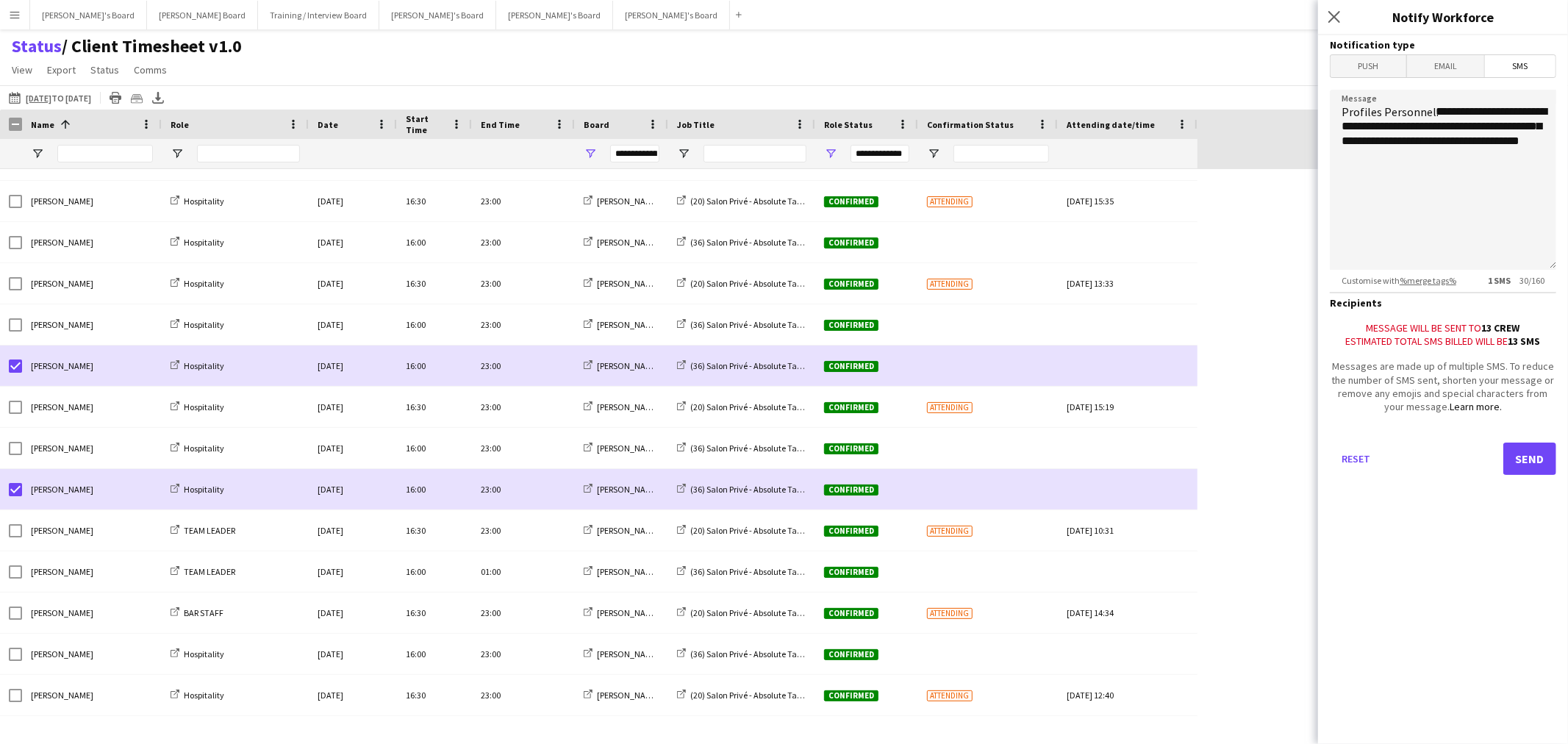
click at [1508, 64] on span "SMS" at bounding box center [1520, 66] width 71 height 22
drag, startPoint x: 1477, startPoint y: 186, endPoint x: 1332, endPoint y: 127, distance: 156.5
click at [1332, 127] on textarea "**********" at bounding box center [1443, 180] width 227 height 180
click at [1474, 152] on textarea "**********" at bounding box center [1443, 180] width 227 height 180
paste textarea "**********"
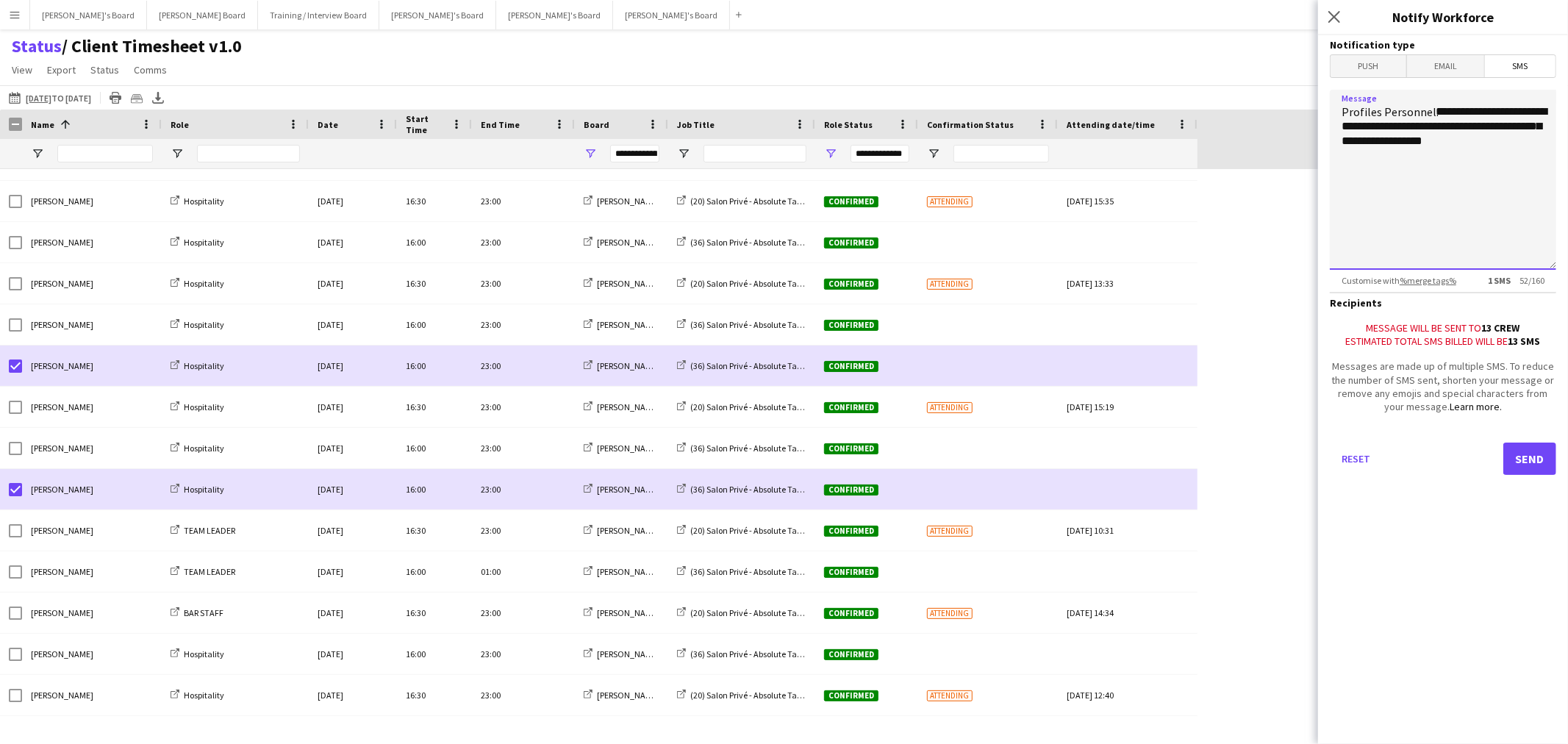
click at [1450, 145] on textarea "**********" at bounding box center [1443, 180] width 227 height 180
click at [1434, 151] on textarea "**********" at bounding box center [1443, 180] width 227 height 180
drag, startPoint x: 1452, startPoint y: 180, endPoint x: 1331, endPoint y: 94, distance: 148.4
click at [1331, 94] on textarea "**********" at bounding box center [1443, 180] width 227 height 180
type textarea "**********"
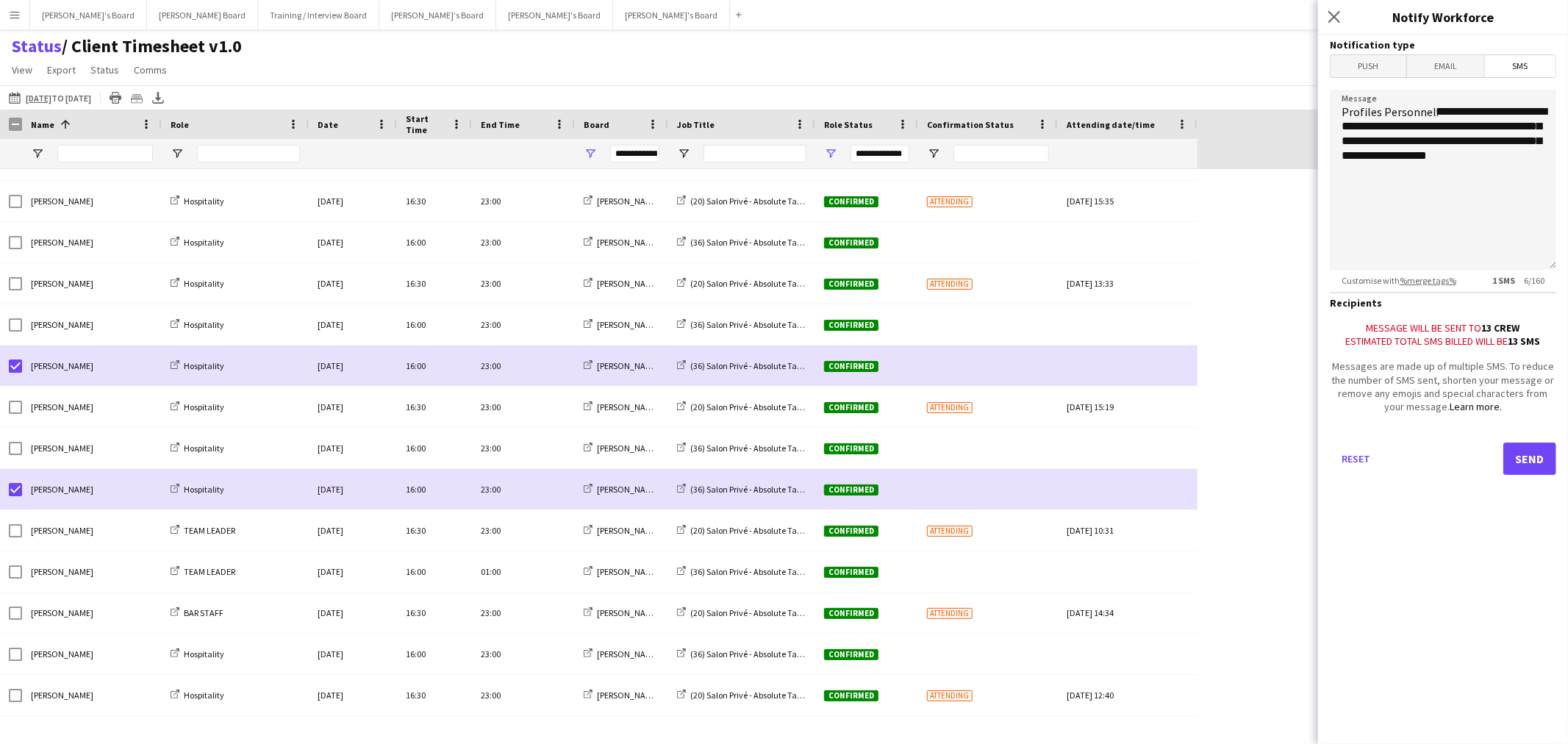
click at [1538, 435] on div "Reset Send" at bounding box center [1443, 464] width 227 height 103
click at [1533, 439] on div "Reset Send" at bounding box center [1443, 464] width 227 height 103
click at [1526, 452] on button "Send" at bounding box center [1530, 459] width 53 height 32
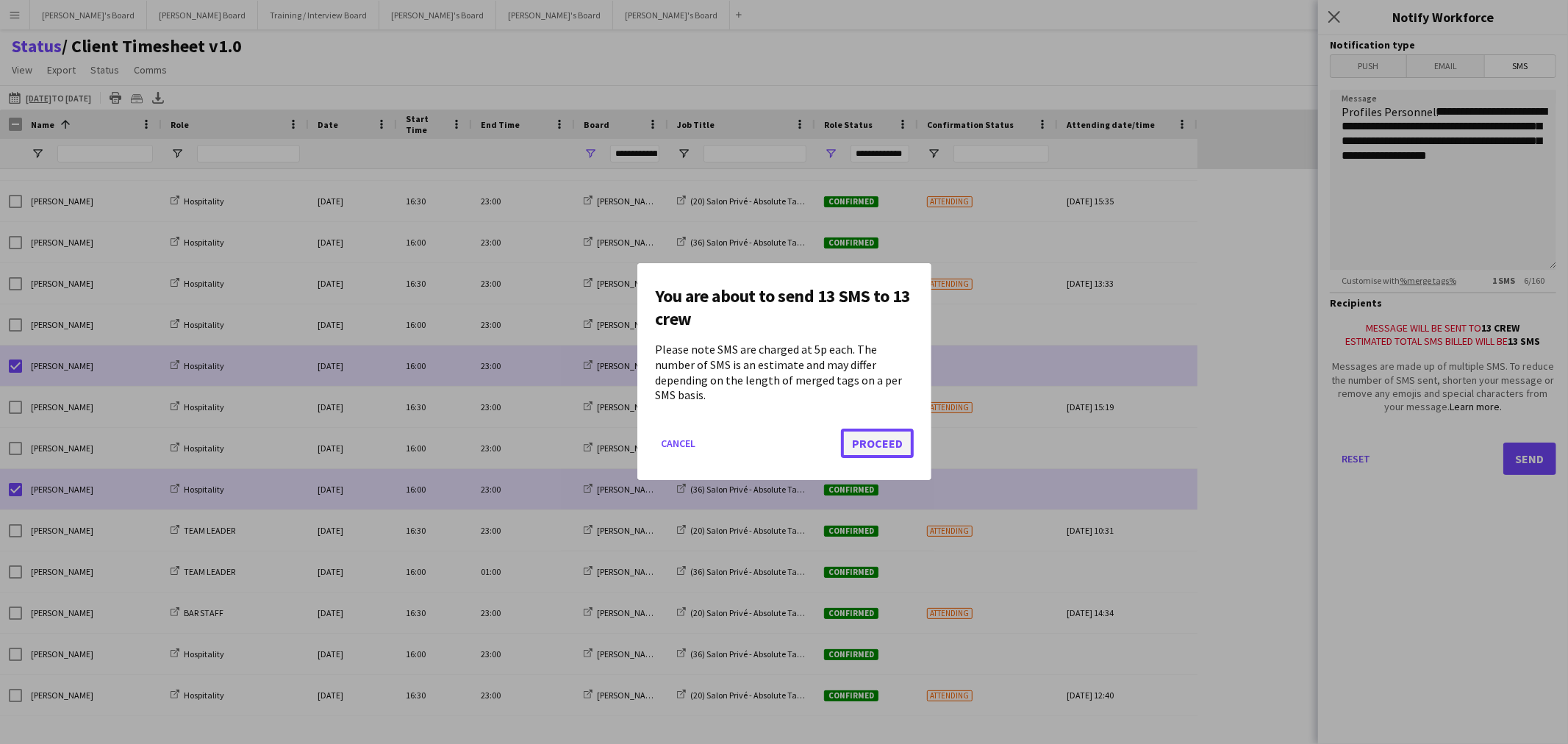
click at [899, 434] on button "Proceed" at bounding box center [877, 444] width 73 height 29
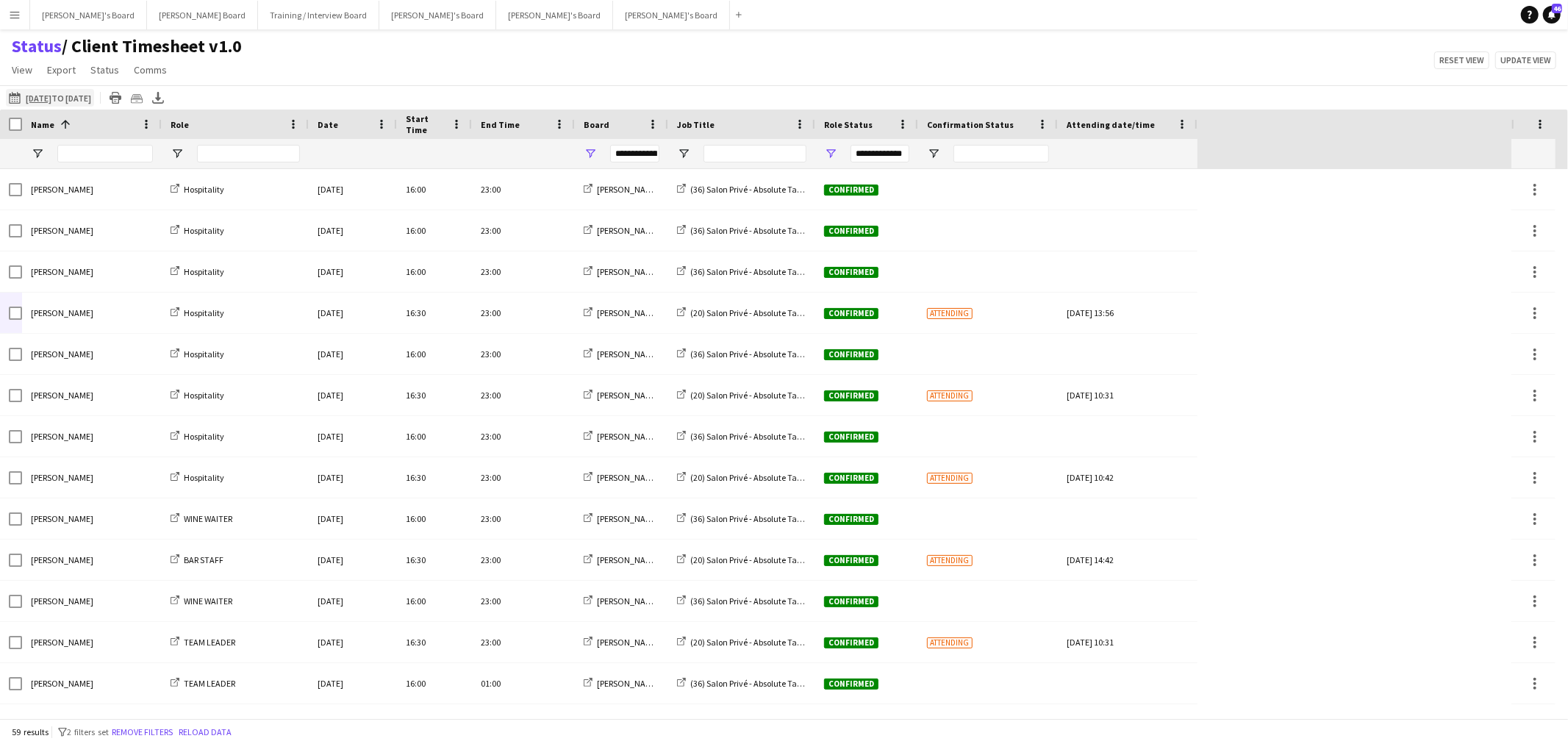
click at [13, 97] on app-icon "26-08-2025 to 01-09-2025" at bounding box center [17, 97] width 17 height 12
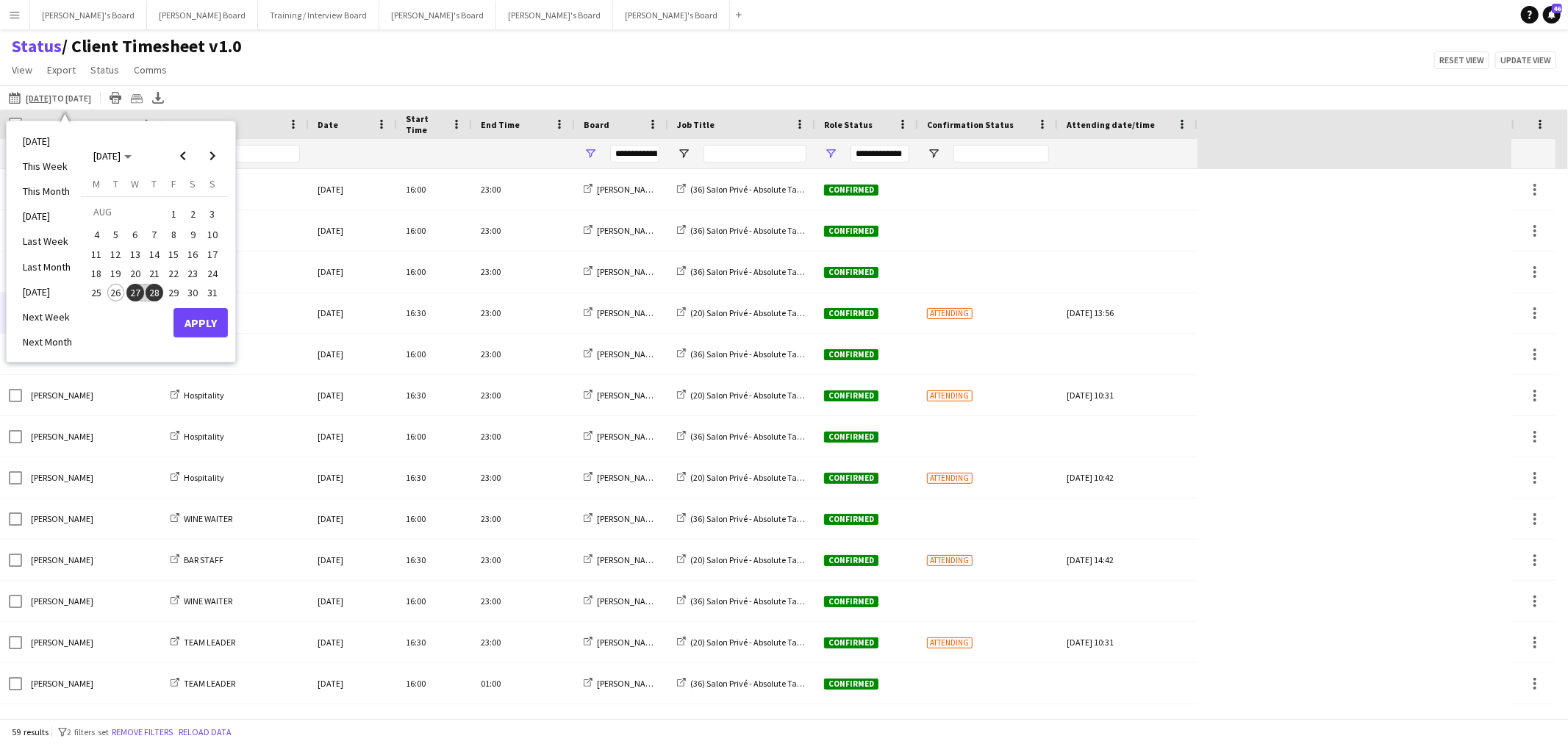
click at [135, 294] on span "27" at bounding box center [135, 292] width 18 height 18
click at [192, 328] on button "Apply" at bounding box center [201, 322] width 55 height 29
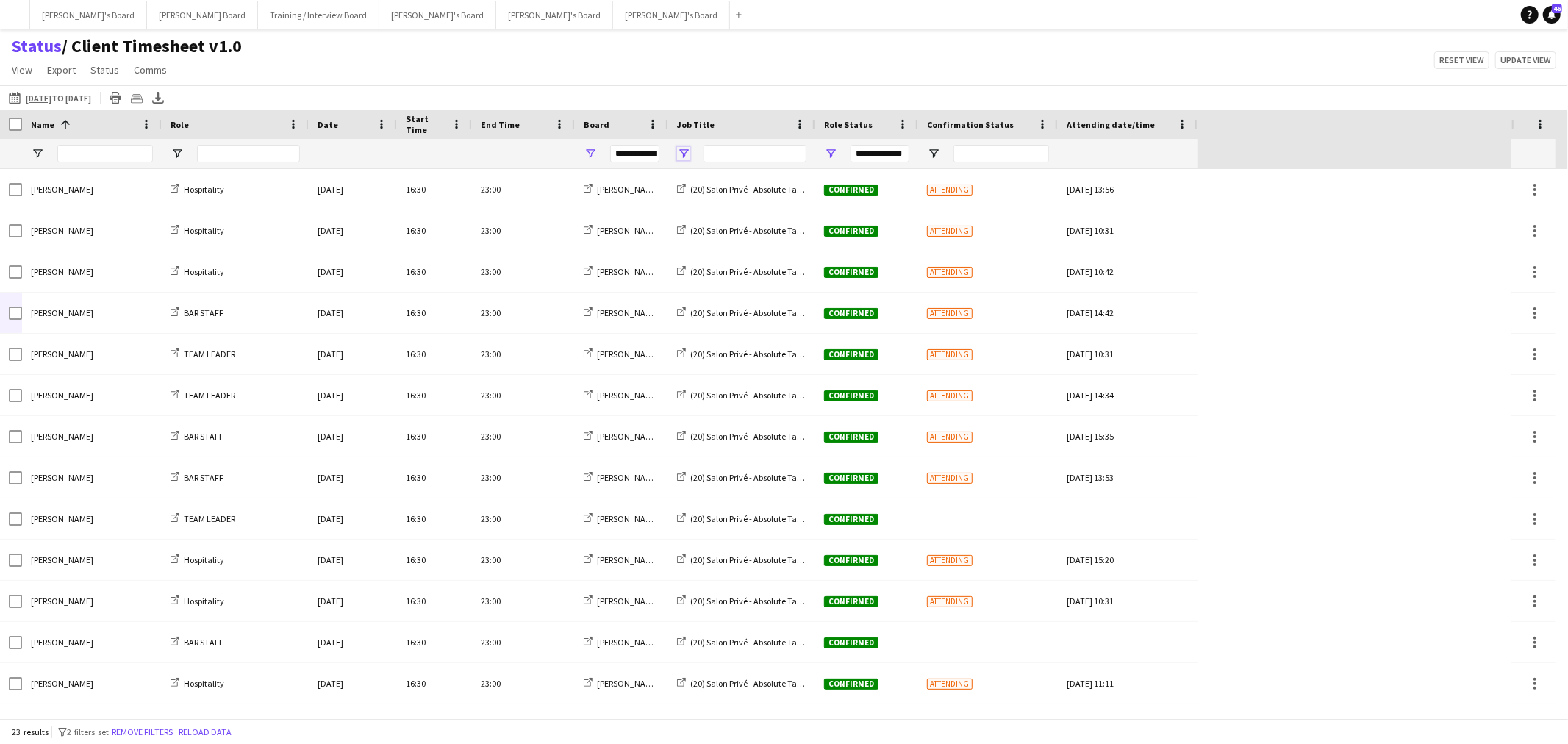
click at [682, 151] on span "Open Filter Menu" at bounding box center [683, 153] width 13 height 13
click at [767, 62] on div "Status / Client Timesheet v1.0 View Views Default view Airshow Accreditation Ai…" at bounding box center [784, 60] width 1568 height 50
click at [936, 162] on div at bounding box center [987, 154] width 139 height 29
click at [939, 159] on span "Open Filter Menu" at bounding box center [933, 153] width 13 height 13
type input "***"
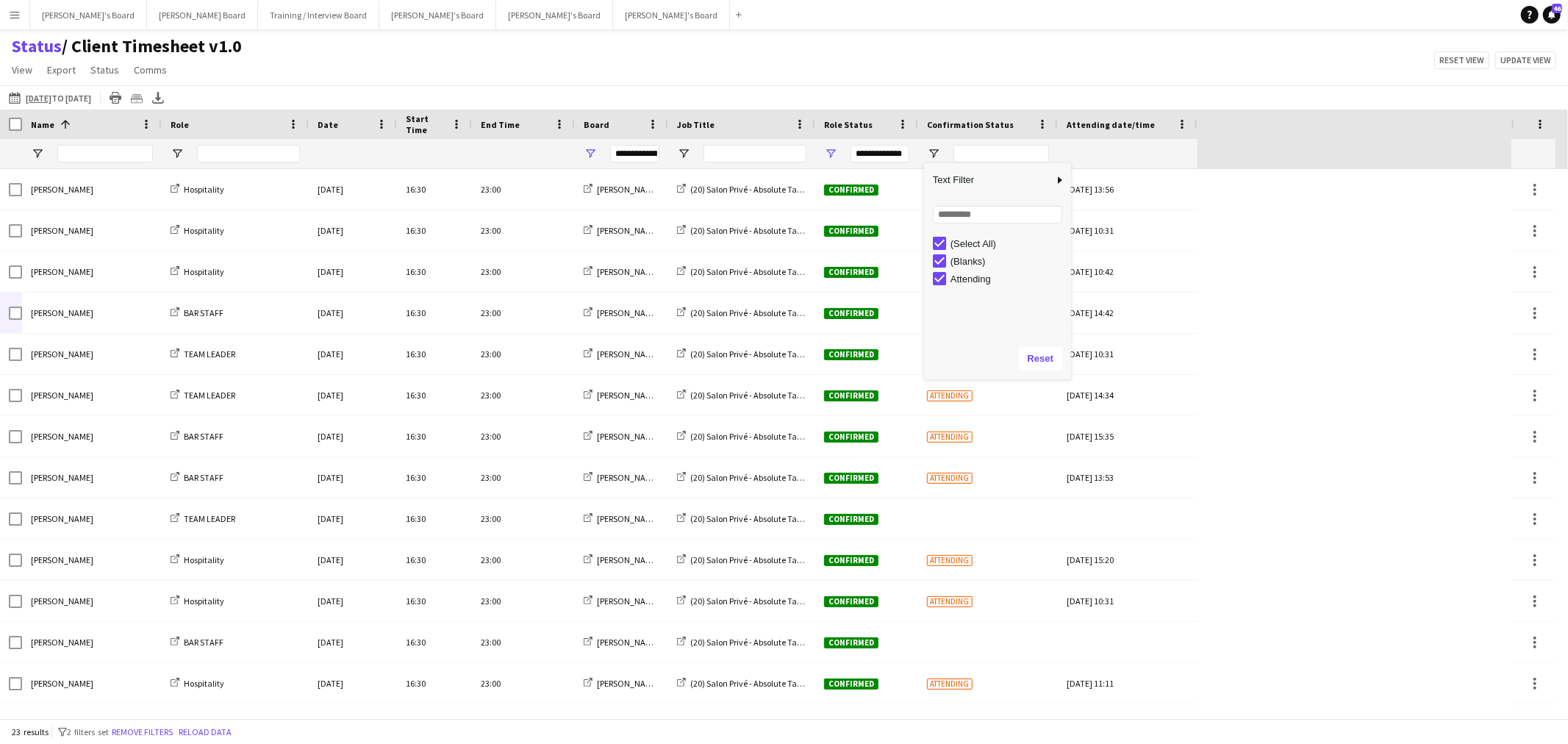
type input "***"
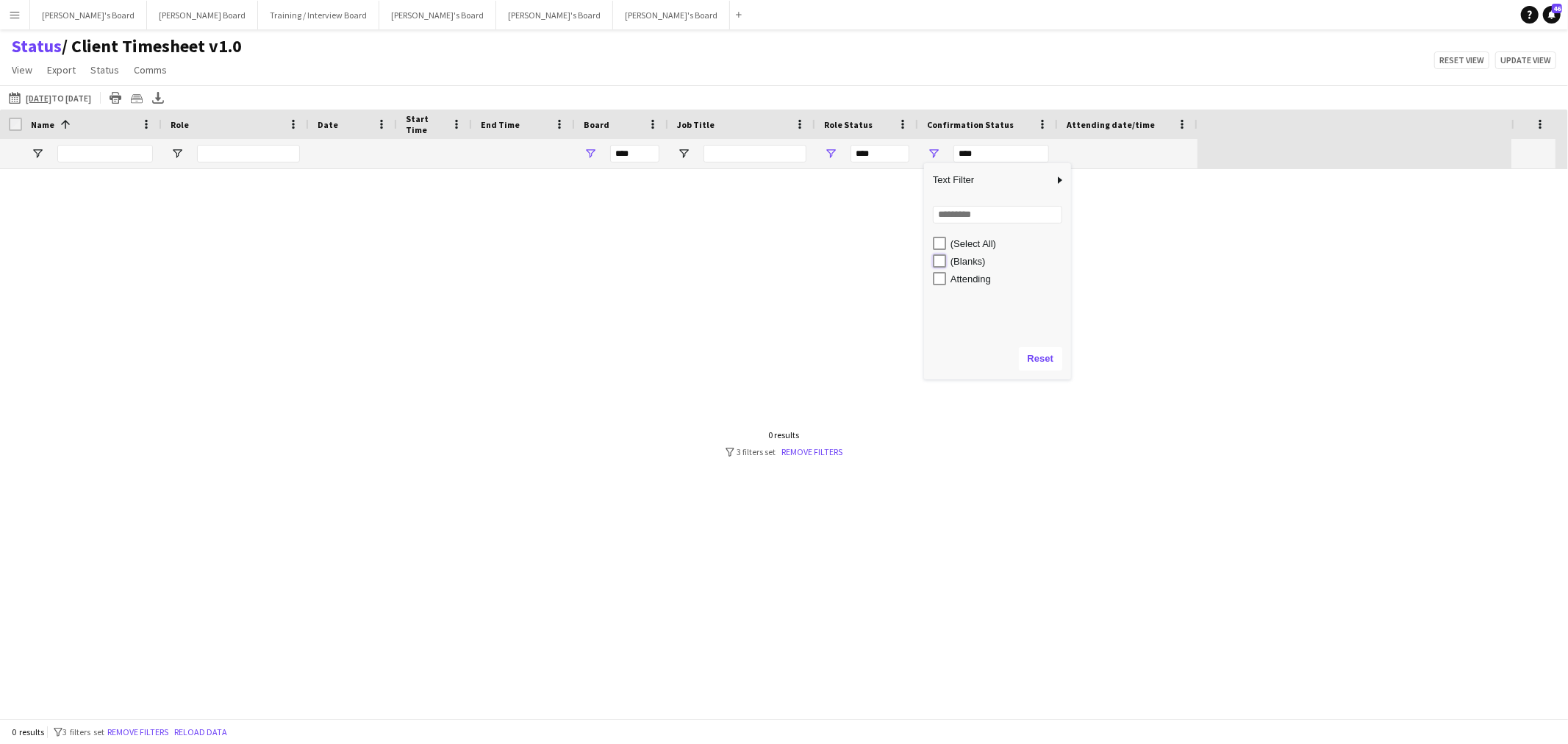
type input "**********"
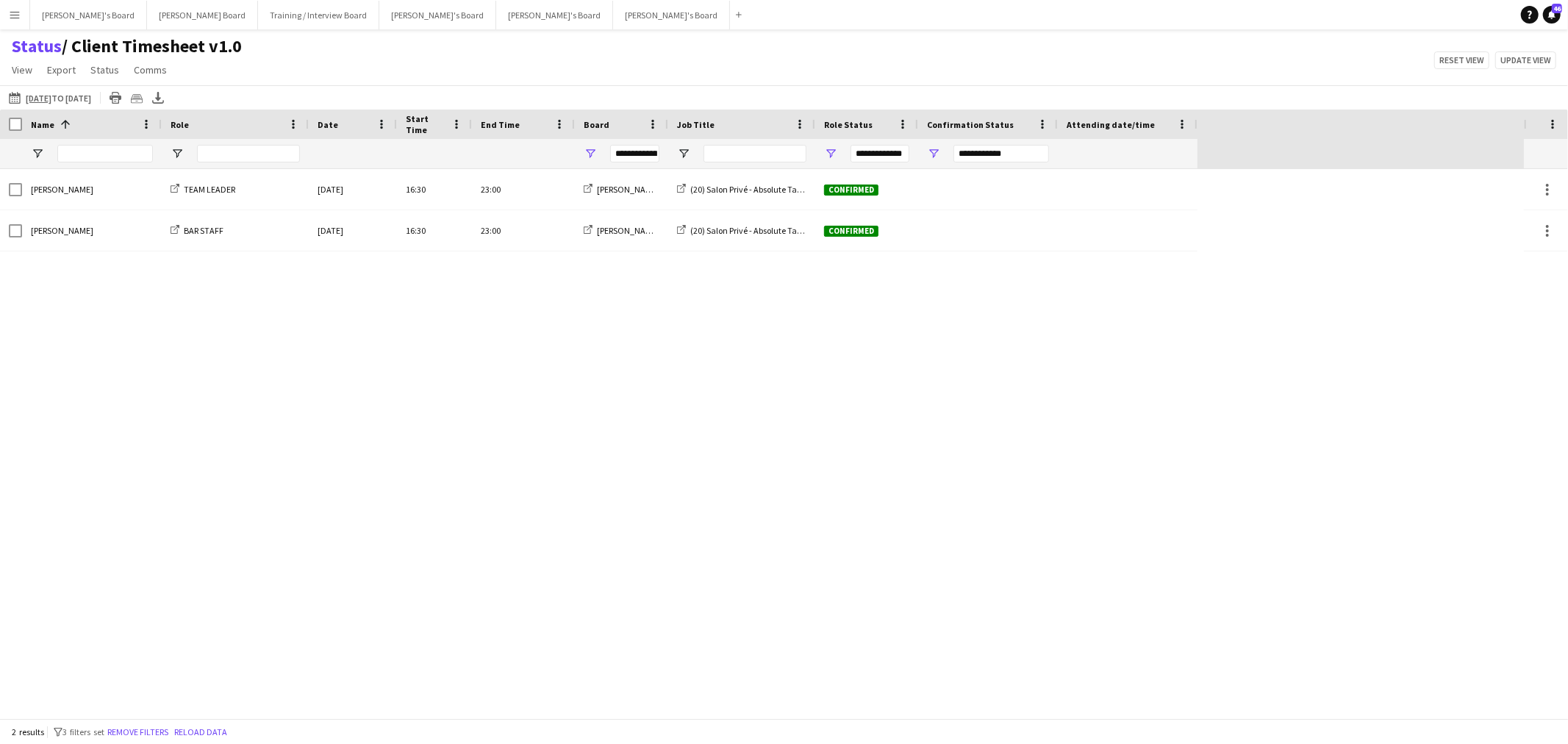
click at [880, 34] on main "Status / Client Timesheet v1.0 View Views Default view Airshow Accreditation Ai…" at bounding box center [784, 376] width 1568 height 695
click at [226, 723] on div "2 results filter-1 3 filters set Remove filters Reload data" at bounding box center [784, 731] width 1568 height 25
click at [211, 733] on button "Reload data" at bounding box center [200, 732] width 59 height 16
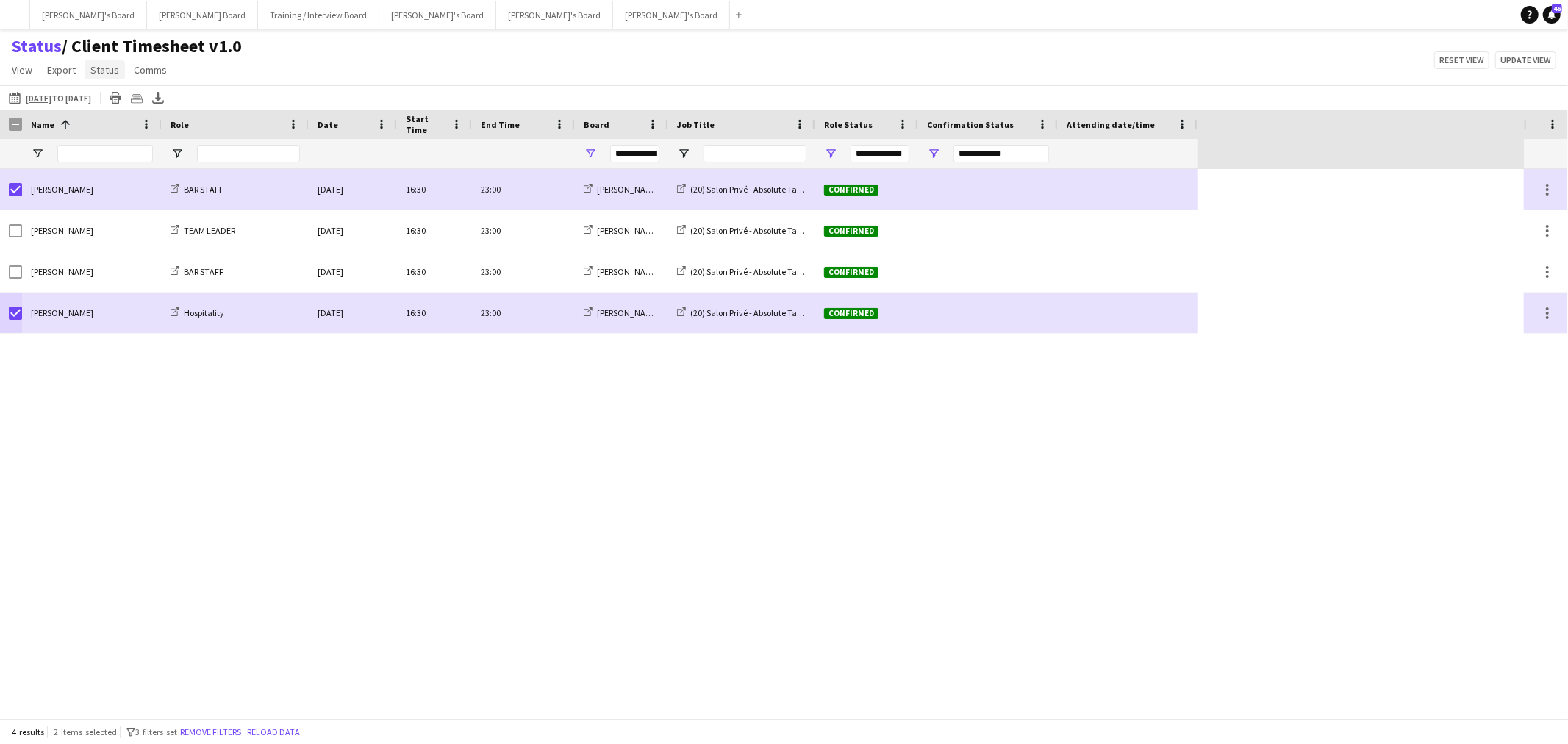
click at [101, 74] on span "Status" at bounding box center [105, 69] width 29 height 13
click at [127, 101] on span "Confirm attendance" at bounding box center [140, 101] width 87 height 13
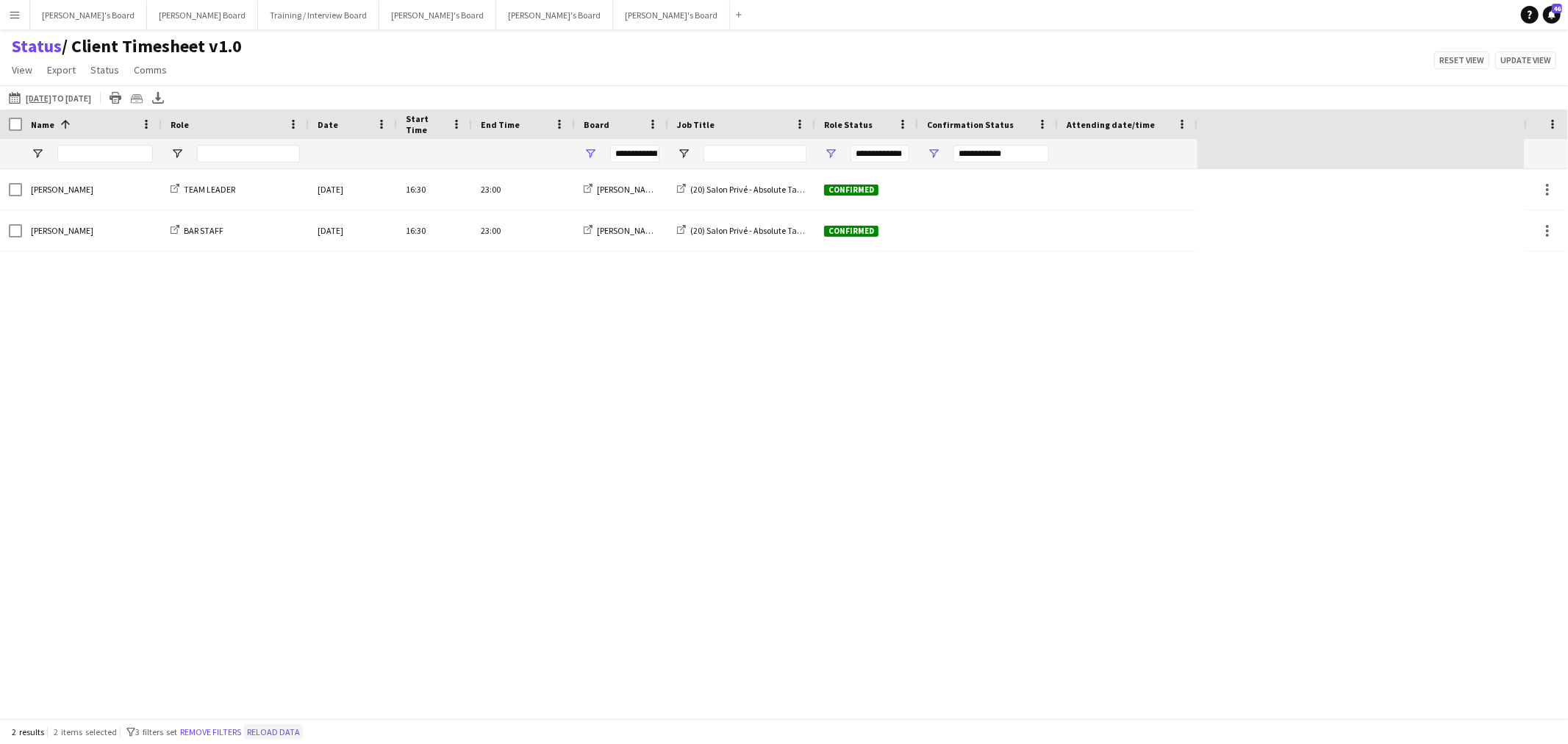
click at [284, 739] on button "Reload data" at bounding box center [274, 732] width 59 height 16
click at [192, 729] on button "Reload data" at bounding box center [200, 732] width 59 height 16
click at [204, 737] on button "Reload data" at bounding box center [200, 732] width 59 height 16
click at [218, 732] on button "Reload data" at bounding box center [200, 732] width 59 height 16
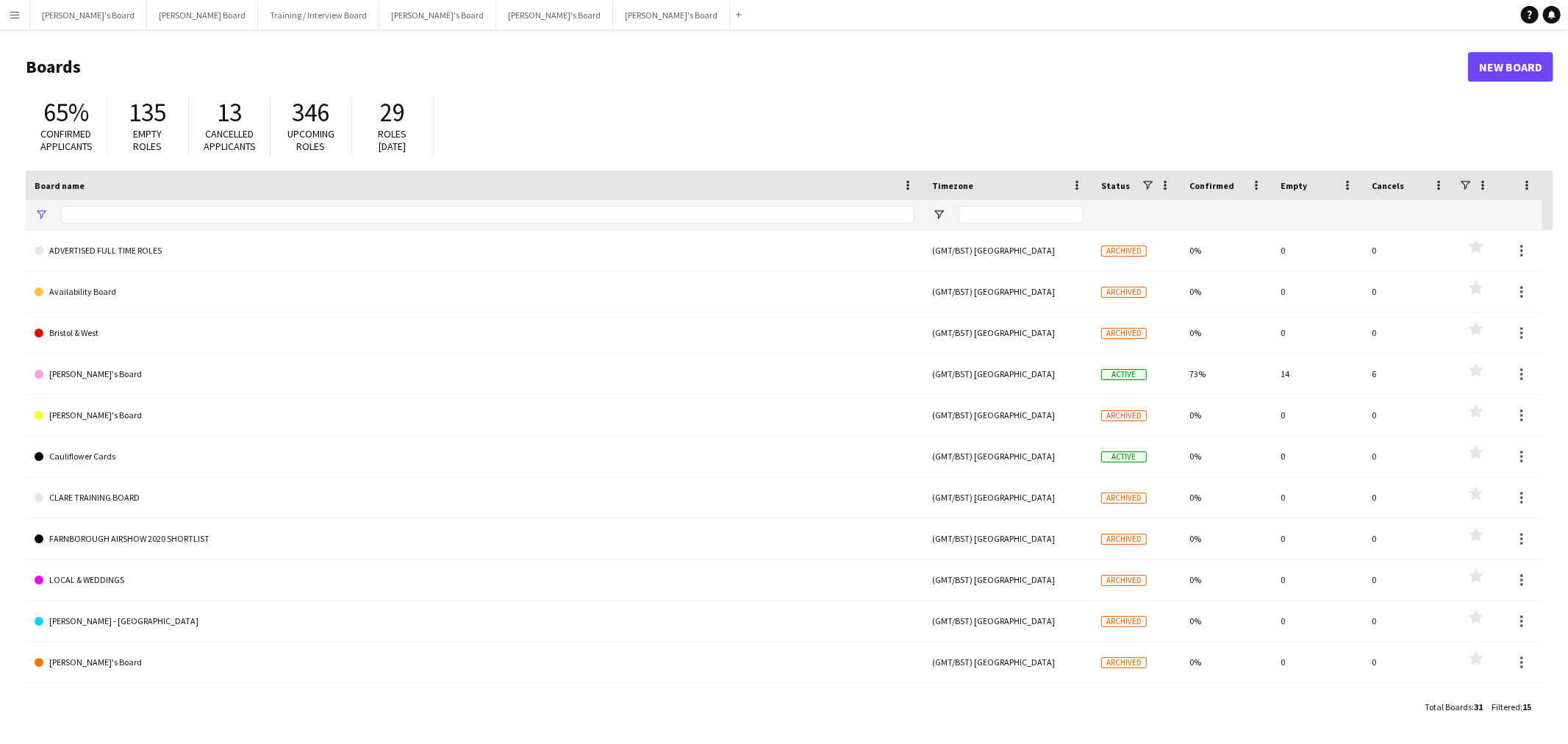
type input "*"
click at [24, 11] on button "Menu" at bounding box center [15, 15] width 29 height 29
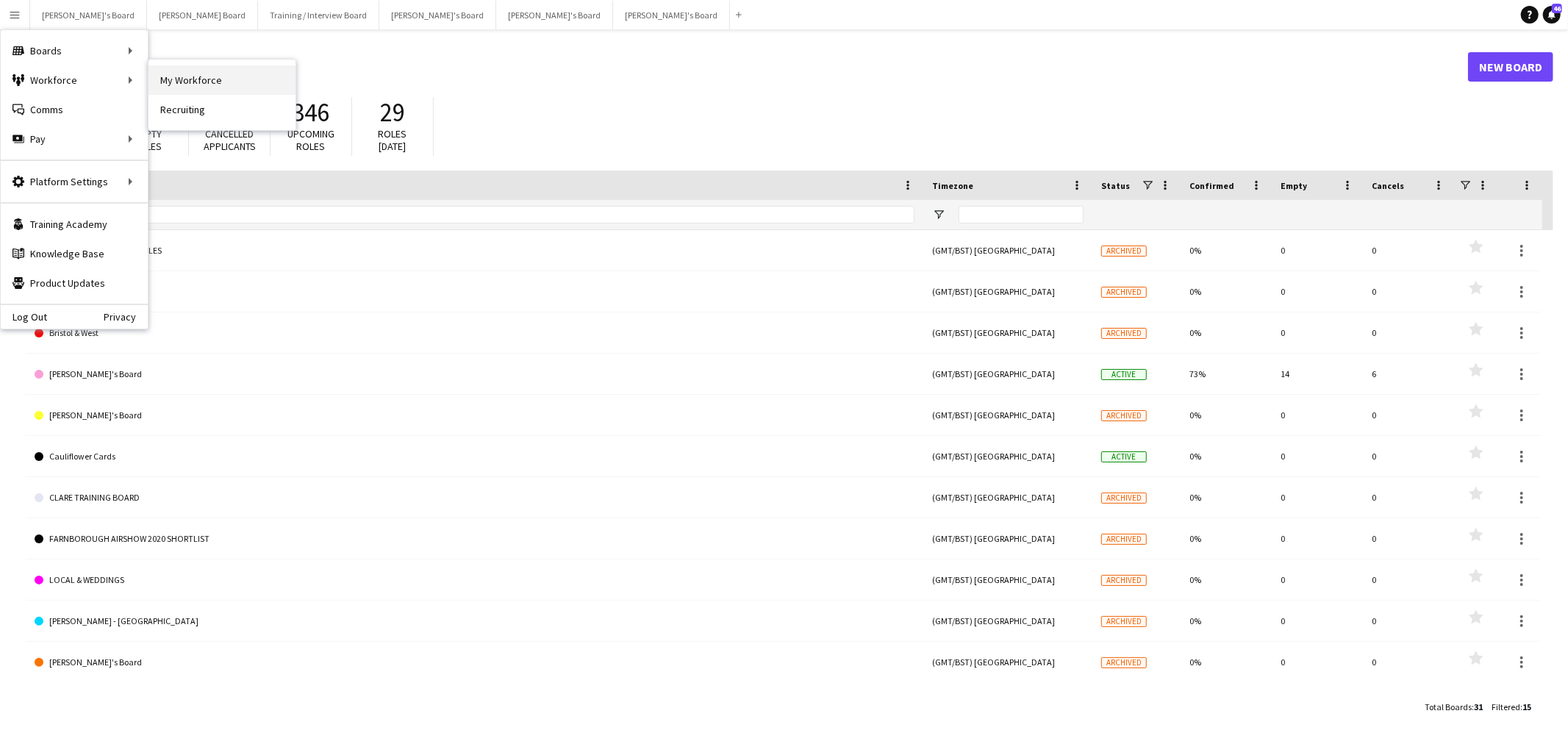
click at [217, 71] on link "My Workforce" at bounding box center [222, 80] width 147 height 29
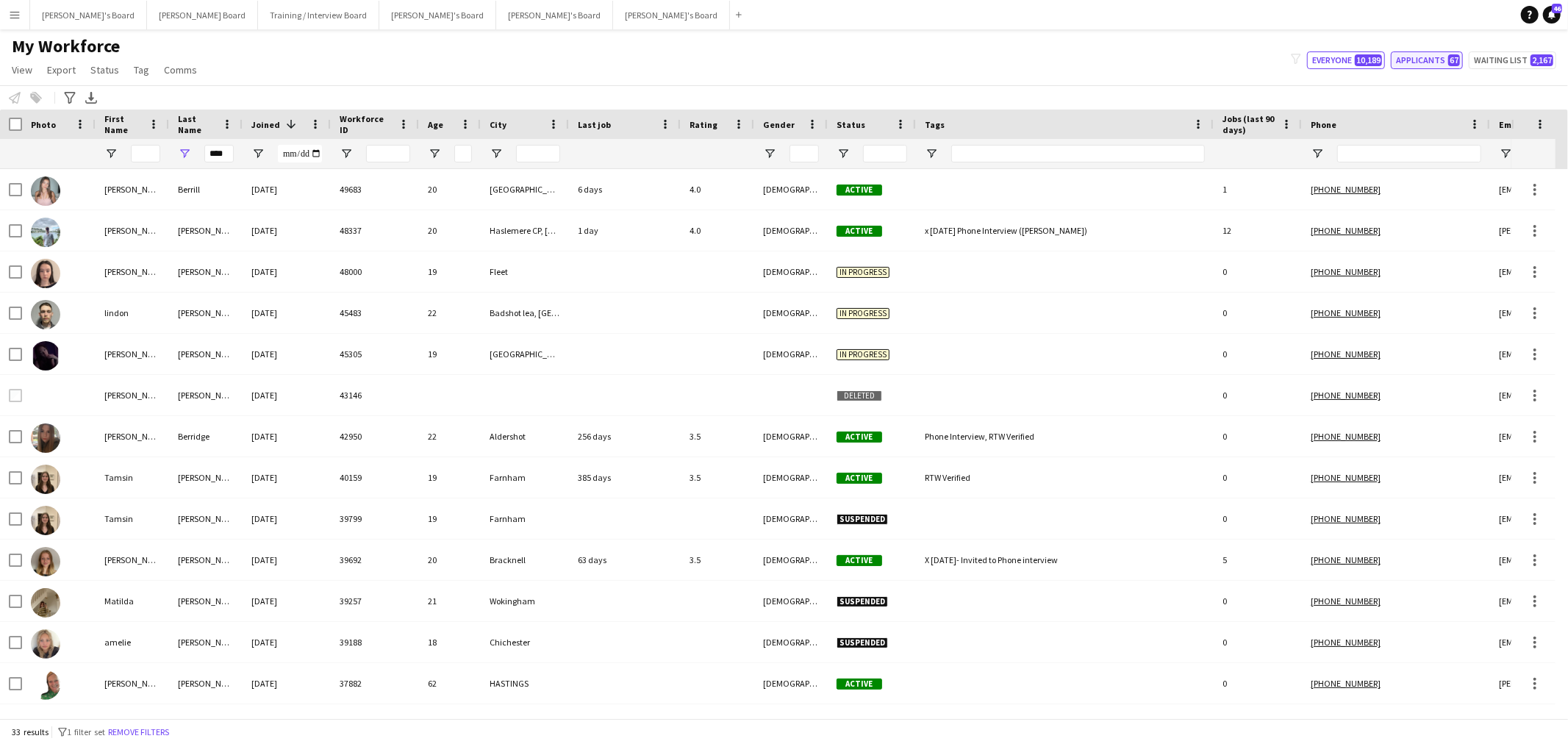
click at [1421, 52] on button "Applicants 67" at bounding box center [1427, 60] width 72 height 18
type input "**********"
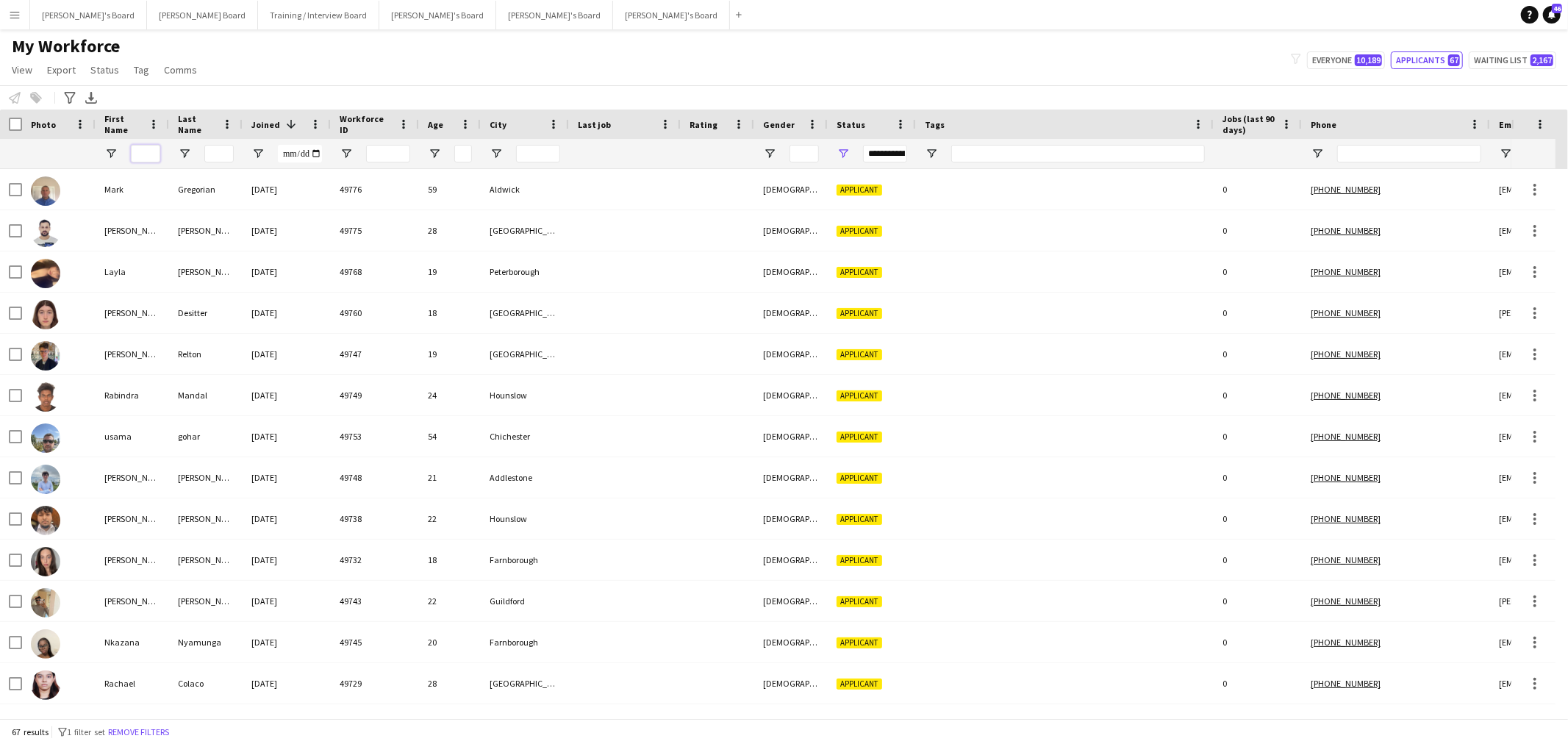
click at [138, 153] on input "First Name Filter Input" at bounding box center [145, 153] width 29 height 18
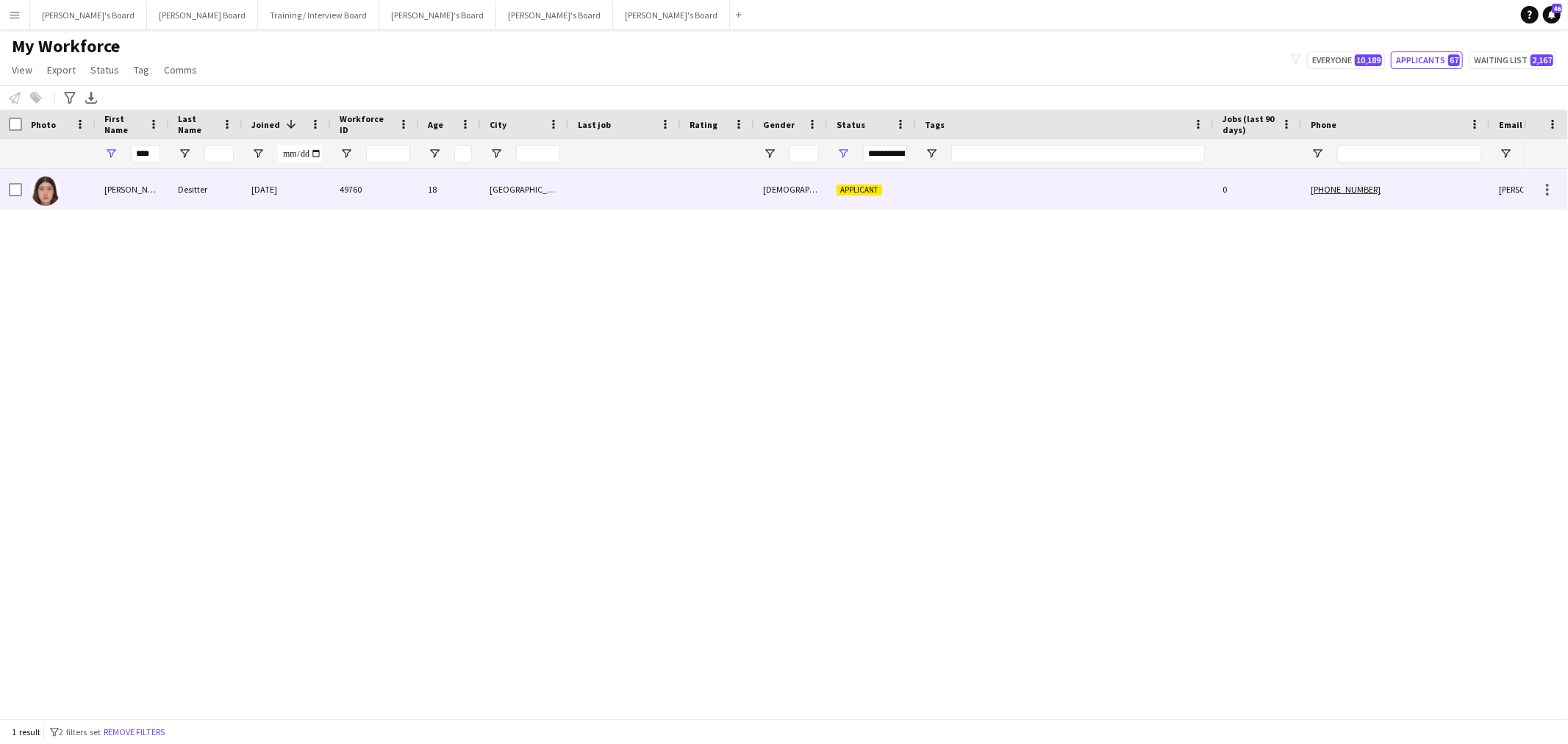
click at [160, 192] on div "[PERSON_NAME]" at bounding box center [133, 189] width 74 height 40
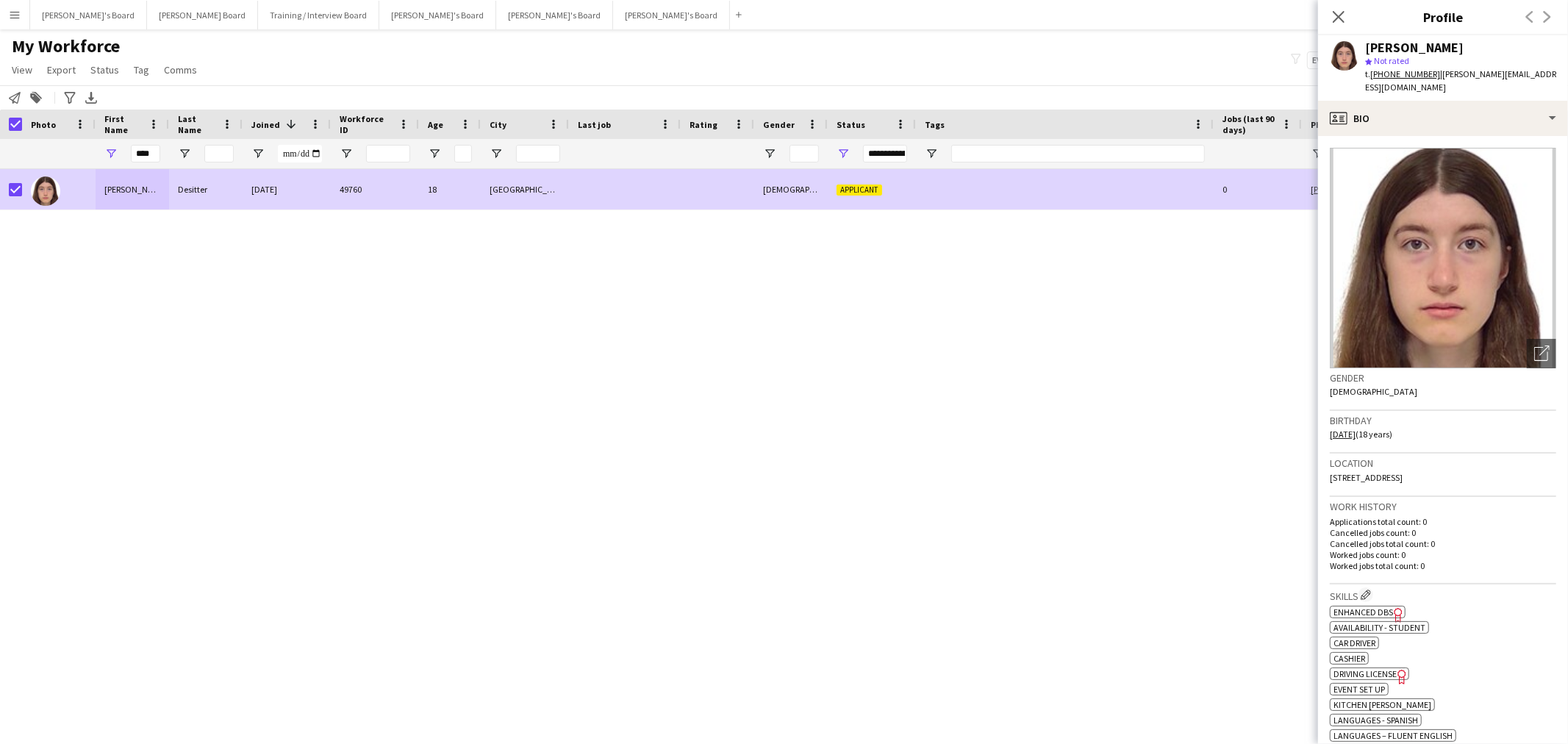
drag, startPoint x: 1448, startPoint y: 52, endPoint x: 1410, endPoint y: 47, distance: 38.3
click at [1408, 47] on div "[PERSON_NAME]" at bounding box center [1461, 47] width 192 height 13
click at [1453, 39] on div "[PERSON_NAME] star Not rated t. [PHONE_NUMBER] | [EMAIL_ADDRESS][DOMAIN_NAME]" at bounding box center [1443, 68] width 250 height 66
drag, startPoint x: 1447, startPoint y: 40, endPoint x: 1368, endPoint y: 52, distance: 79.9
click at [1368, 52] on div "[PERSON_NAME]" at bounding box center [1461, 47] width 192 height 13
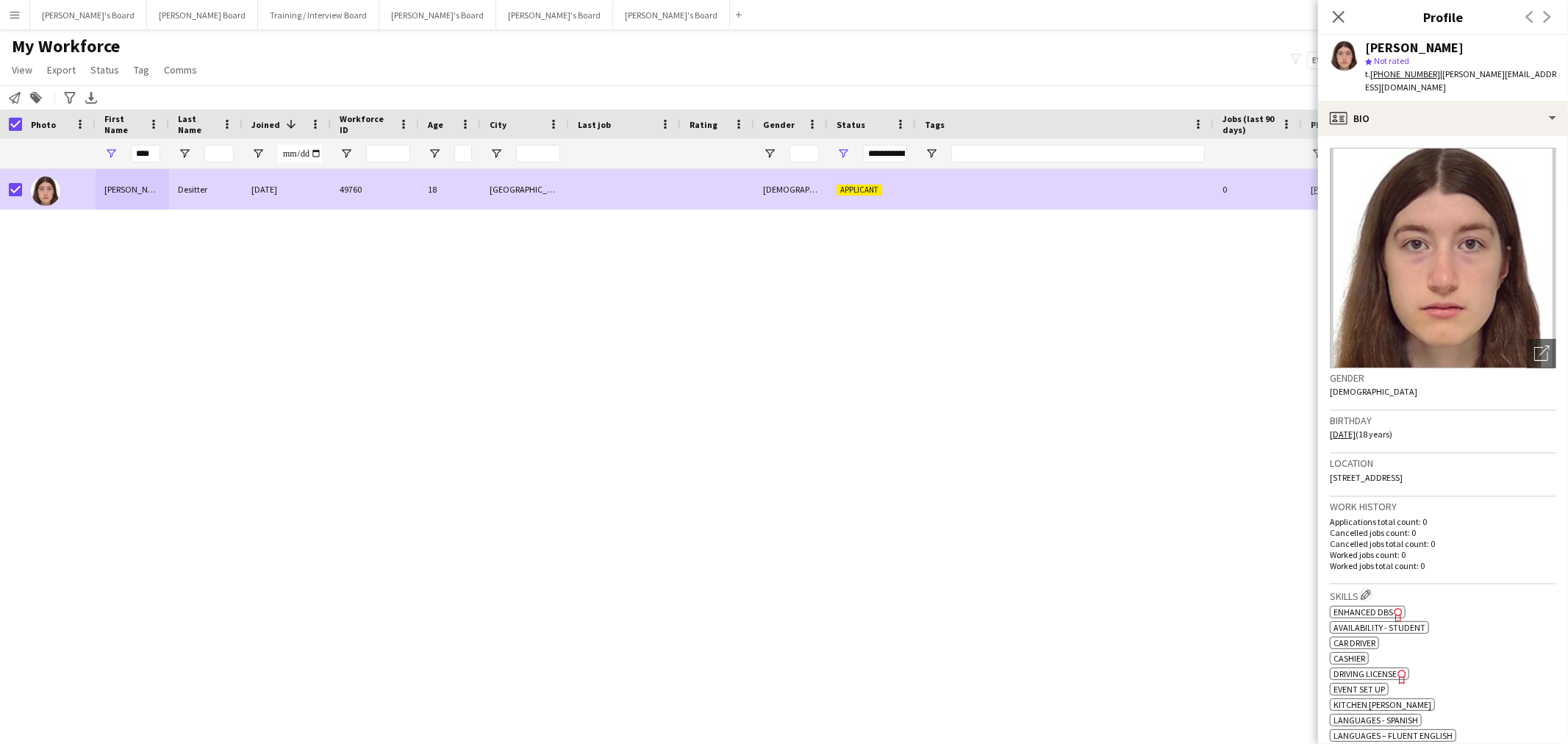
copy div "[PERSON_NAME]"
drag, startPoint x: 1483, startPoint y: 84, endPoint x: 1479, endPoint y: 92, distance: 8.9
click at [1483, 84] on div "[PERSON_NAME] star Not rated t. [PHONE_NUMBER] | [EMAIL_ADDRESS][DOMAIN_NAME]" at bounding box center [1443, 68] width 250 height 66
click at [1477, 101] on div "profile Bio" at bounding box center [1443, 118] width 250 height 35
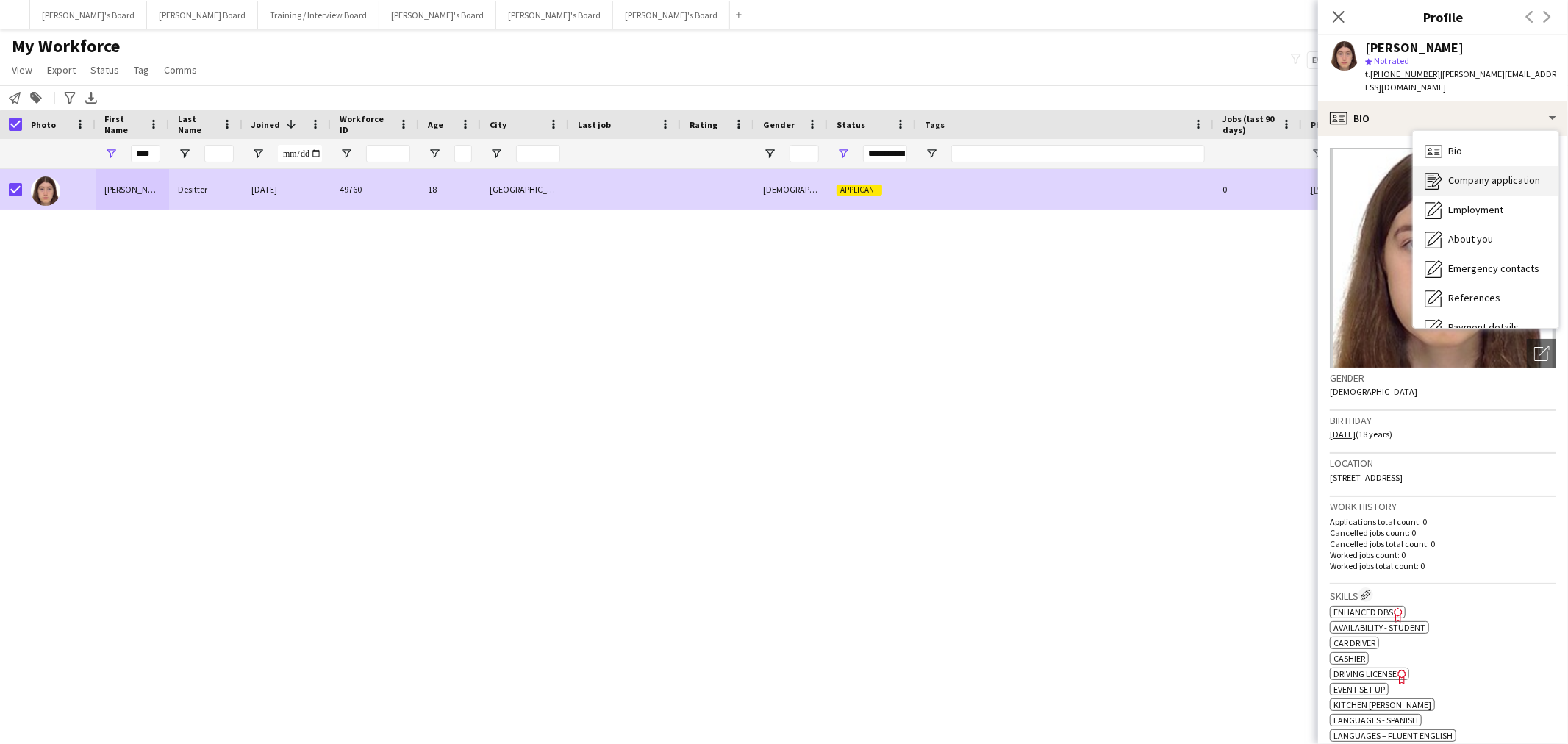
click at [1472, 174] on span "Company application" at bounding box center [1494, 180] width 91 height 13
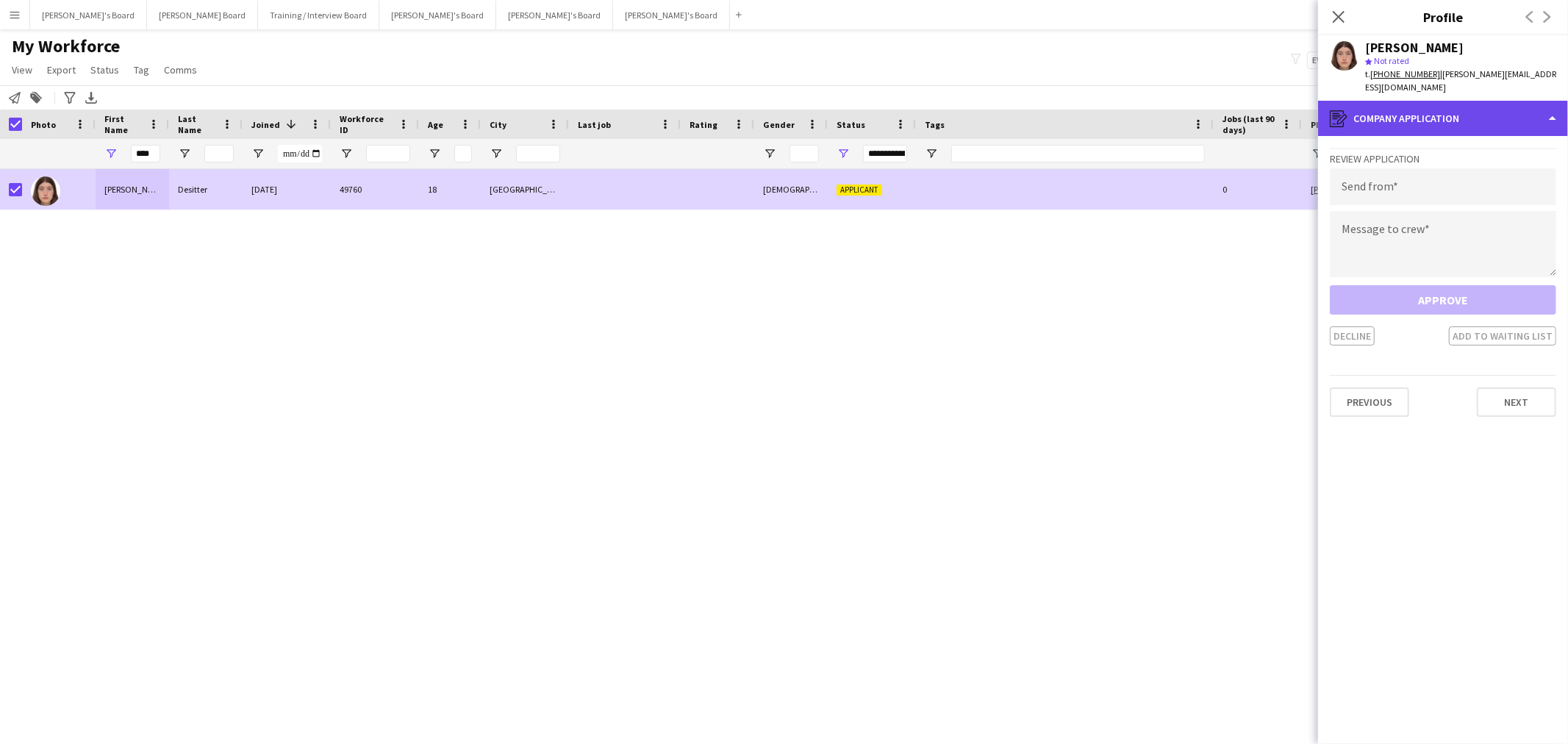
click at [1460, 101] on div "register Company application" at bounding box center [1443, 118] width 250 height 35
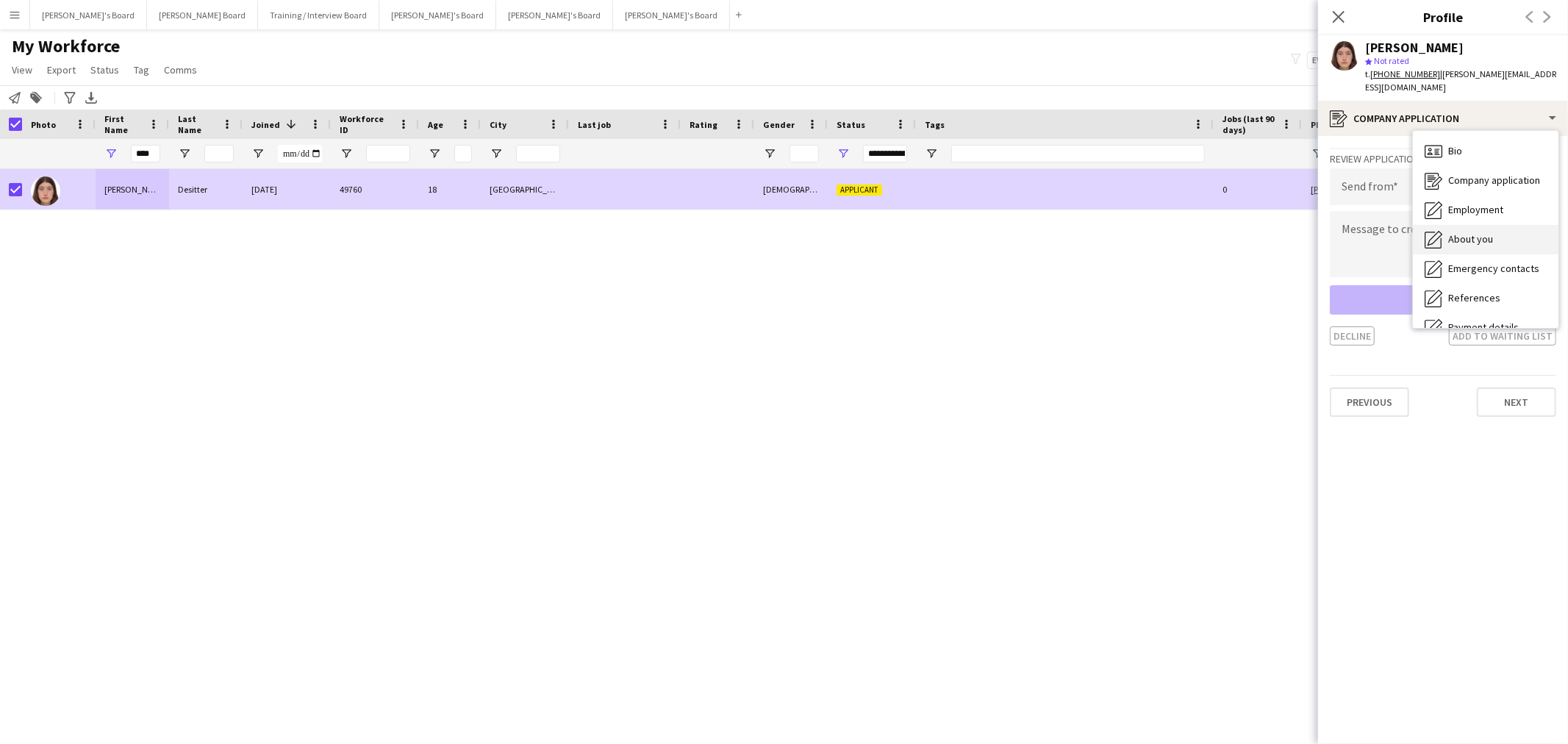
click at [1467, 233] on span "About you" at bounding box center [1471, 239] width 44 height 13
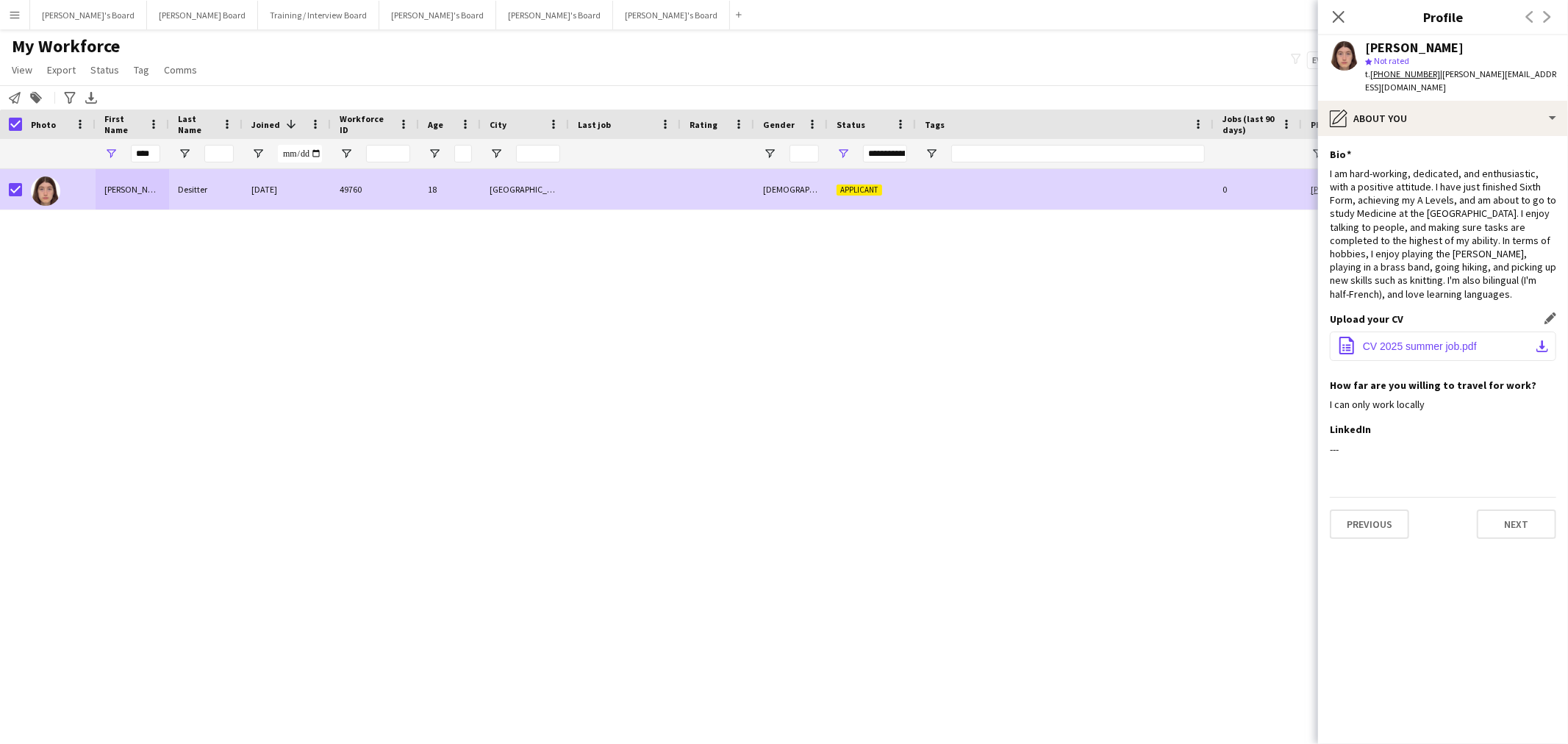
click at [1538, 340] on app-icon "download-bottom" at bounding box center [1542, 346] width 12 height 12
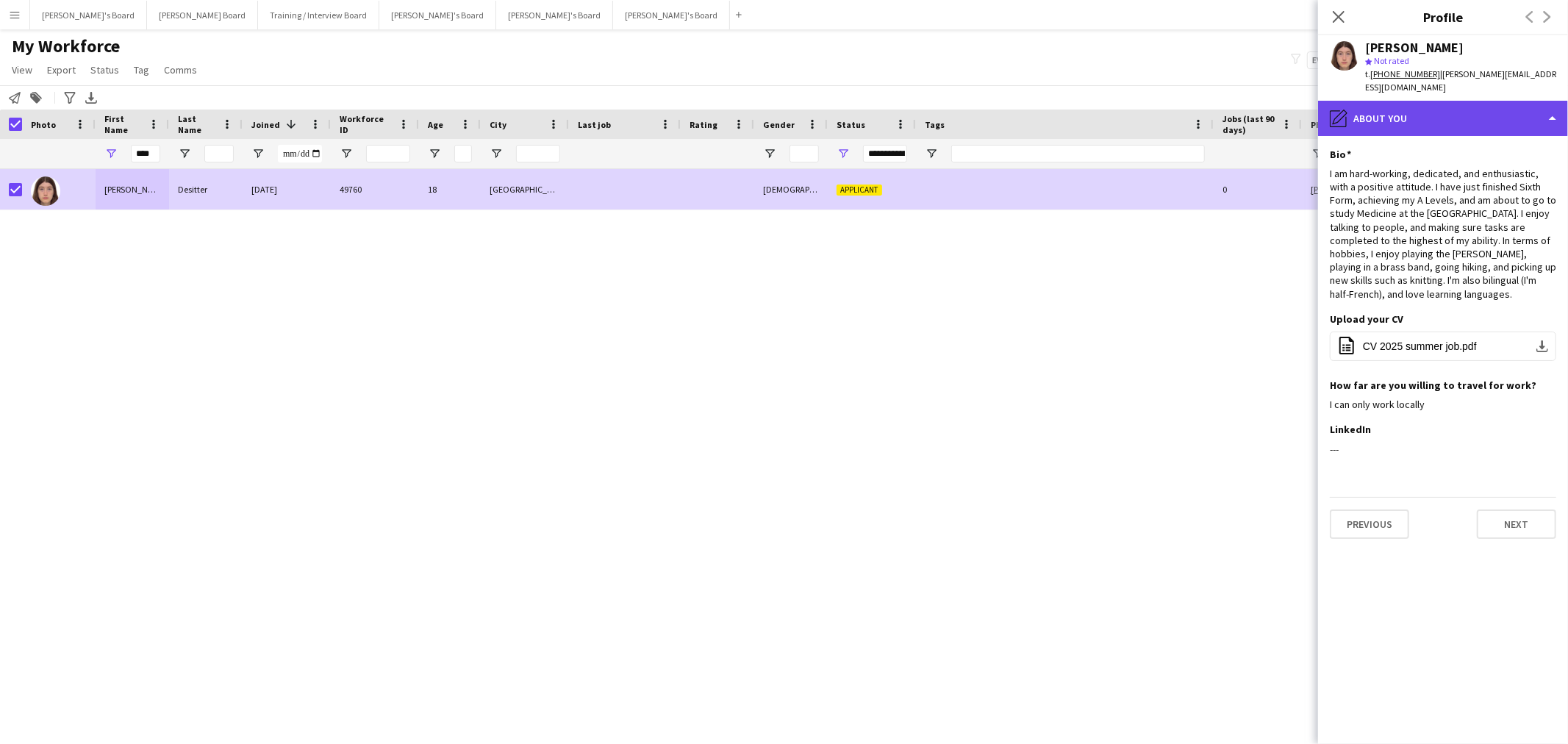
click at [1402, 101] on div "pencil4 About you" at bounding box center [1443, 118] width 250 height 35
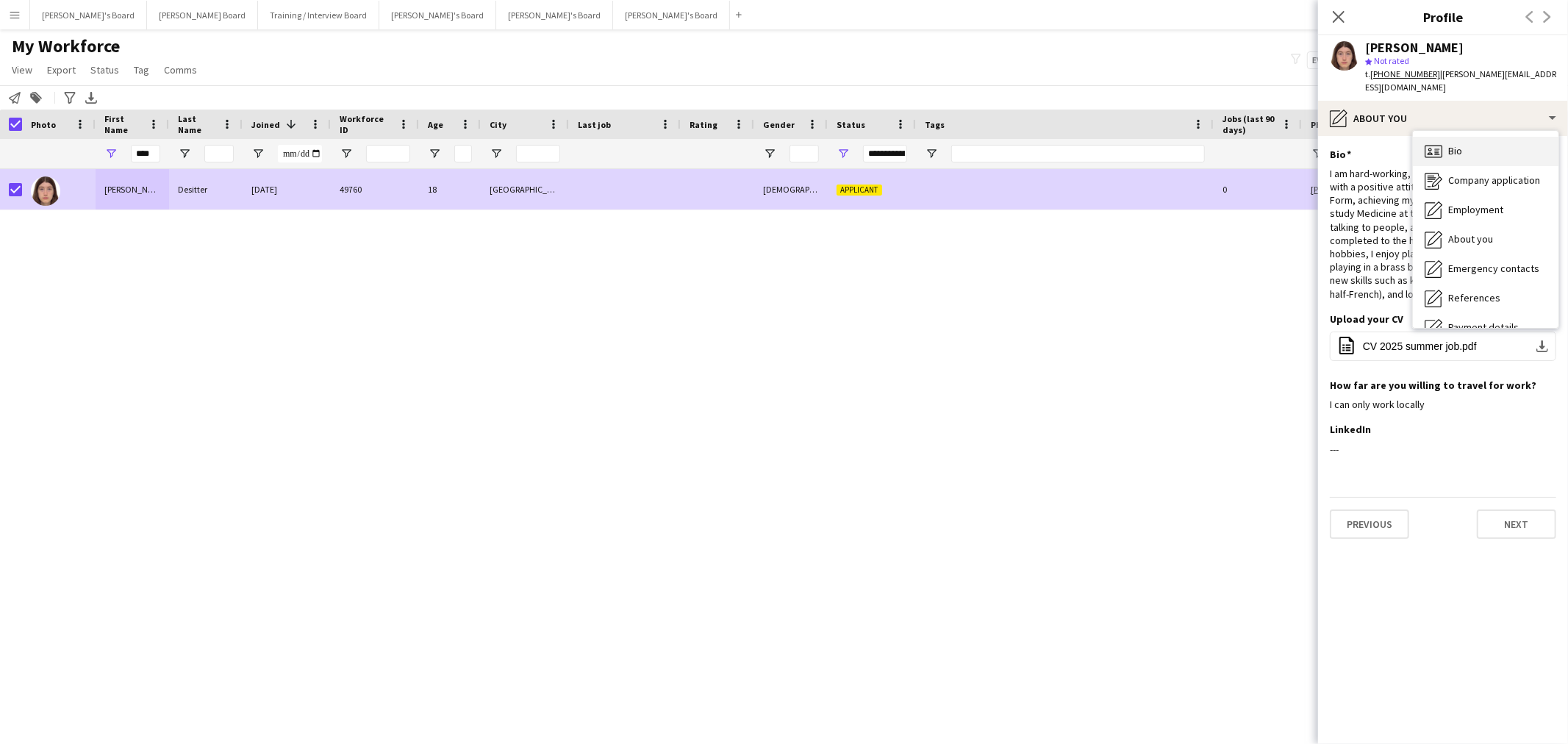
click at [1472, 147] on div "Bio Bio" at bounding box center [1486, 151] width 145 height 29
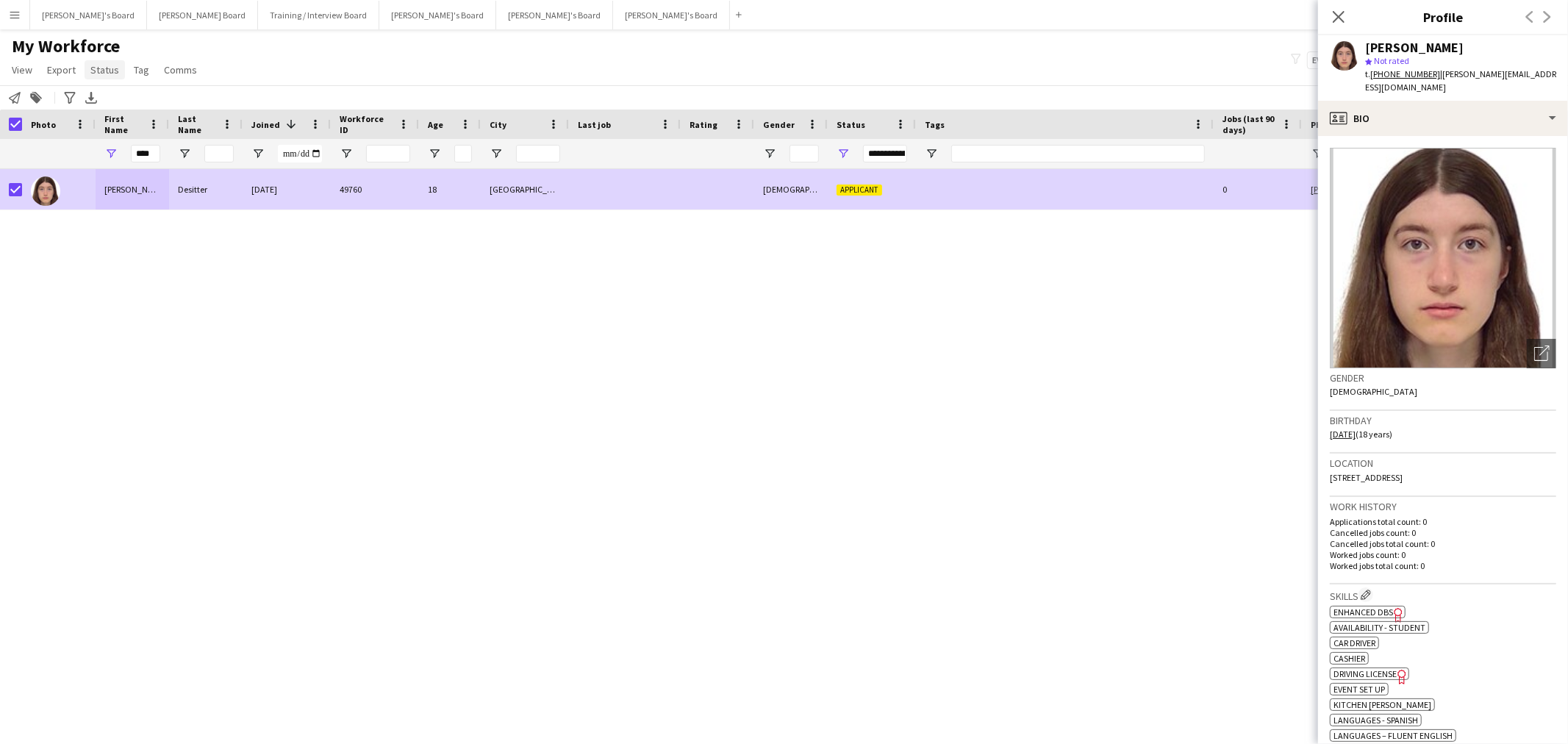
click at [107, 61] on link "Status" at bounding box center [104, 70] width 40 height 19
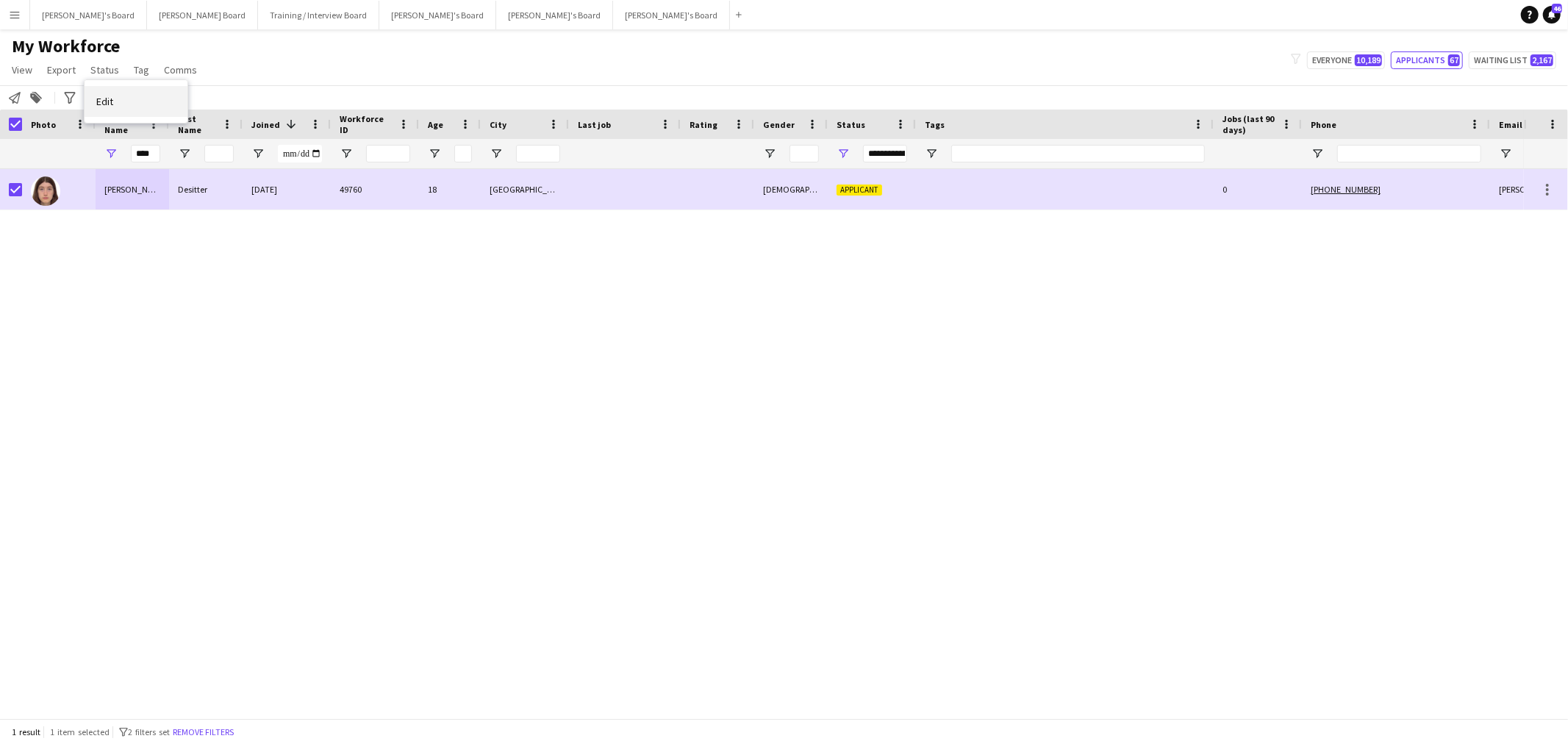
click at [118, 97] on link "Edit" at bounding box center [136, 102] width 103 height 31
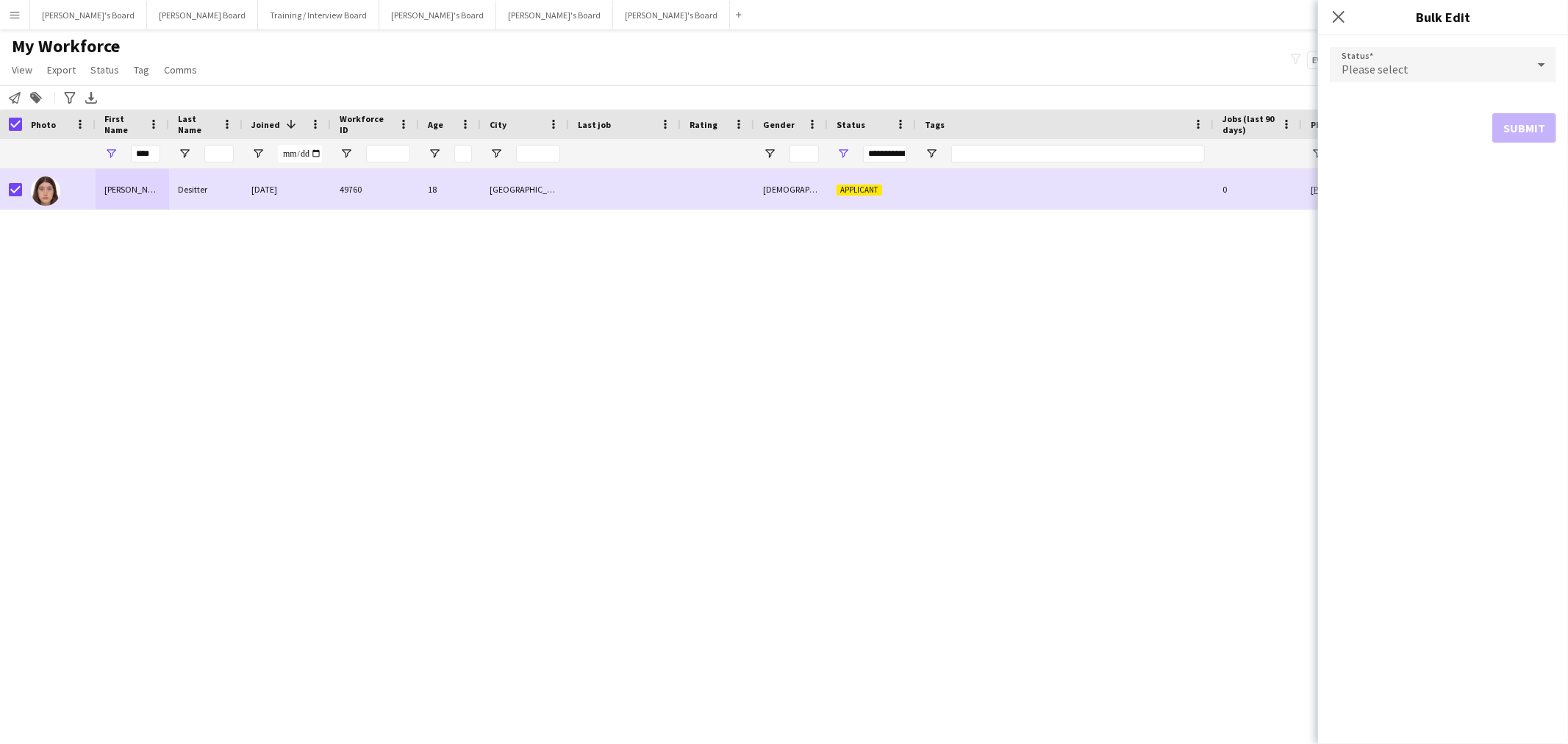
click at [1417, 56] on div "Please select" at bounding box center [1429, 64] width 197 height 35
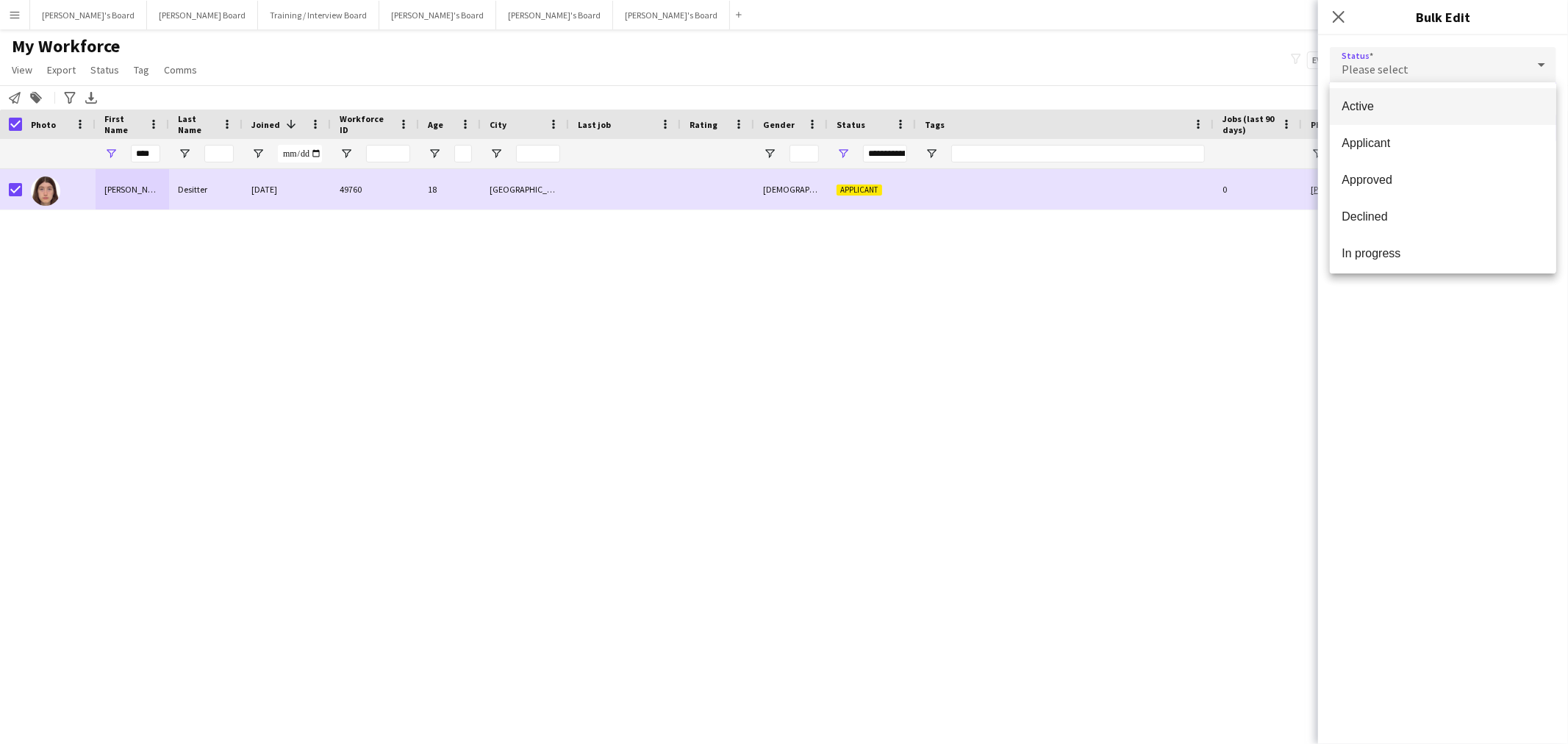
click at [1403, 103] on span "Active" at bounding box center [1442, 106] width 203 height 14
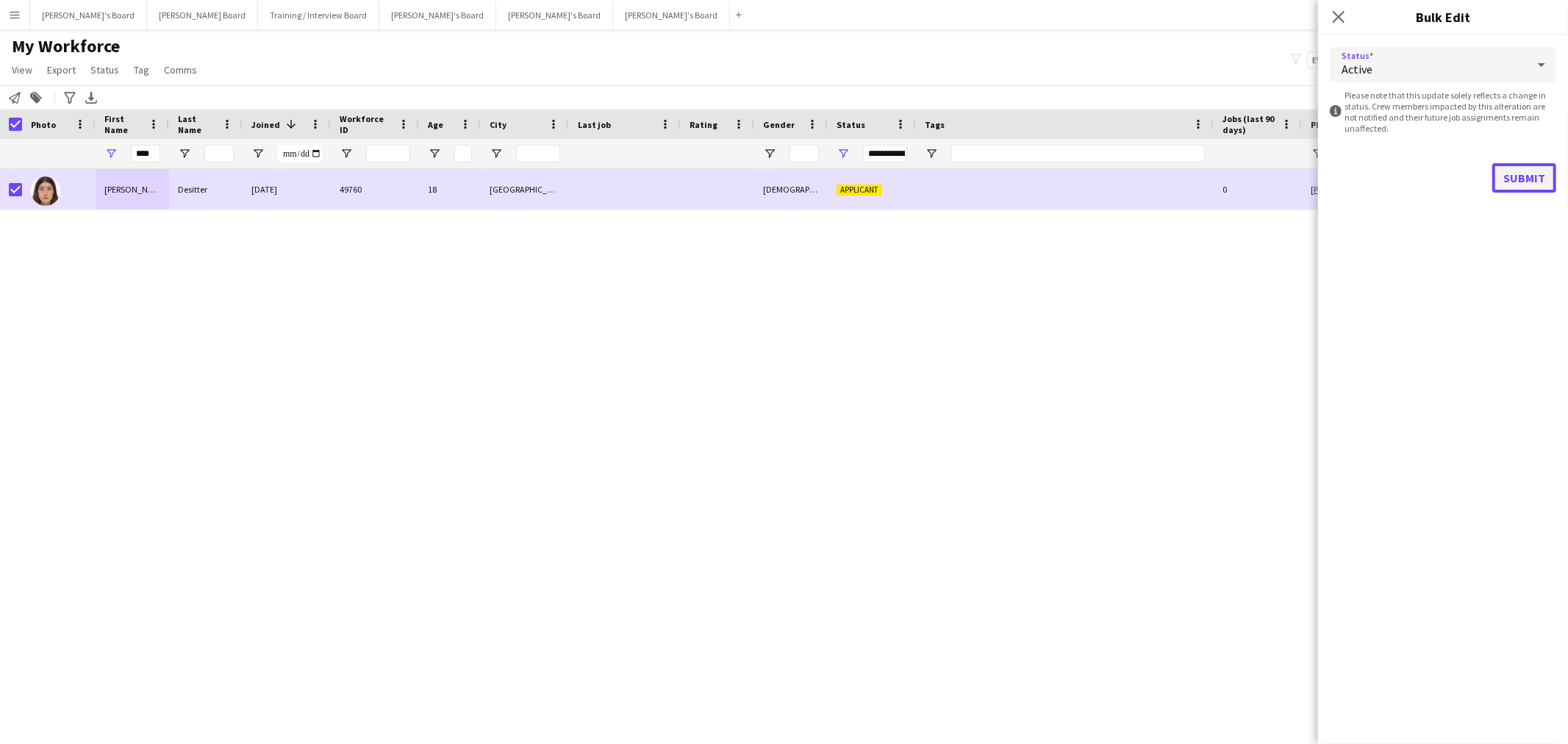
click at [1525, 174] on button "Submit" at bounding box center [1524, 178] width 64 height 29
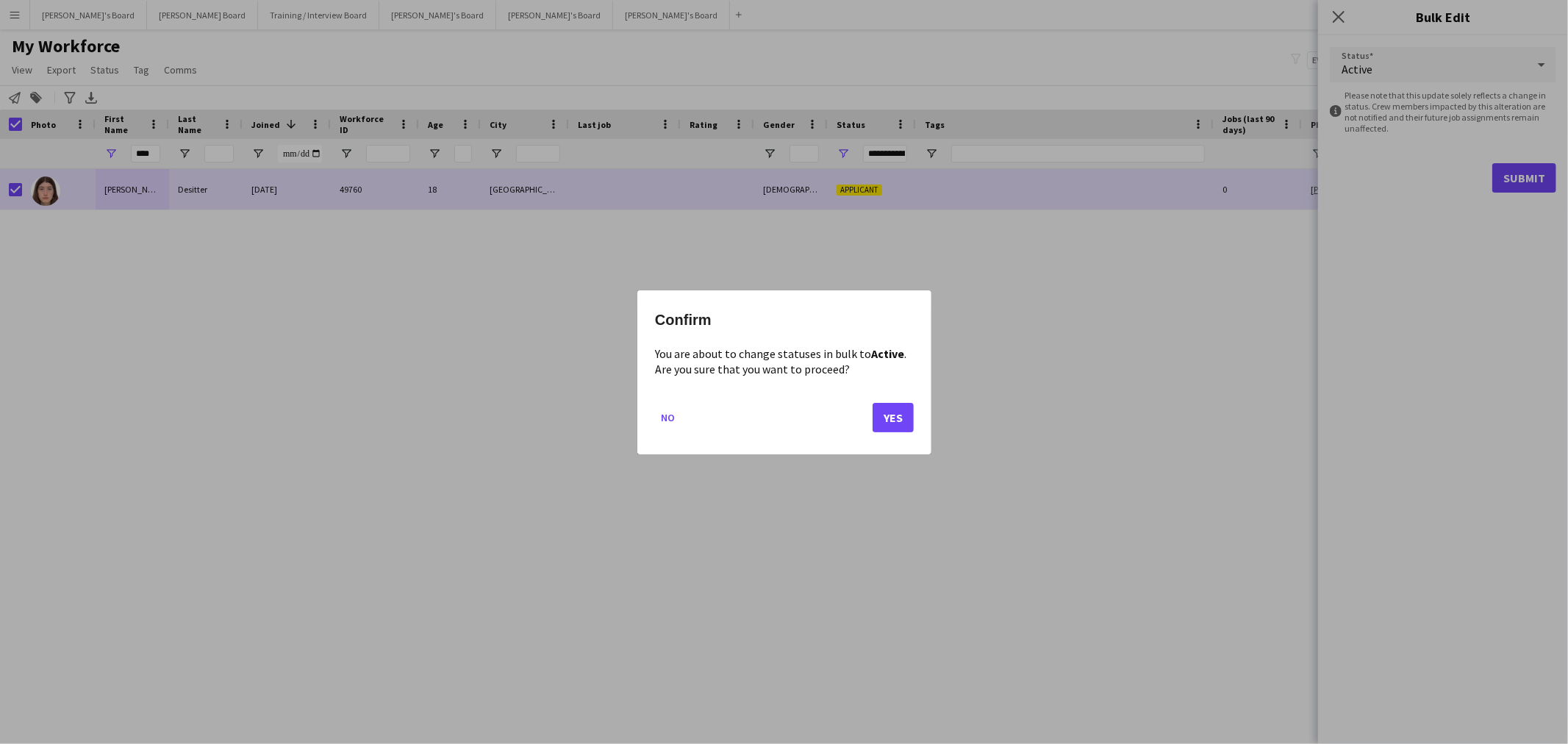
click at [899, 434] on mat-dialog-actions "No Yes" at bounding box center [784, 422] width 259 height 62
click at [887, 423] on button "Yes" at bounding box center [893, 416] width 41 height 29
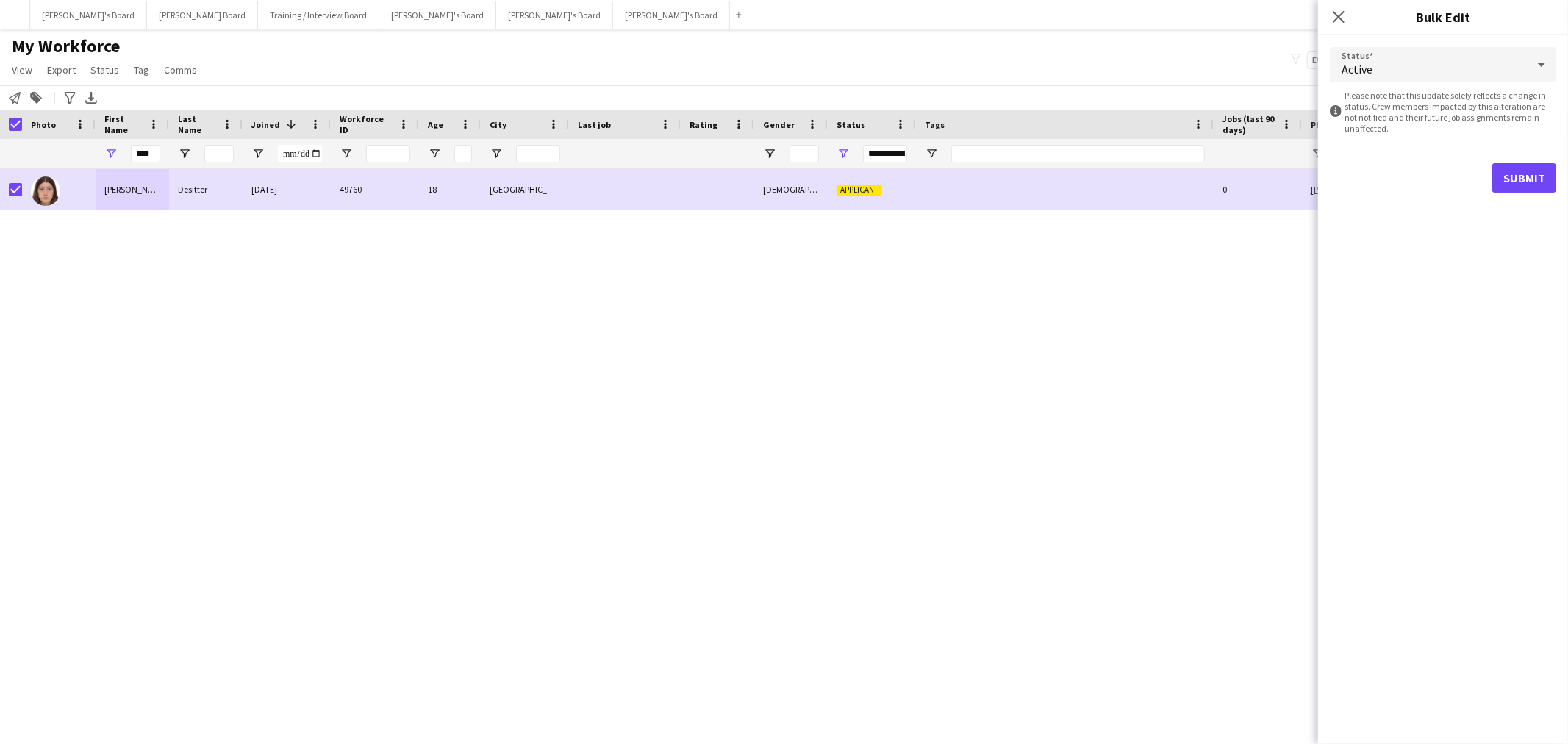
drag, startPoint x: 1068, startPoint y: 413, endPoint x: 286, endPoint y: 166, distance: 820.1
click at [1063, 413] on div "Lucy Desitter 24-08-2025 49760 18 Oxford Female Applicant 0 +447786925478 lucy.…" at bounding box center [762, 438] width 1524 height 537
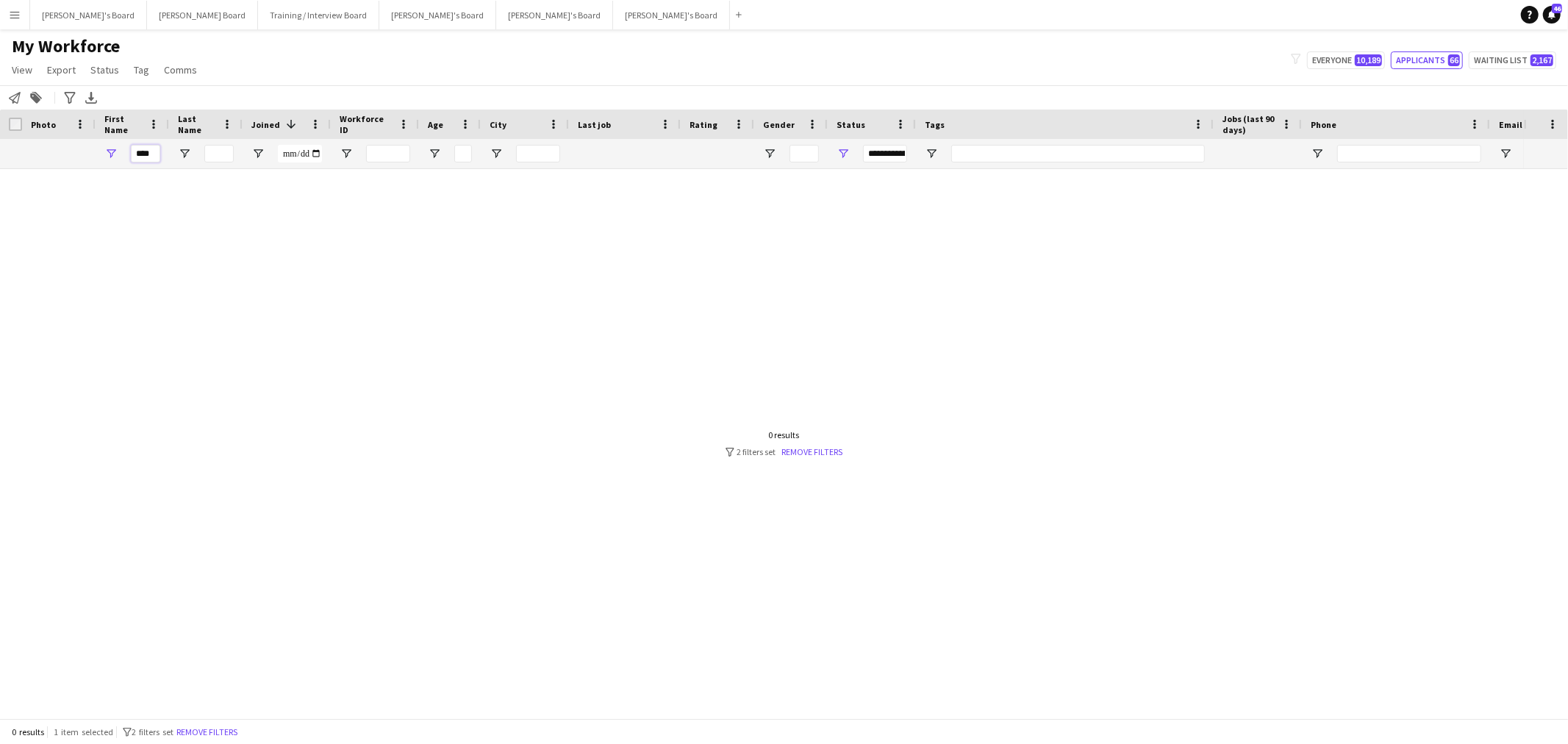
click at [141, 151] on input "****" at bounding box center [145, 153] width 29 height 18
paste input "********"
type input "*******"
click at [150, 151] on input "*******" at bounding box center [145, 153] width 29 height 18
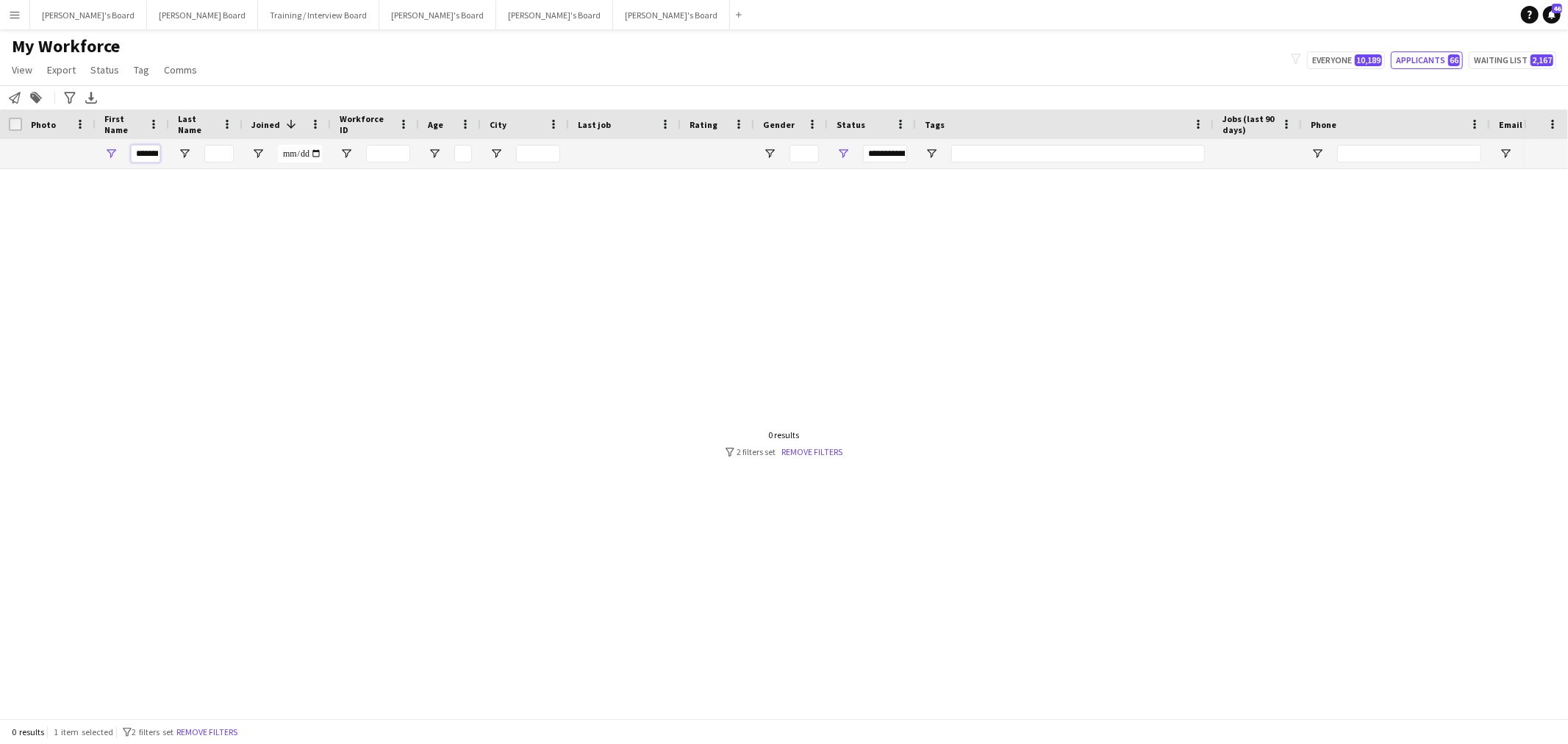
click at [150, 151] on input "*******" at bounding box center [145, 153] width 29 height 18
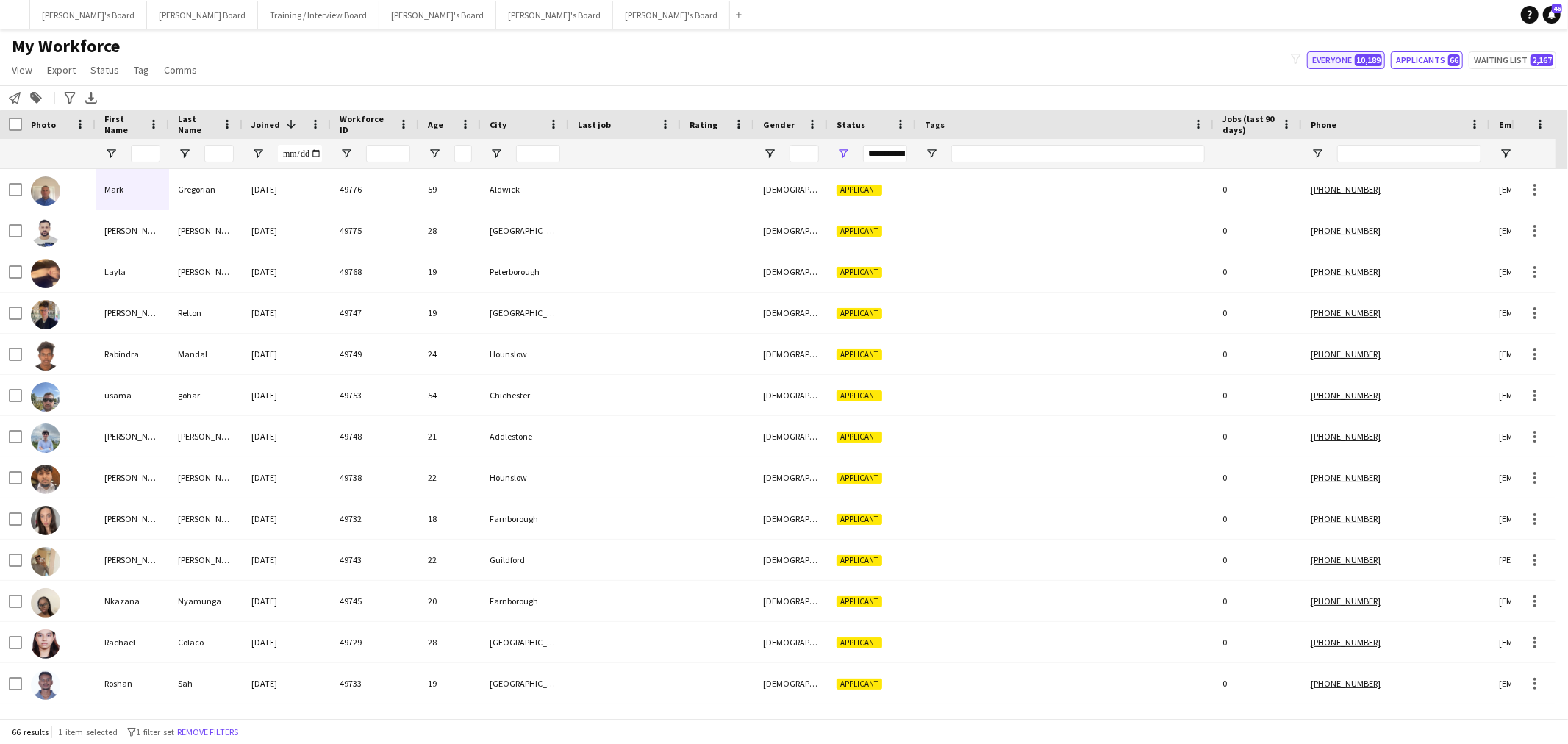
click at [1360, 55] on span "10,189" at bounding box center [1369, 61] width 27 height 12
type input "**********"
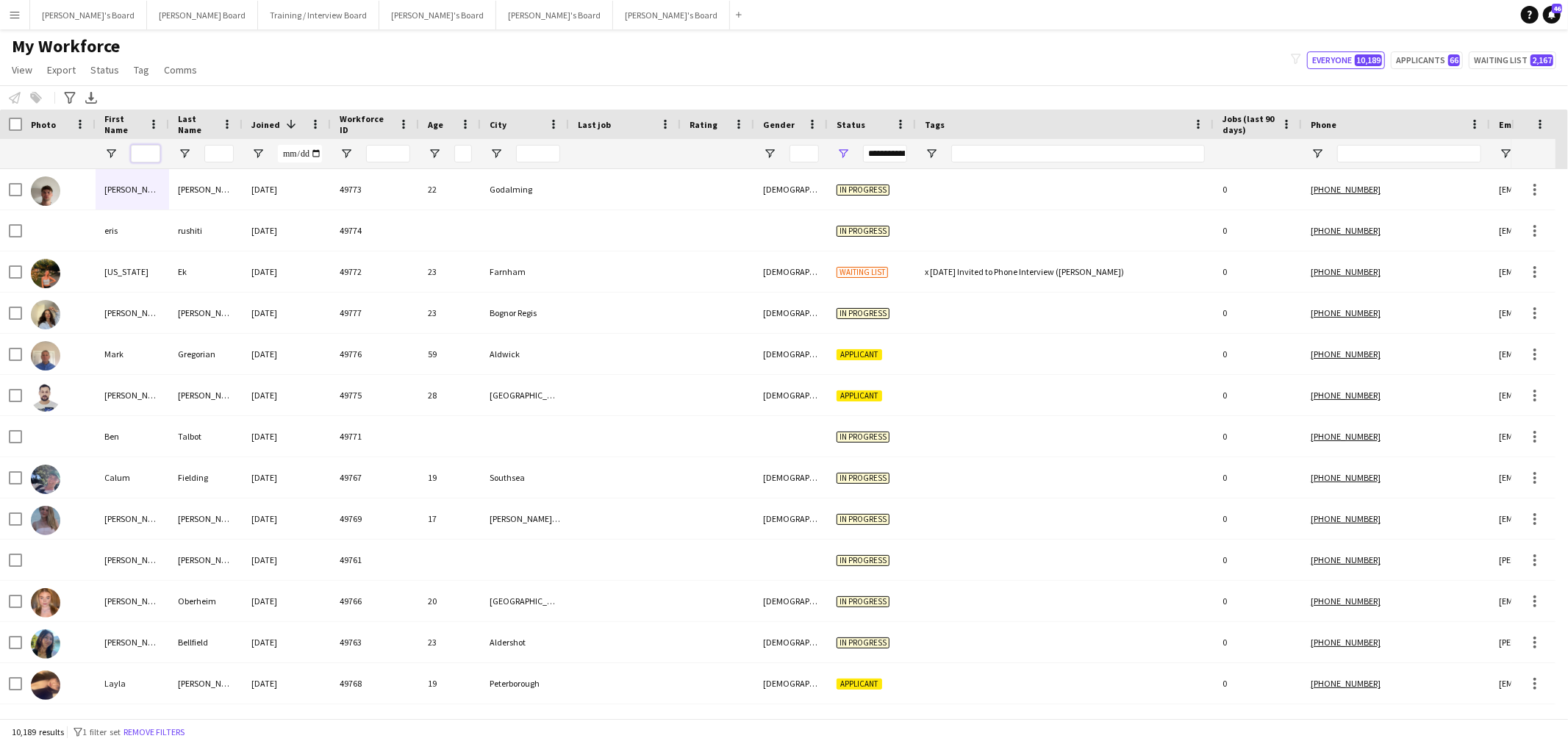
click at [136, 155] on input "First Name Filter Input" at bounding box center [145, 153] width 29 height 18
paste input "*******"
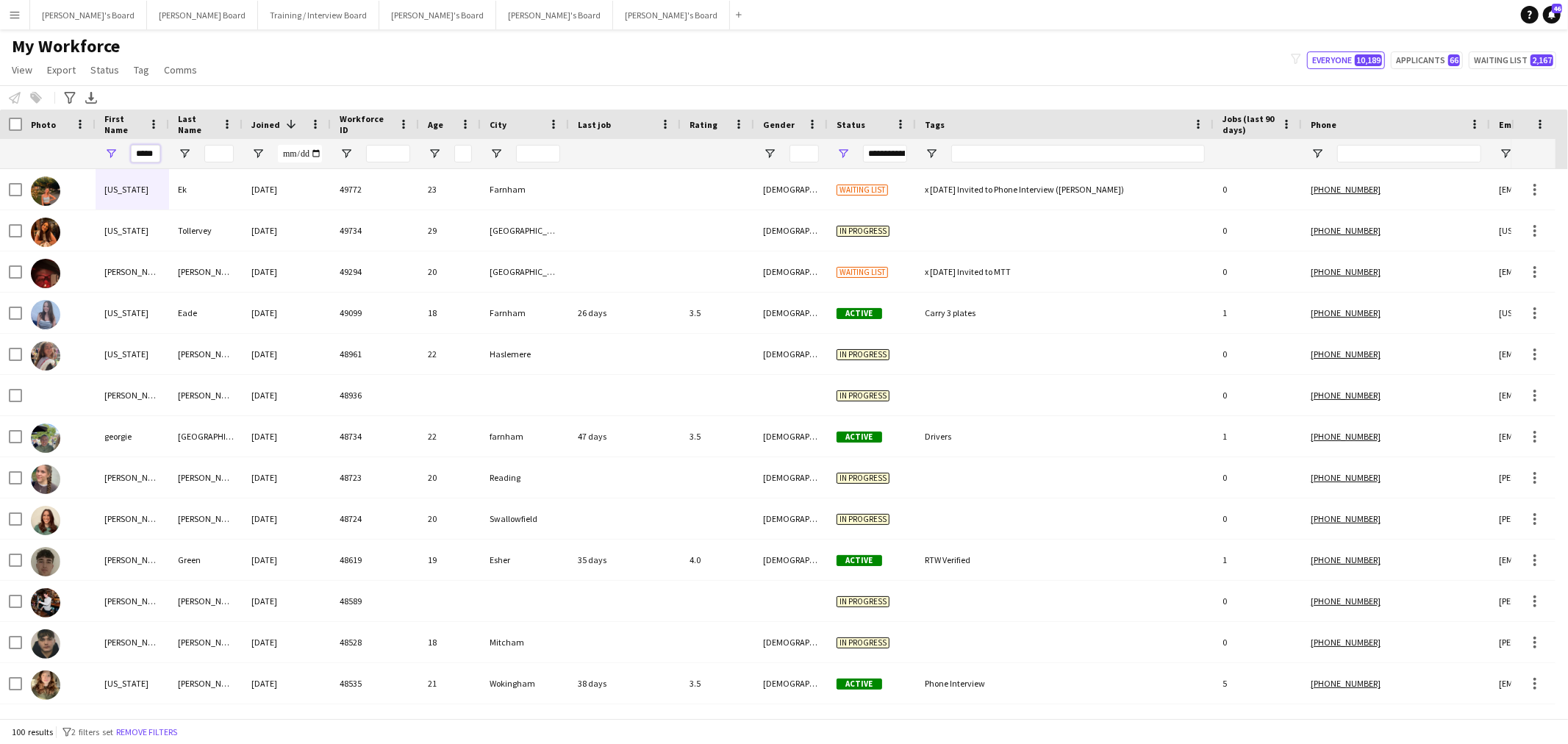
type input "*****"
click at [216, 155] on input "Last Name Filter Input" at bounding box center [219, 153] width 29 height 18
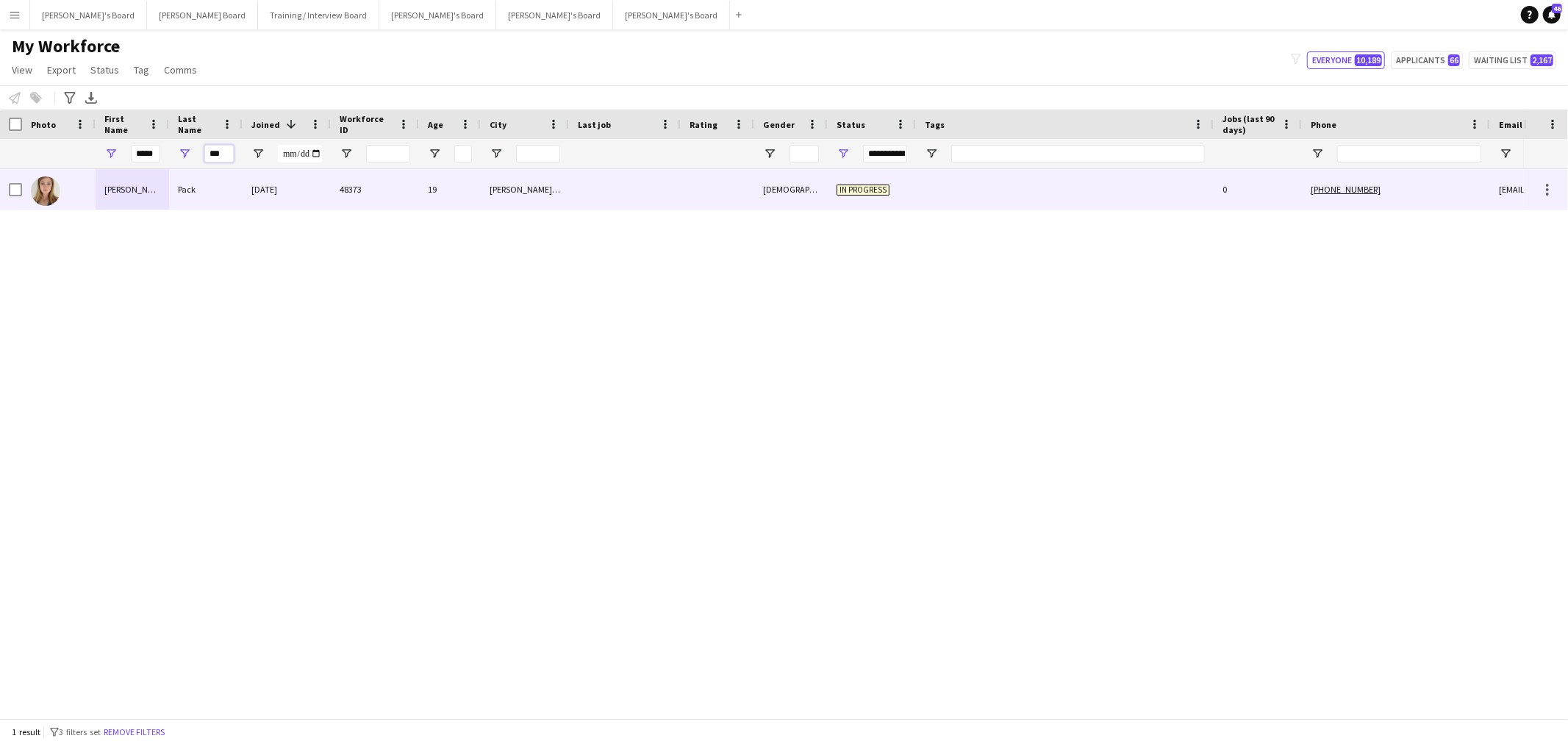
type input "***"
click at [175, 187] on div "Pack" at bounding box center [206, 189] width 74 height 40
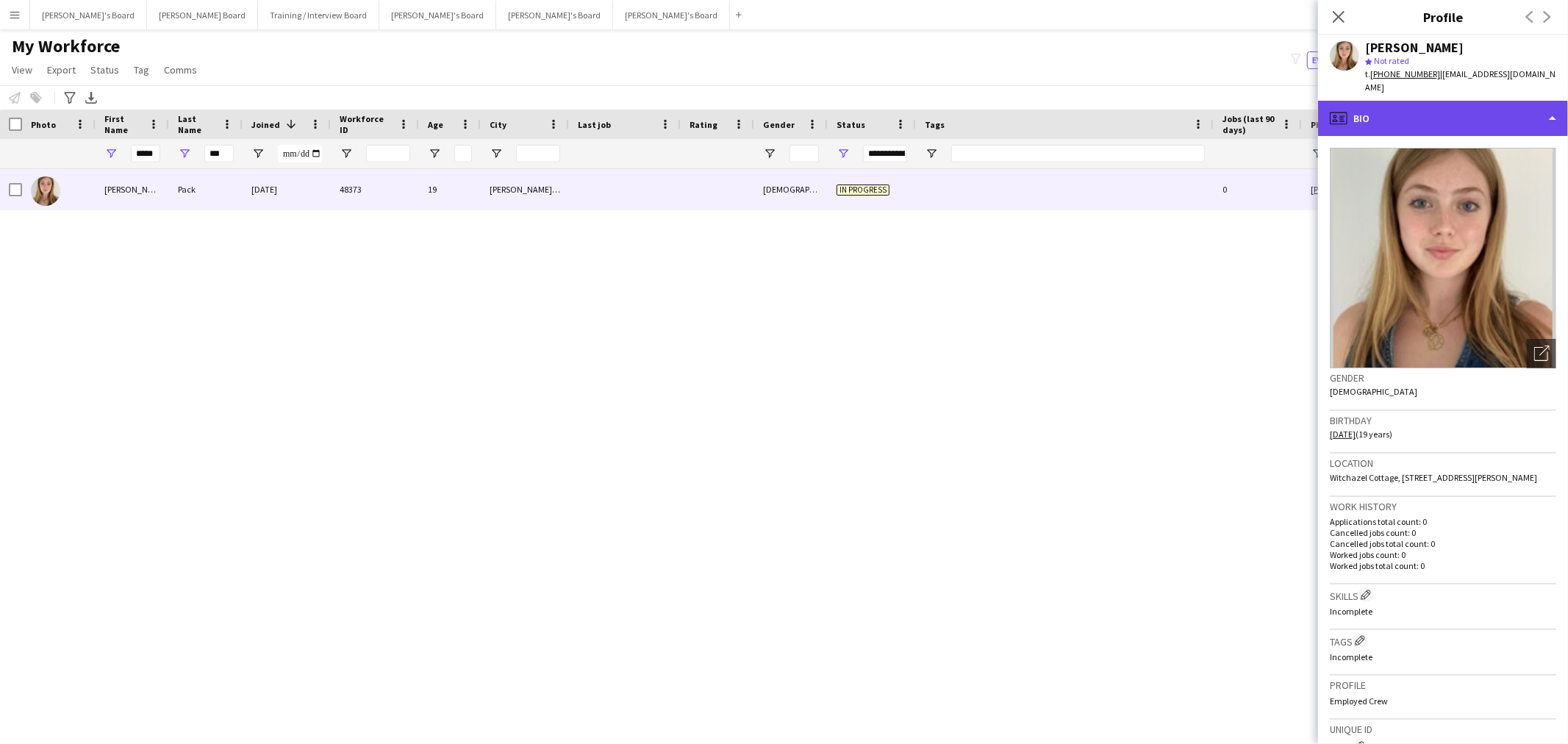
click at [1410, 108] on div "profile Bio" at bounding box center [1443, 118] width 250 height 35
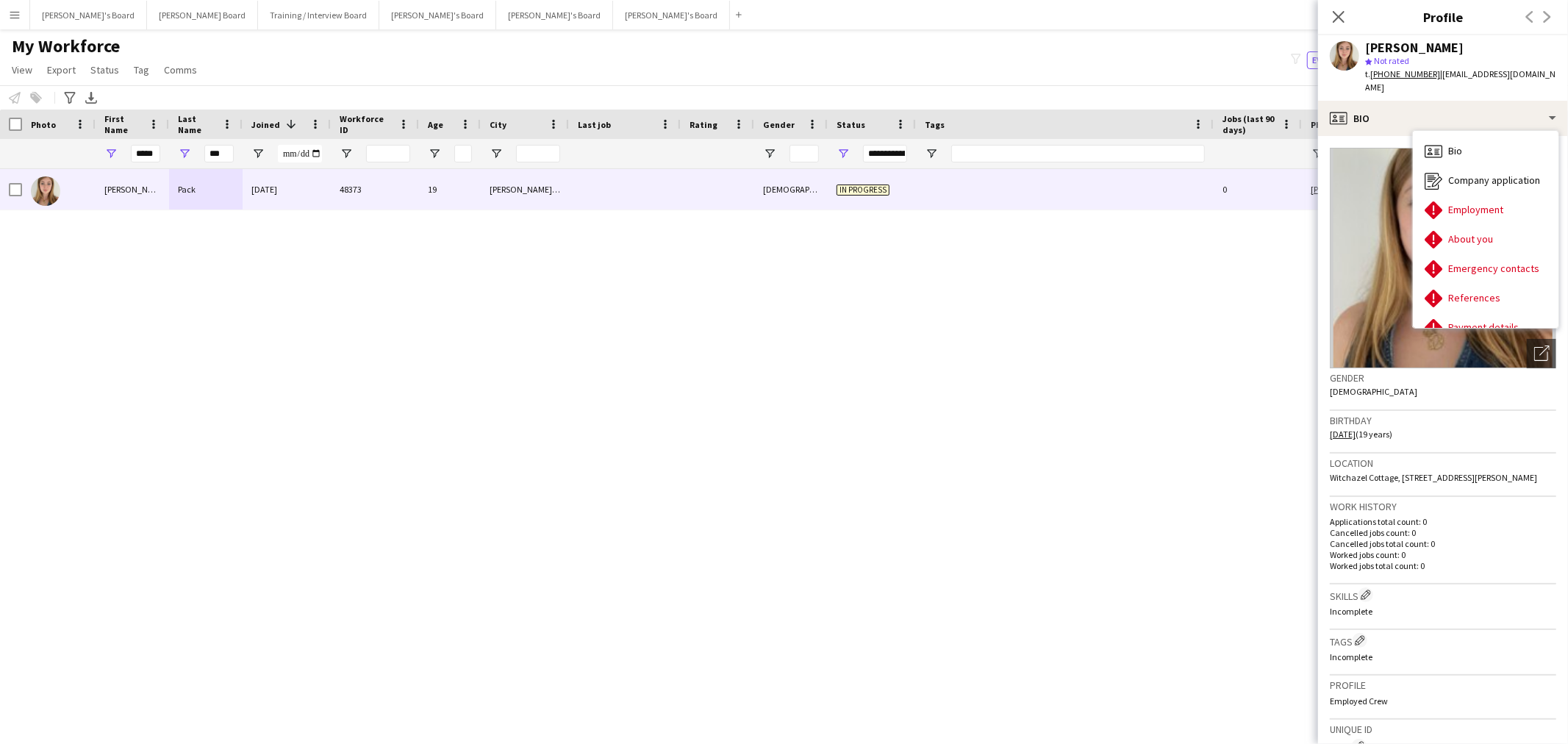
click at [1429, 45] on div "Georgina Pack" at bounding box center [1414, 47] width 98 height 13
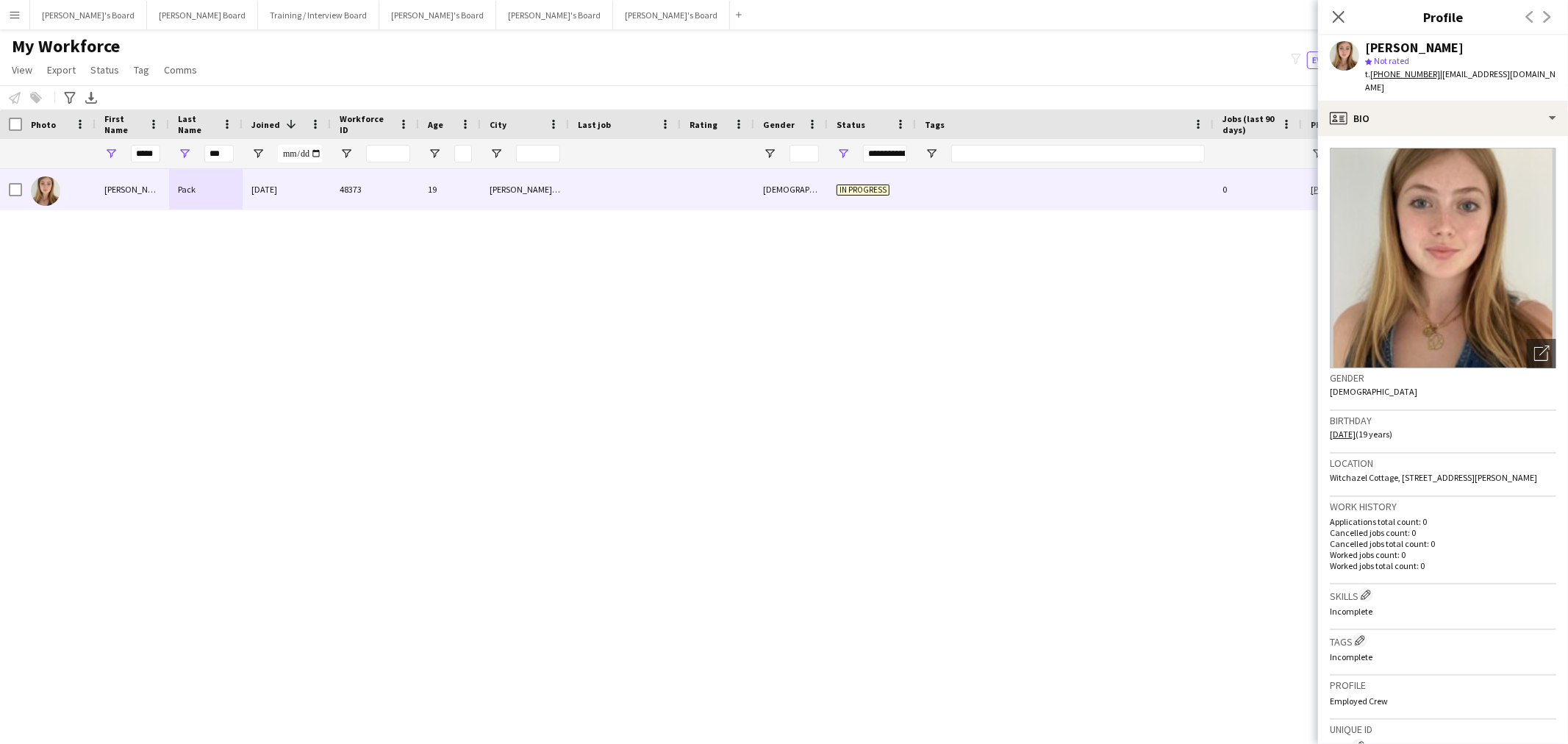
click at [1429, 45] on div "Georgina Pack" at bounding box center [1414, 47] width 98 height 13
click at [1425, 43] on div "Georgina Pack" at bounding box center [1414, 47] width 98 height 13
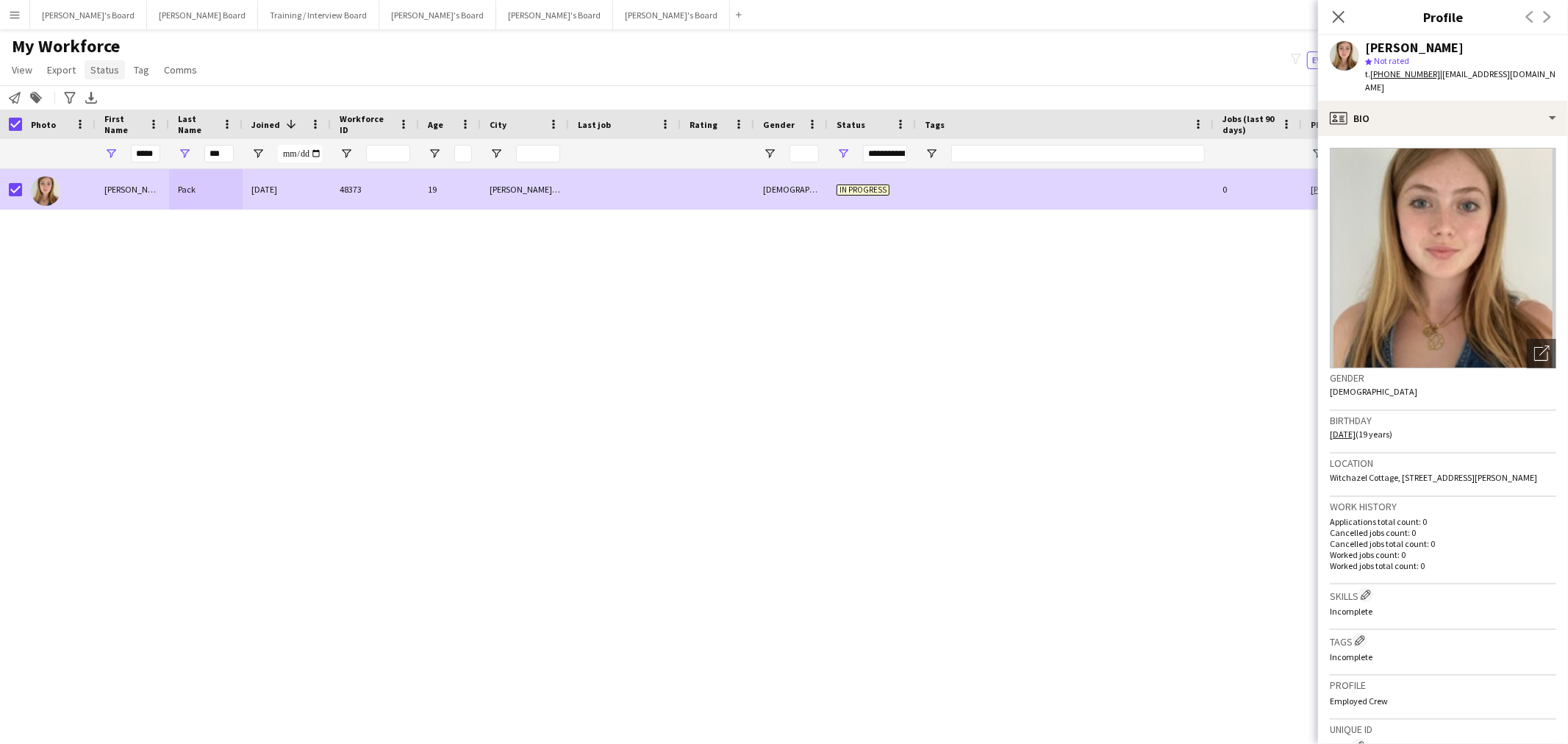
click at [112, 76] on link "Status" at bounding box center [104, 70] width 40 height 19
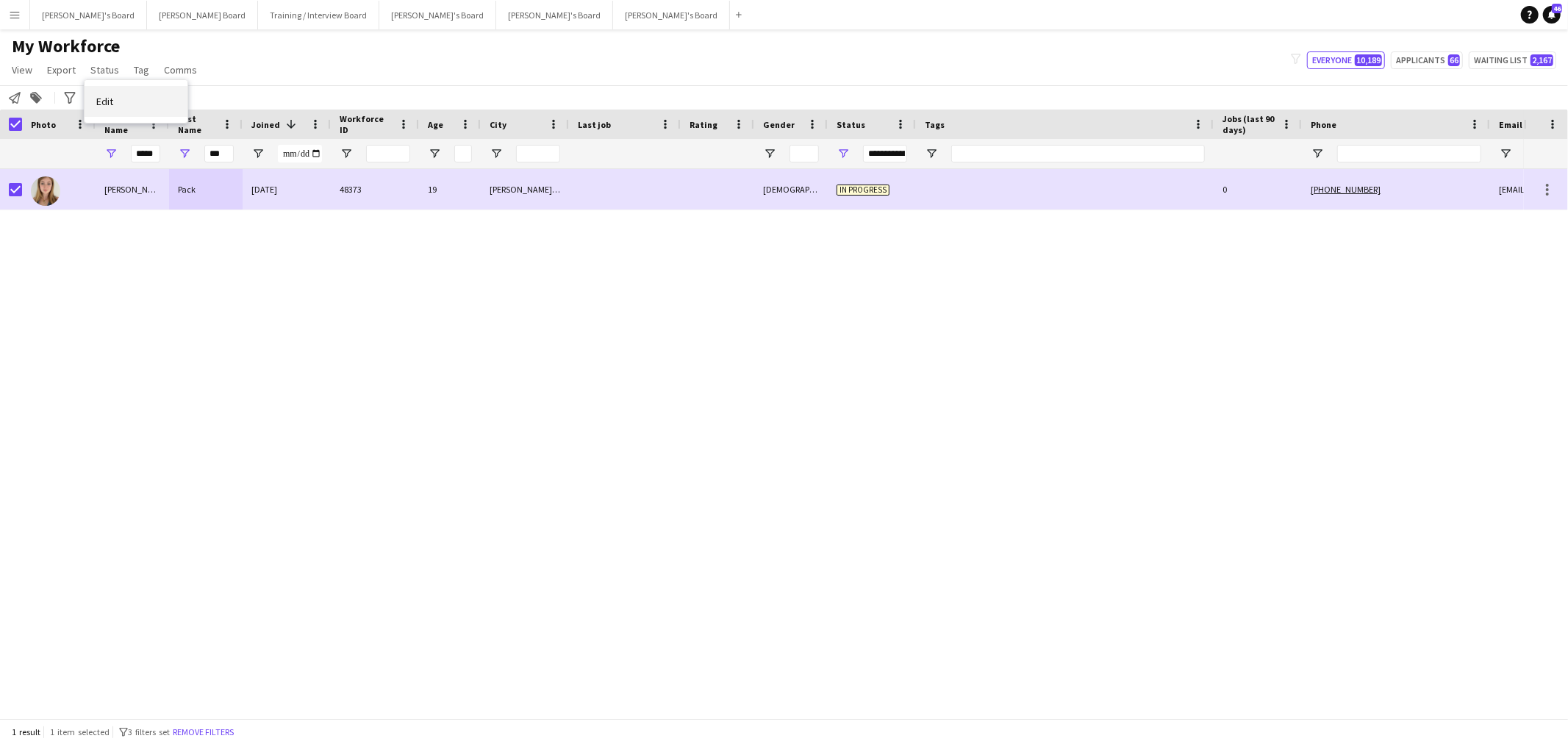
click at [110, 107] on span "Edit" at bounding box center [105, 101] width 17 height 13
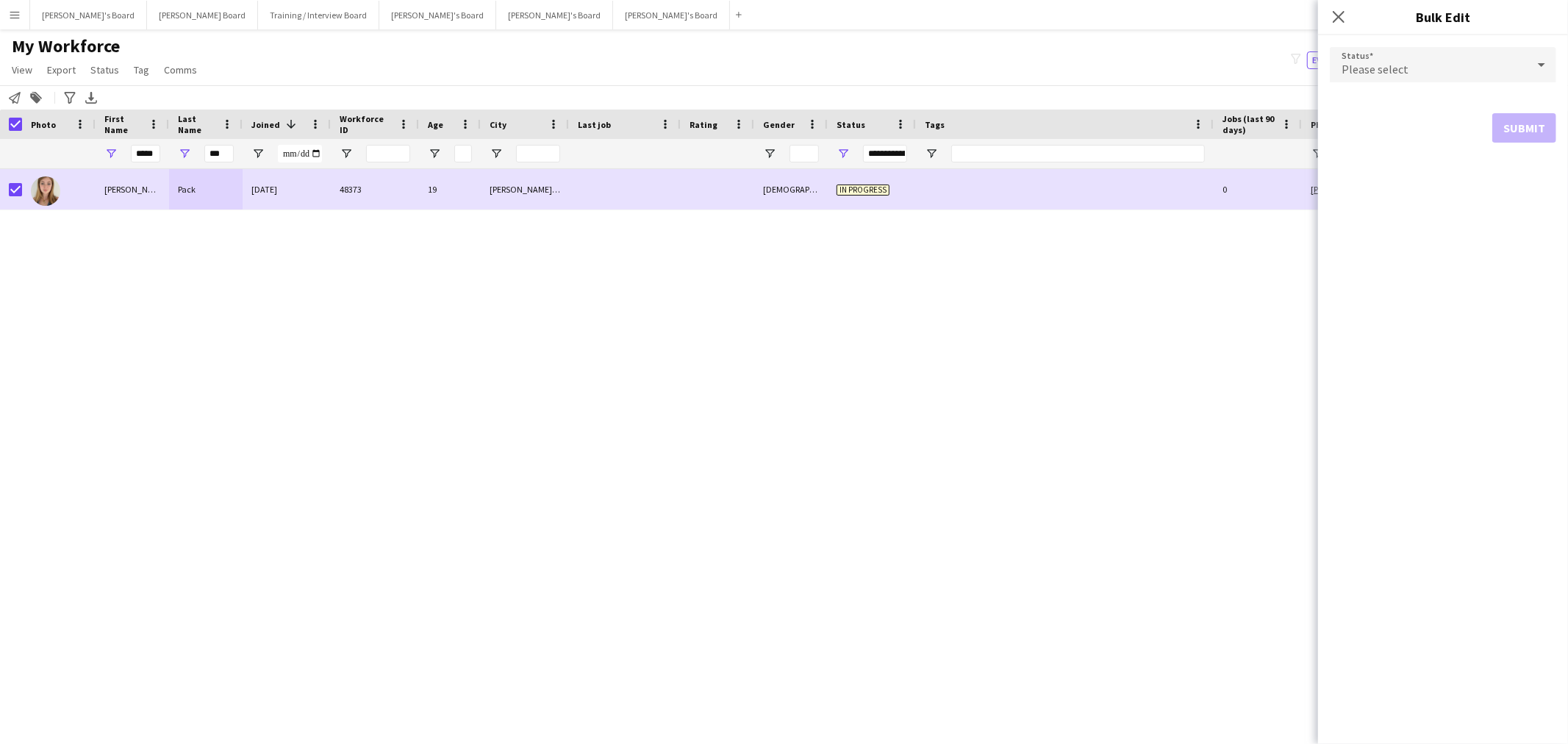
click at [1383, 68] on span "Please select" at bounding box center [1375, 68] width 67 height 15
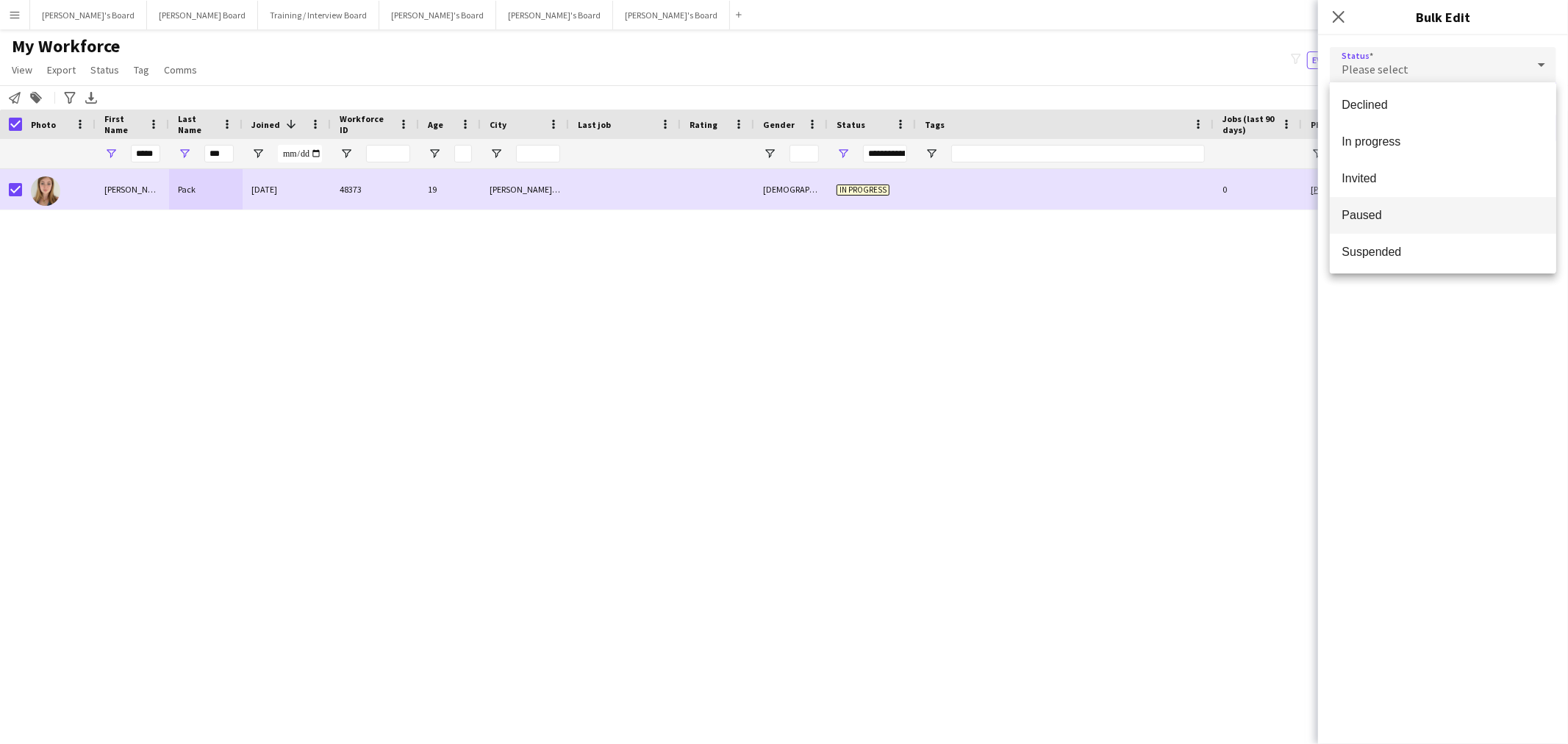
scroll to position [151, 0]
click at [1383, 251] on span "Waiting list" at bounding box center [1442, 250] width 203 height 14
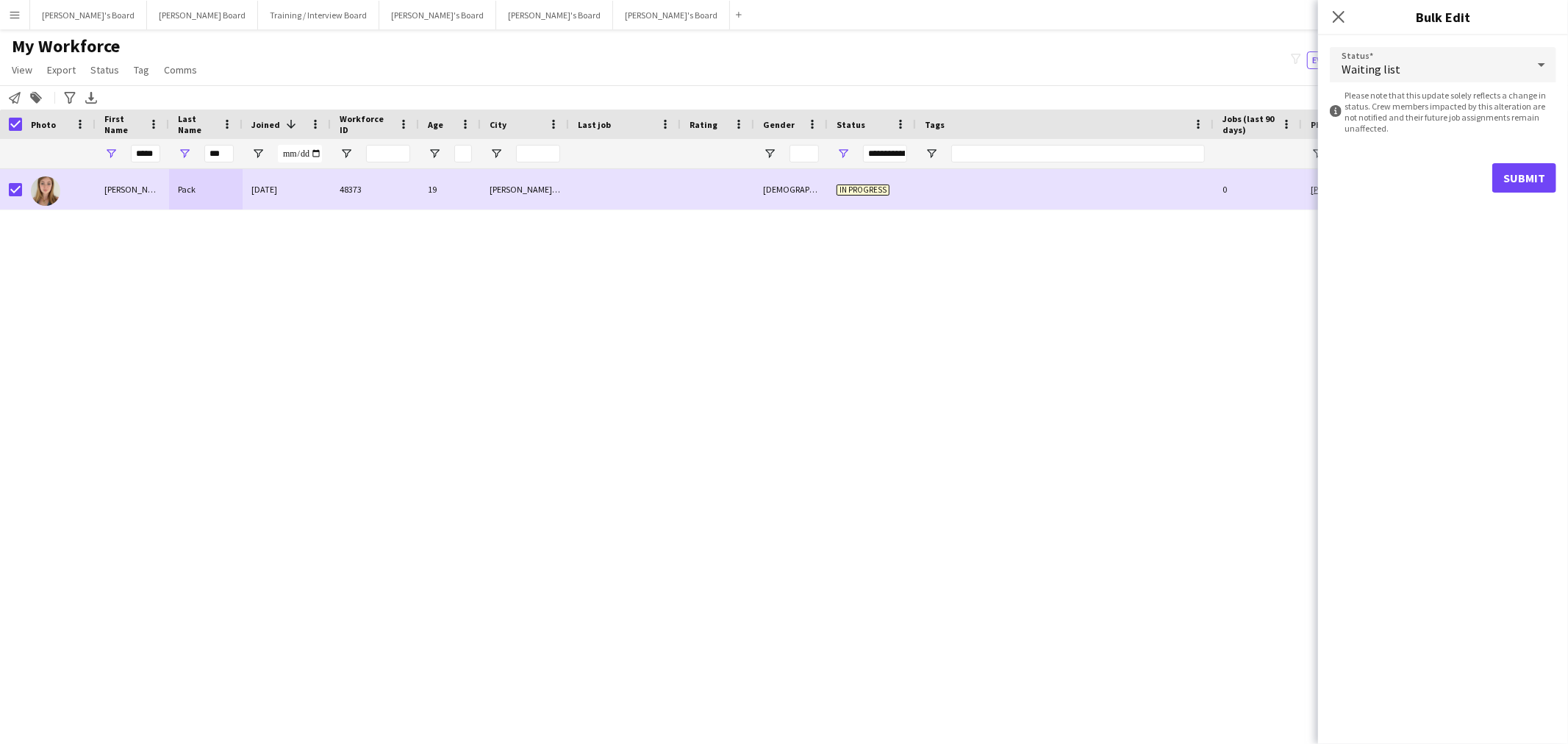
click at [1532, 155] on form "Status Waiting list information-circle Please note that this update solely refl…" at bounding box center [1443, 120] width 227 height 169
click at [1538, 175] on button "Submit" at bounding box center [1524, 178] width 64 height 29
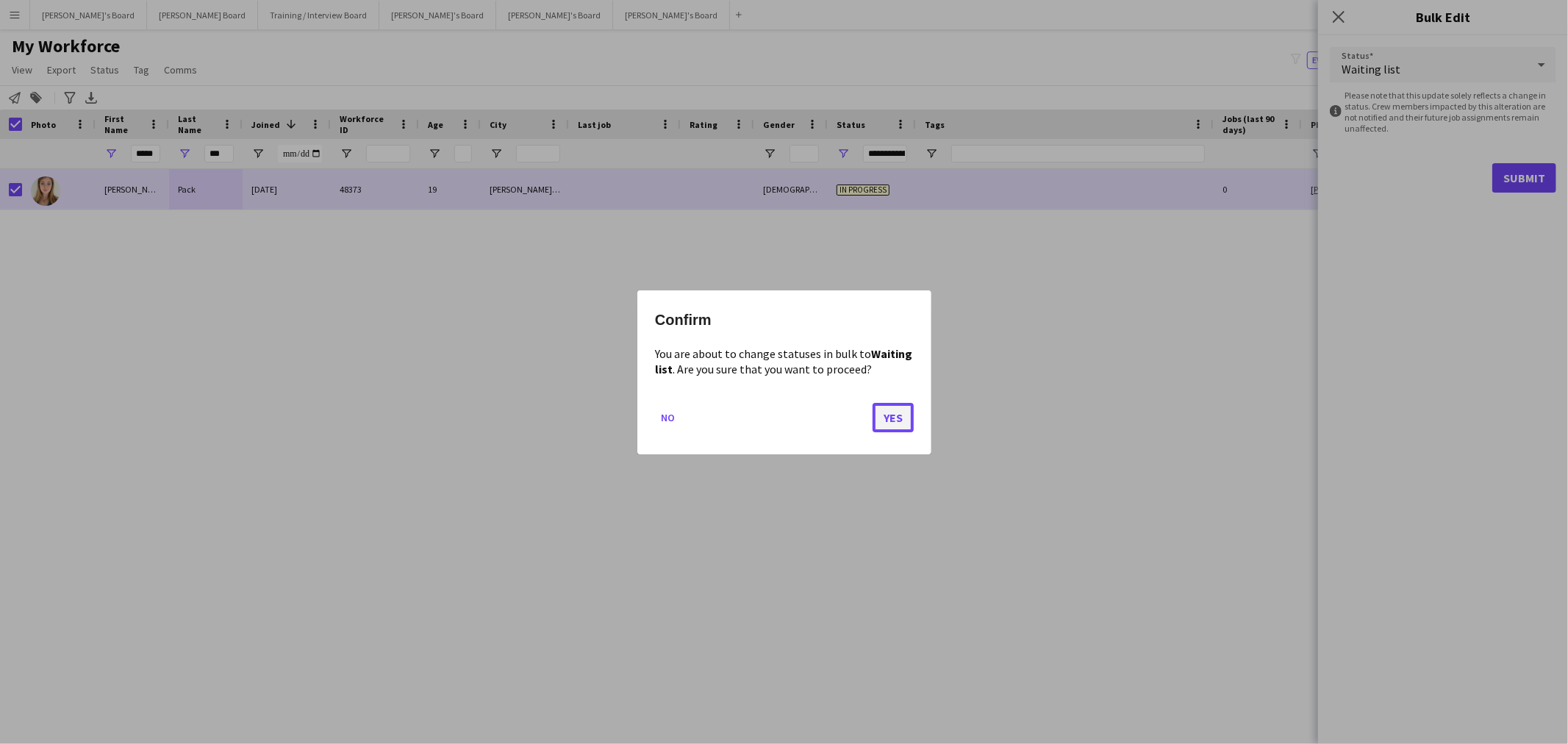
click at [879, 417] on button "Yes" at bounding box center [893, 416] width 41 height 29
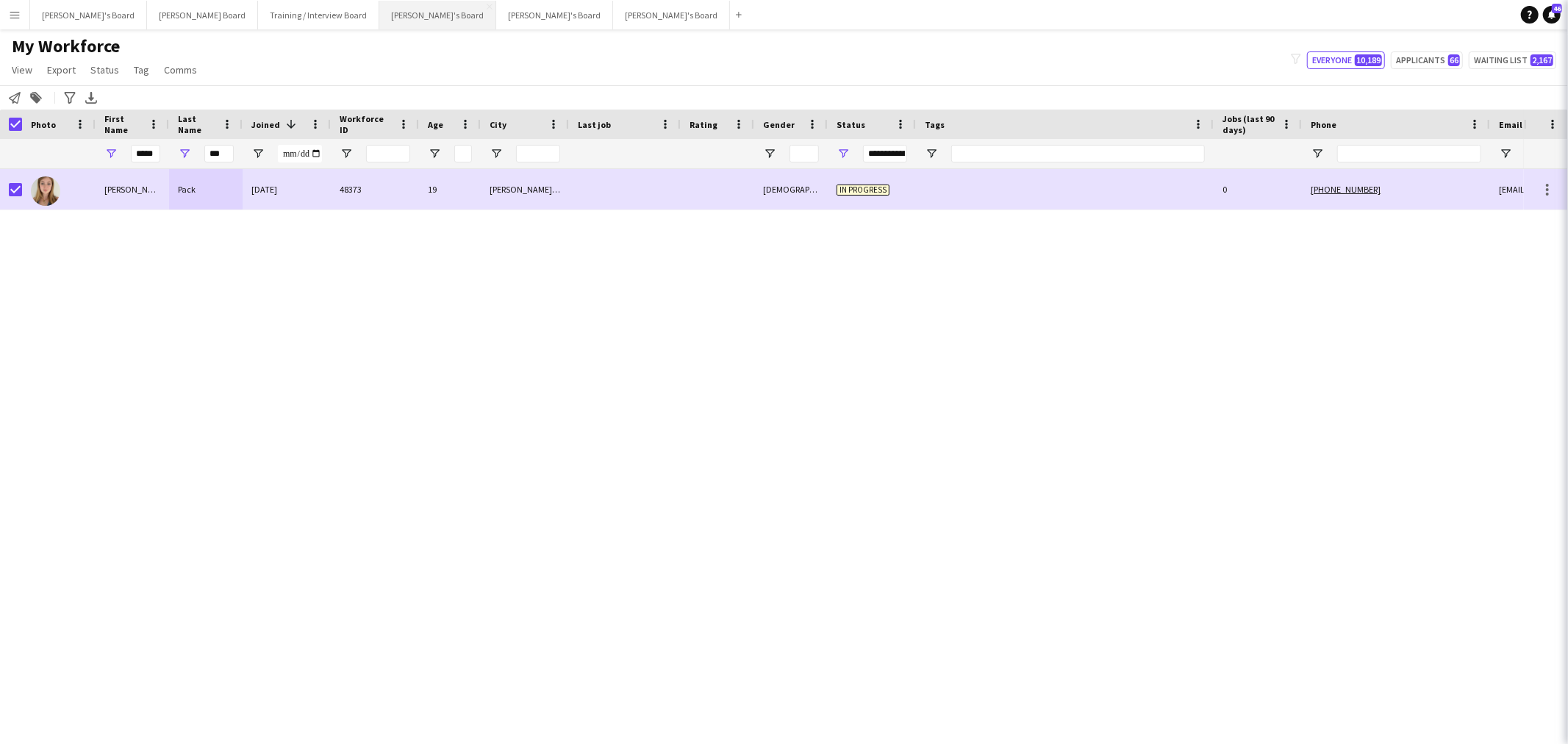
drag, startPoint x: 947, startPoint y: 459, endPoint x: 332, endPoint y: 9, distance: 762.1
click at [943, 450] on div "Georgina Pack 24-06-2025 48373 19 Rotherwick, Hart Female In progress 0 +447384…" at bounding box center [762, 438] width 1524 height 537
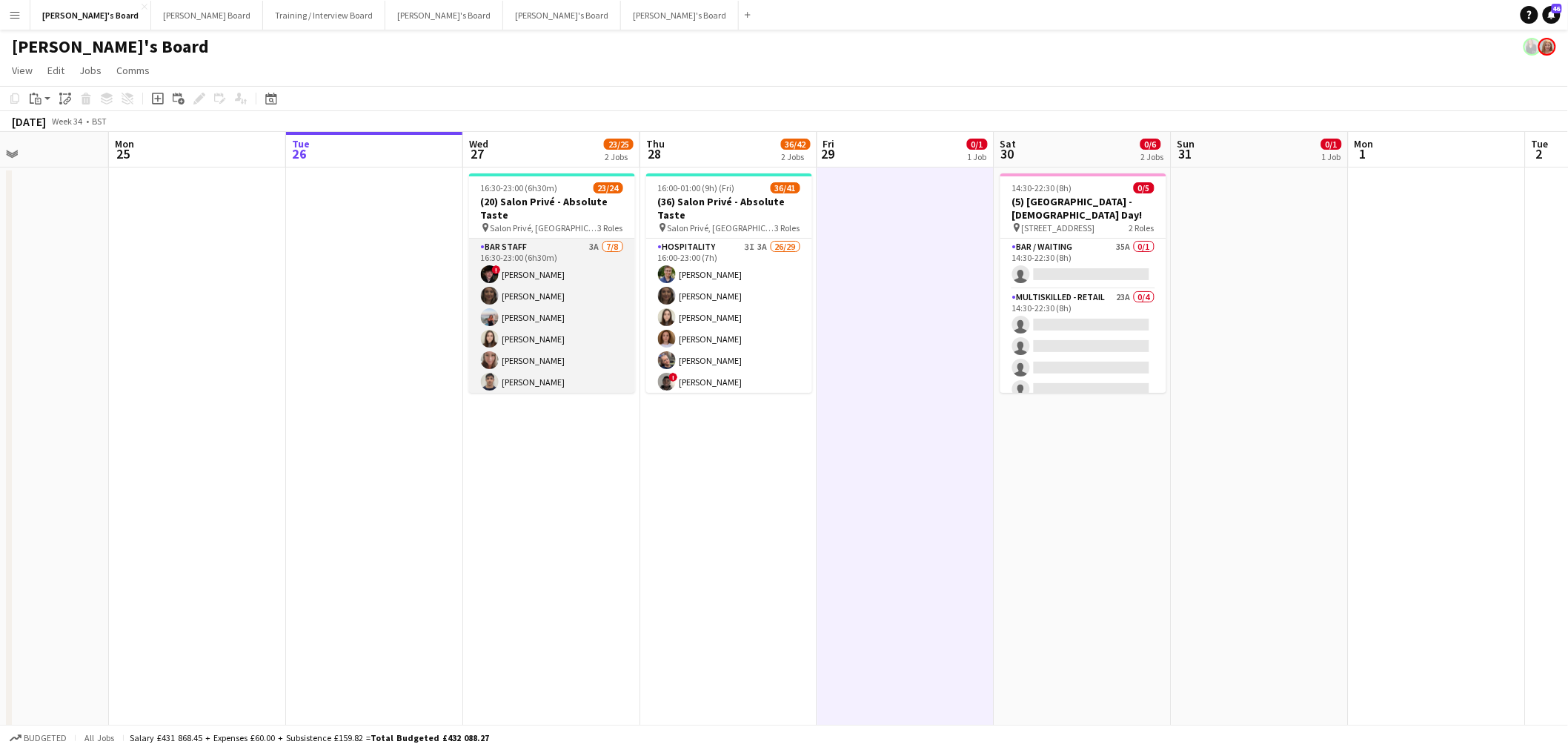
click at [523, 260] on app-card-role "BAR STAFF 3A [DATE] 16:30-23:00 (6h30m) ! [PERSON_NAME] [PERSON_NAME] [PERSON_N…" at bounding box center [551, 339] width 166 height 201
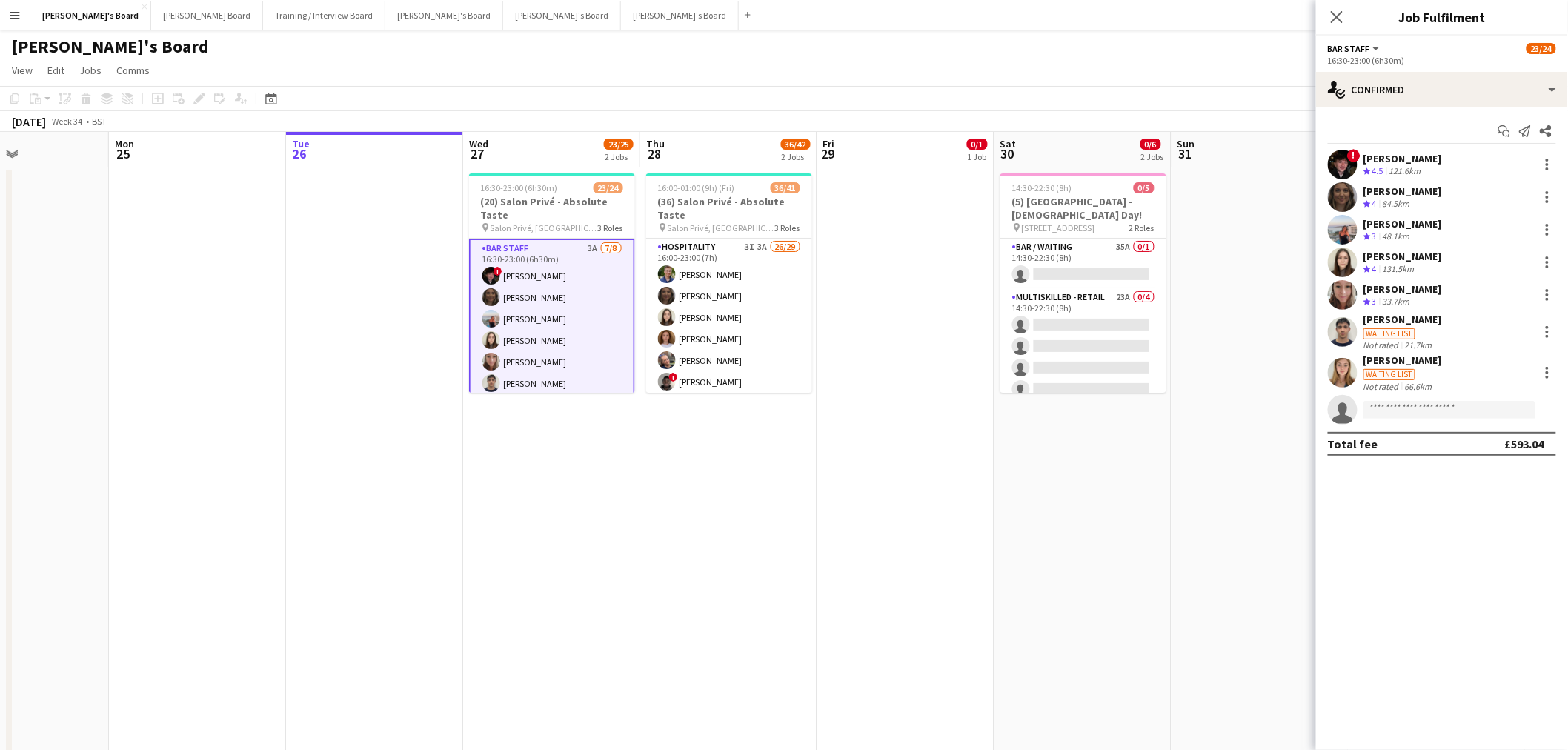
click at [1434, 116] on div "Start chat Send notification Share ! Ryan Filkins Crew rating 4.5 121.6km shona…" at bounding box center [1441, 287] width 252 height 359
click at [1430, 68] on app-options-switcher "BAR STAFF All roles BAR STAFF 23/24 16:30-23:00 (6h30m)" at bounding box center [1441, 53] width 252 height 36
click at [1462, 95] on div "single-neutral-actions-check-2 Confirmed" at bounding box center [1441, 89] width 252 height 35
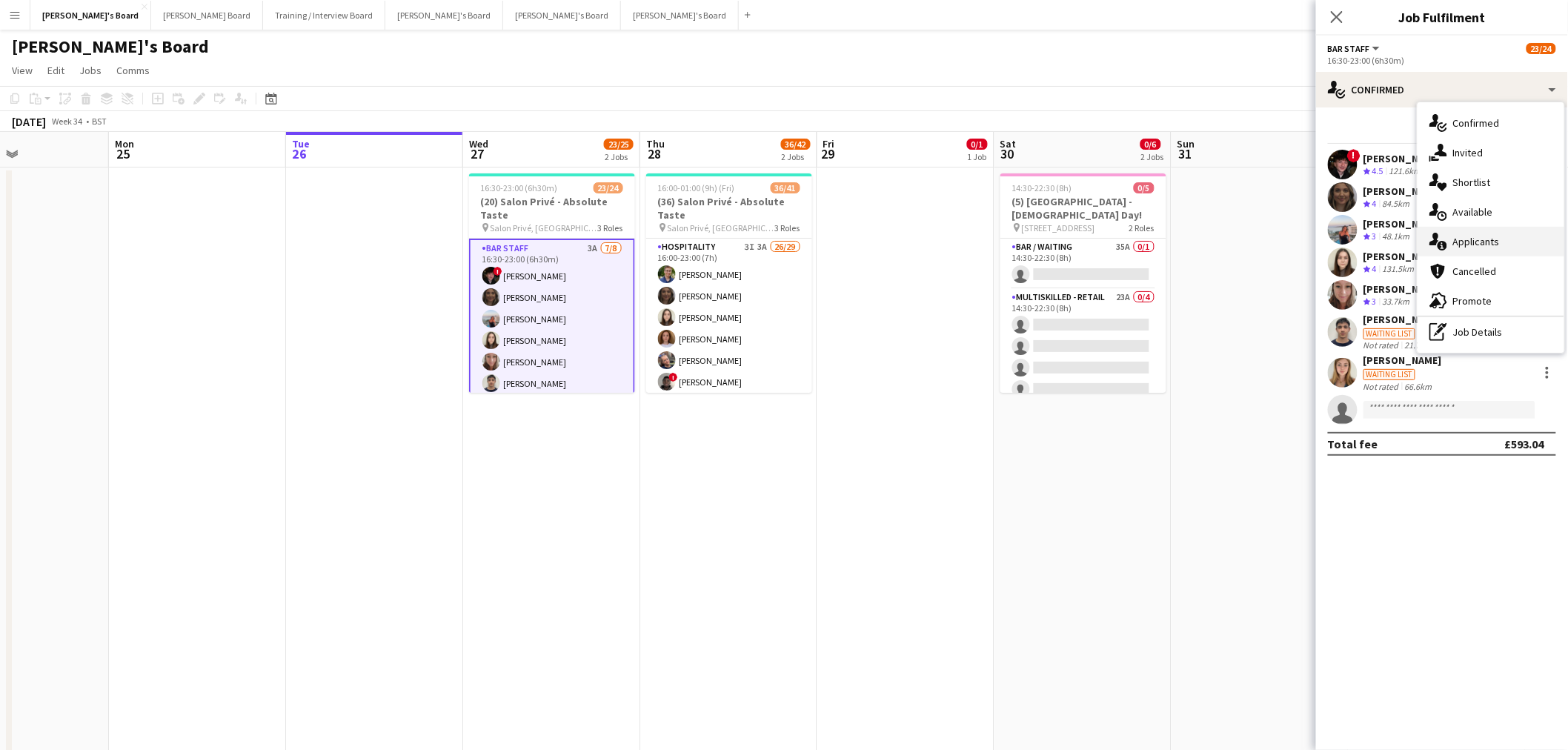
click at [1490, 242] on div "single-neutral-actions-information Applicants" at bounding box center [1490, 241] width 146 height 29
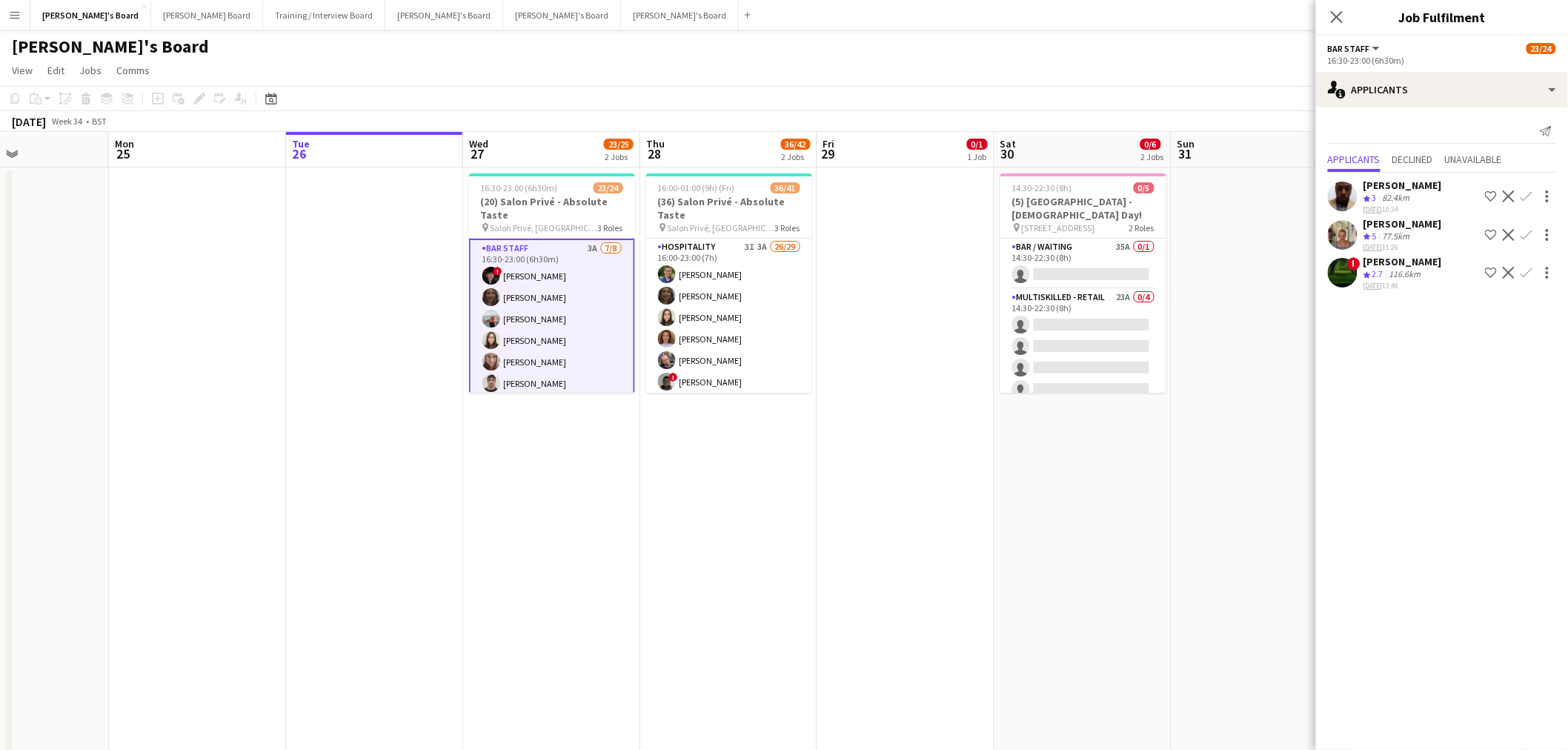
click at [569, 469] on app-date-cell "16:30-23:00 (6h30m) 23/24 (20) Salon Privé - Absolute Taste pin Salon Privé, Bl…" at bounding box center [551, 482] width 177 height 630
click at [569, 470] on app-date-cell "16:30-23:00 (6h30m) 23/24 (20) Salon Privé - Absolute Taste pin Salon Privé, Bl…" at bounding box center [551, 482] width 177 height 630
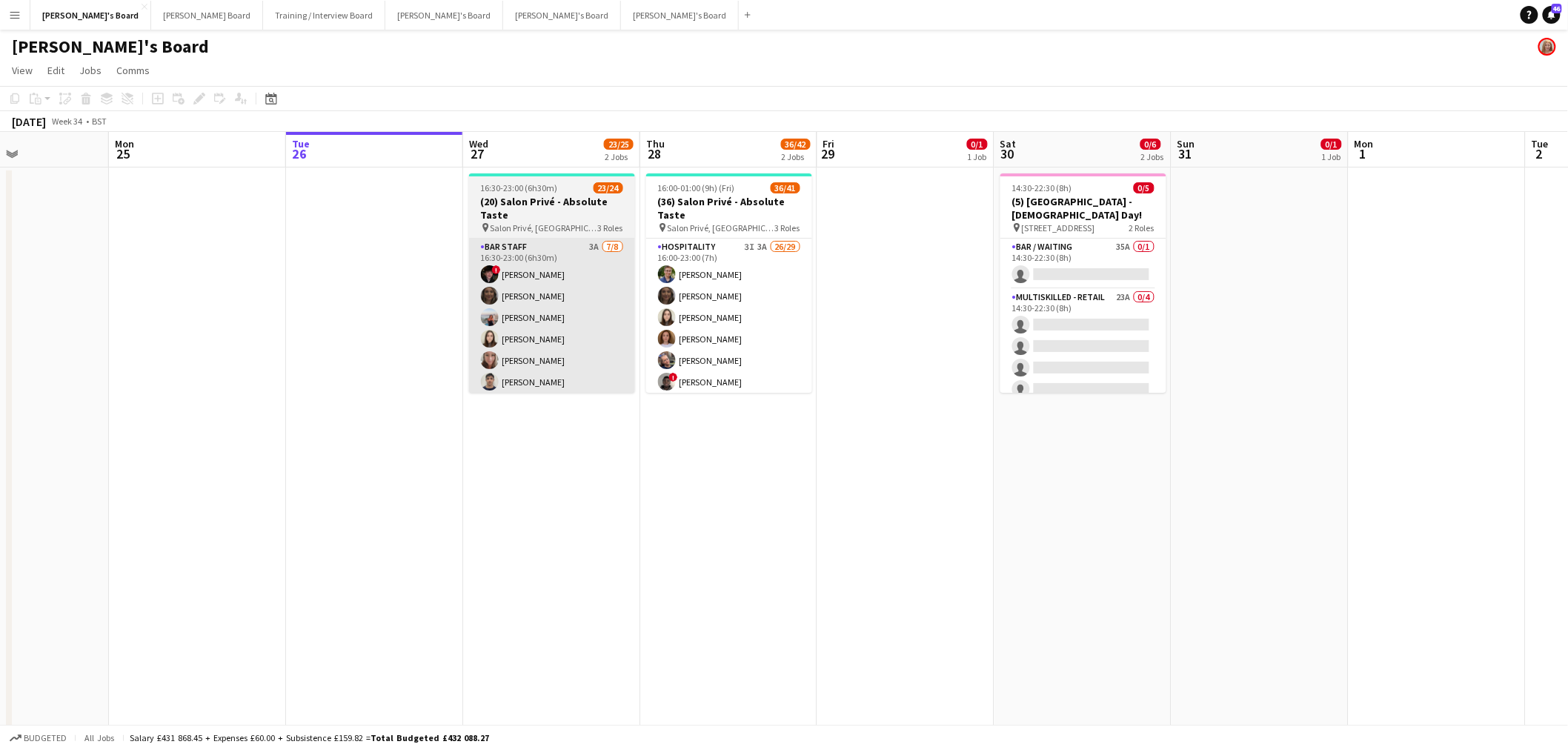
click at [594, 291] on app-card-role "BAR STAFF 3A 7/8 16:30-23:00 (6h30m) ! Ryan Filkins shona irvine Ellie Brown Ha…" at bounding box center [551, 339] width 166 height 201
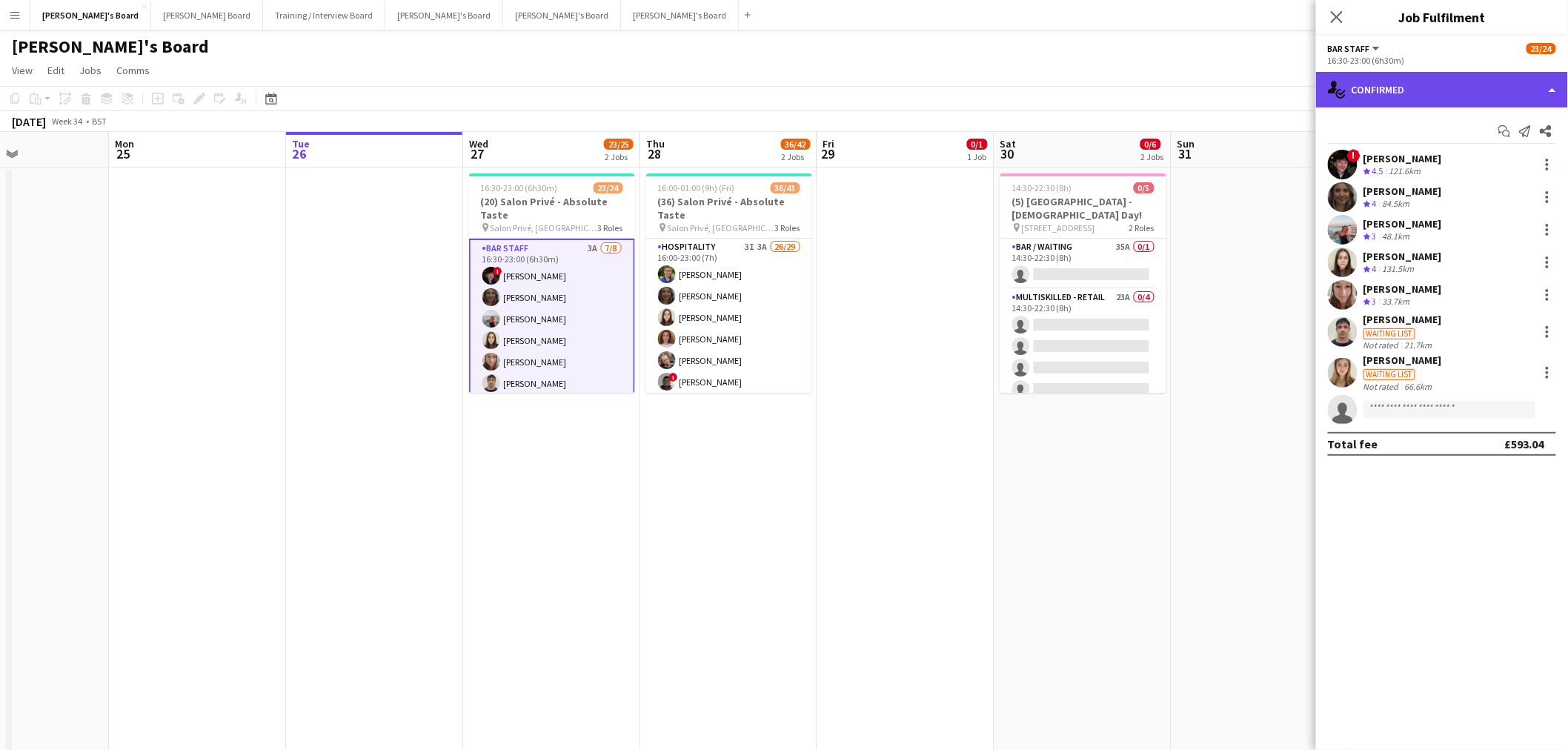
click at [1442, 97] on div "single-neutral-actions-check-2 Confirmed" at bounding box center [1441, 89] width 252 height 35
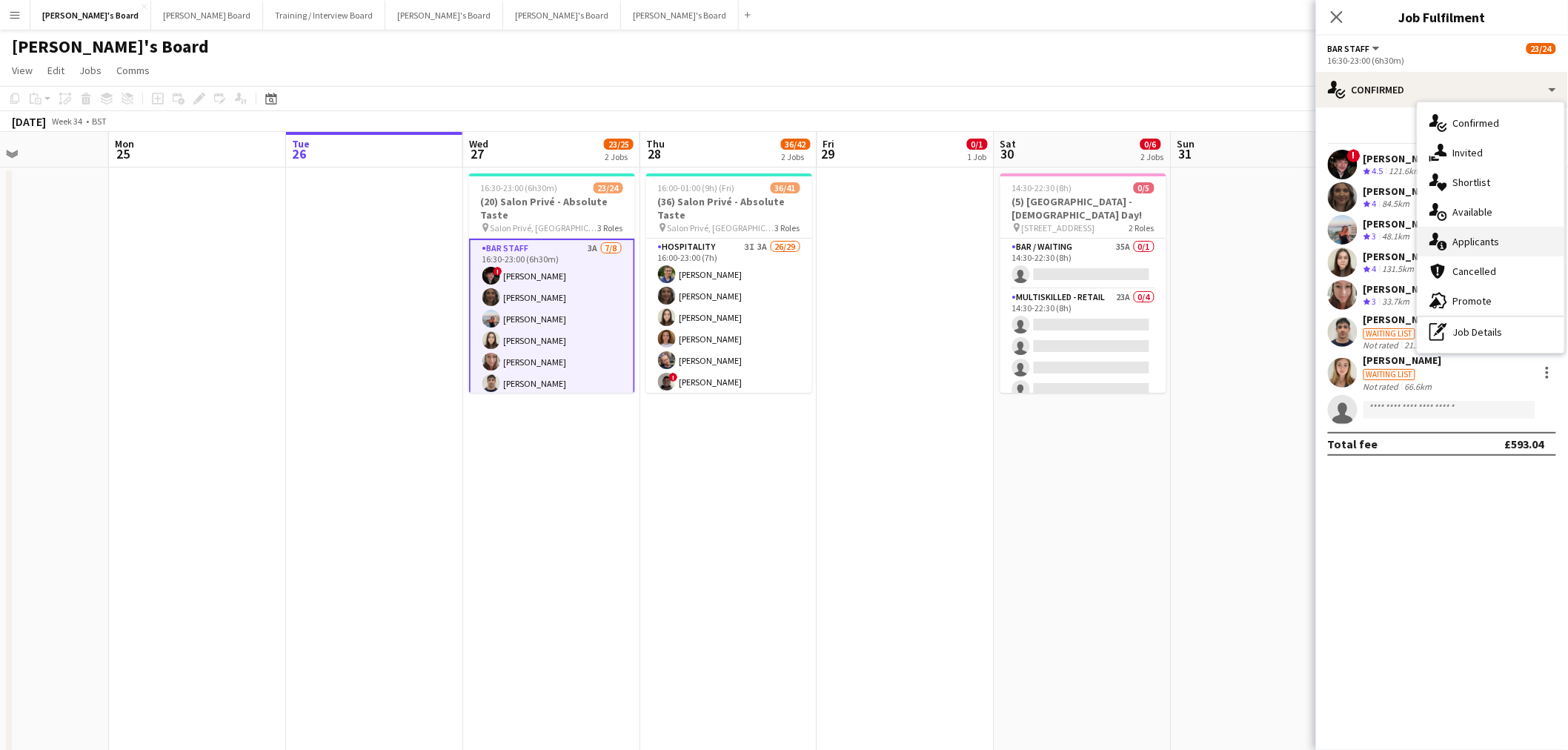
click at [1500, 243] on div "single-neutral-actions-information Applicants" at bounding box center [1490, 241] width 146 height 29
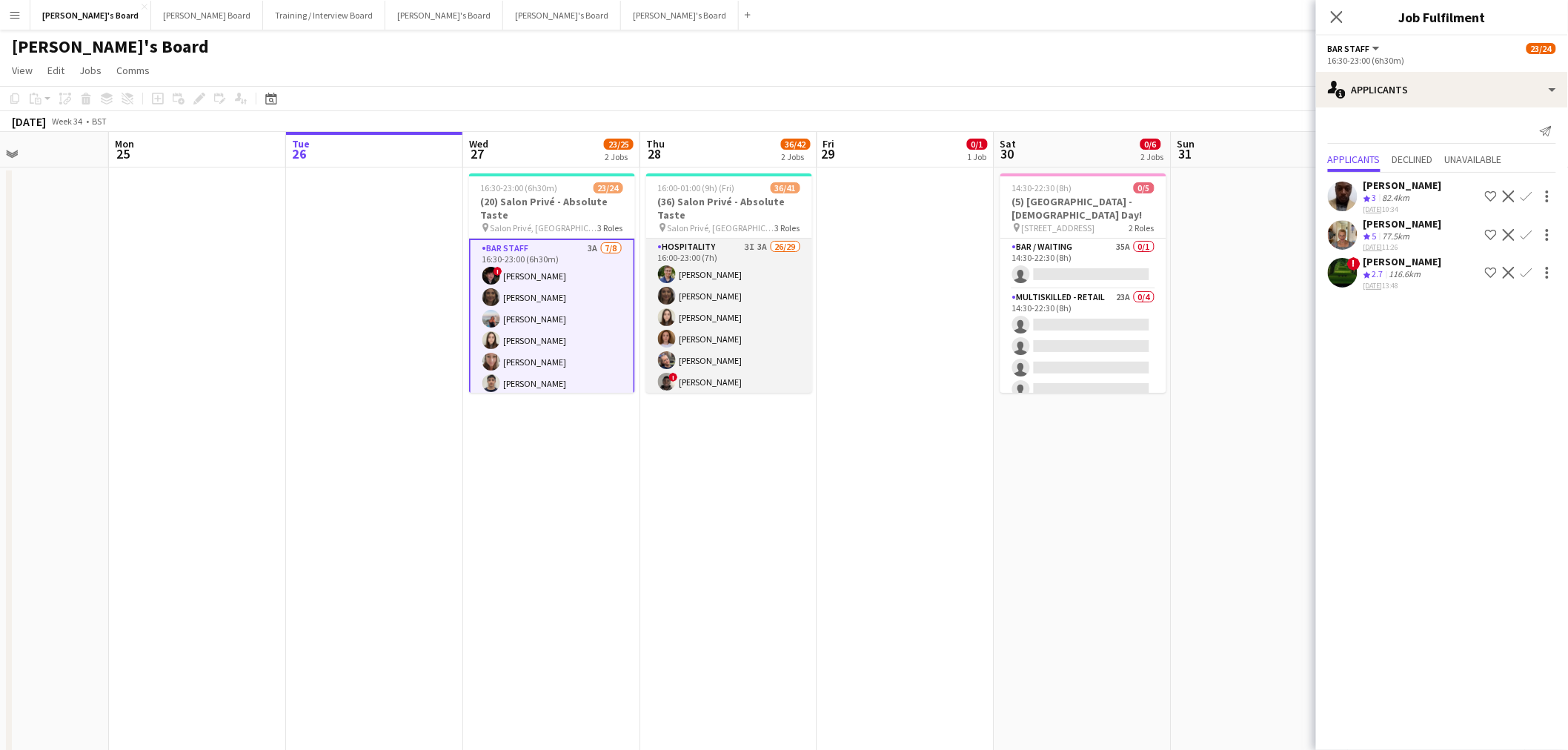
click at [774, 297] on app-card-role "Hospitality 3I 3A 26/29 16:00-23:00 (7h) [PERSON_NAME] [PERSON_NAME] [PERSON_NA…" at bounding box center [729, 565] width 166 height 653
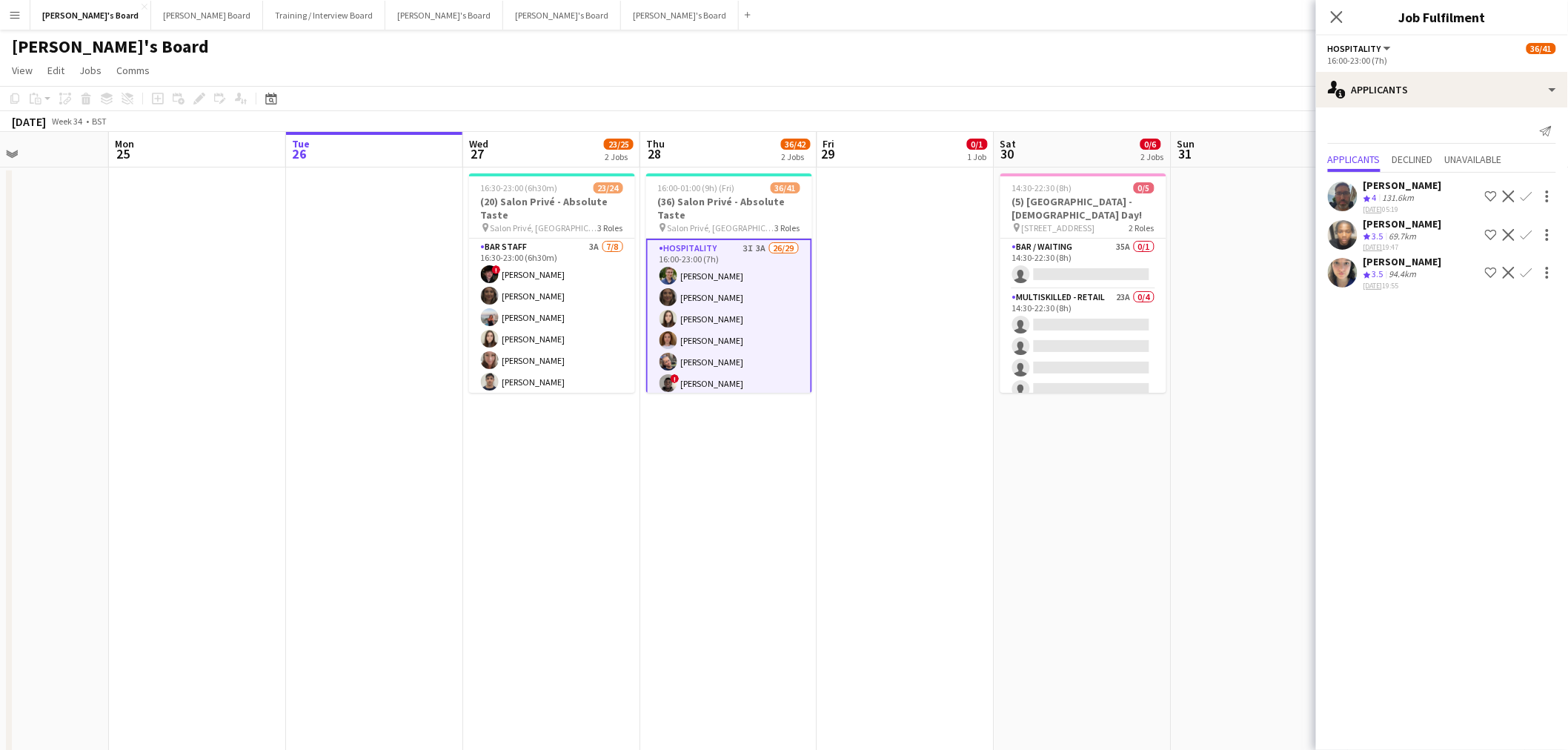
click at [568, 453] on app-date-cell "16:30-23:00 (6h30m) 23/24 (20) Salon Privé - Absolute Taste pin Salon Privé, Bl…" at bounding box center [551, 482] width 177 height 630
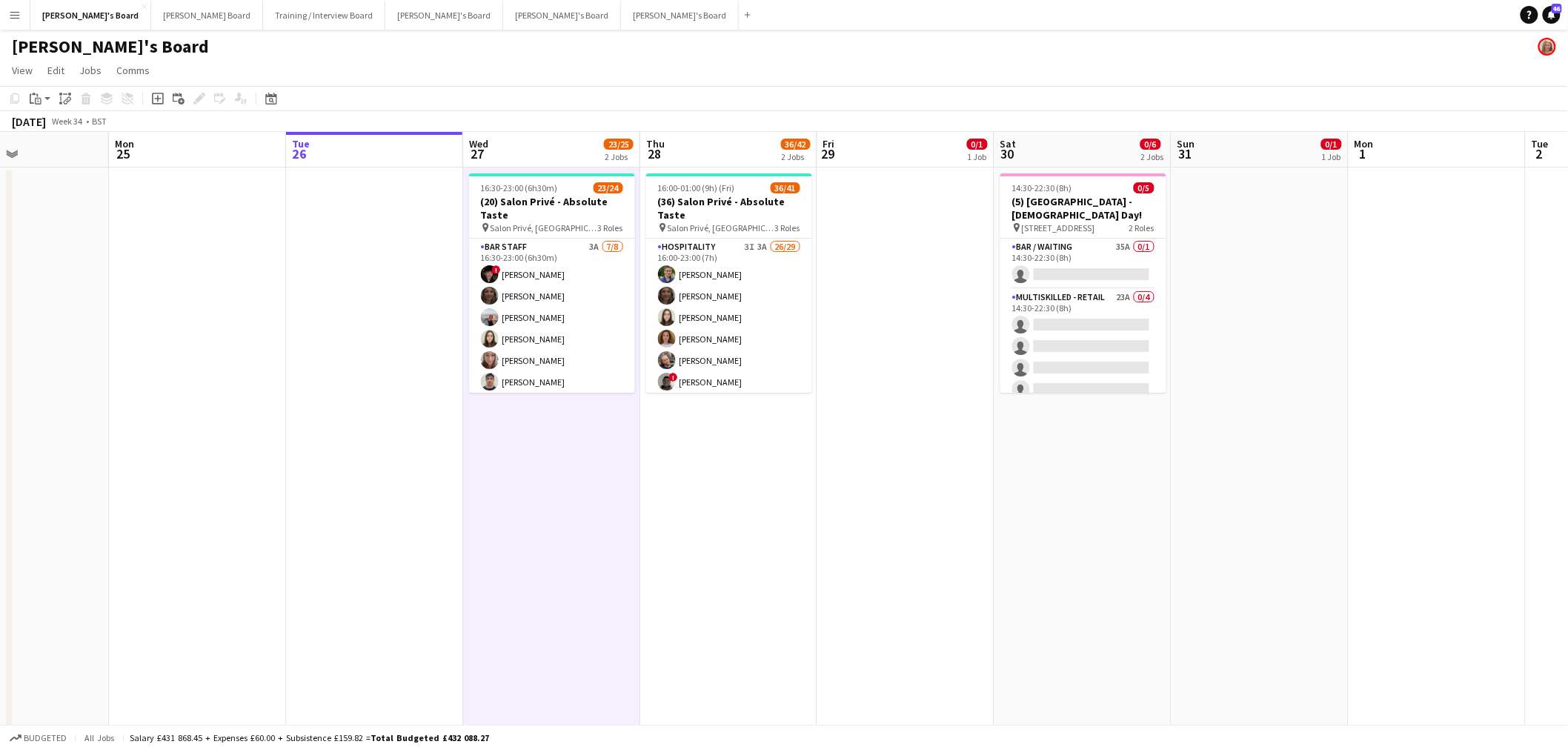
click at [568, 453] on app-date-cell "16:30-23:00 (6h30m) 23/24 (20) Salon Privé - Absolute Taste pin Salon Privé, Bl…" at bounding box center [551, 482] width 177 height 630
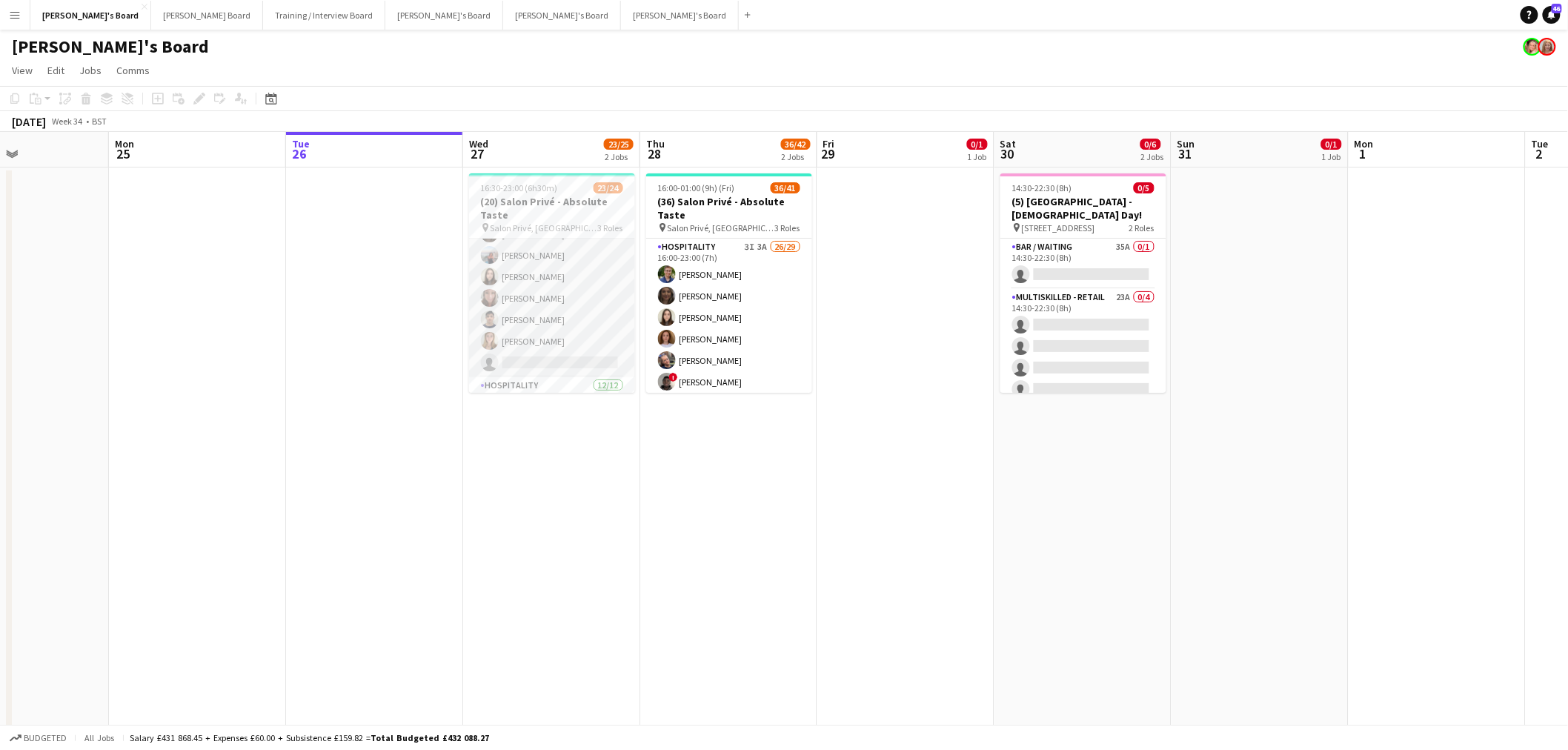
scroll to position [82, 0]
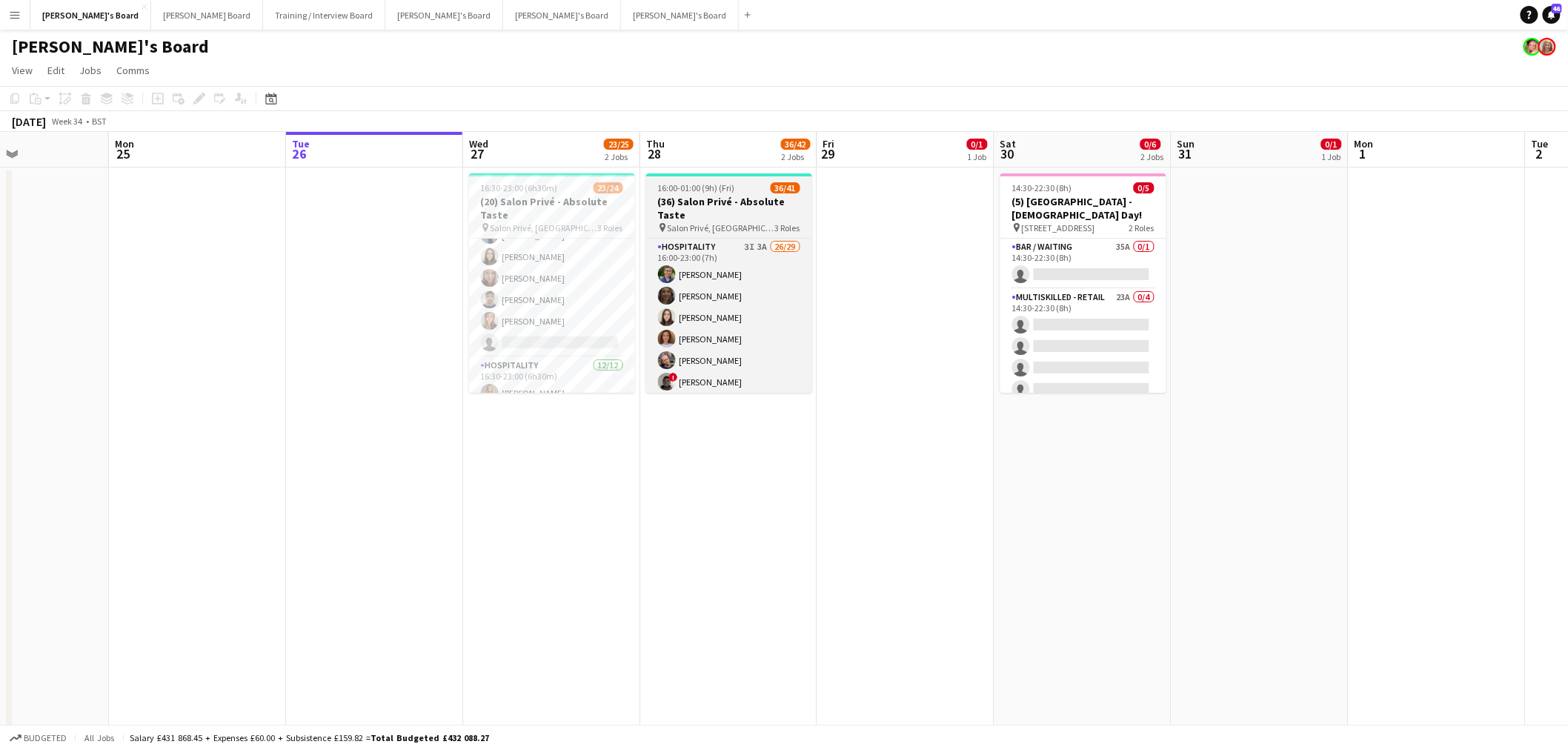
drag, startPoint x: 549, startPoint y: 299, endPoint x: 811, endPoint y: 223, distance: 272.8
click at [551, 299] on app-card-role "BAR STAFF 3A 7/8 16:30-23:00 (6h30m) ! Ryan Filkins shona irvine Ellie Brown Ha…" at bounding box center [551, 256] width 166 height 201
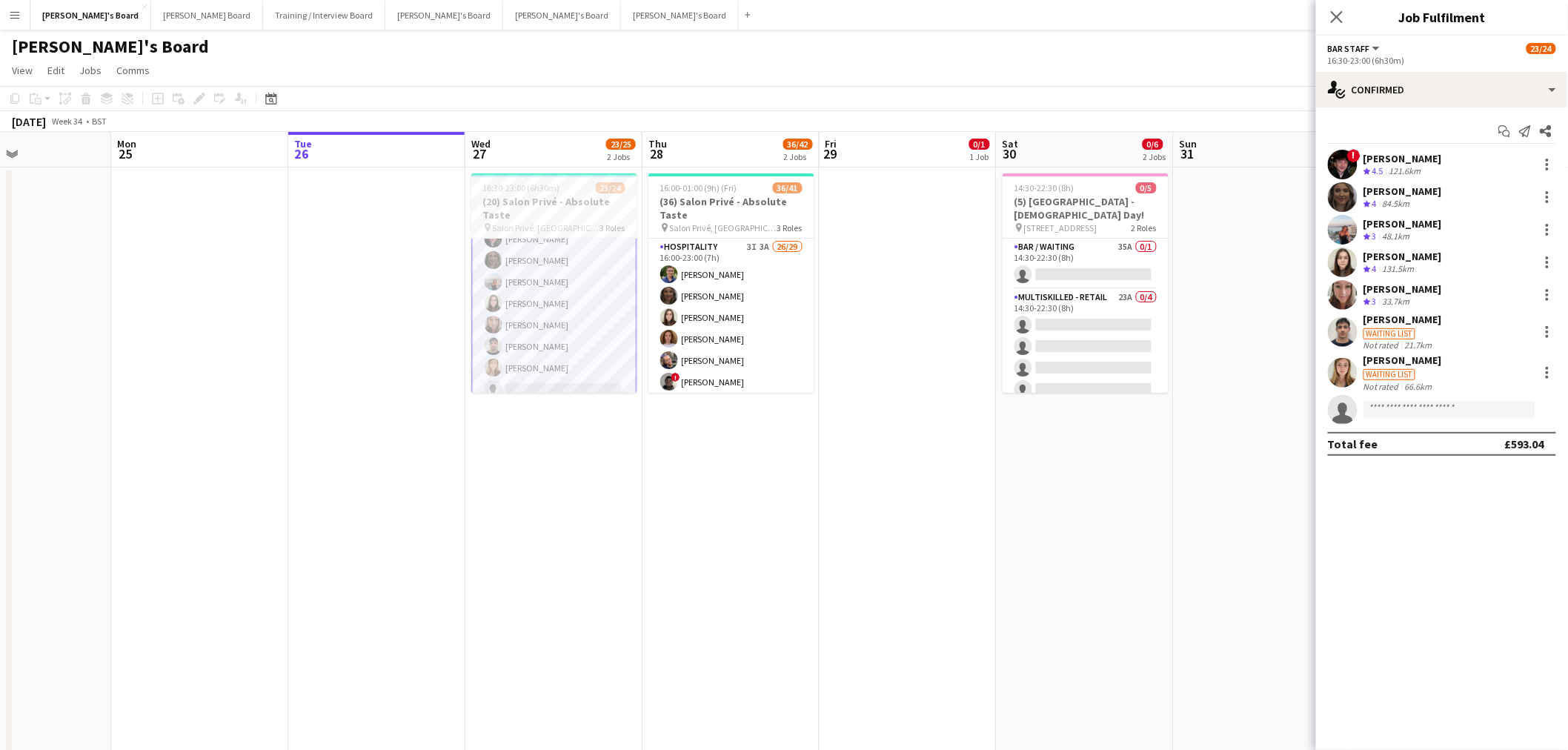
scroll to position [0, 0]
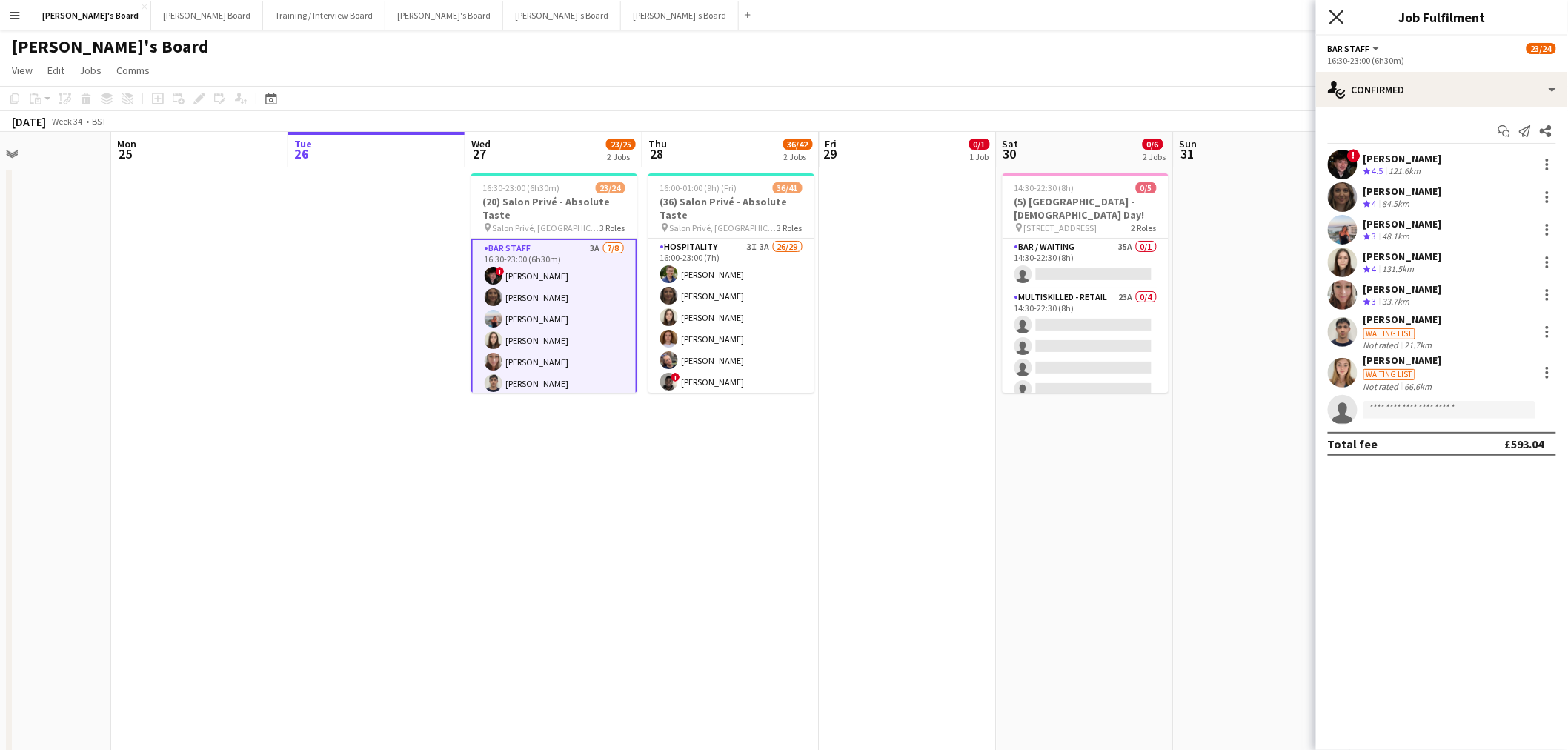
click at [1336, 19] on icon "Close pop-in" at bounding box center [1336, 16] width 14 height 14
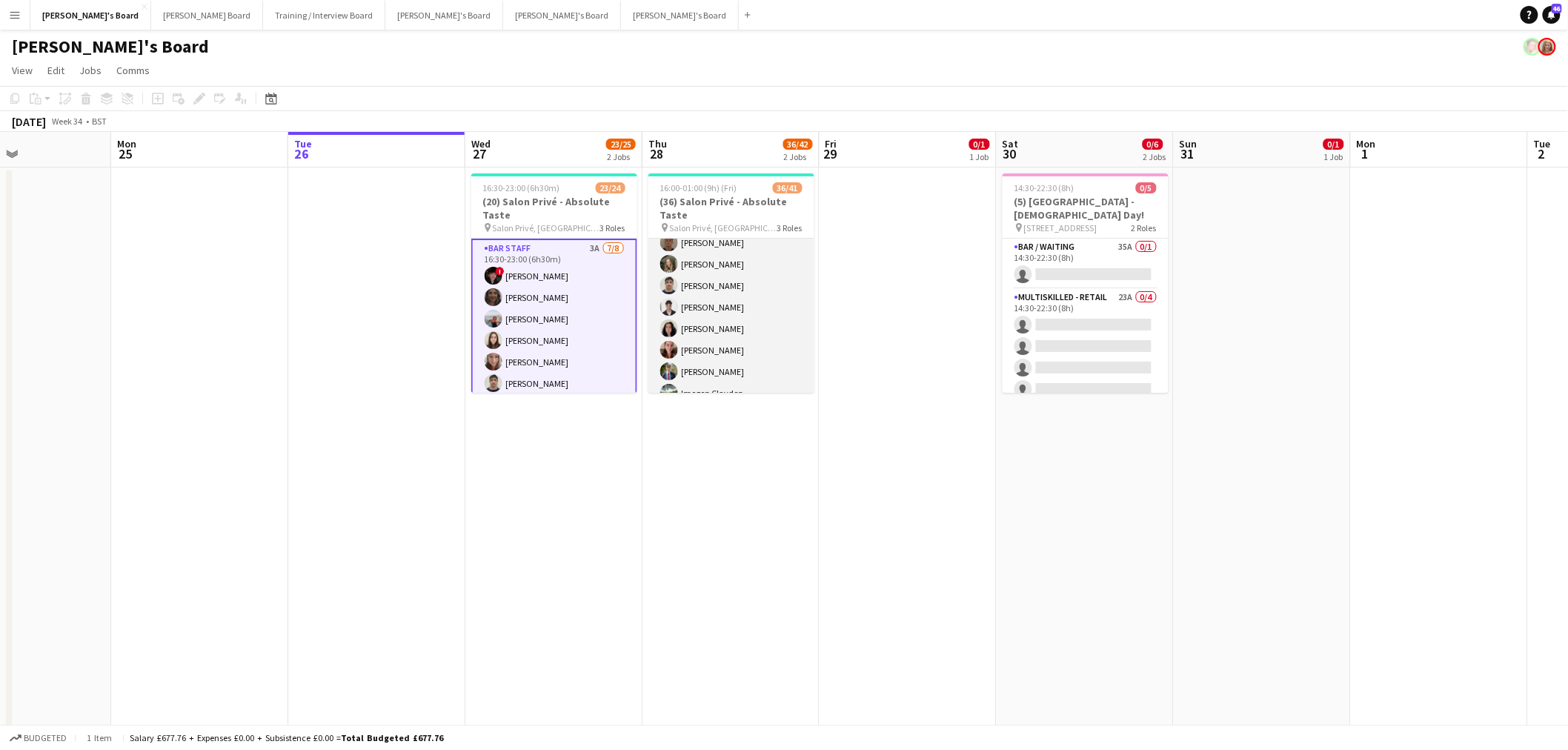
click at [731, 283] on app-card-role "Hospitality 3I 3A 26/29 16:00-23:00 (7h) [PERSON_NAME] [PERSON_NAME] [PERSON_NA…" at bounding box center [731, 318] width 166 height 653
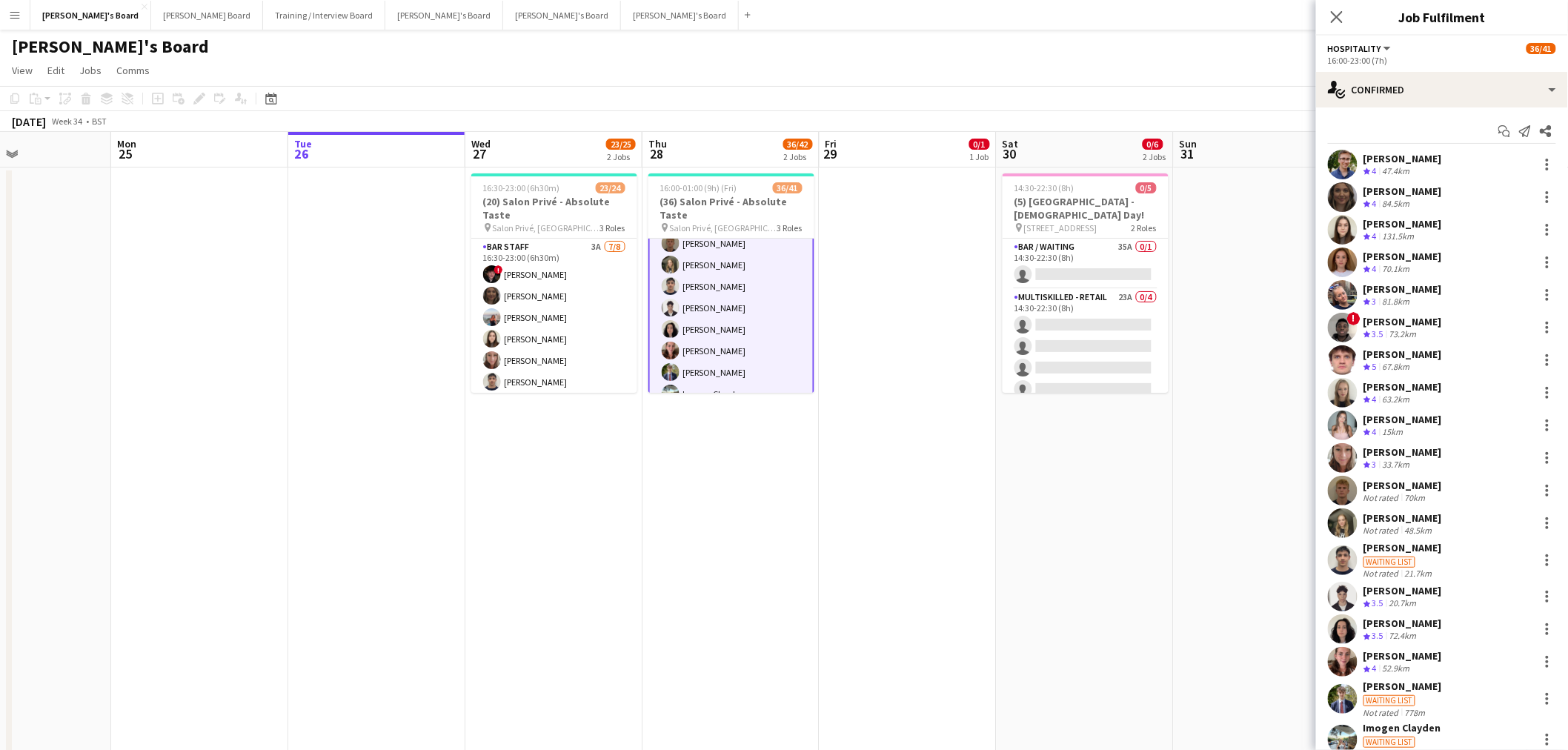
scroll to position [82, 0]
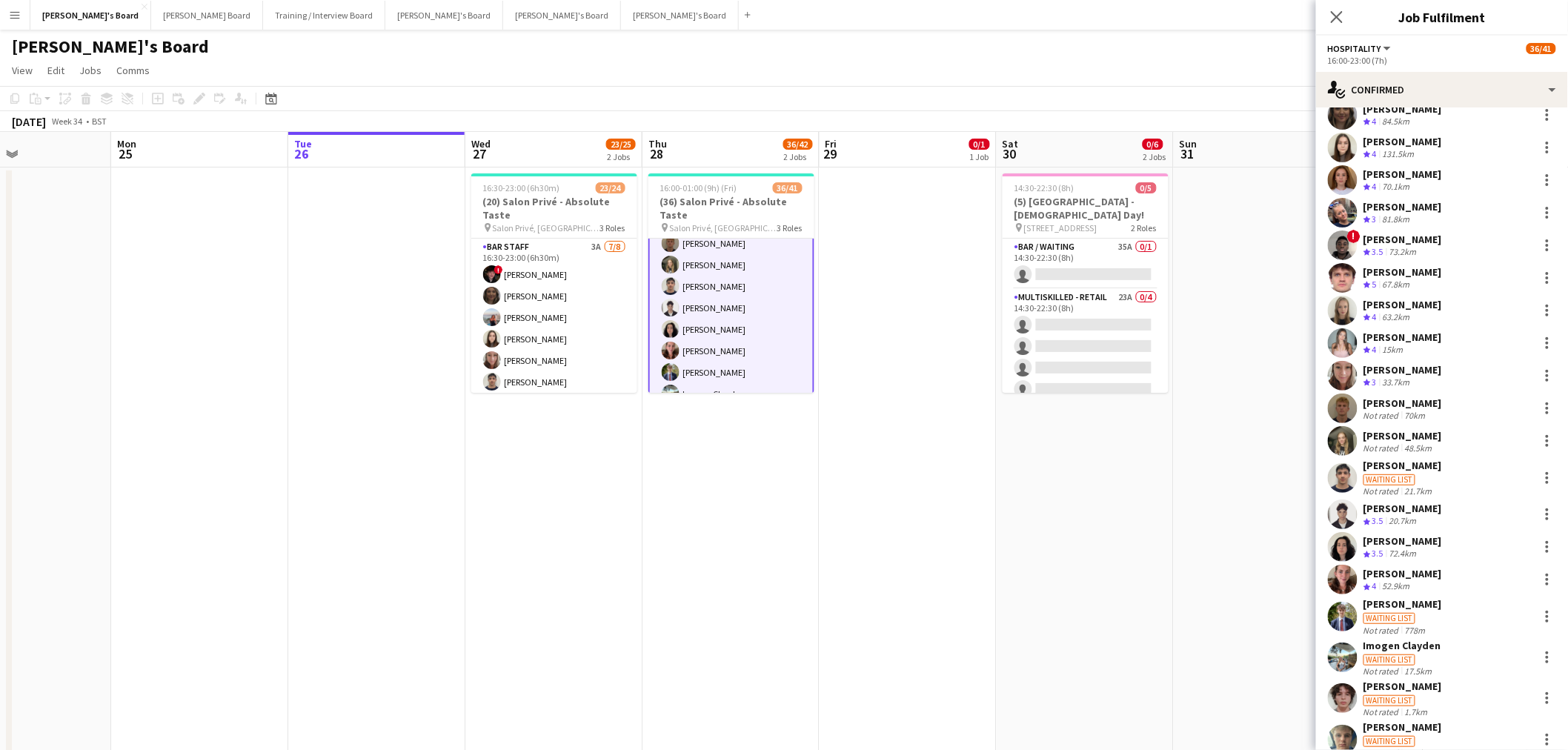
click at [1414, 429] on div "[PERSON_NAME]" at bounding box center [1402, 435] width 78 height 13
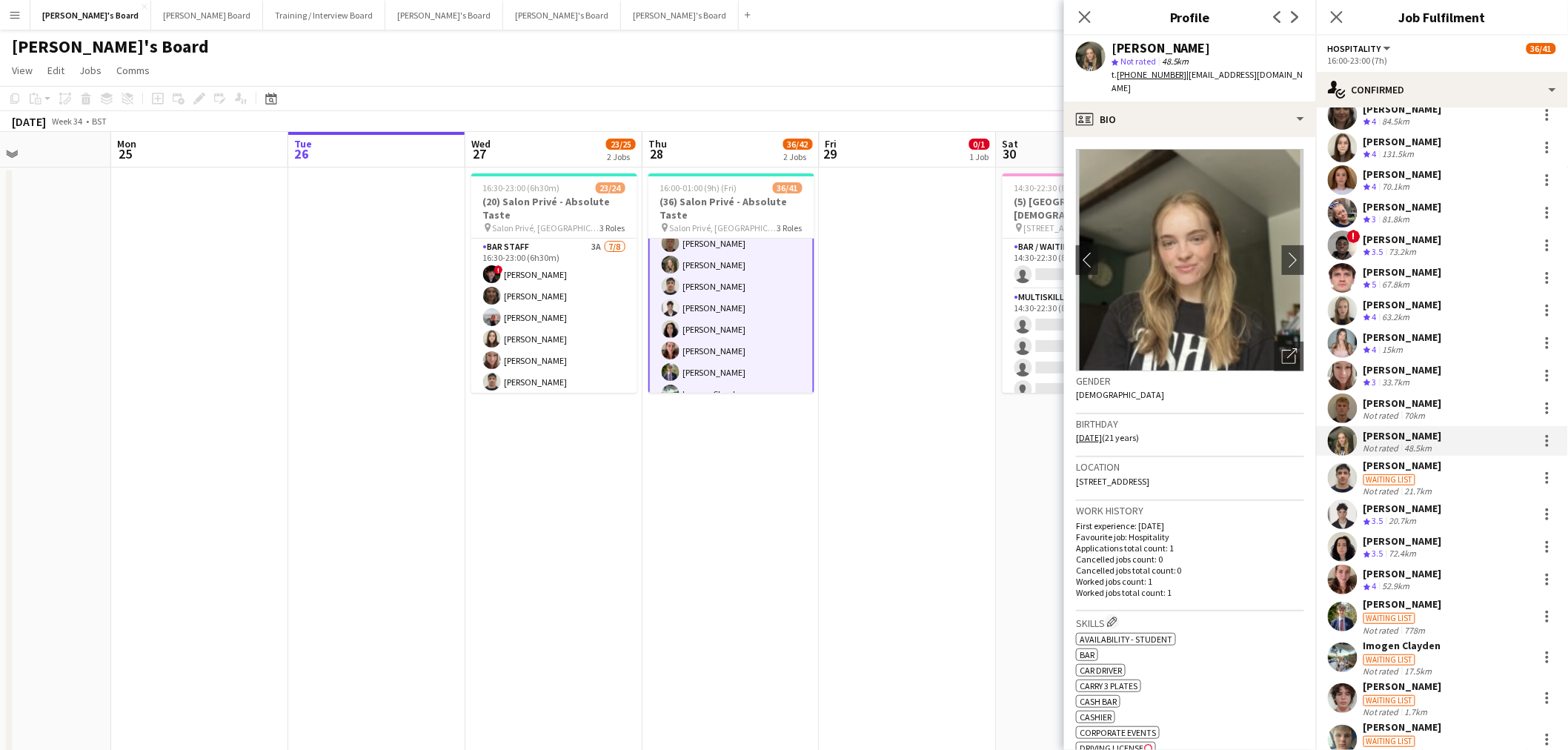
click at [1165, 52] on div "[PERSON_NAME]" at bounding box center [1160, 47] width 99 height 13
copy div "[PERSON_NAME]"
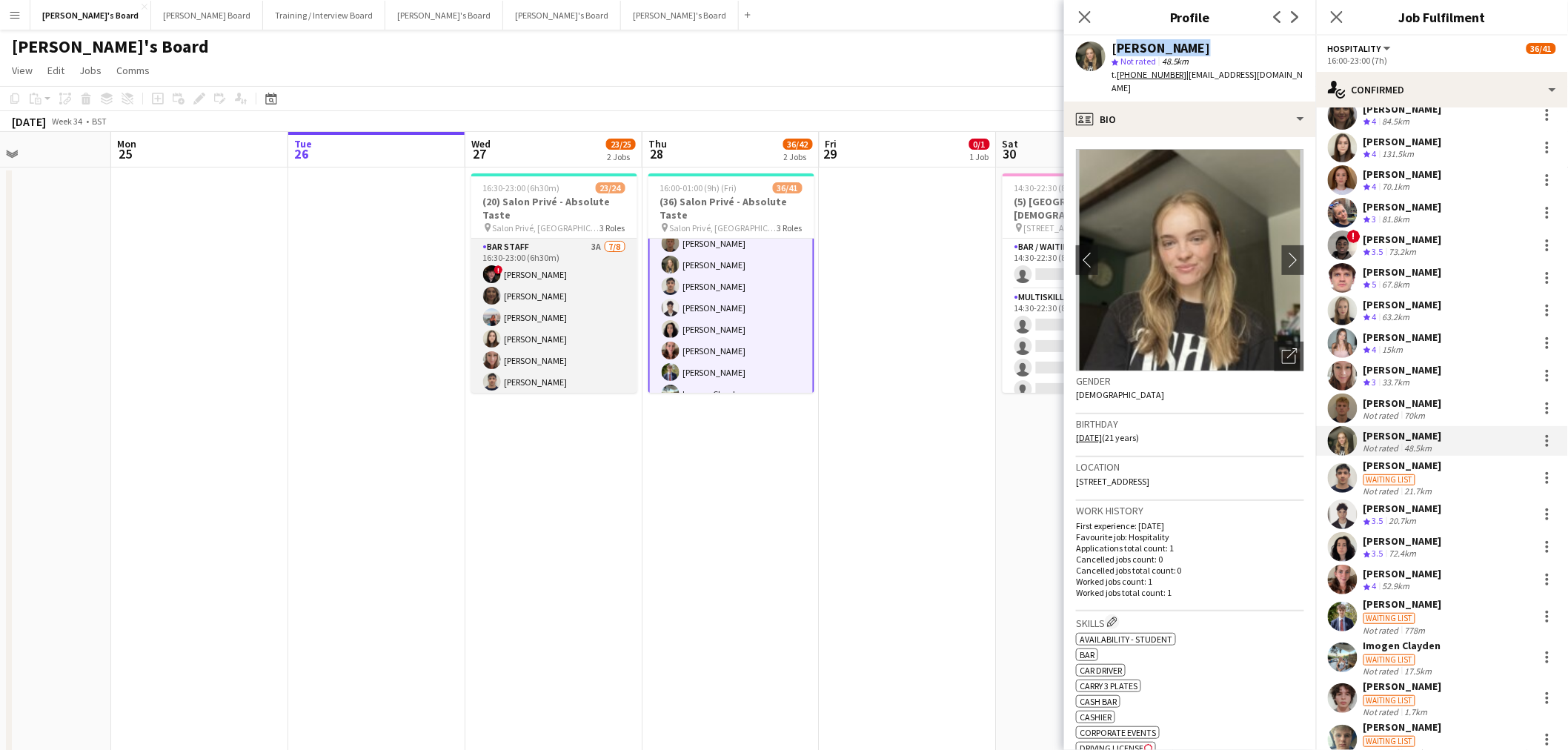
click at [543, 287] on app-card-role "BAR STAFF 3A 7/8 16:30-23:00 (6h30m) ! Ryan Filkins shona irvine Ellie Brown Ha…" at bounding box center [554, 339] width 166 height 201
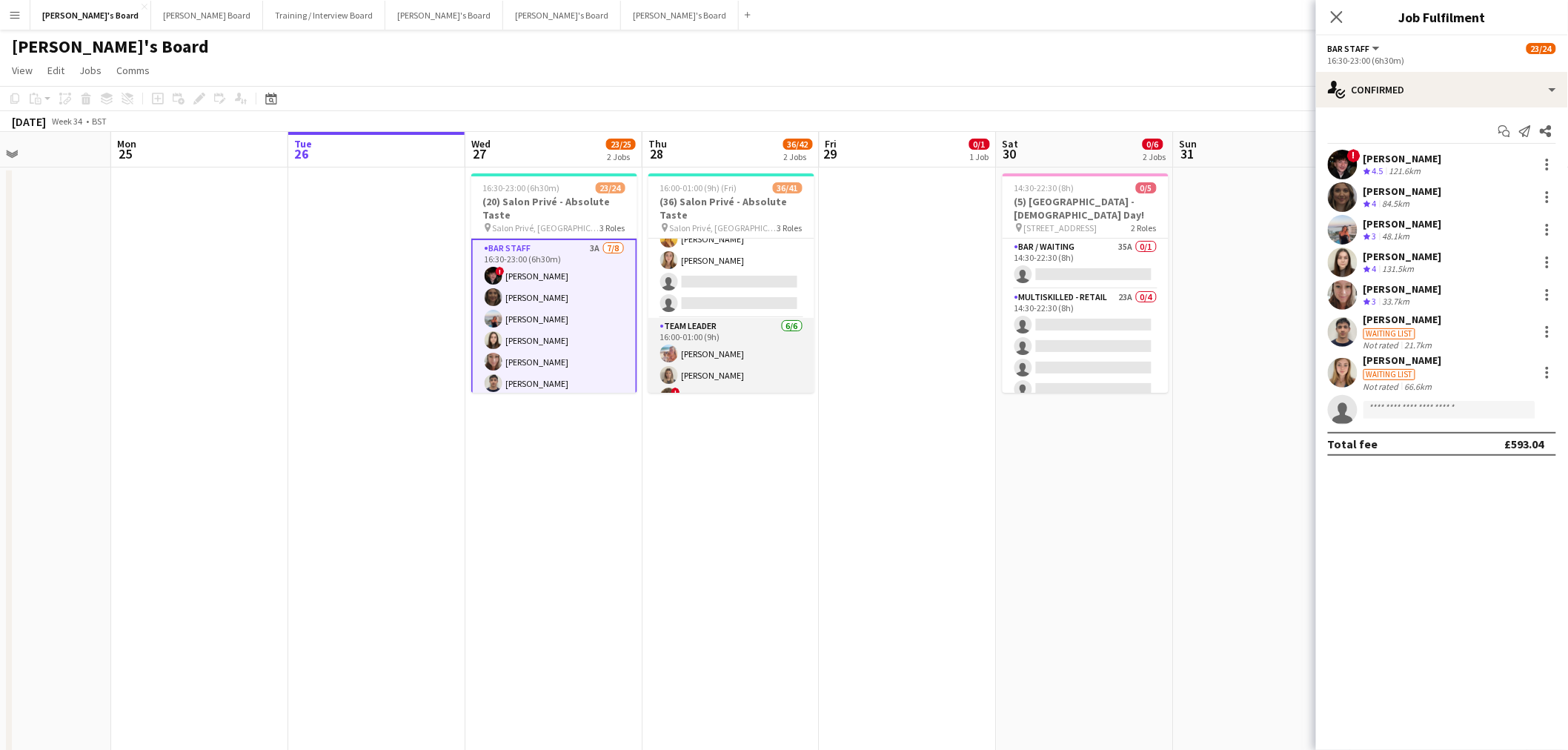
scroll to position [648, 0]
drag, startPoint x: 722, startPoint y: 280, endPoint x: 759, endPoint y: 315, distance: 50.9
click at [722, 280] on app-card-role "WINE WAITER 1A [DATE] 16:00-23:00 (7h) ! [PERSON_NAME] [PERSON_NAME] [PERSON_NA…" at bounding box center [731, 321] width 166 height 158
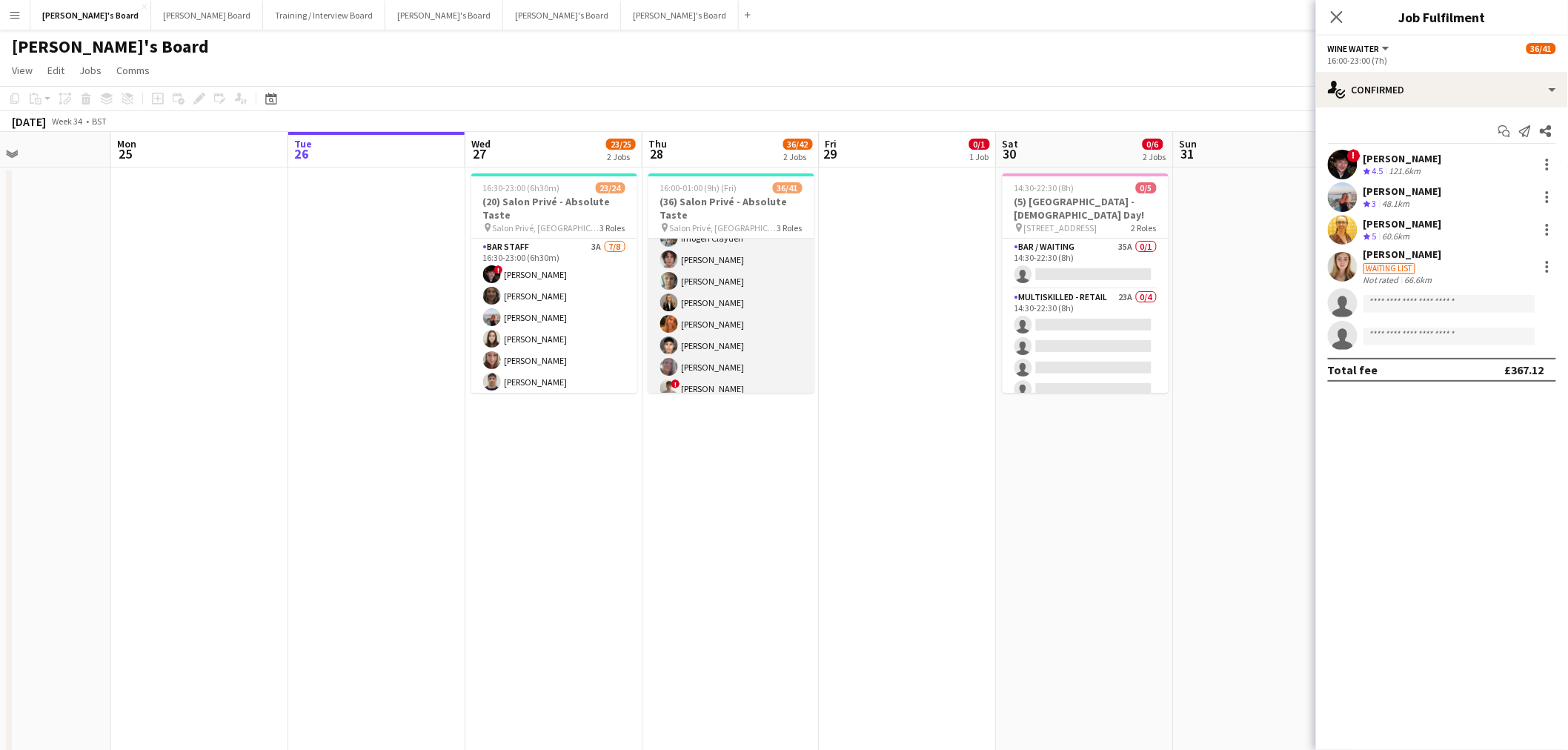
click at [738, 317] on app-card-role "Hospitality 3I 3A 26/29 16:00-23:00 (7h) [PERSON_NAME] [PERSON_NAME] [PERSON_NA…" at bounding box center [731, 163] width 166 height 653
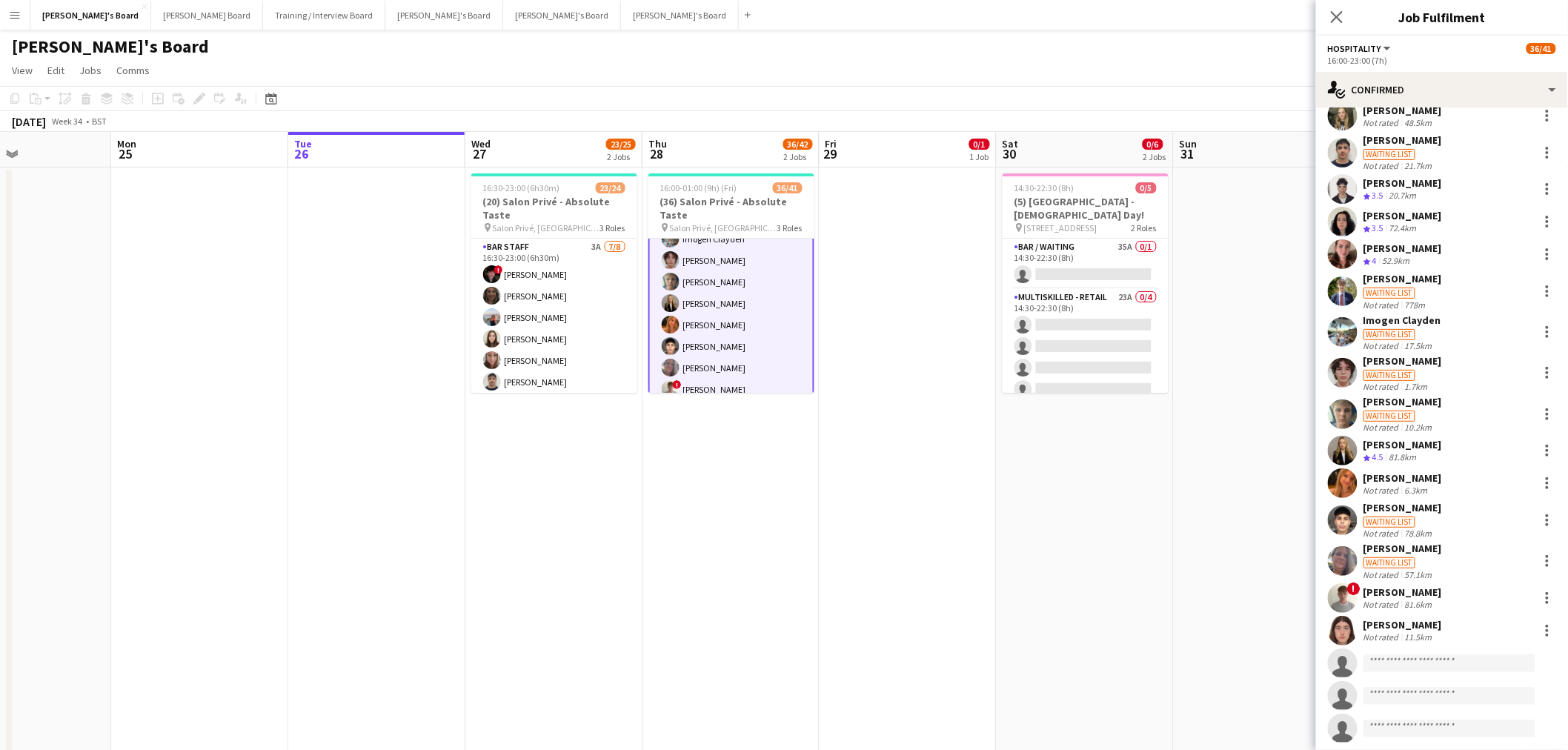
scroll to position [442, 0]
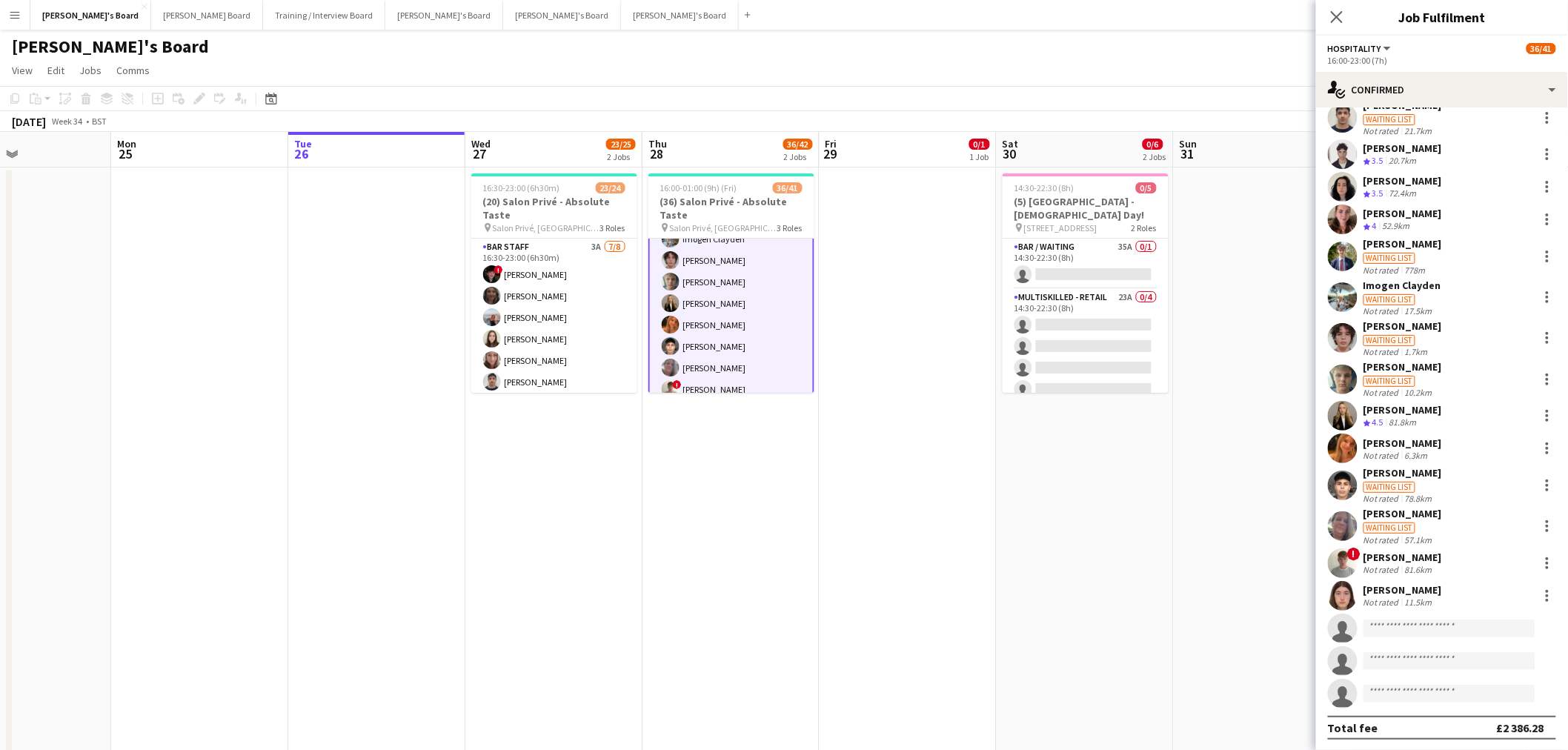
click at [1419, 438] on div "[PERSON_NAME]" at bounding box center [1402, 443] width 78 height 13
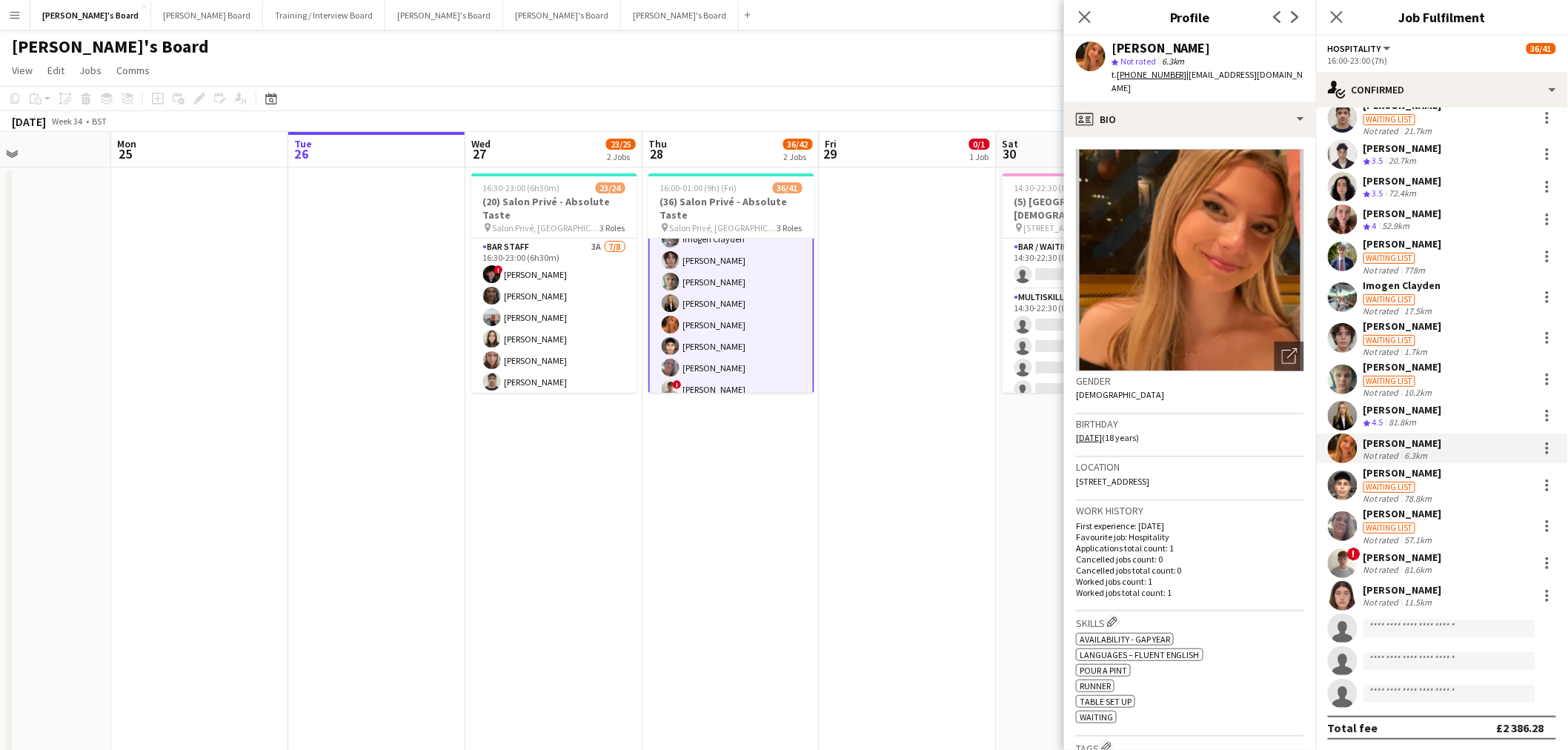
click at [1172, 50] on div "[PERSON_NAME]" at bounding box center [1160, 47] width 99 height 13
click at [1172, 41] on div "[PERSON_NAME]" at bounding box center [1160, 47] width 99 height 13
copy div "[PERSON_NAME]"
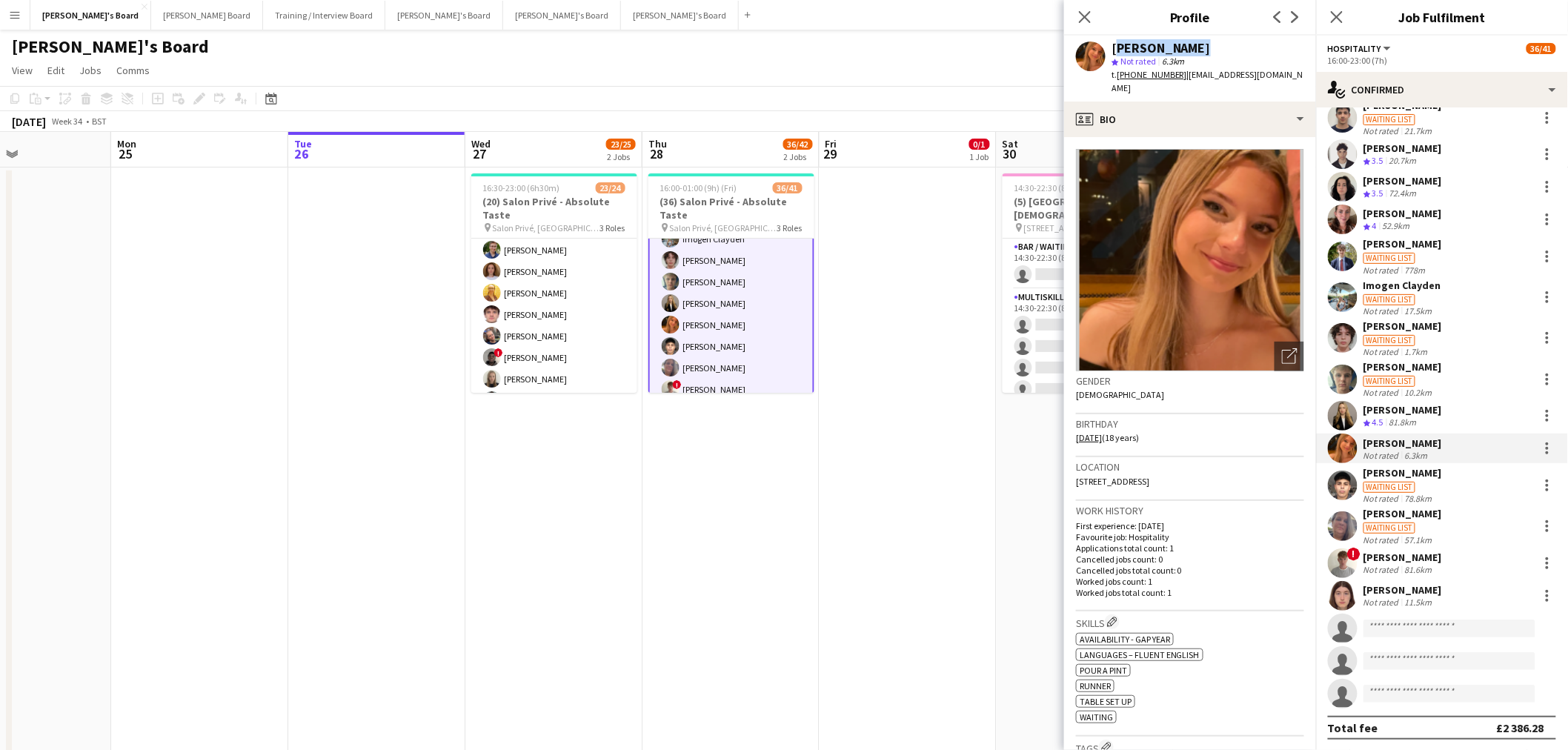
scroll to position [165, 0]
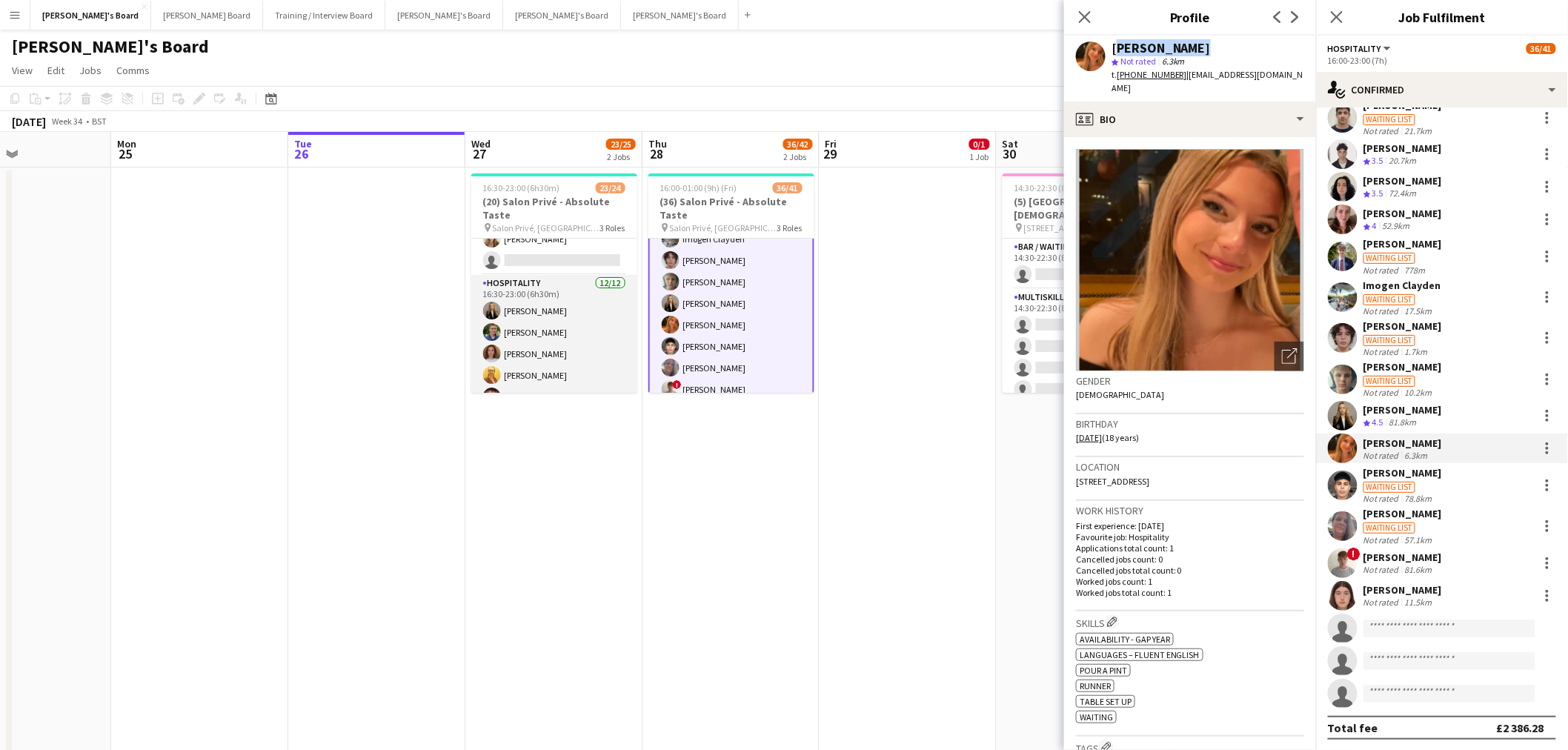
click at [574, 320] on app-card-role "Hospitality 12/12 16:30-23:00 (6h30m) Madeleine Rapley-Smith Joseph Day Sophie …" at bounding box center [554, 418] width 166 height 287
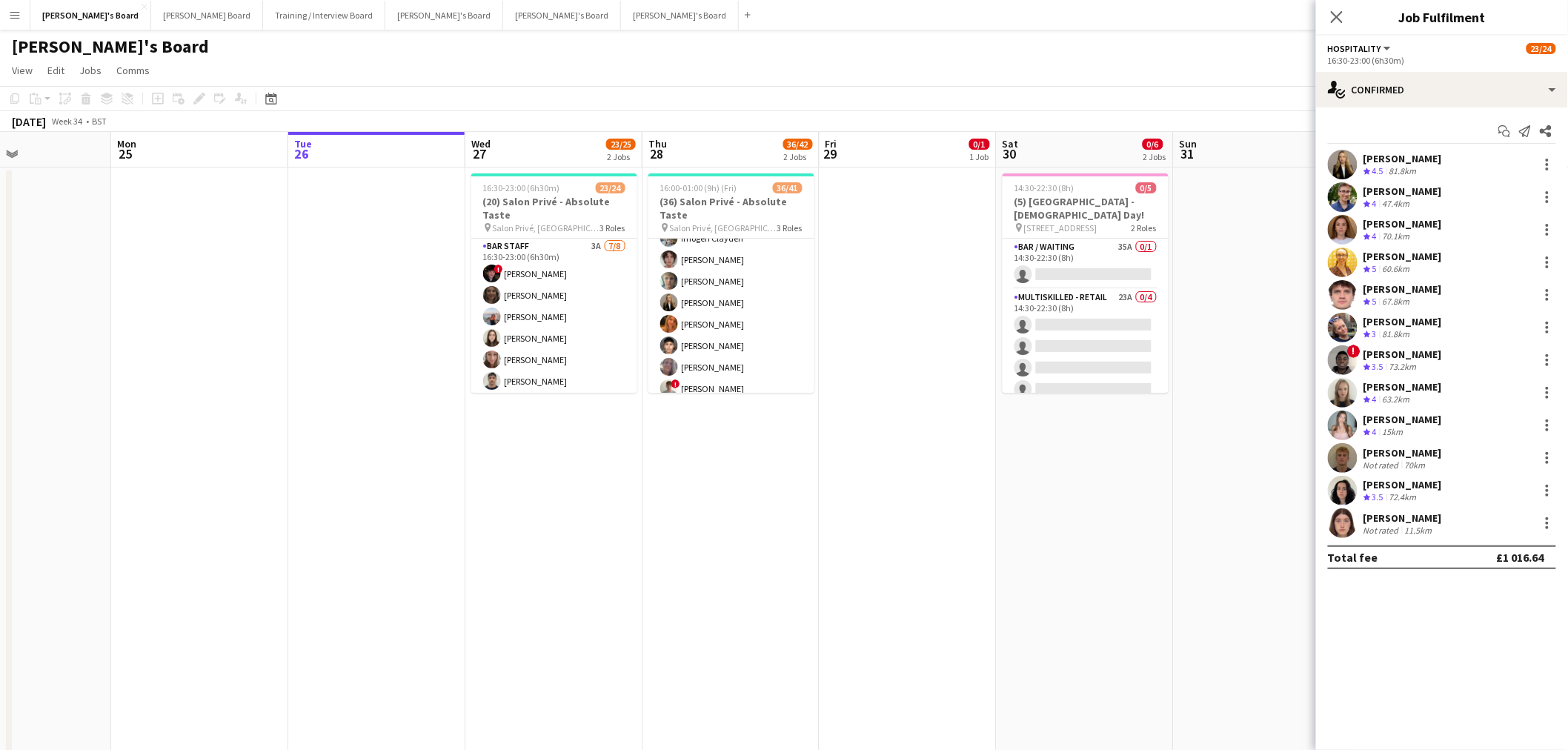
scroll to position [0, 0]
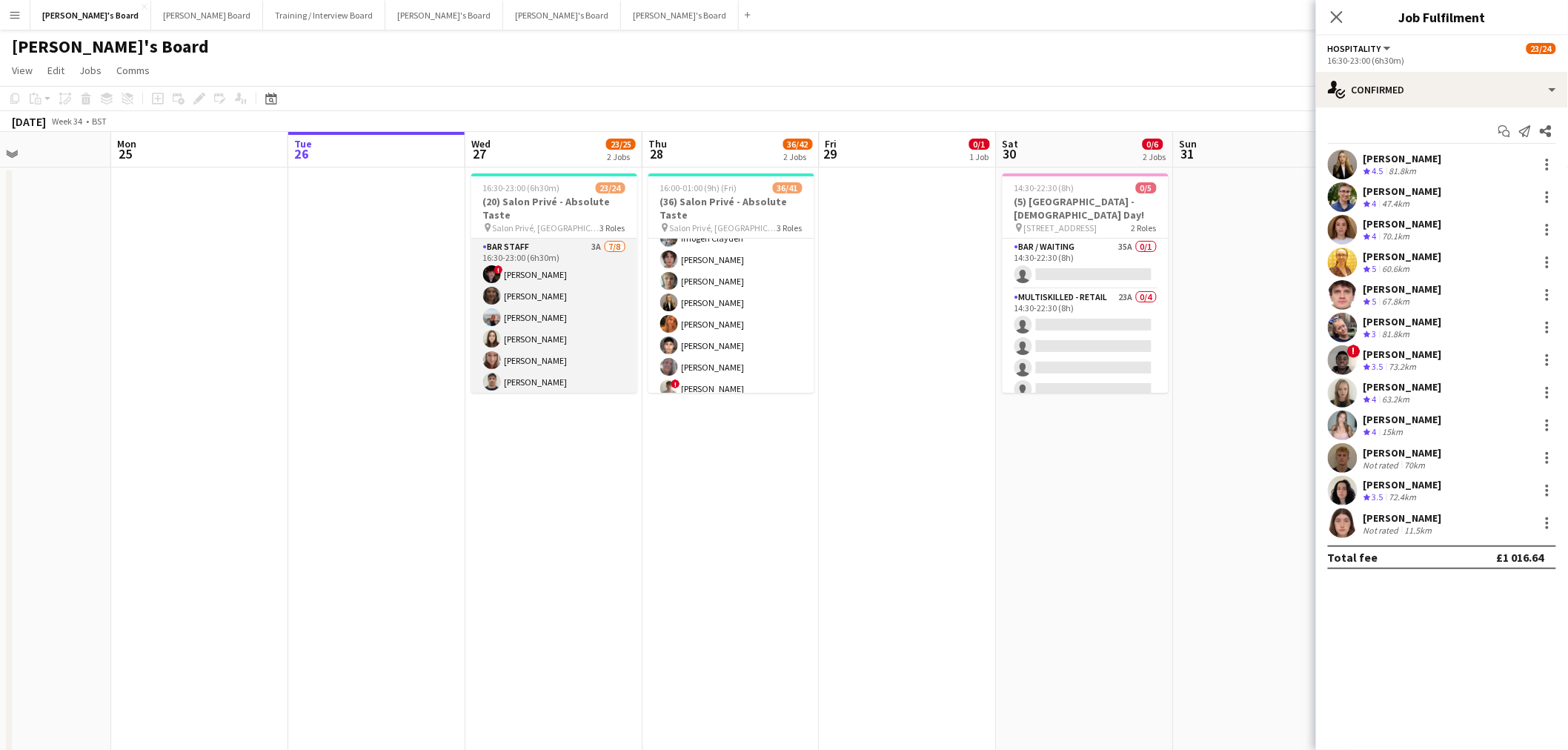
click at [573, 297] on app-card-role "BAR STAFF 3A 7/8 16:30-23:00 (6h30m) ! Ryan Filkins shona irvine Ellie Brown Ha…" at bounding box center [554, 339] width 166 height 201
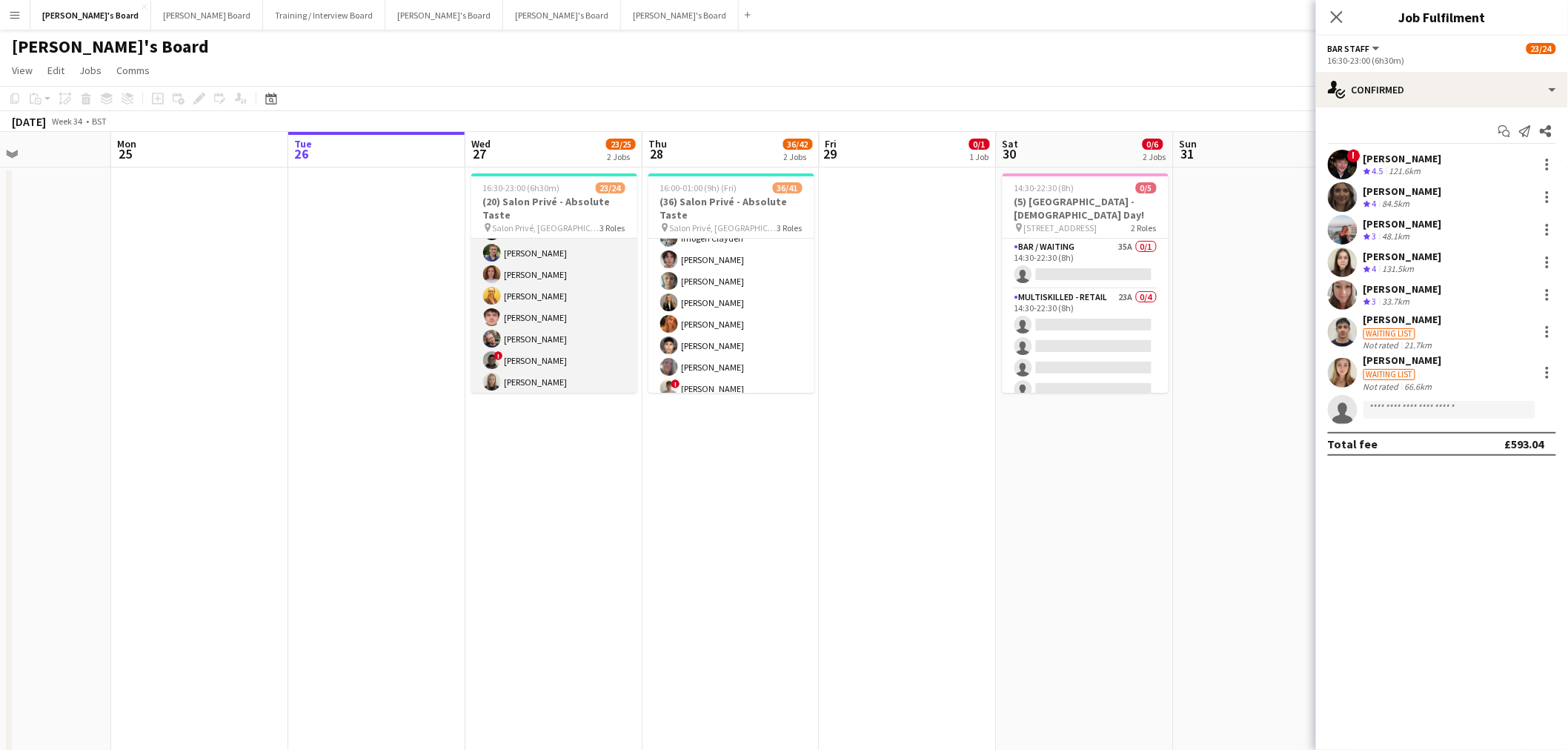
click at [563, 302] on app-card-role "Hospitality 12/12 16:30-23:00 (6h30m) Madeleine Rapley-Smith Joseph Day Sophie …" at bounding box center [554, 339] width 166 height 287
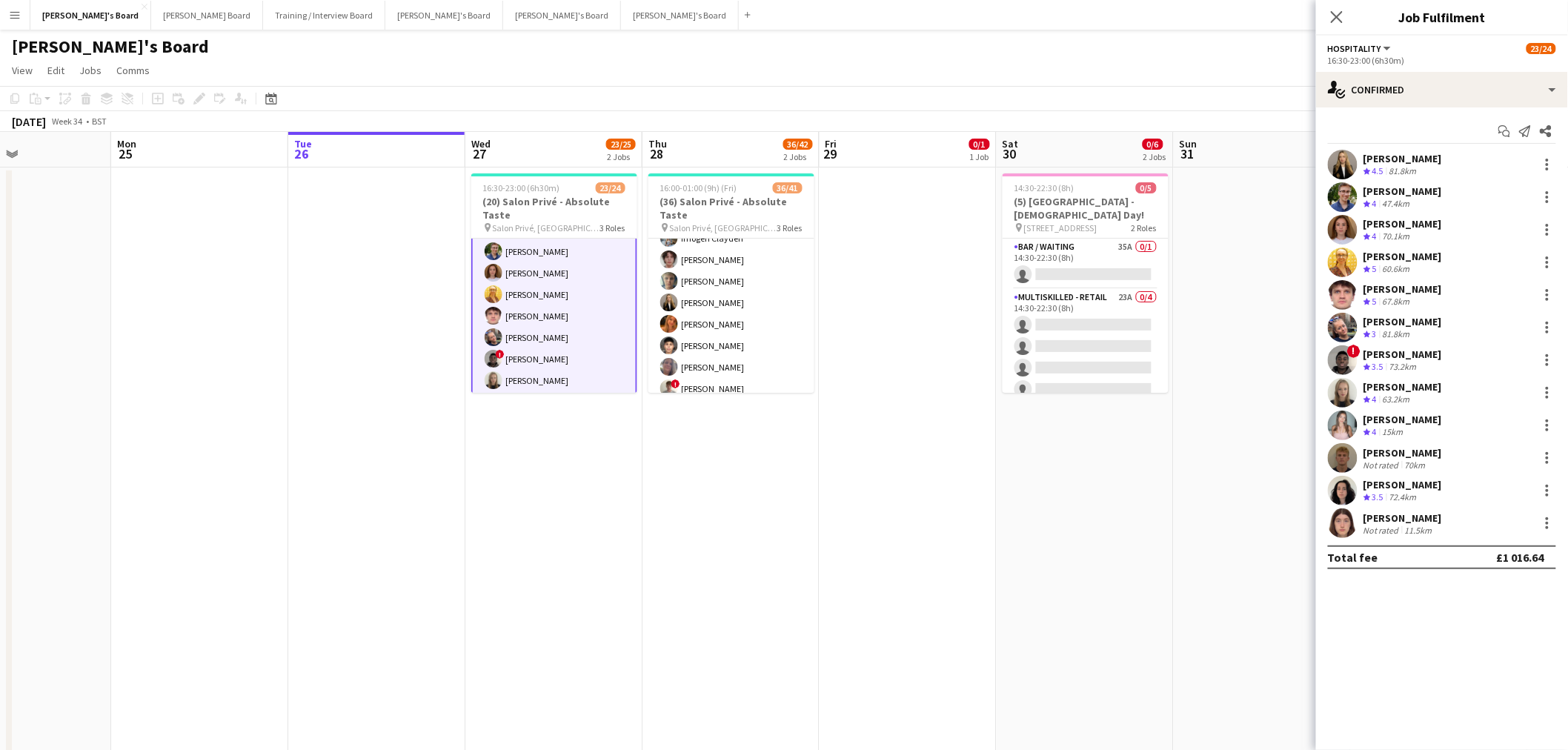
scroll to position [247, 0]
click at [1399, 94] on div "single-neutral-actions-check-2 Confirmed" at bounding box center [1441, 89] width 252 height 35
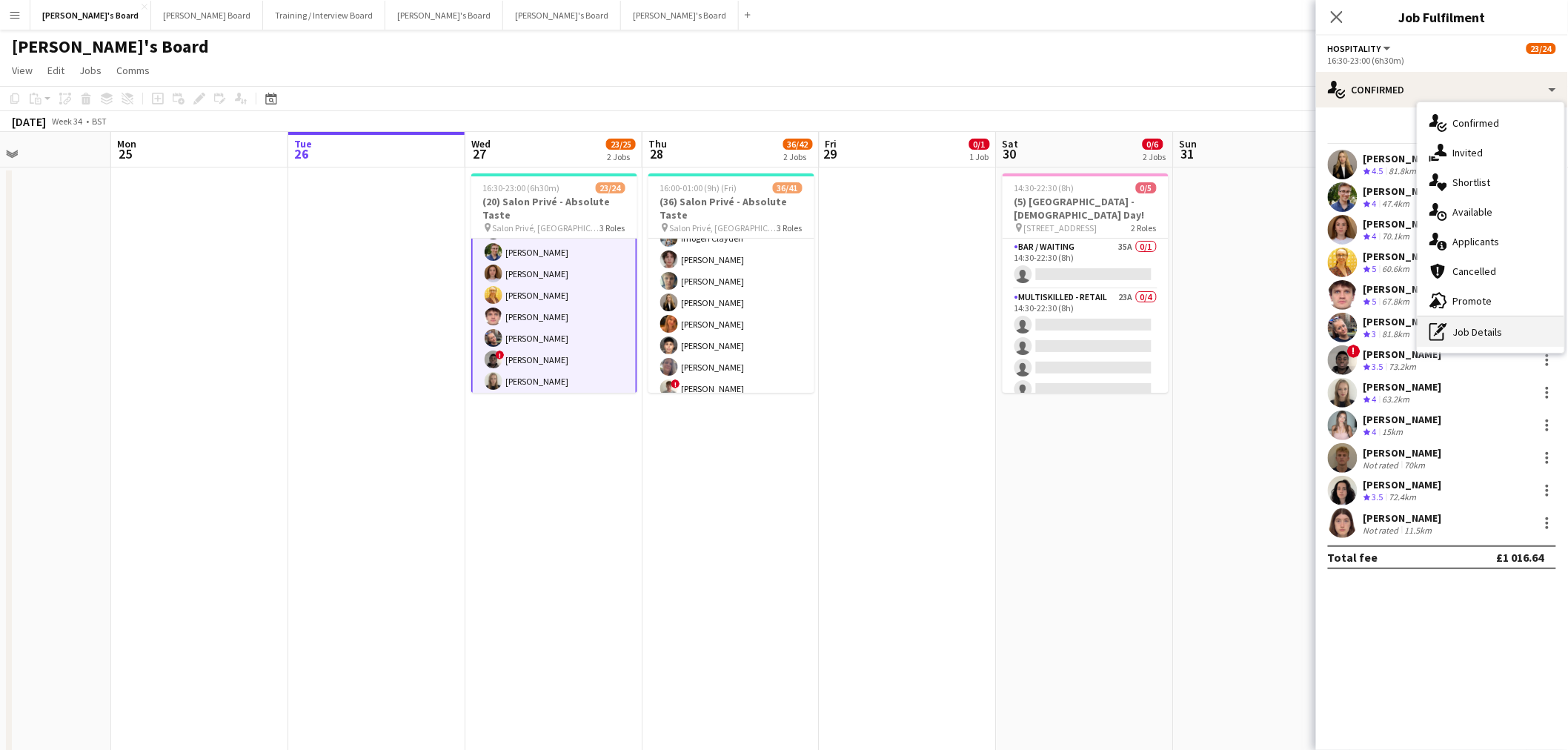
click at [1524, 331] on div "pen-write Job Details" at bounding box center [1490, 332] width 146 height 29
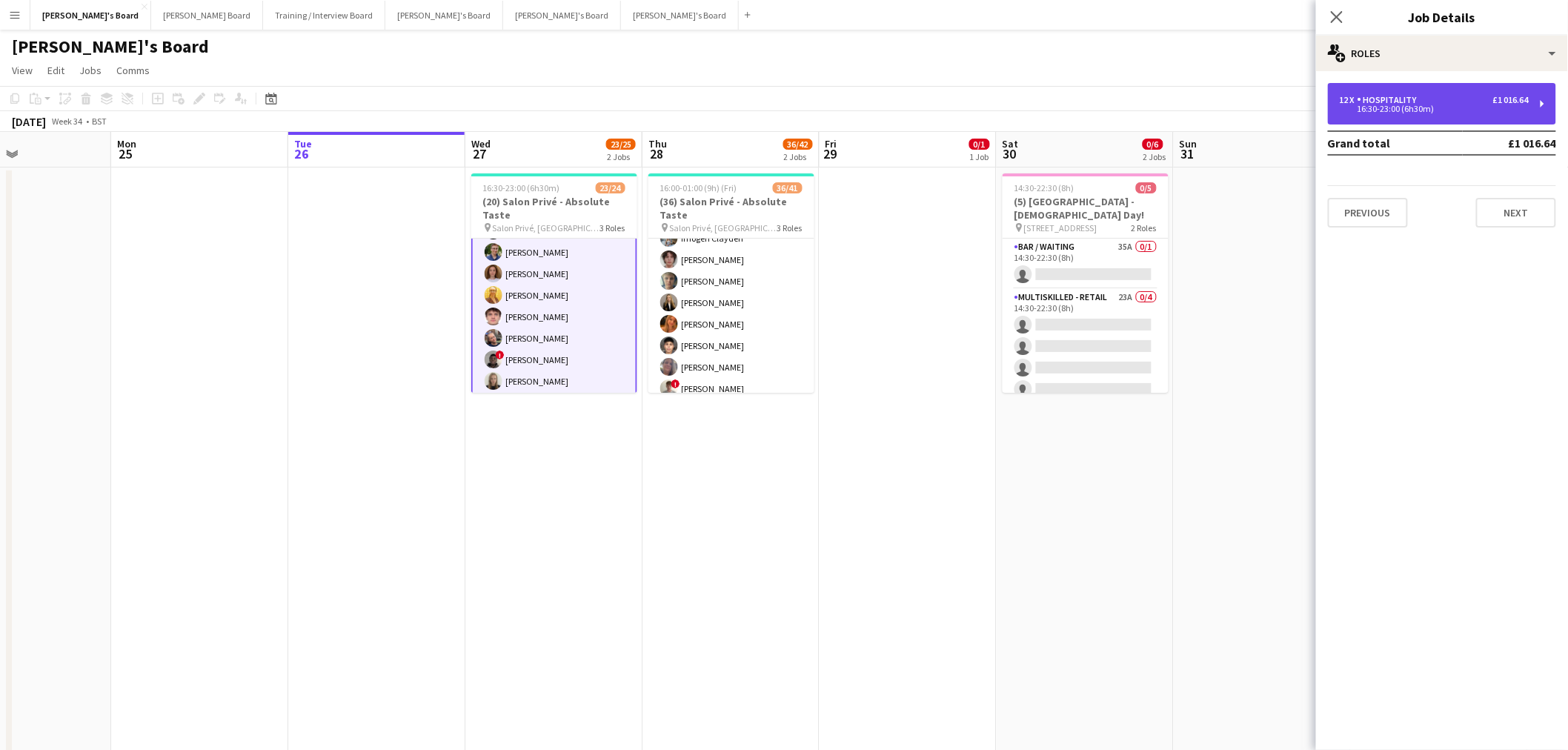
click at [1391, 116] on div "12 x Hospitality £1 016.64 16:30-23:00 (6h30m)" at bounding box center [1441, 103] width 228 height 41
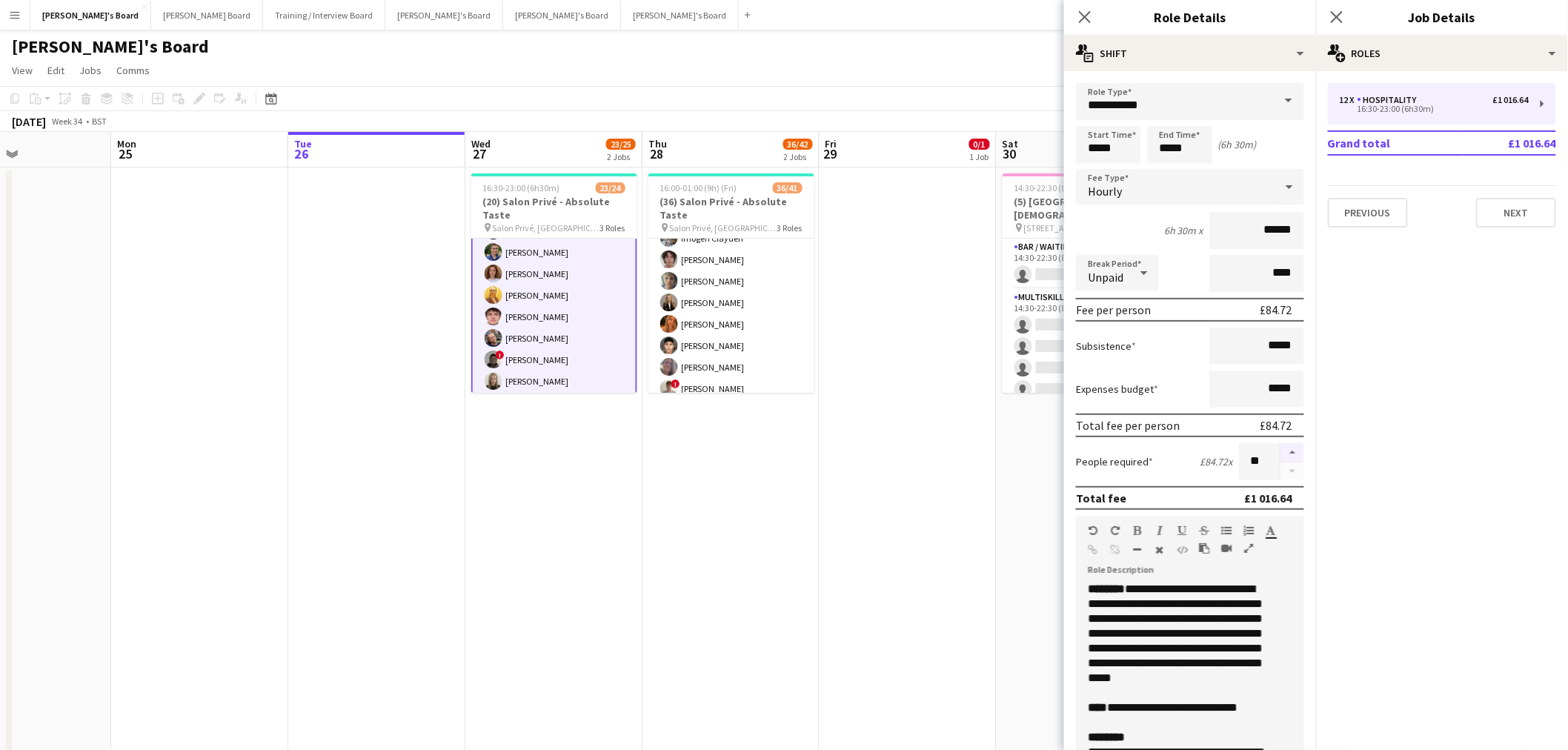
click at [1280, 443] on button "button" at bounding box center [1292, 453] width 24 height 19
type input "**"
click at [761, 581] on app-date-cell "16:00-01:00 (9h) (Fri) 36/41 (36) Salon Privé - Absolute Taste pin Salon Privé,…" at bounding box center [731, 482] width 177 height 630
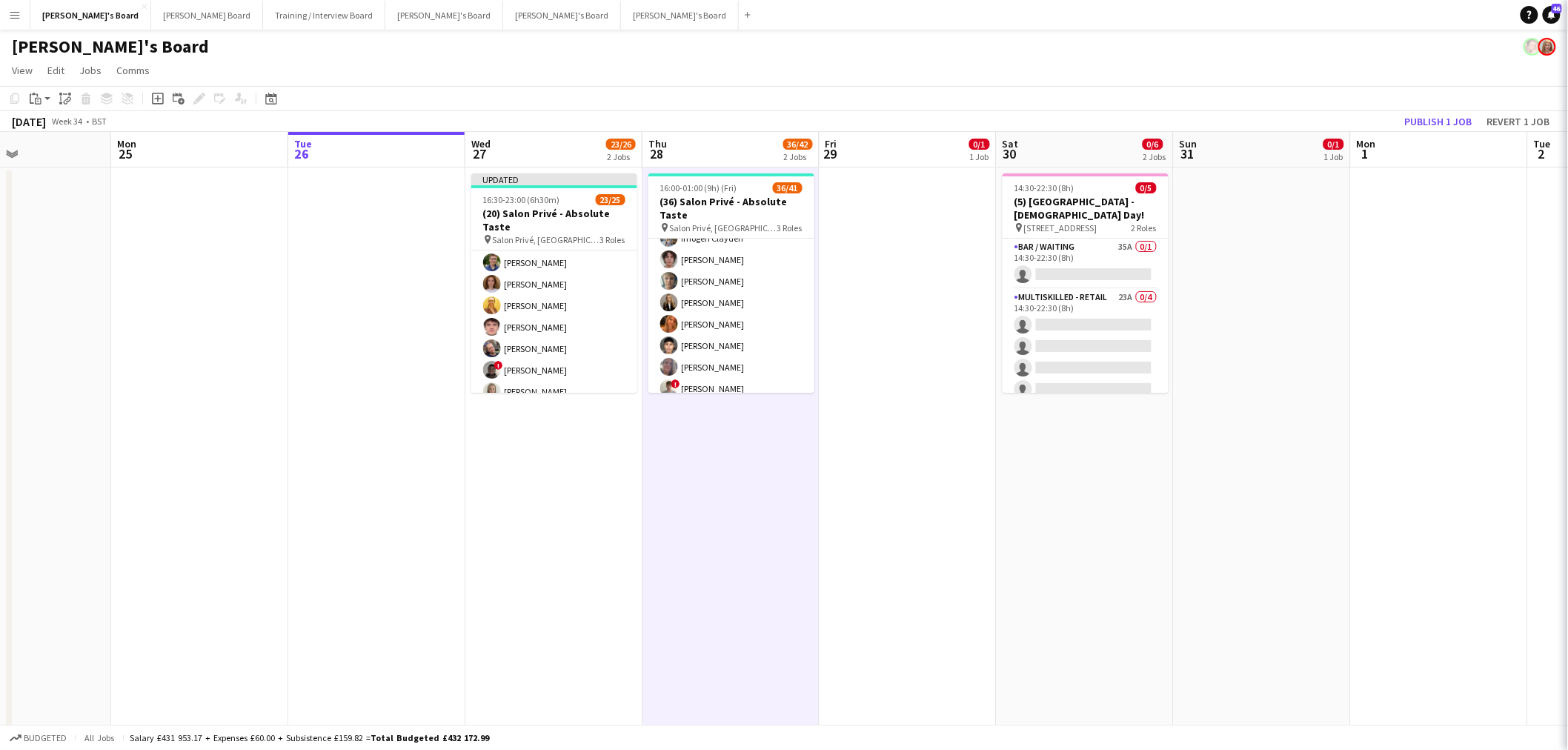
scroll to position [246, 0]
click at [1453, 122] on button "Publish 1 job" at bounding box center [1439, 122] width 79 height 19
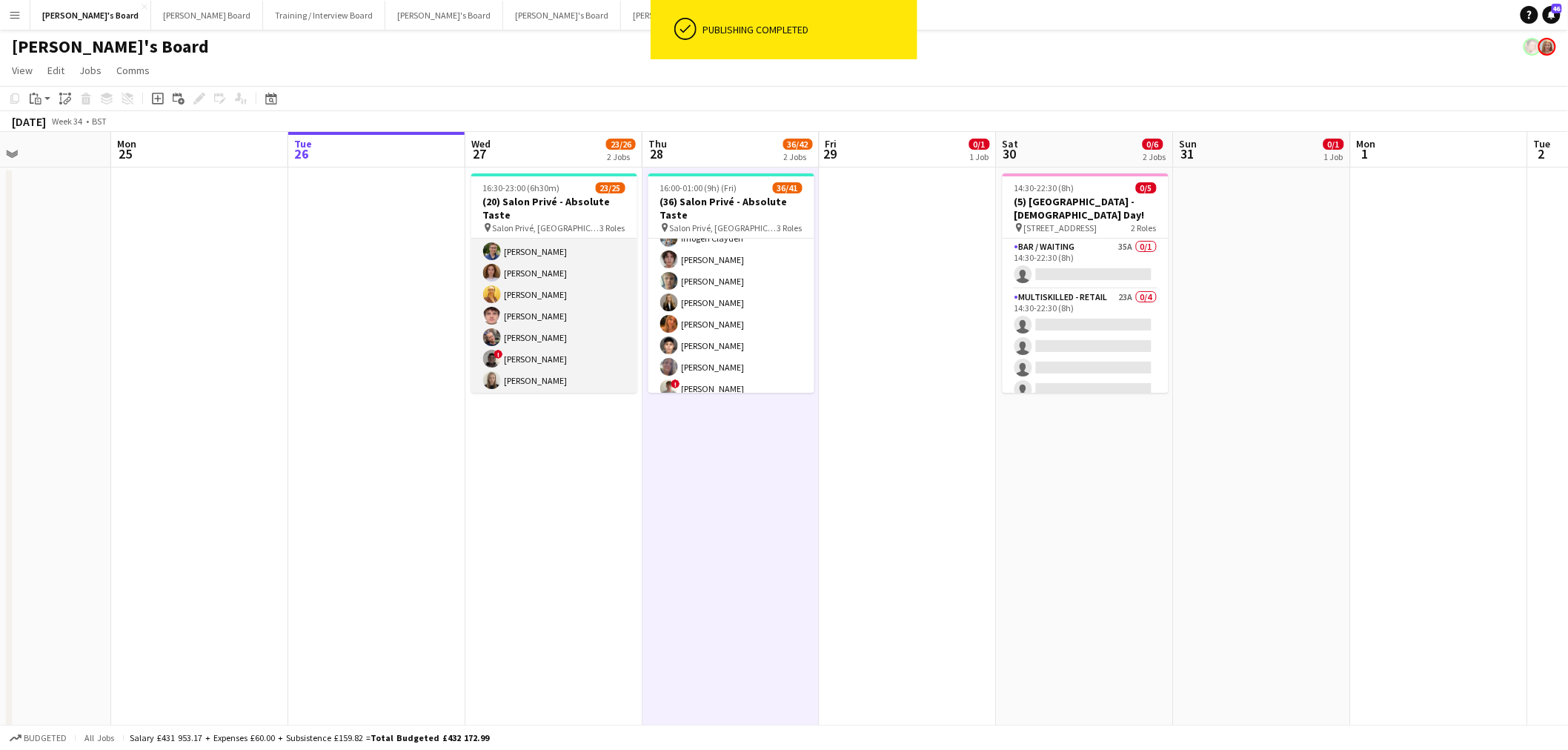
scroll to position [410, 0]
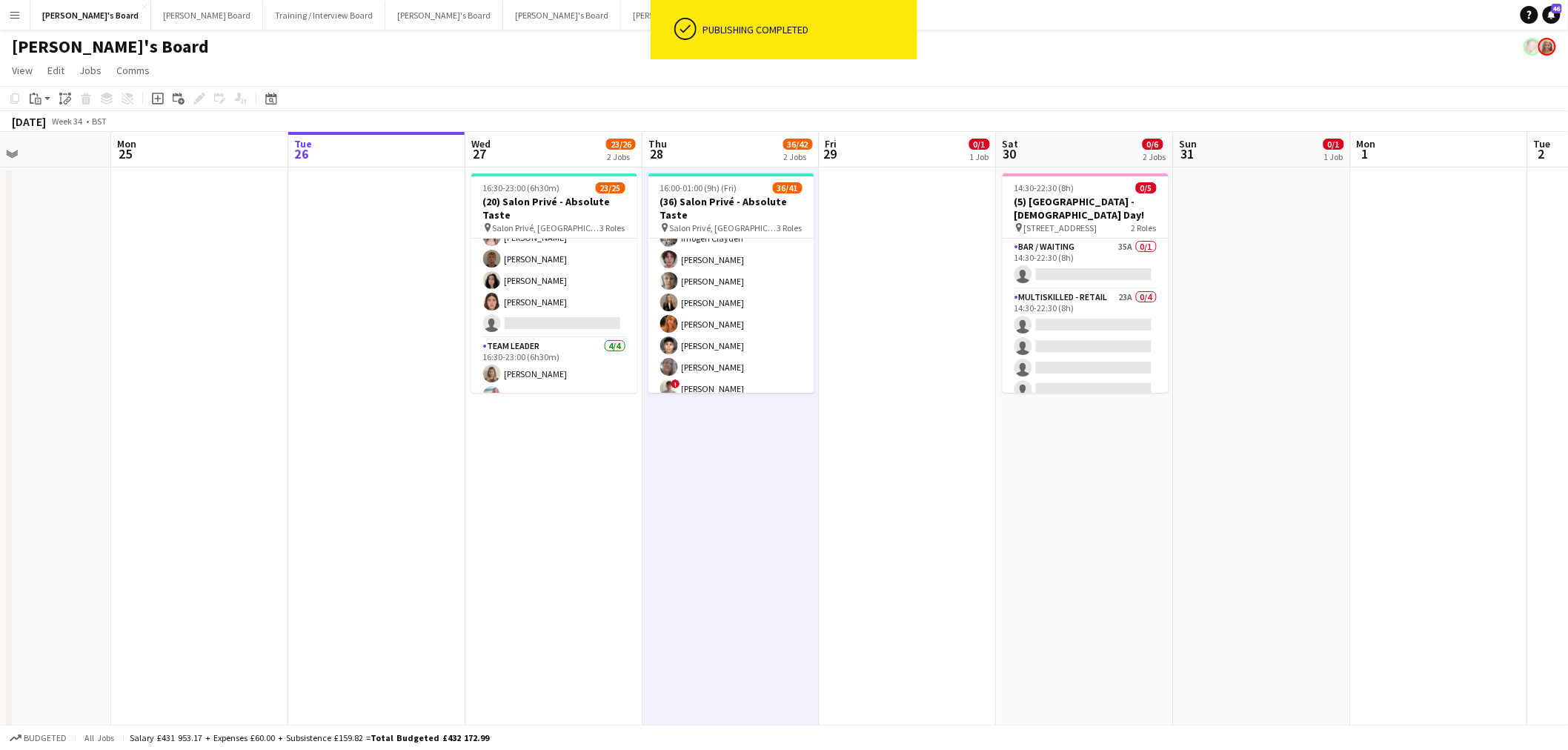
click at [557, 282] on app-card-role "Hospitality 2I 8A 12/13 16:30-23:00 (6h30m) Madeleine Rapley-Smith Joseph Day S…" at bounding box center [554, 184] width 166 height 309
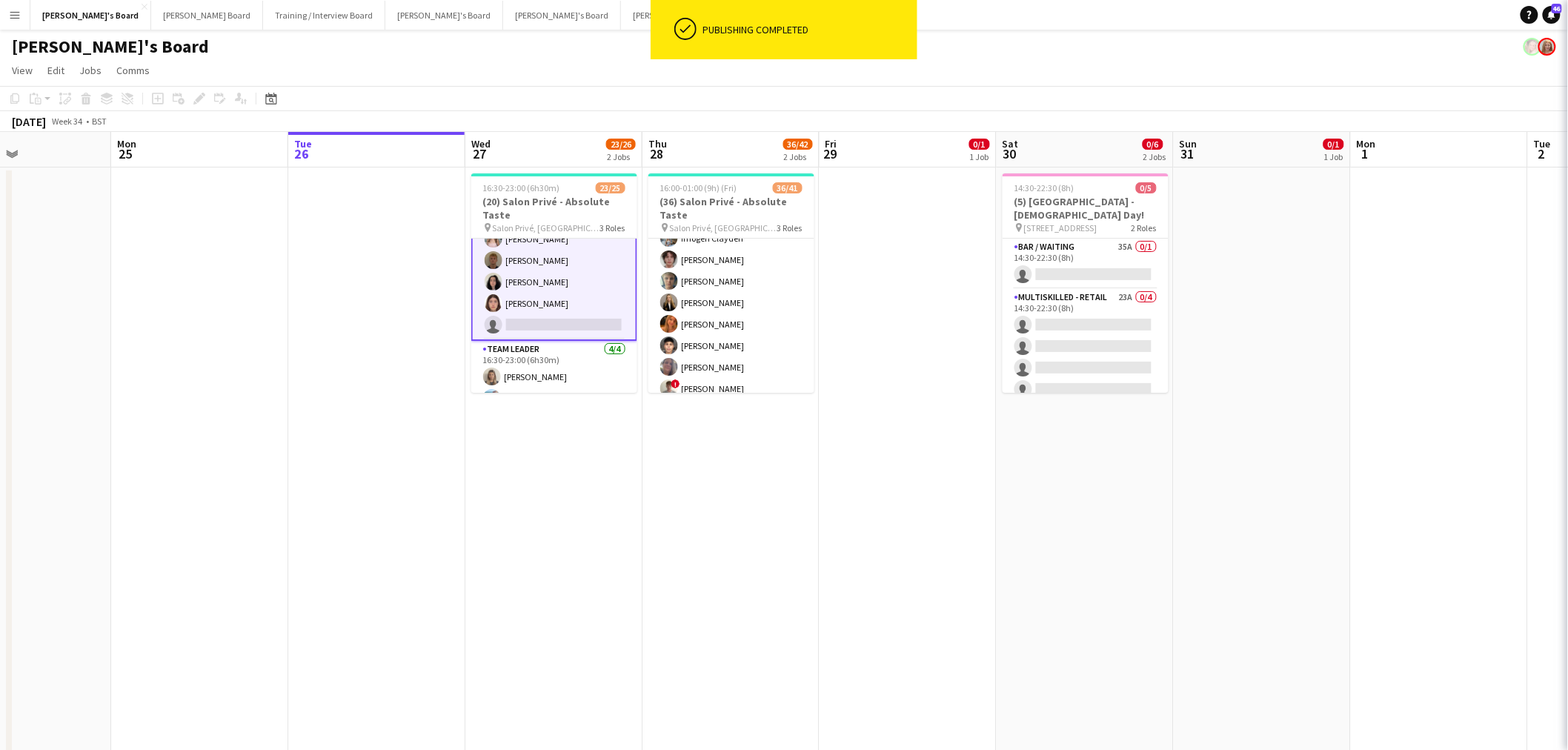
scroll to position [410, 0]
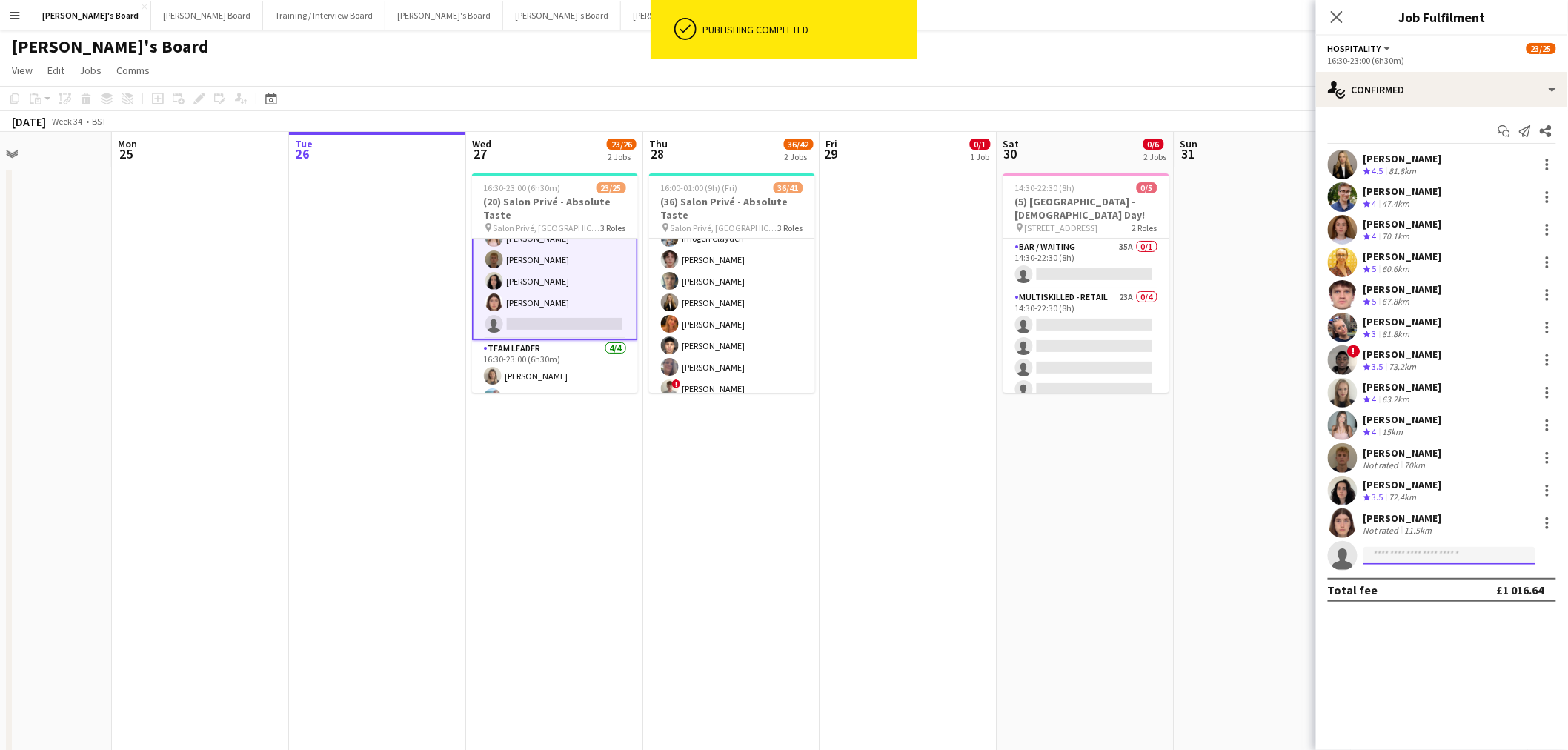
click at [1433, 562] on input at bounding box center [1449, 556] width 172 height 18
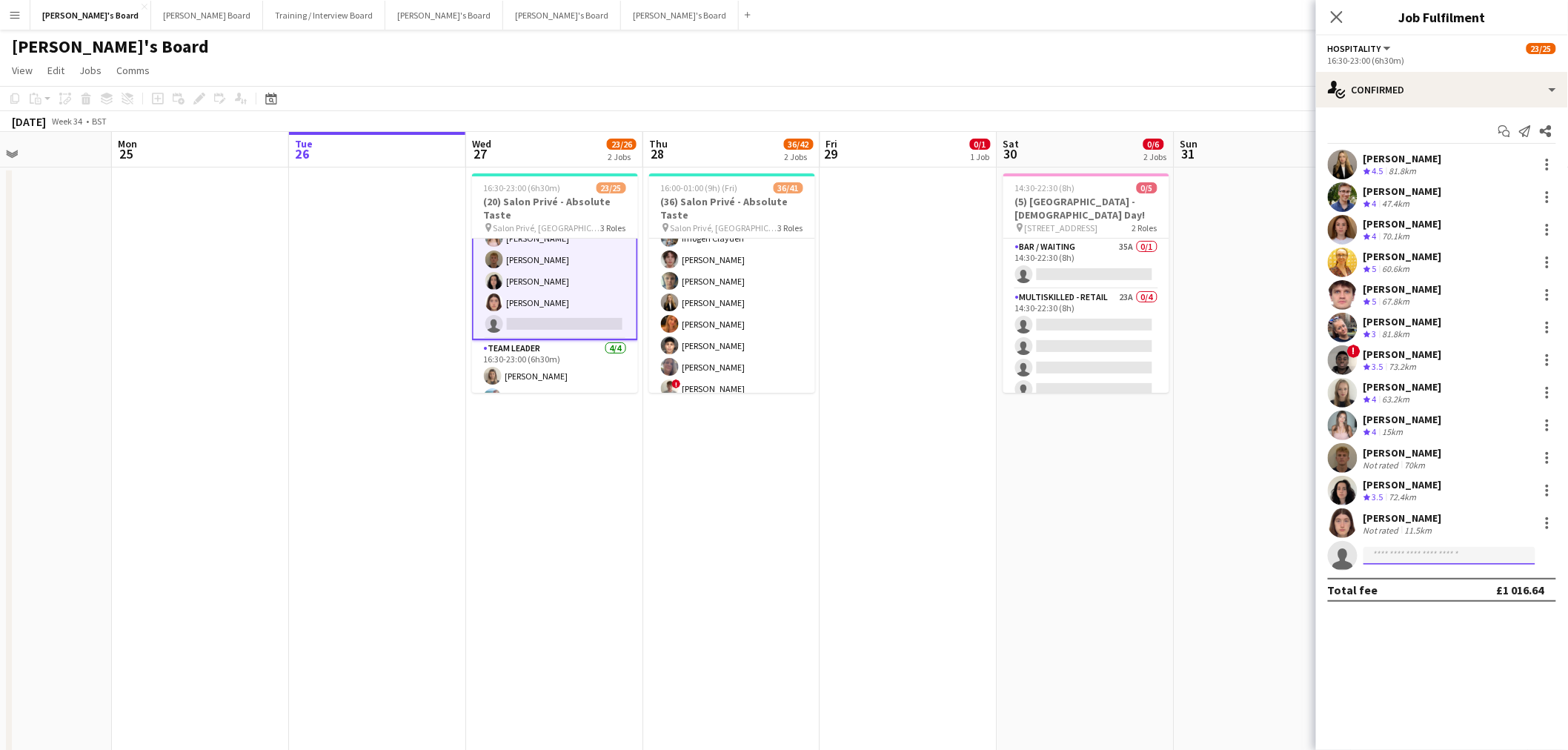
paste input "**********"
type input "**********"
click at [1418, 579] on span "[PERSON_NAME]" at bounding box center [1418, 577] width 85 height 13
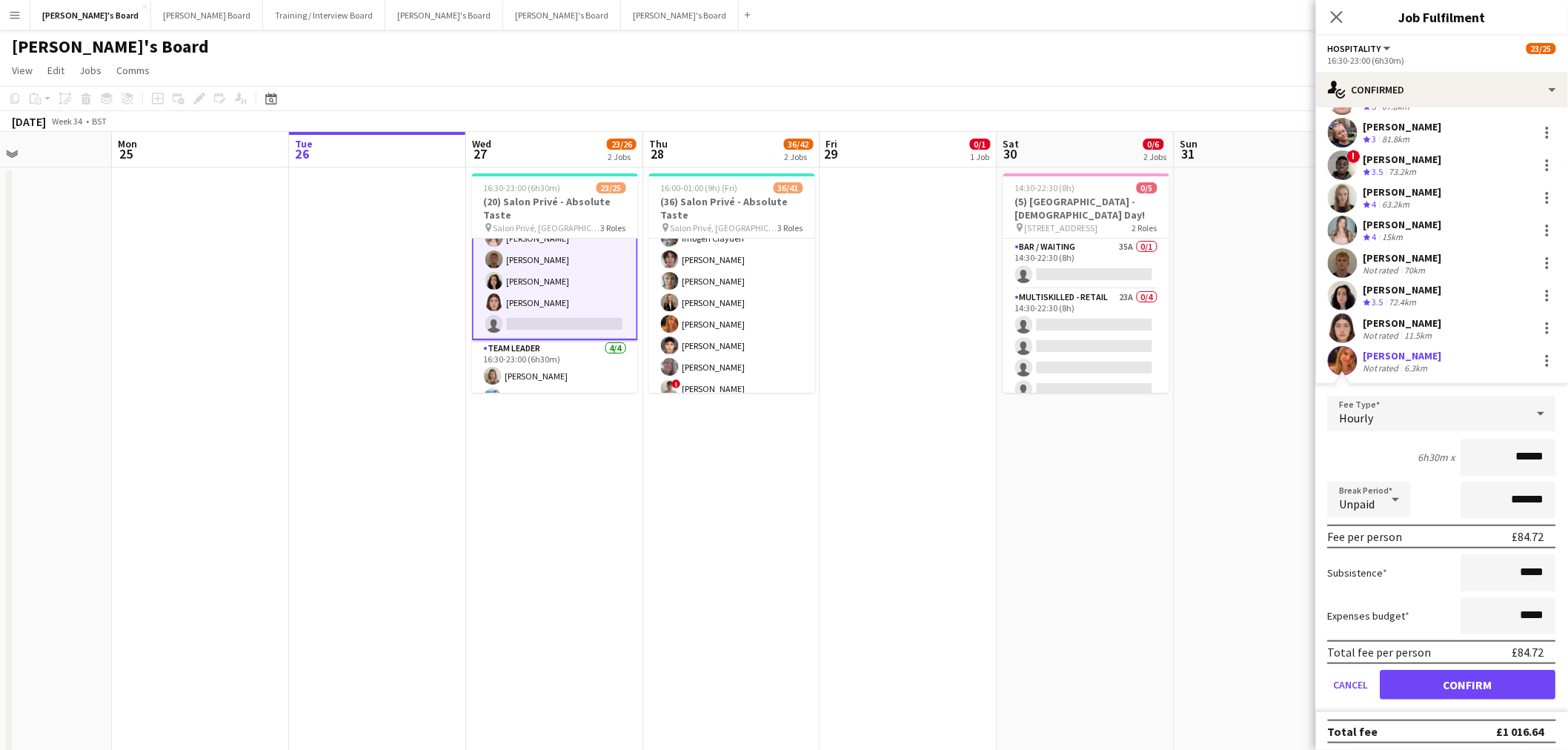
scroll to position [196, 0]
click at [1472, 670] on button "Confirm" at bounding box center [1468, 684] width 176 height 29
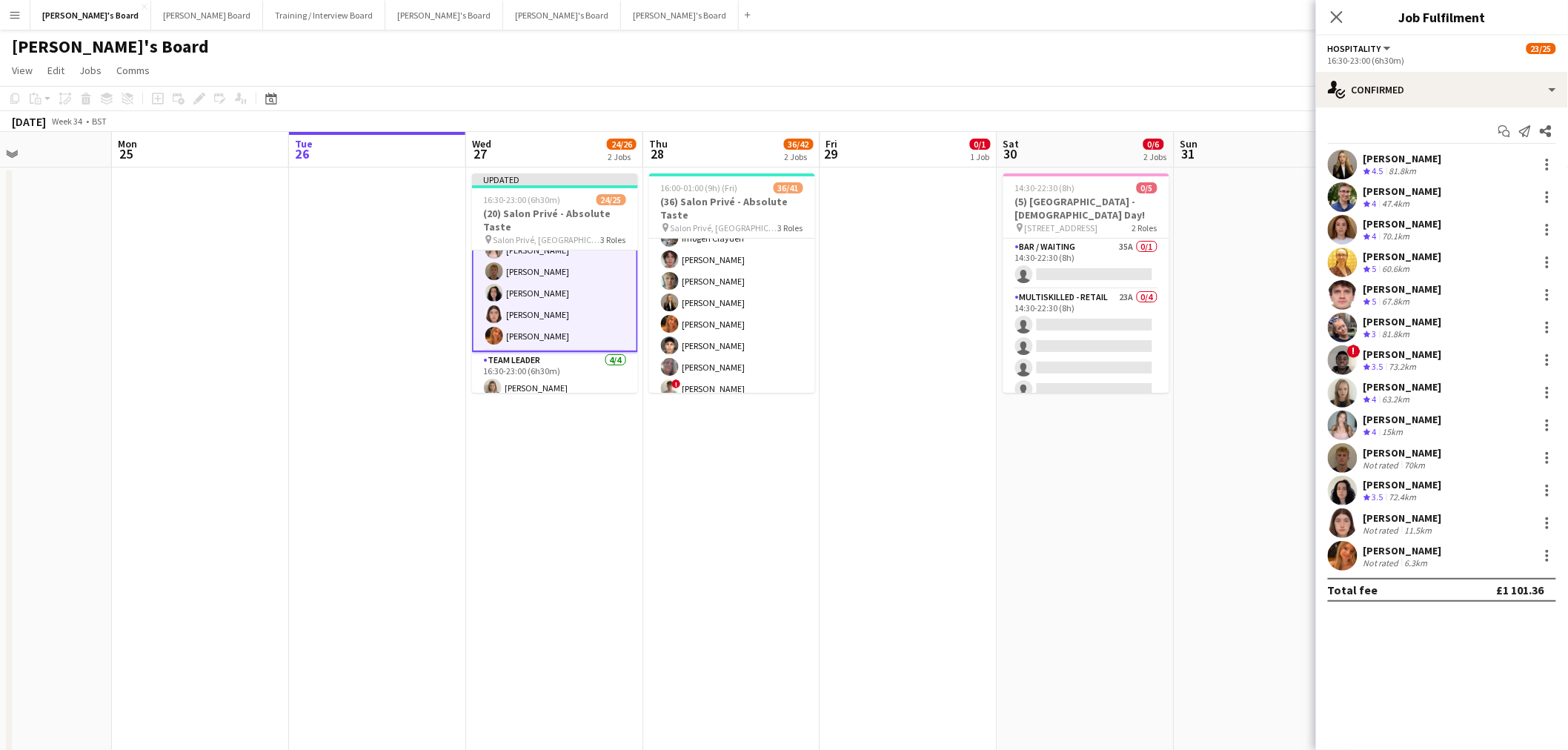
scroll to position [0, 0]
click at [946, 559] on app-date-cell at bounding box center [909, 482] width 177 height 630
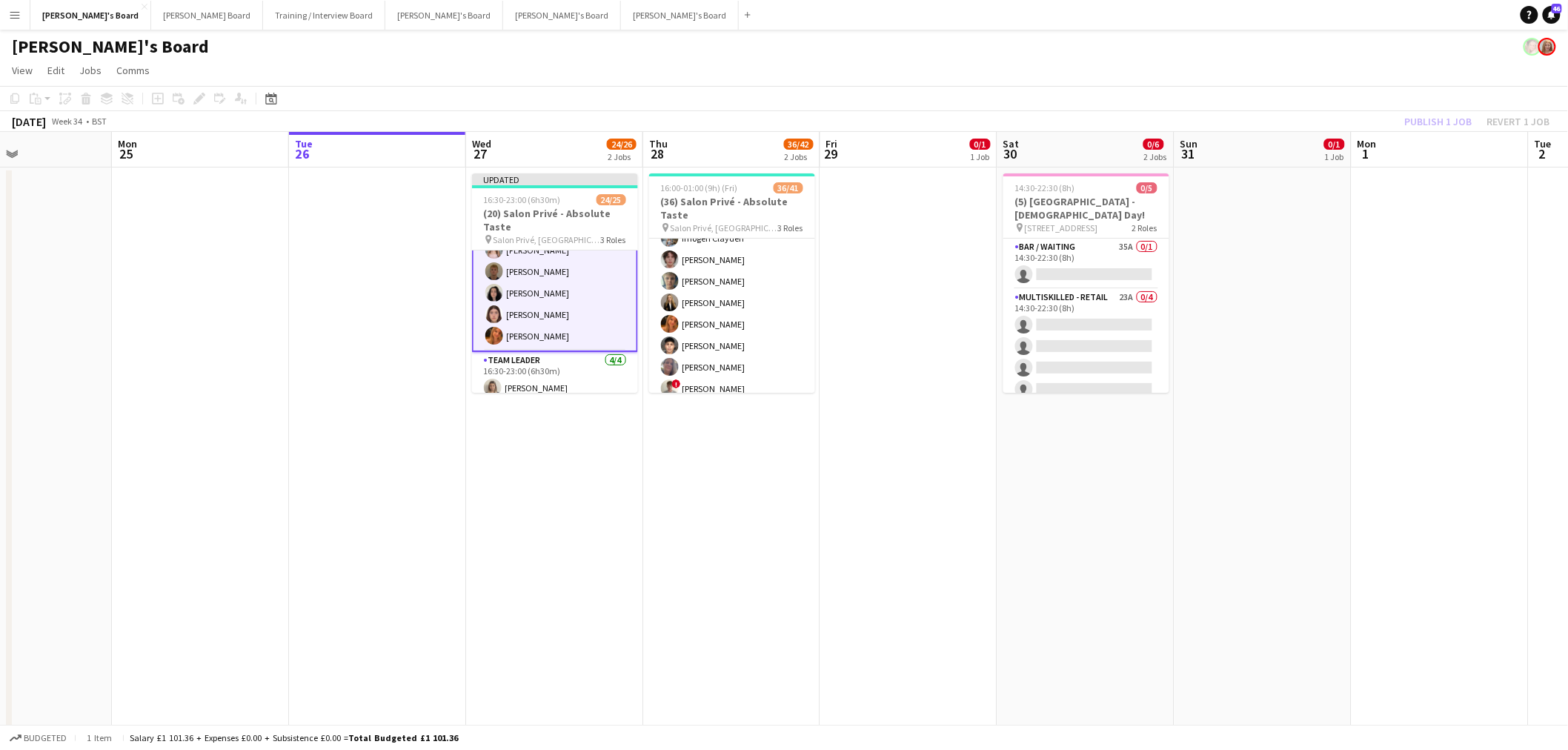
scroll to position [410, 0]
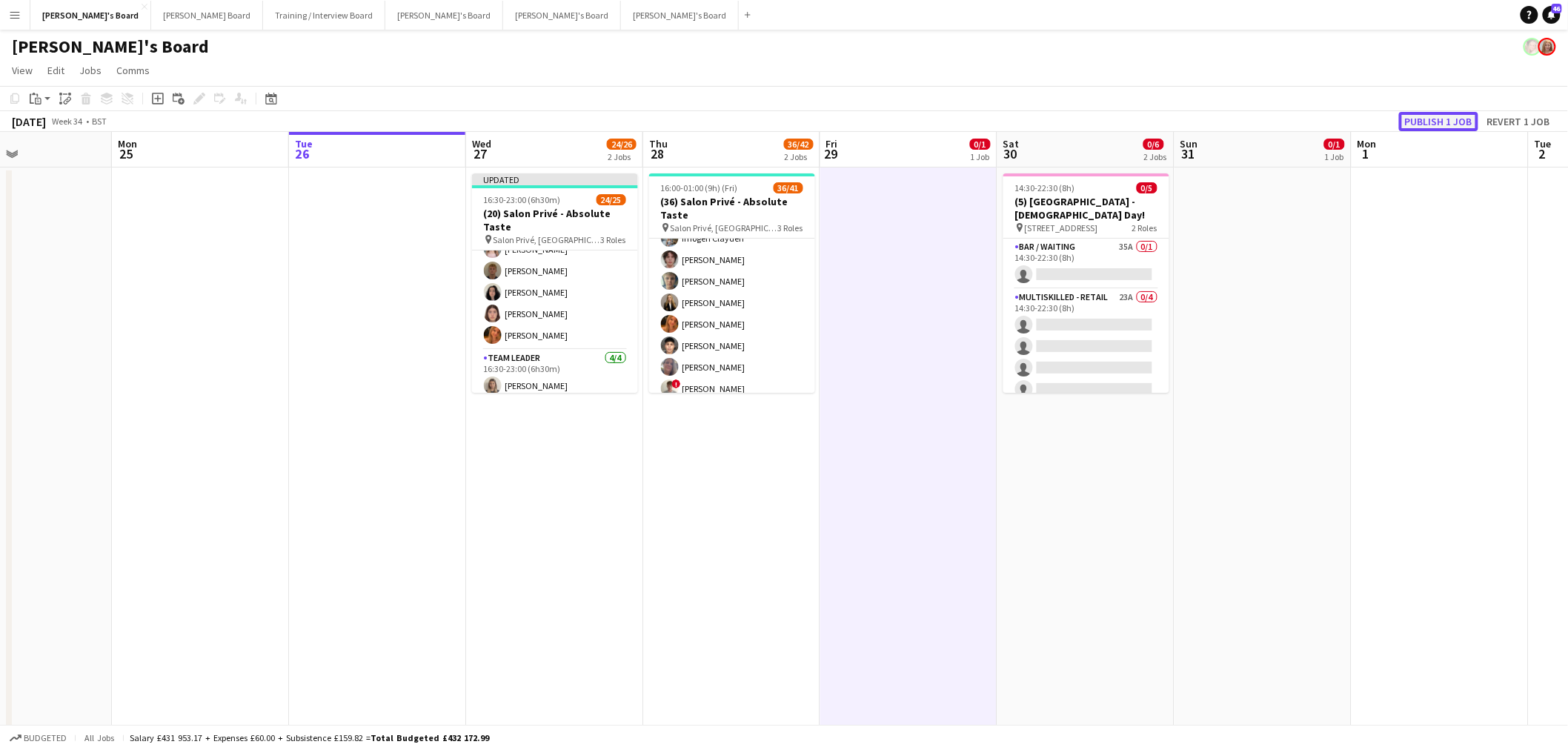
click at [1448, 117] on button "Publish 1 job" at bounding box center [1439, 122] width 79 height 19
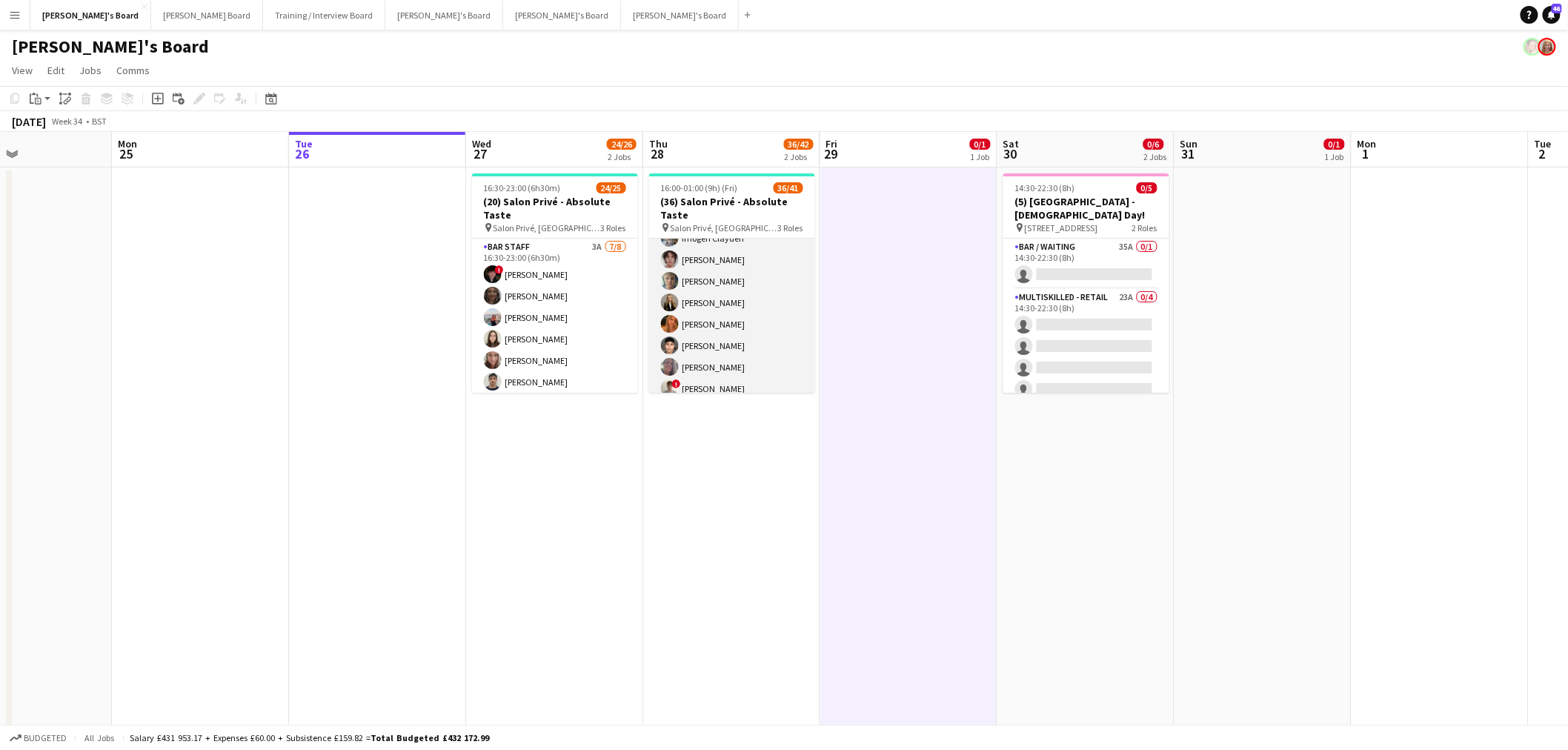
scroll to position [0, 0]
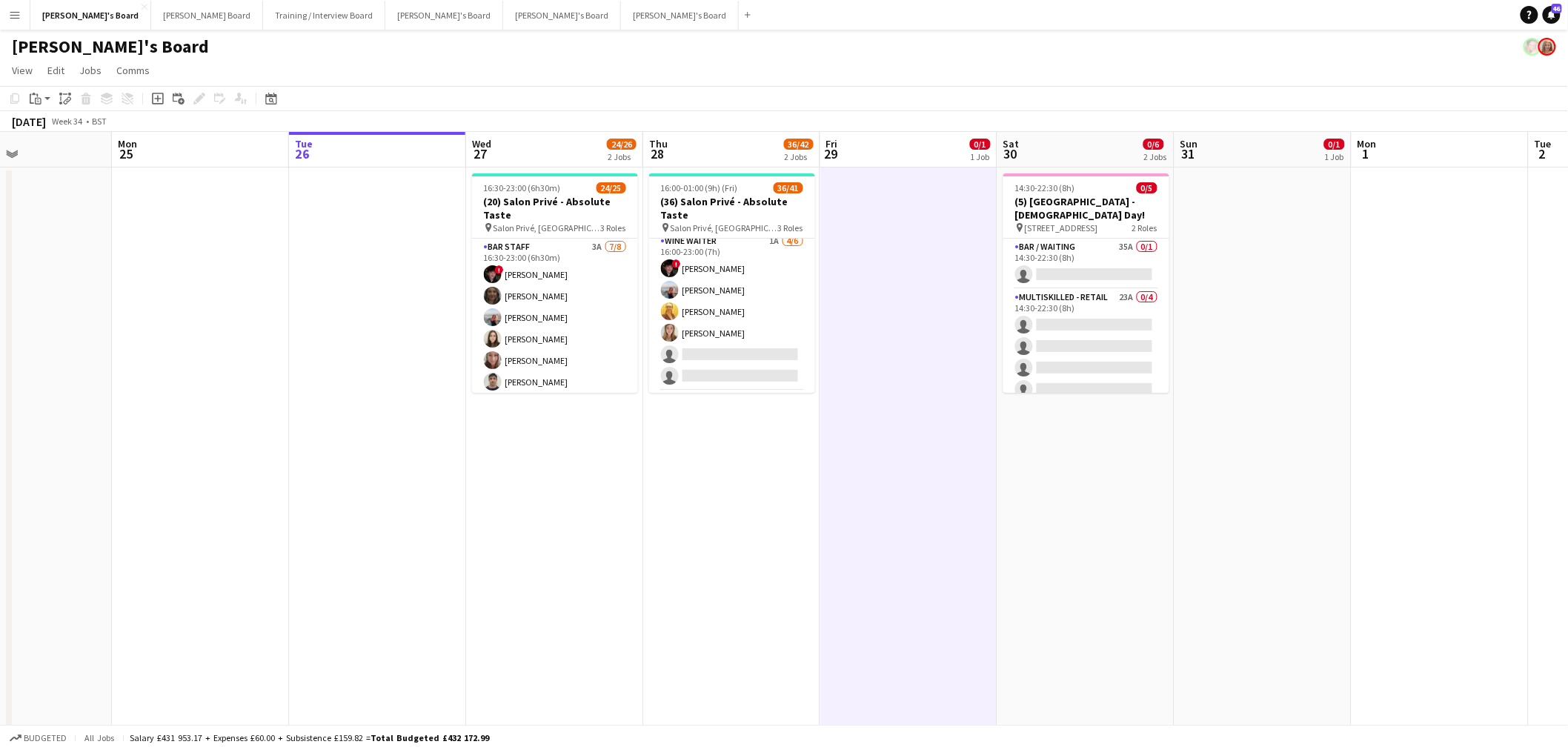
click at [726, 328] on app-card-role "WINE WAITER 1A [DATE] 16:00-23:00 (7h) ! [PERSON_NAME] [PERSON_NAME] [PERSON_NA…" at bounding box center [731, 311] width 166 height 158
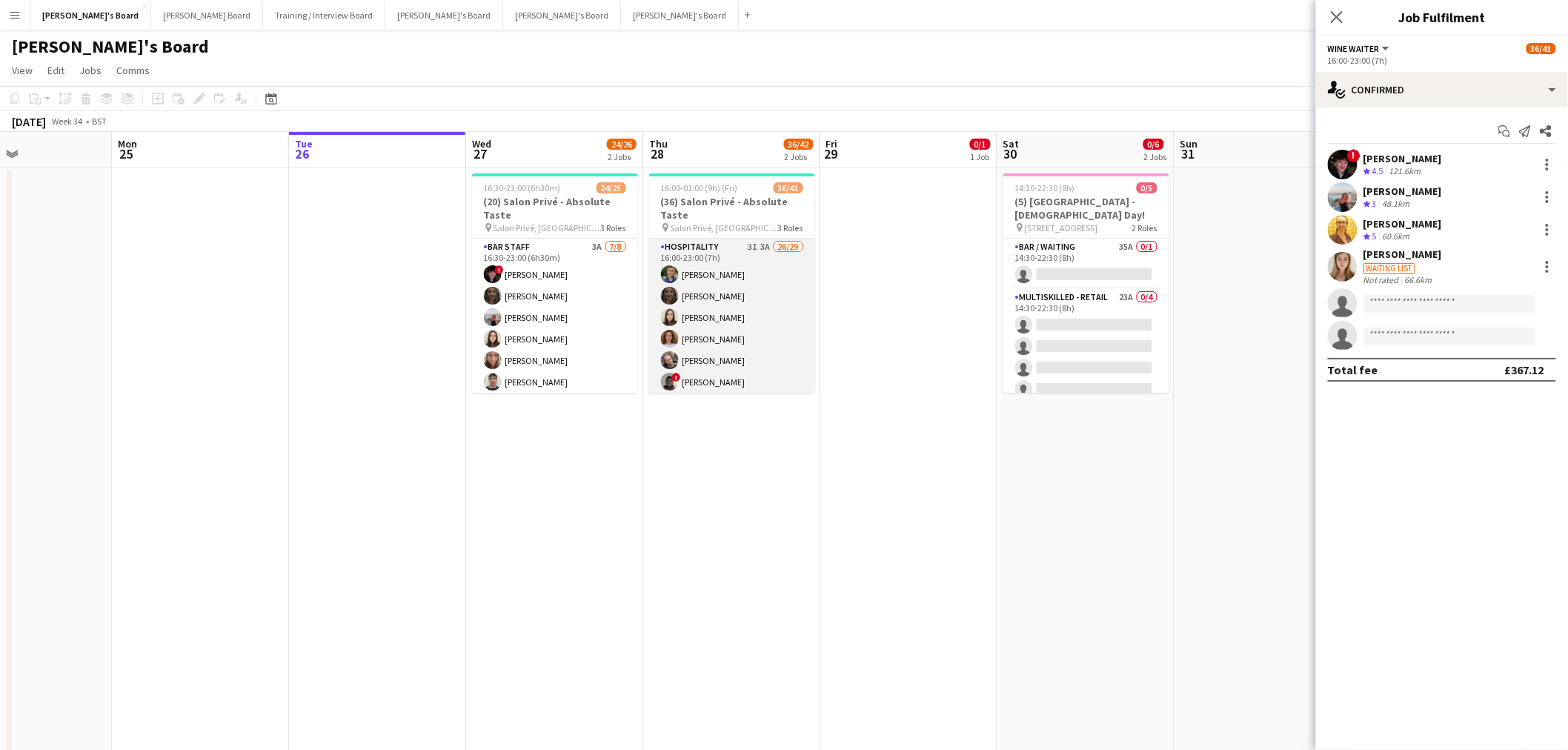
click at [744, 313] on app-card-role "Hospitality 3I 3A 26/29 16:00-23:00 (7h) [PERSON_NAME] [PERSON_NAME] [PERSON_NA…" at bounding box center [731, 565] width 166 height 653
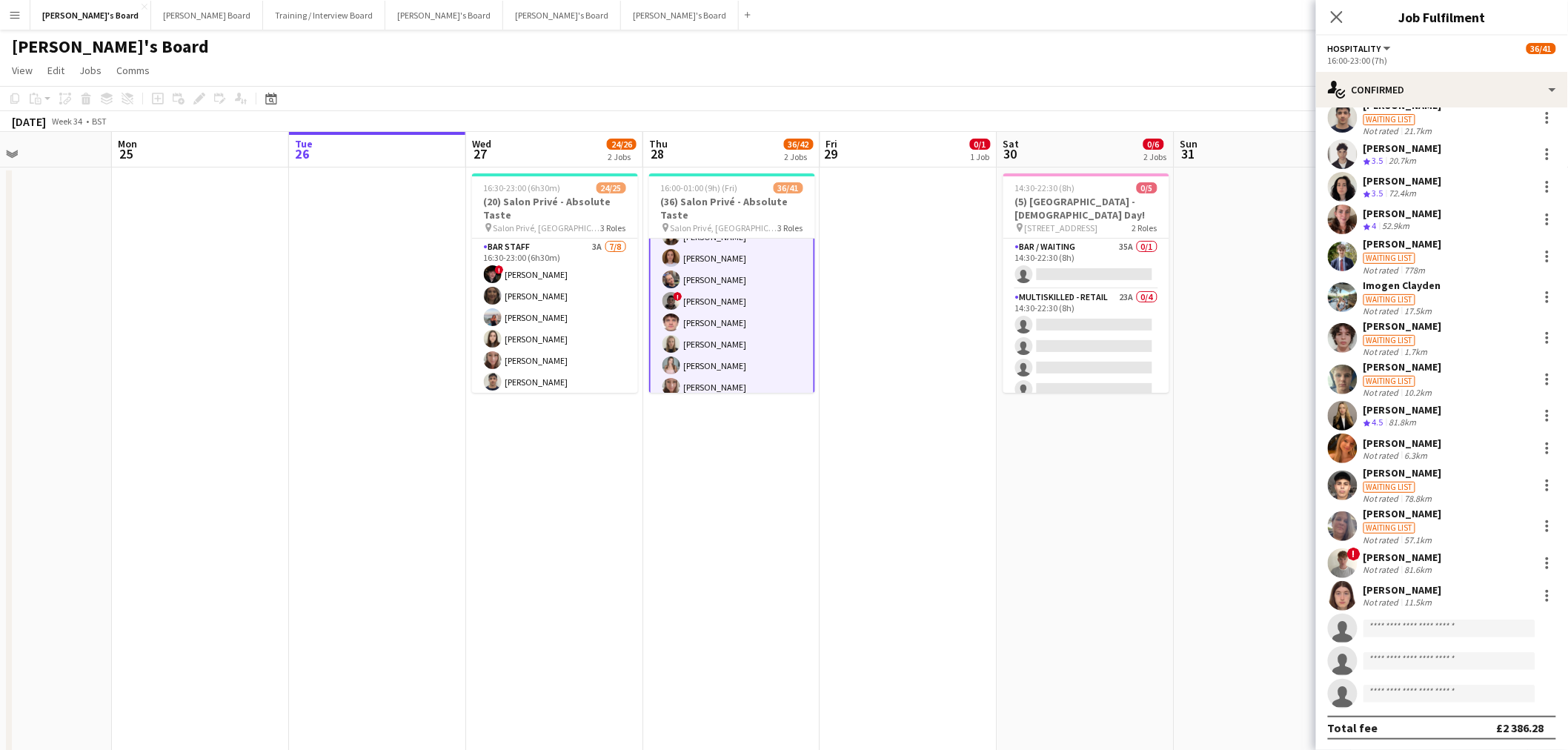
scroll to position [165, 0]
click at [738, 342] on app-card-role "Hospitality 3I 3A 26/29 16:00-23:00 (7h) [PERSON_NAME] [PERSON_NAME] [PERSON_NA…" at bounding box center [731, 402] width 166 height 655
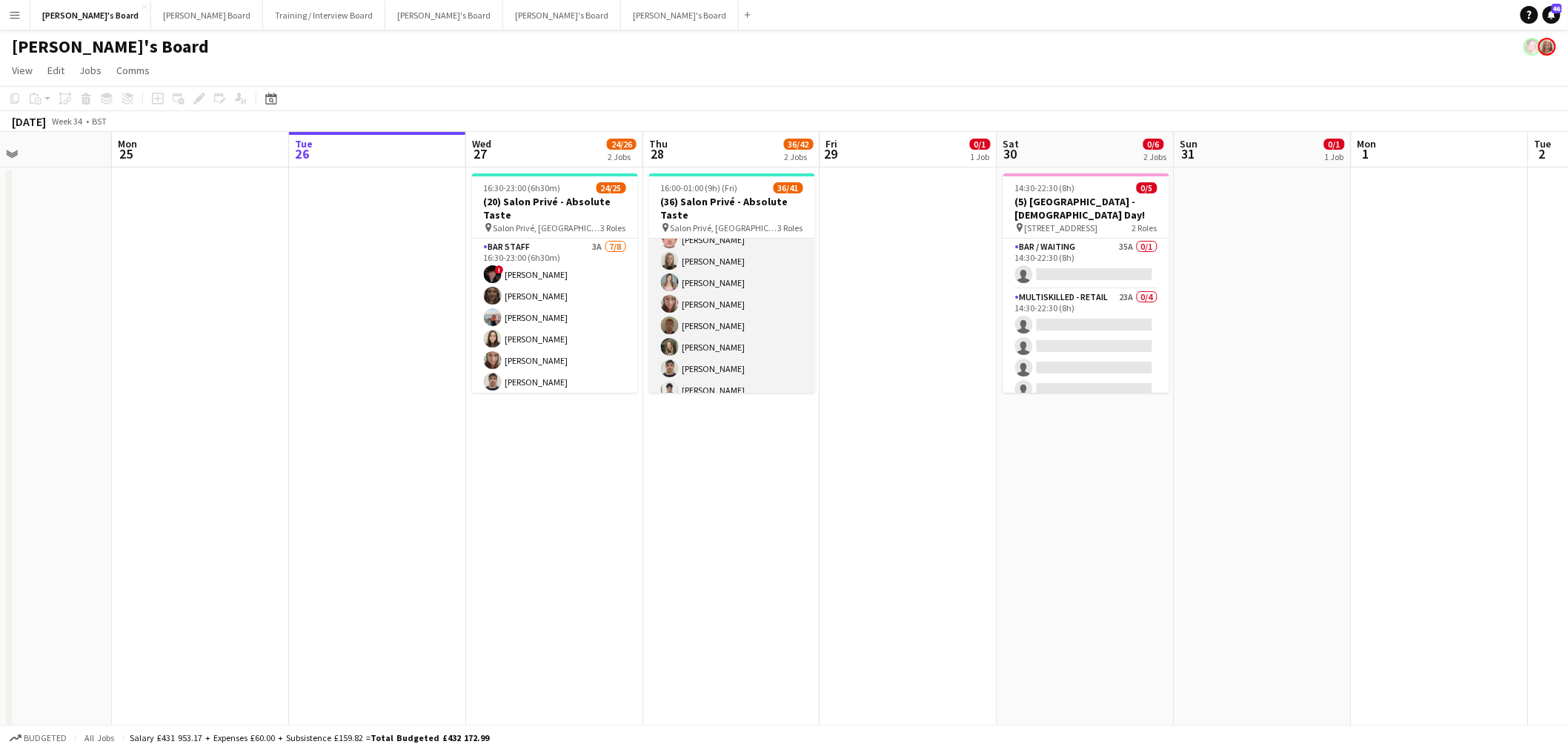
click at [713, 350] on app-card-role "Hospitality 3I 3A 26/29 16:00-23:00 (7h) [PERSON_NAME] [PERSON_NAME] [PERSON_NA…" at bounding box center [731, 401] width 166 height 653
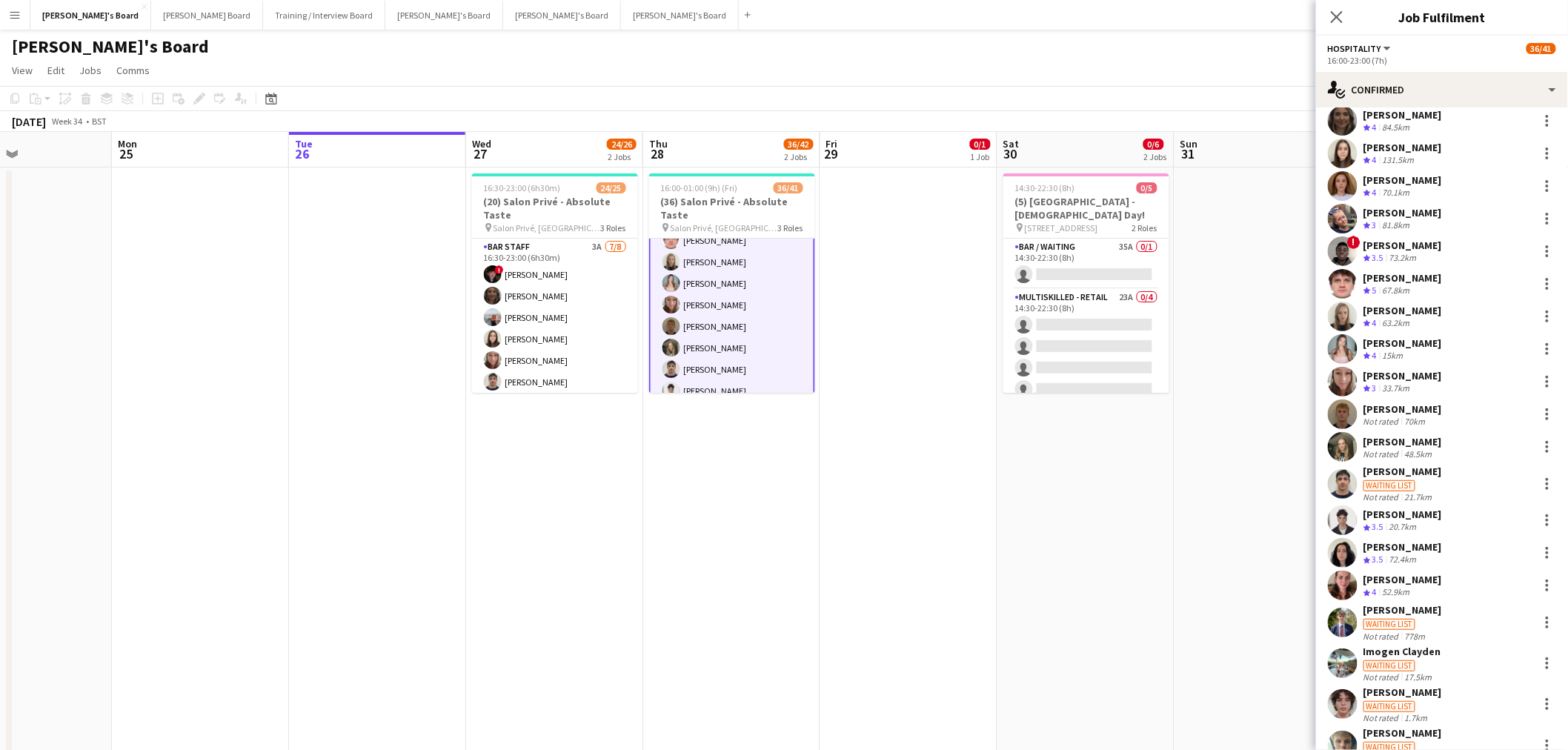
scroll to position [0, 0]
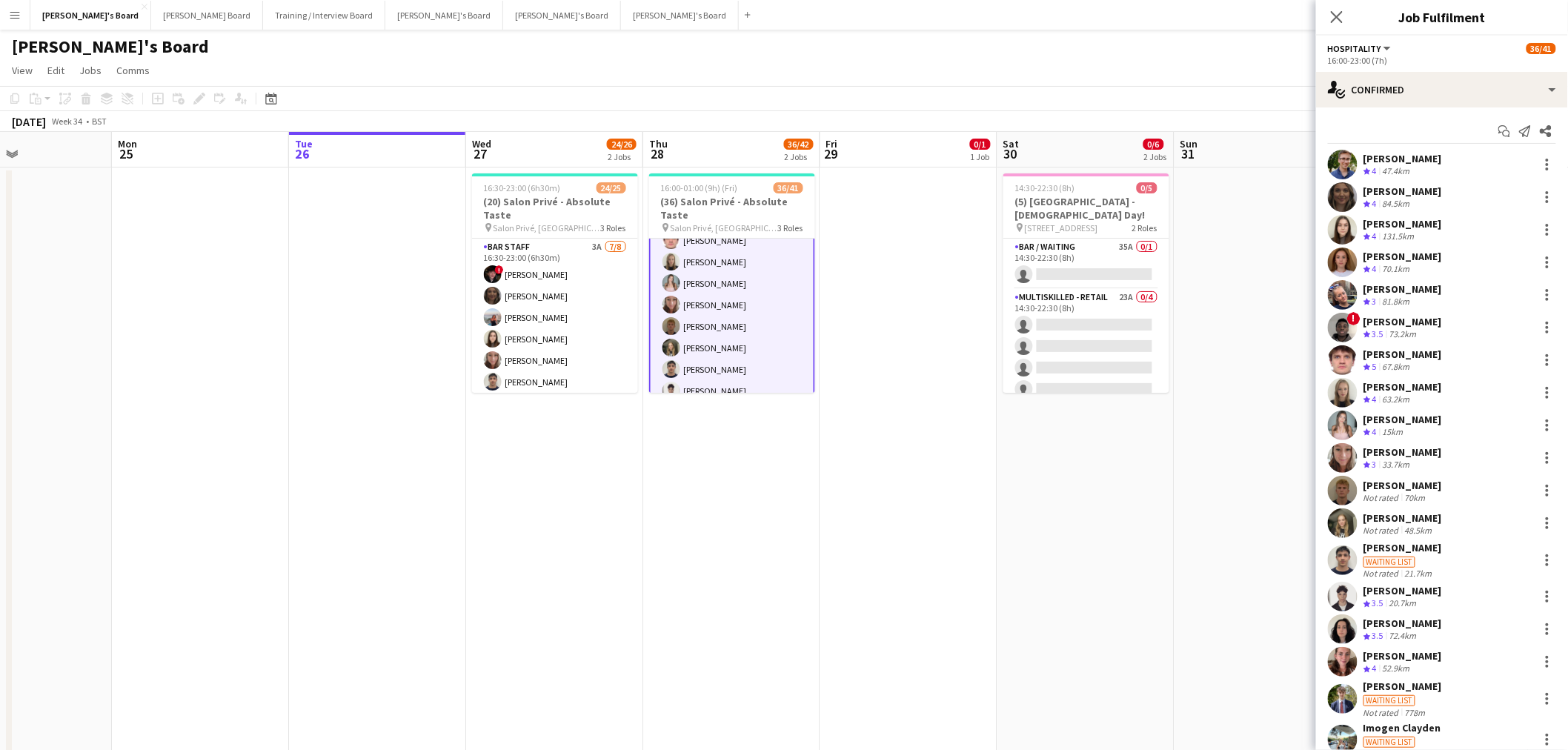
click at [1421, 531] on div "48.5km" at bounding box center [1418, 530] width 34 height 11
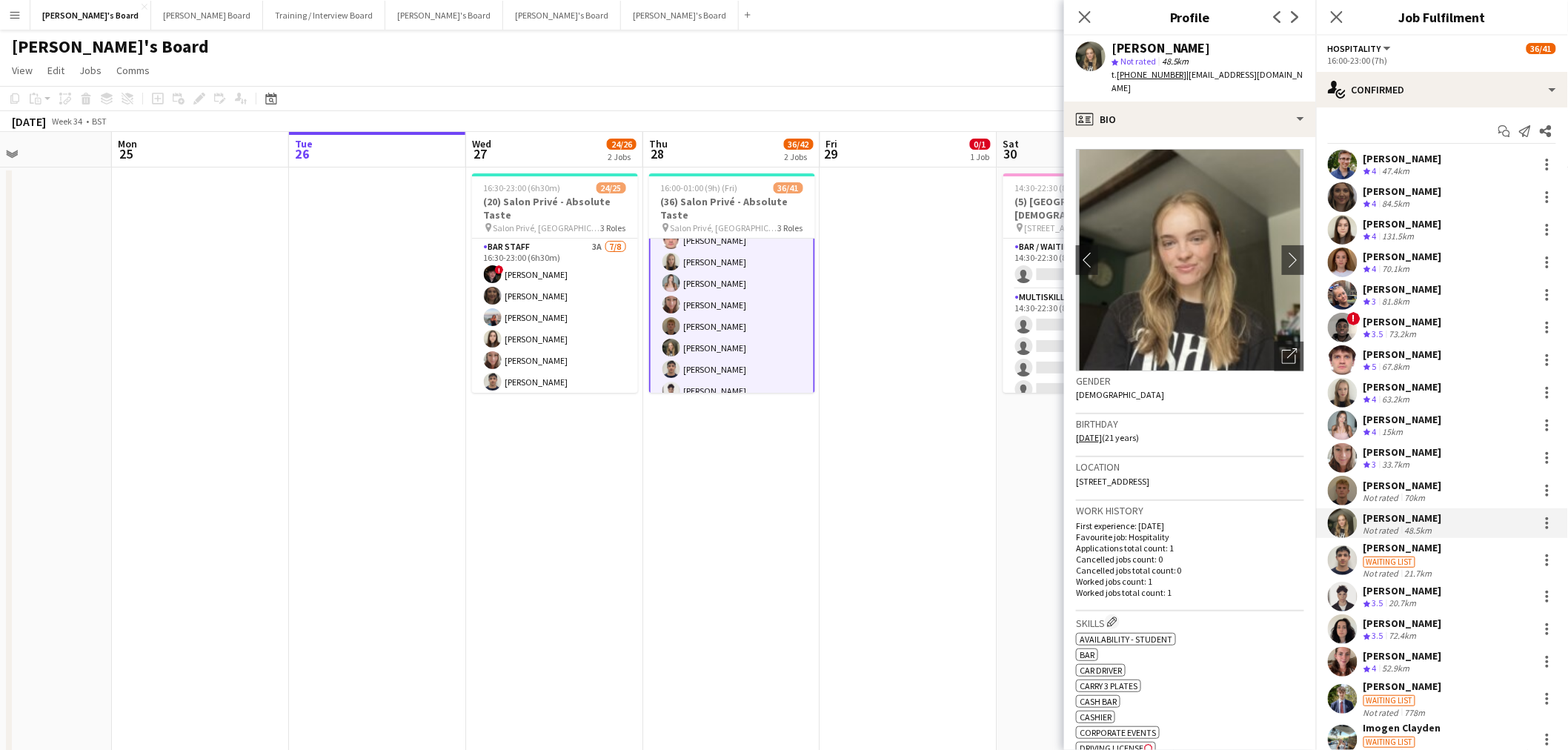
click at [1156, 45] on div "[PERSON_NAME]" at bounding box center [1160, 47] width 99 height 13
copy div "[PERSON_NAME]"
click at [1217, 112] on div "profile Bio" at bounding box center [1190, 119] width 252 height 35
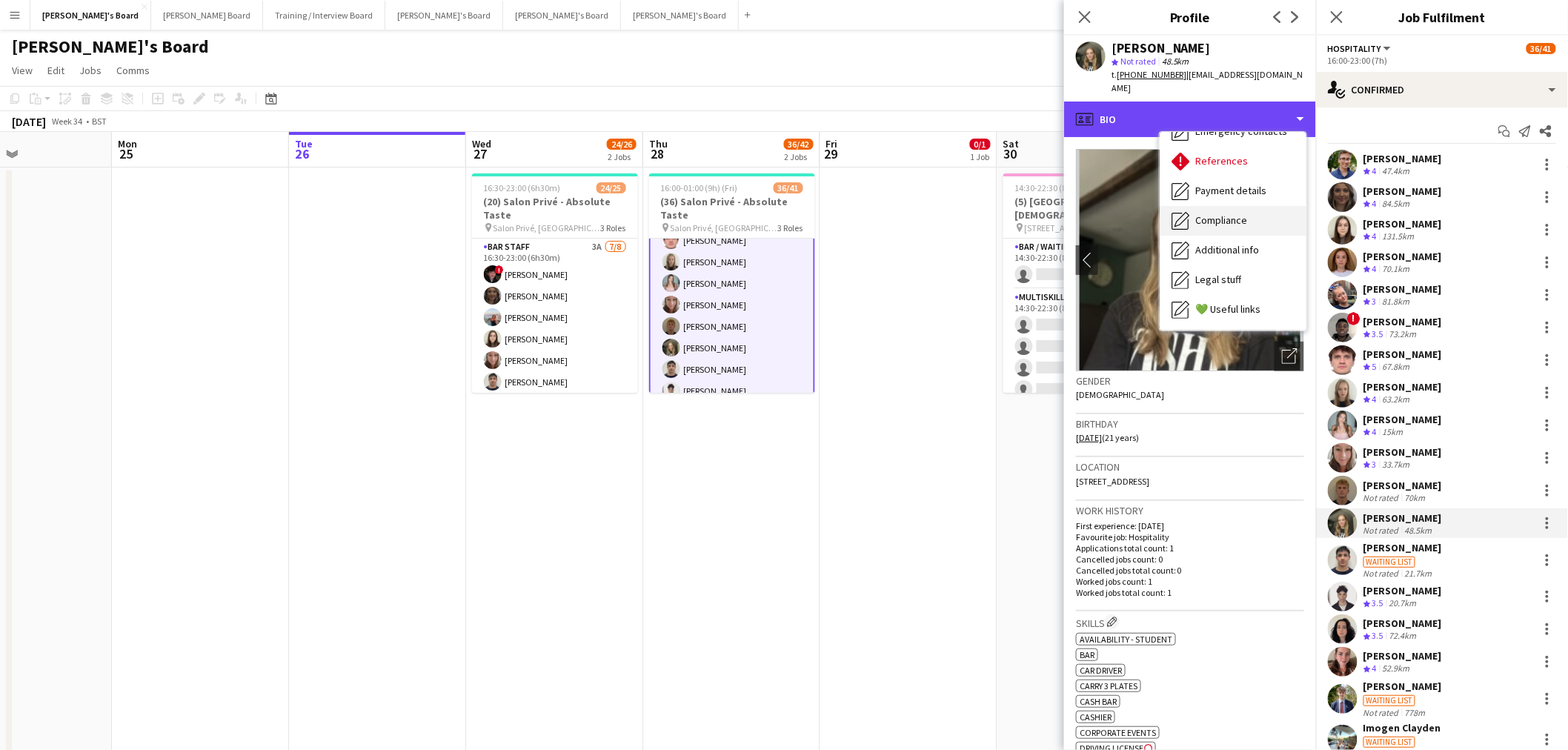
scroll to position [115, 0]
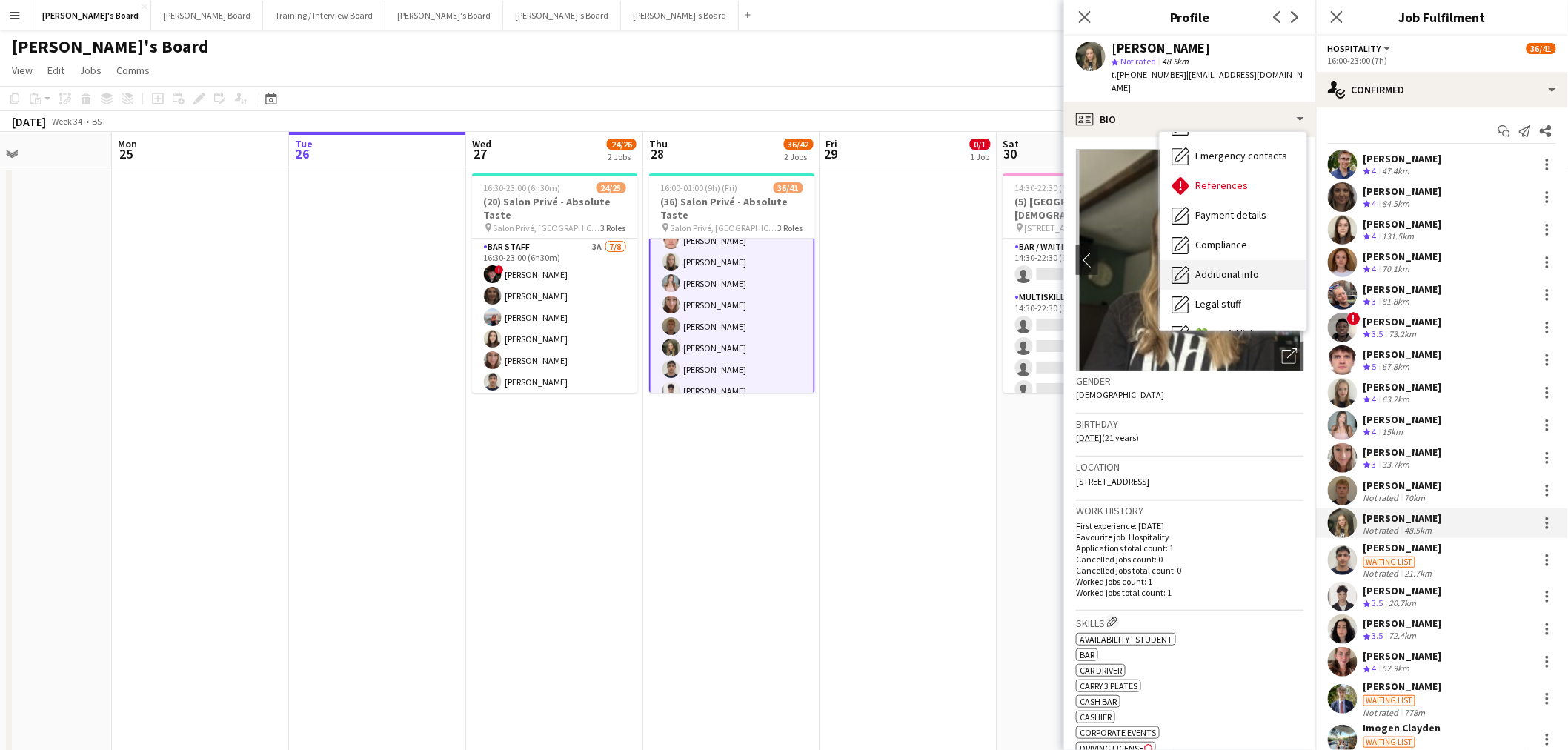
click at [1250, 267] on span "Additional info" at bounding box center [1227, 273] width 64 height 13
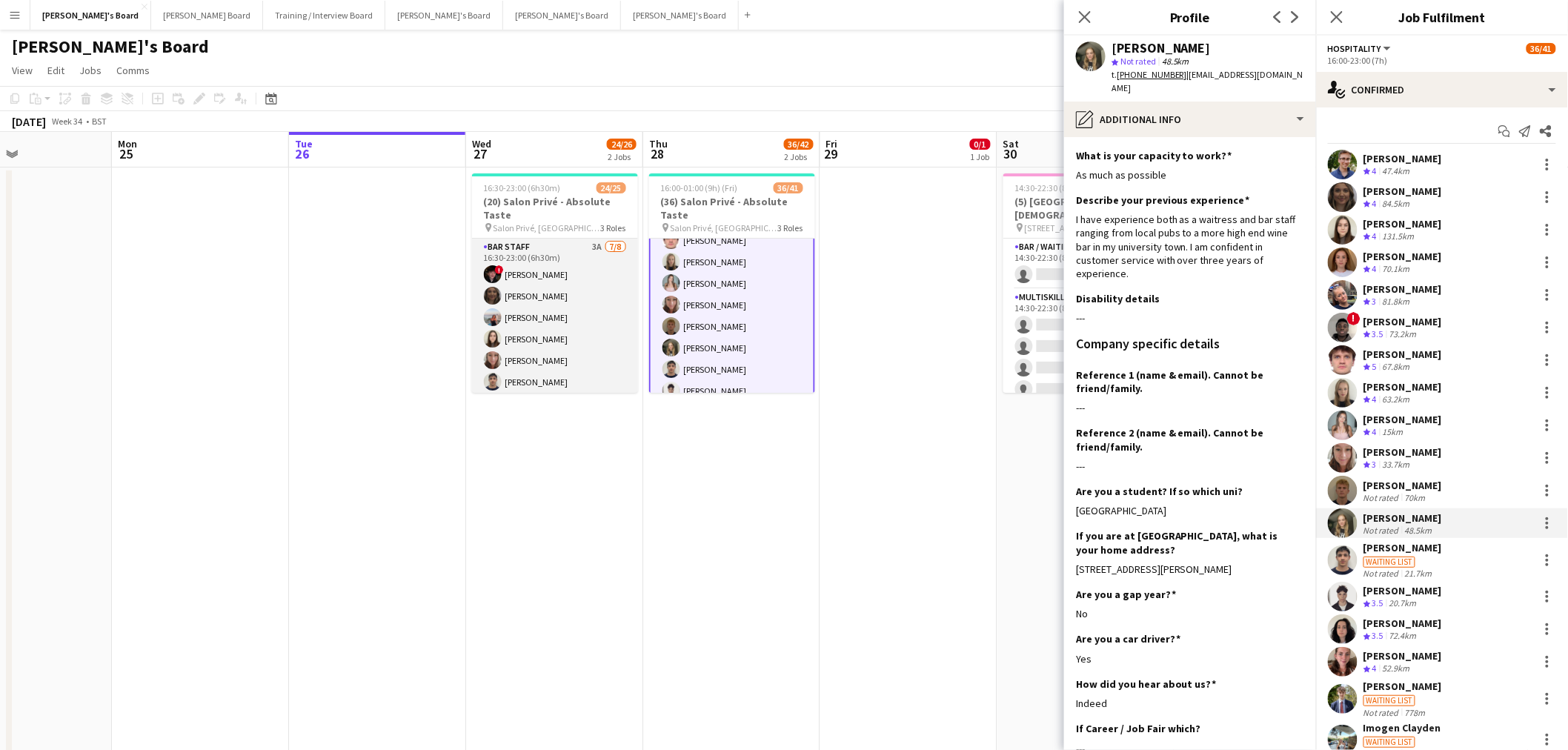
click at [495, 328] on app-card-role "BAR STAFF 3A 7/8 16:30-23:00 (6h30m) ! Ryan Filkins shona irvine Ellie Brown Ha…" at bounding box center [555, 339] width 166 height 201
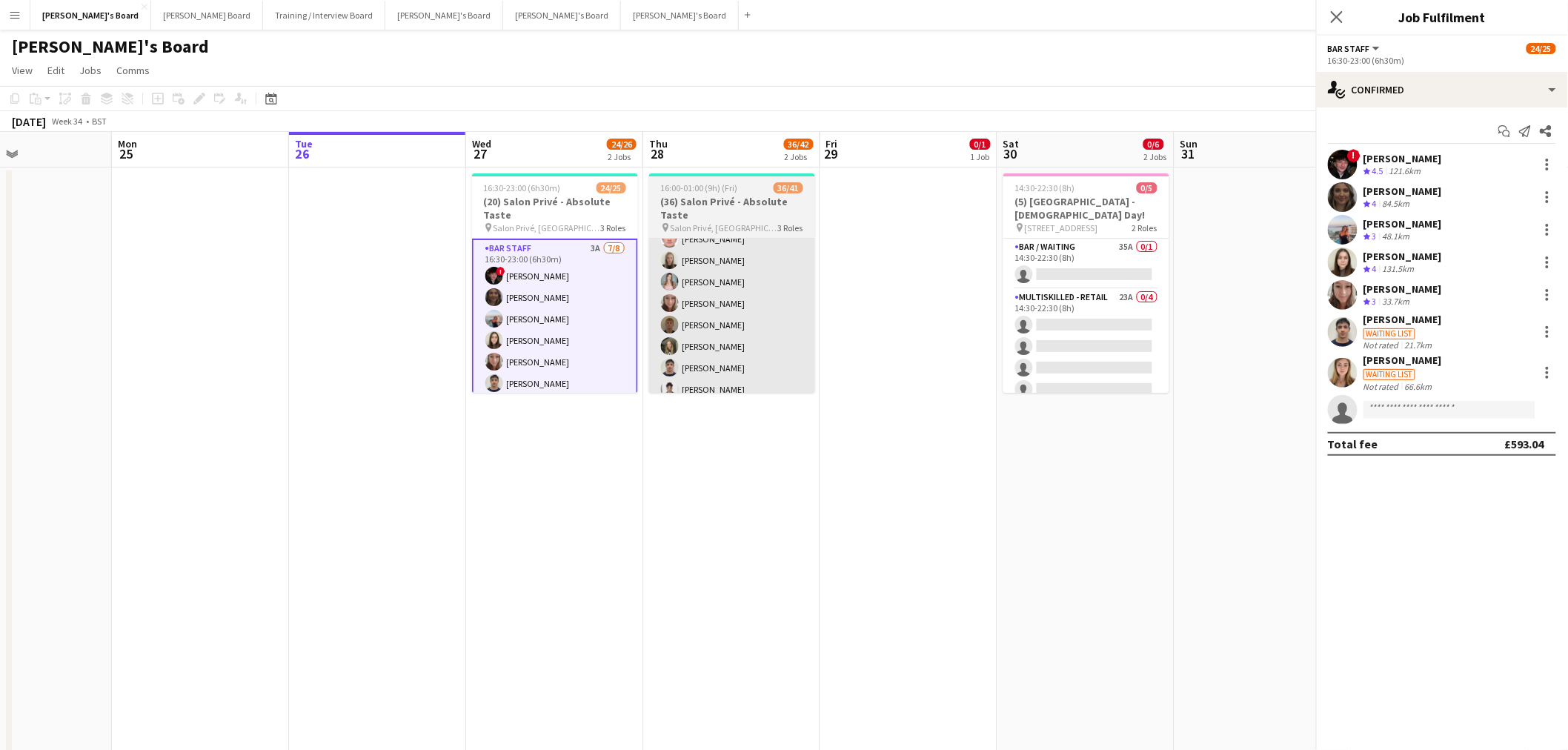
scroll to position [164, 0]
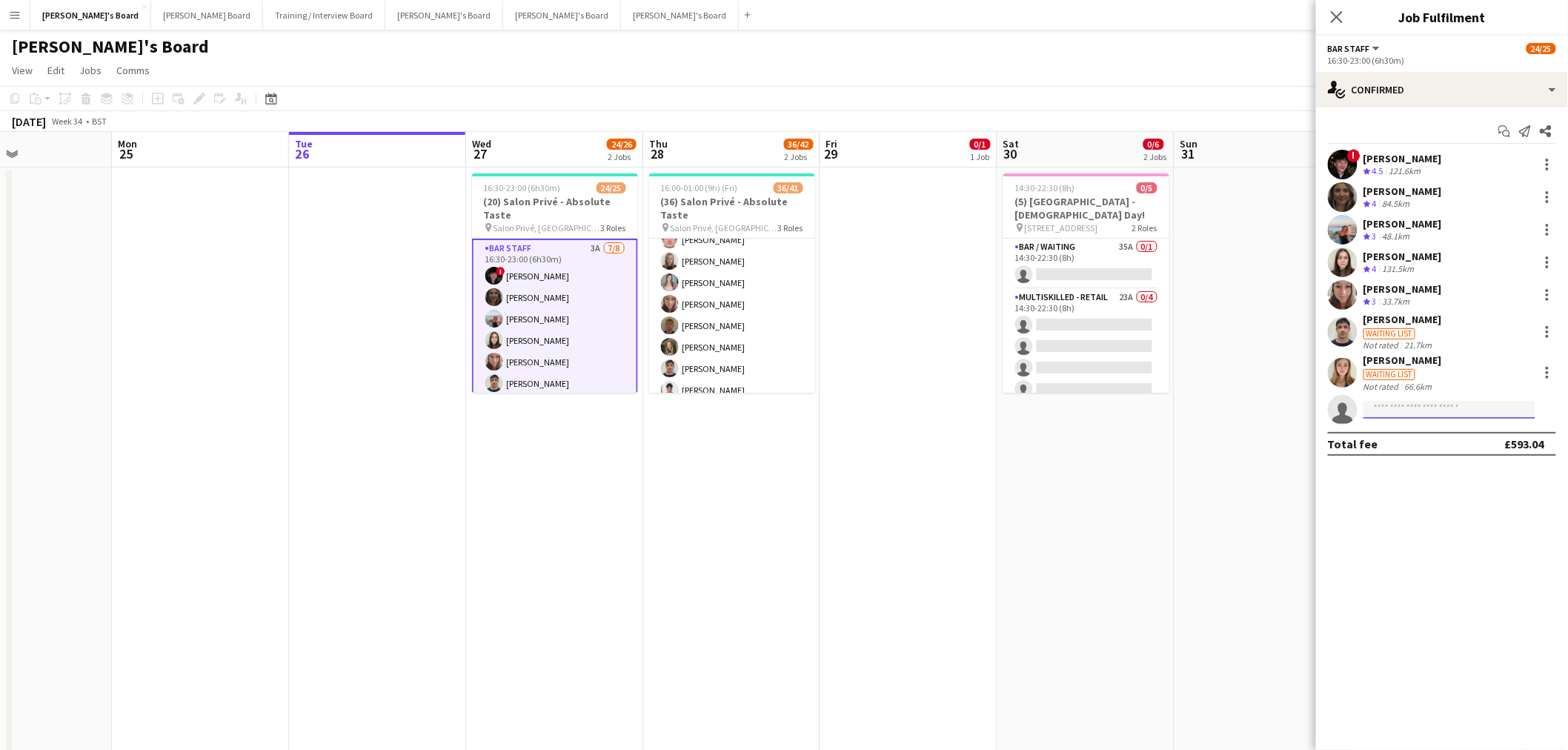
click at [1482, 416] on input at bounding box center [1449, 409] width 172 height 18
paste input "**********"
type input "**********"
click at [1428, 439] on span "amiefsparks@outlook.com" at bounding box center [1450, 443] width 148 height 12
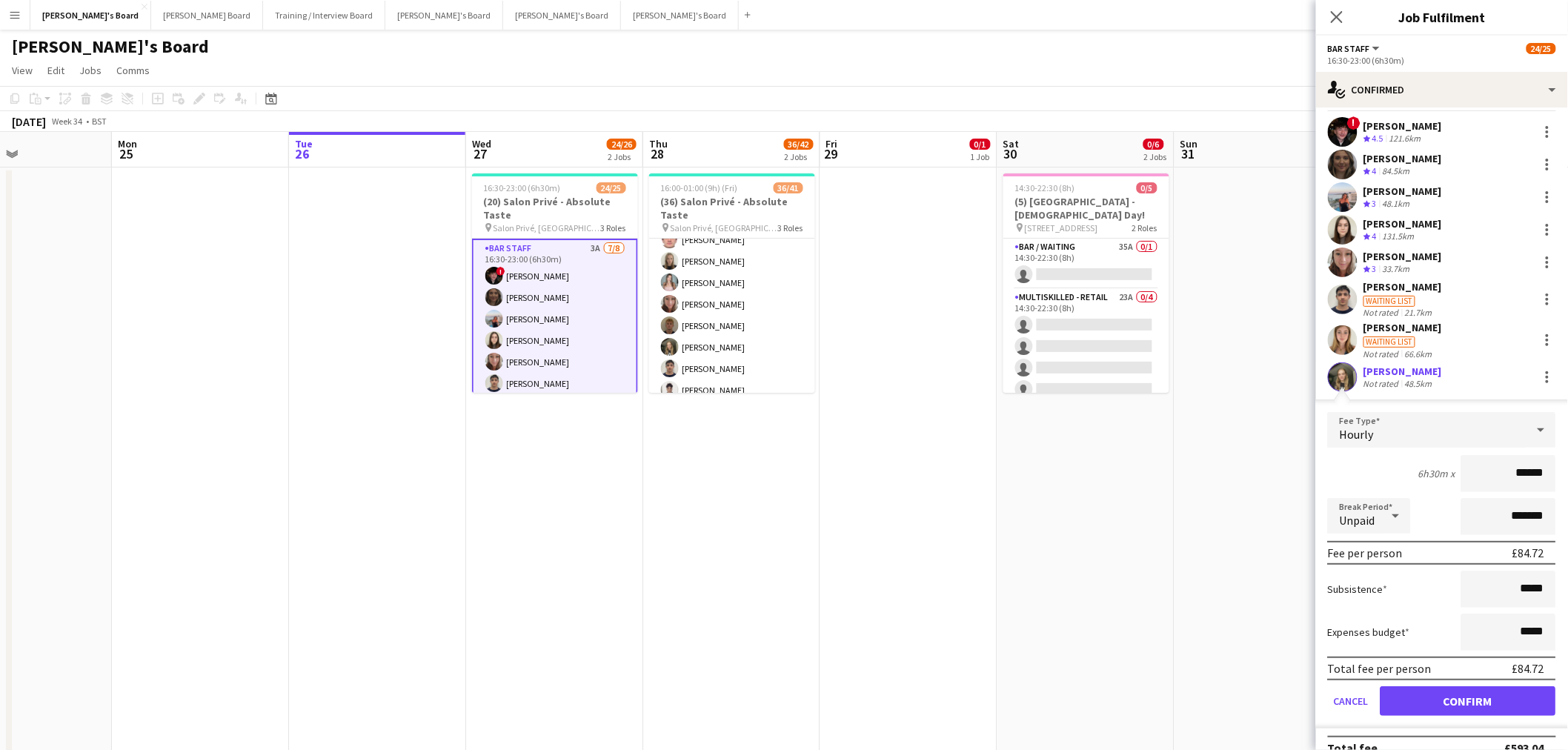
scroll to position [49, 0]
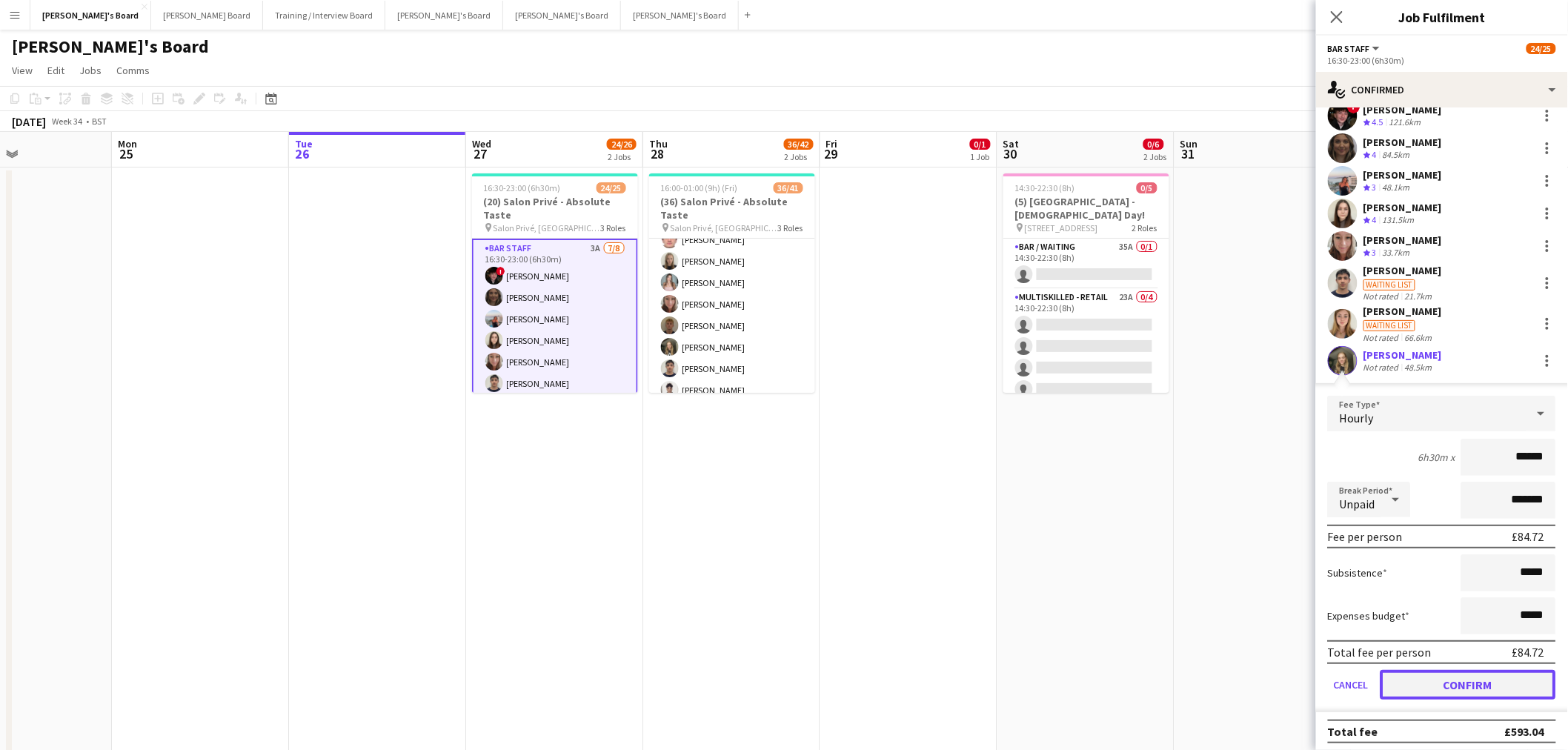
click at [1448, 685] on button "Confirm" at bounding box center [1468, 684] width 176 height 29
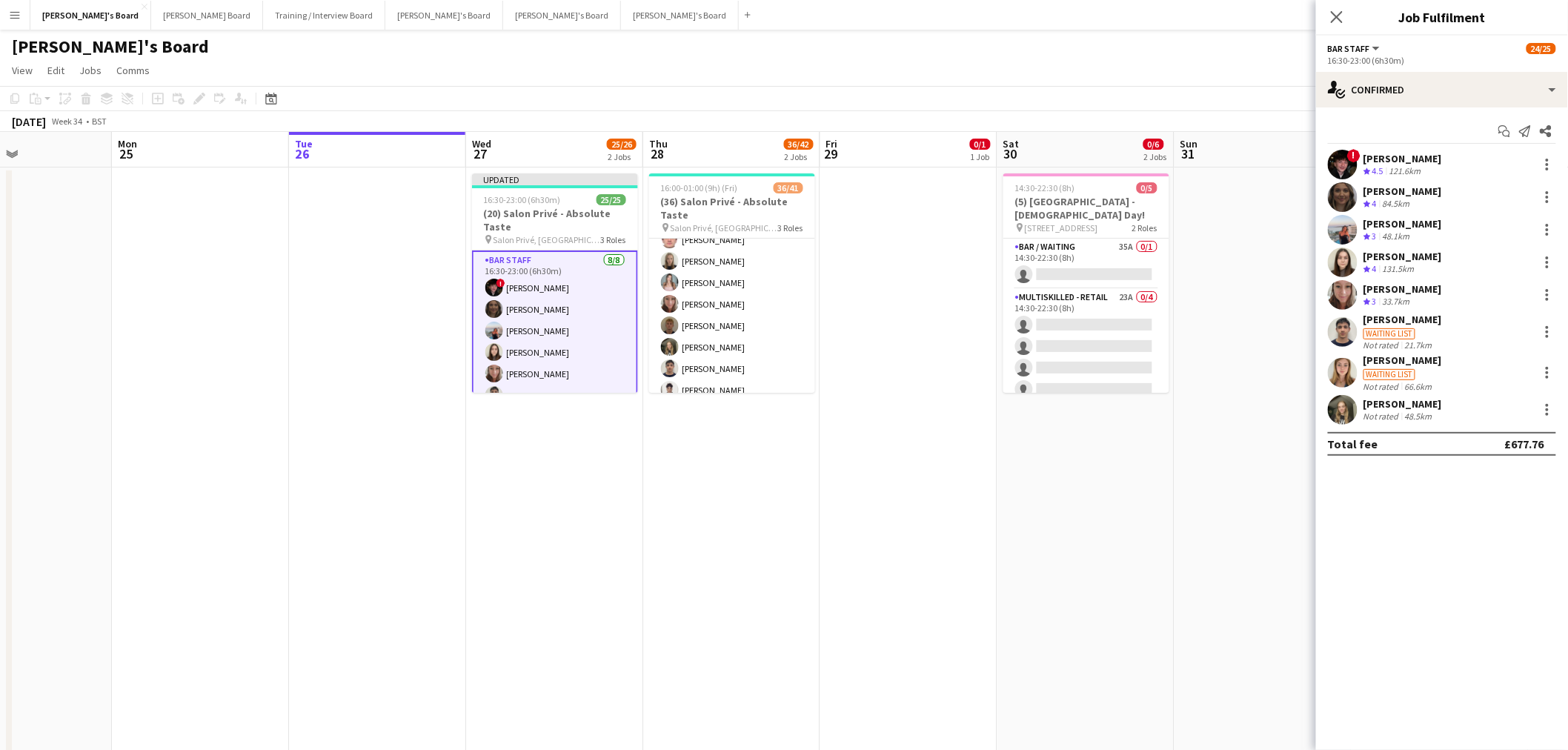
scroll to position [0, 0]
click at [832, 512] on app-date-cell at bounding box center [909, 482] width 177 height 630
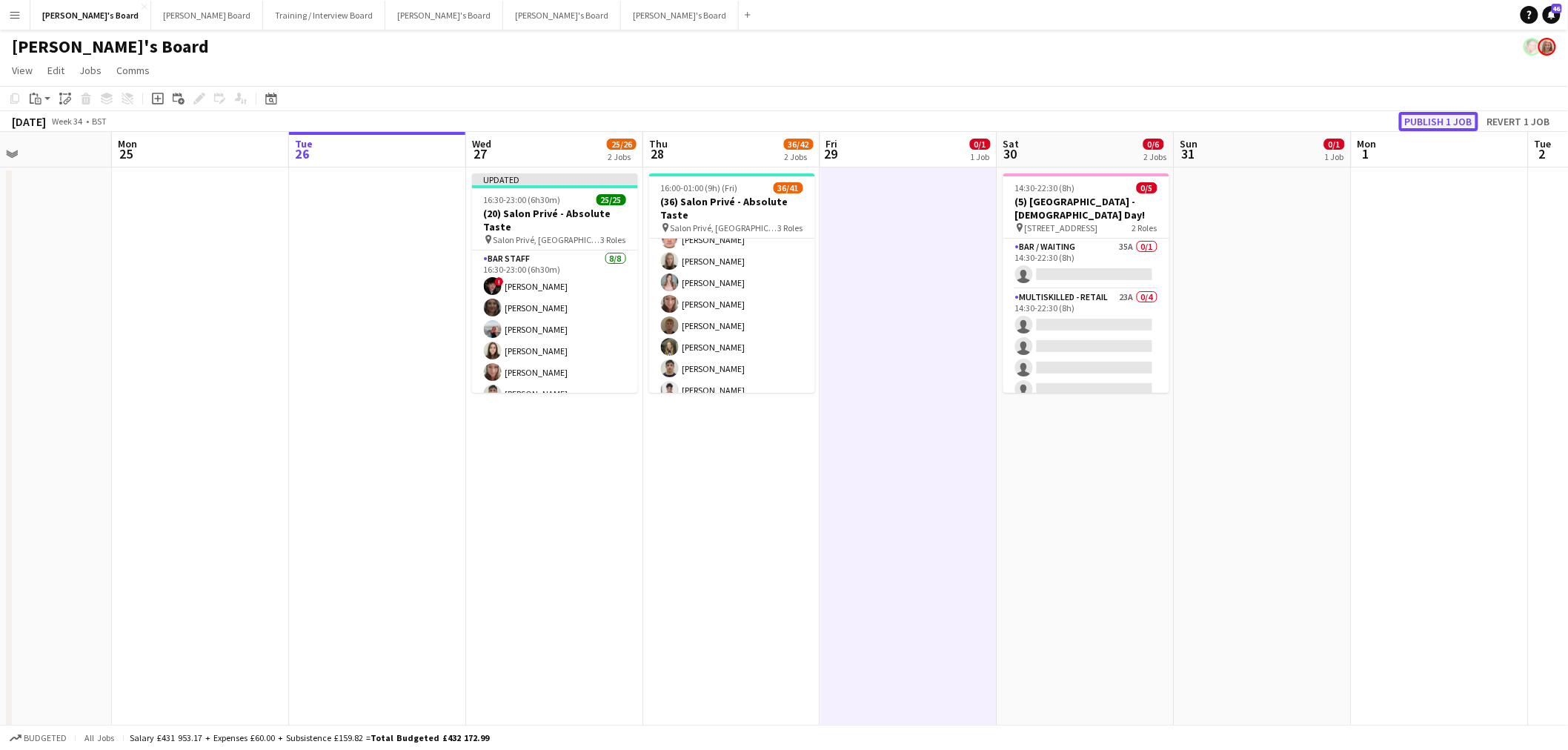
click at [1441, 116] on button "Publish 1 job" at bounding box center [1439, 122] width 79 height 19
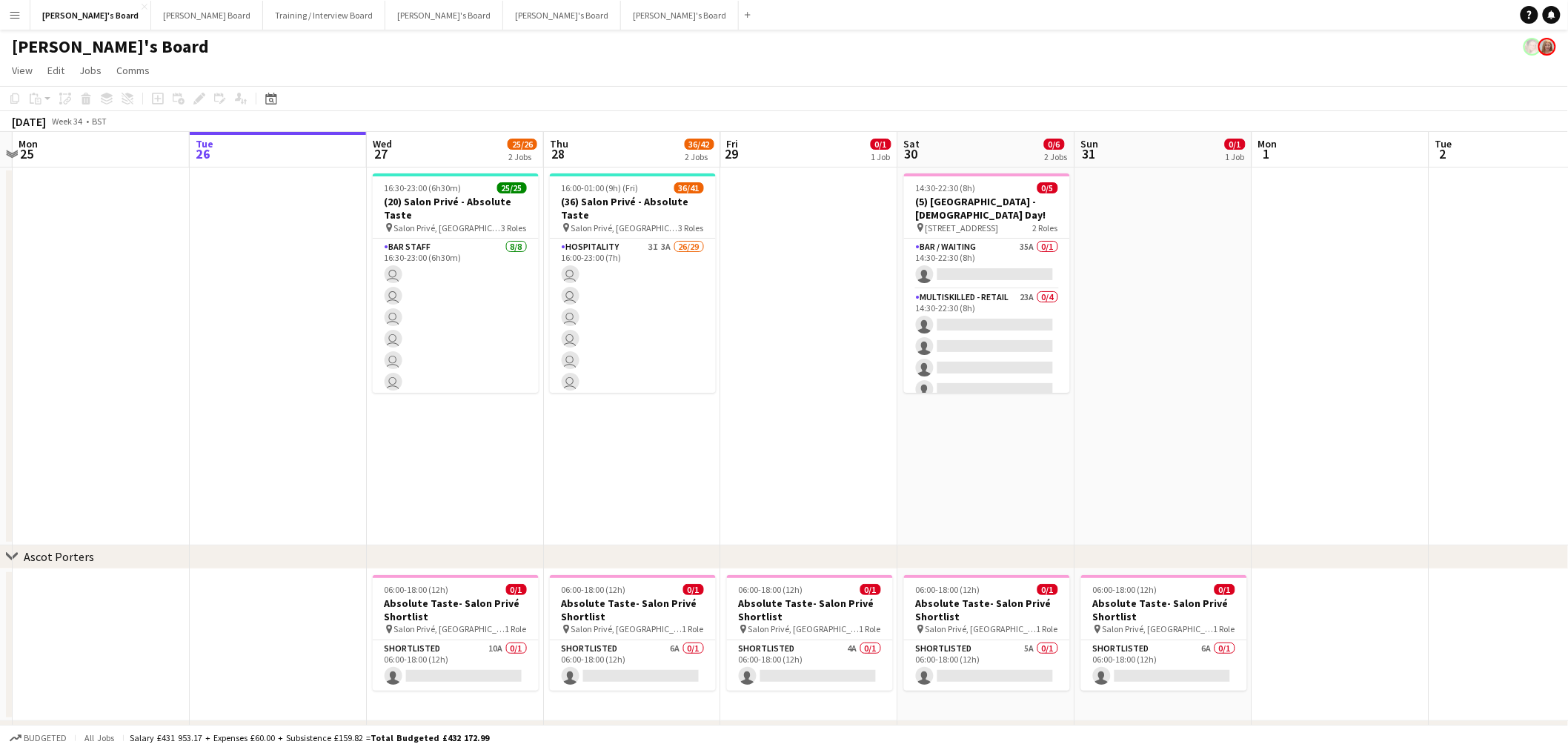
scroll to position [0, 343]
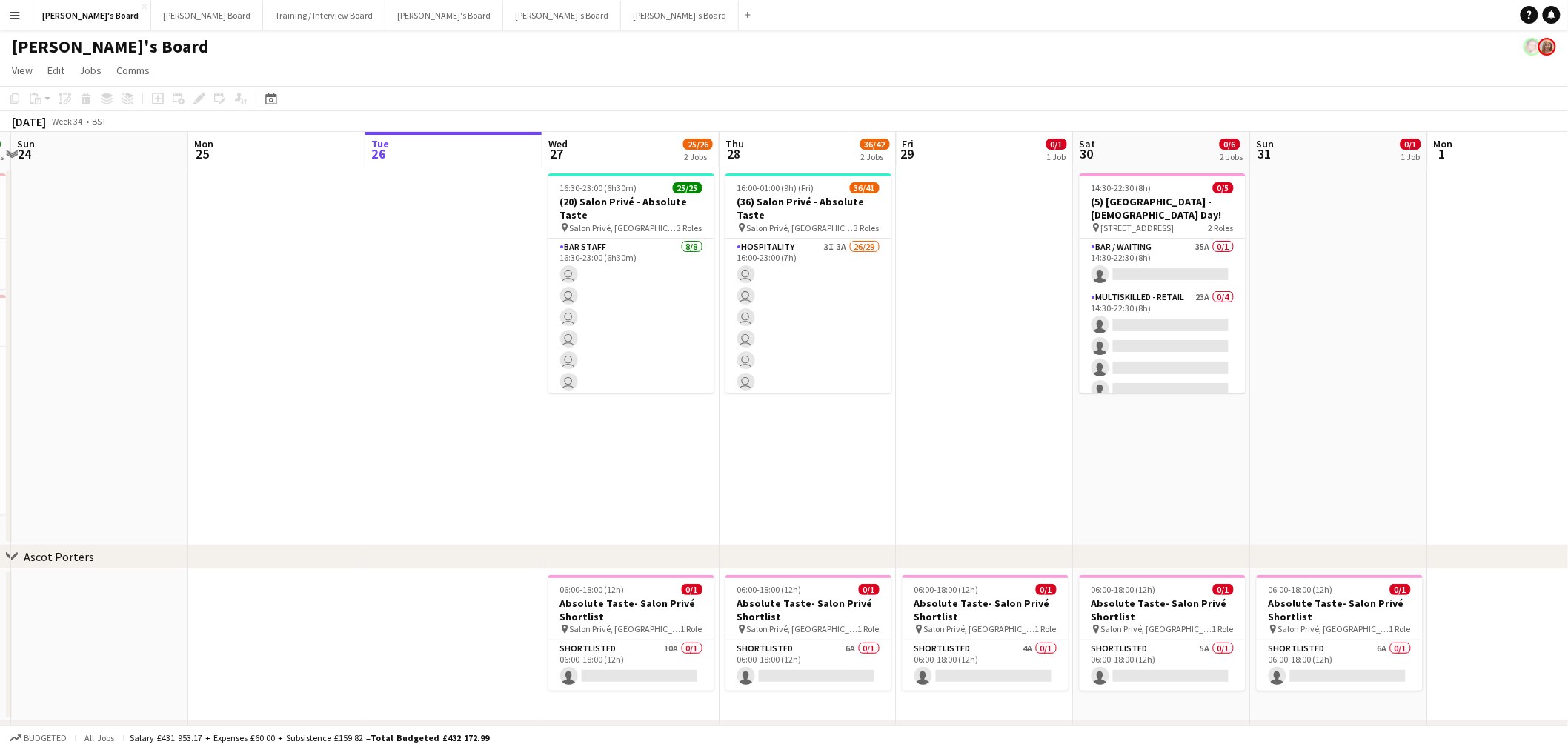
drag, startPoint x: 1157, startPoint y: 428, endPoint x: 1377, endPoint y: 441, distance: 220.4
click at [1431, 441] on app-calendar-viewport "Fri 22 Sat 23 7/7 2 Jobs Sun 24 Mon 25 Tue 26 Wed 27 25/26 2 Jobs Thu 28 36/42 …" at bounding box center [784, 528] width 1568 height 794
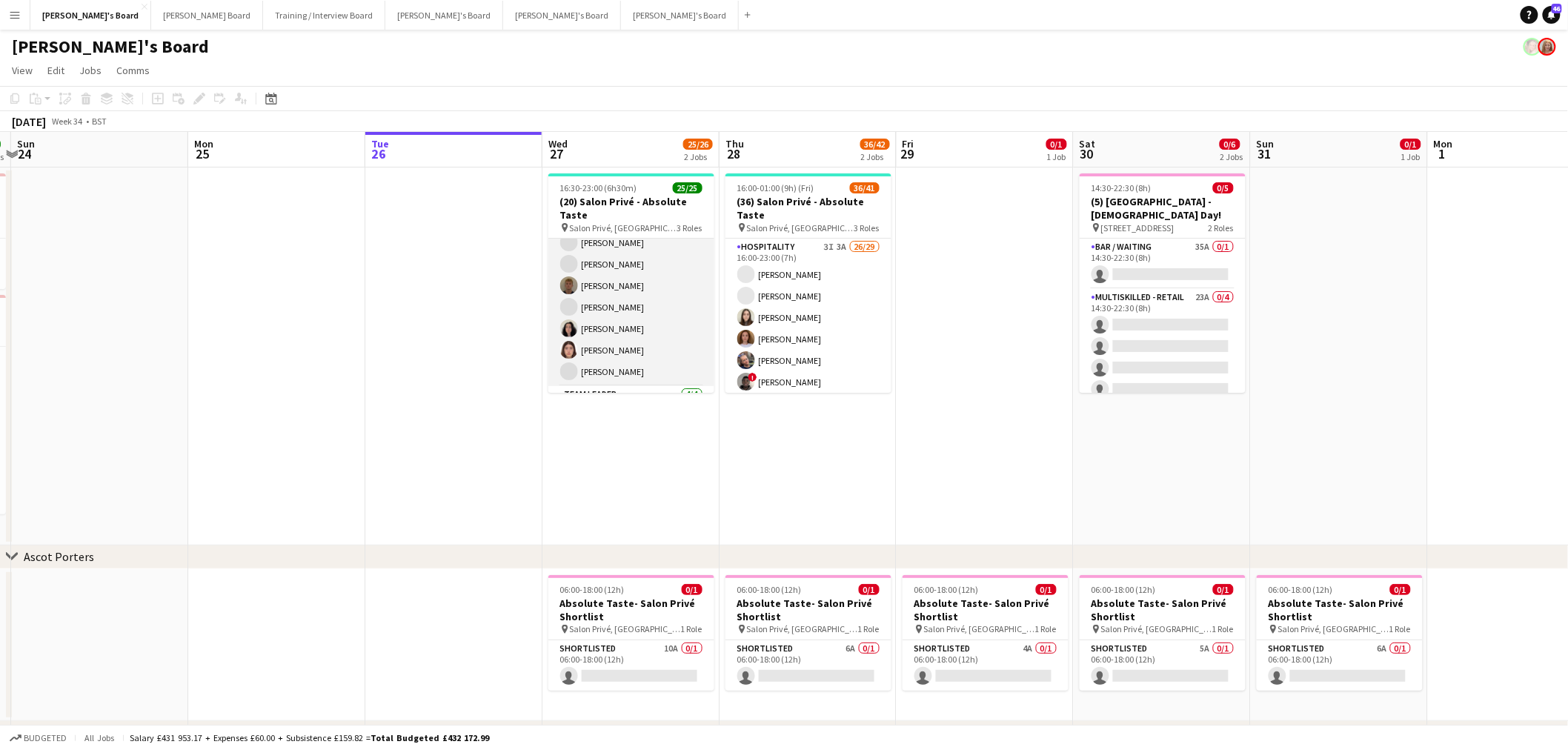
scroll to position [0, 0]
click at [627, 328] on app-card-role "BAR STAFF [DATE] 16:30-23:00 (6h30m) ! [PERSON_NAME] [PERSON_NAME] [PERSON_NAME…" at bounding box center [631, 339] width 166 height 201
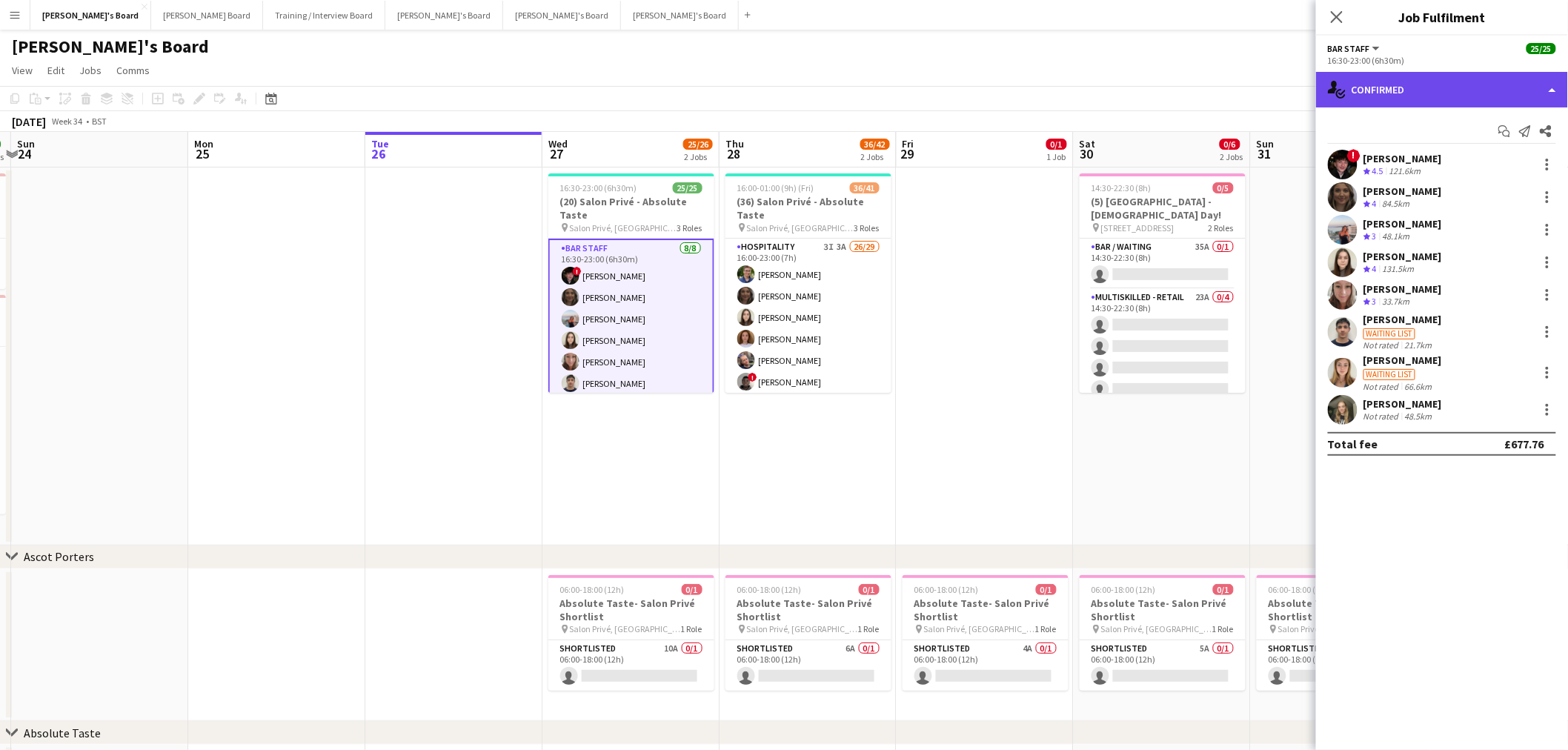
click at [1438, 82] on div "single-neutral-actions-check-2 Confirmed" at bounding box center [1441, 89] width 252 height 35
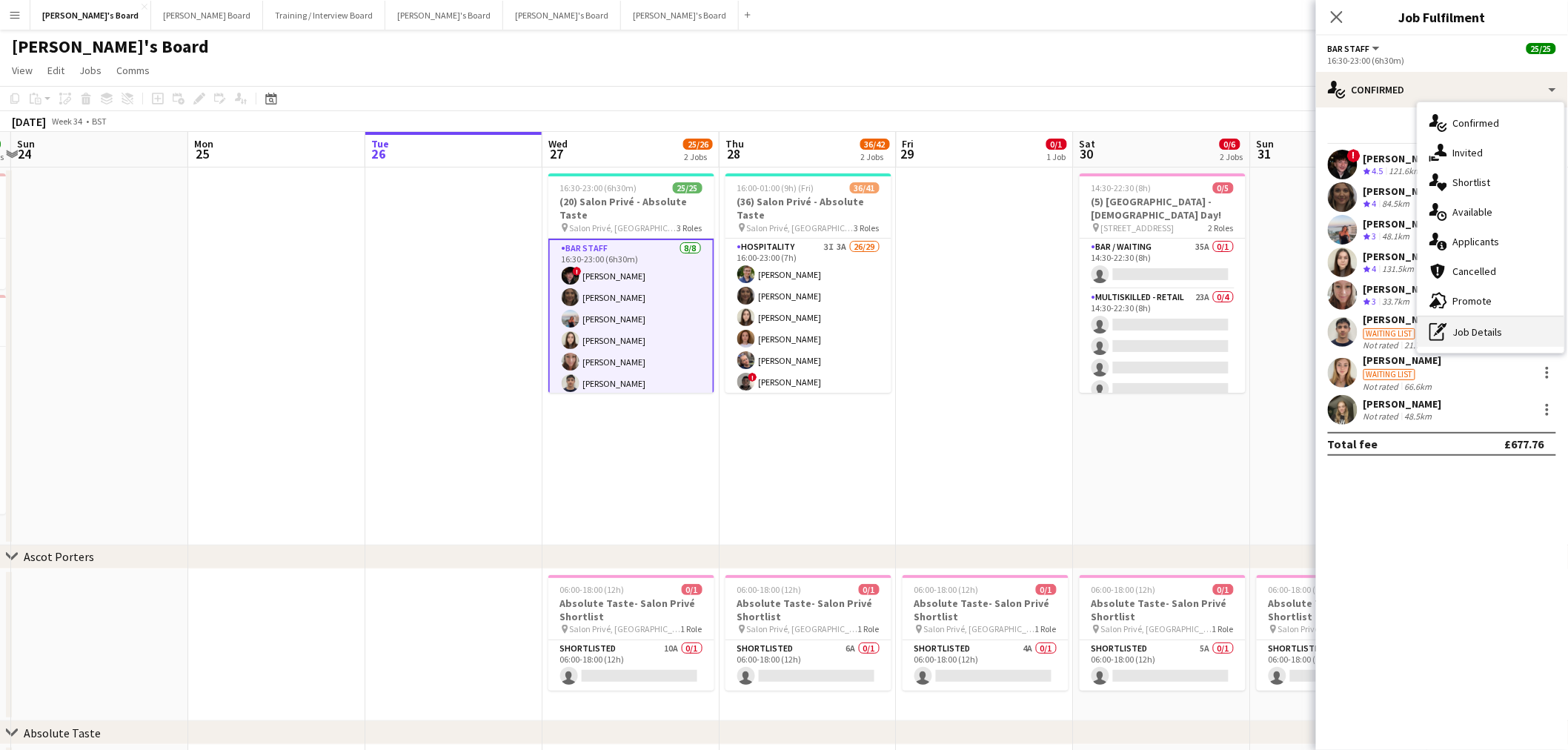
click at [1502, 326] on div "pen-write Job Details" at bounding box center [1490, 332] width 146 height 29
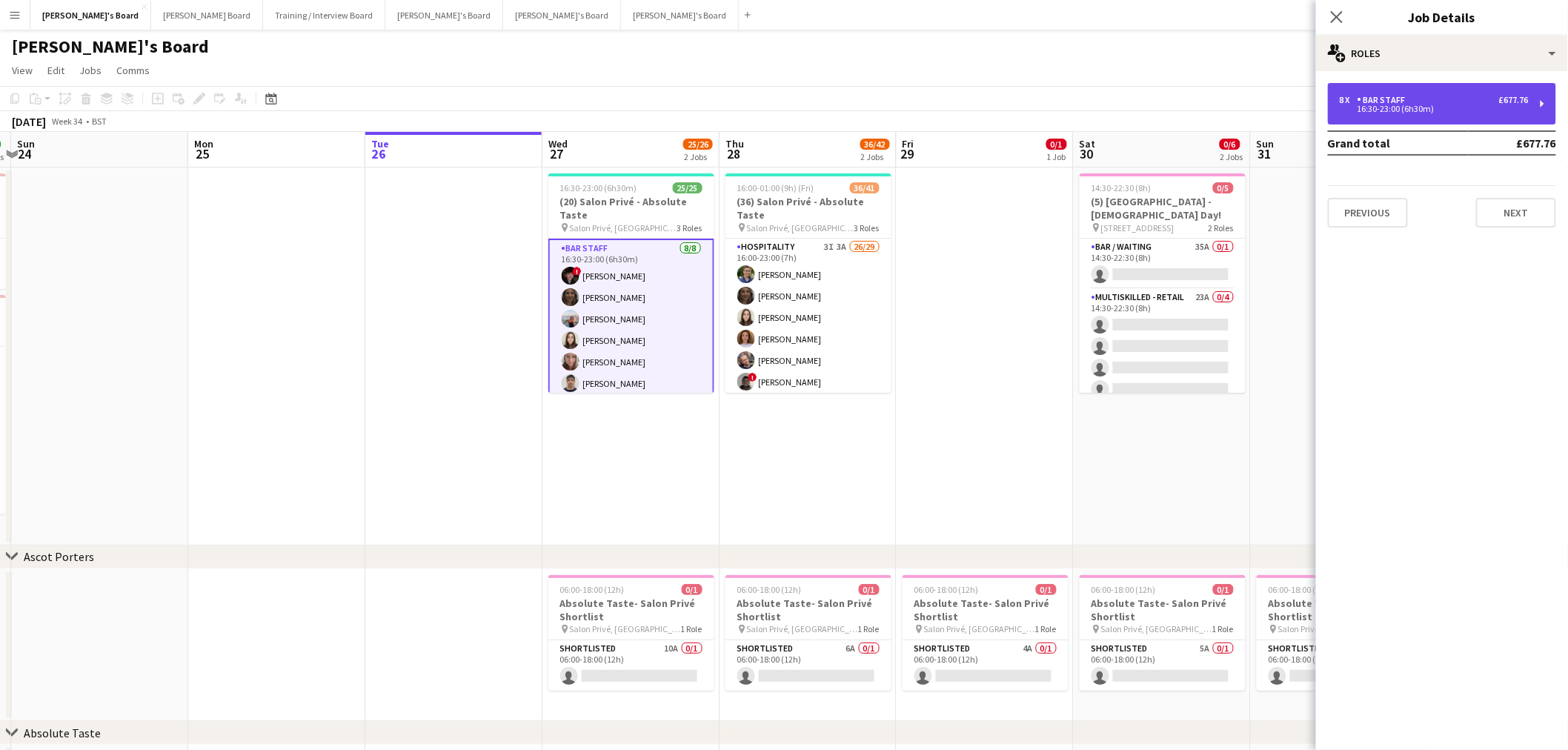
click at [1367, 114] on div "8 x BAR STAFF £677.76 16:30-23:00 (6h30m)" at bounding box center [1441, 103] width 228 height 41
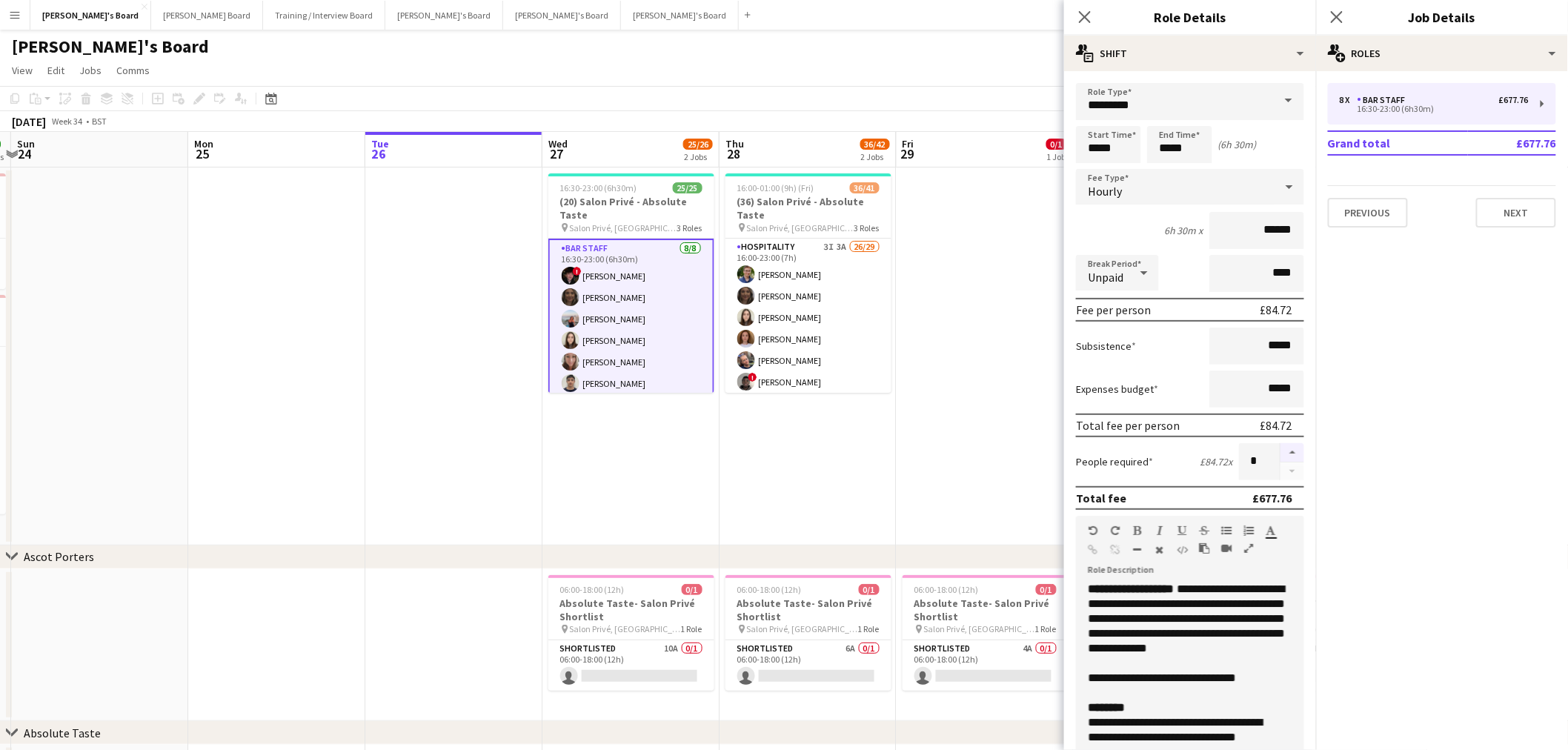
click at [1280, 445] on button "button" at bounding box center [1292, 453] width 24 height 19
type input "*"
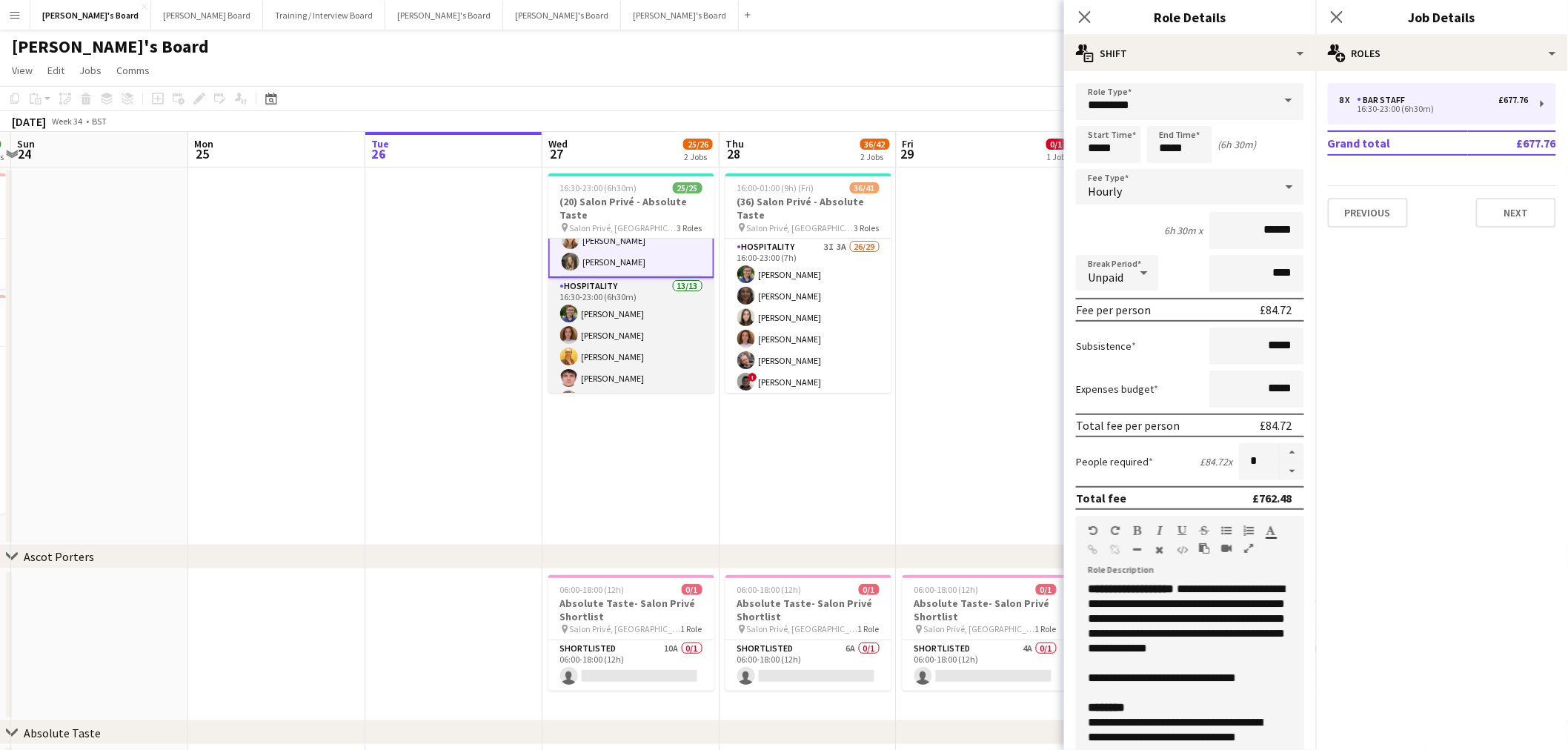
click at [597, 323] on app-card-role "Hospitality 13/13 16:30-23:00 (6h30m) [PERSON_NAME] [PERSON_NAME] [PERSON_NAME]…" at bounding box center [631, 432] width 166 height 309
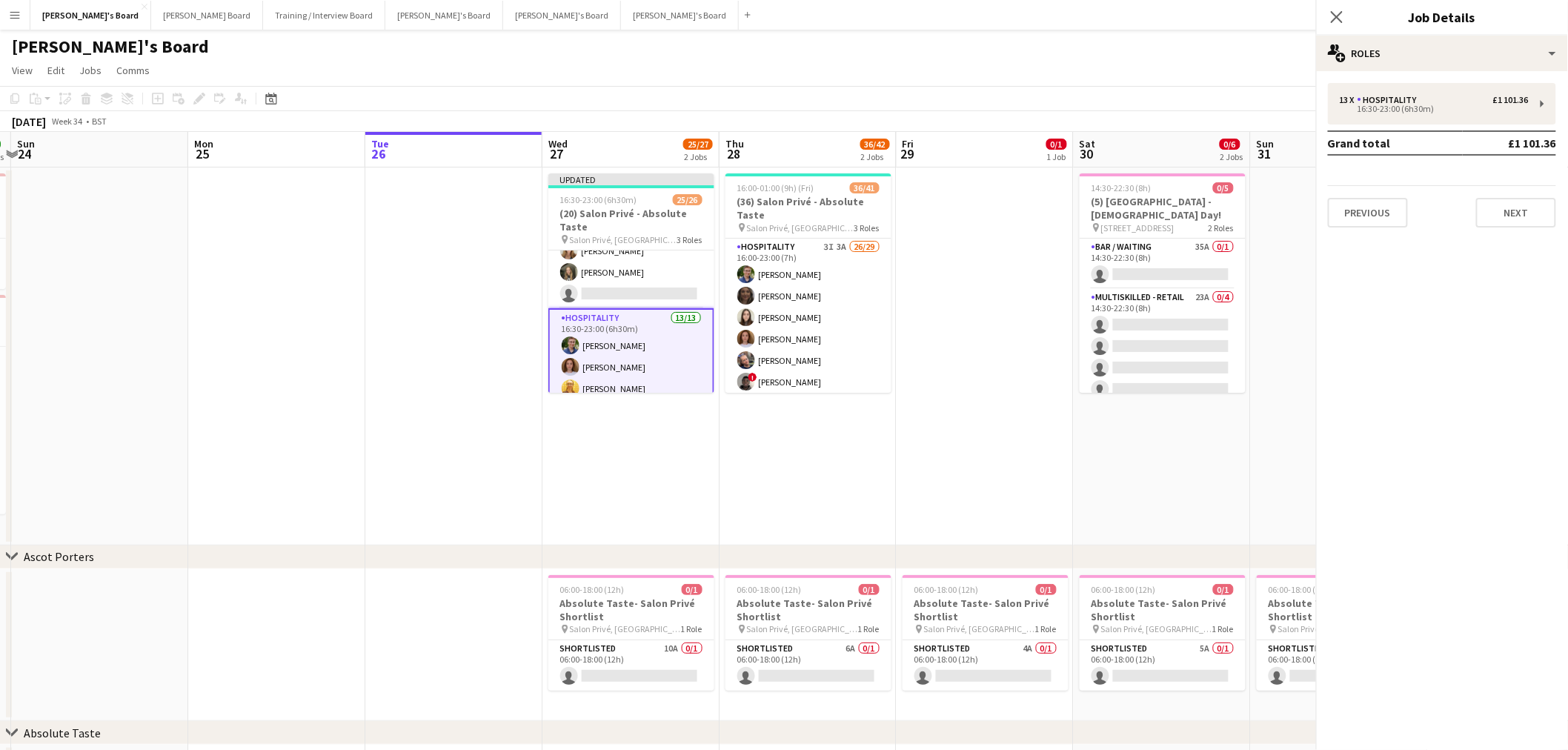
scroll to position [164, 0]
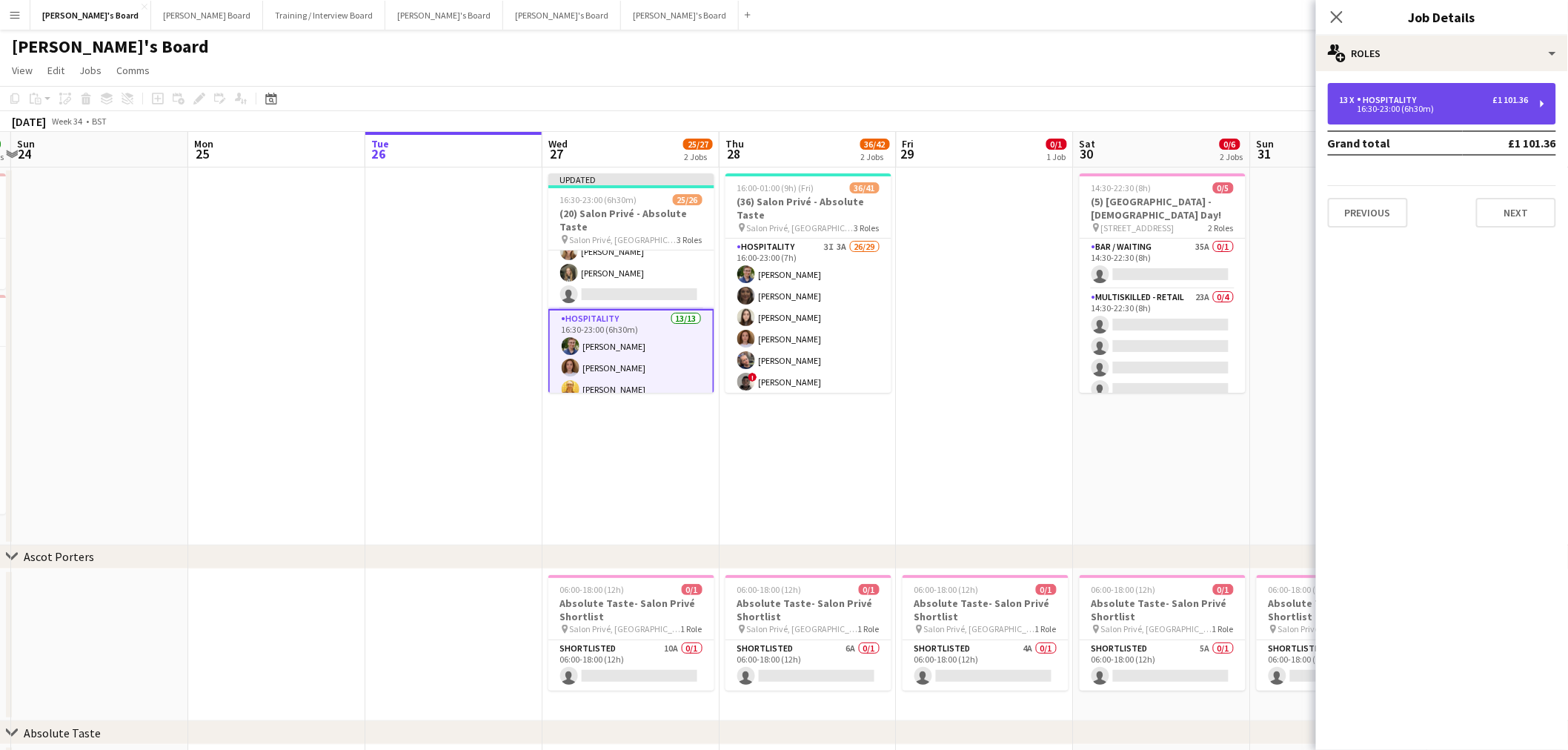
click at [1385, 122] on div "13 x Hospitality £1 101.36 16:30-23:00 (6h30m)" at bounding box center [1441, 103] width 228 height 41
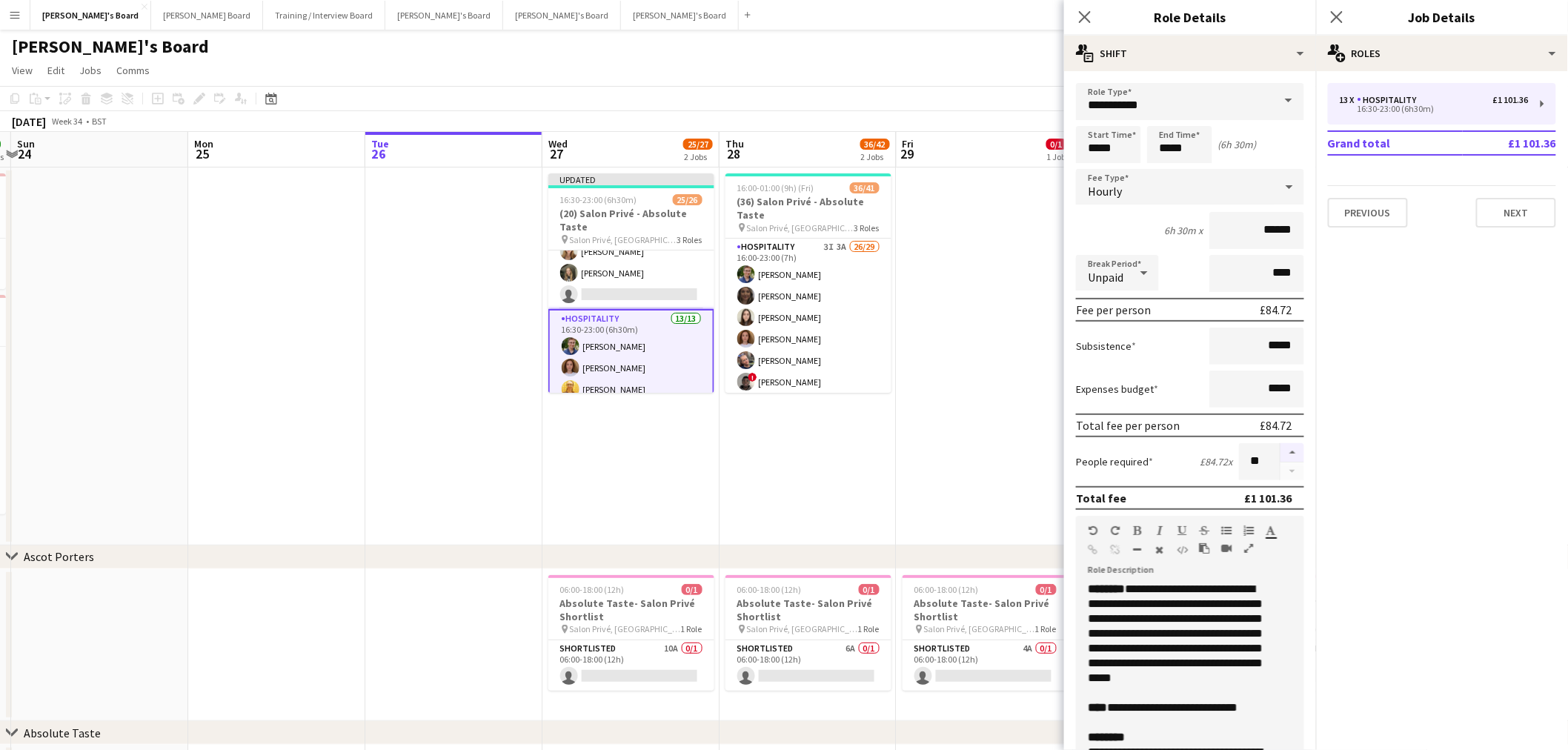
click at [1280, 447] on button "button" at bounding box center [1292, 453] width 24 height 19
type input "**"
click at [810, 537] on app-date-cell "16:00-01:00 (9h) (Fri) 36/41 (36) Salon Privé - Absolute Taste pin Salon Privé,…" at bounding box center [808, 356] width 177 height 378
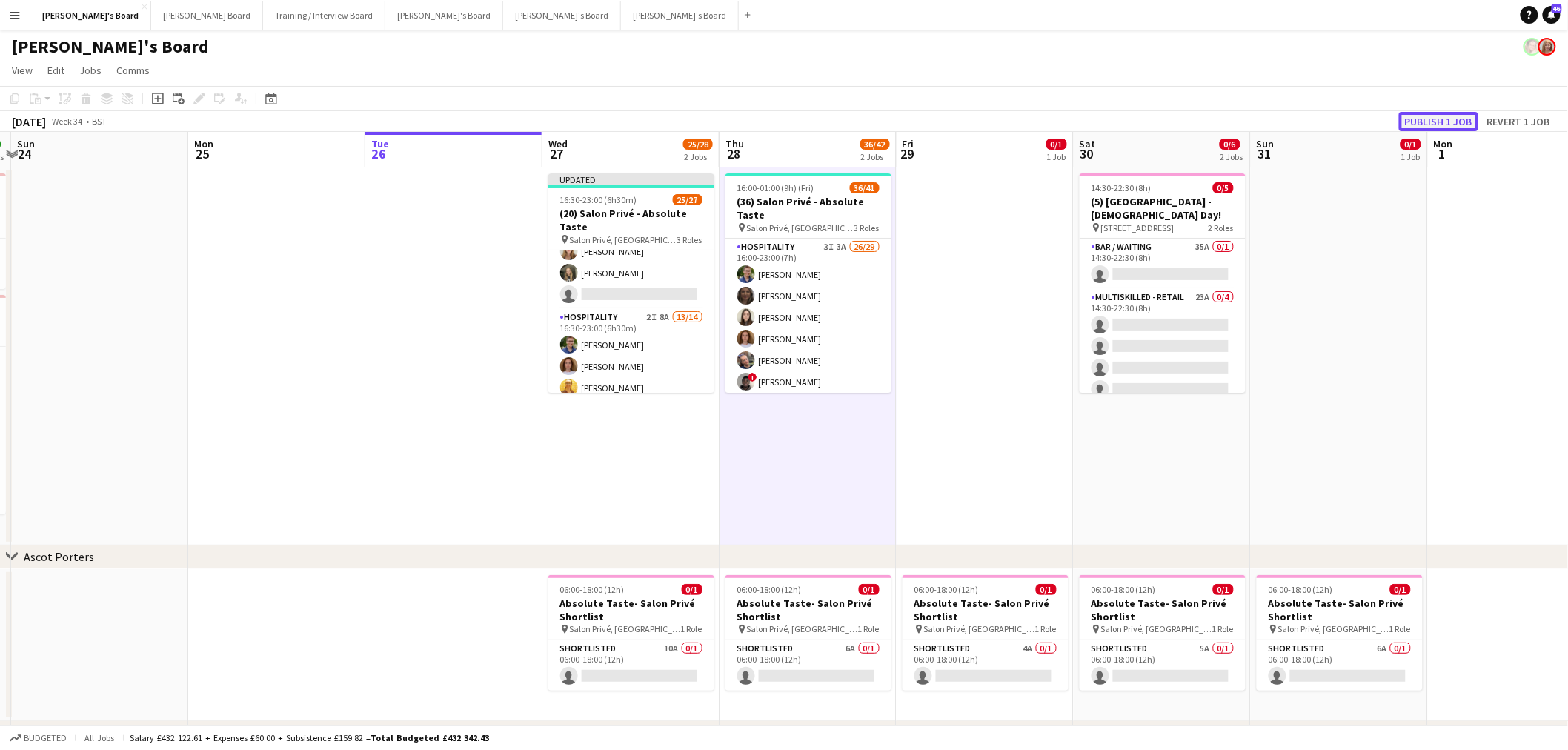
click at [1456, 122] on button "Publish 1 job" at bounding box center [1439, 122] width 79 height 19
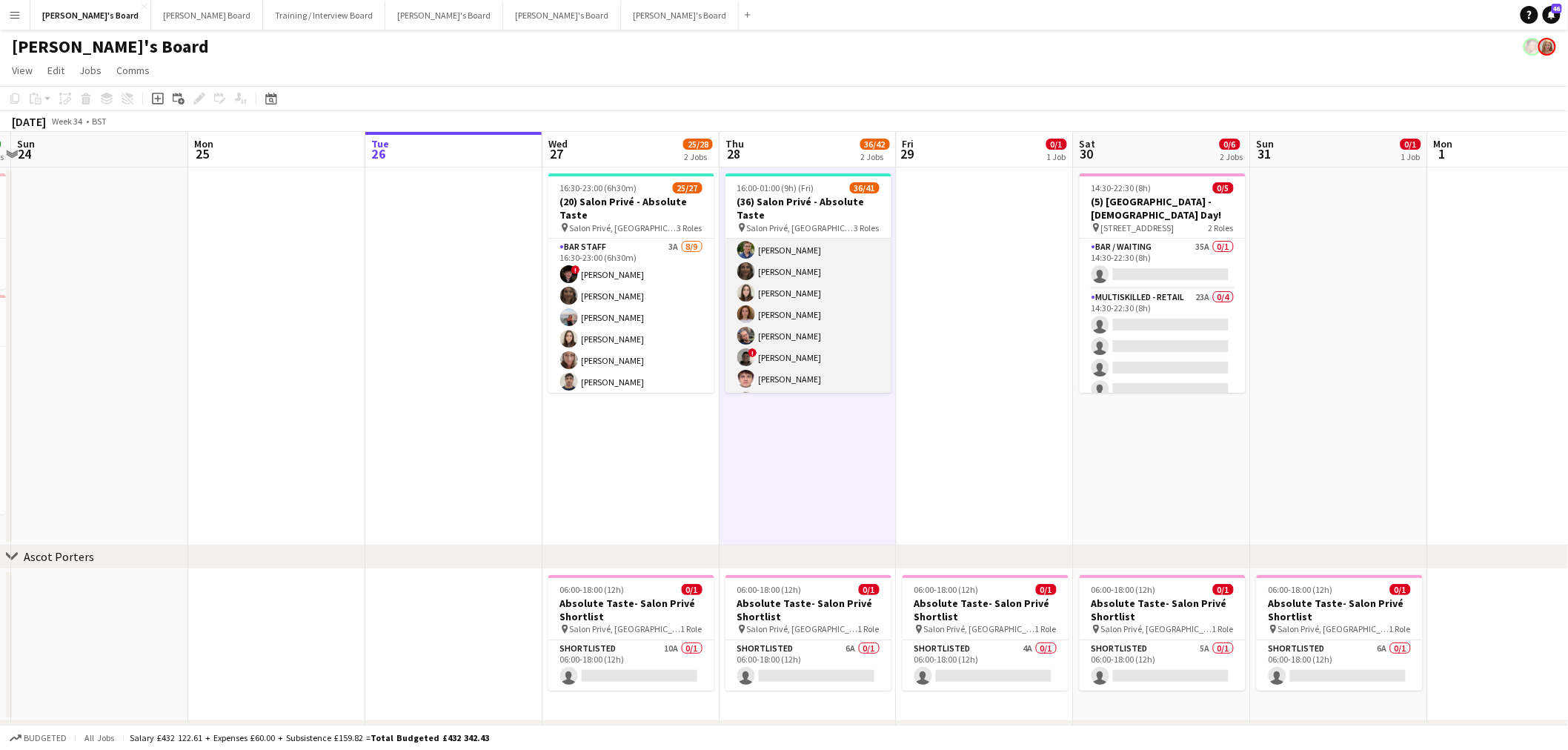
scroll to position [0, 0]
click at [828, 341] on app-card-role "Hospitality 3I 3A 26/29 16:00-23:00 (7h) [PERSON_NAME] [PERSON_NAME] [PERSON_NA…" at bounding box center [808, 565] width 166 height 653
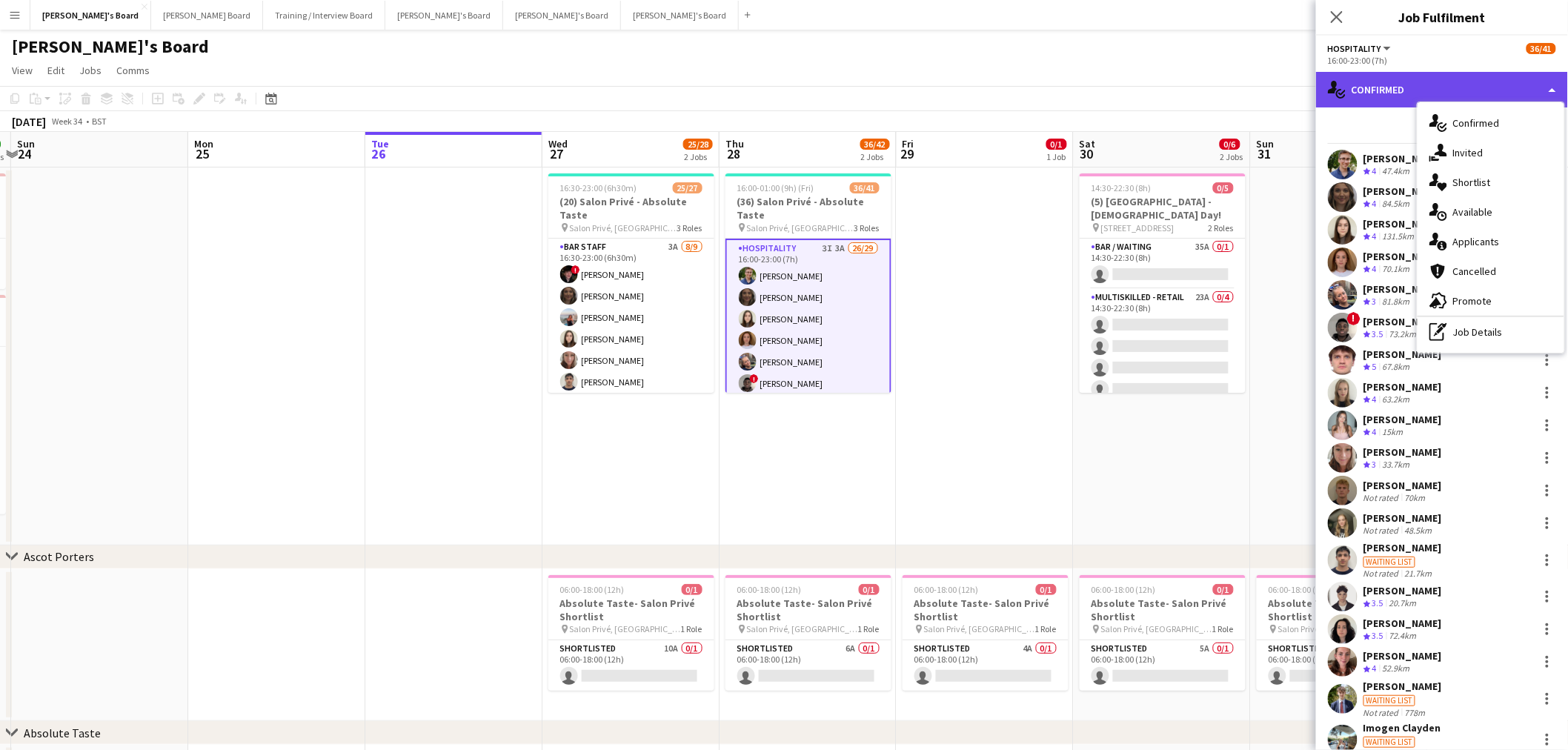
click at [1428, 87] on div "single-neutral-actions-check-2 Confirmed" at bounding box center [1441, 89] width 252 height 35
click at [1463, 148] on div "single-neutral-actions-share-1 Invited" at bounding box center [1490, 153] width 146 height 29
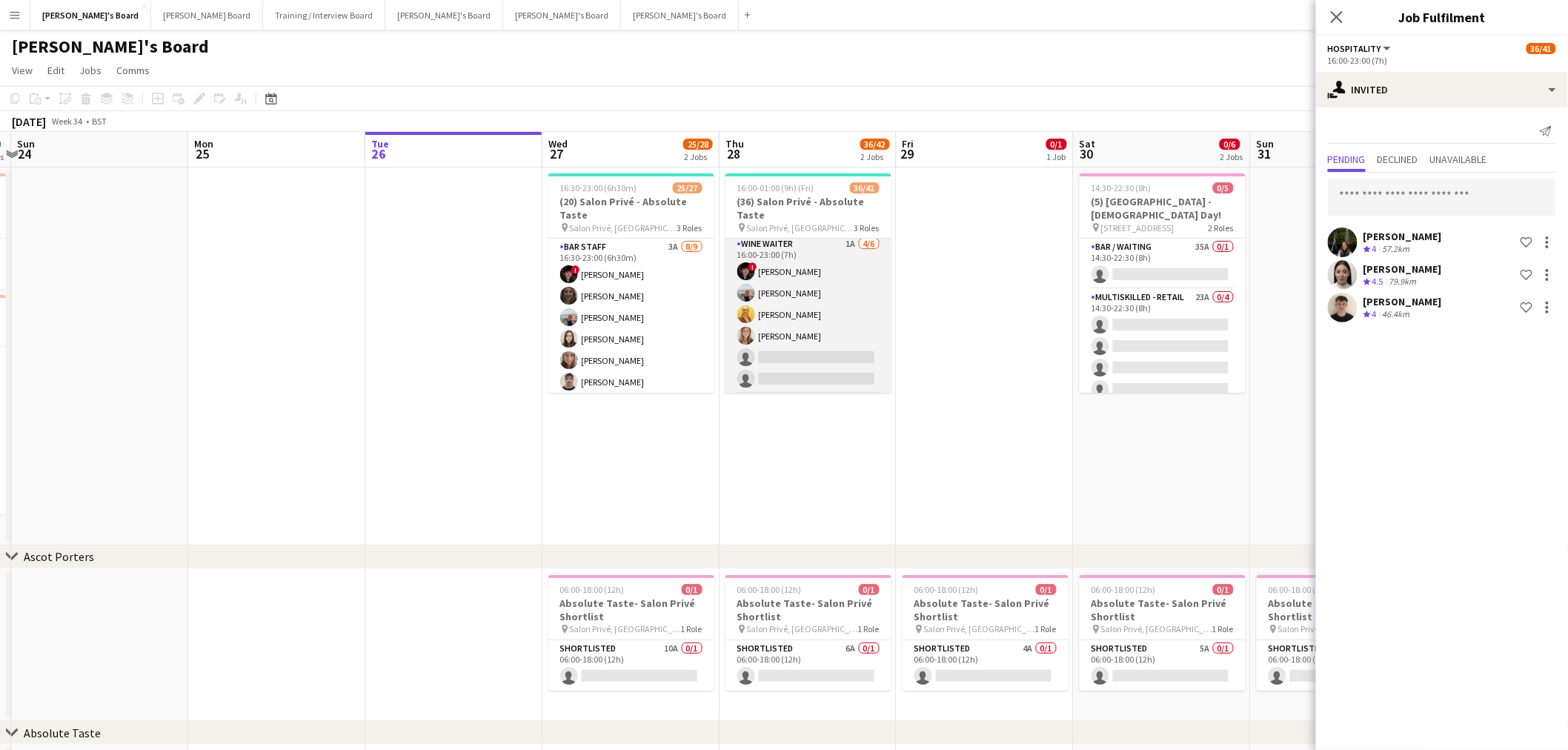
click at [816, 311] on app-card-role "WINE WAITER 1A [DATE] 16:00-23:00 (7h) ! [PERSON_NAME] [PERSON_NAME] [PERSON_NA…" at bounding box center [808, 314] width 166 height 158
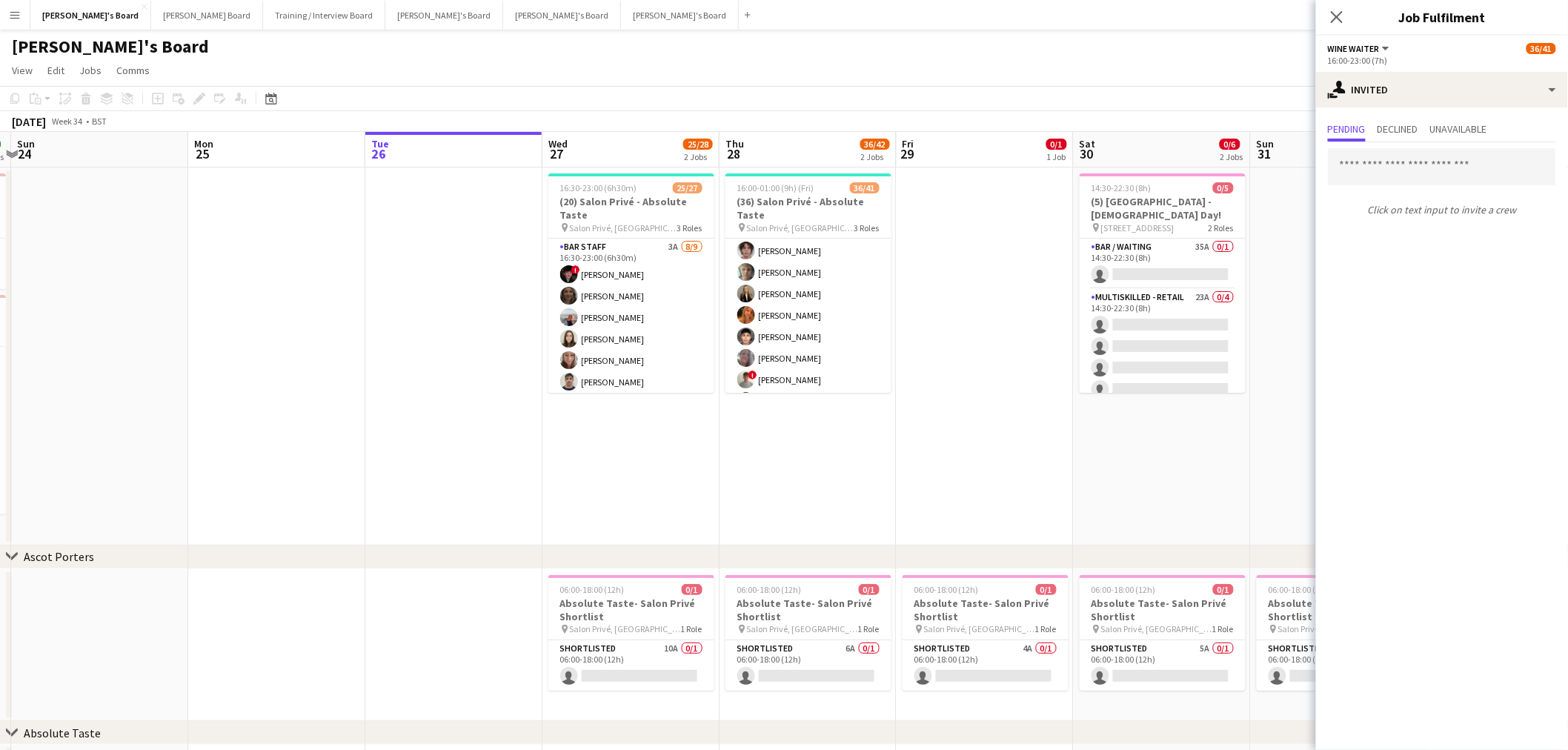
scroll to position [493, 0]
click at [973, 288] on app-date-cell at bounding box center [986, 356] width 177 height 378
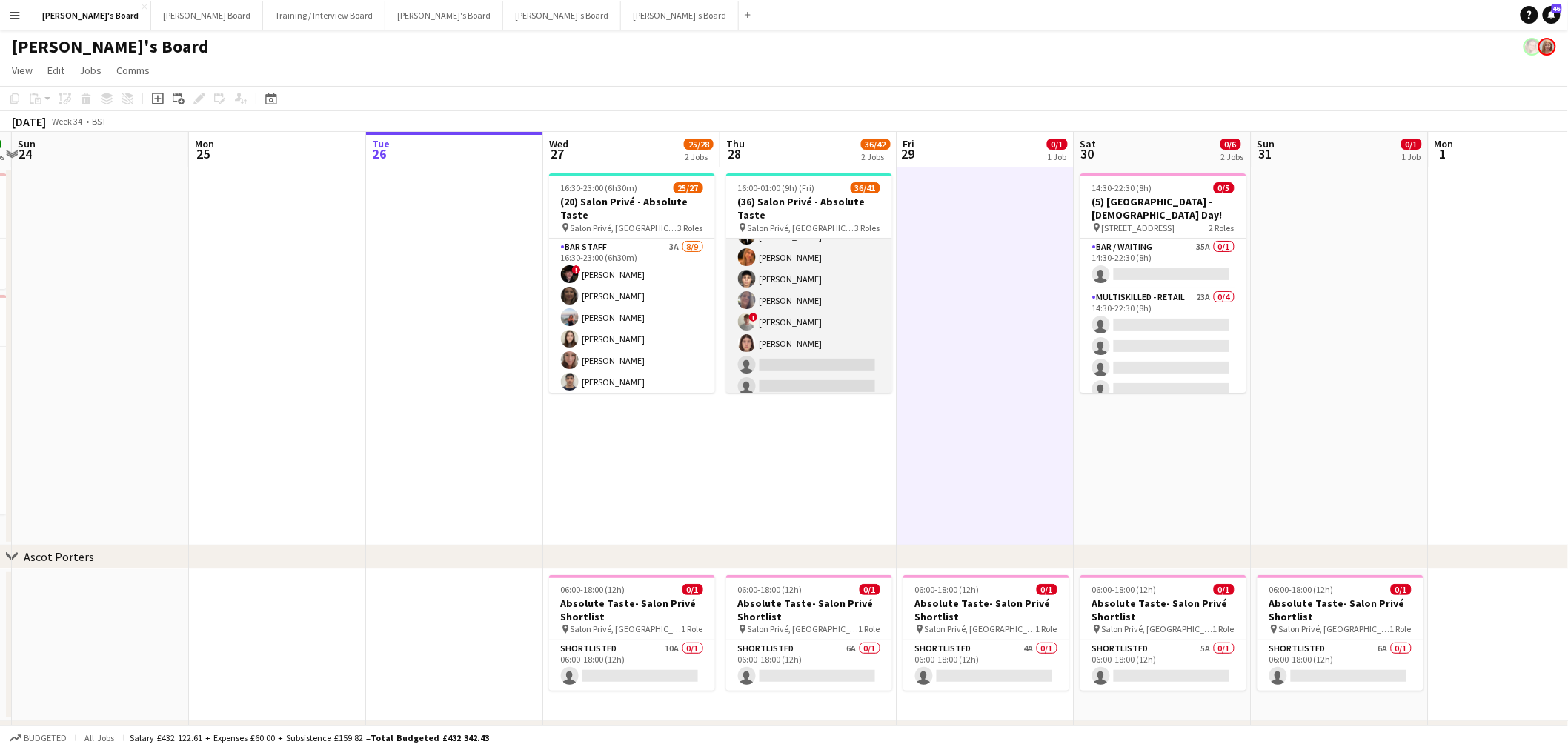
scroll to position [494, 0]
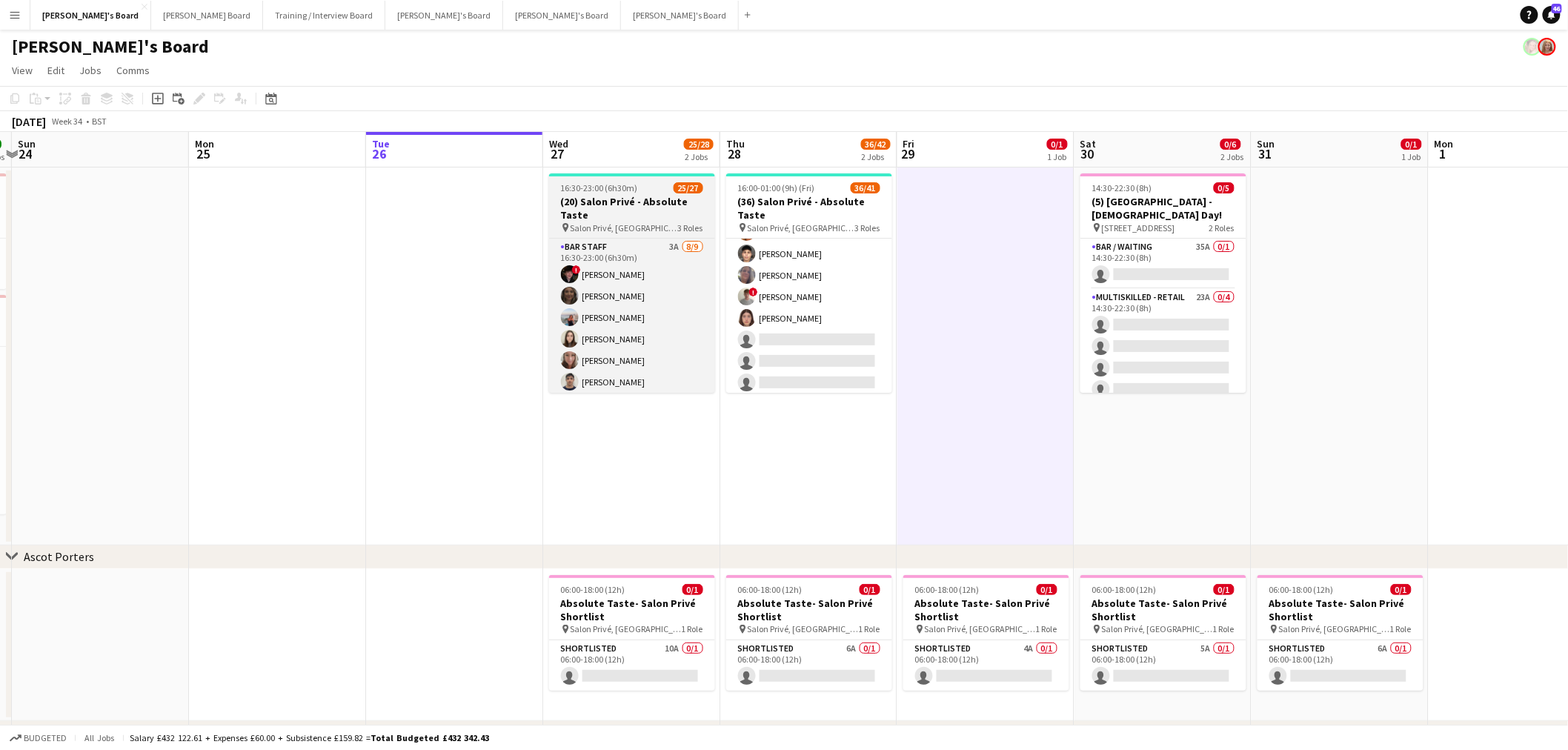
click at [655, 179] on app-job-card "16:30-23:00 (6h30m) 25/27 (20) Salon Privé - Absolute Taste pin Salon Privé, [G…" at bounding box center [632, 283] width 166 height 220
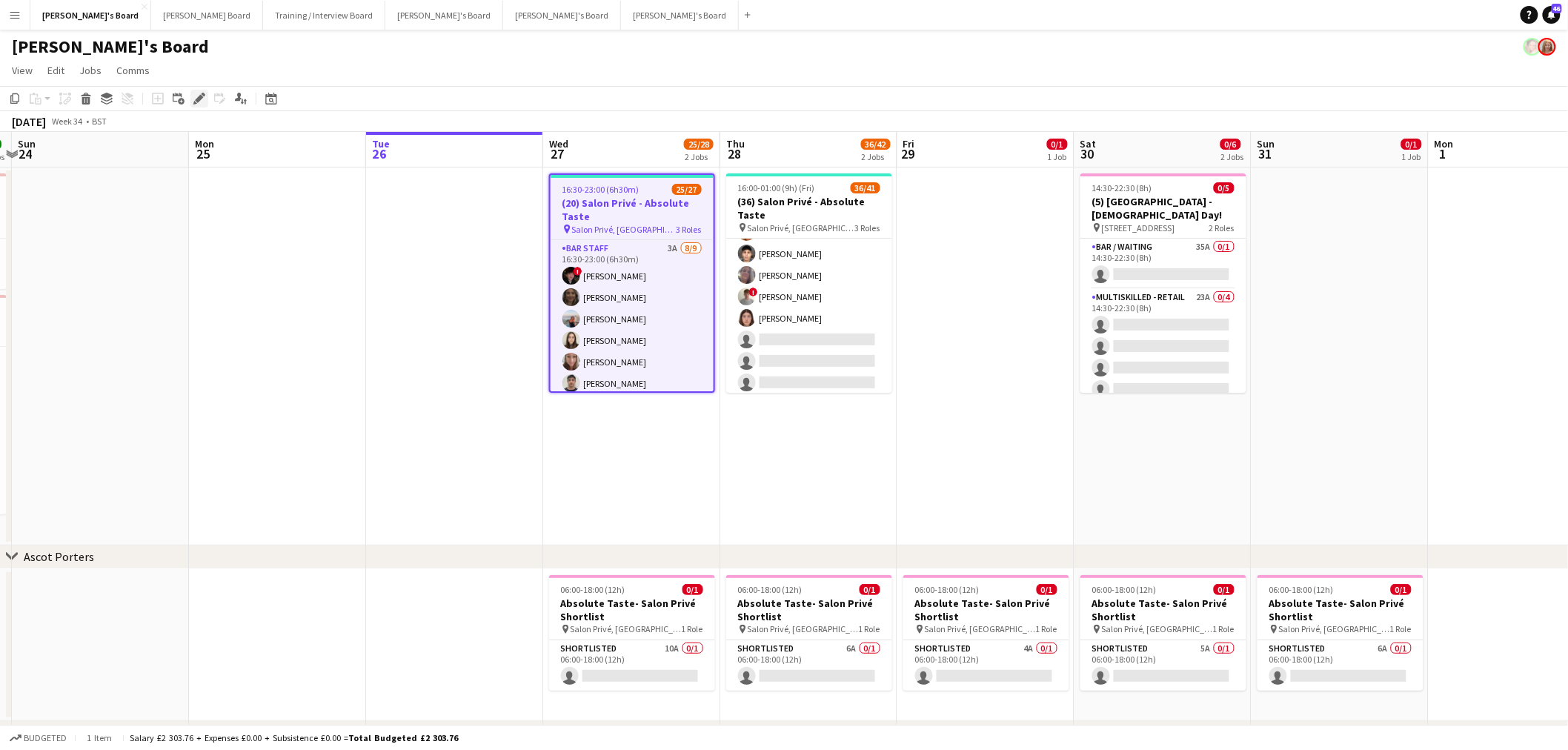
click at [201, 100] on icon "Edit" at bounding box center [199, 98] width 12 height 12
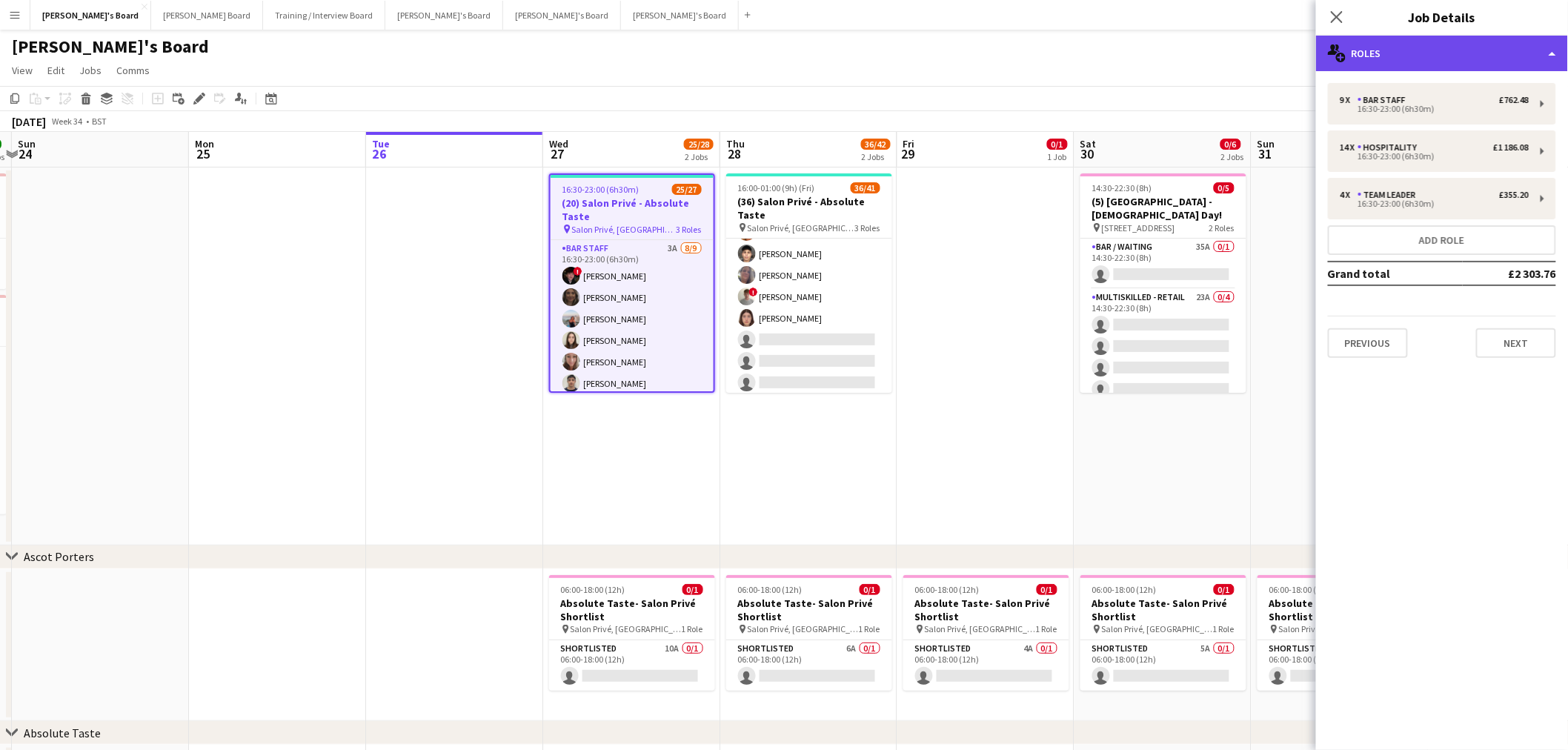
click at [1389, 57] on div "multiple-users-add Roles" at bounding box center [1441, 53] width 252 height 35
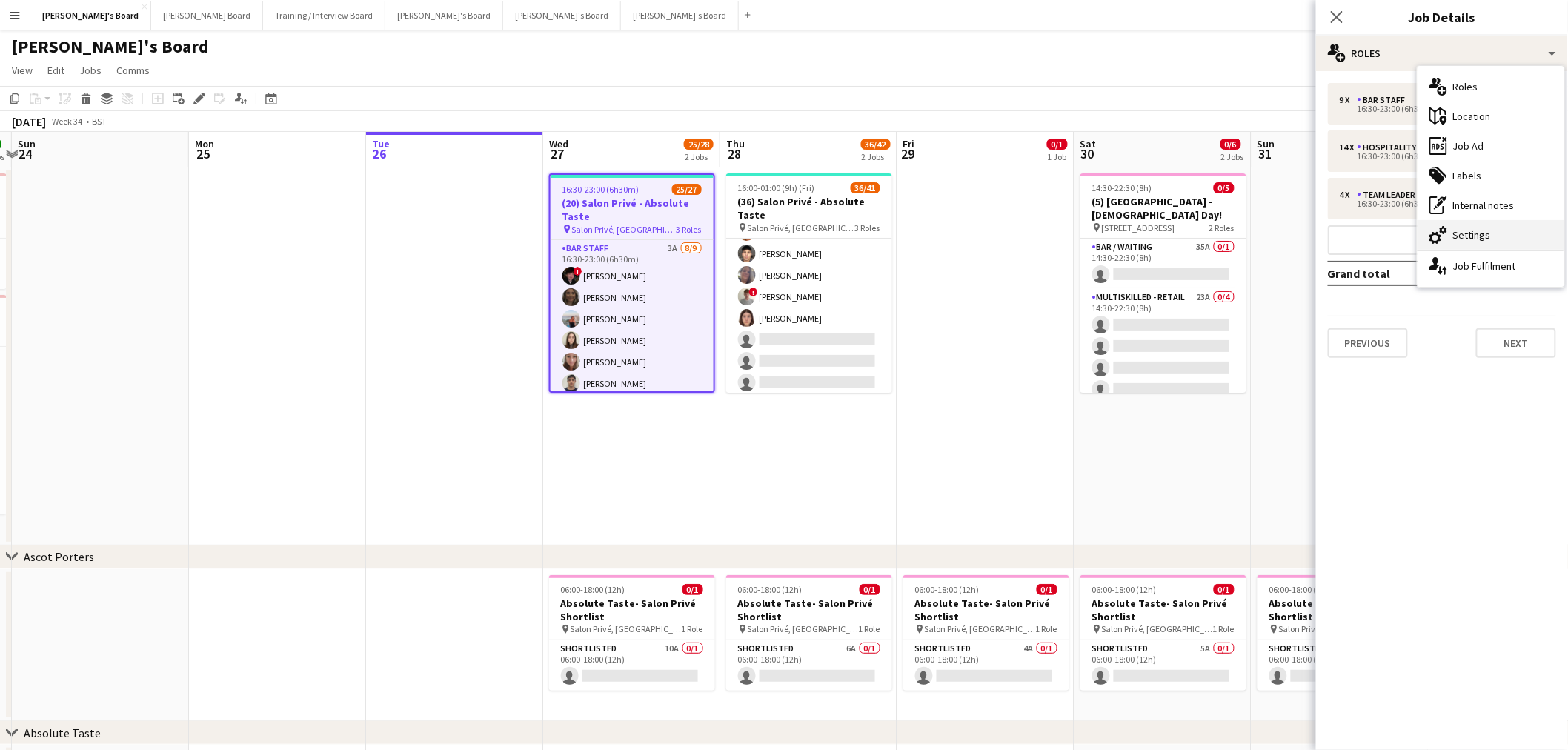
click at [1484, 239] on div "cog-double-3 Settings" at bounding box center [1490, 234] width 146 height 29
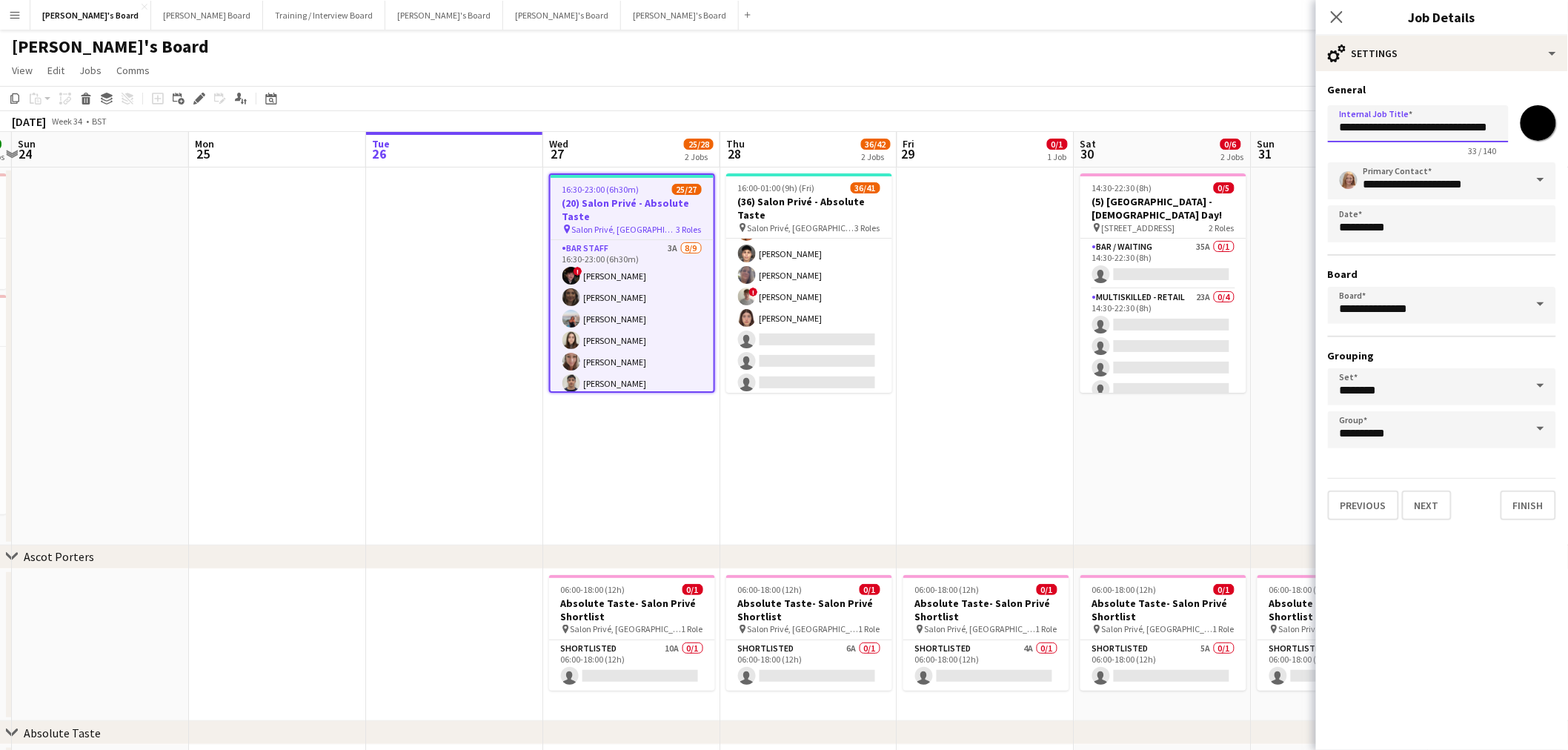
click at [1353, 128] on input "**********" at bounding box center [1418, 123] width 181 height 37
type input "**********"
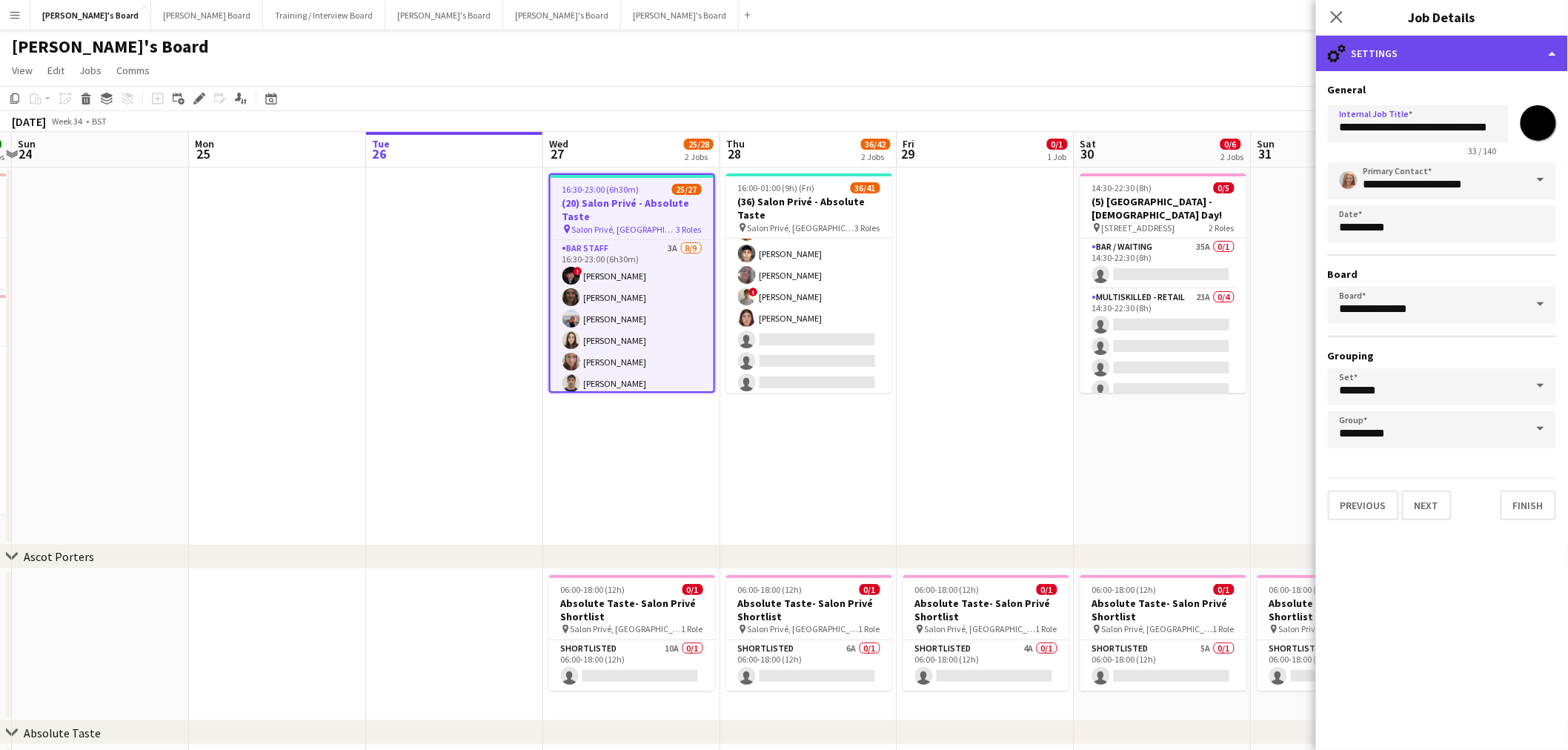
click at [1401, 60] on div "cog-double-3 Settings" at bounding box center [1441, 53] width 252 height 35
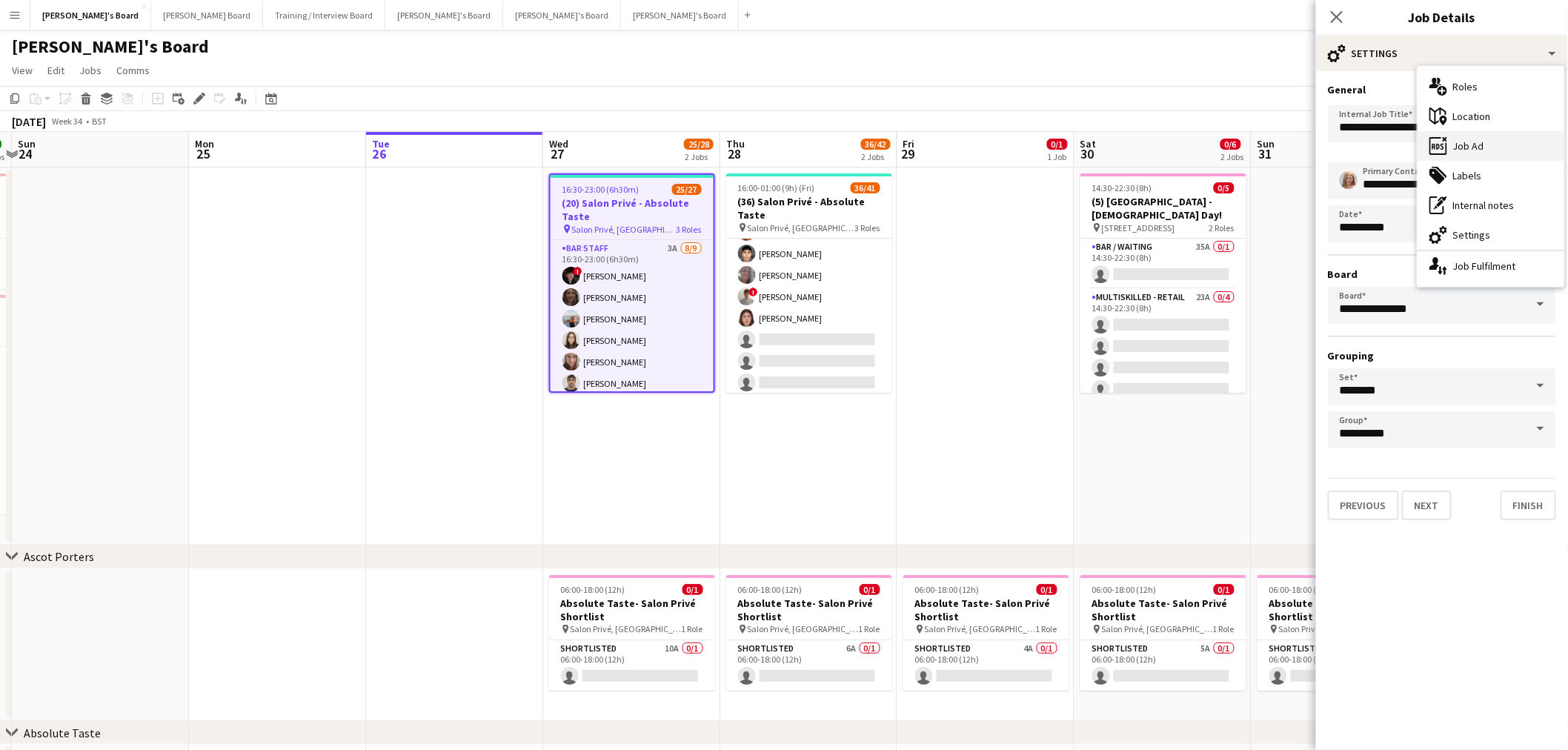
click at [1498, 143] on div "ads-window Job Ad" at bounding box center [1490, 146] width 146 height 29
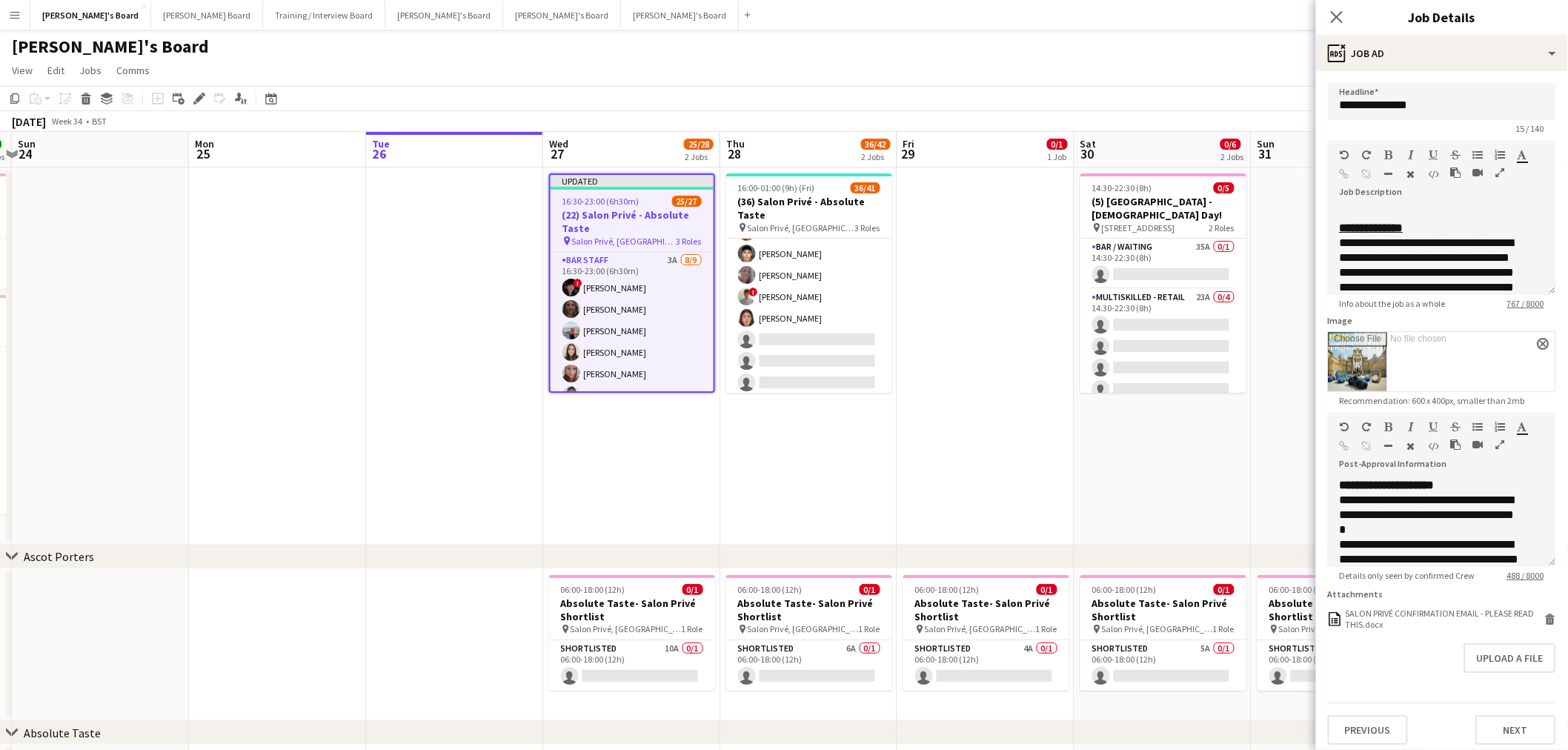
click at [890, 426] on app-date-cell "16:00-01:00 (9h) (Fri) 36/41 (36) Salon Privé - Absolute Taste pin Salon Privé,…" at bounding box center [809, 356] width 177 height 378
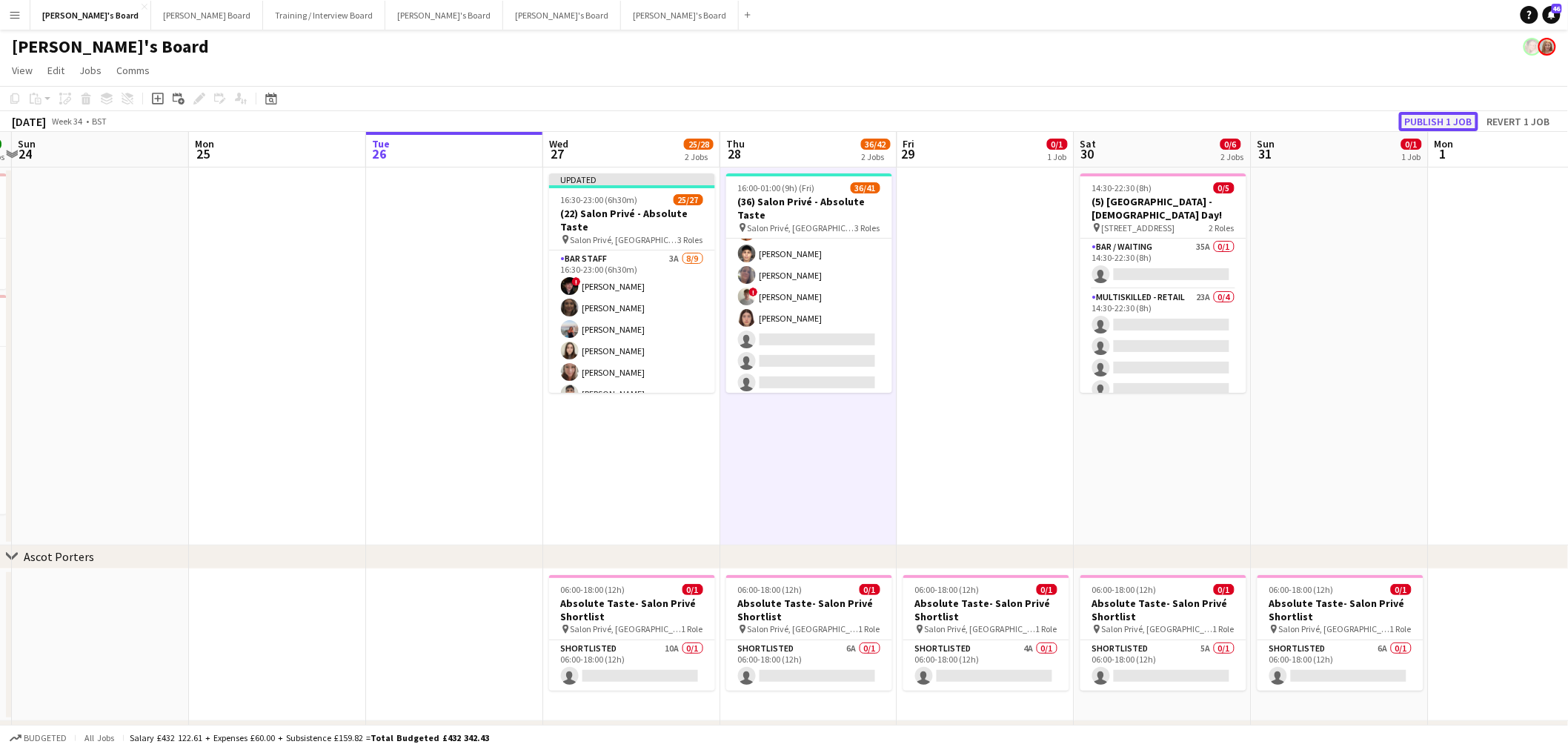
click at [1451, 126] on button "Publish 1 job" at bounding box center [1439, 122] width 79 height 19
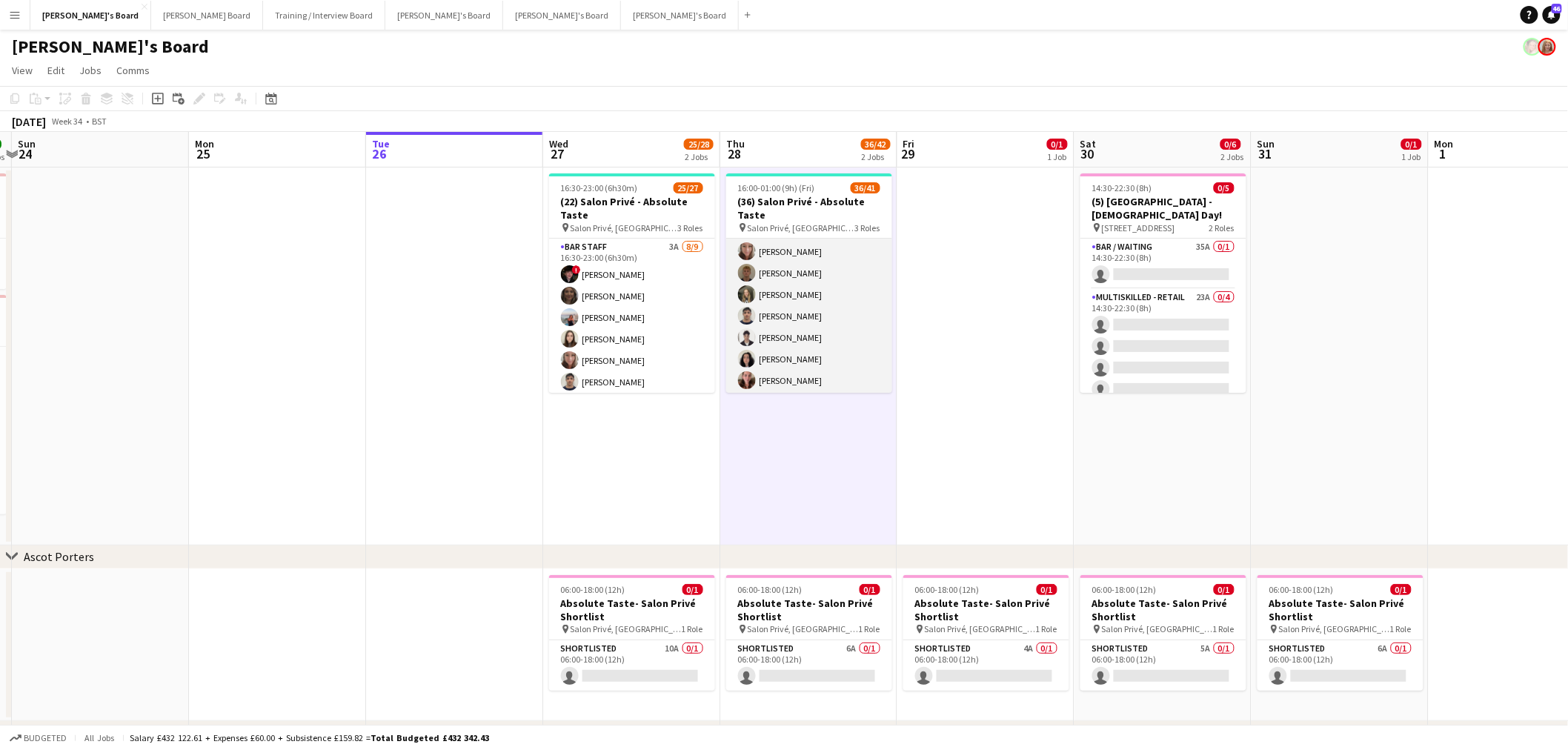
scroll to position [0, 0]
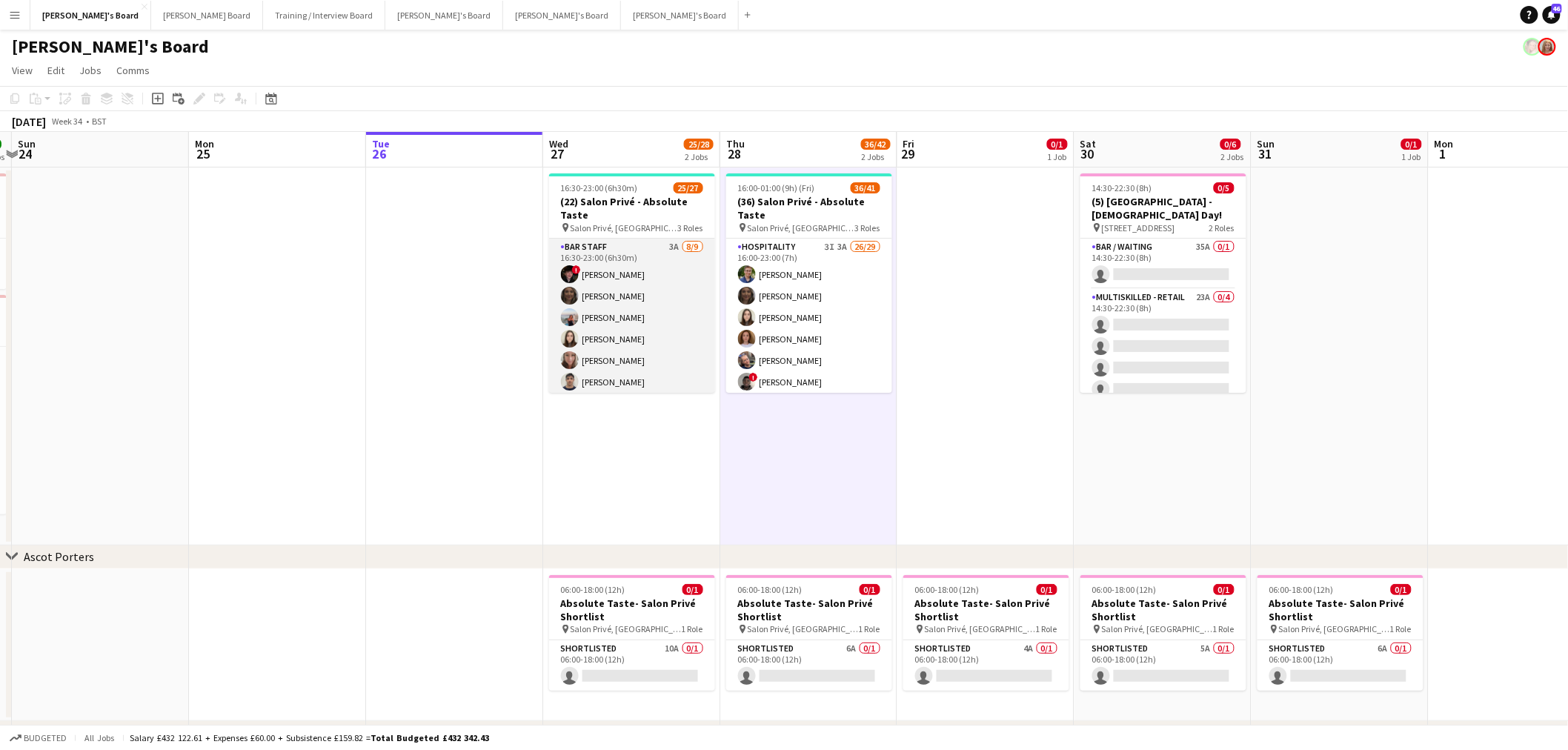
click at [675, 314] on app-card-role "BAR STAFF 3A [DATE] 16:30-23:00 (6h30m) ! [PERSON_NAME] [PERSON_NAME] [PERSON_N…" at bounding box center [632, 350] width 166 height 222
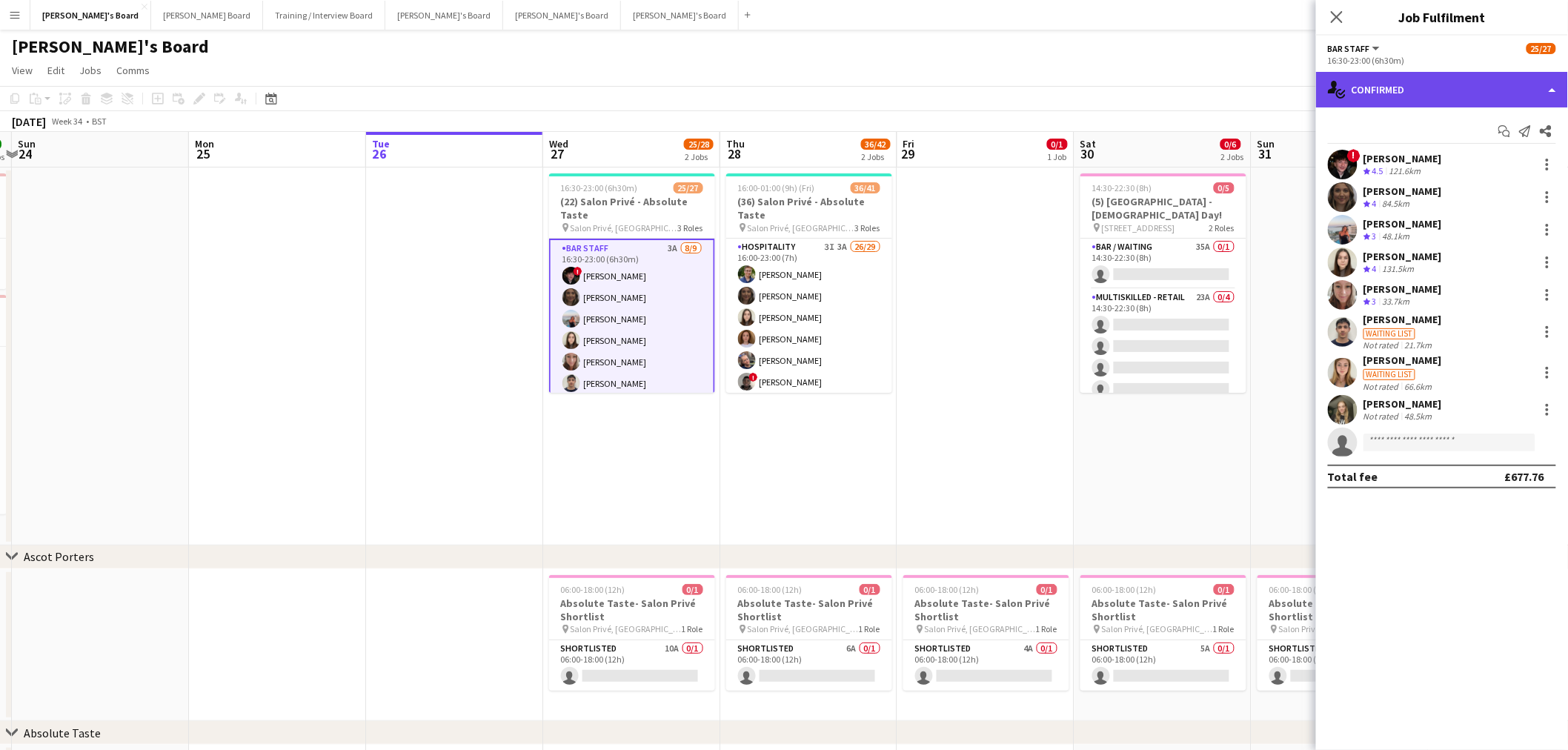
click at [1421, 84] on div "single-neutral-actions-check-2 Confirmed" at bounding box center [1441, 89] width 252 height 35
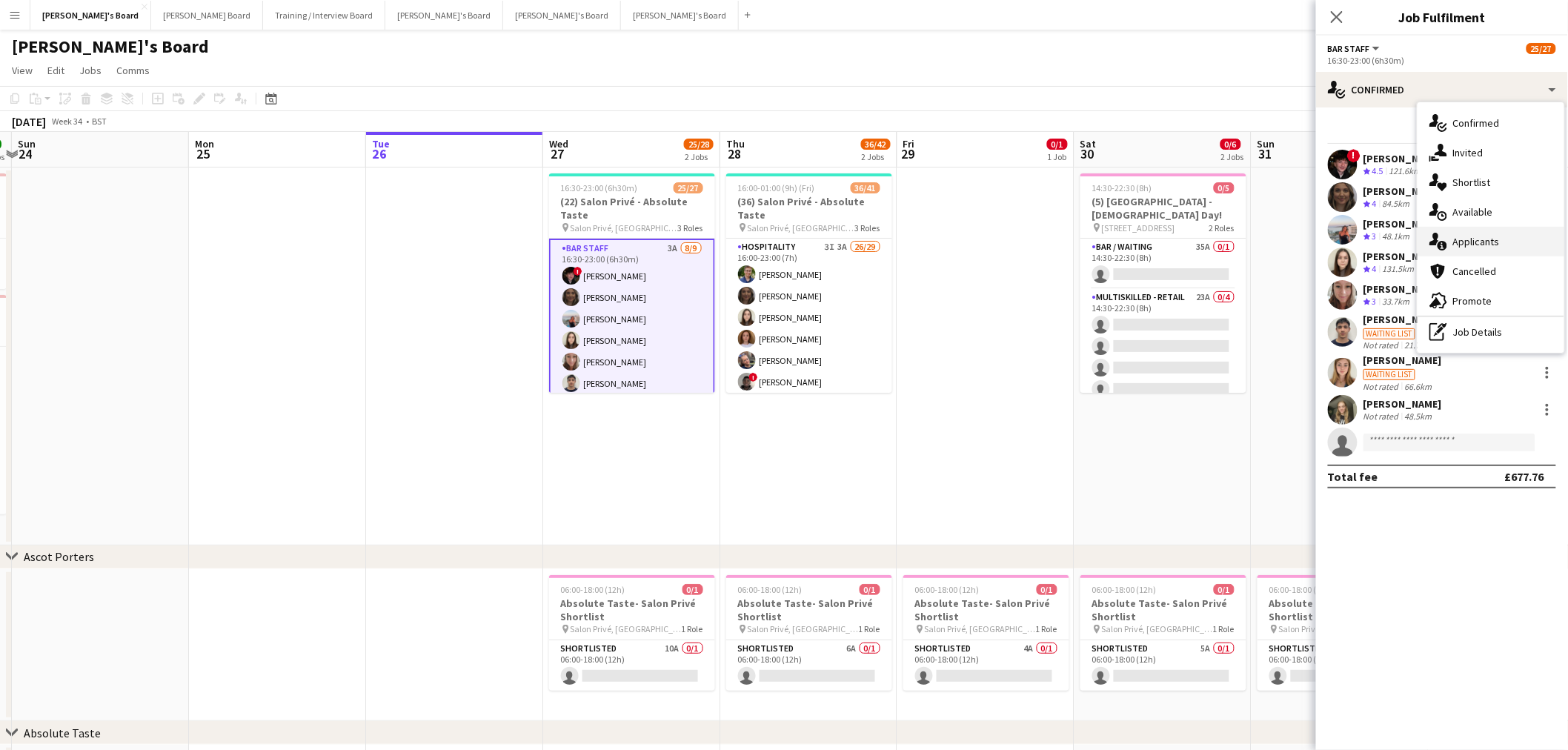
click at [1508, 227] on div "single-neutral-actions-information Applicants" at bounding box center [1490, 241] width 146 height 29
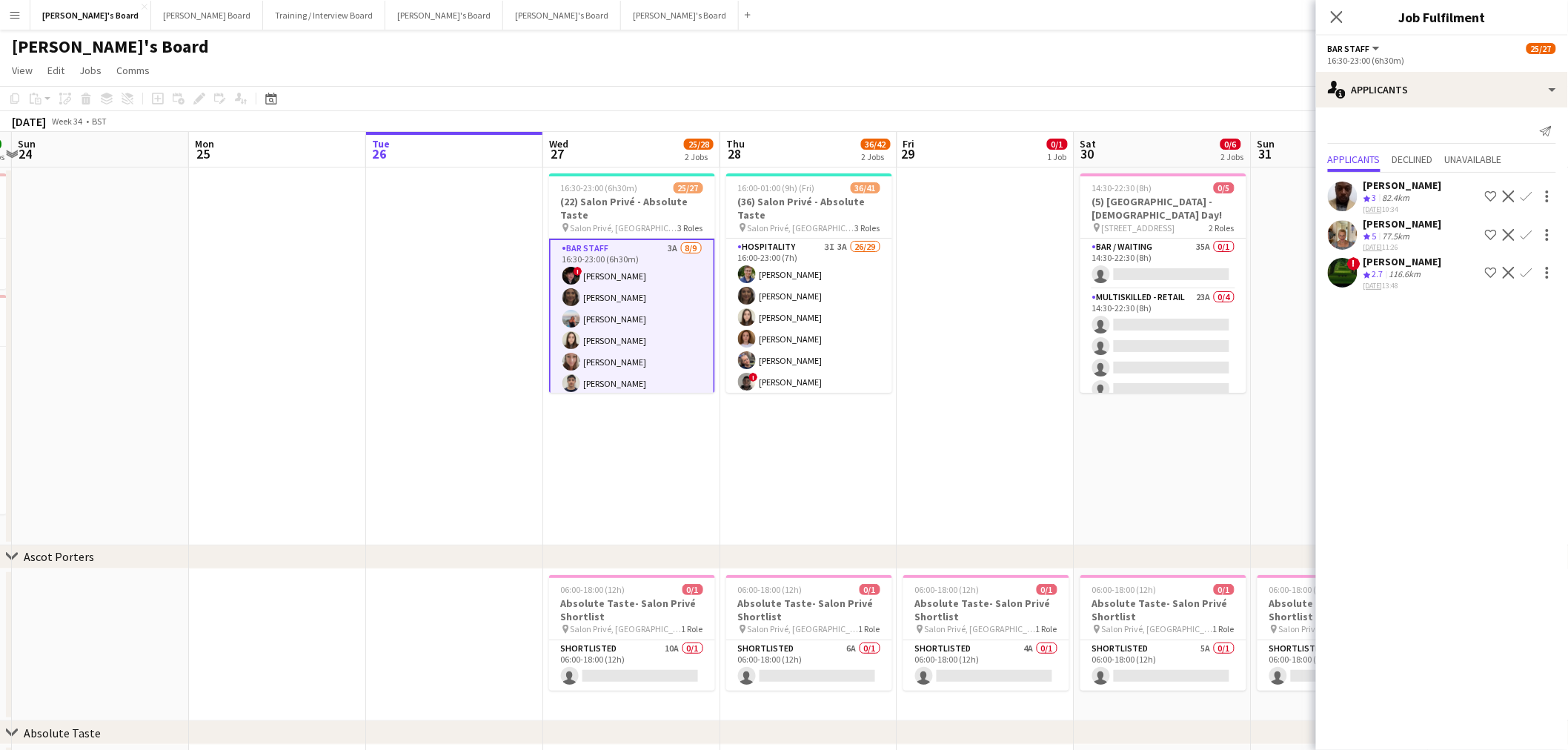
scroll to position [247, 0]
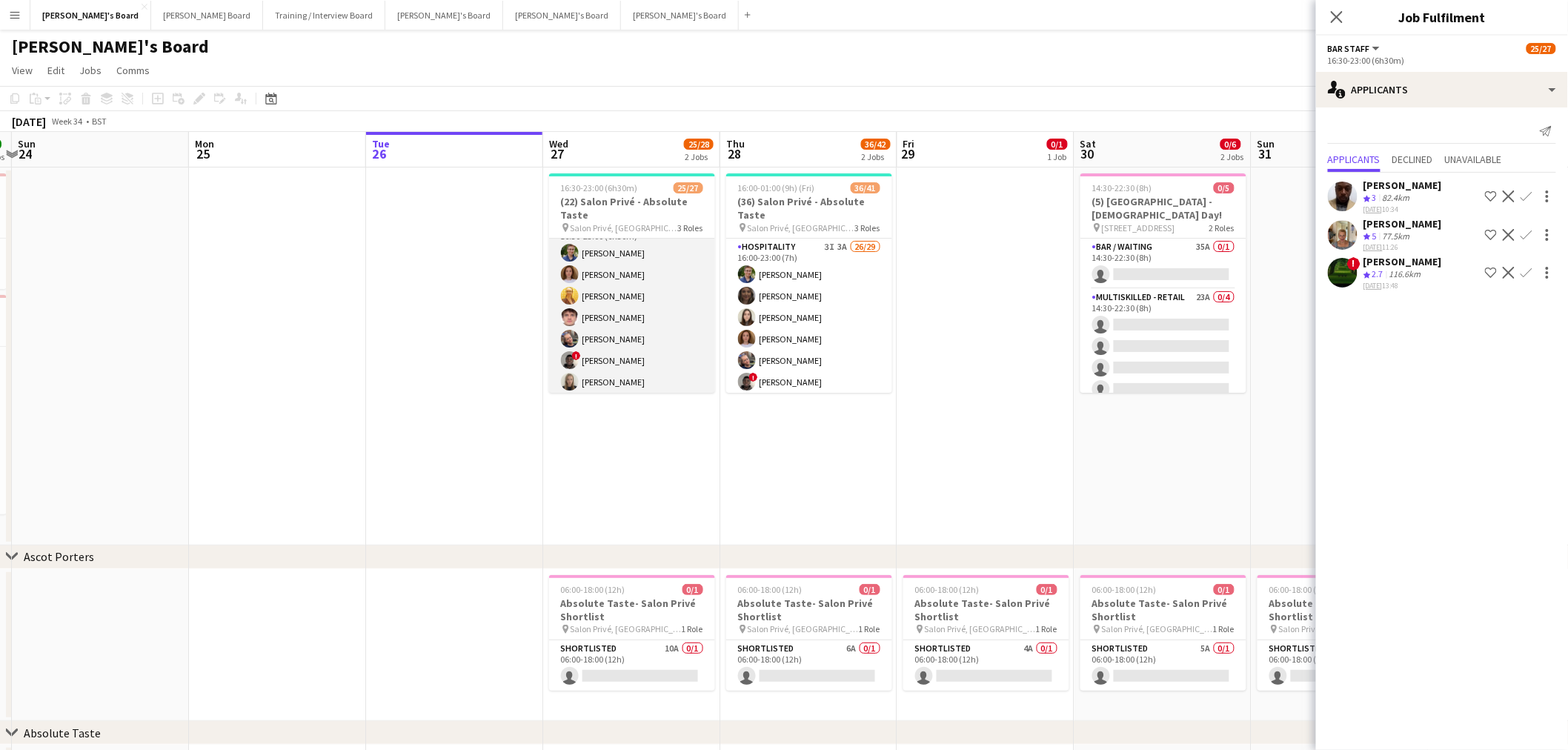
click at [649, 316] on app-card-role "Hospitality 2I 8A 13/14 16:30-23:00 (6h30m) [PERSON_NAME] [PERSON_NAME] [PERSON…" at bounding box center [632, 382] width 166 height 330
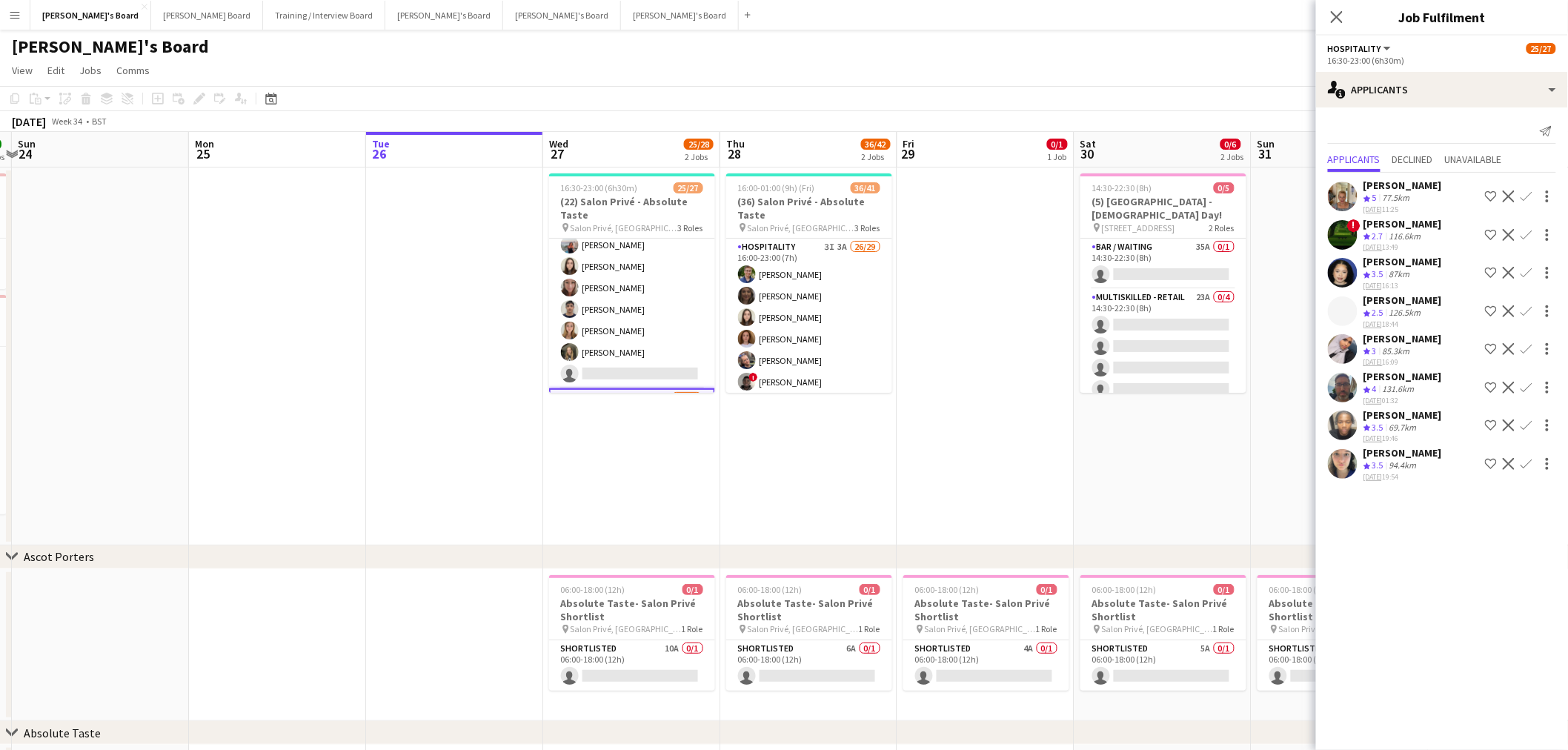
scroll to position [0, 0]
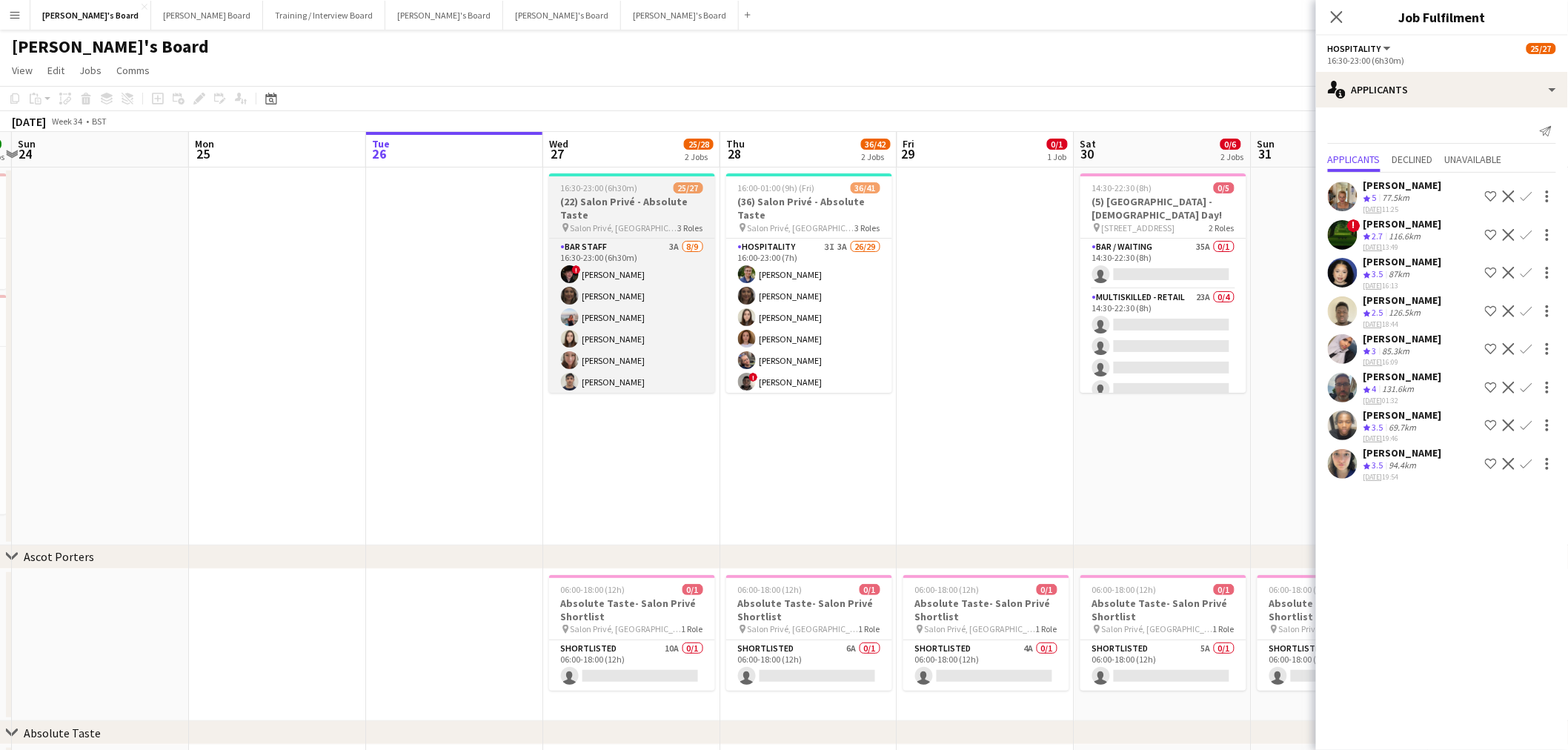
click at [645, 206] on h3 "(22) Salon Privé - Absolute Taste" at bounding box center [632, 208] width 166 height 27
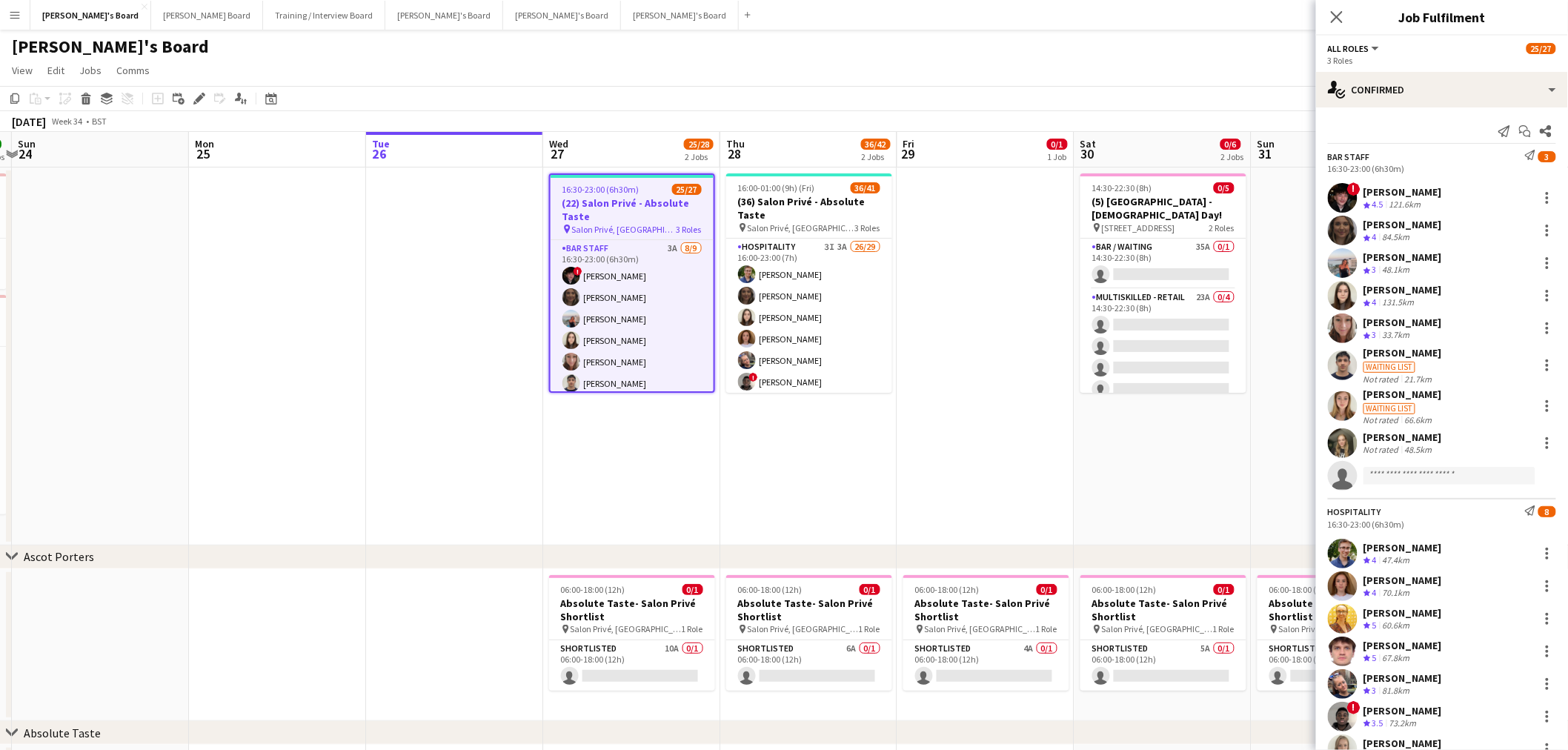
click at [953, 378] on app-date-cell at bounding box center [986, 356] width 177 height 378
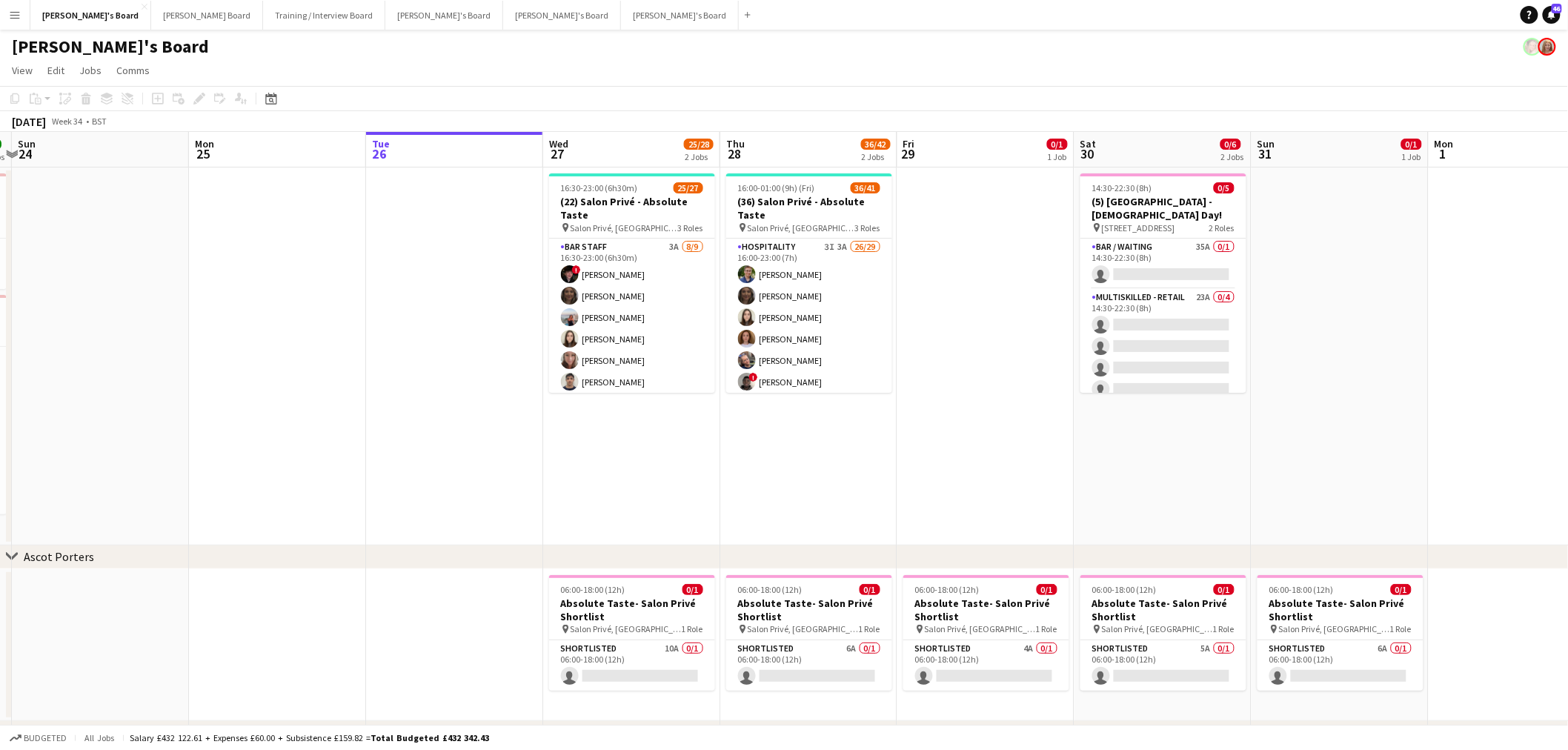
scroll to position [0, 472]
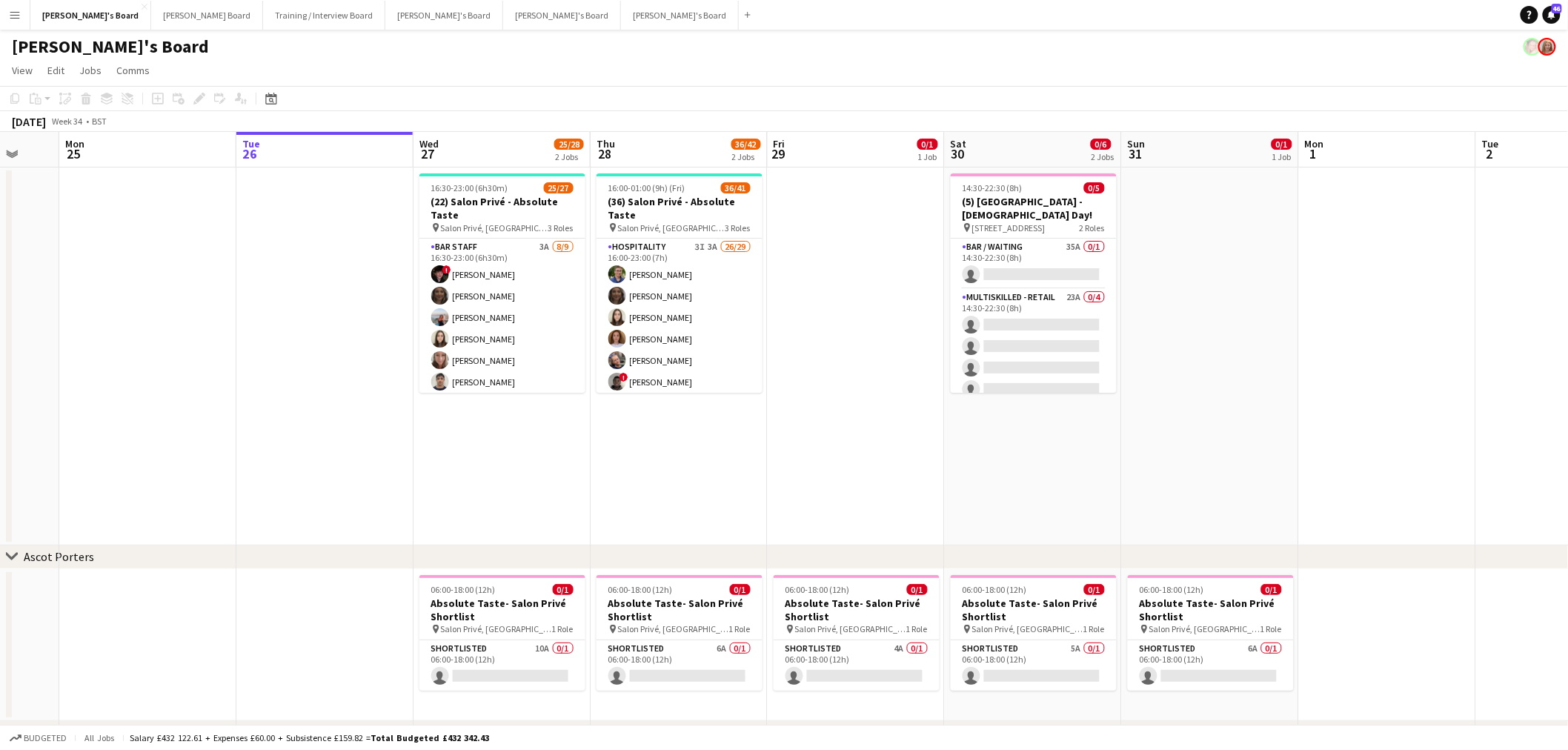
drag, startPoint x: 1109, startPoint y: 309, endPoint x: 980, endPoint y: 327, distance: 130.2
click at [980, 327] on app-calendar-viewport "Fri 22 1/1 1 Job Sat 23 7/7 2 Jobs Sun 24 Mon 25 Tue 26 Wed 27 25/28 2 Jobs Thu…" at bounding box center [784, 528] width 1568 height 794
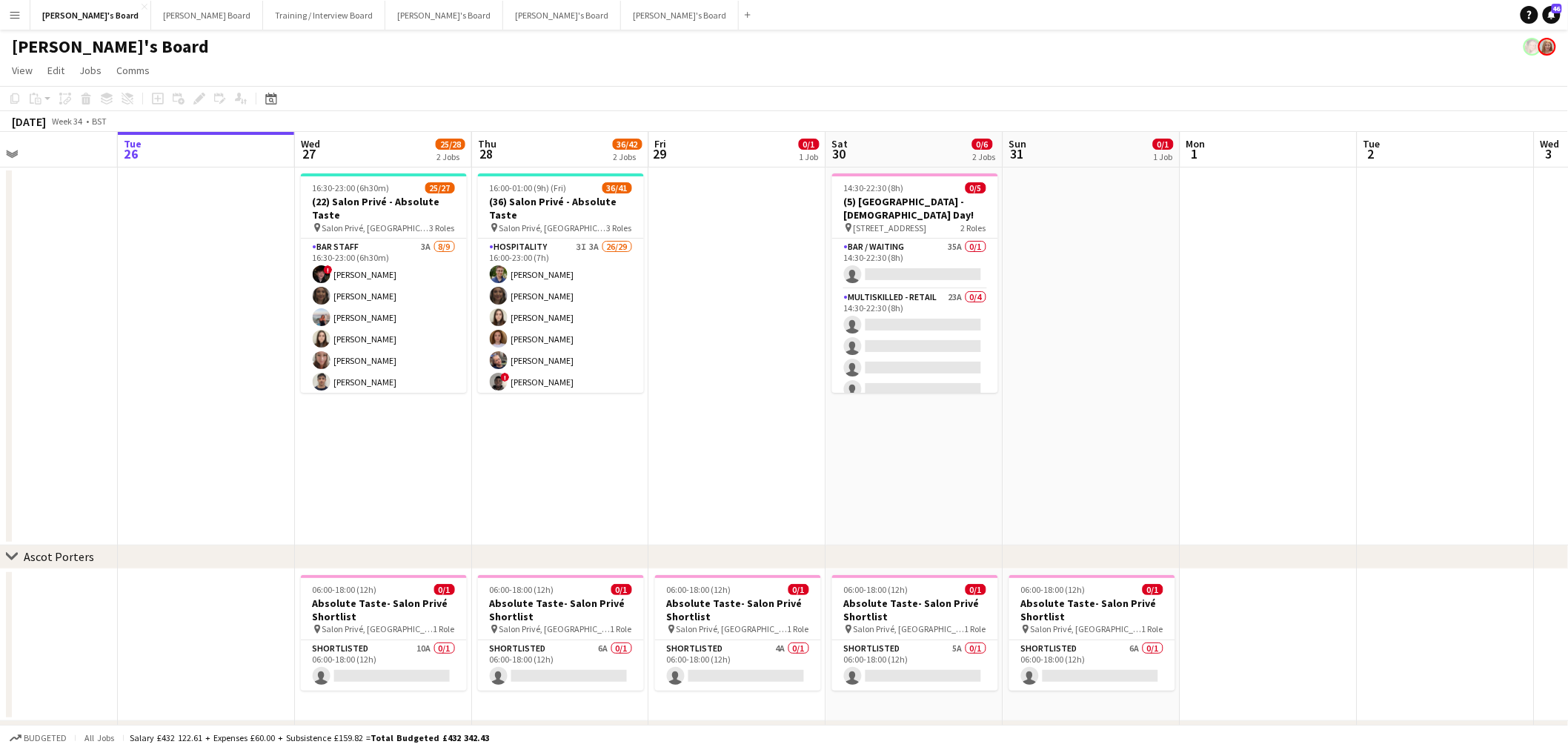
drag, startPoint x: 1320, startPoint y: 394, endPoint x: 1201, endPoint y: 426, distance: 123.2
click at [1201, 426] on app-calendar-viewport "Fri 22 1/1 1 Job Sat 23 7/7 2 Jobs Sun 24 Mon 25 Tue 26 Wed 27 25/28 2 Jobs Thu…" at bounding box center [784, 528] width 1568 height 794
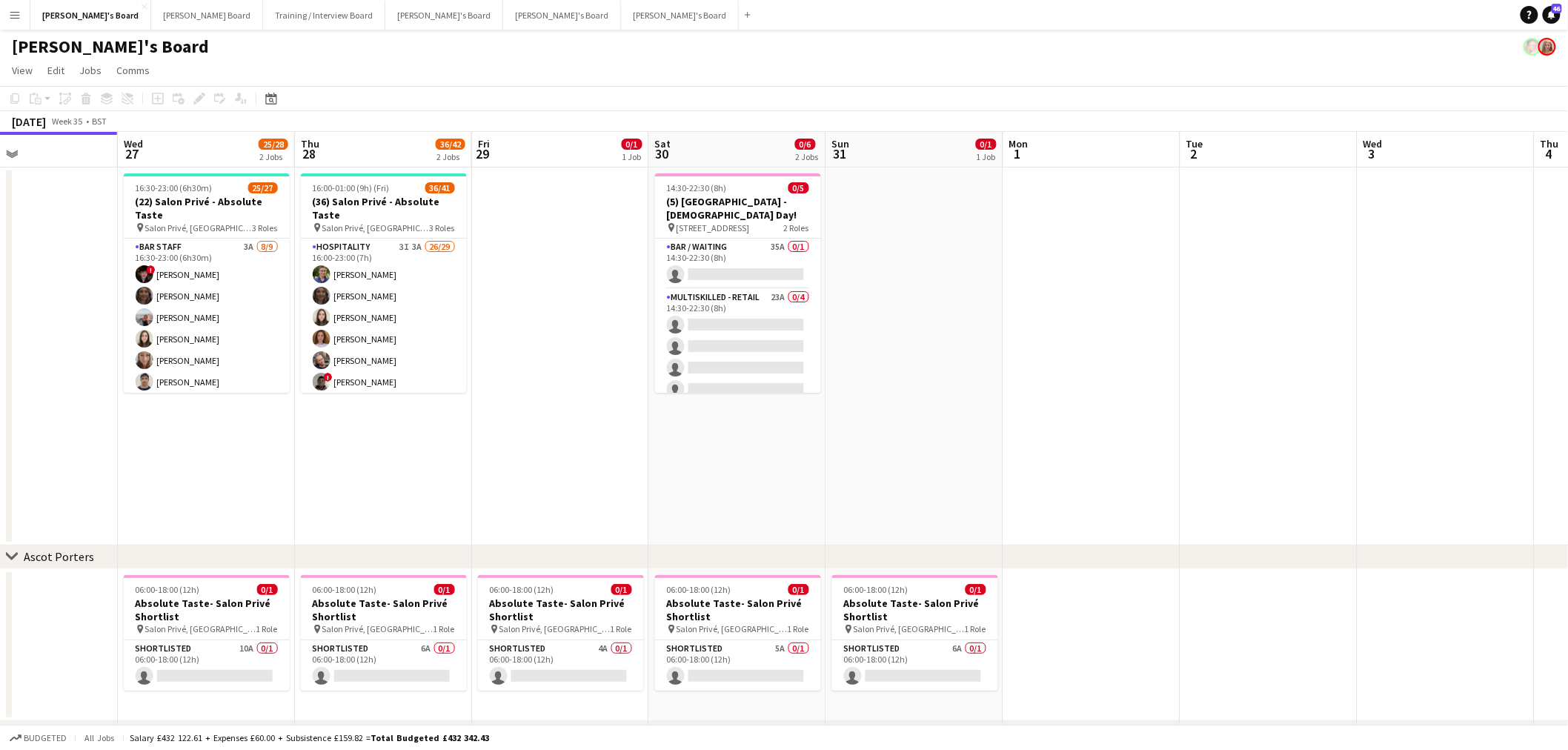
drag, startPoint x: 1152, startPoint y: 373, endPoint x: 883, endPoint y: 372, distance: 269.0
click at [519, 409] on app-calendar-viewport "Sat 23 7/7 2 Jobs Sun 24 Mon 25 Tue 26 Wed 27 25/28 2 Jobs Thu 28 36/42 2 Jobs …" at bounding box center [784, 528] width 1568 height 794
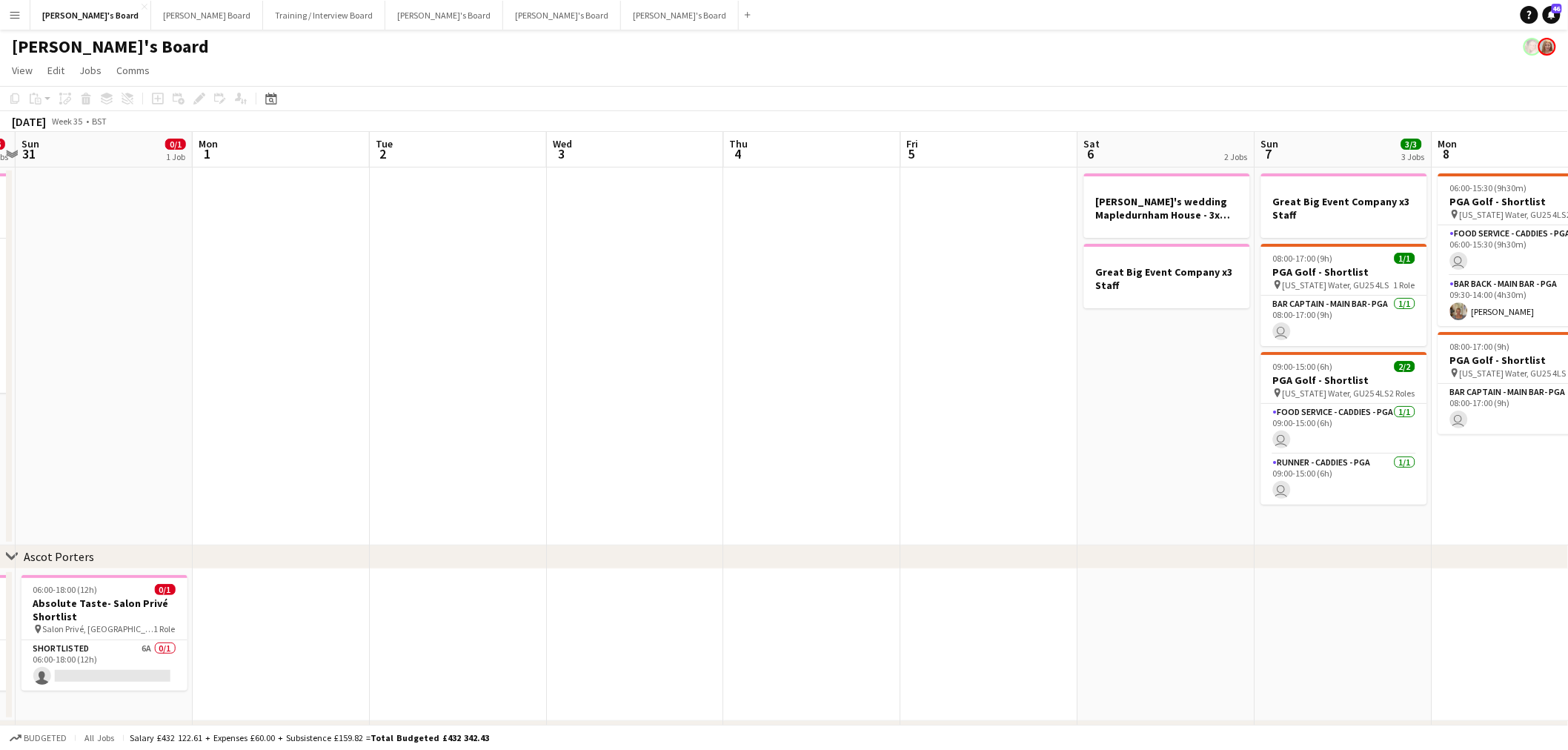
drag, startPoint x: 387, startPoint y: 426, endPoint x: 495, endPoint y: 436, distance: 108.5
click at [395, 427] on app-calendar-viewport "Thu 28 36/42 2 Jobs Fri 29 0/1 1 Job Sat 30 0/6 2 Jobs Sun 31 0/1 1 Job Mon 1 T…" at bounding box center [784, 528] width 1568 height 794
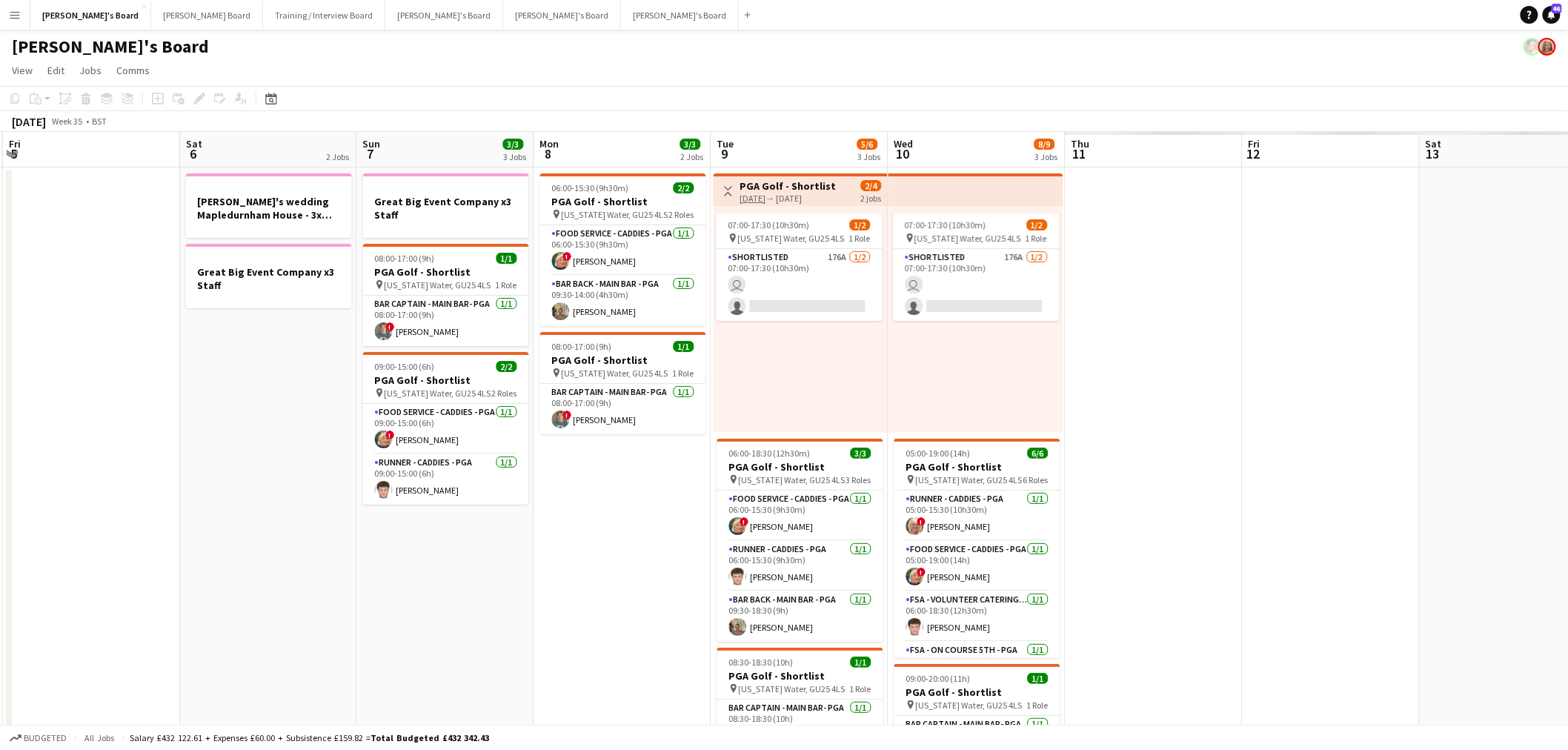
drag, startPoint x: 495, startPoint y: 436, endPoint x: 656, endPoint y: 438, distance: 161.0
click at [500, 436] on app-calendar-viewport "Sun 31 0/1 1 Job Mon 1 Tue 2 Wed 3 Thu 4 Fri 5 Sat 6 2 Jobs Sun 7 3/3 3 Jobs Mo…" at bounding box center [784, 654] width 1568 height 1046
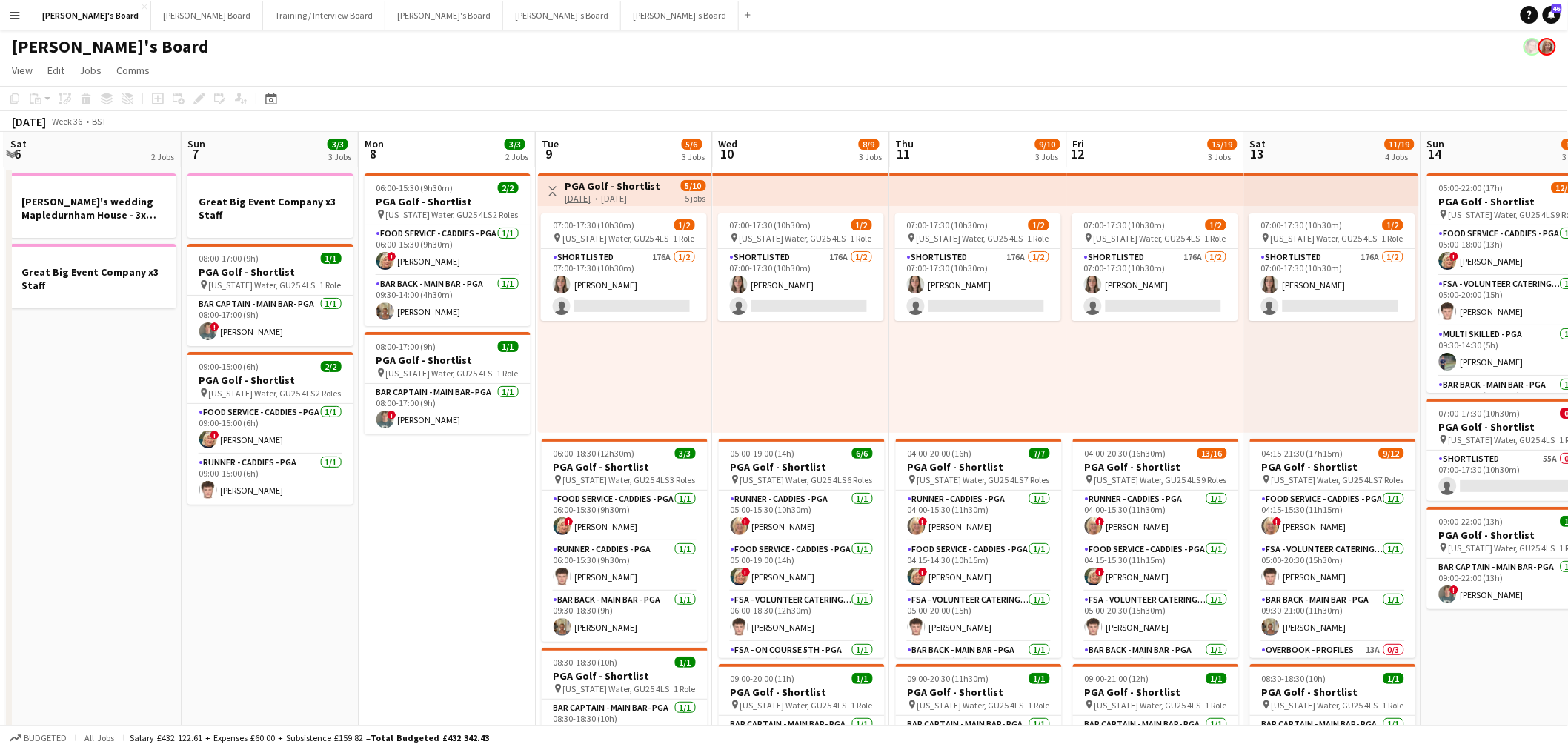
drag, startPoint x: 389, startPoint y: 453, endPoint x: 237, endPoint y: 441, distance: 152.5
click at [237, 441] on app-calendar-viewport "Wed 3 Thu 4 Fri 5 Sat 6 2 Jobs Sun 7 3/3 3 Jobs Mon 8 3/3 2 Jobs Tue 9 5/6 3 Jo…" at bounding box center [784, 748] width 1568 height 1234
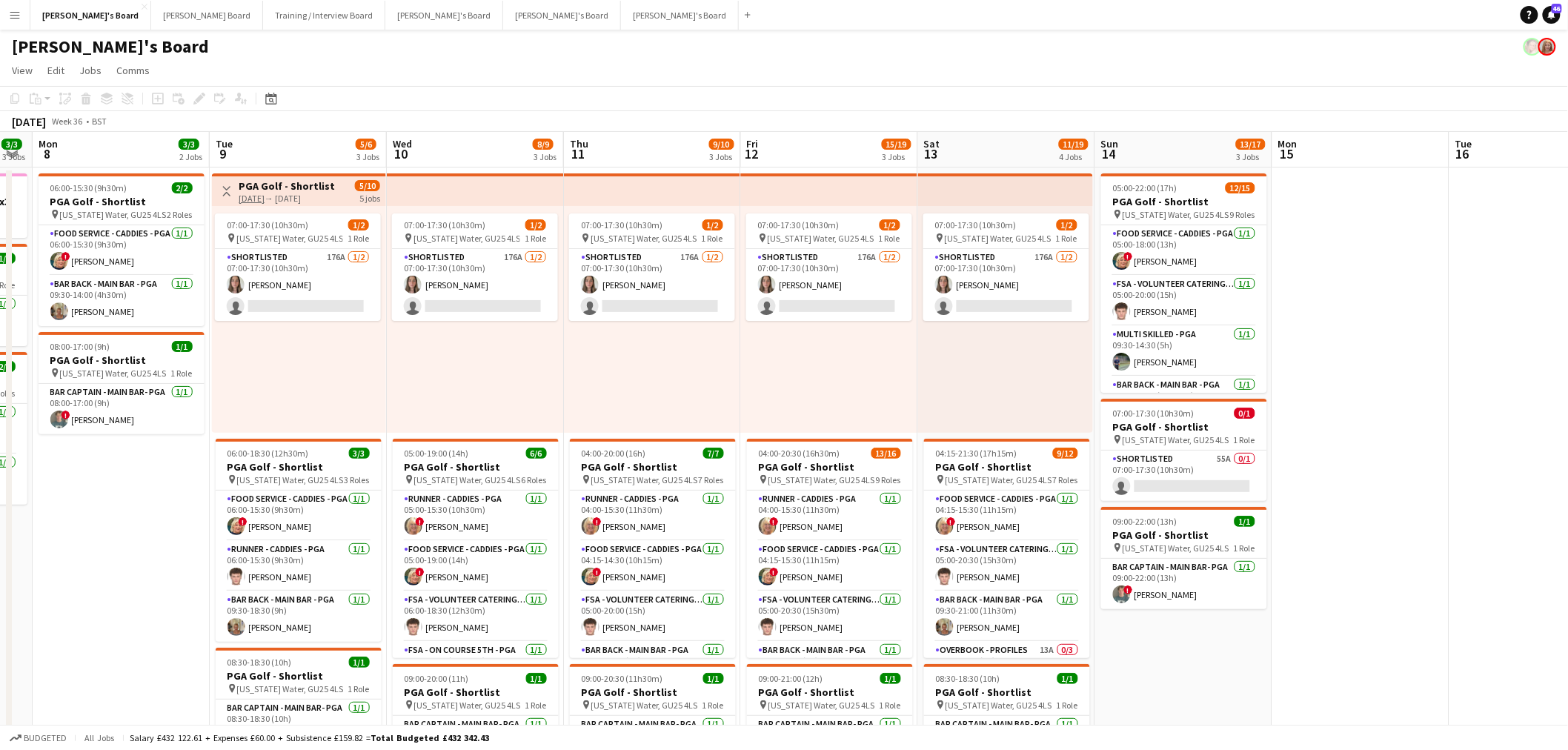
scroll to position [0, 502]
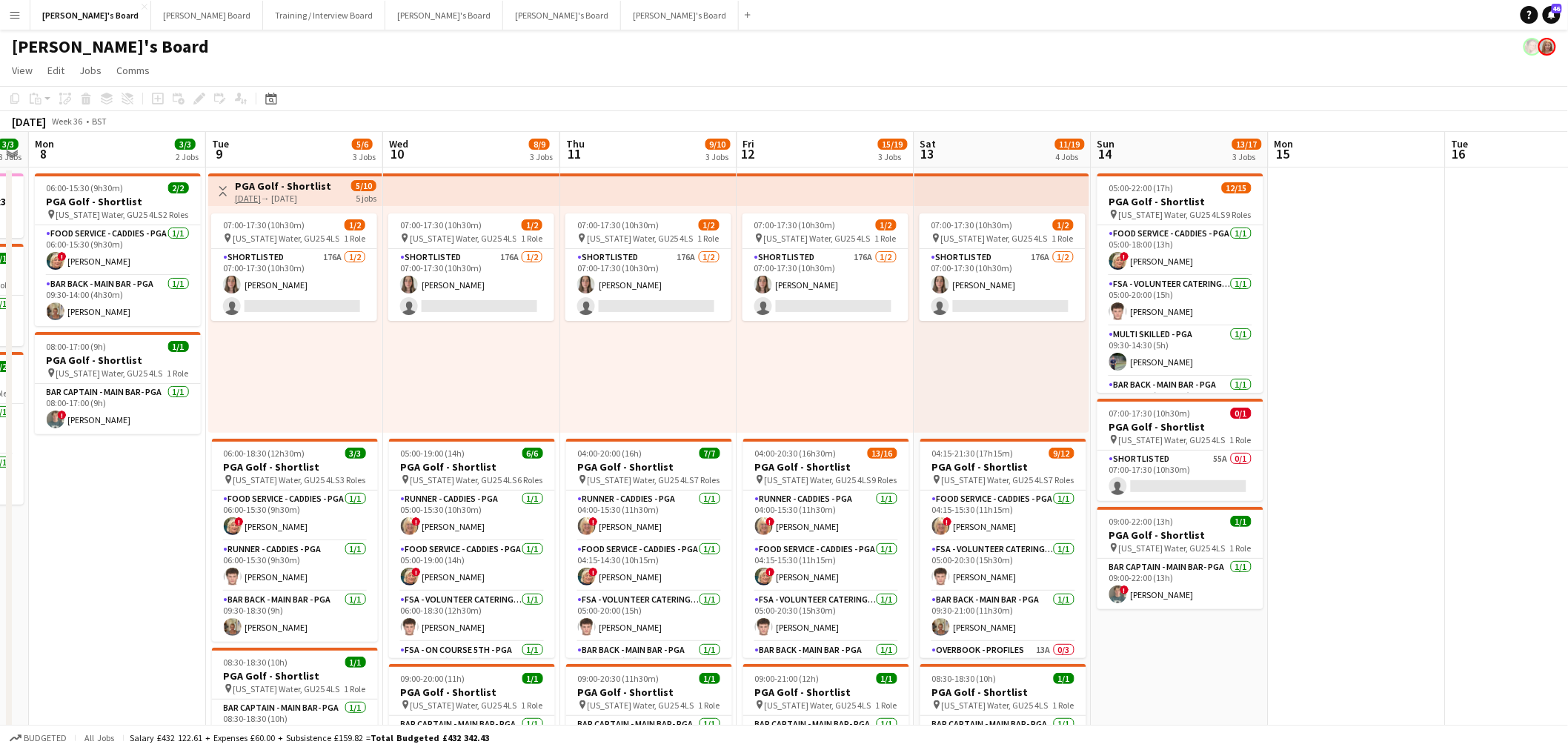
drag, startPoint x: 352, startPoint y: 430, endPoint x: 134, endPoint y: 432, distance: 218.0
click at [134, 432] on app-calendar-viewport "Fri 5 Sat 6 2 Jobs Sun 7 3/3 3 Jobs Mon 8 3/3 2 Jobs Tue 9 5/6 3 Jobs Wed 10 8/…" at bounding box center [784, 748] width 1568 height 1234
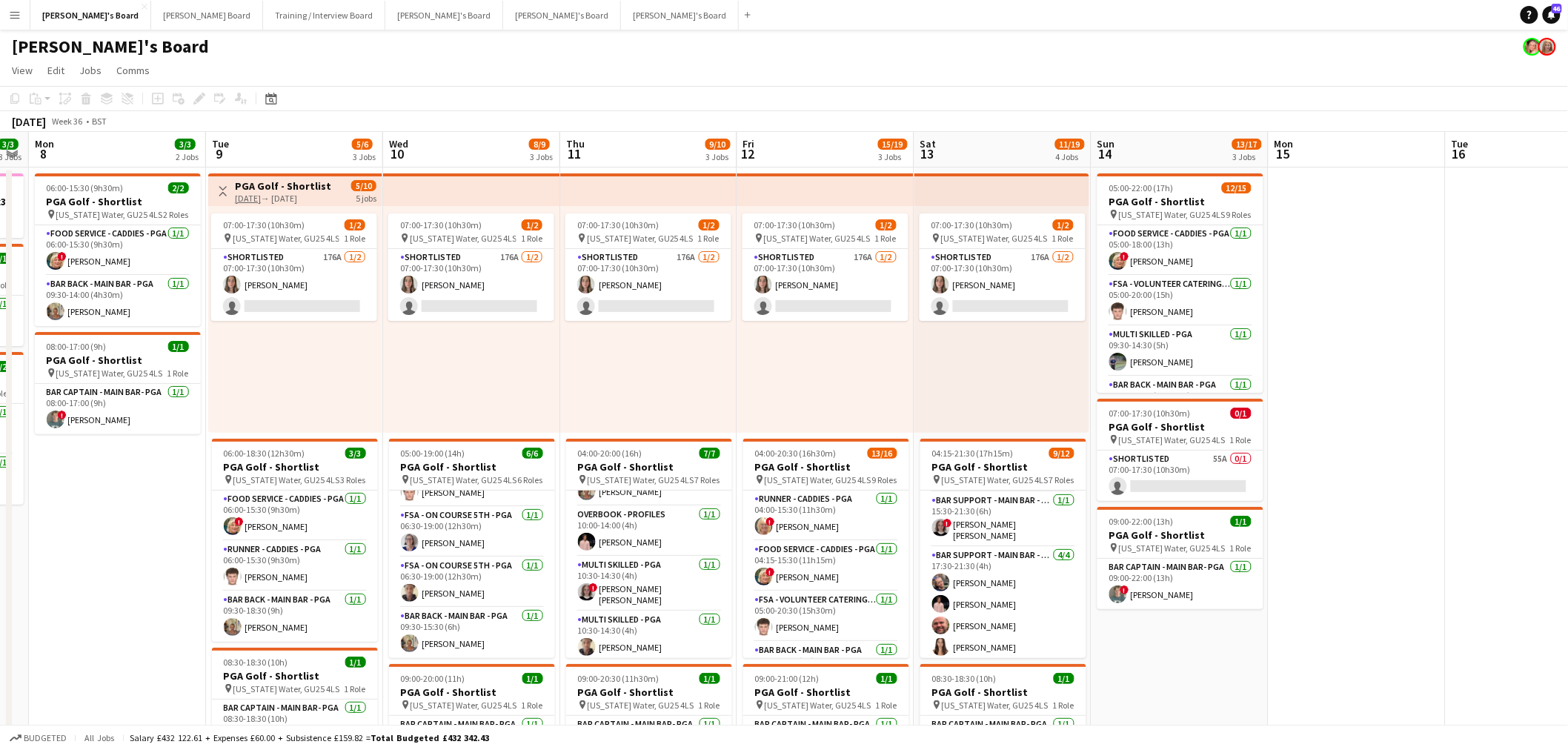
scroll to position [0, 304]
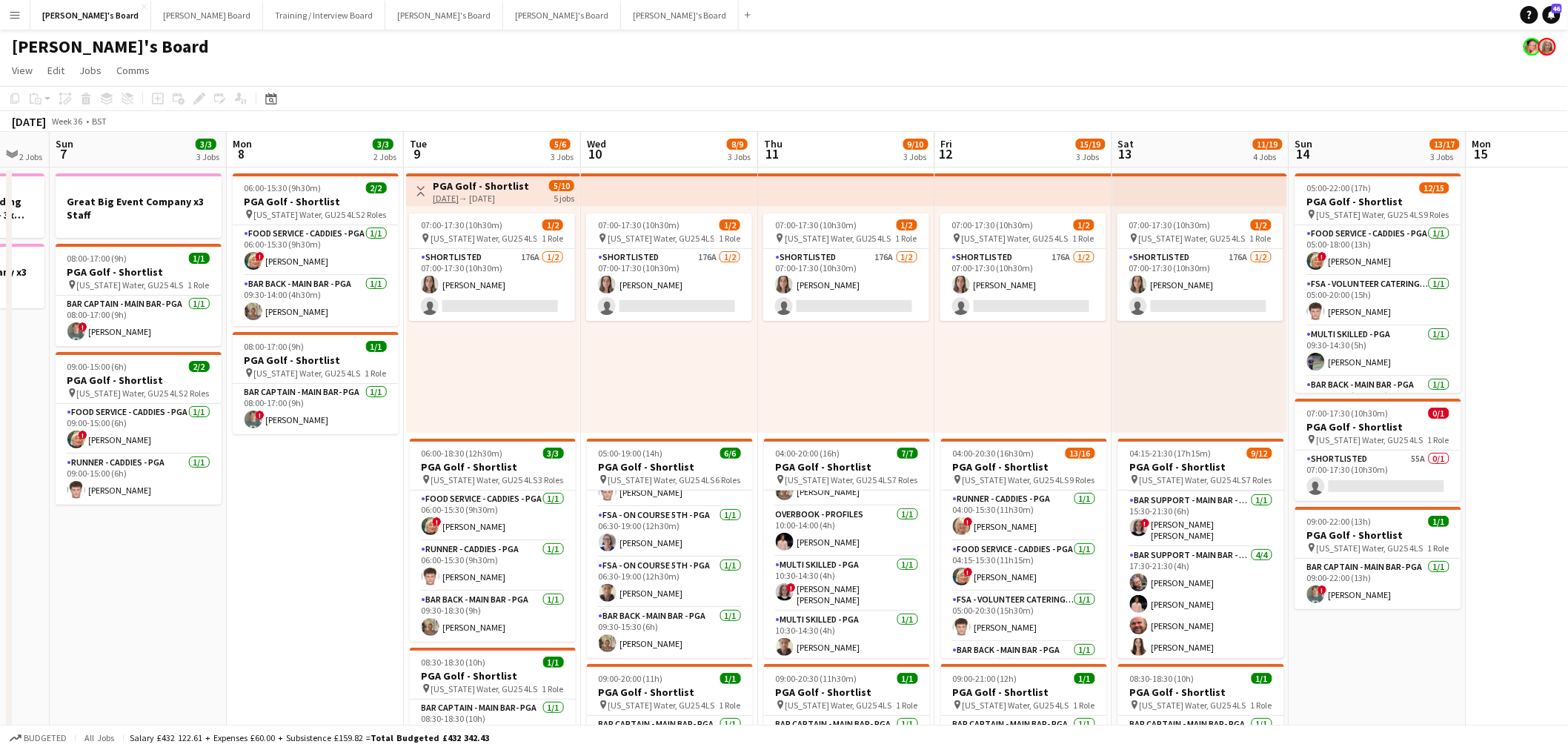
drag, startPoint x: 341, startPoint y: 470, endPoint x: 539, endPoint y: 522, distance: 204.7
click at [539, 522] on app-calendar-viewport "Fri 5 Sat 6 2 Jobs Sun 7 3/3 3 Jobs Mon 8 3/3 2 Jobs Tue 9 5/6 3 Jobs Wed 10 8/…" at bounding box center [784, 748] width 1568 height 1234
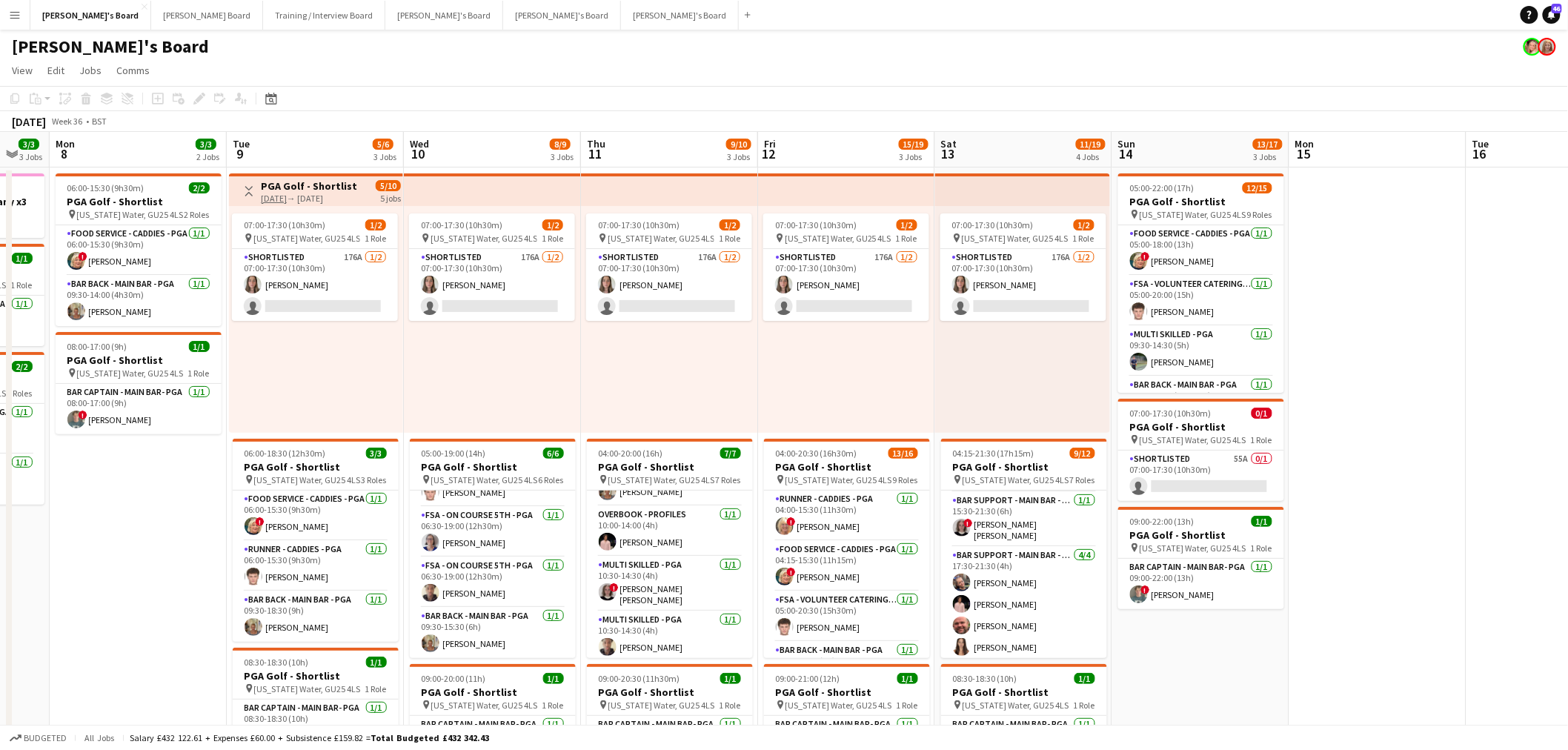
scroll to position [0, 596]
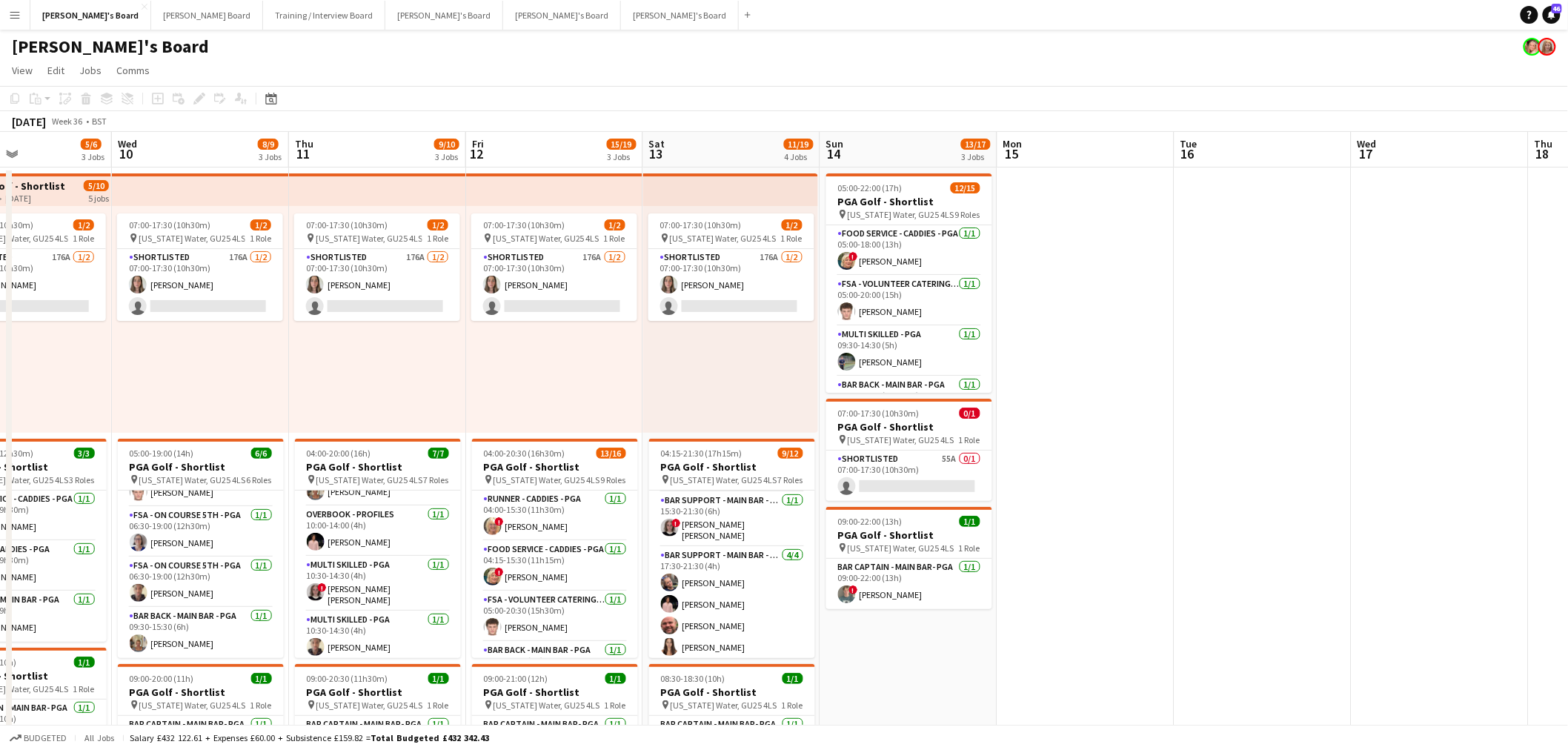
drag, startPoint x: 314, startPoint y: 497, endPoint x: 145, endPoint y: 495, distance: 169.0
click at [145, 495] on app-calendar-viewport "Sat 6 2 Jobs Sun 7 3/3 3 Jobs Mon 8 3/3 2 Jobs Tue 9 5/6 3 Jobs Wed 10 8/9 3 Jo…" at bounding box center [784, 748] width 1568 height 1234
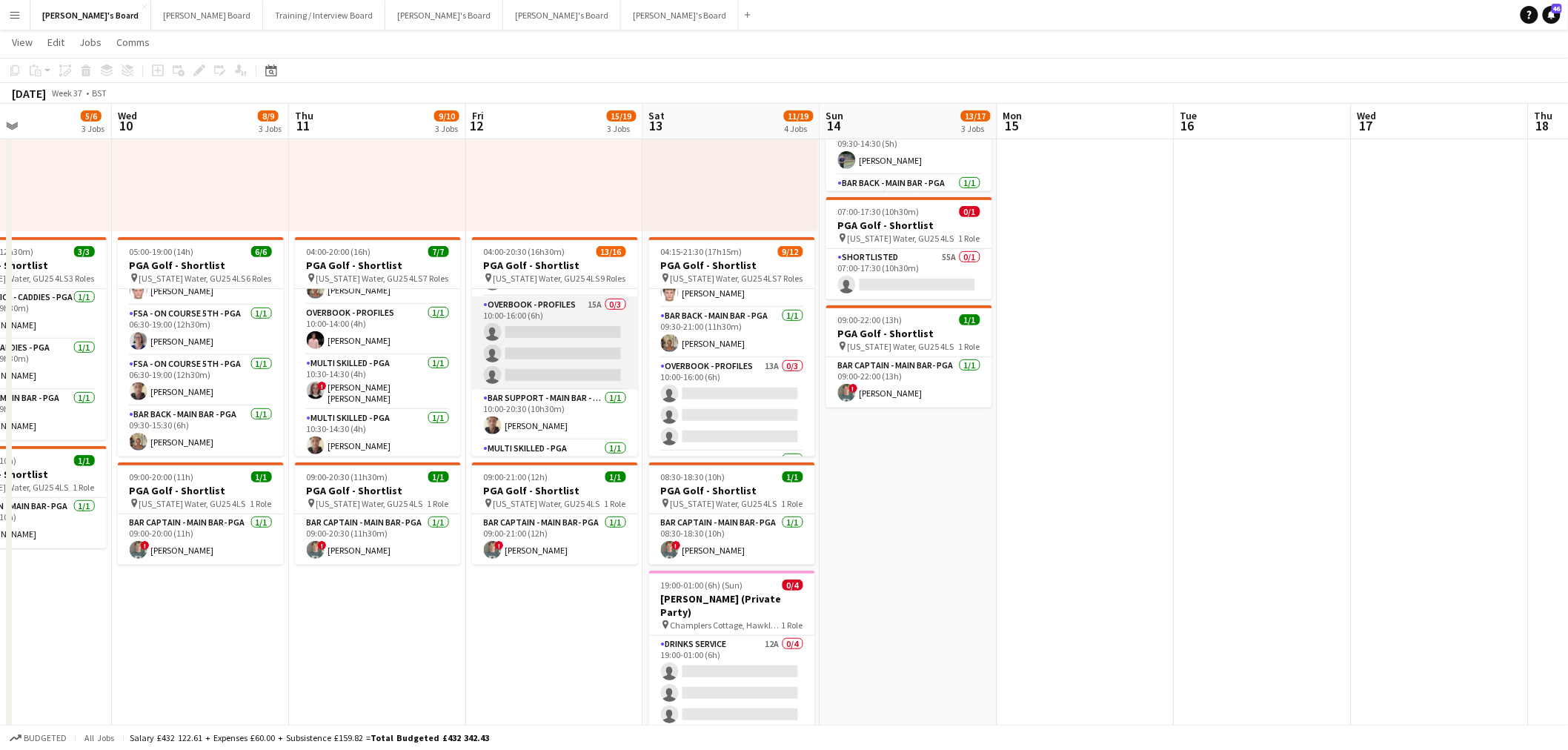
scroll to position [165, 0]
click at [589, 379] on app-card-role "Overbook - Profiles 15A 0/3 10:00-16:00 (6h) single-neutral-actions single-neut…" at bounding box center [555, 372] width 166 height 93
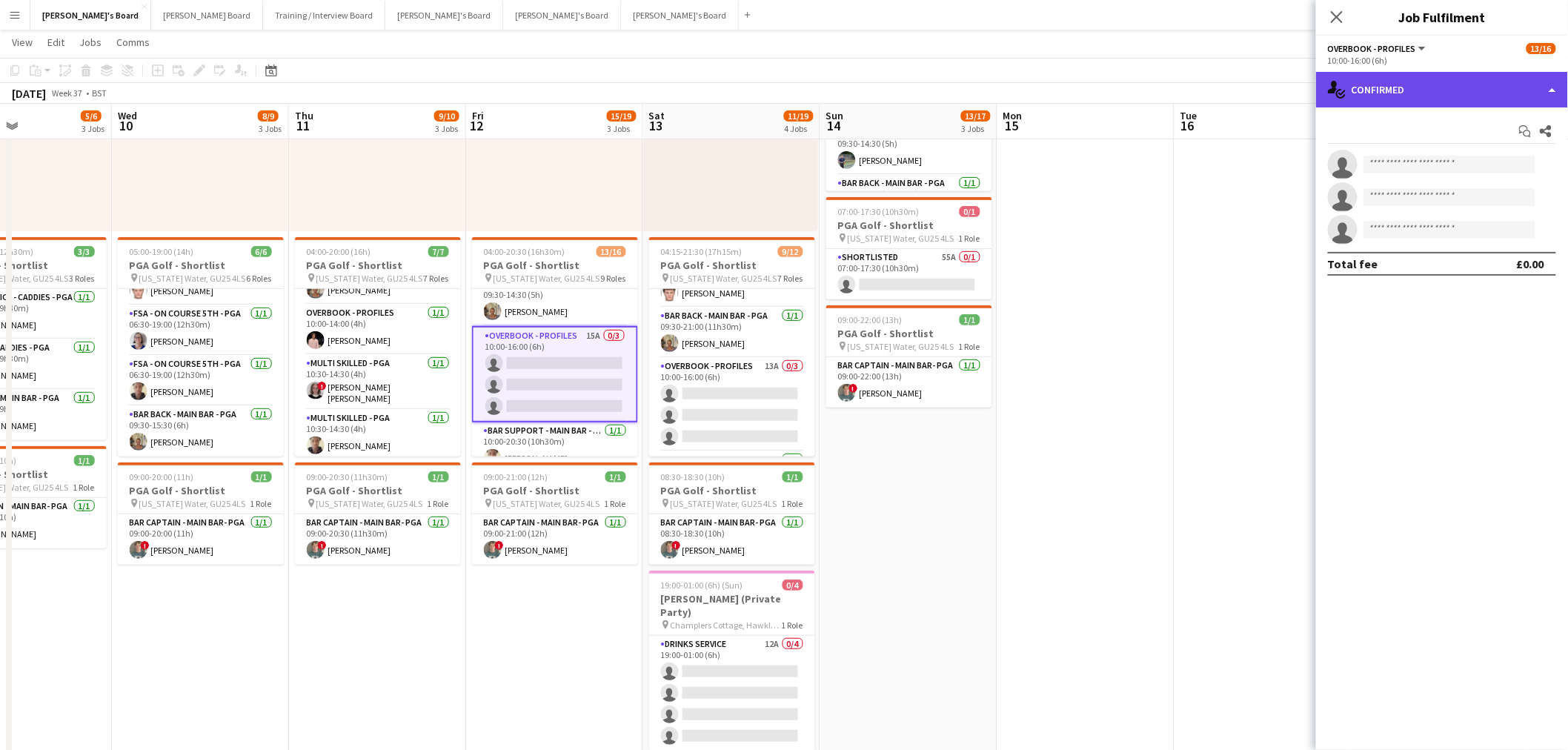
click at [1478, 77] on div "single-neutral-actions-check-2 Confirmed" at bounding box center [1441, 89] width 252 height 35
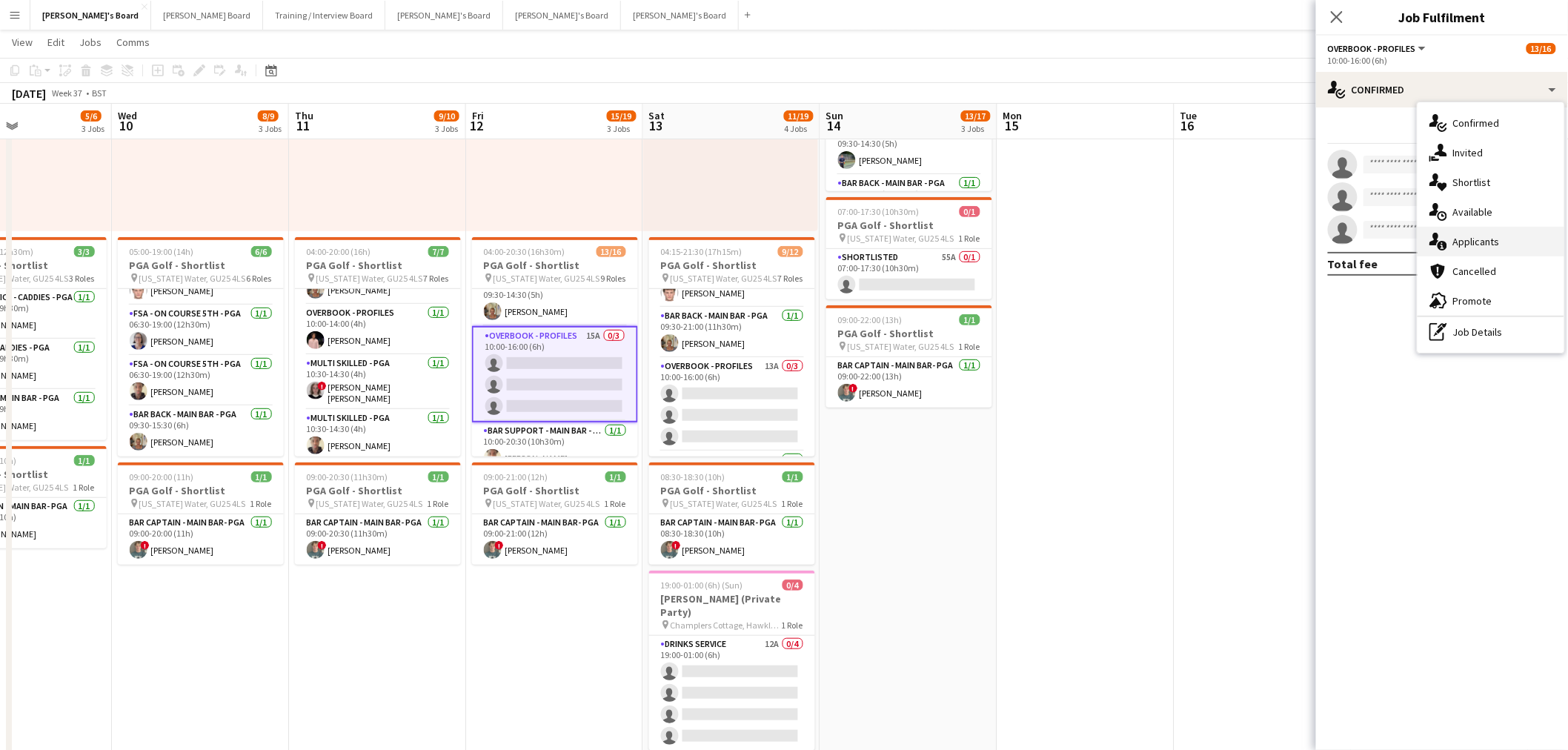
click at [1509, 241] on div "single-neutral-actions-information Applicants" at bounding box center [1490, 241] width 146 height 29
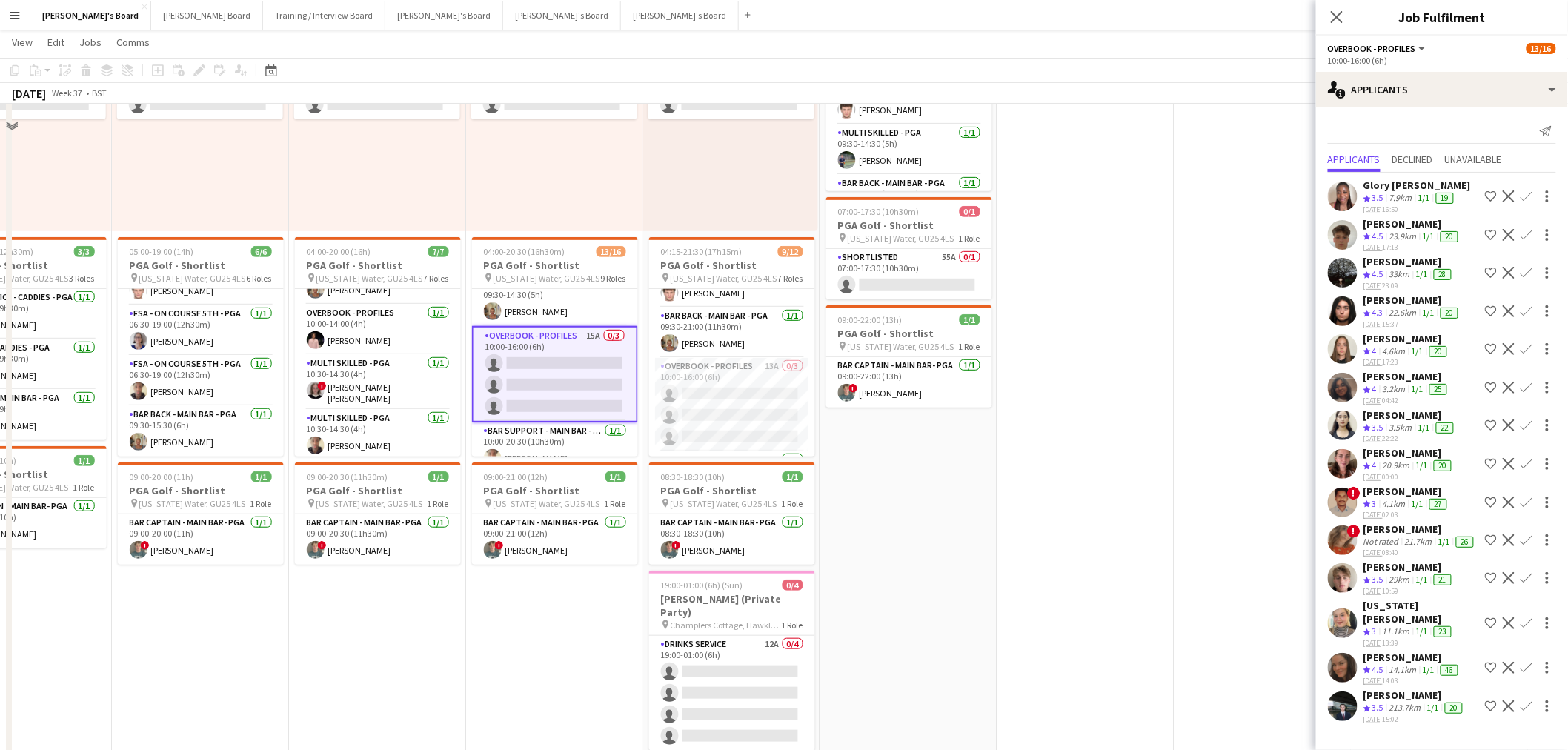
scroll to position [34, 0]
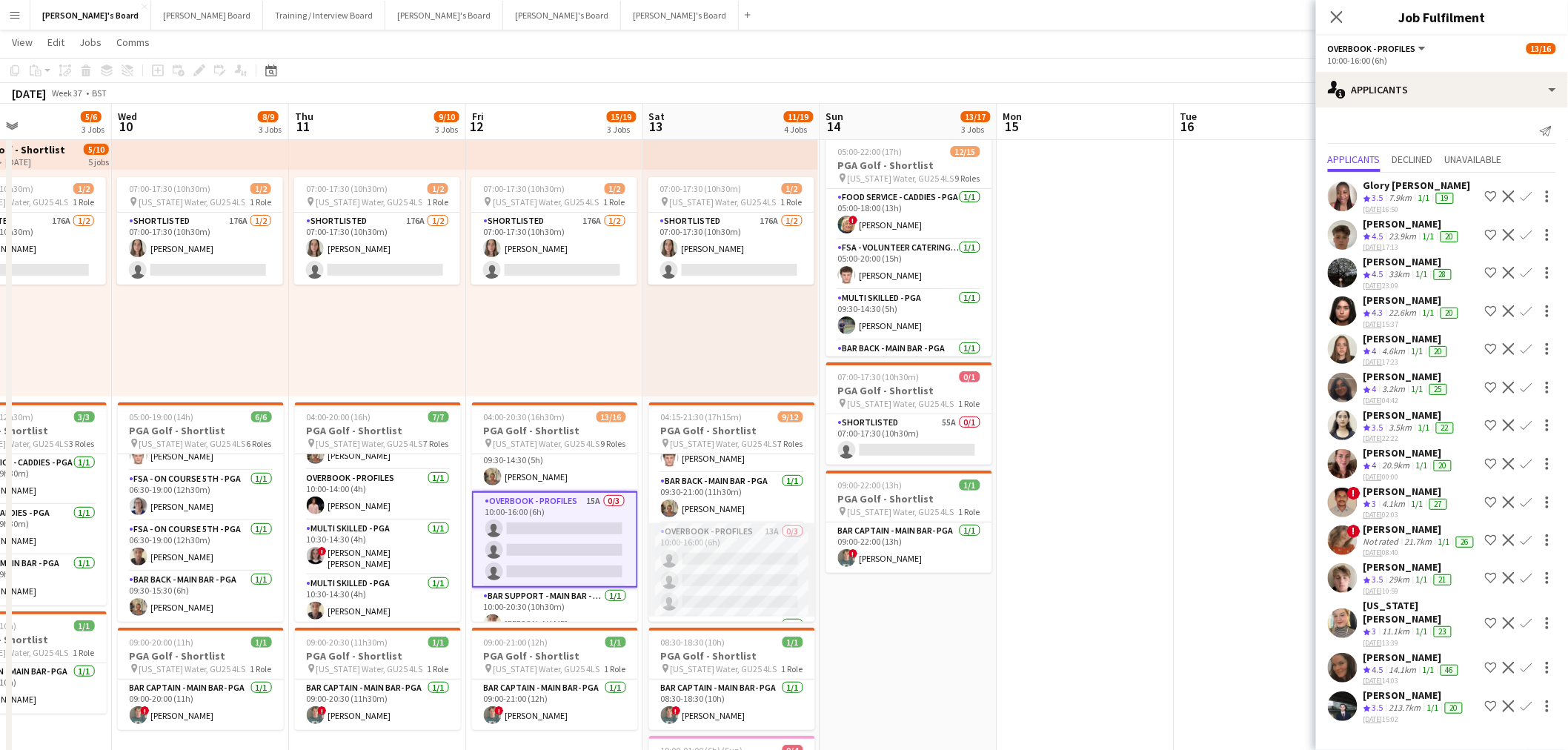
click at [723, 553] on app-card-role "Overbook - Profiles 13A 0/3 10:00-16:00 (6h) single-neutral-actions single-neut…" at bounding box center [731, 570] width 166 height 93
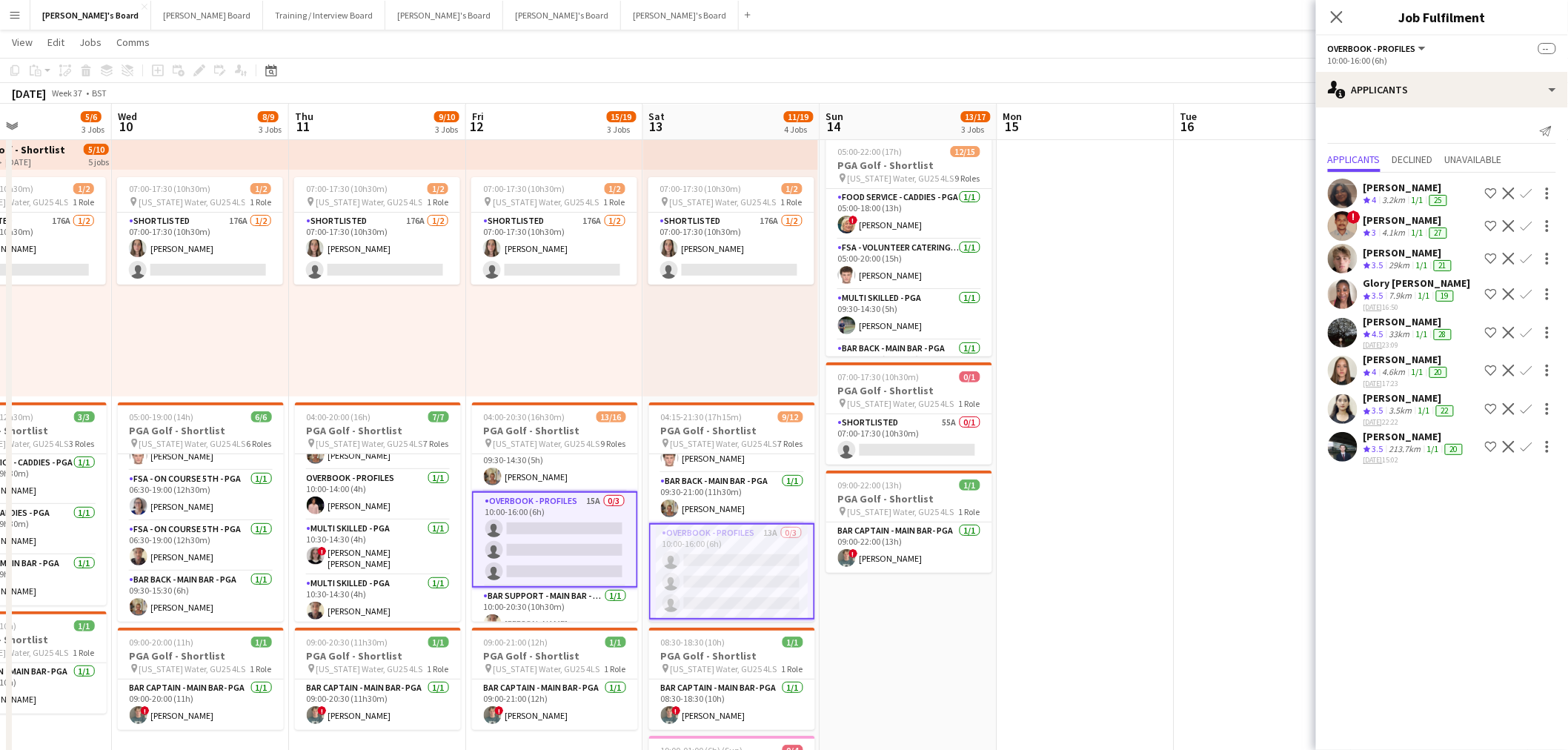
scroll to position [0, 0]
click at [1446, 98] on div "single-neutral-actions-information Applicants" at bounding box center [1441, 89] width 252 height 35
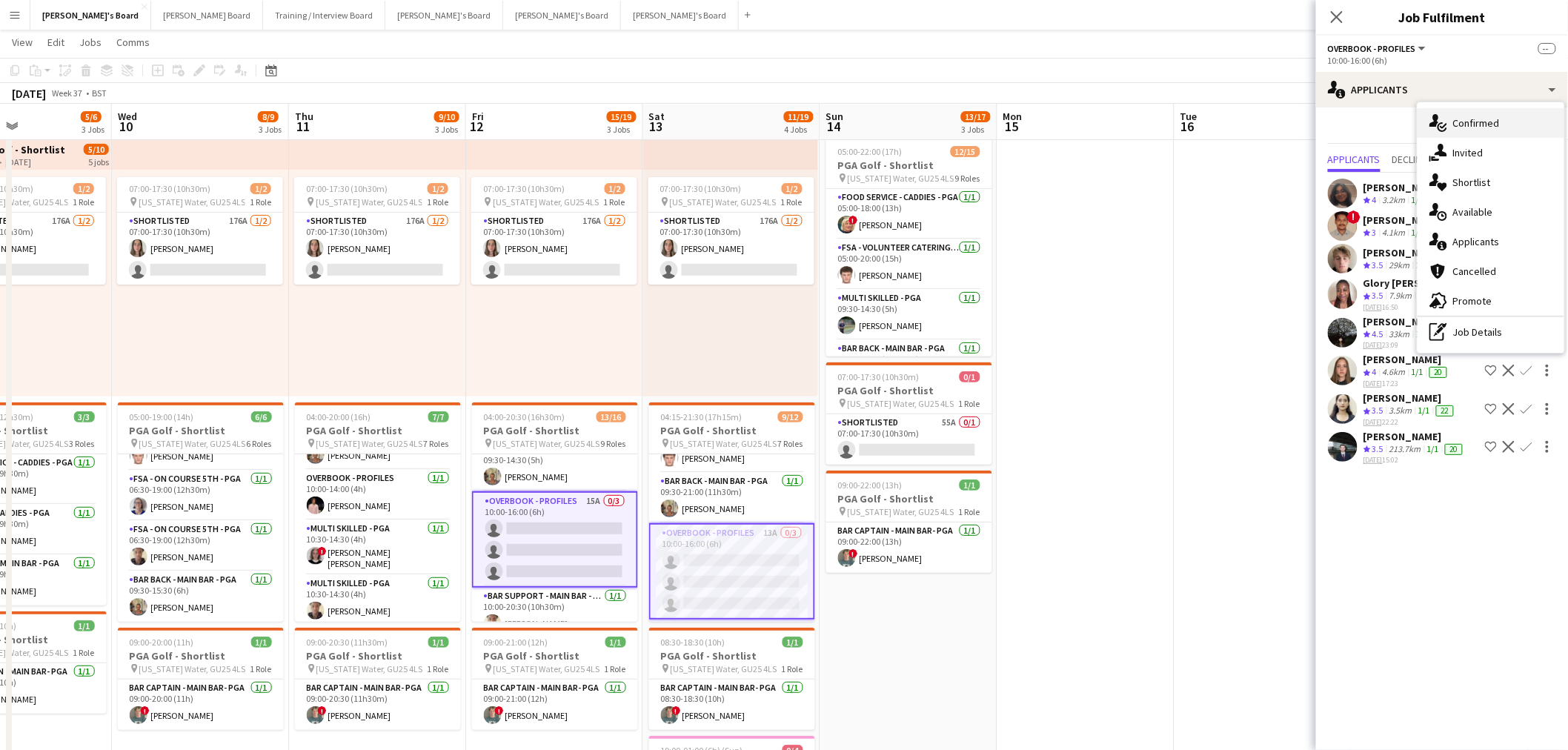
click at [1500, 128] on div "single-neutral-actions-check-2 Confirmed" at bounding box center [1490, 123] width 146 height 29
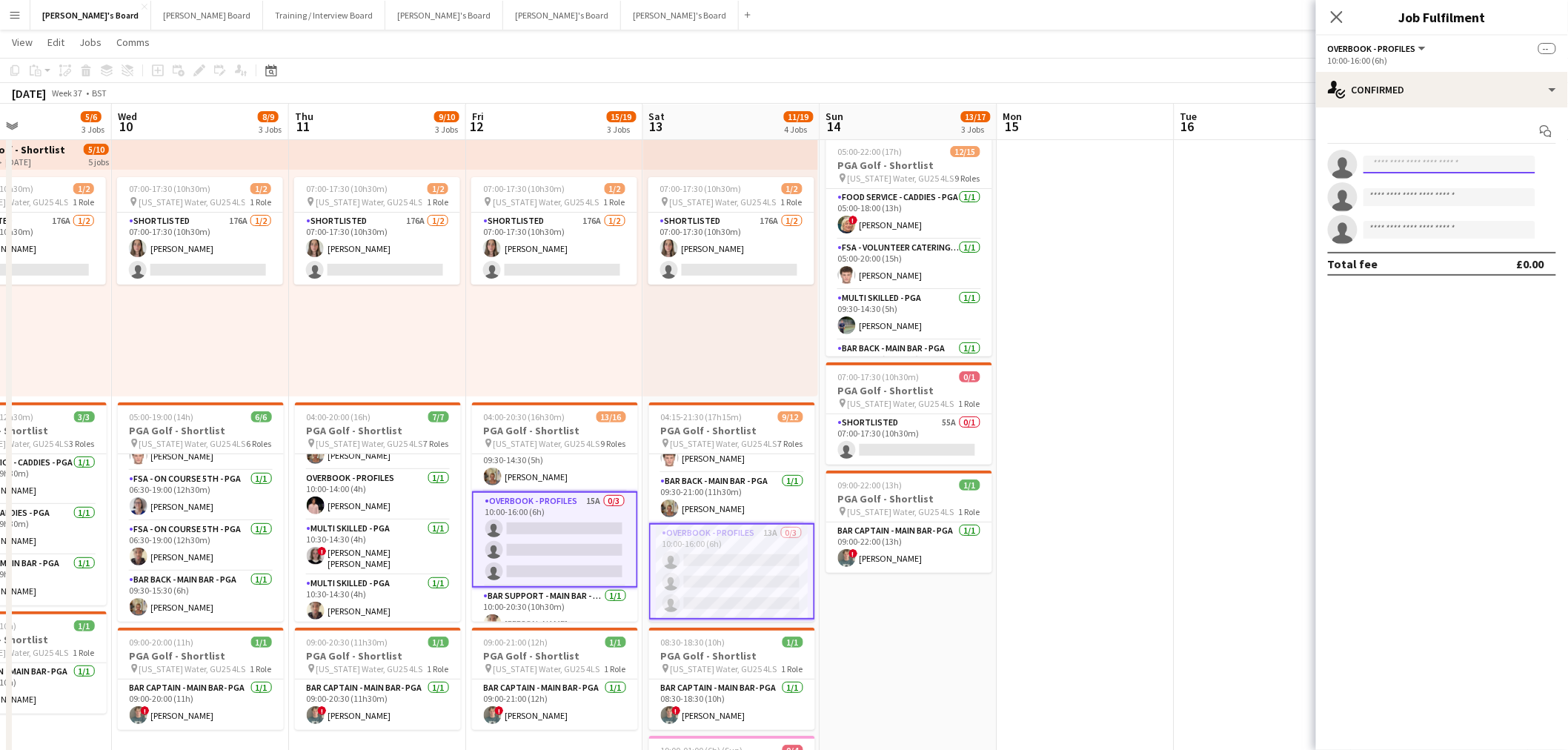
click at [1431, 172] on input at bounding box center [1449, 165] width 172 height 18
type input "**********"
click at [1433, 200] on span "[PERSON_NAME][EMAIL_ADDRESS][PERSON_NAME][DOMAIN_NAME]" at bounding box center [1450, 198] width 148 height 12
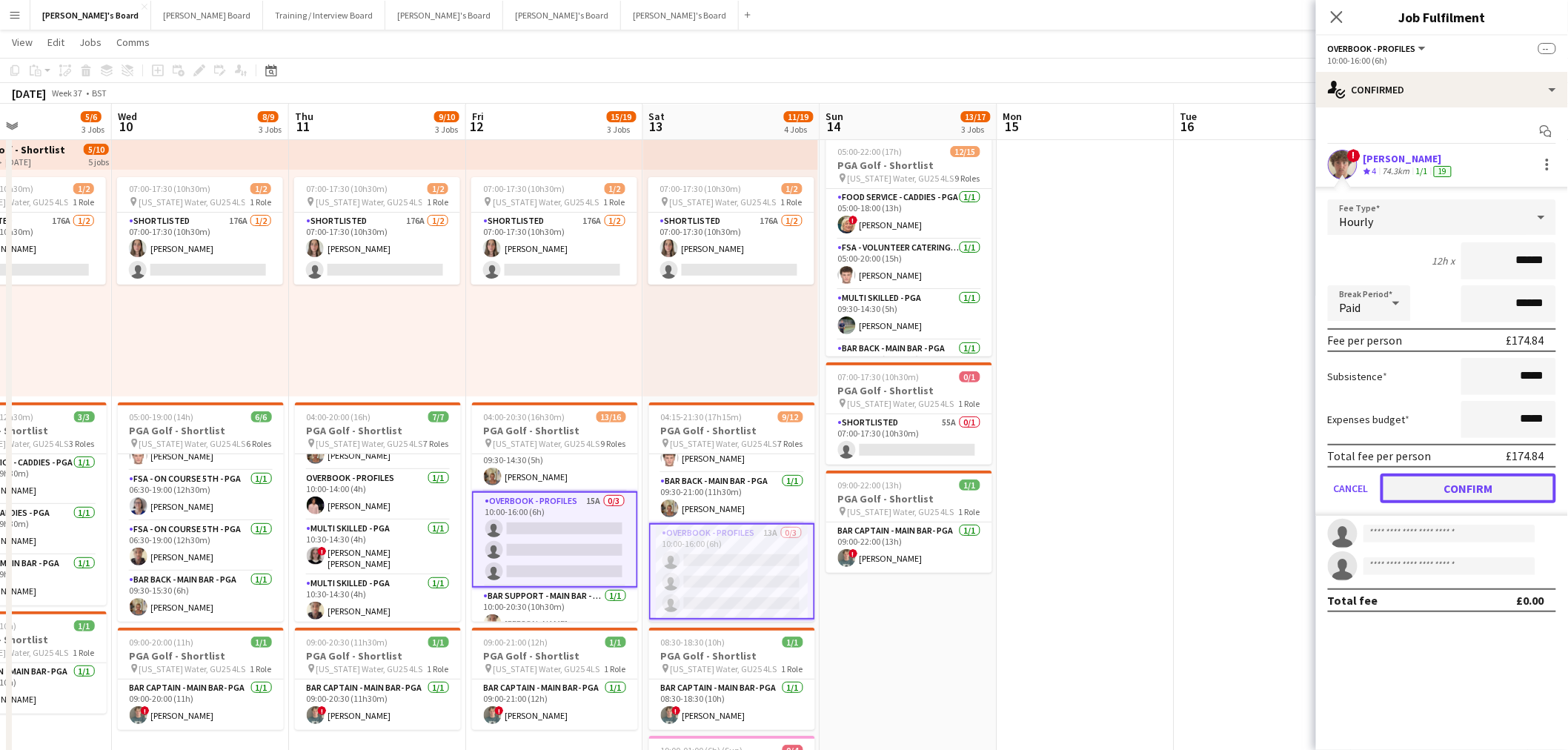
click at [1499, 478] on button "Confirm" at bounding box center [1468, 489] width 176 height 29
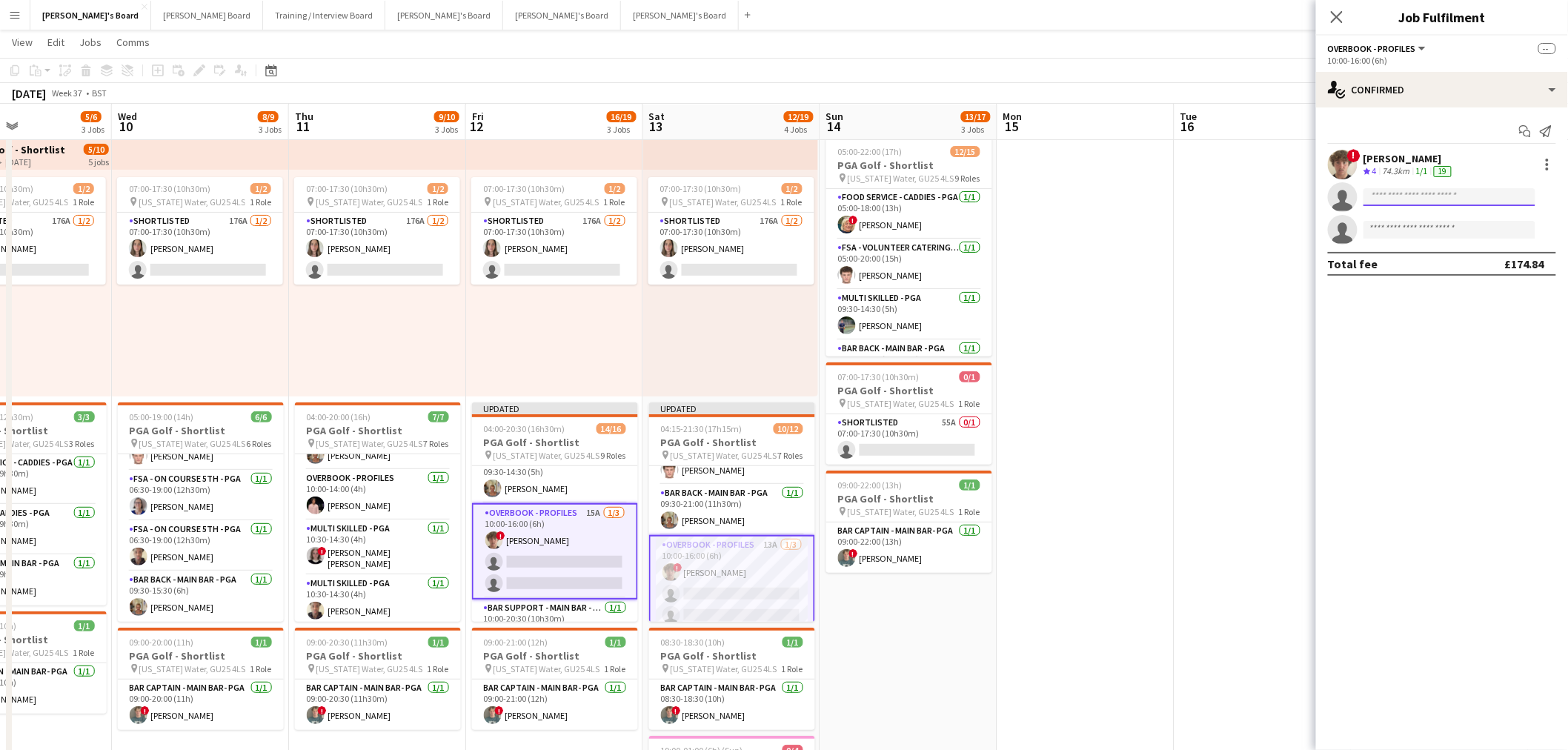
click at [1418, 197] on input at bounding box center [1449, 197] width 172 height 18
click at [516, 521] on app-card-role "Overbook - Profiles 15A [DATE] 10:00-16:00 (6h) ! [PERSON_NAME] single-neutral-…" at bounding box center [555, 552] width 166 height 97
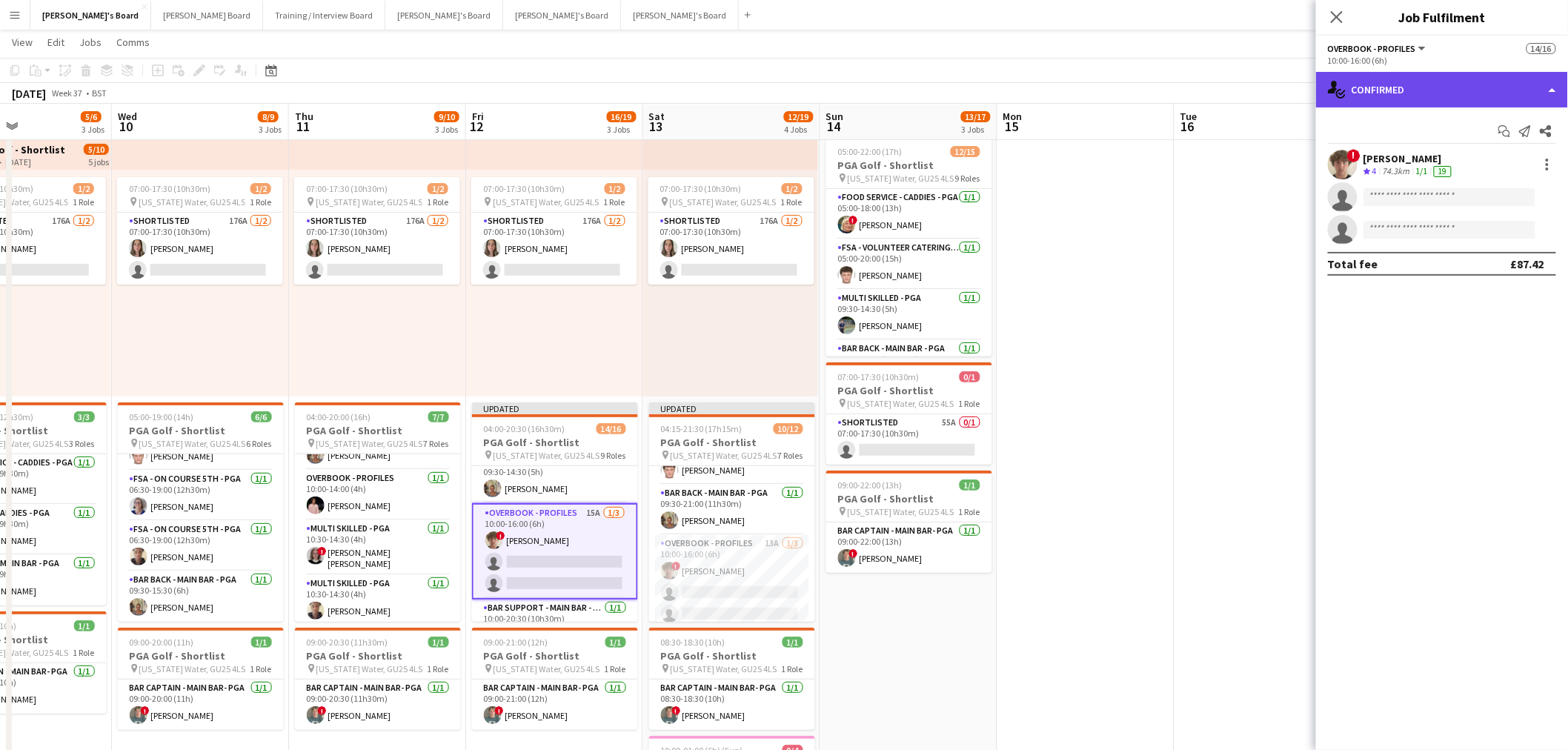
click at [1409, 95] on div "single-neutral-actions-check-2 Confirmed" at bounding box center [1441, 89] width 252 height 35
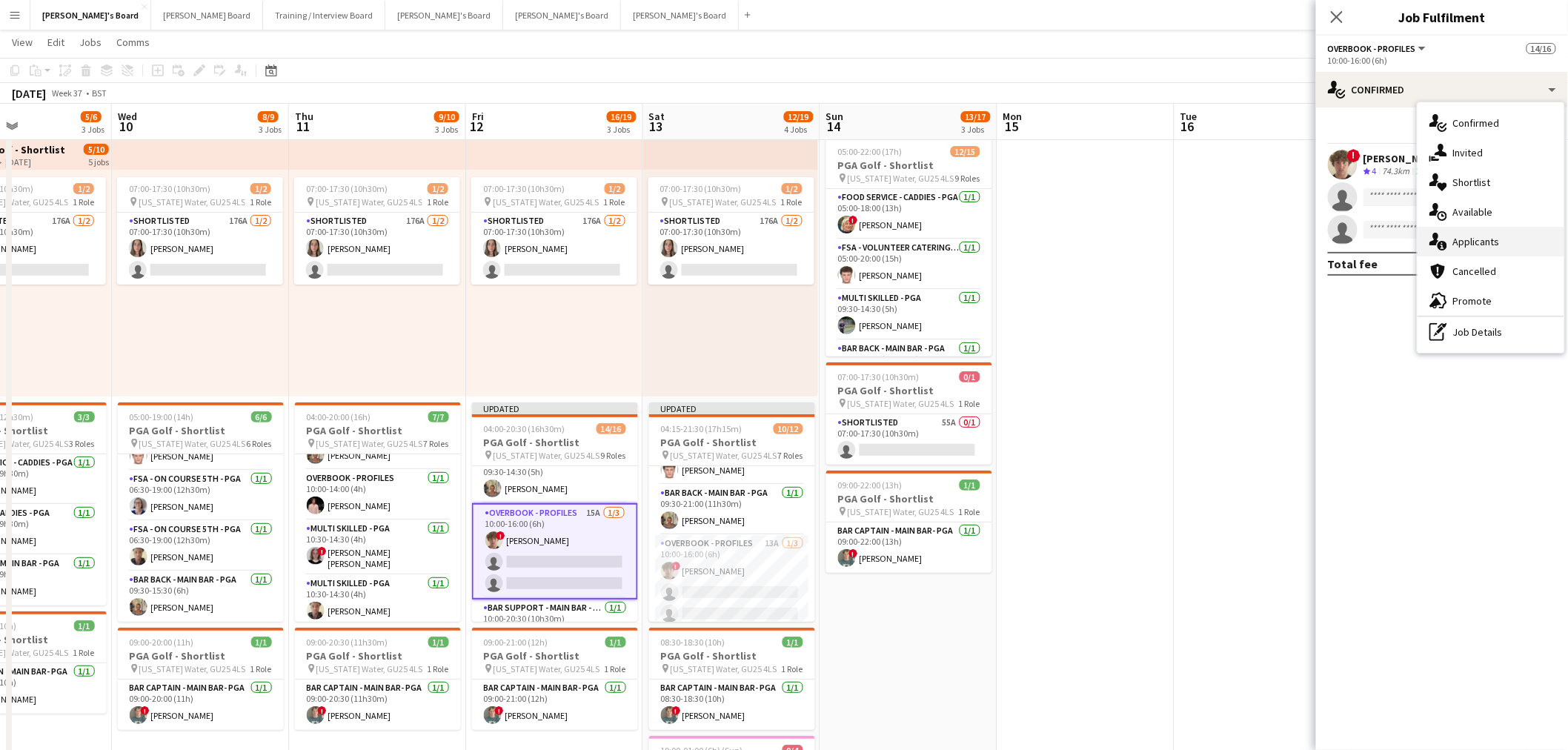
click at [1472, 239] on div "single-neutral-actions-information Applicants" at bounding box center [1490, 241] width 146 height 29
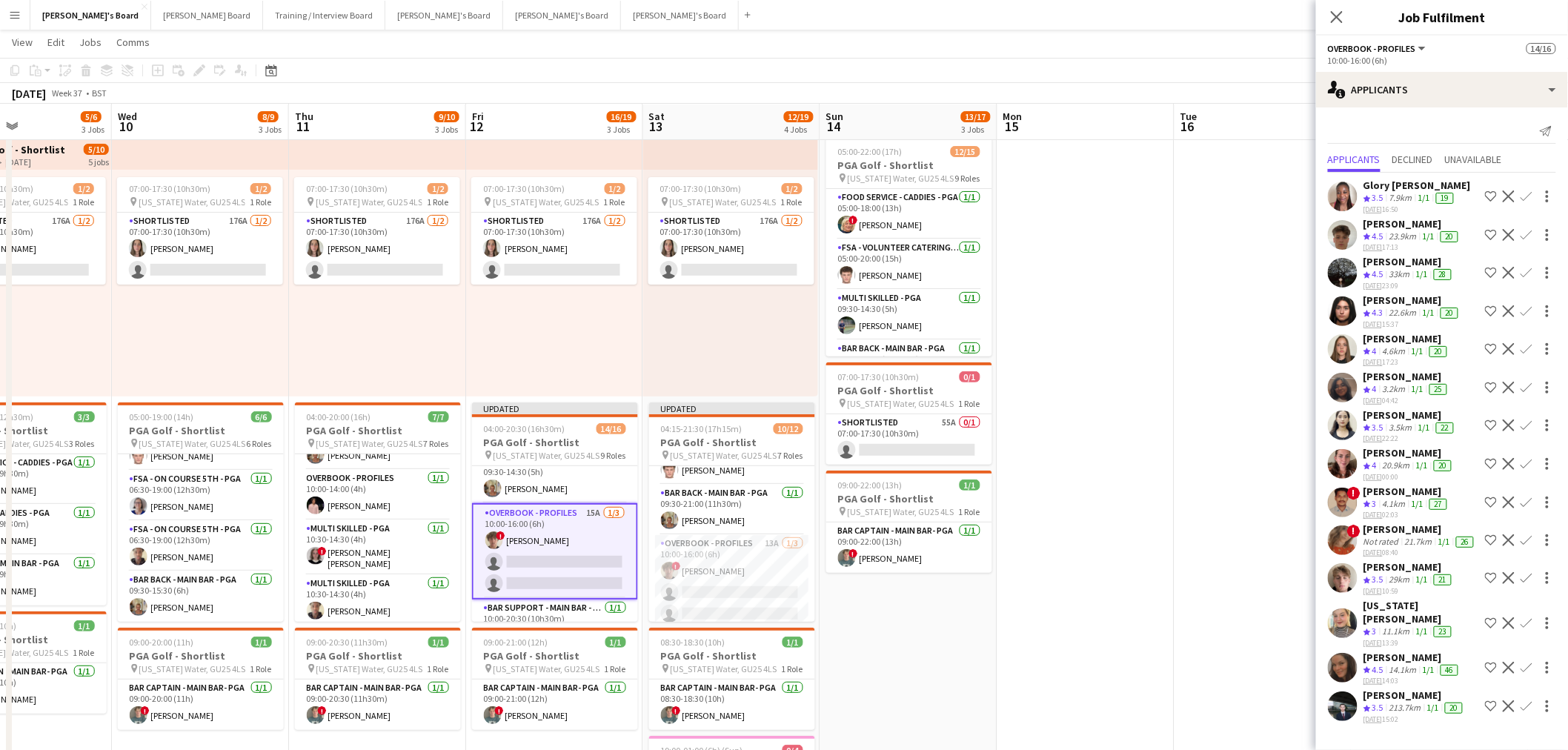
click at [1397, 271] on div "33km" at bounding box center [1399, 274] width 27 height 13
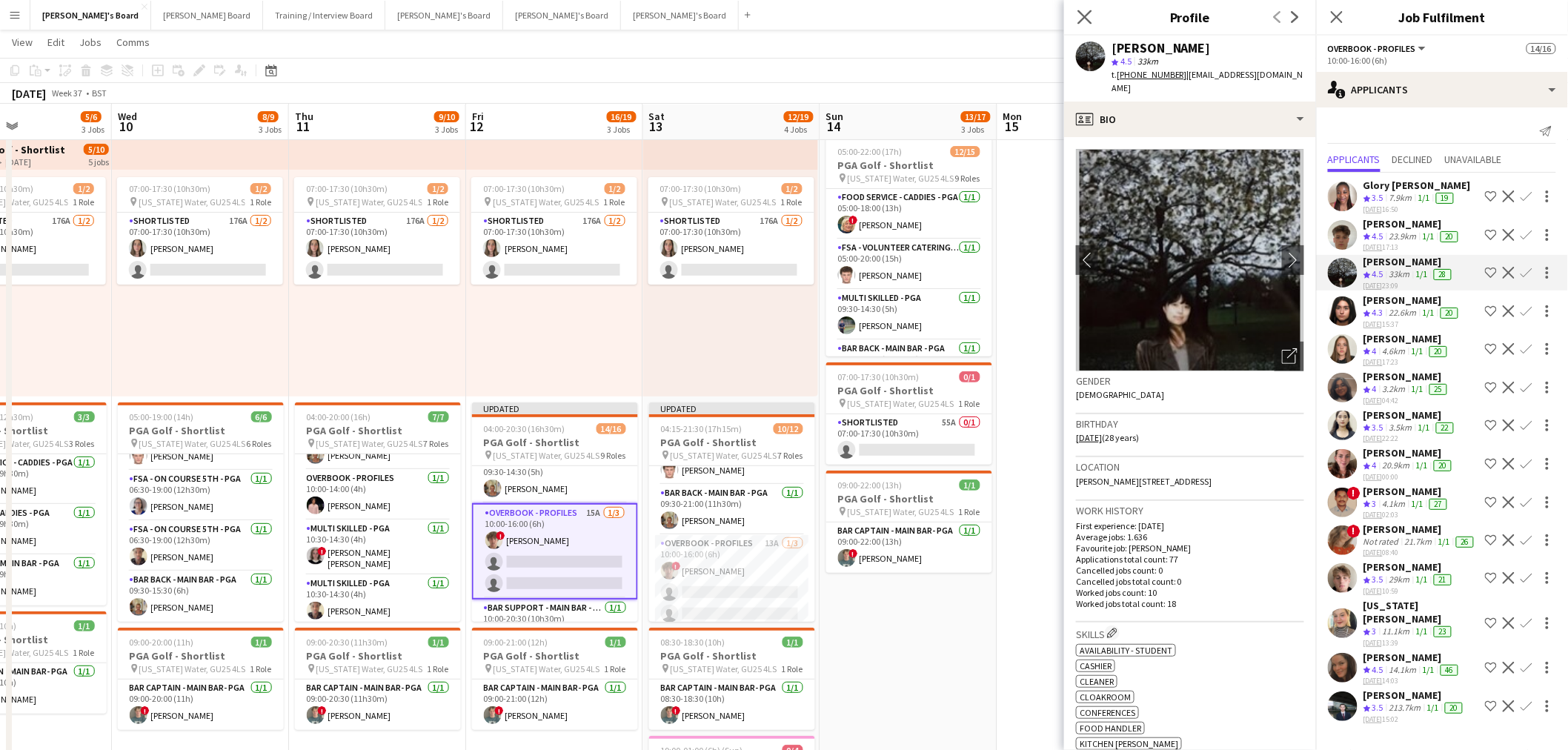
click at [1076, 13] on app-icon "Close pop-in" at bounding box center [1085, 17] width 22 height 22
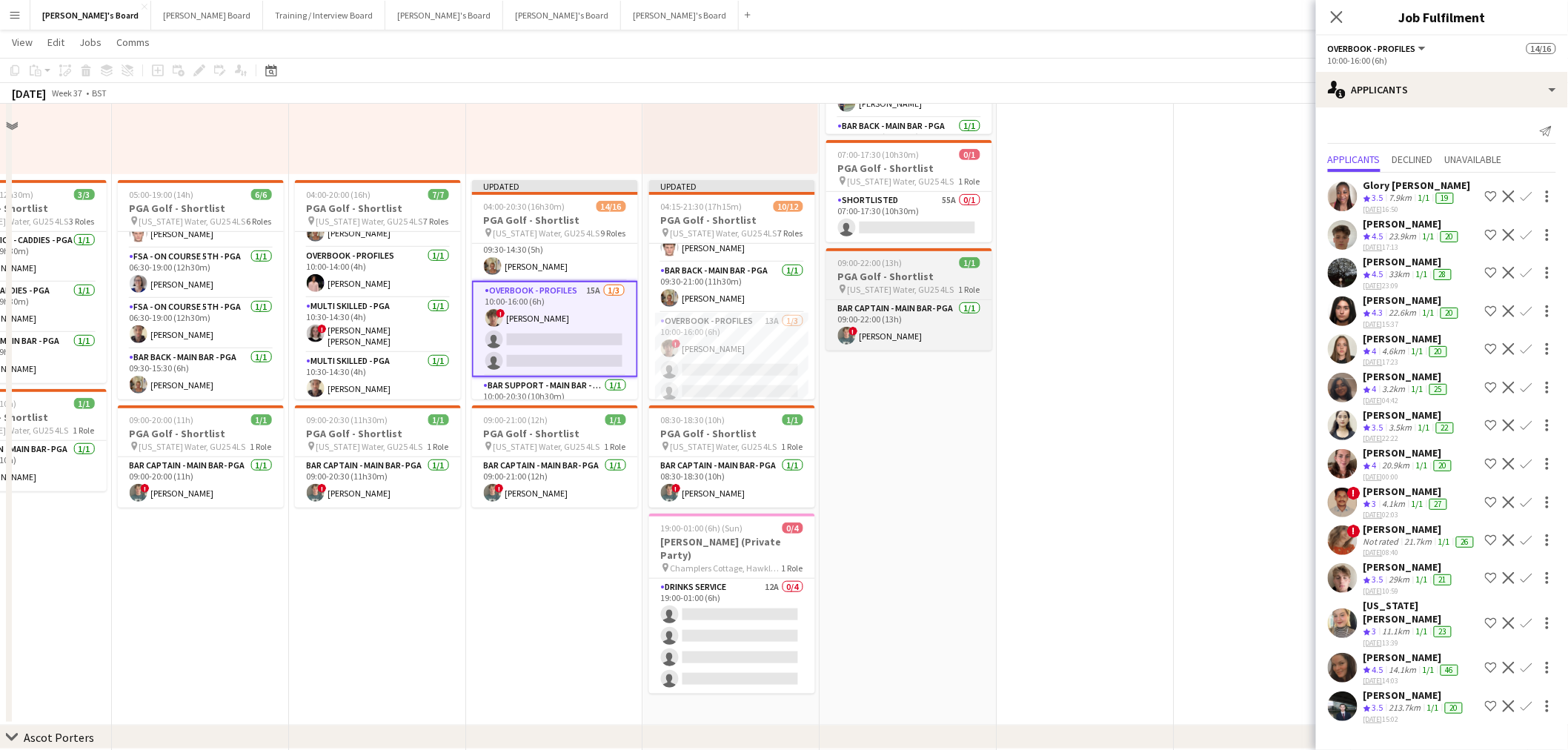
scroll to position [117, 0]
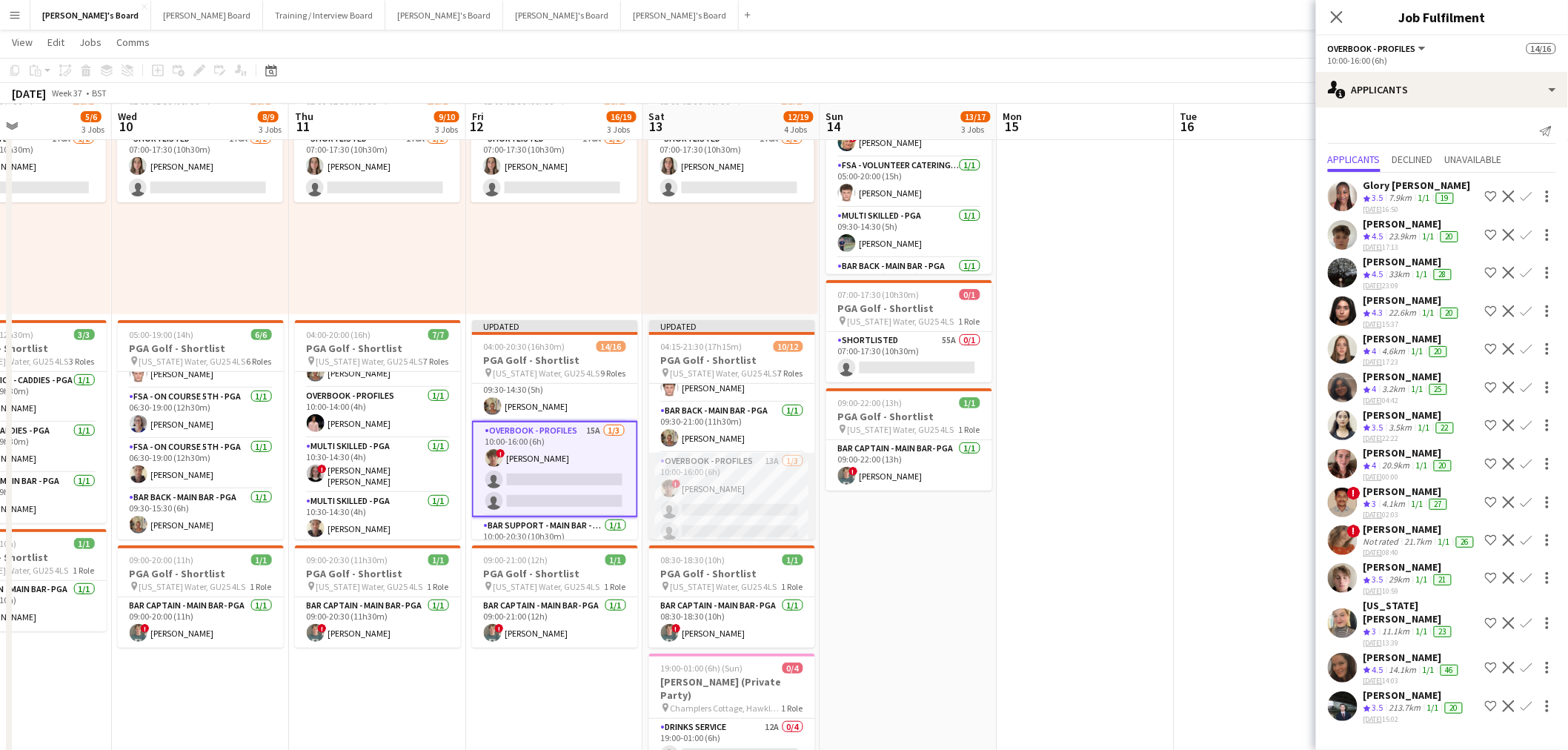
click at [722, 490] on app-card-role "Overbook - Profiles 13A [DATE] 10:00-16:00 (6h) ! [PERSON_NAME] single-neutral-…" at bounding box center [731, 499] width 166 height 93
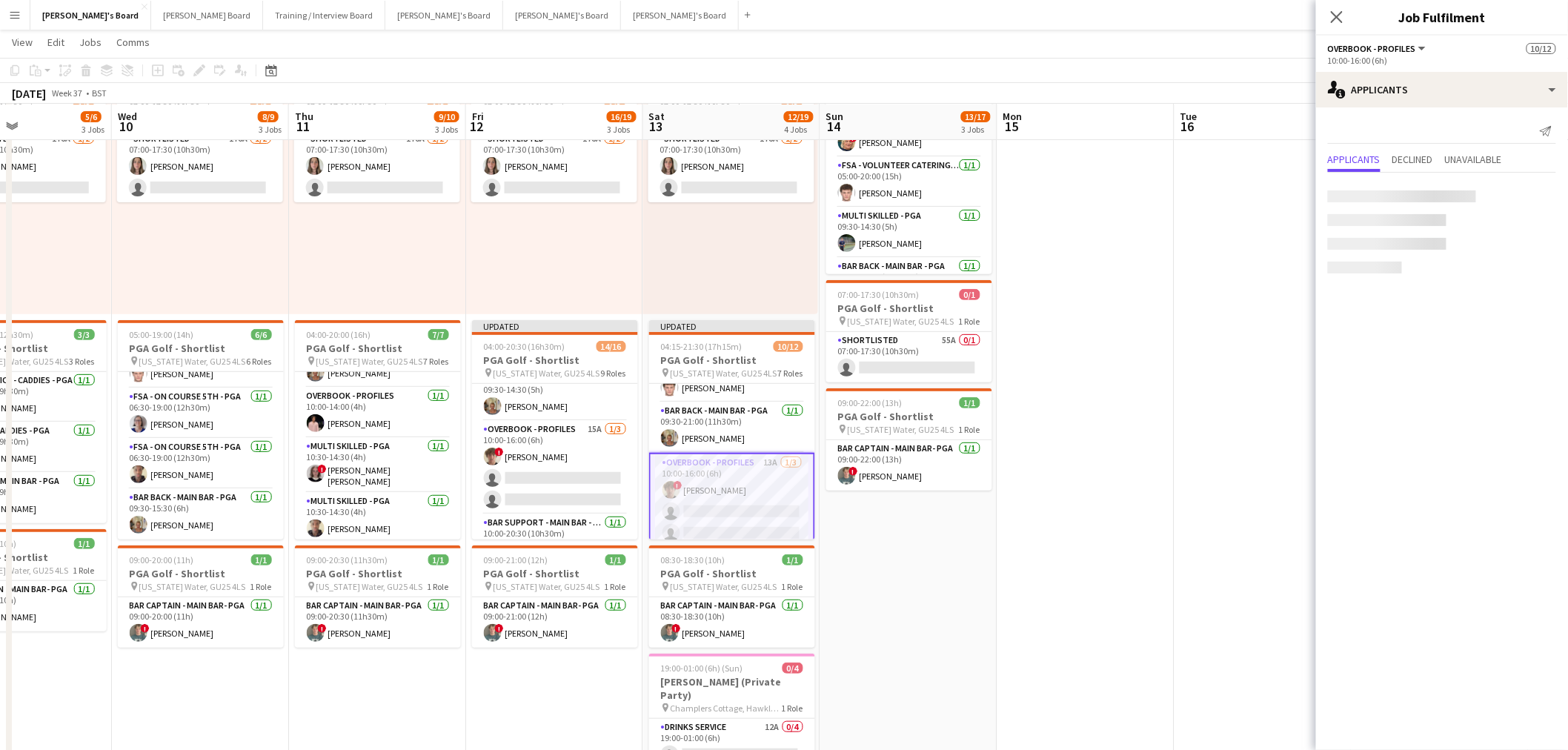
scroll to position [0, 0]
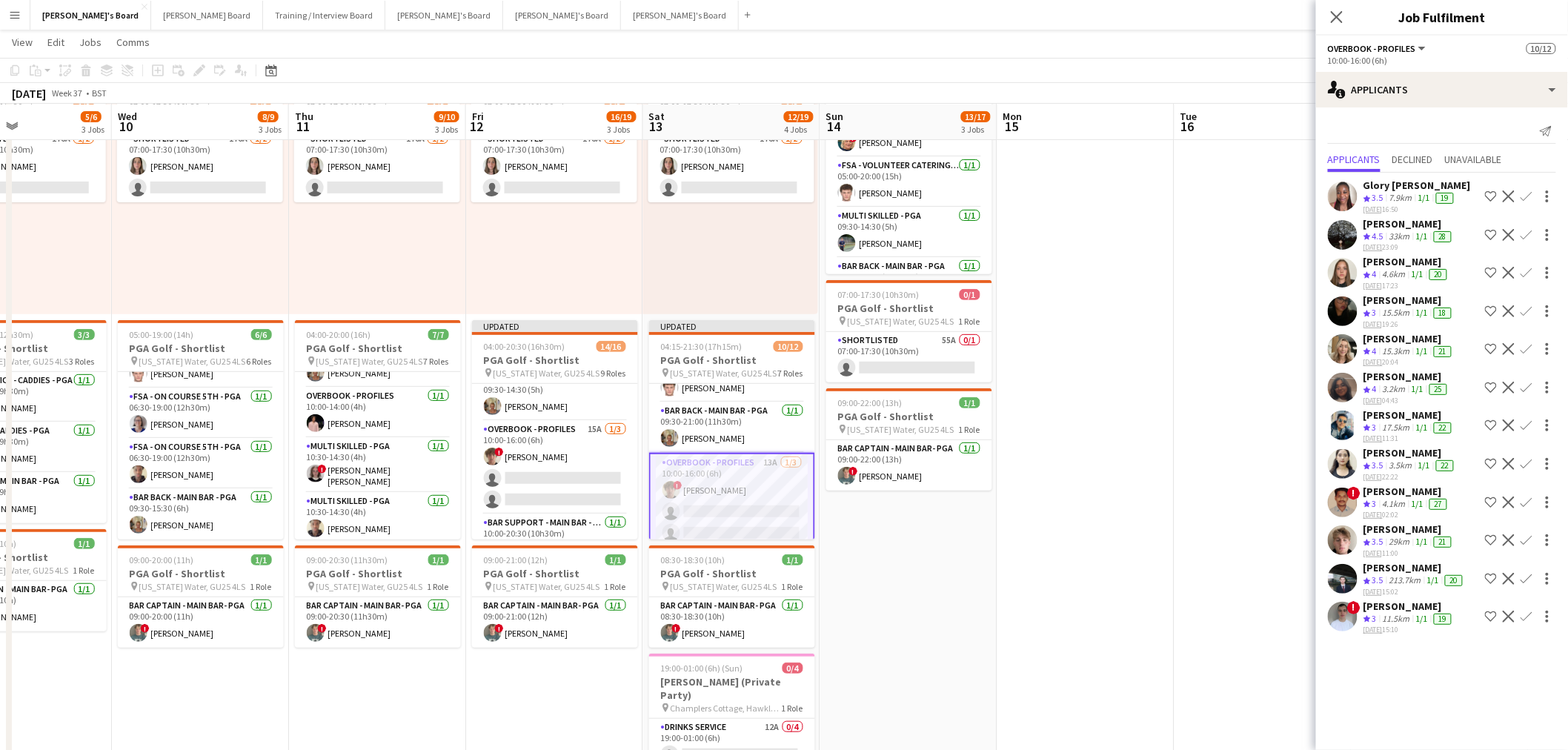
click at [1405, 262] on div "[PERSON_NAME]" at bounding box center [1406, 261] width 87 height 13
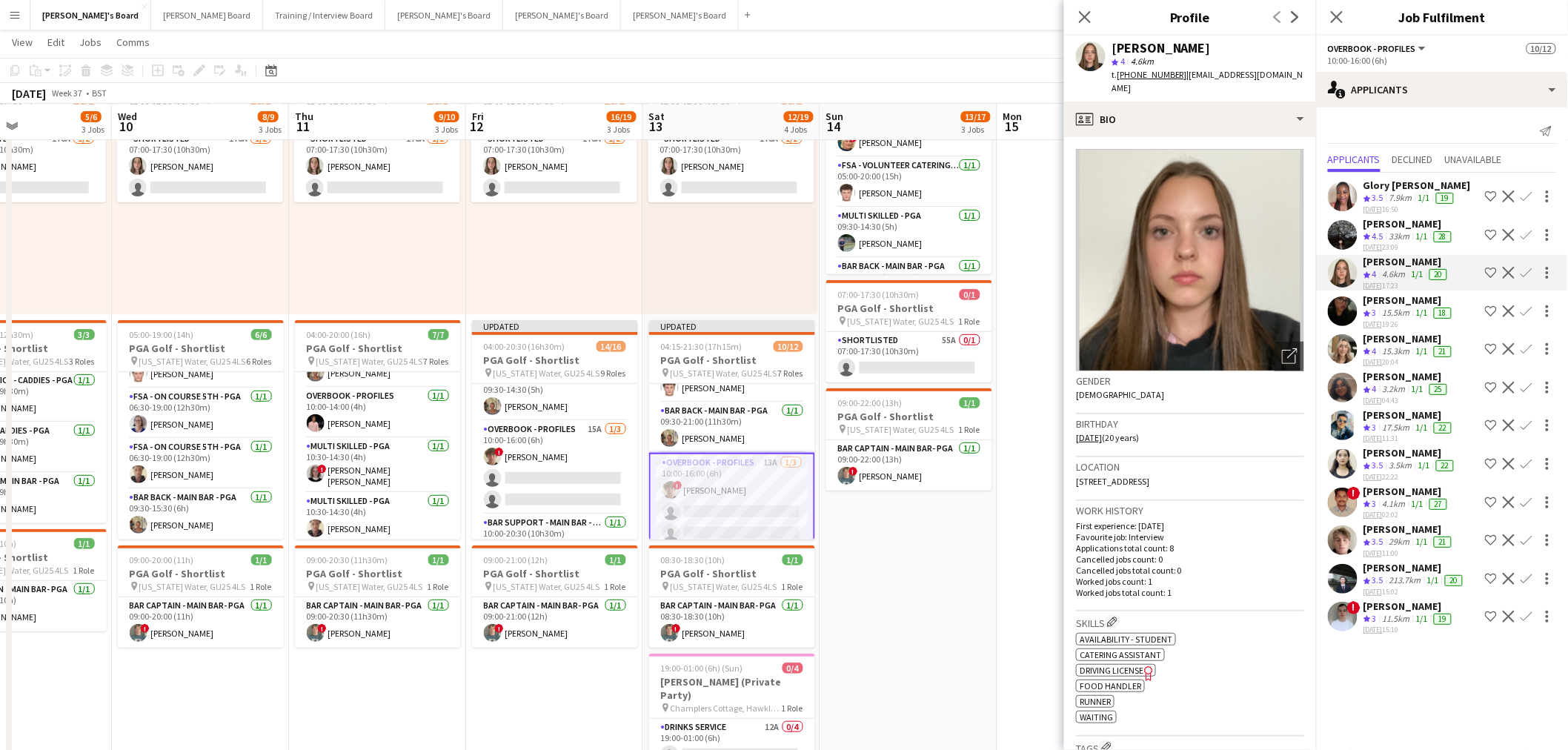
click at [1404, 339] on div "[PERSON_NAME]" at bounding box center [1409, 338] width 91 height 13
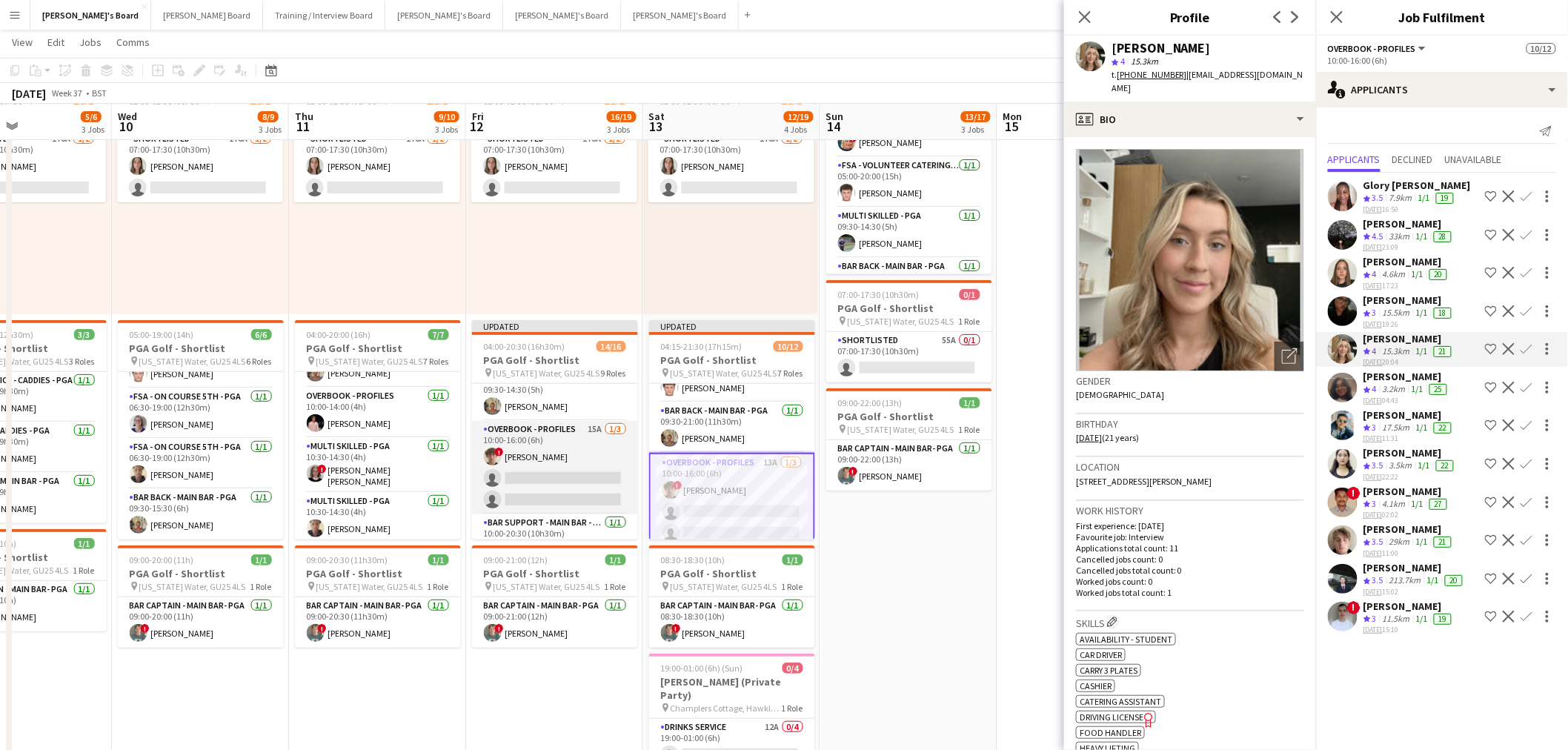
click at [551, 464] on app-card-role "Overbook - Profiles 15A [DATE] 10:00-16:00 (6h) ! [PERSON_NAME] single-neutral-…" at bounding box center [555, 467] width 166 height 93
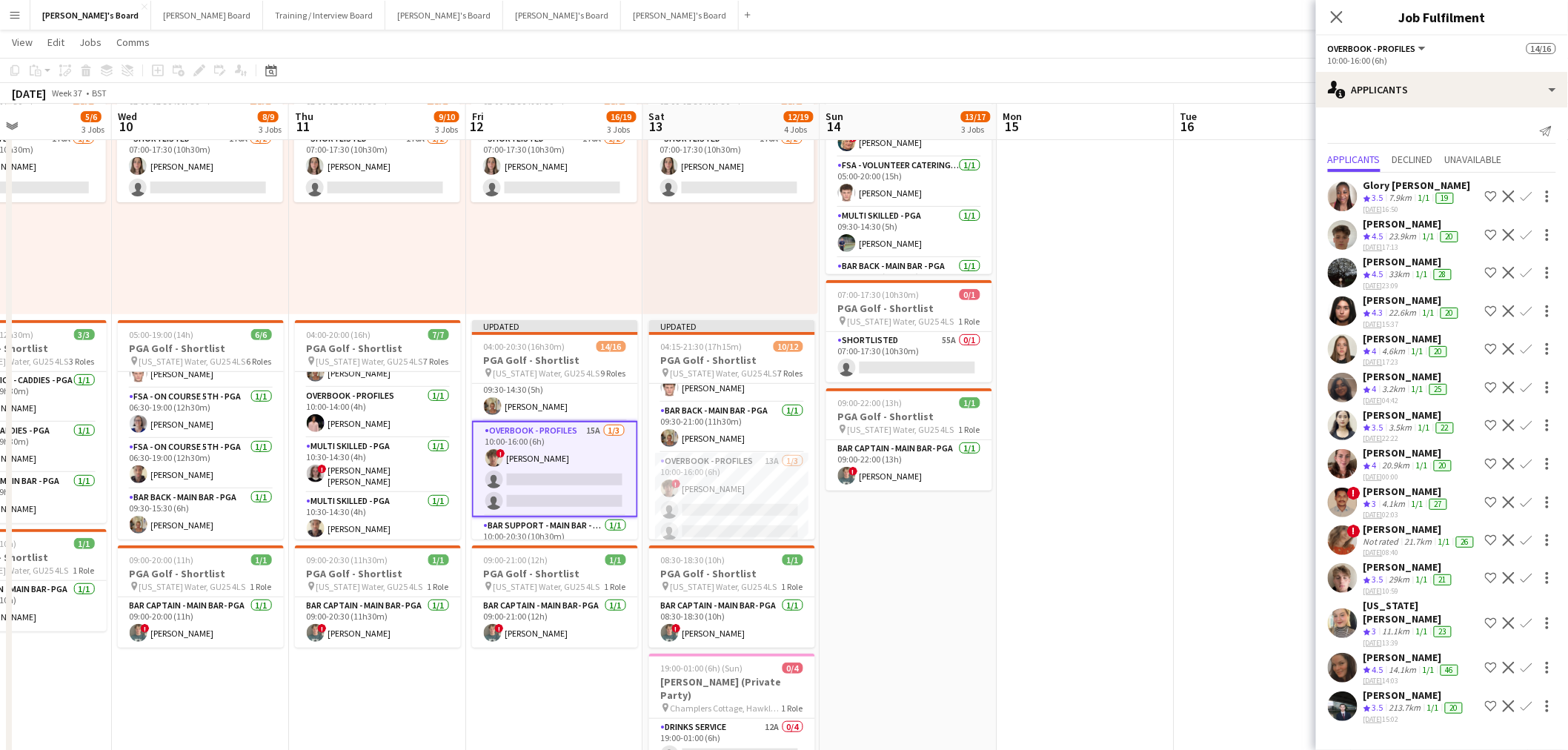
click at [1381, 347] on div "4.6km" at bounding box center [1394, 352] width 29 height 13
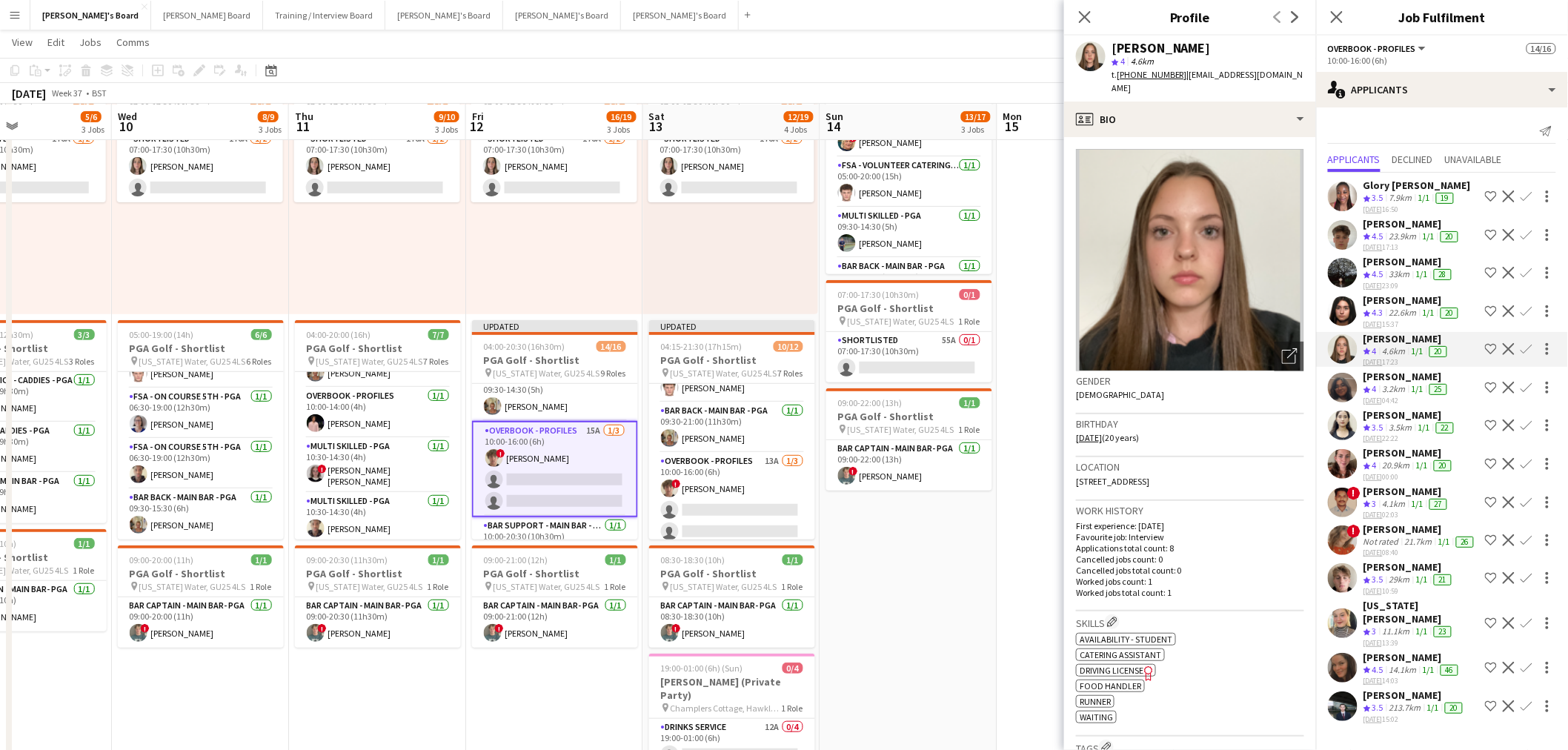
click at [1532, 344] on button "Confirm" at bounding box center [1526, 349] width 18 height 18
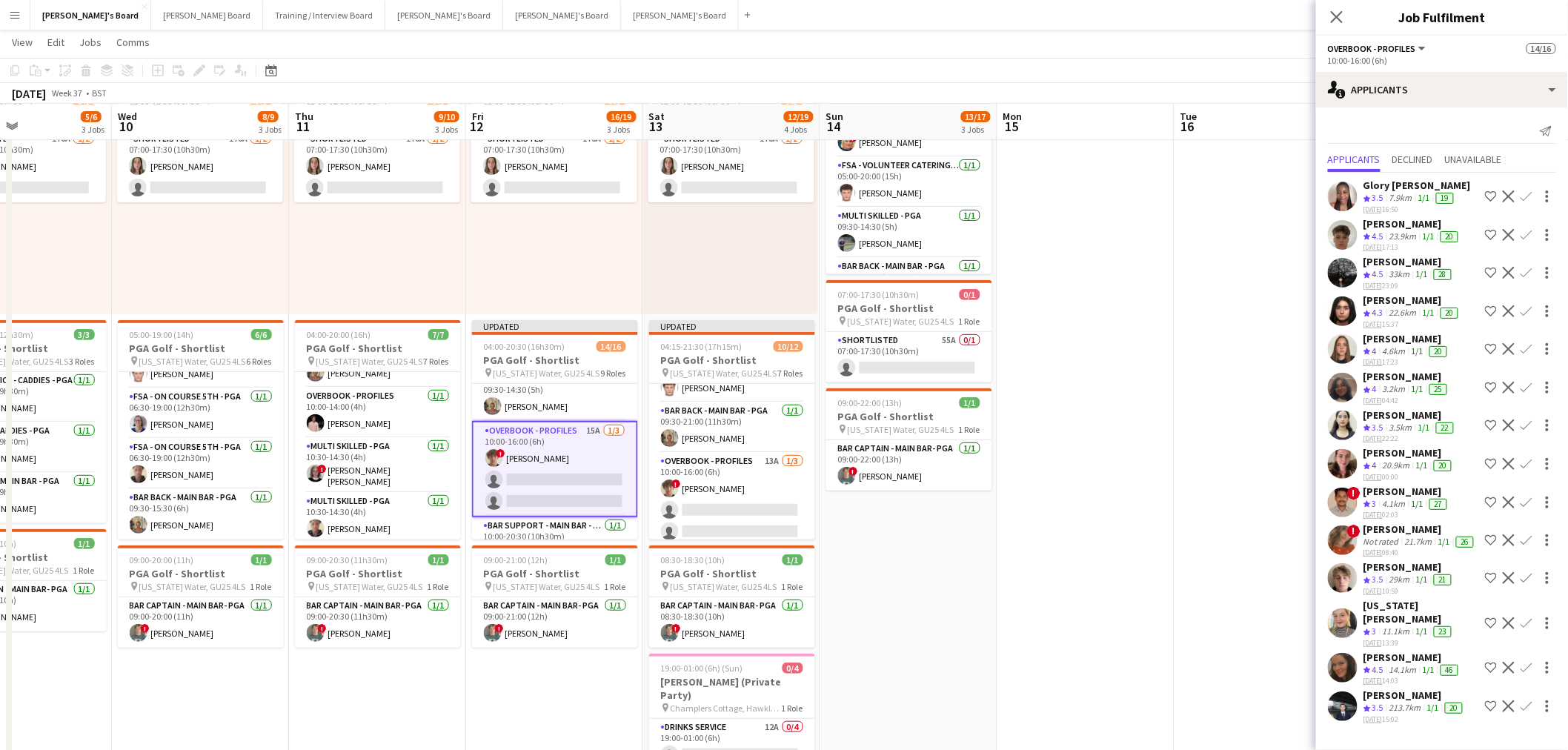
click at [1530, 344] on app-icon "Confirm" at bounding box center [1527, 349] width 12 height 12
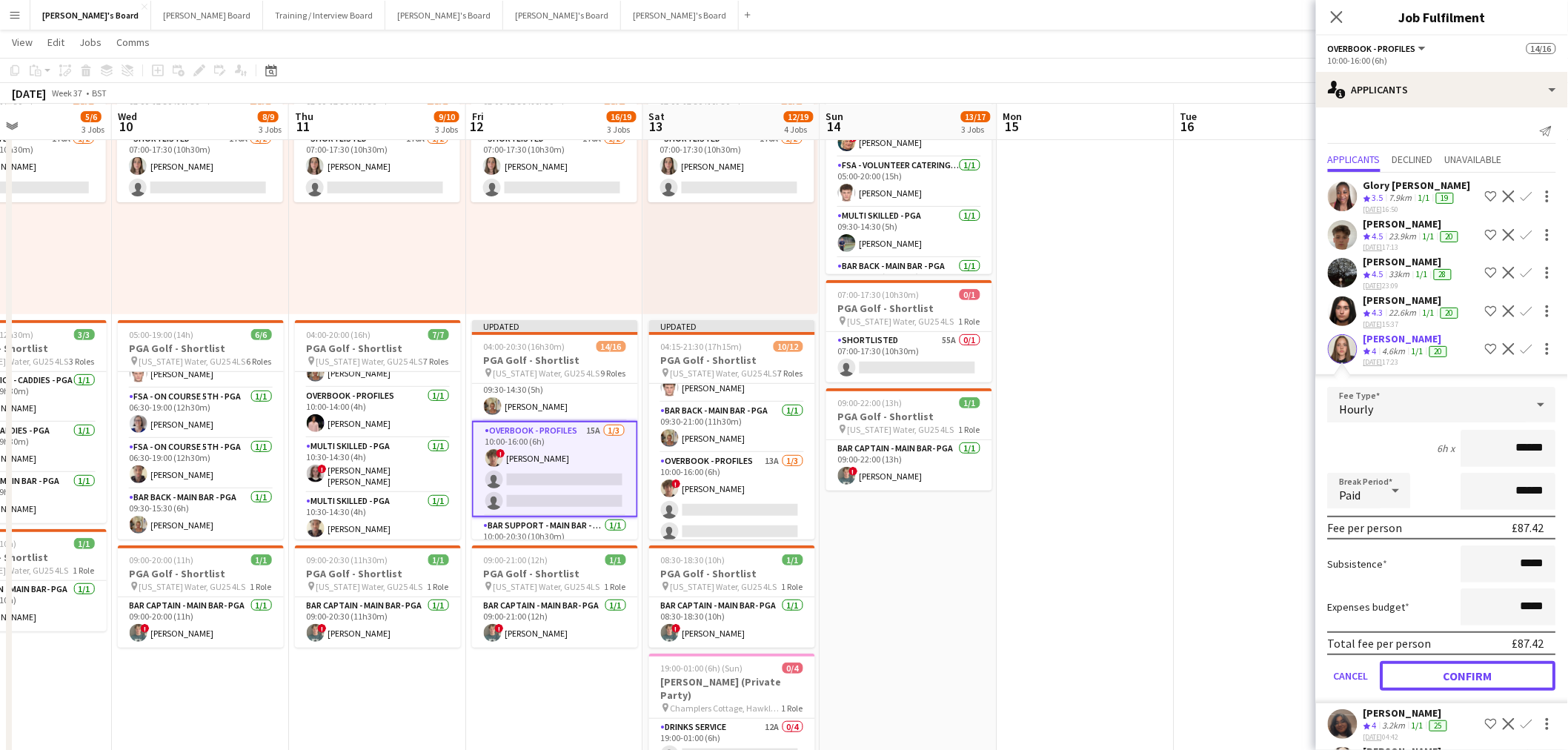
drag, startPoint x: 1455, startPoint y: 665, endPoint x: 1289, endPoint y: 619, distance: 172.3
click at [1455, 664] on button "Confirm" at bounding box center [1468, 676] width 176 height 29
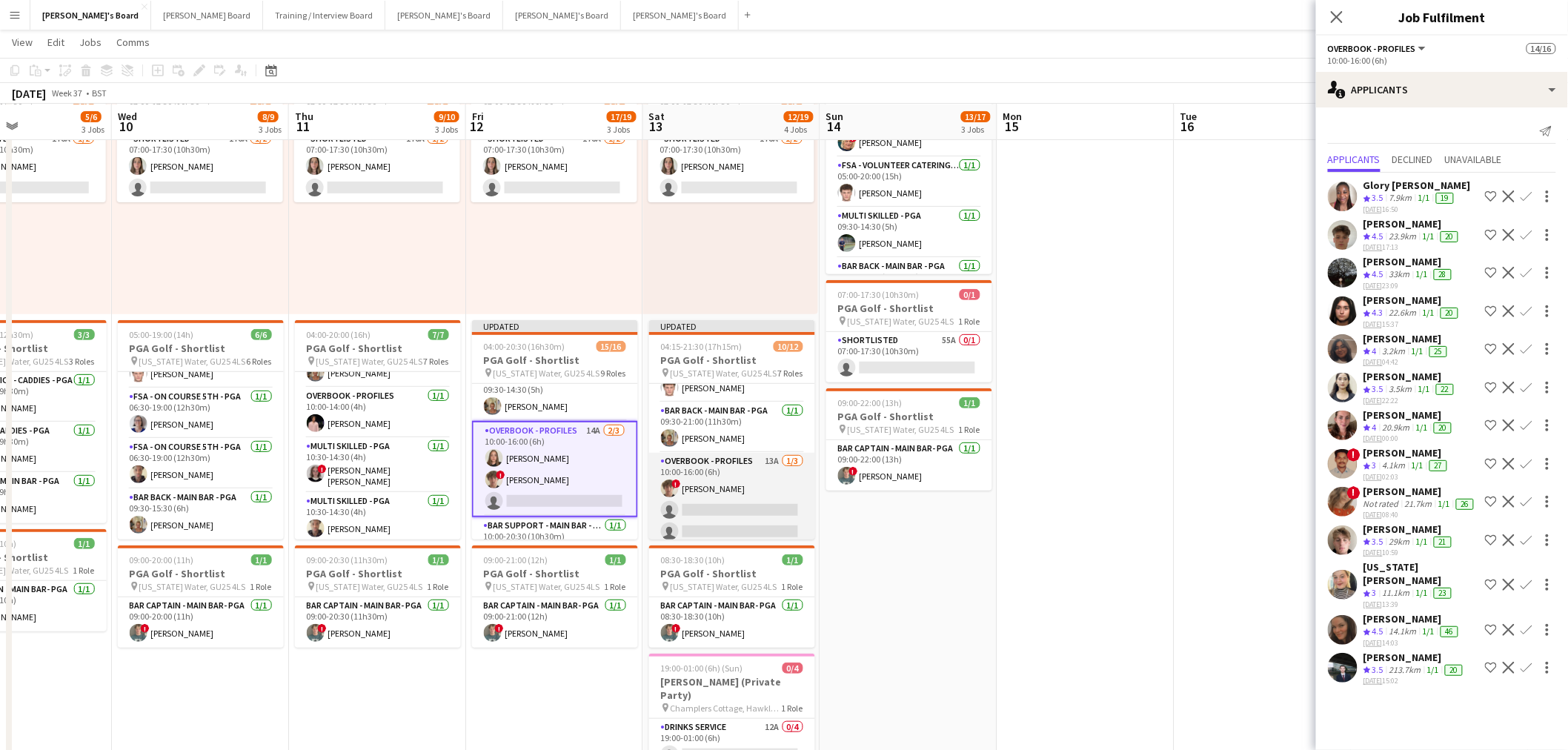
click at [733, 510] on app-card-role "Overbook - Profiles 13A [DATE] 10:00-16:00 (6h) ! [PERSON_NAME] single-neutral-…" at bounding box center [731, 499] width 166 height 93
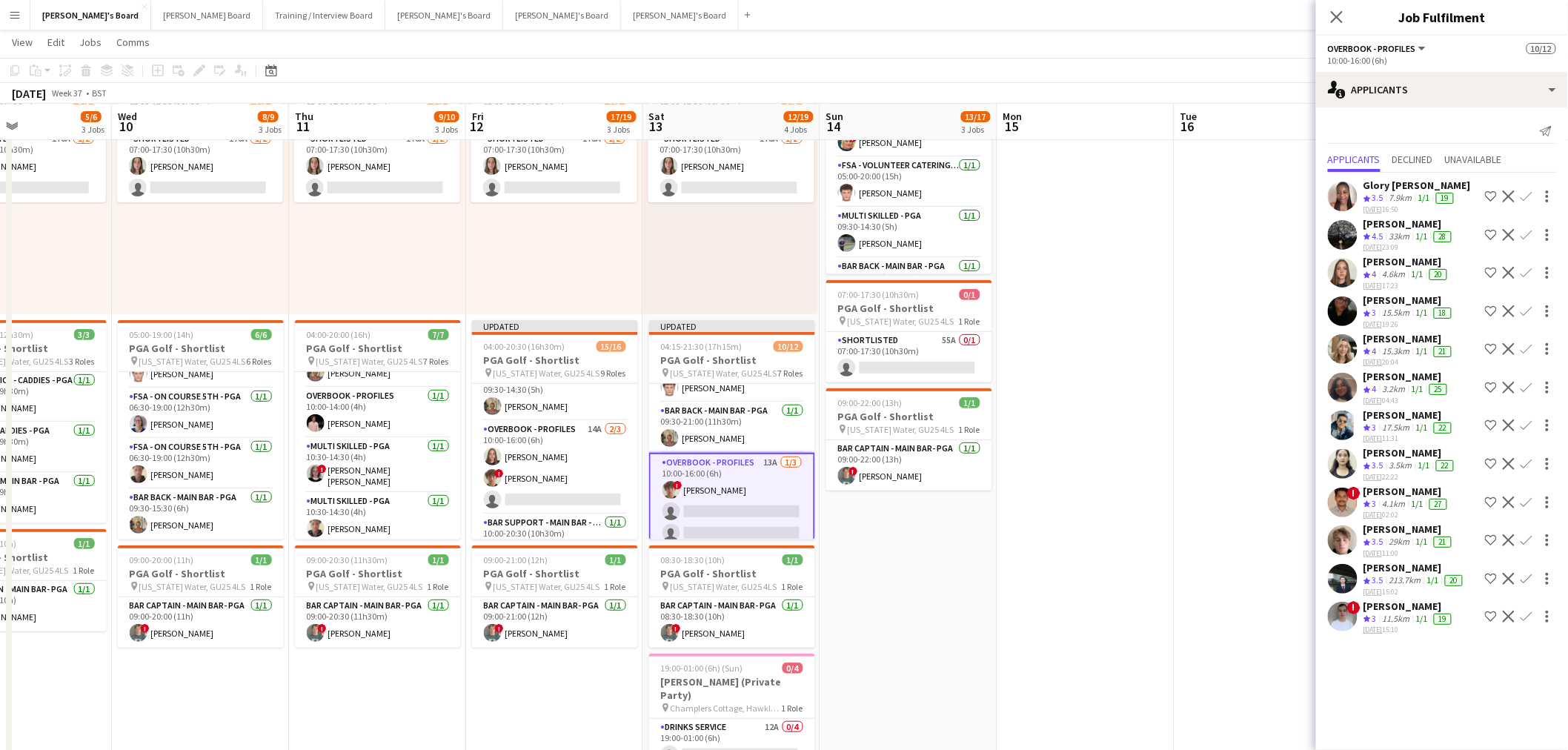
click at [1526, 267] on app-icon "Confirm" at bounding box center [1527, 273] width 12 height 12
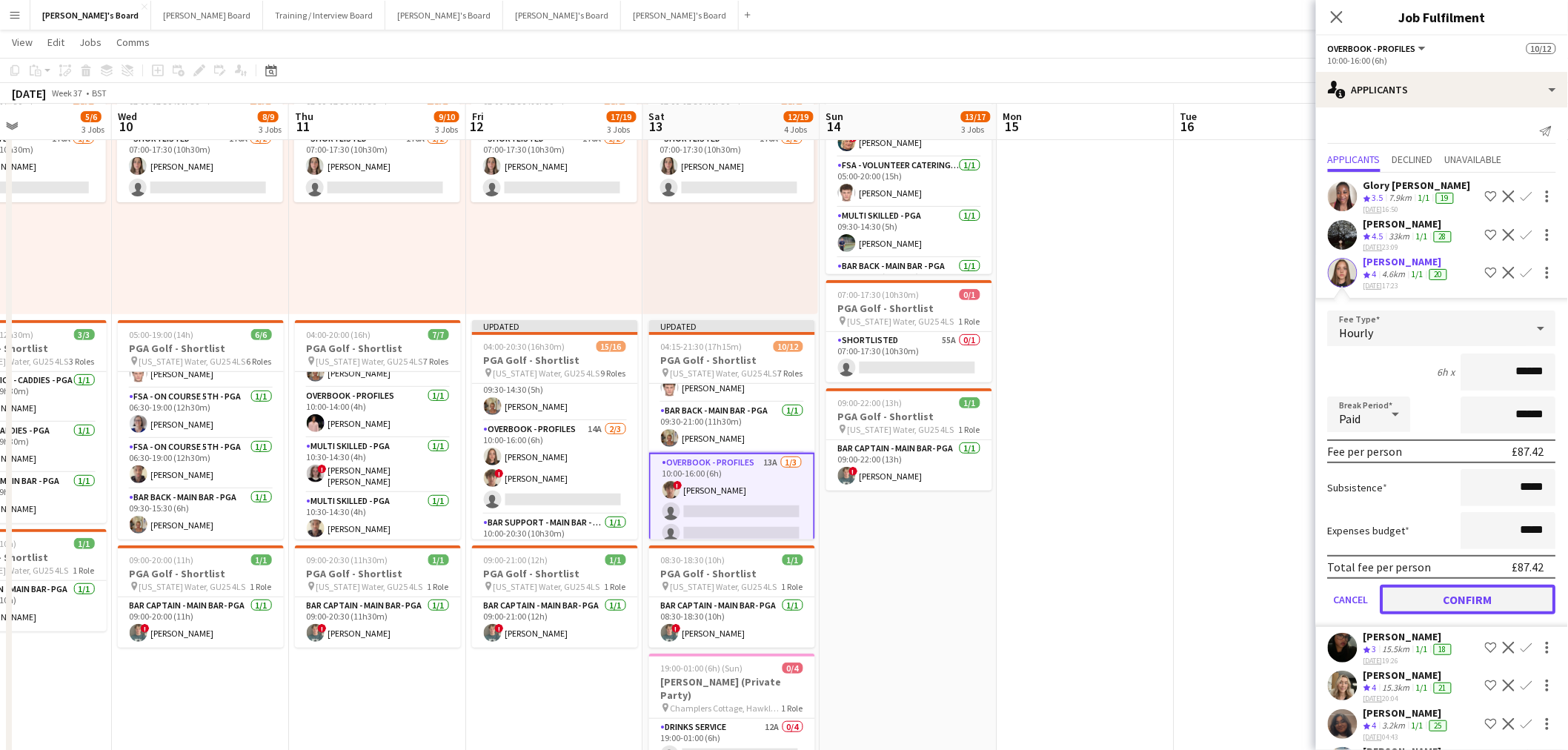
click at [1479, 595] on button "Confirm" at bounding box center [1468, 599] width 176 height 29
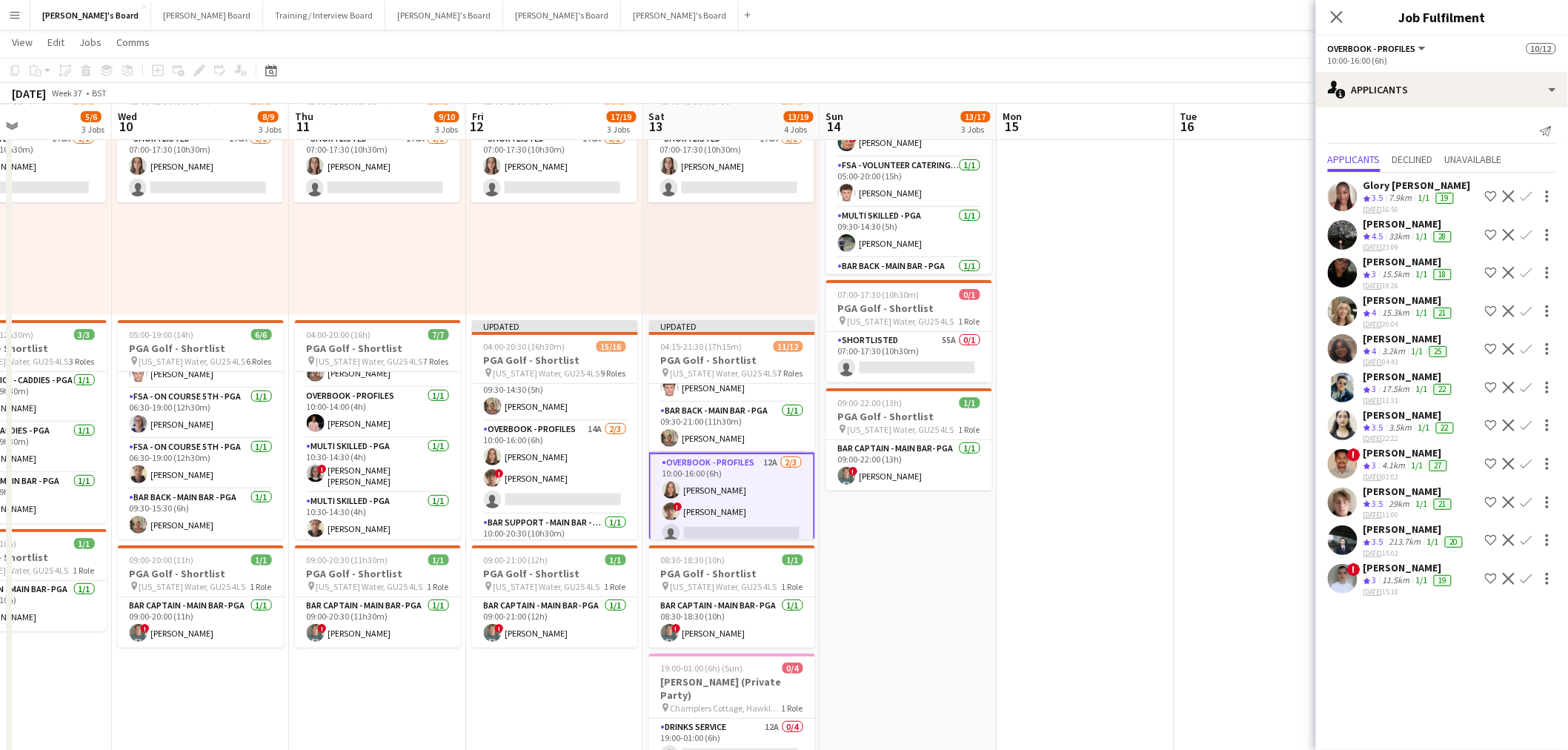
click at [713, 491] on app-card-role "Overbook - Profiles 12A [DATE] 10:00-16:00 (6h) [PERSON_NAME] ! [PERSON_NAME] s…" at bounding box center [731, 501] width 166 height 97
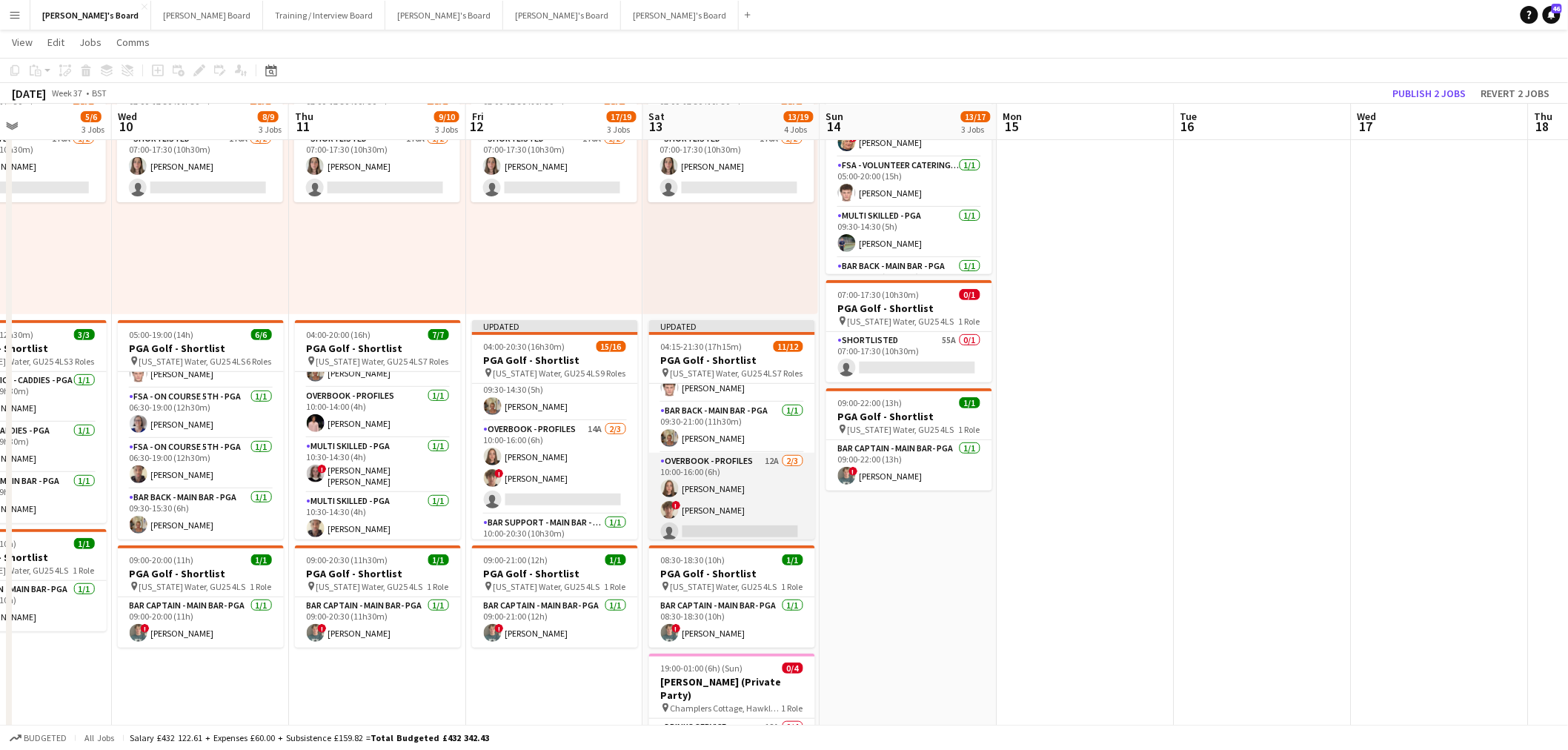
click at [713, 491] on app-card-role "Overbook - Profiles 12A [DATE] 10:00-16:00 (6h) [PERSON_NAME] ! [PERSON_NAME] s…" at bounding box center [731, 499] width 166 height 93
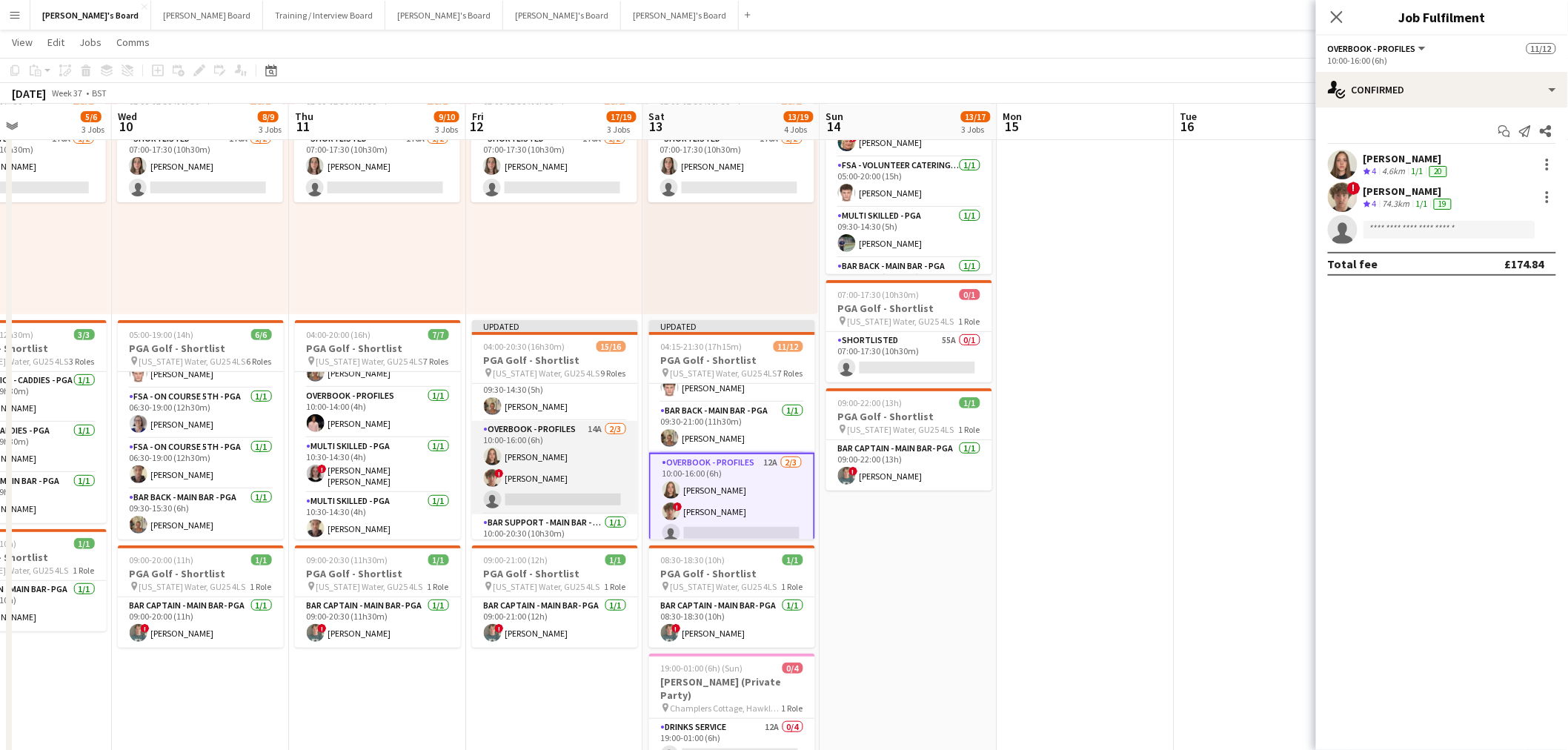
click at [561, 470] on app-card-role "Overbook - Profiles 14A [DATE] 10:00-16:00 (6h) [PERSON_NAME] ! [PERSON_NAME] s…" at bounding box center [555, 467] width 166 height 93
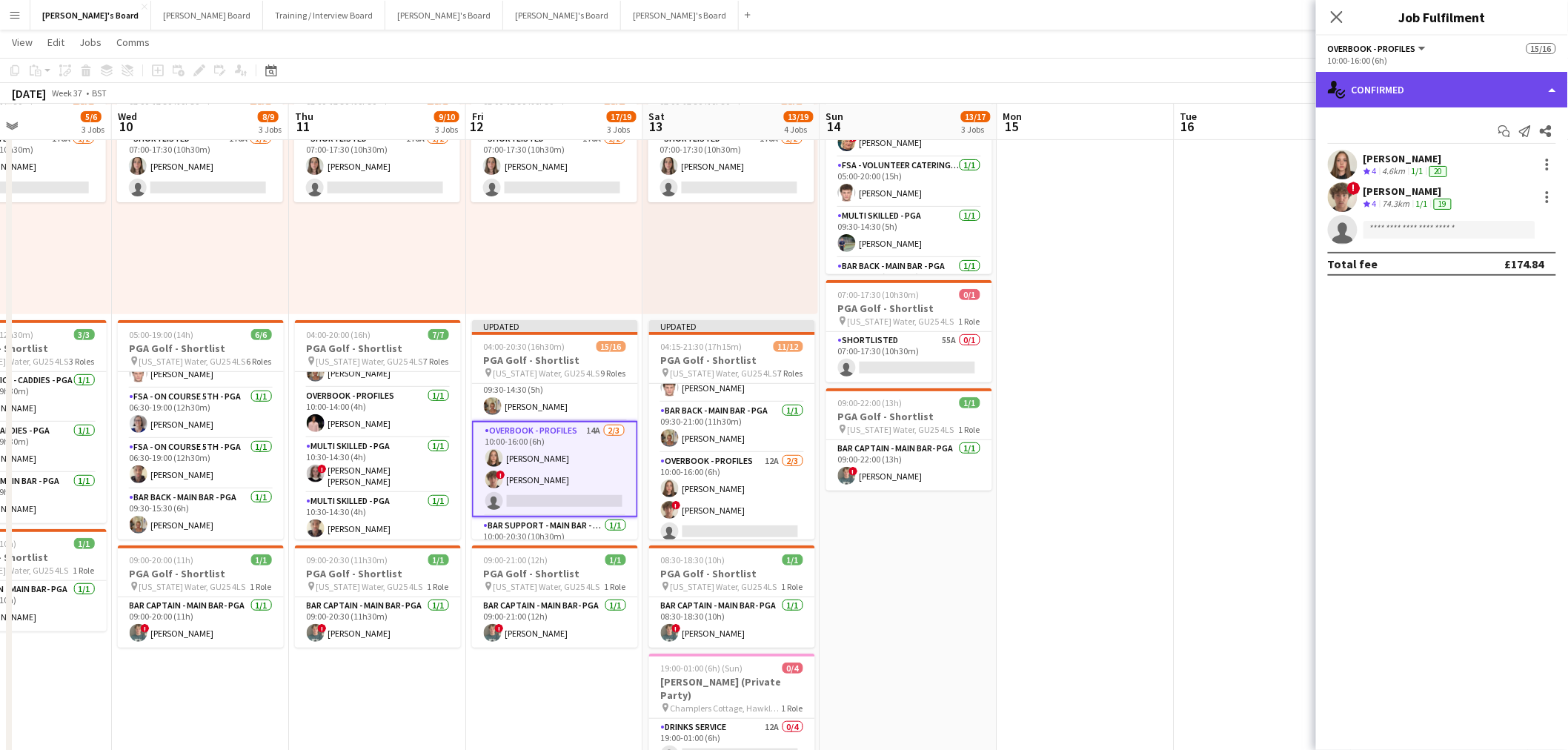
click at [1445, 72] on div "single-neutral-actions-check-2 Confirmed" at bounding box center [1441, 89] width 252 height 35
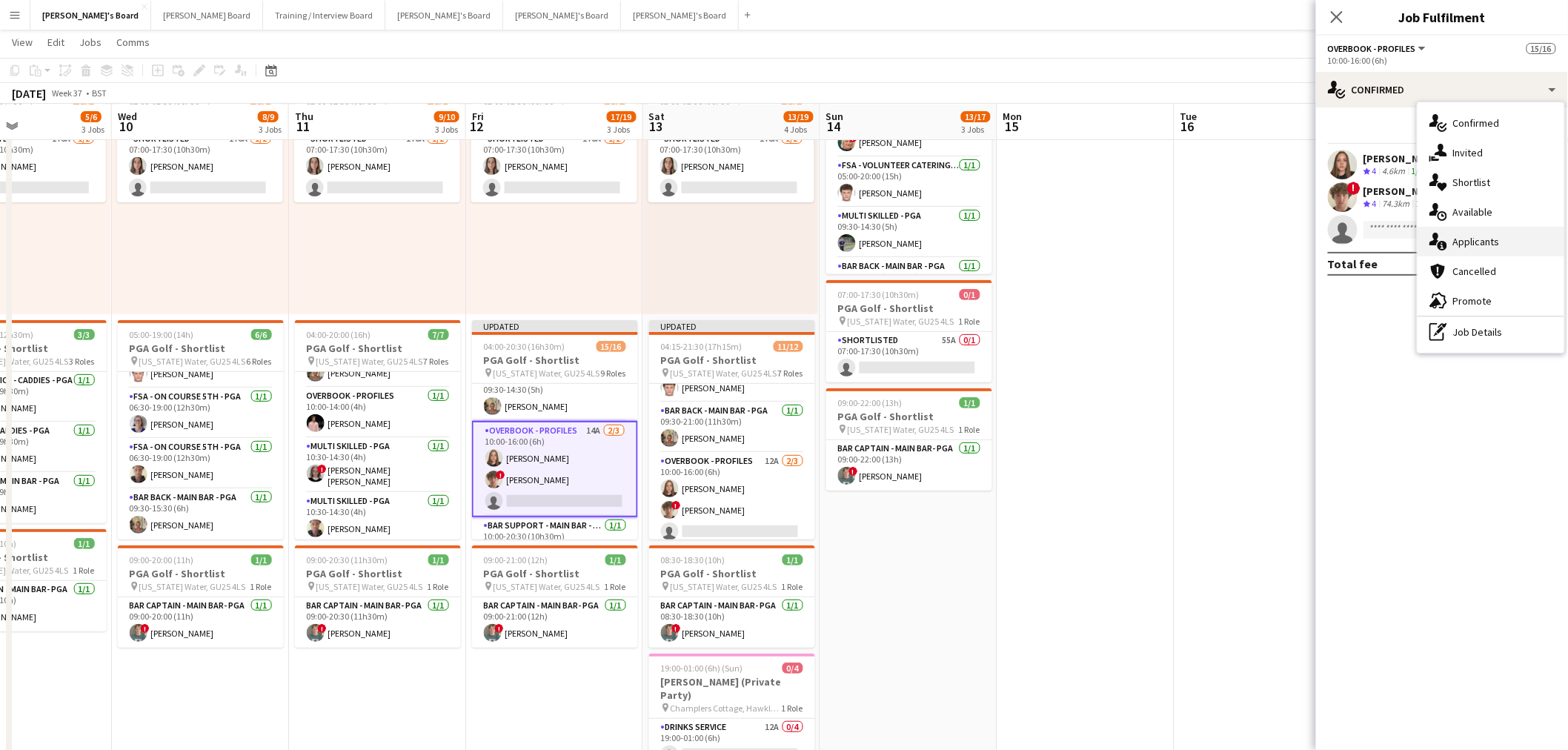
click at [1494, 230] on div "single-neutral-actions-information Applicants" at bounding box center [1490, 241] width 146 height 29
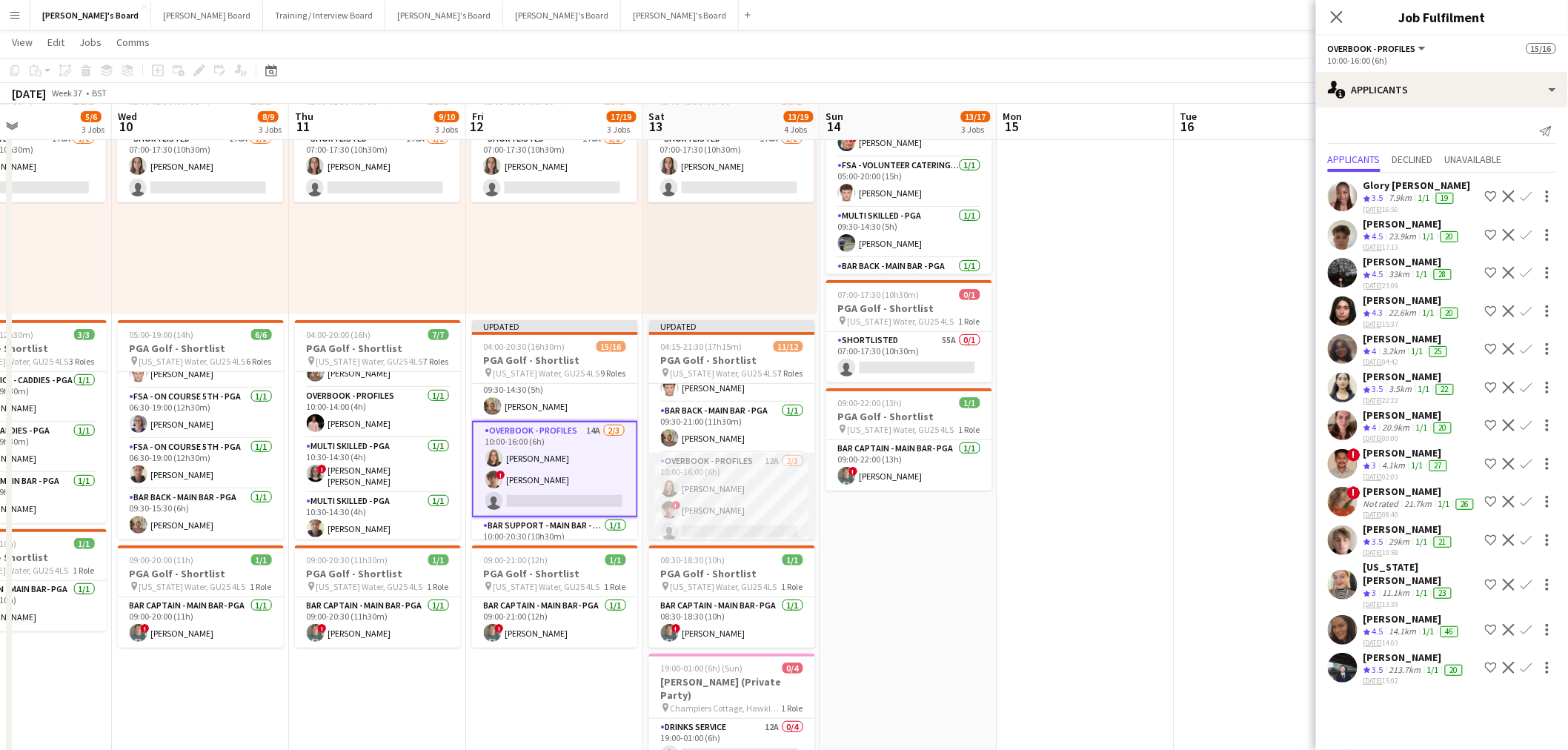
click at [736, 504] on app-card-role "Overbook - Profiles 12A [DATE] 10:00-16:00 (6h) [PERSON_NAME] ! [PERSON_NAME] s…" at bounding box center [731, 499] width 166 height 93
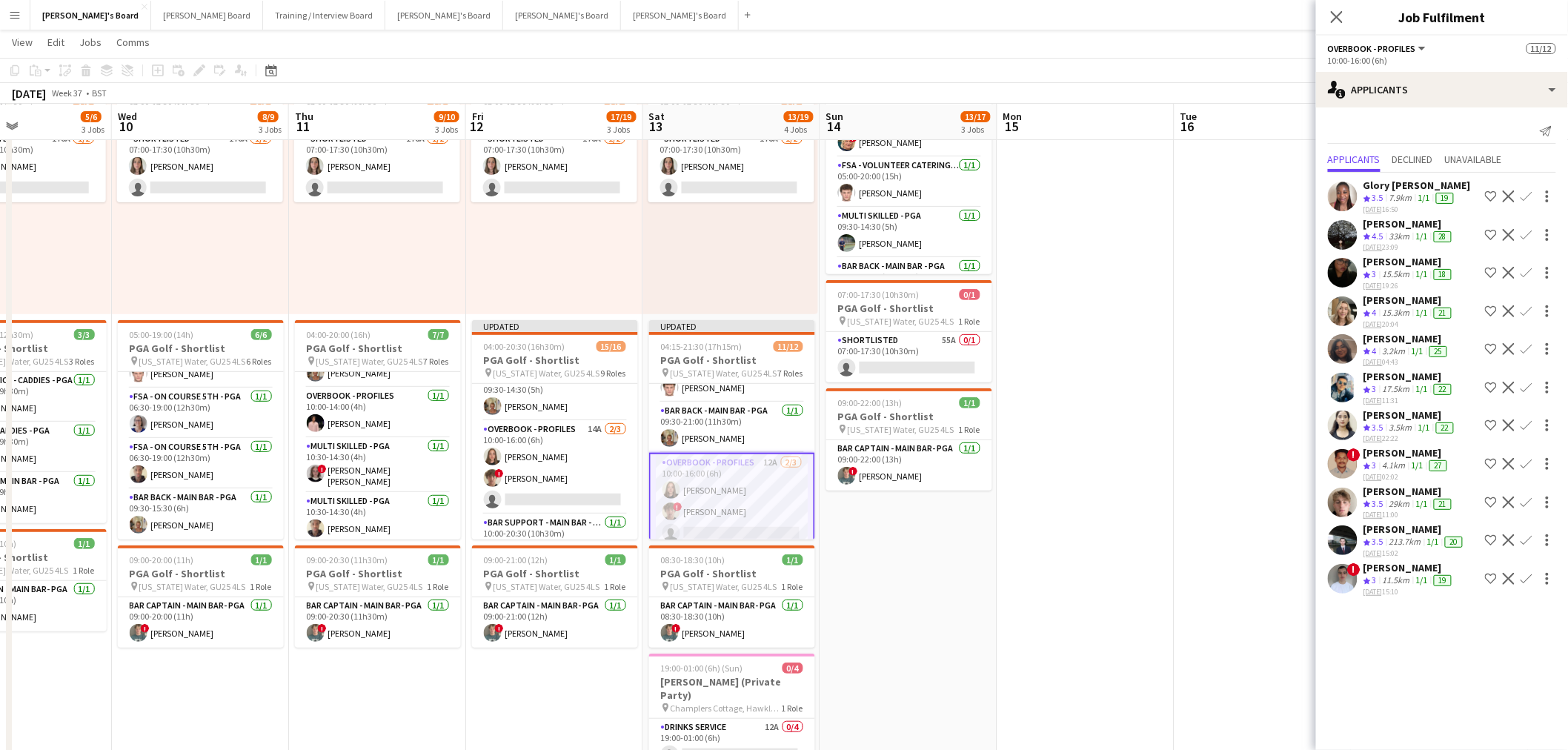
click at [1406, 309] on div "15.3km" at bounding box center [1396, 313] width 34 height 13
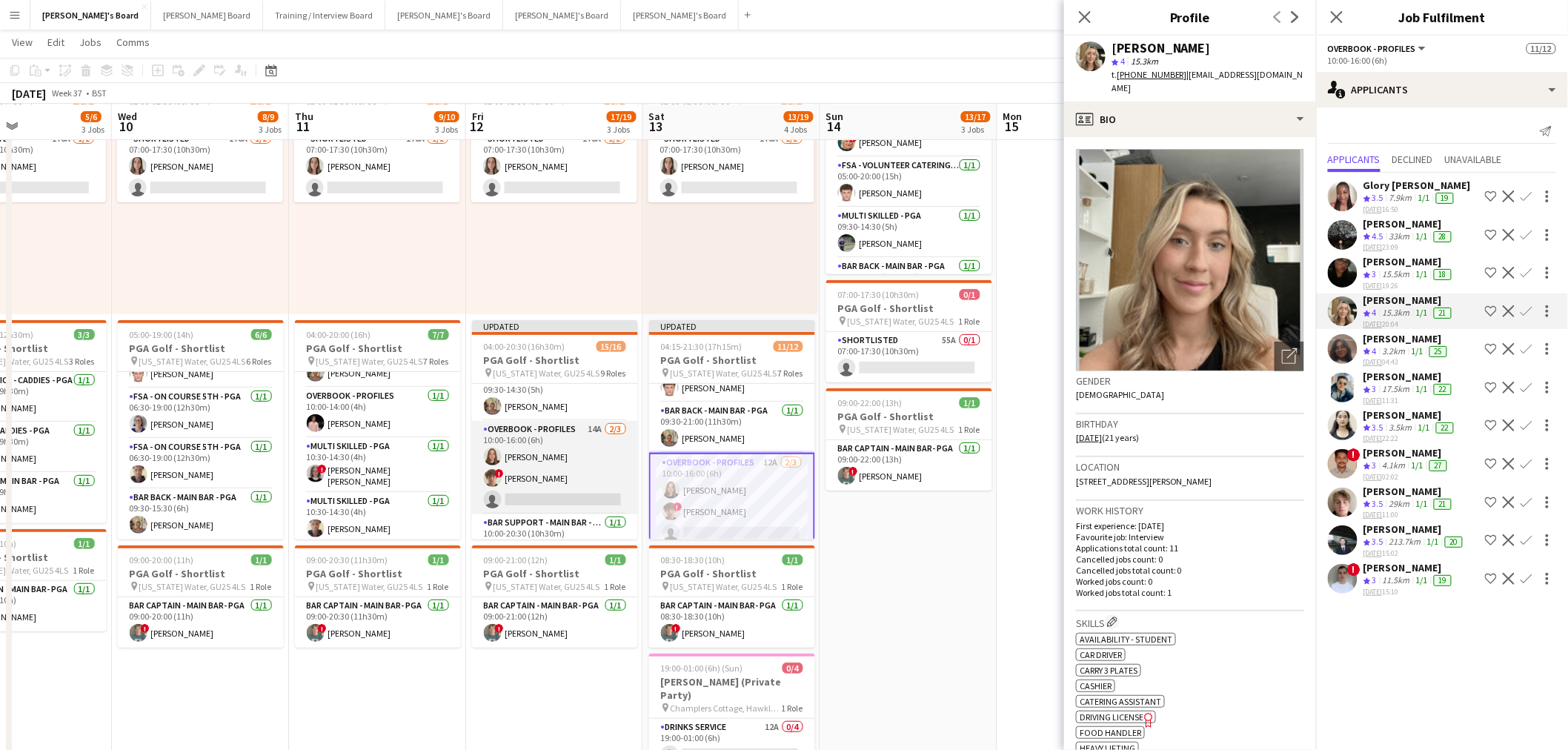
click at [535, 487] on app-card-role "Overbook - Profiles 14A [DATE] 10:00-16:00 (6h) [PERSON_NAME] ! [PERSON_NAME] s…" at bounding box center [555, 467] width 166 height 93
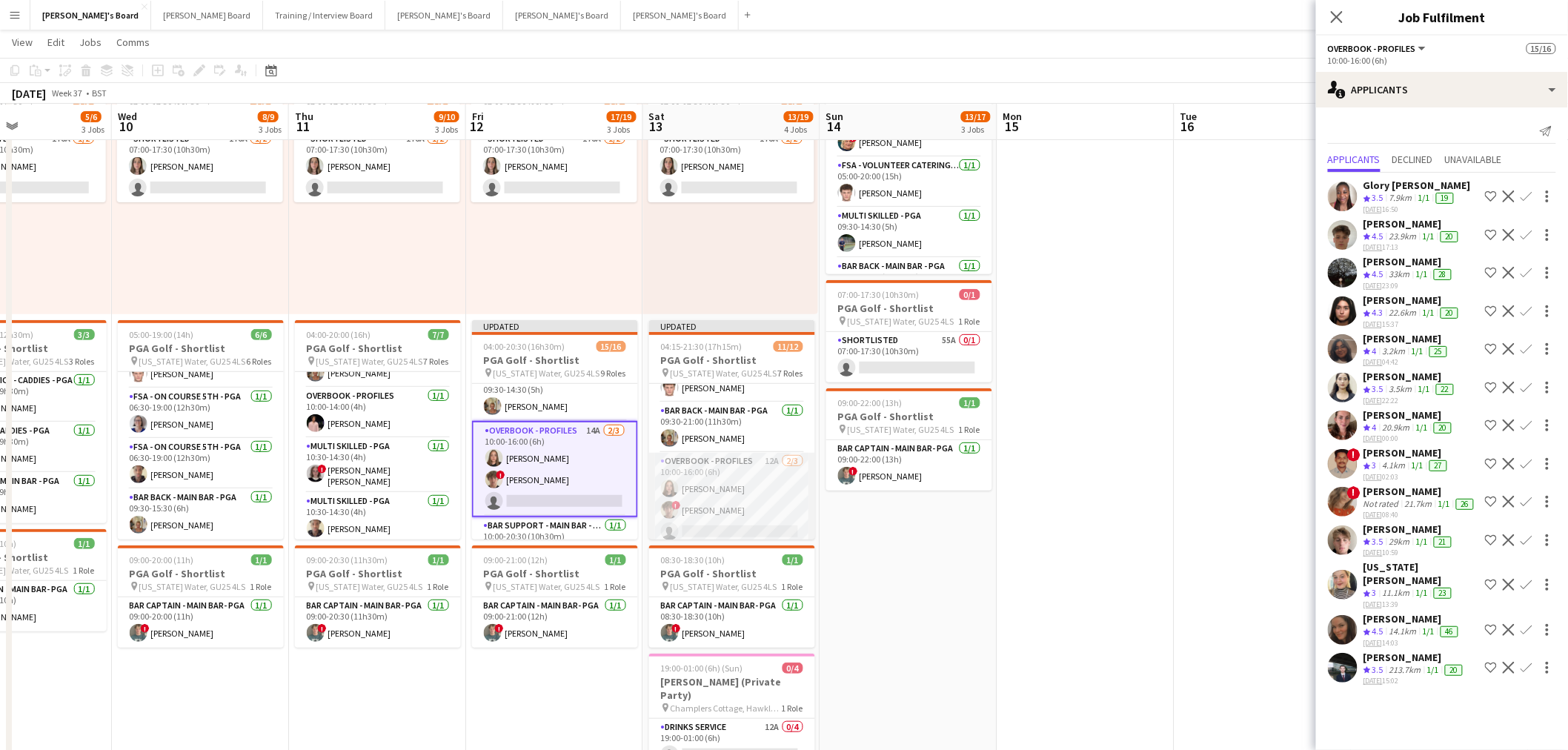
click at [730, 490] on app-card-role "Overbook - Profiles 12A [DATE] 10:00-16:00 (6h) [PERSON_NAME] ! [PERSON_NAME] s…" at bounding box center [731, 499] width 166 height 93
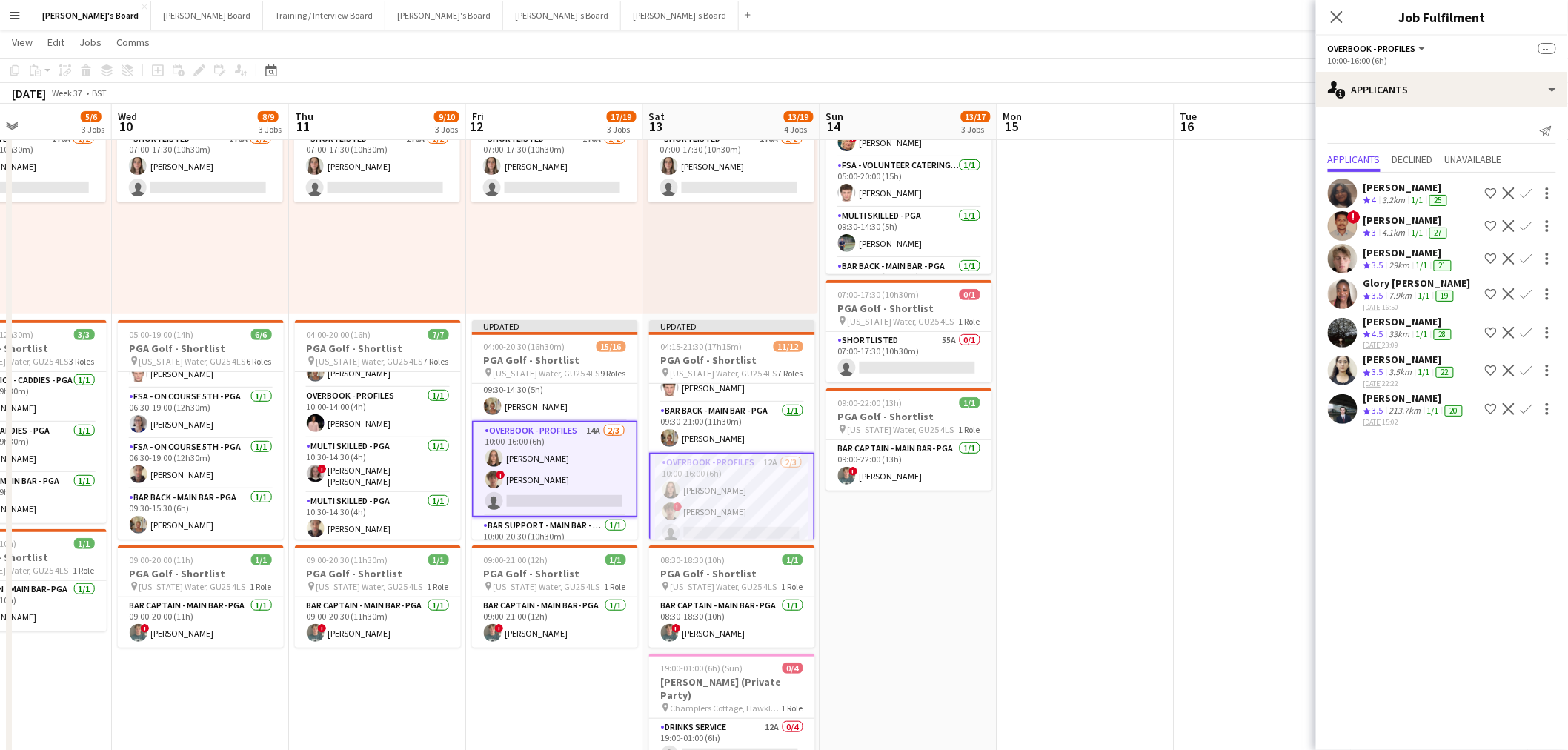
scroll to position [0, 595]
click at [1490, 86] on div "single-neutral-actions-information Applicants" at bounding box center [1441, 89] width 252 height 35
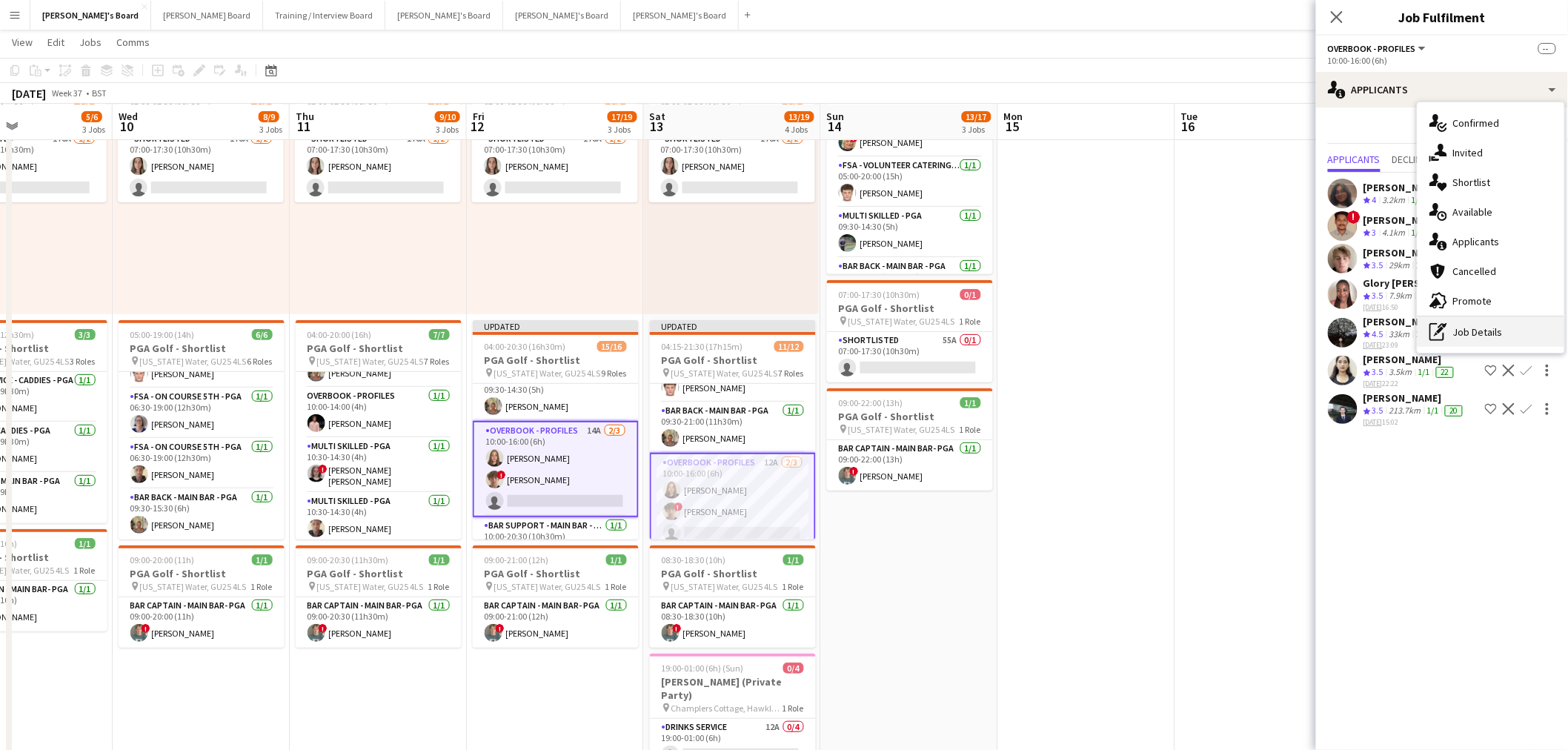
click at [1484, 330] on div "pen-write Job Details" at bounding box center [1490, 332] width 146 height 29
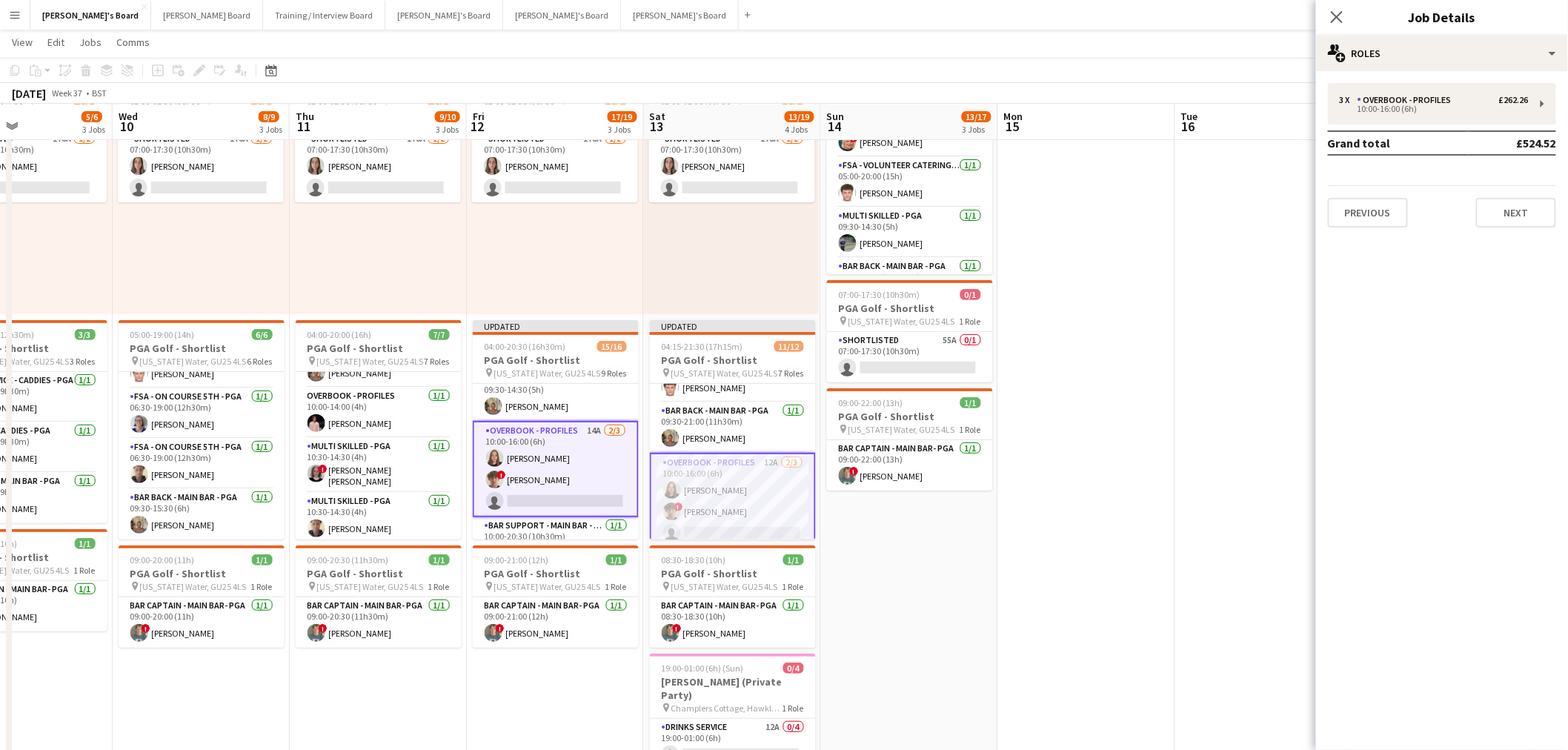
click at [1445, 82] on div "3 x Overbook - Profiles £262.26 10:00-16:00 (6h) Grand total £524.52 Previous N…" at bounding box center [1441, 155] width 252 height 168
click at [1426, 111] on div "10:00-16:00 (6h)" at bounding box center [1434, 109] width 189 height 8
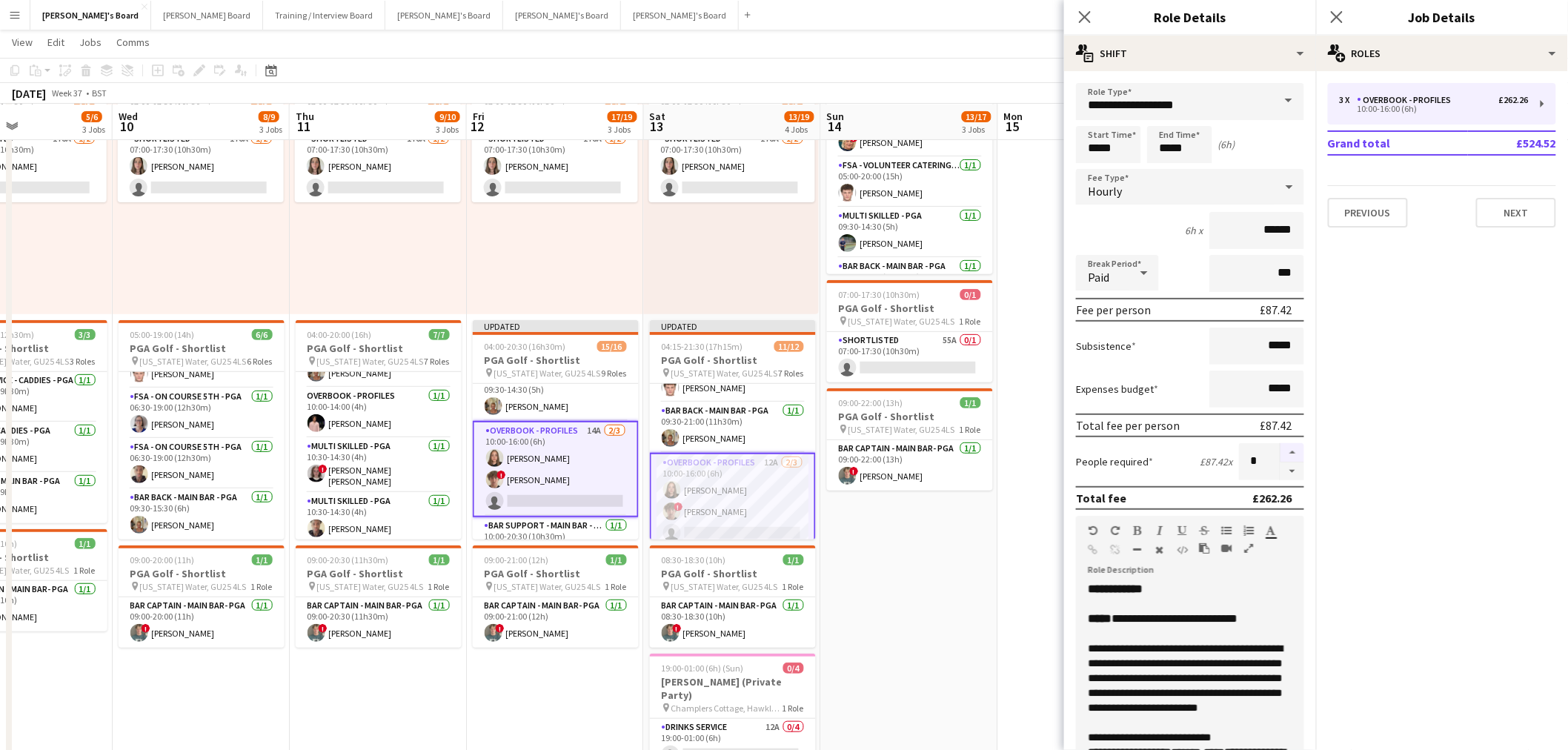
click at [1280, 443] on button "button" at bounding box center [1292, 453] width 24 height 19
type input "*"
click at [1011, 522] on app-date-cell at bounding box center [1086, 458] width 177 height 817
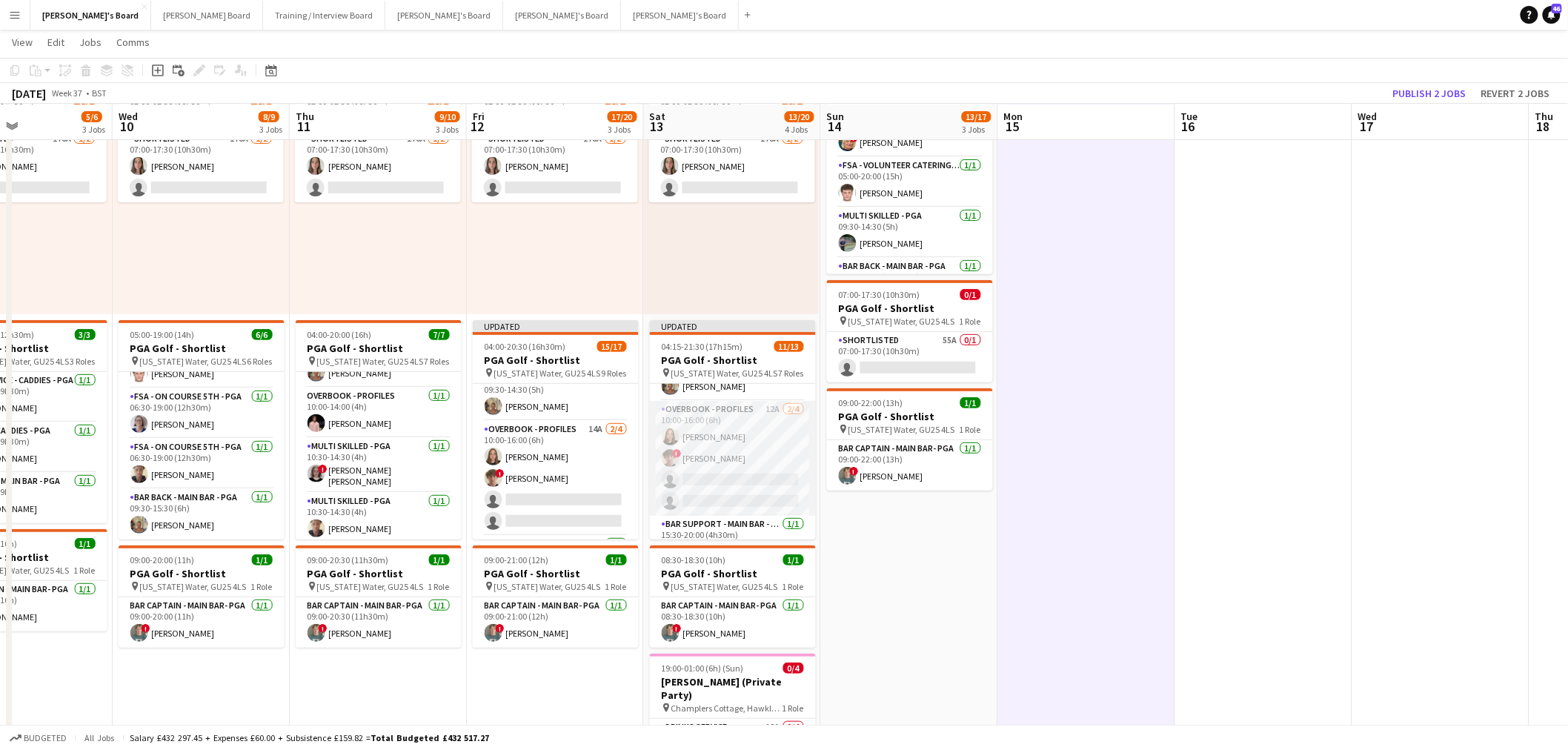
scroll to position [165, 0]
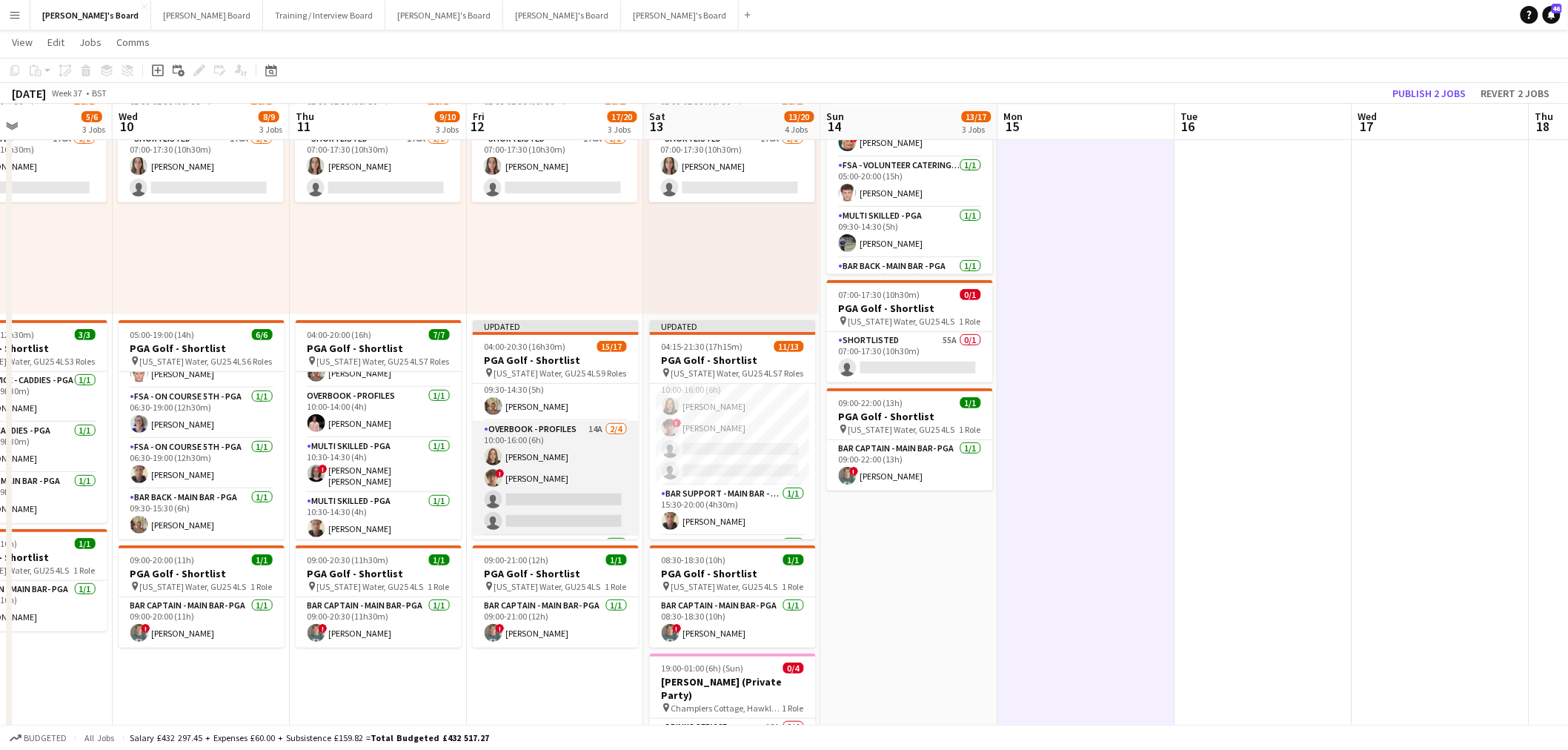
click at [524, 466] on app-card-role "Overbook - Profiles 14A [DATE] 10:00-16:00 (6h) [PERSON_NAME] ! [PERSON_NAME] s…" at bounding box center [556, 478] width 166 height 115
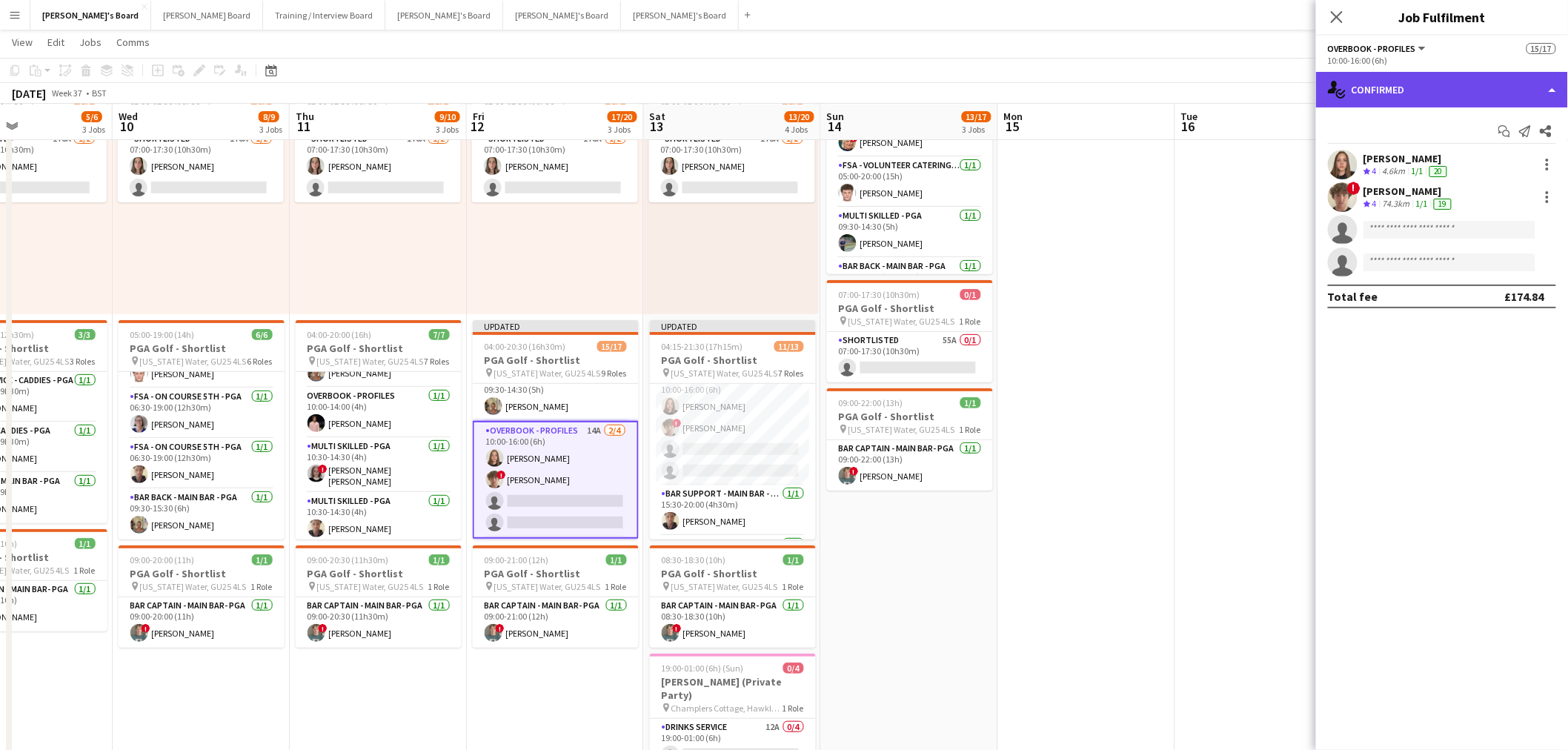
click at [1397, 90] on div "single-neutral-actions-check-2 Confirmed" at bounding box center [1441, 89] width 252 height 35
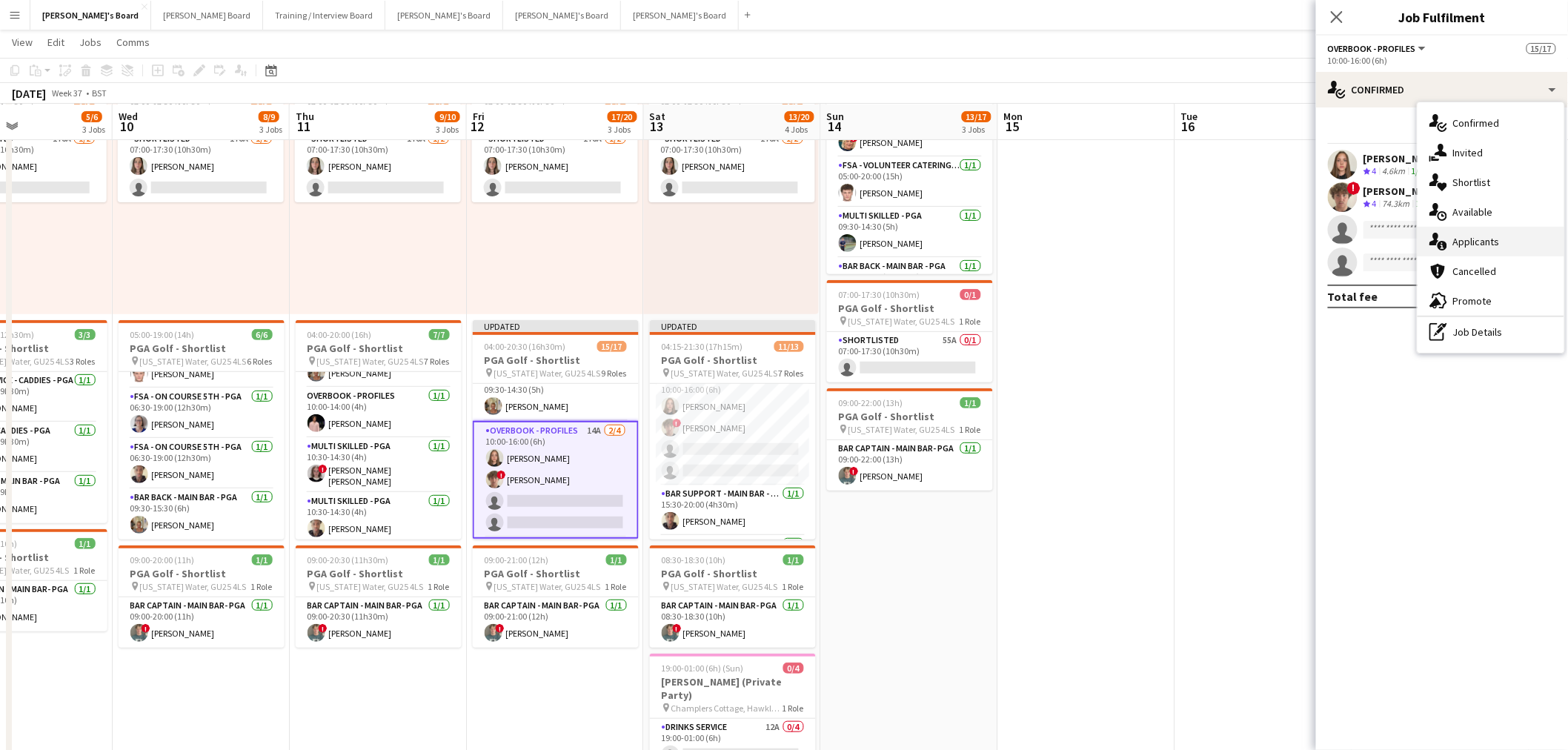
click at [1492, 249] on div "single-neutral-actions-information Applicants" at bounding box center [1490, 241] width 146 height 29
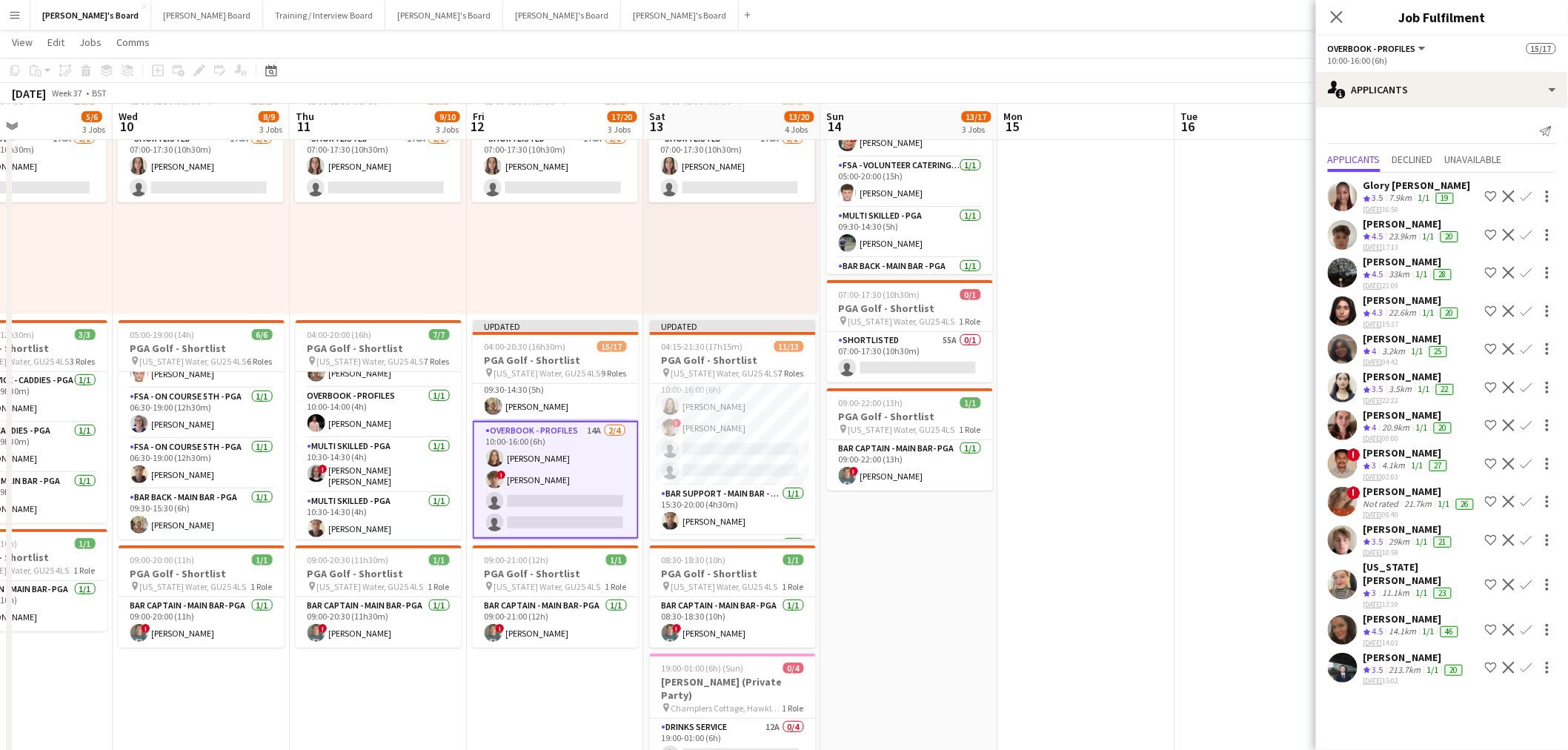
scroll to position [21, 0]
click at [1401, 638] on div "[DATE] 14:03" at bounding box center [1412, 642] width 98 height 9
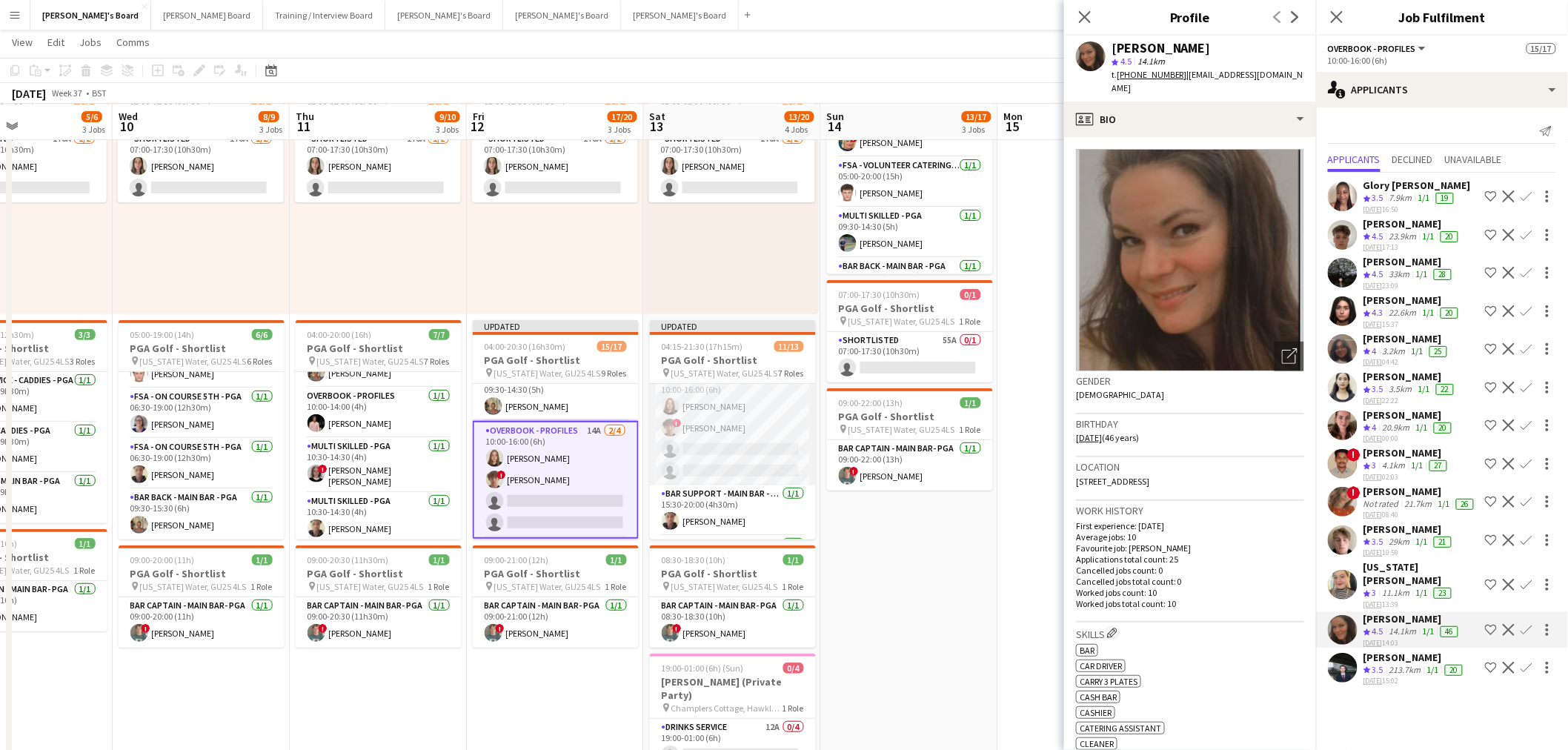
click at [700, 416] on app-card-role "Overbook - Profiles 12A [DATE] 10:00-16:00 (6h) [PERSON_NAME] ! [PERSON_NAME] s…" at bounding box center [732, 428] width 166 height 115
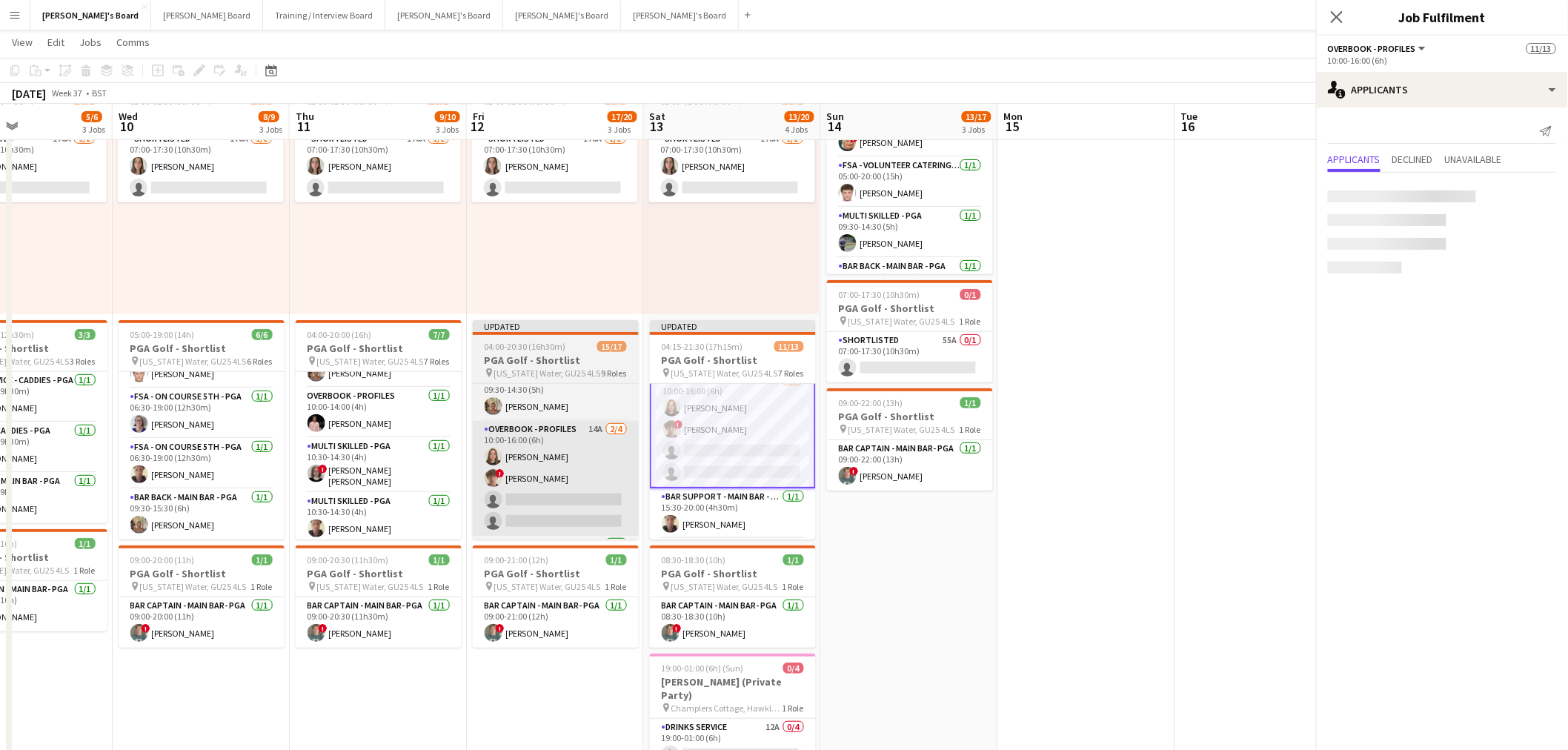
scroll to position [166, 0]
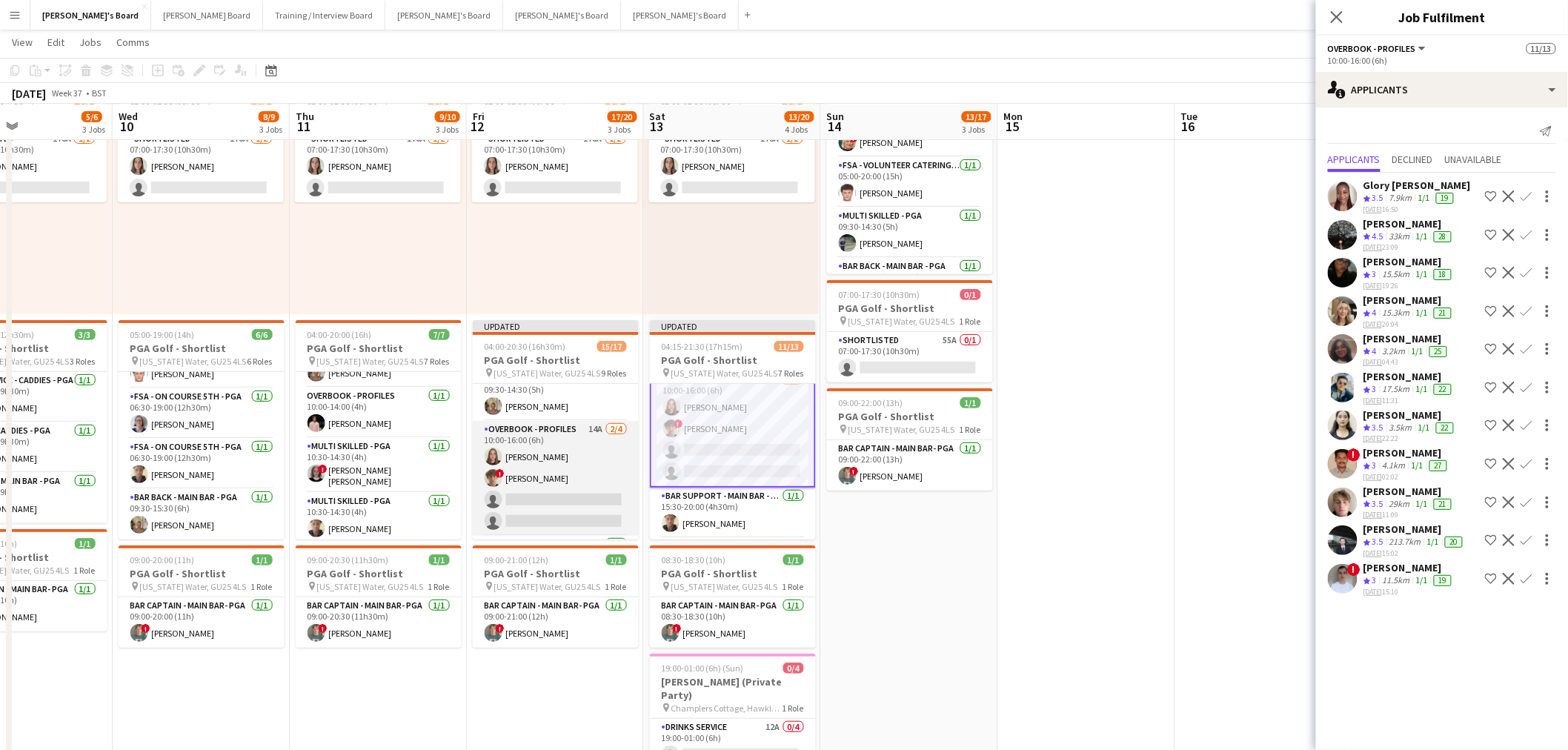
click at [568, 448] on app-card-role "Overbook - Profiles 14A 2/4 10:00-16:00 (6h) Lucy Vigar ! Jamie Ackers single-n…" at bounding box center [556, 478] width 166 height 115
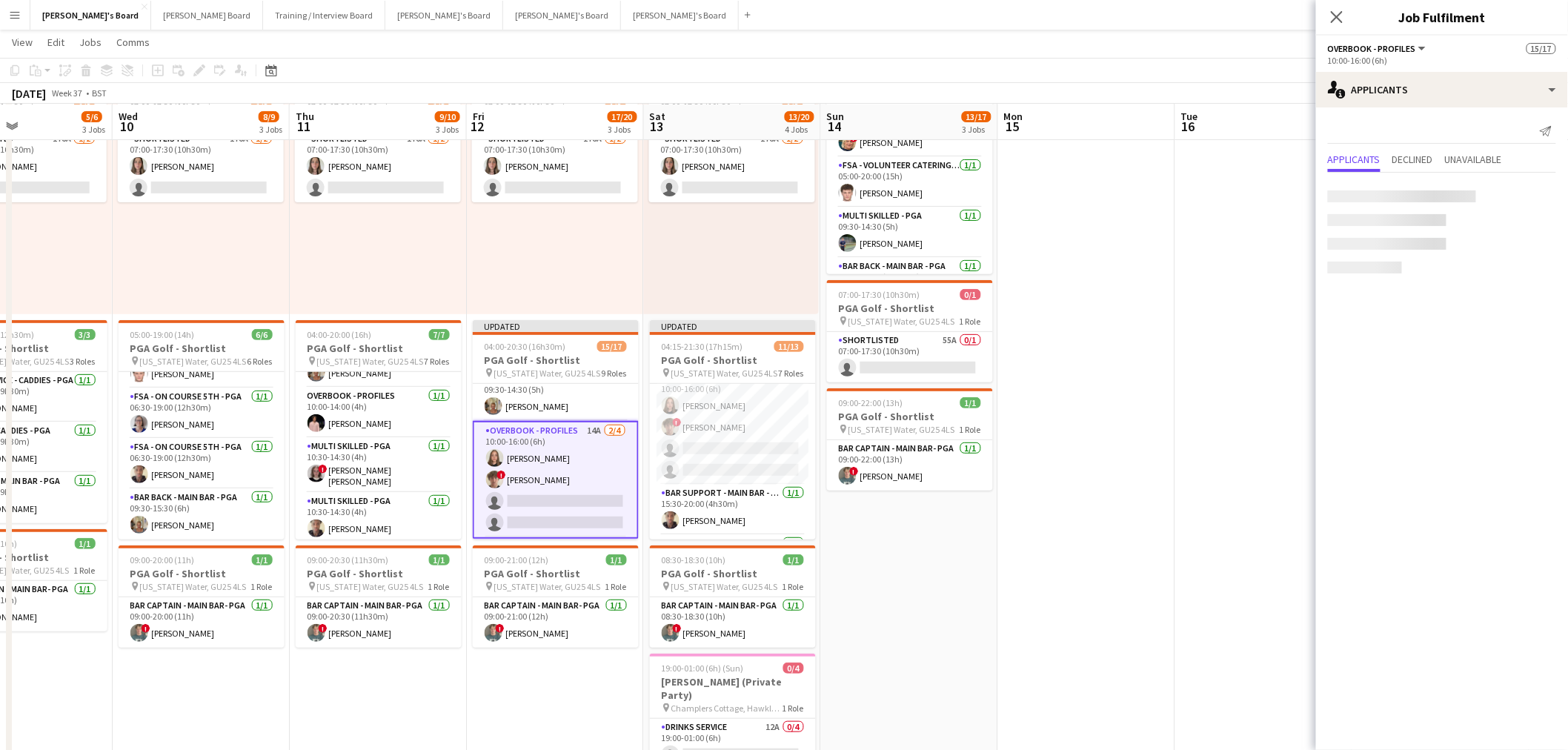
scroll to position [165, 0]
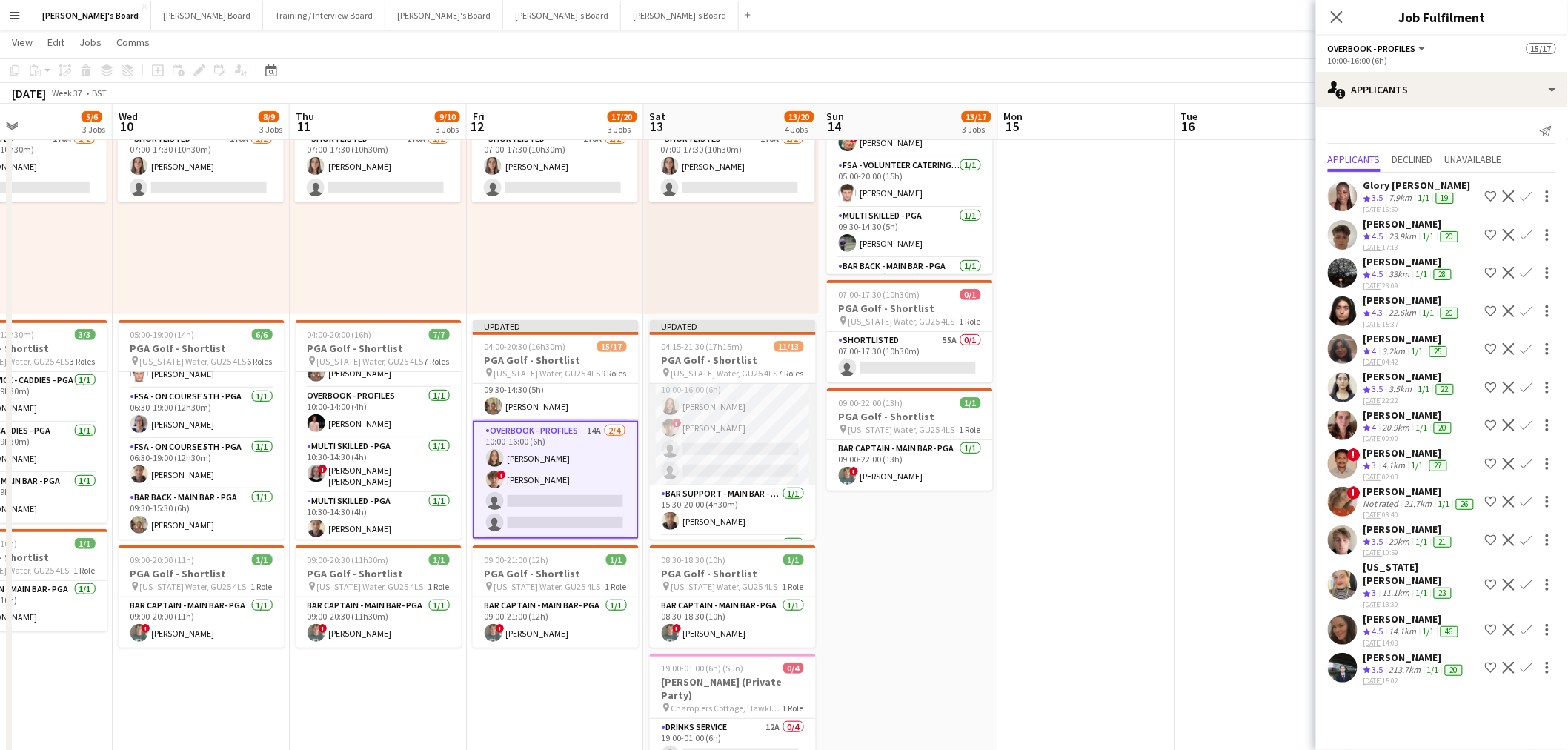
click at [738, 409] on app-card-role "Overbook - Profiles 12A 2/4 10:00-16:00 (6h) Lucy Vigar ! Jamie Ackers single-n…" at bounding box center [732, 428] width 166 height 115
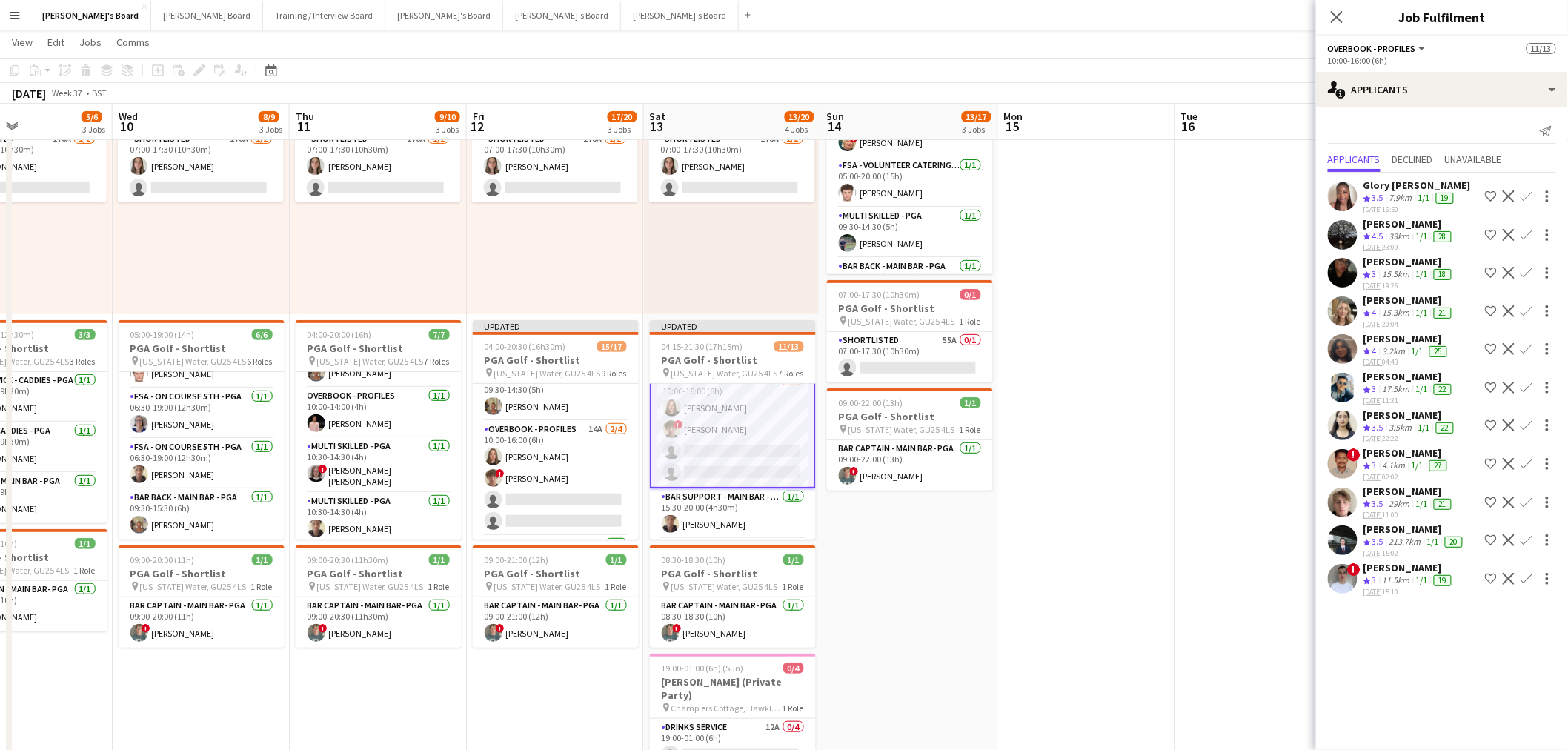
scroll to position [166, 0]
click at [1394, 498] on div "29km" at bounding box center [1399, 504] width 27 height 13
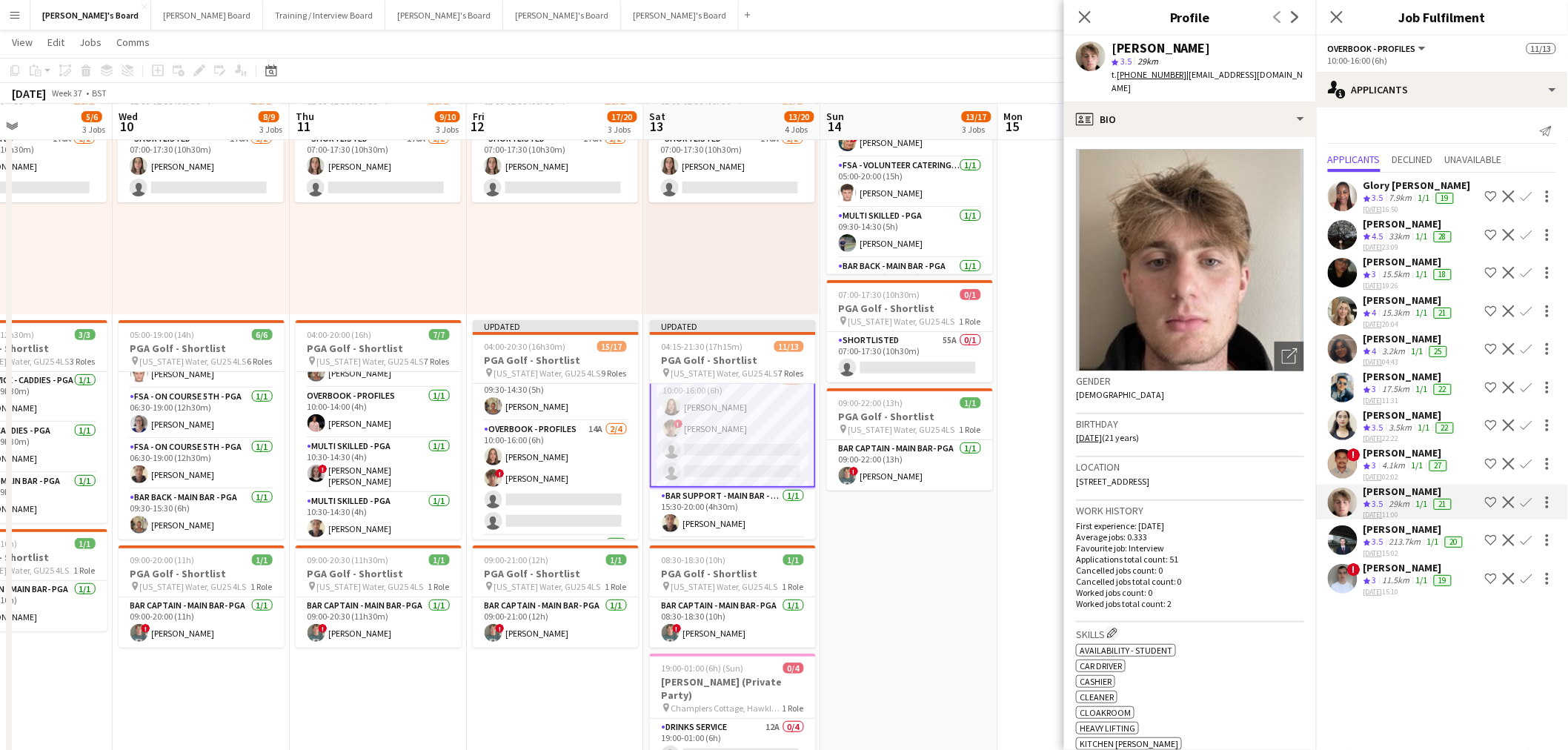
click at [1408, 574] on div "11.5km" at bounding box center [1396, 580] width 34 height 13
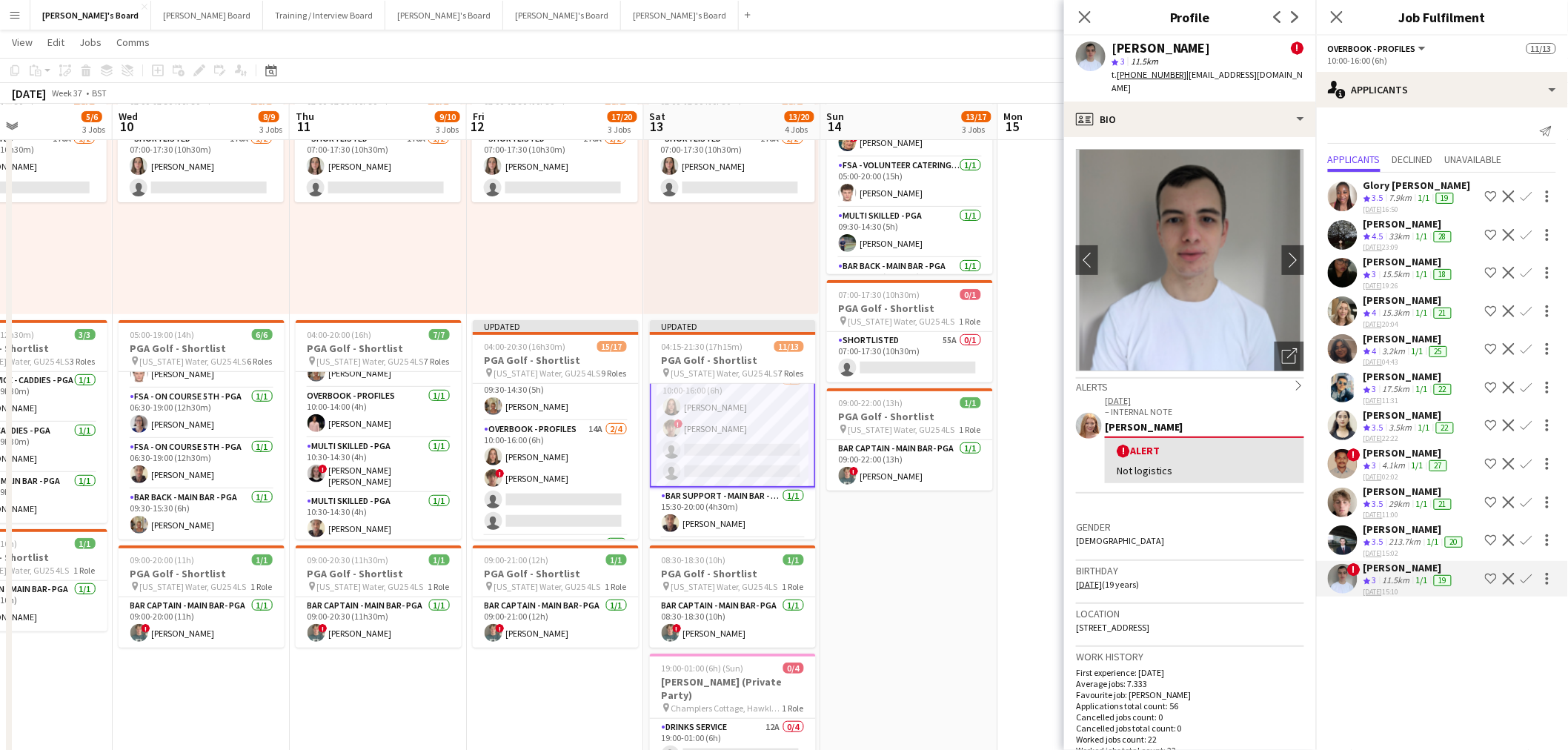
click at [1394, 484] on div "Oscar Young" at bounding box center [1409, 491] width 91 height 13
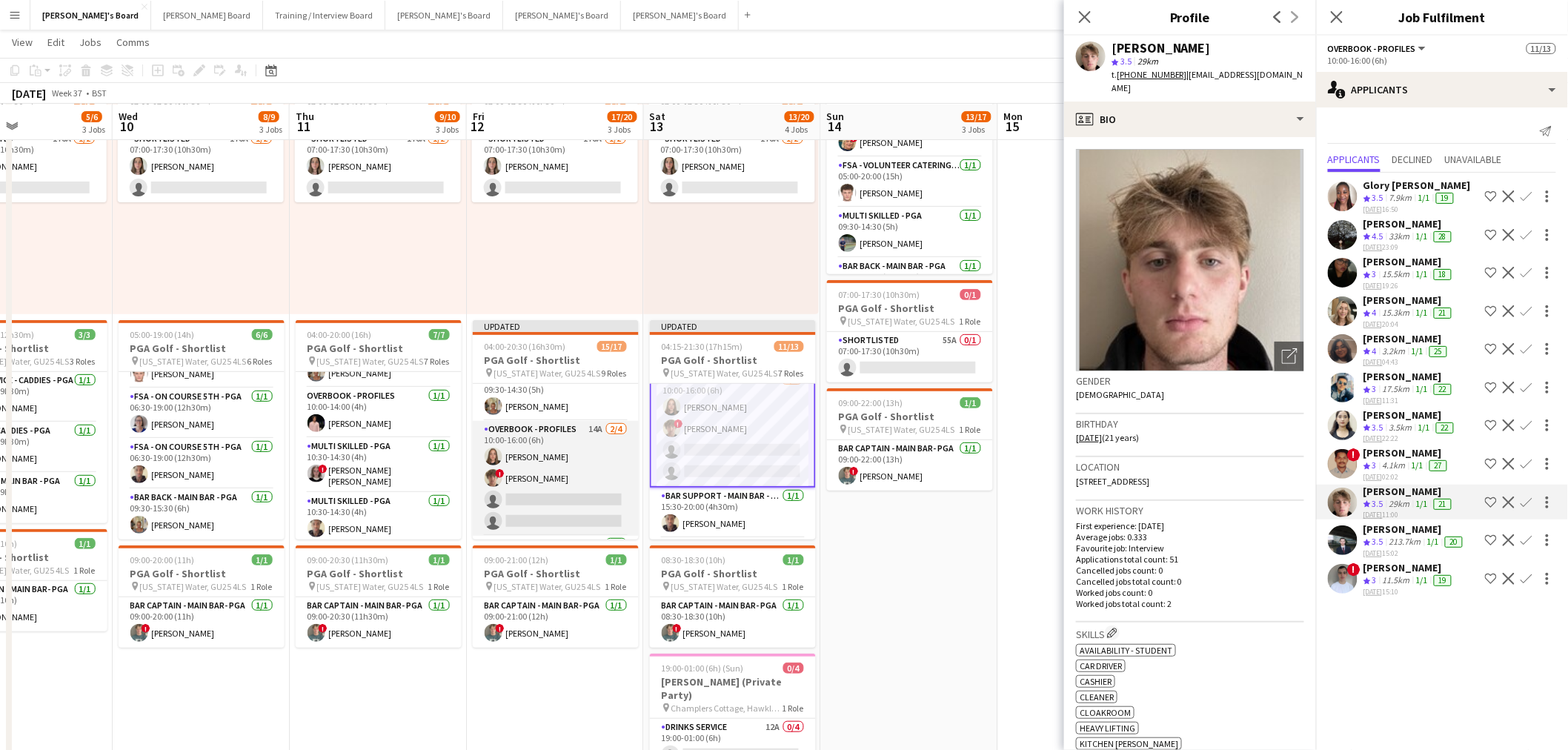
click at [535, 477] on app-card-role "Overbook - Profiles 14A 2/4 10:00-16:00 (6h) Lucy Vigar ! Jamie Ackers single-n…" at bounding box center [556, 478] width 166 height 115
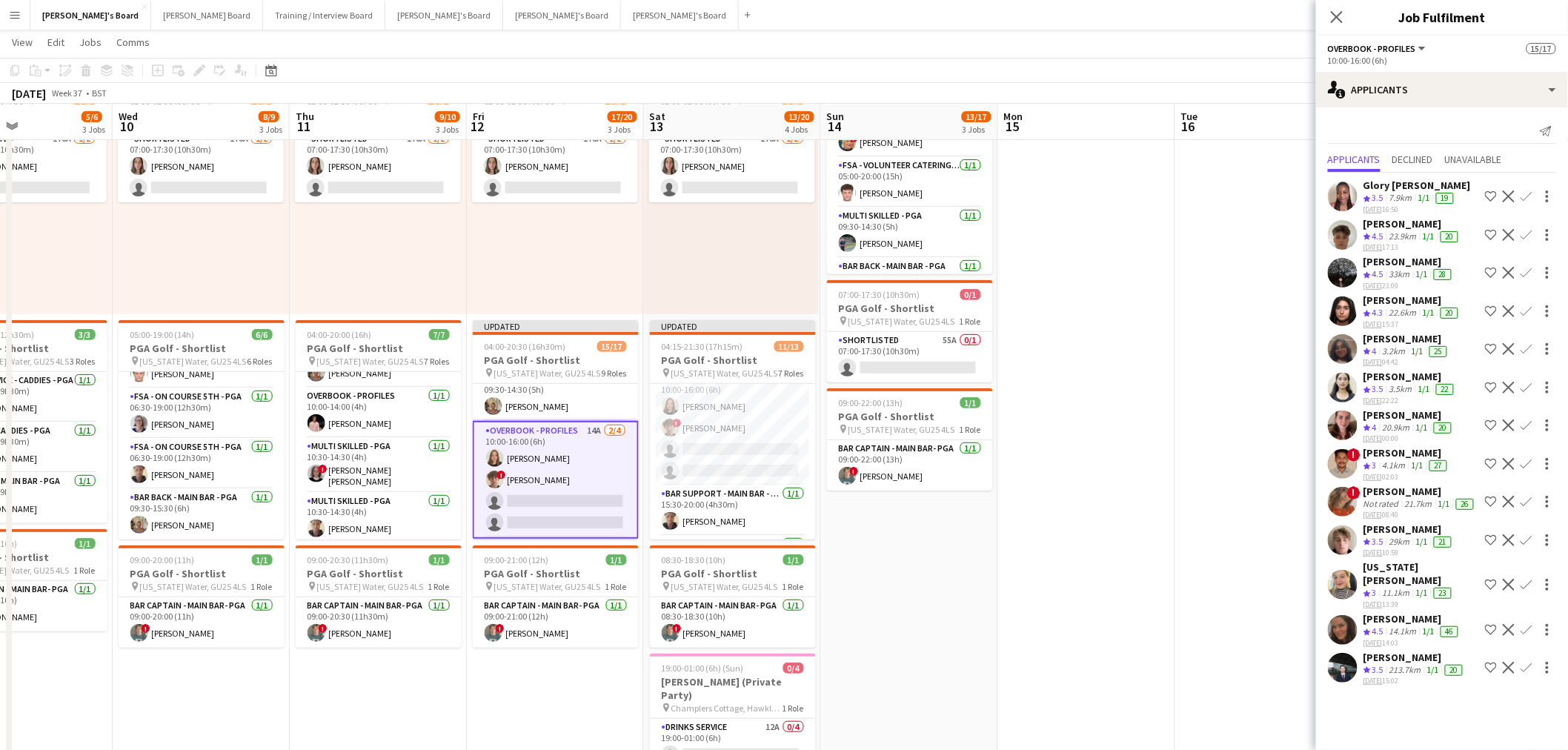
click at [1519, 535] on button "Confirm" at bounding box center [1526, 541] width 18 height 18
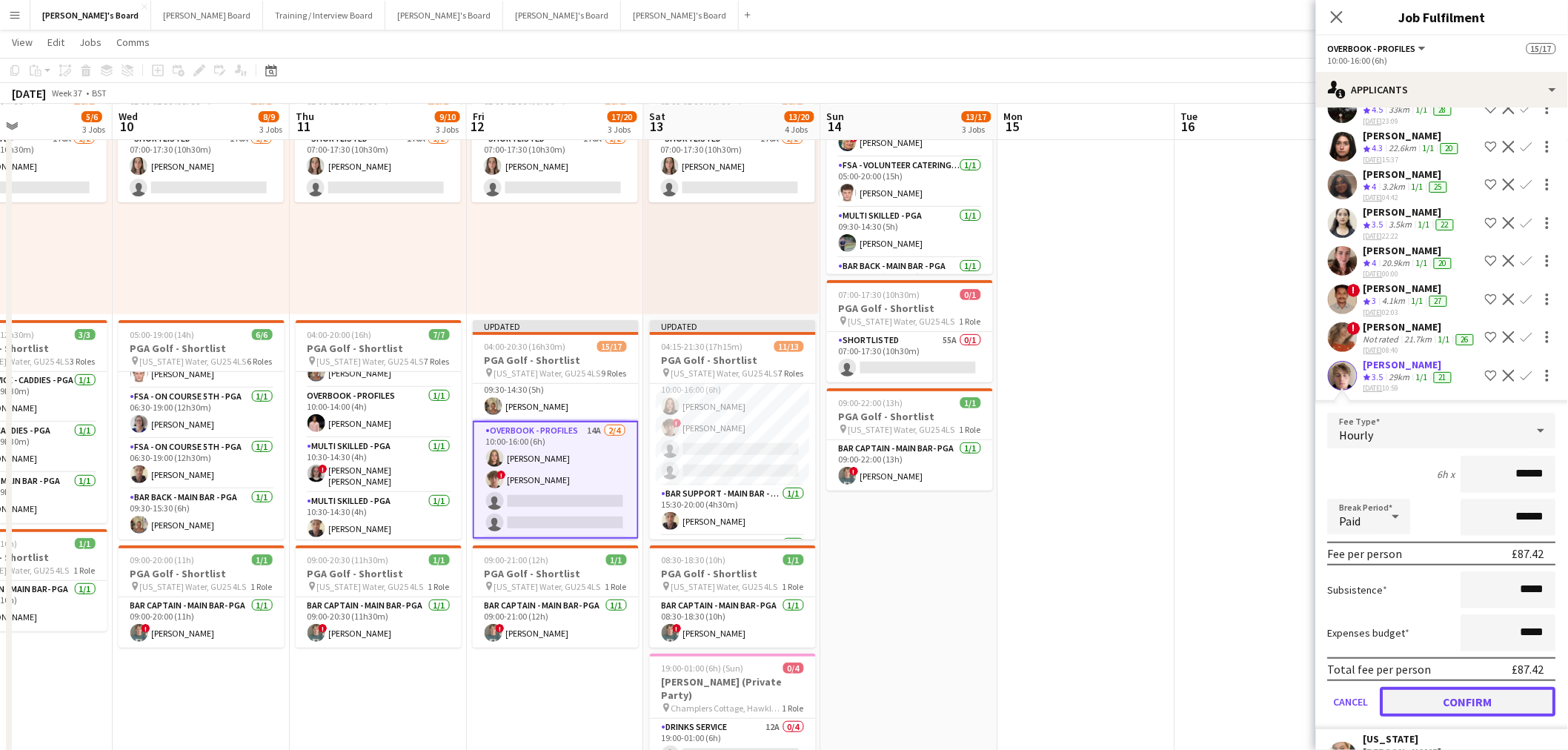
click at [1452, 702] on button "Confirm" at bounding box center [1468, 702] width 176 height 29
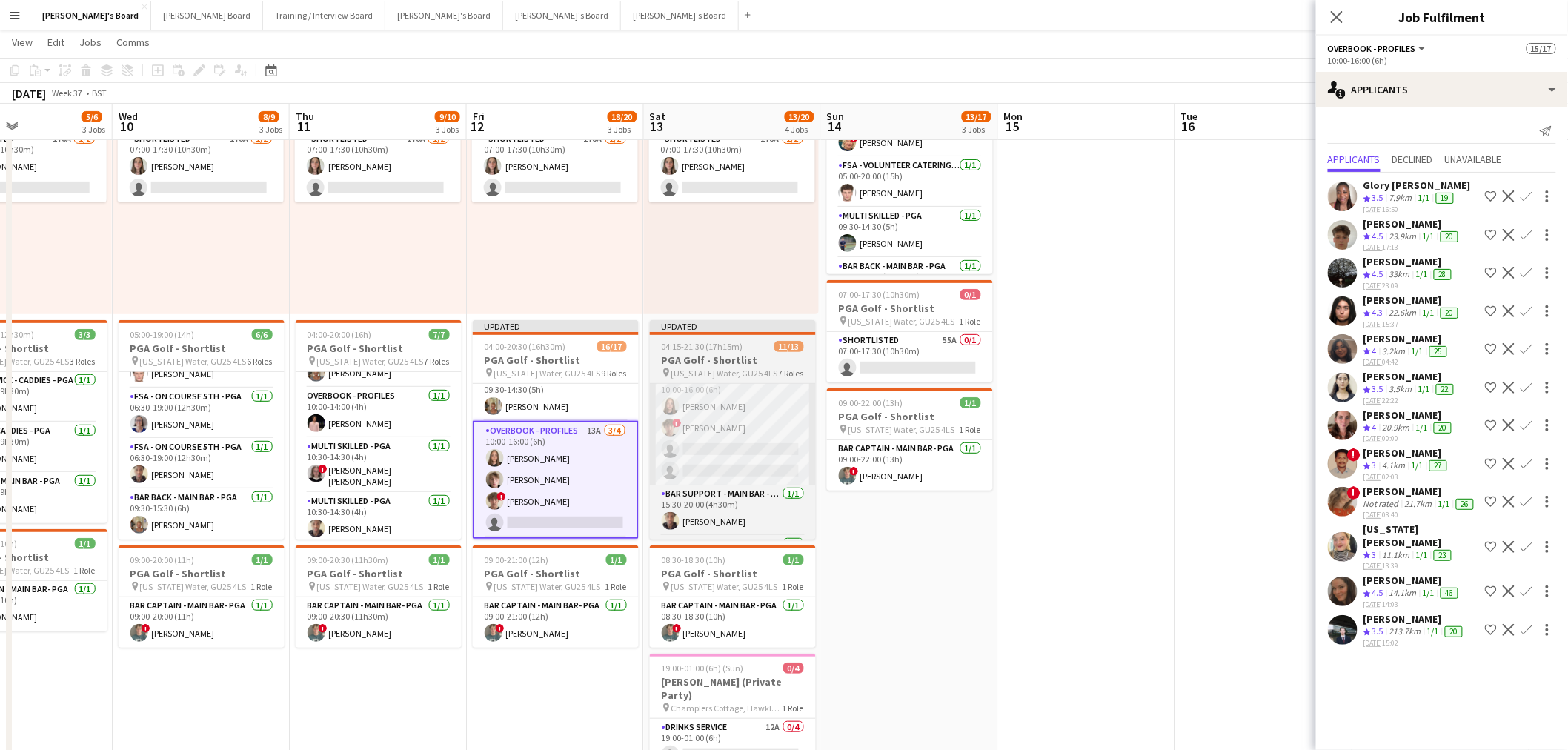
scroll to position [0, 0]
click at [750, 437] on app-card-role "Overbook - Profiles 12A 2/4 10:00-16:00 (6h) Lucy Vigar ! Jamie Ackers single-n…" at bounding box center [732, 428] width 166 height 115
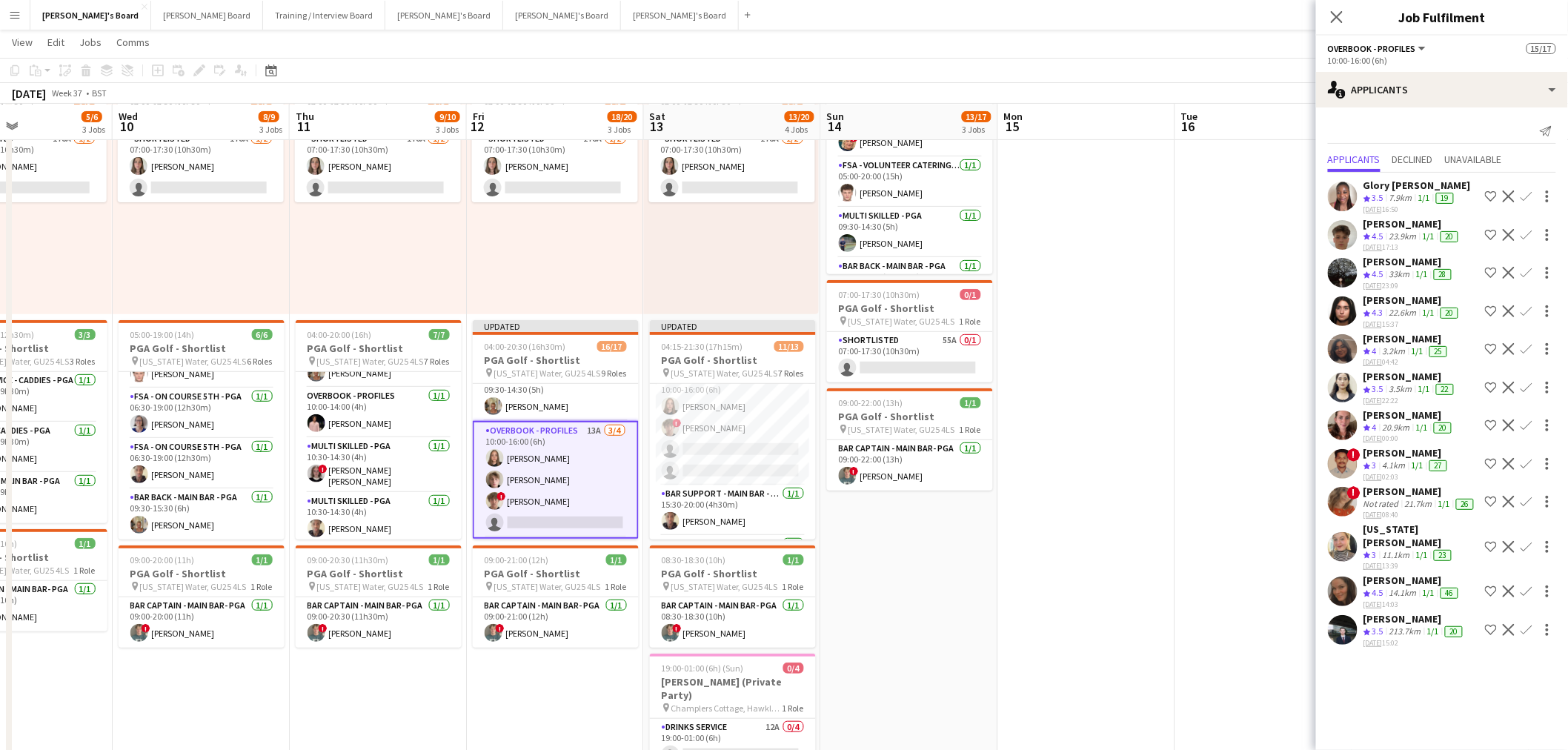
scroll to position [166, 0]
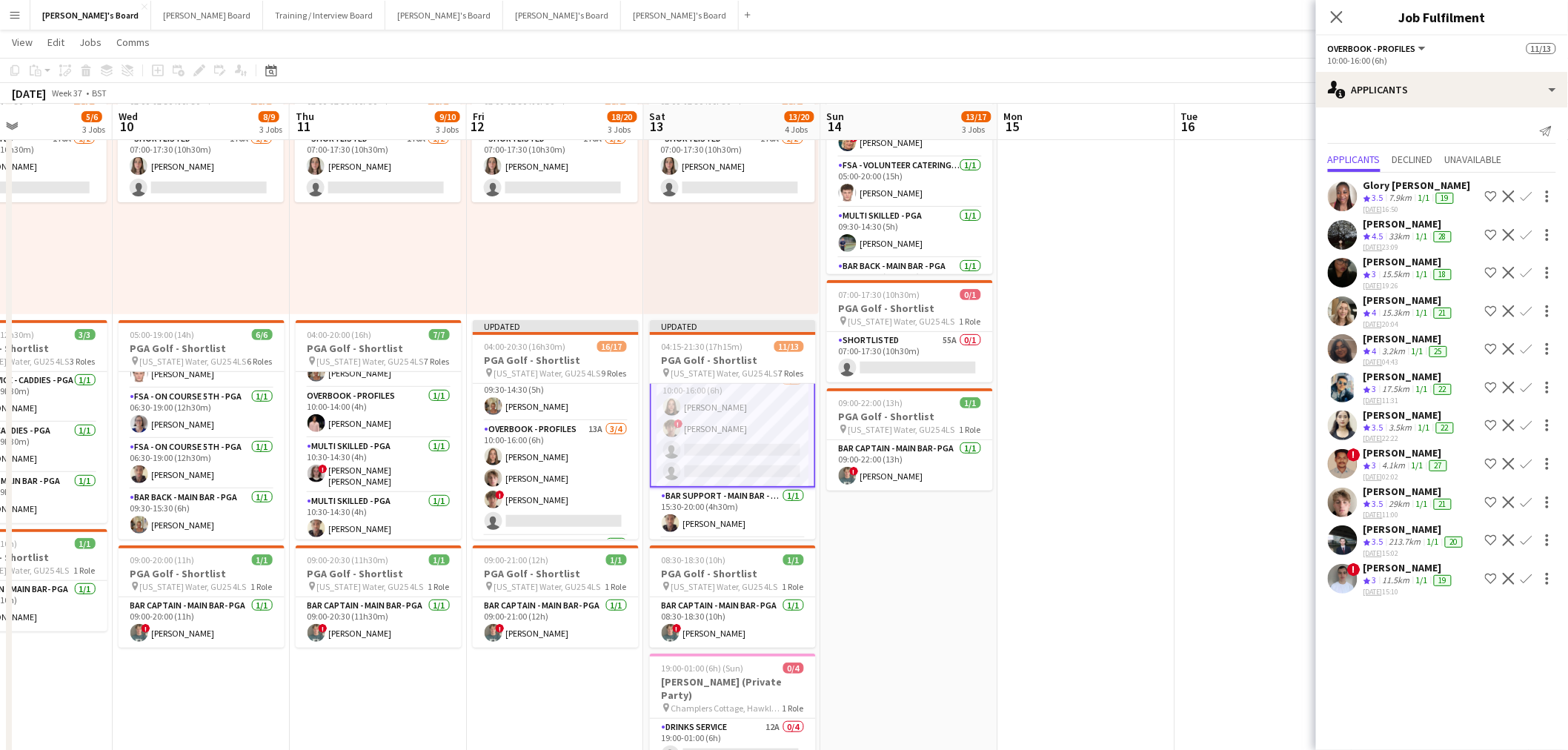
click at [1529, 497] on app-icon "Confirm" at bounding box center [1527, 503] width 12 height 12
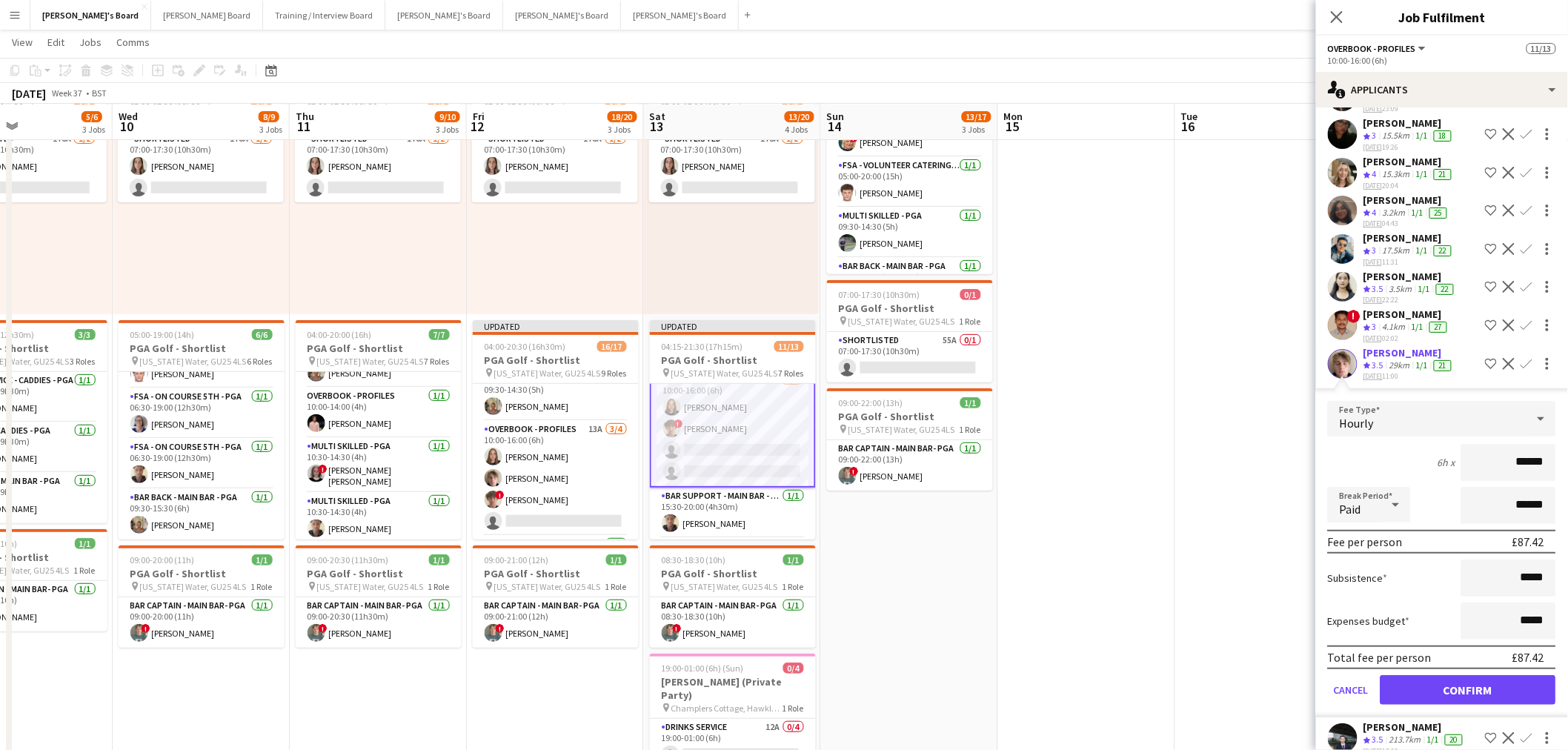
scroll to position [197, 0]
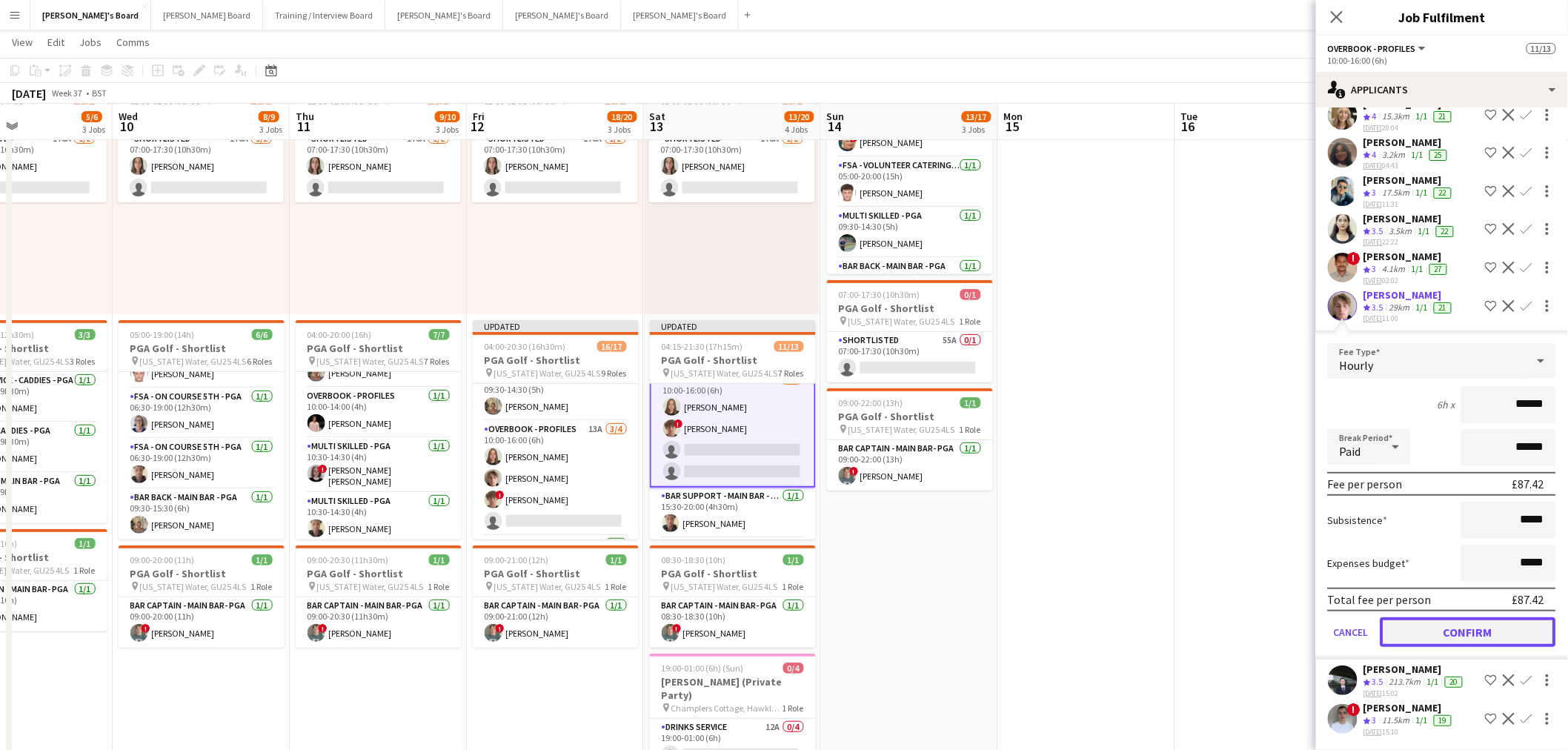
click at [1477, 627] on button "Confirm" at bounding box center [1468, 632] width 176 height 29
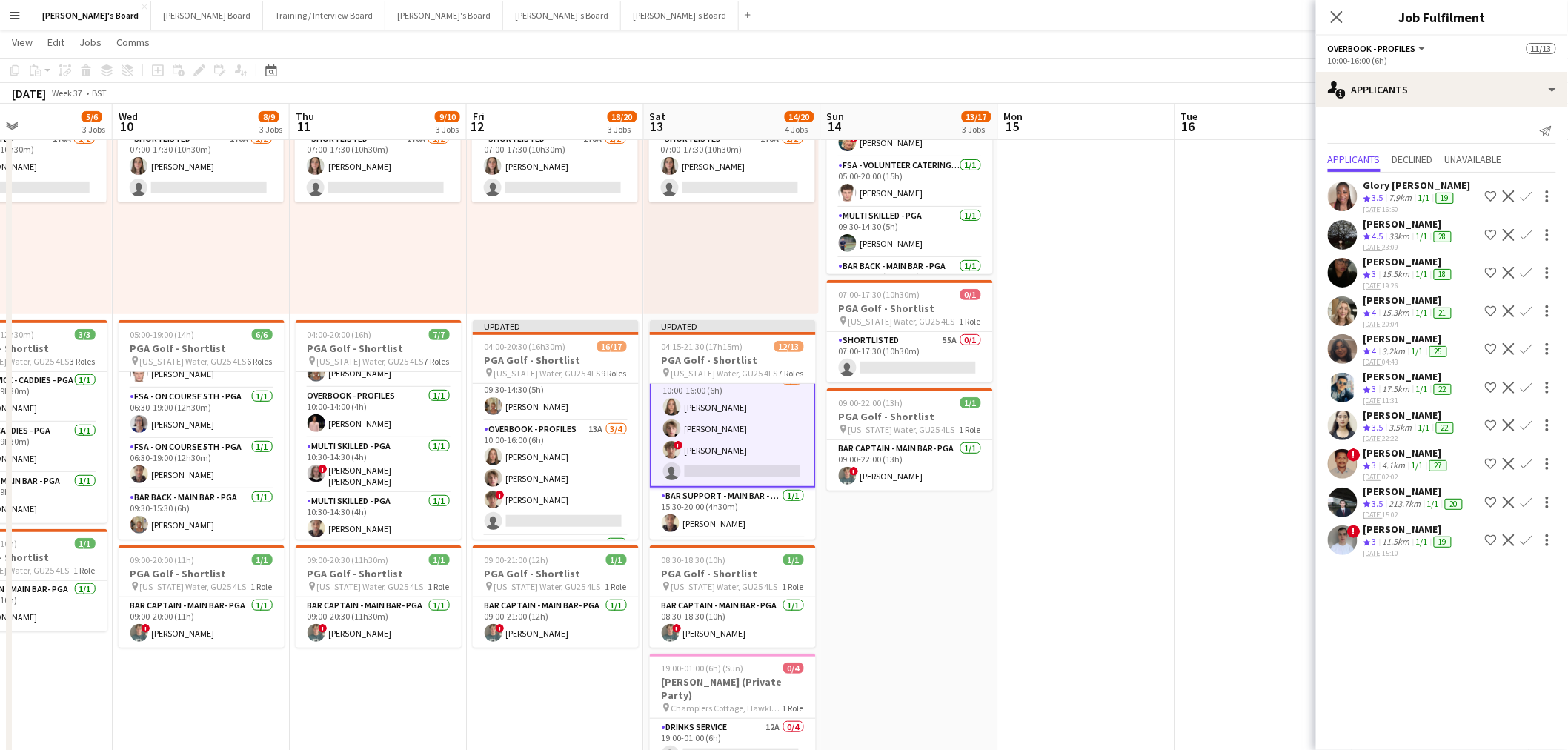
scroll to position [0, 0]
click at [1039, 516] on app-date-cell at bounding box center [1086, 458] width 177 height 817
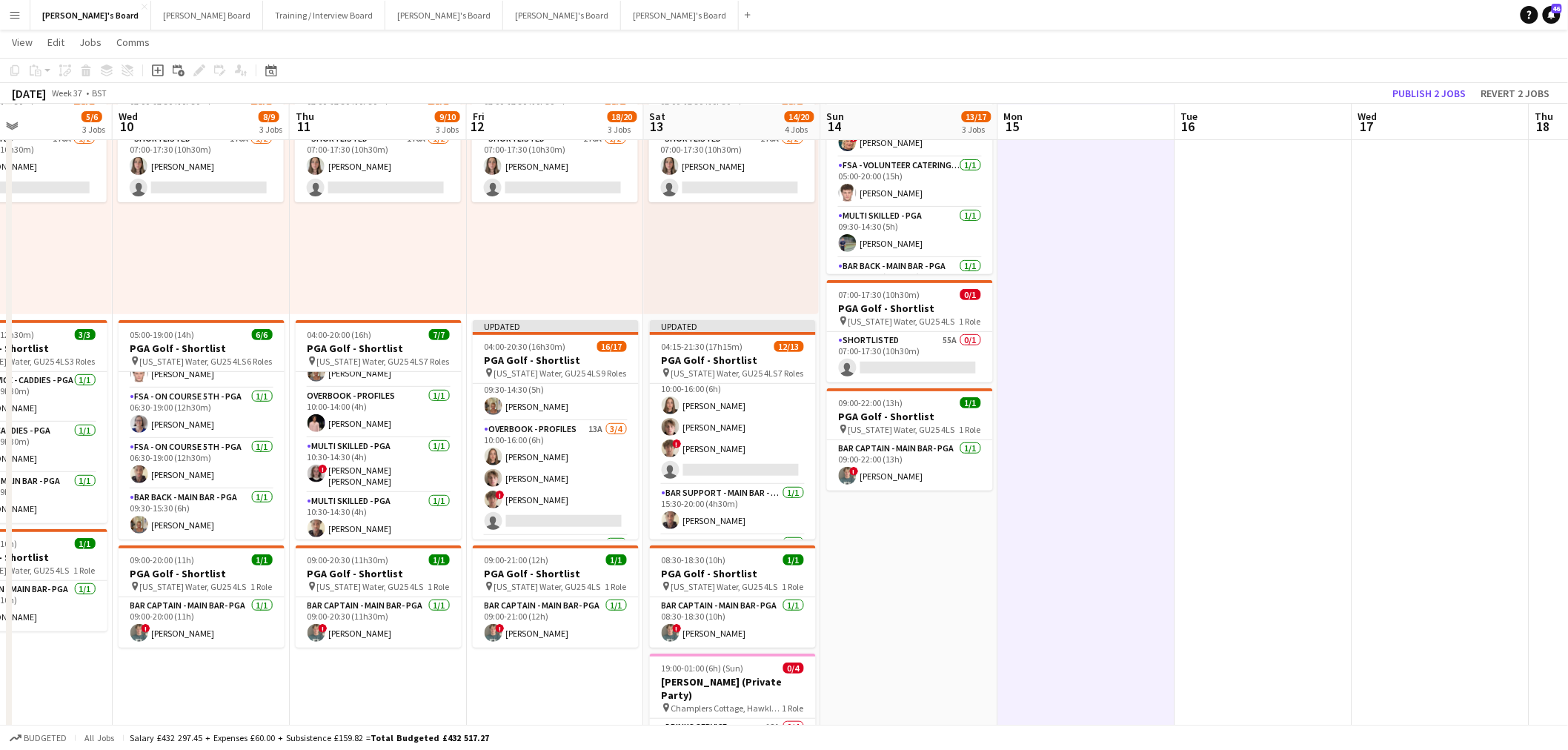
scroll to position [165, 0]
click at [1421, 85] on button "Publish 2 jobs" at bounding box center [1429, 93] width 85 height 19
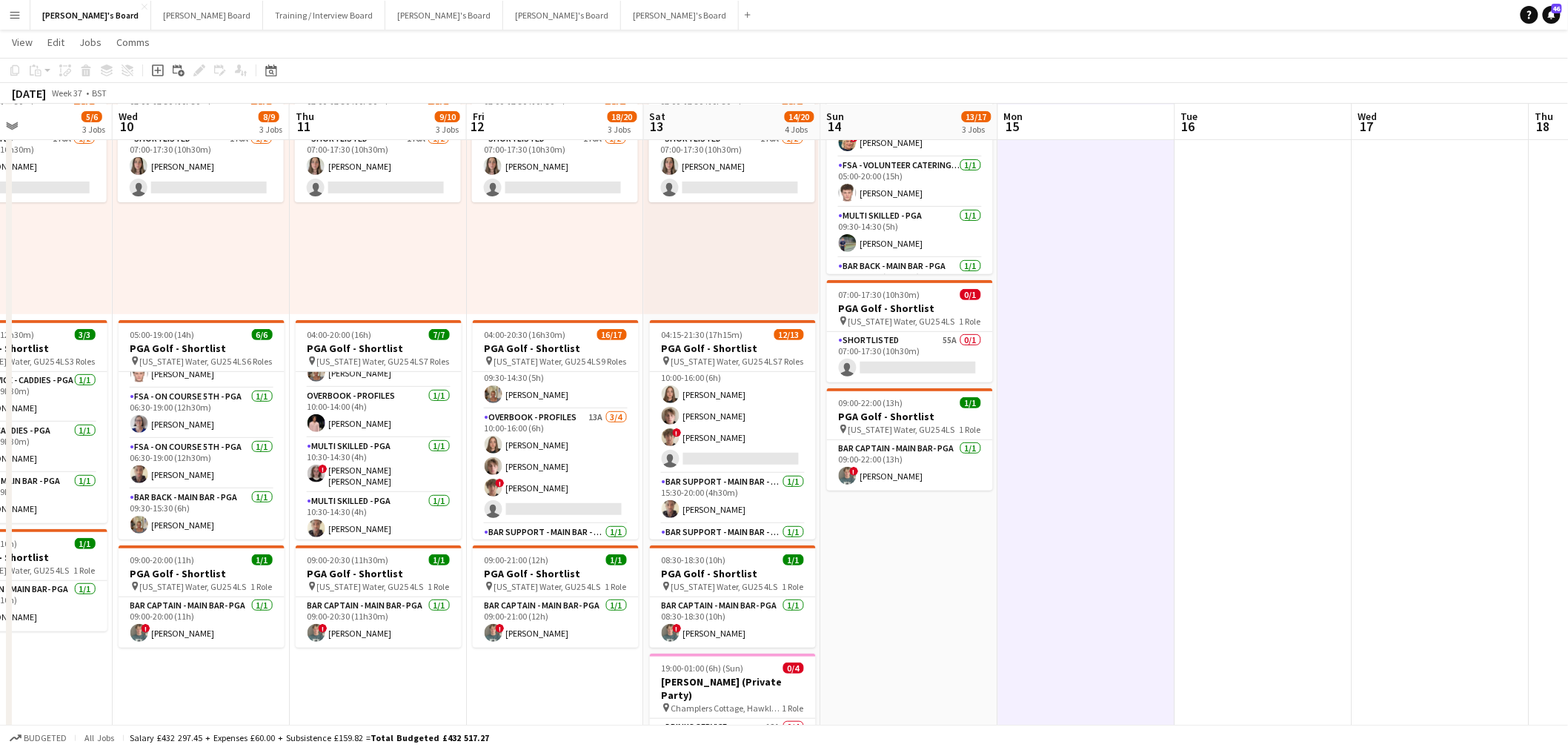
drag, startPoint x: 545, startPoint y: 468, endPoint x: 1381, endPoint y: 167, distance: 888.5
click at [545, 468] on app-card-role "Overbook - Profiles 13A 3/4 10:00-16:00 (6h) Lucy Vigar Oscar Young ! Jamie Ack…" at bounding box center [556, 466] width 166 height 115
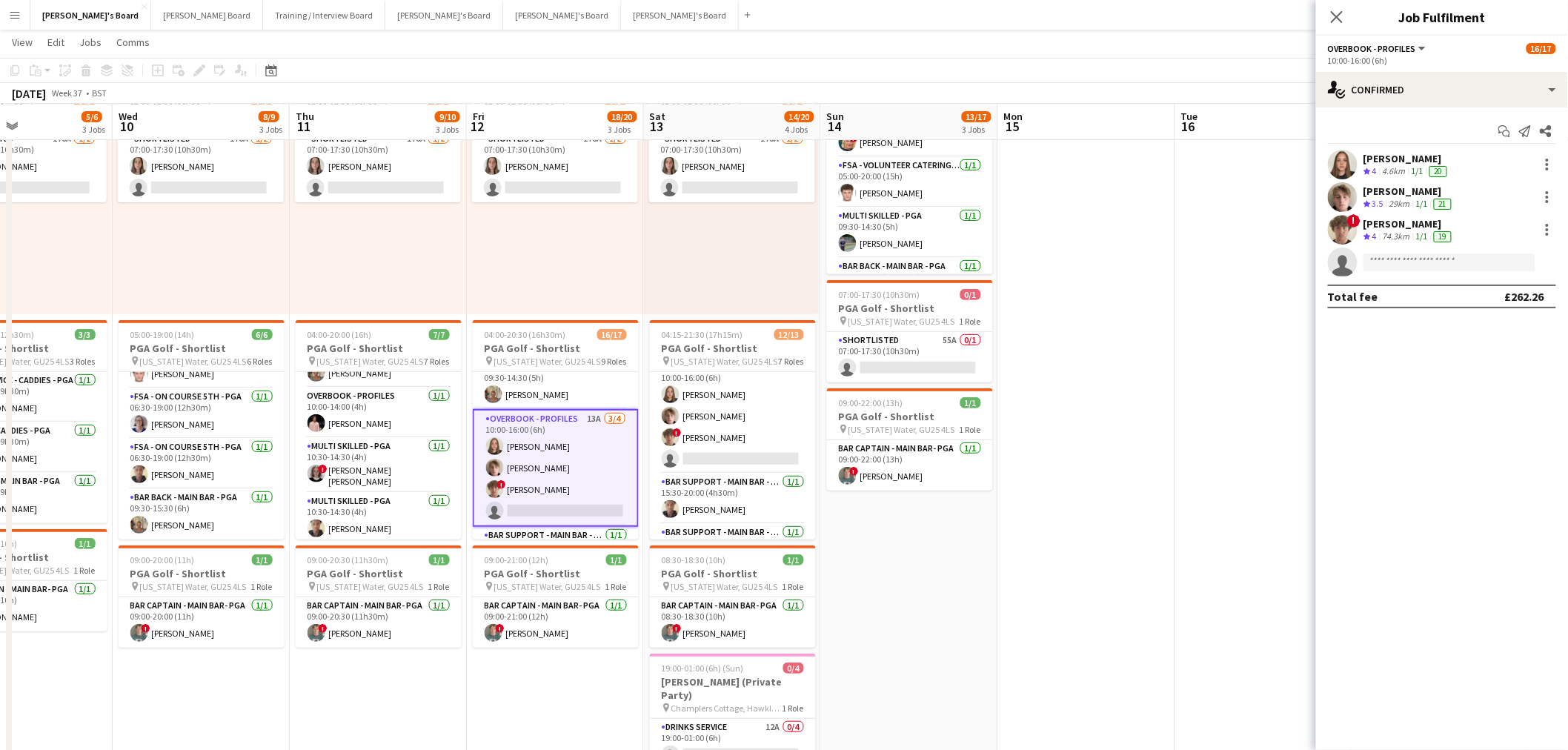
click at [1383, 151] on div "Lucy Vigar Crew rating 4 4.6km 1/1 20" at bounding box center [1441, 165] width 252 height 29
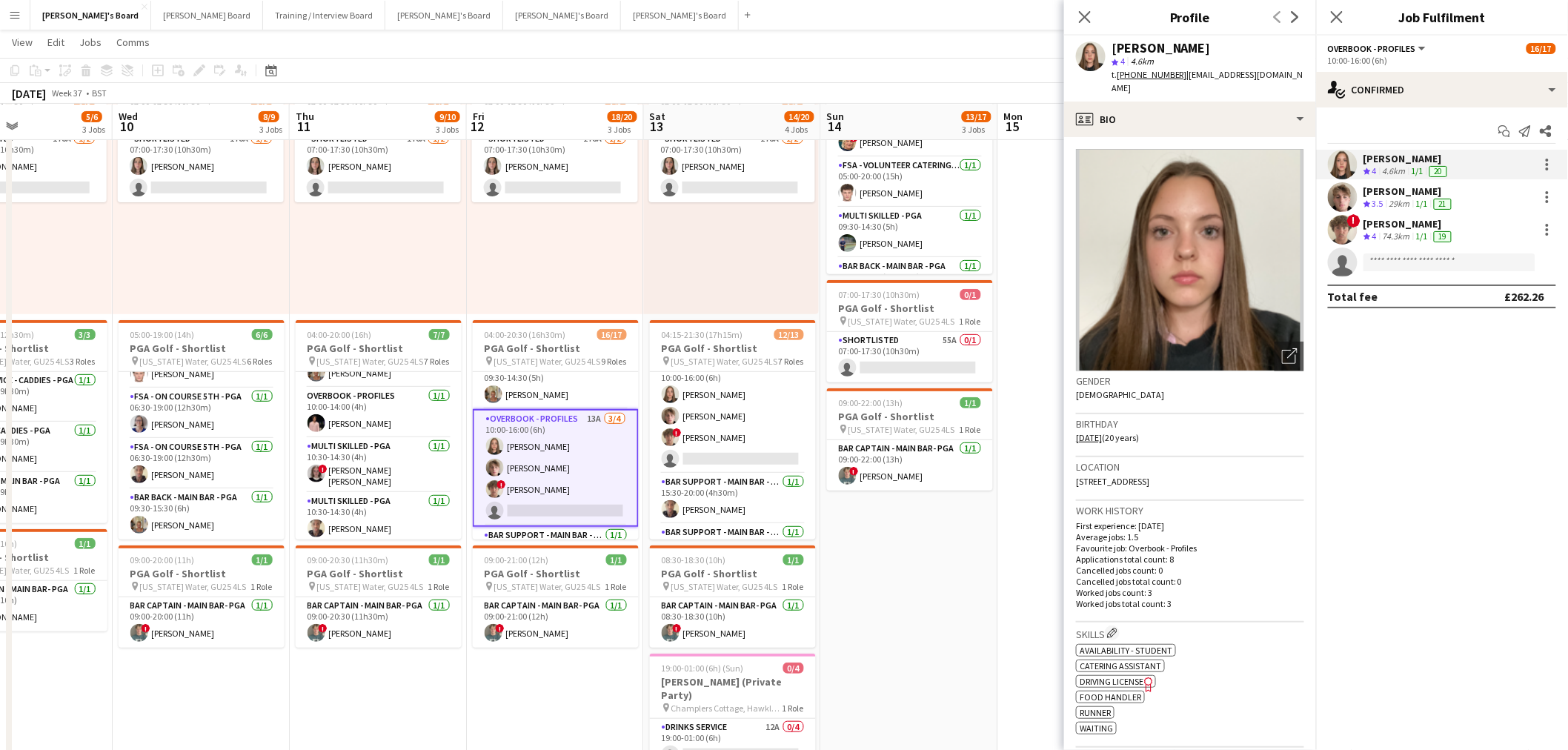
drag, startPoint x: 1149, startPoint y: 35, endPoint x: 1135, endPoint y: 45, distance: 17.2
click at [1150, 35] on div "Lucy Vigar star 4 4.6km t. +447584496052 | lucyevevigar@hotmail.co.uk" at bounding box center [1190, 68] width 252 height 66
drag, startPoint x: 1178, startPoint y: 48, endPoint x: 1083, endPoint y: 48, distance: 95.0
click at [1083, 48] on div "Lucy Vigar star 4 4.6km t. +447584496052 | lucyevevigar@hotmail.co.uk" at bounding box center [1190, 68] width 252 height 66
copy div "Lucy Vigar"
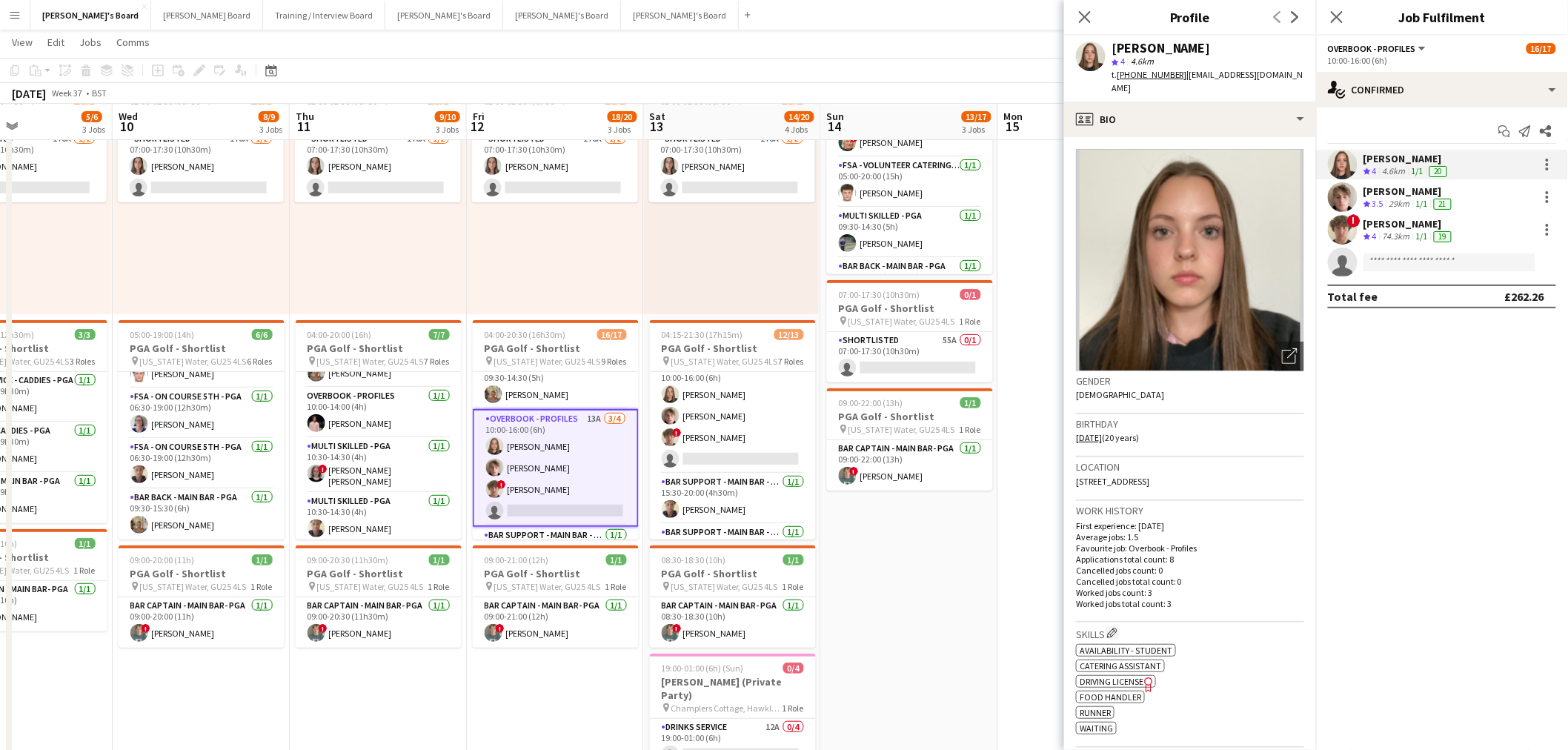
click at [1367, 194] on div "Oscar Young" at bounding box center [1409, 191] width 91 height 13
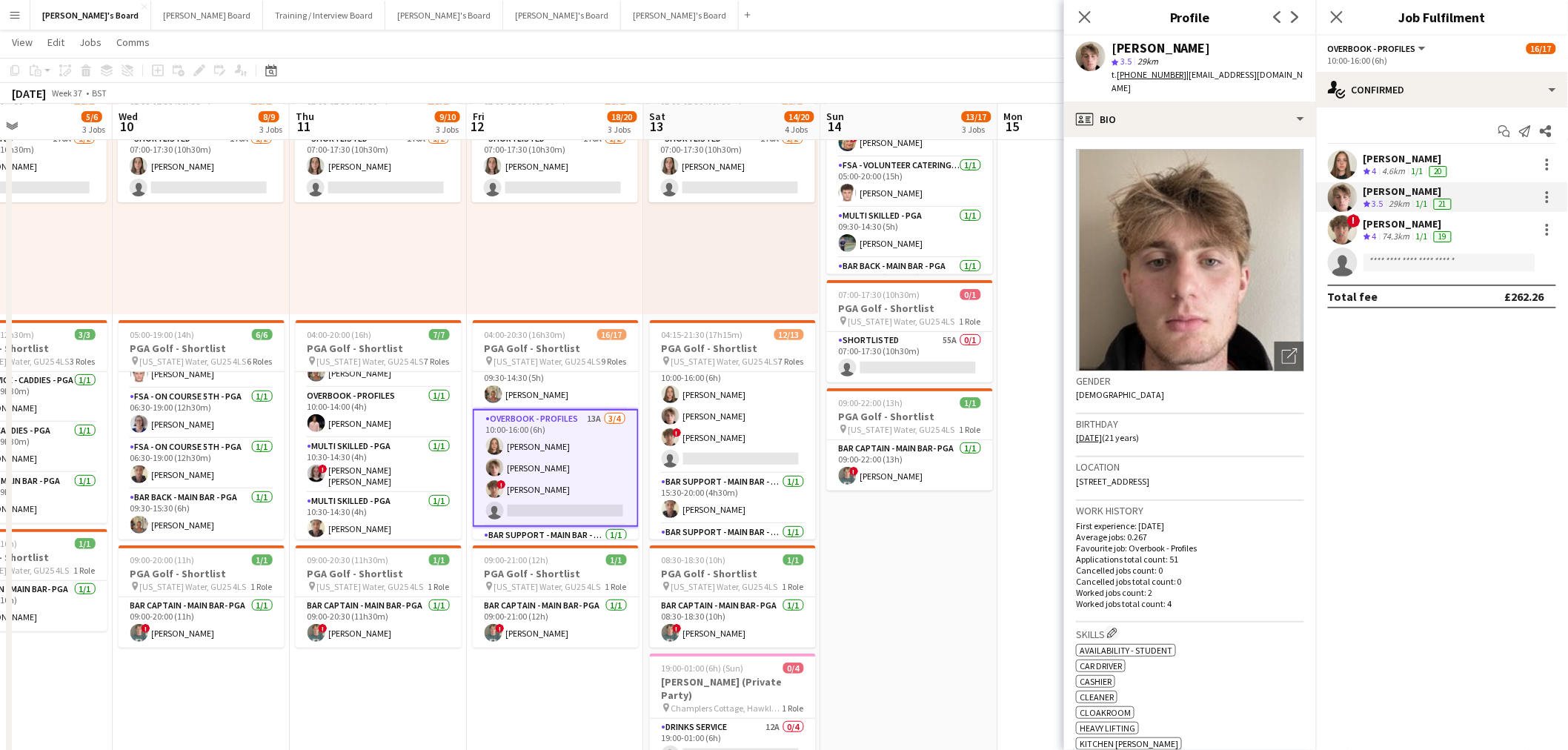
click at [1154, 49] on div "Oscar Young" at bounding box center [1160, 47] width 99 height 13
click at [1153, 49] on div "Oscar Young" at bounding box center [1160, 47] width 99 height 13
copy div "Oscar Young"
drag, startPoint x: 1374, startPoint y: 220, endPoint x: 1285, endPoint y: 179, distance: 98.0
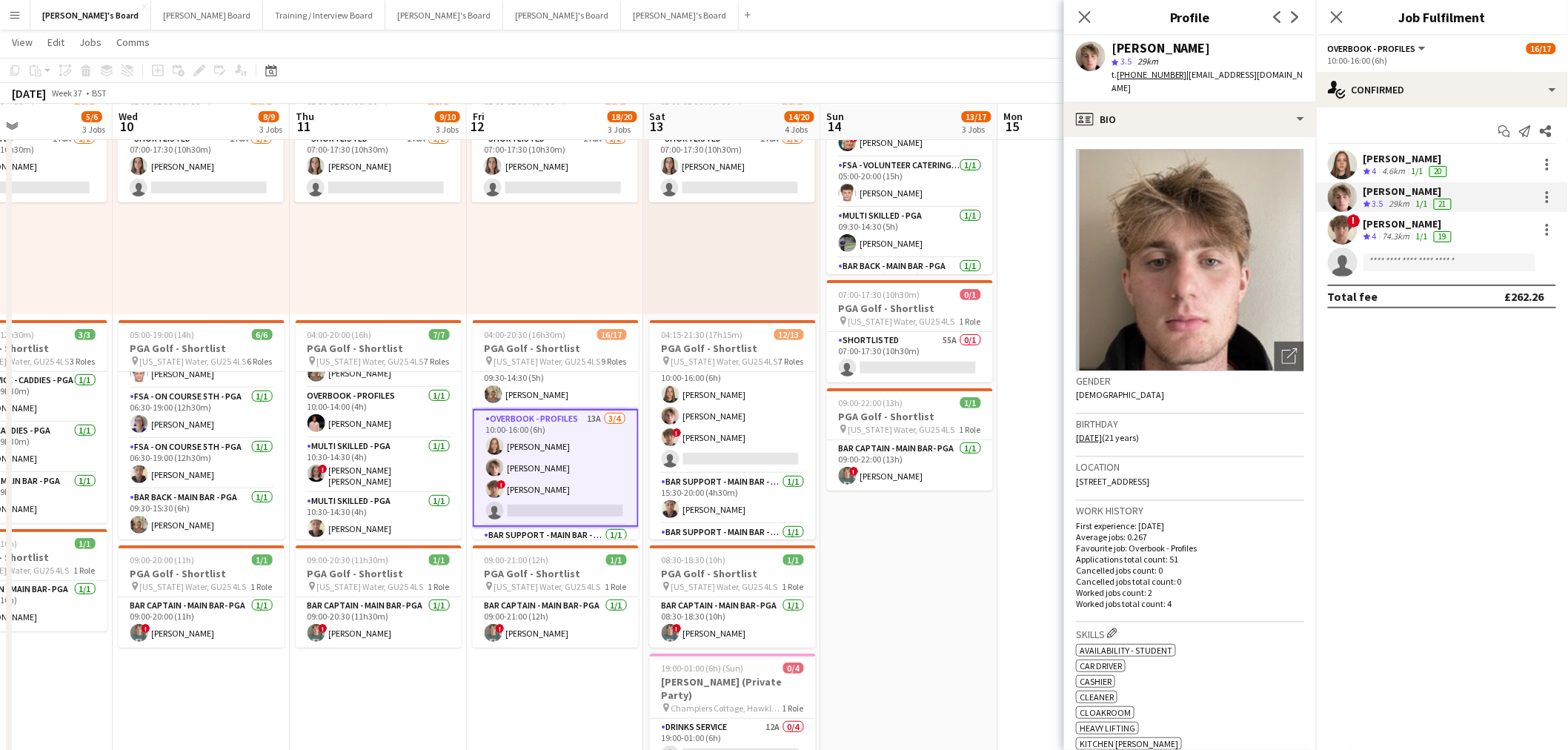
click at [1374, 220] on div "Jamie Ackers" at bounding box center [1409, 223] width 91 height 13
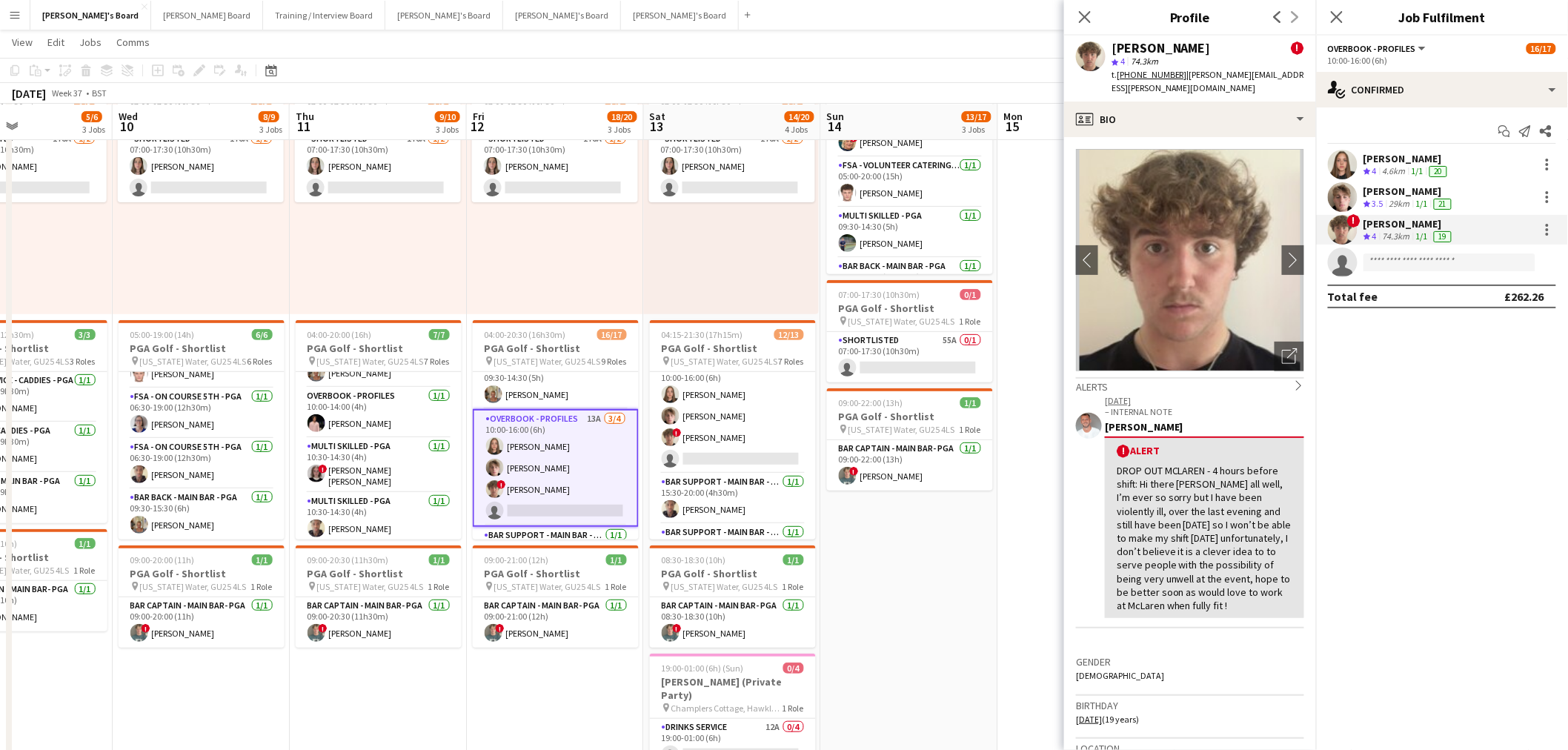
click at [1161, 49] on div "Jamie Ackers" at bounding box center [1160, 47] width 99 height 13
copy div "Jamie Ackers"
drag, startPoint x: 1277, startPoint y: 72, endPoint x: 1182, endPoint y: 82, distance: 95.5
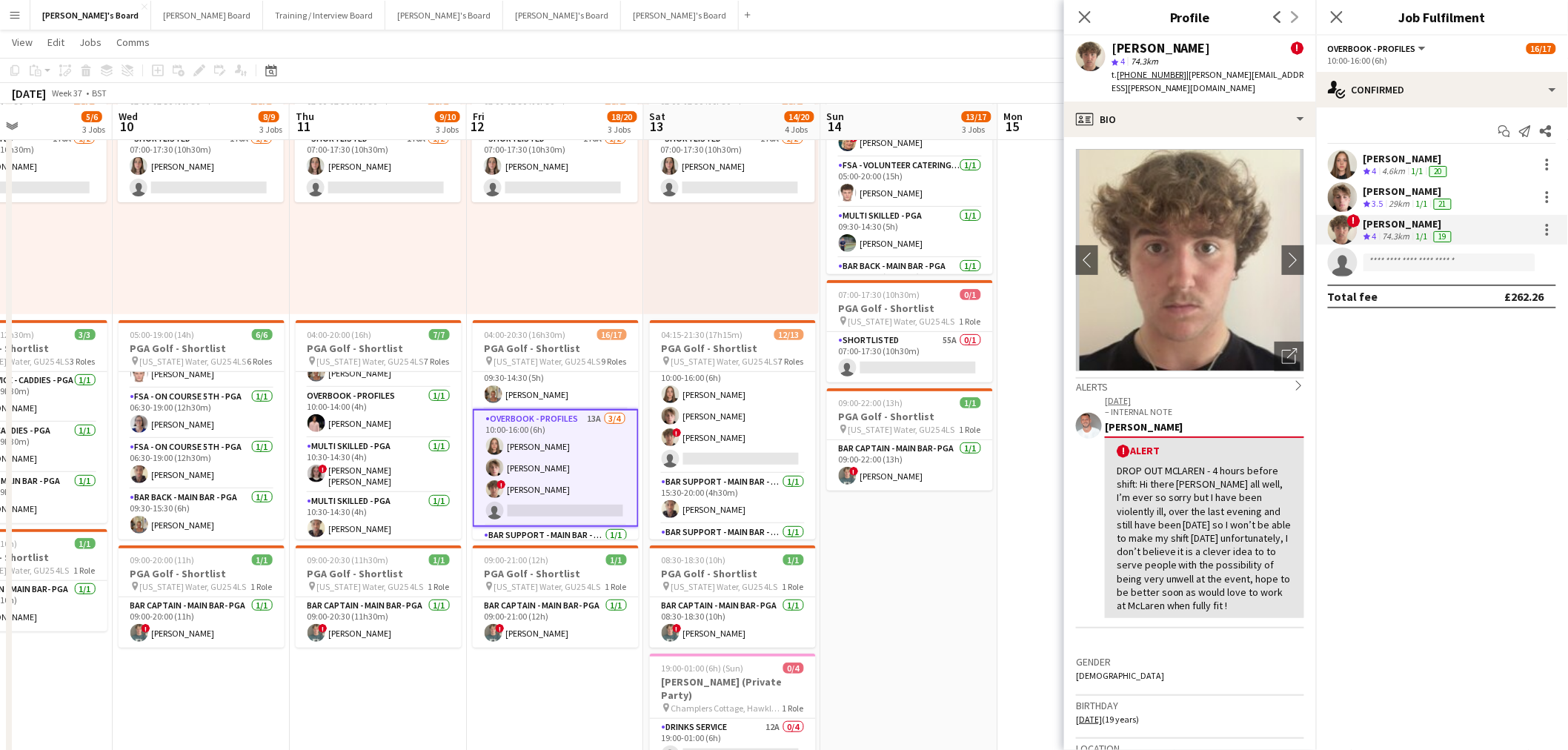
click at [1182, 82] on div "Jamie Ackers ! star 4 74.3km t. +447900242224 | jamie.ackers@icloud.com" at bounding box center [1190, 68] width 252 height 66
copy span "jamie.ackers@icloud.com"
click at [1404, 186] on div "Oscar Young" at bounding box center [1409, 191] width 91 height 13
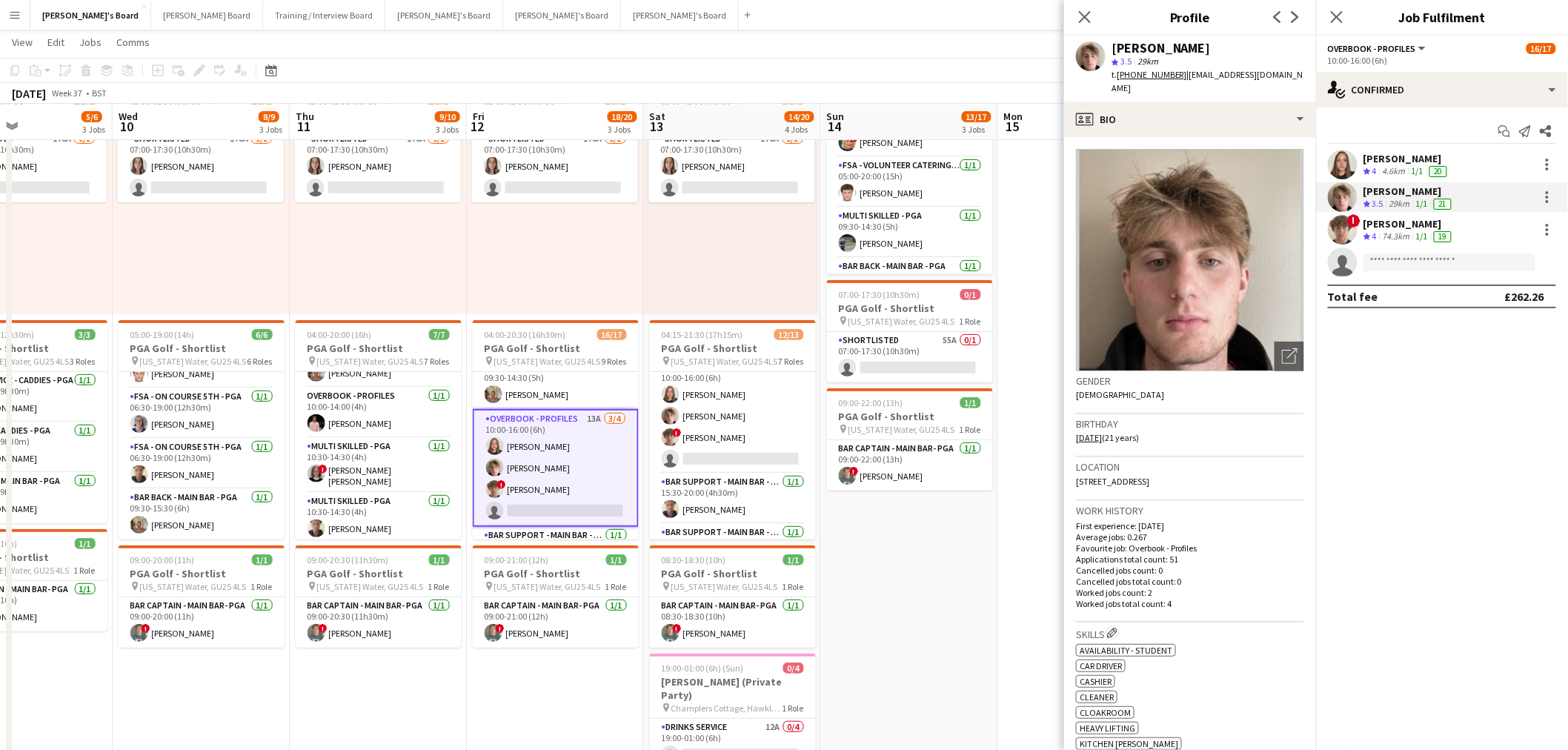
click at [1224, 68] on div "t. +447497335075 | osc.young@outlook.com" at bounding box center [1208, 81] width 193 height 27
click at [1221, 77] on span "| osc.young@outlook.com" at bounding box center [1207, 81] width 192 height 24
drag, startPoint x: 1272, startPoint y: 75, endPoint x: 1183, endPoint y: 84, distance: 89.5
click at [1183, 84] on div "Oscar Young star 3.5 29km t. +447497335075 | osc.young@outlook.com" at bounding box center [1190, 68] width 252 height 66
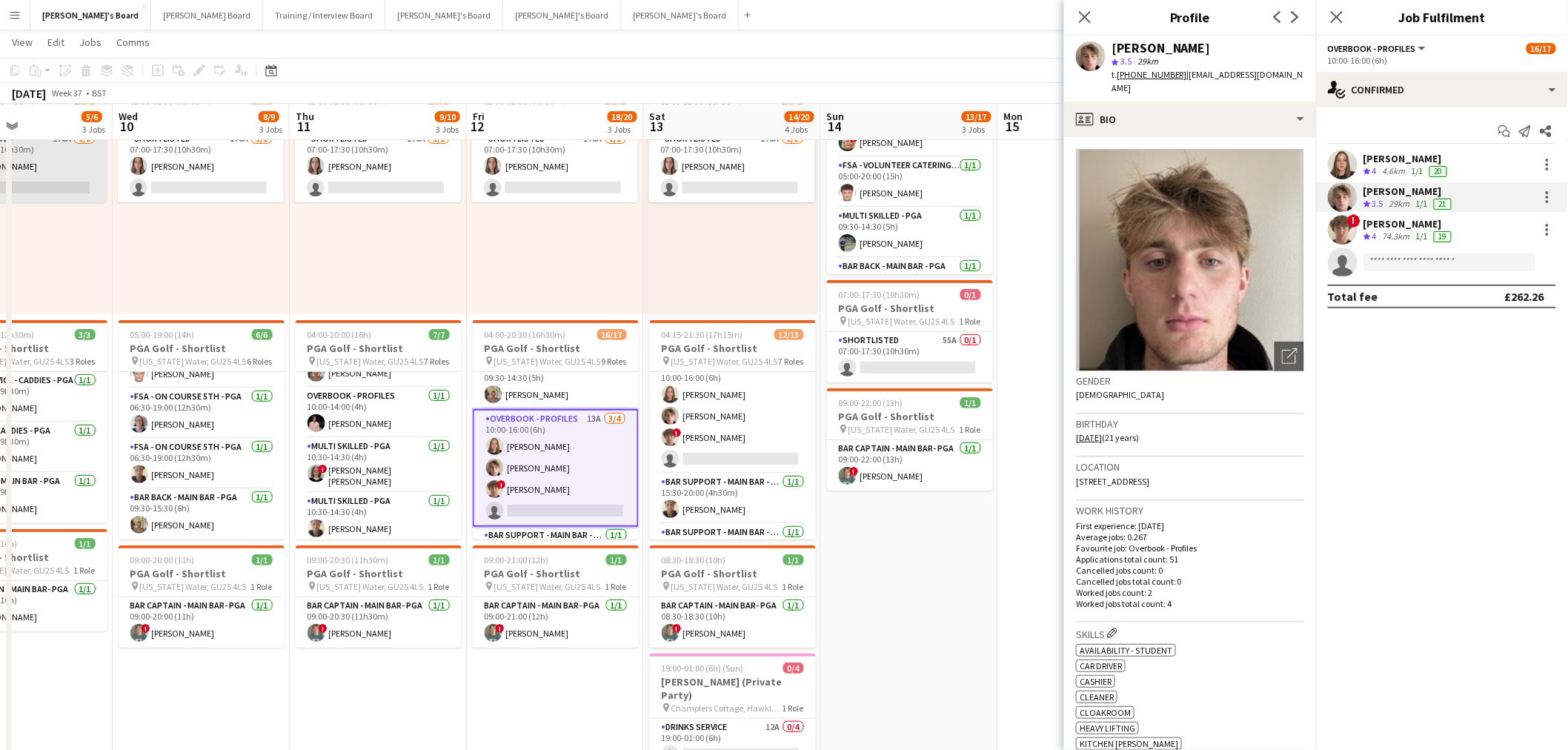
copy span "osc.young@outlook.com"
drag, startPoint x: 1374, startPoint y: 163, endPoint x: 1297, endPoint y: 140, distance: 80.4
click at [1374, 163] on div "Lucy Vigar" at bounding box center [1406, 158] width 87 height 13
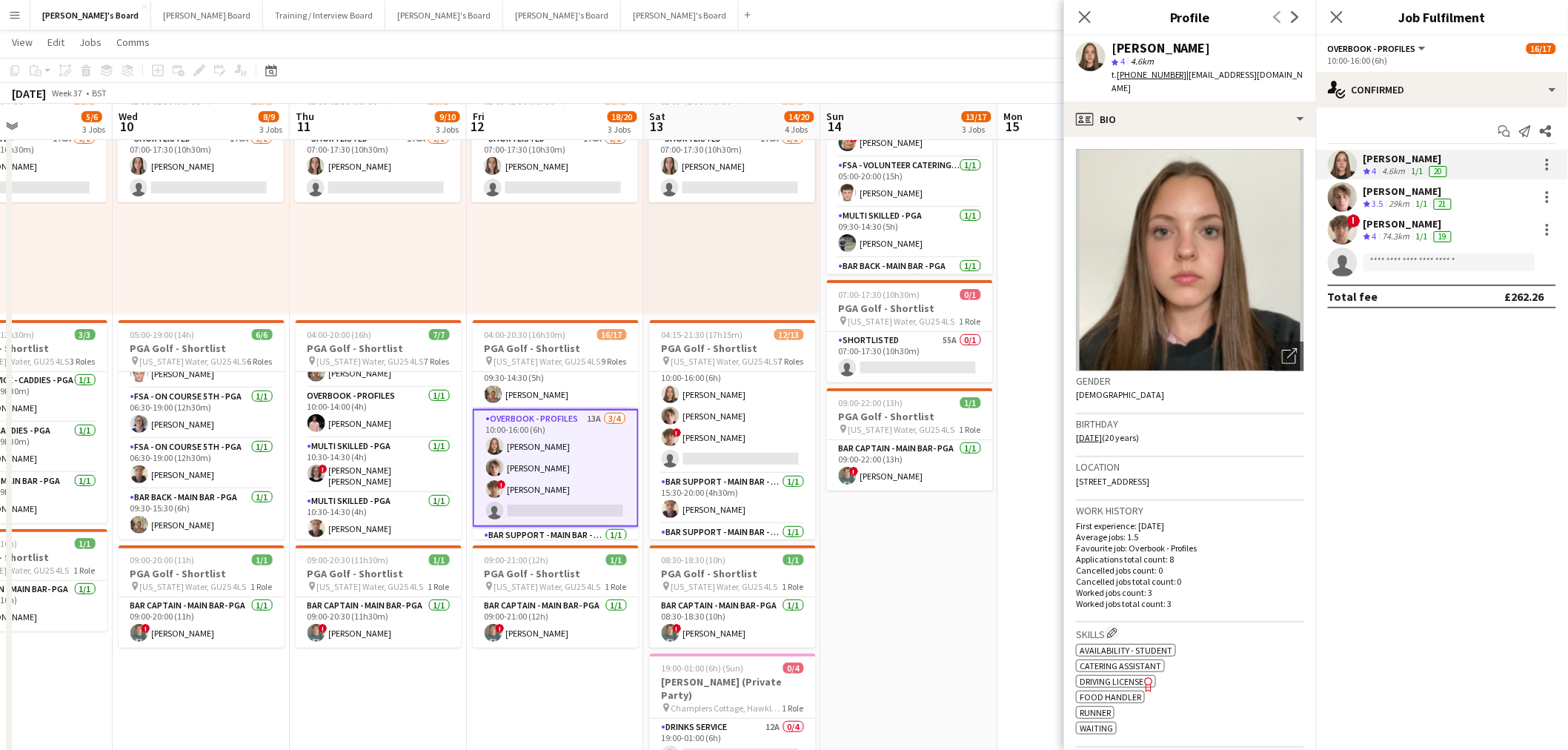
drag, startPoint x: 1288, startPoint y: 77, endPoint x: 1182, endPoint y: 85, distance: 106.3
click at [1182, 85] on div "Lucy Vigar star 4 4.6km t. +447584496052 | lucyevevigar@hotmail.co.uk" at bounding box center [1190, 68] width 252 height 66
copy span "lucyevevigar@hotmail.co.uk"
click at [64, 5] on button "Caitlin's Board Close" at bounding box center [90, 16] width 121 height 29
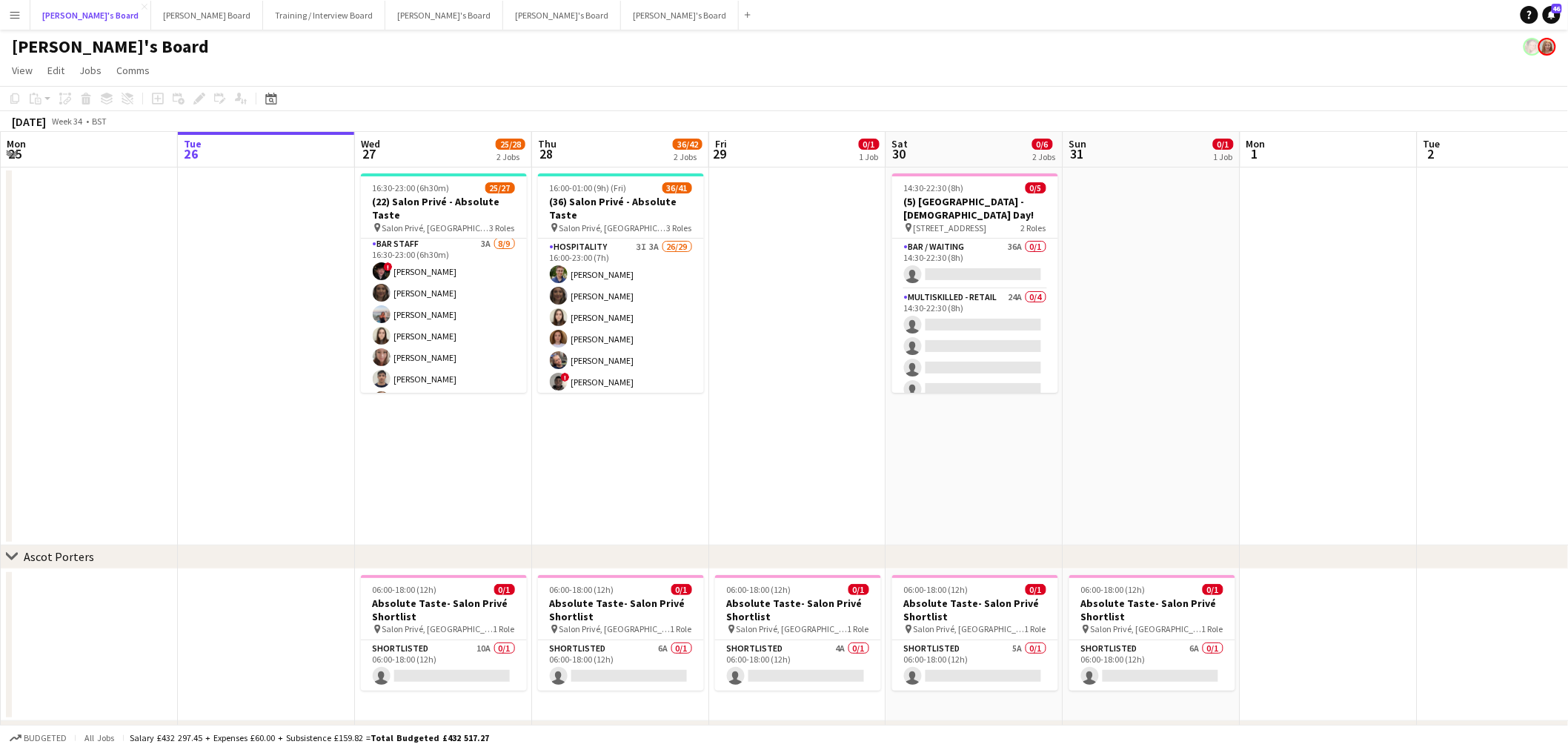
scroll to position [0, 0]
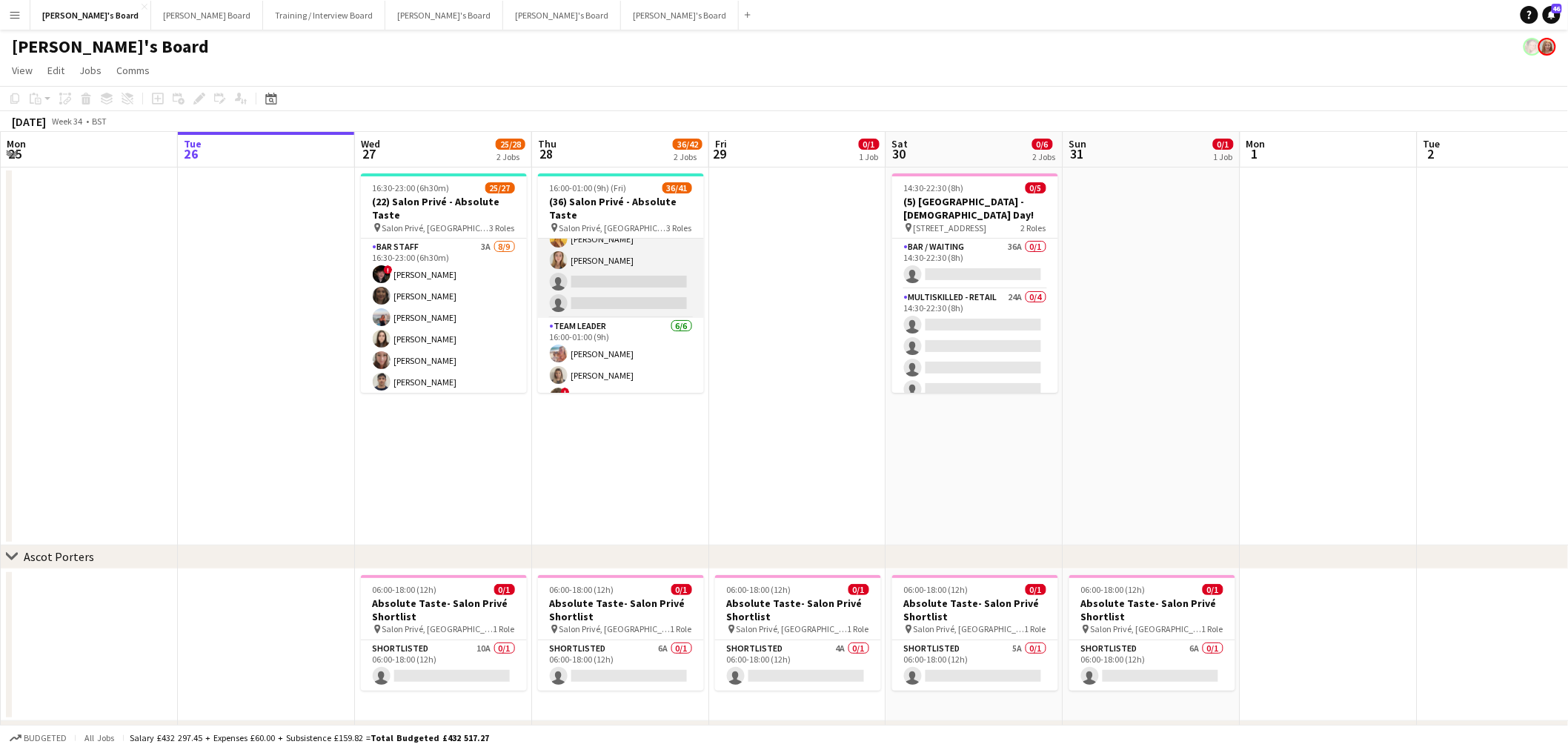
click at [606, 279] on app-card-role "WINE WAITER 1A 4/6 16:00-23:00 (7h) ! Ryan Filkins Ellie Brown Caitlin Bracken …" at bounding box center [620, 239] width 166 height 158
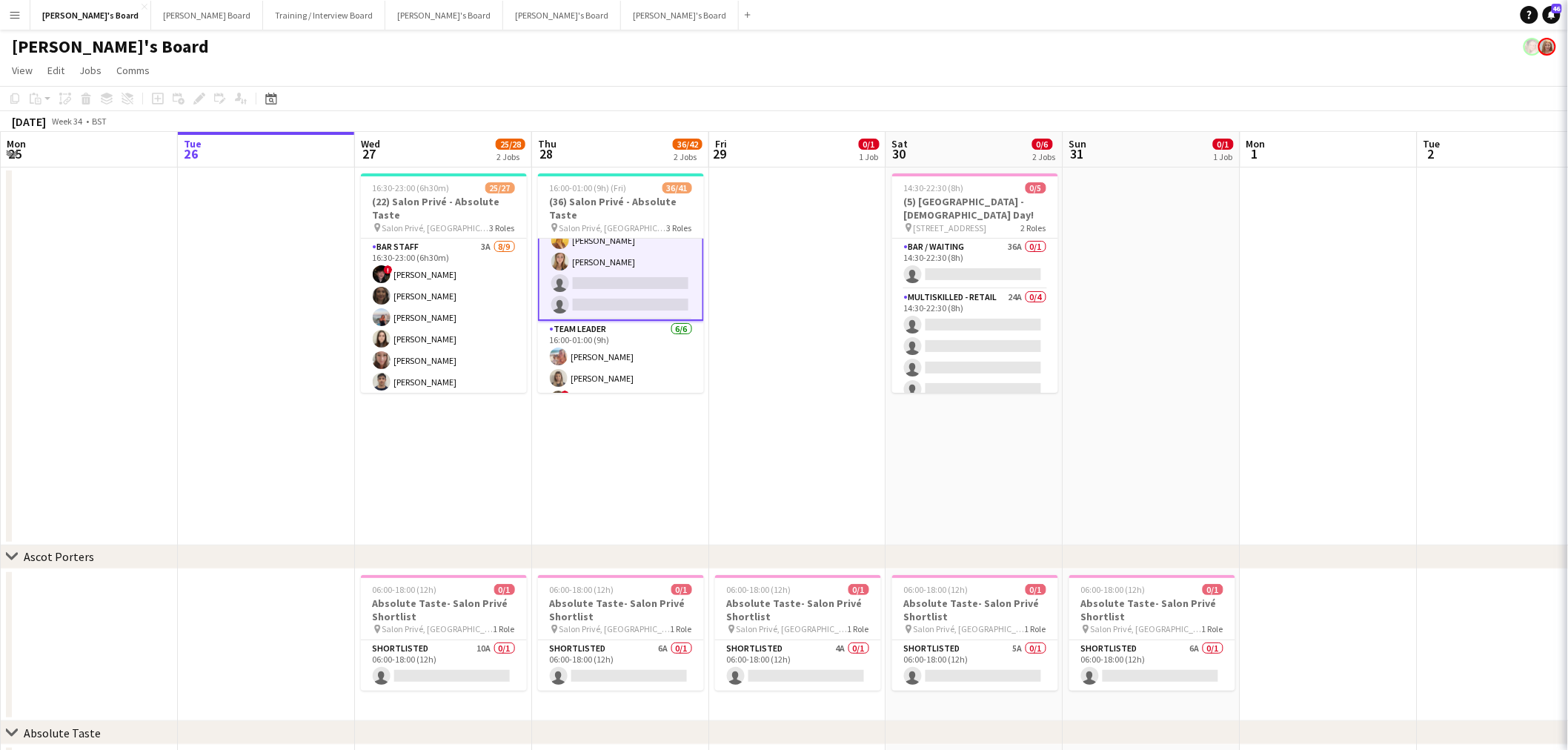
scroll to position [732, 0]
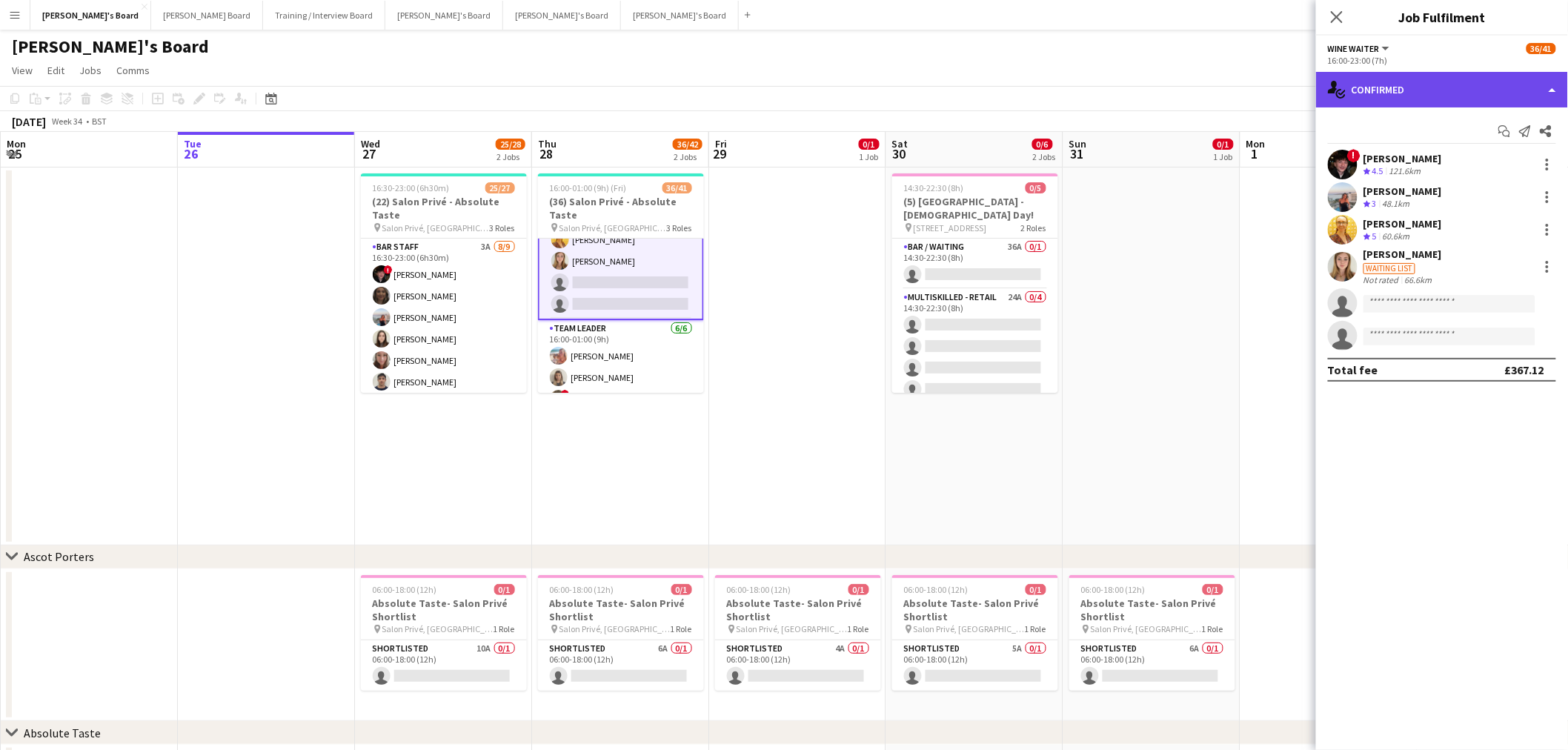
click at [1409, 101] on div "single-neutral-actions-check-2 Confirmed" at bounding box center [1441, 89] width 252 height 35
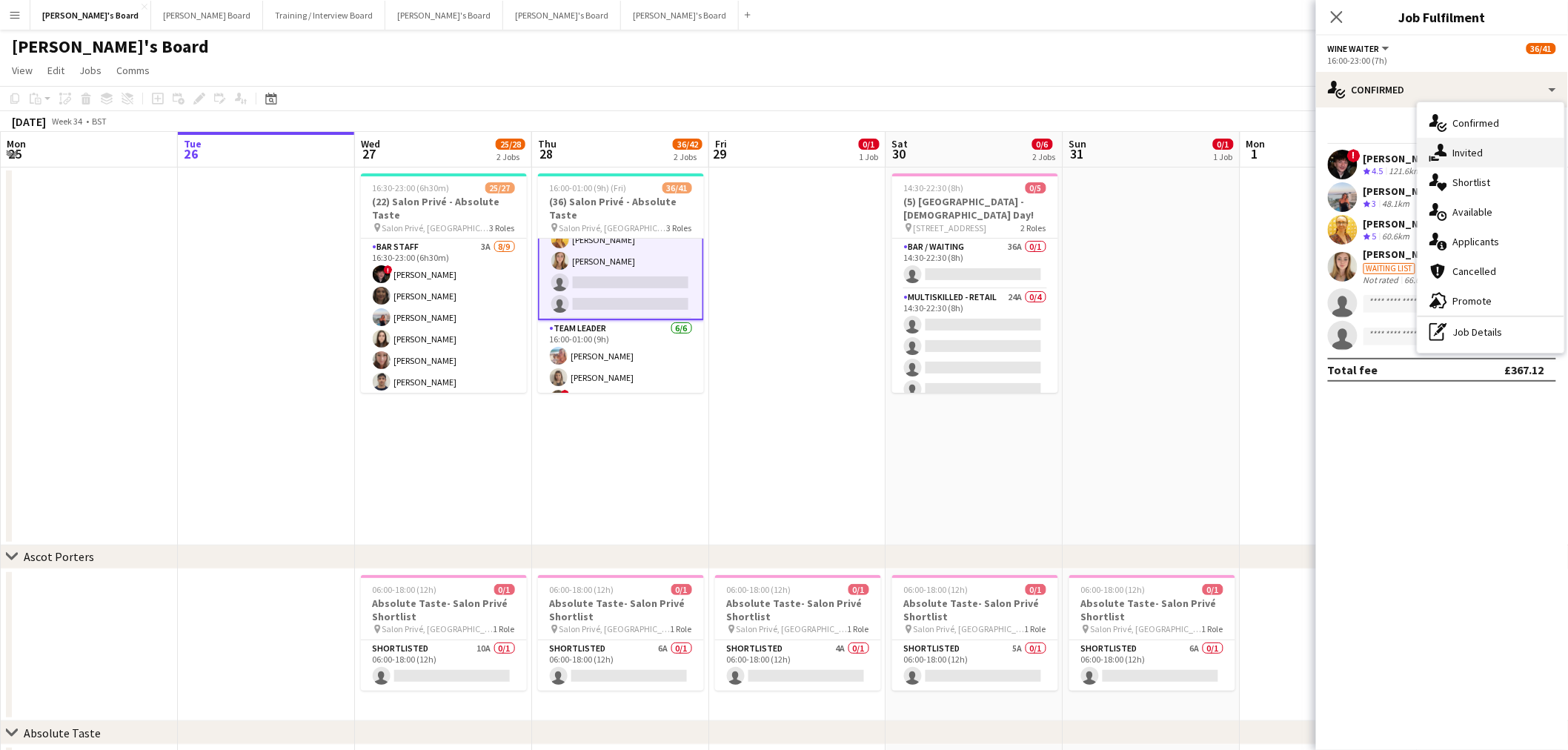
click at [1470, 149] on div "single-neutral-actions-share-1 Invited" at bounding box center [1490, 153] width 146 height 29
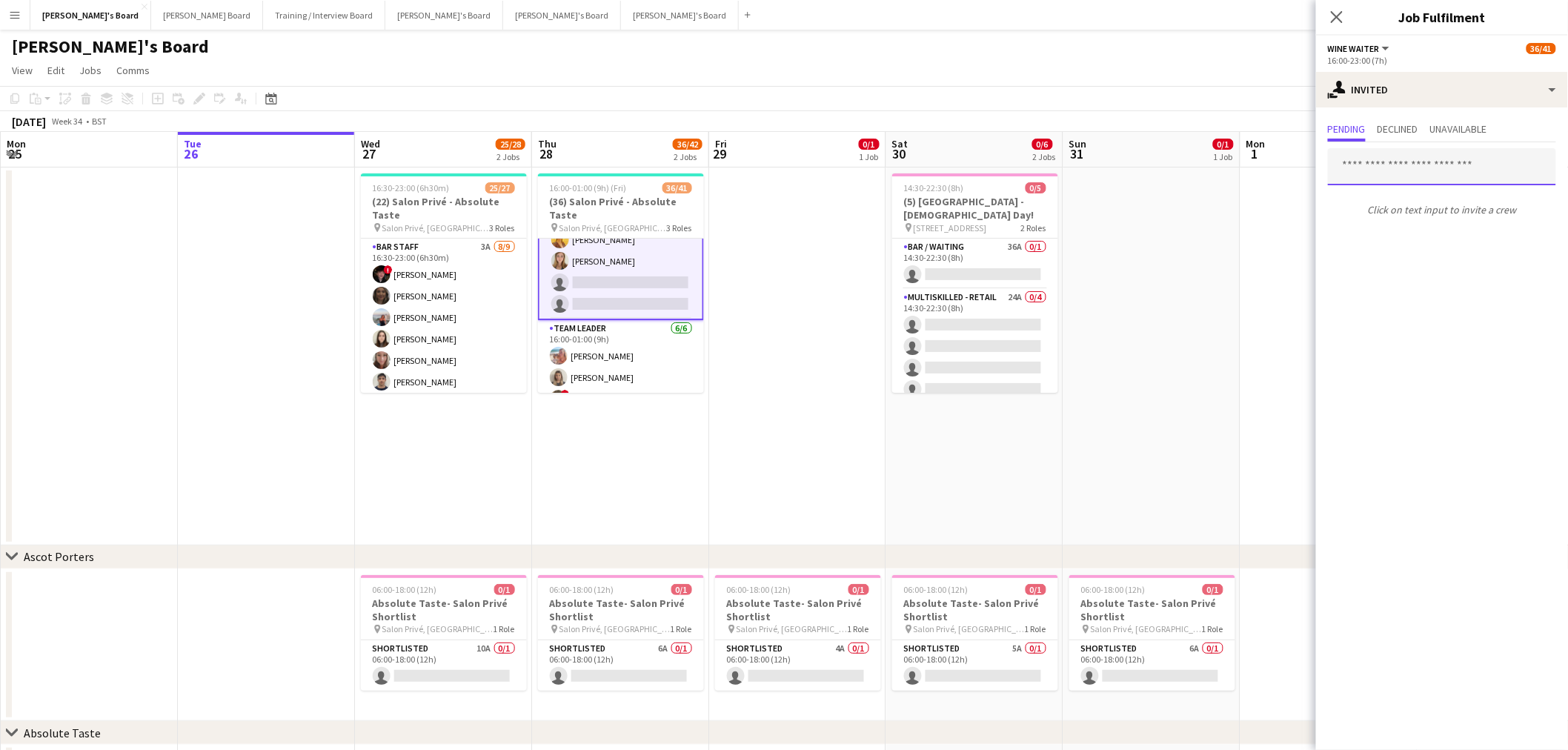
click at [1404, 161] on input "text" at bounding box center [1441, 166] width 228 height 37
paste input "**********"
click at [1341, 166] on input "**********" at bounding box center [1441, 166] width 228 height 37
click at [1414, 171] on input "**********" at bounding box center [1441, 166] width 228 height 37
type input "**********"
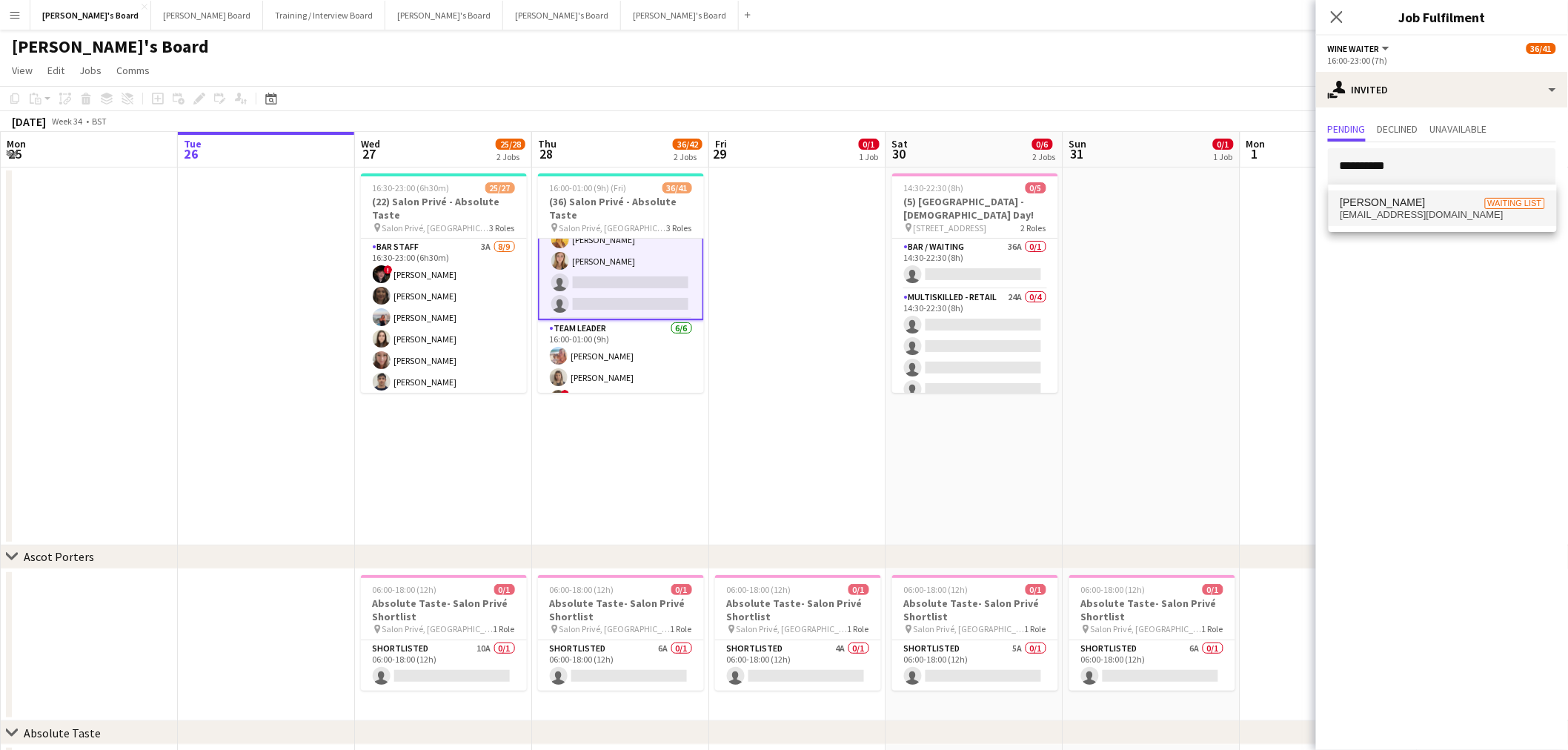
click at [1403, 213] on span "[EMAIL_ADDRESS][DOMAIN_NAME]" at bounding box center [1442, 216] width 204 height 12
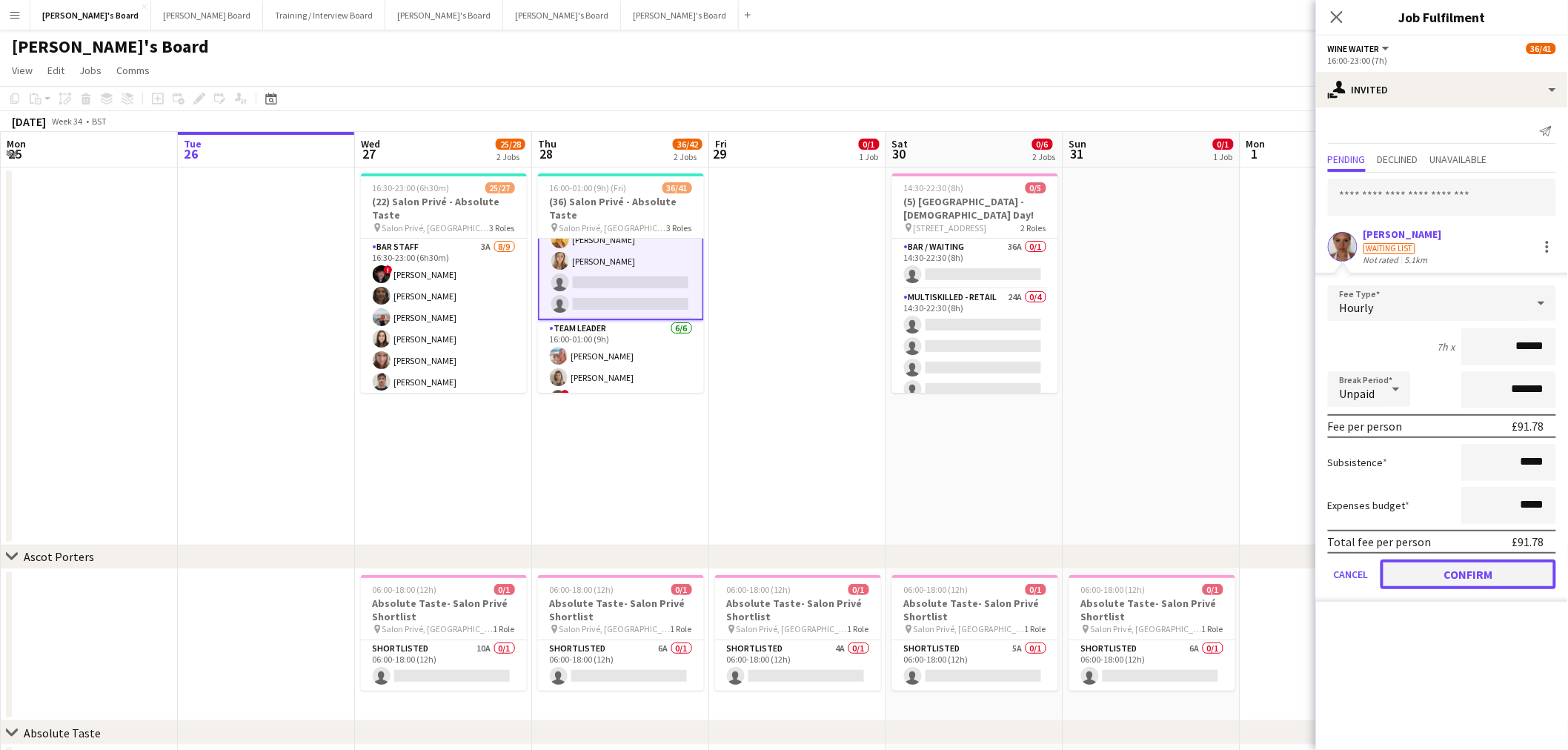
click at [1471, 574] on button "Confirm" at bounding box center [1468, 574] width 176 height 29
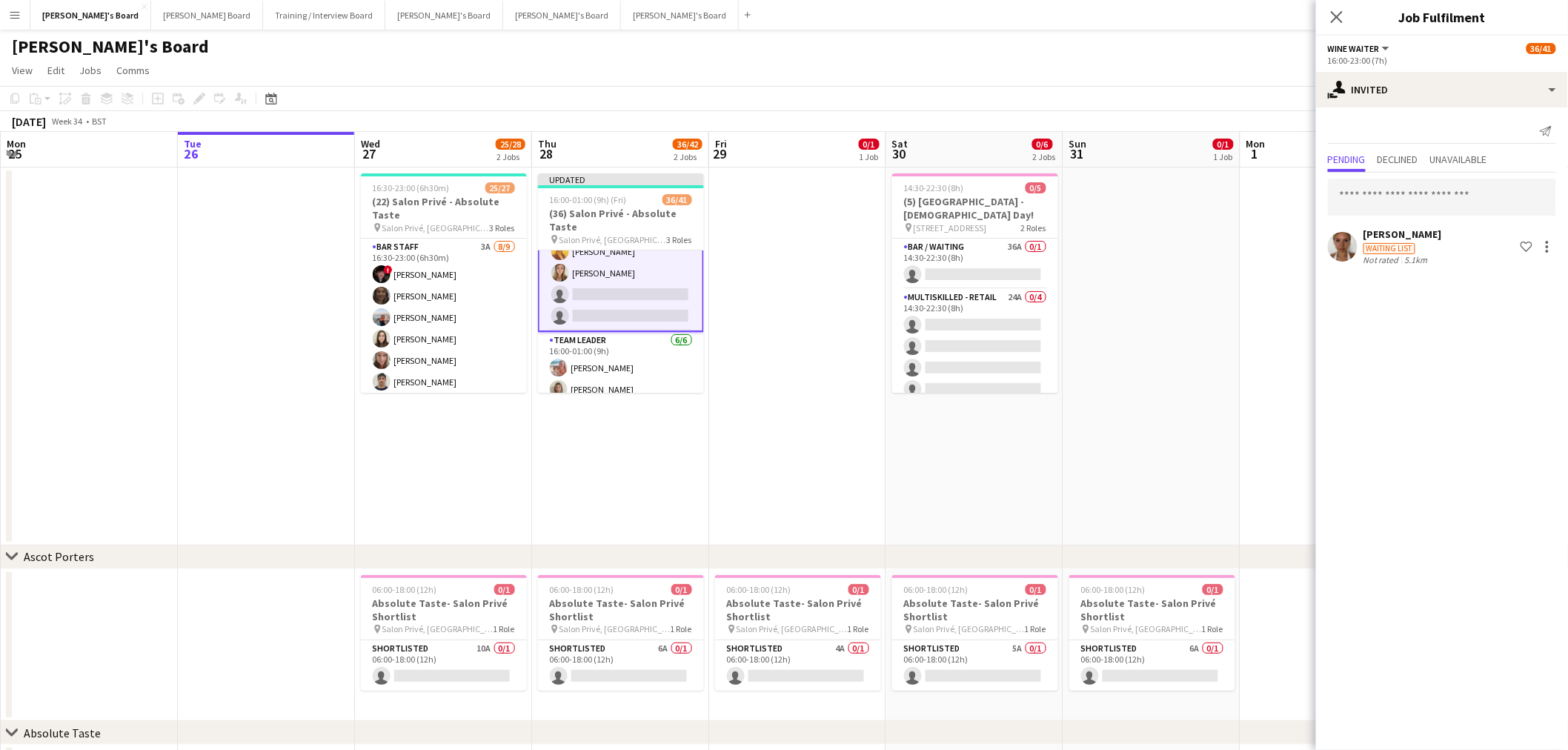
click at [862, 468] on app-date-cell at bounding box center [798, 356] width 177 height 378
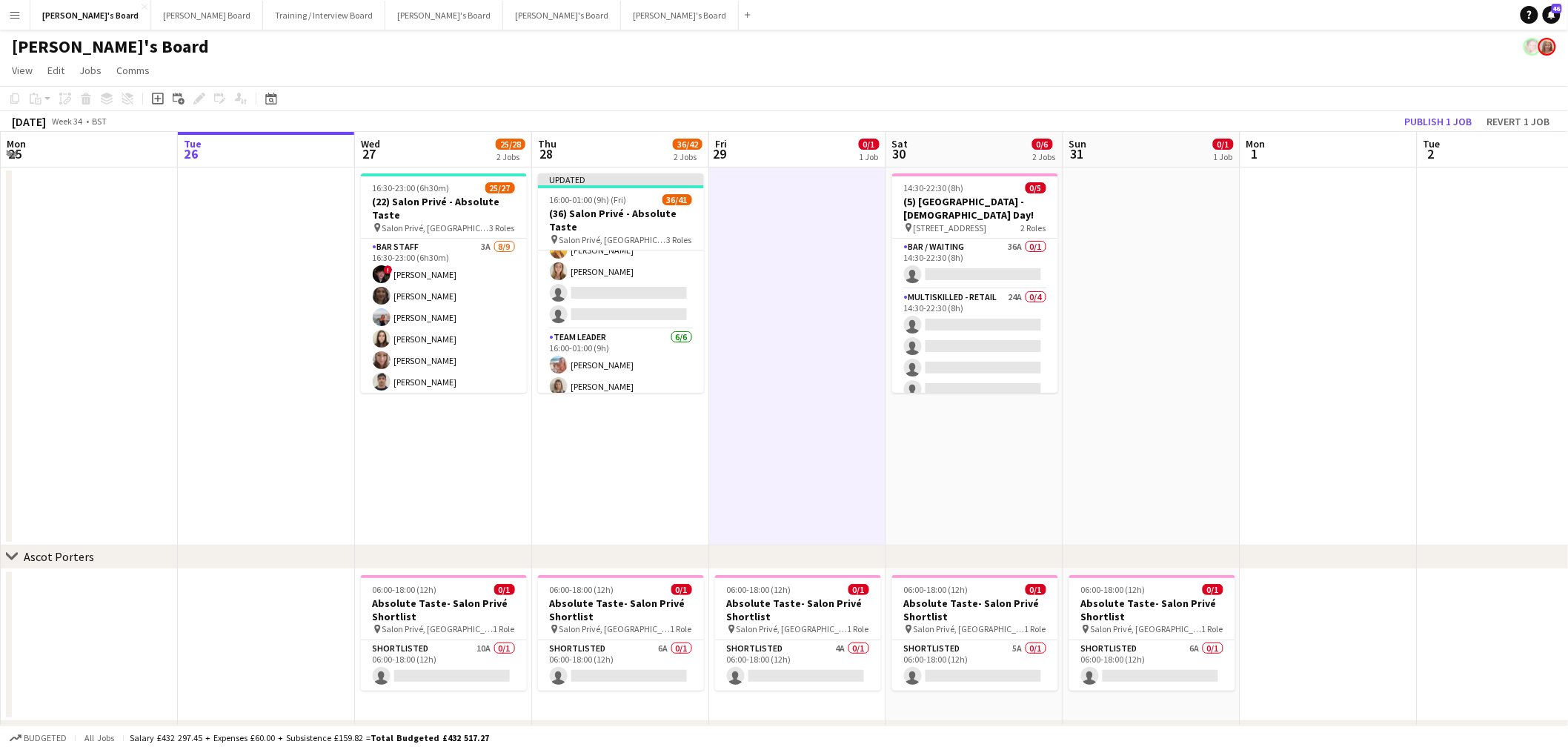
scroll to position [731, 0]
click at [1451, 116] on button "Publish 1 job" at bounding box center [1439, 122] width 79 height 19
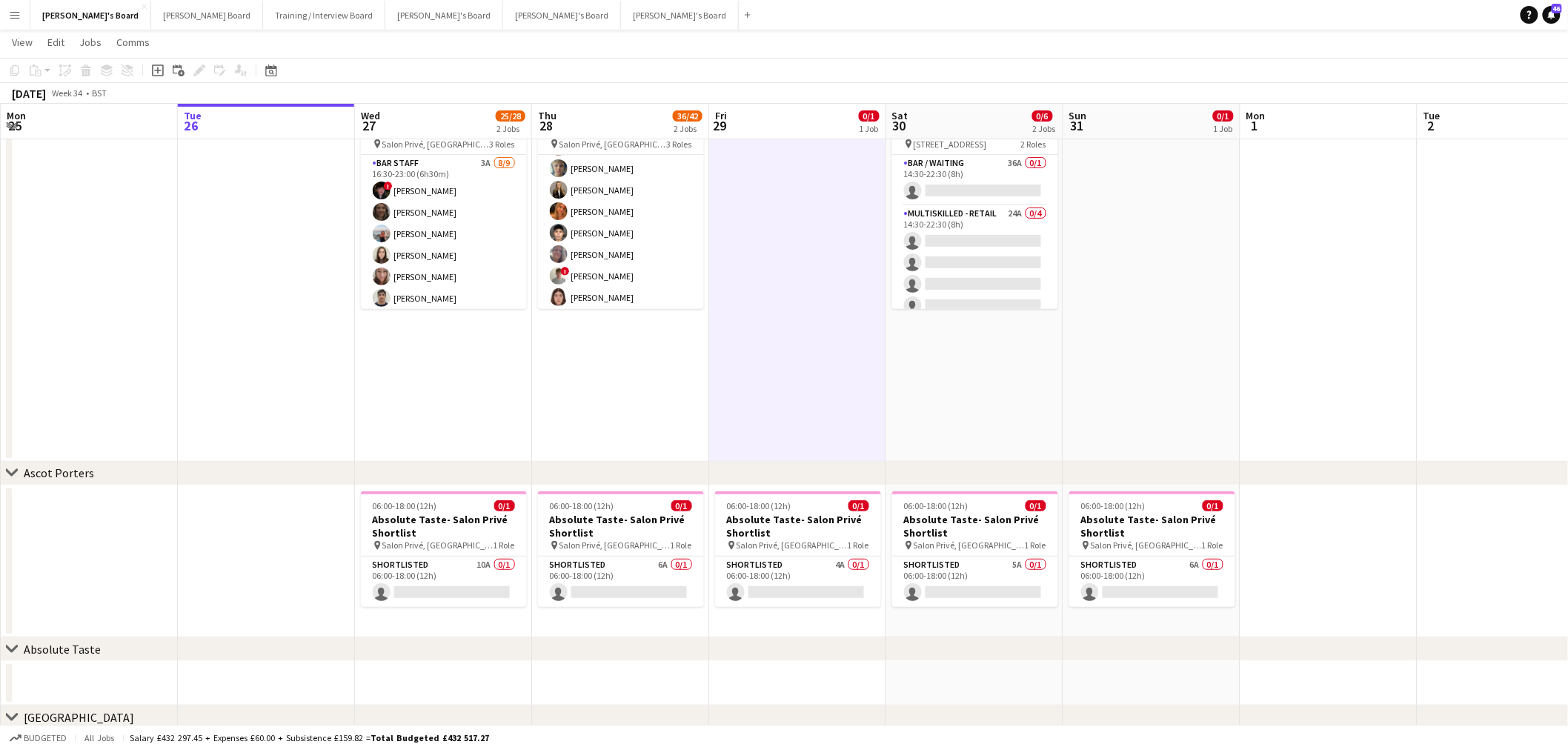
scroll to position [402, 0]
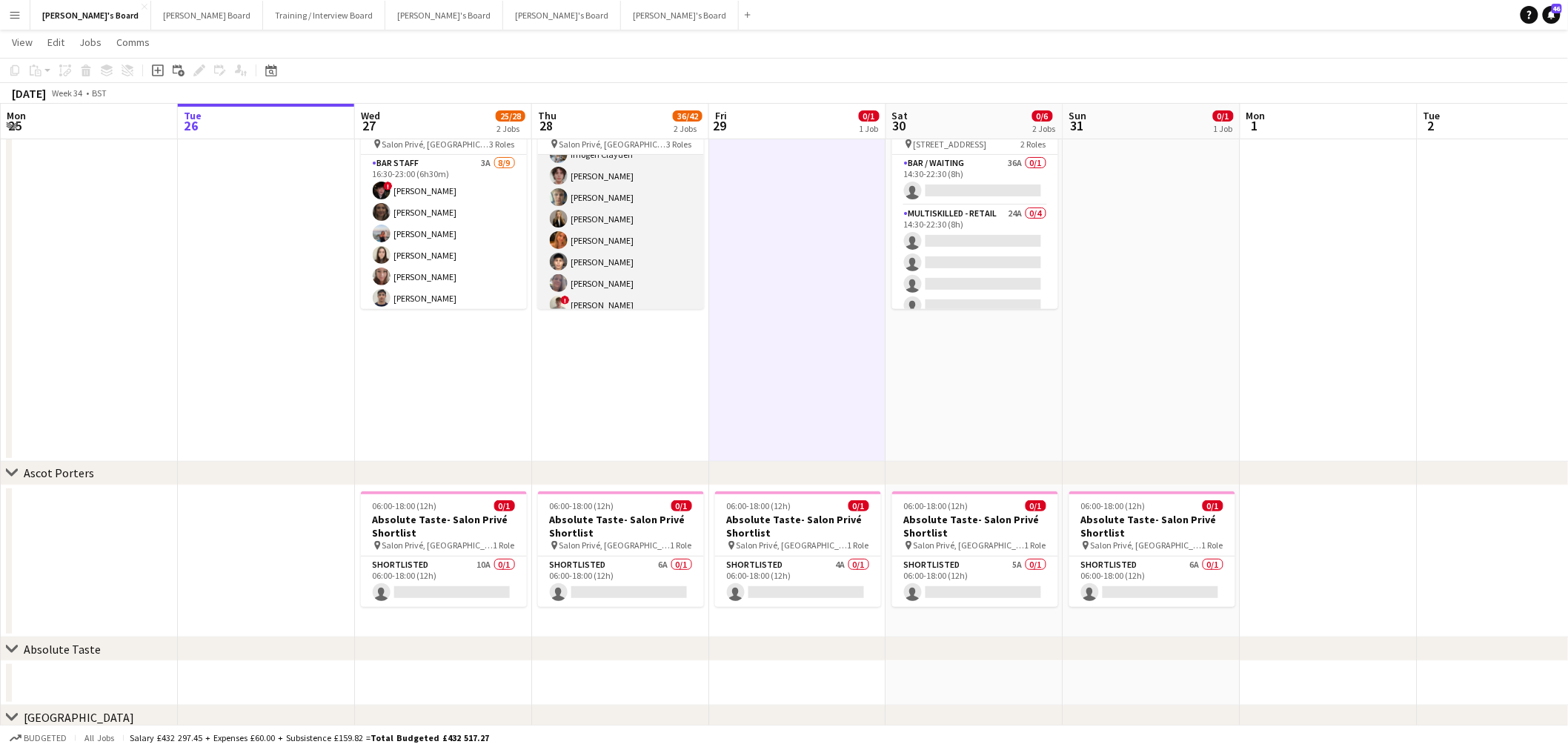
click at [611, 239] on app-card-role "Hospitality 3I 3A 26/29 16:00-23:00 (7h) Joseph Day shona irvine Hannah William…" at bounding box center [620, 79] width 166 height 653
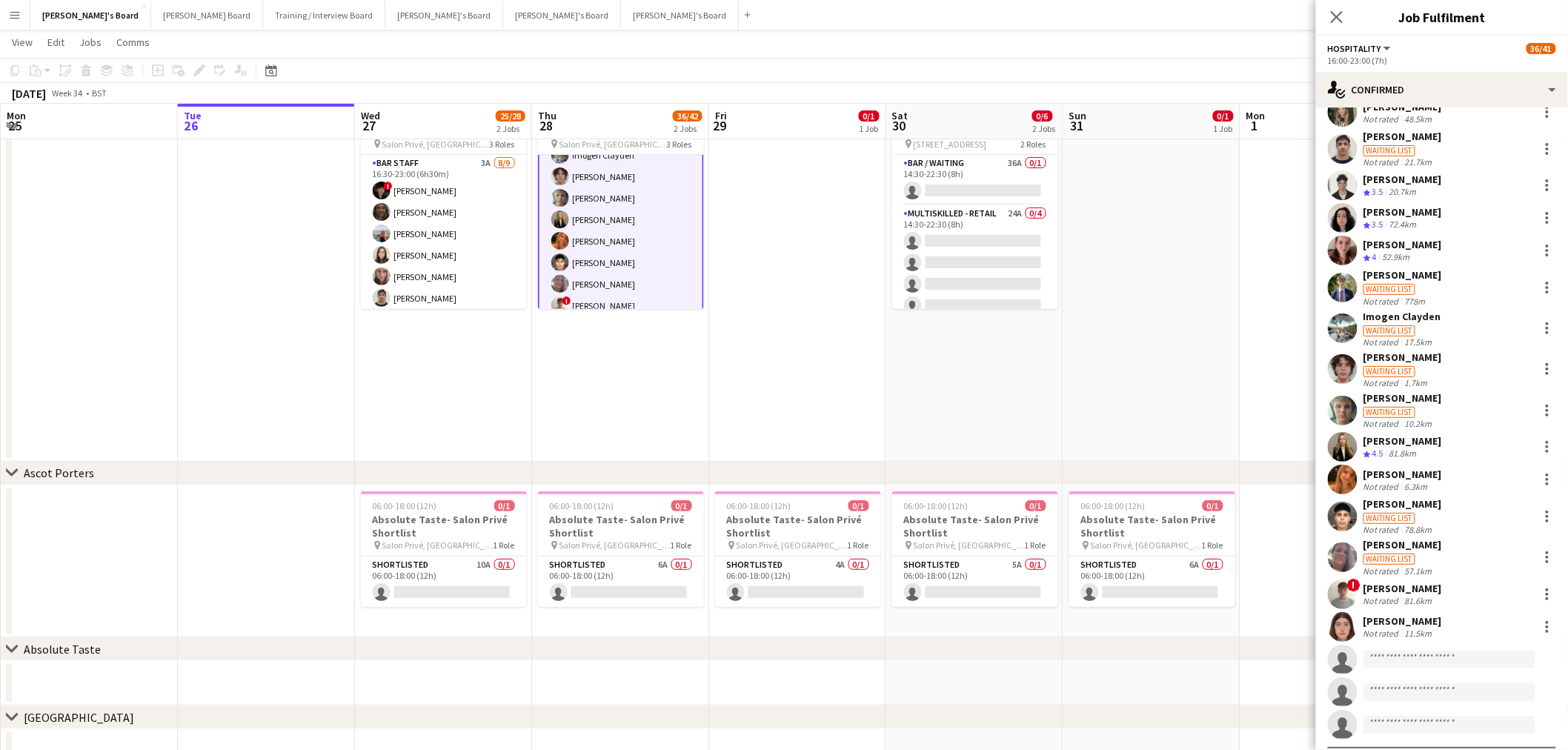
scroll to position [329, 0]
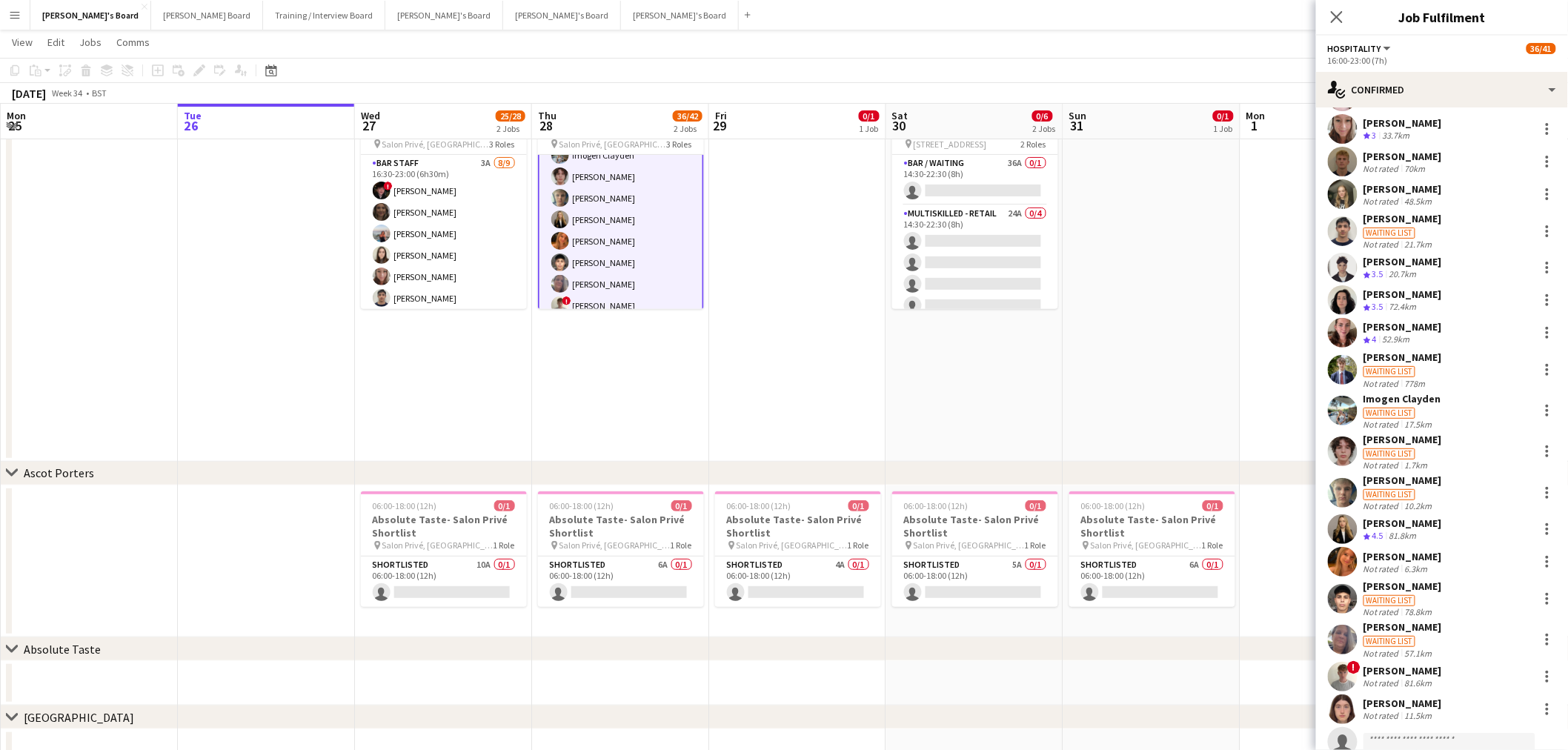
click at [1426, 485] on div "Henry Channon" at bounding box center [1402, 480] width 78 height 13
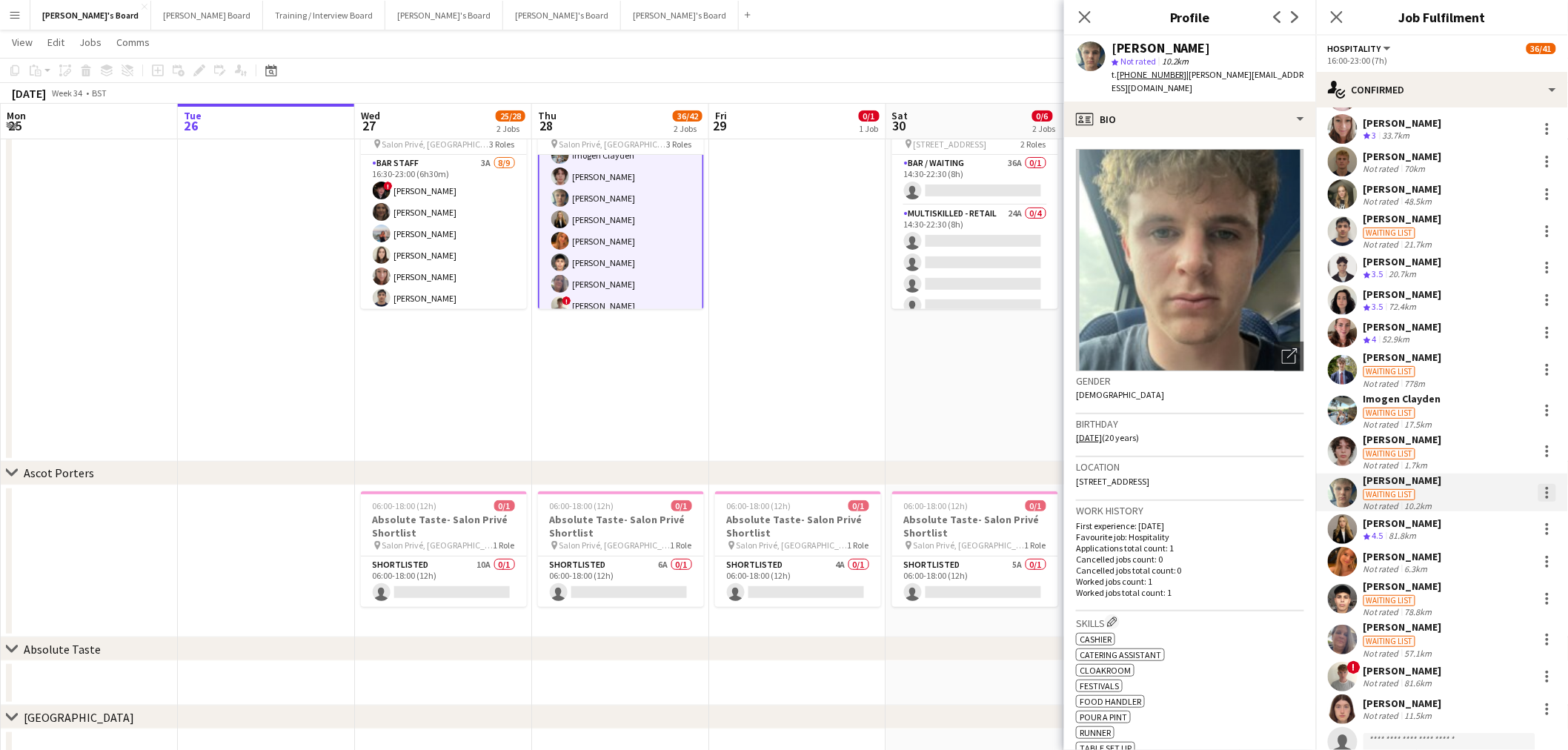
click at [1546, 491] on div at bounding box center [1546, 492] width 3 height 3
click at [1504, 659] on span "Remove" at bounding box center [1486, 661] width 92 height 13
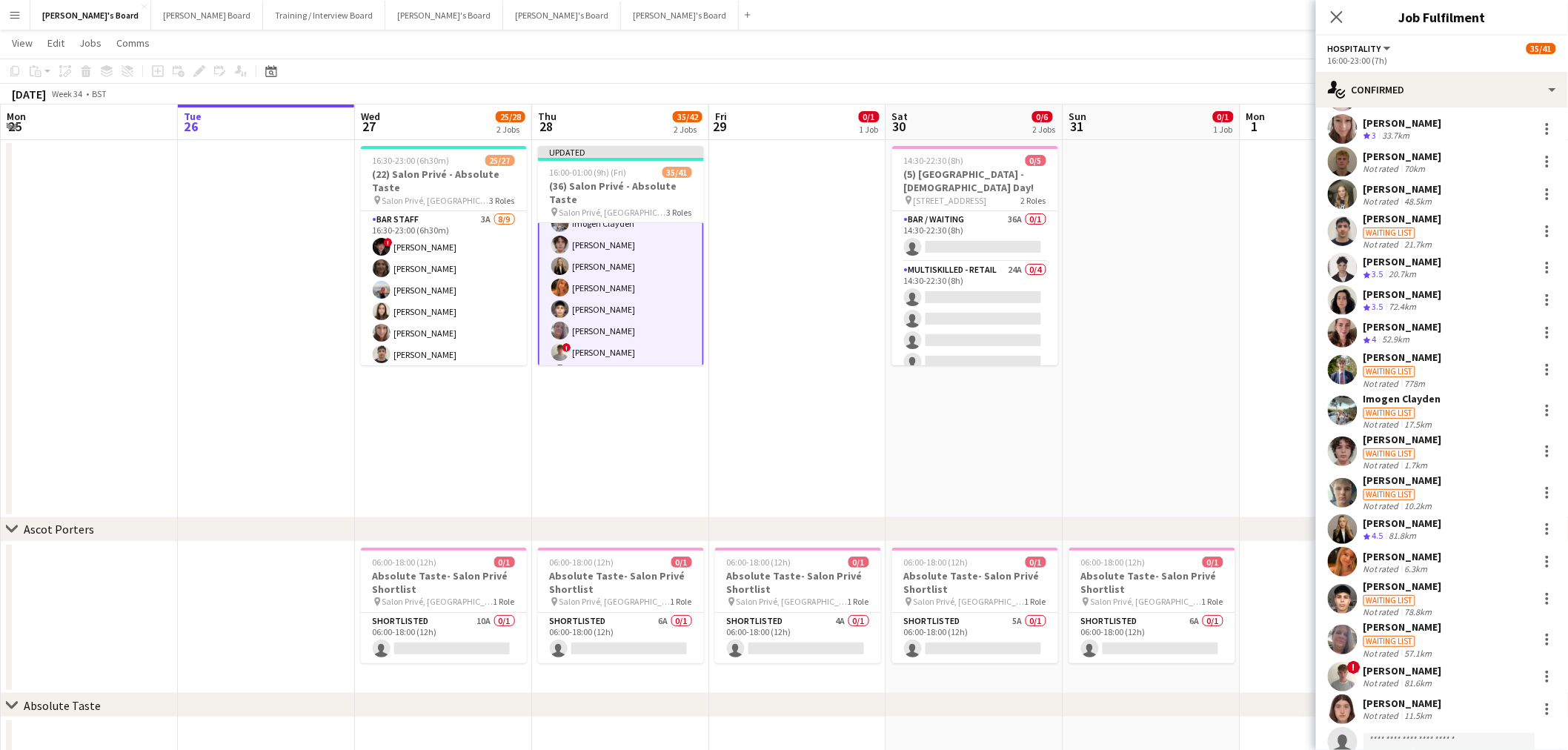
scroll to position [0, 0]
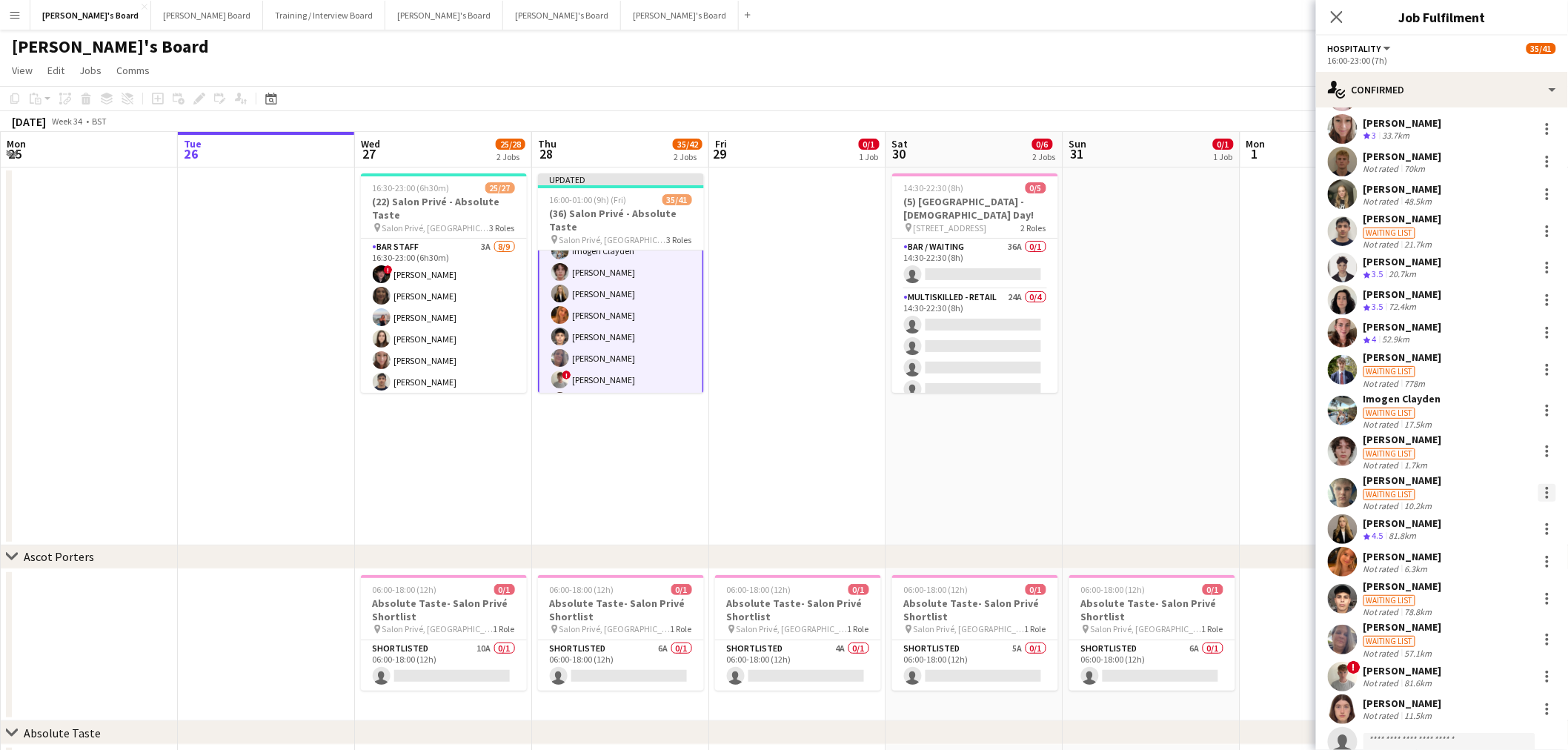
click at [1538, 490] on div at bounding box center [1546, 493] width 18 height 18
click at [1500, 663] on span "Remove" at bounding box center [1486, 661] width 92 height 13
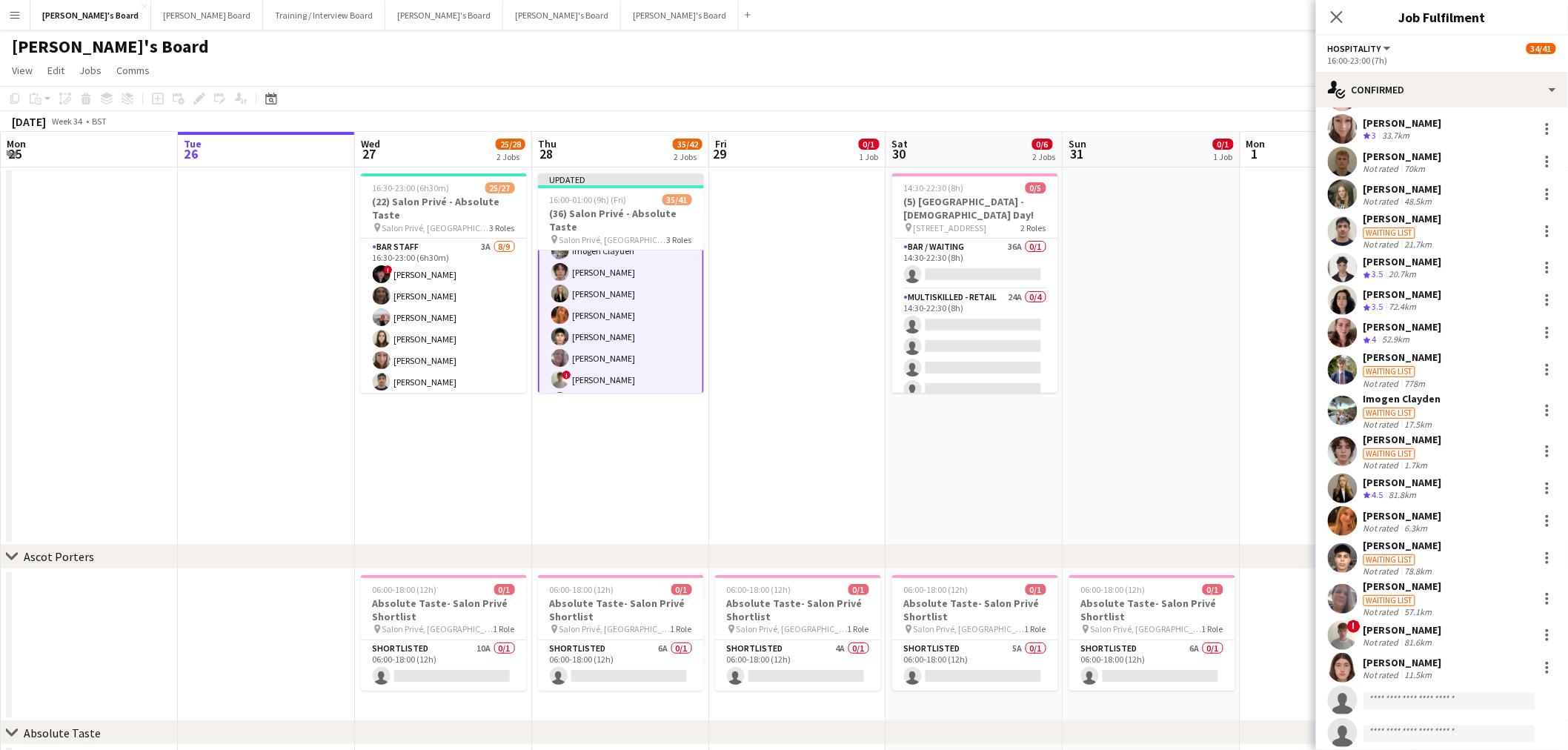
click at [825, 417] on app-date-cell at bounding box center [798, 356] width 177 height 378
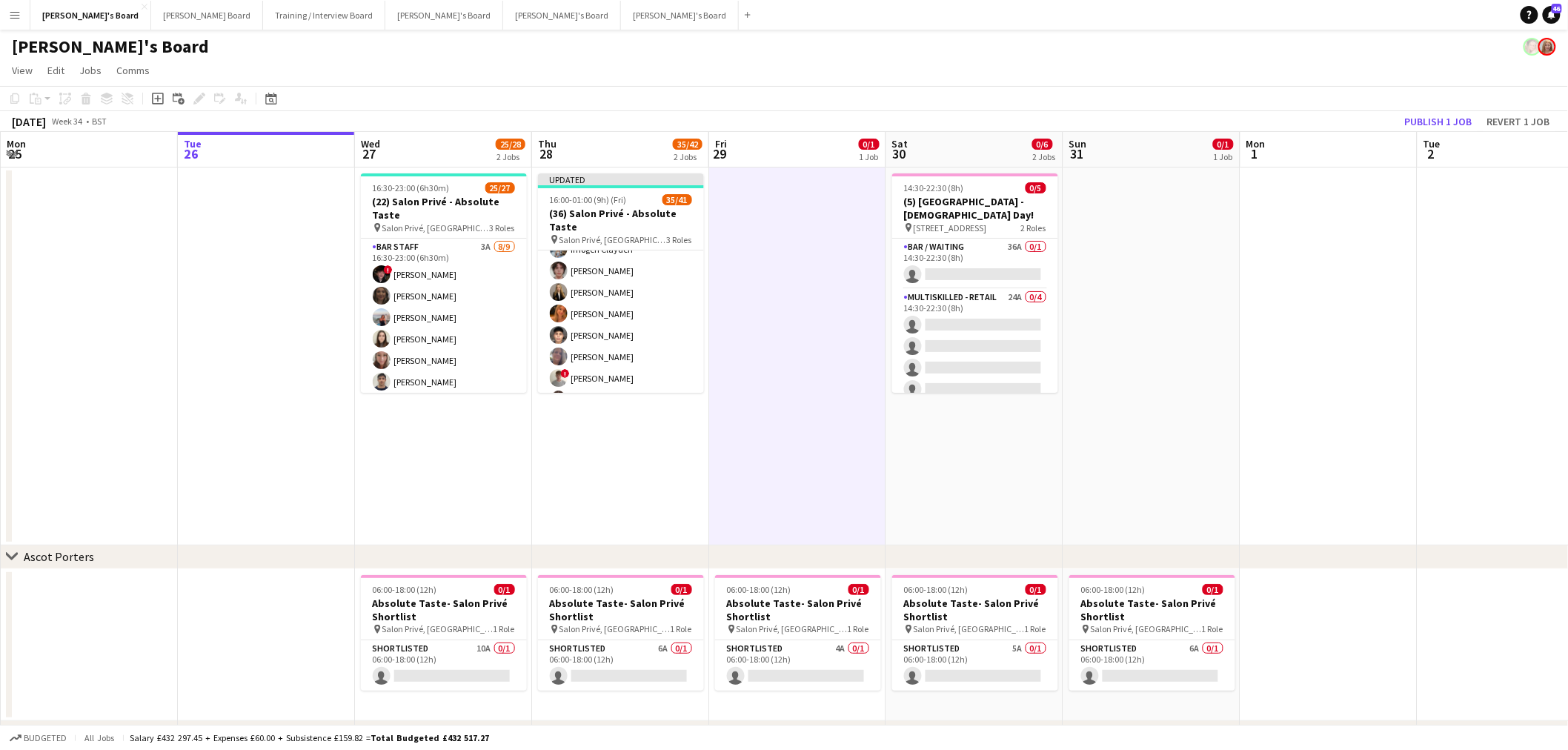
scroll to position [402, 0]
click at [1453, 122] on button "Publish 1 job" at bounding box center [1439, 122] width 79 height 19
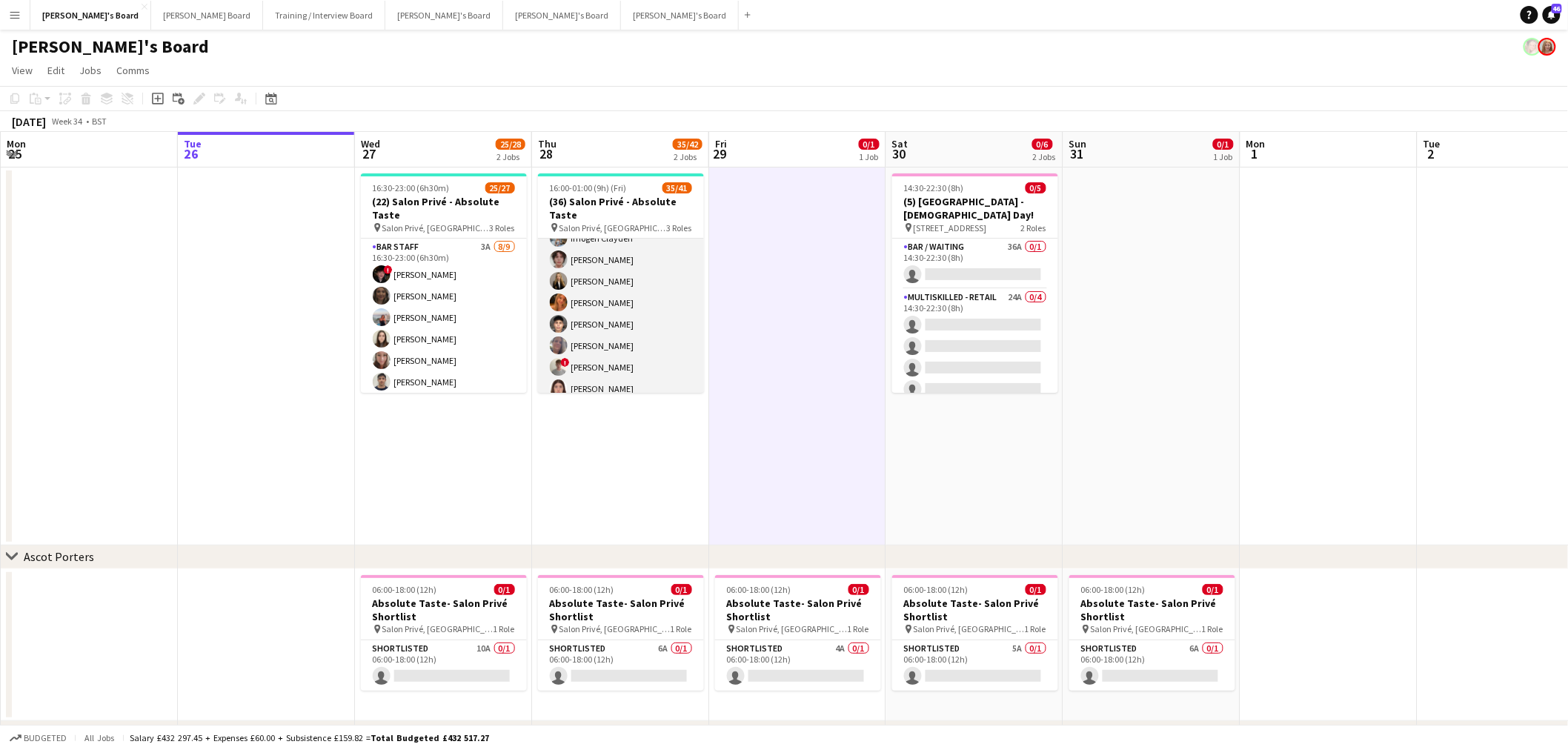
click at [627, 278] on app-card-role "Hospitality 3I 3A 25/29 16:00-23:00 (7h) Joseph Day shona irvine Hannah William…" at bounding box center [620, 163] width 166 height 653
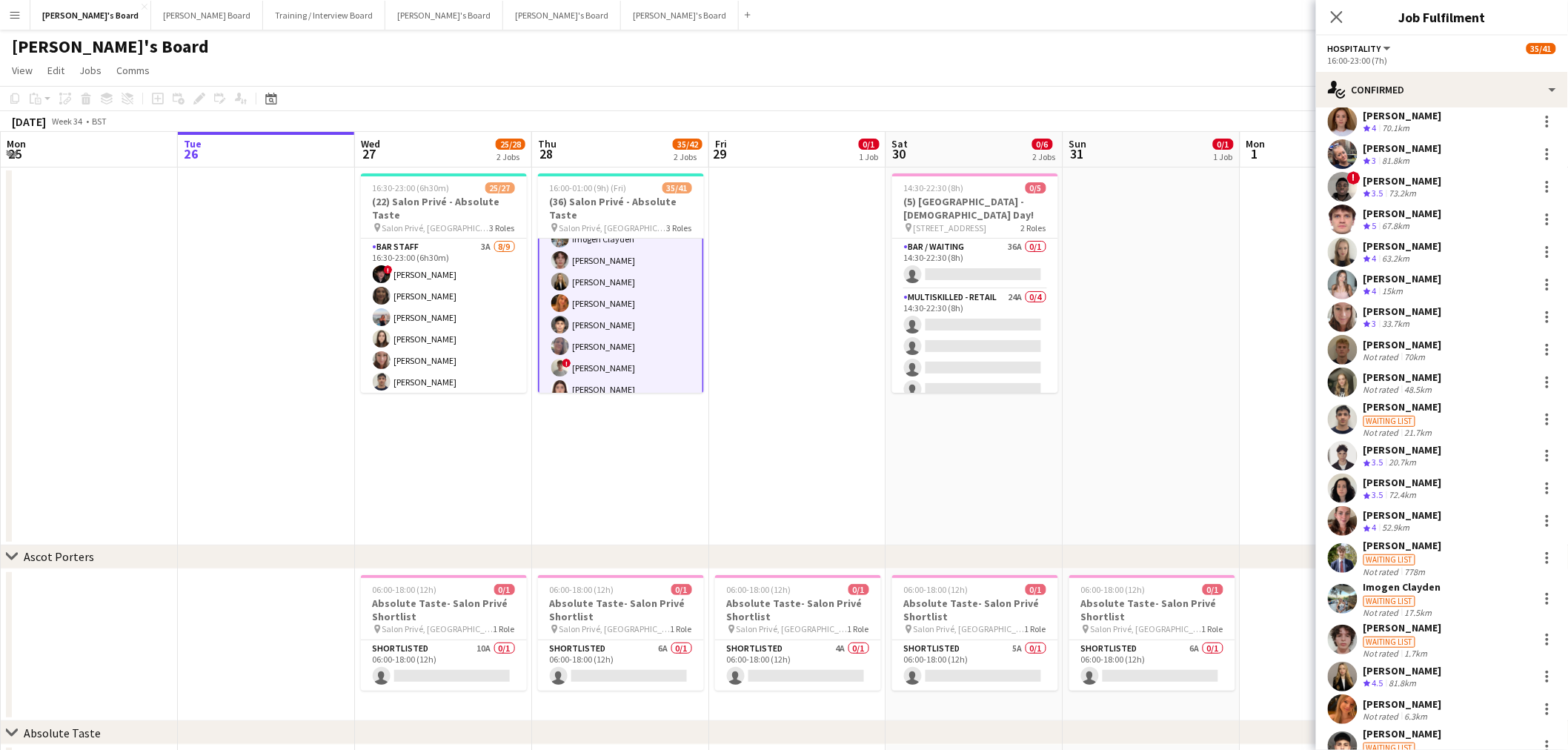
scroll to position [434, 0]
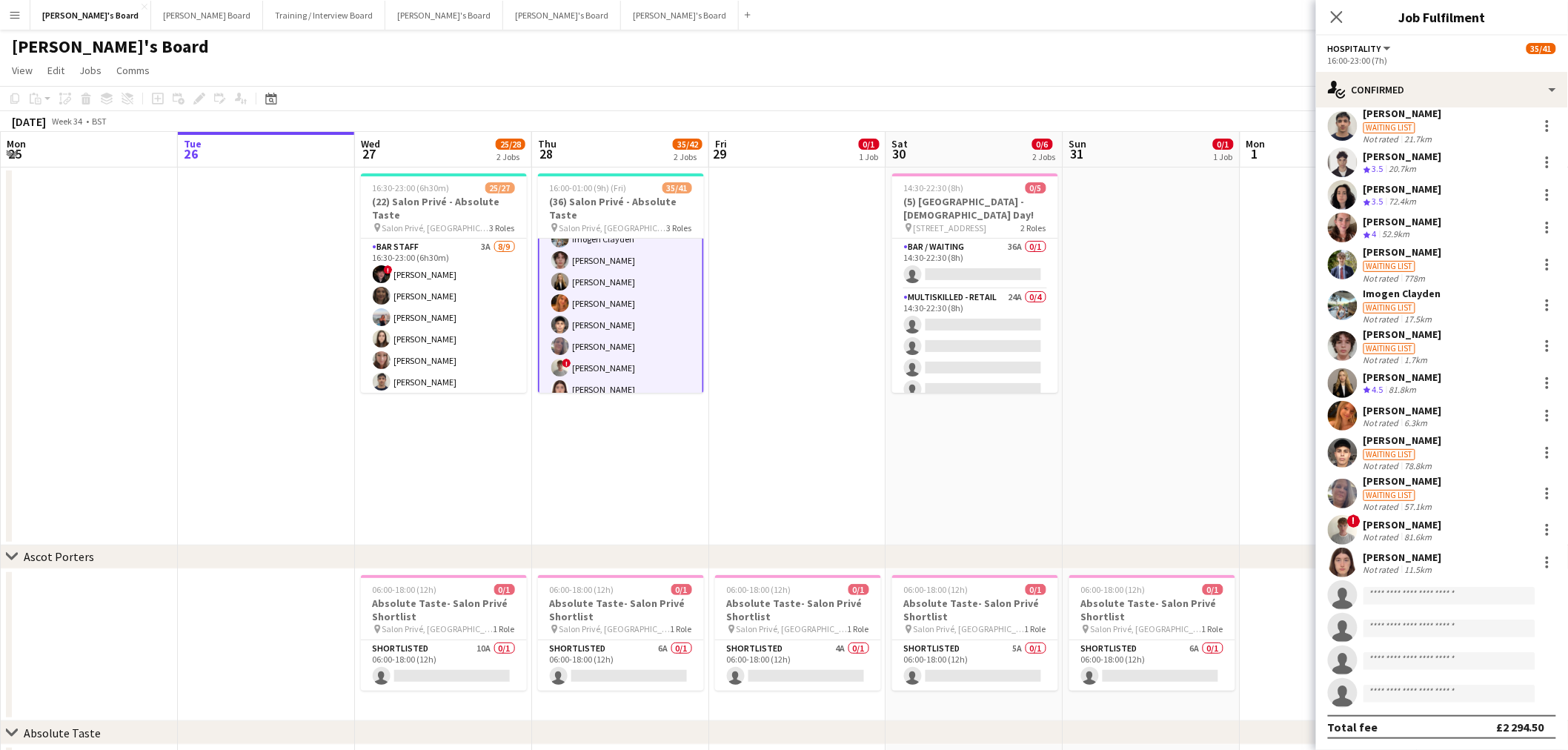
click at [1446, 298] on div "Imogen Clayden Waiting list Not rated 17.5km" at bounding box center [1441, 306] width 252 height 38
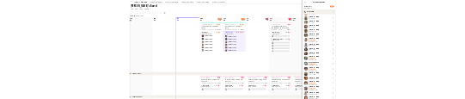
scroll to position [218, 0]
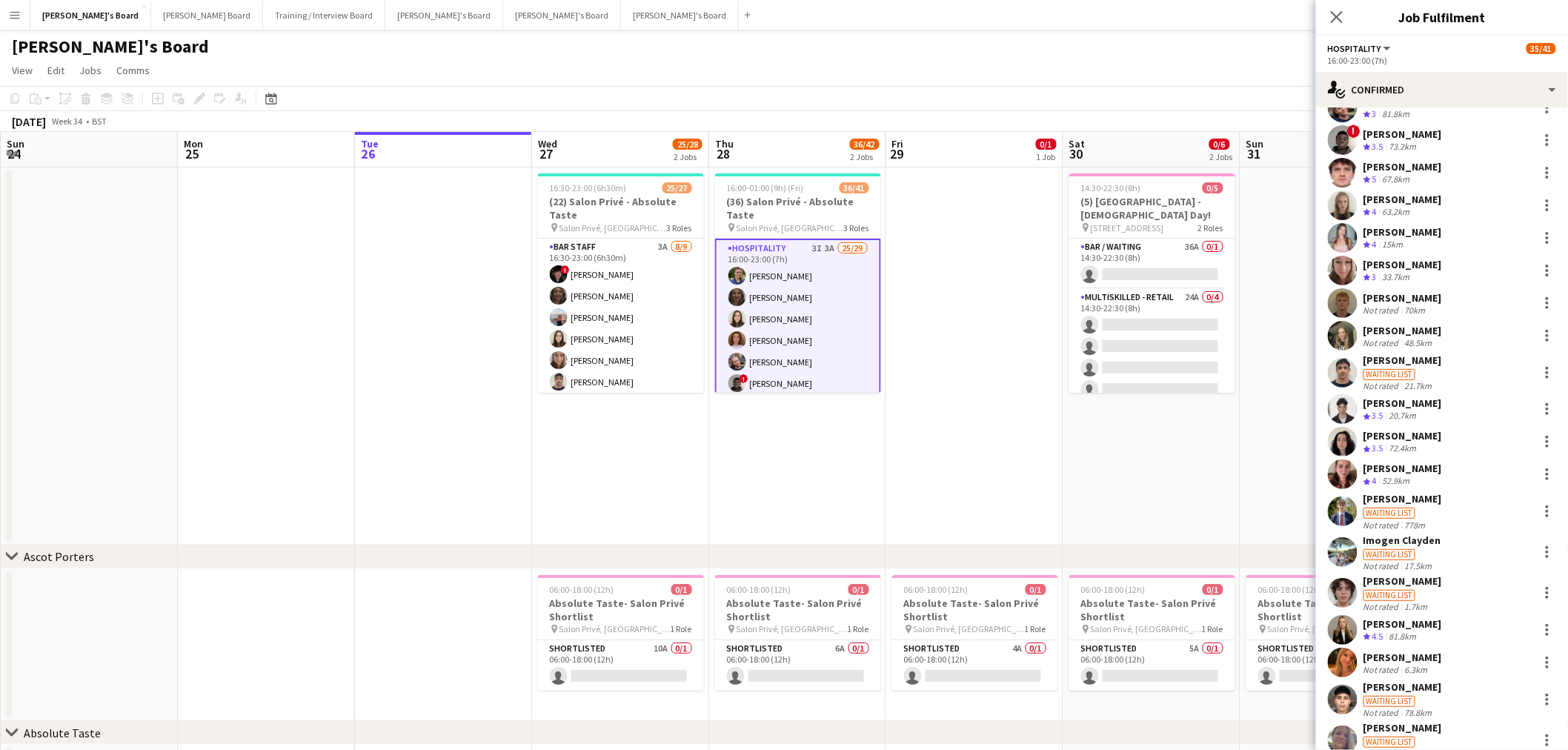
click at [1425, 589] on div "Waiting list" at bounding box center [1402, 594] width 78 height 13
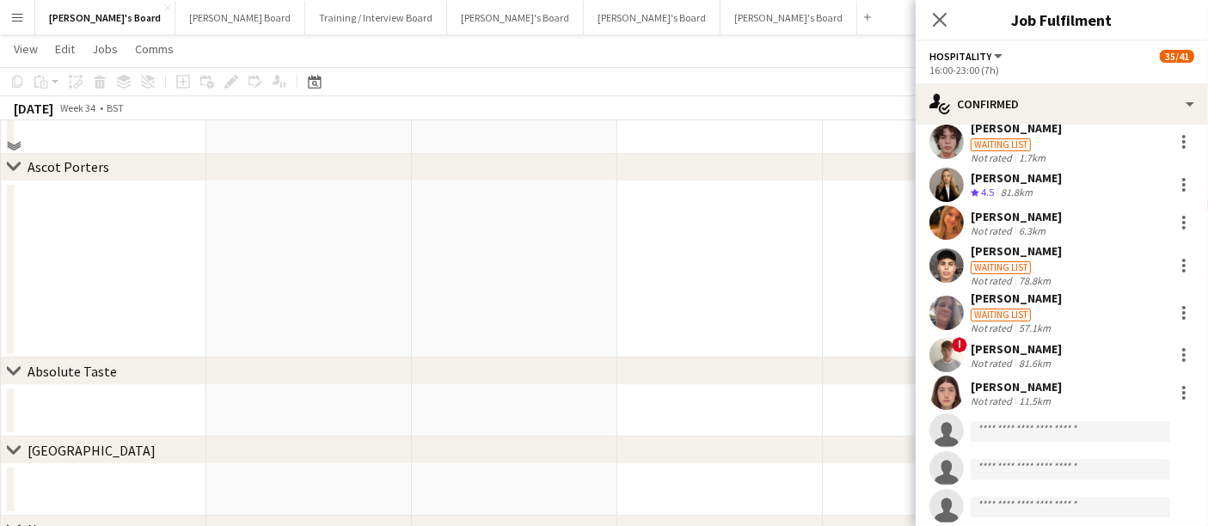
scroll to position [0, 0]
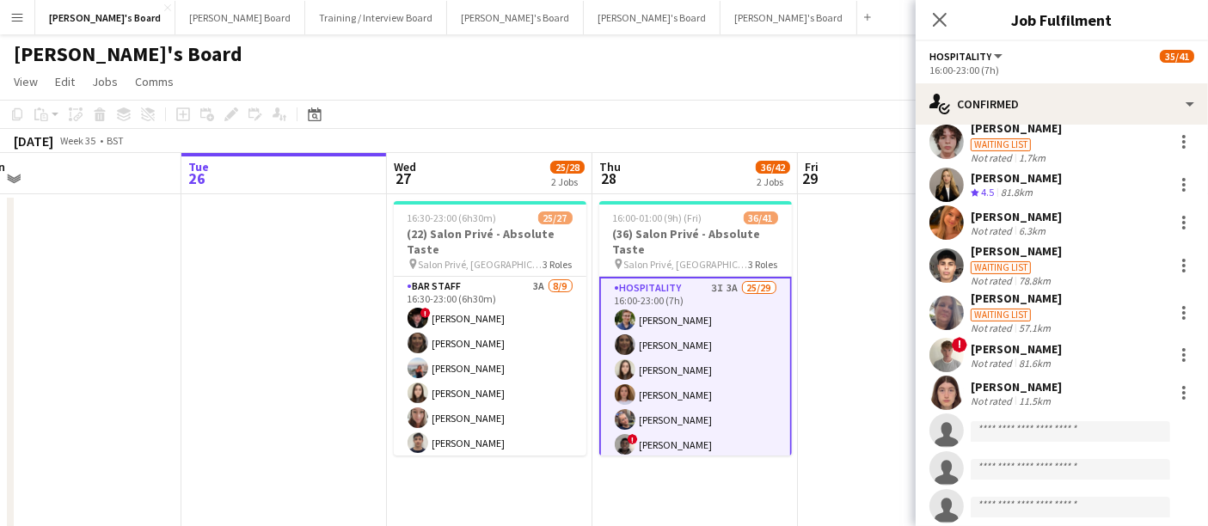
click at [823, 423] on app-date-cell at bounding box center [901, 413] width 206 height 439
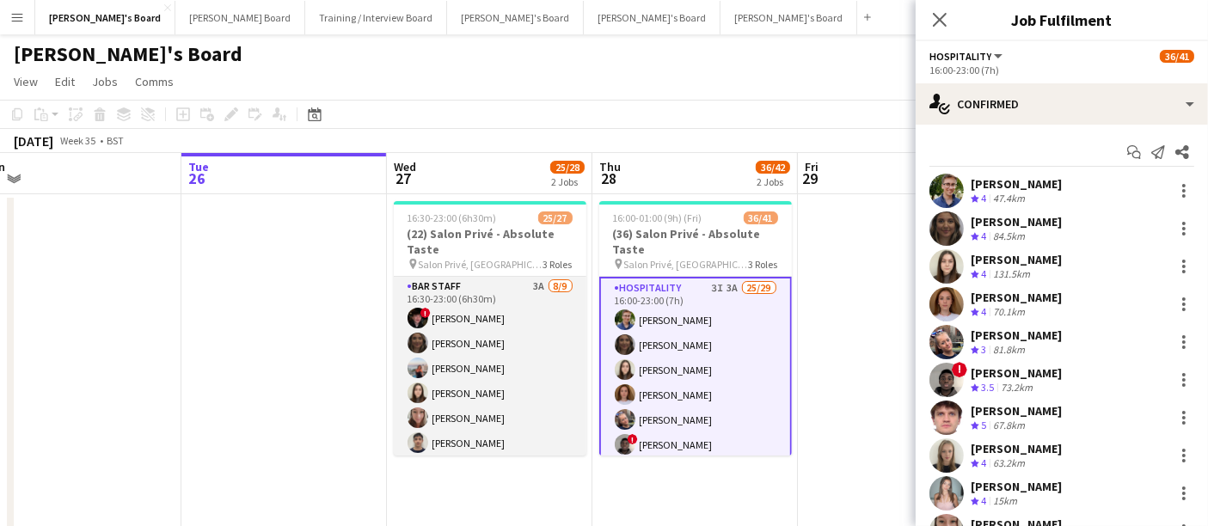
click at [496, 390] on app-card-role "BAR STAFF 3A 8/9 16:30-23:00 (6h30m) ! Ryan Filkins shona irvine Ellie Brown Ha…" at bounding box center [490, 406] width 193 height 258
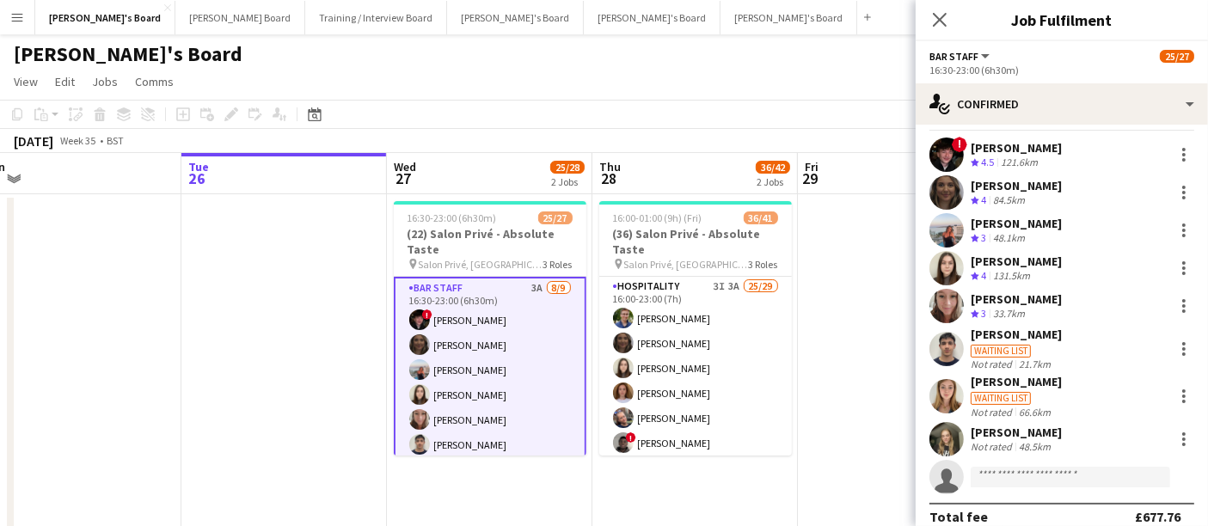
scroll to position [52, 0]
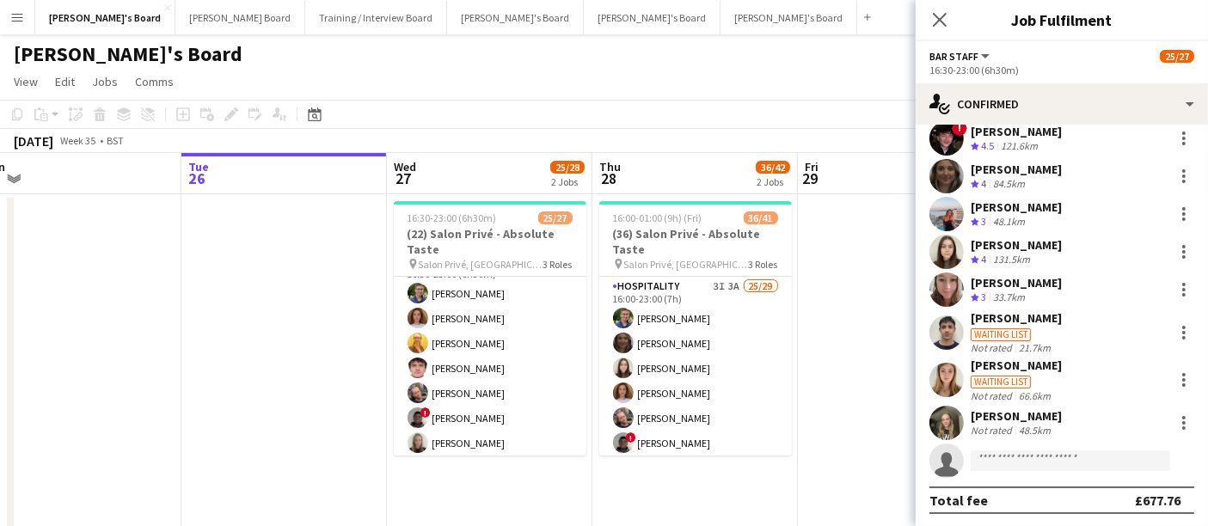
click at [508, 393] on app-card-role "Hospitality 2I 8A 13/14 16:30-23:00 (6h30m) Joseph Day Sophie Briscoe Caitlin B…" at bounding box center [490, 443] width 193 height 383
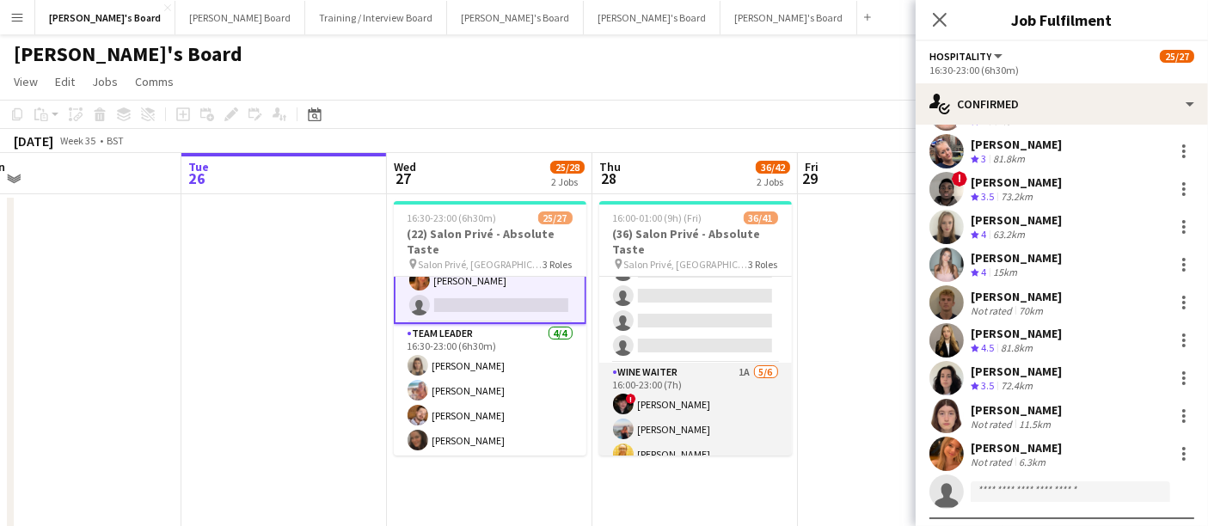
scroll to position [668, 0]
click at [658, 365] on app-card-role "WINE WAITER 1A 5/6 16:00-23:00 (7h) ! Ryan Filkins Ellie Brown Caitlin Bracken …" at bounding box center [695, 456] width 193 height 183
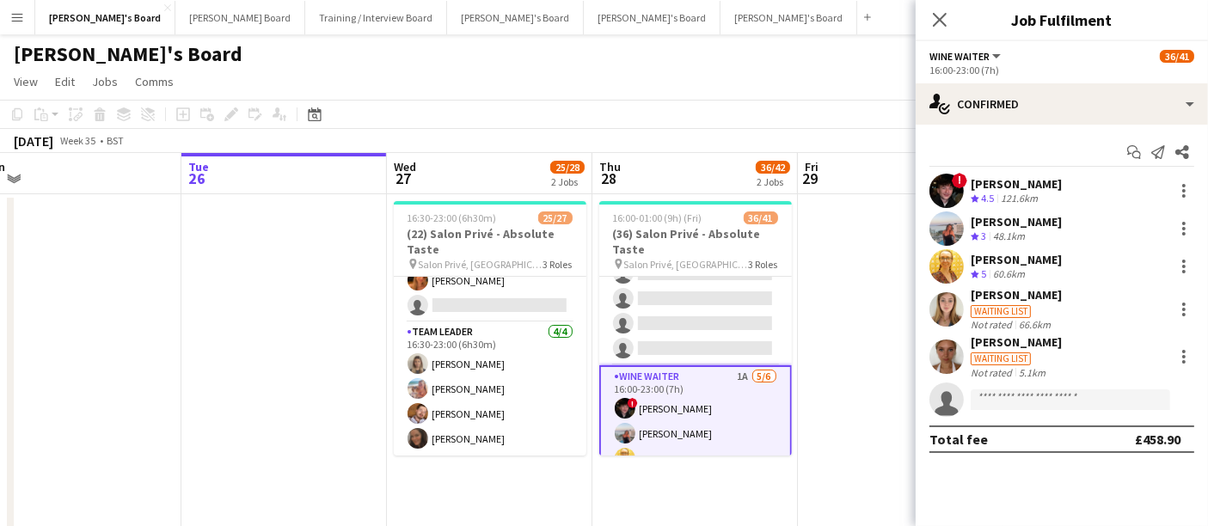
scroll to position [0, 0]
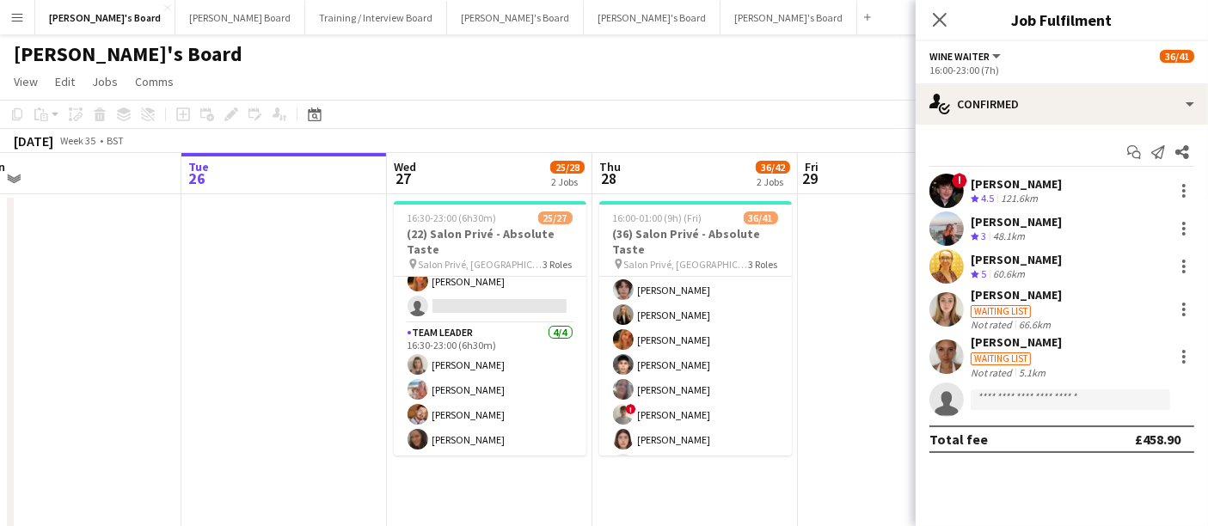
click at [670, 366] on app-card-role "Hospitality 3I 3A 25/29 16:00-23:00 (7h) Joseph Day shona irvine Hannah William…" at bounding box center [695, 178] width 193 height 757
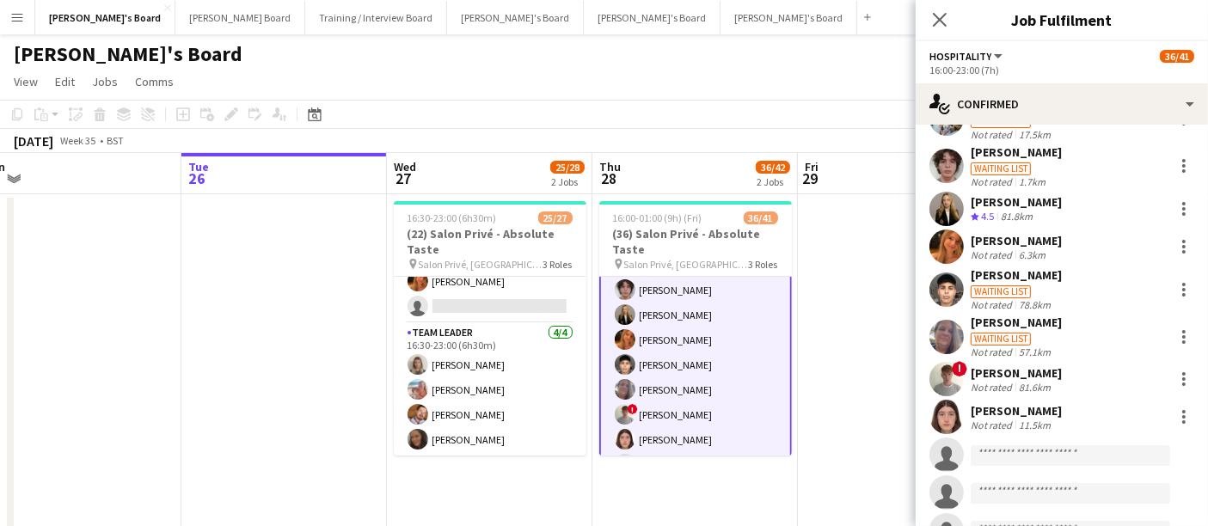
scroll to position [764, 0]
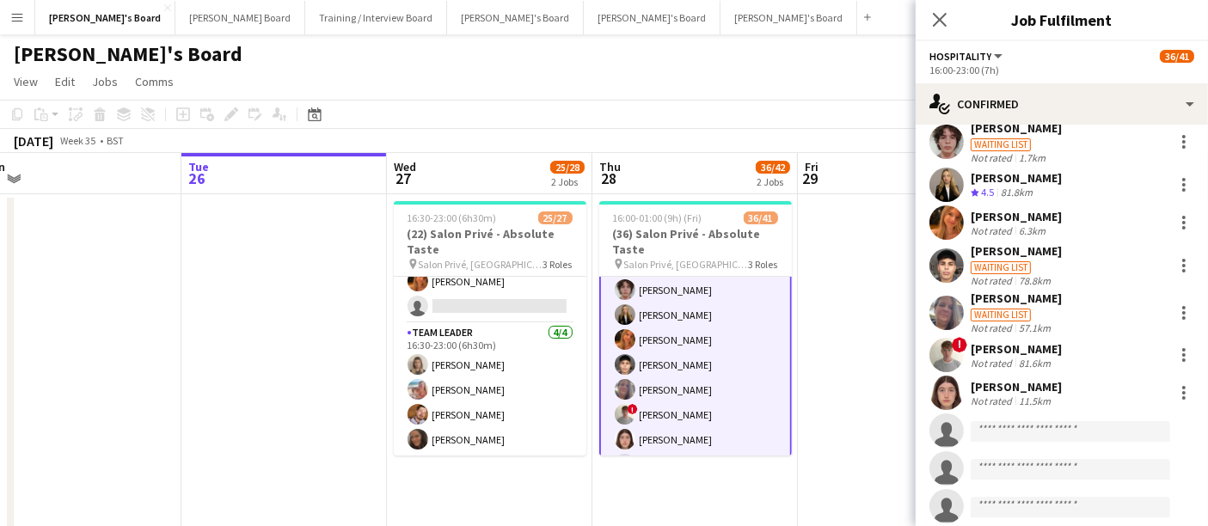
click at [1027, 259] on div "Waiting list" at bounding box center [1016, 266] width 91 height 15
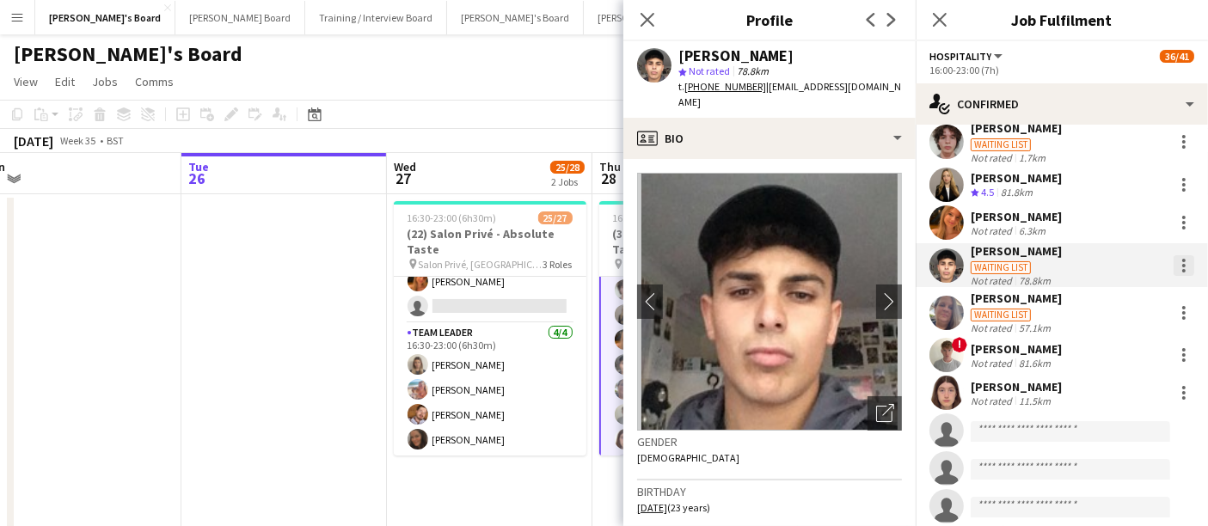
click at [1174, 257] on div at bounding box center [1184, 265] width 21 height 21
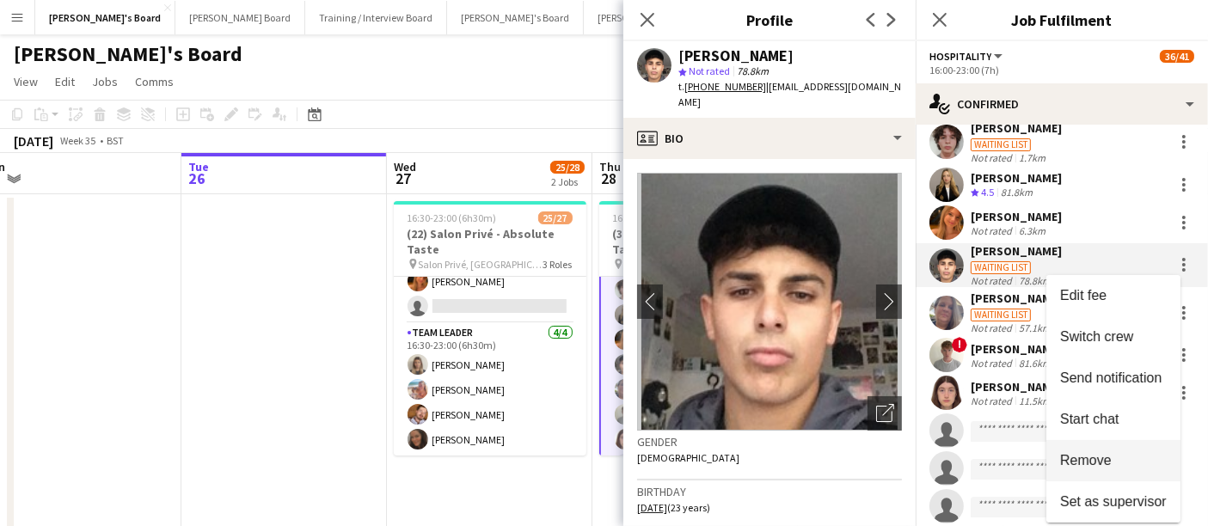
click at [1093, 459] on span "Remove" at bounding box center [1086, 460] width 52 height 15
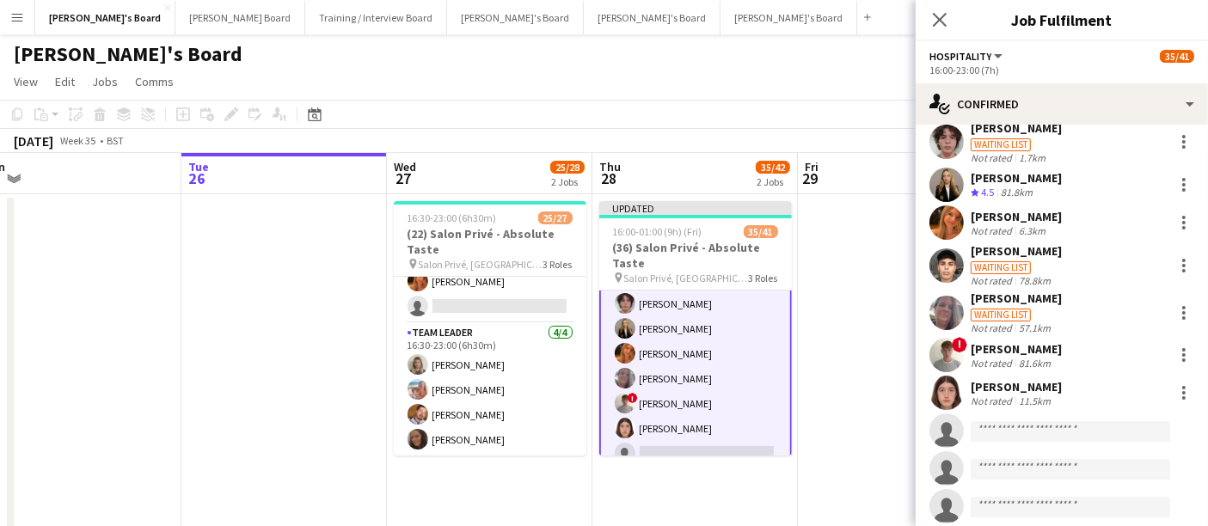
click at [853, 359] on app-date-cell at bounding box center [901, 413] width 206 height 439
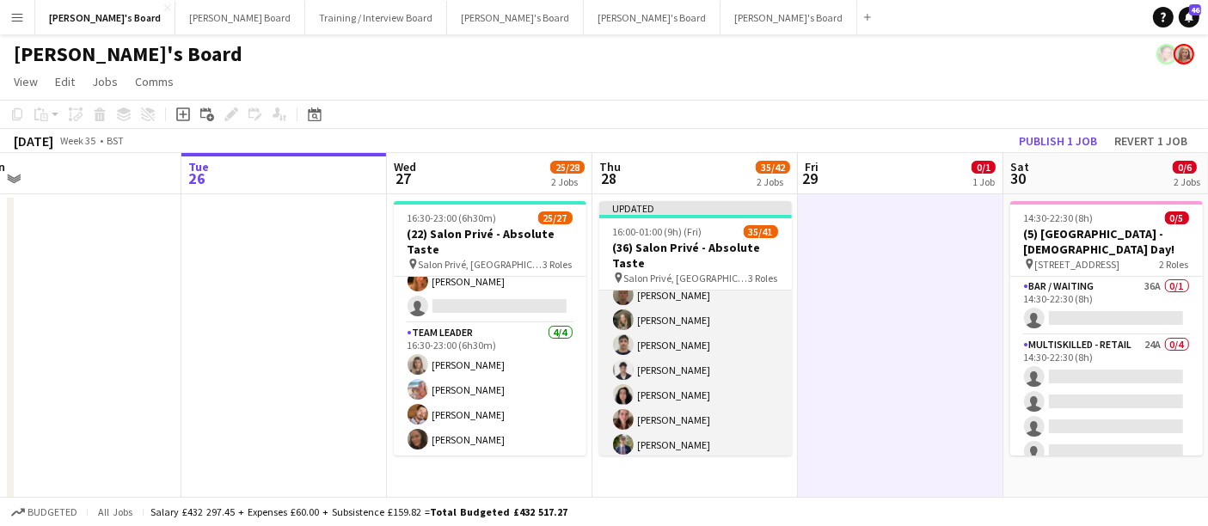
scroll to position [191, 0]
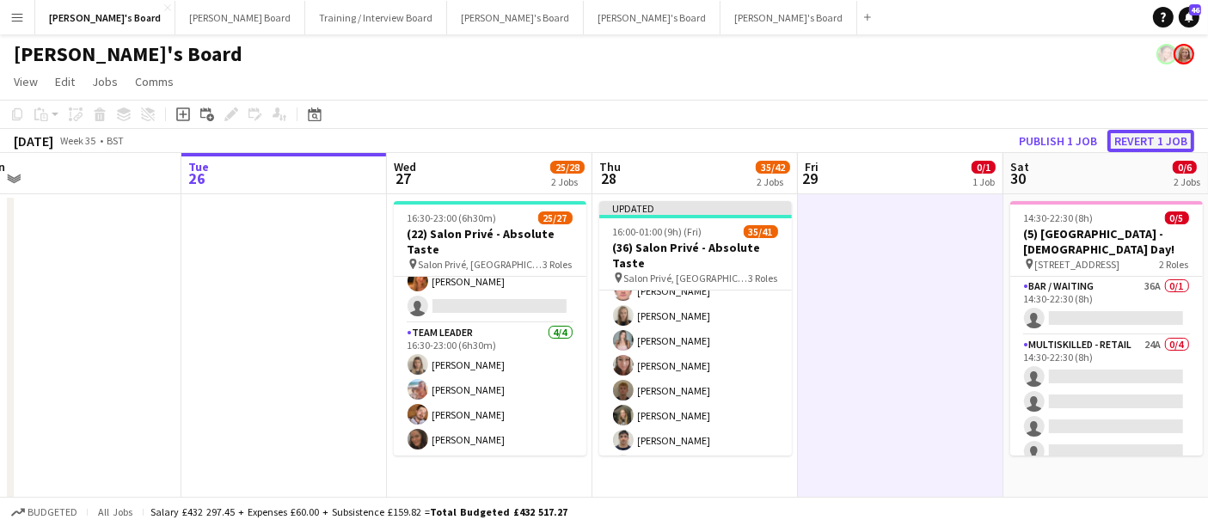
click at [1128, 141] on button "Revert 1 job" at bounding box center [1151, 141] width 87 height 22
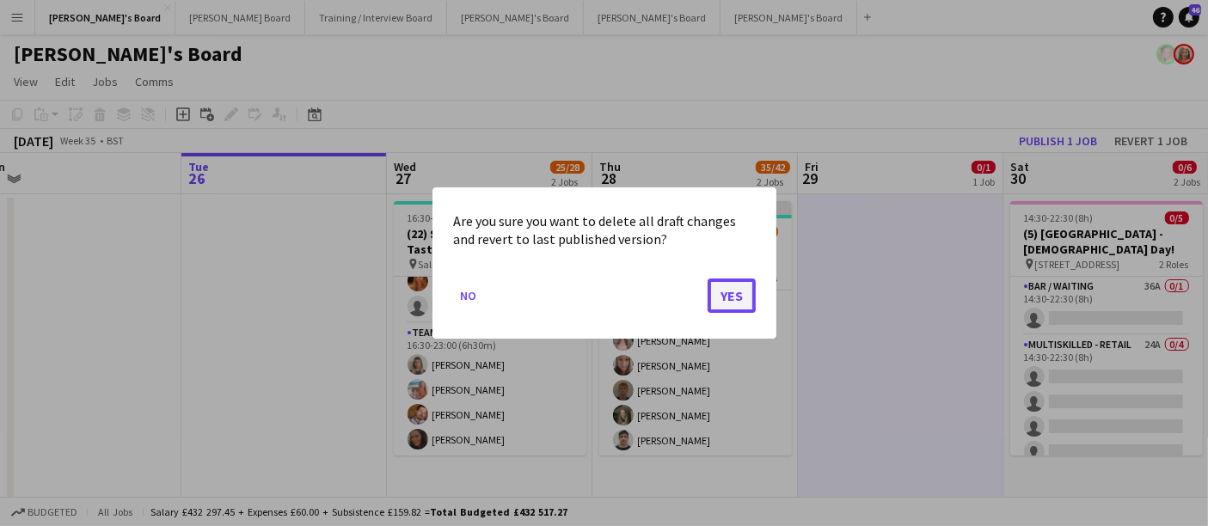
click at [738, 288] on button "Yes" at bounding box center [732, 296] width 48 height 34
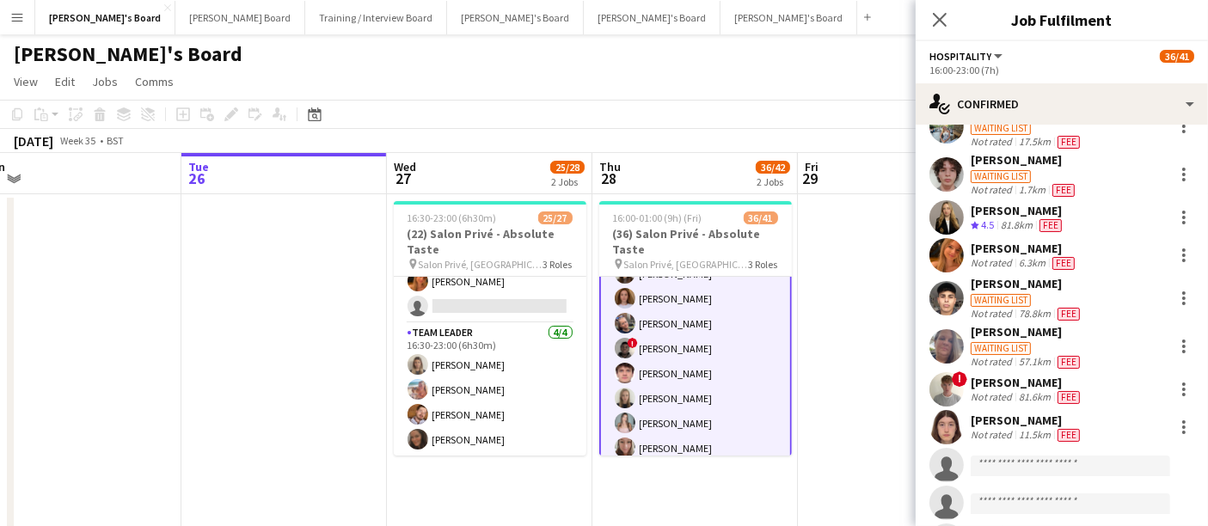
scroll to position [764, 0]
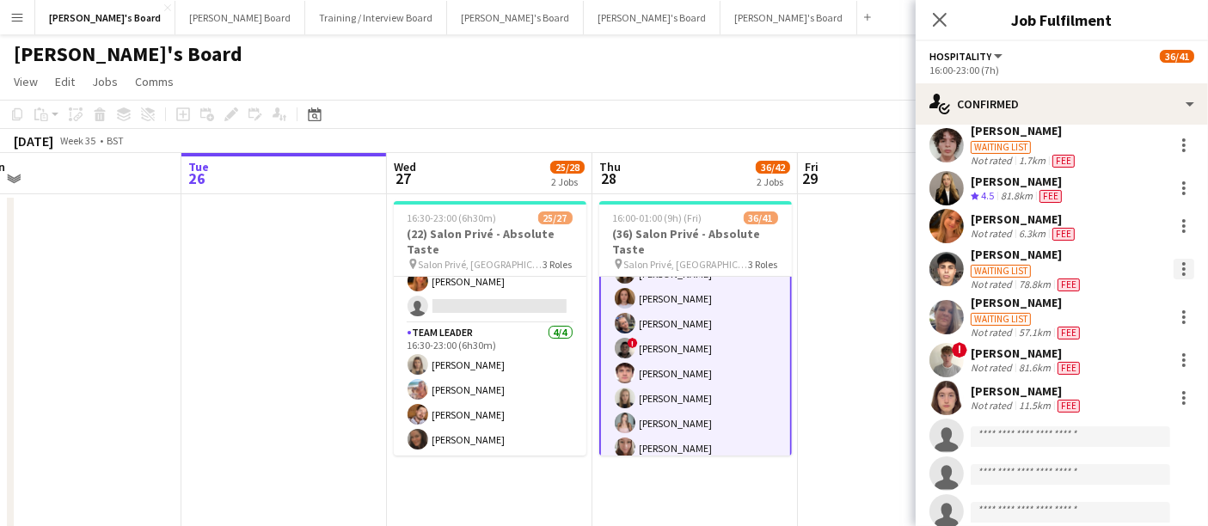
click at [1174, 262] on div at bounding box center [1184, 269] width 21 height 21
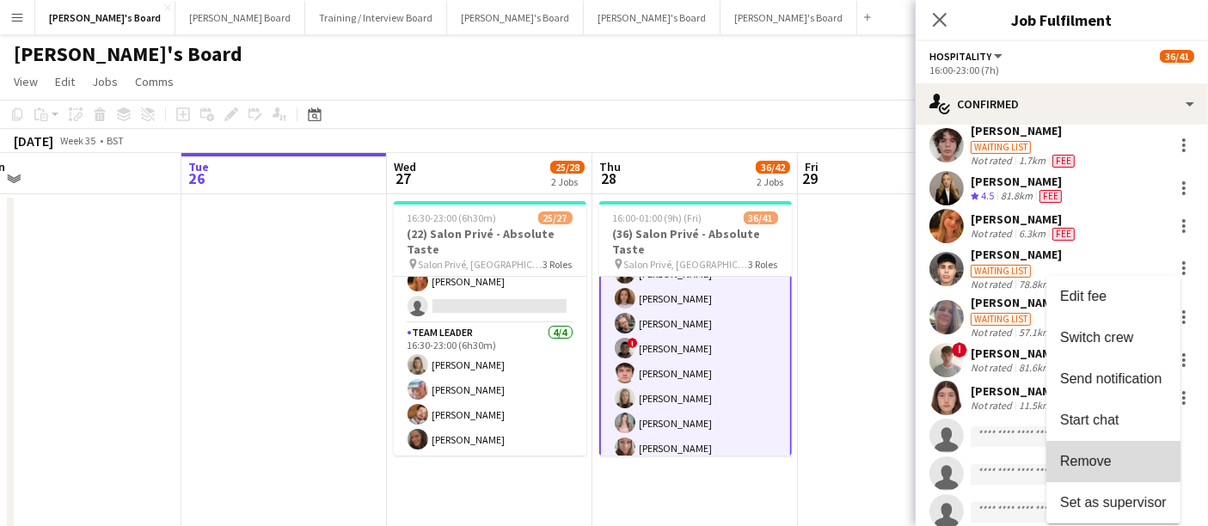
click at [1076, 448] on button "Remove" at bounding box center [1114, 461] width 134 height 41
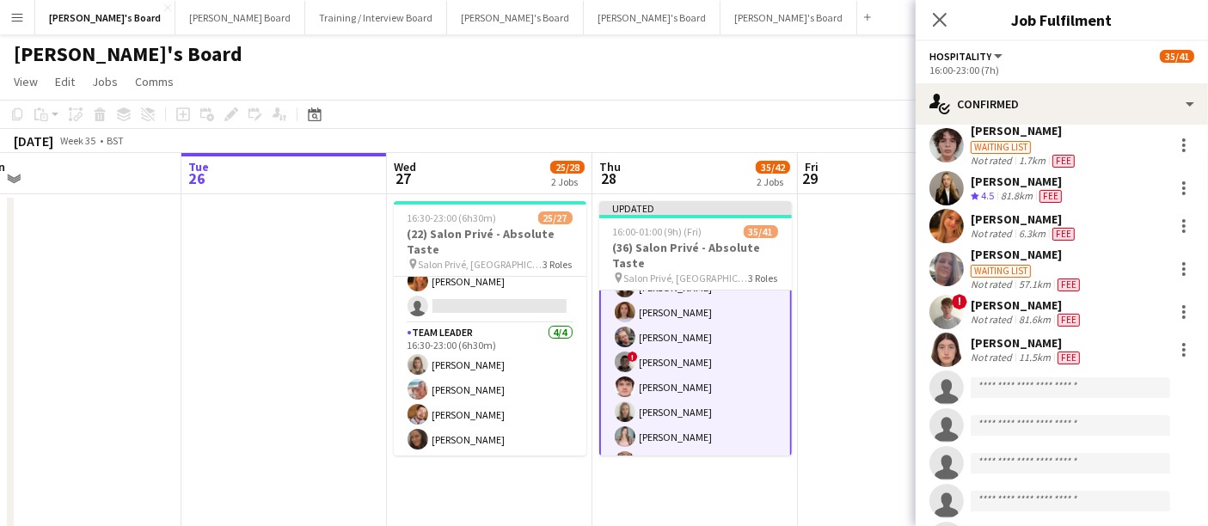
click at [855, 365] on app-date-cell at bounding box center [901, 413] width 206 height 439
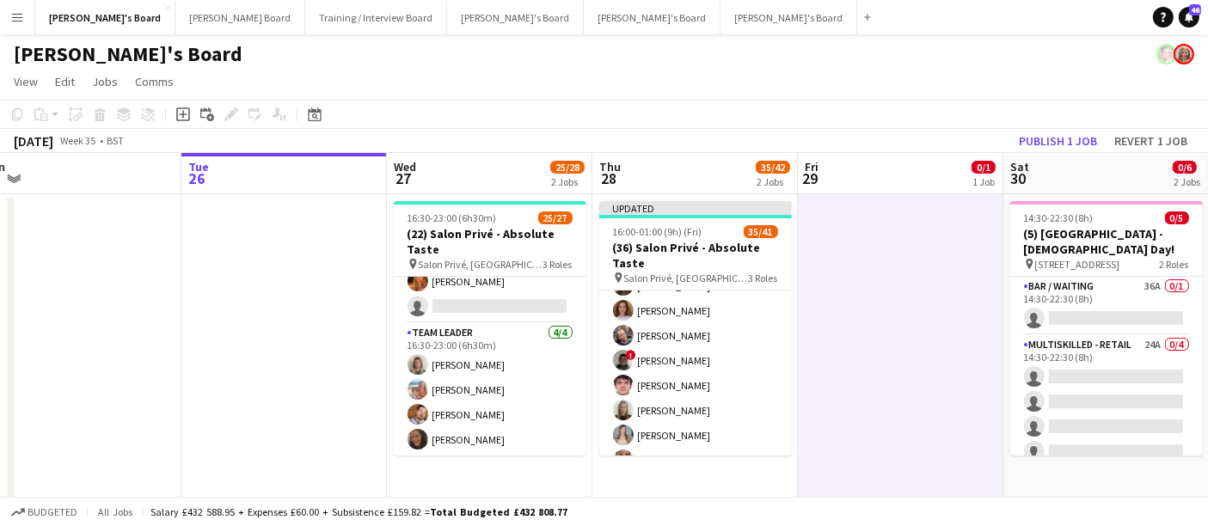
scroll to position [95, 0]
click at [1067, 144] on button "Publish 1 job" at bounding box center [1058, 141] width 92 height 22
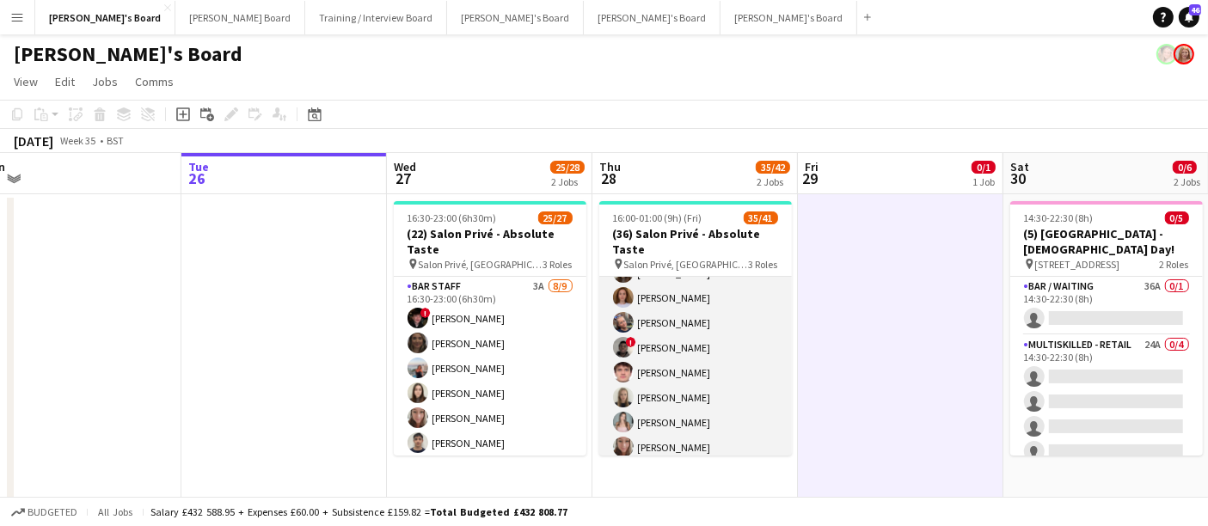
scroll to position [0, 0]
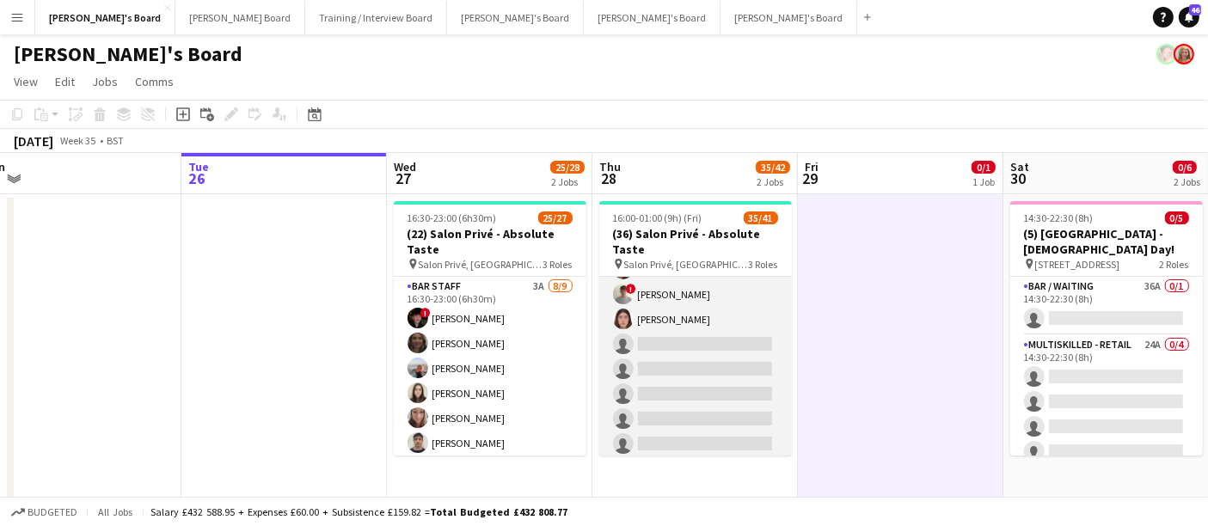
click at [699, 328] on app-card-role "Hospitality 3I 3A 24/29 16:00-23:00 (7h) Joseph Day shona irvine Hannah William…" at bounding box center [695, 82] width 193 height 757
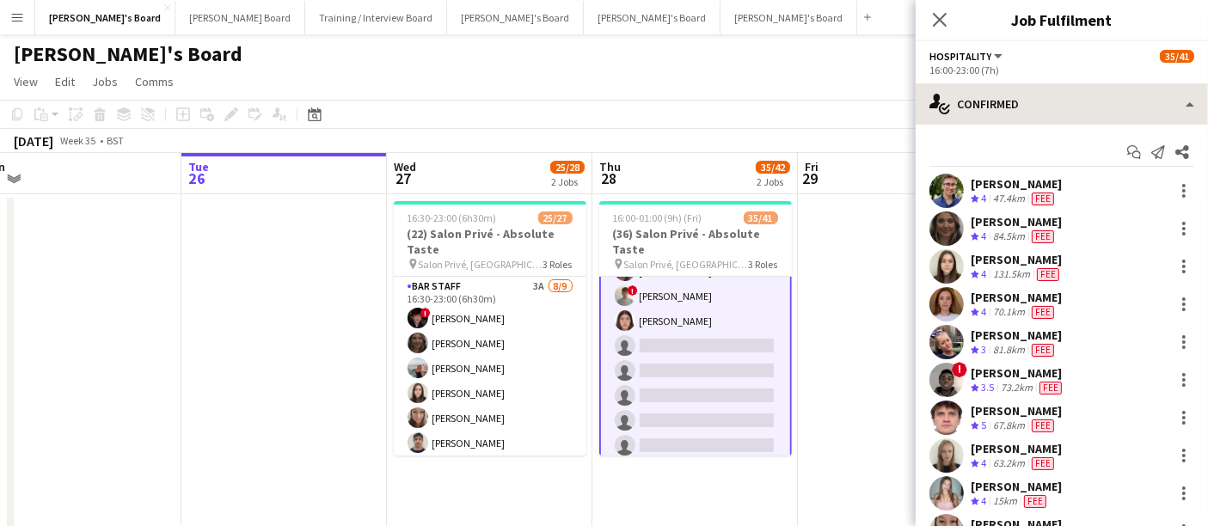
scroll to position [574, 0]
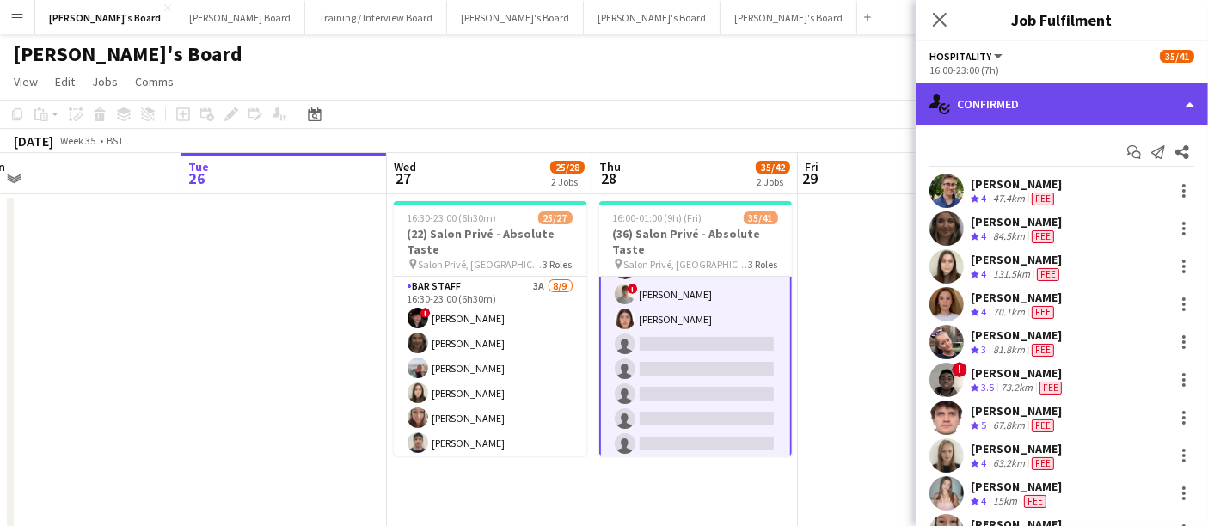
click at [1027, 99] on div "single-neutral-actions-check-2 Confirmed" at bounding box center [1062, 103] width 292 height 41
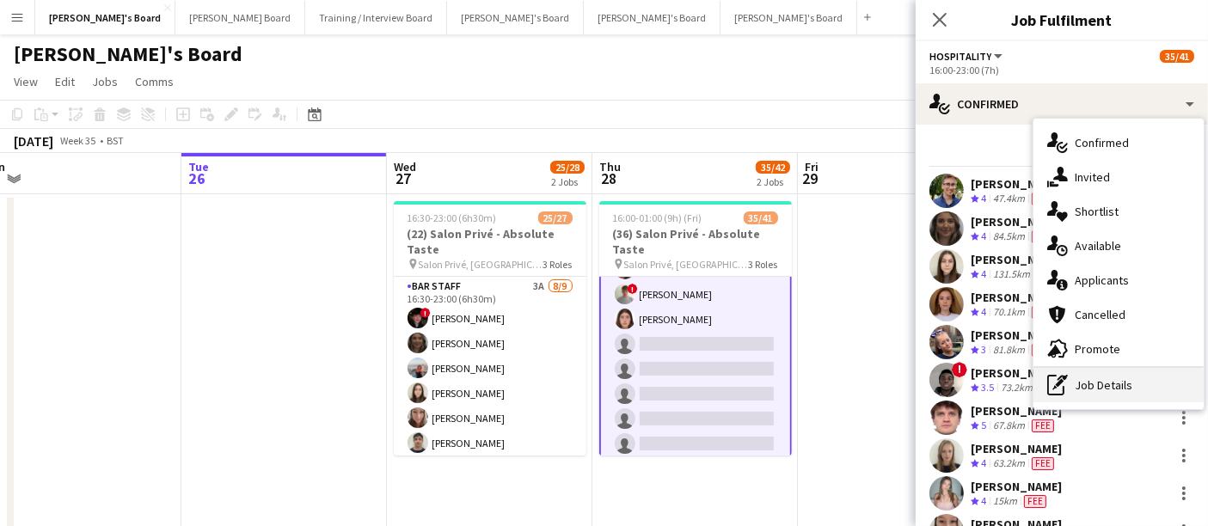
click at [1120, 397] on div "pen-write Job Details" at bounding box center [1119, 385] width 170 height 34
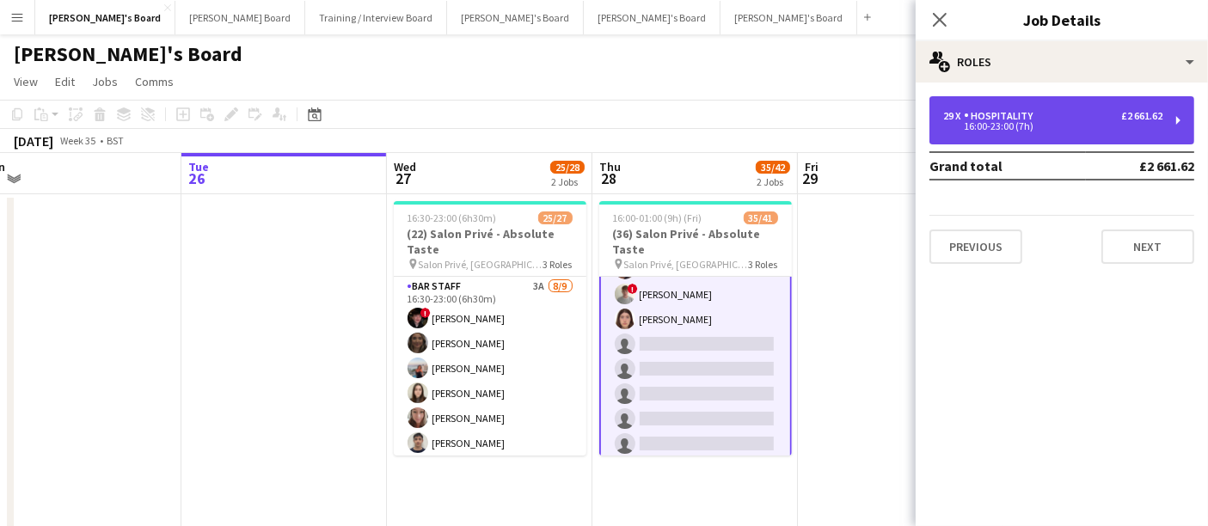
click at [1016, 124] on div "16:00-23:00 (7h)" at bounding box center [1052, 126] width 219 height 9
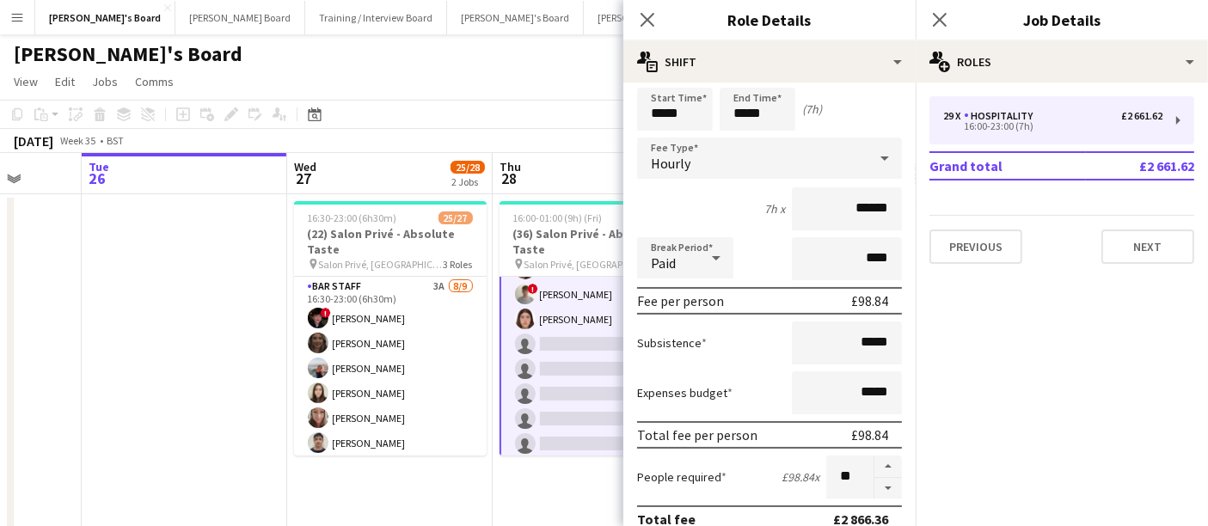
scroll to position [0, 652]
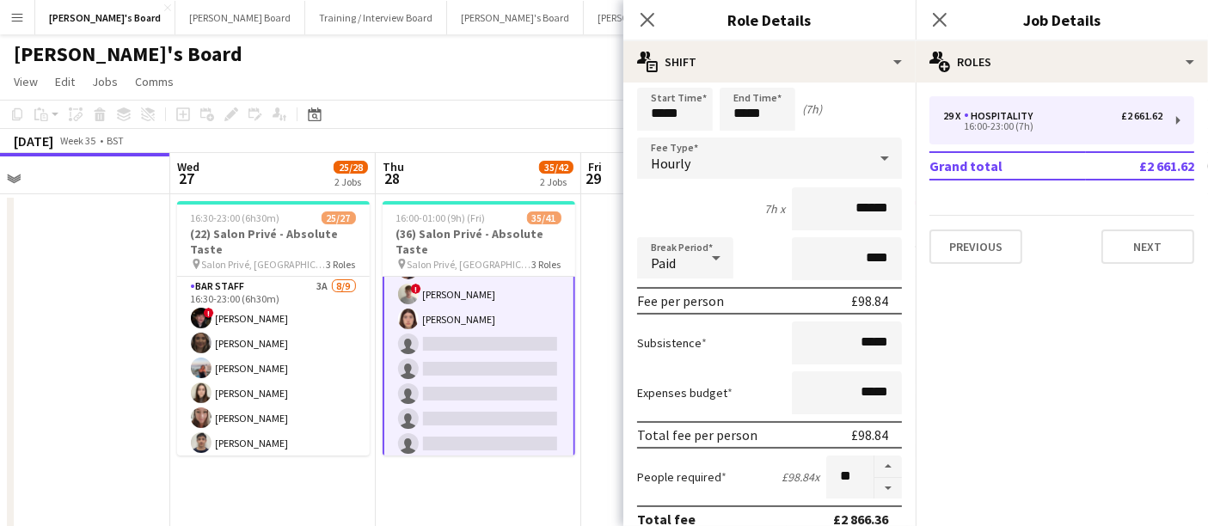
drag, startPoint x: 369, startPoint y: 370, endPoint x: 168, endPoint y: 377, distance: 201.3
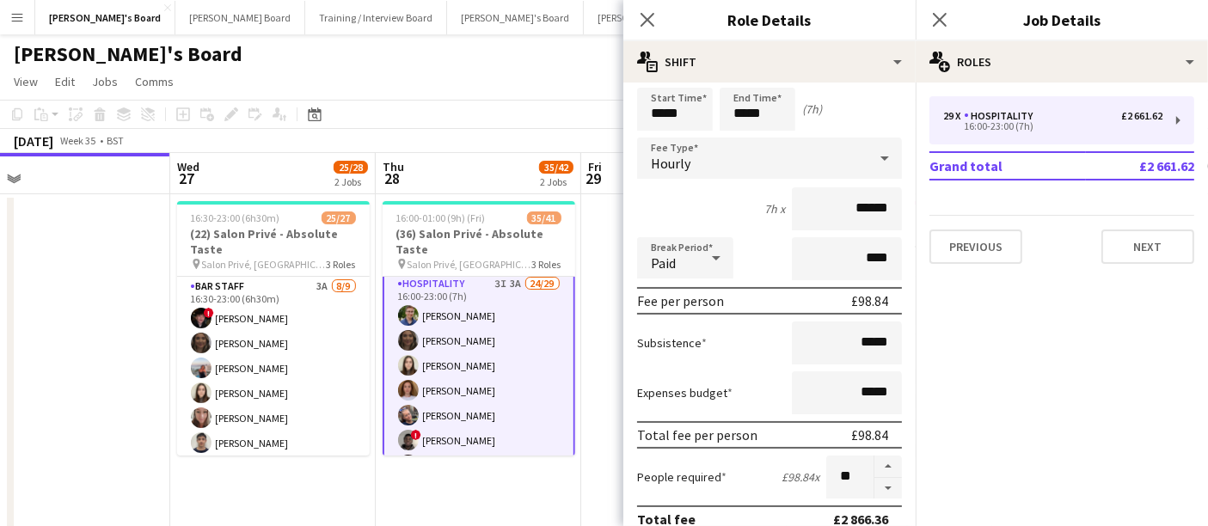
scroll to position [0, 0]
click at [875, 494] on button "button" at bounding box center [889, 488] width 28 height 21
click at [875, 488] on button "button" at bounding box center [889, 488] width 28 height 21
type input "**"
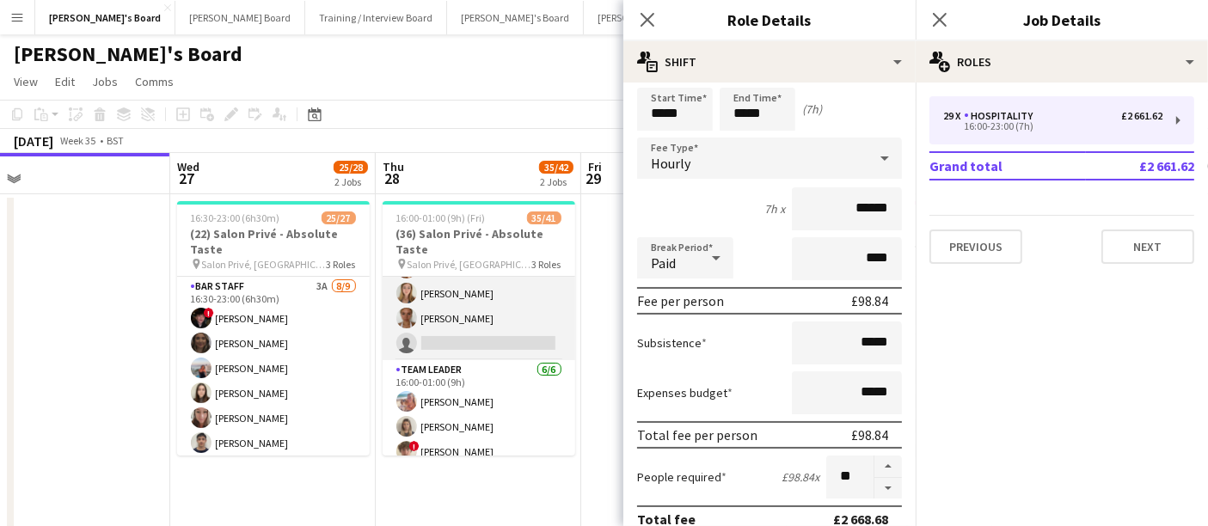
click at [499, 313] on app-card-role "WINE WAITER 1A 5/6 16:00-23:00 (7h) ! Ryan Filkins Ellie Brown Caitlin Bracken …" at bounding box center [479, 268] width 193 height 183
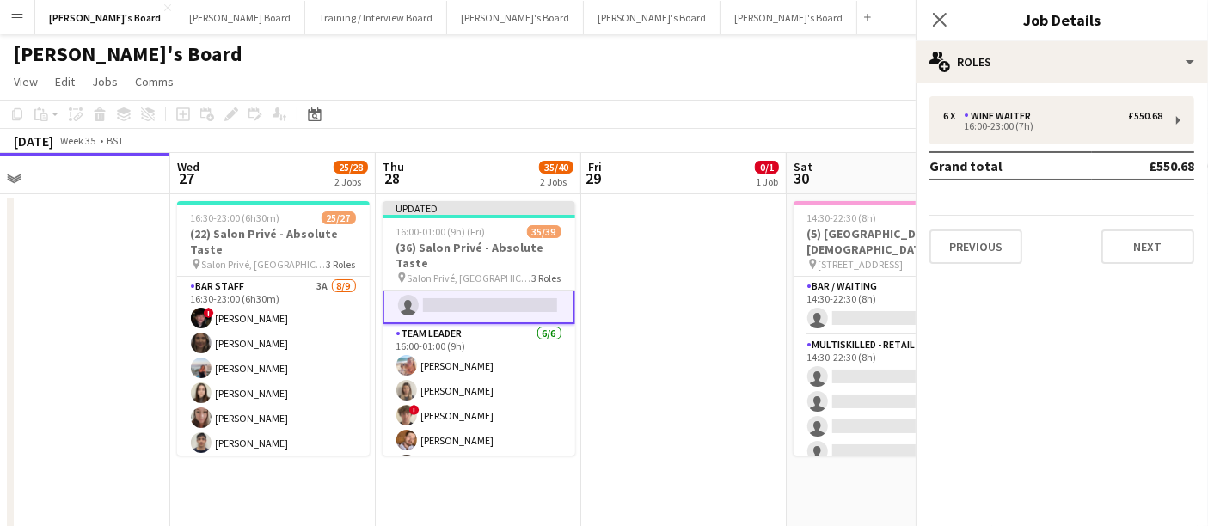
scroll to position [808, 0]
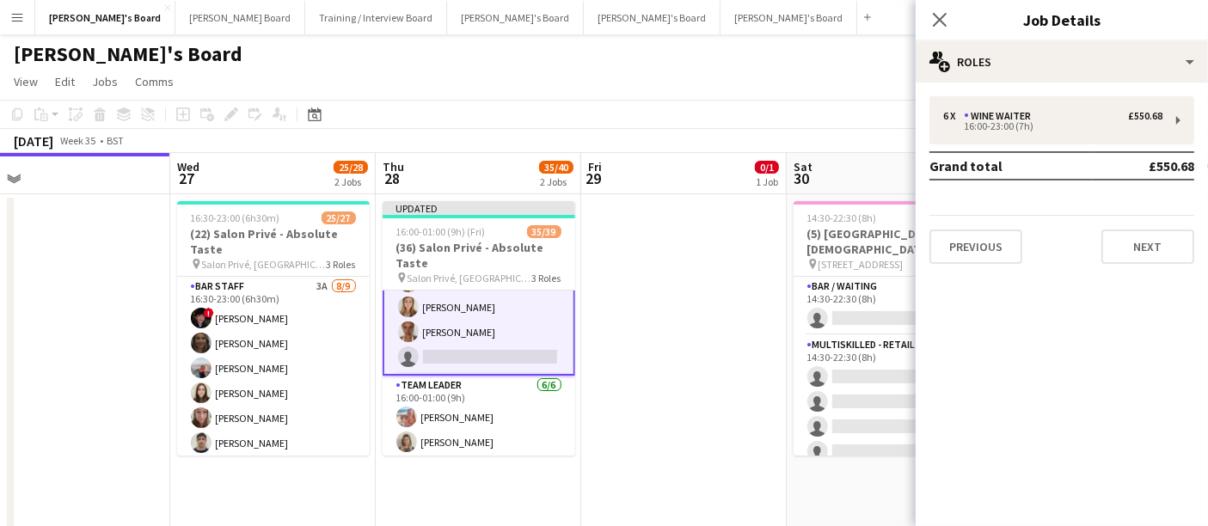
click at [641, 373] on app-date-cell at bounding box center [684, 413] width 206 height 439
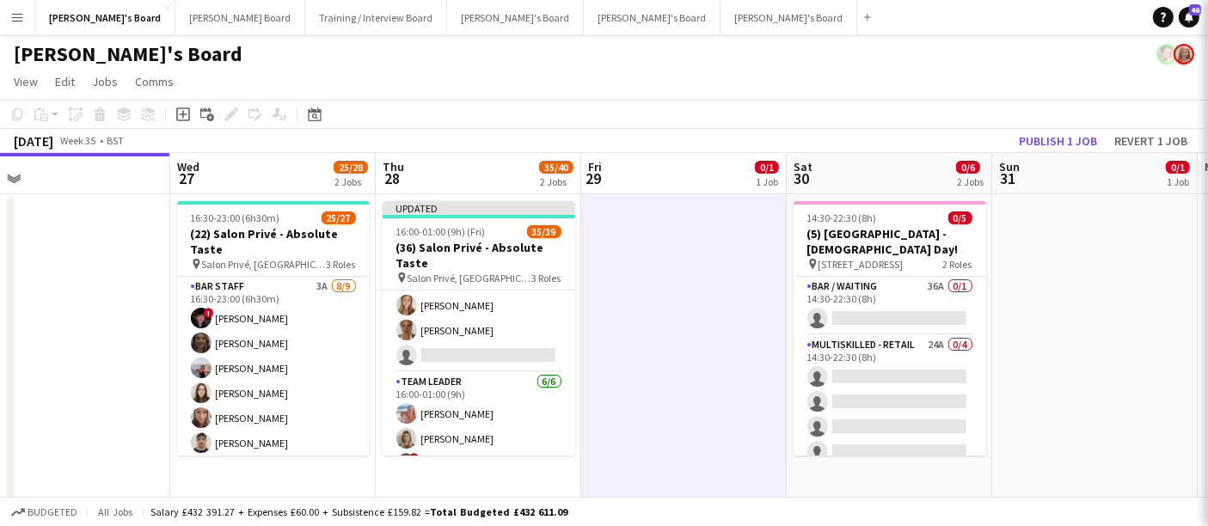
scroll to position [807, 0]
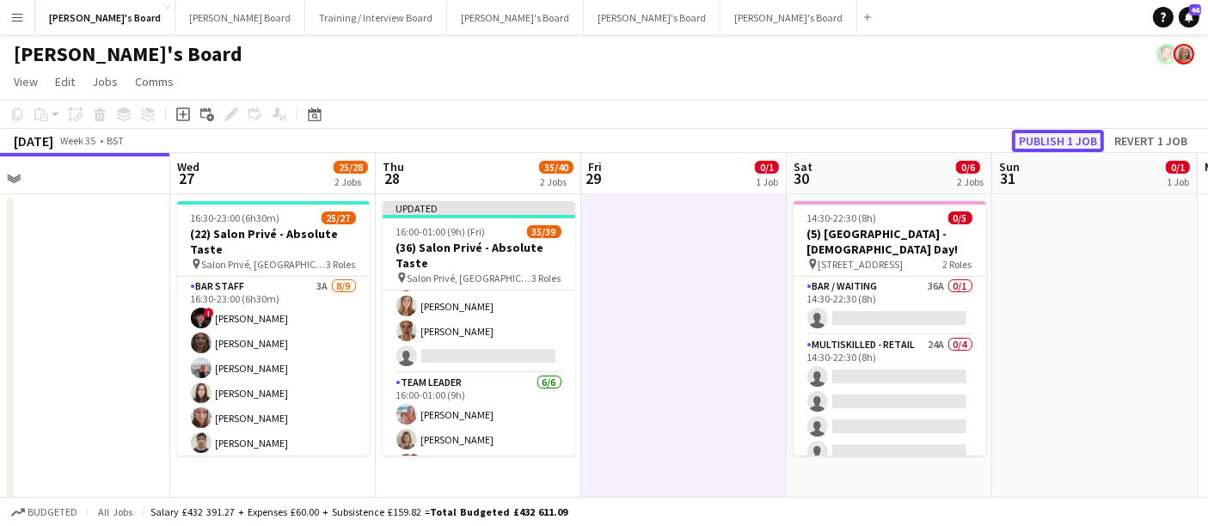
click at [1053, 136] on button "Publish 1 job" at bounding box center [1058, 141] width 92 height 22
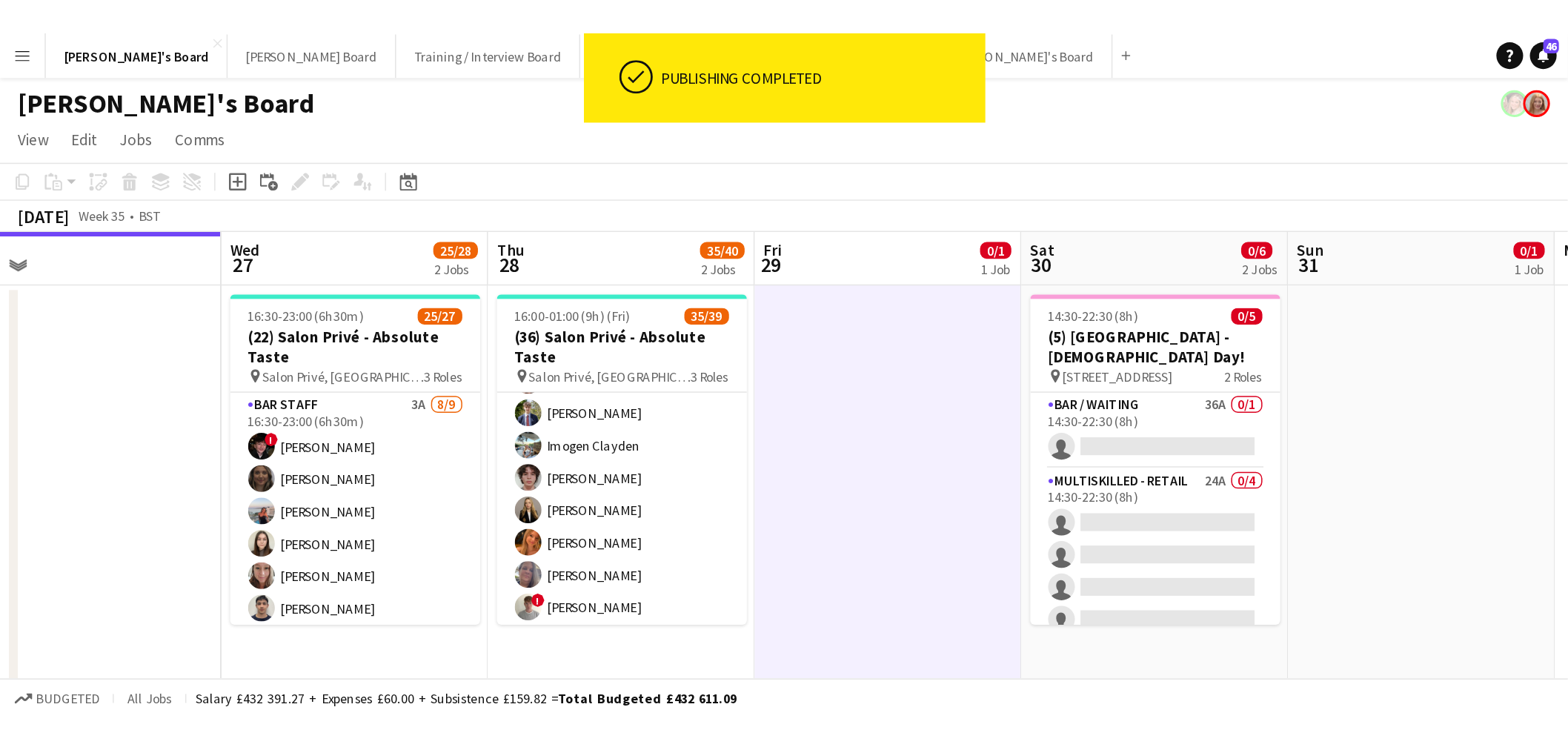
scroll to position [0, 0]
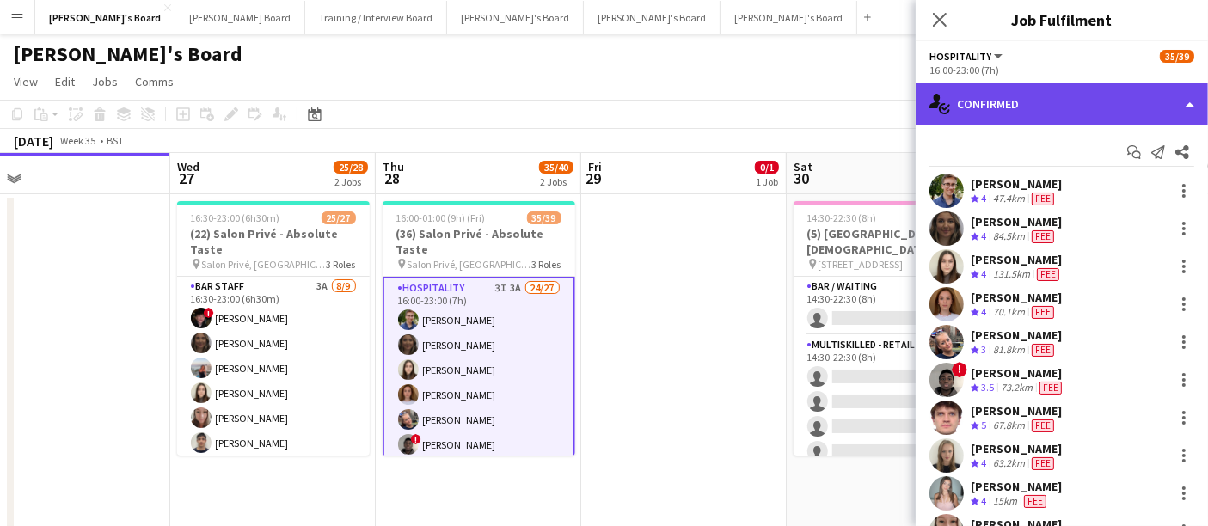
click at [1016, 104] on div "single-neutral-actions-check-2 Confirmed" at bounding box center [1062, 103] width 292 height 41
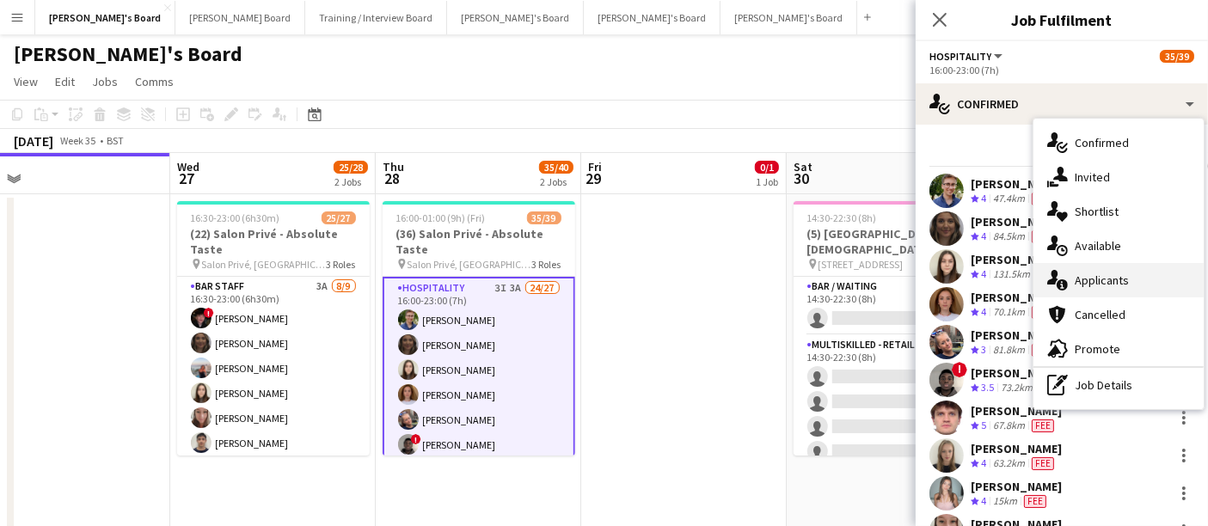
click at [1137, 288] on div "single-neutral-actions-information Applicants" at bounding box center [1119, 280] width 170 height 34
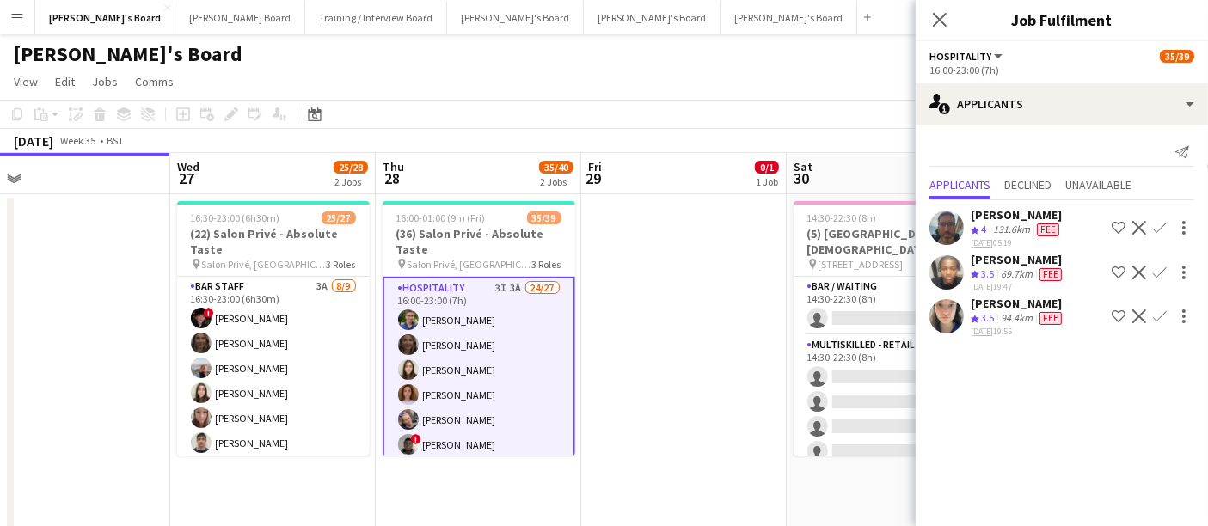
click at [1029, 318] on div "94.4km" at bounding box center [1017, 318] width 39 height 15
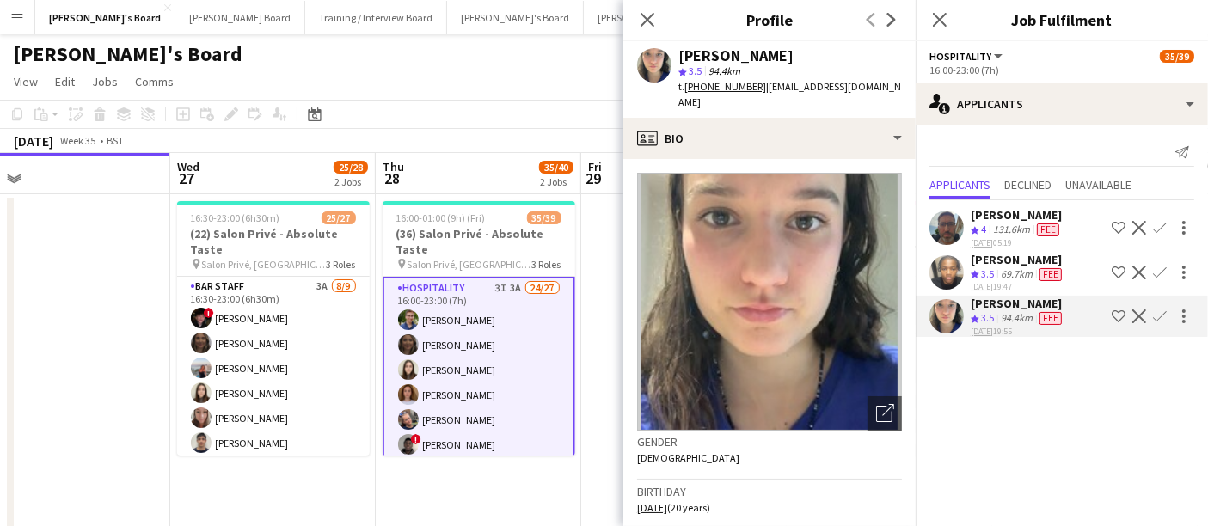
click at [604, 365] on app-date-cell at bounding box center [684, 413] width 206 height 439
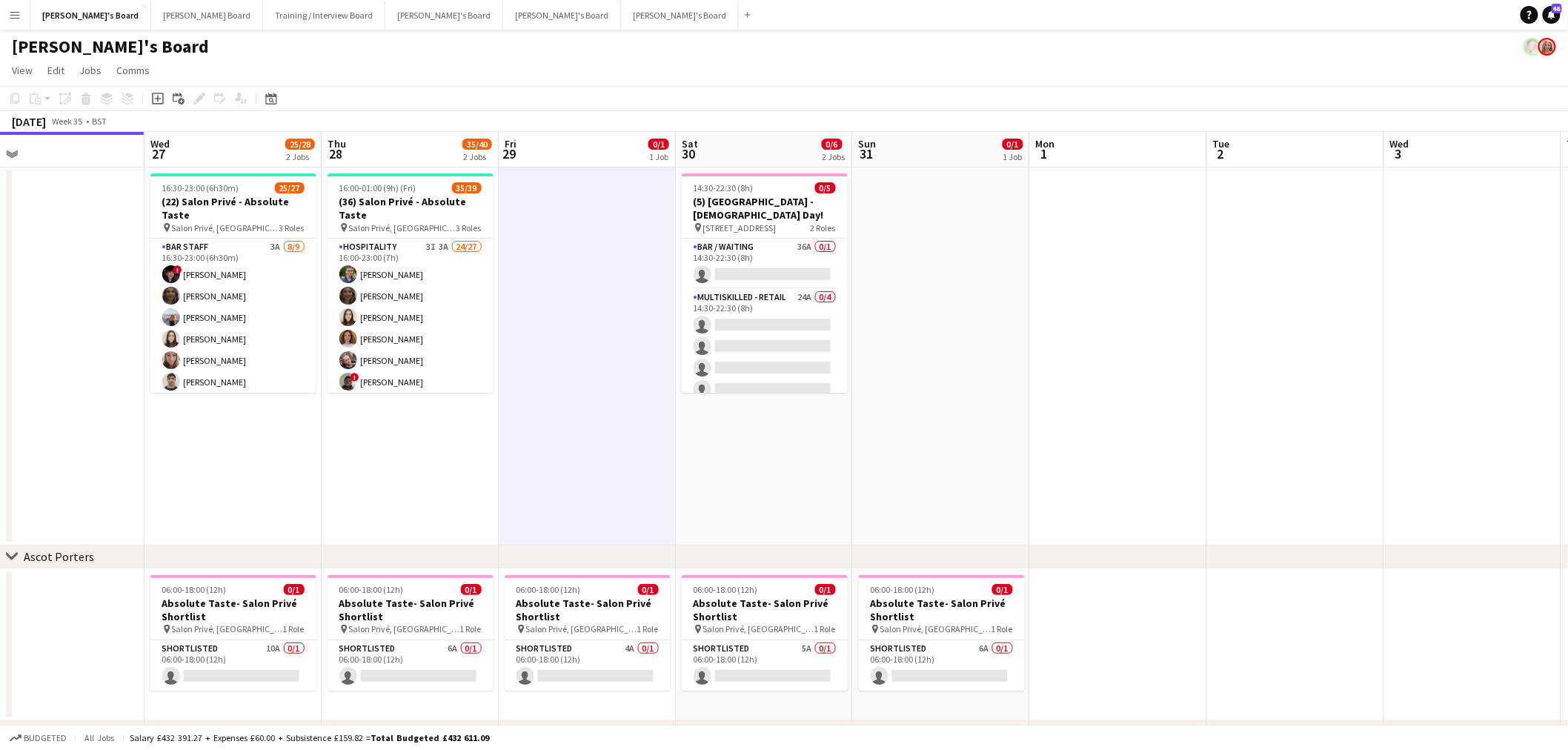
drag, startPoint x: 330, startPoint y: 459, endPoint x: 506, endPoint y: 476, distance: 176.8
click at [506, 476] on app-calendar-viewport "Sun 24 Mon 25 Tue 26 Wed 27 25/28 2 Jobs Thu 28 35/40 2 Jobs Fri 29 0/1 1 Job S…" at bounding box center [784, 528] width 1568 height 794
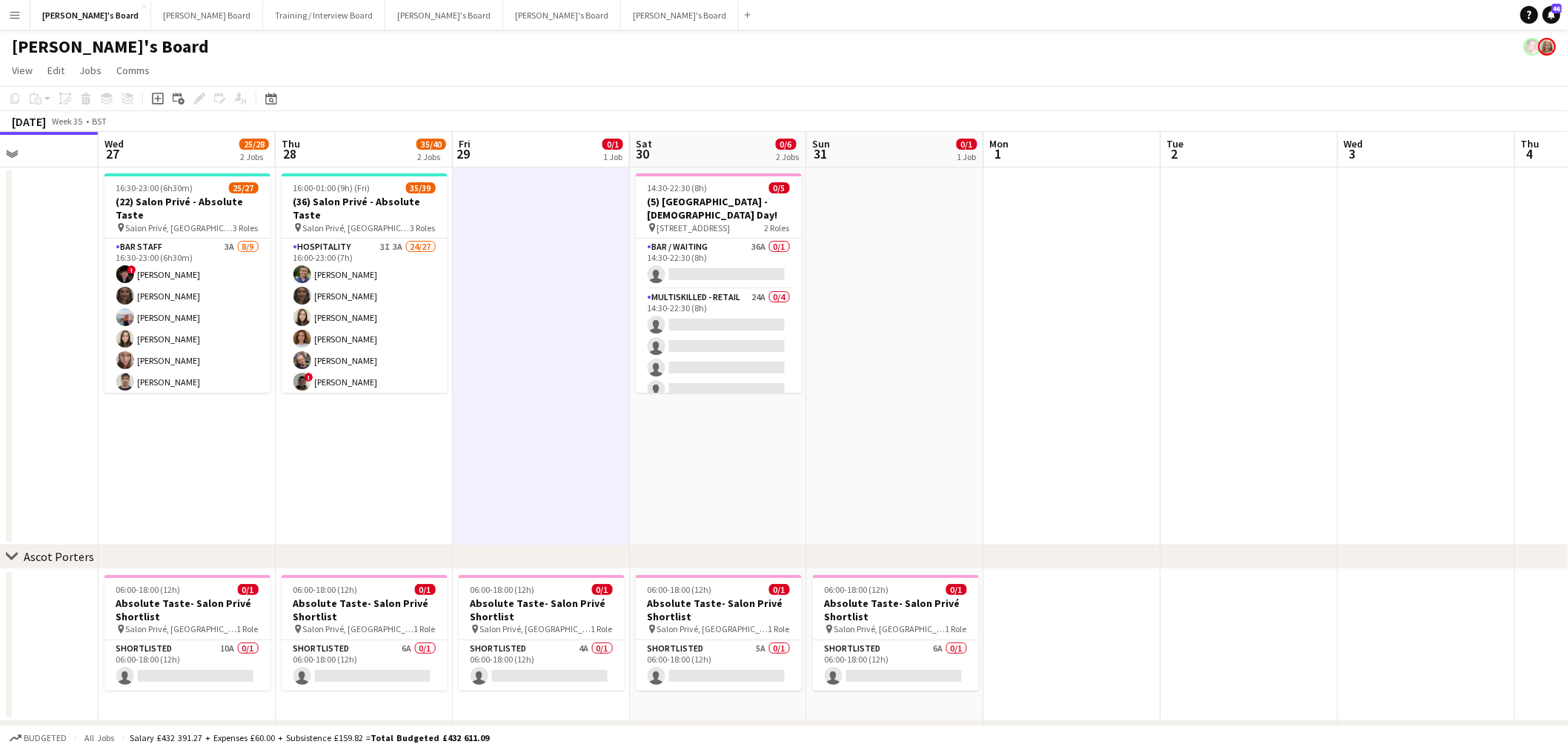
drag, startPoint x: 532, startPoint y: 276, endPoint x: 663, endPoint y: 288, distance: 131.5
click at [663, 288] on app-calendar-viewport "Sun 24 Mon 25 Tue 26 Wed 27 25/28 2 Jobs Thu 28 35/40 2 Jobs Fri 29 0/1 1 Job S…" at bounding box center [784, 528] width 1568 height 794
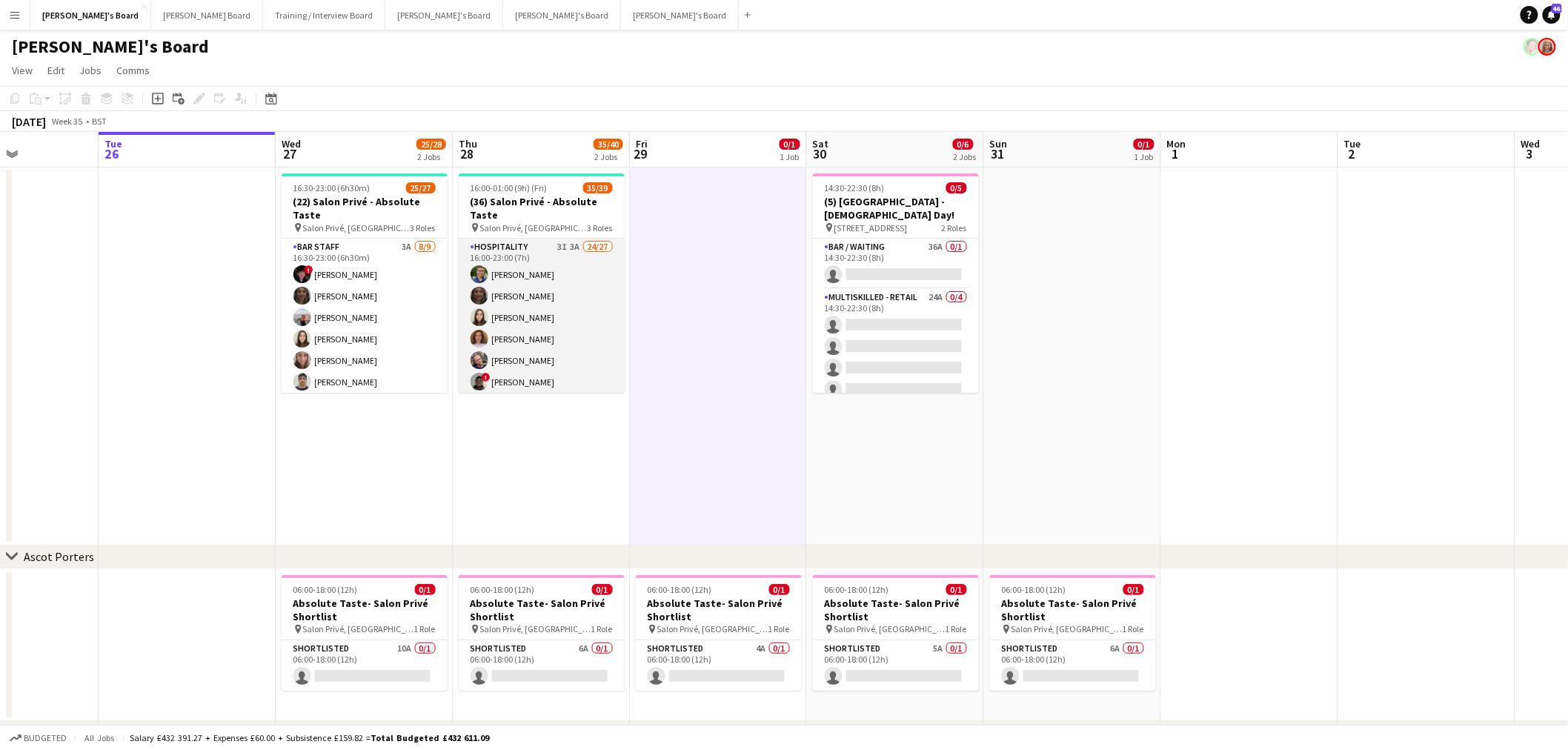
click at [582, 294] on app-card-role "Hospitality 3I 3A 24/27 16:00-23:00 (7h) Joseph Day shona irvine Hannah William…" at bounding box center [541, 543] width 166 height 609
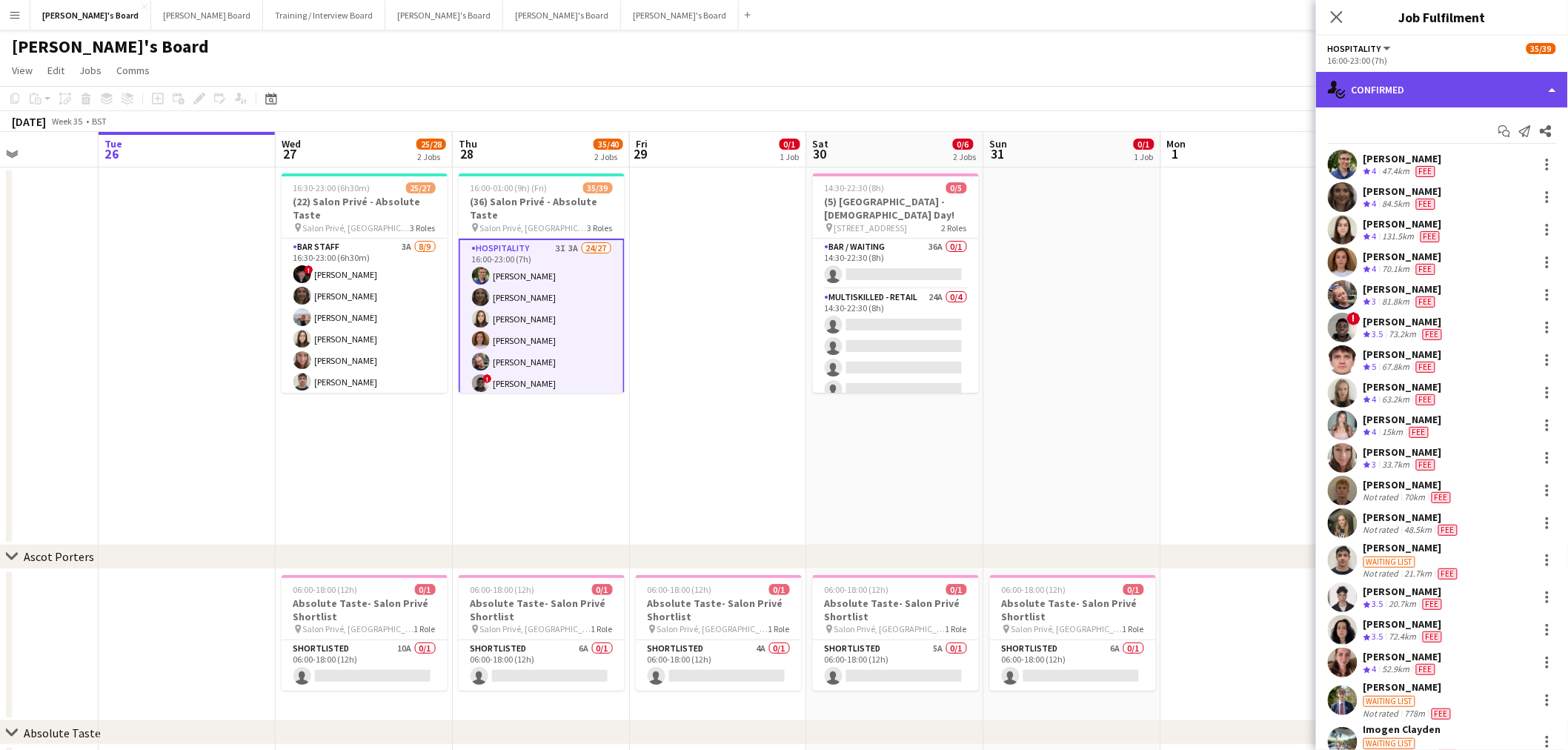
click at [1452, 89] on div "single-neutral-actions-check-2 Confirmed" at bounding box center [1441, 89] width 252 height 35
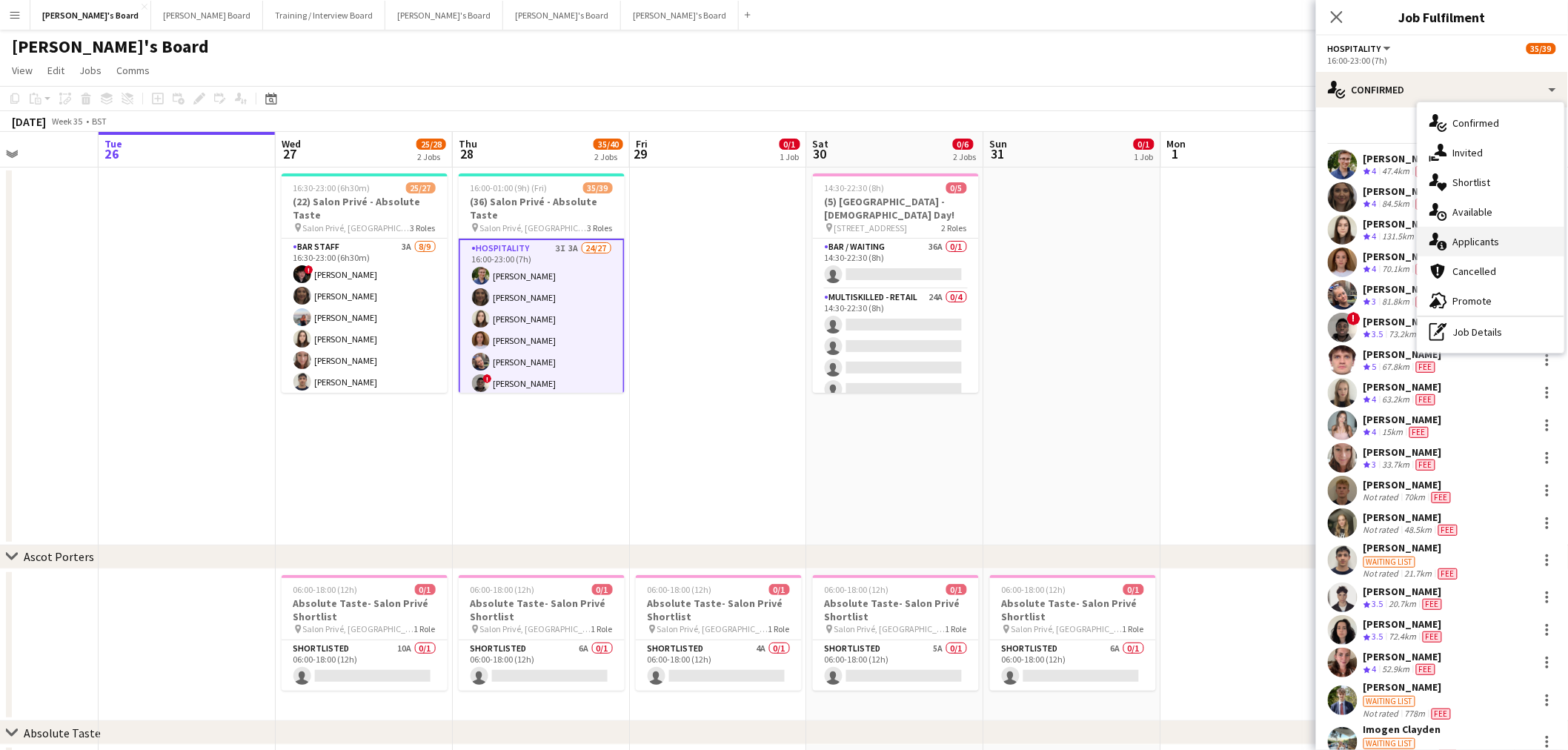
click at [1495, 241] on div "single-neutral-actions-information Applicants" at bounding box center [1490, 241] width 146 height 29
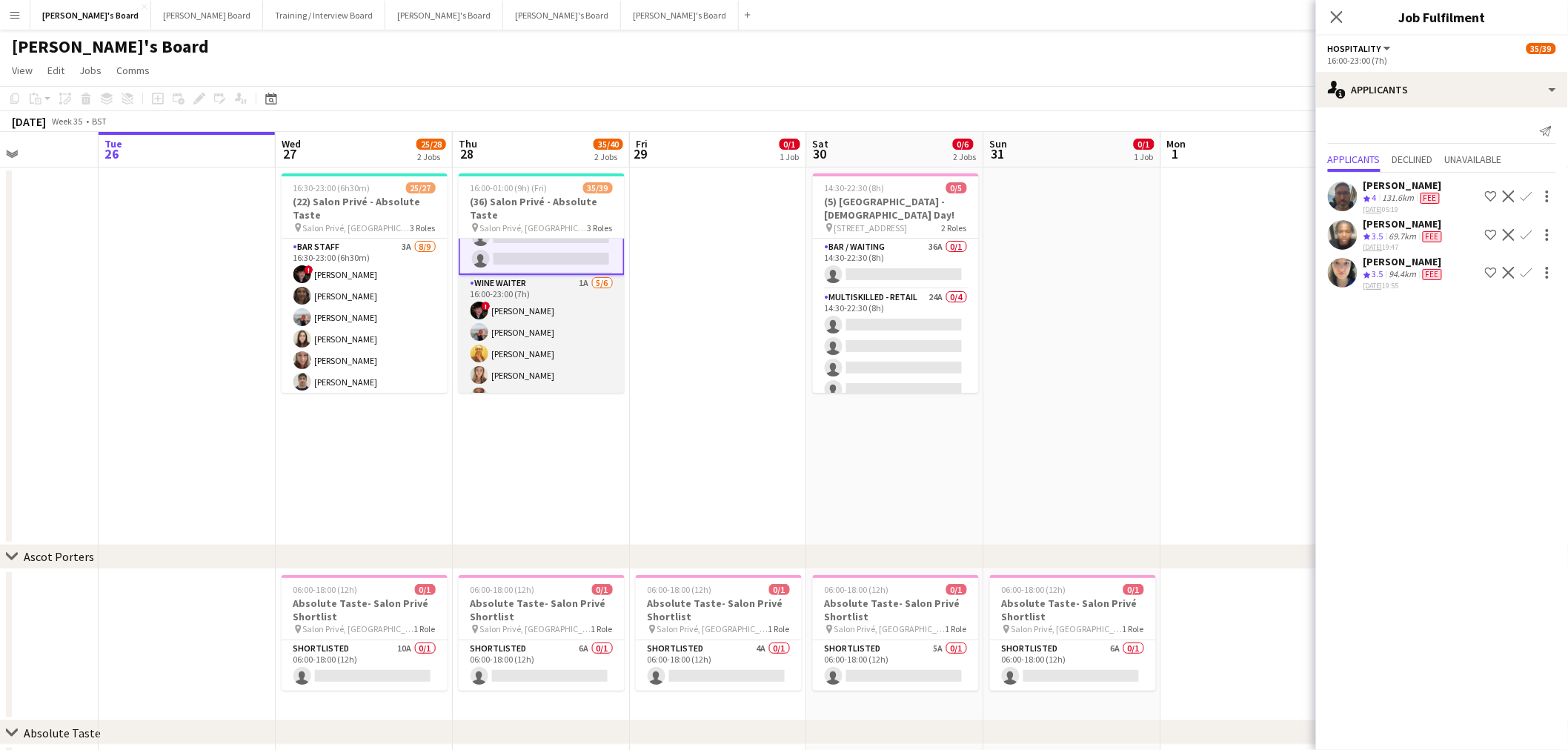
click at [526, 347] on app-card-role "WINE WAITER 1A 5/6 16:00-23:00 (7h) ! Ryan Filkins Ellie Brown Caitlin Bracken …" at bounding box center [541, 353] width 166 height 158
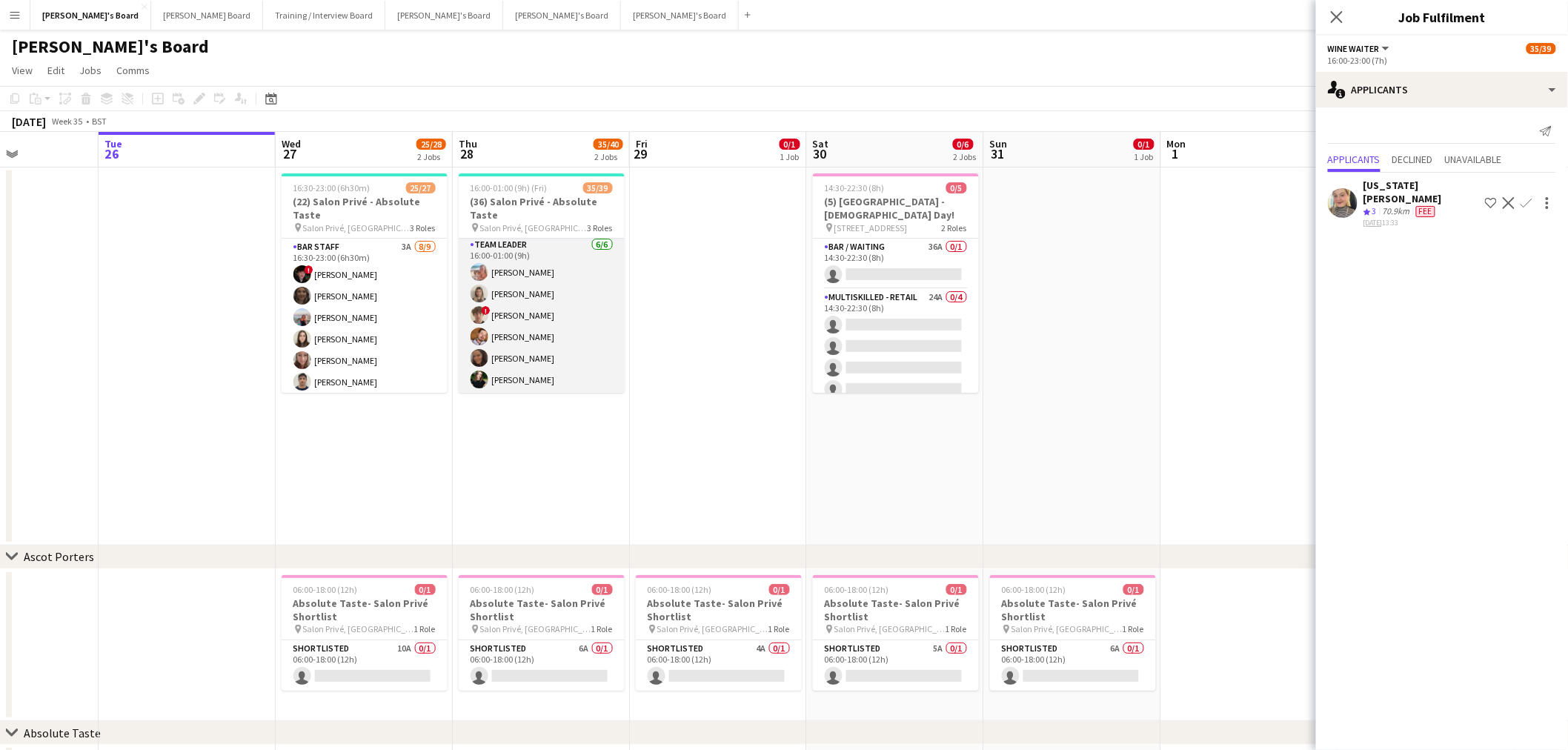
click at [549, 309] on app-card-role "TEAM LEADER 6/6 16:00-01:00 (9h) Freya Lillywhite Mathilde Wilkie ! Jamie Acker…" at bounding box center [541, 315] width 166 height 158
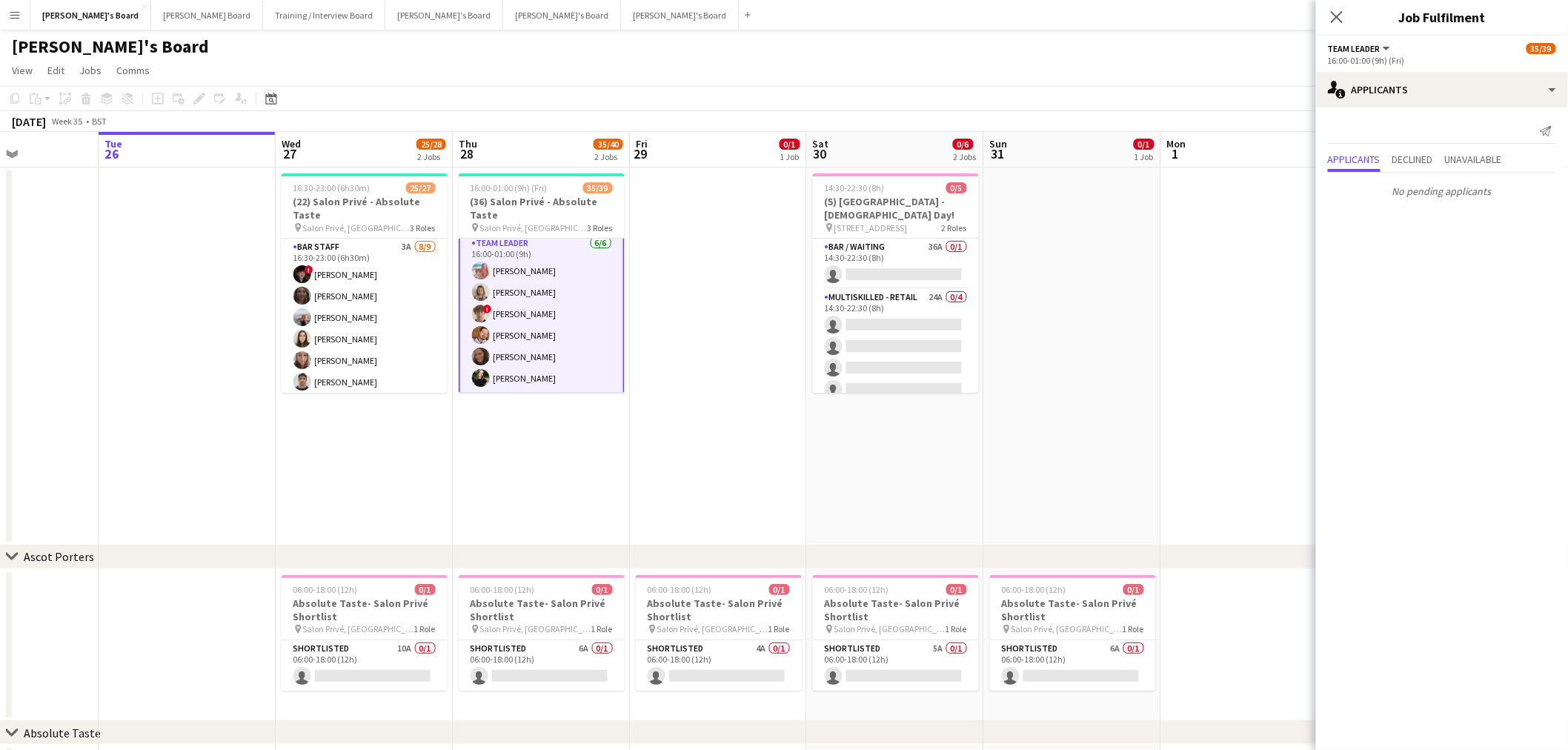
click at [710, 292] on app-date-cell at bounding box center [719, 356] width 177 height 378
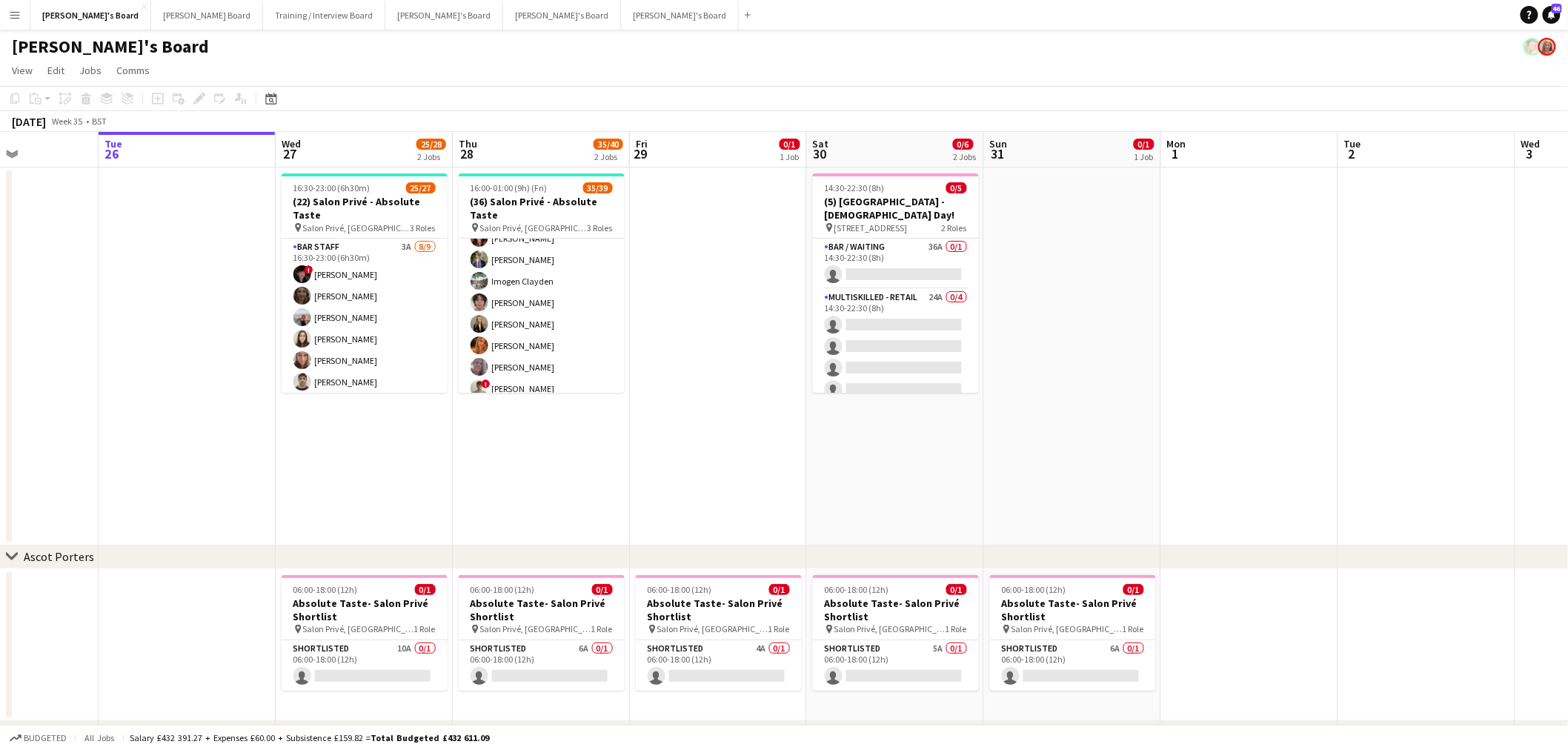
scroll to position [0, 0]
click at [1169, 368] on app-date-cell at bounding box center [1250, 356] width 177 height 378
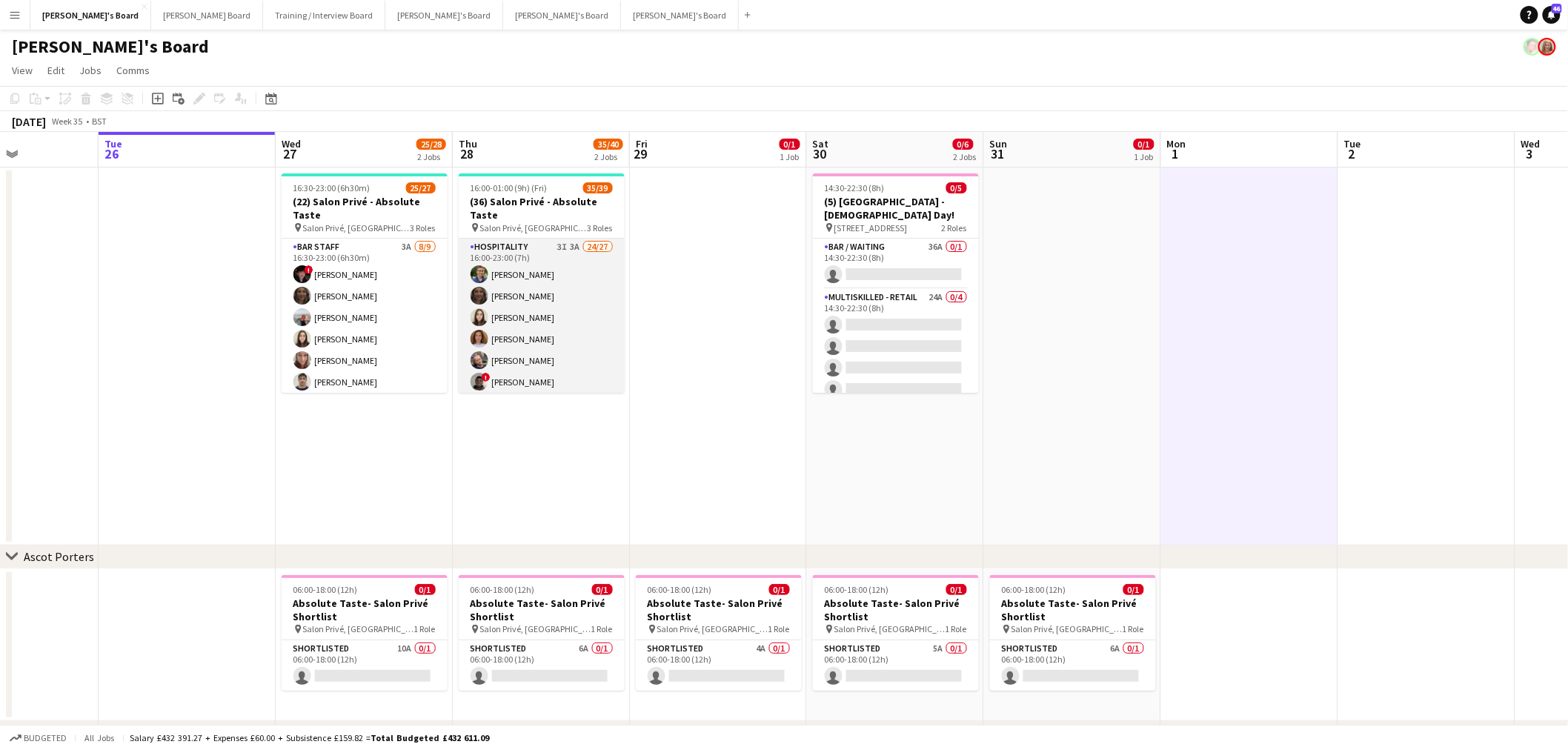
scroll to position [576, 0]
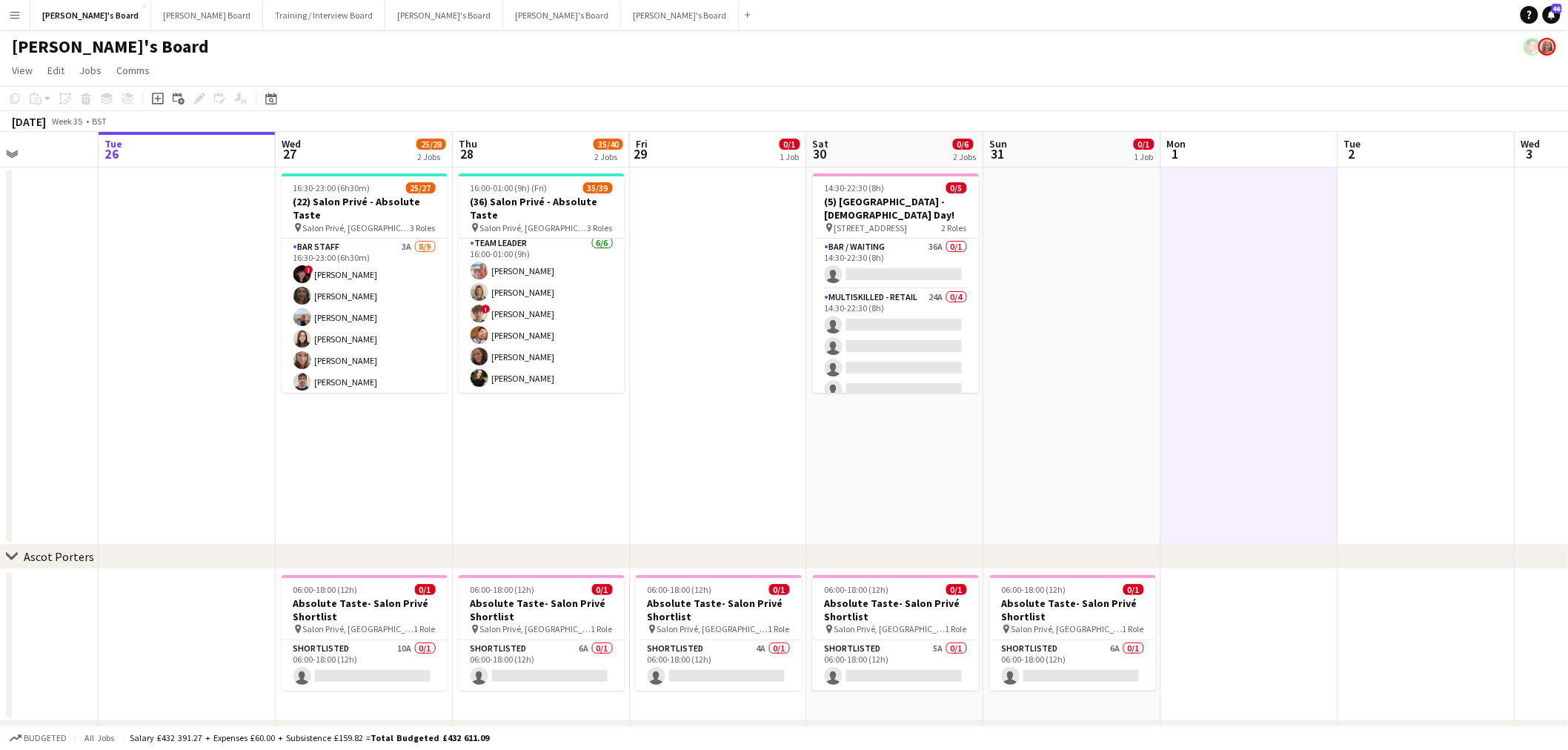
click at [521, 319] on app-card-role "TEAM LEADER 6/6 16:00-01:00 (9h) Freya Lillywhite Mathilde Wilkie ! Jamie Acker…" at bounding box center [541, 314] width 166 height 158
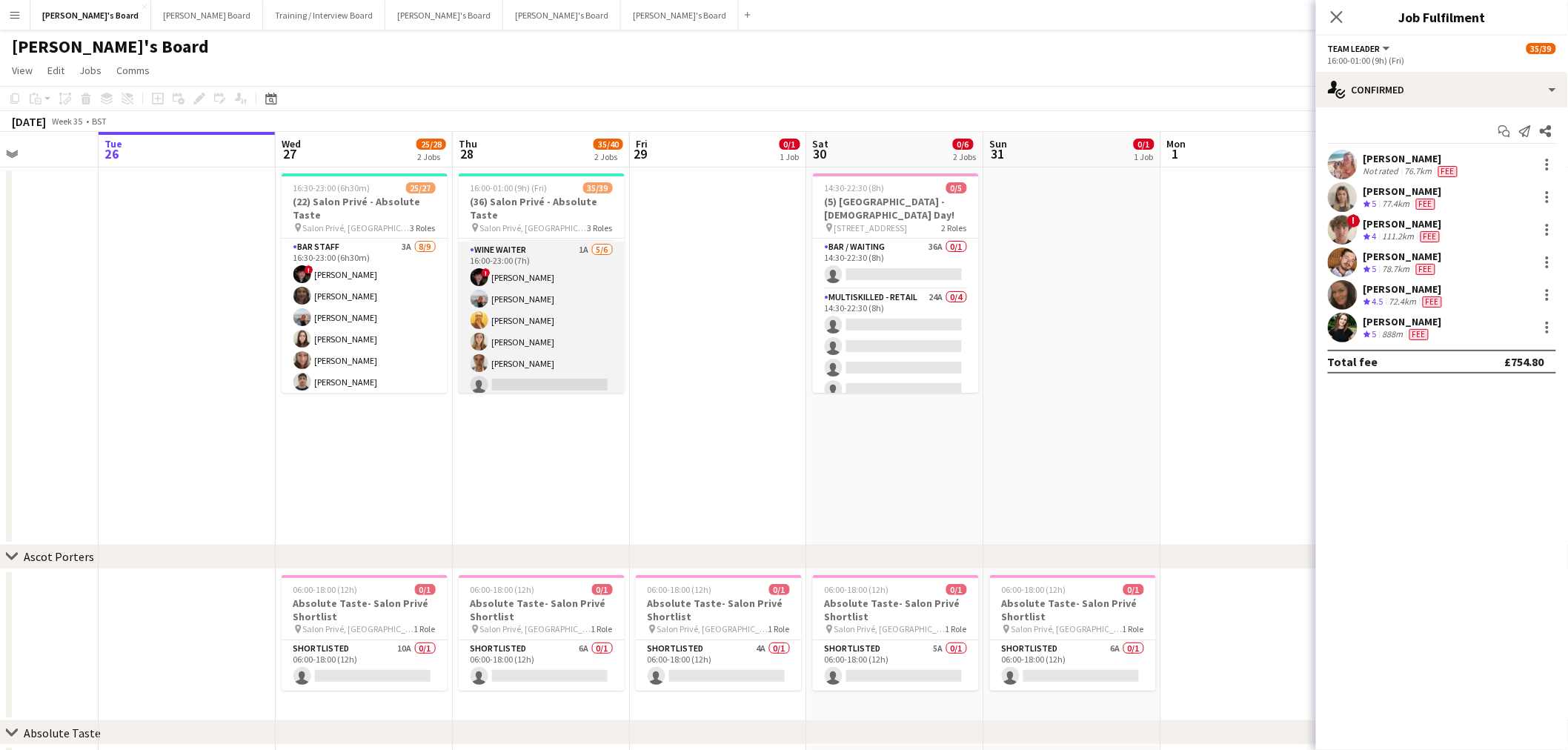
scroll to position [0, 432]
click at [538, 304] on app-card-role "WINE WAITER 1A 5/6 16:00-23:00 (7h) ! Ryan Filkins Ellie Brown Caitlin Bracken …" at bounding box center [542, 320] width 166 height 158
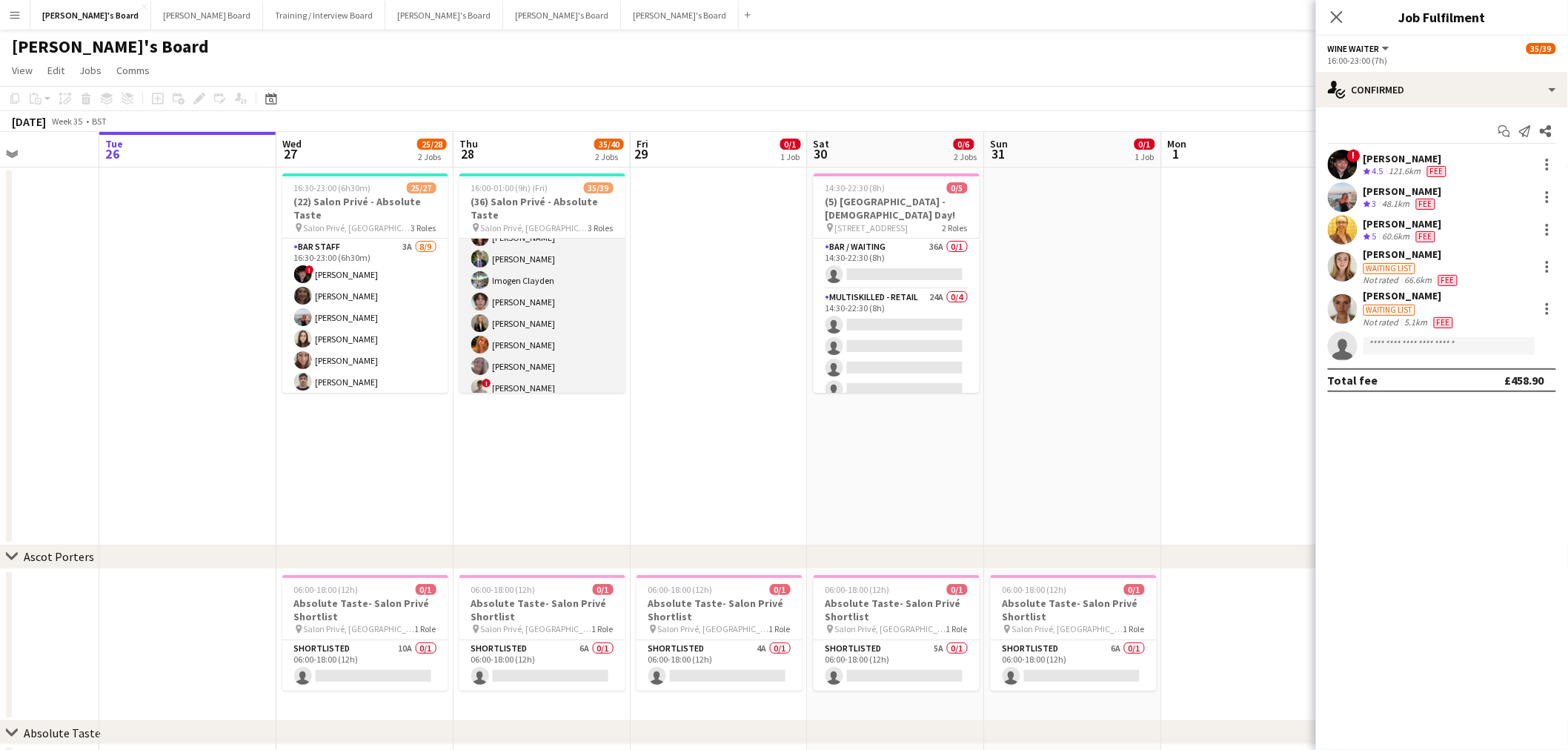
click at [528, 286] on app-card-role "Hospitality 3I 3A 24/27 16:00-23:00 (7h) Joseph Day shona irvine Hannah William…" at bounding box center [542, 184] width 166 height 609
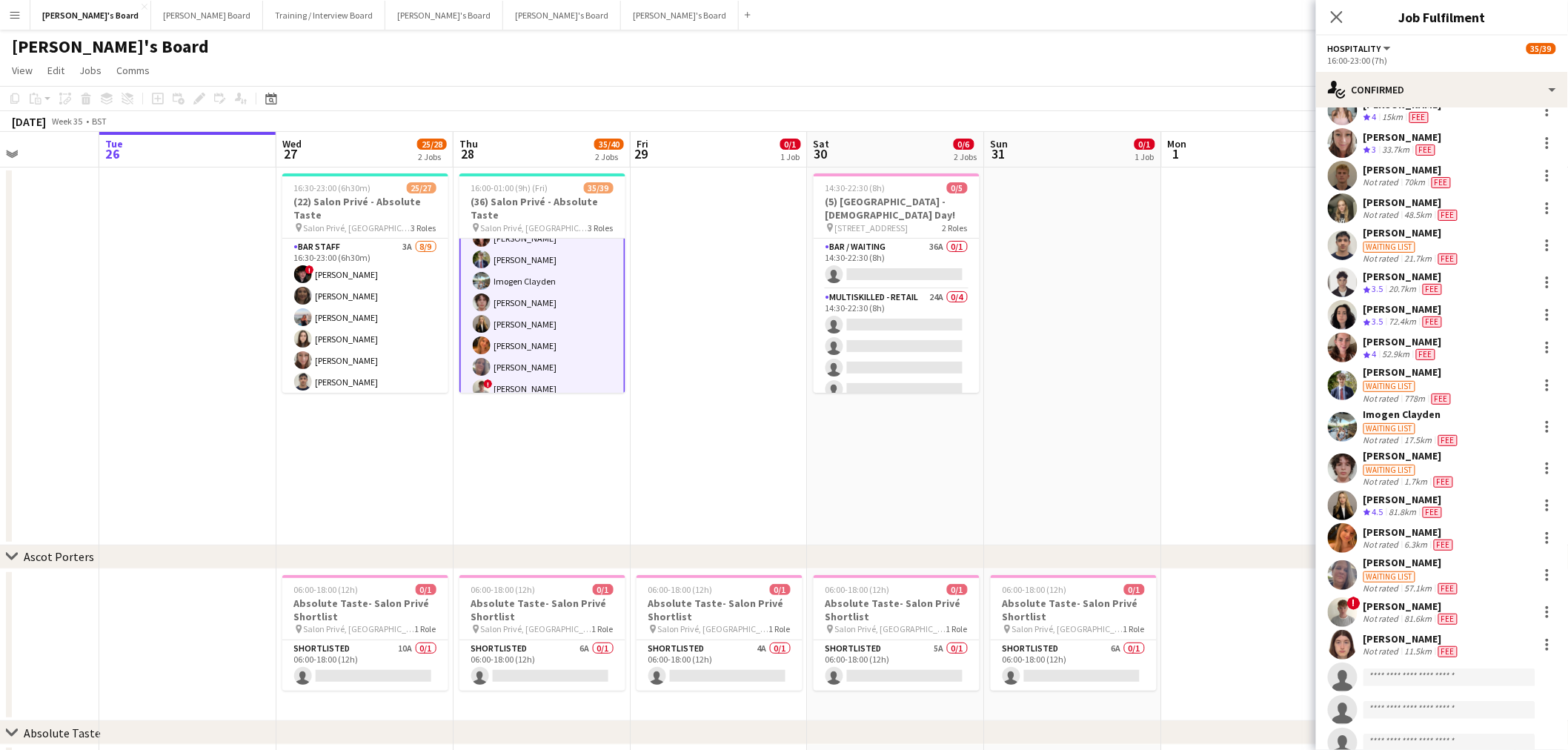
scroll to position [362, 0]
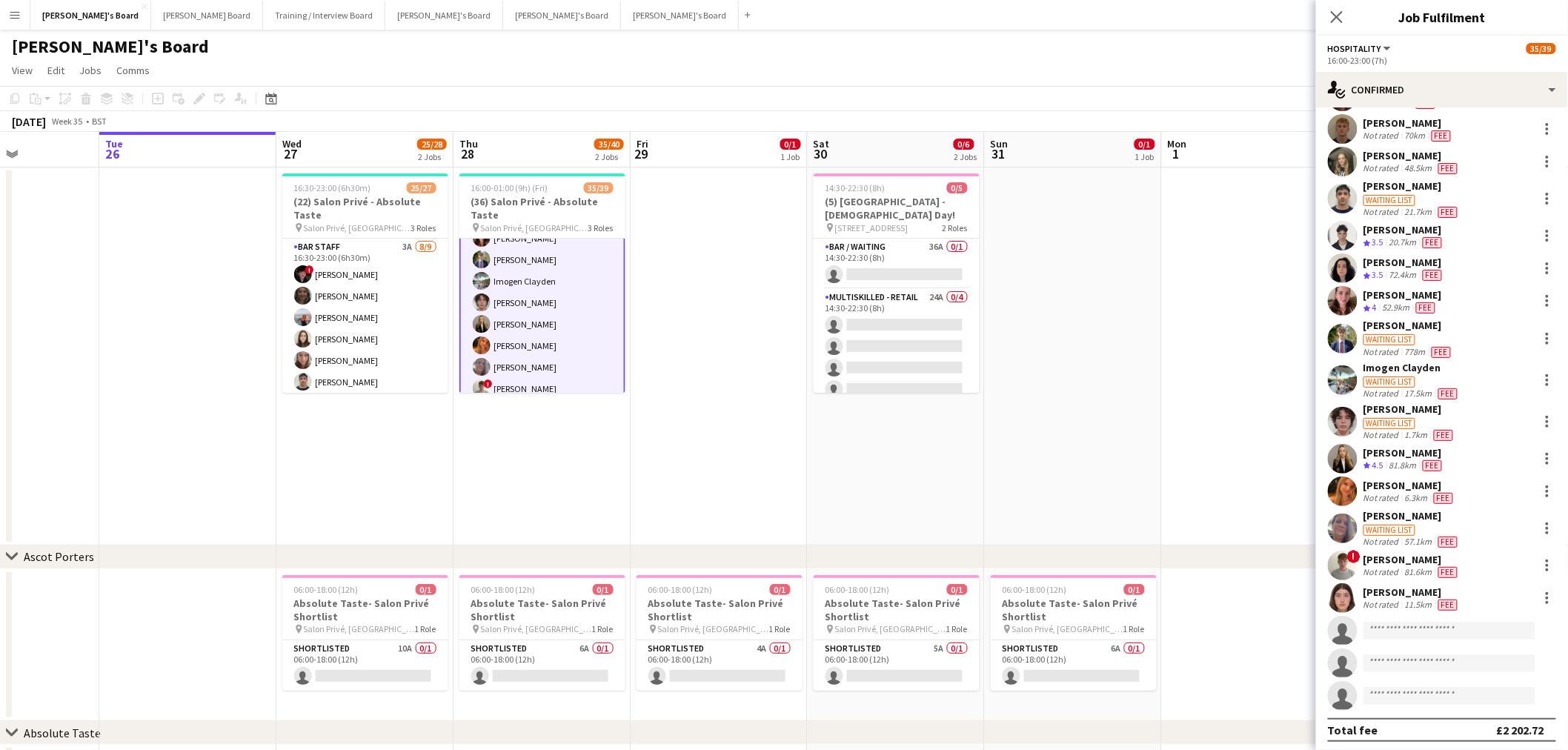
click at [1409, 405] on div "Luke Newland" at bounding box center [1409, 409] width 92 height 13
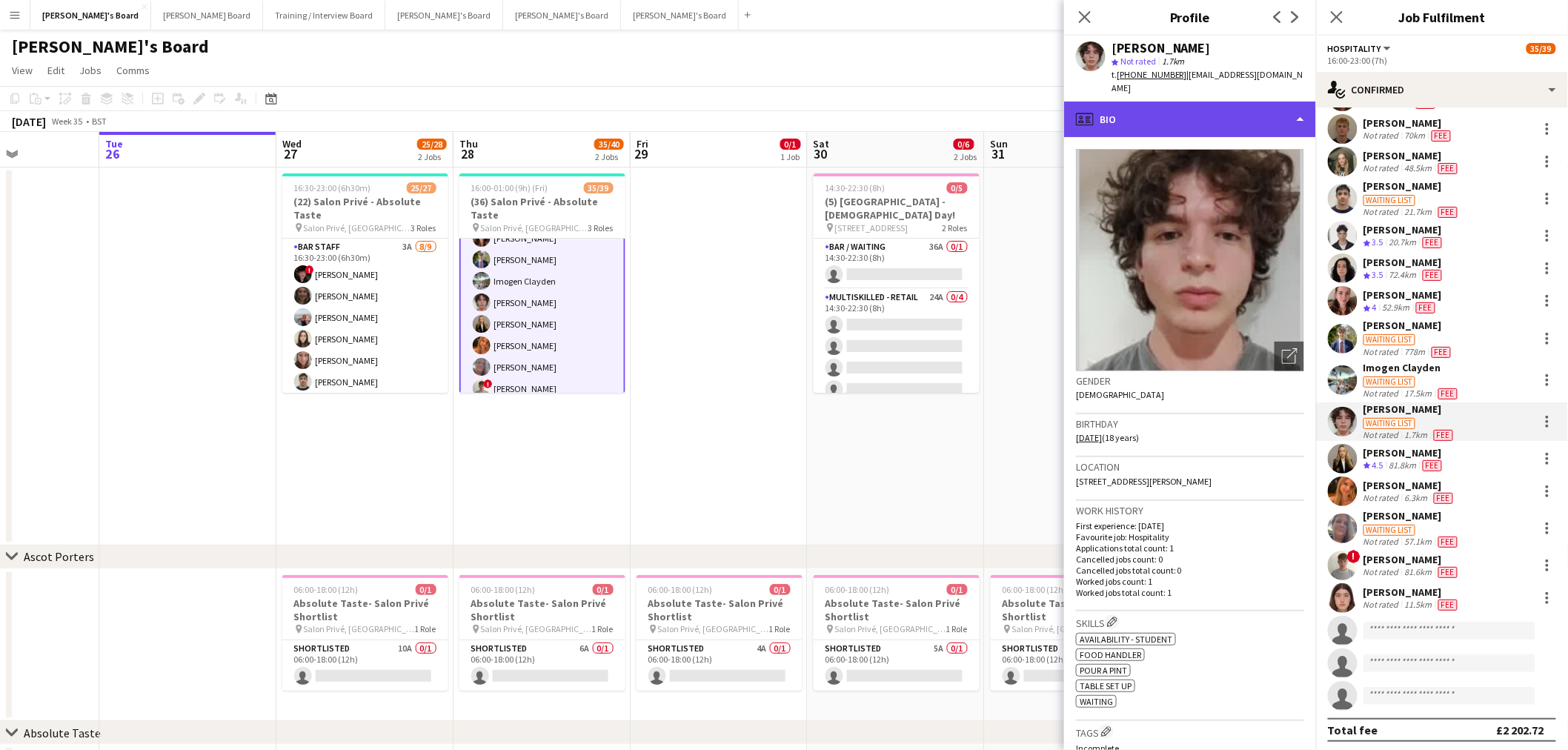
click at [1239, 111] on div "profile Bio" at bounding box center [1190, 119] width 252 height 35
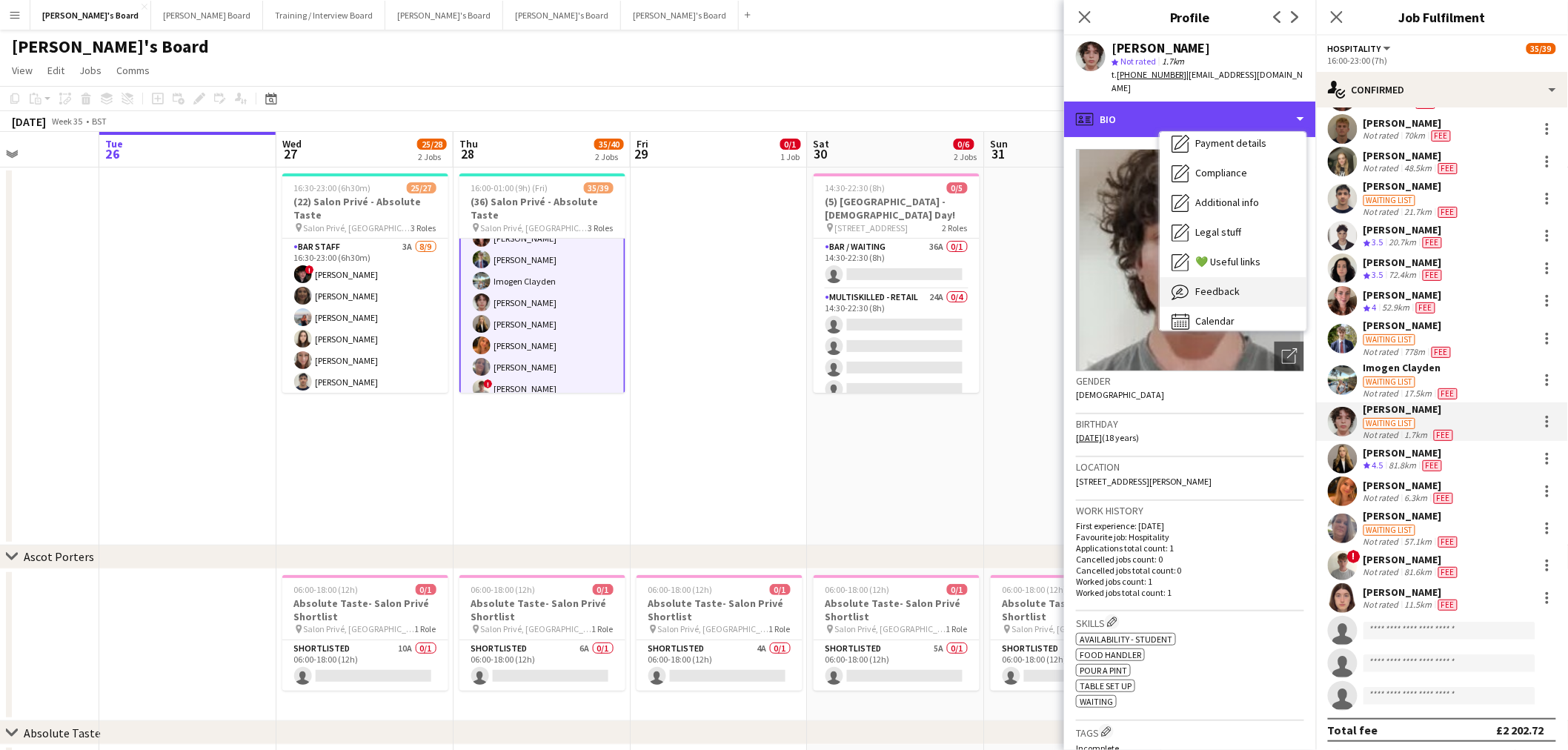
scroll to position [197, 0]
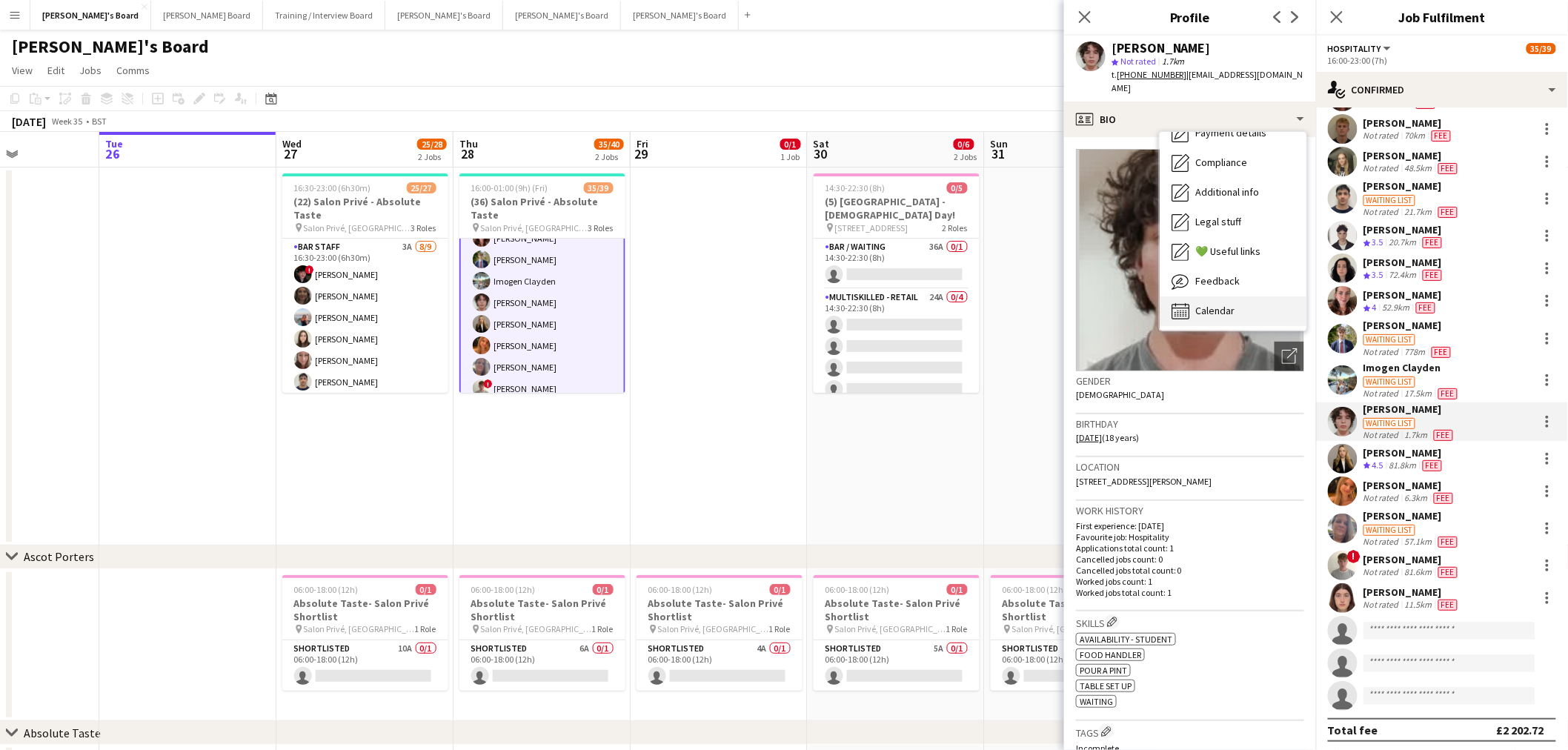
click at [1220, 304] on span "Calendar" at bounding box center [1215, 310] width 40 height 13
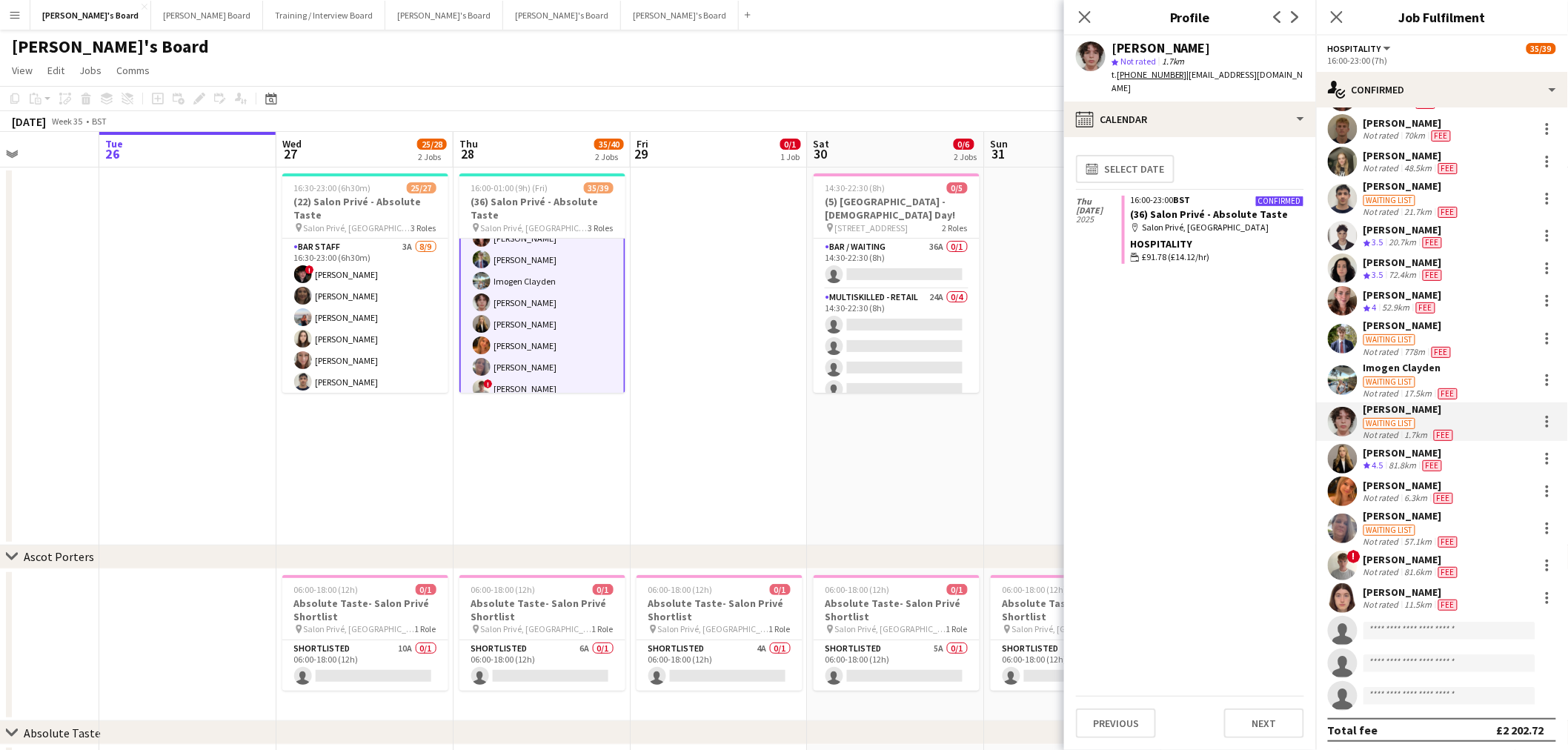
click at [694, 391] on app-date-cell at bounding box center [719, 356] width 177 height 378
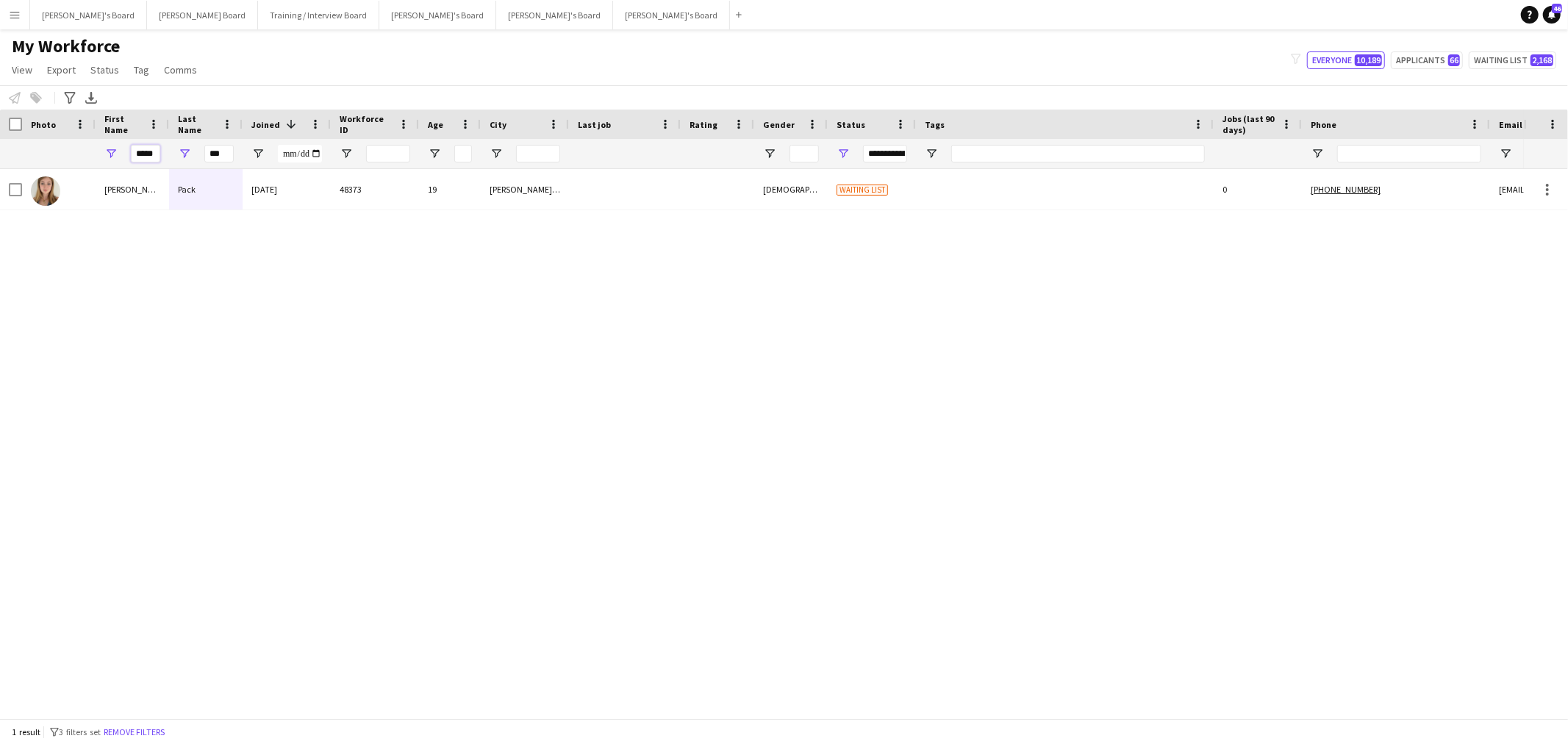
click at [144, 155] on input "*****" at bounding box center [145, 153] width 29 height 18
type input "****"
click at [219, 153] on input "***" at bounding box center [219, 153] width 29 height 18
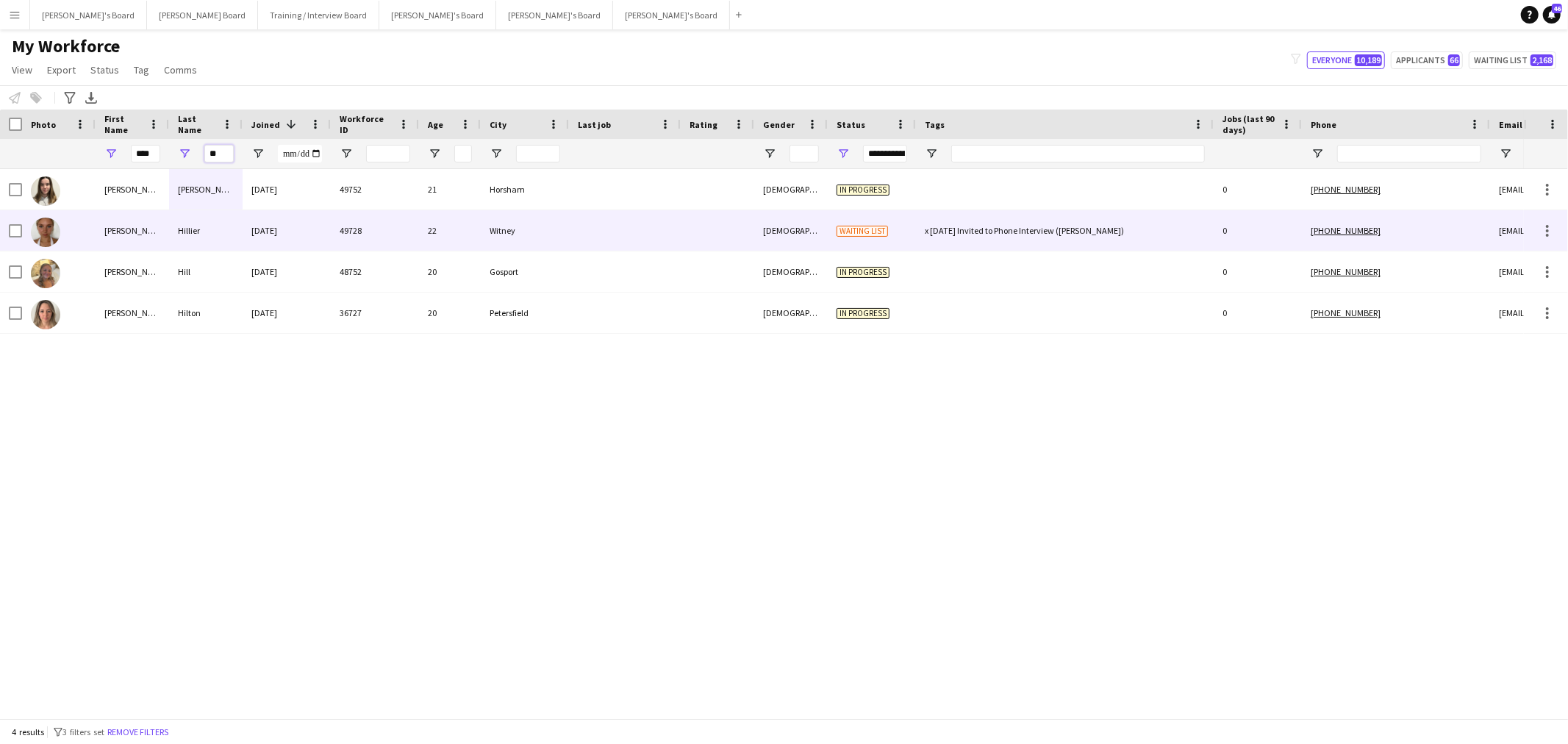
type input "**"
click at [113, 233] on div "[PERSON_NAME]" at bounding box center [133, 230] width 74 height 40
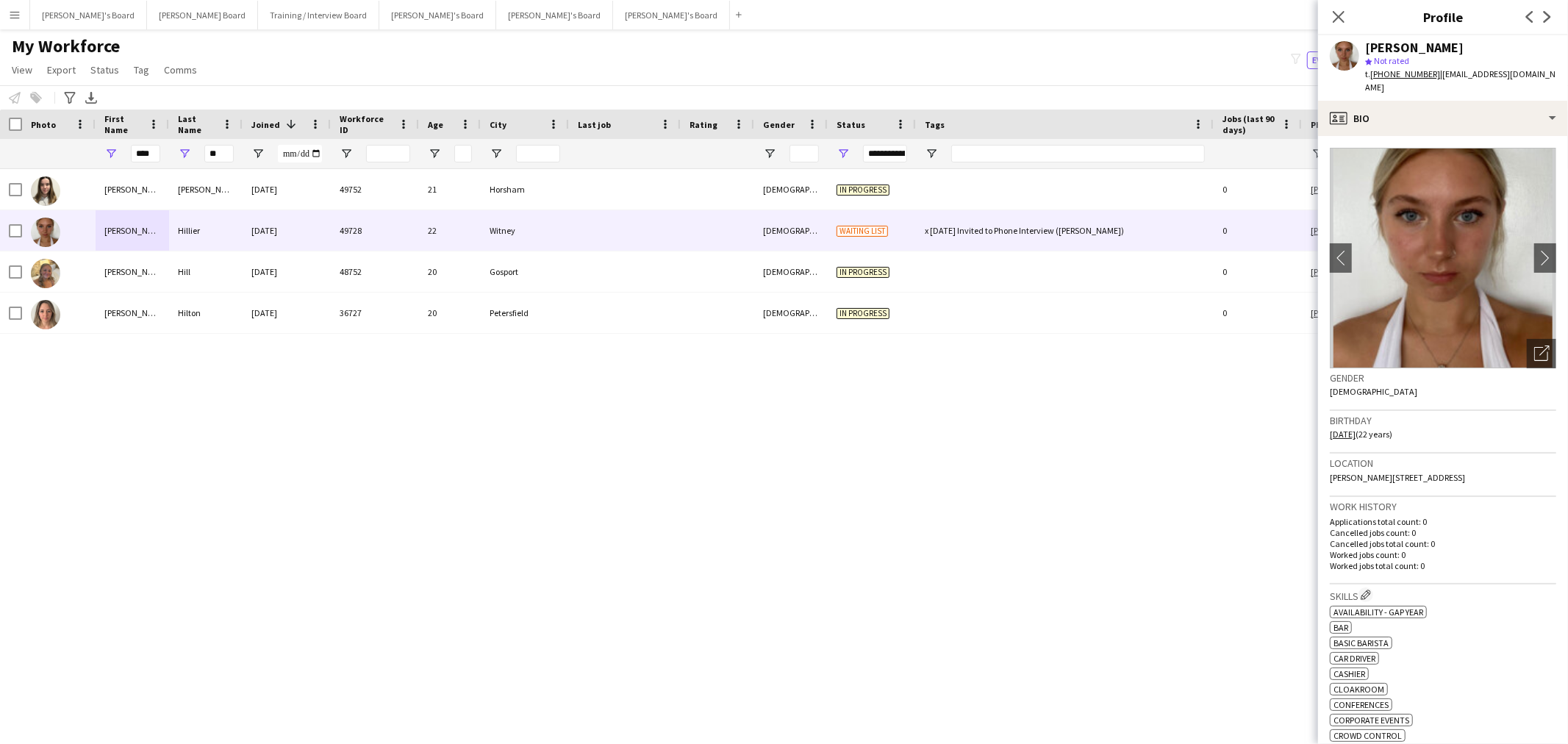
click at [1413, 48] on div "[PERSON_NAME]" at bounding box center [1414, 47] width 98 height 13
copy div "[PERSON_NAME]"
